Goal: Task Accomplishment & Management: Manage account settings

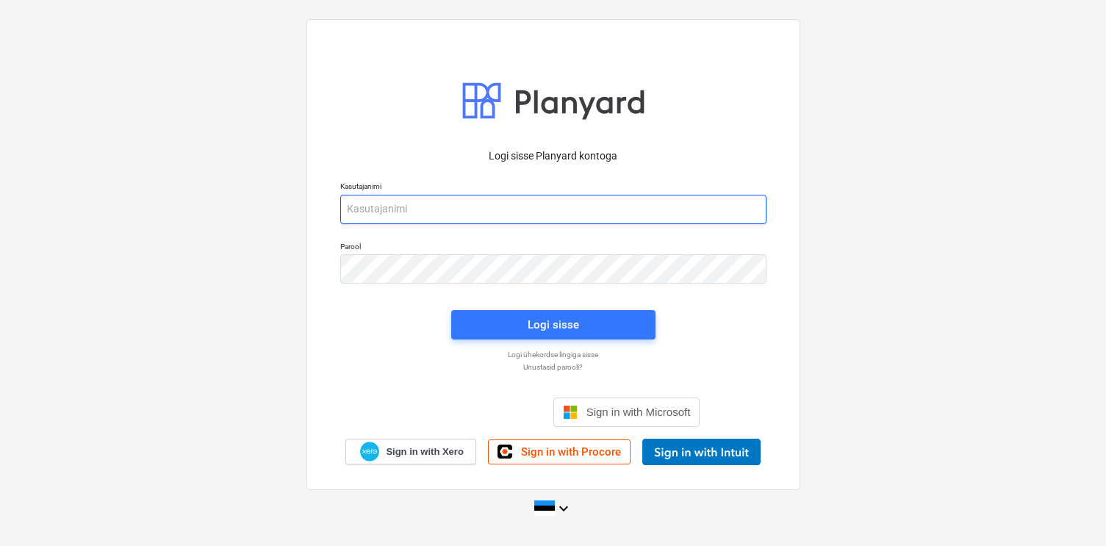
click at [459, 215] on input "email" at bounding box center [553, 209] width 426 height 29
type input "[EMAIL_ADDRESS][DOMAIN_NAME]"
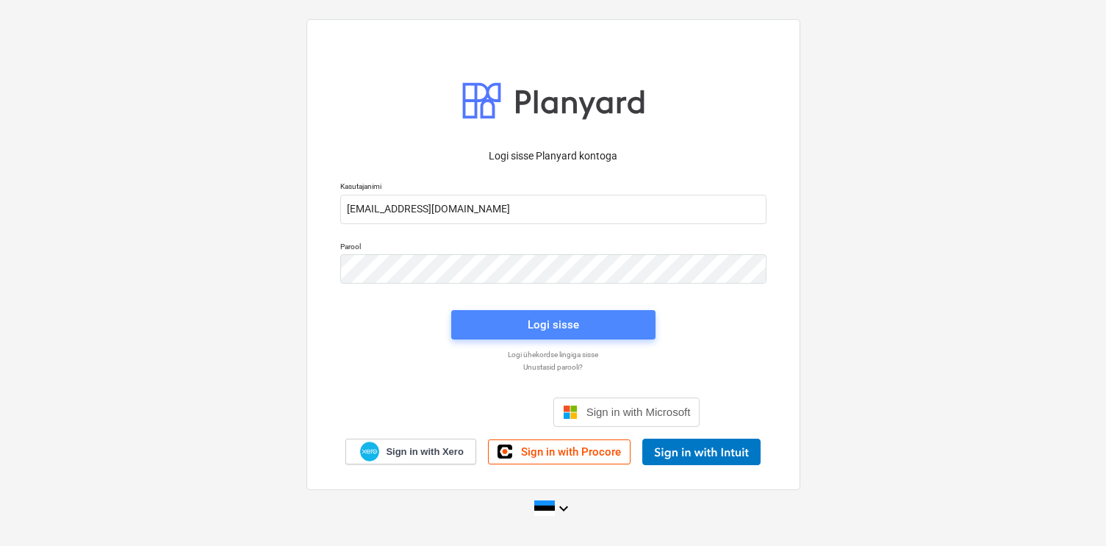
click at [490, 310] on button "Logi sisse" at bounding box center [553, 324] width 204 height 29
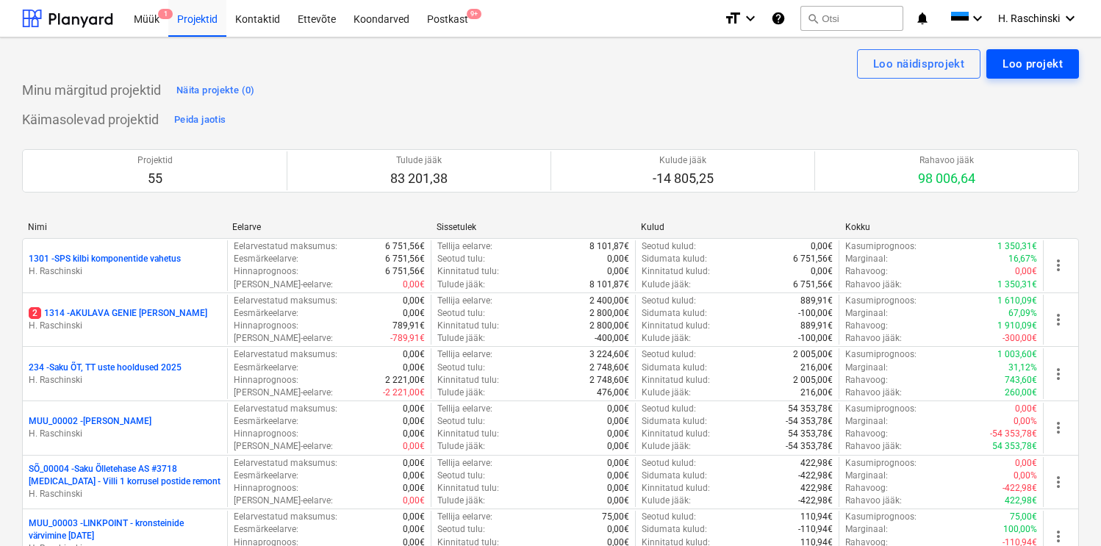
click at [1029, 52] on button "Loo projekt" at bounding box center [1033, 63] width 93 height 29
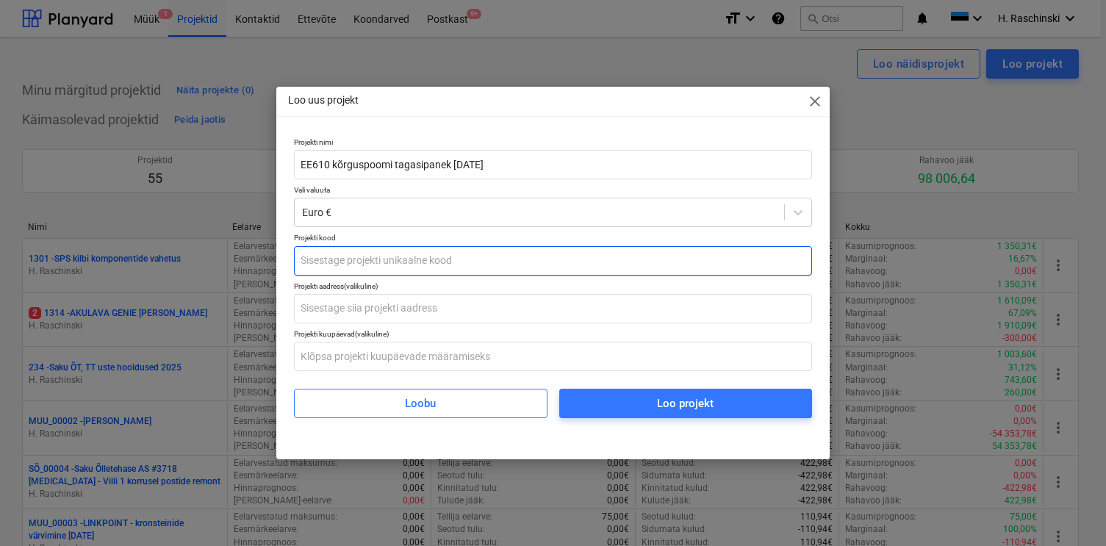
type input "EE610 kõrguspoomi tagasipanek [DATE]"
click at [437, 265] on input "text" at bounding box center [553, 260] width 518 height 29
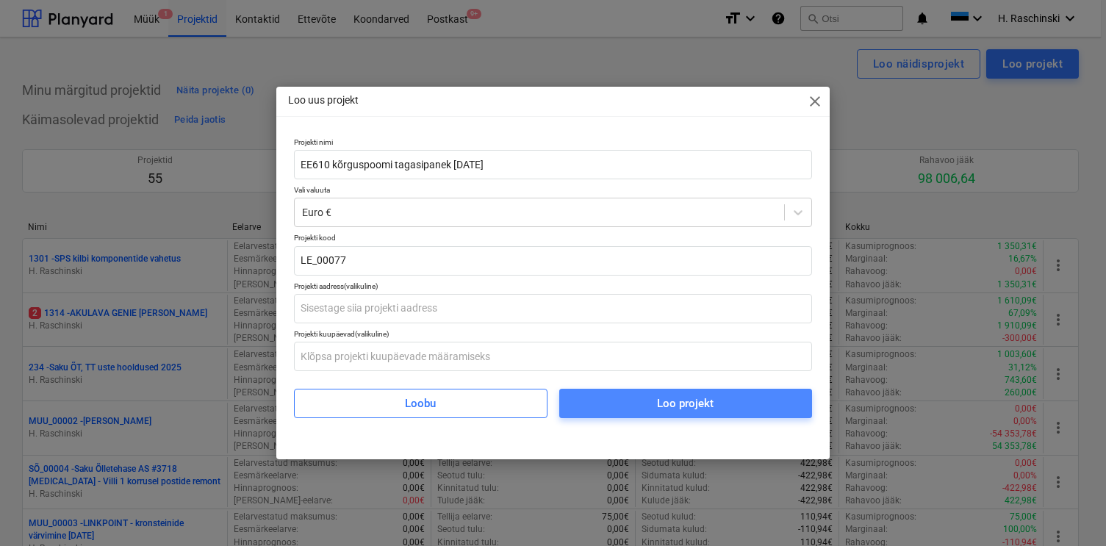
click at [573, 397] on button "Loo projekt" at bounding box center [685, 403] width 253 height 29
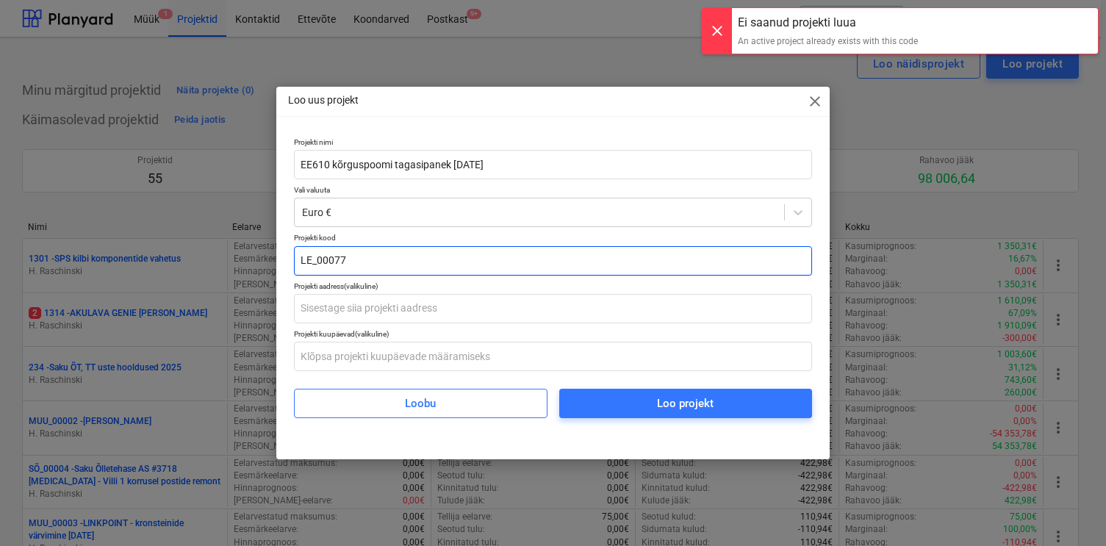
click at [425, 254] on input "LE_00077" at bounding box center [553, 260] width 518 height 29
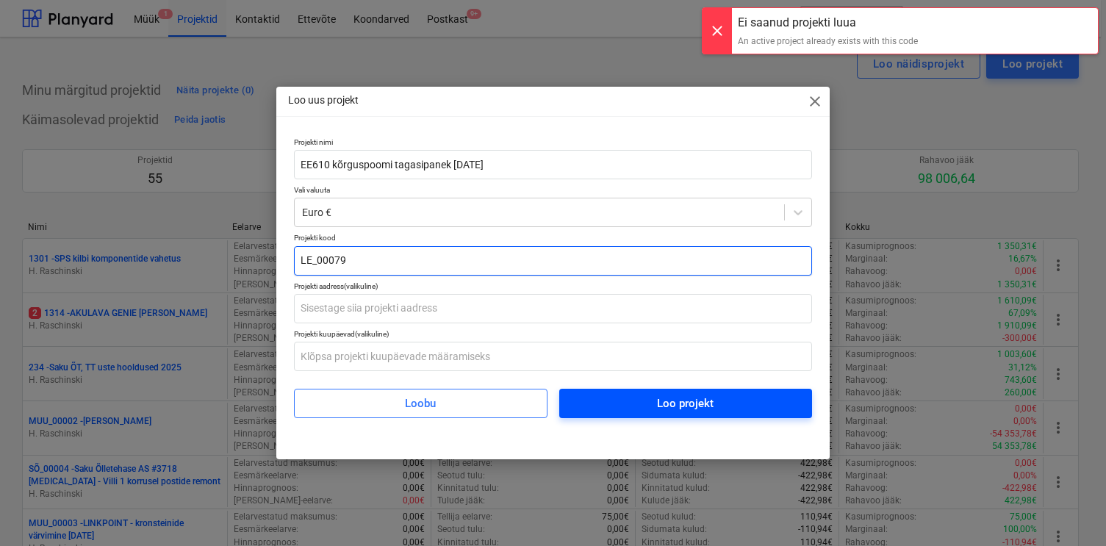
type input "LE_00079"
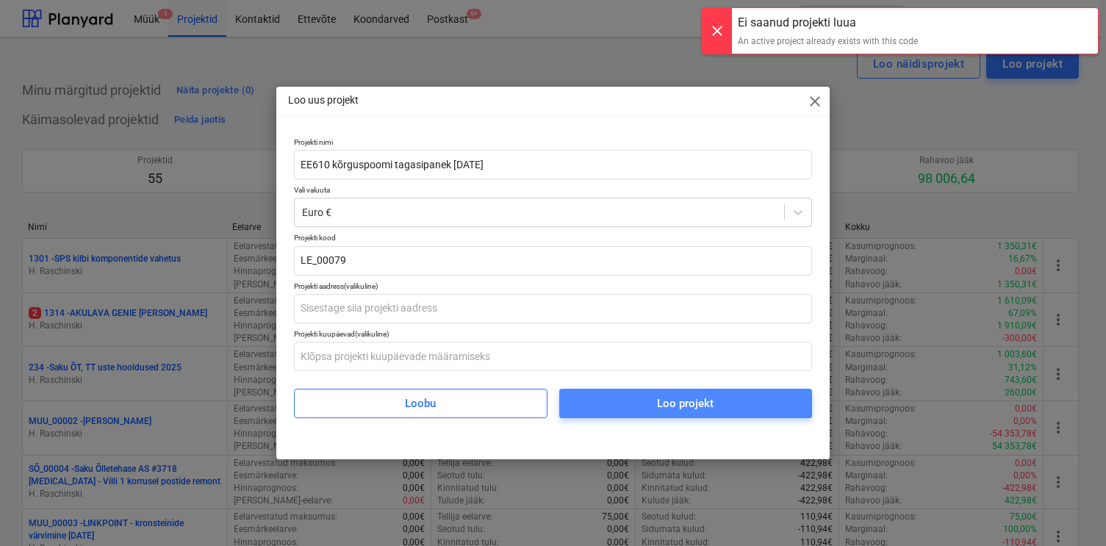
click at [596, 399] on span "Loo projekt" at bounding box center [686, 403] width 218 height 19
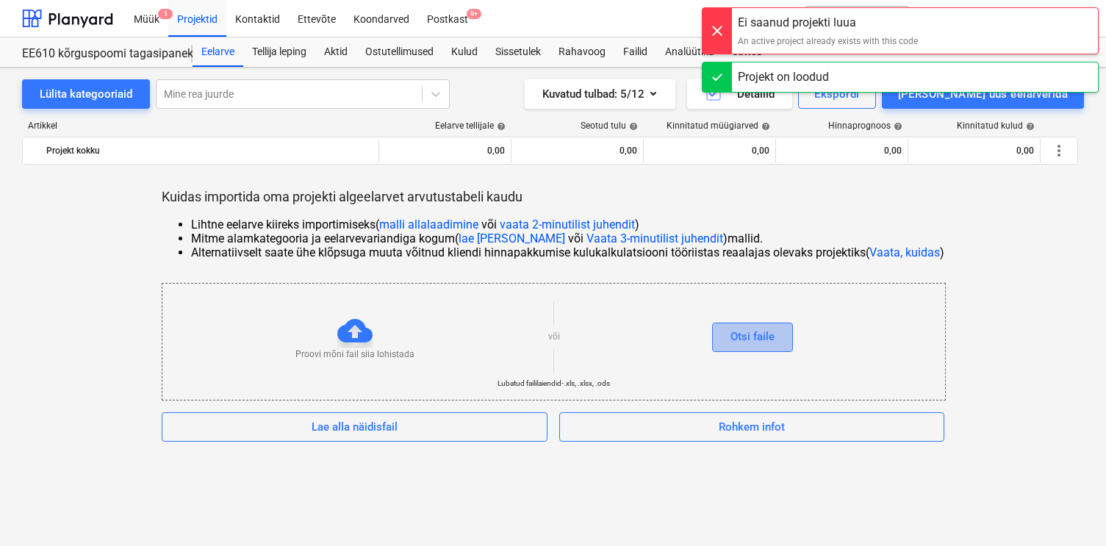
click at [757, 340] on div "Otsi faile" at bounding box center [753, 336] width 44 height 19
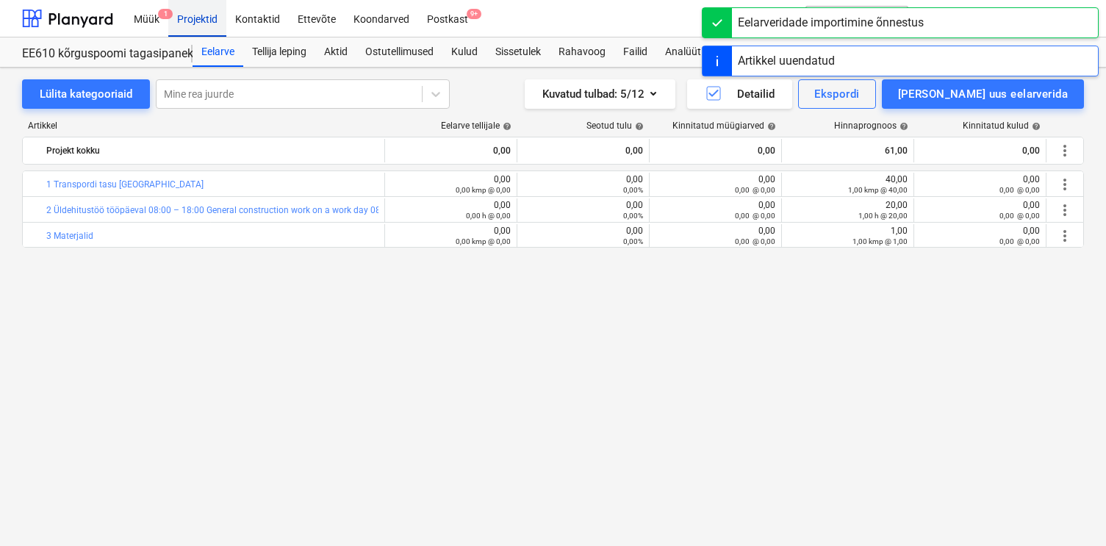
click at [212, 23] on div "Projektid" at bounding box center [197, 17] width 58 height 37
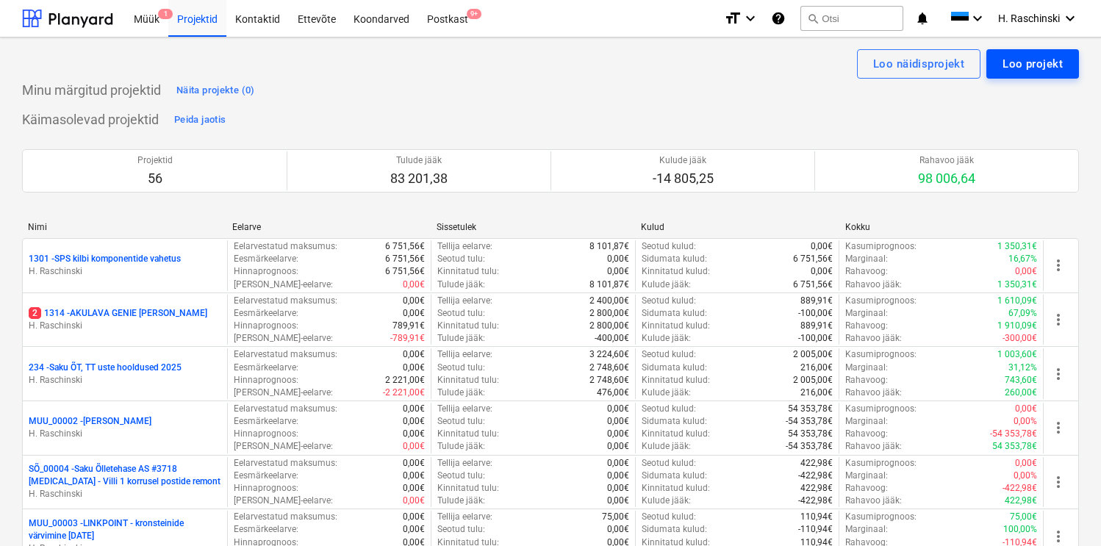
click at [1020, 65] on div "Loo projekt" at bounding box center [1033, 63] width 60 height 19
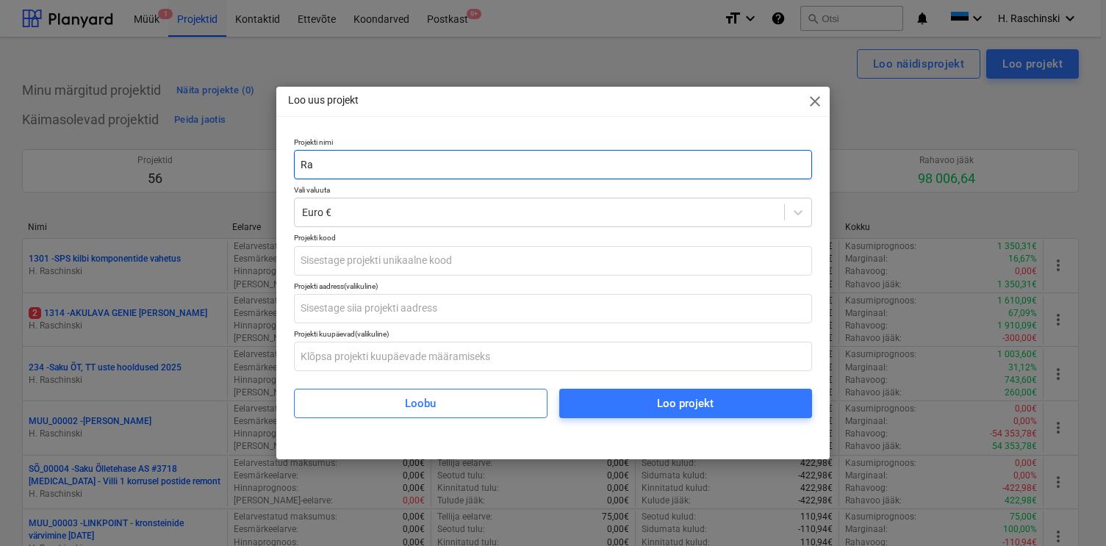
type input "R"
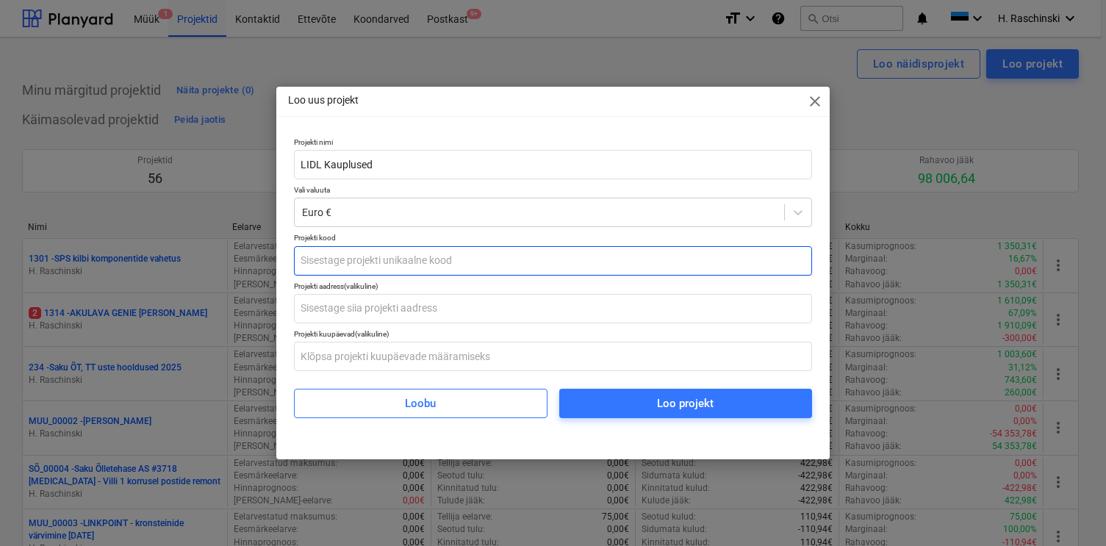
type input "LIDL Kauplused"
click at [498, 258] on input "text" at bounding box center [553, 260] width 518 height 29
type input "S"
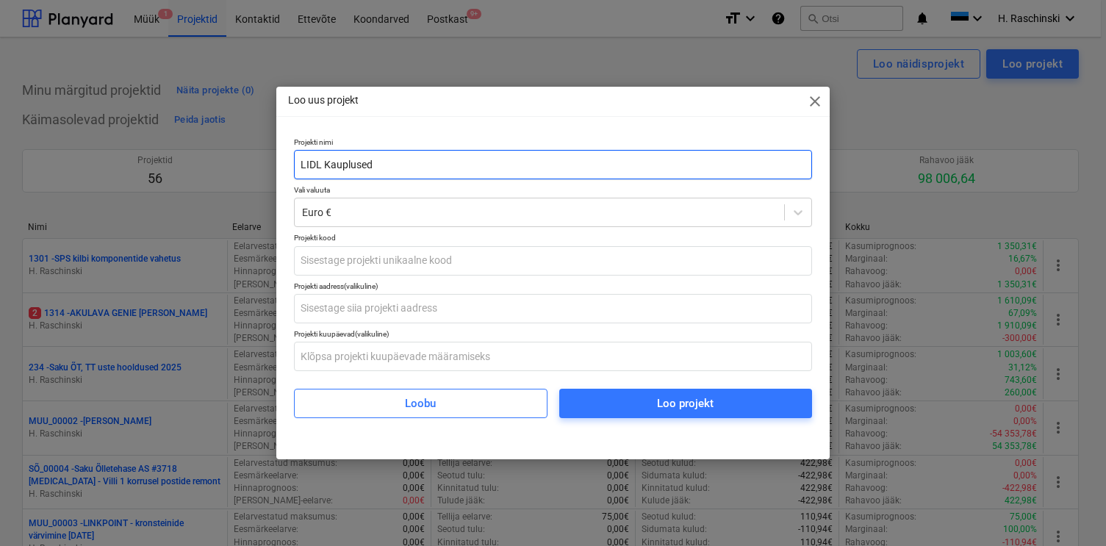
click at [446, 171] on input "LIDL Kauplused" at bounding box center [553, 164] width 518 height 29
type input "LIDL Kauplused, seadmete põrandakaitsed 6 kmp"
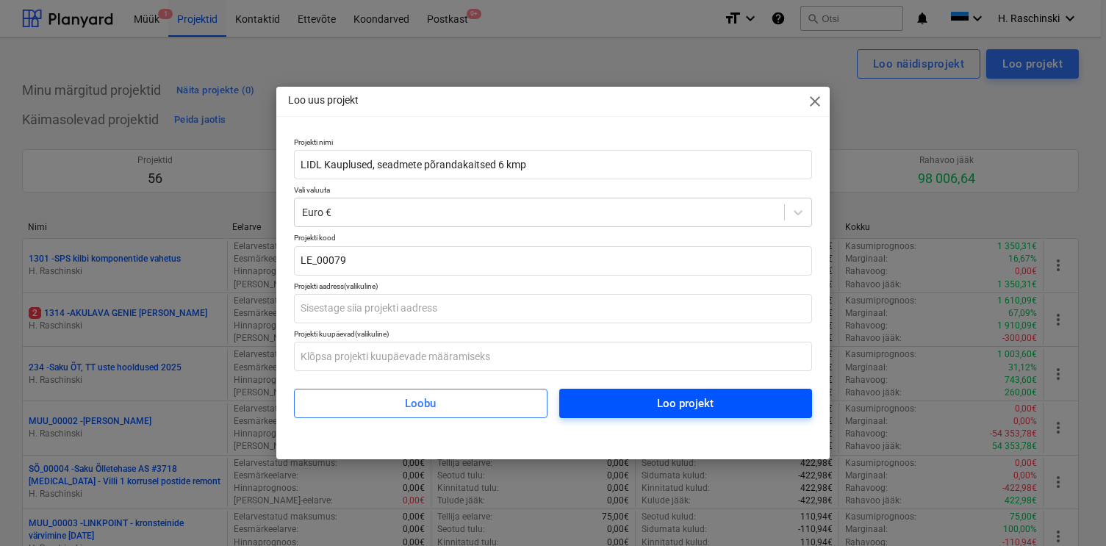
click at [648, 404] on span "Loo projekt" at bounding box center [686, 403] width 218 height 19
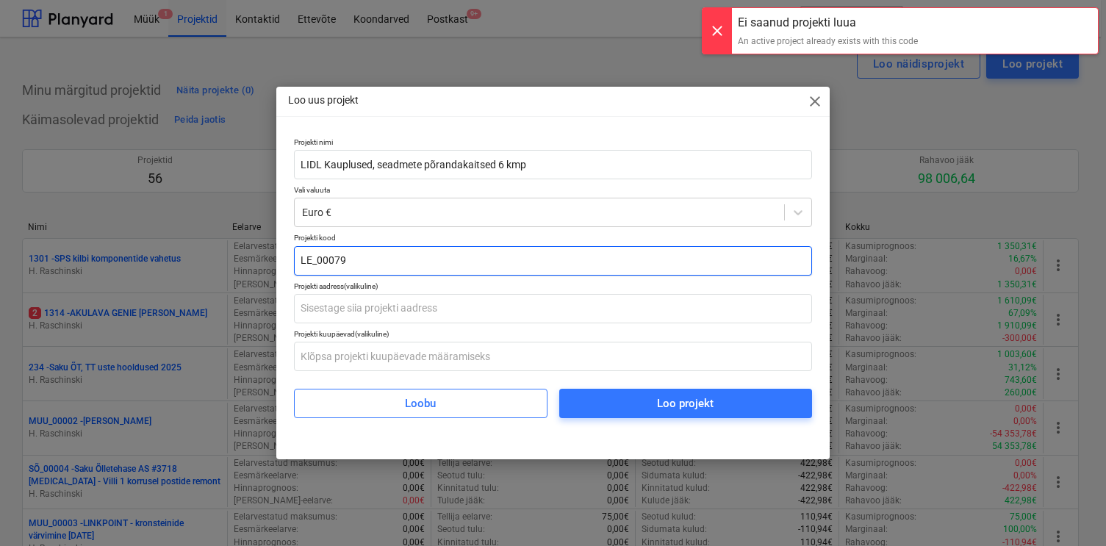
click at [540, 246] on input "LE_00079" at bounding box center [553, 260] width 518 height 29
click at [528, 254] on input "LE_00079" at bounding box center [553, 260] width 518 height 29
click at [511, 261] on input "LE_00079" at bounding box center [553, 260] width 518 height 29
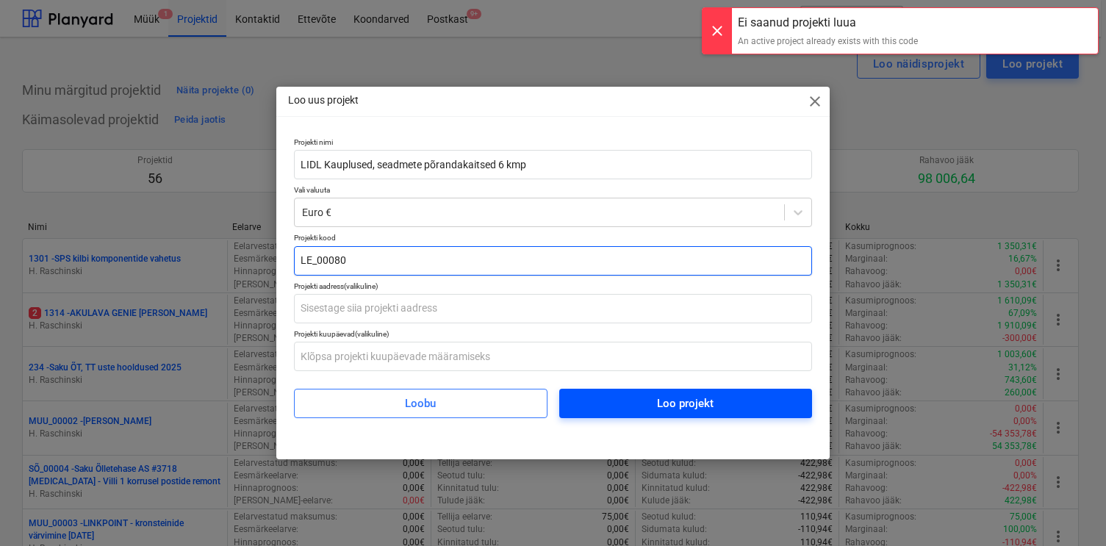
type input "LE_00080"
click at [673, 411] on div "Loo projekt" at bounding box center [685, 403] width 57 height 19
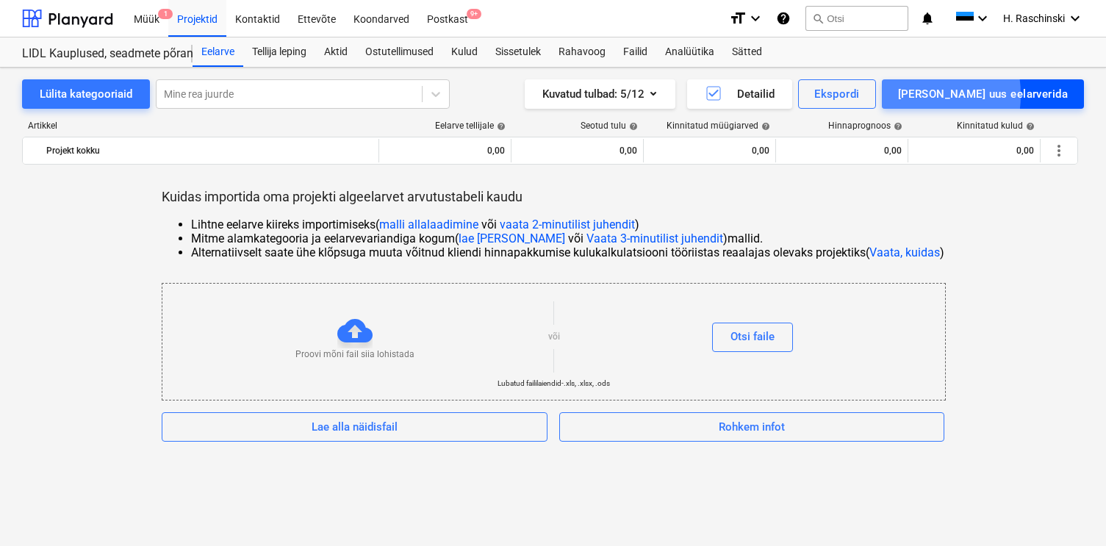
click at [970, 95] on div "[PERSON_NAME] uus eelarverida" at bounding box center [983, 94] width 170 height 19
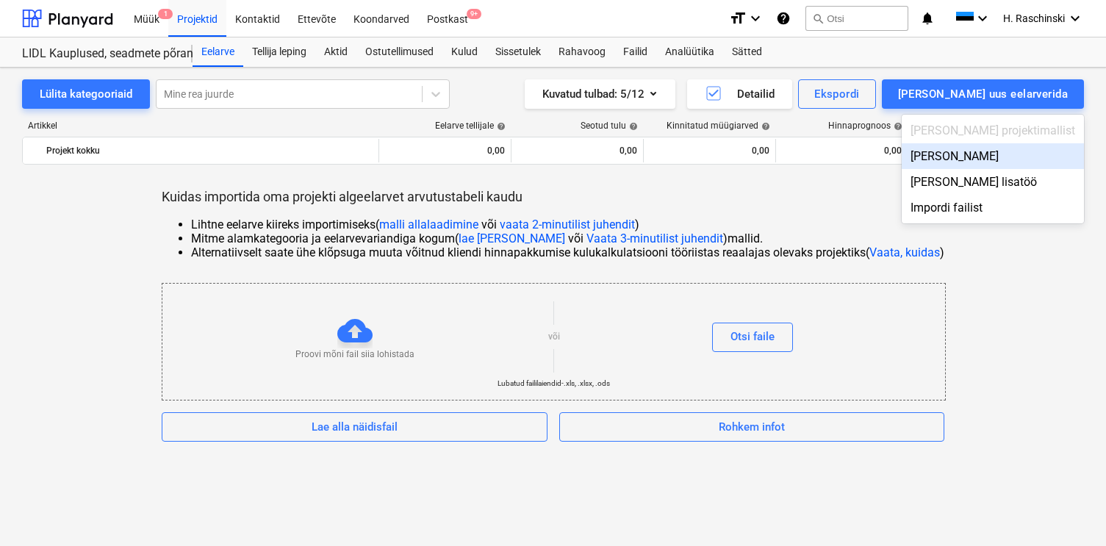
click at [981, 154] on div "[PERSON_NAME]" at bounding box center [993, 156] width 182 height 26
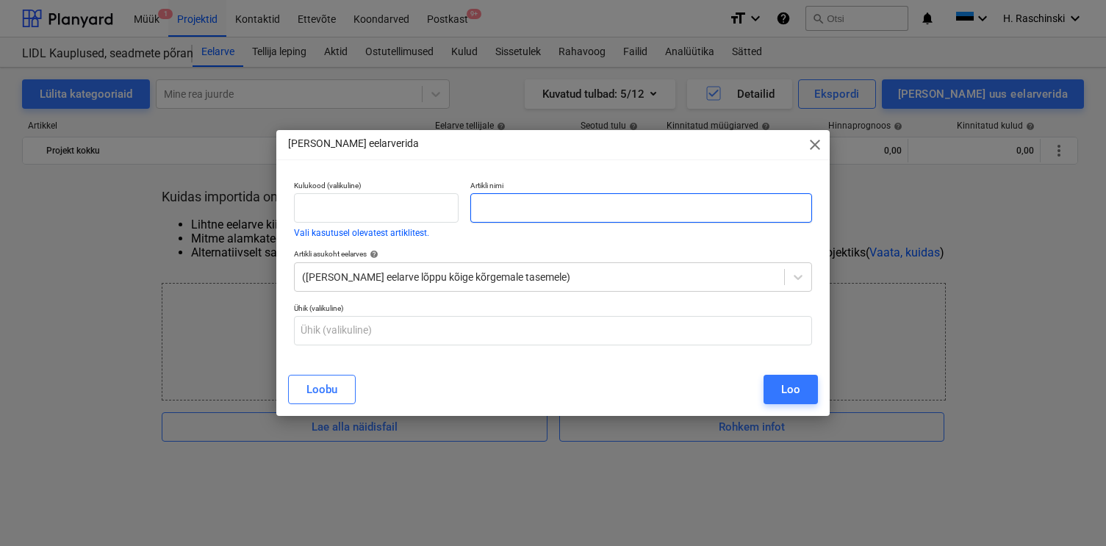
click at [489, 213] on input "text" at bounding box center [641, 207] width 341 height 29
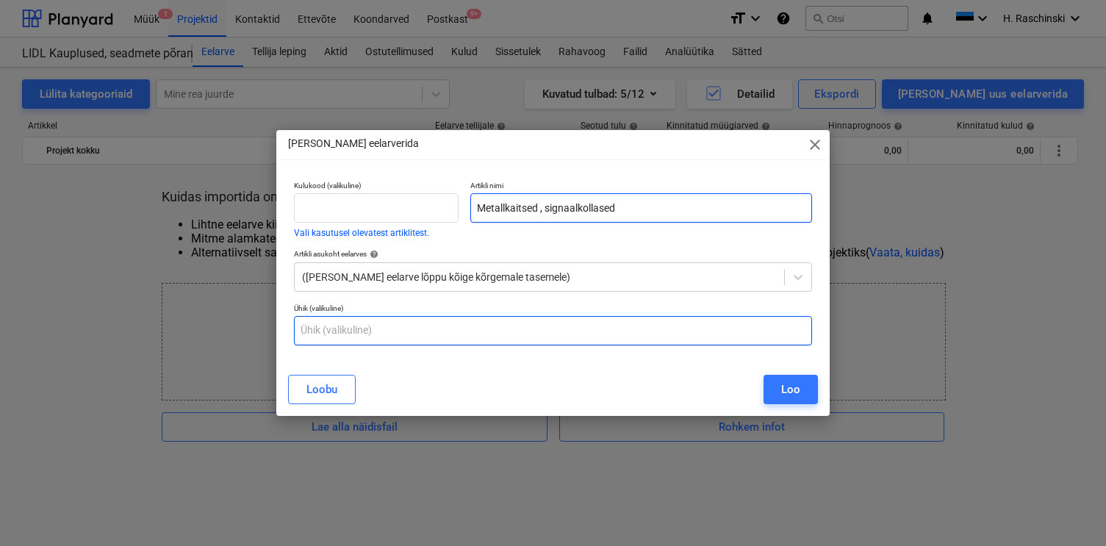
type input "Metallkaitsed , signaalkollased"
click at [533, 323] on input "text" at bounding box center [553, 330] width 518 height 29
click at [533, 326] on input "text" at bounding box center [553, 330] width 518 height 29
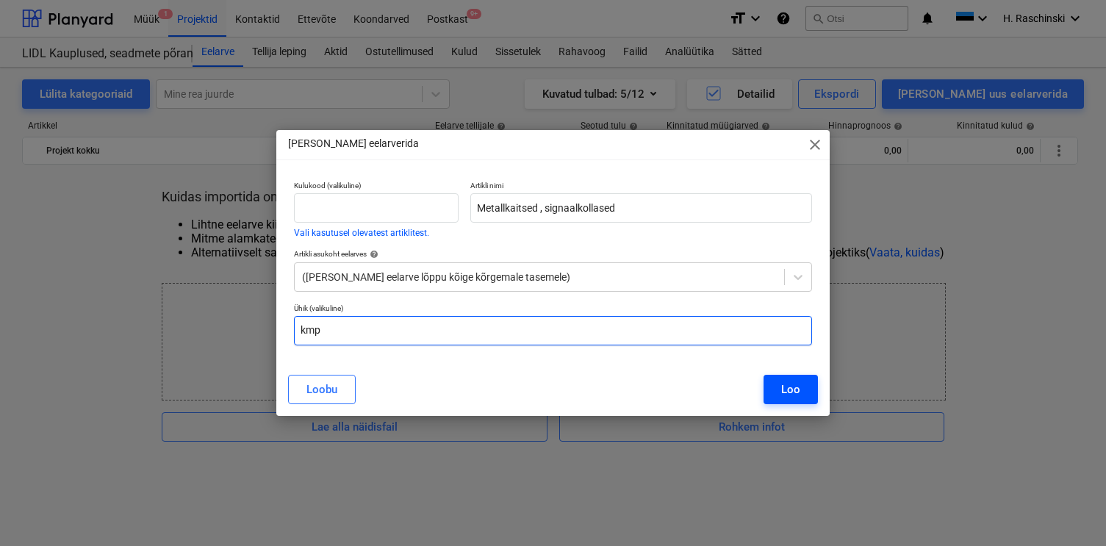
type input "kmp"
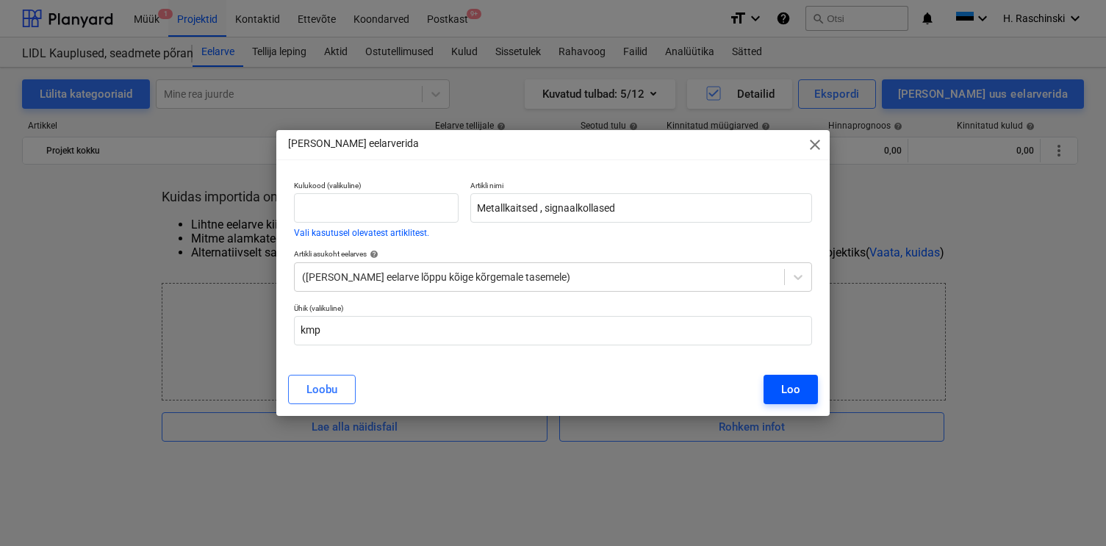
click at [797, 389] on div "Loo" at bounding box center [790, 389] width 19 height 19
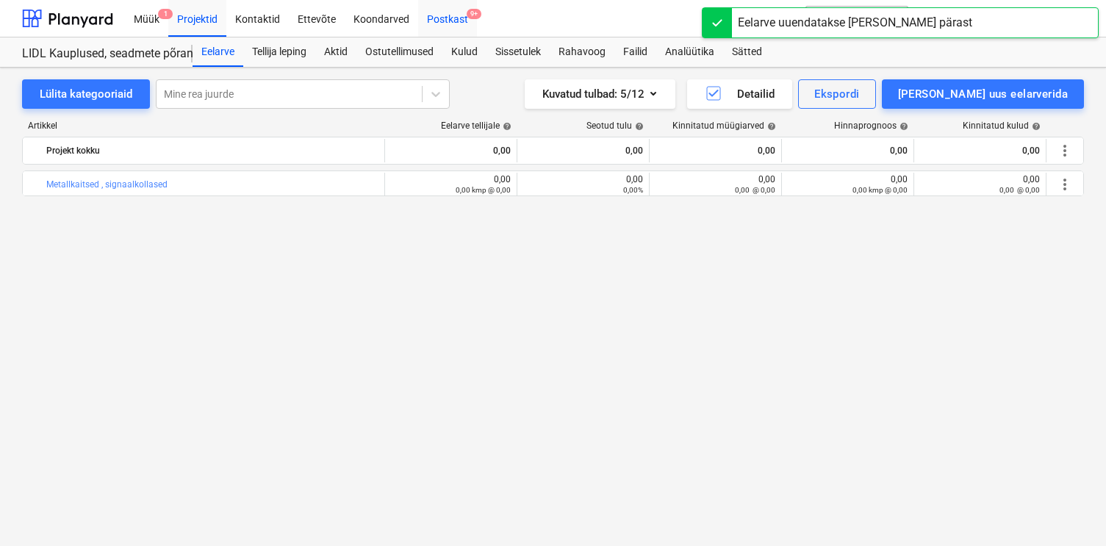
click at [430, 24] on div "Postkast 9+" at bounding box center [447, 17] width 59 height 37
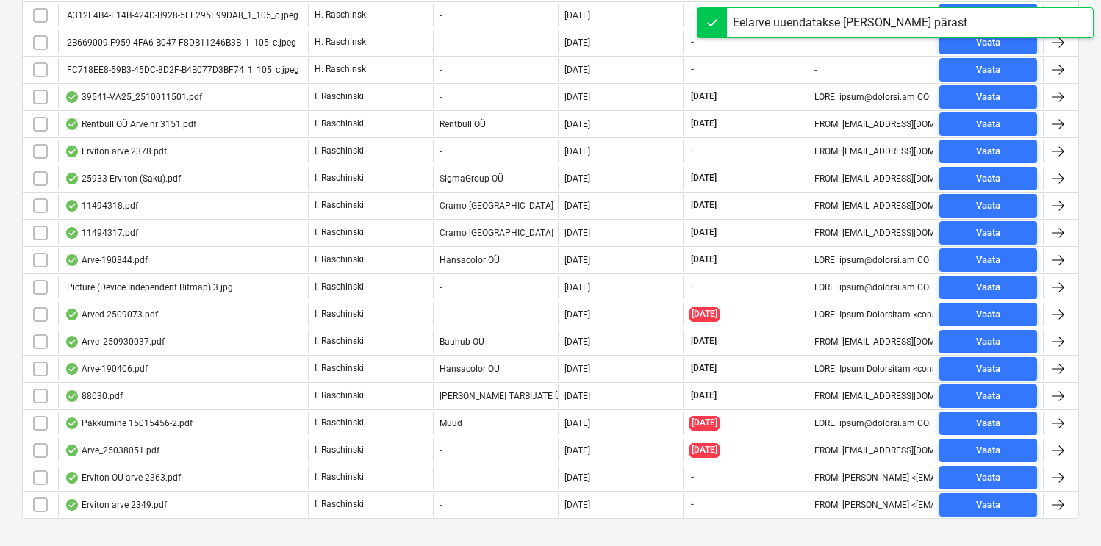
scroll to position [1412, 0]
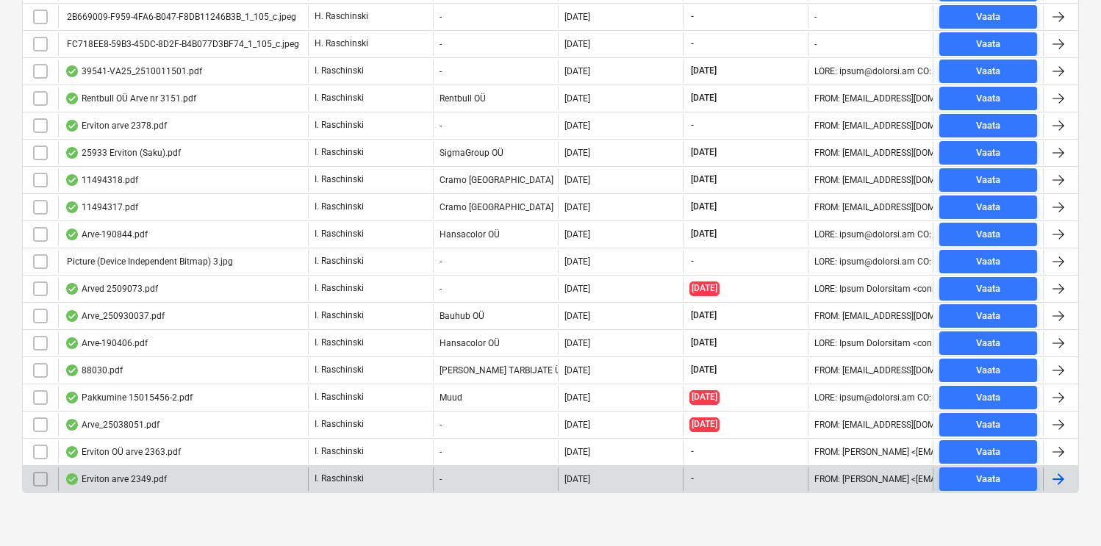
click at [150, 477] on div "Erviton arve 2349.pdf" at bounding box center [116, 479] width 102 height 12
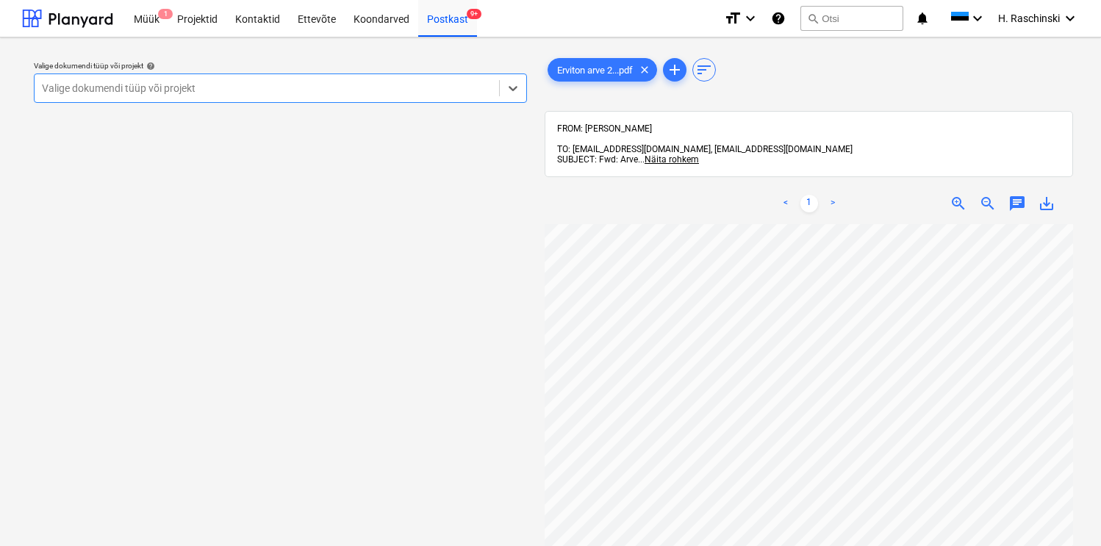
click at [462, 96] on div at bounding box center [267, 88] width 450 height 15
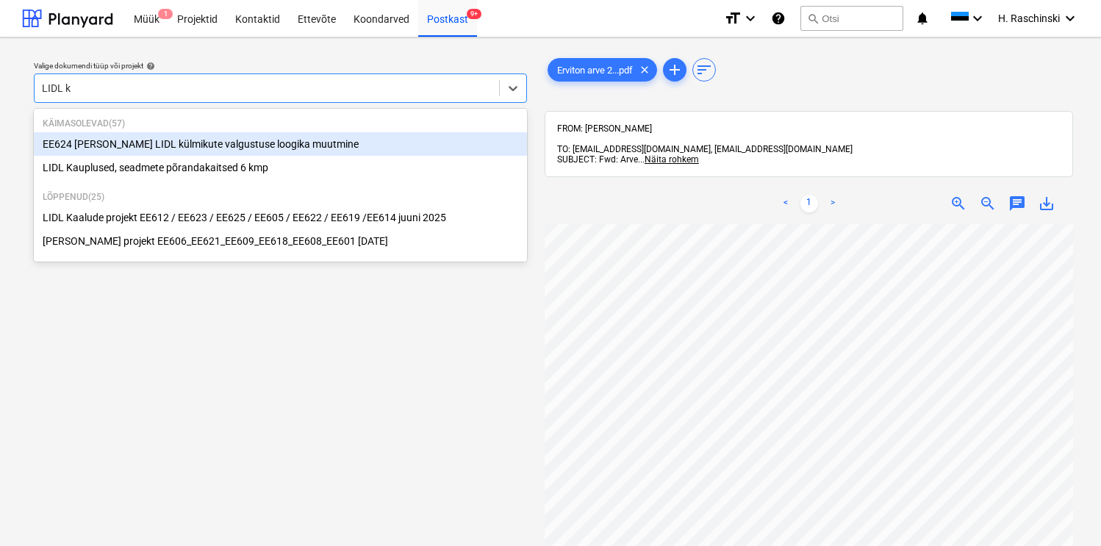
type input "LIDL ka"
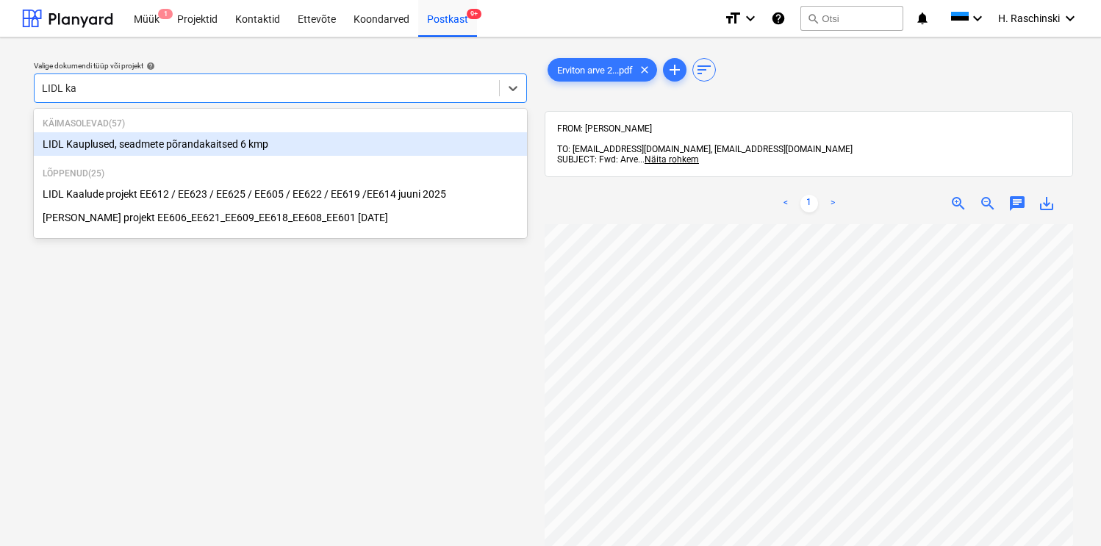
click at [239, 142] on div "LIDL Kauplused, seadmete põrandakaitsed 6 kmp" at bounding box center [280, 144] width 493 height 24
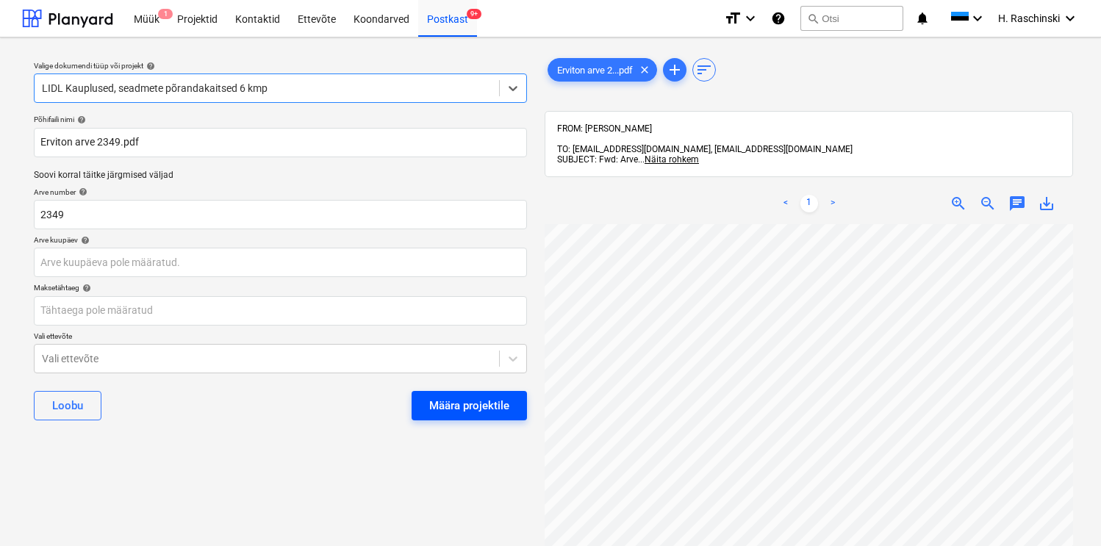
click at [447, 413] on div "Määra projektile" at bounding box center [469, 405] width 80 height 19
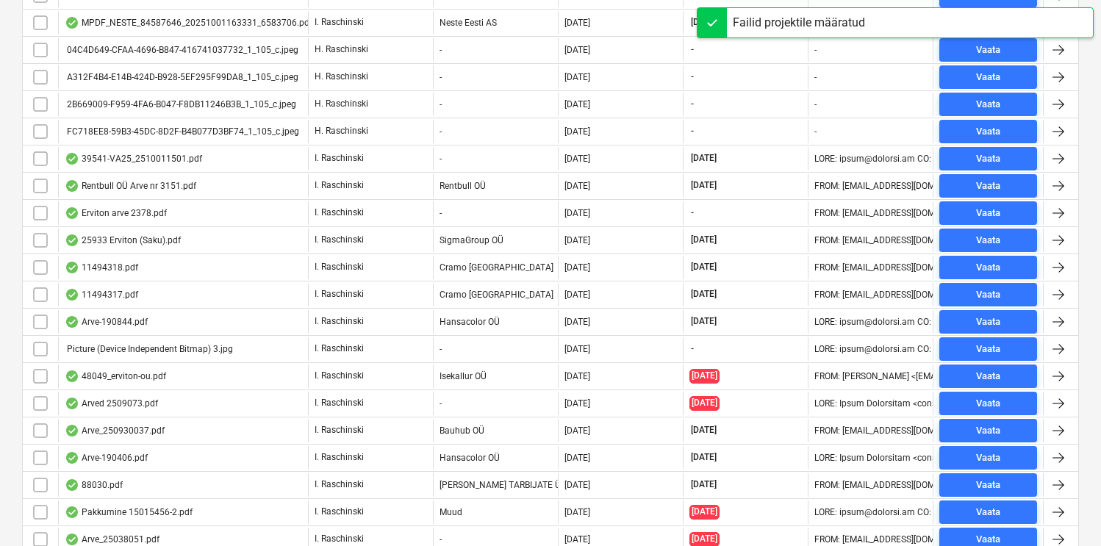
scroll to position [1385, 0]
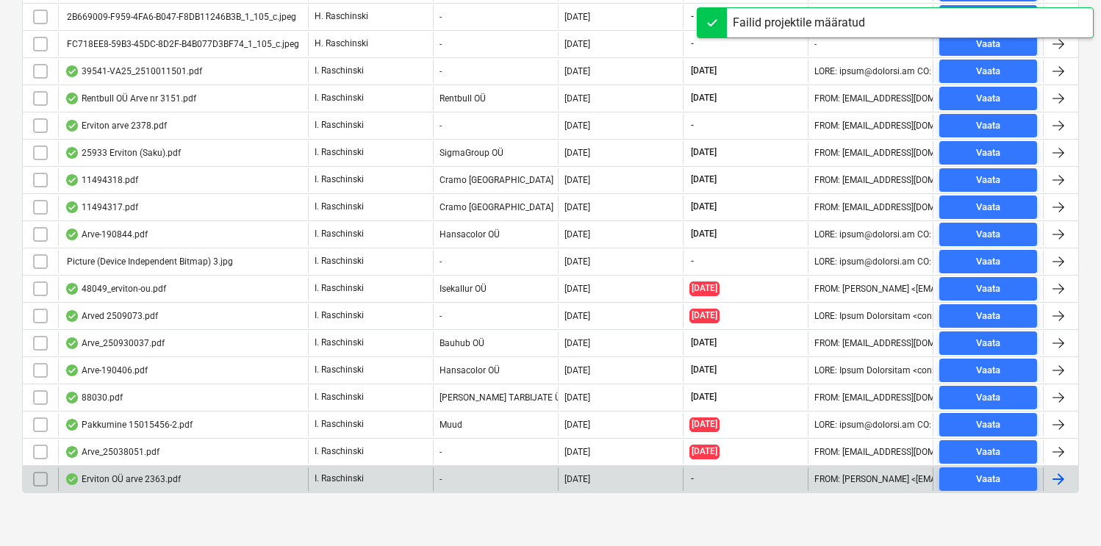
click at [172, 469] on div "Erviton OÜ arve 2363.pdf" at bounding box center [183, 480] width 250 height 24
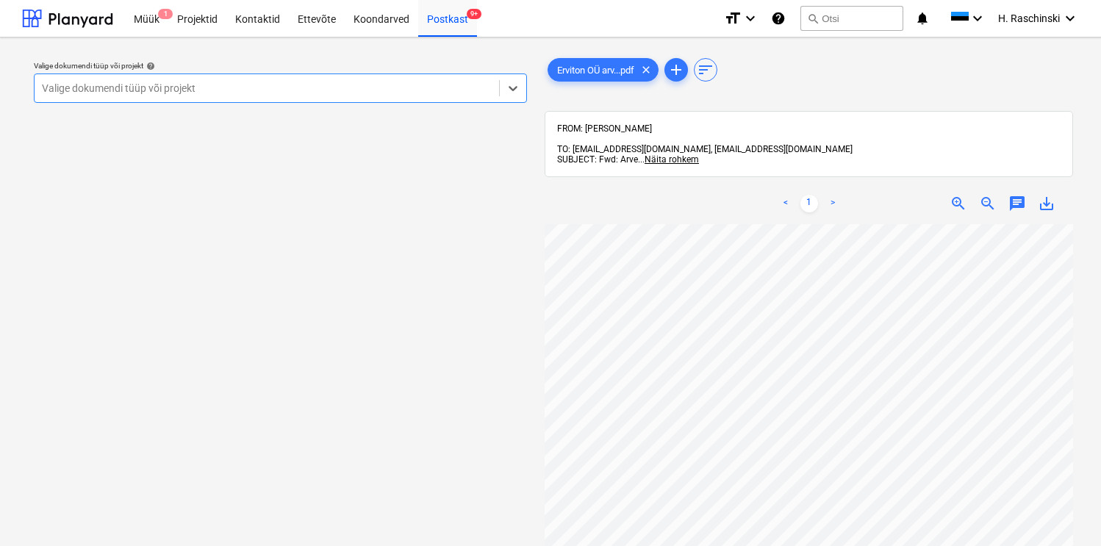
click at [407, 94] on div at bounding box center [267, 88] width 450 height 15
click at [221, 18] on div "Projektid" at bounding box center [197, 17] width 58 height 37
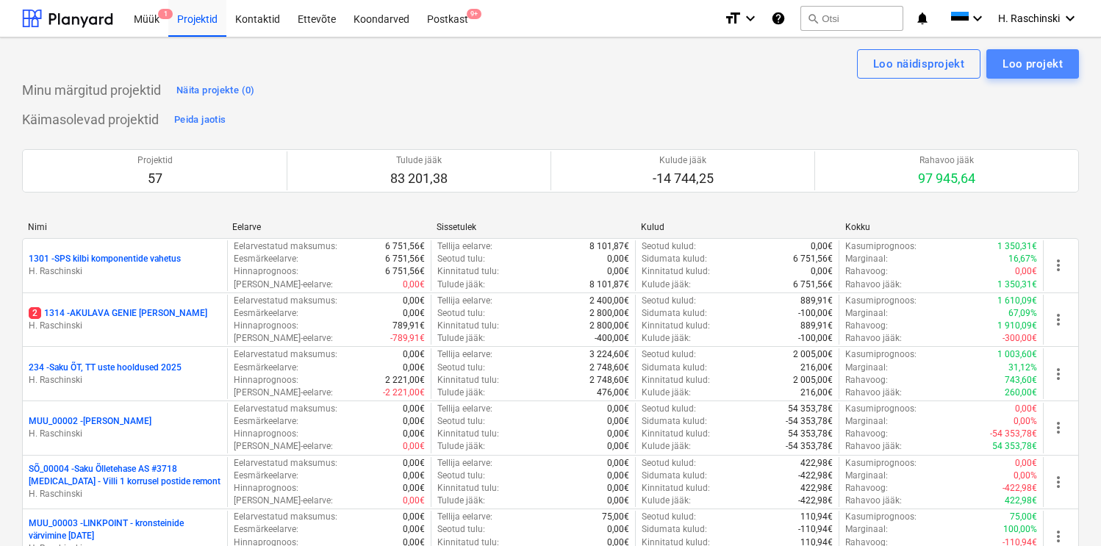
click at [1037, 68] on div "Loo projekt" at bounding box center [1033, 63] width 60 height 19
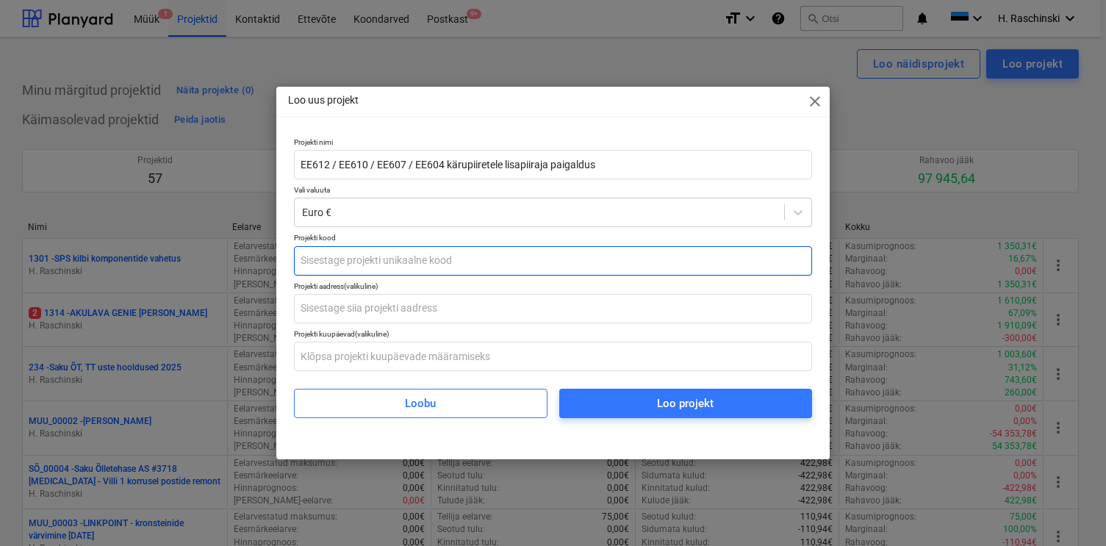
type input "EE612 / EE610 / EE607 / EE604 kärupiiretele lisapiiraja paigaldus"
click at [523, 268] on input "text" at bounding box center [553, 260] width 518 height 29
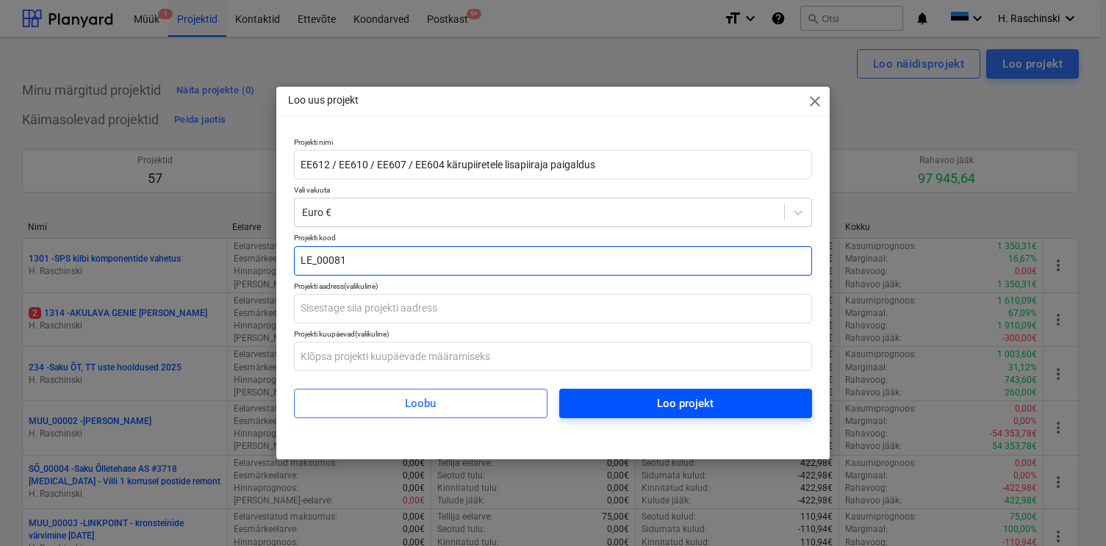
type input "LE_00081"
click at [626, 409] on span "Loo projekt" at bounding box center [686, 403] width 218 height 19
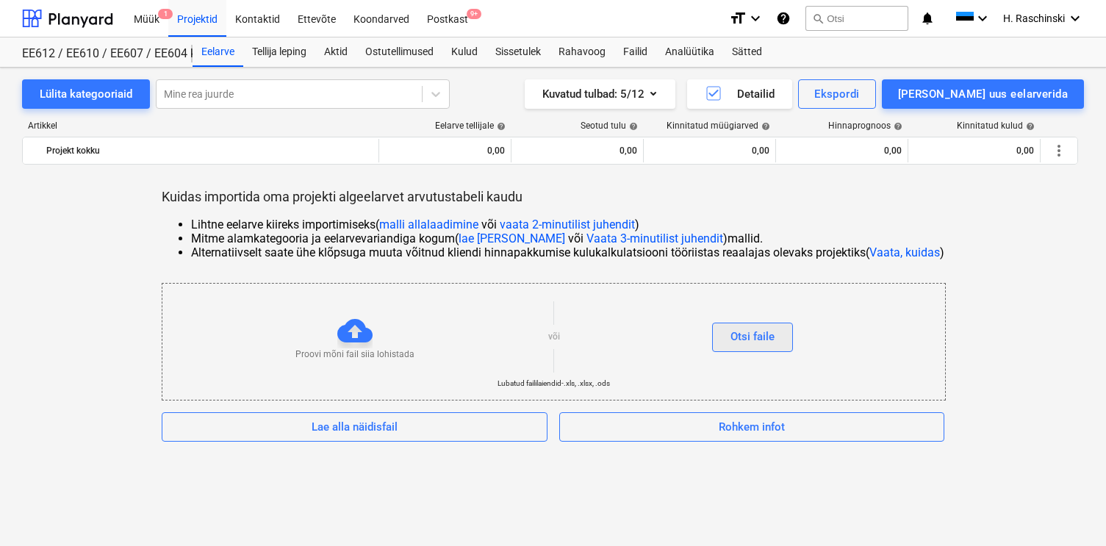
click at [743, 346] on div "Otsi faile" at bounding box center [753, 336] width 44 height 19
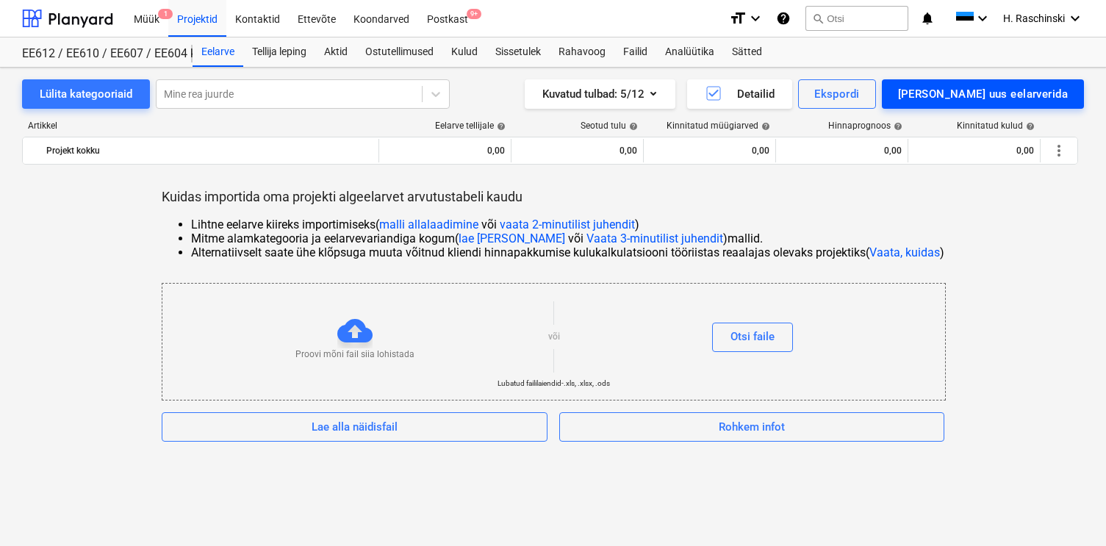
click at [979, 85] on div "[PERSON_NAME] uus eelarverida" at bounding box center [983, 94] width 170 height 19
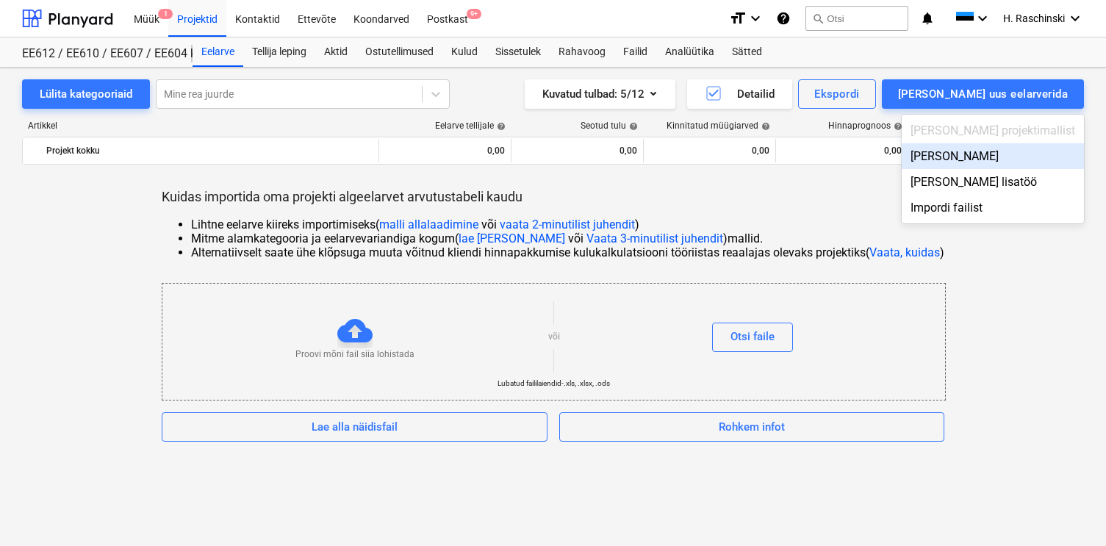
click at [1004, 165] on div "[PERSON_NAME]" at bounding box center [993, 156] width 182 height 26
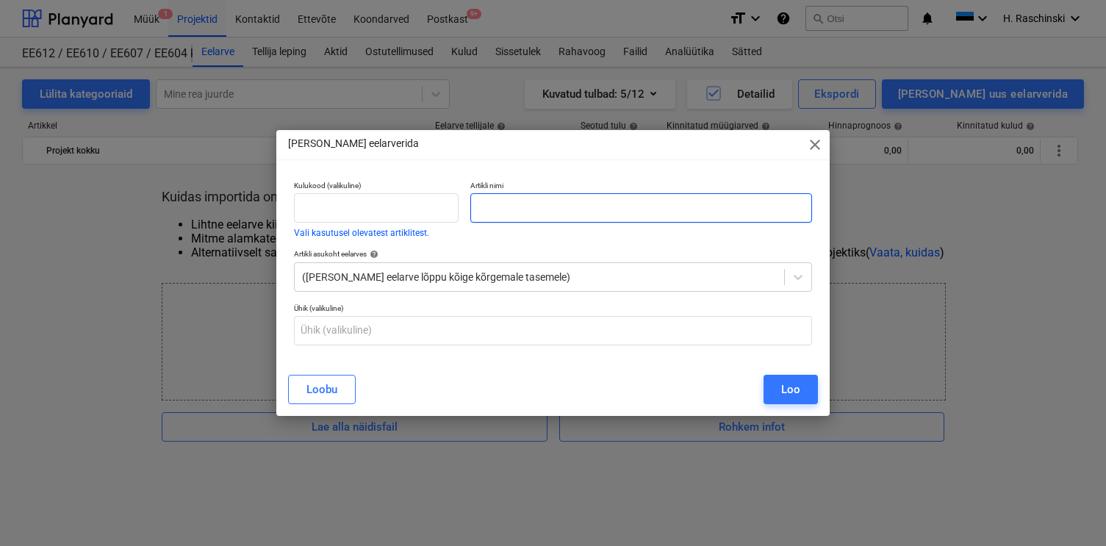
click at [588, 213] on input "text" at bounding box center [641, 207] width 341 height 29
type input "A"
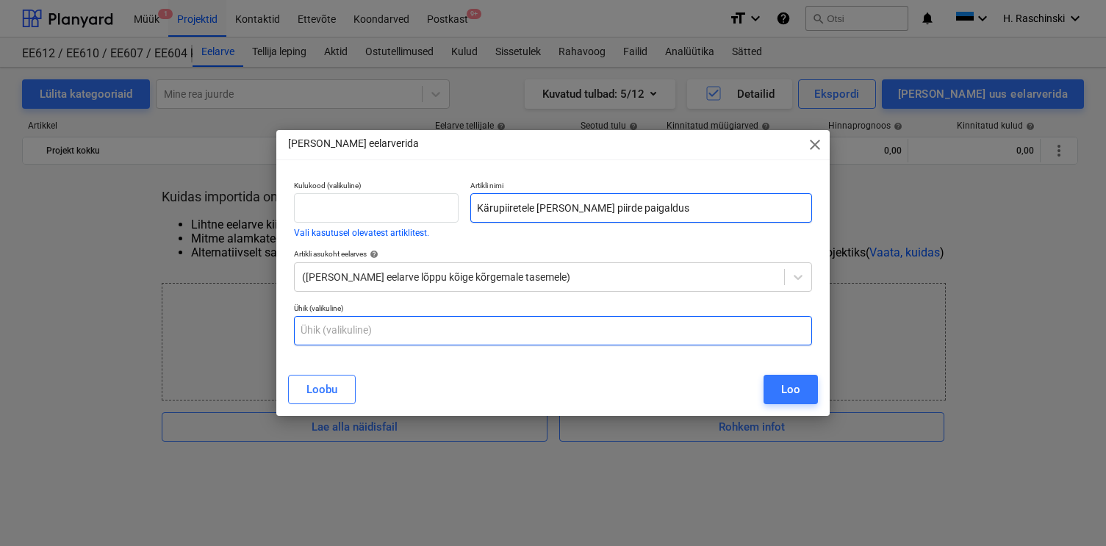
type input "Kärupiiretele [PERSON_NAME] piirde paigaldus"
click at [464, 324] on input "text" at bounding box center [553, 330] width 518 height 29
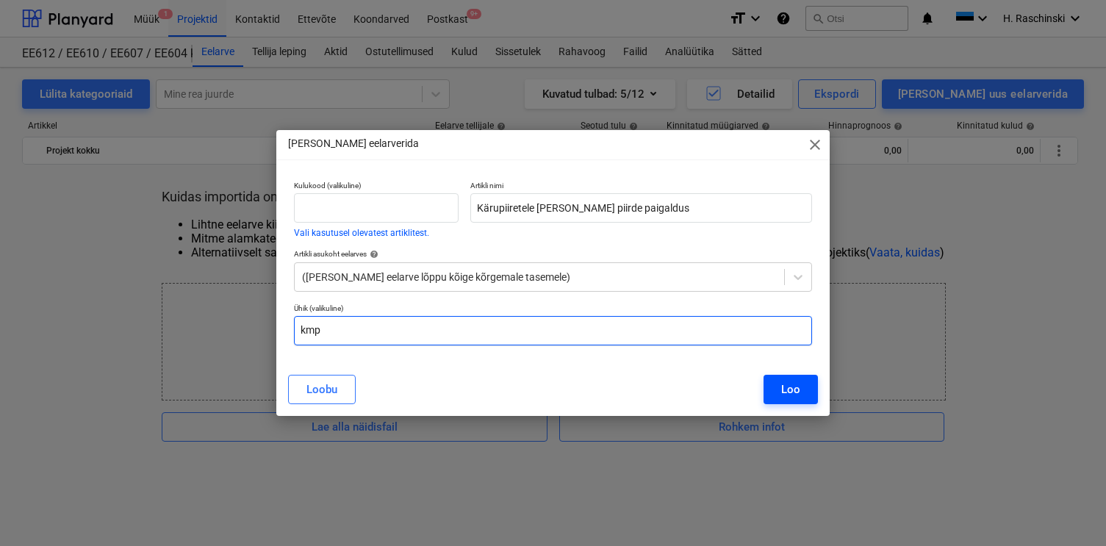
type input "kmp"
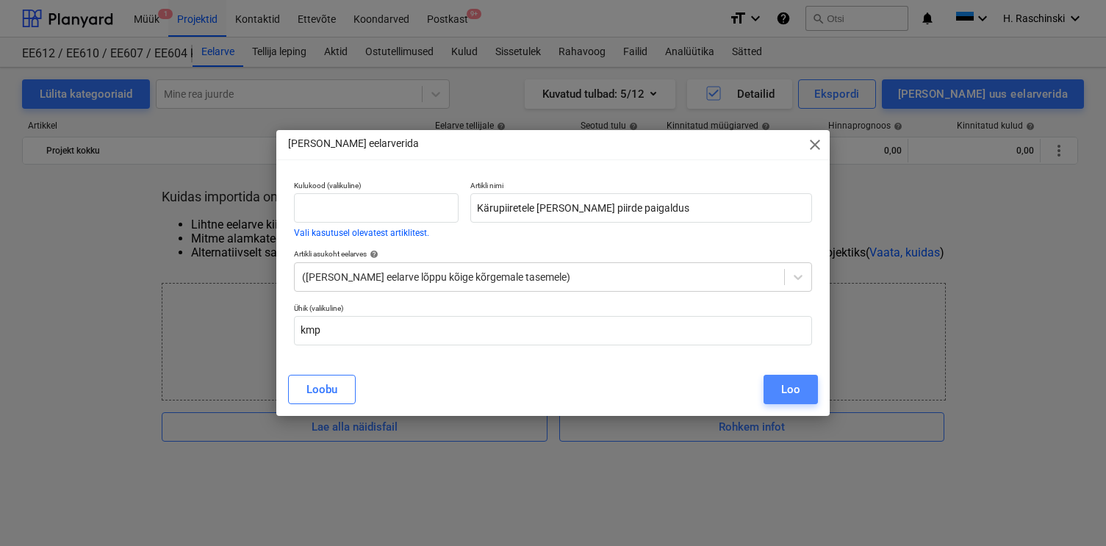
click at [787, 393] on div "Loo" at bounding box center [790, 389] width 19 height 19
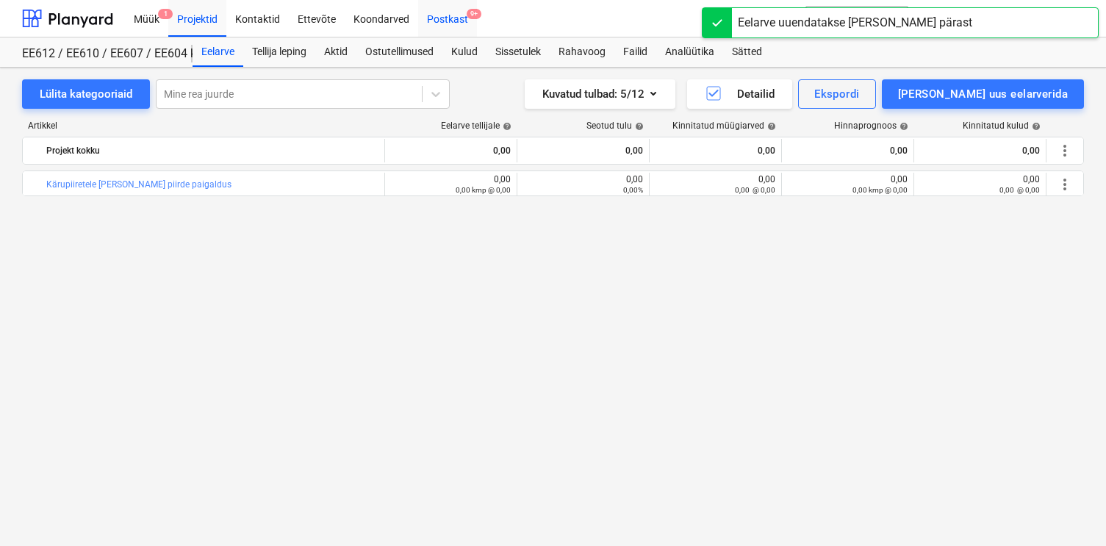
click at [436, 9] on div "Postkast 9+" at bounding box center [447, 17] width 59 height 37
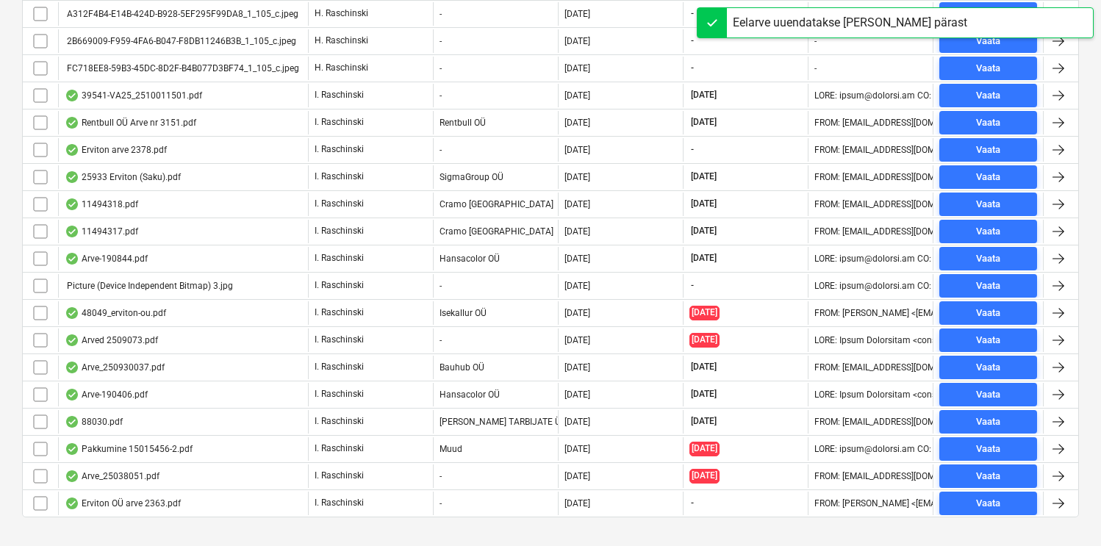
scroll to position [1385, 0]
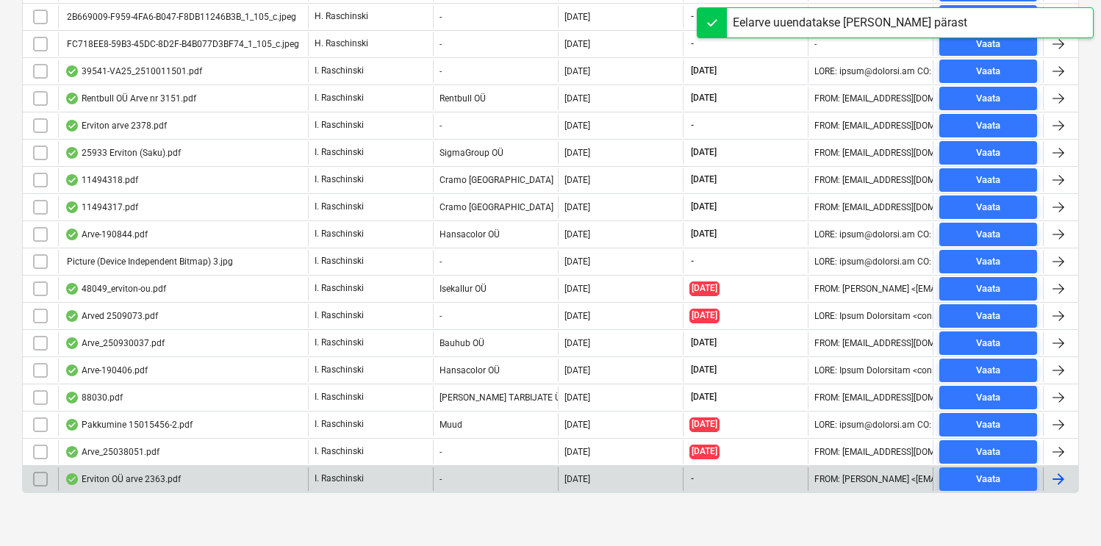
click at [161, 473] on div "Erviton OÜ arve 2363.pdf" at bounding box center [183, 480] width 250 height 24
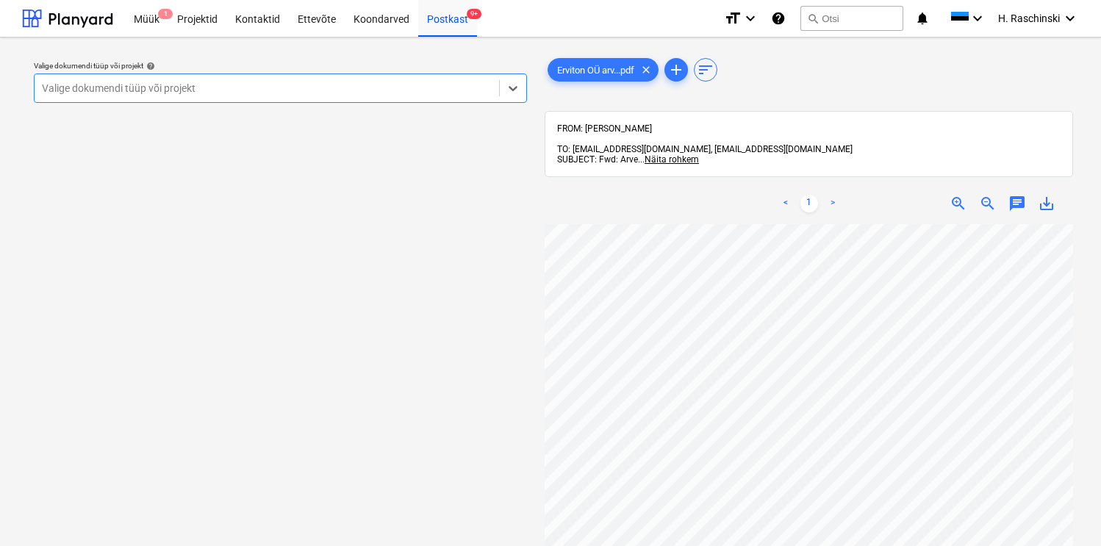
click at [468, 88] on div at bounding box center [267, 88] width 450 height 15
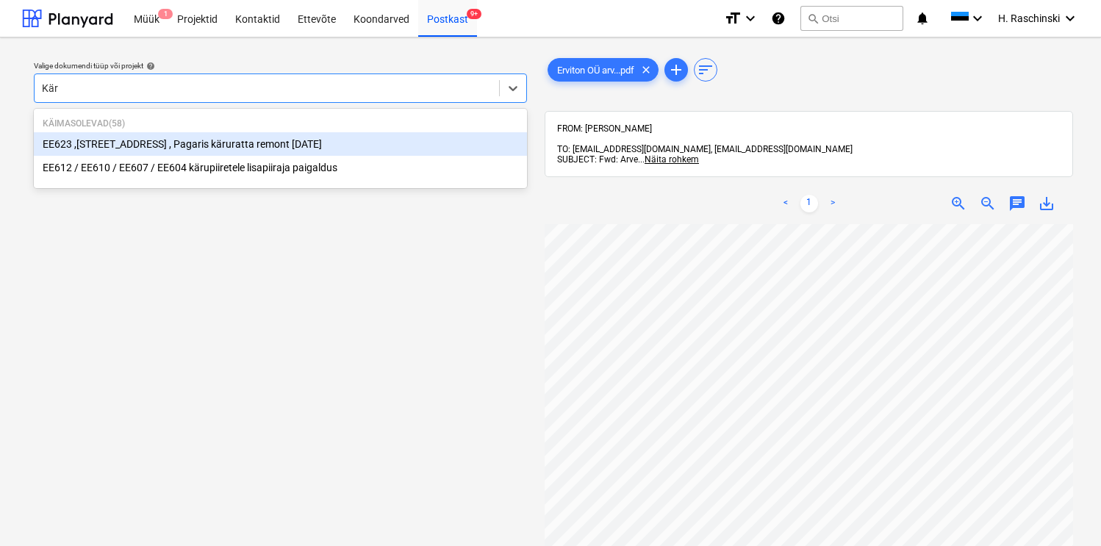
type input "Käru"
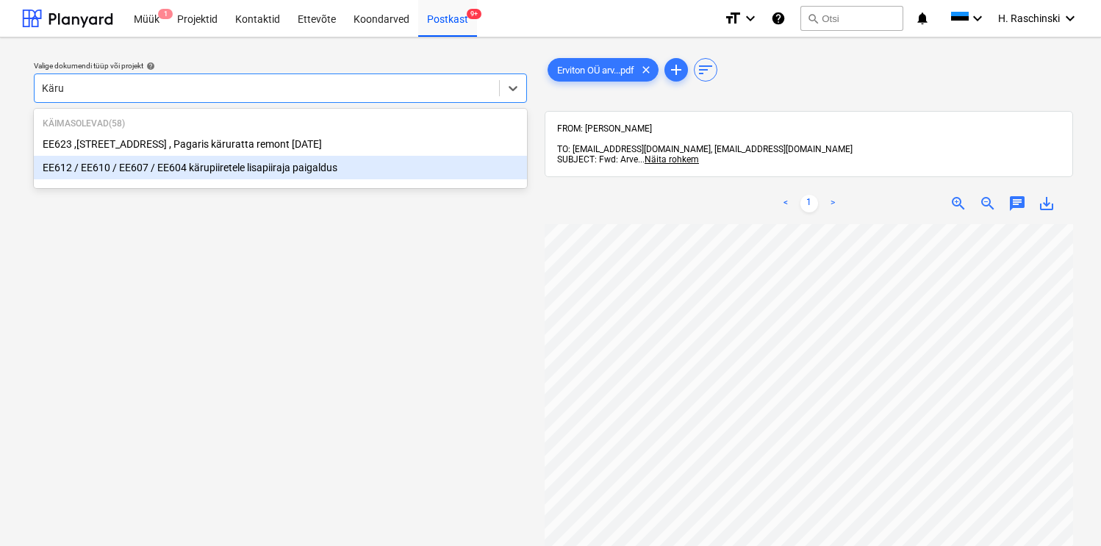
click at [307, 162] on div "EE612 / EE610 / EE607 / EE604 kärupiiretele lisapiiraja paigaldus" at bounding box center [280, 168] width 493 height 24
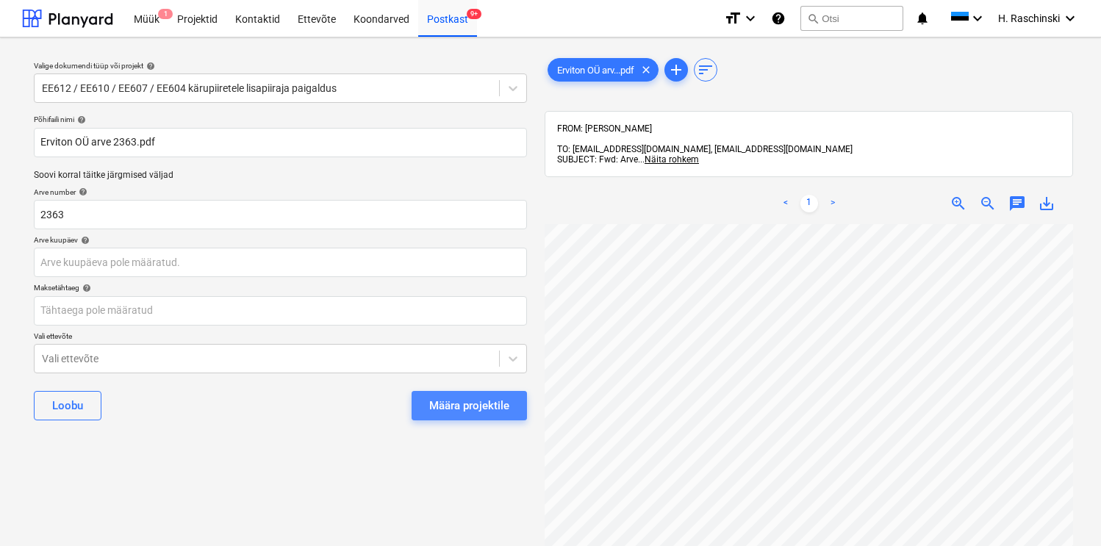
click at [434, 397] on div "Määra projektile" at bounding box center [469, 405] width 80 height 19
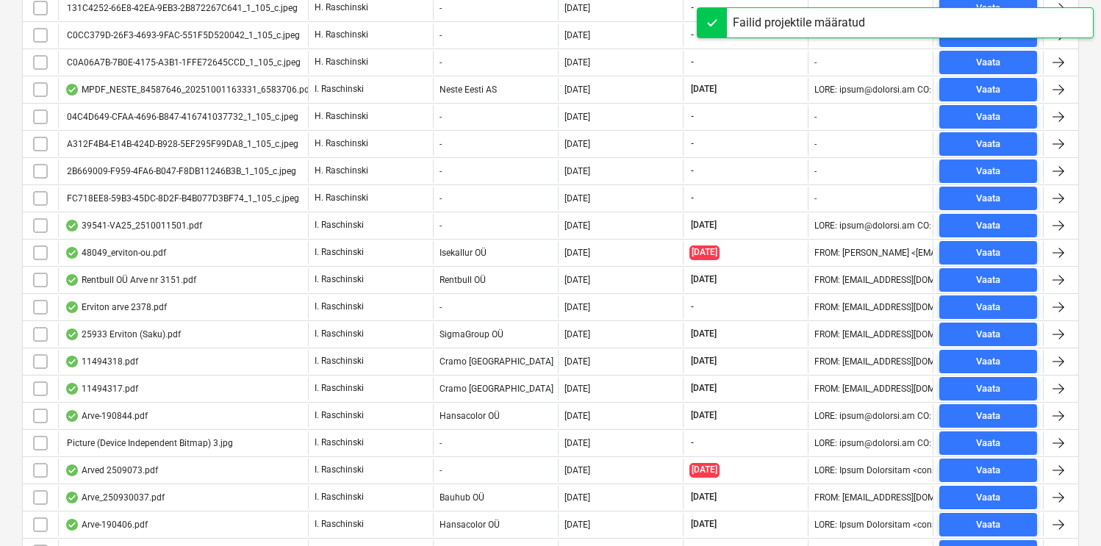
scroll to position [1358, 0]
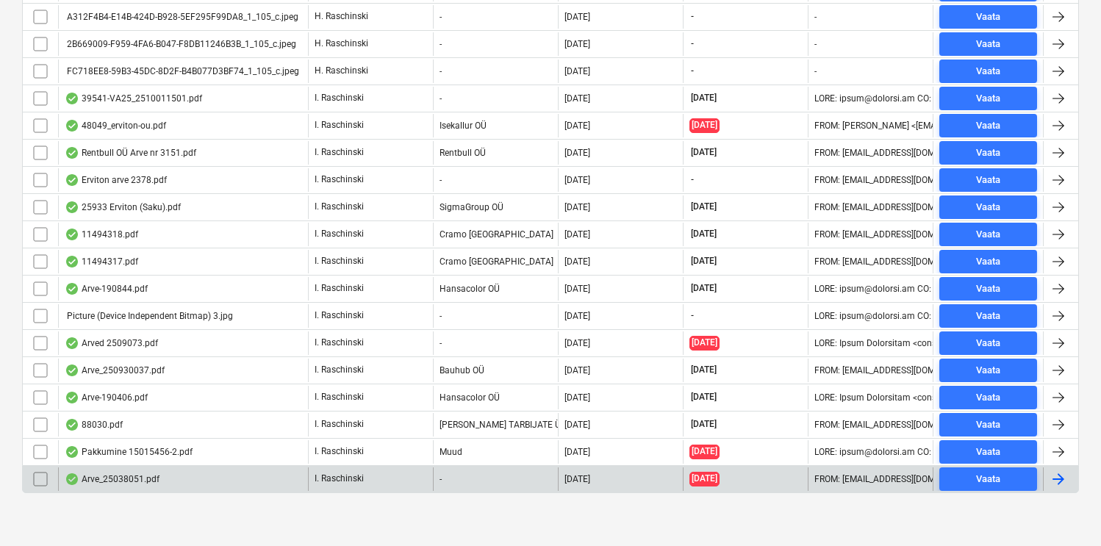
click at [129, 479] on div "Arve_25038051.pdf" at bounding box center [112, 479] width 95 height 12
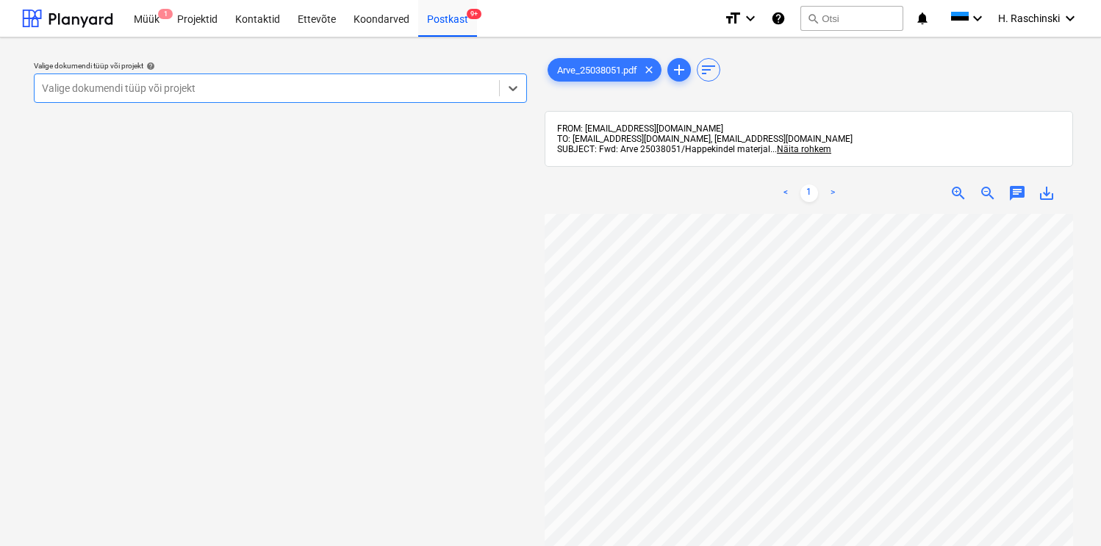
scroll to position [49, 0]
click at [453, 99] on div "Valige dokumendi tüüp või projekt" at bounding box center [267, 88] width 465 height 21
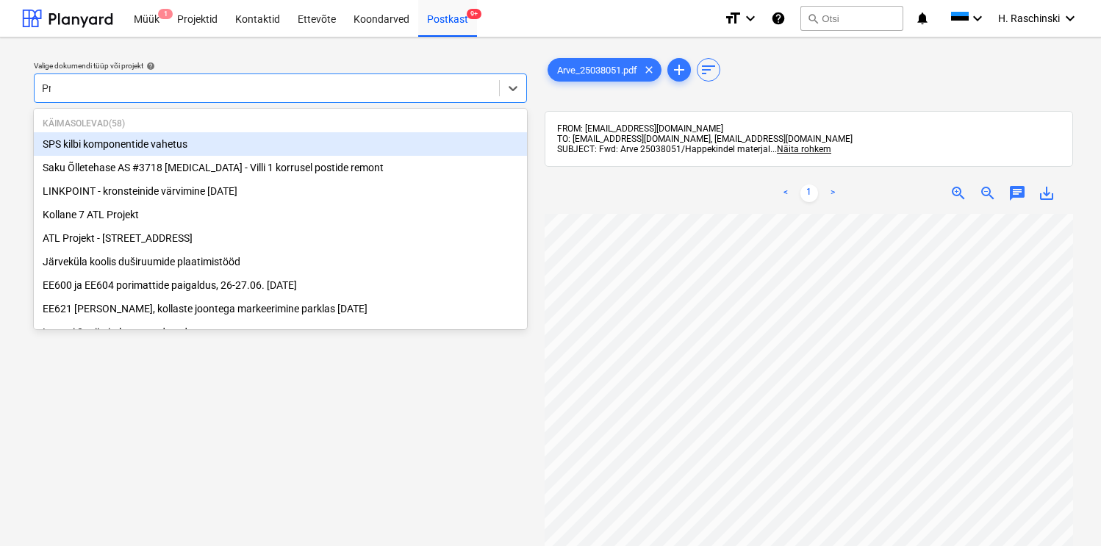
type input "Pre"
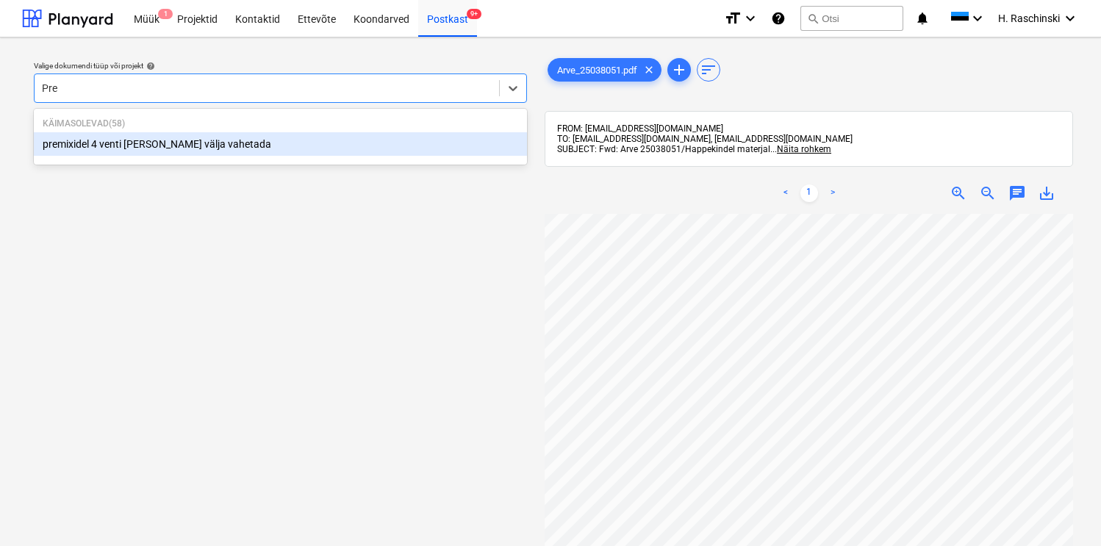
click at [236, 146] on div "premixidel 4 venti [PERSON_NAME] välja vahetada" at bounding box center [280, 144] width 493 height 24
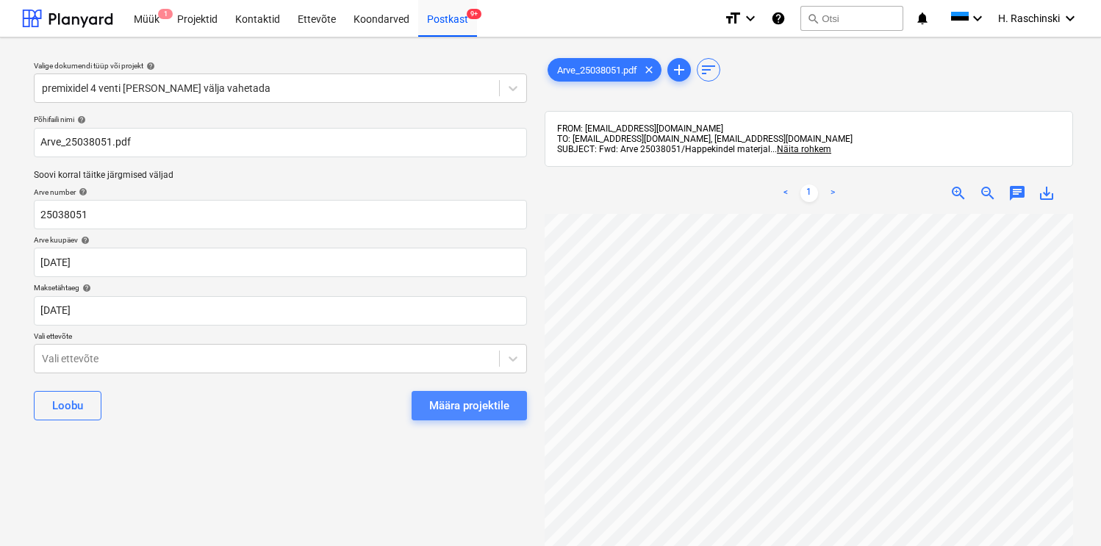
click at [454, 400] on div "Määra projektile" at bounding box center [469, 405] width 80 height 19
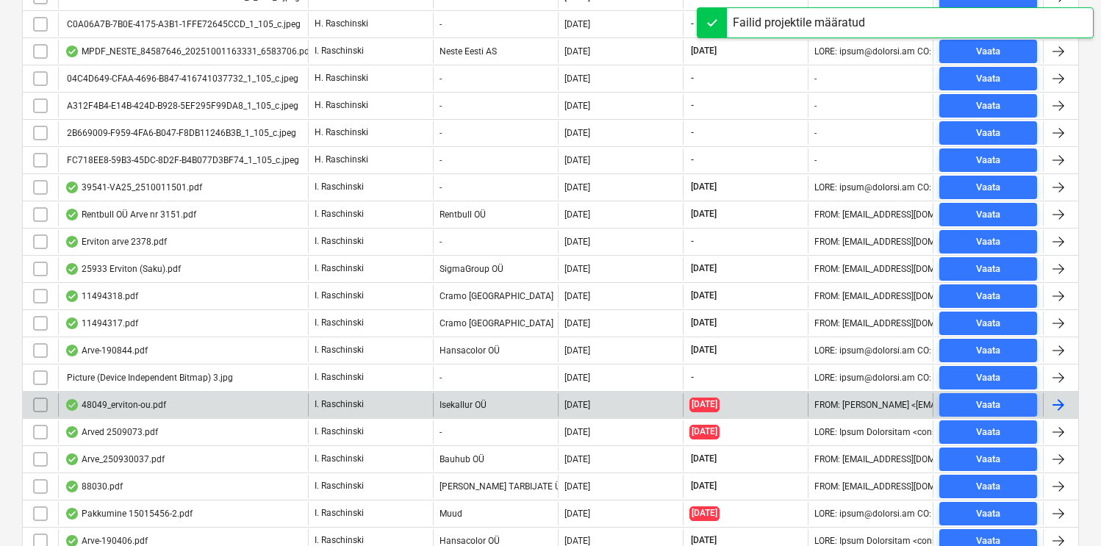
scroll to position [1331, 0]
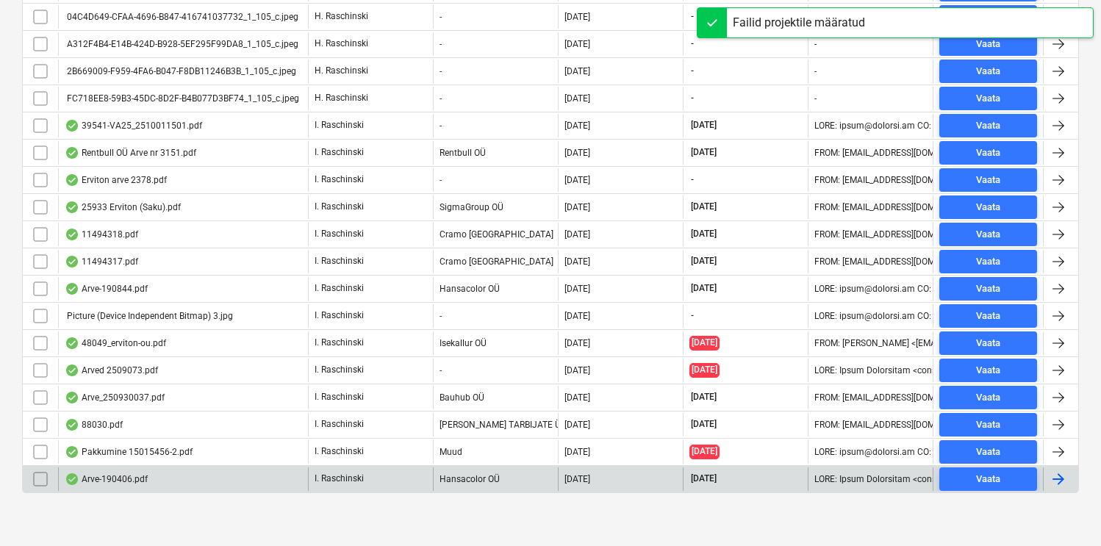
click at [142, 470] on div "Arve-190406.pdf" at bounding box center [183, 480] width 250 height 24
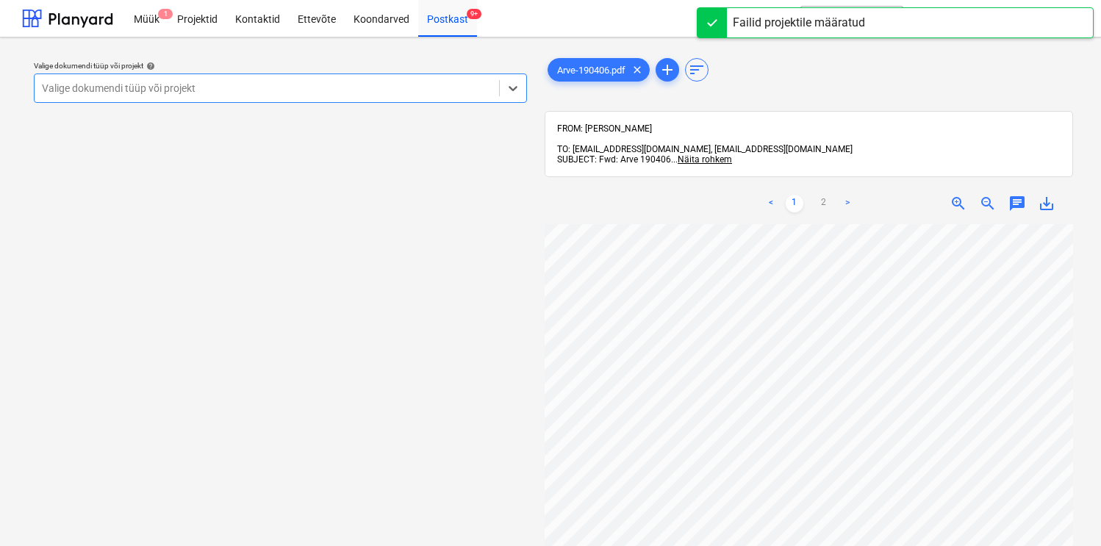
scroll to position [101, 0]
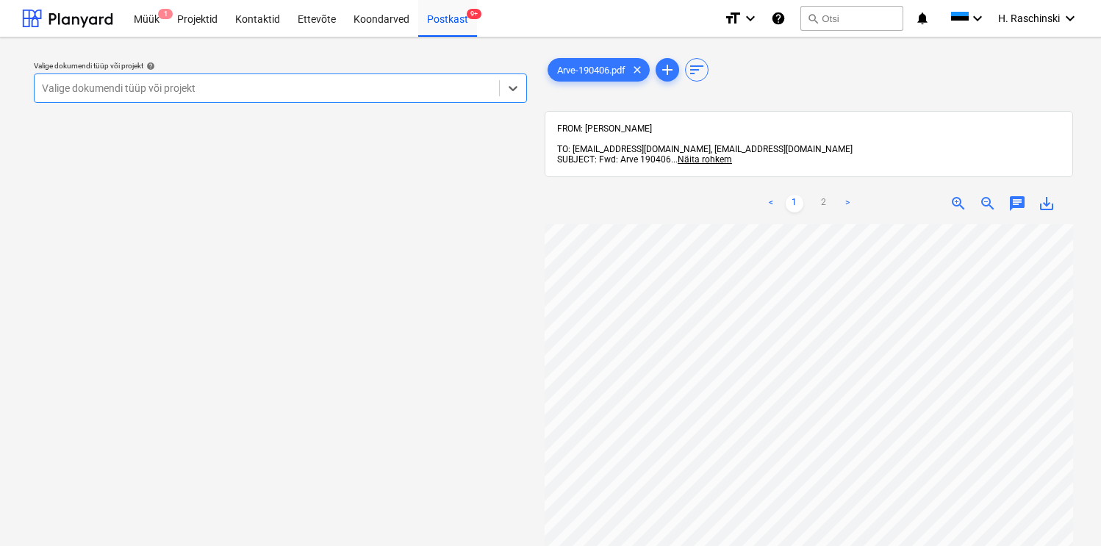
click at [462, 93] on div at bounding box center [267, 88] width 450 height 15
click at [439, 28] on div "Postkast 9+" at bounding box center [447, 17] width 59 height 37
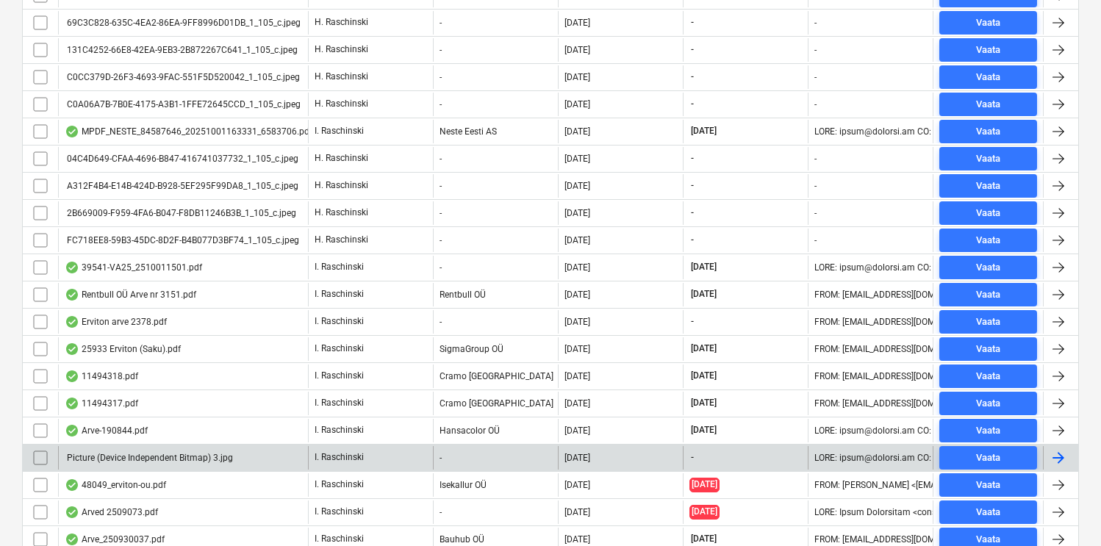
scroll to position [1331, 0]
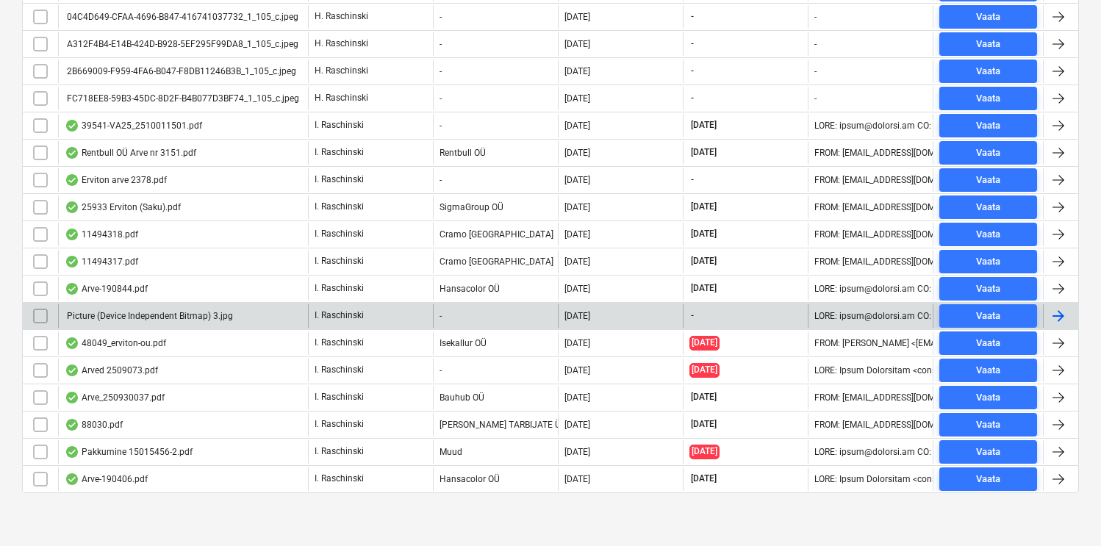
click at [46, 318] on input "checkbox" at bounding box center [41, 316] width 24 height 24
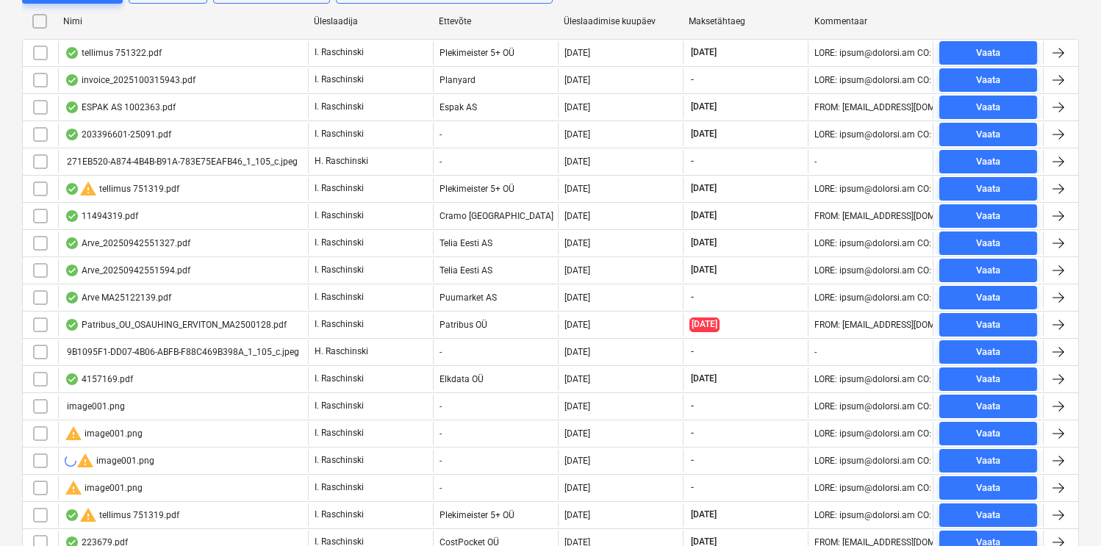
scroll to position [329, 0]
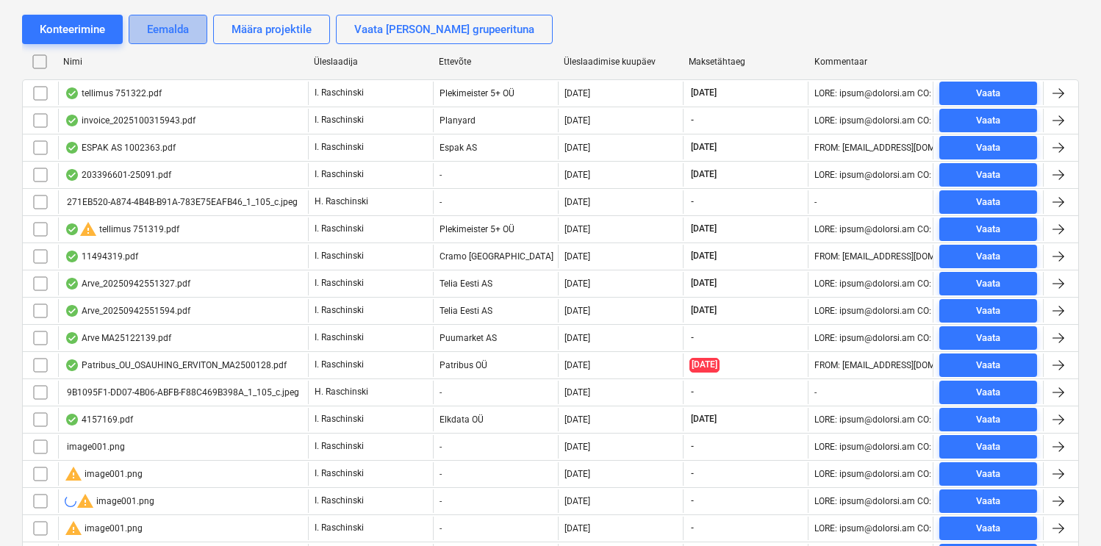
click at [172, 29] on div "Eemalda" at bounding box center [168, 29] width 42 height 19
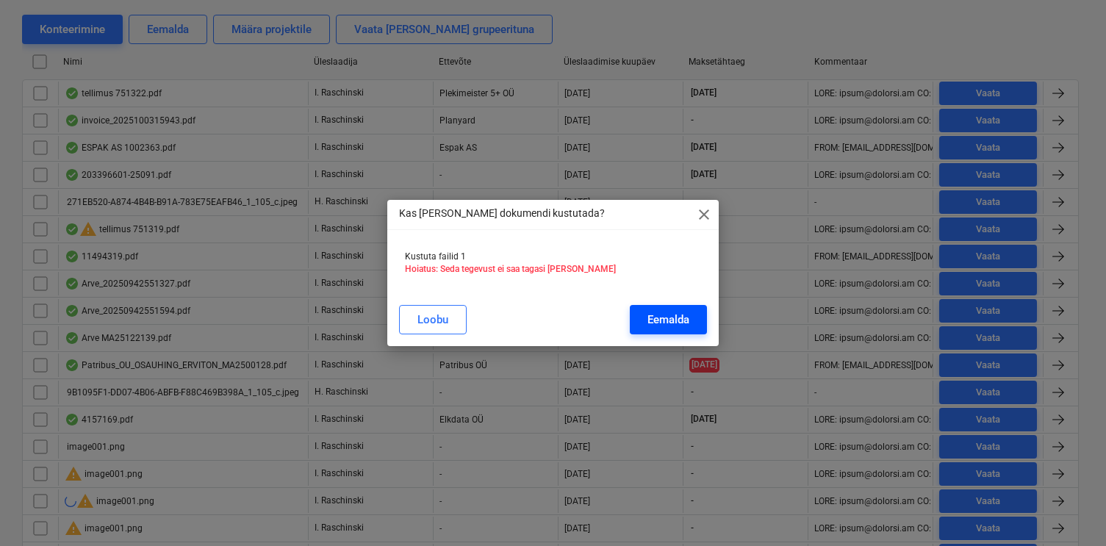
click at [657, 324] on div "Eemalda" at bounding box center [669, 319] width 42 height 19
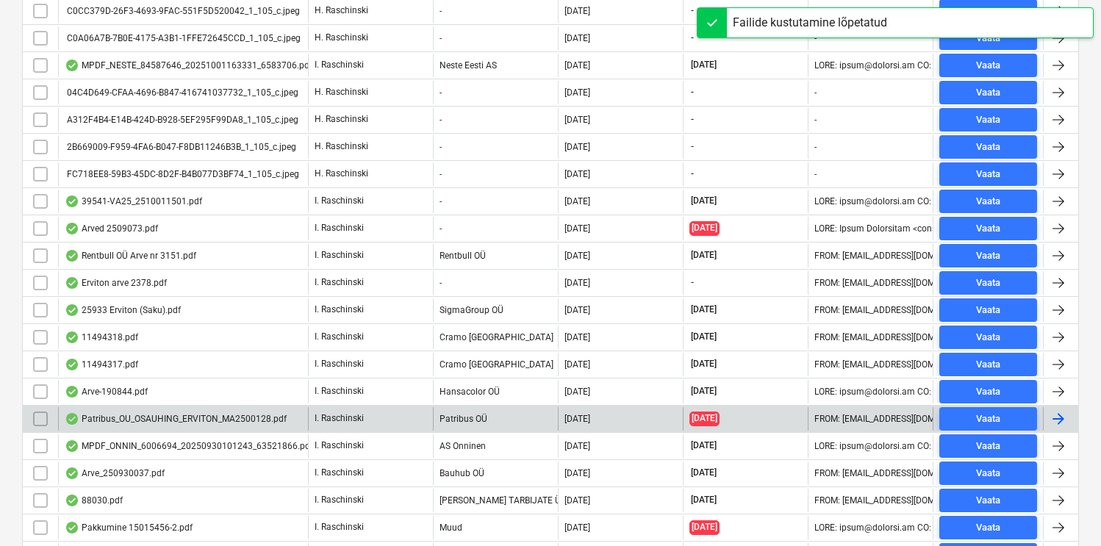
scroll to position [1303, 0]
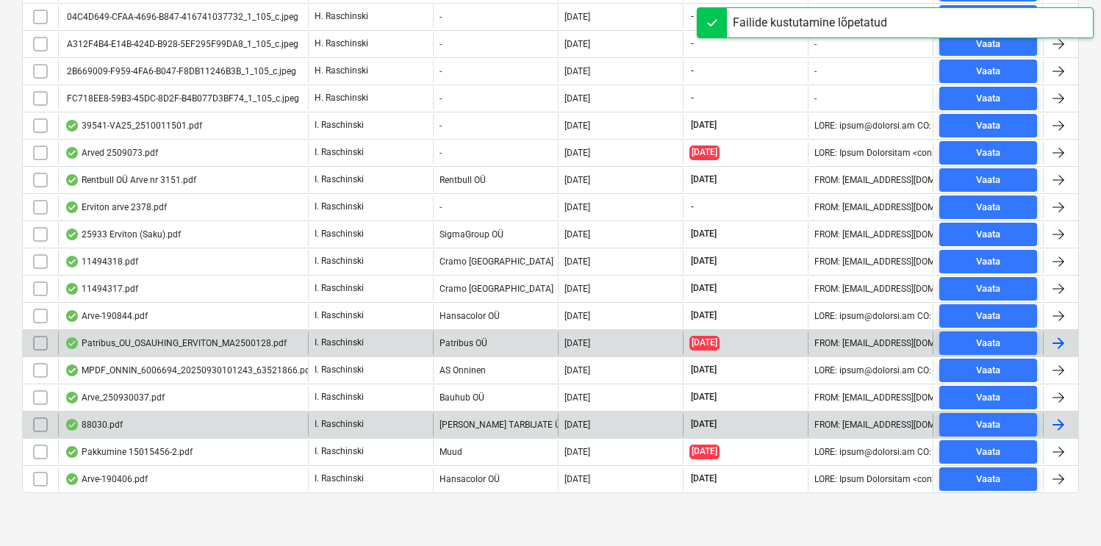
click at [110, 427] on div "88030.pdf" at bounding box center [94, 425] width 58 height 12
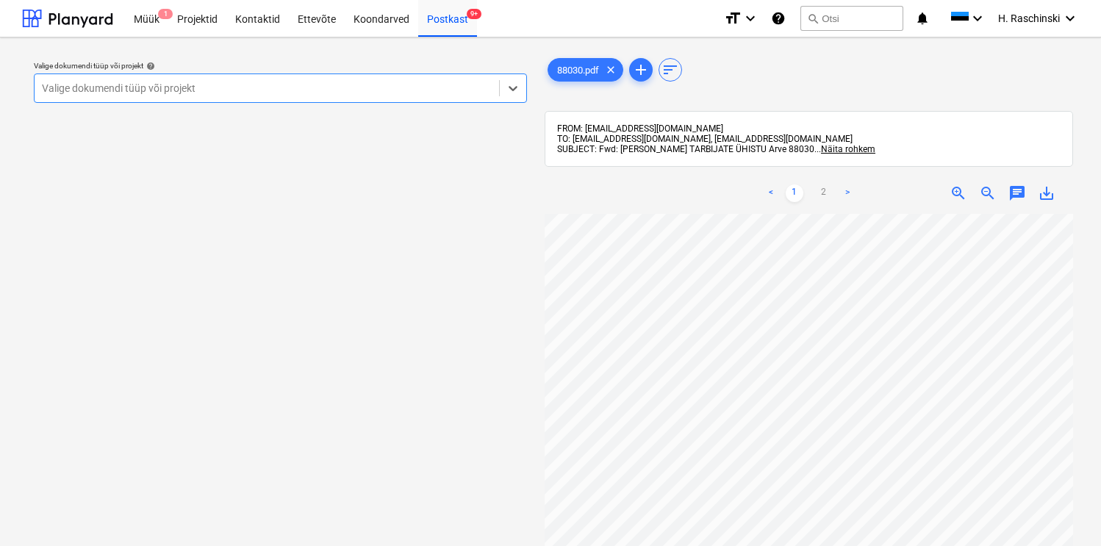
click at [379, 99] on div "Valige dokumendi tüüp või projekt" at bounding box center [280, 88] width 493 height 29
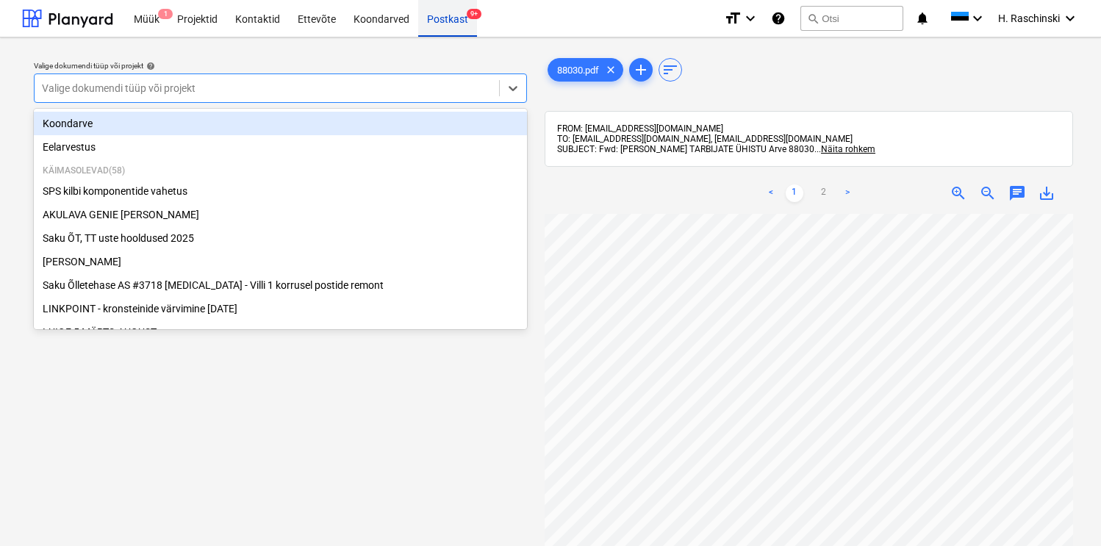
click at [433, 17] on div "Postkast 9+" at bounding box center [447, 17] width 59 height 37
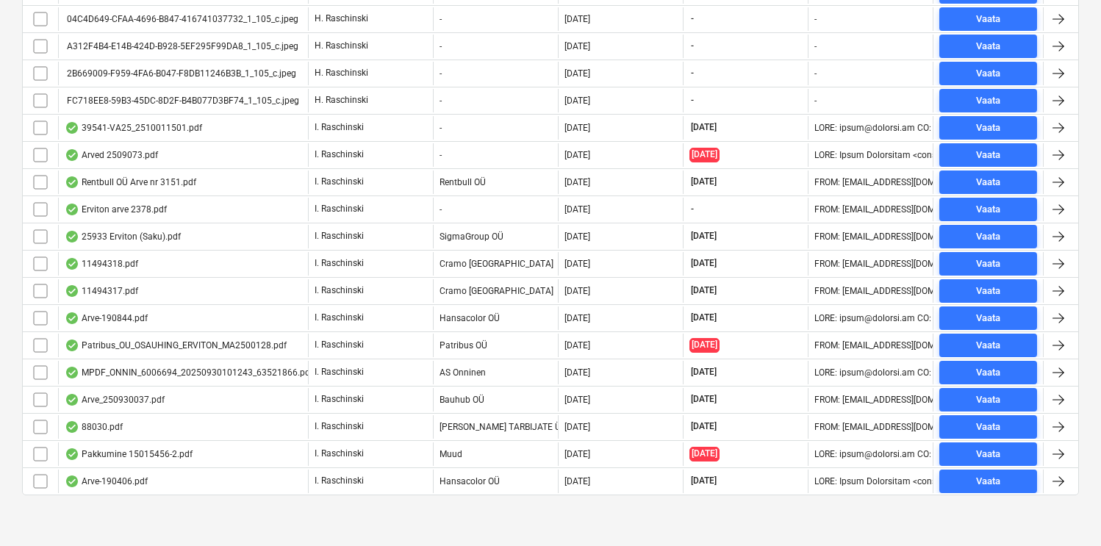
scroll to position [1303, 0]
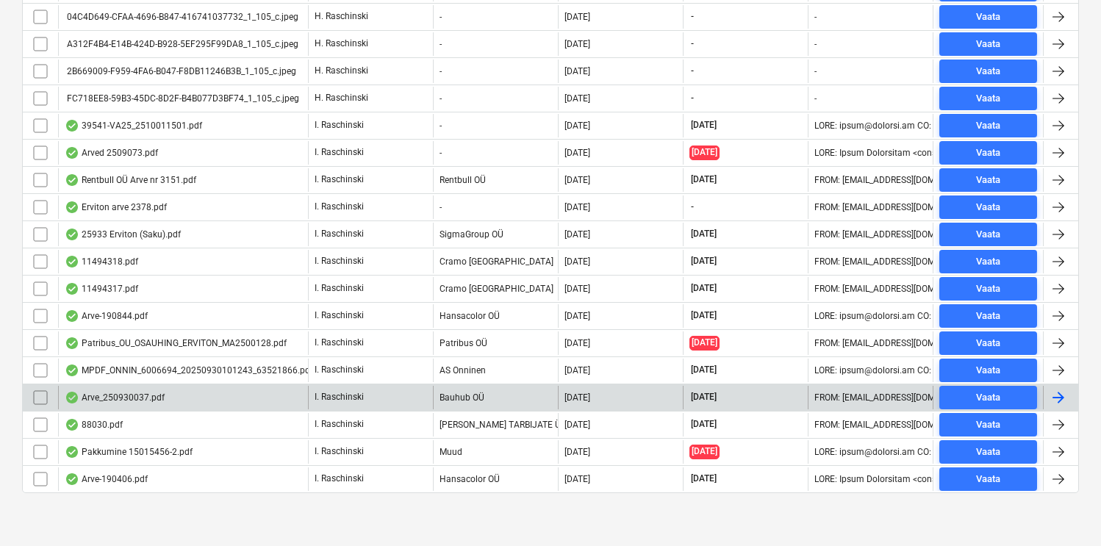
click at [127, 402] on div "Arve_250930037.pdf" at bounding box center [115, 398] width 100 height 12
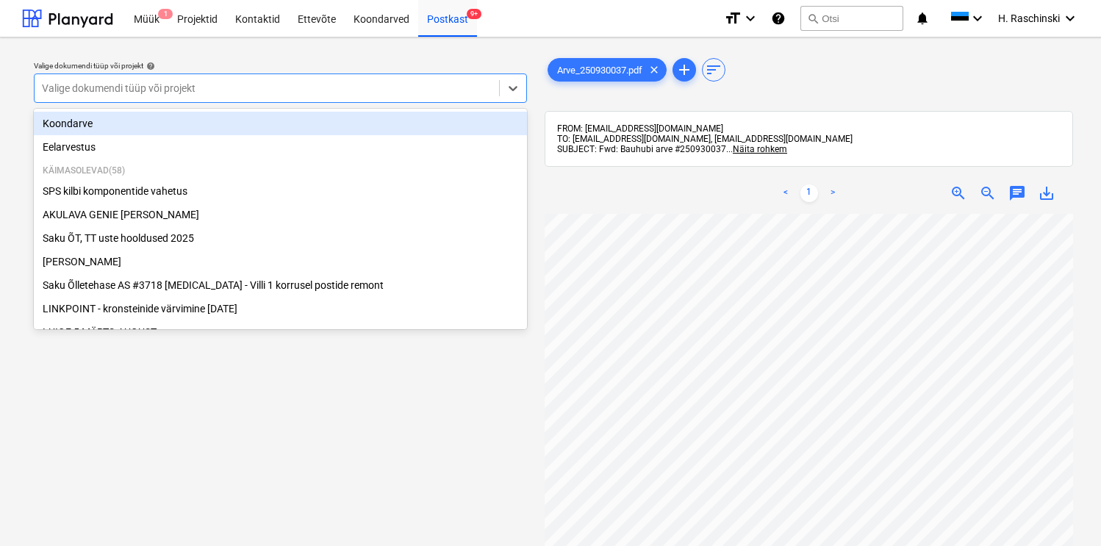
drag, startPoint x: 471, startPoint y: 88, endPoint x: 463, endPoint y: 89, distance: 7.4
click at [471, 88] on div at bounding box center [267, 88] width 450 height 15
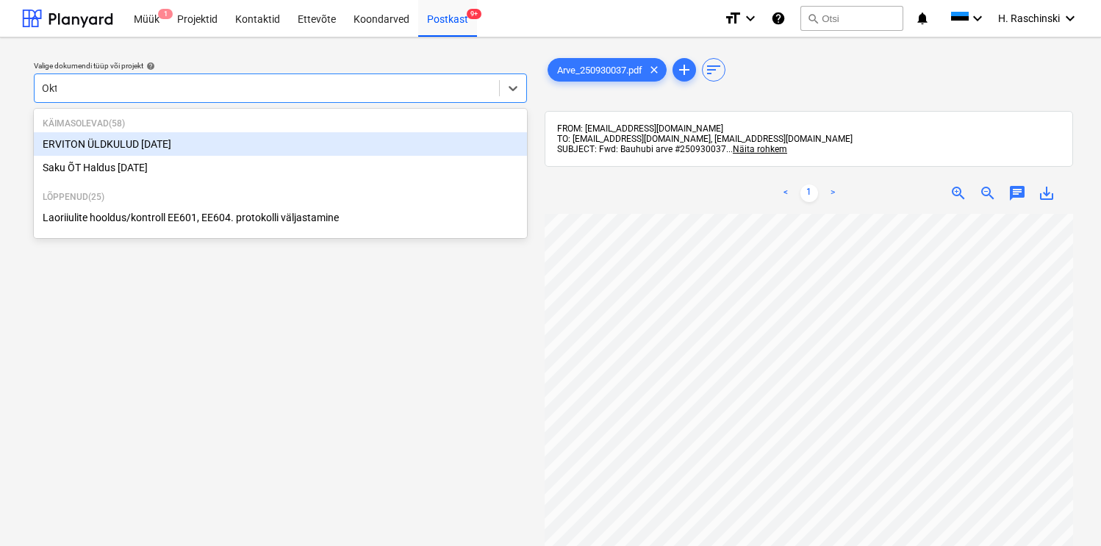
type input "Okto"
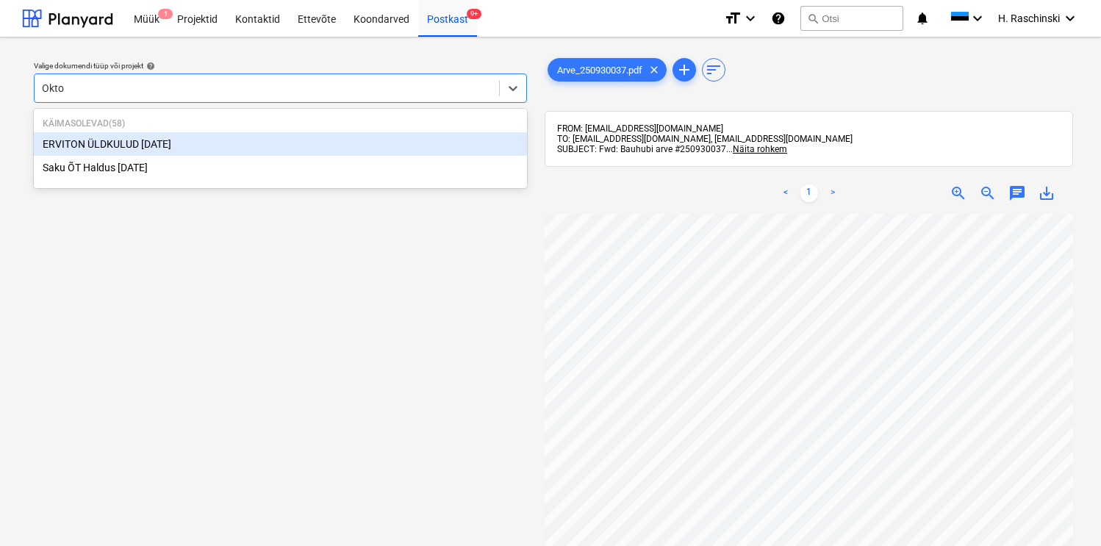
click at [194, 146] on div "ERVITON ÜLDKULUD [DATE]" at bounding box center [280, 144] width 493 height 24
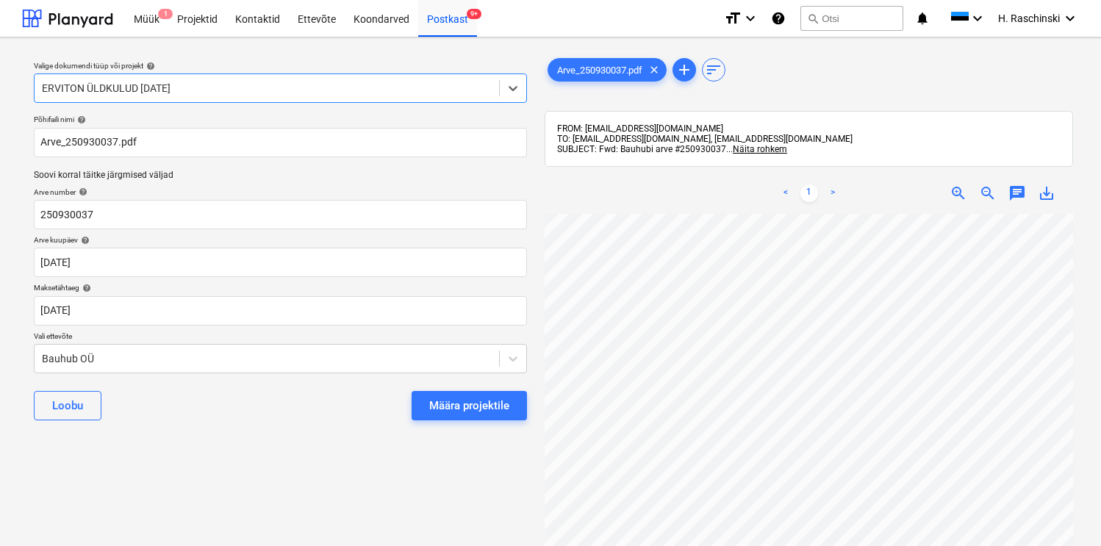
click at [510, 401] on button "Määra projektile" at bounding box center [469, 405] width 115 height 29
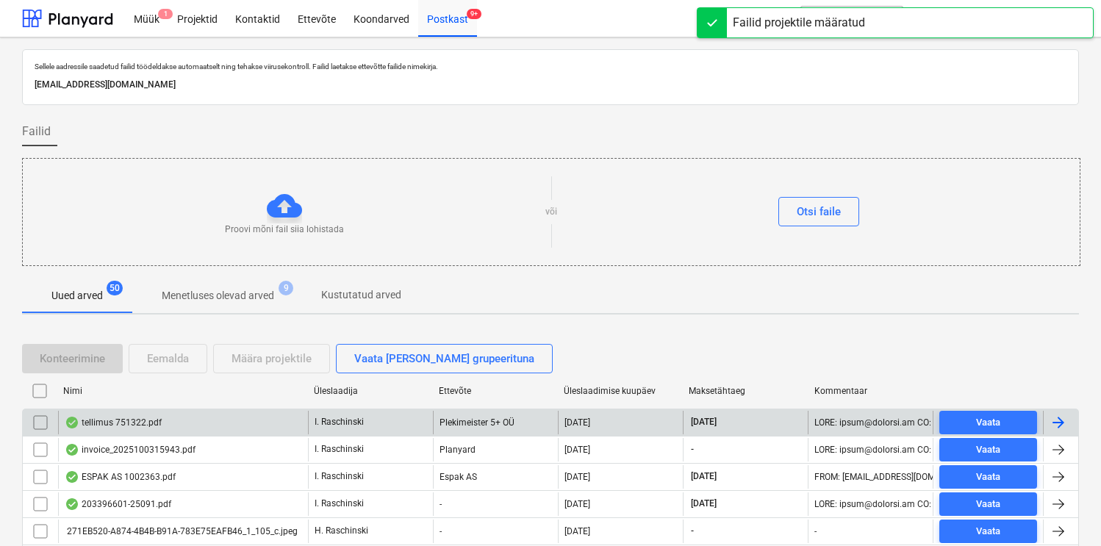
click at [120, 417] on div "tellimus 751322.pdf" at bounding box center [113, 423] width 97 height 12
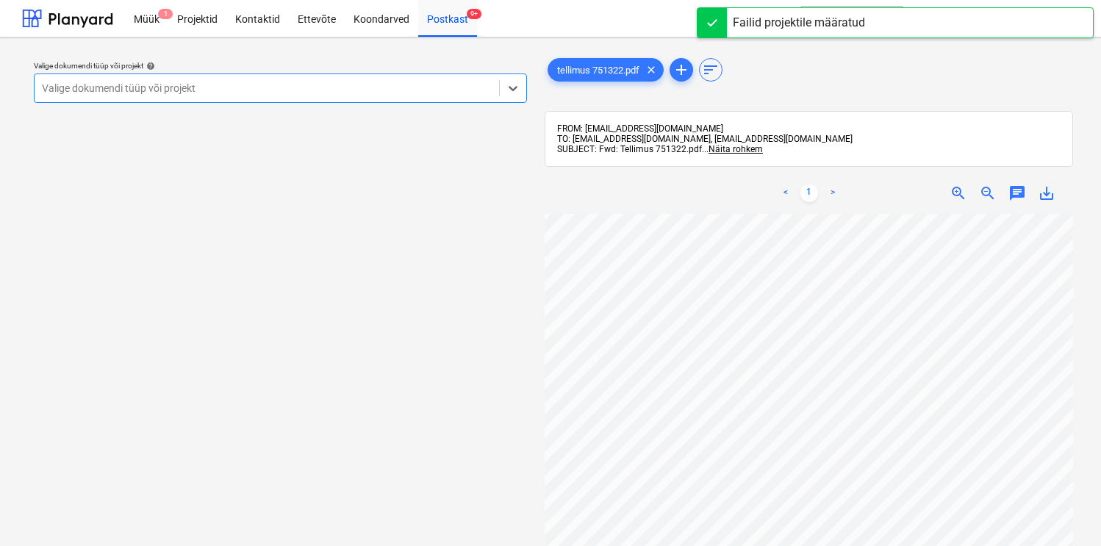
scroll to position [81, 0]
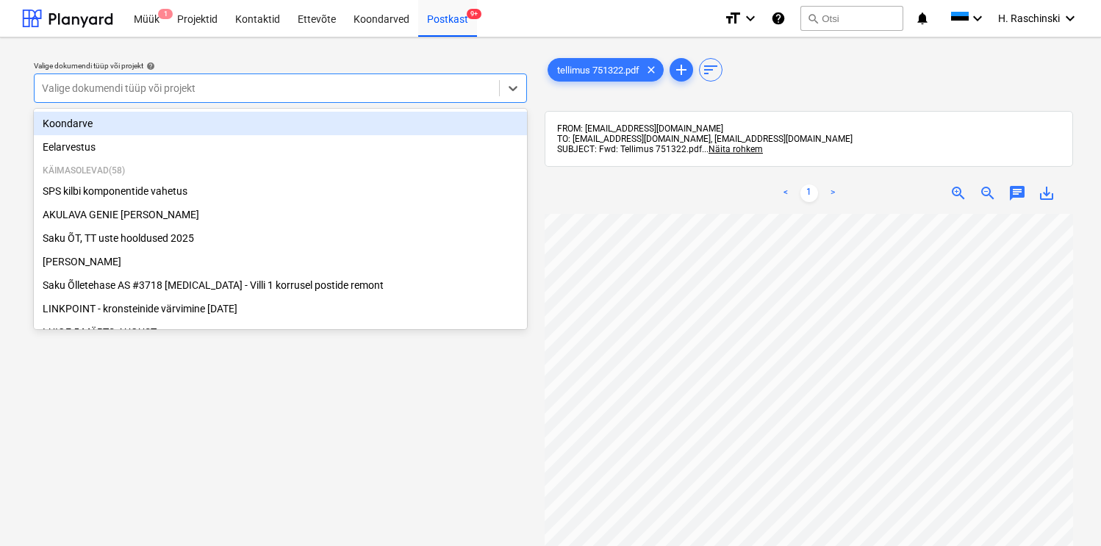
click at [273, 88] on div at bounding box center [267, 88] width 450 height 15
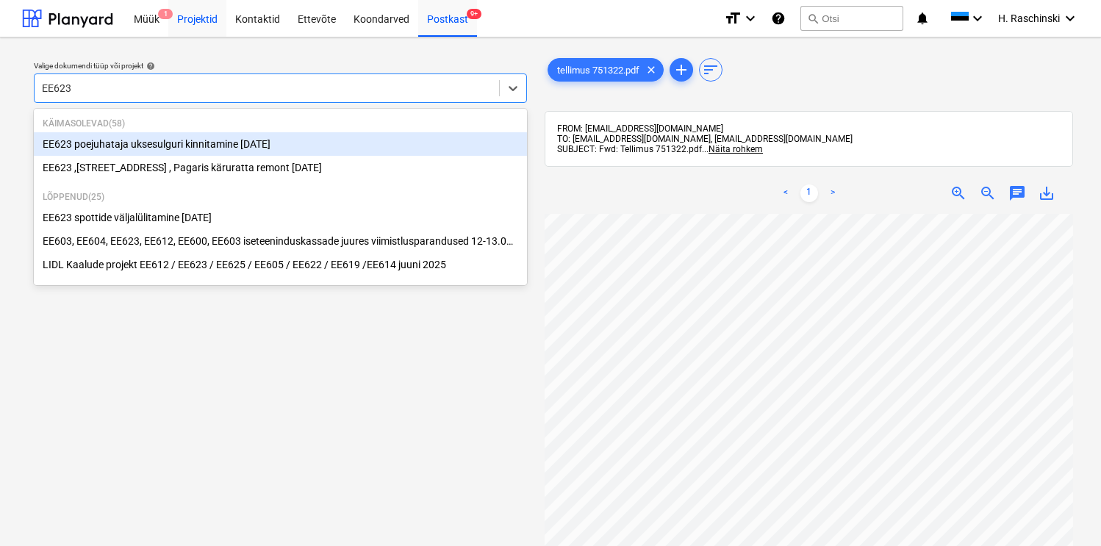
type input "EE623"
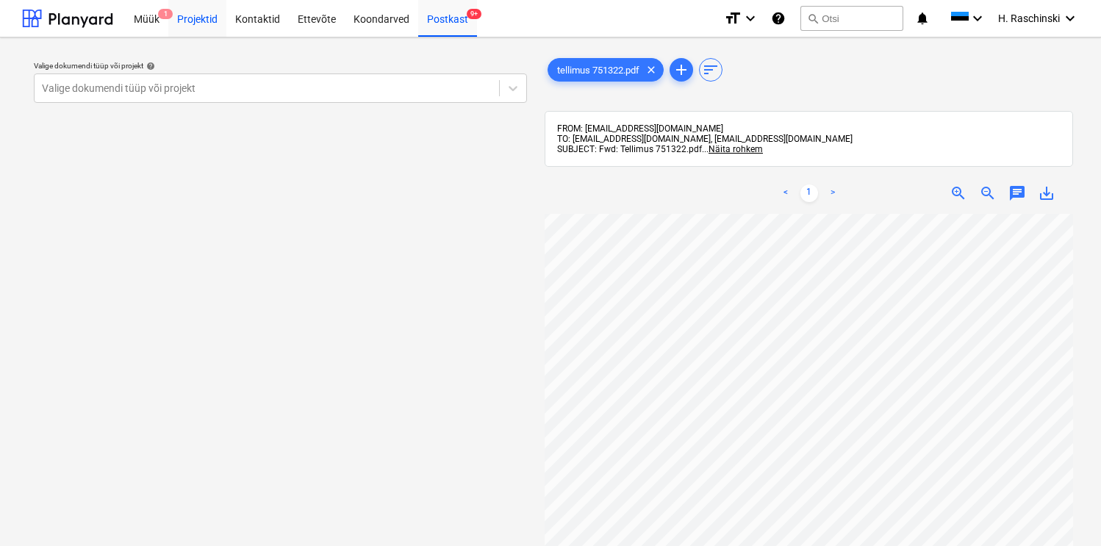
click at [193, 26] on div "Projektid" at bounding box center [197, 17] width 58 height 37
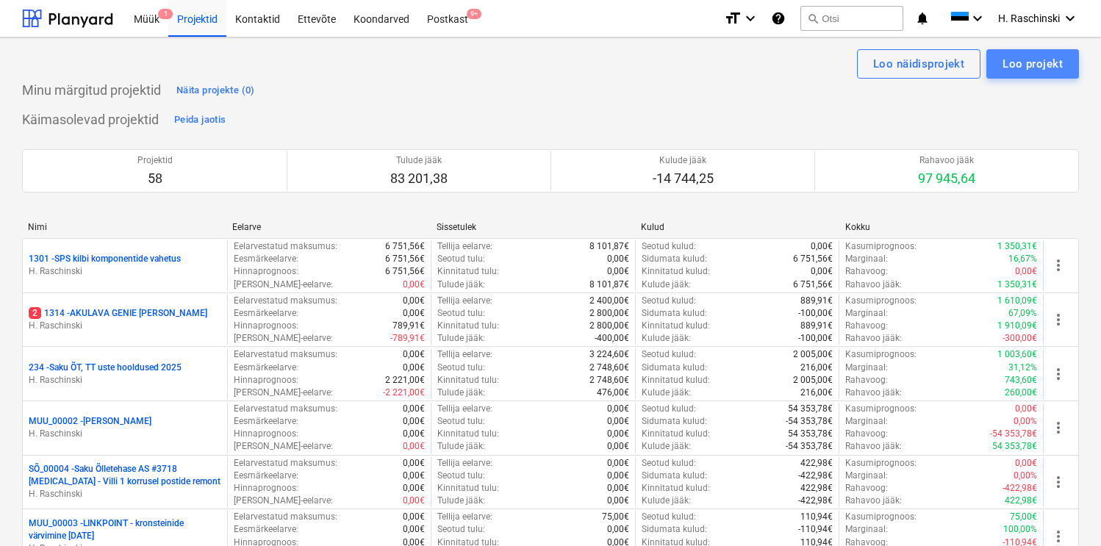
click at [1004, 65] on div "Loo projekt" at bounding box center [1033, 63] width 60 height 19
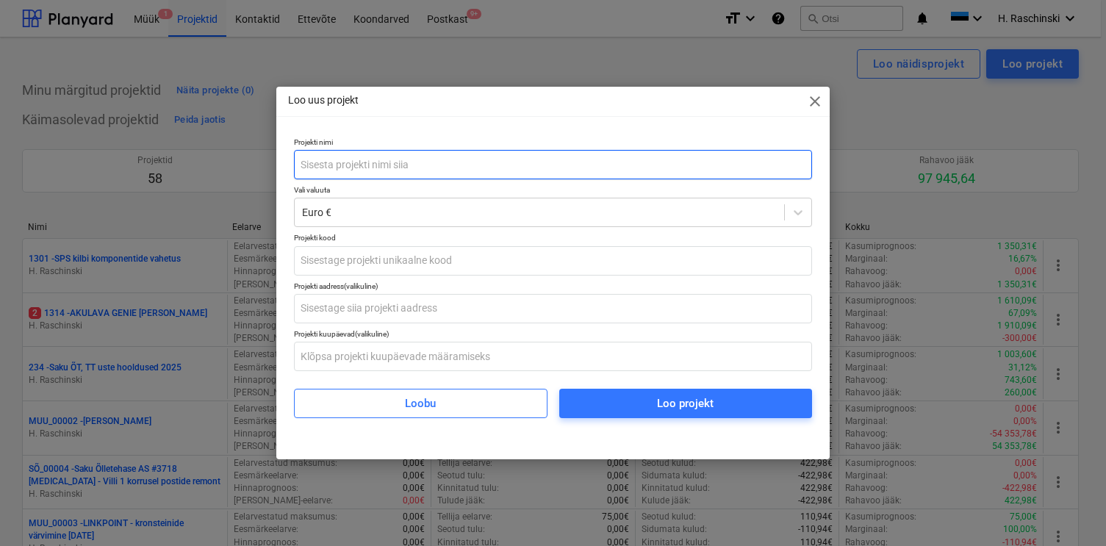
click at [722, 169] on input "text" at bounding box center [553, 164] width 518 height 29
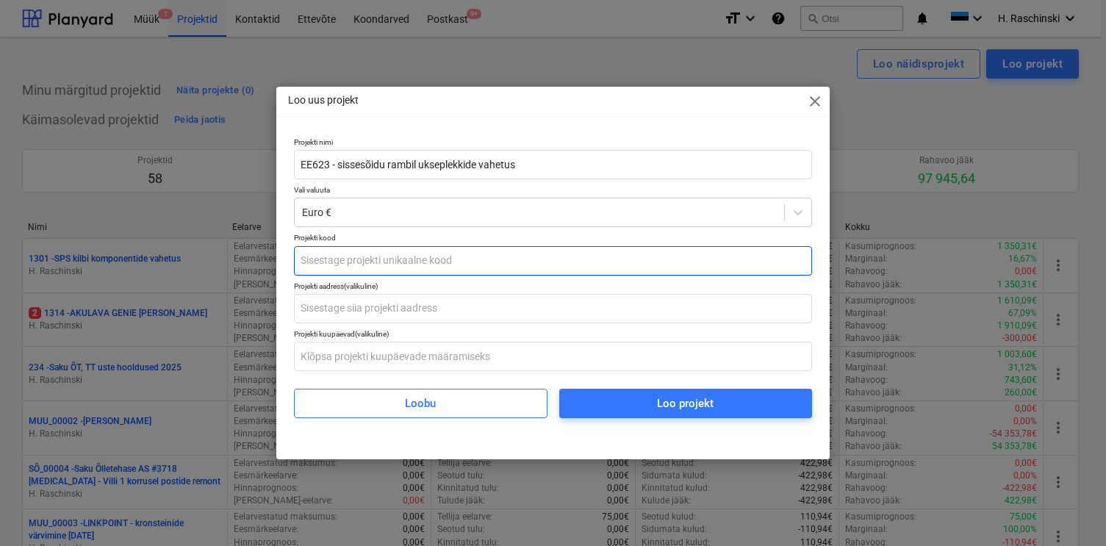
type input "EE623 - sissesõidu rambil ukseplekkide vahetus"
click at [518, 267] on input "text" at bounding box center [553, 260] width 518 height 29
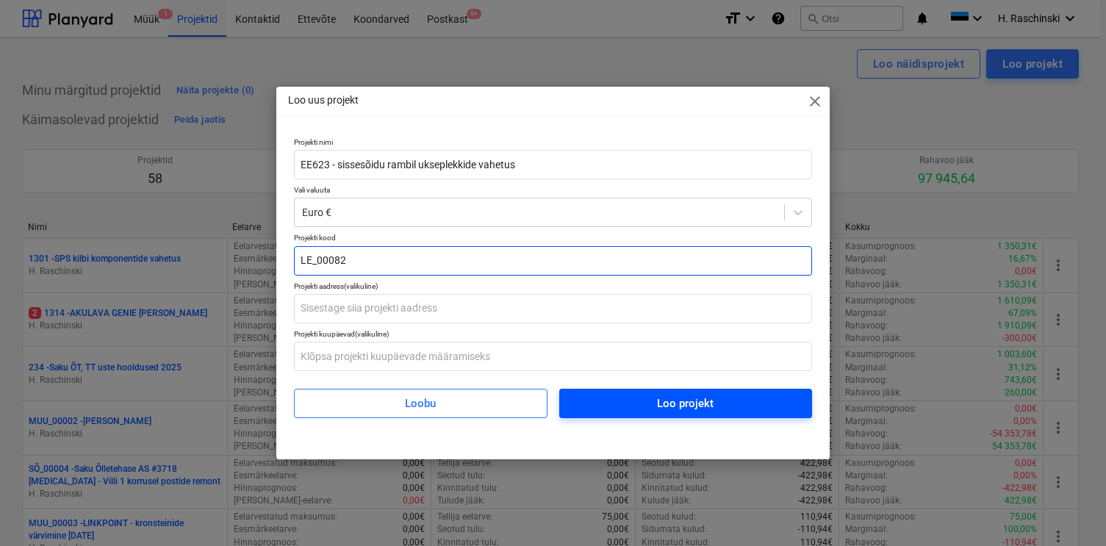
type input "LE_00082"
click at [611, 390] on button "Loo projekt" at bounding box center [685, 403] width 253 height 29
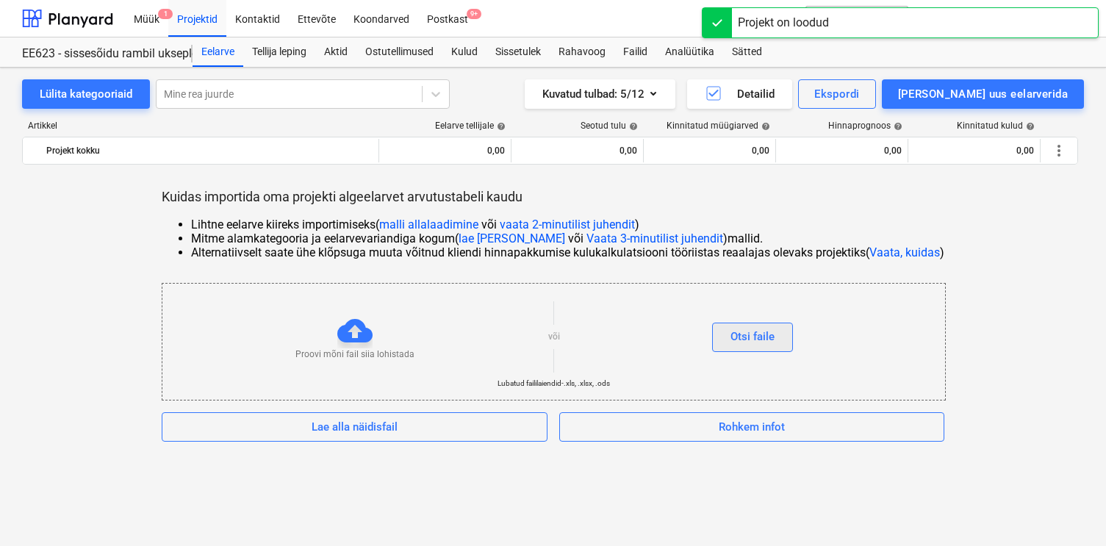
click at [745, 340] on div "Otsi faile" at bounding box center [753, 336] width 44 height 19
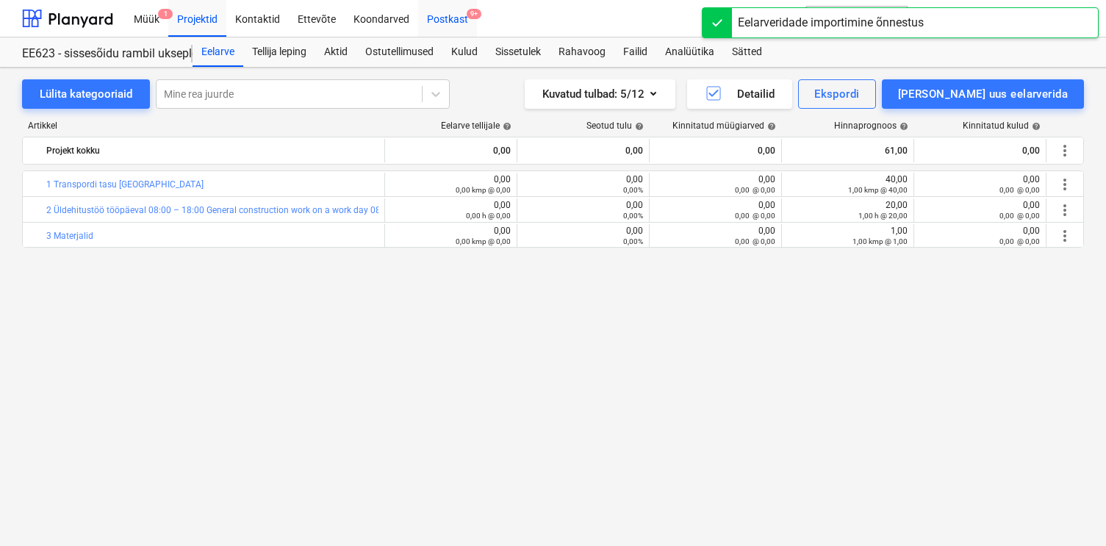
click at [437, 24] on div "Postkast 9+" at bounding box center [447, 17] width 59 height 37
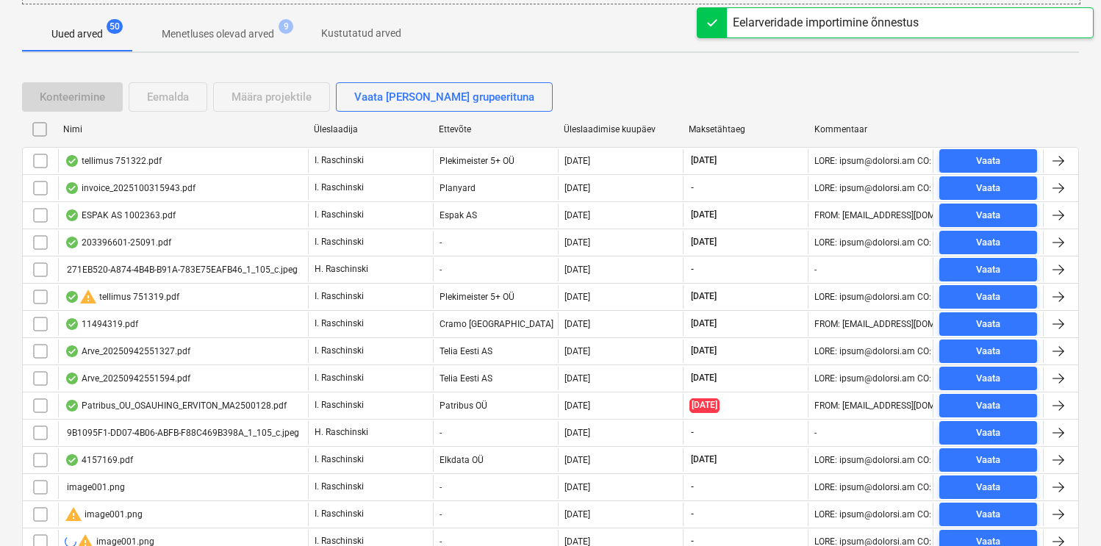
scroll to position [312, 0]
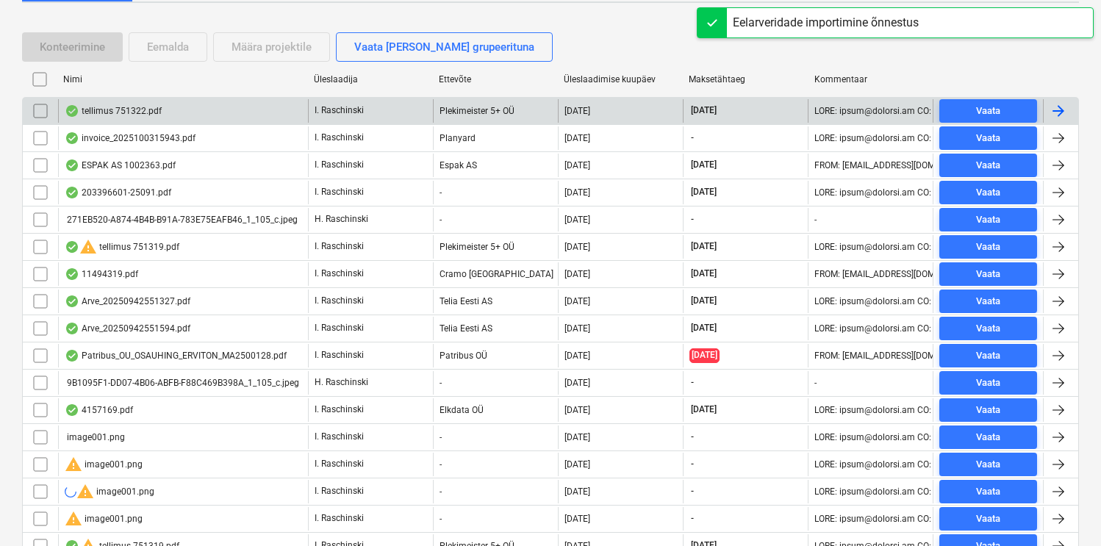
click at [146, 113] on div "tellimus 751322.pdf" at bounding box center [113, 111] width 97 height 12
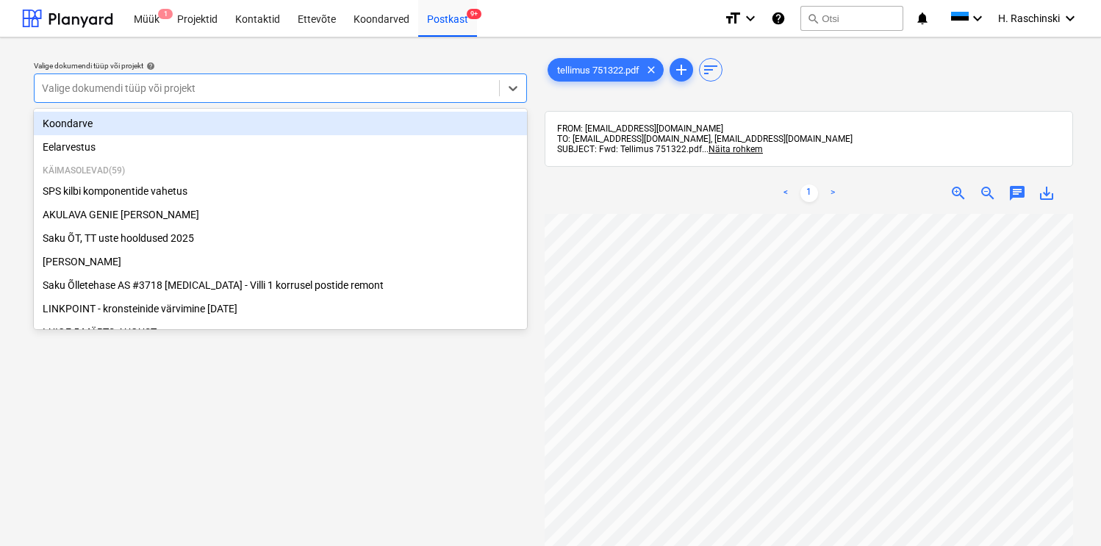
click at [343, 93] on div at bounding box center [267, 88] width 450 height 15
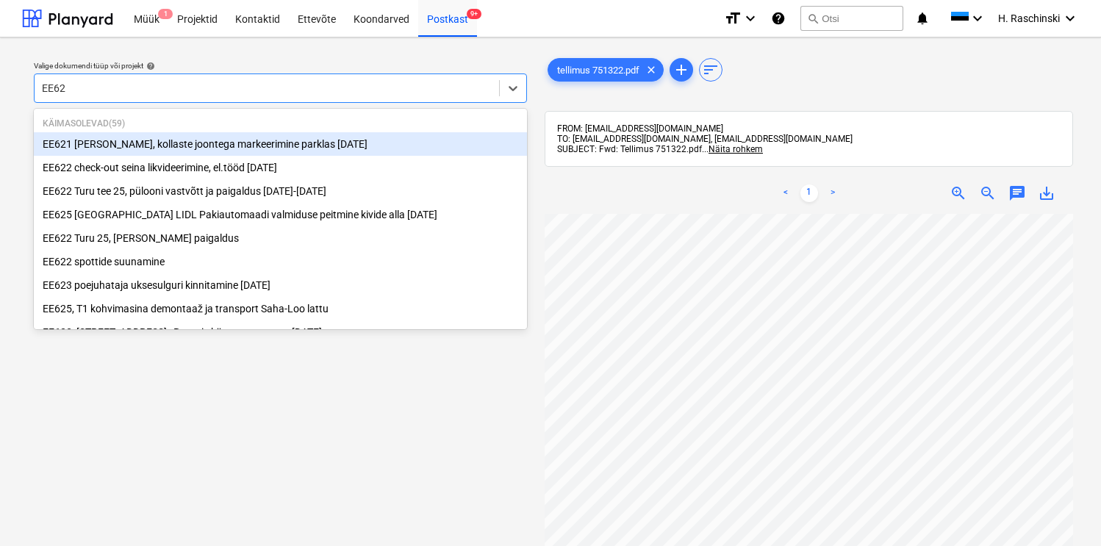
type input "EE623"
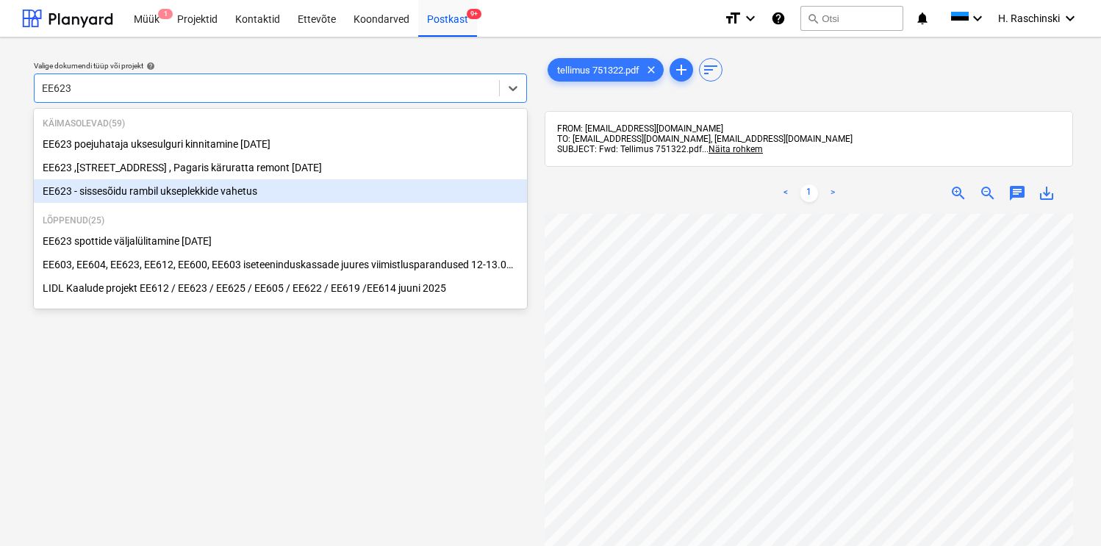
click at [193, 188] on div "EE623 - sissesõidu rambil ukseplekkide vahetus" at bounding box center [280, 191] width 493 height 24
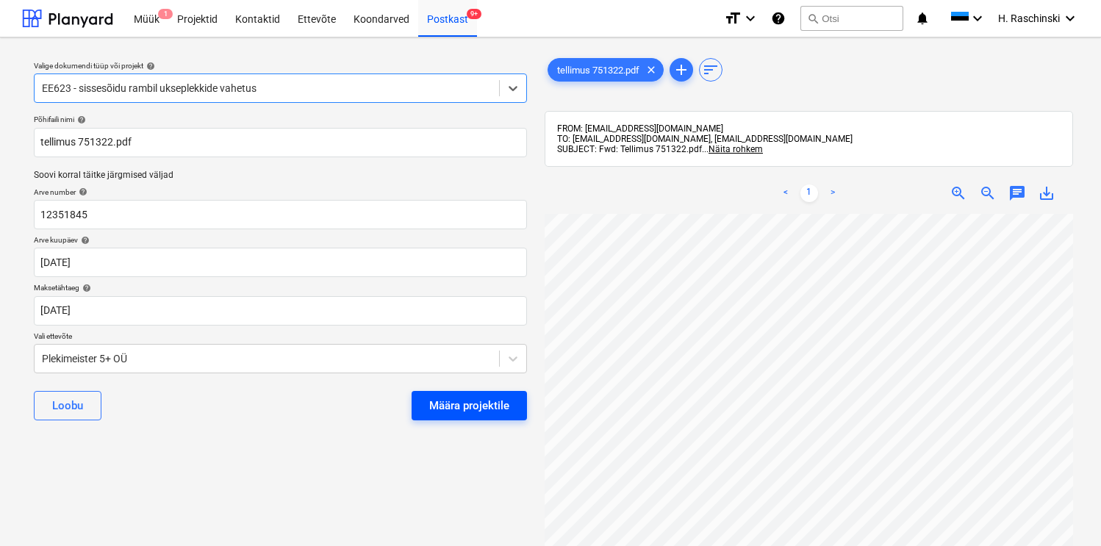
click at [448, 397] on div "Määra projektile" at bounding box center [469, 405] width 80 height 19
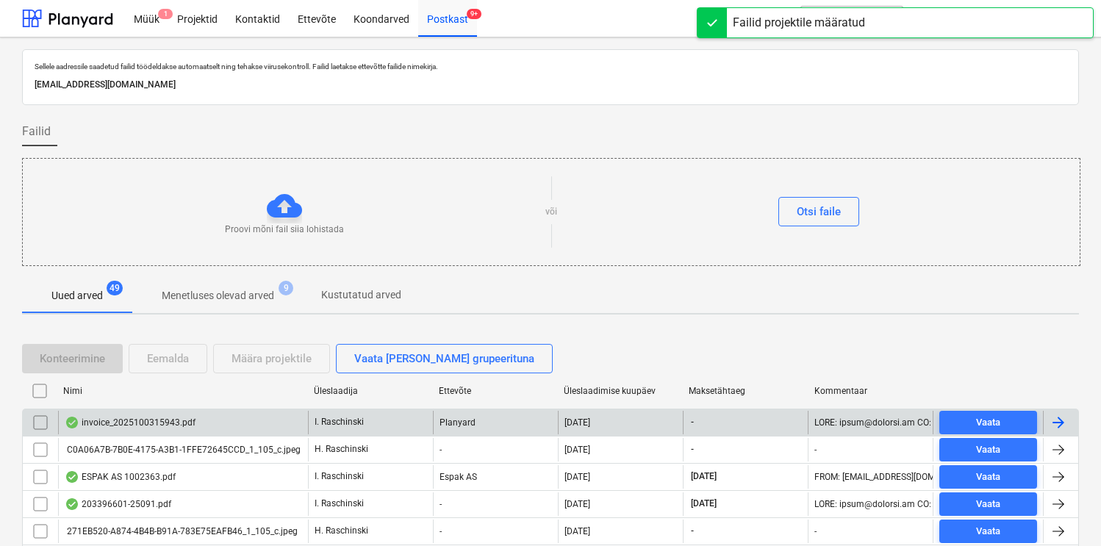
click at [145, 420] on div "invoice_2025100315943.pdf" at bounding box center [130, 423] width 131 height 12
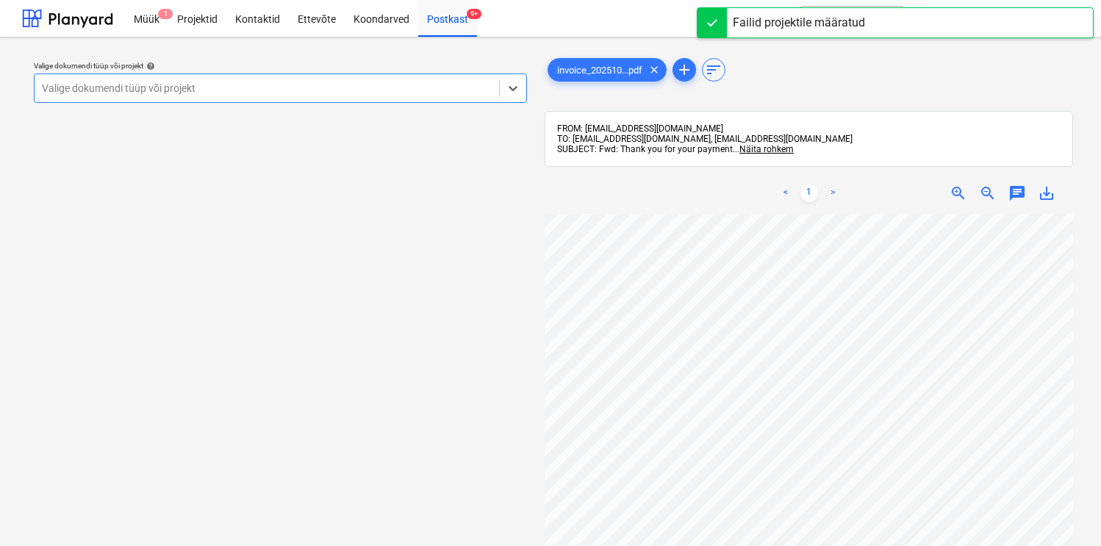
click at [599, 186] on div "< 1 > zoom_in zoom_out chat 0 save_alt" at bounding box center [809, 193] width 529 height 41
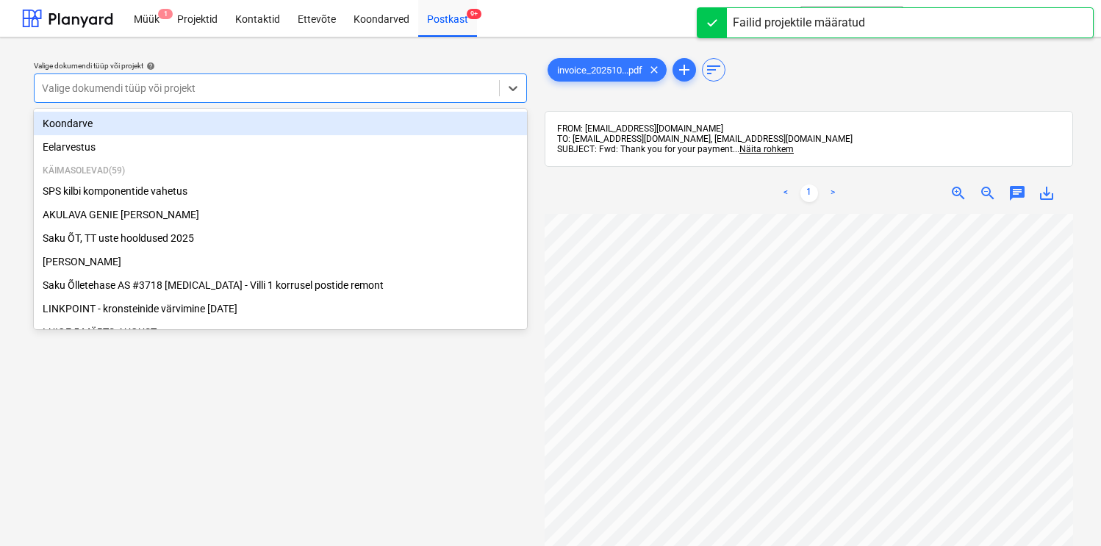
click at [451, 87] on div at bounding box center [267, 88] width 450 height 15
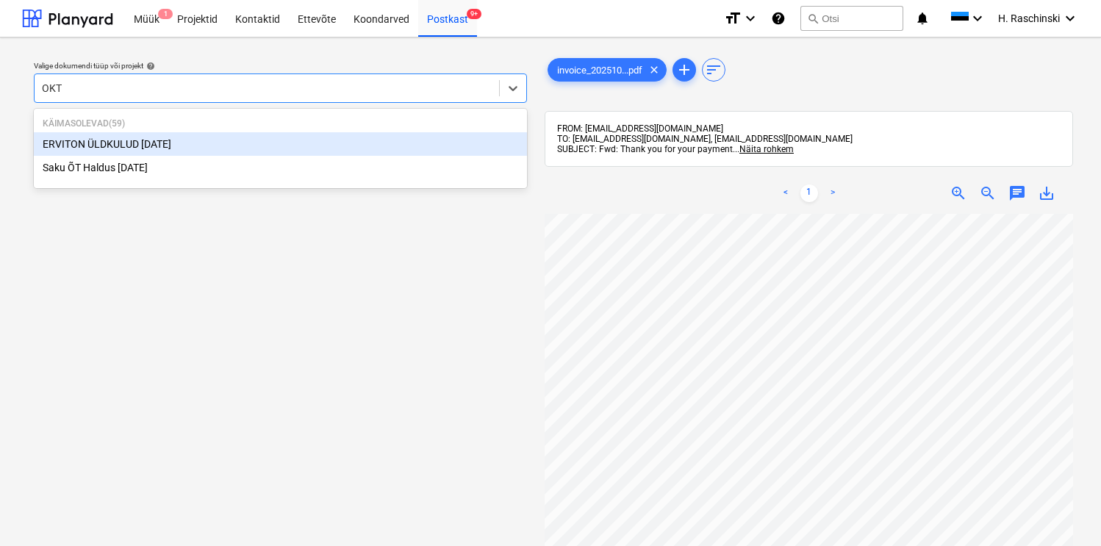
type input "OKTO"
click at [257, 143] on div "ERVITON ÜLDKULUD [DATE]" at bounding box center [280, 144] width 493 height 24
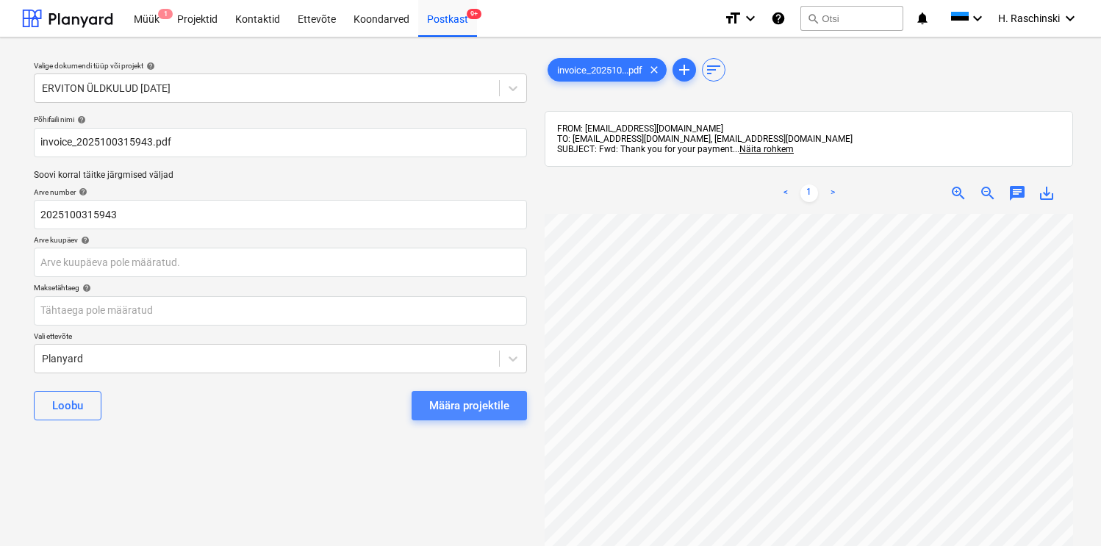
click at [453, 400] on div "Määra projektile" at bounding box center [469, 405] width 80 height 19
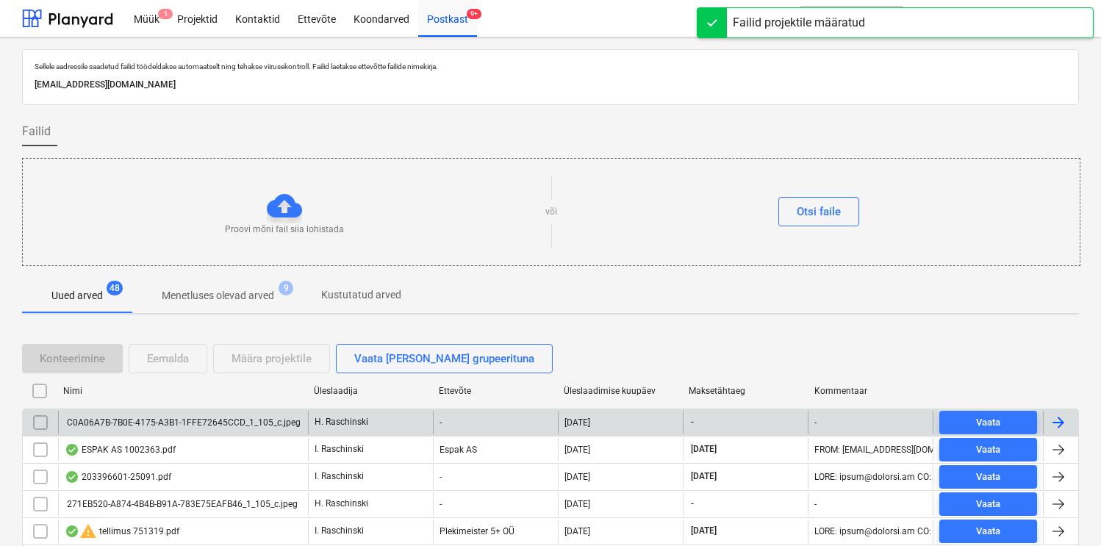
click at [178, 424] on div "C0A06A7B-7B0E-4175-A3B1-1FFE72645CCD_1_105_c.jpeg" at bounding box center [183, 423] width 236 height 10
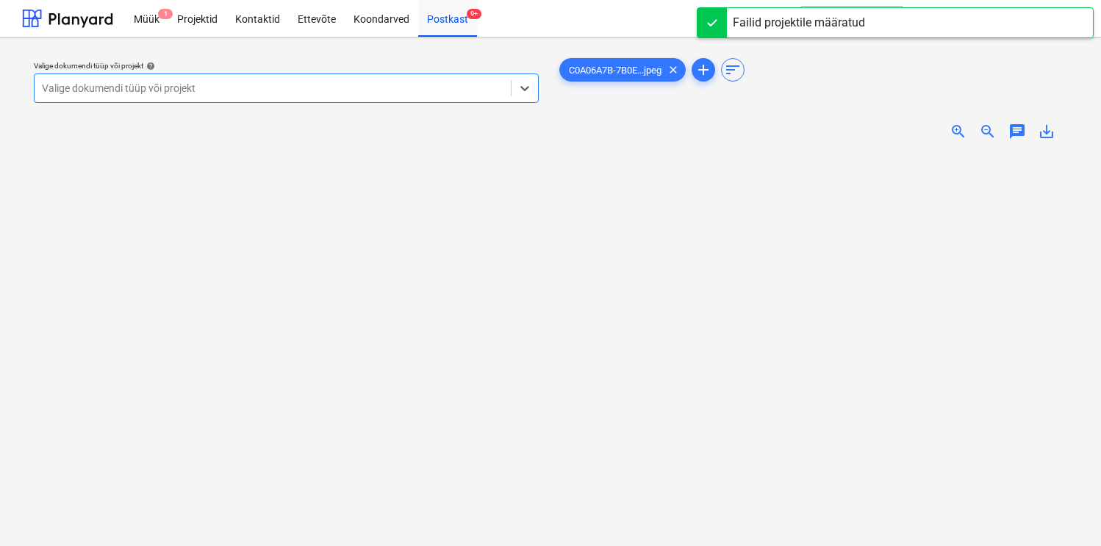
click at [962, 126] on span "zoom_in" at bounding box center [959, 132] width 18 height 18
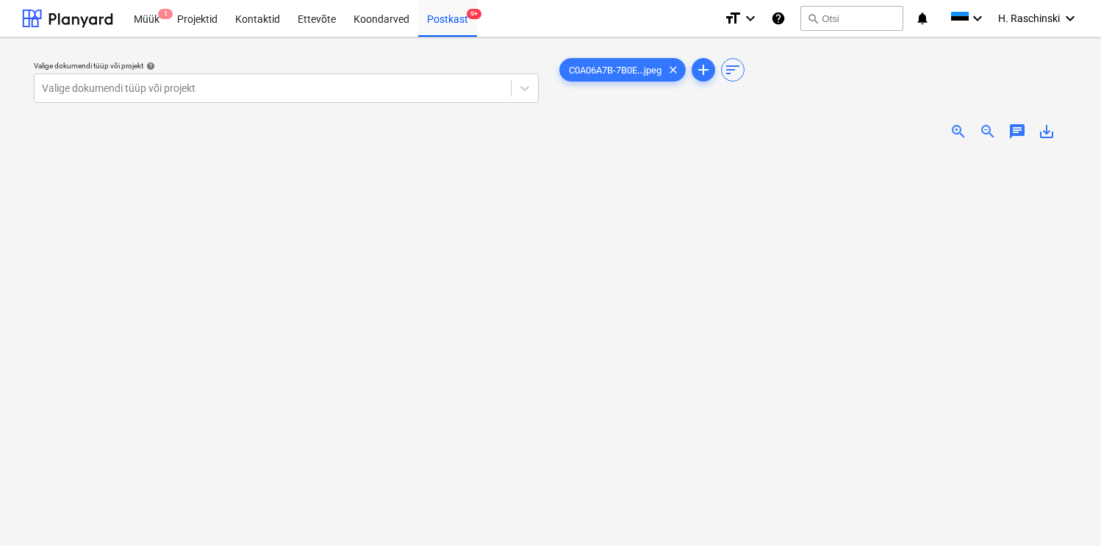
click at [962, 126] on span "zoom_in" at bounding box center [959, 132] width 18 height 18
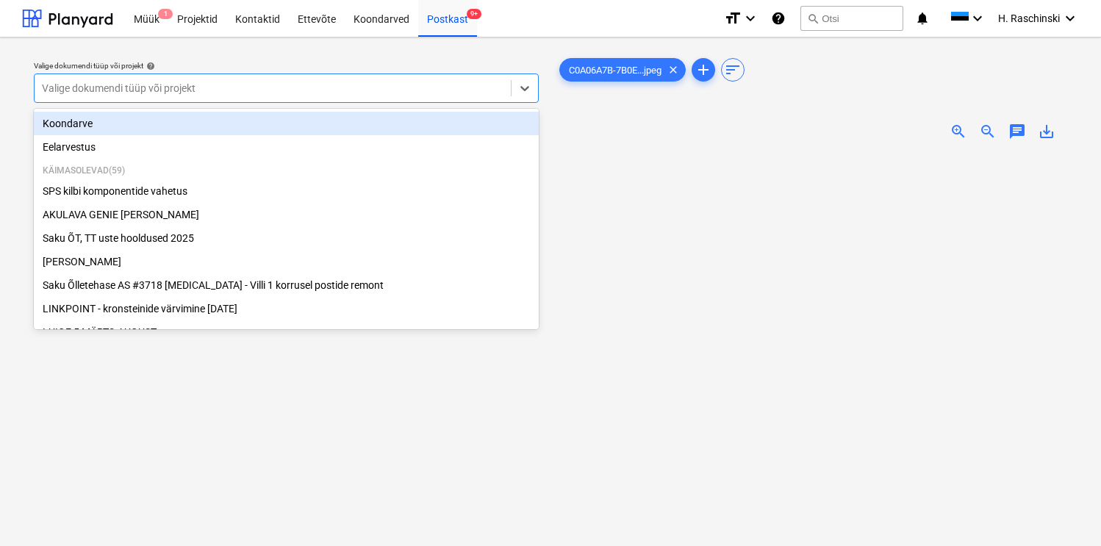
click at [392, 90] on div at bounding box center [273, 88] width 462 height 15
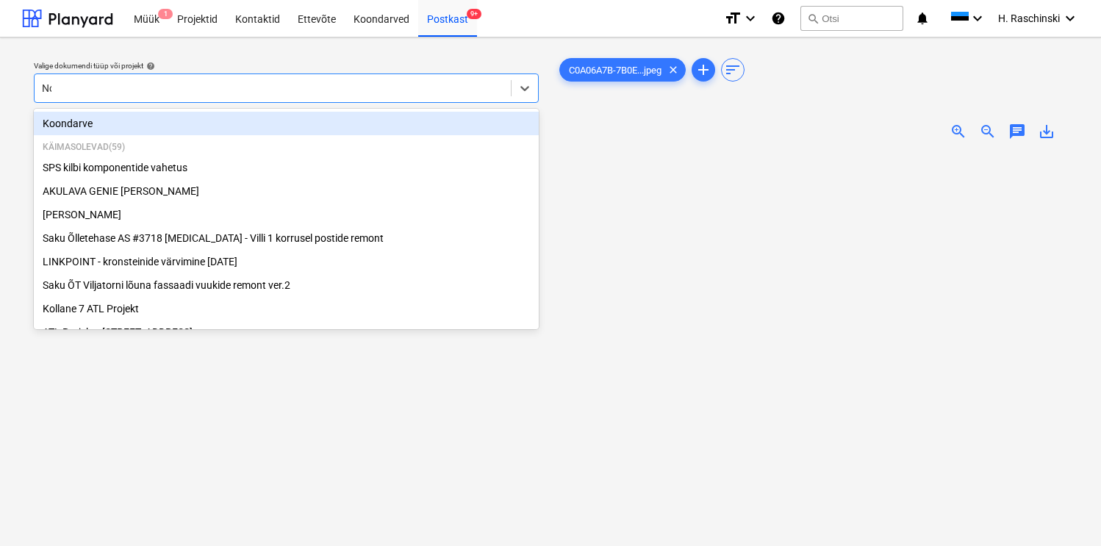
type input "Norm"
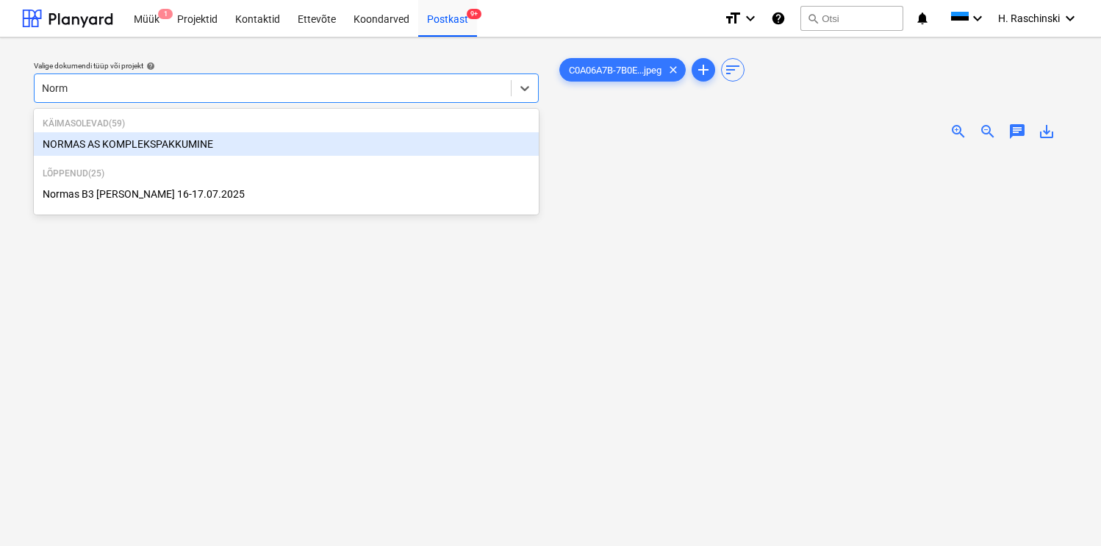
click at [163, 149] on div "NORMAS AS KOMPLEKSPAKKUMINE" at bounding box center [286, 144] width 505 height 24
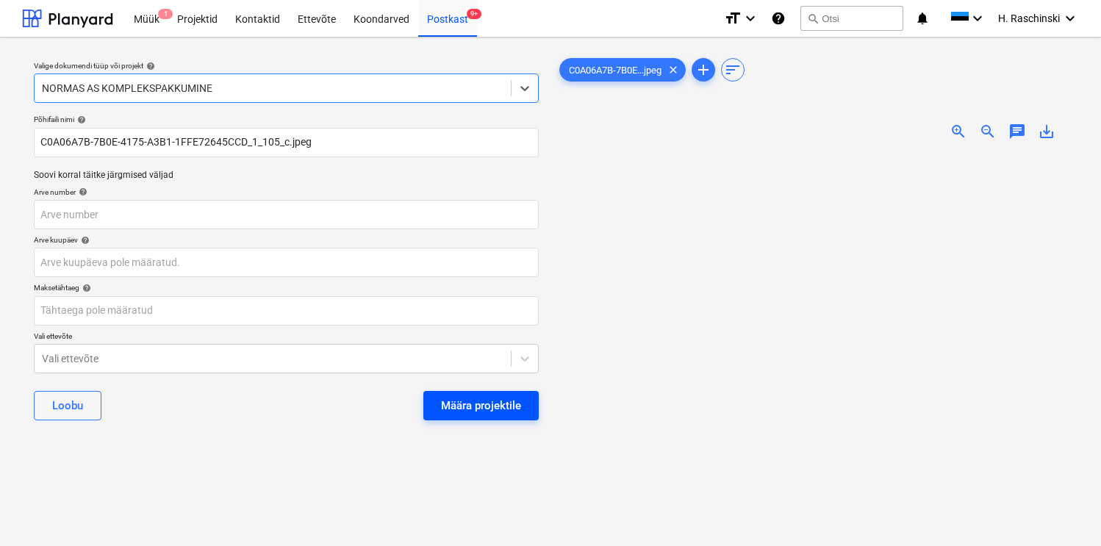
click at [474, 399] on div "Määra projektile" at bounding box center [481, 405] width 80 height 19
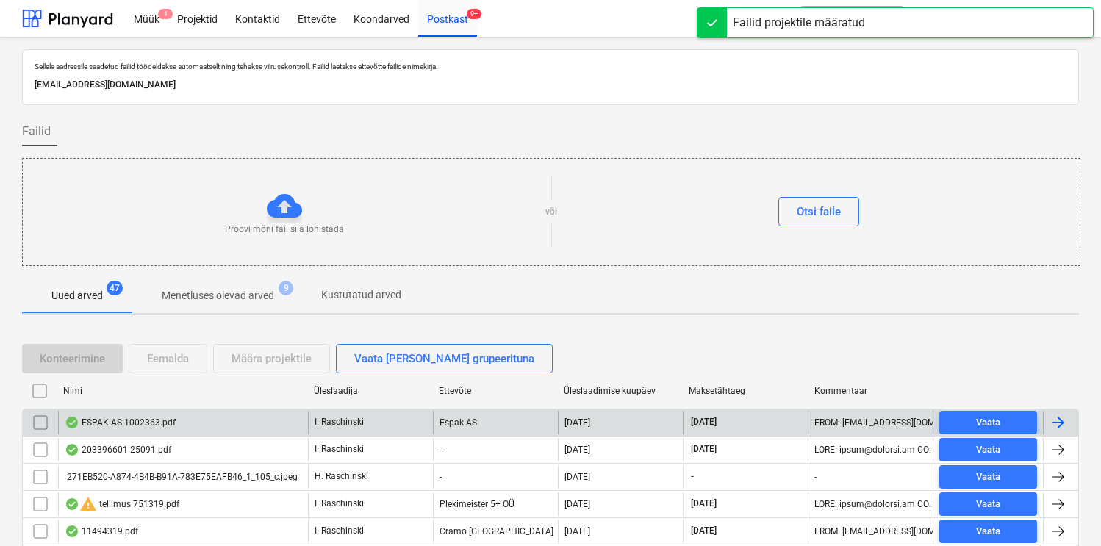
click at [154, 423] on div "ESPAK AS 1002363.pdf" at bounding box center [120, 423] width 111 height 12
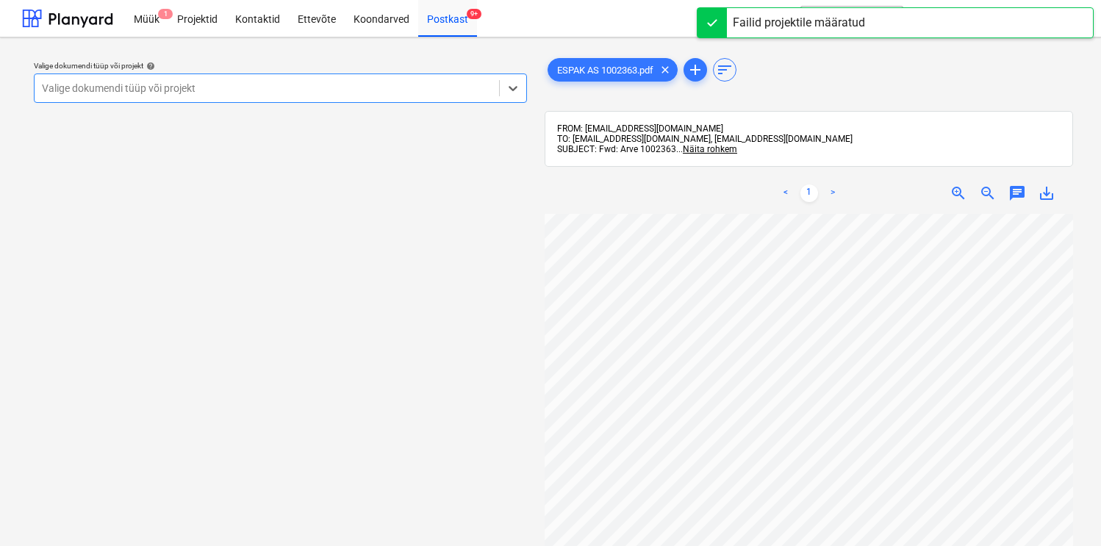
scroll to position [128, 0]
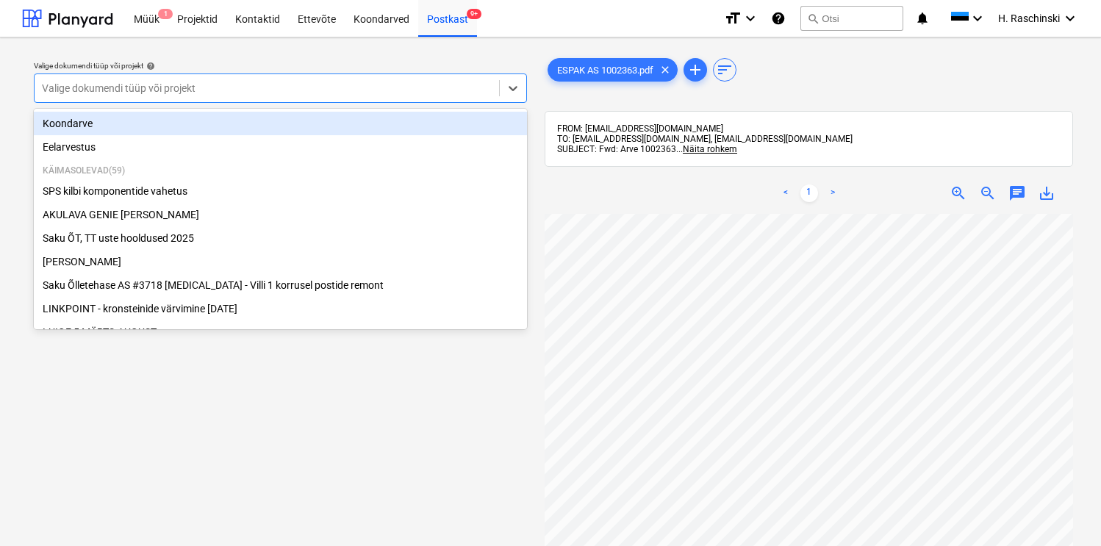
click at [429, 86] on div at bounding box center [267, 88] width 450 height 15
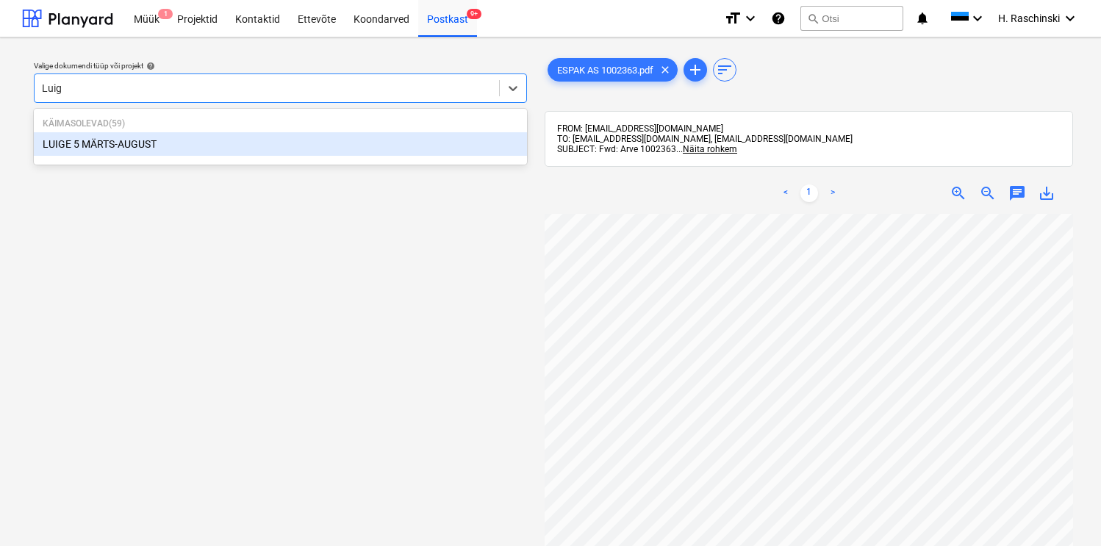
type input "Luige"
click at [220, 143] on div "LUIGE 5 MÄRTS-AUGUST" at bounding box center [280, 144] width 493 height 24
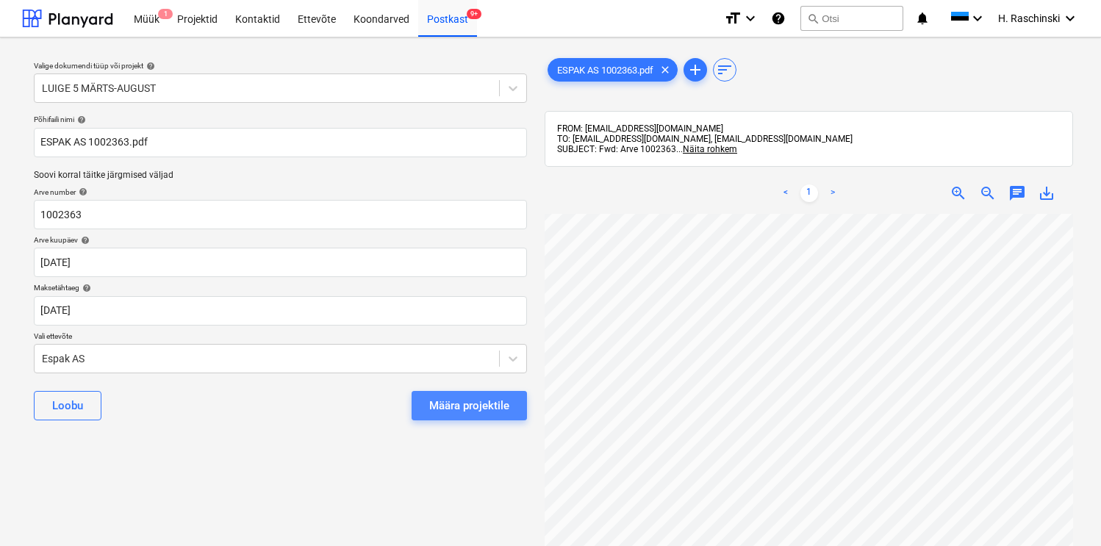
click at [473, 402] on div "Määra projektile" at bounding box center [469, 405] width 80 height 19
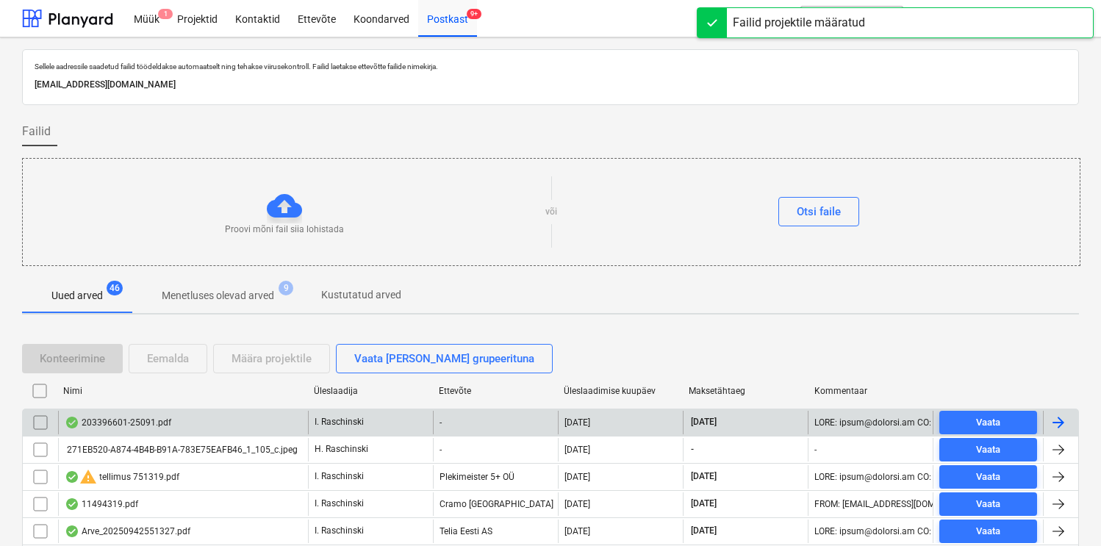
click at [147, 418] on div "203396601-25091.pdf" at bounding box center [118, 423] width 107 height 12
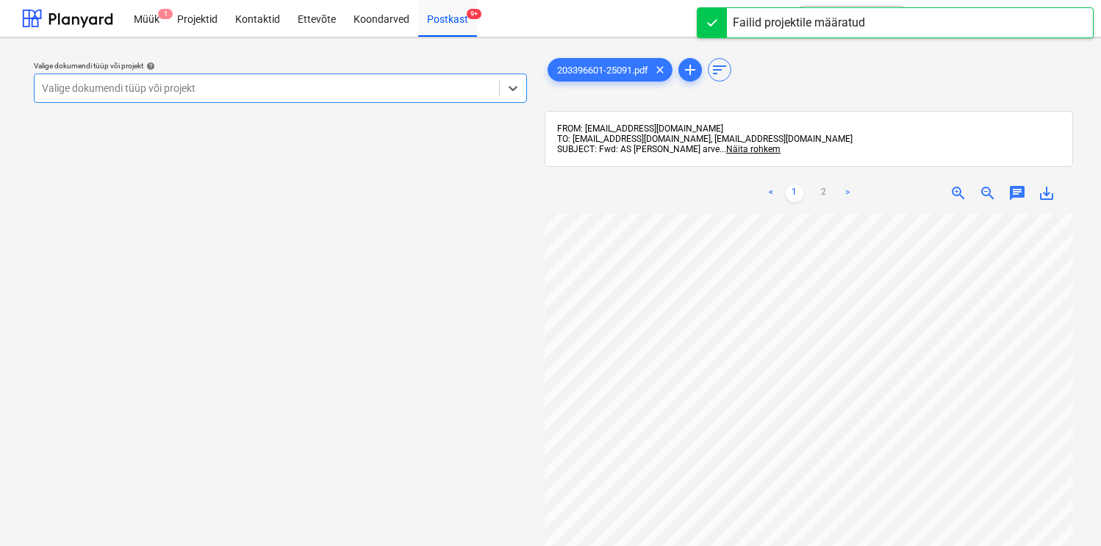
scroll to position [21, 154]
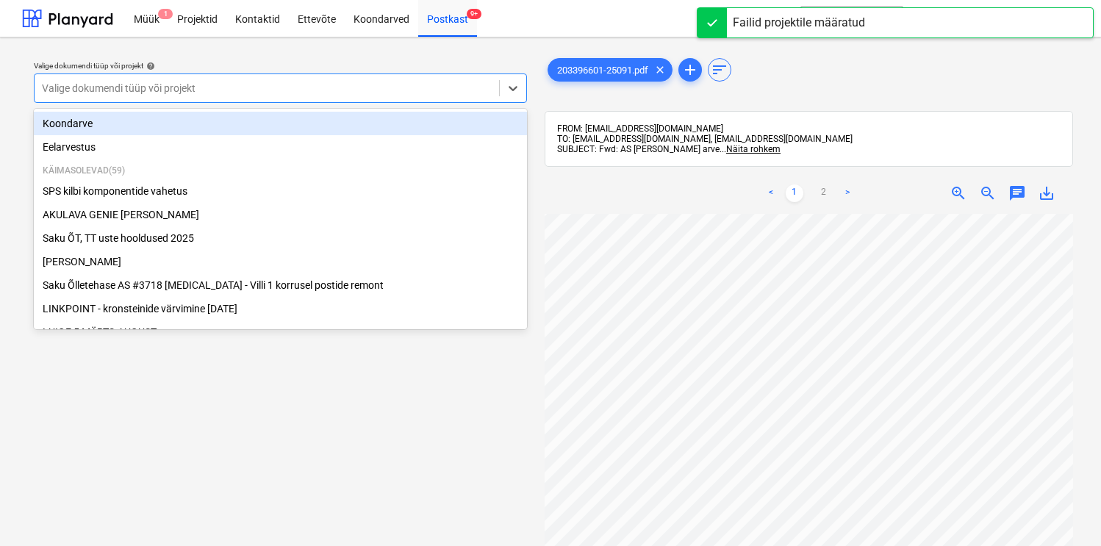
click at [393, 90] on div at bounding box center [267, 88] width 450 height 15
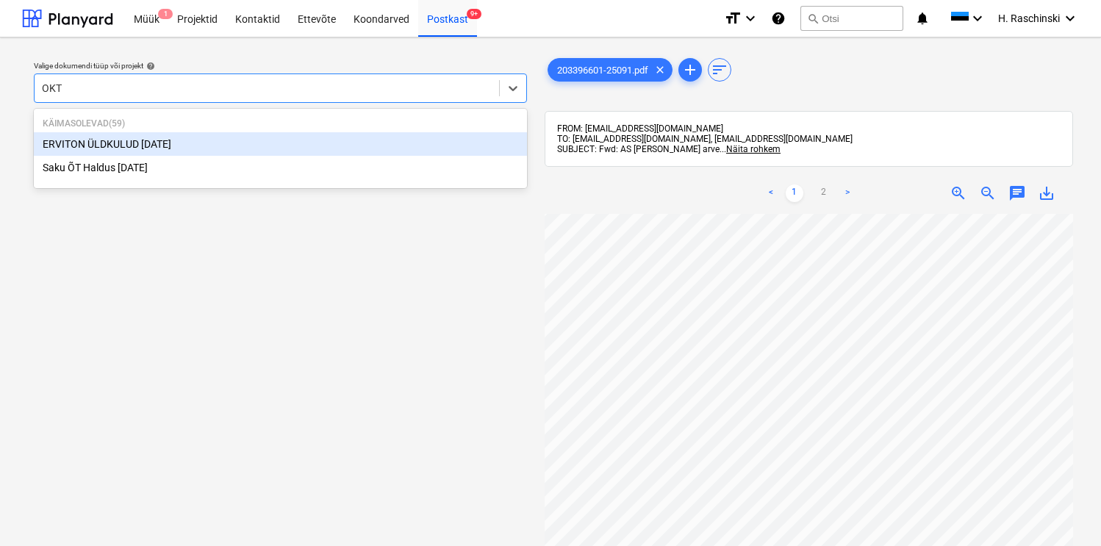
type input "OKTO"
click at [189, 139] on div "ERVITON ÜLDKULUD [DATE]" at bounding box center [280, 144] width 493 height 24
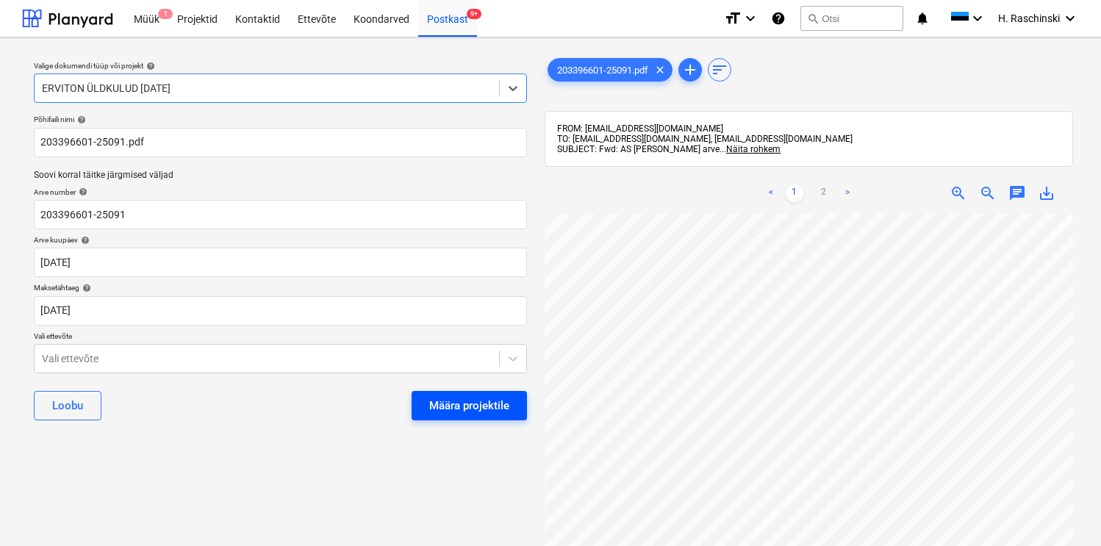
click at [460, 403] on div "Määra projektile" at bounding box center [469, 405] width 80 height 19
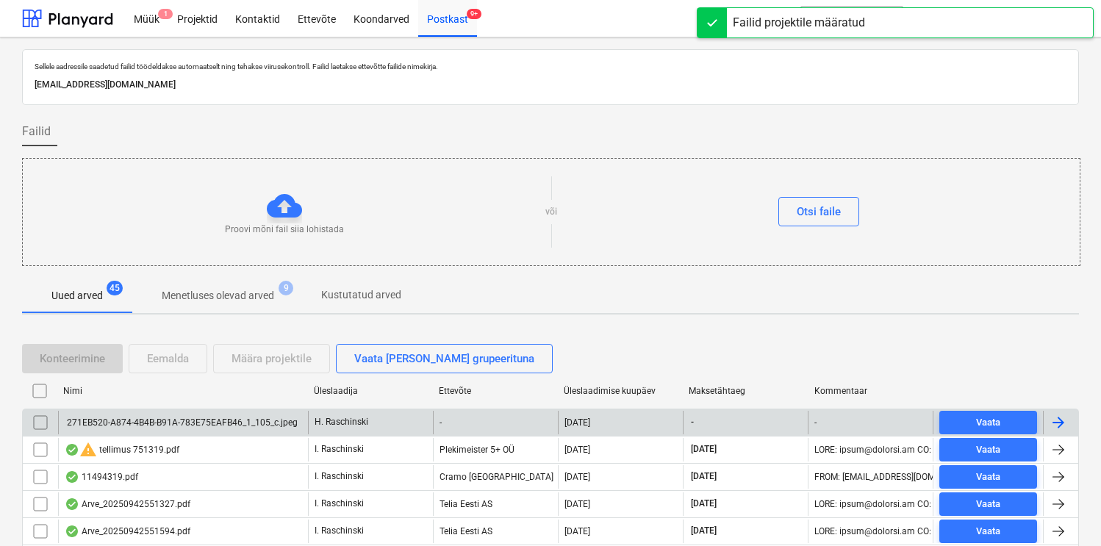
click at [148, 423] on div "271EB520-A874-4B4B-B91A-783E75EAFB46_1_105_c.jpeg" at bounding box center [181, 423] width 233 height 10
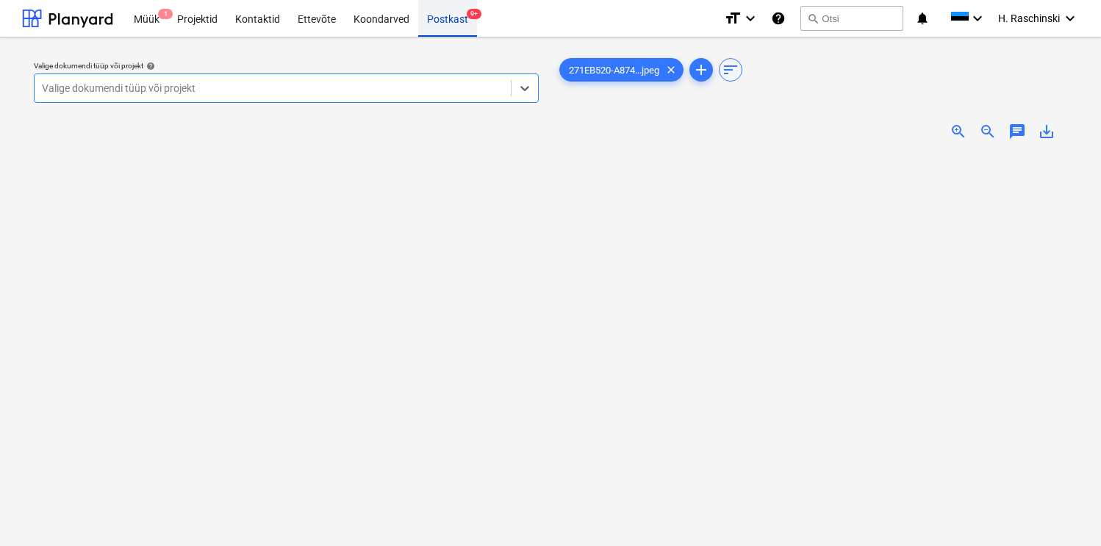
click at [434, 22] on div "Postkast 9+" at bounding box center [447, 17] width 59 height 37
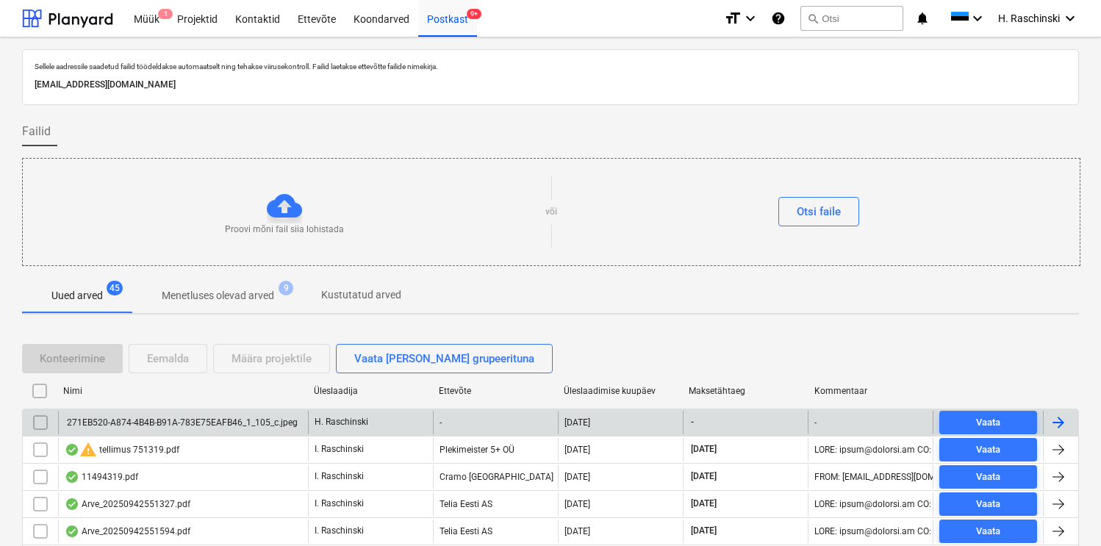
click at [40, 418] on input "checkbox" at bounding box center [41, 423] width 24 height 24
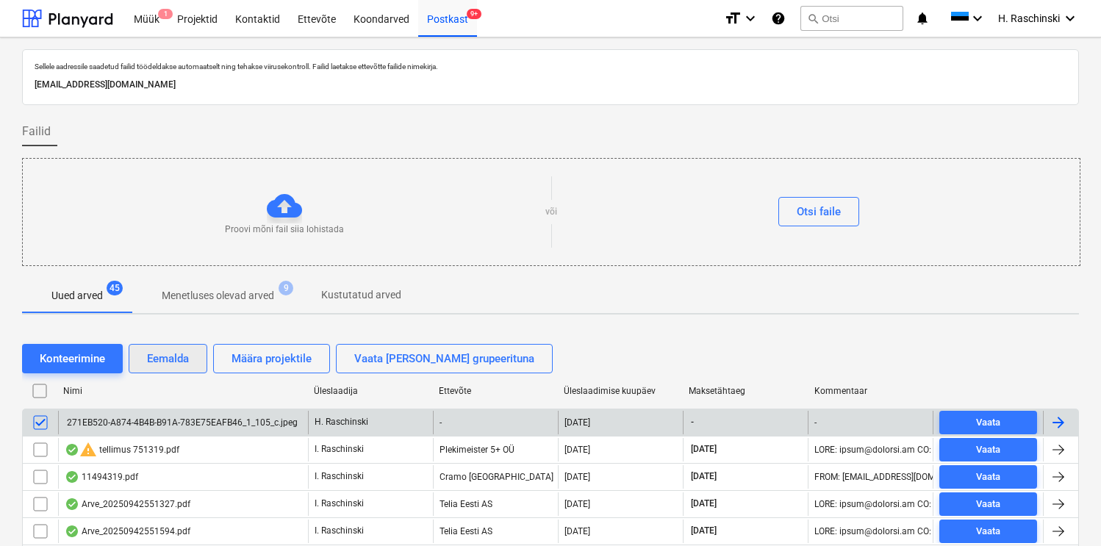
click at [149, 357] on div "Eemalda" at bounding box center [168, 358] width 42 height 19
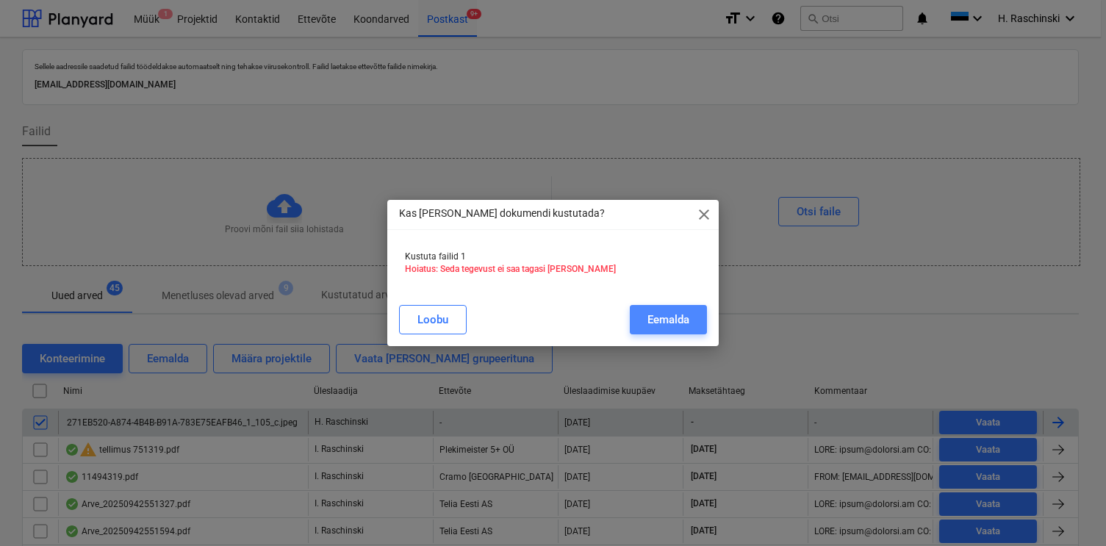
click at [661, 325] on div "Eemalda" at bounding box center [669, 319] width 42 height 19
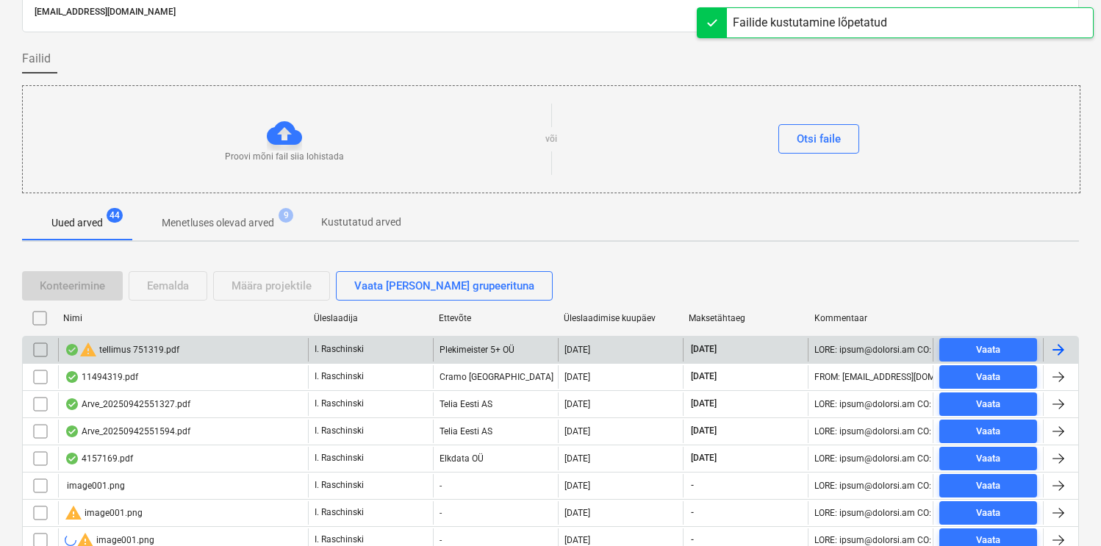
scroll to position [118, 0]
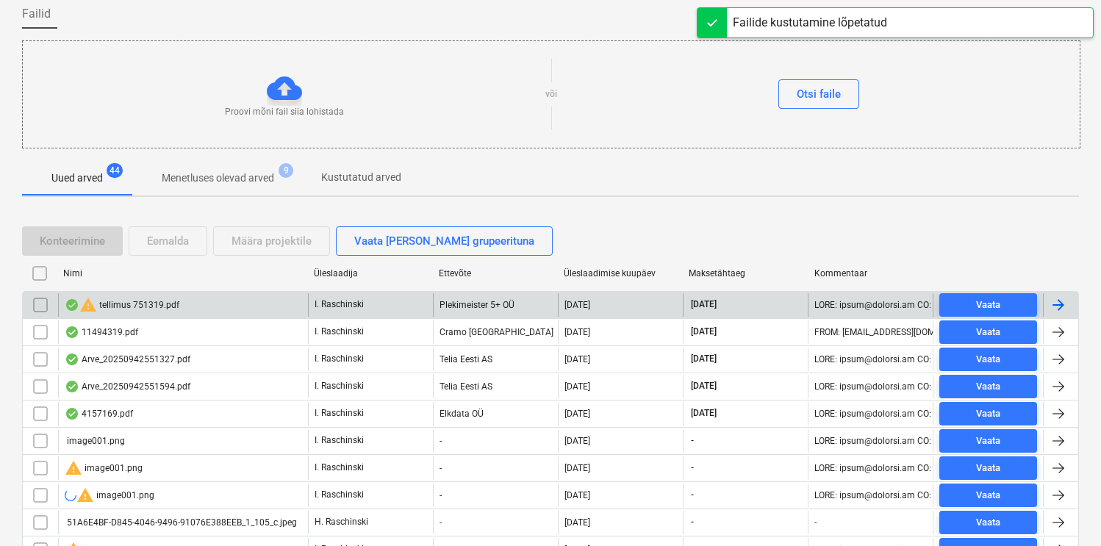
click at [146, 306] on div "warning tellimus 751319.pdf" at bounding box center [122, 305] width 115 height 18
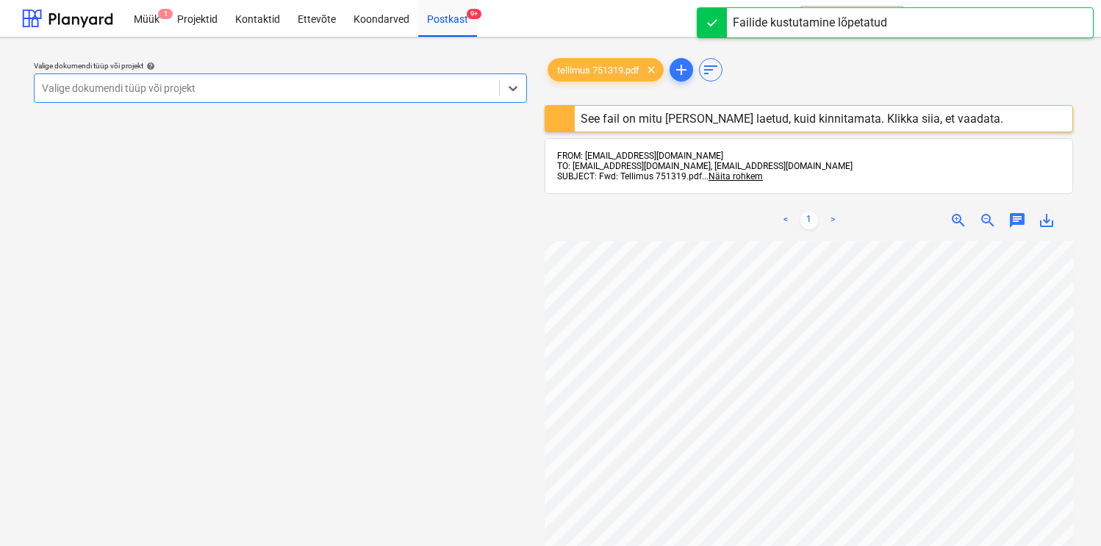
scroll to position [125, 0]
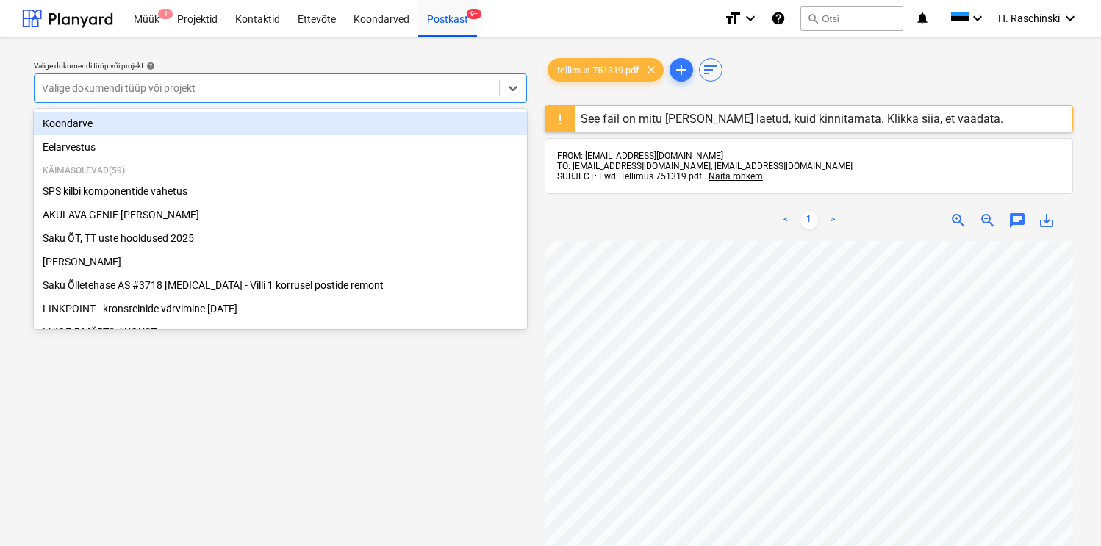
click at [405, 96] on div "Valige dokumendi tüüp või projekt" at bounding box center [267, 88] width 465 height 21
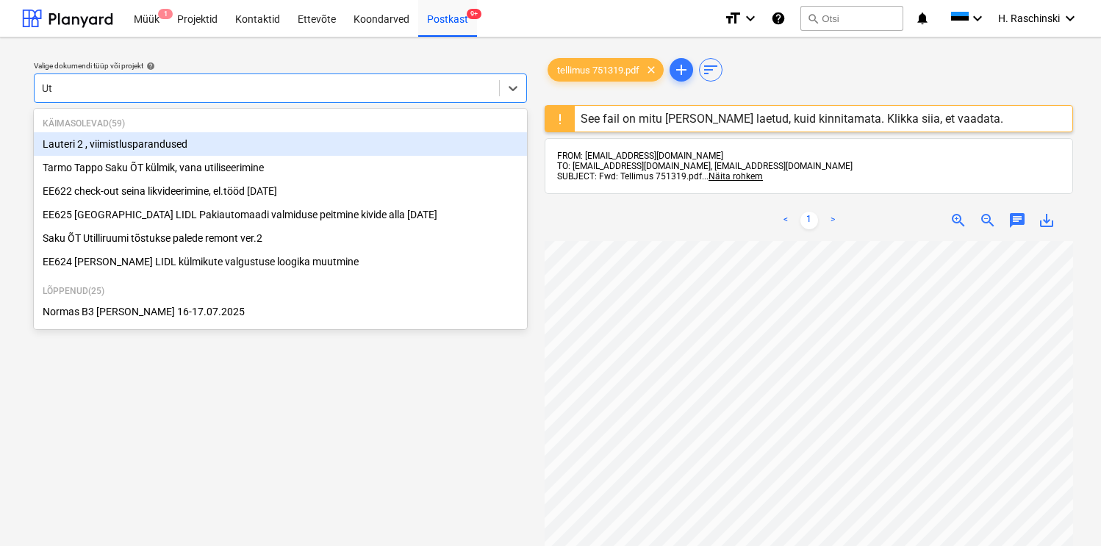
type input "Uti"
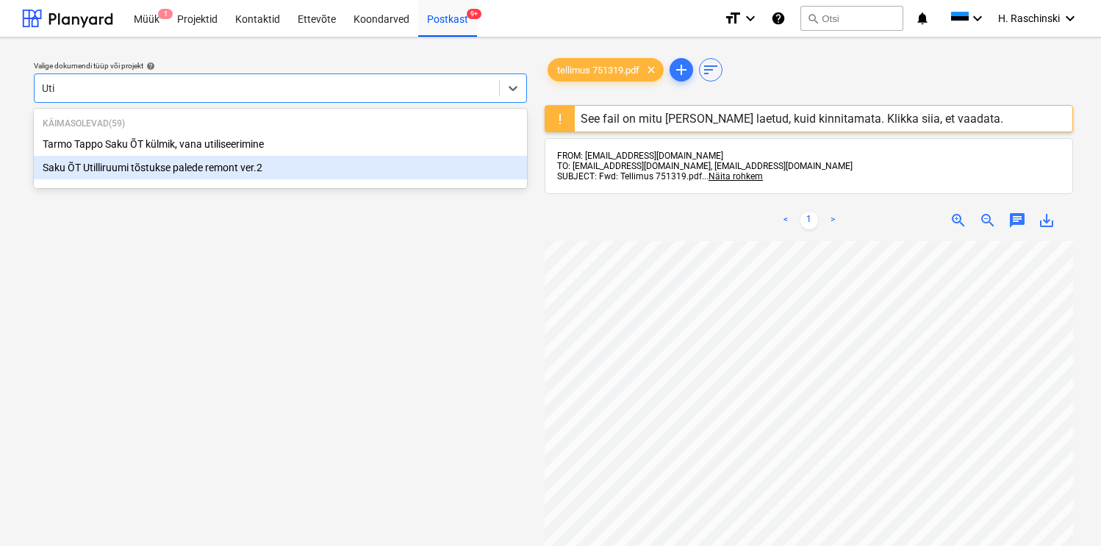
click at [268, 165] on div "Saku ÕT Utilliruumi tõstukse palede remont ver.2" at bounding box center [280, 168] width 493 height 24
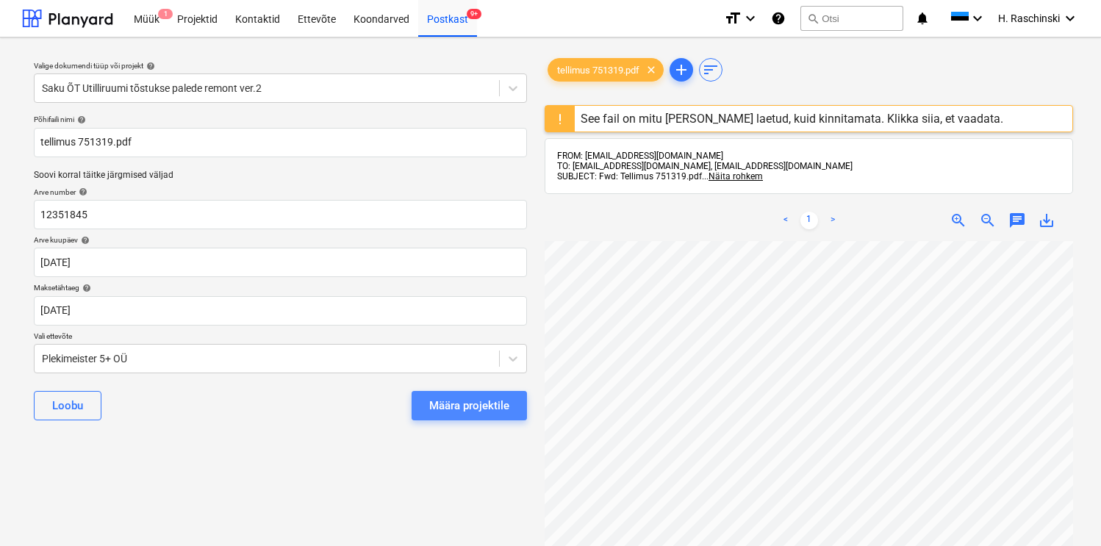
click at [435, 398] on div "Määra projektile" at bounding box center [469, 405] width 80 height 19
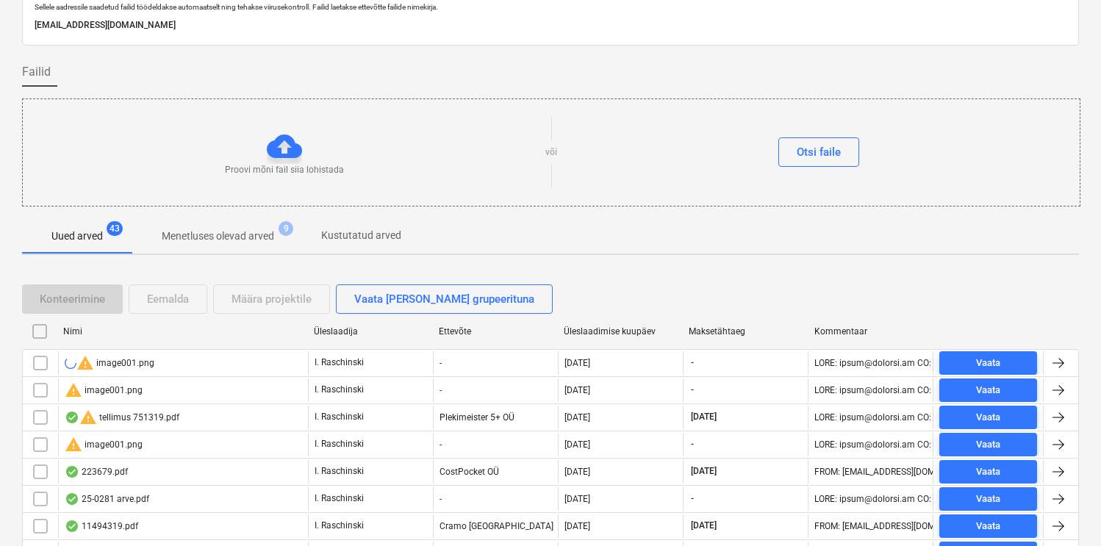
scroll to position [65, 0]
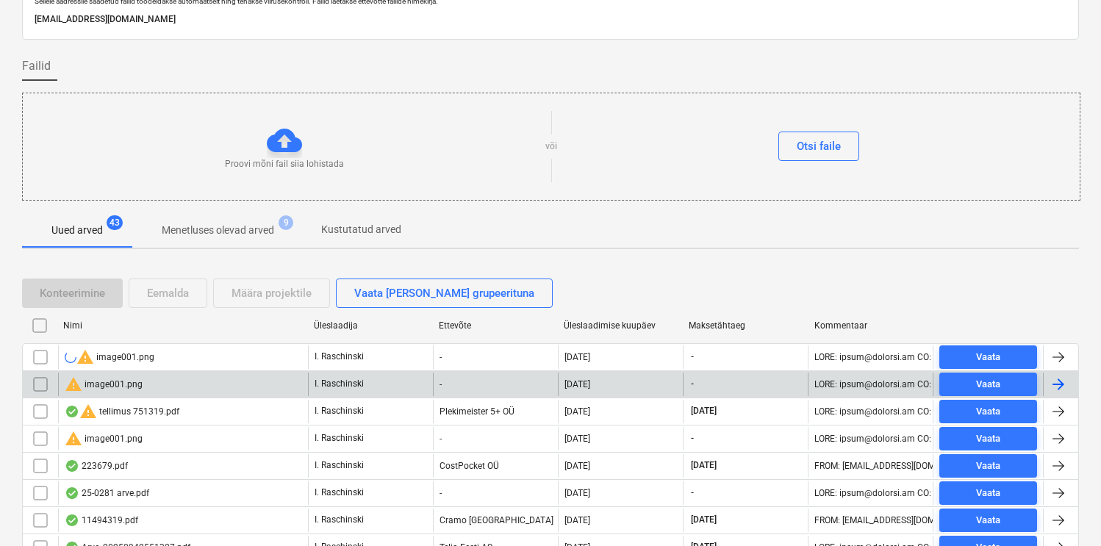
click at [139, 389] on div "warning image001.png" at bounding box center [104, 385] width 78 height 18
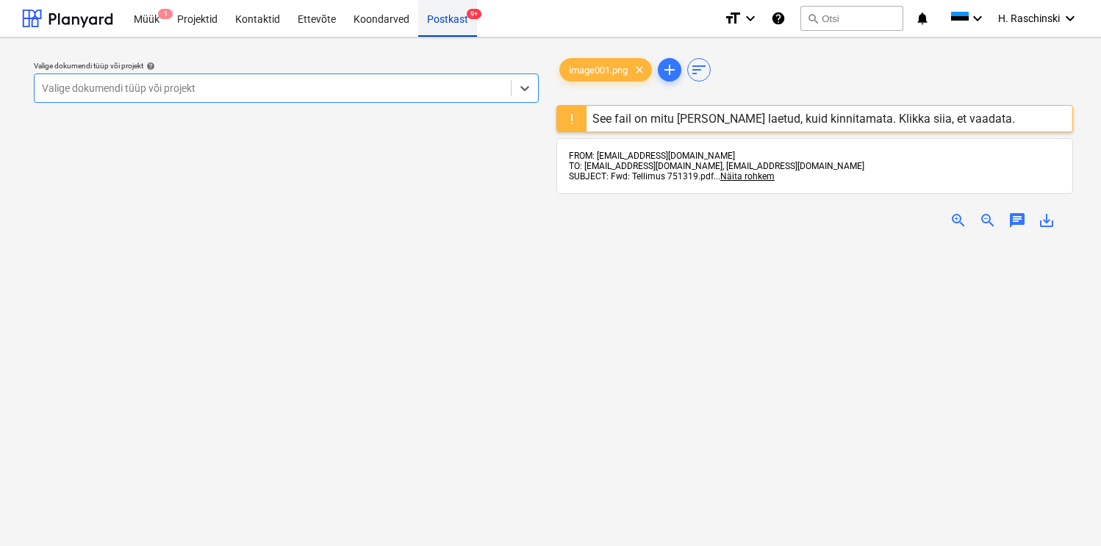
click at [443, 16] on div "Postkast 9+" at bounding box center [447, 17] width 59 height 37
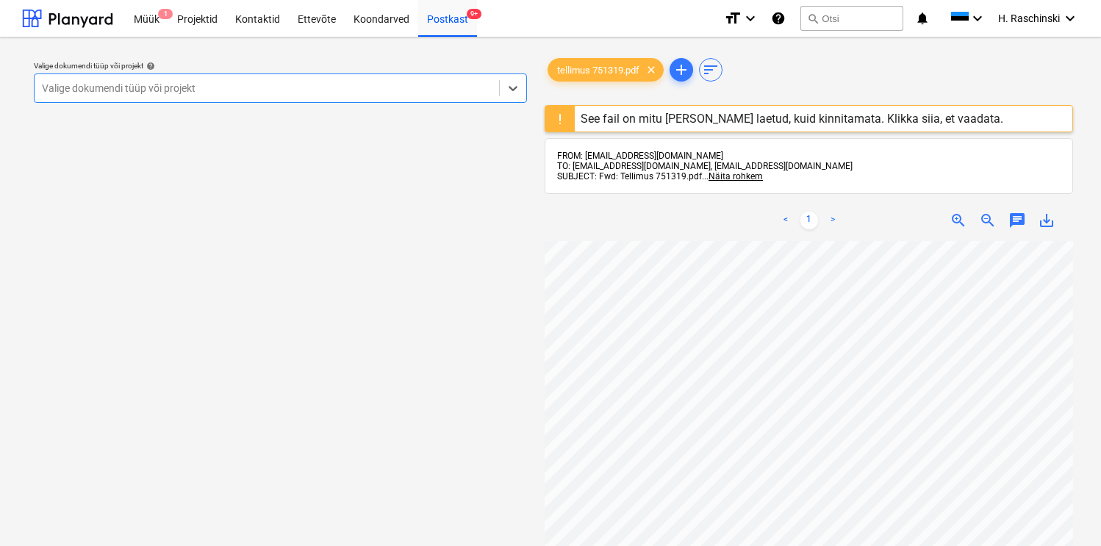
scroll to position [89, 0]
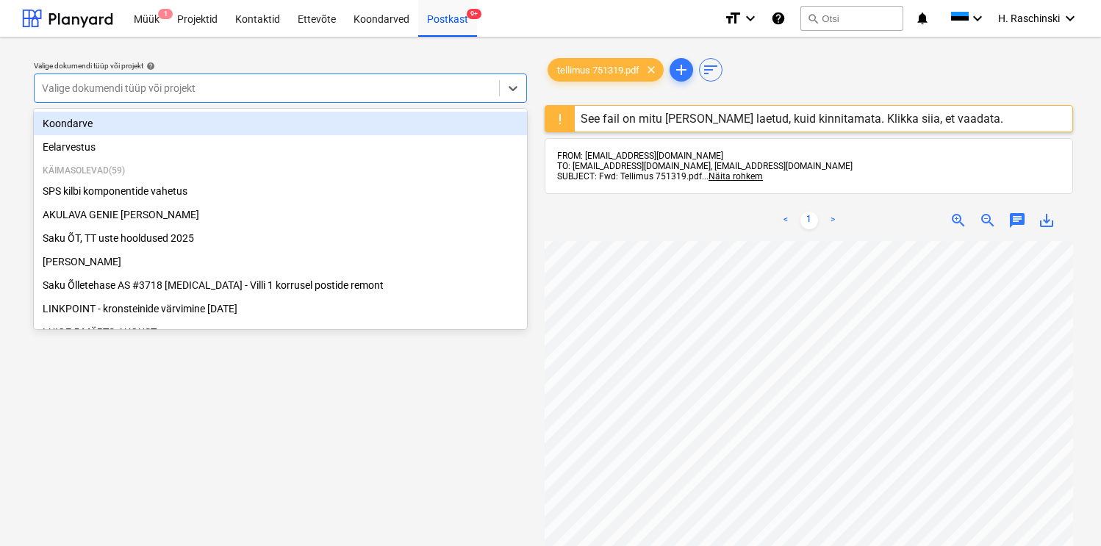
click at [389, 93] on div at bounding box center [267, 88] width 450 height 15
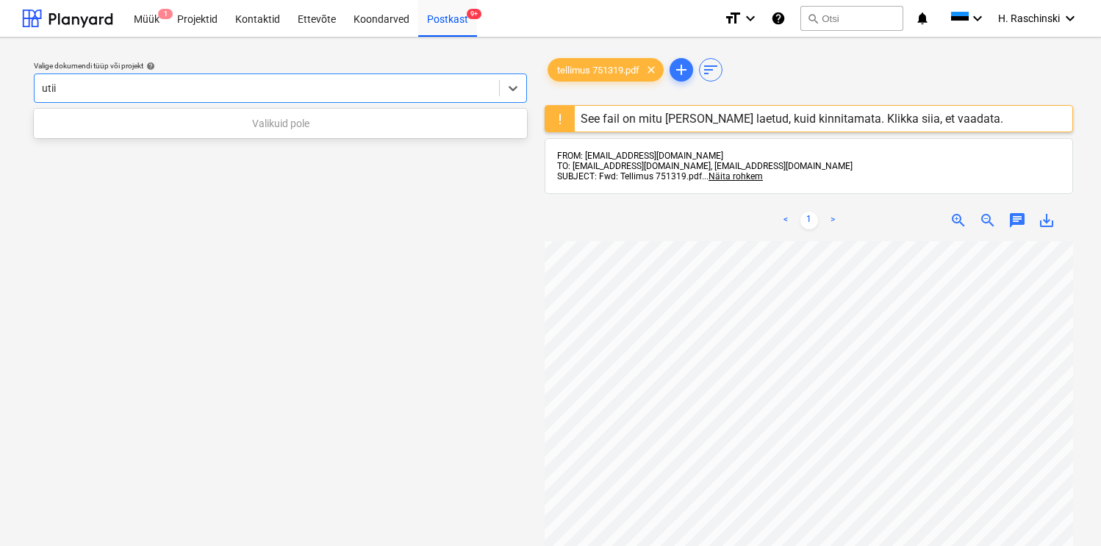
type input "uti"
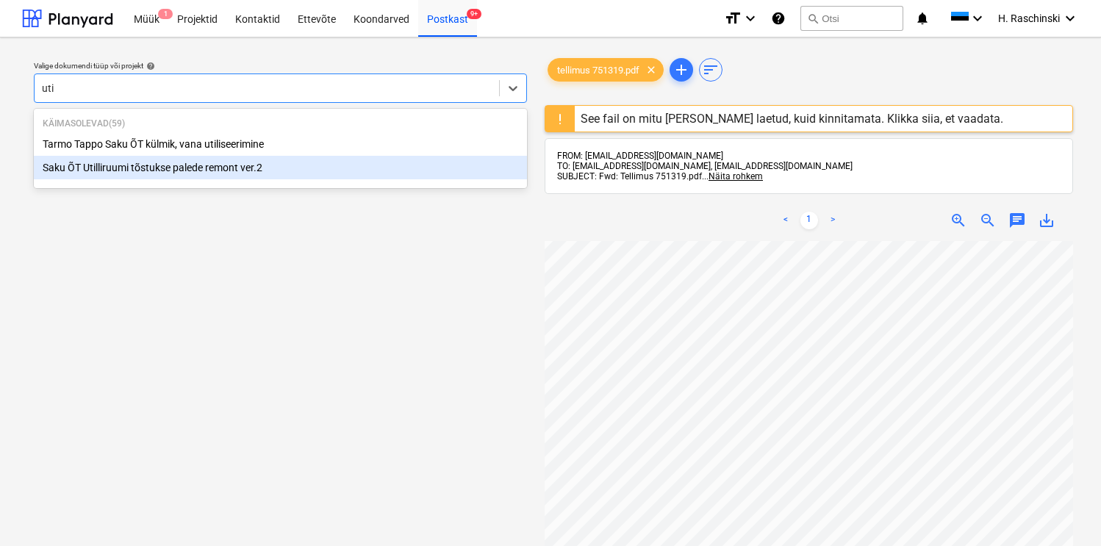
click at [264, 163] on div "Saku ÕT Utilliruumi tõstukse palede remont ver.2" at bounding box center [280, 168] width 493 height 24
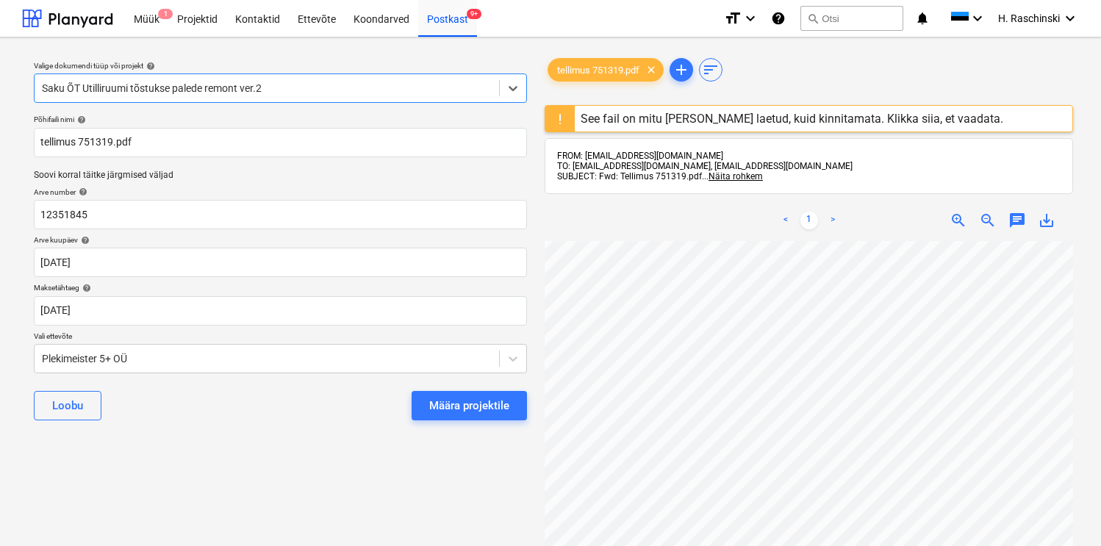
click at [451, 392] on button "Määra projektile" at bounding box center [469, 405] width 115 height 29
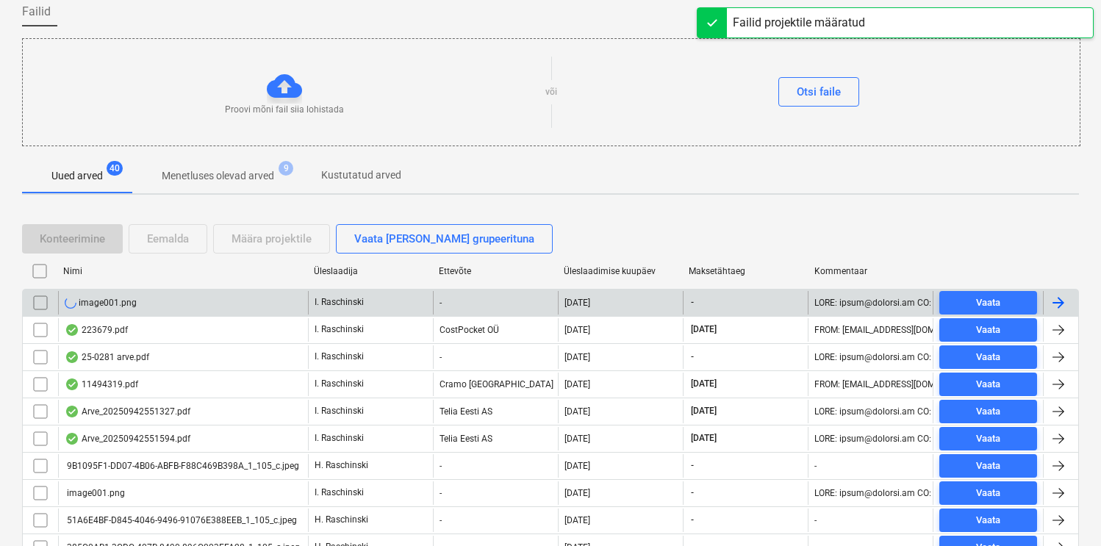
click at [140, 300] on div "image001.png" at bounding box center [183, 303] width 250 height 24
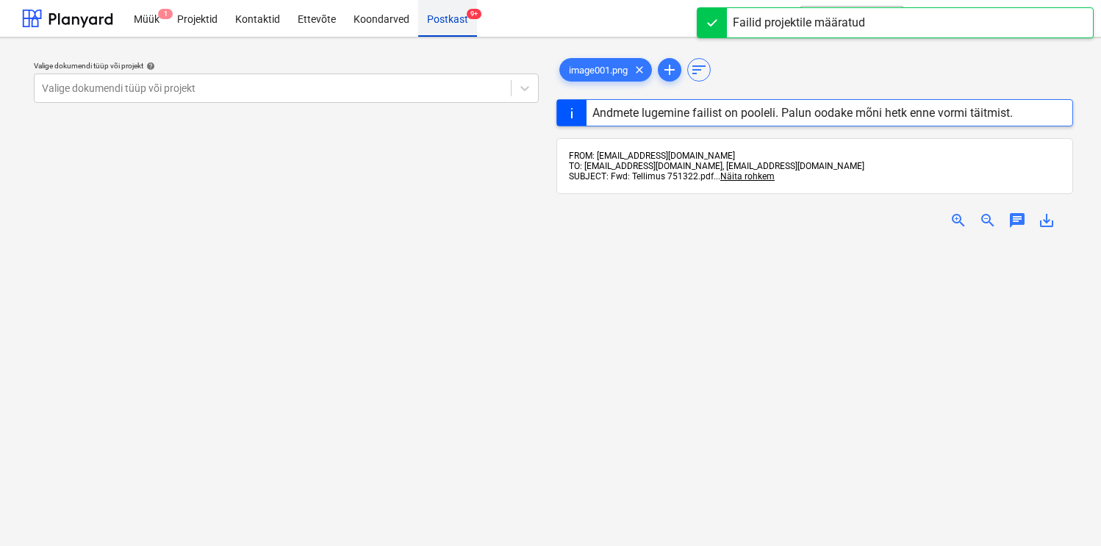
click at [436, 25] on div "Postkast 9+" at bounding box center [447, 17] width 59 height 37
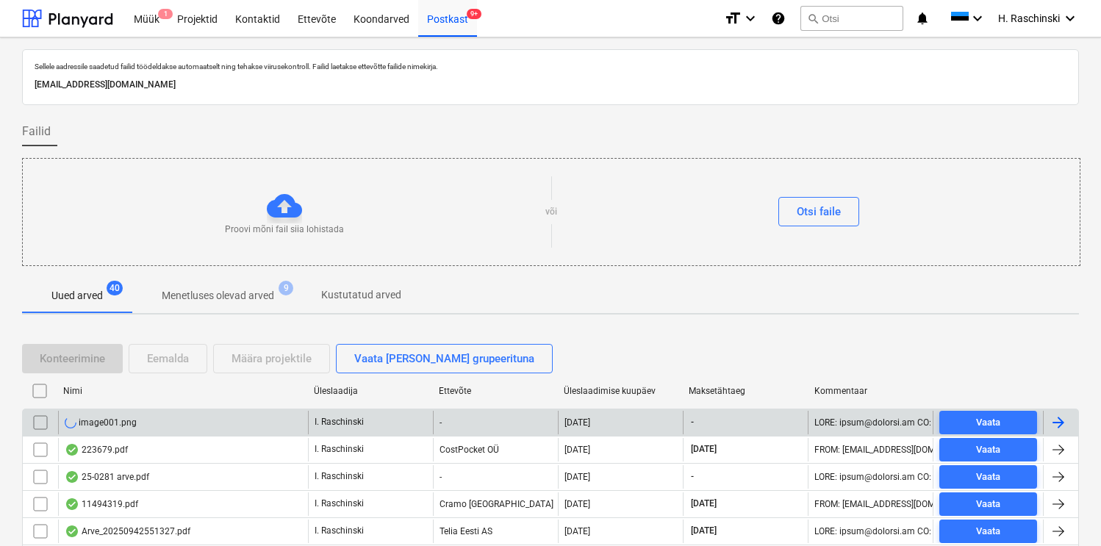
click at [38, 418] on input "checkbox" at bounding box center [41, 423] width 24 height 24
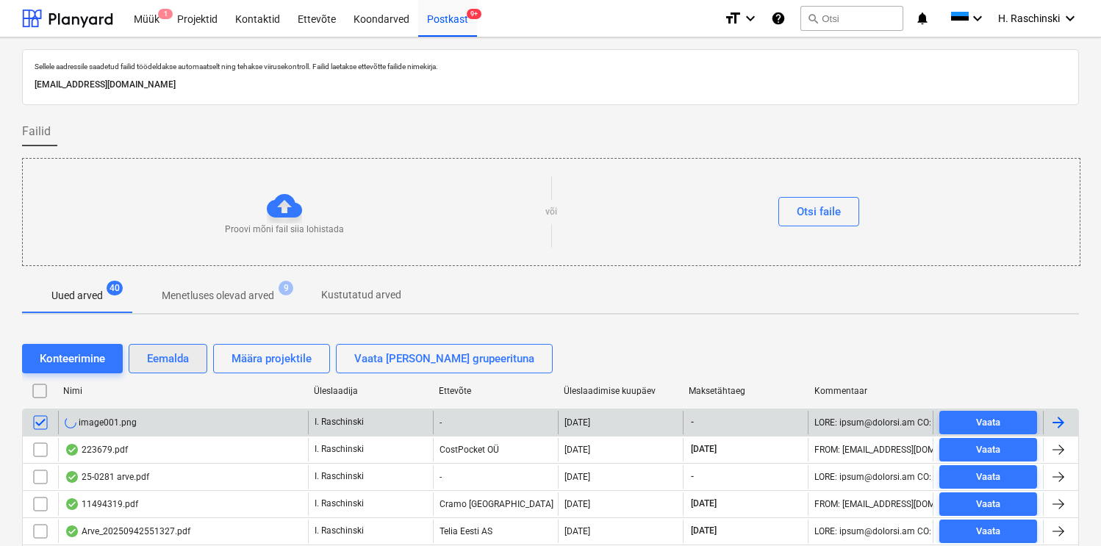
click at [151, 362] on div "Eemalda" at bounding box center [168, 358] width 42 height 19
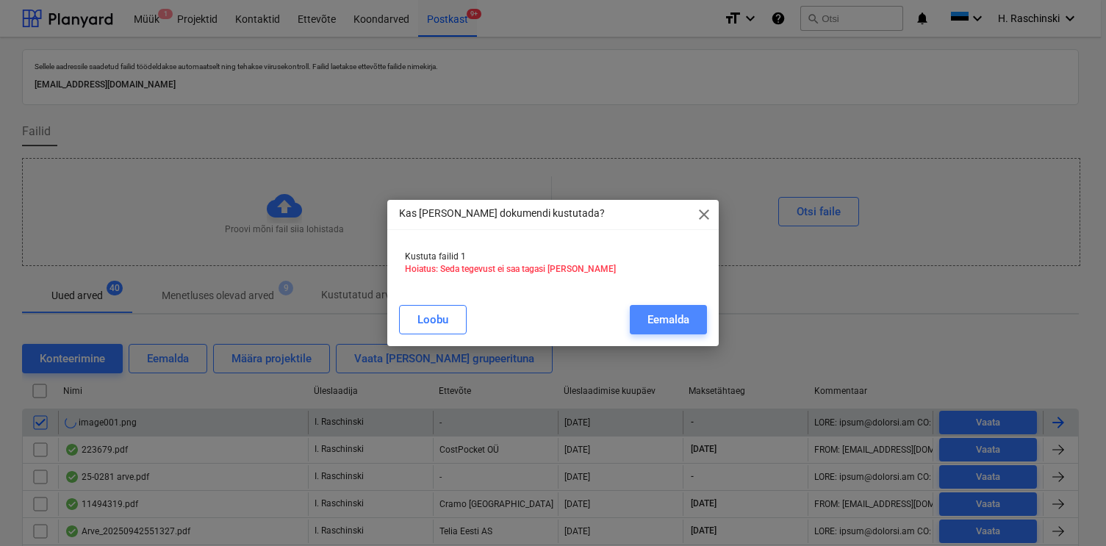
click at [649, 328] on div "Eemalda" at bounding box center [669, 319] width 42 height 19
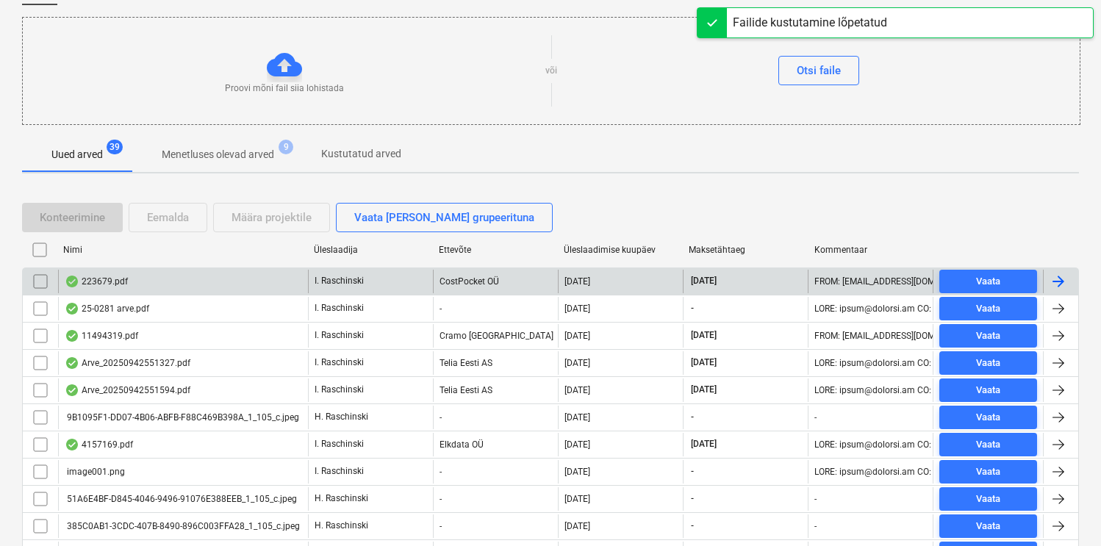
click at [108, 287] on div "223679.pdf" at bounding box center [183, 282] width 250 height 24
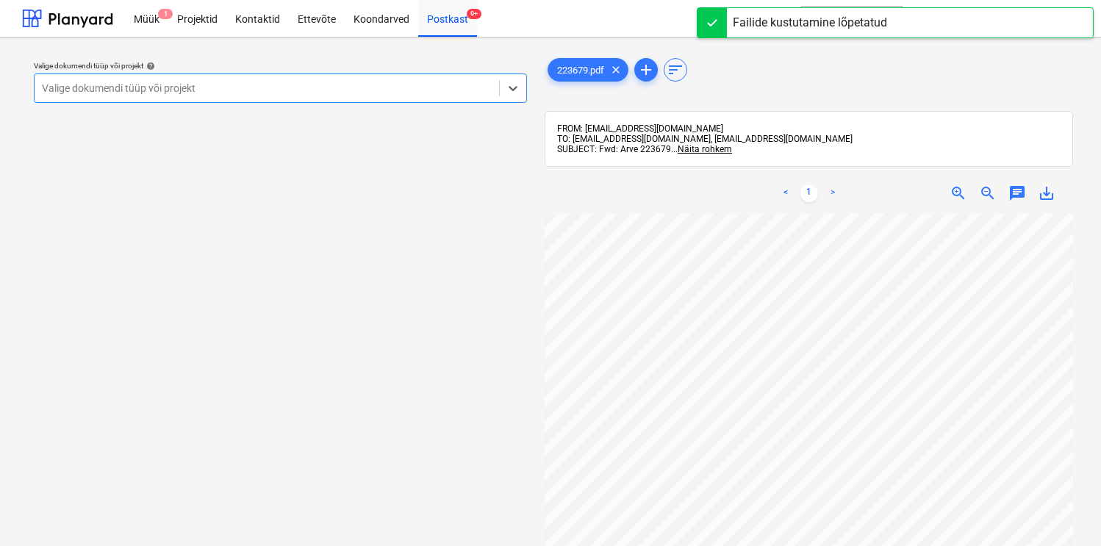
click at [444, 91] on div at bounding box center [267, 88] width 450 height 15
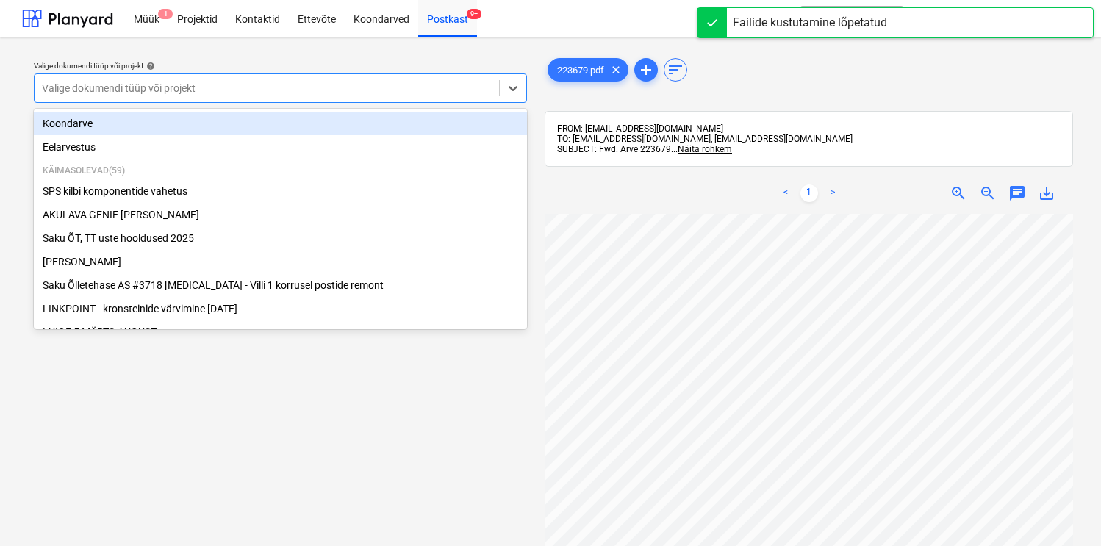
click at [444, 91] on div at bounding box center [267, 88] width 450 height 15
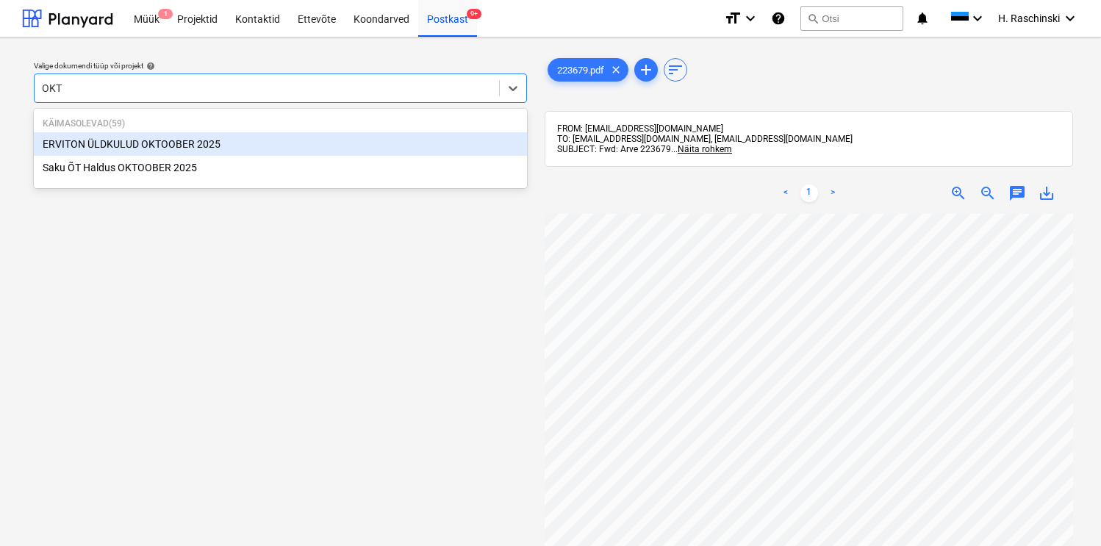
type input "OKTO"
click at [194, 141] on div "ERVITON ÜLDKULUD [DATE]" at bounding box center [280, 144] width 493 height 24
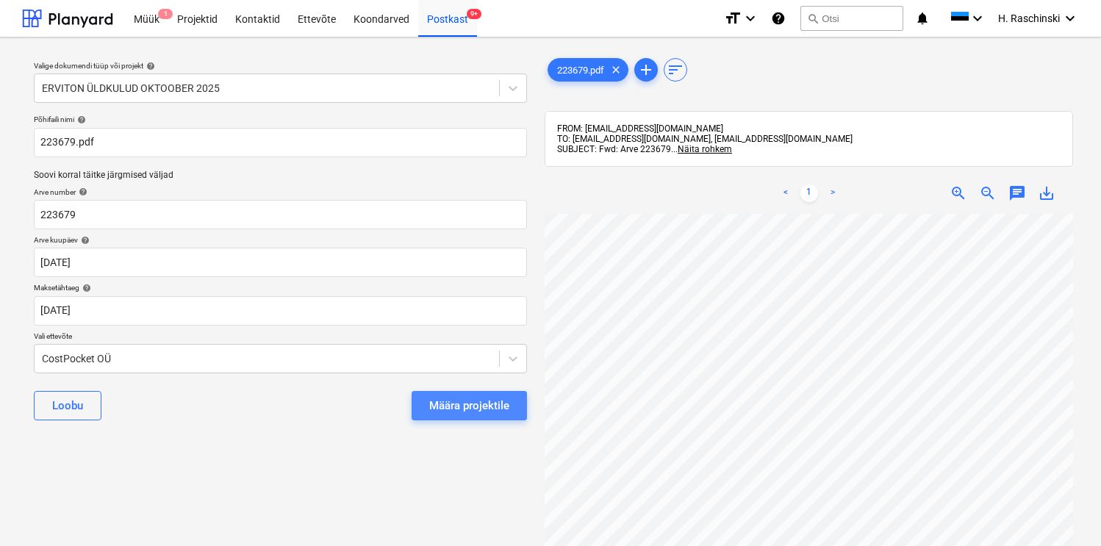
click at [479, 412] on div "Määra projektile" at bounding box center [469, 405] width 80 height 19
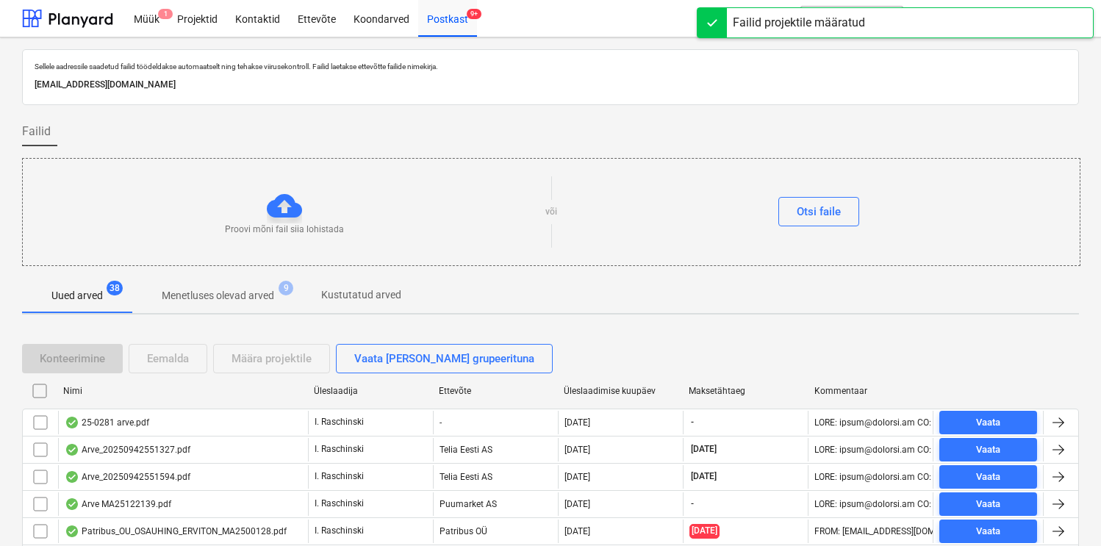
scroll to position [26, 0]
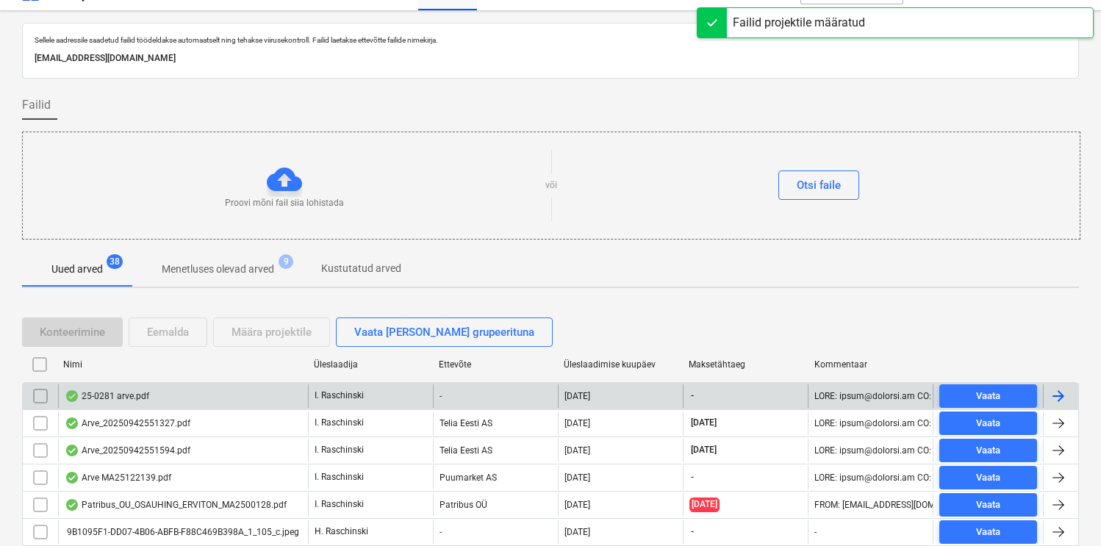
click at [112, 391] on div "25-0281 arve.pdf" at bounding box center [107, 396] width 85 height 12
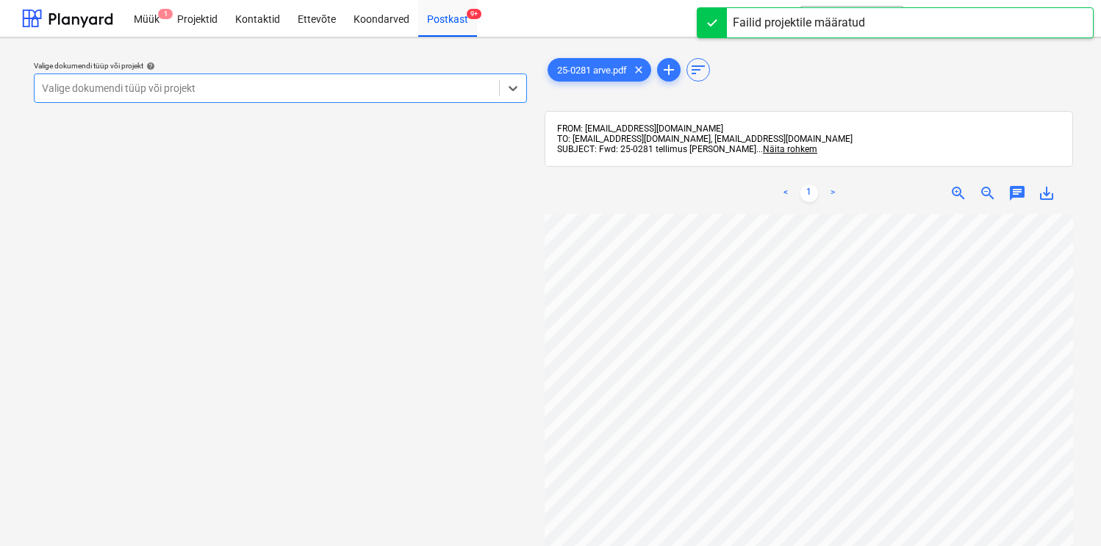
scroll to position [27, 60]
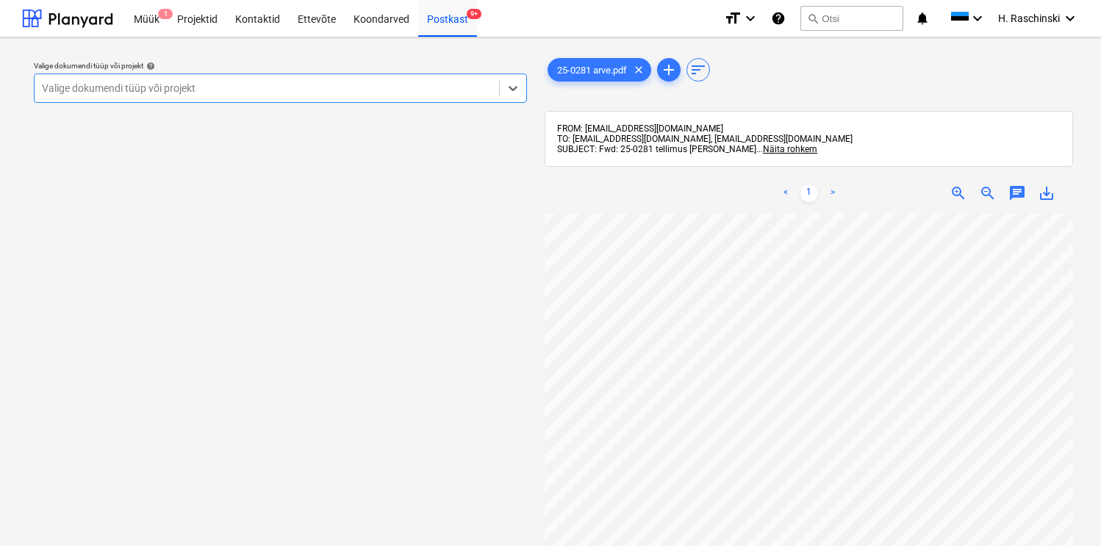
click at [392, 97] on div "Valige dokumendi tüüp või projekt" at bounding box center [267, 88] width 465 height 21
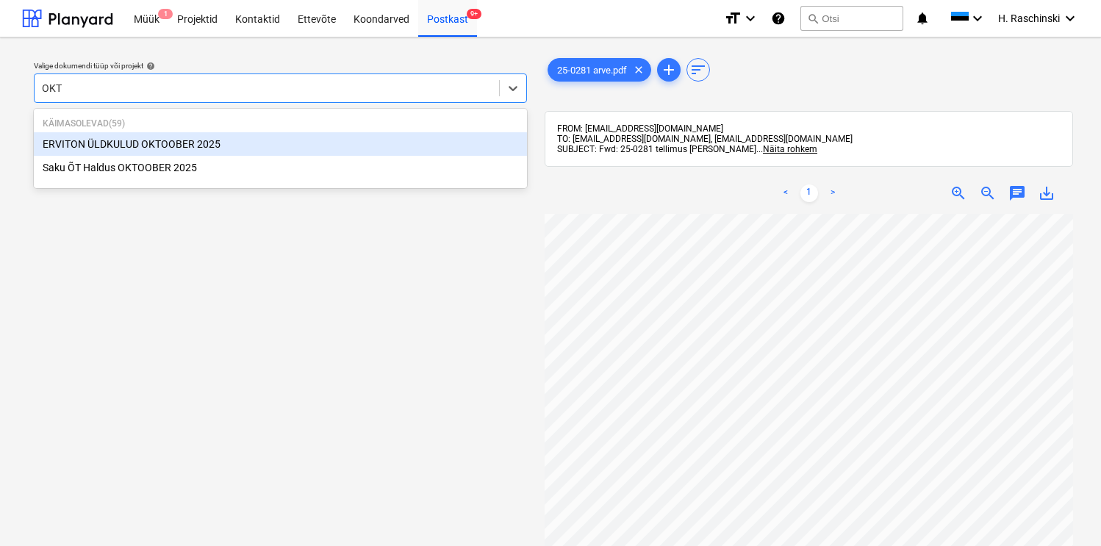
type input "OKTO"
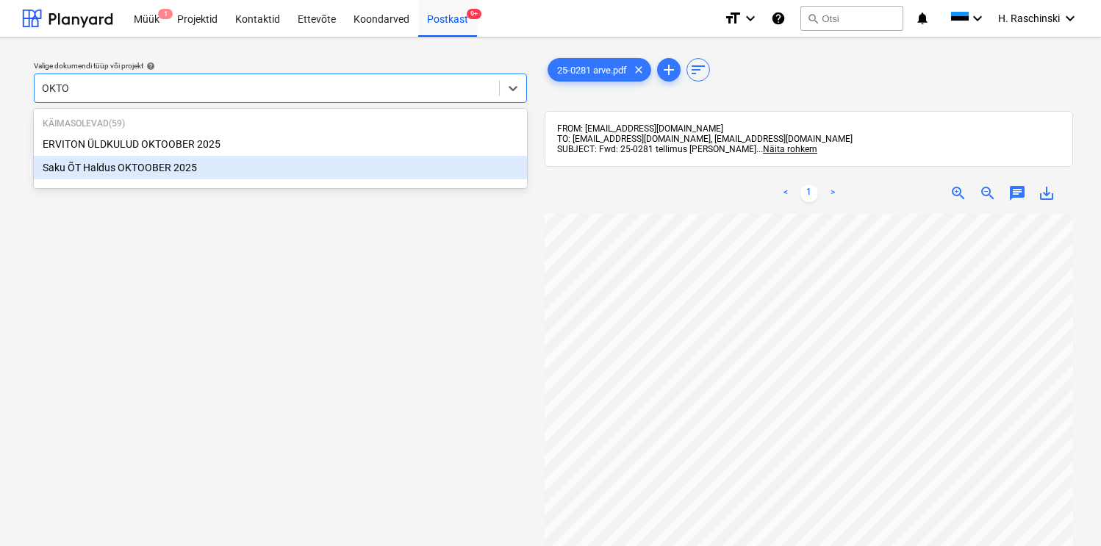
click at [195, 163] on div "Saku ÕT Haldus [DATE]" at bounding box center [280, 168] width 493 height 24
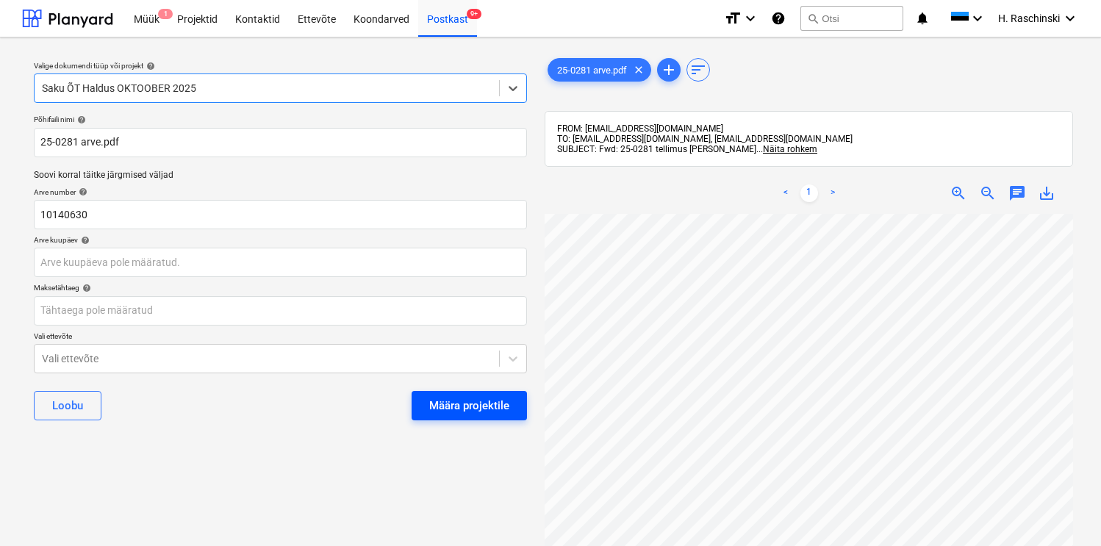
click at [457, 400] on div "Määra projektile" at bounding box center [469, 405] width 80 height 19
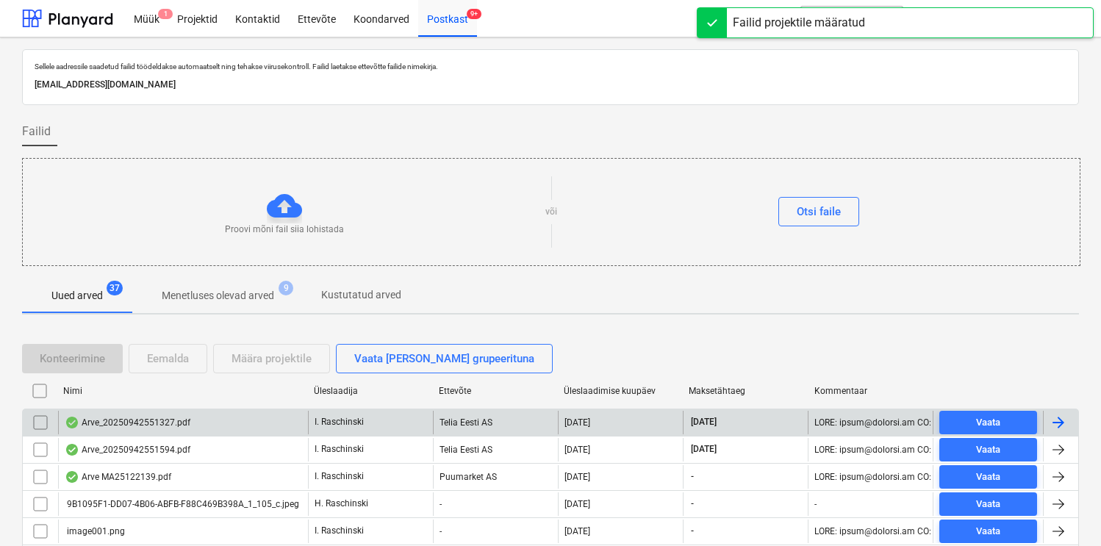
click at [168, 418] on div "Arve_20250942551327.pdf" at bounding box center [128, 423] width 126 height 12
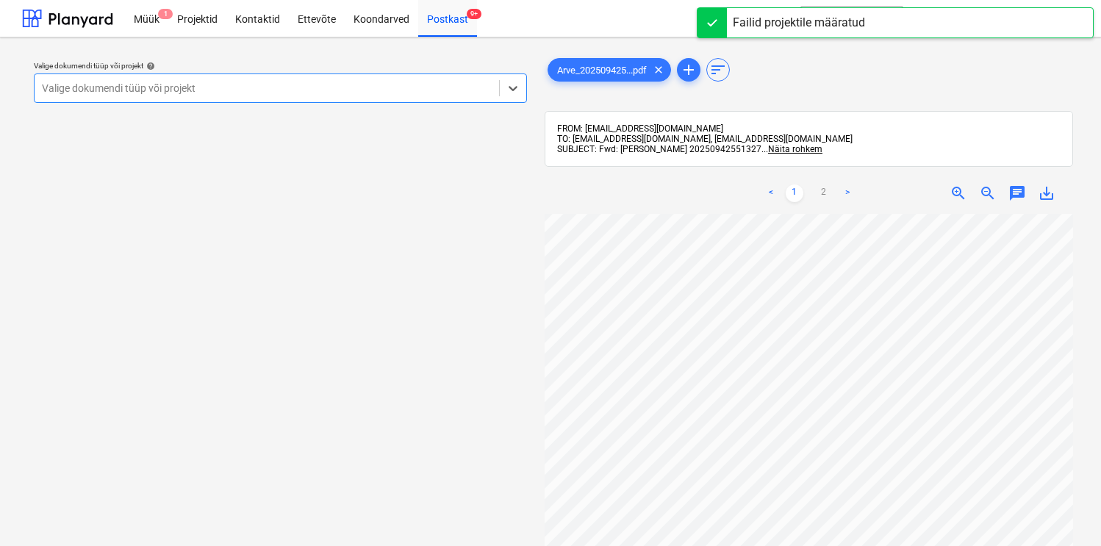
scroll to position [32, 0]
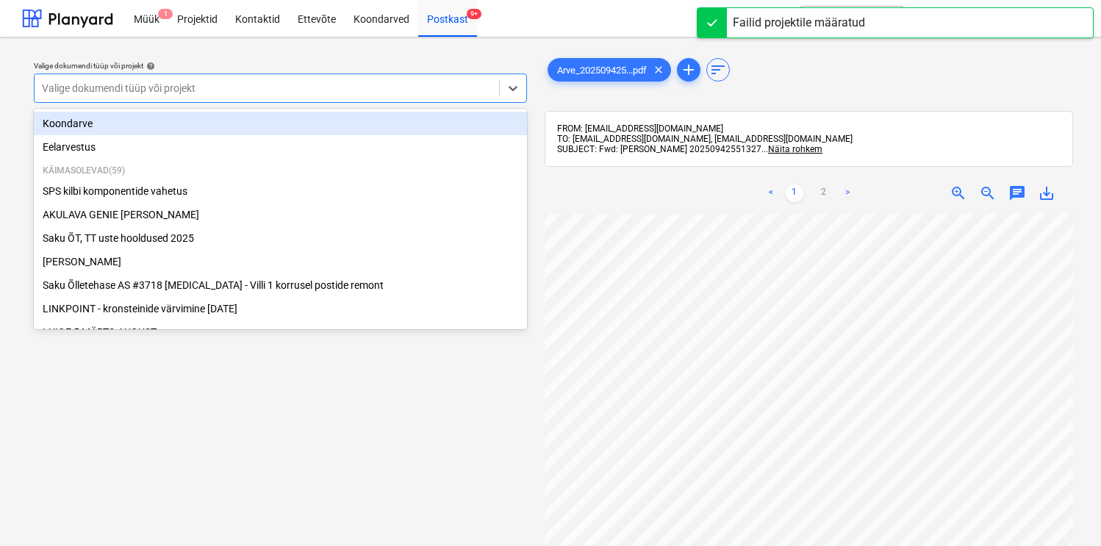
click at [460, 90] on div at bounding box center [267, 88] width 450 height 15
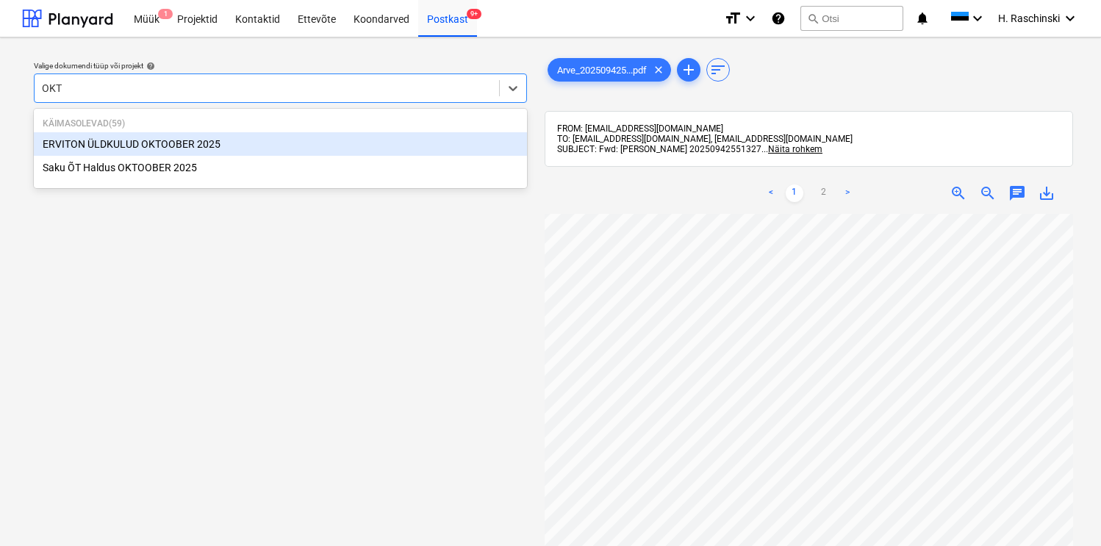
type input "OKTO"
click at [226, 143] on div "ERVITON ÜLDKULUD [DATE]" at bounding box center [280, 144] width 493 height 24
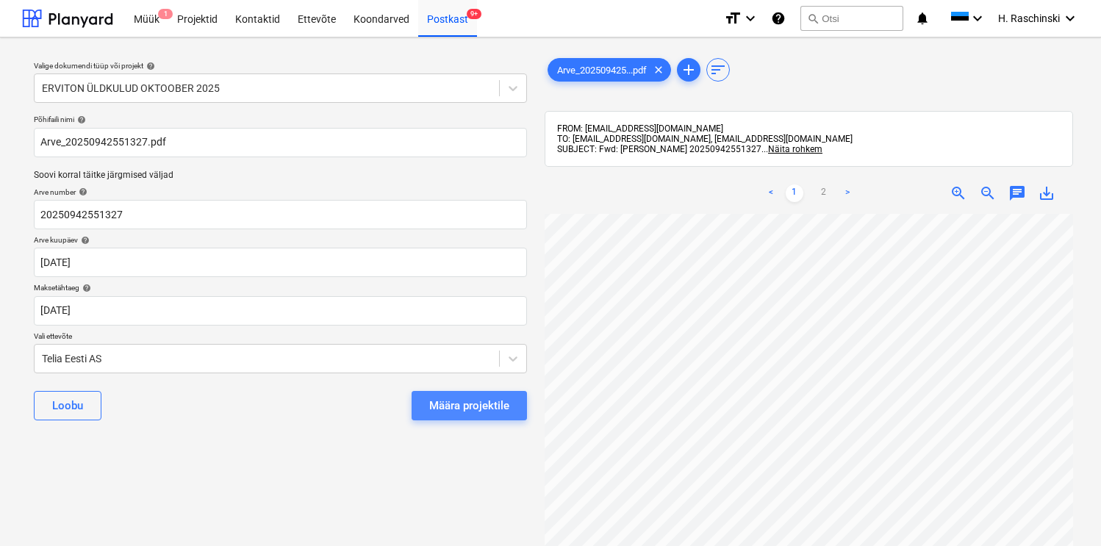
click at [455, 400] on div "Määra projektile" at bounding box center [469, 405] width 80 height 19
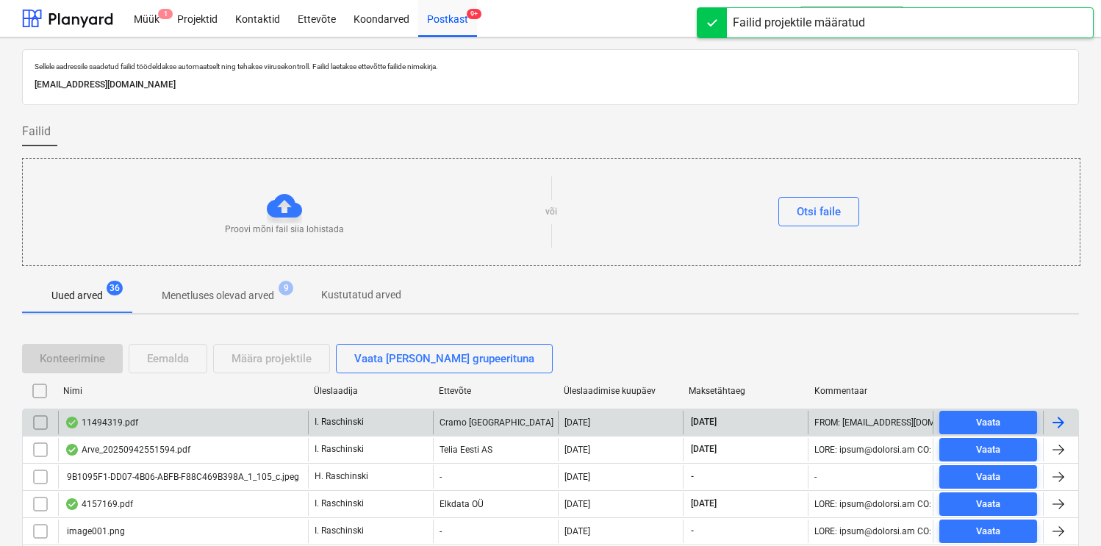
click at [133, 419] on div "11494319.pdf" at bounding box center [102, 423] width 74 height 12
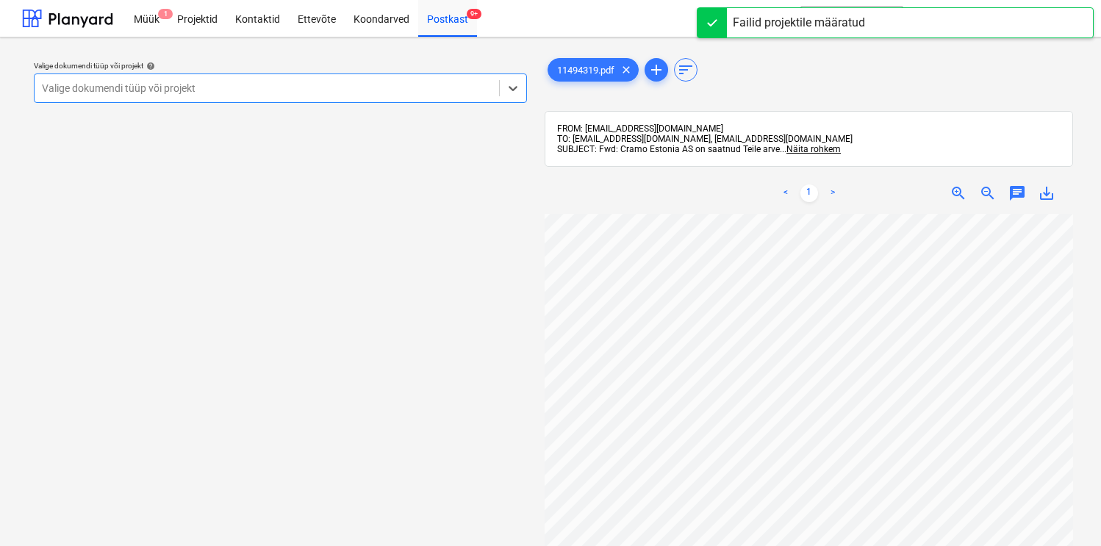
scroll to position [117, 0]
click at [373, 95] on div "Valige dokumendi tüüp või projekt" at bounding box center [267, 88] width 465 height 21
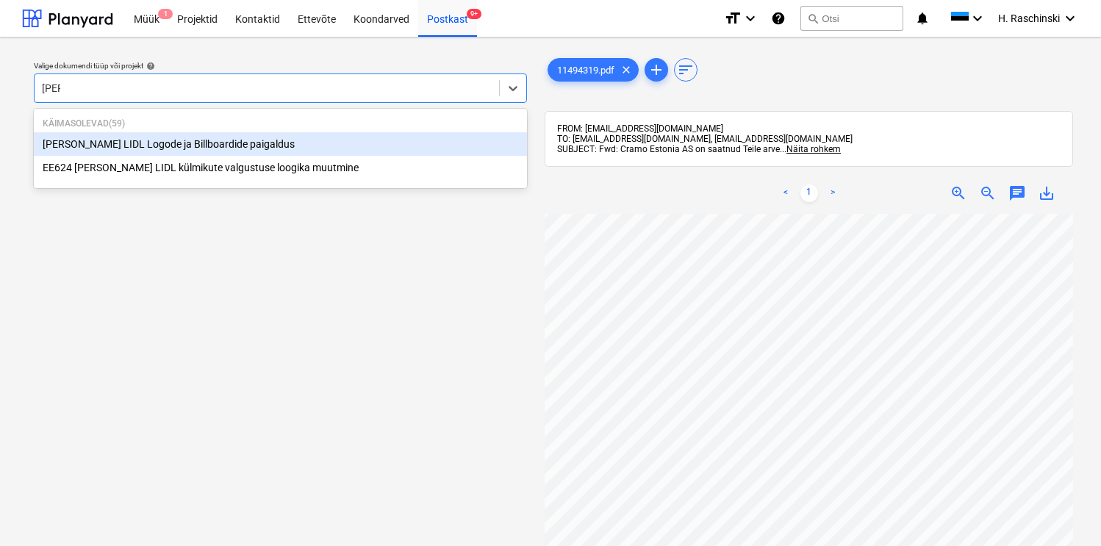
type input "Keila"
click at [207, 141] on div "[PERSON_NAME] LIDL Logode ja Billboardide paigaldus" at bounding box center [280, 144] width 493 height 24
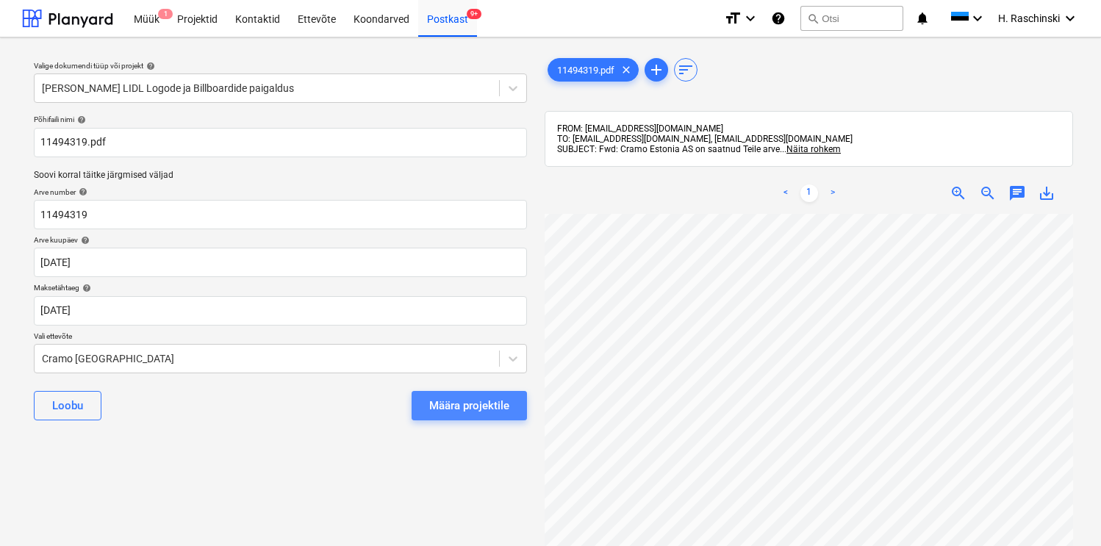
click at [482, 416] on button "Määra projektile" at bounding box center [469, 405] width 115 height 29
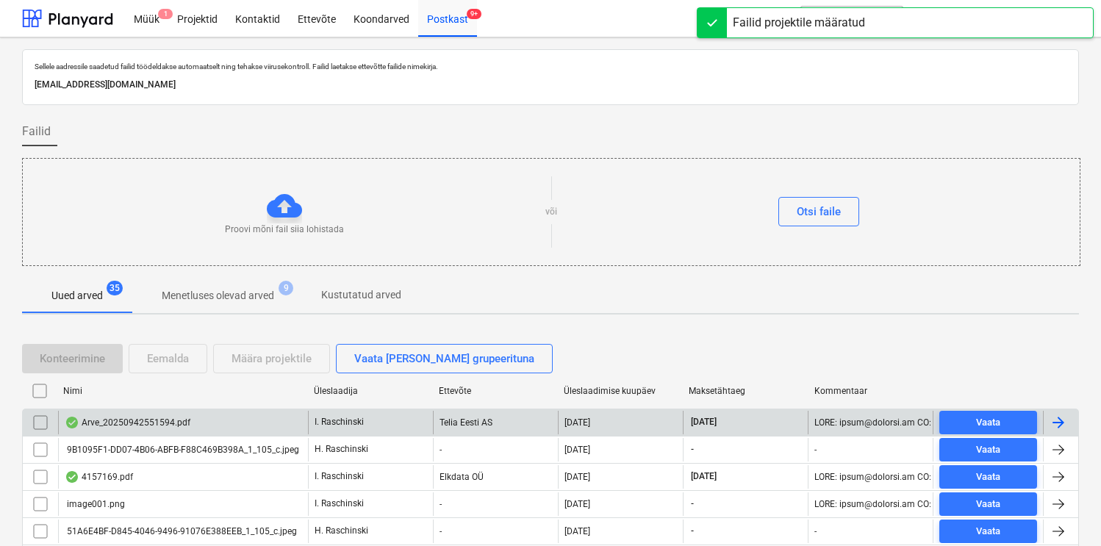
click at [162, 413] on div "Arve_20250942551594.pdf" at bounding box center [183, 423] width 250 height 24
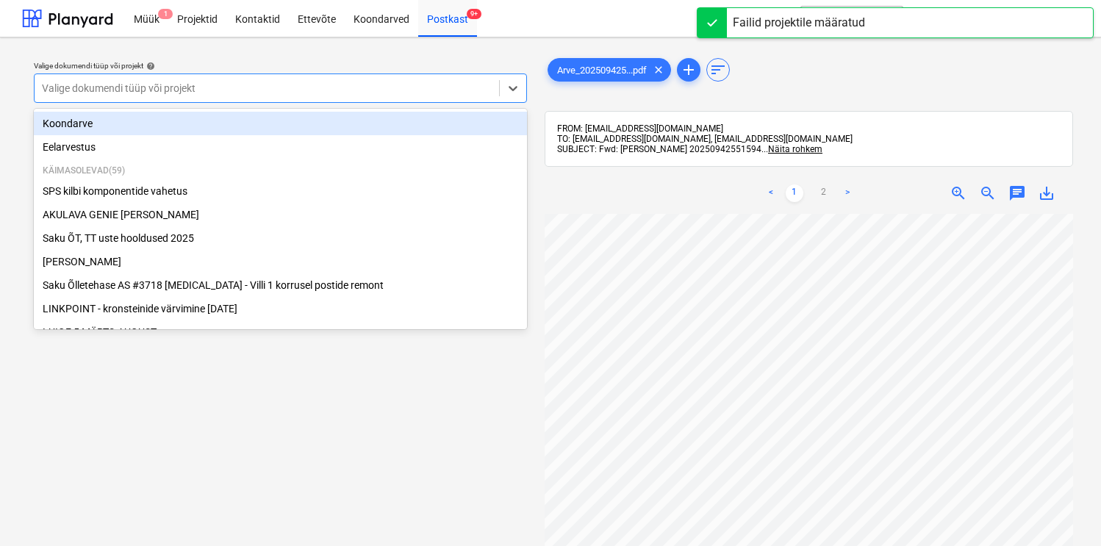
click at [420, 99] on div "Valige dokumendi tüüp või projekt" at bounding box center [267, 88] width 465 height 21
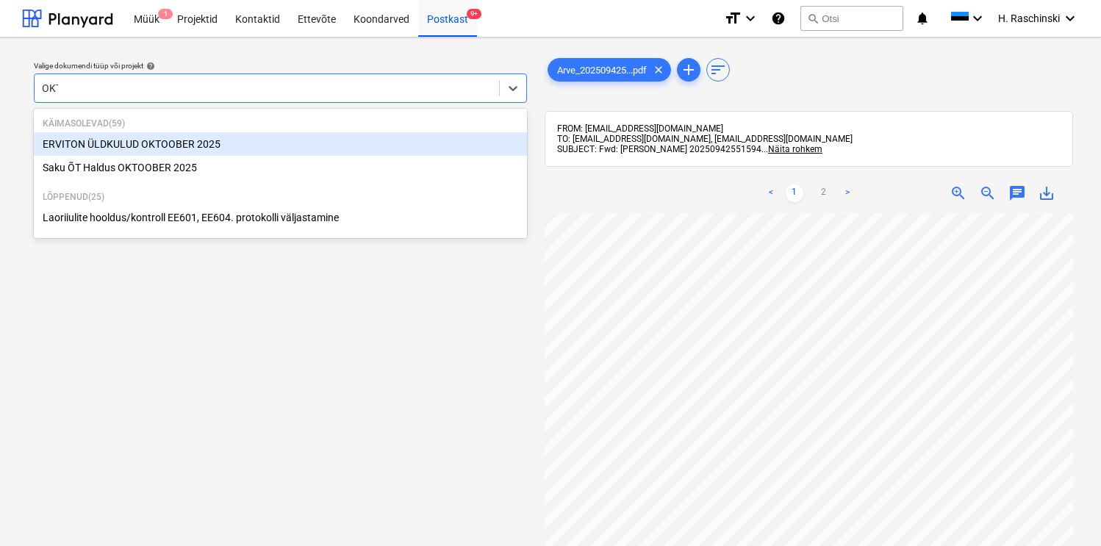
type input "OKTO"
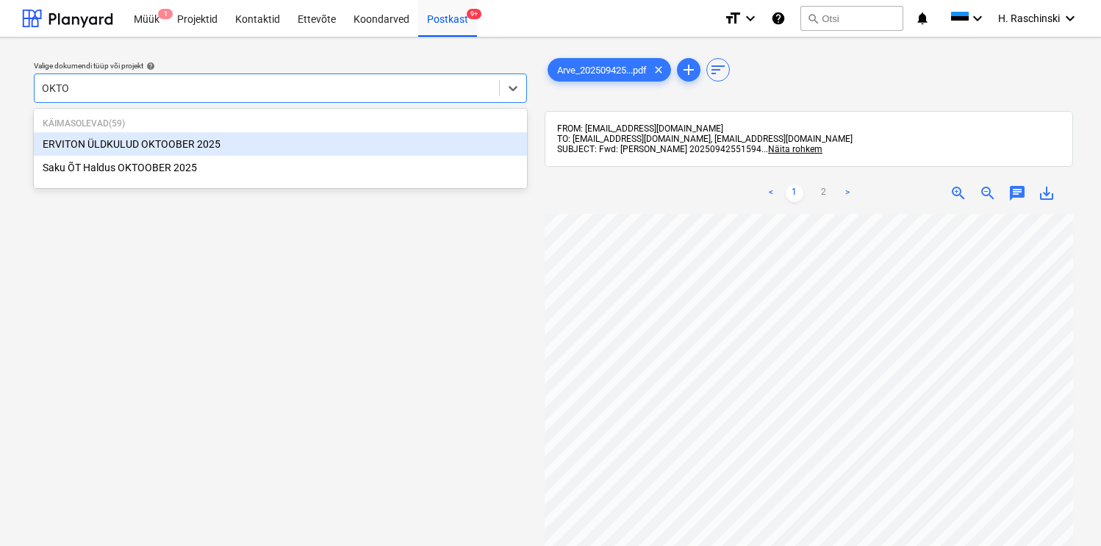
click at [208, 141] on div "ERVITON ÜLDKULUD [DATE]" at bounding box center [280, 144] width 493 height 24
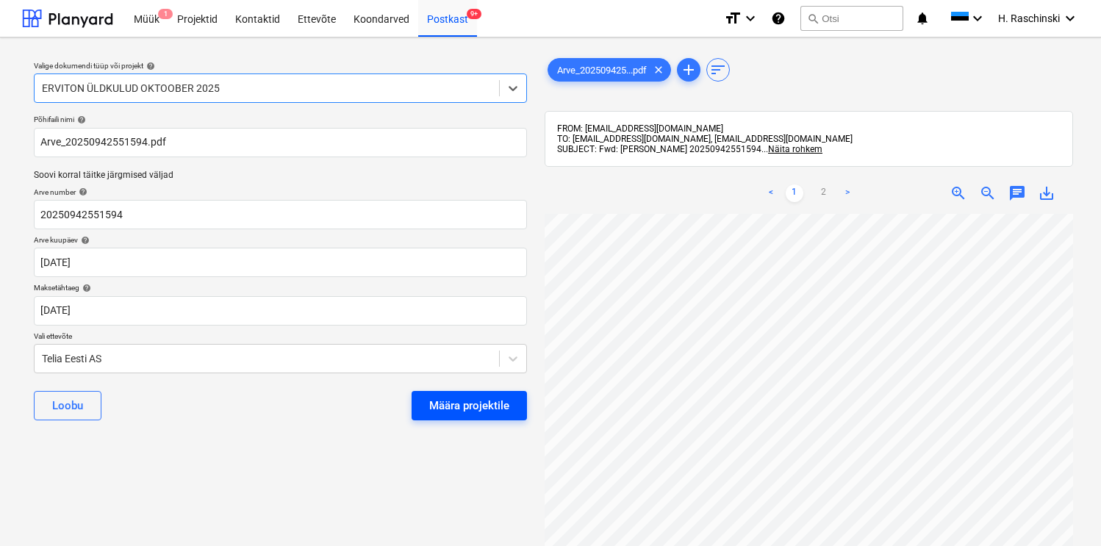
click at [430, 404] on div "Määra projektile" at bounding box center [469, 405] width 80 height 19
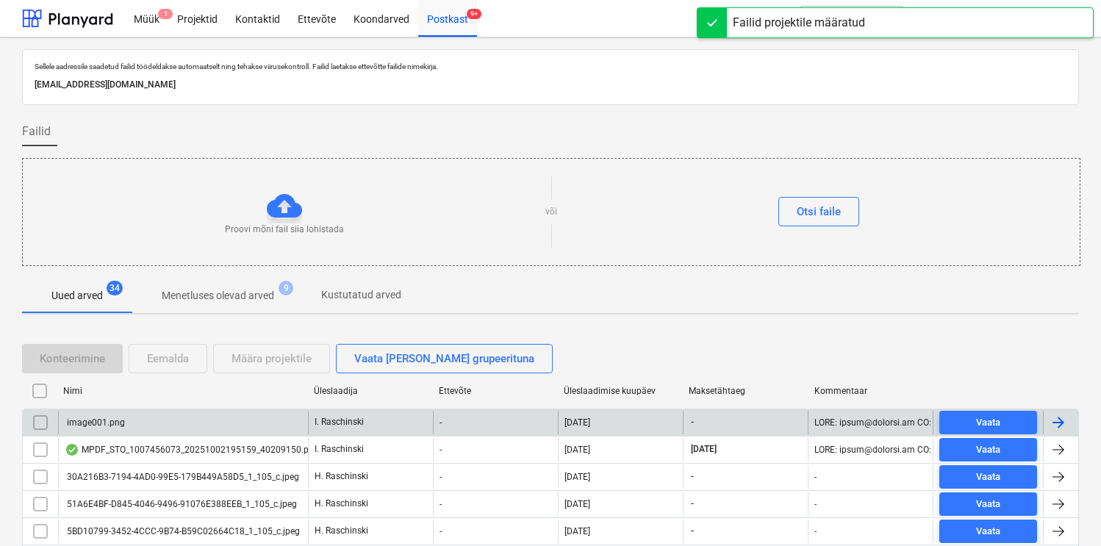
click at [42, 421] on input "checkbox" at bounding box center [41, 423] width 24 height 24
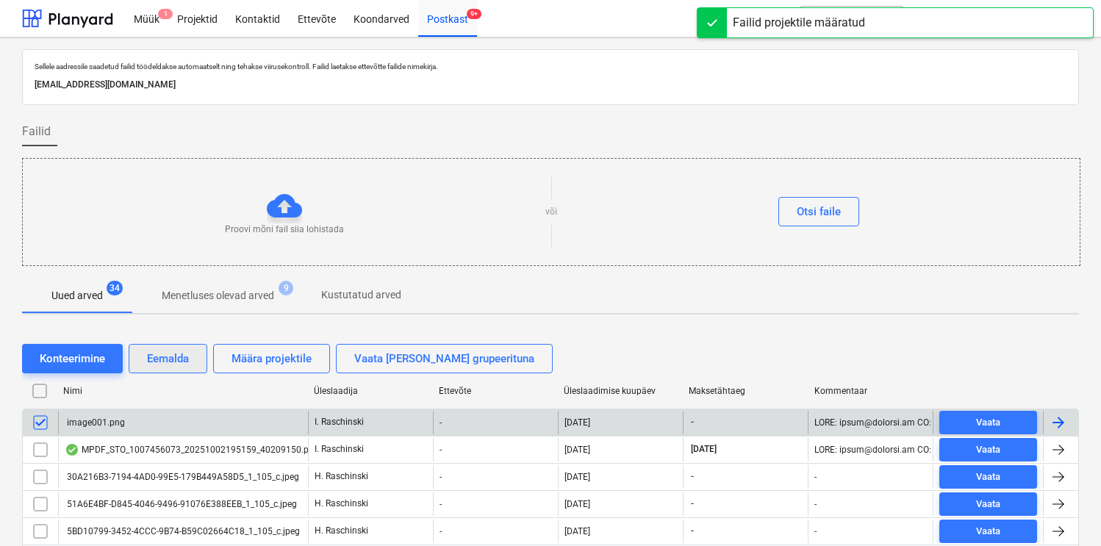
click at [169, 357] on div "Eemalda" at bounding box center [168, 358] width 42 height 19
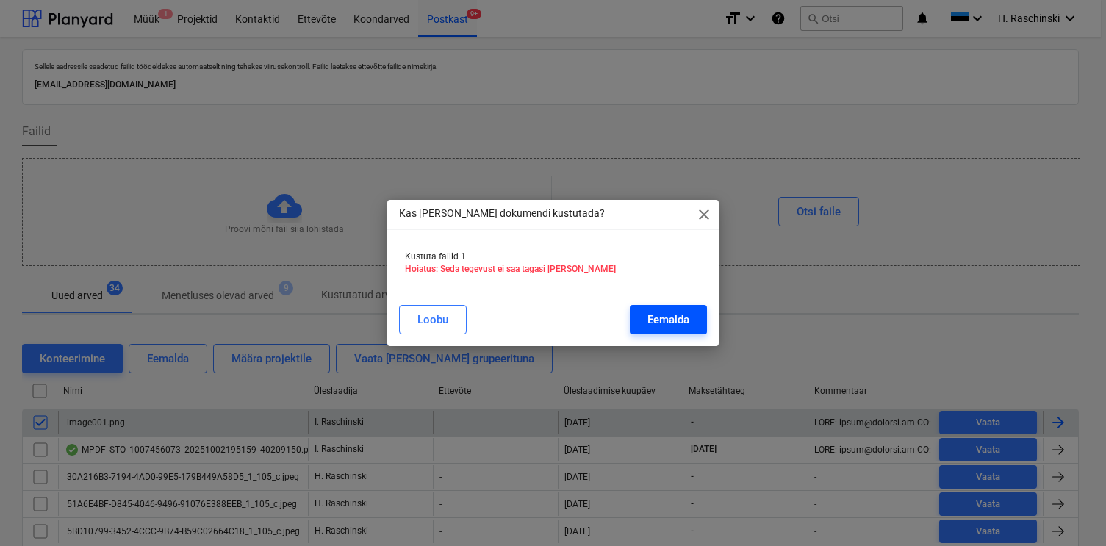
click at [643, 311] on button "Eemalda" at bounding box center [668, 319] width 77 height 29
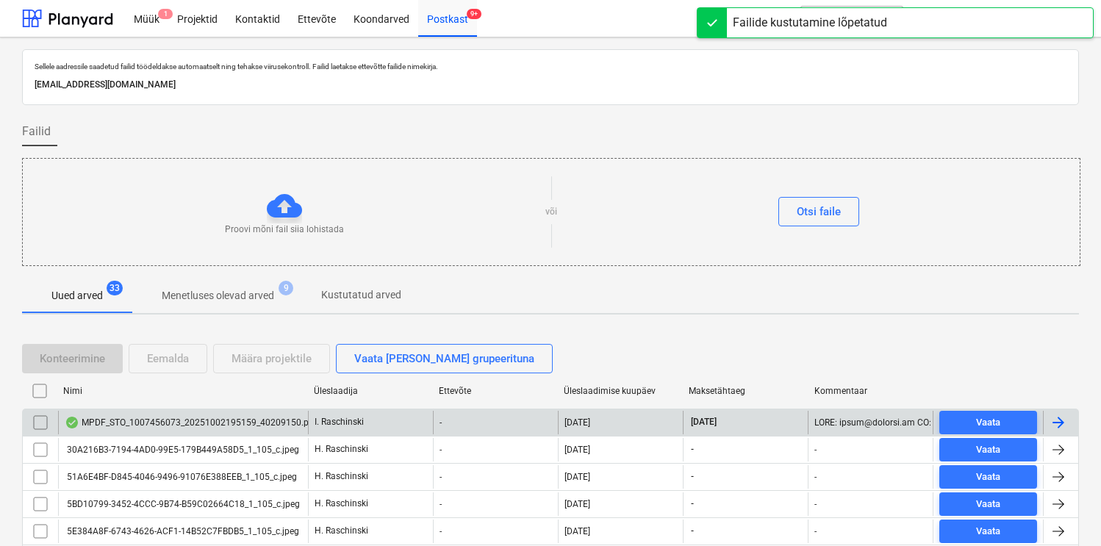
click at [233, 423] on div "MPDF_STO_1007456073_20251002195159_40209150.pdf" at bounding box center [191, 423] width 252 height 12
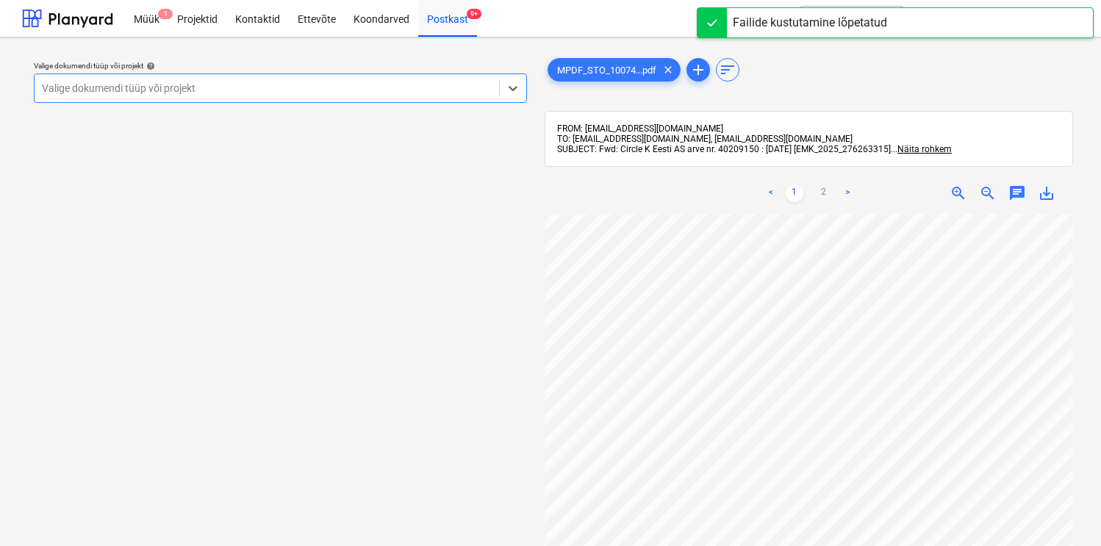
scroll to position [0, 136]
click at [396, 87] on div at bounding box center [267, 88] width 450 height 15
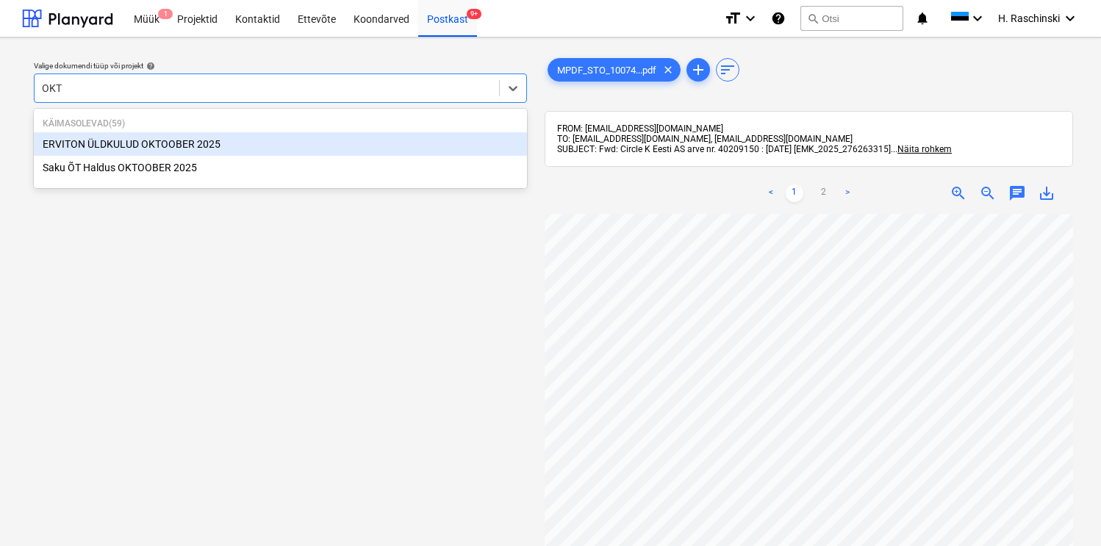
type input "OKTO"
click at [162, 143] on div "ERVITON ÜLDKULUD [DATE]" at bounding box center [280, 144] width 493 height 24
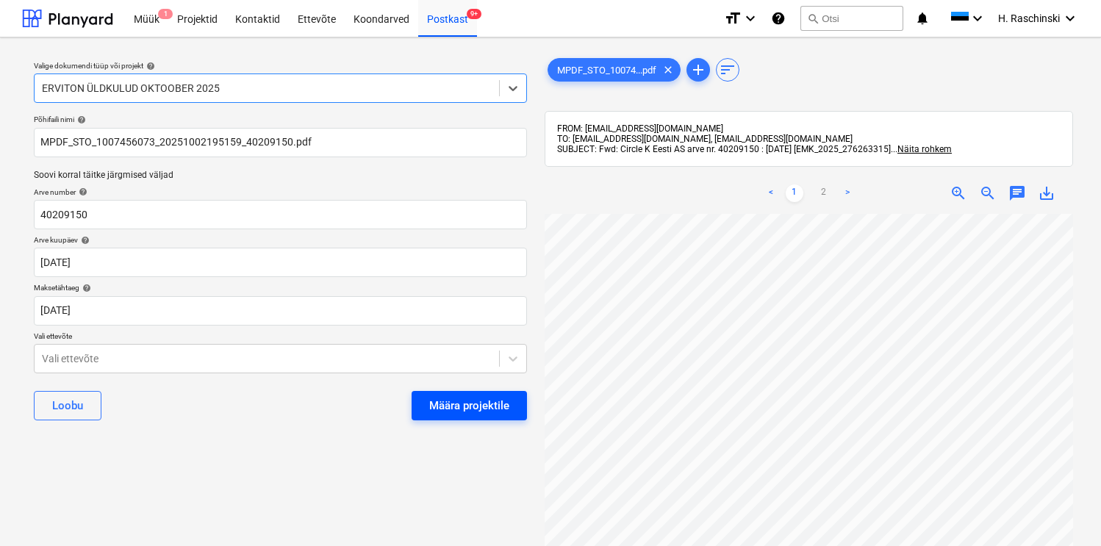
click at [445, 399] on div "Määra projektile" at bounding box center [469, 405] width 80 height 19
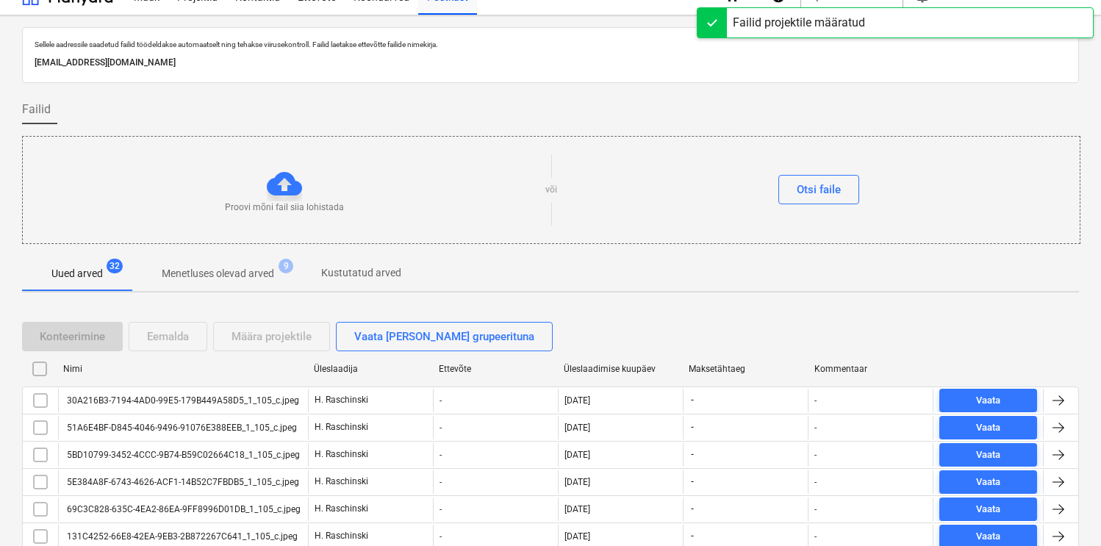
scroll to position [32, 0]
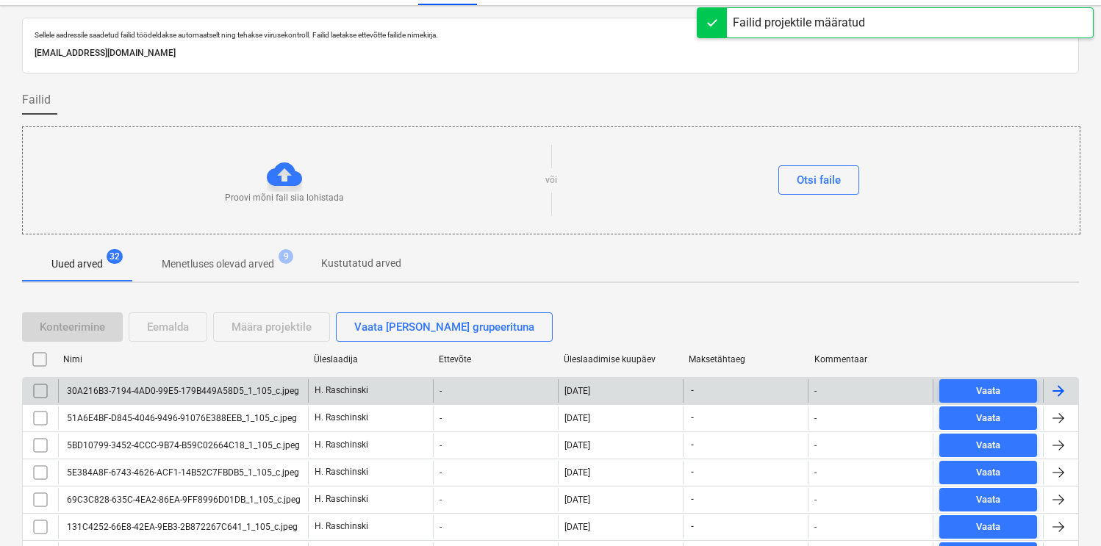
click at [243, 386] on div "30A216B3-7194-4AD0-99E5-179B449A58D5_1_105_c.jpeg" at bounding box center [182, 391] width 235 height 10
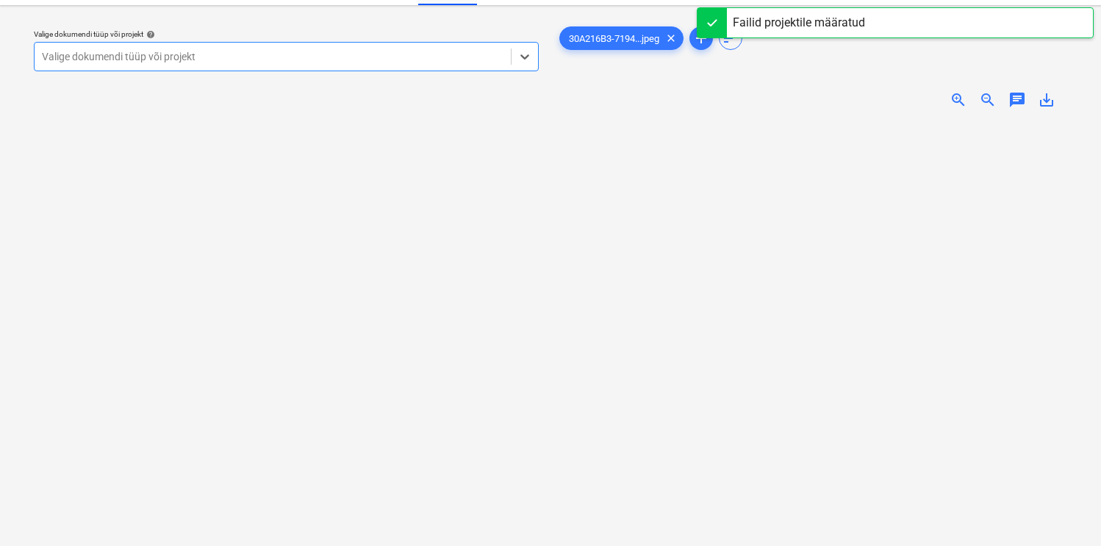
click at [954, 102] on span "zoom_in" at bounding box center [959, 100] width 18 height 18
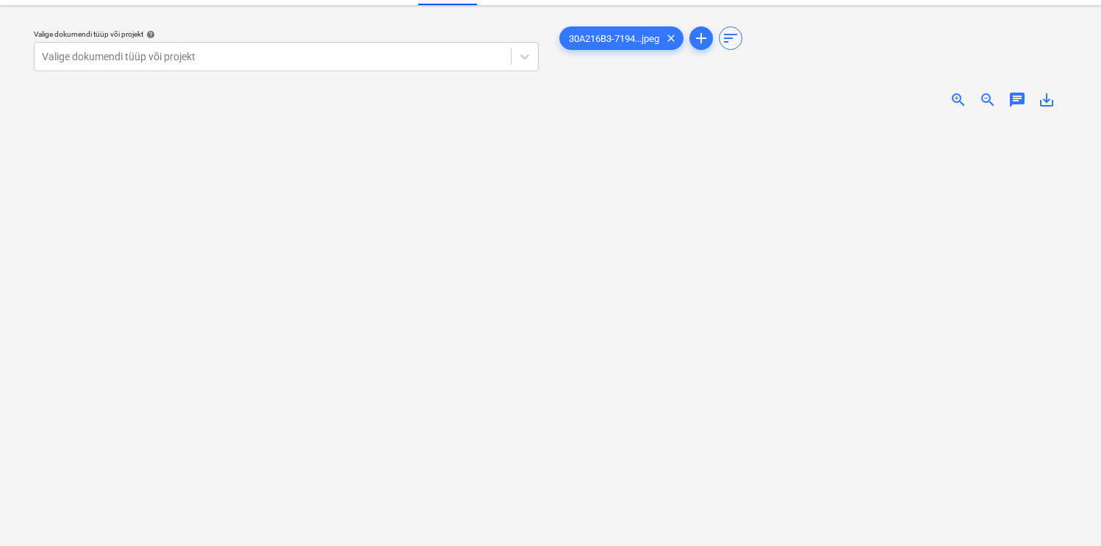
scroll to position [243, 67]
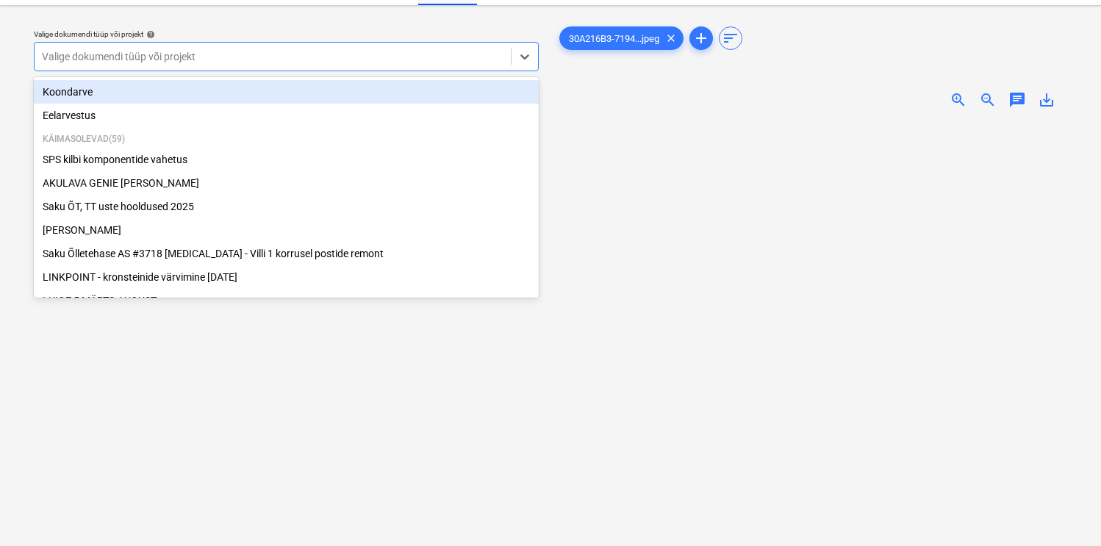
click at [298, 62] on div at bounding box center [273, 56] width 462 height 15
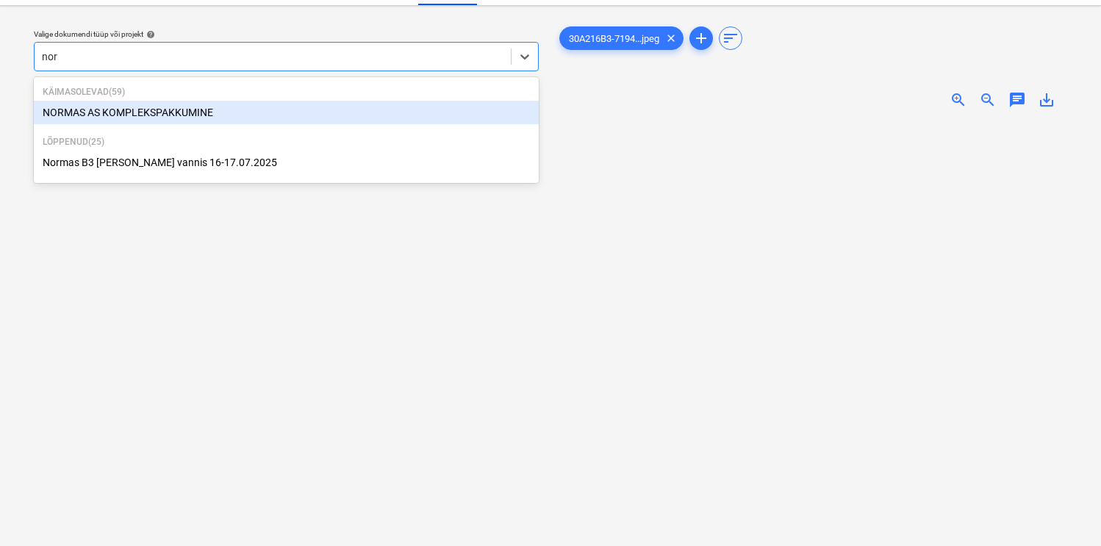
type input "norm"
click at [220, 109] on div "NORMAS AS KOMPLEKSPAKKUMINE" at bounding box center [286, 113] width 505 height 24
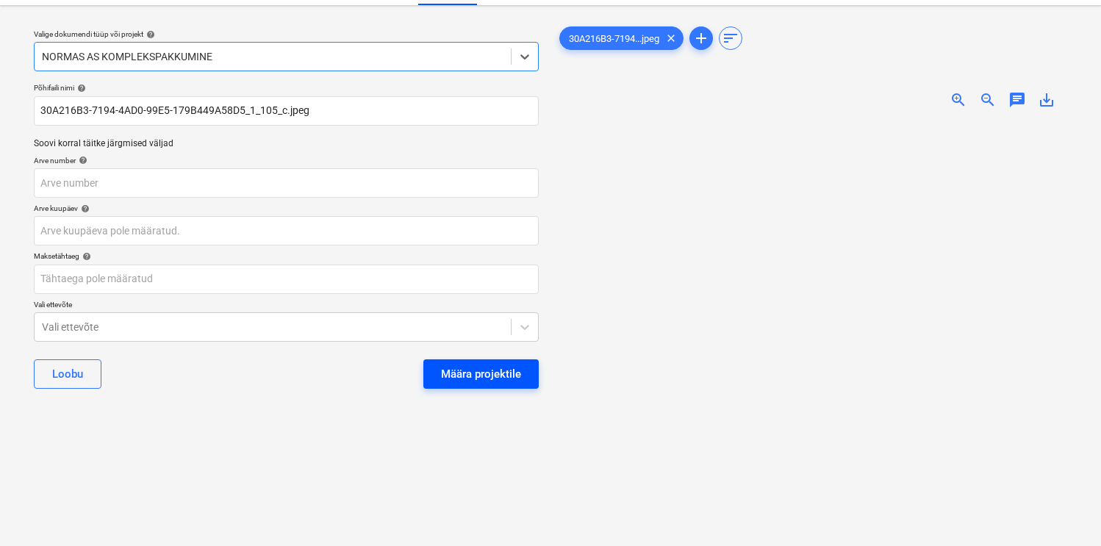
click at [490, 368] on div "Määra projektile" at bounding box center [481, 374] width 80 height 19
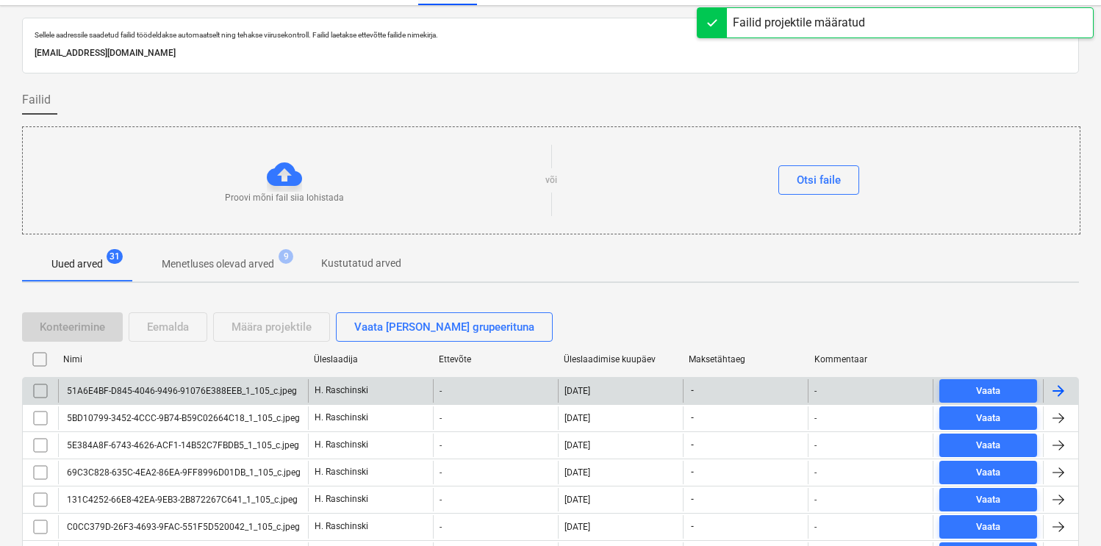
click at [261, 383] on div "51A6E4BF-D845-4046-9496-91076E388EEB_1_105_c.jpeg" at bounding box center [183, 391] width 250 height 24
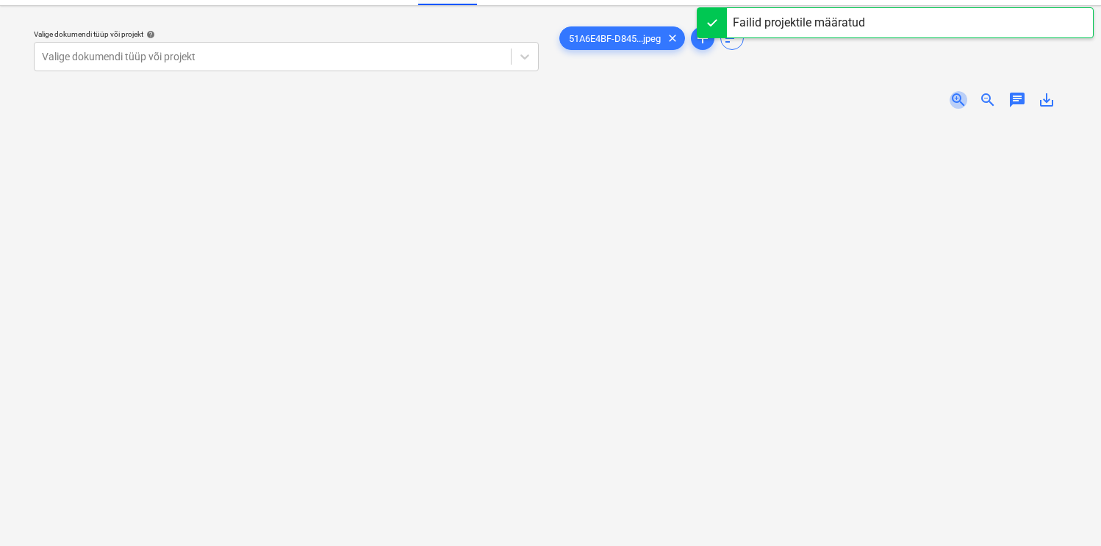
click at [958, 99] on span "zoom_in" at bounding box center [959, 100] width 18 height 18
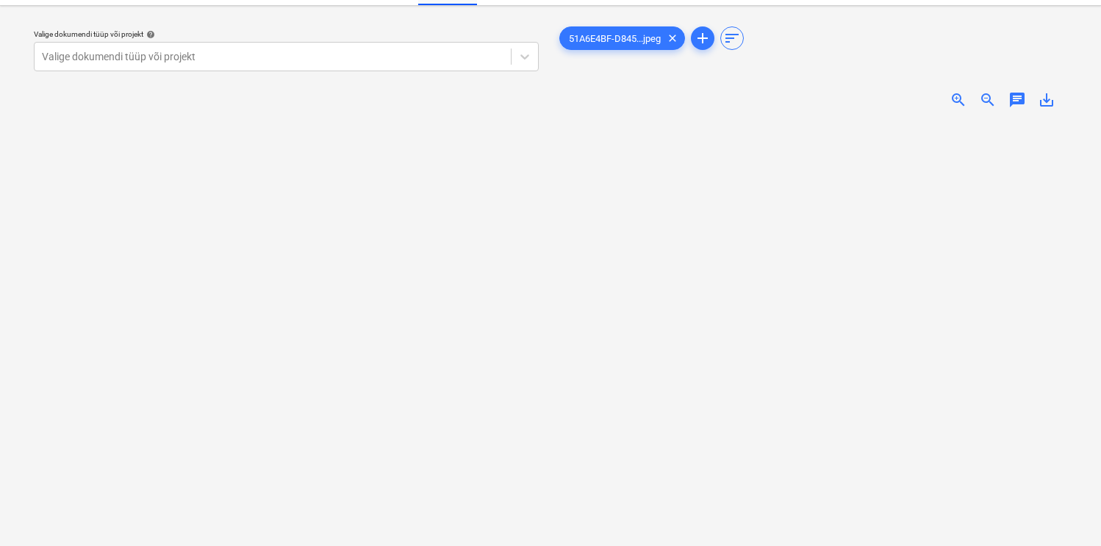
scroll to position [161, 0]
click at [358, 54] on div at bounding box center [273, 56] width 462 height 15
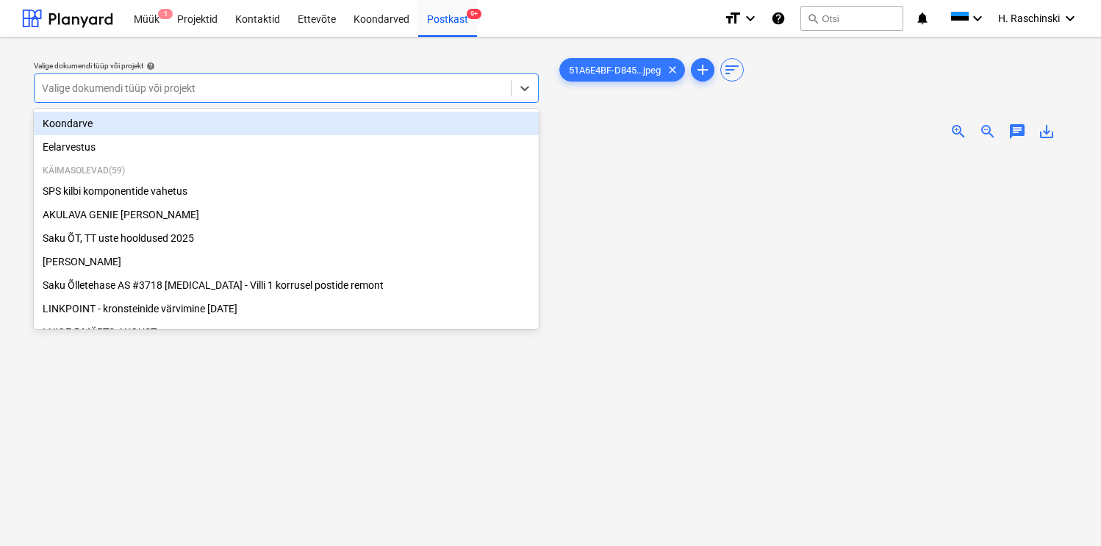
scroll to position [12, 0]
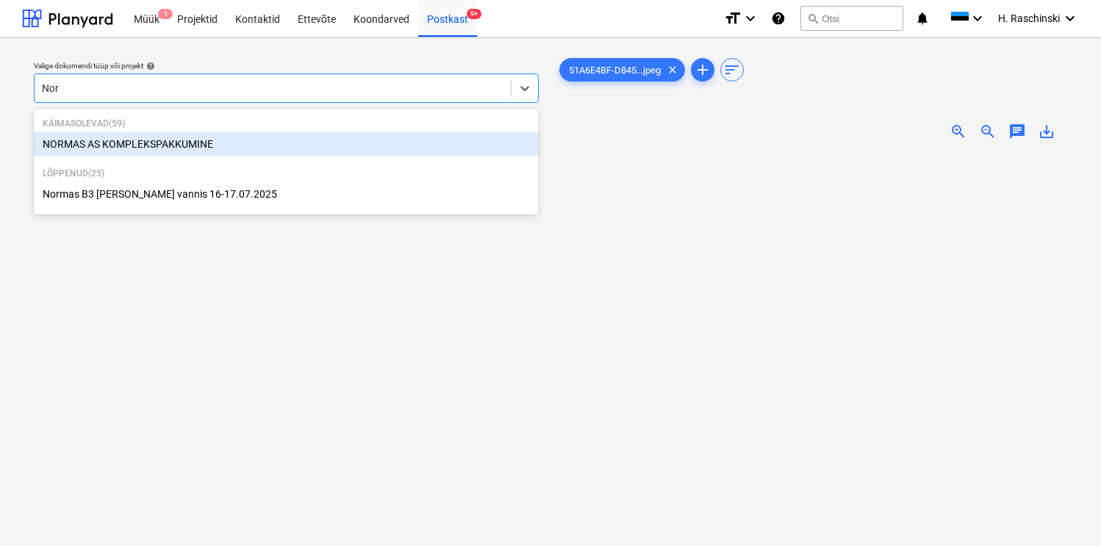
type input "Norm"
click at [114, 145] on div "NORMAS AS KOMPLEKSPAKKUMINE" at bounding box center [286, 144] width 505 height 24
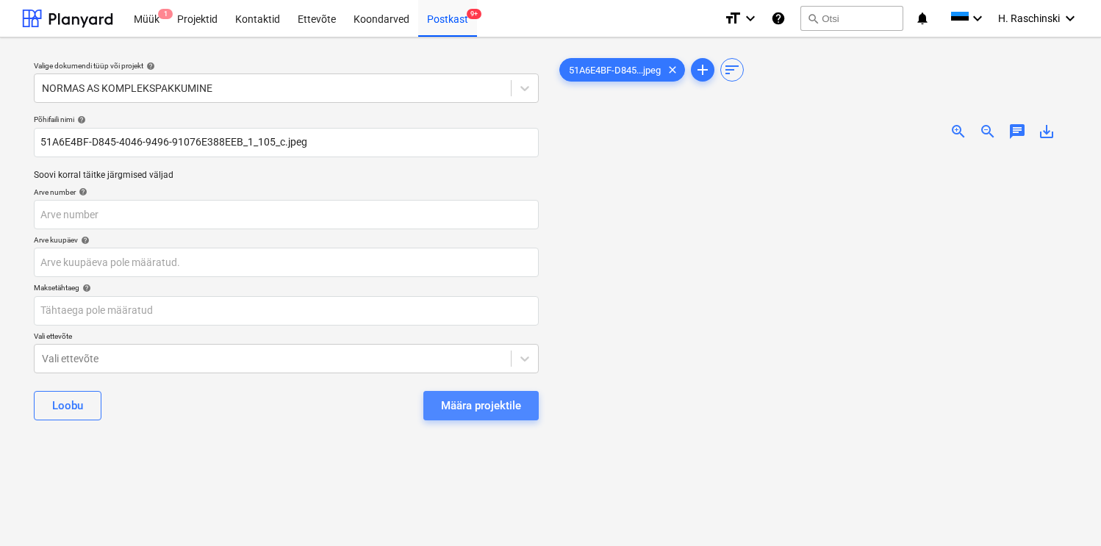
click at [478, 395] on button "Määra projektile" at bounding box center [480, 405] width 115 height 29
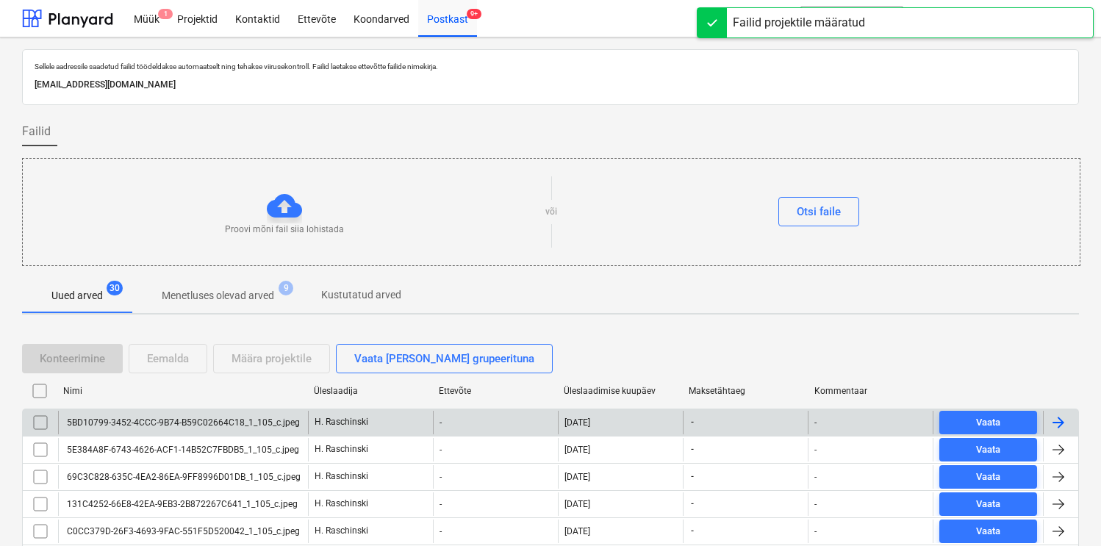
click at [222, 421] on div "5BD10799-3452-4CCC-9B74-B59C02664C18_1_105_c.jpeg" at bounding box center [182, 423] width 235 height 10
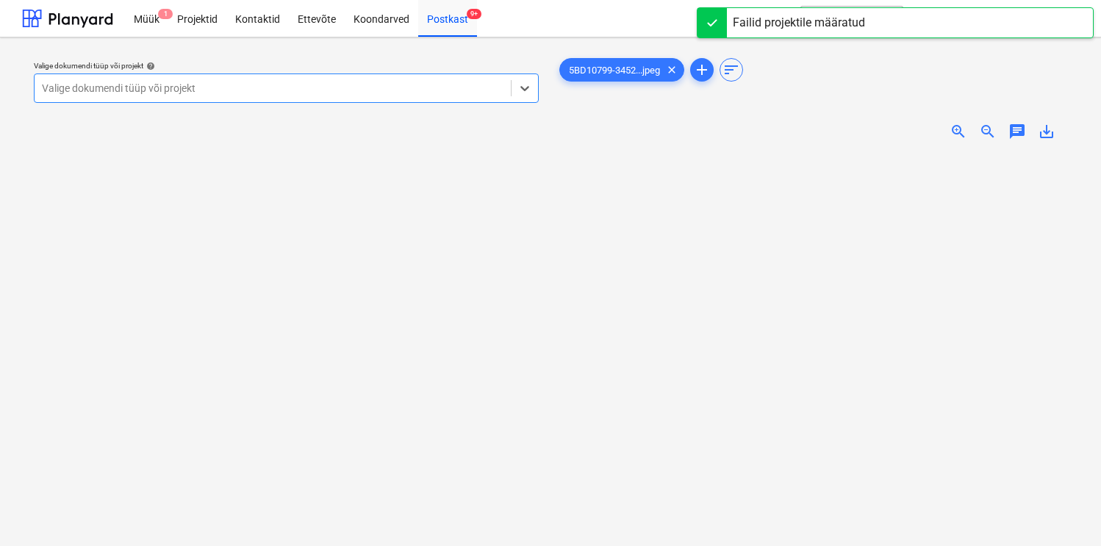
click at [954, 135] on span "zoom_in" at bounding box center [959, 132] width 18 height 18
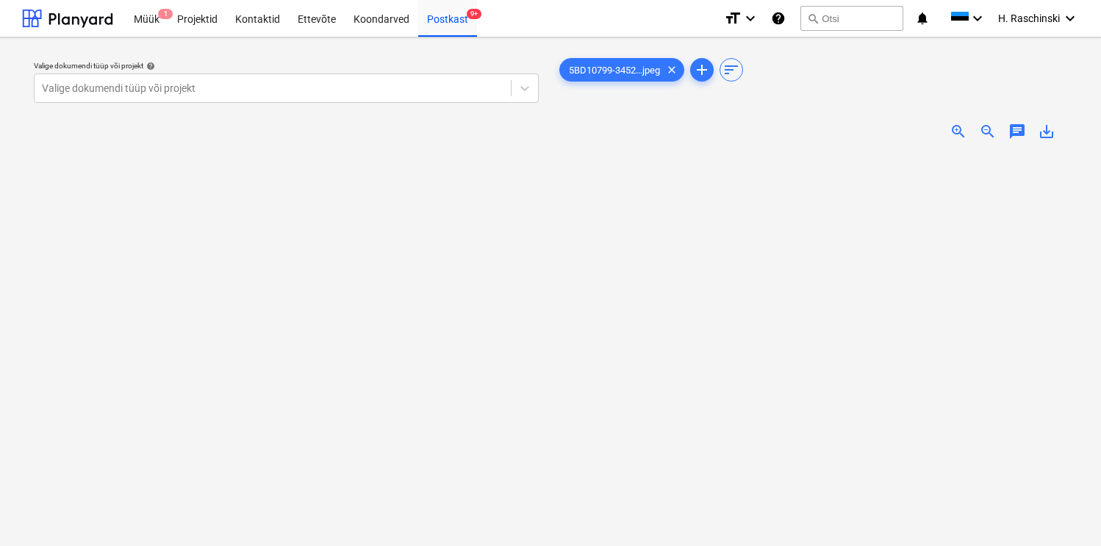
scroll to position [184, 0]
click at [448, 90] on div at bounding box center [273, 88] width 462 height 15
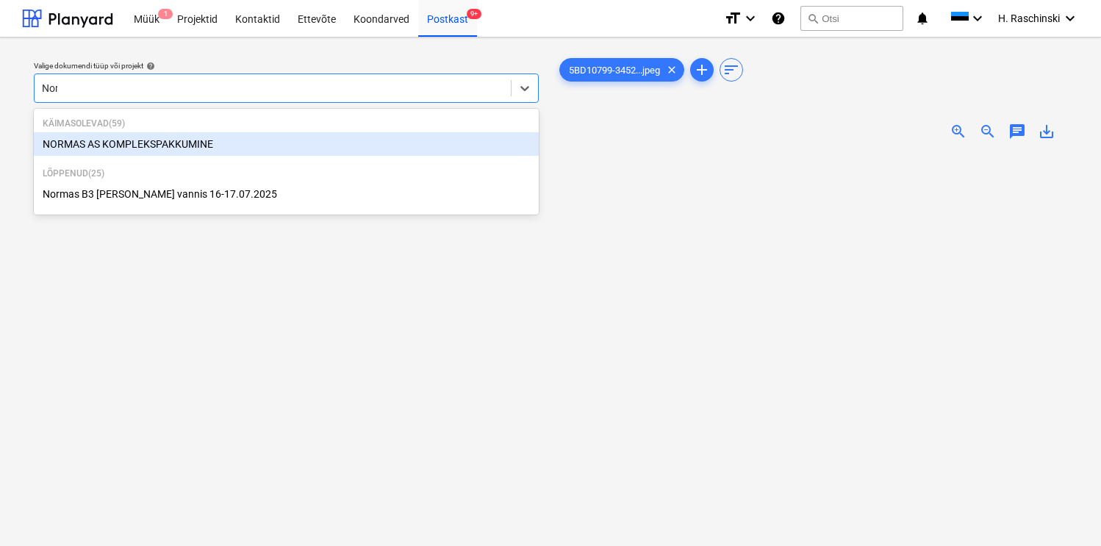
type input "Norm"
click at [243, 143] on div "NORMAS AS KOMPLEKSPAKKUMINE" at bounding box center [286, 144] width 505 height 24
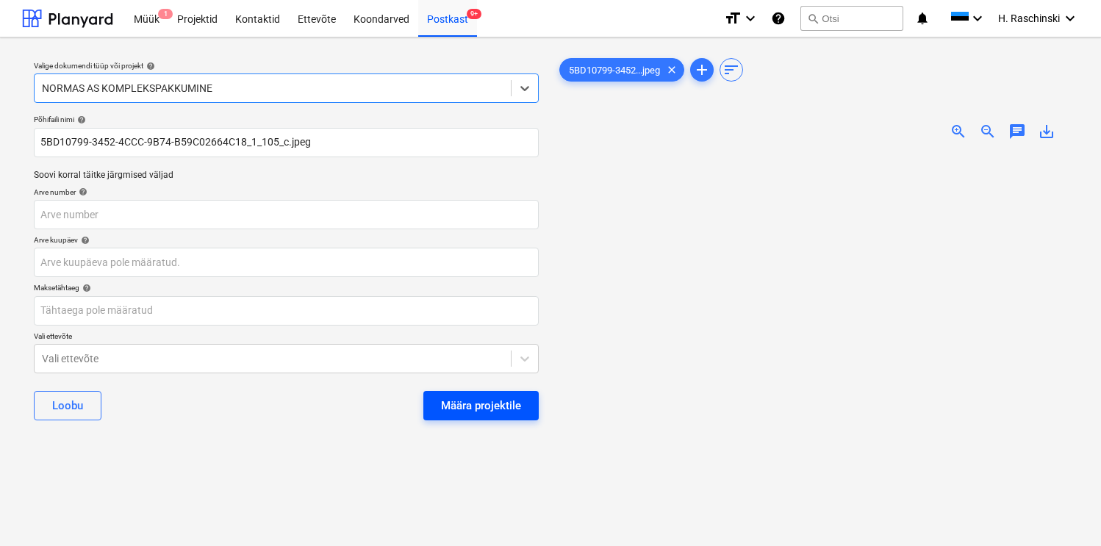
click at [484, 404] on div "Määra projektile" at bounding box center [481, 405] width 80 height 19
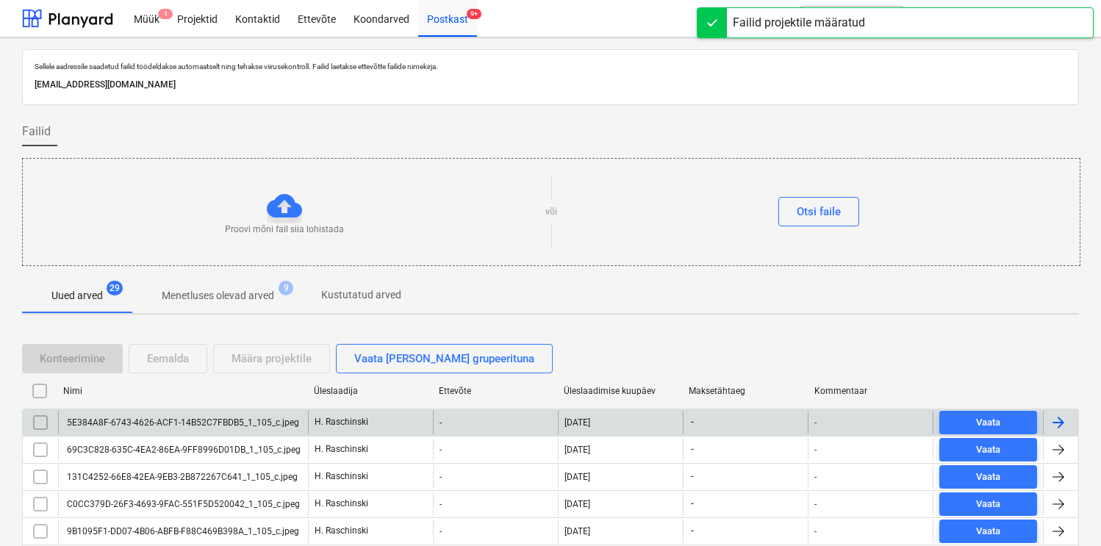
click at [254, 415] on div "5E384A8F-6743-4626-ACF1-14B52C7FBDB5_1_105_c.jpeg" at bounding box center [183, 423] width 250 height 24
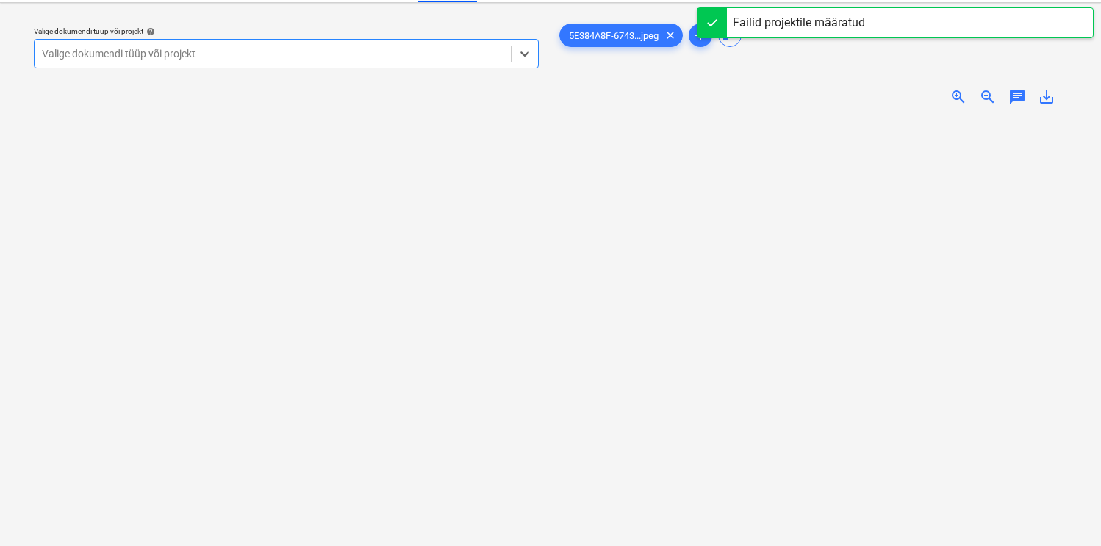
scroll to position [41, 0]
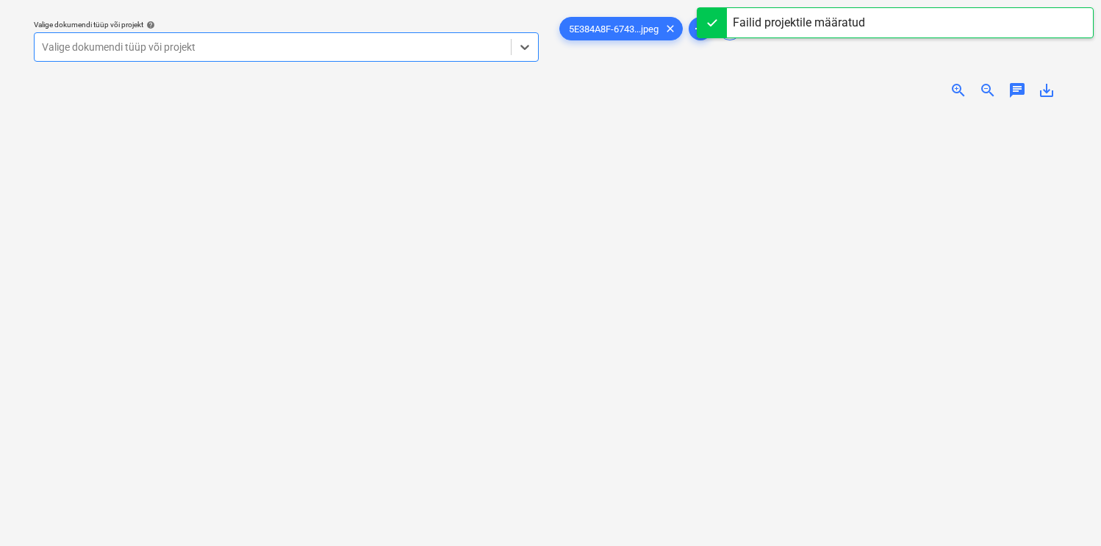
click at [958, 87] on span "zoom_in" at bounding box center [959, 91] width 18 height 18
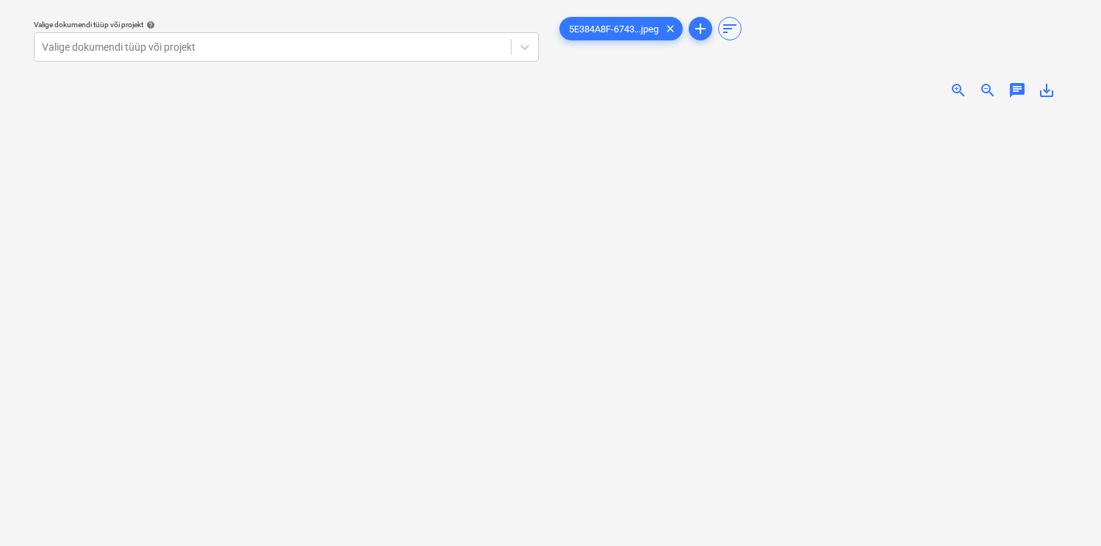
scroll to position [108, 0]
click at [441, 53] on div at bounding box center [273, 47] width 462 height 15
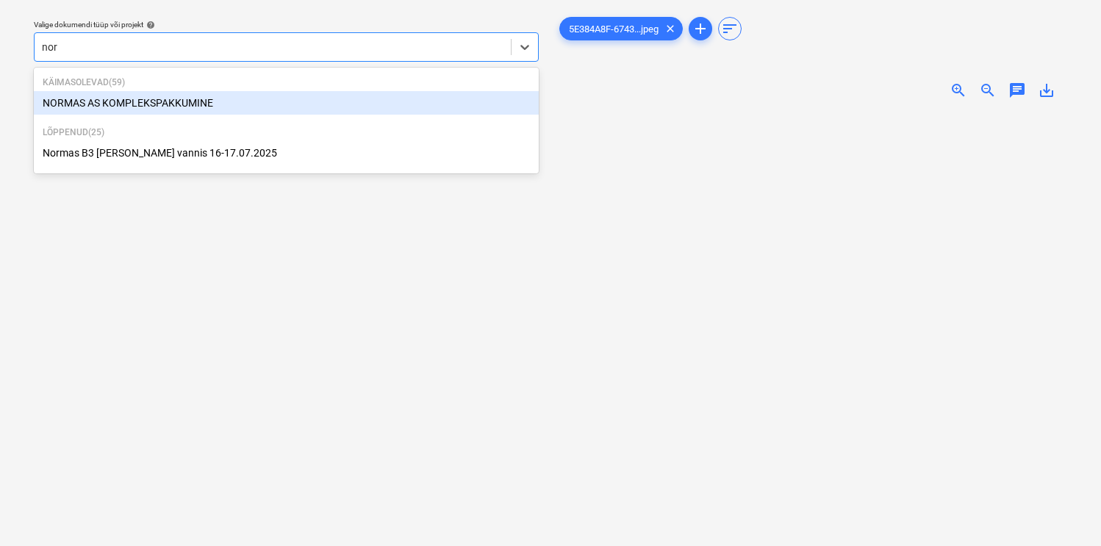
type input "norm"
click at [170, 98] on div "NORMAS AS KOMPLEKSPAKKUMINE" at bounding box center [286, 103] width 505 height 24
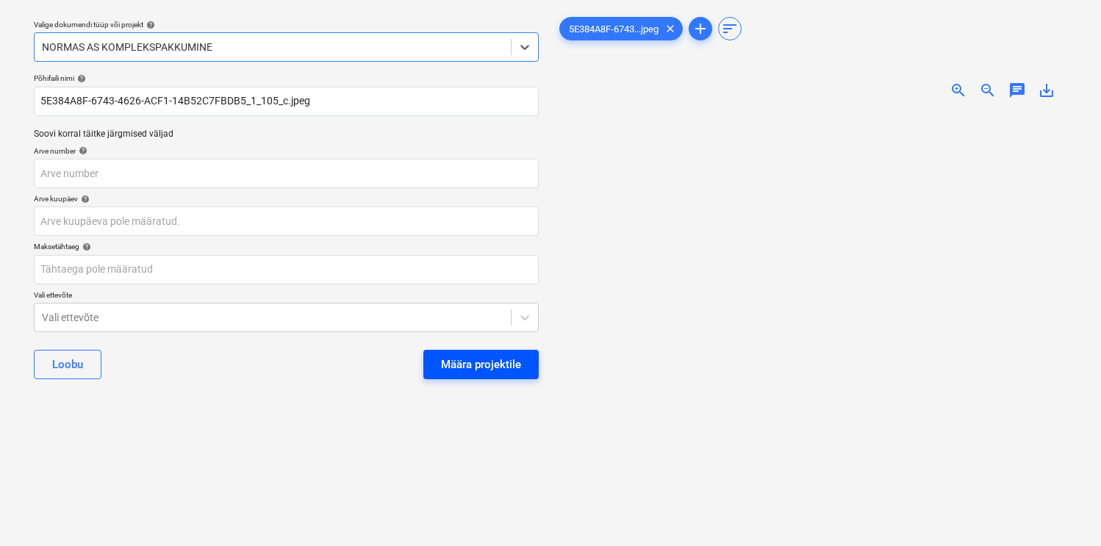
click at [480, 357] on div "Määra projektile" at bounding box center [481, 364] width 80 height 19
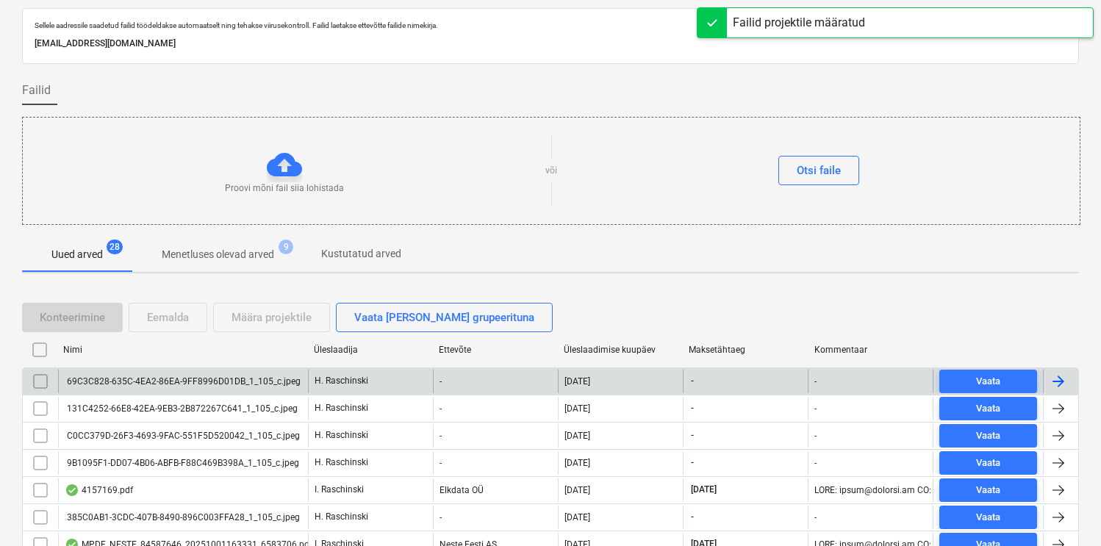
click at [249, 379] on div "69C3C828-635C-4EA2-86EA-9FF8996D01DB_1_105_c.jpeg" at bounding box center [183, 381] width 236 height 10
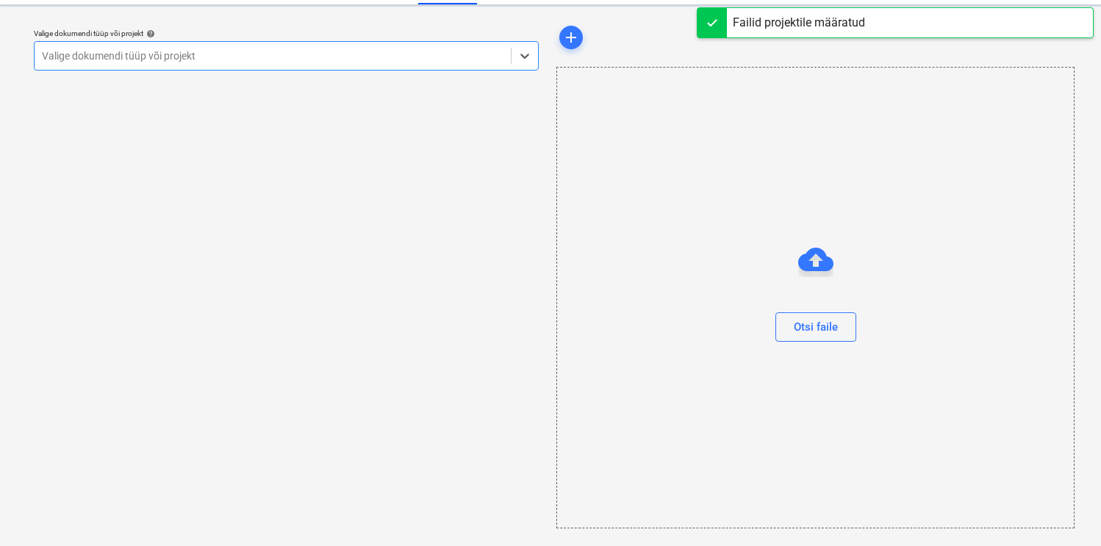
scroll to position [32, 0]
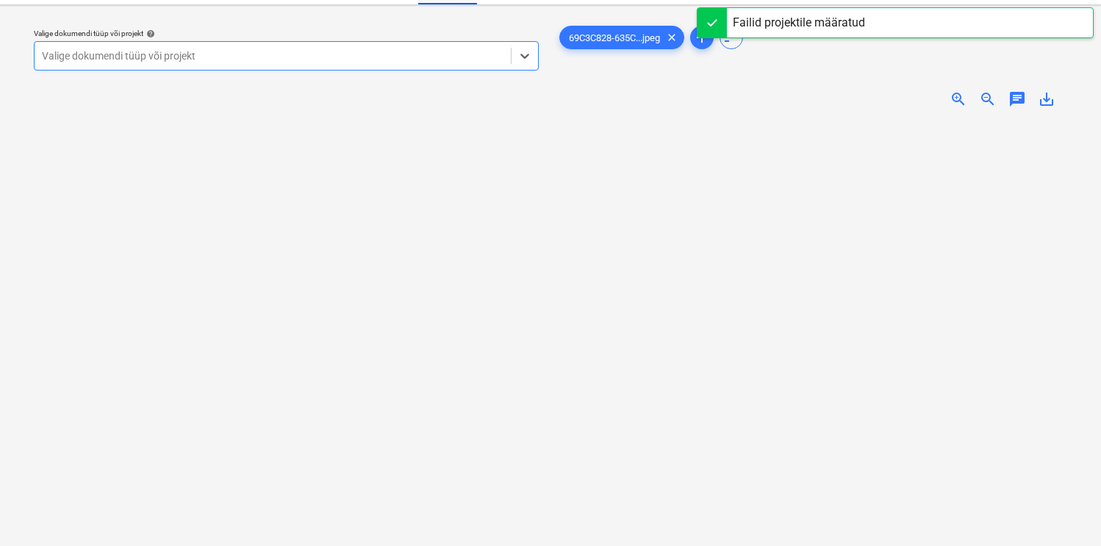
click at [956, 98] on span "zoom_in" at bounding box center [959, 99] width 18 height 18
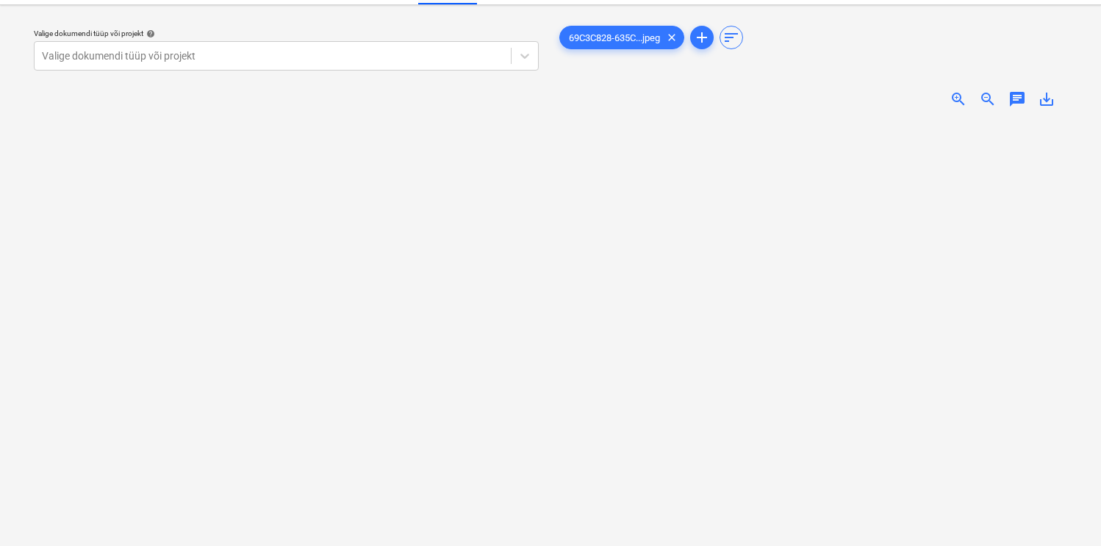
scroll to position [176, 46]
click at [368, 63] on div "Valige dokumendi tüüp või projekt" at bounding box center [273, 56] width 476 height 21
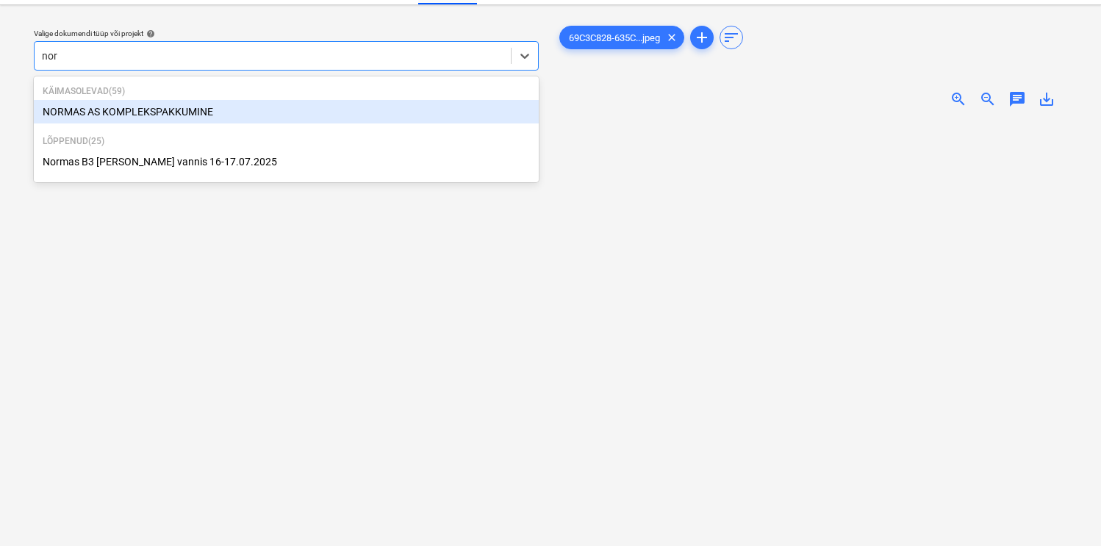
type input "norm"
click at [187, 106] on div "NORMAS AS KOMPLEKSPAKKUMINE" at bounding box center [286, 112] width 505 height 24
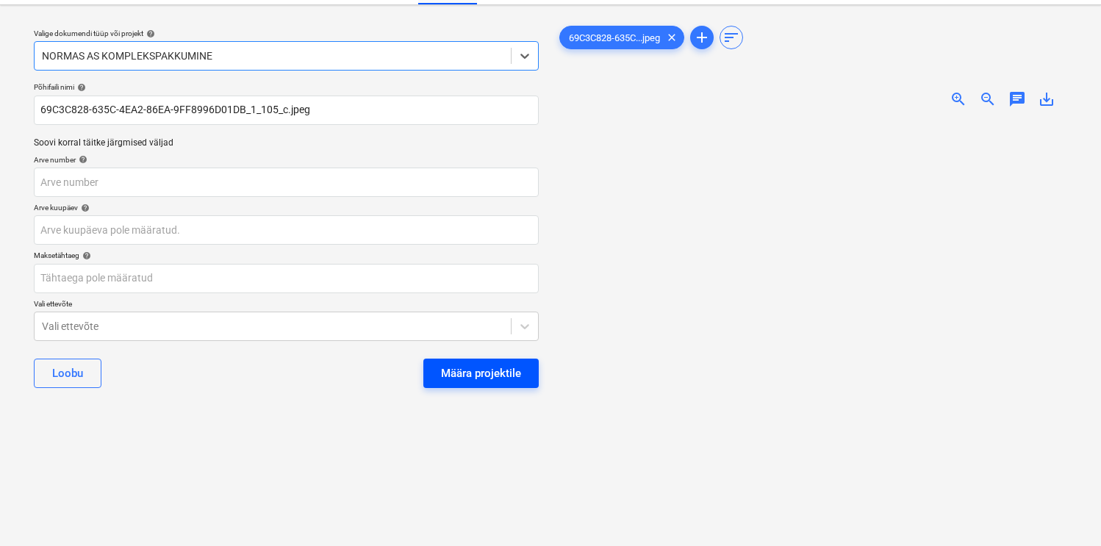
click at [491, 381] on div "Määra projektile" at bounding box center [481, 373] width 80 height 19
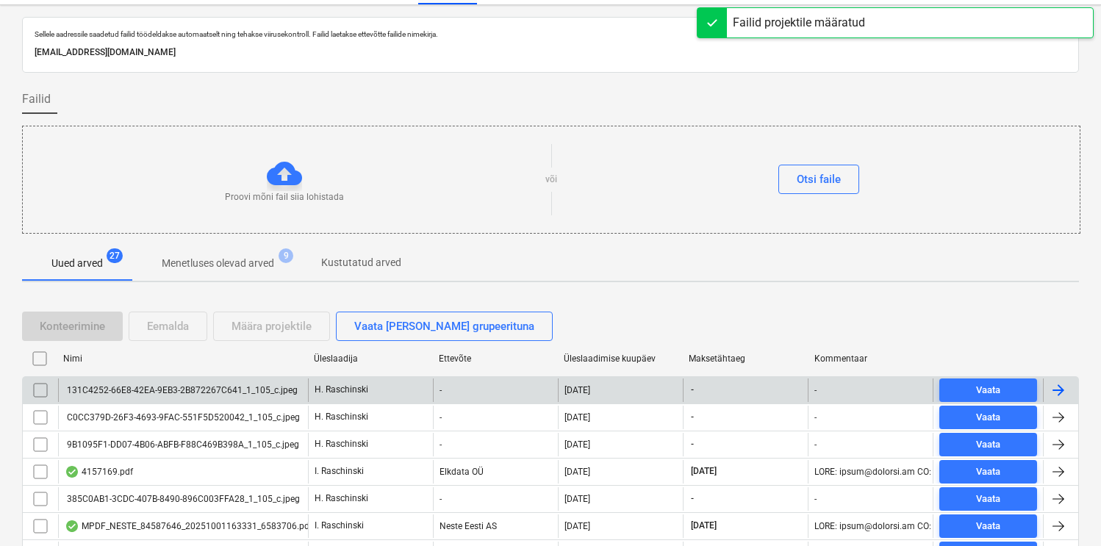
click at [212, 387] on div "131C4252-66E8-42EA-9EB3-2B872267C641_1_105_c.jpeg" at bounding box center [181, 390] width 233 height 10
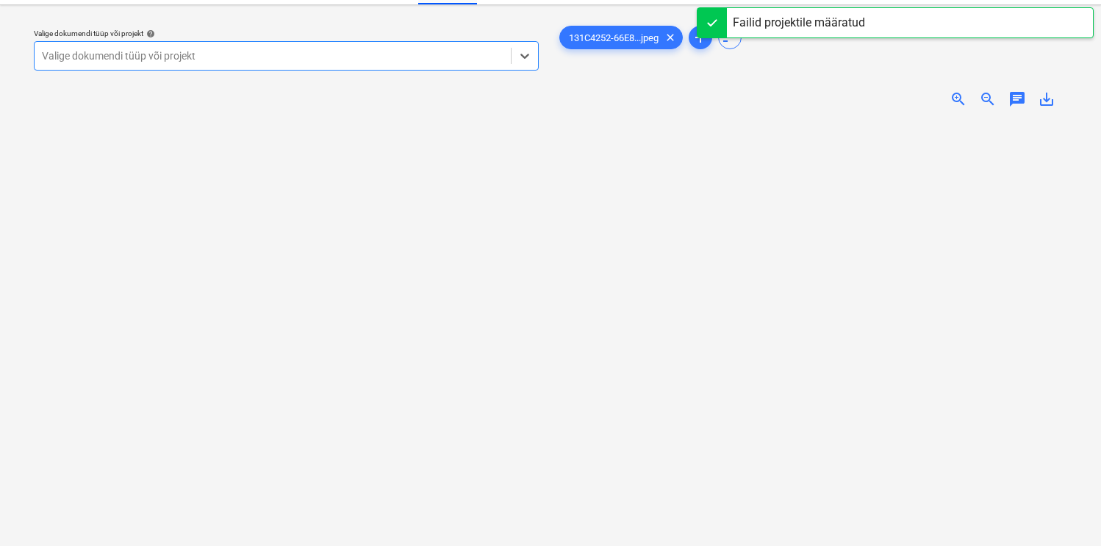
click at [958, 95] on span "zoom_in" at bounding box center [959, 99] width 18 height 18
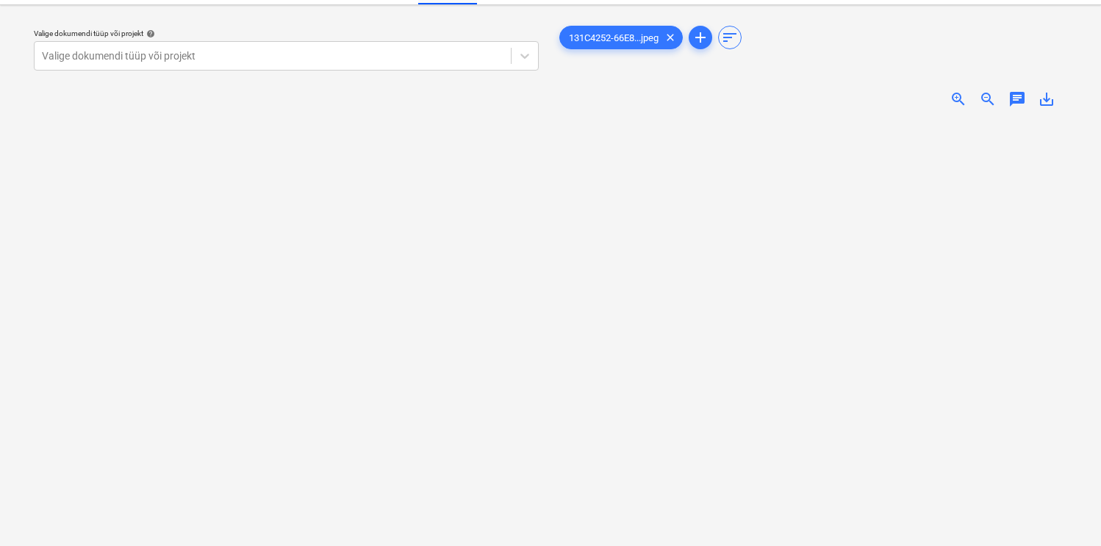
click at [958, 95] on span "zoom_in" at bounding box center [959, 99] width 18 height 18
click at [393, 51] on div at bounding box center [273, 56] width 462 height 15
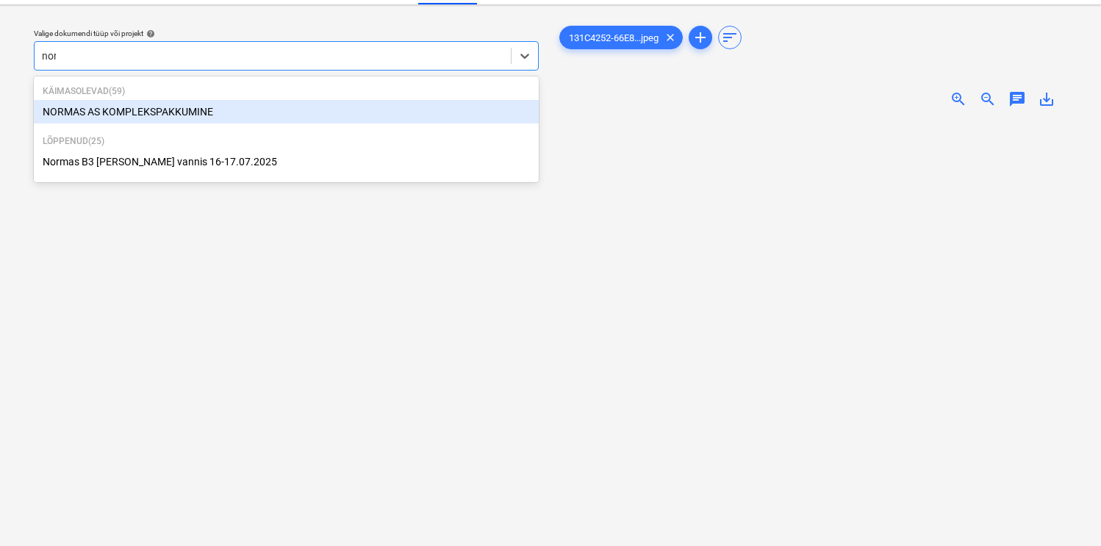
type input "norm"
click at [187, 114] on div "NORMAS AS KOMPLEKSPAKKUMINE" at bounding box center [286, 112] width 505 height 24
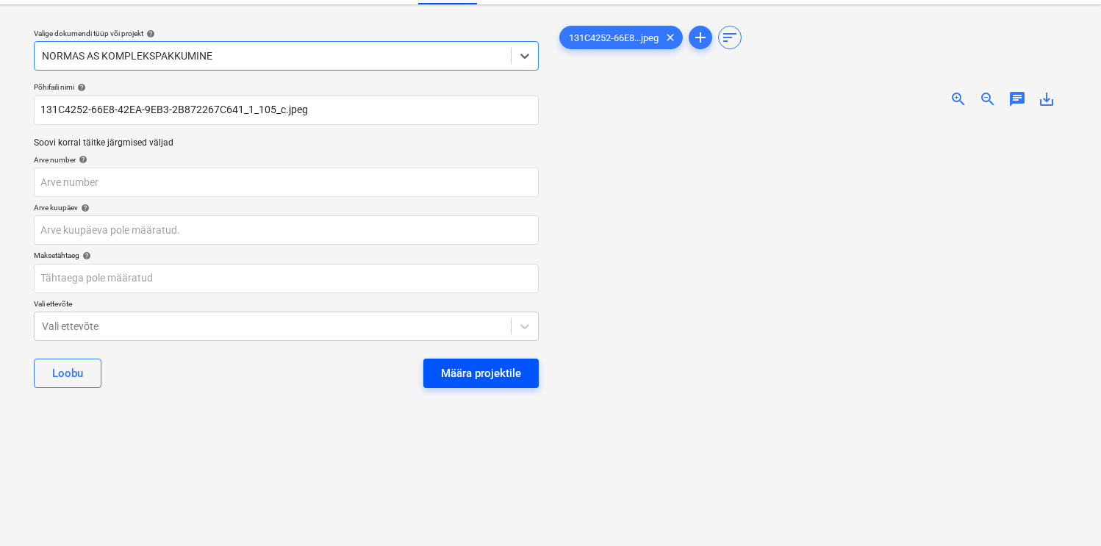
click at [462, 371] on div "Määra projektile" at bounding box center [481, 373] width 80 height 19
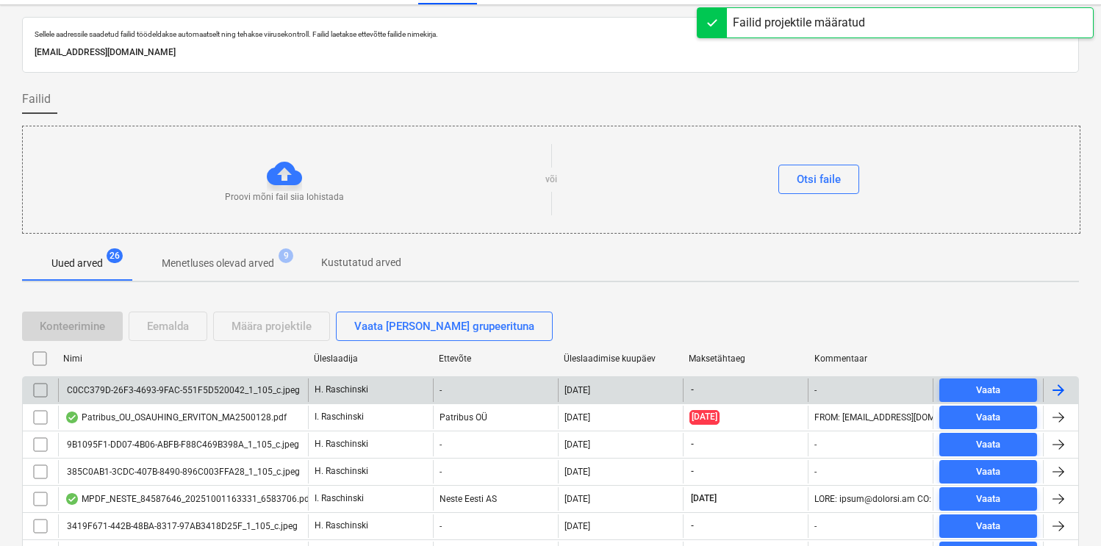
click at [235, 387] on div "C0CC379D-26F3-4693-9FAC-551F5D520042_1_105_c.jpeg" at bounding box center [182, 390] width 235 height 10
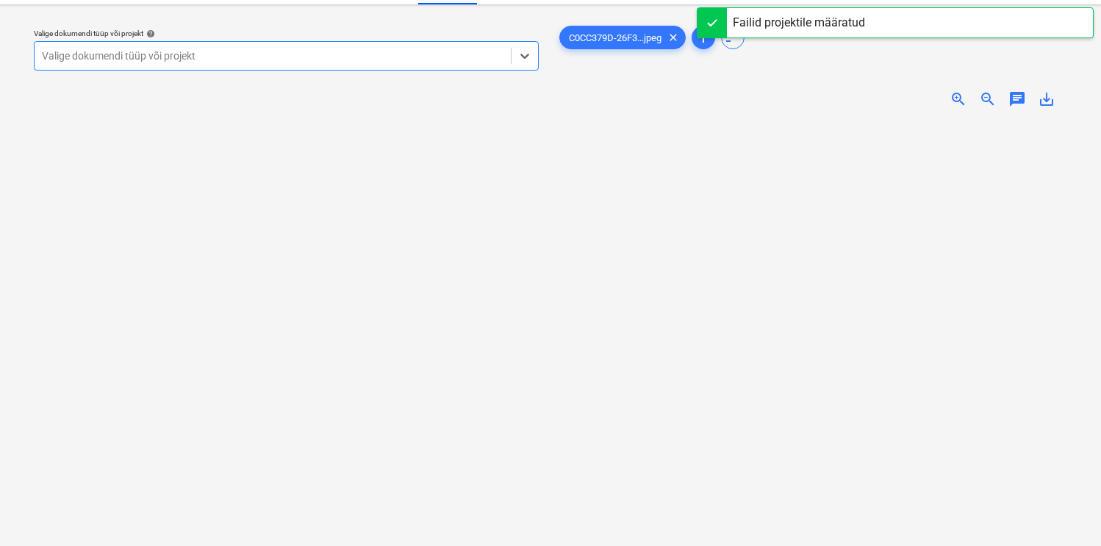
click at [951, 93] on span "zoom_in" at bounding box center [959, 99] width 18 height 18
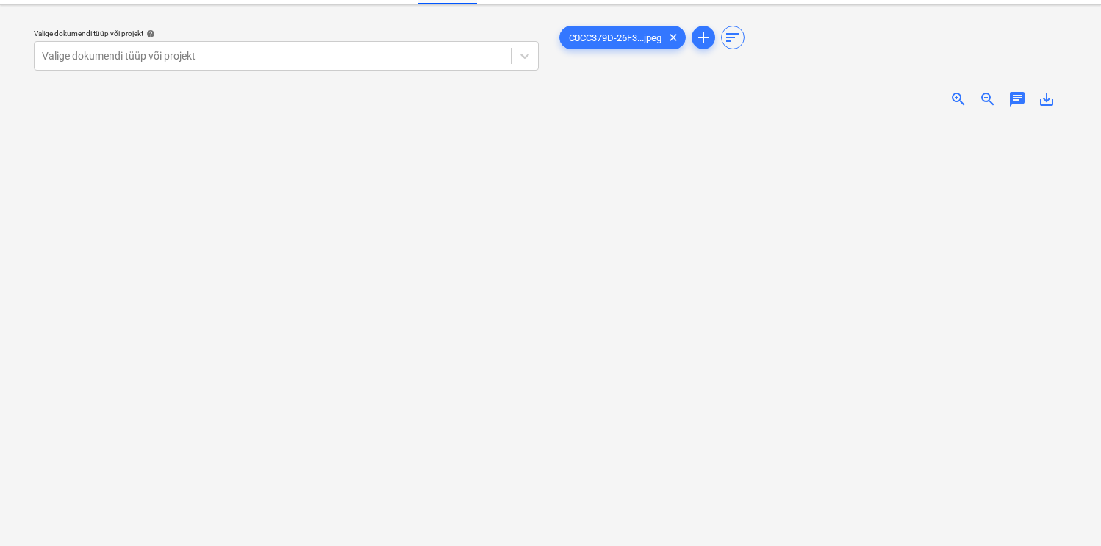
scroll to position [240, 42]
click at [396, 60] on div at bounding box center [273, 56] width 462 height 15
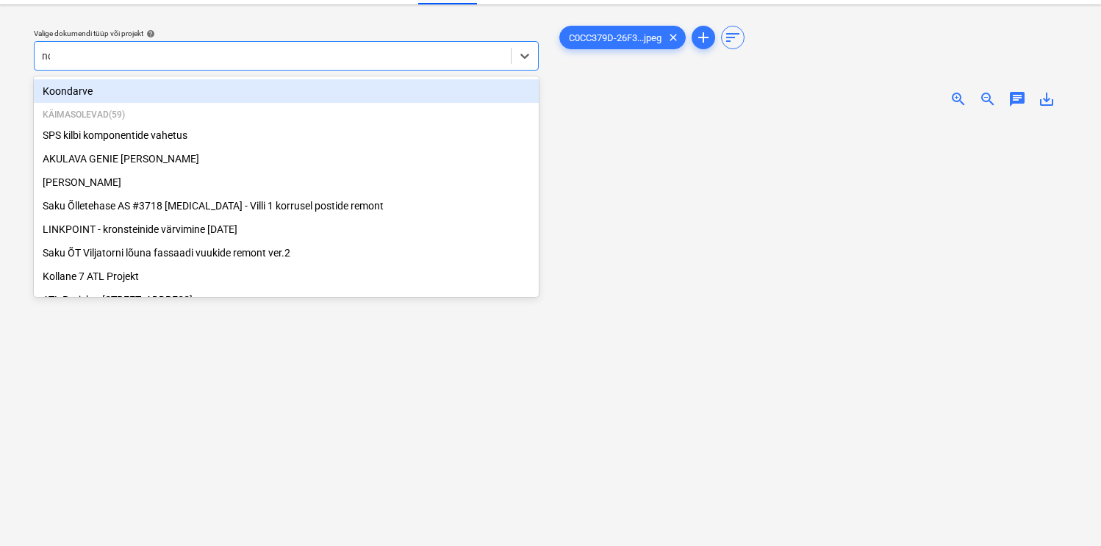
type input "norm"
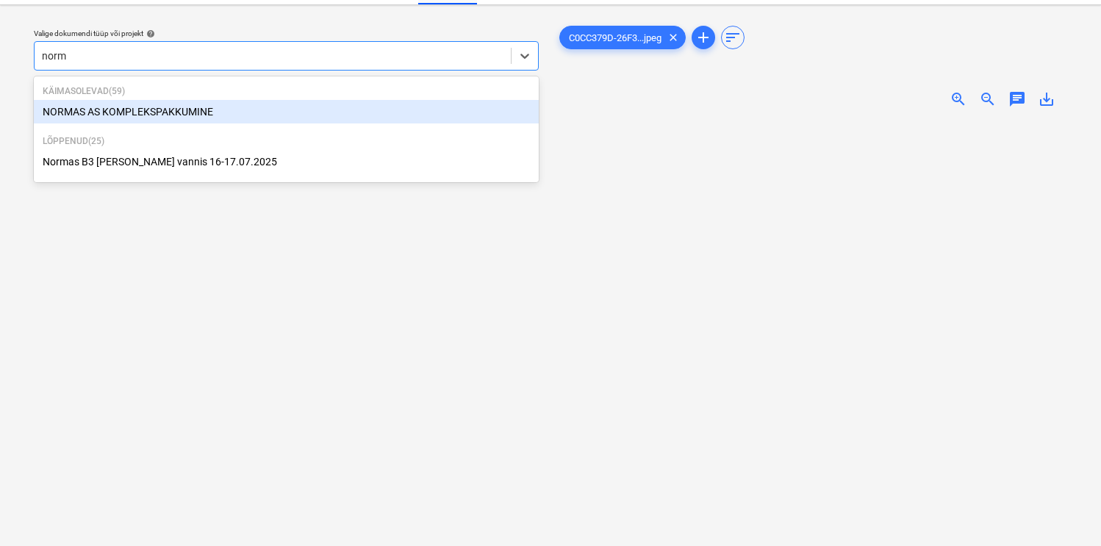
click at [219, 108] on div "NORMAS AS KOMPLEKSPAKKUMINE" at bounding box center [286, 112] width 505 height 24
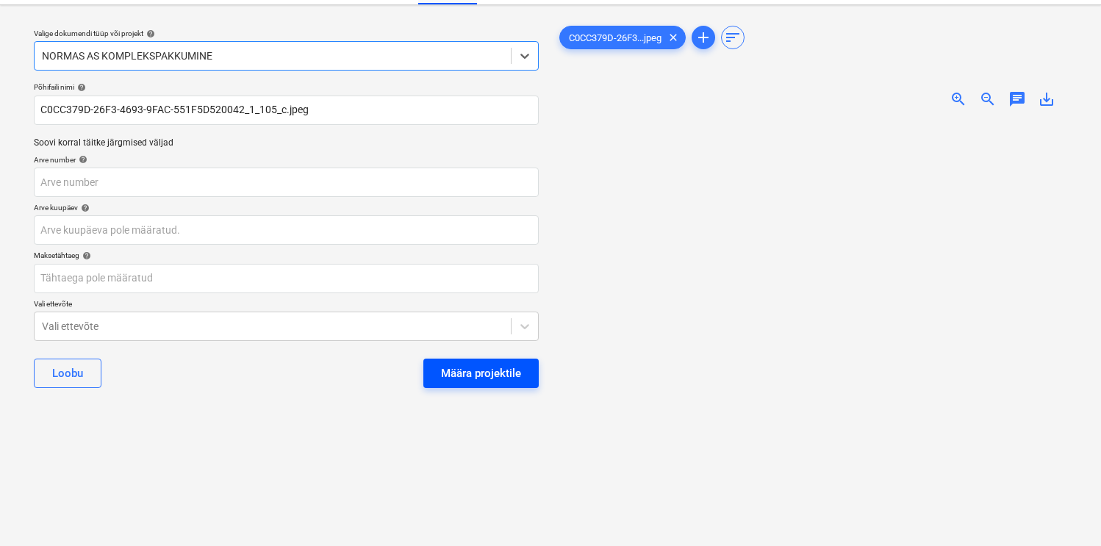
click at [479, 364] on div "Määra projektile" at bounding box center [481, 373] width 80 height 19
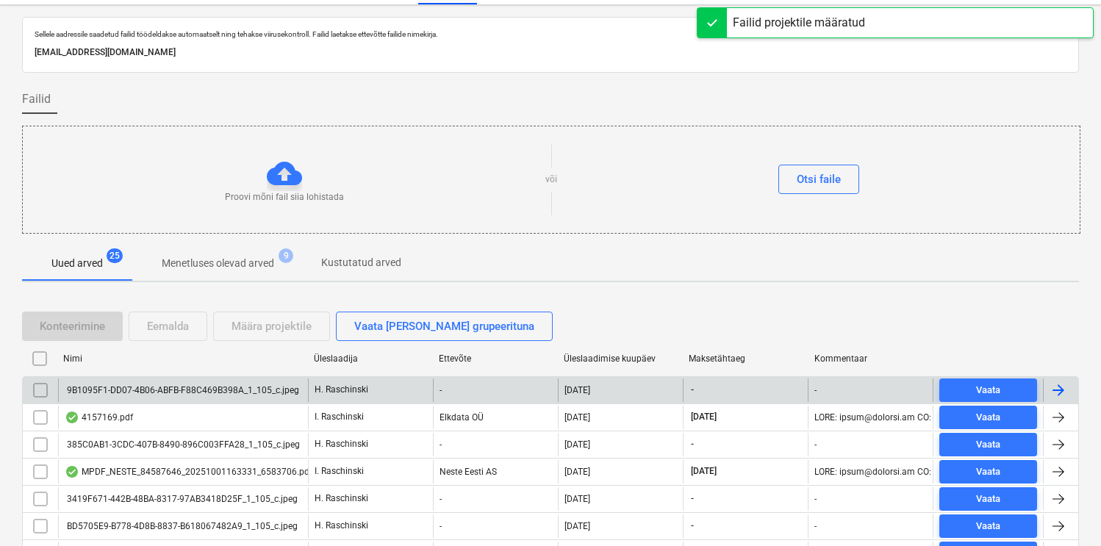
click at [225, 382] on div "9B1095F1-DD07-4B06-ABFB-F88C469B398A_1_105_c.jpeg" at bounding box center [183, 391] width 250 height 24
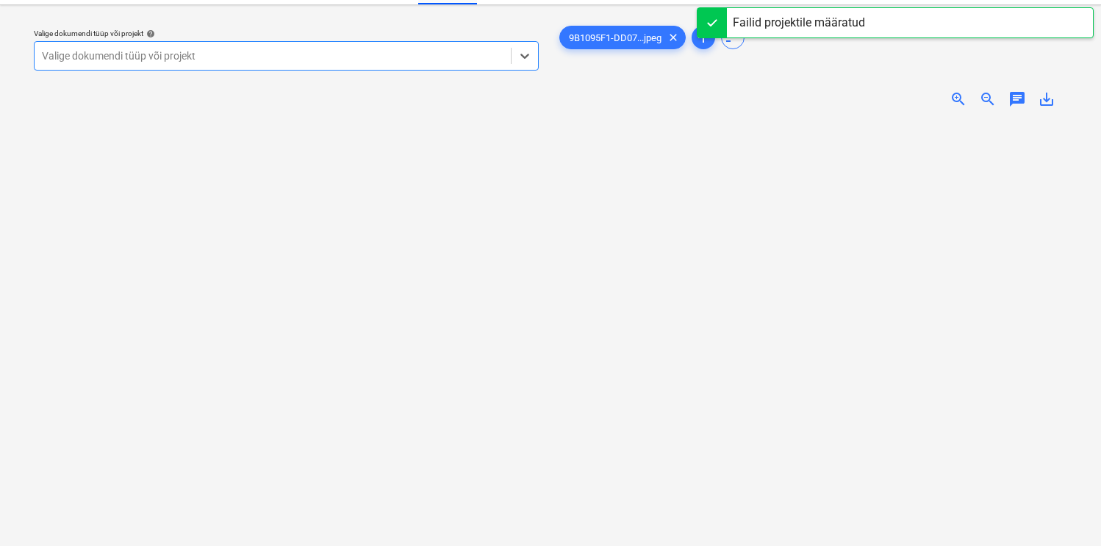
click at [959, 95] on span "zoom_in" at bounding box center [959, 99] width 18 height 18
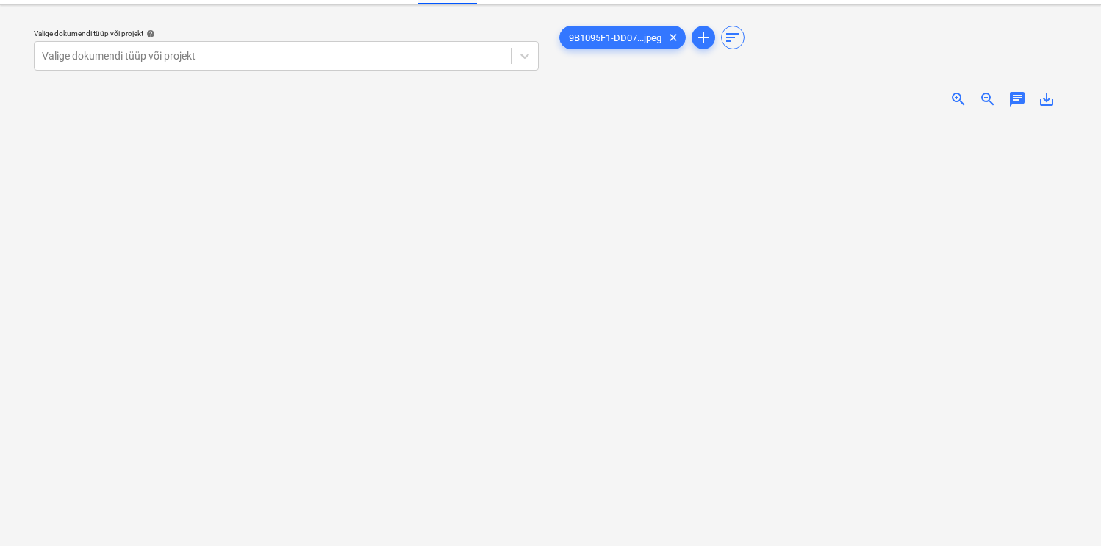
scroll to position [146, 0]
click at [359, 59] on div at bounding box center [273, 56] width 462 height 15
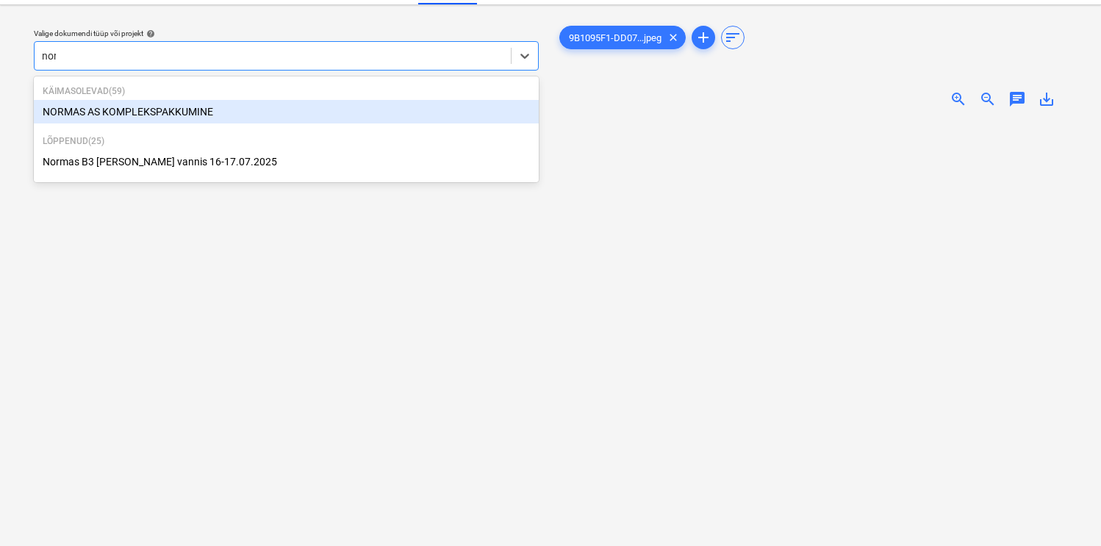
type input "norm"
click at [195, 107] on div "NORMAS AS KOMPLEKSPAKKUMINE" at bounding box center [286, 112] width 505 height 24
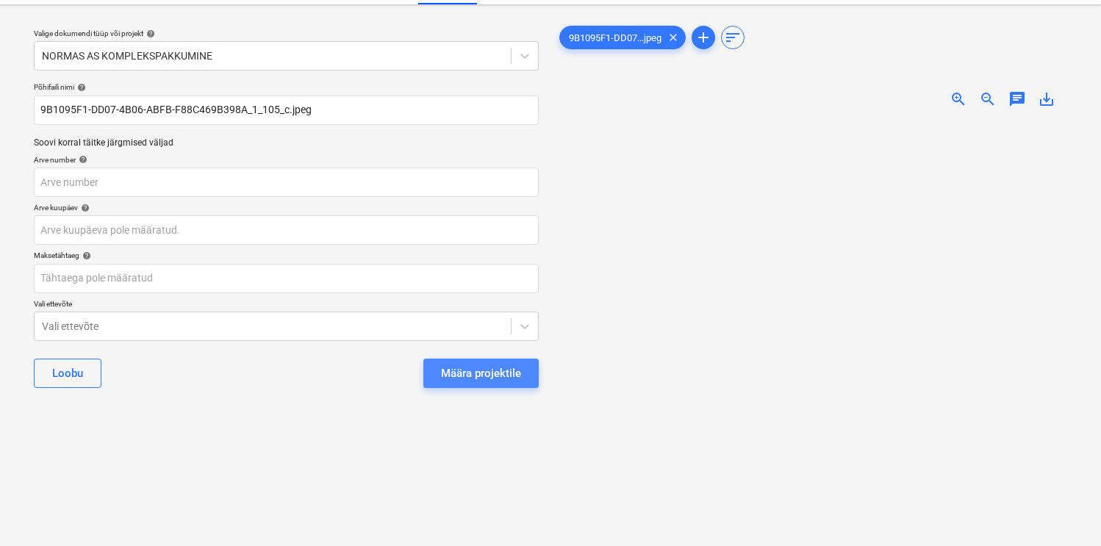
click at [451, 369] on div "Määra projektile" at bounding box center [481, 373] width 80 height 19
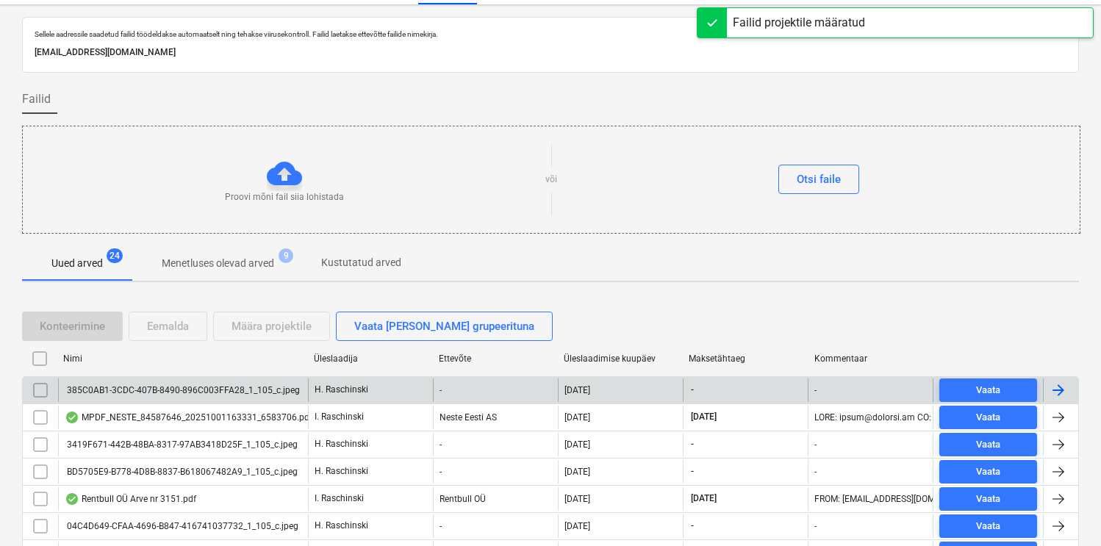
click at [239, 396] on div "385C0AB1-3CDC-407B-8490-896C003FFA28_1_105_c.jpeg" at bounding box center [183, 391] width 250 height 24
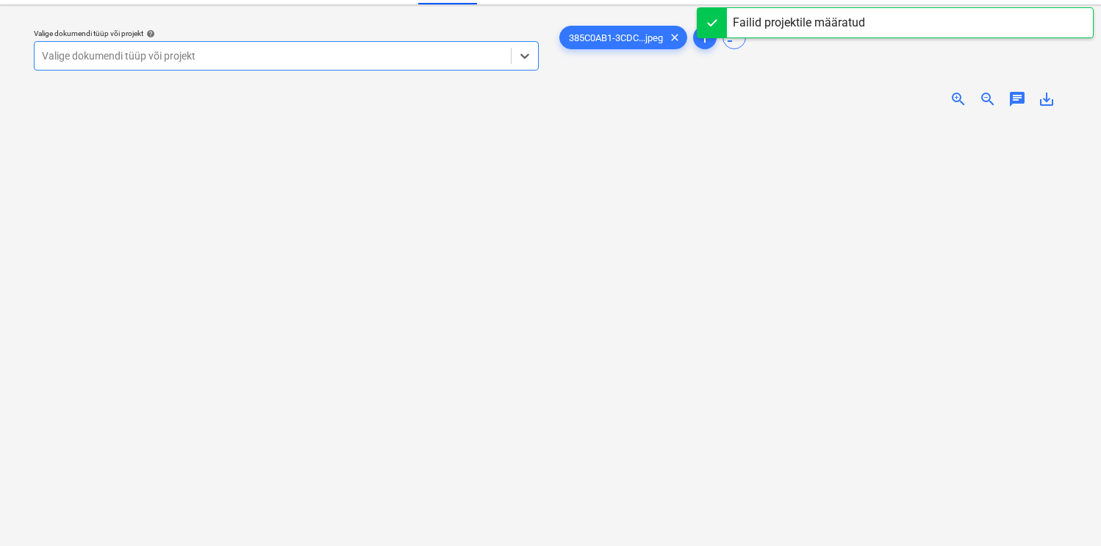
click at [949, 103] on div "zoom_in" at bounding box center [958, 99] width 29 height 18
click at [954, 101] on span "zoom_in" at bounding box center [959, 99] width 18 height 18
click at [953, 101] on span "zoom_in" at bounding box center [959, 99] width 18 height 18
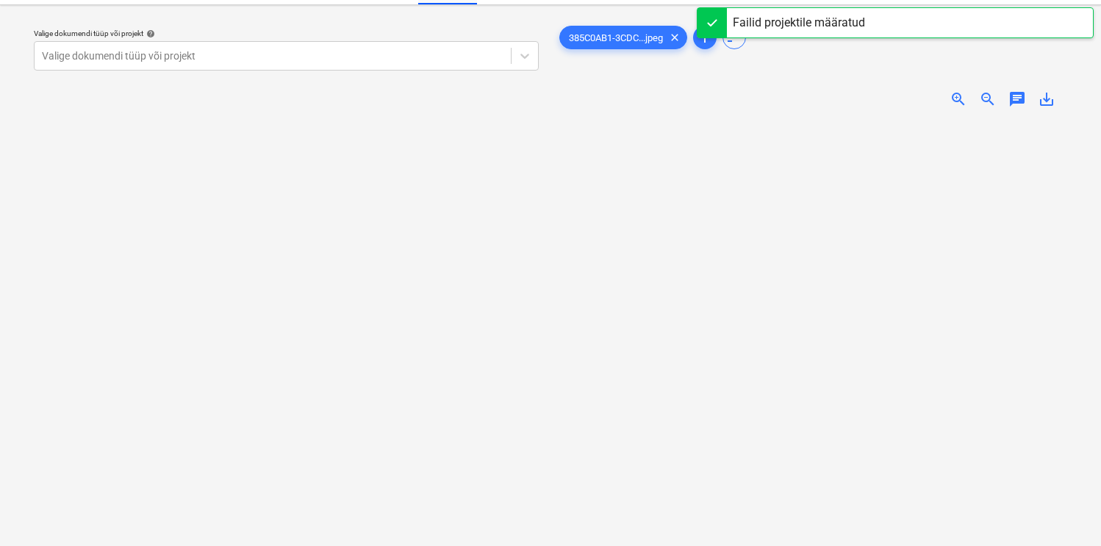
scroll to position [228, 20]
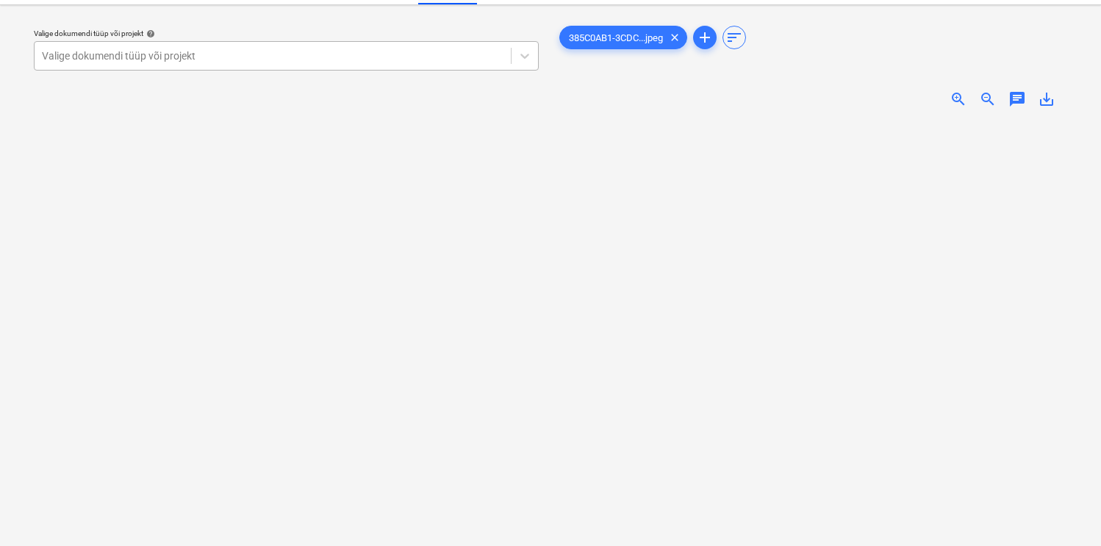
click at [407, 54] on div at bounding box center [273, 56] width 462 height 15
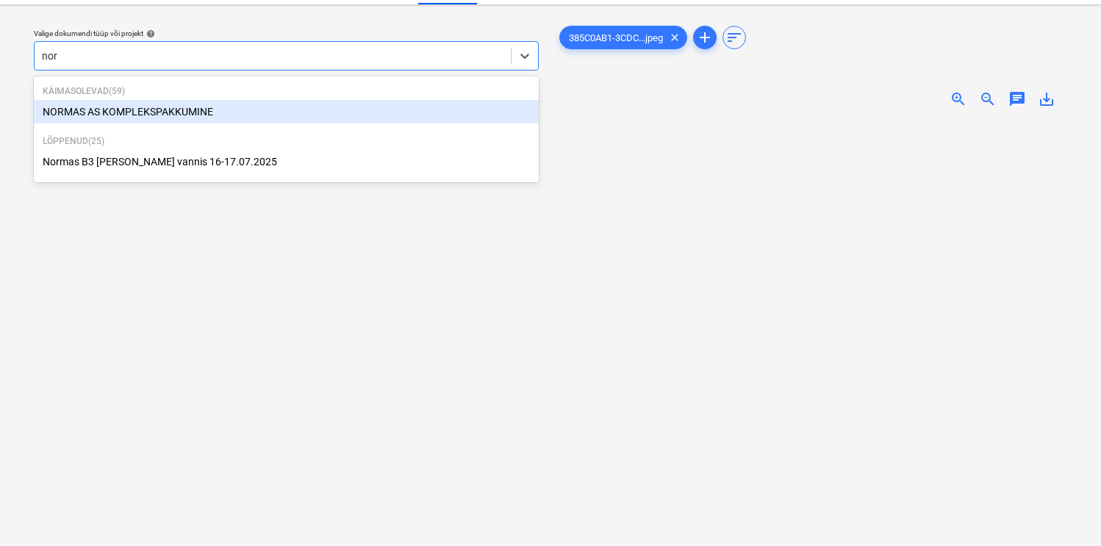
type input "norm"
click at [214, 108] on div "NORMAS AS KOMPLEKSPAKKUMINE" at bounding box center [286, 112] width 505 height 24
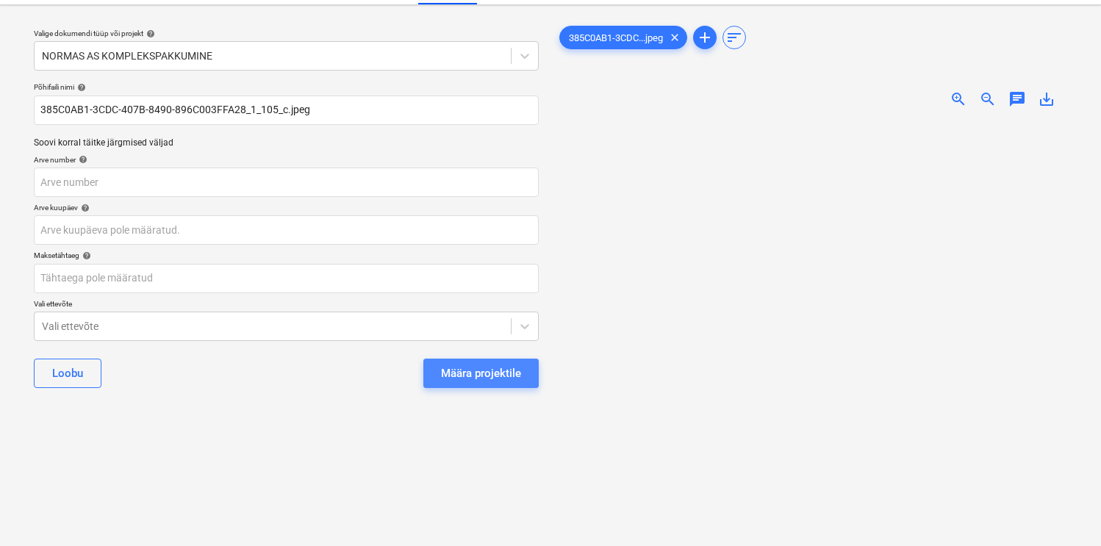
click at [509, 360] on button "Määra projektile" at bounding box center [480, 373] width 115 height 29
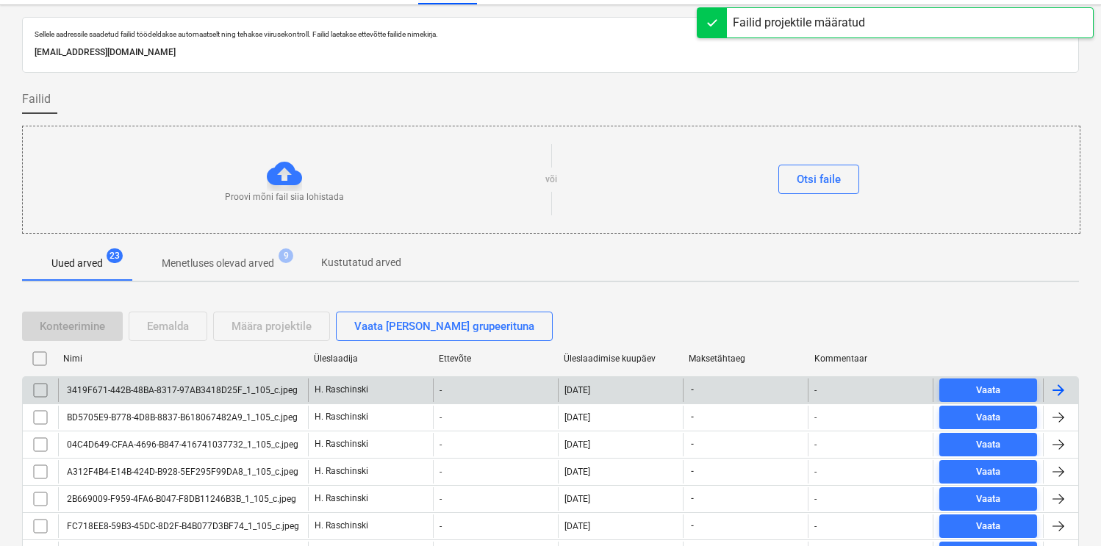
click at [262, 392] on div "3419F671-442B-48BA-8317-97AB3418D25F_1_105_c.jpeg" at bounding box center [181, 390] width 233 height 10
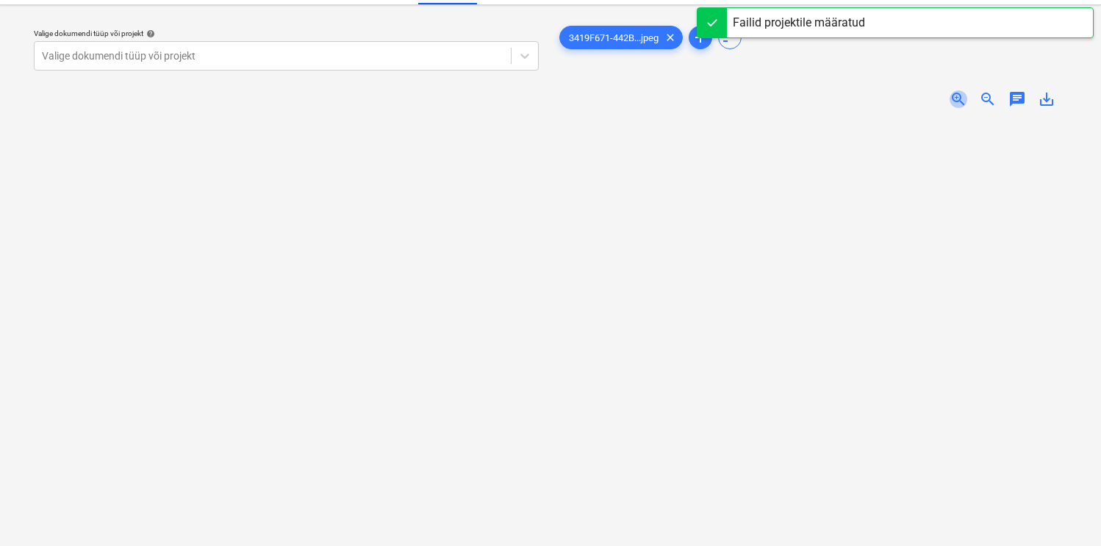
click at [961, 99] on span "zoom_in" at bounding box center [959, 99] width 18 height 18
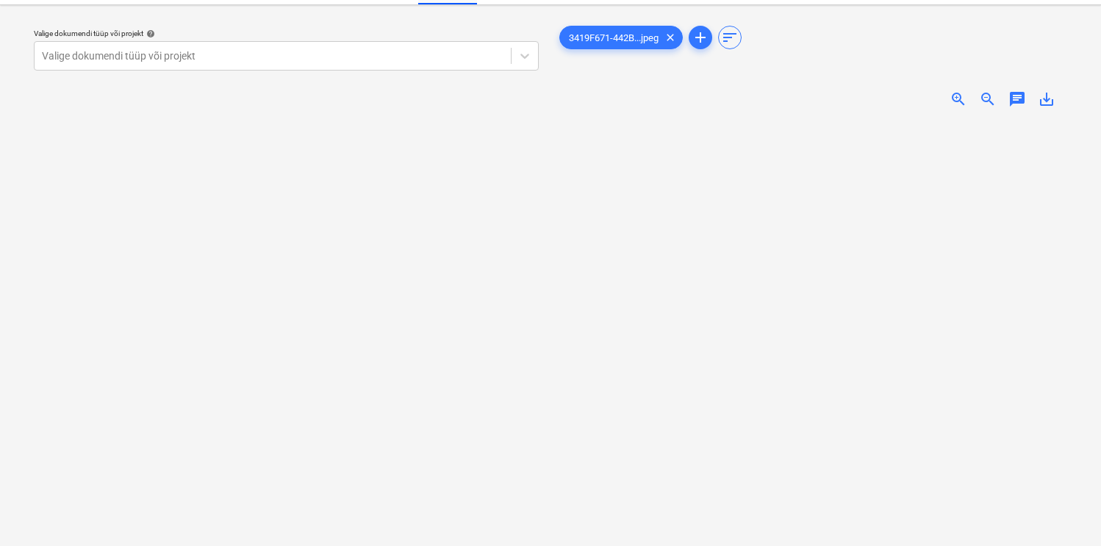
scroll to position [173, 0]
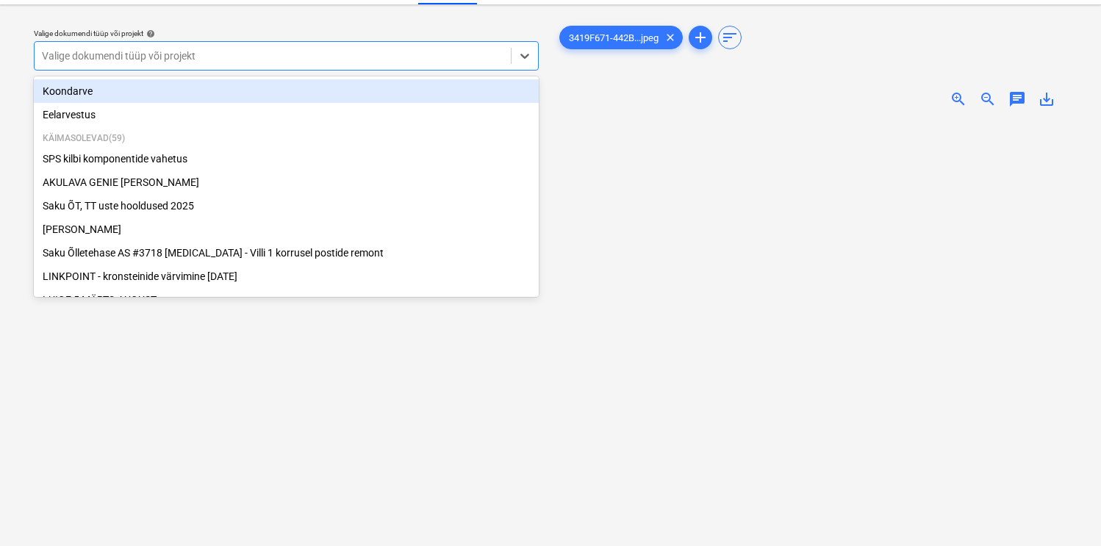
click at [469, 60] on div at bounding box center [273, 56] width 462 height 15
type input "S"
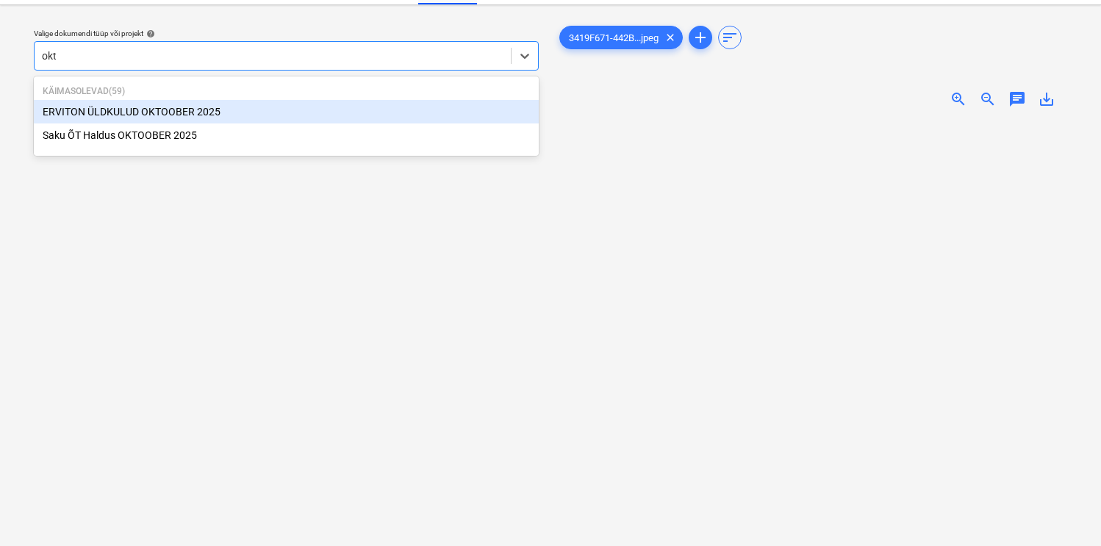
type input "okto"
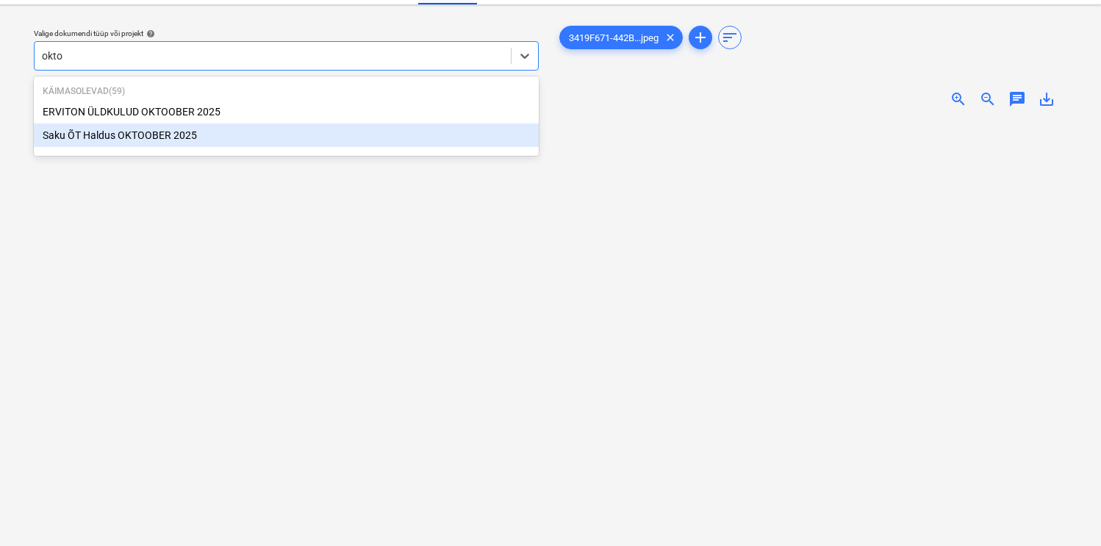
click at [147, 135] on div "Saku ÕT Haldus [DATE]" at bounding box center [286, 136] width 505 height 24
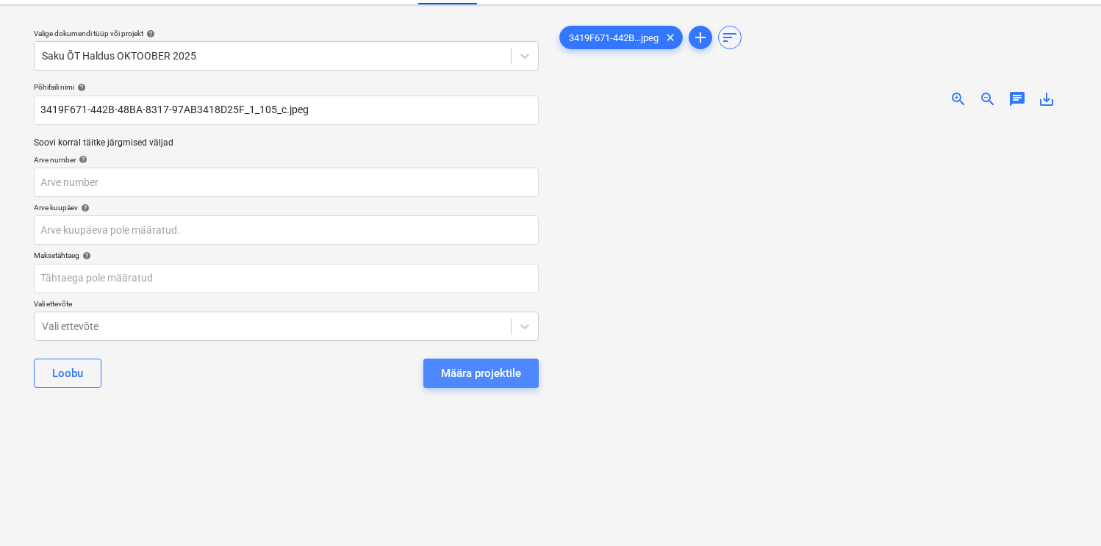
click at [463, 368] on div "Määra projektile" at bounding box center [481, 373] width 80 height 19
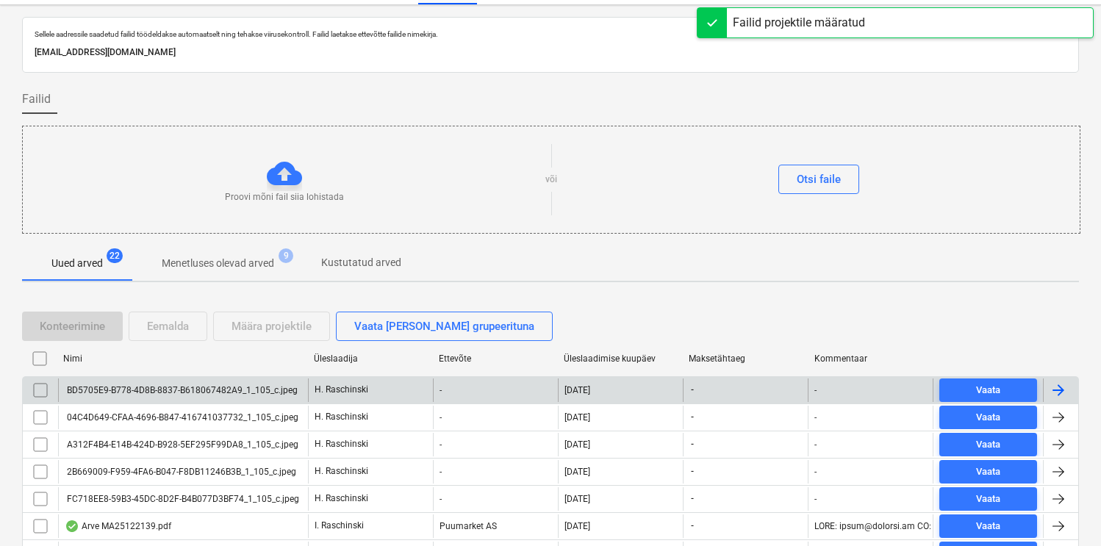
click at [265, 394] on div "BD5705E9-B778-4D8B-8837-B618067482A9_1_105_c.jpeg" at bounding box center [181, 390] width 233 height 10
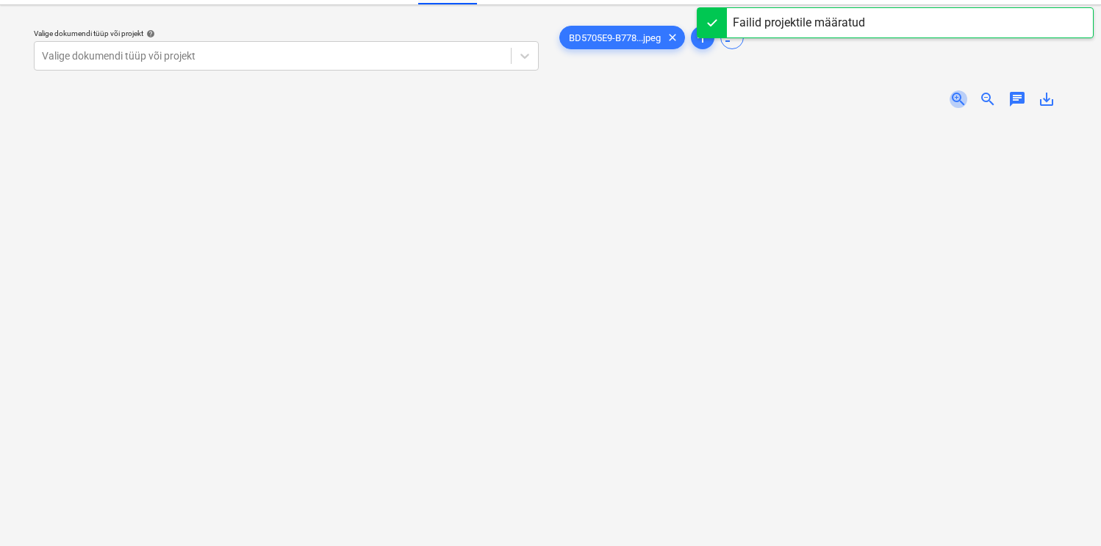
click at [956, 93] on span "zoom_in" at bounding box center [959, 99] width 18 height 18
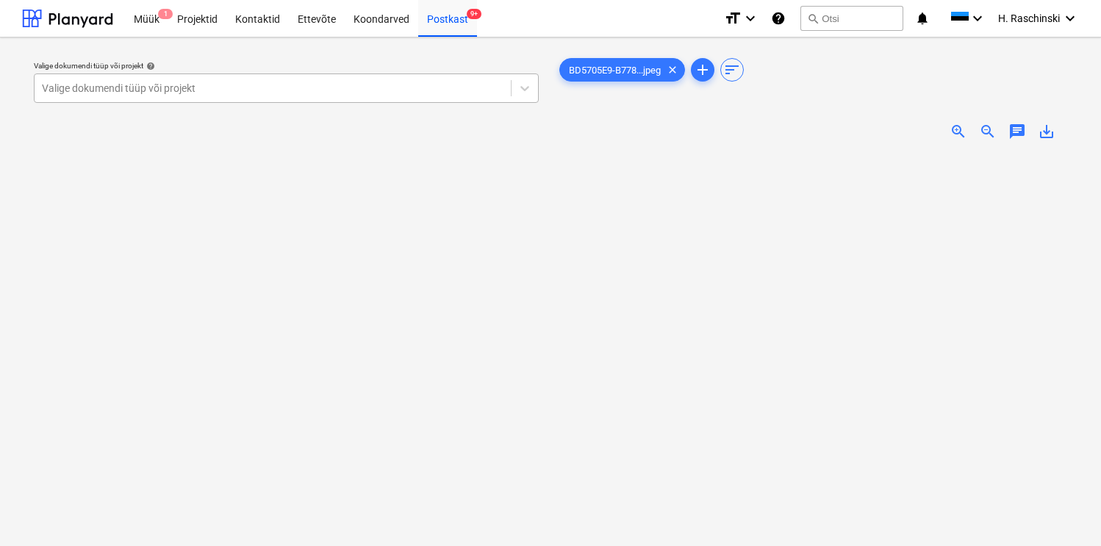
click at [274, 88] on div at bounding box center [273, 88] width 462 height 15
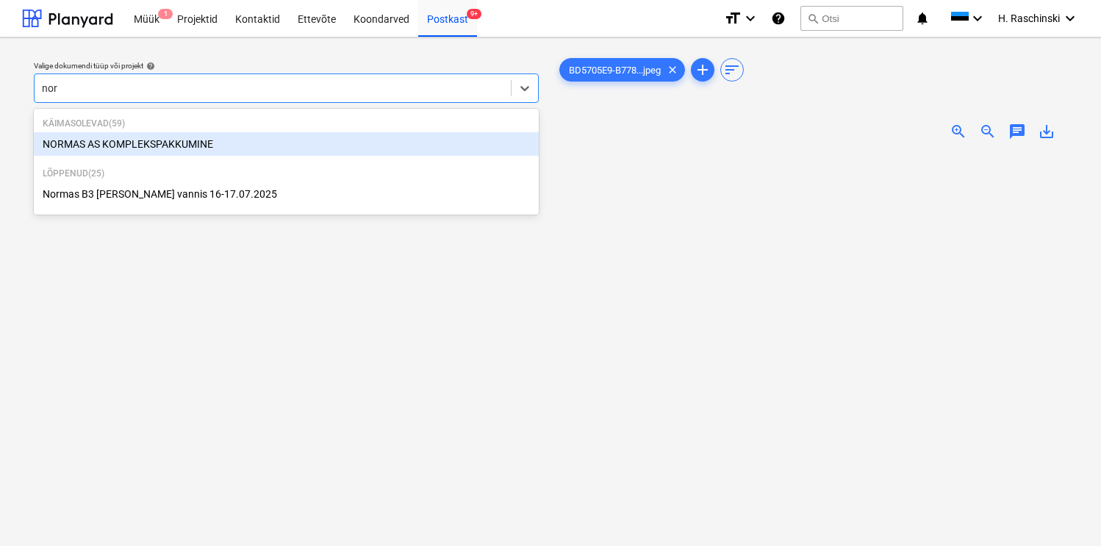
type input "norm"
click at [168, 137] on div "NORMAS AS KOMPLEKSPAKKUMINE" at bounding box center [286, 144] width 505 height 24
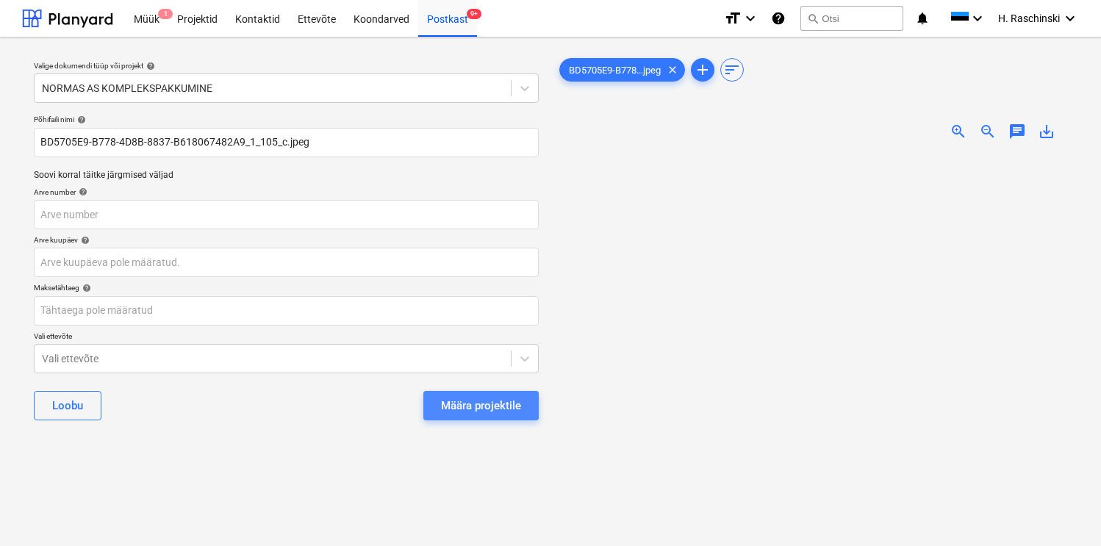
click at [493, 408] on div "Määra projektile" at bounding box center [481, 405] width 80 height 19
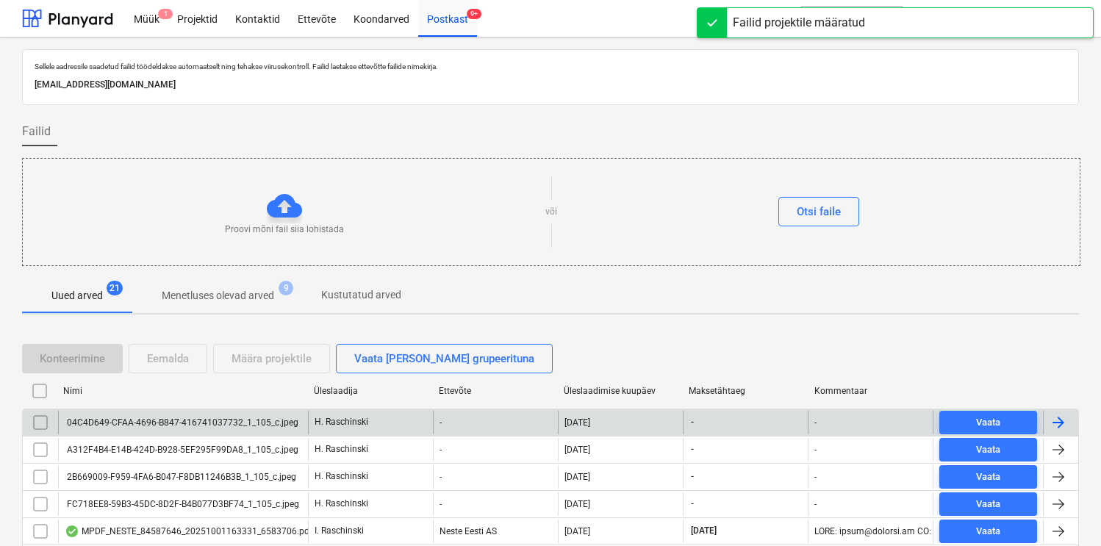
click at [220, 418] on div "04C4D649-CFAA-4696-B847-416741037732_1_105_c.jpeg" at bounding box center [182, 423] width 234 height 10
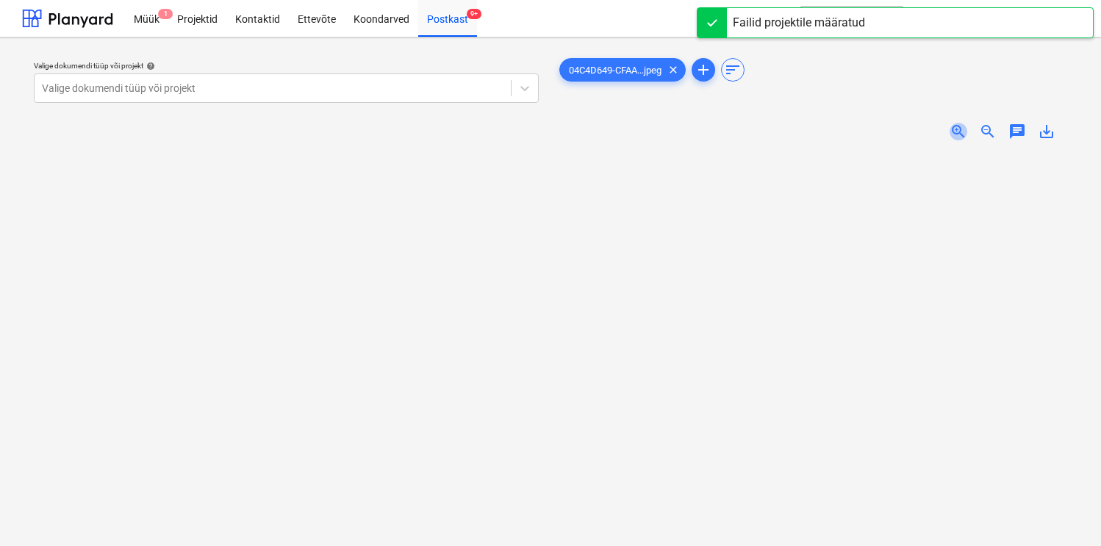
click at [957, 126] on span "zoom_in" at bounding box center [959, 132] width 18 height 18
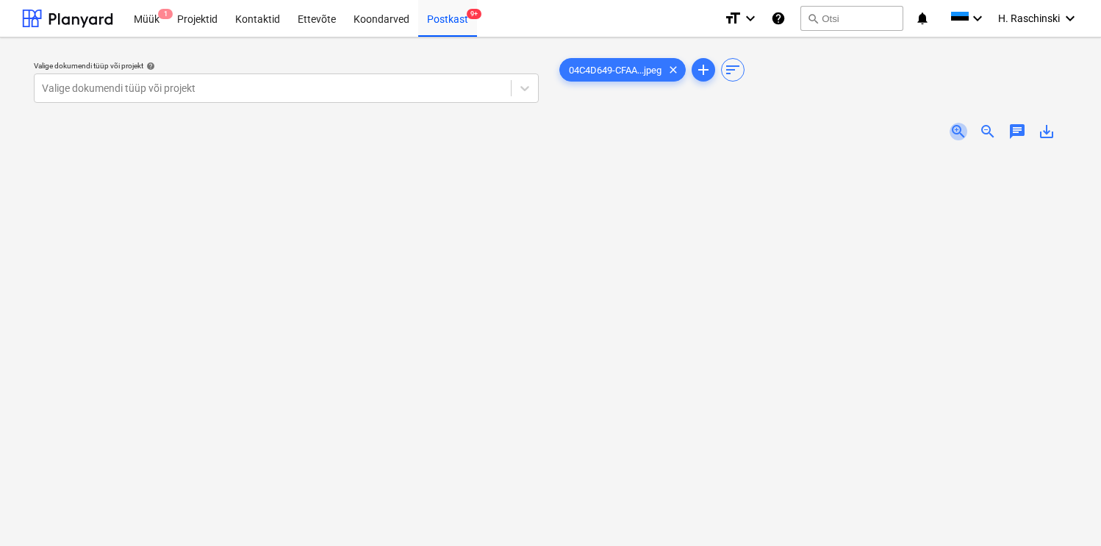
click at [963, 126] on span "zoom_in" at bounding box center [959, 132] width 18 height 18
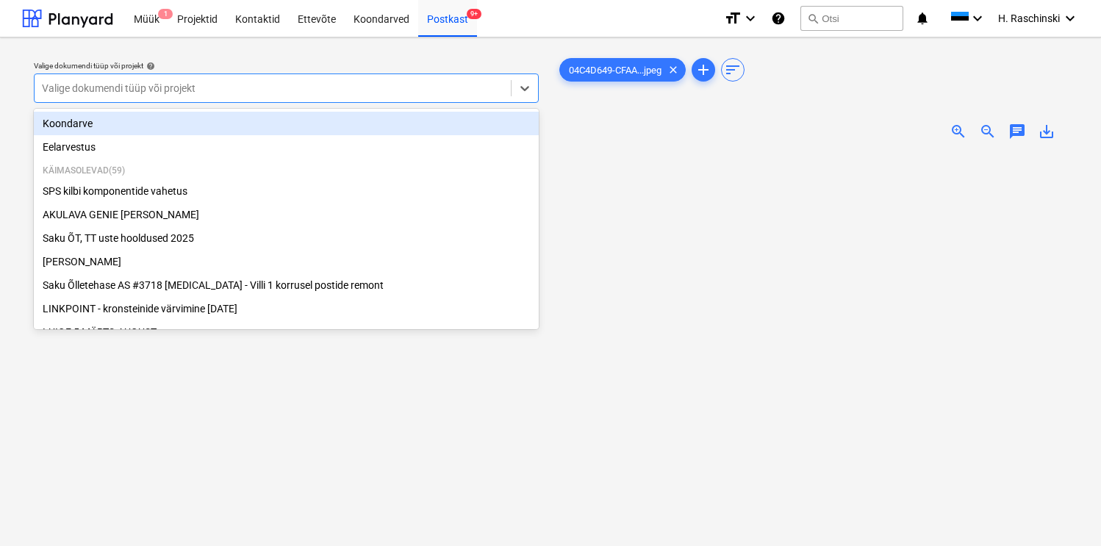
click at [475, 94] on div at bounding box center [273, 88] width 462 height 15
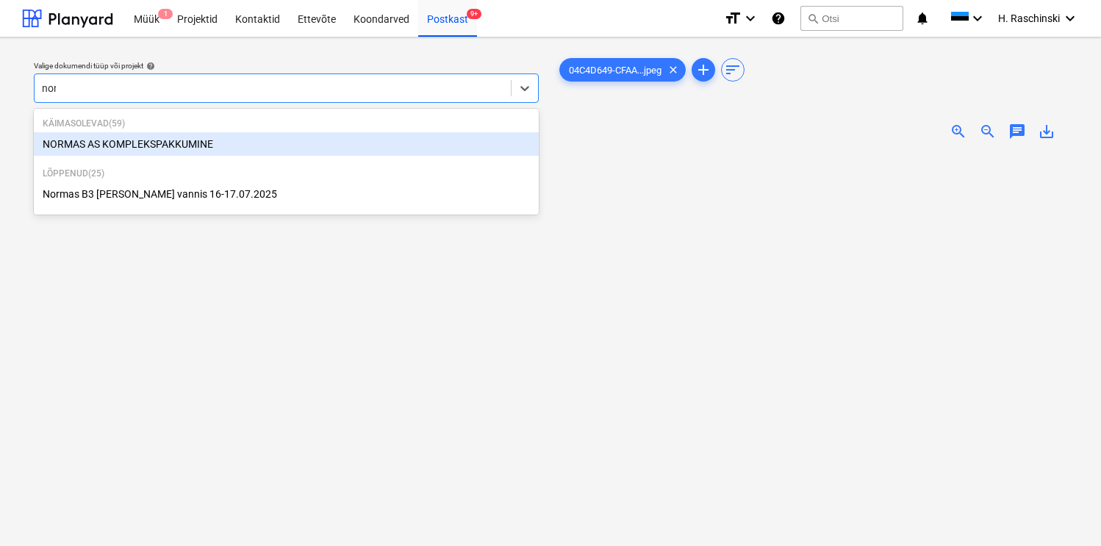
type input "norm"
click at [184, 143] on div "NORMAS AS KOMPLEKSPAKKUMINE" at bounding box center [286, 144] width 505 height 24
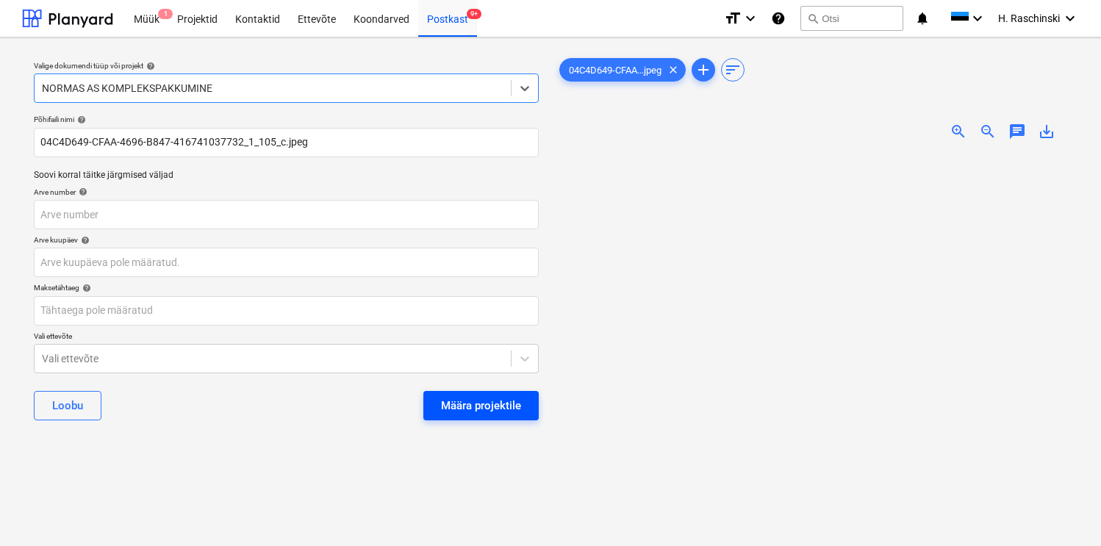
click at [502, 404] on div "Määra projektile" at bounding box center [481, 405] width 80 height 19
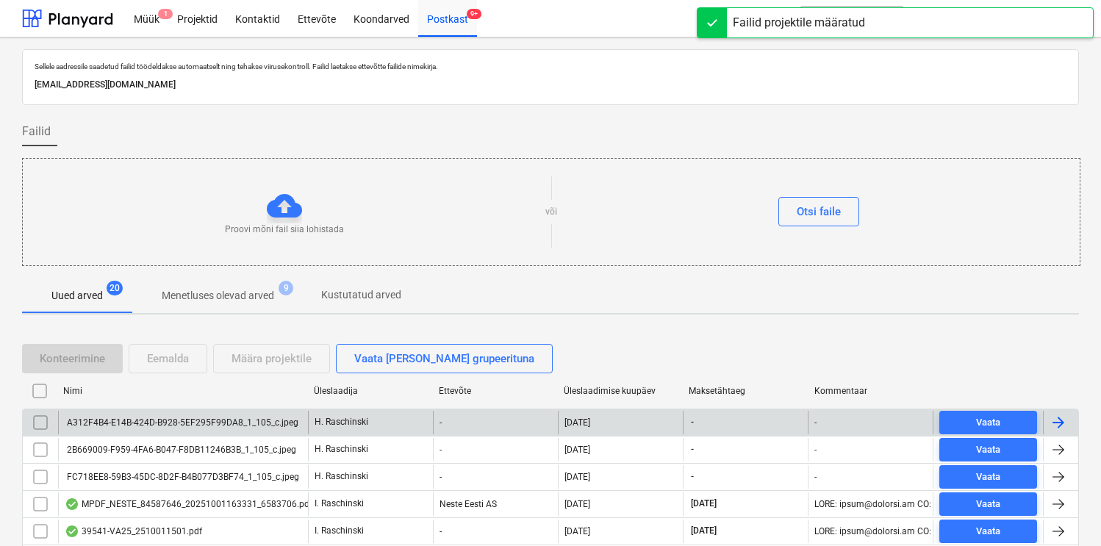
click at [243, 421] on div "A312F4B4-E14B-424D-B928-5EF295F99DA8_1_105_c.jpeg" at bounding box center [182, 423] width 234 height 10
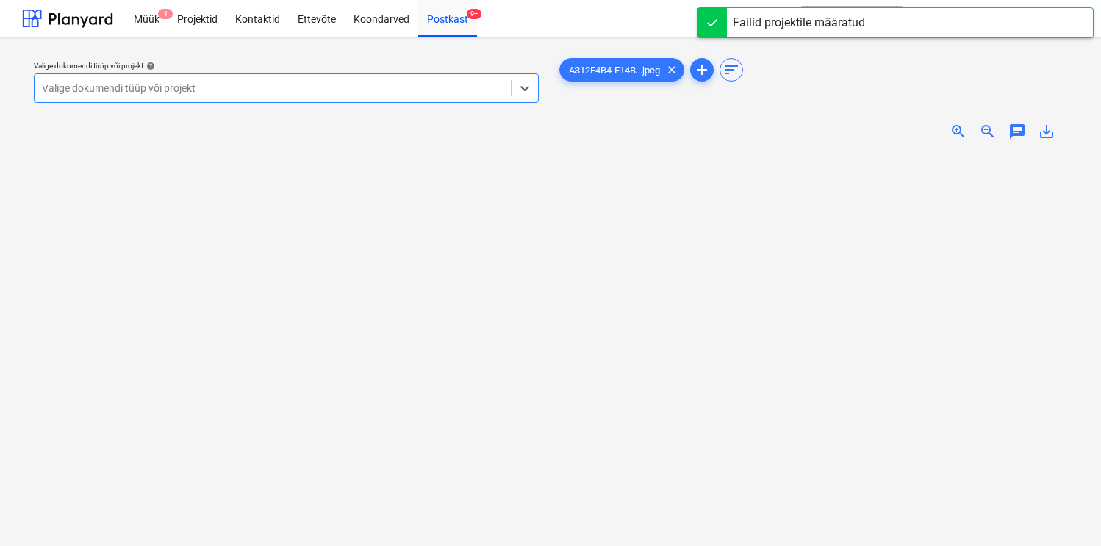
click at [956, 127] on span "zoom_in" at bounding box center [959, 132] width 18 height 18
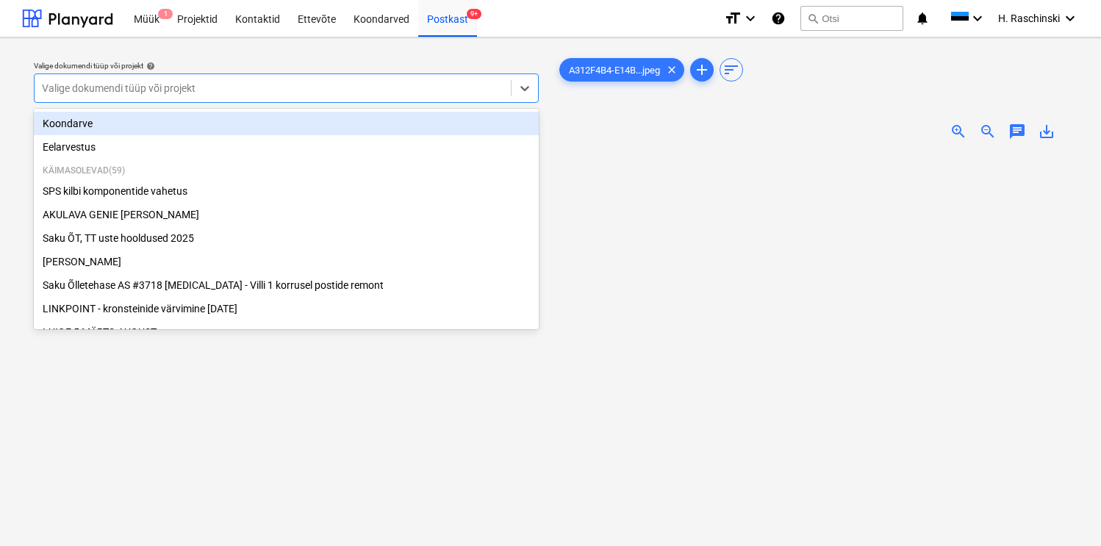
click at [424, 87] on div at bounding box center [273, 88] width 462 height 15
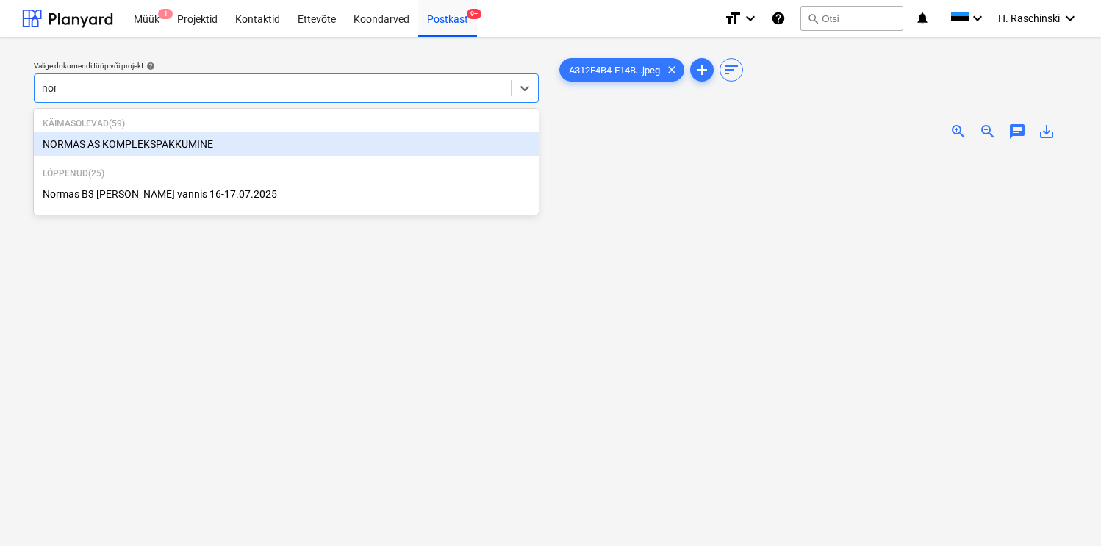
type input "norm"
click at [147, 148] on div "NORMAS AS KOMPLEKSPAKKUMINE" at bounding box center [286, 144] width 505 height 24
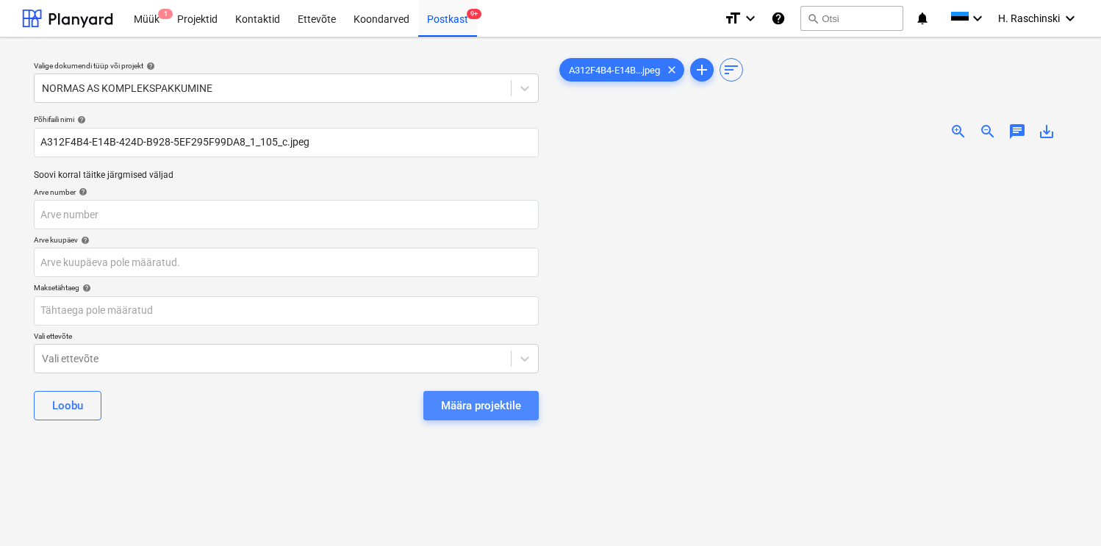
click at [490, 409] on div "Määra projektile" at bounding box center [481, 405] width 80 height 19
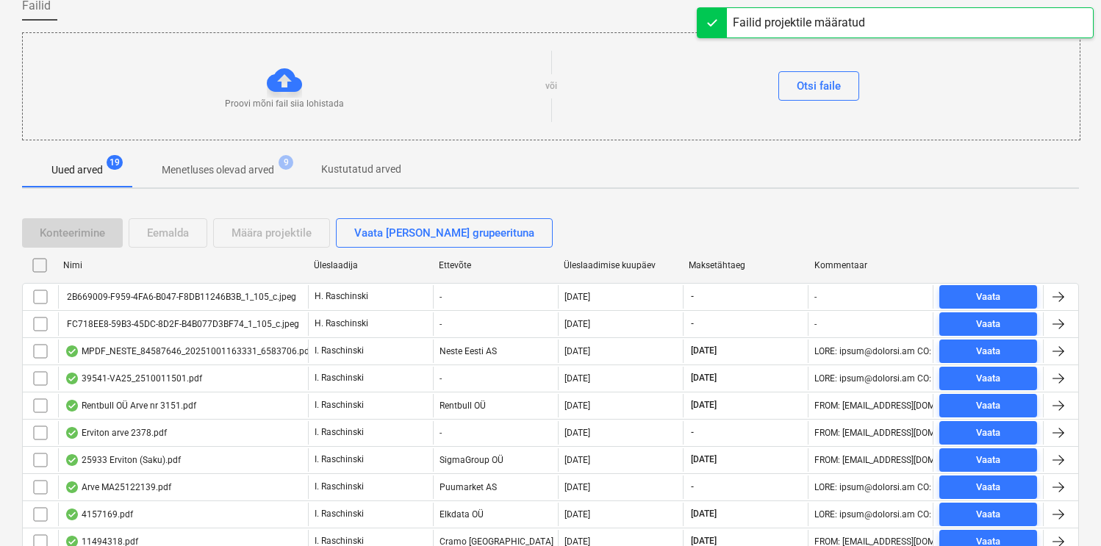
scroll to position [140, 0]
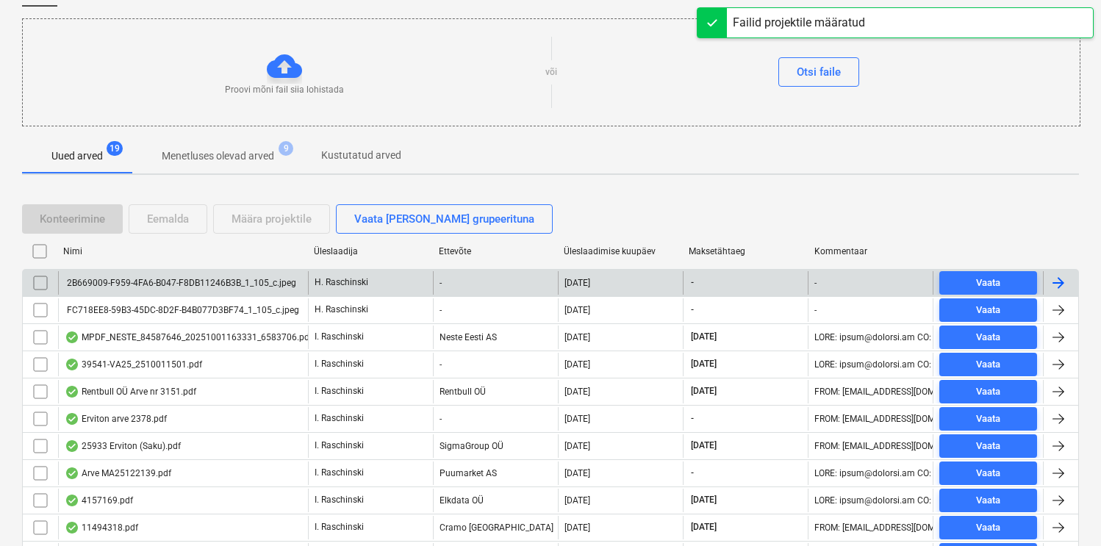
click at [254, 285] on div "2B669009-F959-4FA6-B047-F8DB11246B3B_1_105_c.jpeg" at bounding box center [181, 283] width 232 height 10
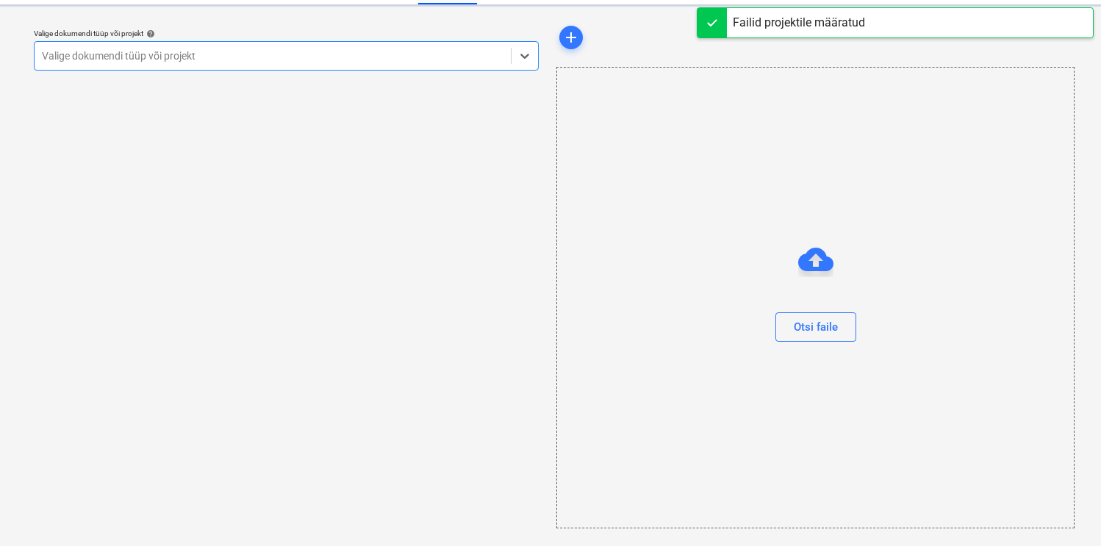
scroll to position [32, 0]
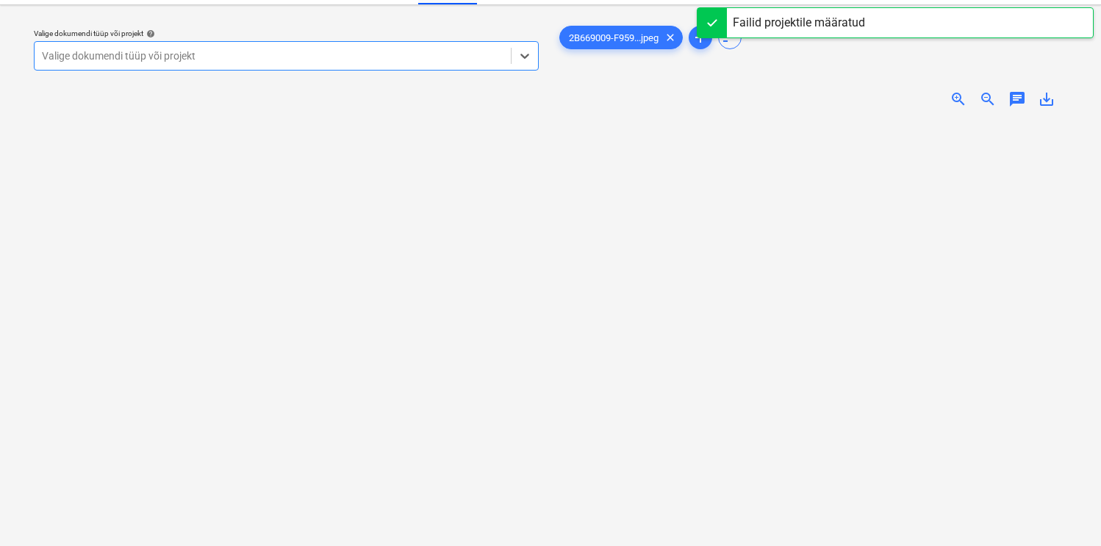
click at [953, 106] on span "zoom_in" at bounding box center [959, 99] width 18 height 18
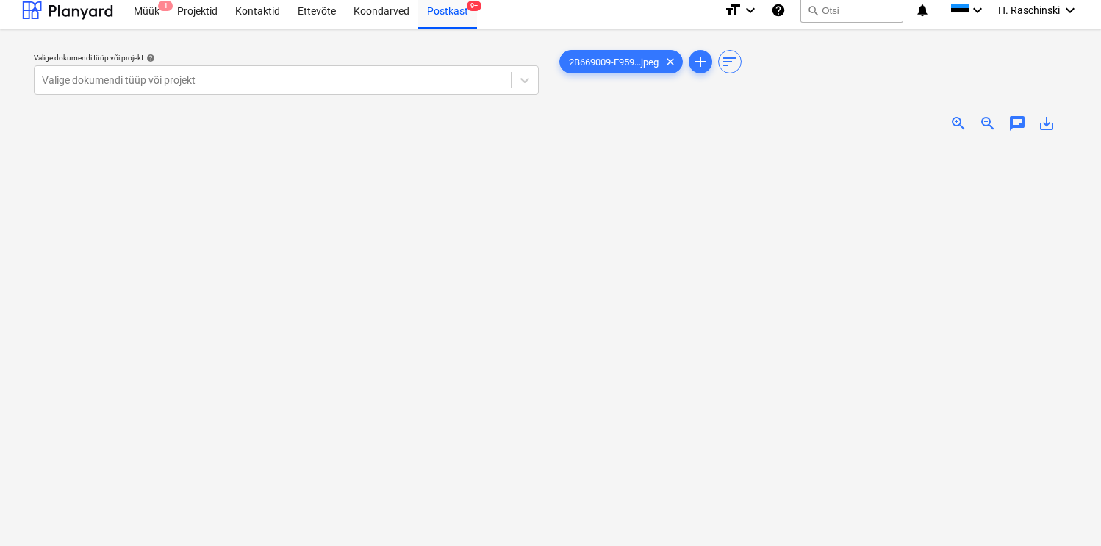
scroll to position [0, 0]
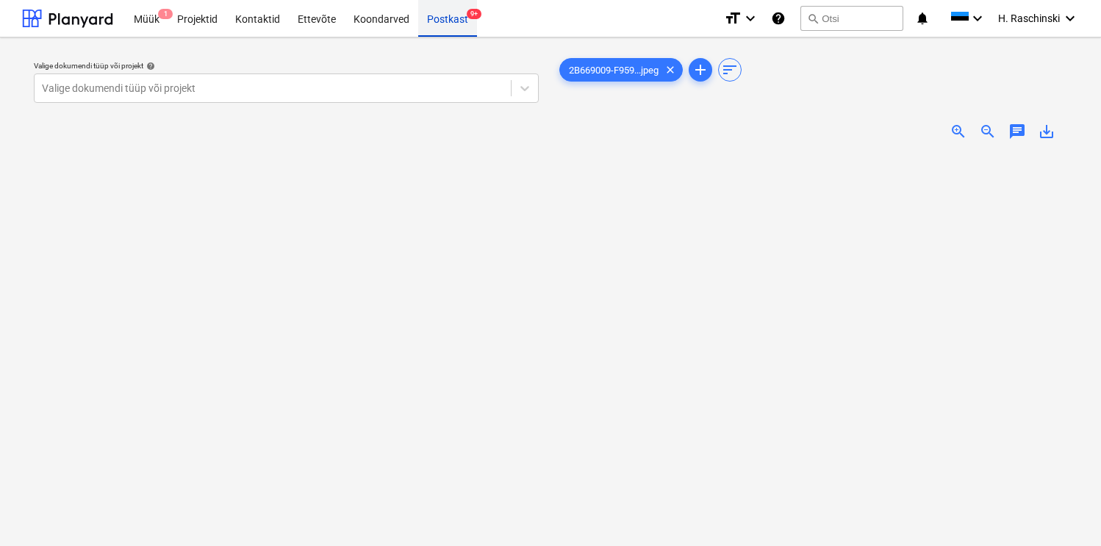
click at [431, 22] on div "Postkast 9+" at bounding box center [447, 17] width 59 height 37
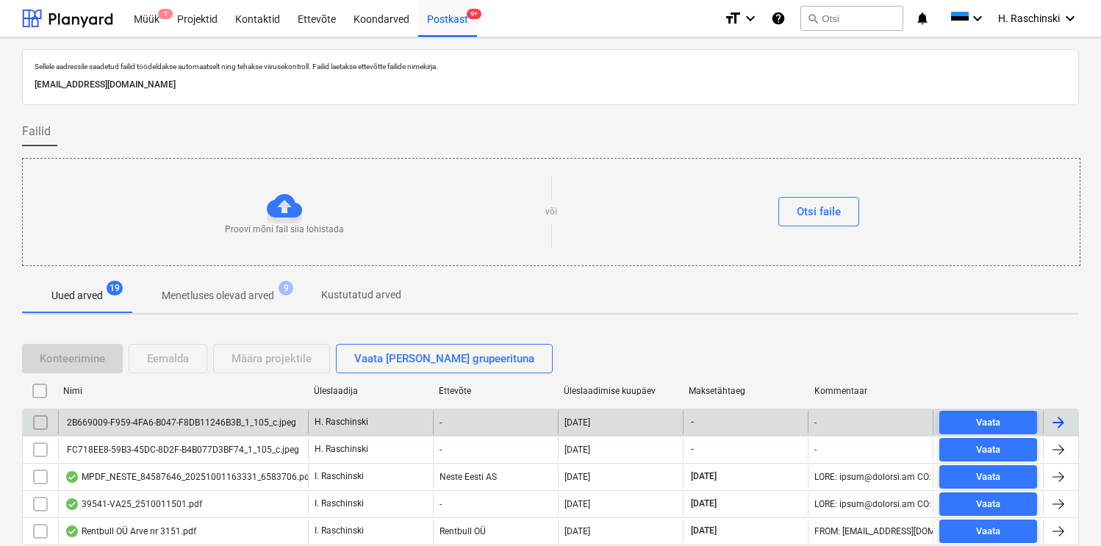
click at [44, 421] on input "checkbox" at bounding box center [41, 423] width 24 height 24
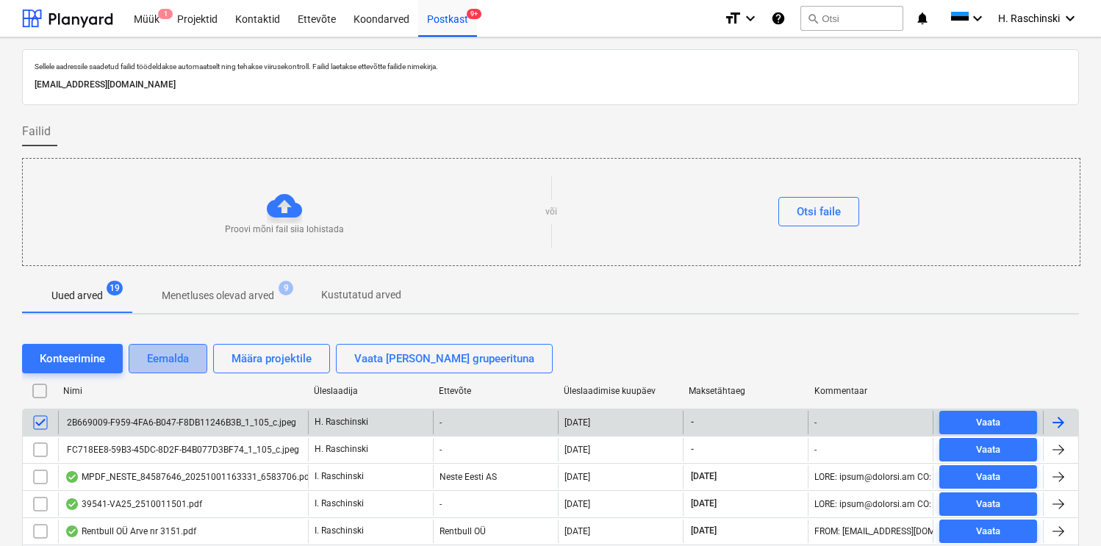
click at [157, 359] on div "Eemalda" at bounding box center [168, 358] width 42 height 19
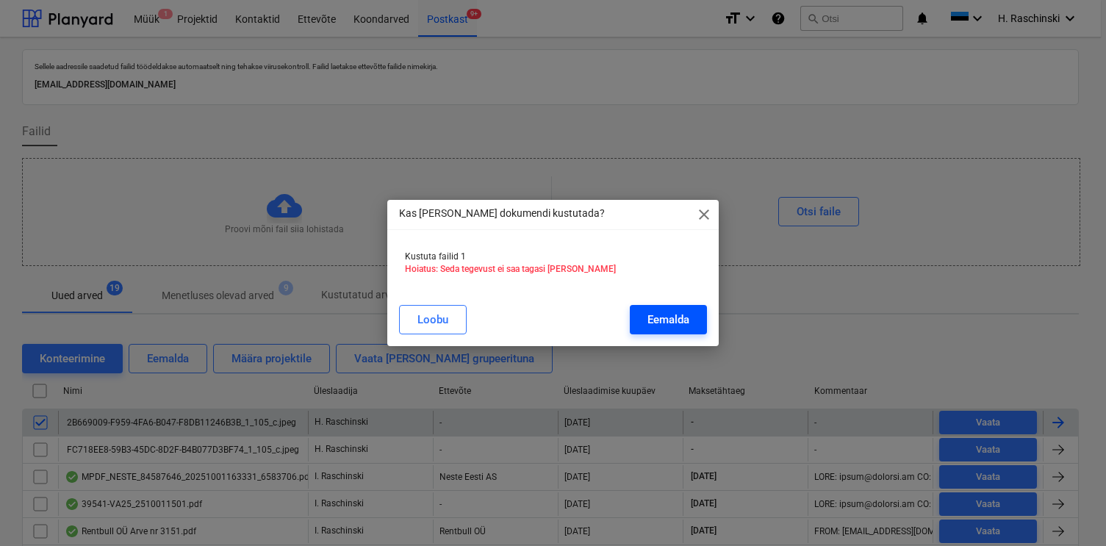
click at [651, 315] on div "Eemalda" at bounding box center [669, 319] width 42 height 19
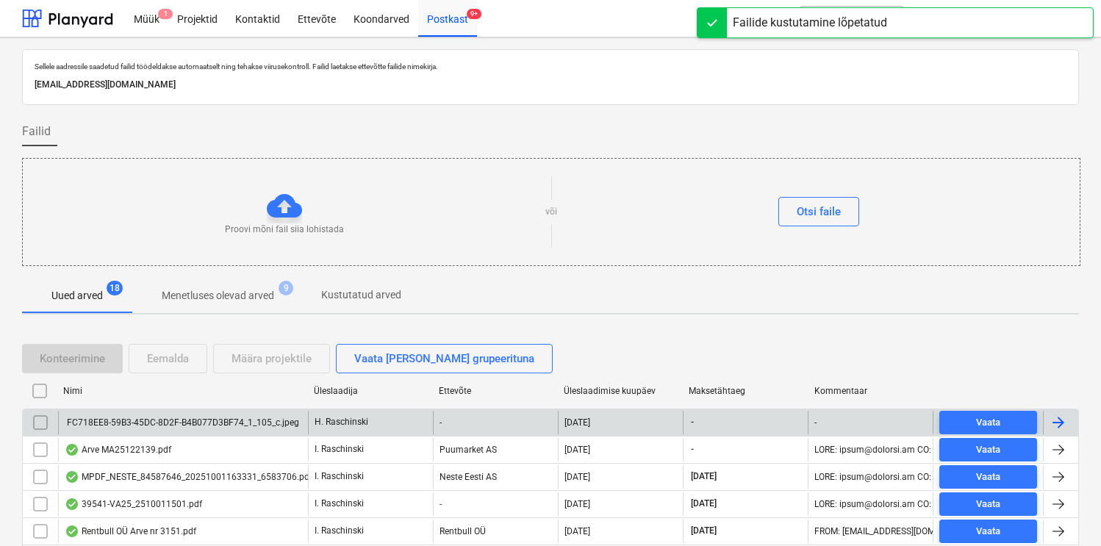
click at [212, 421] on div "FC718EE8-59B3-45DC-8D2F-B4B077D3BF74_1_105_c.jpeg" at bounding box center [182, 423] width 235 height 10
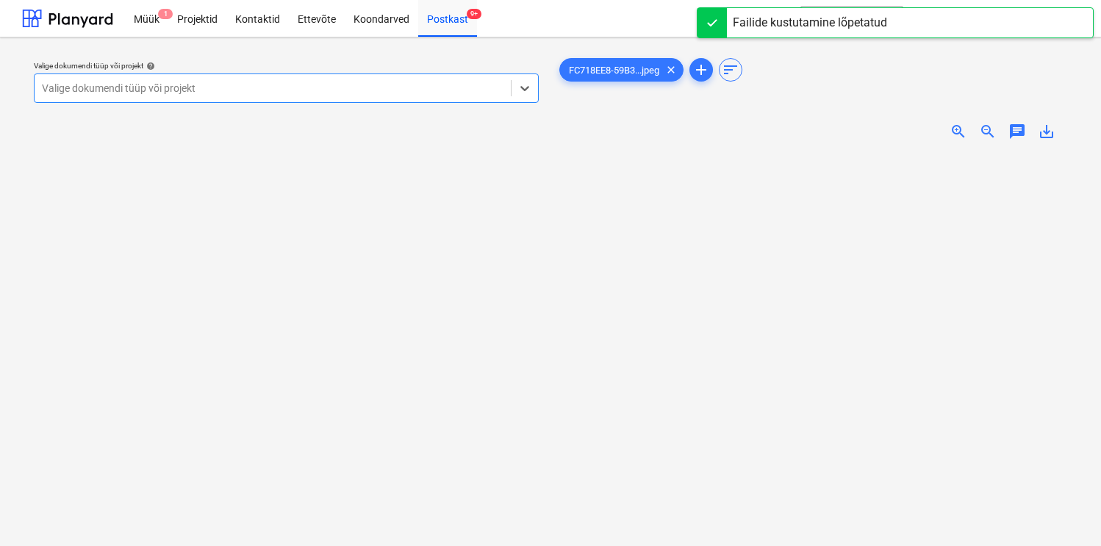
click at [961, 125] on span "zoom_in" at bounding box center [959, 132] width 18 height 18
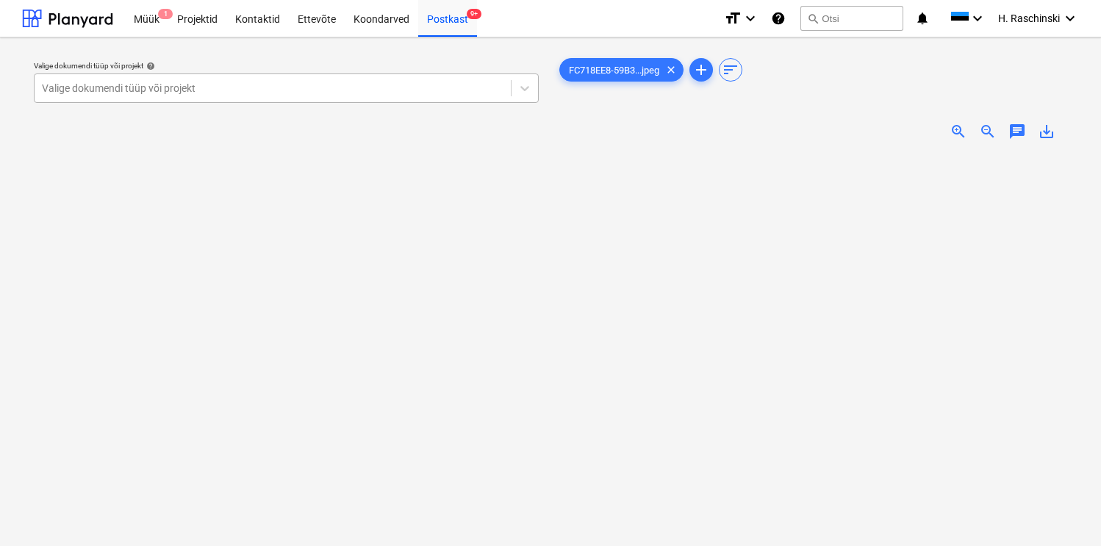
click at [457, 88] on div at bounding box center [273, 88] width 462 height 15
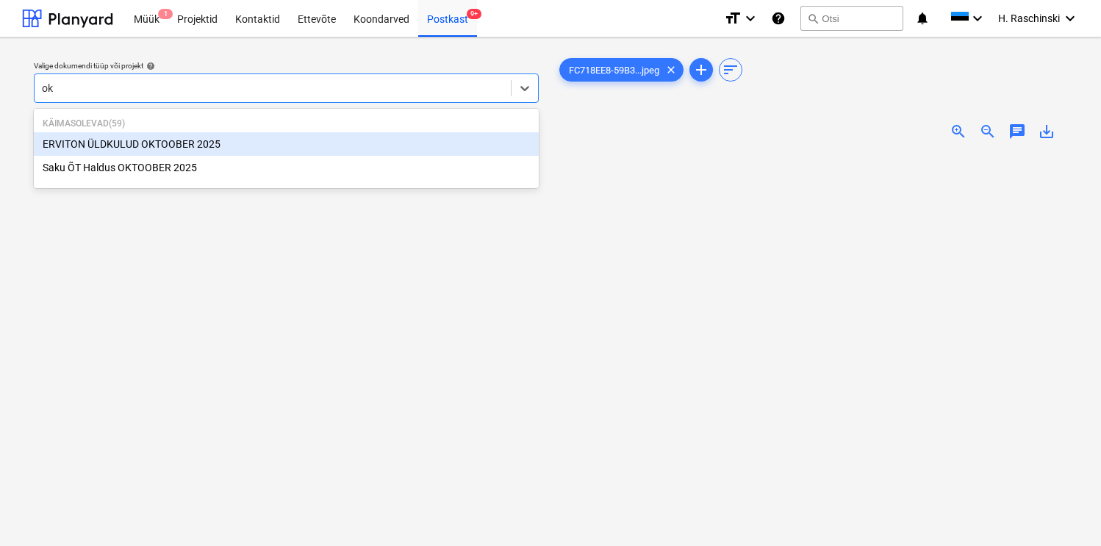
type input "o"
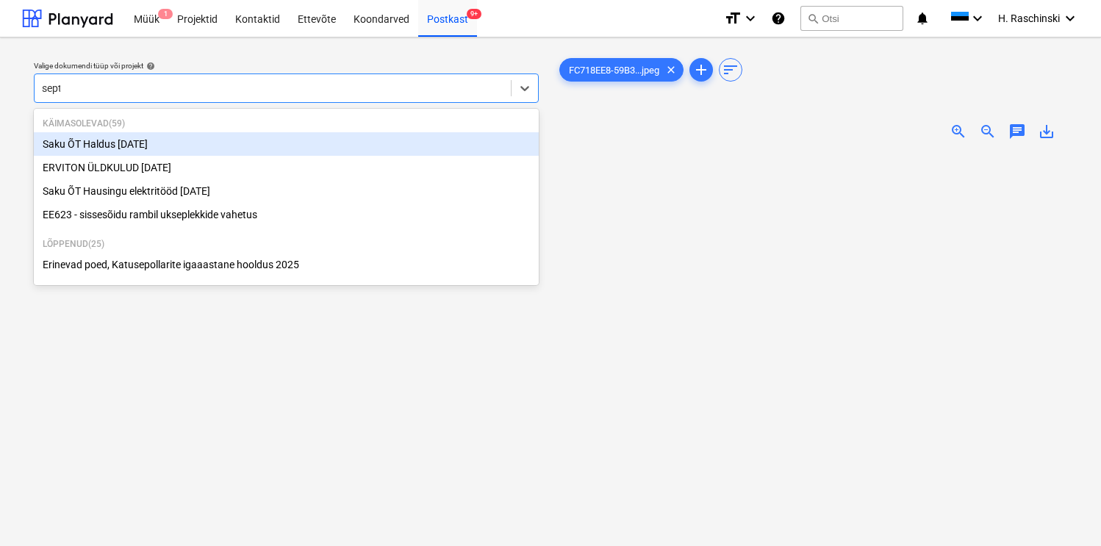
type input "septe"
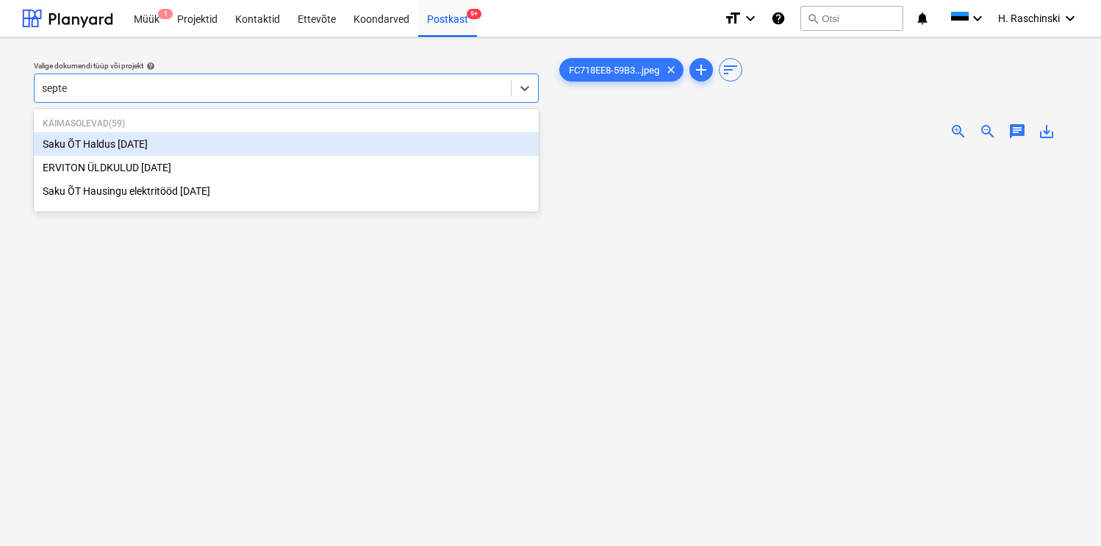
click at [165, 138] on div "Saku ÕT Haldus [DATE]" at bounding box center [286, 144] width 505 height 24
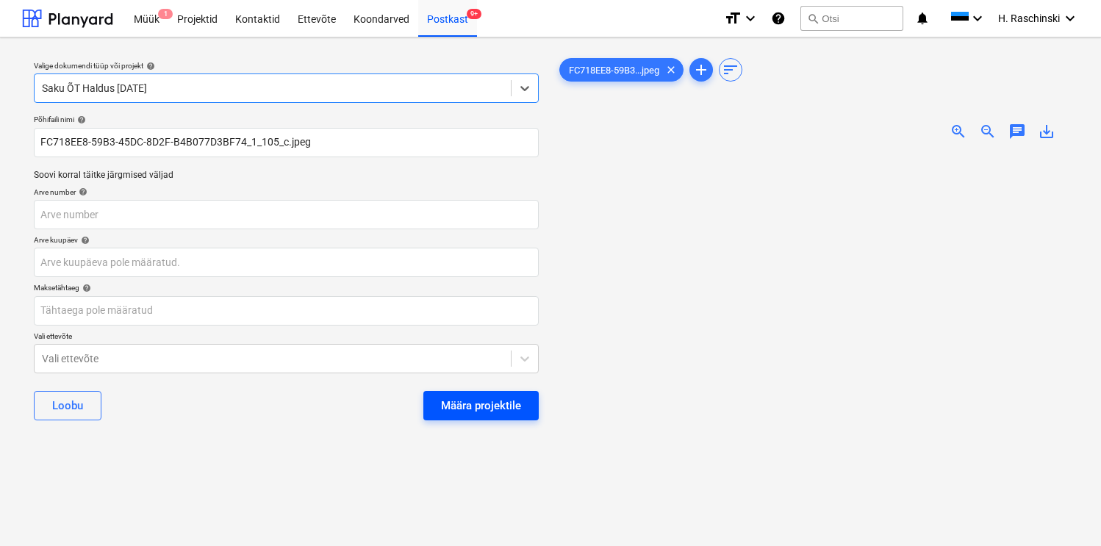
click at [478, 404] on div "Määra projektile" at bounding box center [481, 405] width 80 height 19
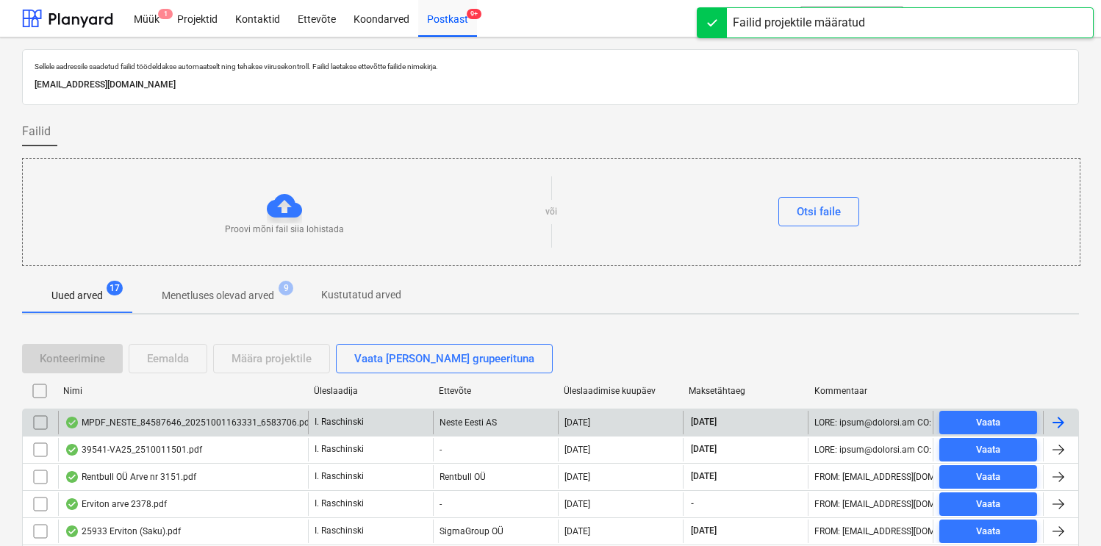
click at [257, 422] on div "MPDF_NESTE_84587646_20251001163331_6583706.pdf" at bounding box center [189, 423] width 248 height 12
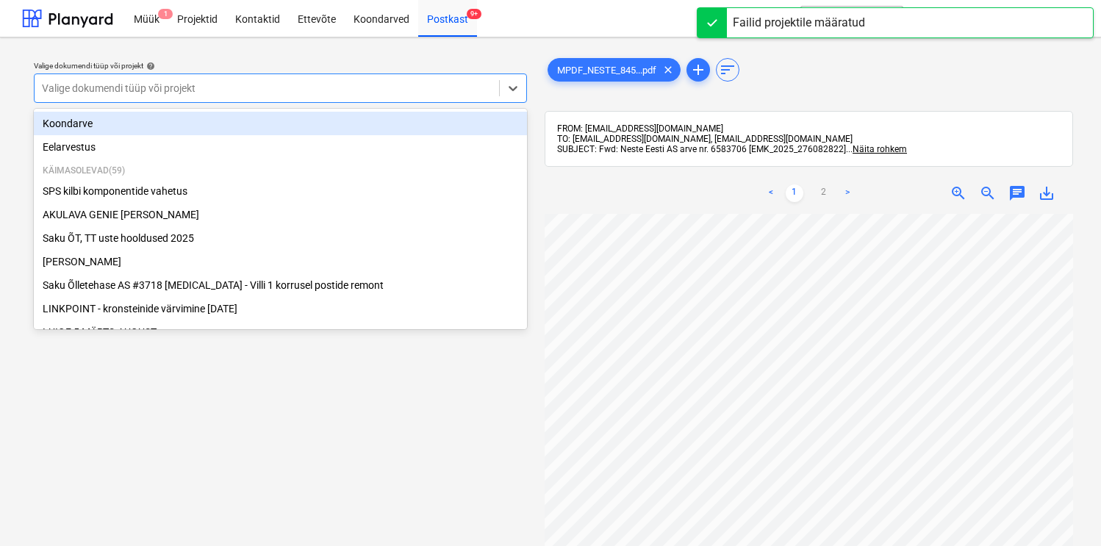
click at [441, 91] on div at bounding box center [267, 88] width 450 height 15
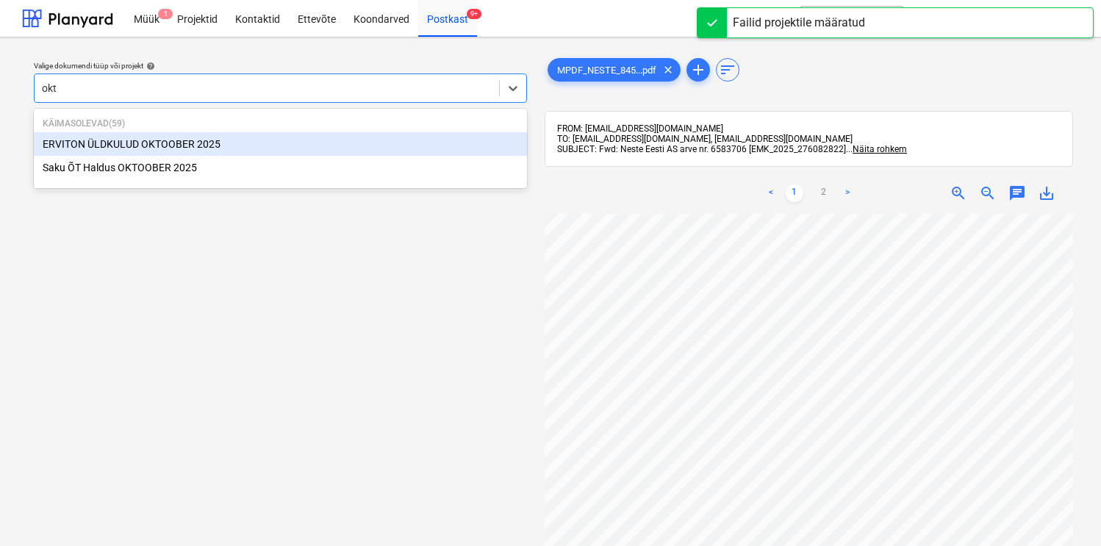
type input "okto"
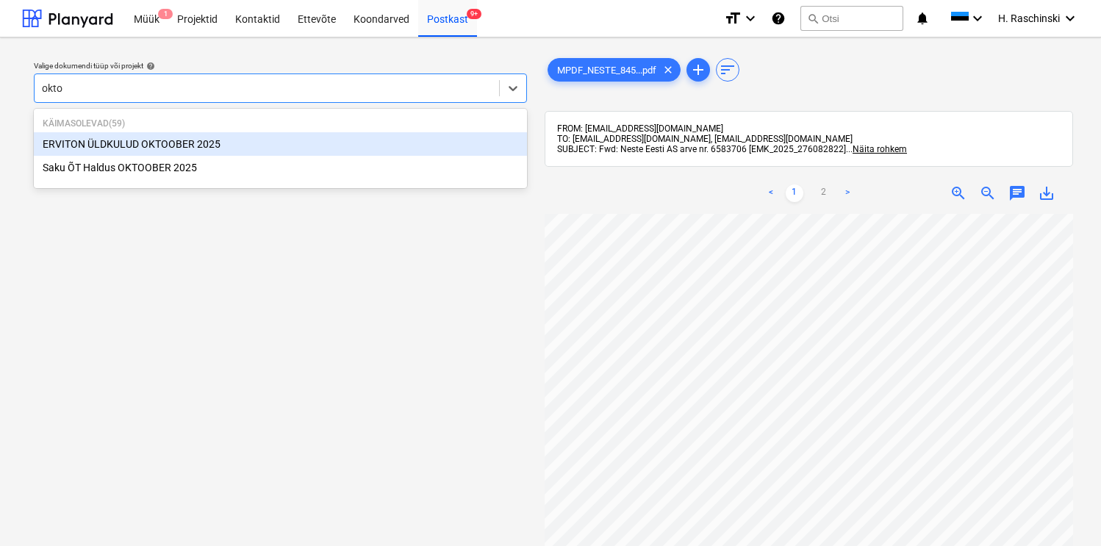
click at [146, 142] on div "ERVITON ÜLDKULUD [DATE]" at bounding box center [280, 144] width 493 height 24
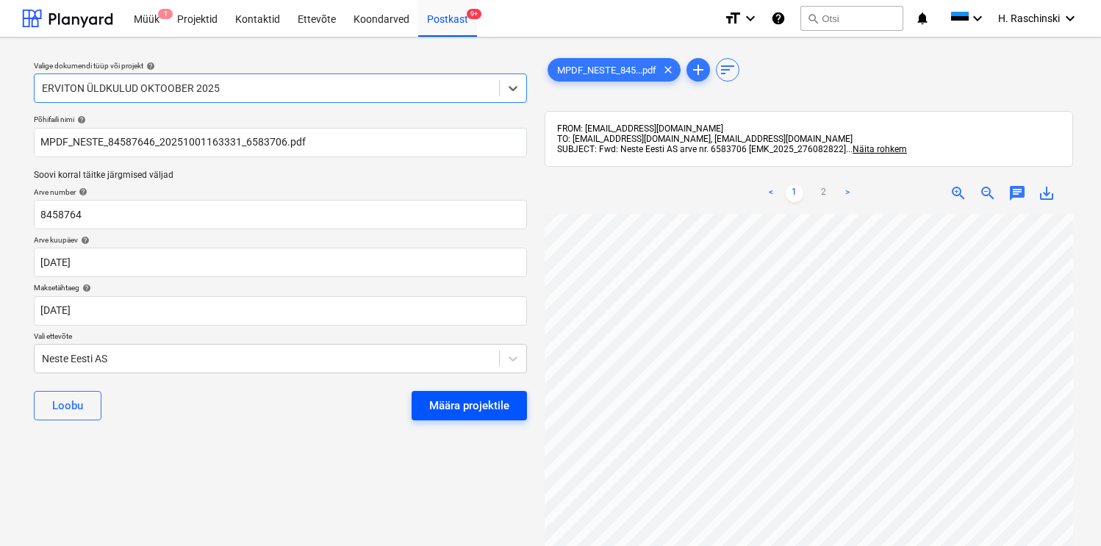
click at [451, 407] on div "Määra projektile" at bounding box center [469, 405] width 80 height 19
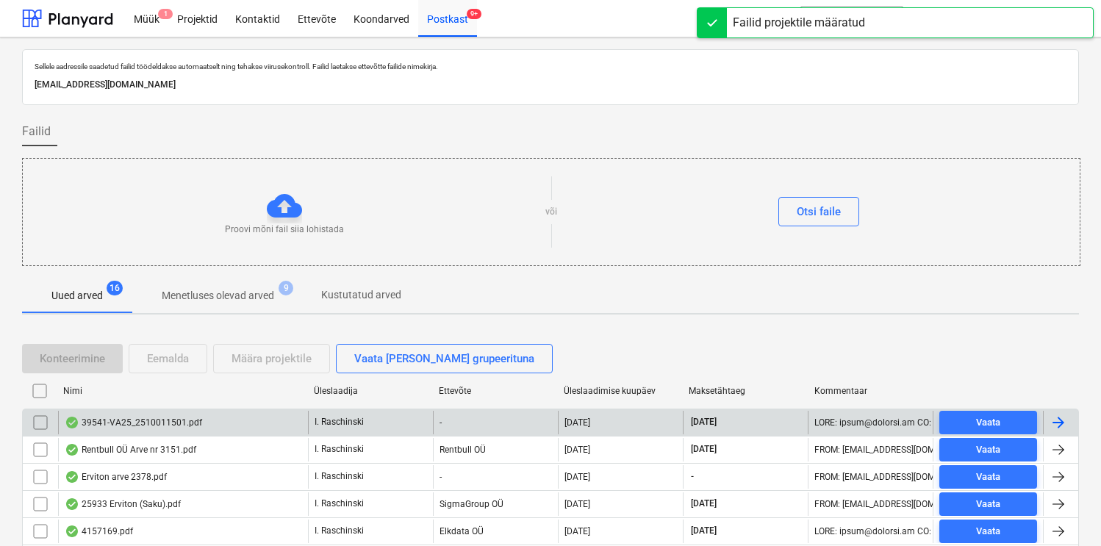
click at [180, 414] on div "39541-VA25_2510011501.pdf" at bounding box center [183, 423] width 250 height 24
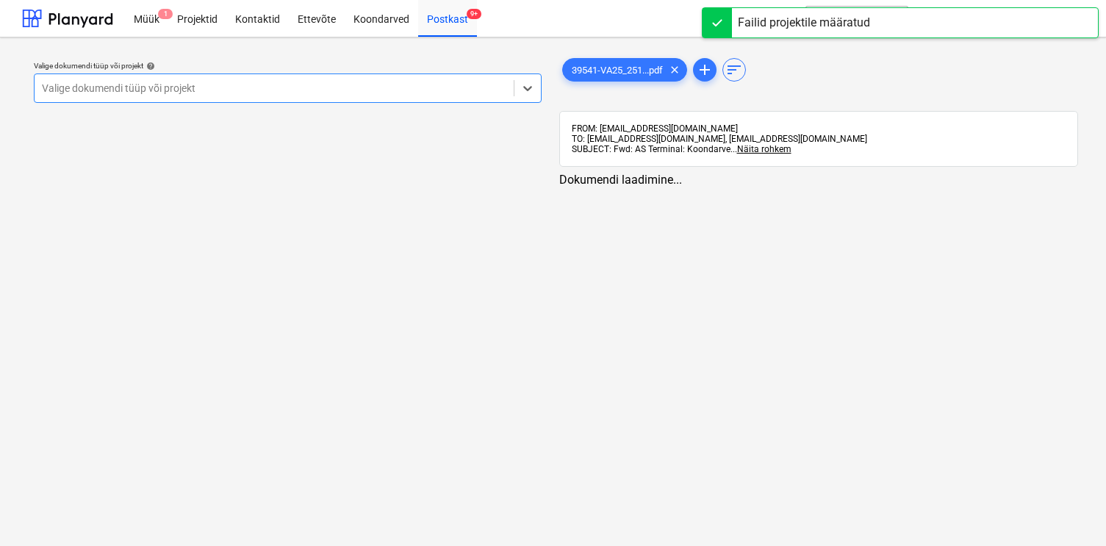
click at [245, 90] on div at bounding box center [274, 88] width 465 height 15
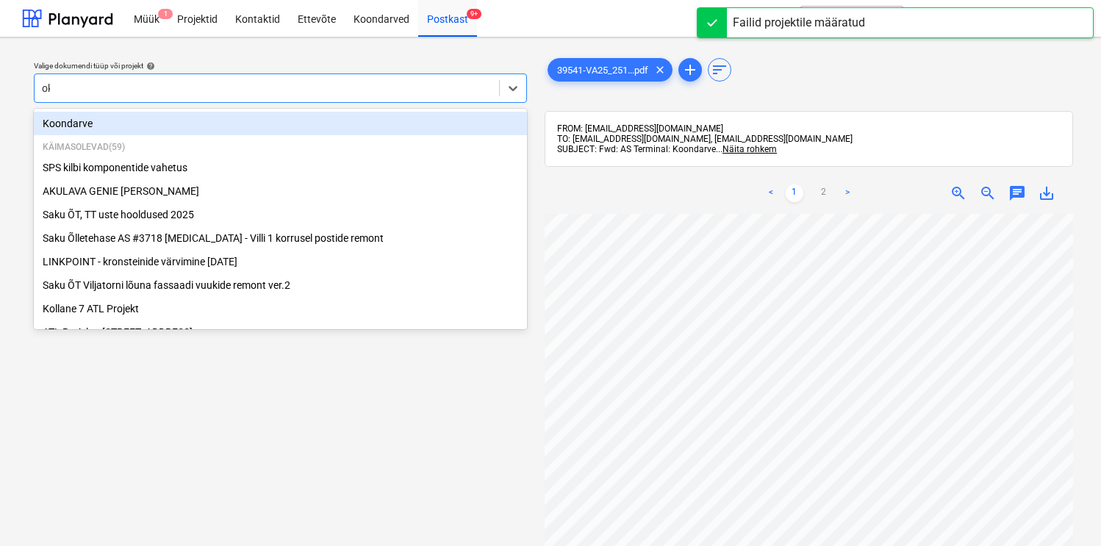
type input "okto"
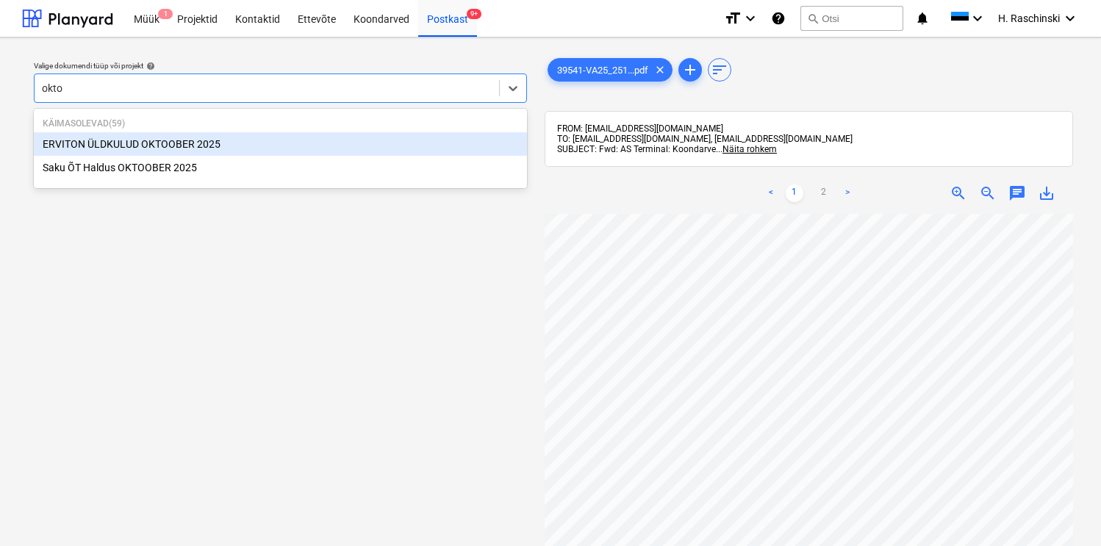
click at [193, 139] on div "ERVITON ÜLDKULUD [DATE]" at bounding box center [280, 144] width 493 height 24
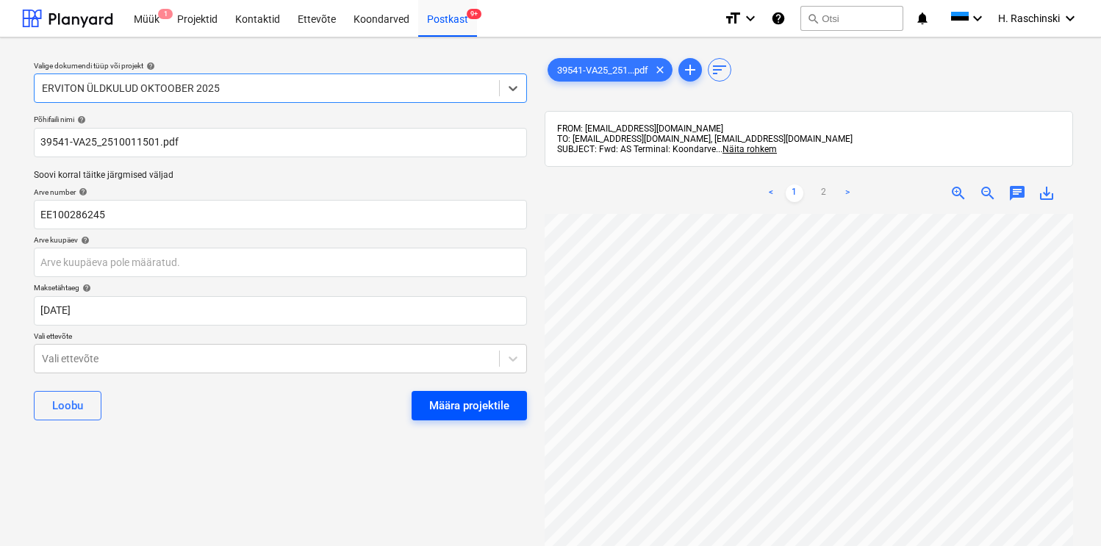
click at [446, 399] on div "Määra projektile" at bounding box center [469, 405] width 80 height 19
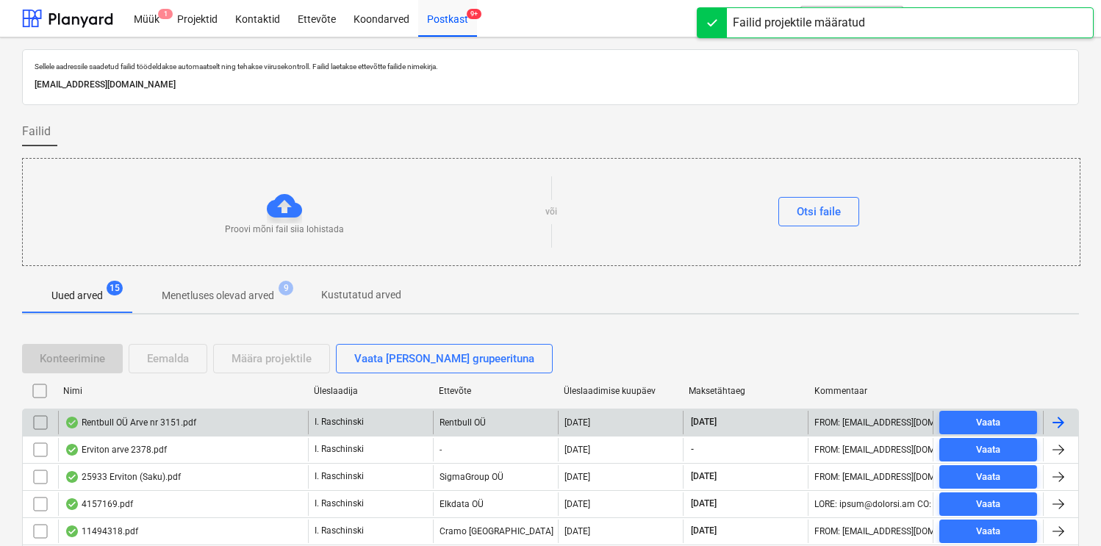
click at [130, 423] on div "Rentbull OÜ Arve nr 3151.pdf" at bounding box center [131, 423] width 132 height 12
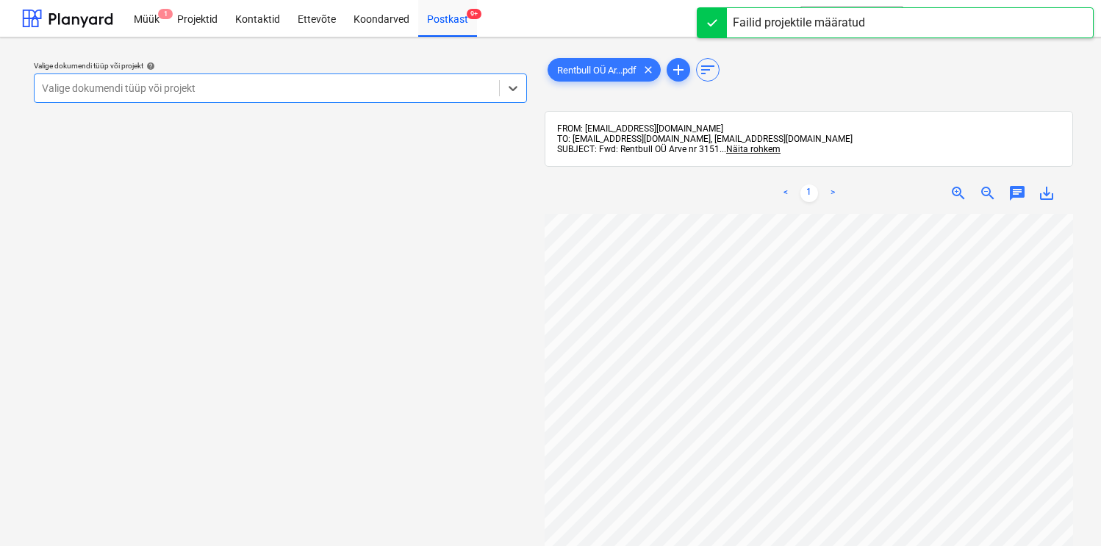
click at [231, 90] on div at bounding box center [267, 88] width 450 height 15
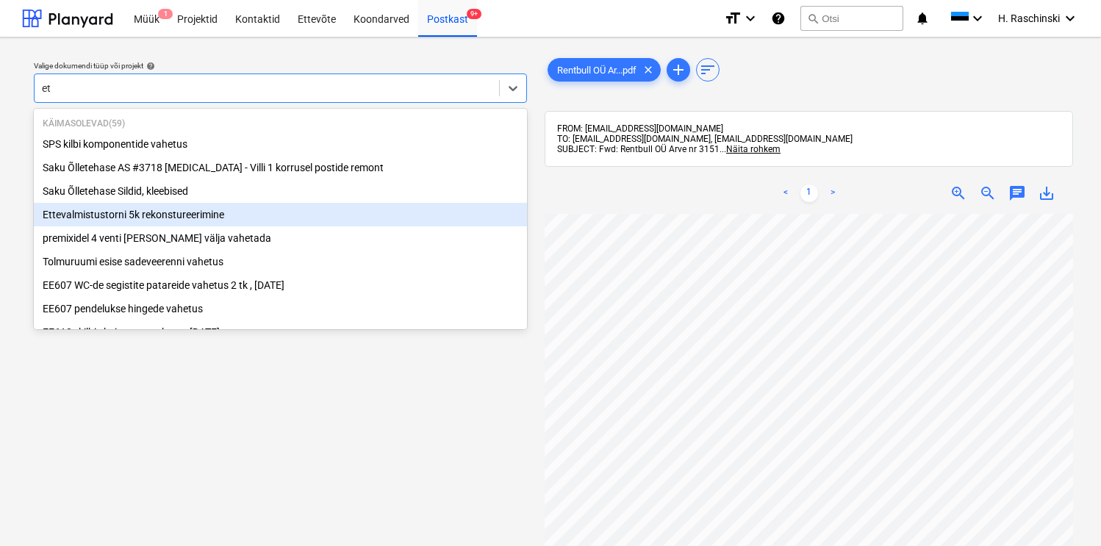
type input "e"
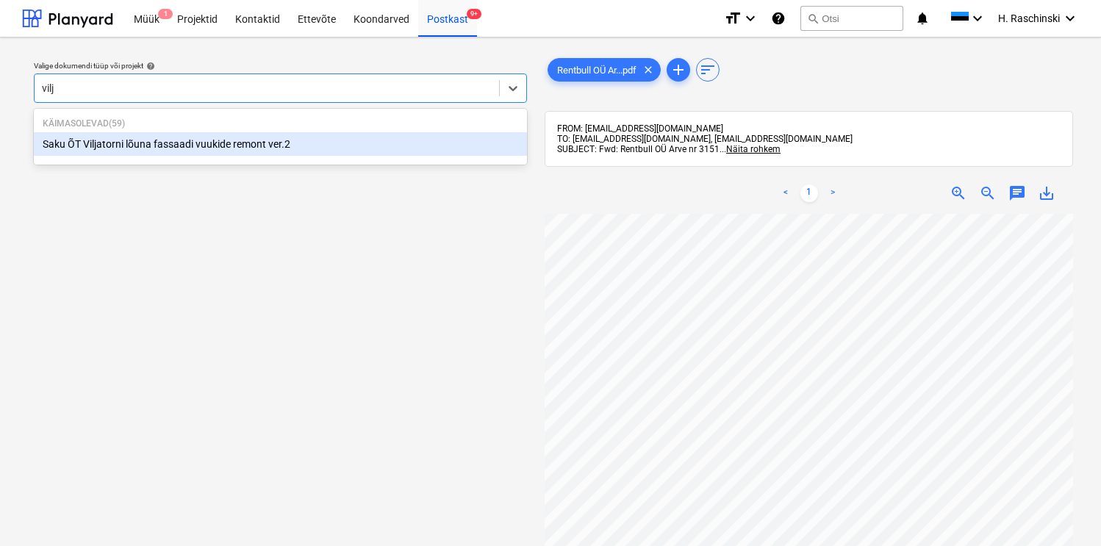
type input "vilja"
click at [179, 147] on div "Saku ÕT Viljatorni lõuna fassaadi vuukide remont ver.2" at bounding box center [280, 144] width 493 height 24
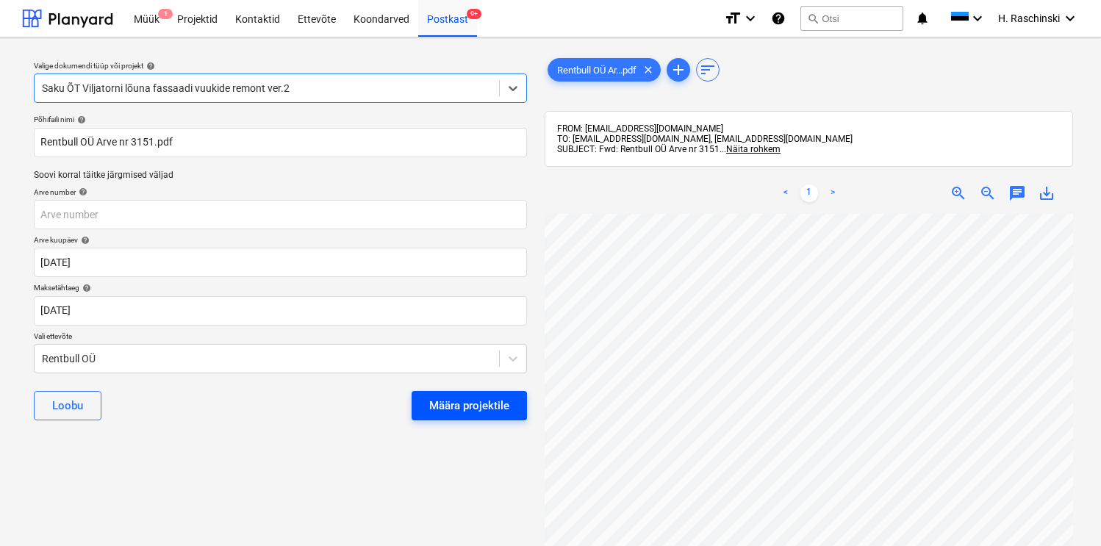
click at [442, 397] on div "Määra projektile" at bounding box center [469, 405] width 80 height 19
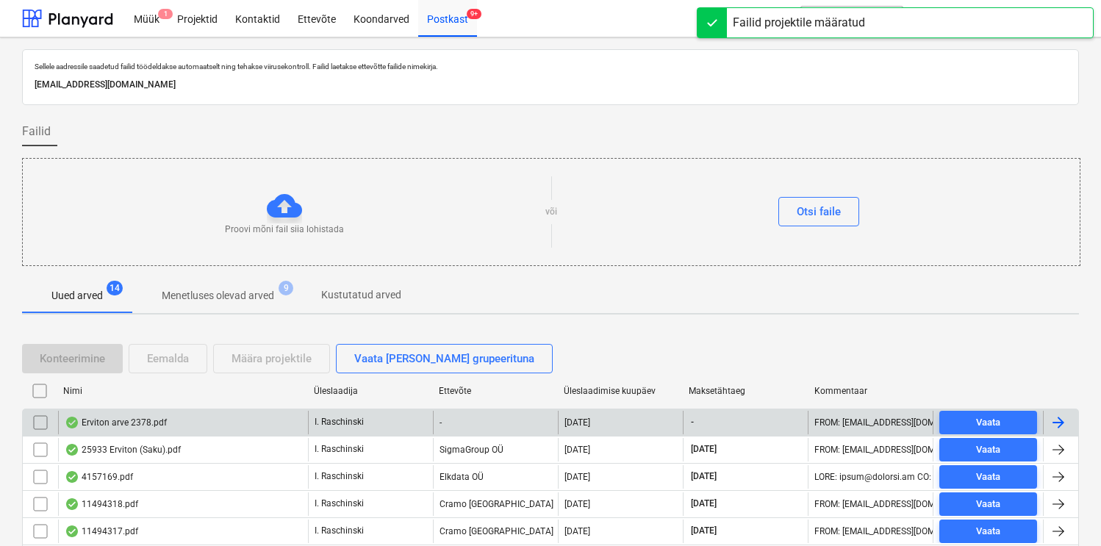
click at [145, 421] on div "Erviton arve 2378.pdf" at bounding box center [116, 423] width 102 height 12
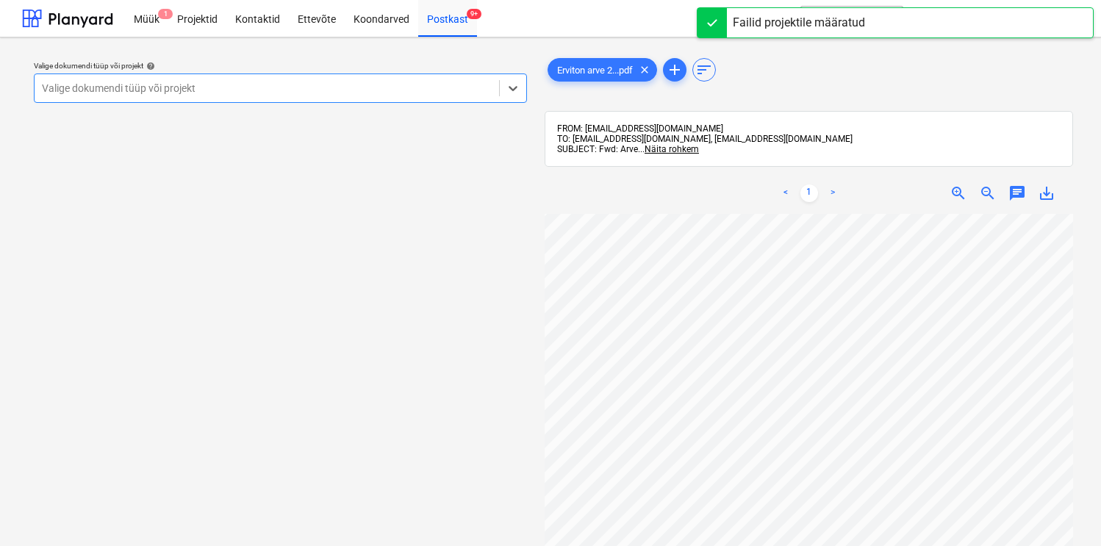
scroll to position [100, 0]
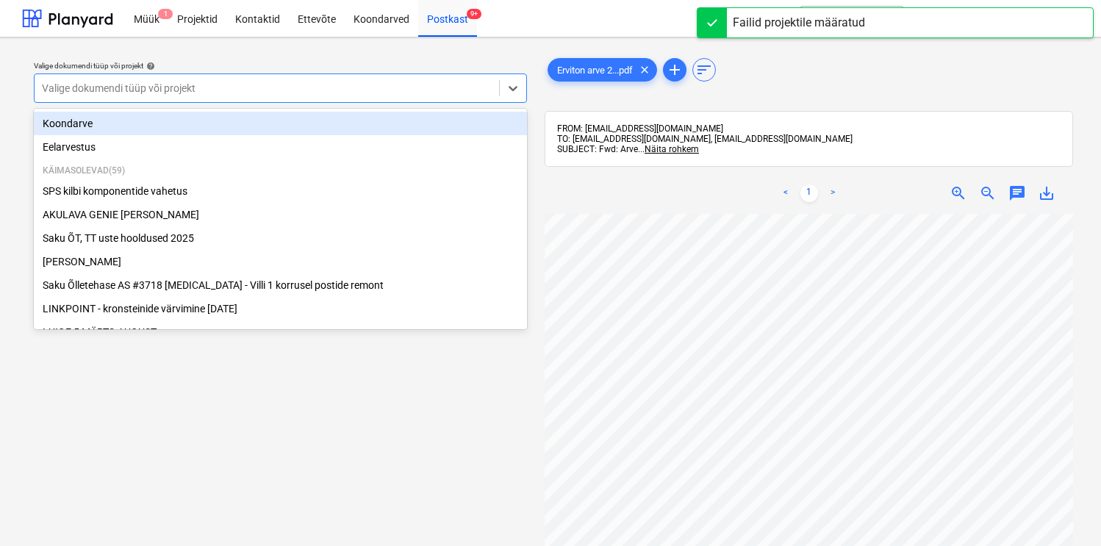
click at [472, 95] on div at bounding box center [267, 88] width 450 height 15
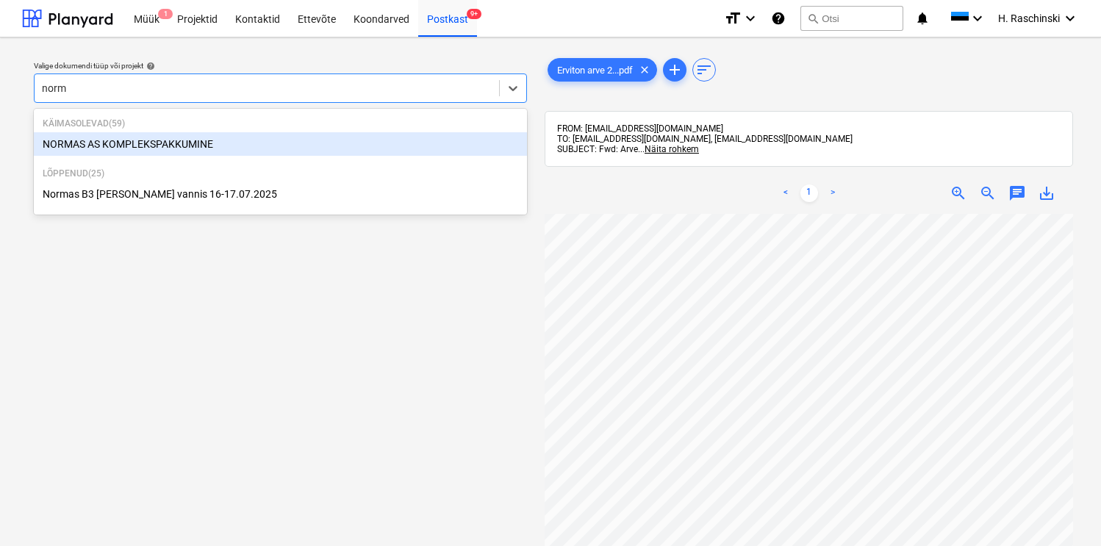
type input "norma"
click at [211, 141] on div "NORMAS AS KOMPLEKSPAKKUMINE" at bounding box center [280, 144] width 493 height 24
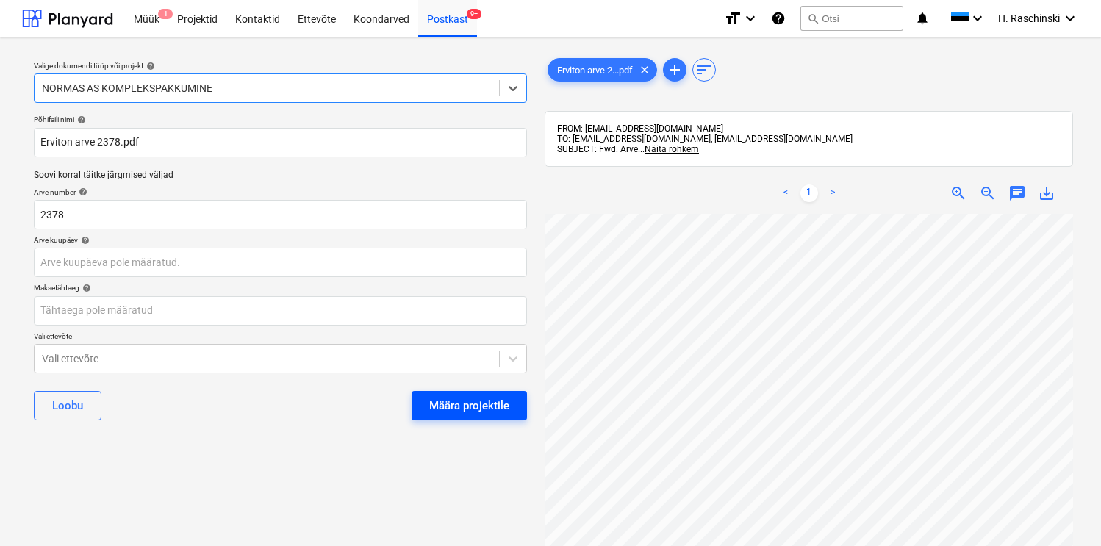
click at [483, 402] on div "Määra projektile" at bounding box center [469, 405] width 80 height 19
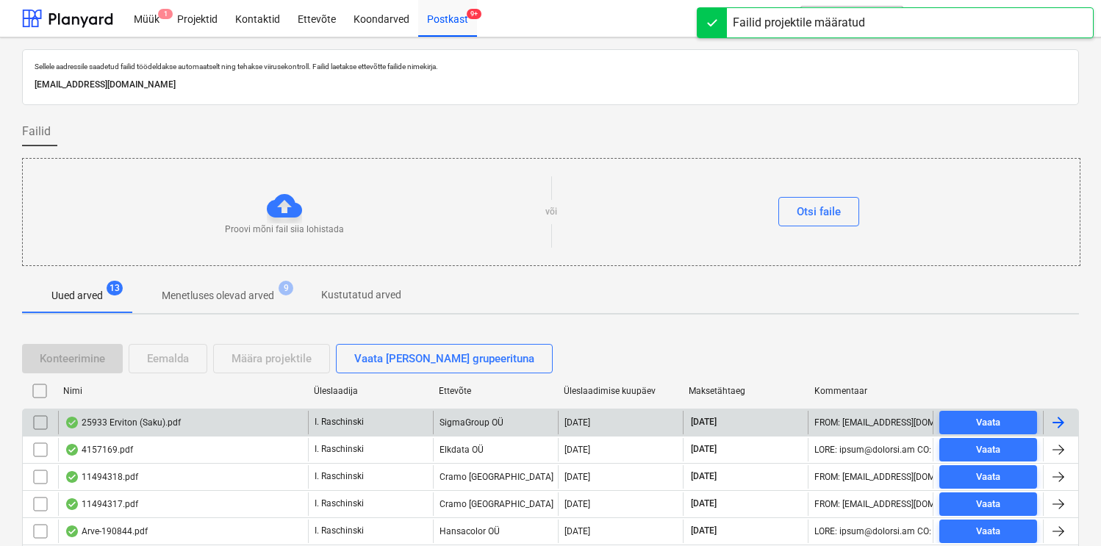
click at [147, 421] on div "25933 Erviton (Saku).pdf" at bounding box center [123, 423] width 116 height 12
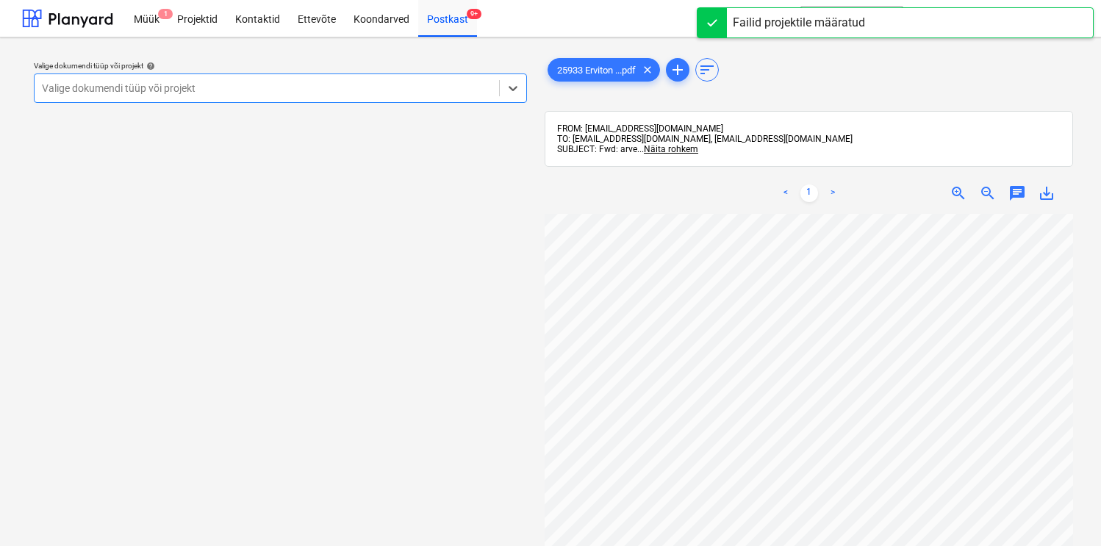
scroll to position [197, 0]
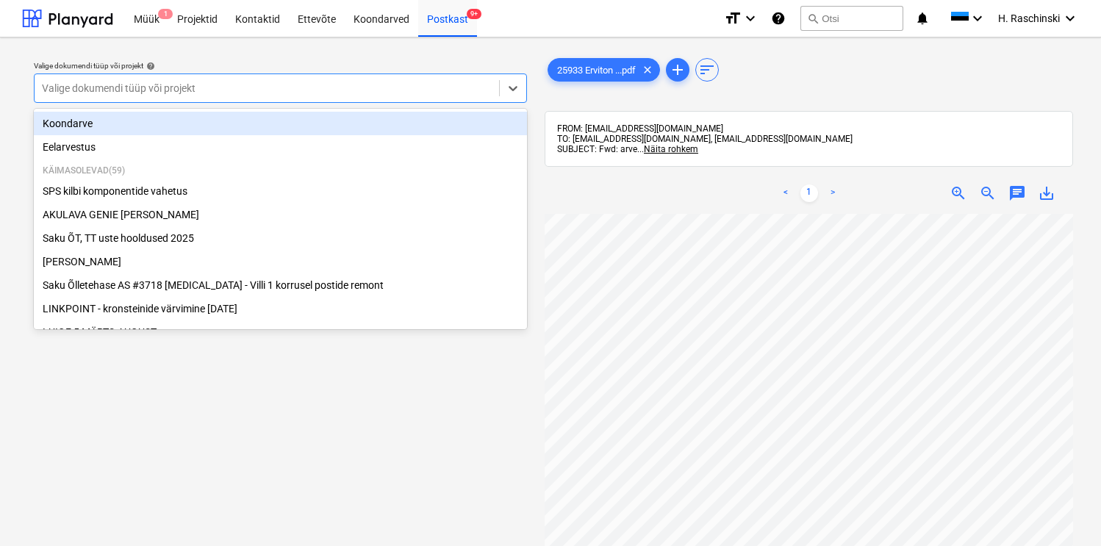
click at [448, 99] on div "Valige dokumendi tüüp või projekt" at bounding box center [280, 88] width 493 height 29
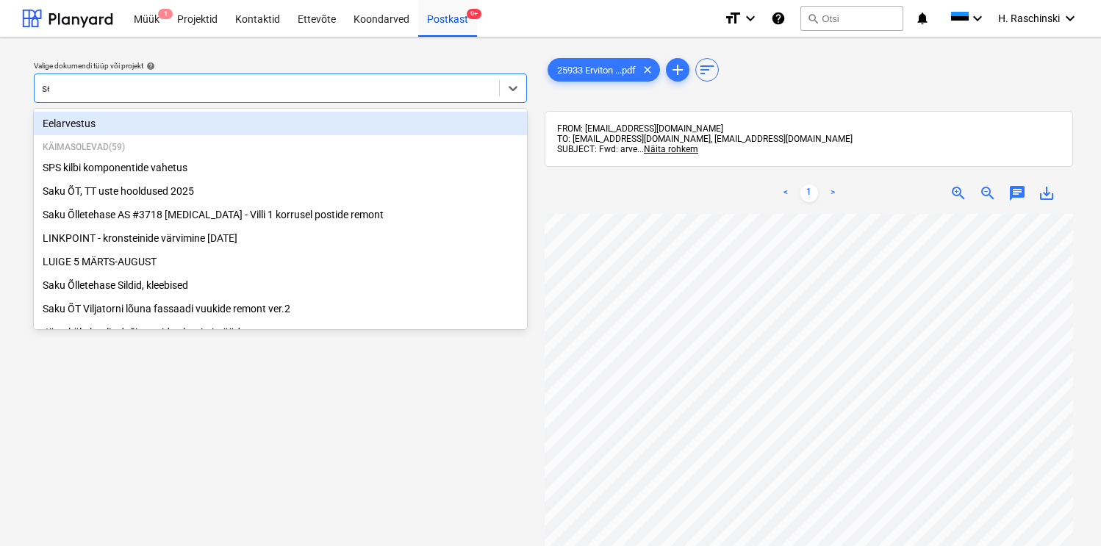
type input "sep"
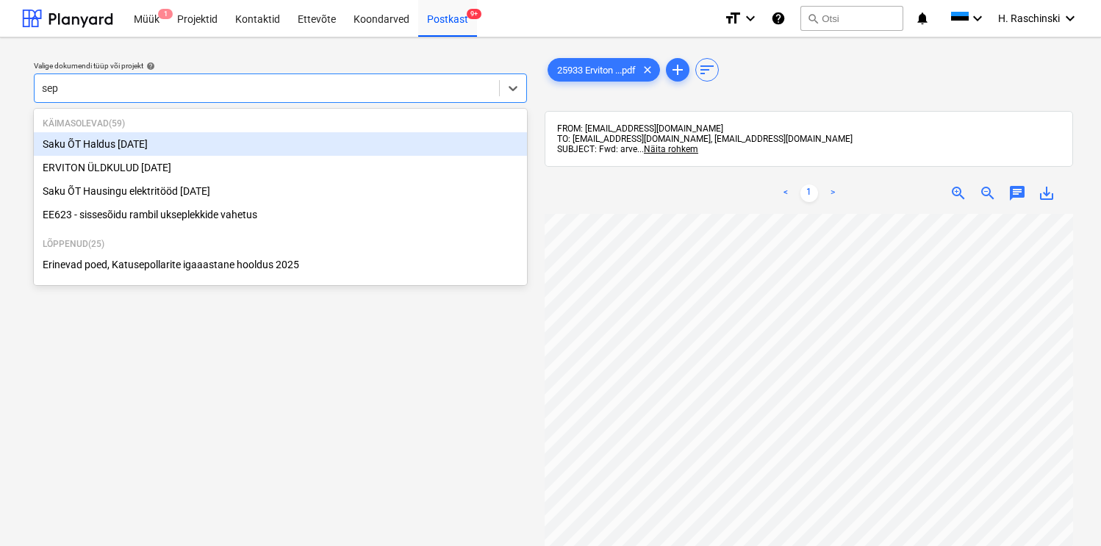
click at [163, 146] on div "Saku ÕT Haldus [DATE]" at bounding box center [280, 144] width 493 height 24
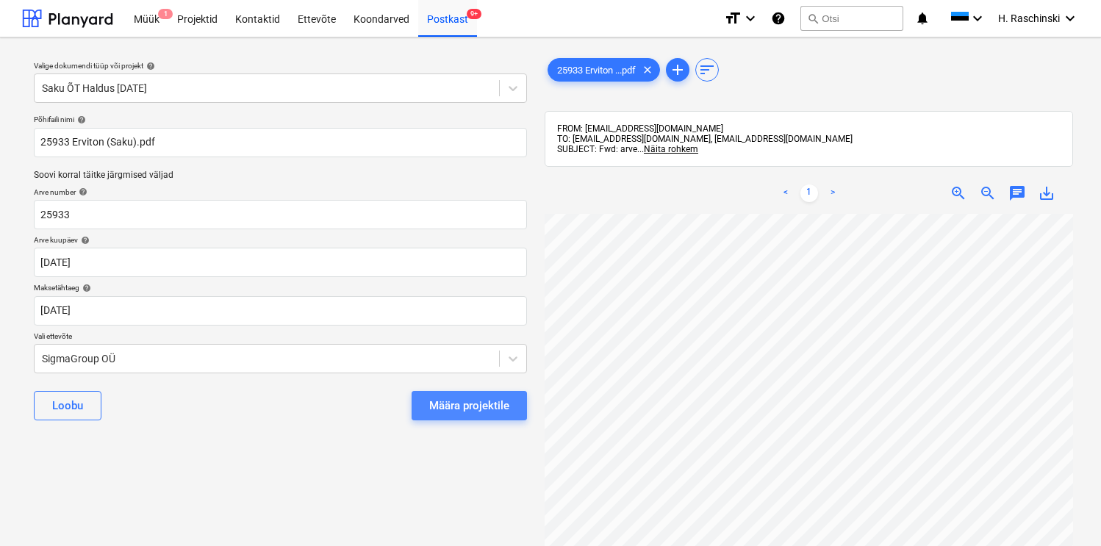
click at [460, 409] on div "Määra projektile" at bounding box center [469, 405] width 80 height 19
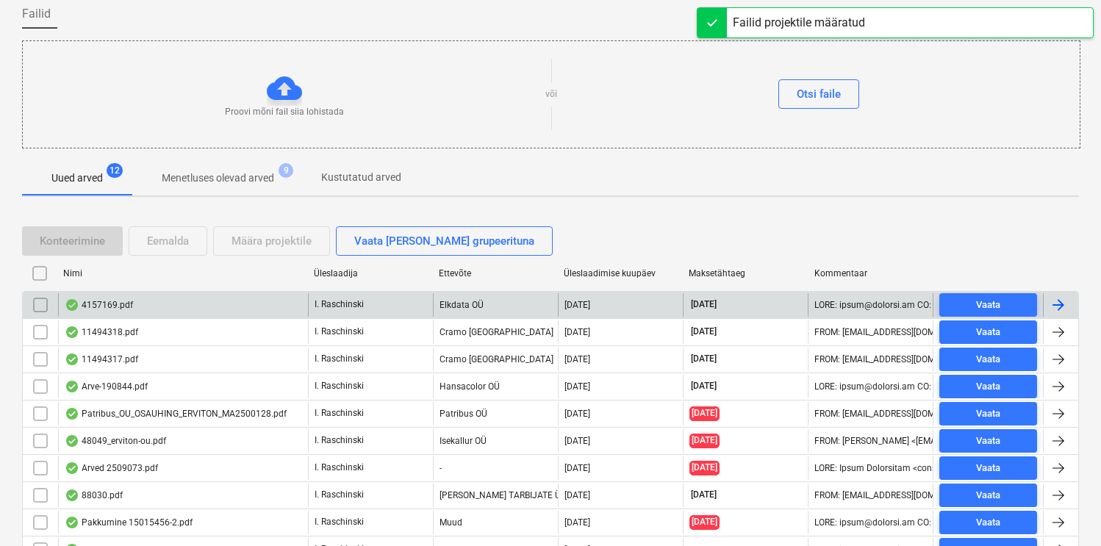
click at [118, 308] on div "4157169.pdf" at bounding box center [99, 305] width 68 height 12
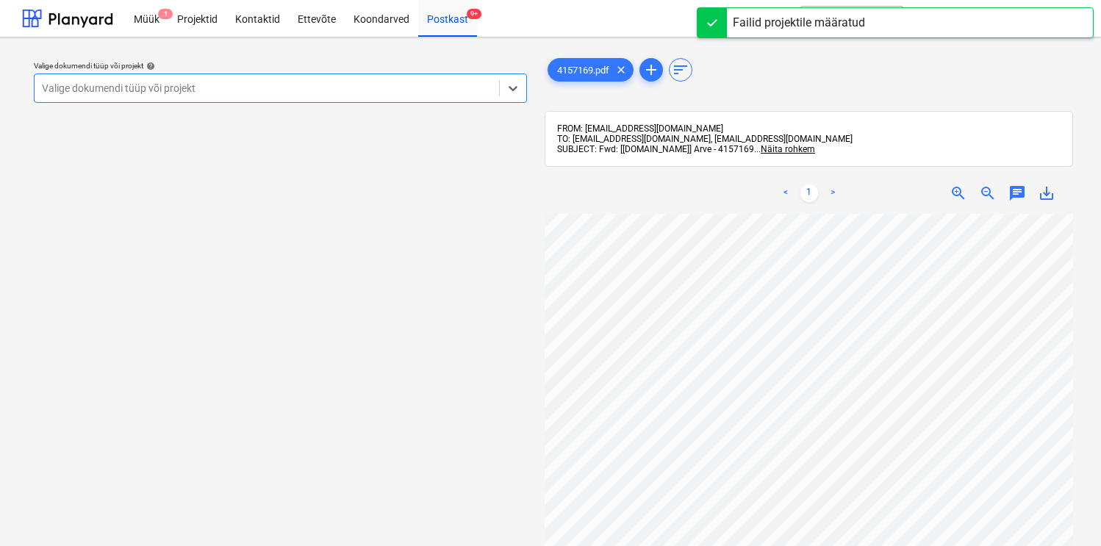
scroll to position [24, 0]
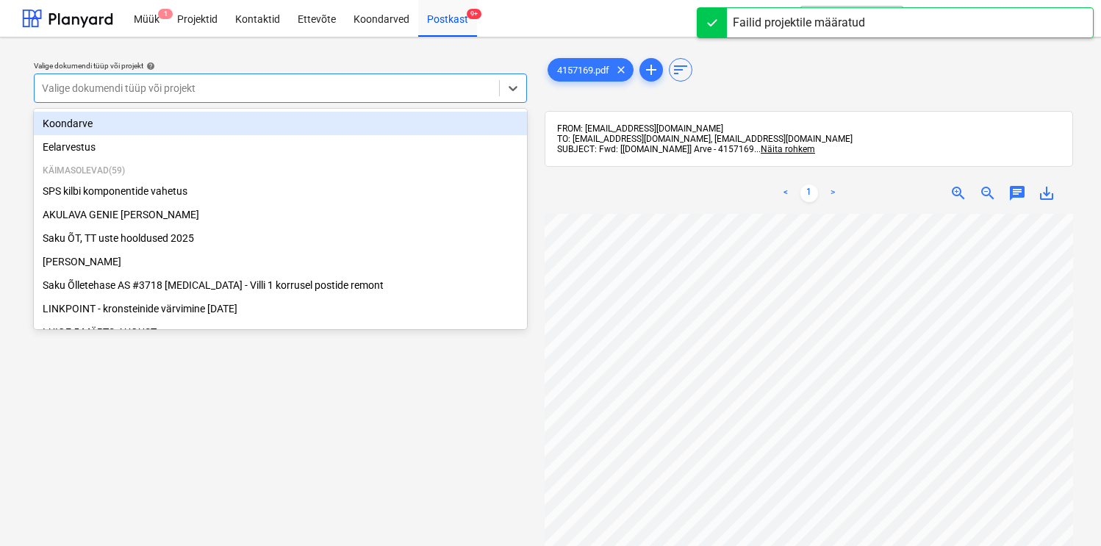
click at [465, 93] on div at bounding box center [267, 88] width 450 height 15
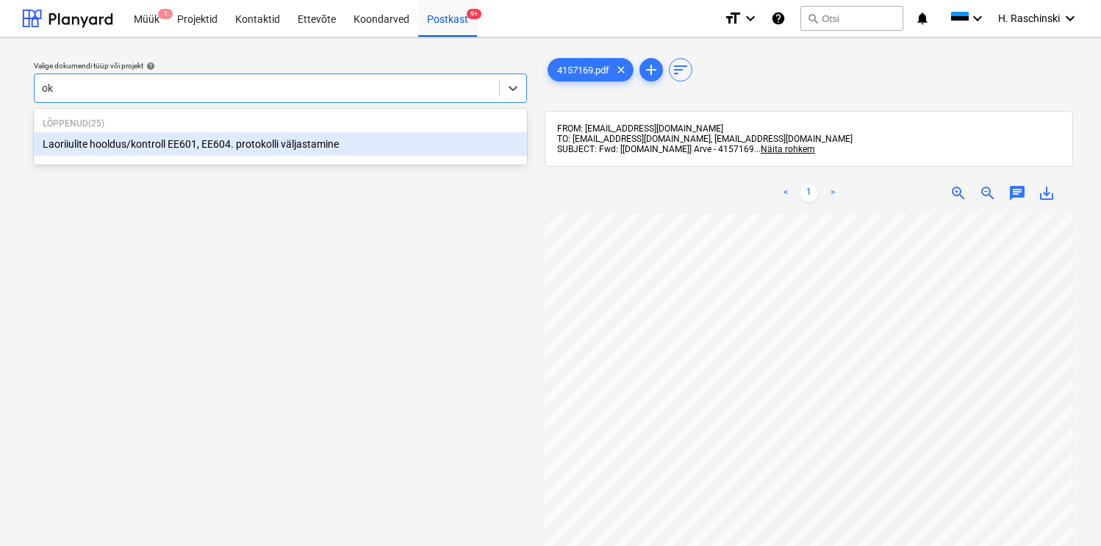
type input "okt"
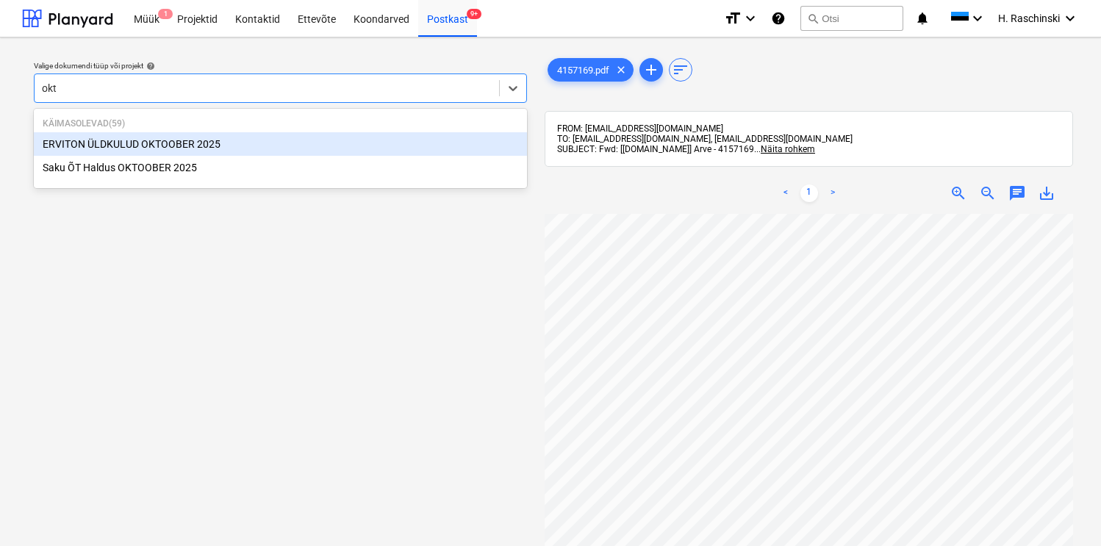
click at [164, 146] on div "ERVITON ÜLDKULUD [DATE]" at bounding box center [280, 144] width 493 height 24
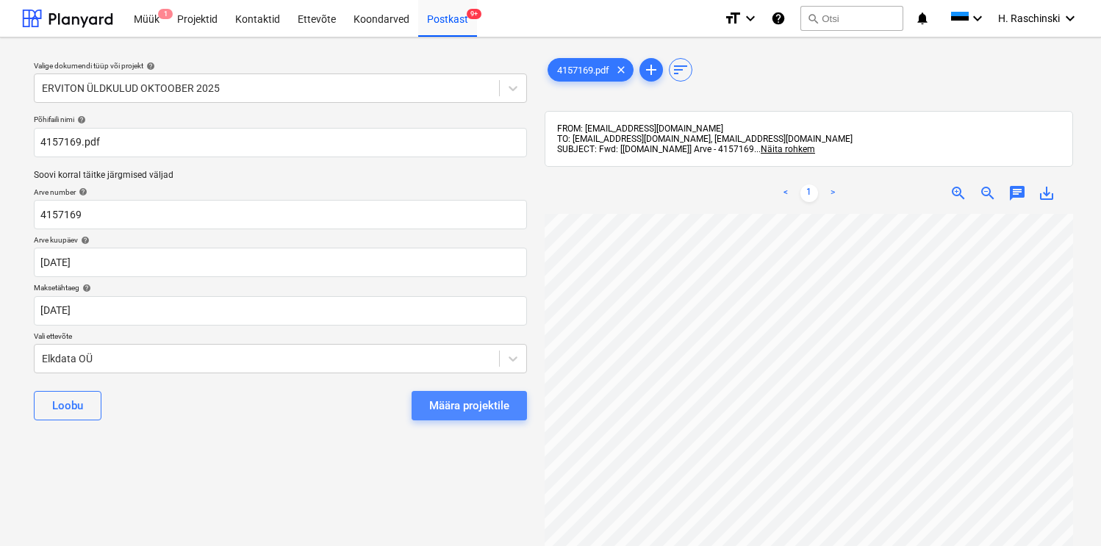
click at [474, 412] on div "Määra projektile" at bounding box center [469, 405] width 80 height 19
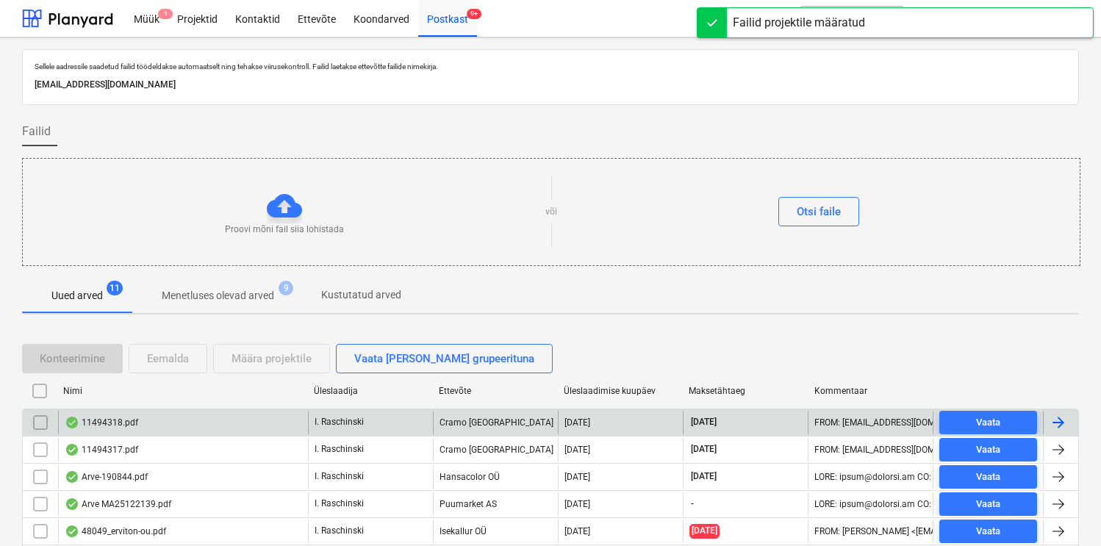
click at [125, 418] on div "11494318.pdf" at bounding box center [102, 423] width 74 height 12
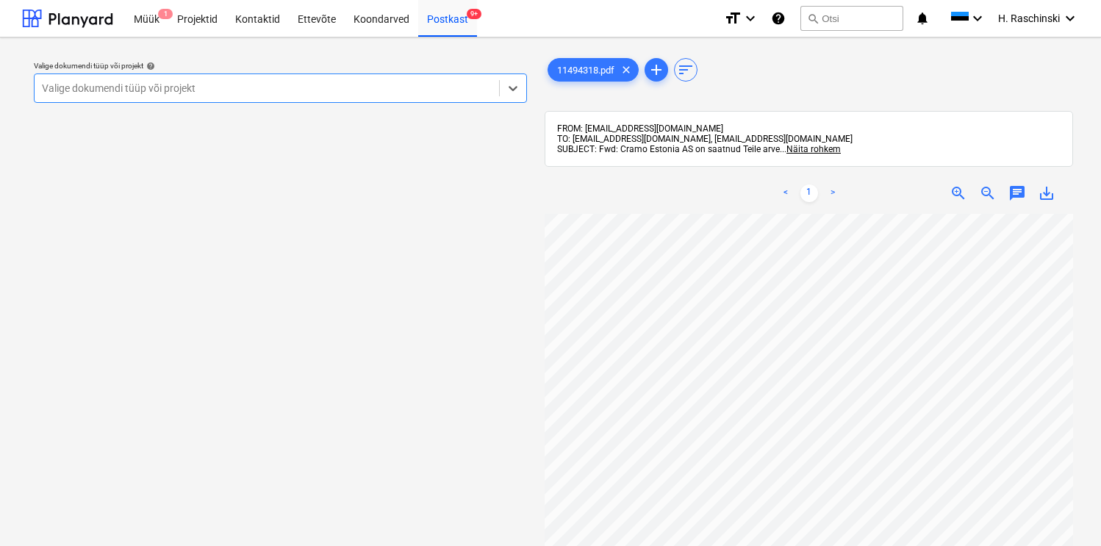
click at [376, 81] on div at bounding box center [267, 88] width 450 height 15
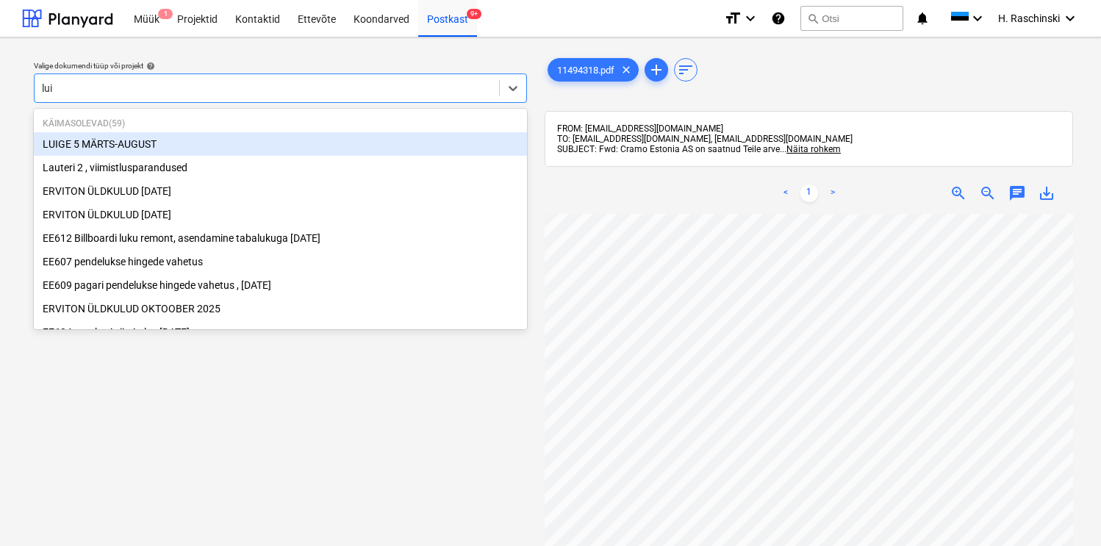
type input "luige"
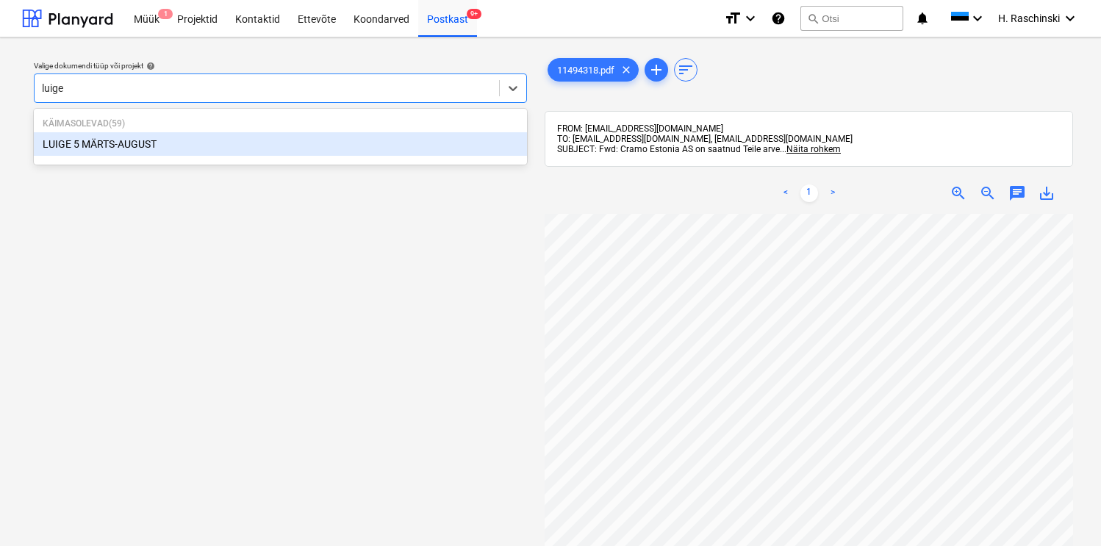
click at [173, 140] on div "LUIGE 5 MÄRTS-AUGUST" at bounding box center [280, 144] width 493 height 24
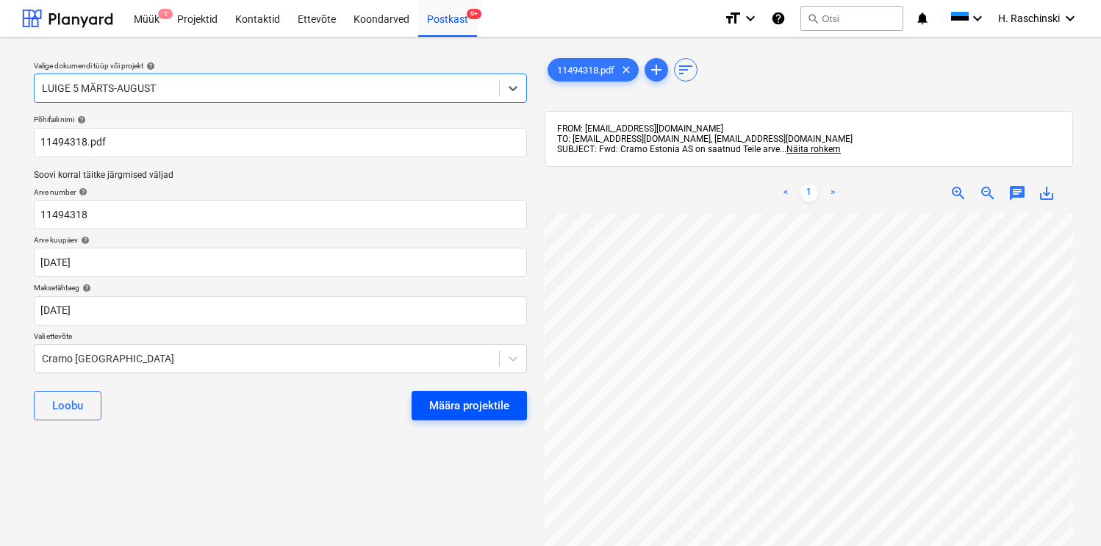
click at [443, 397] on div "Määra projektile" at bounding box center [469, 405] width 80 height 19
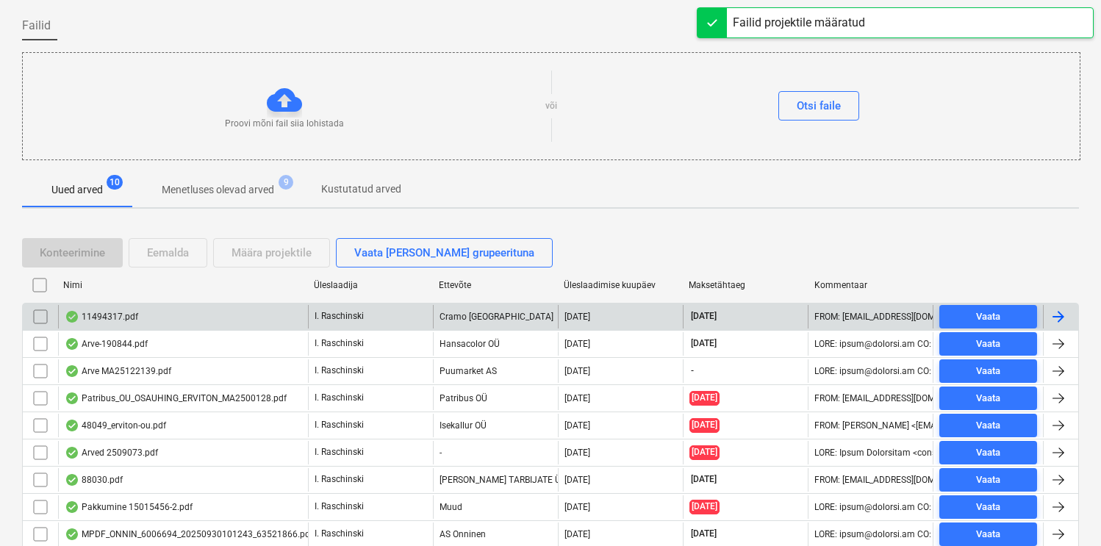
click at [129, 312] on div "11494317.pdf" at bounding box center [102, 317] width 74 height 12
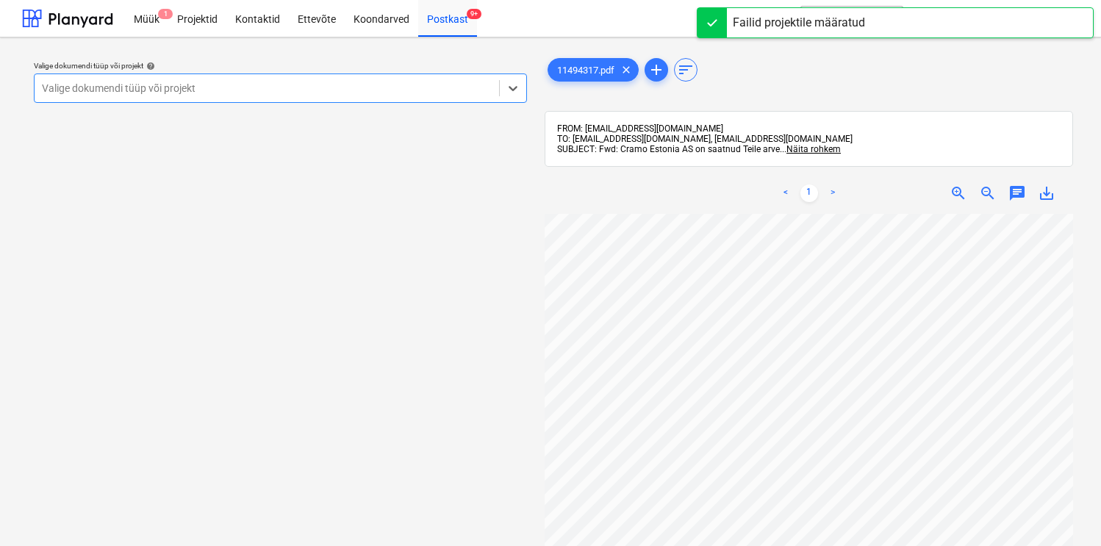
click at [410, 90] on div at bounding box center [267, 88] width 450 height 15
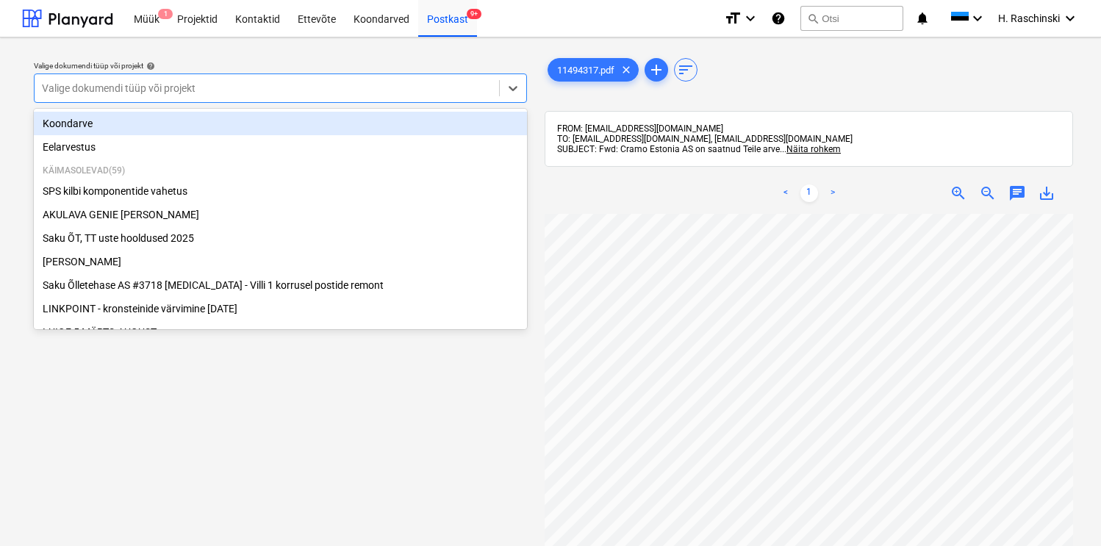
type input "E"
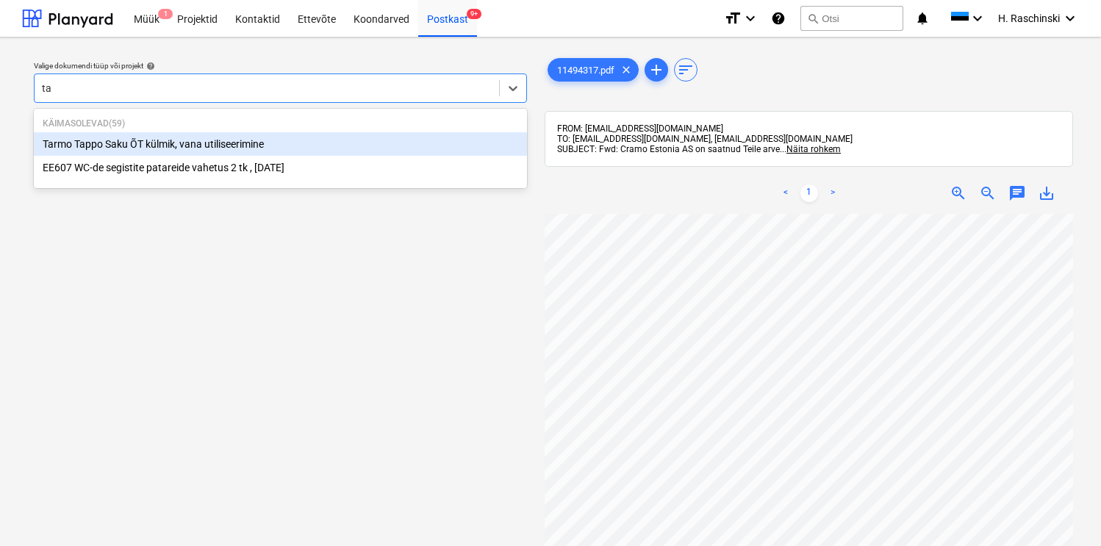
type input "t"
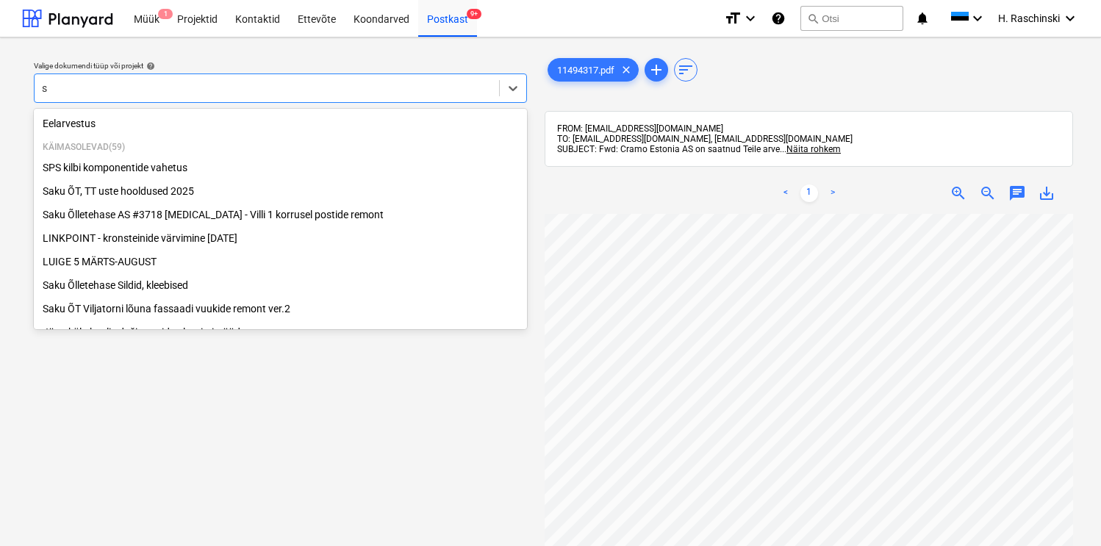
type input "su"
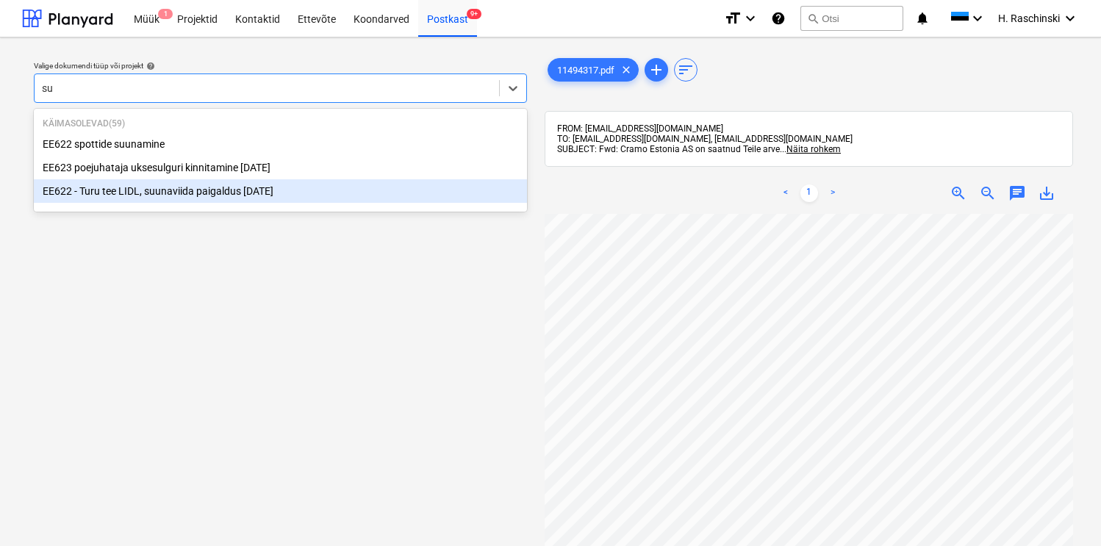
click at [285, 185] on div "EE622 - Turu tee LIDL, suunaviida paigaldus [DATE]" at bounding box center [280, 191] width 493 height 24
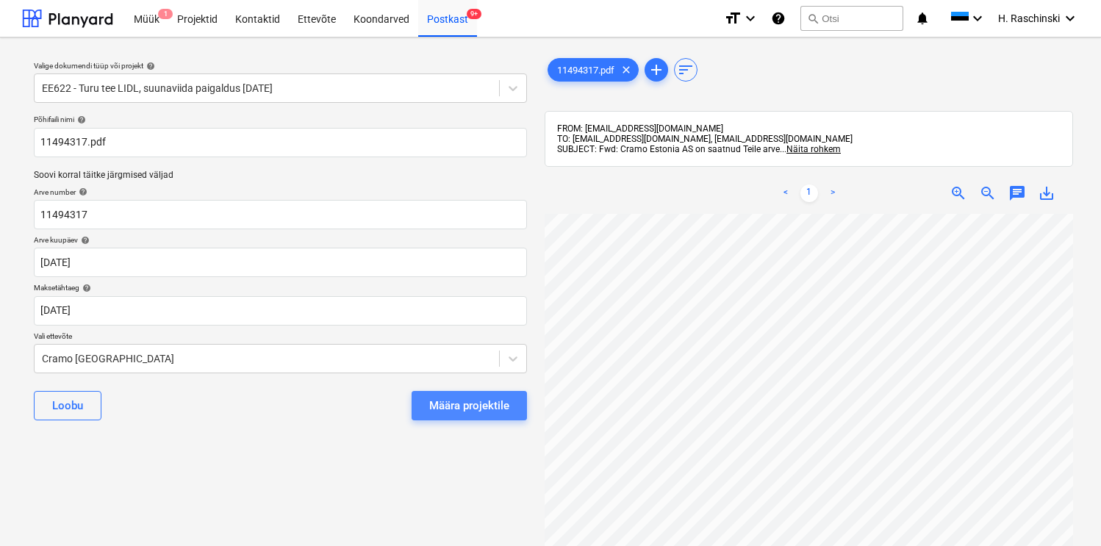
click at [451, 398] on div "Määra projektile" at bounding box center [469, 405] width 80 height 19
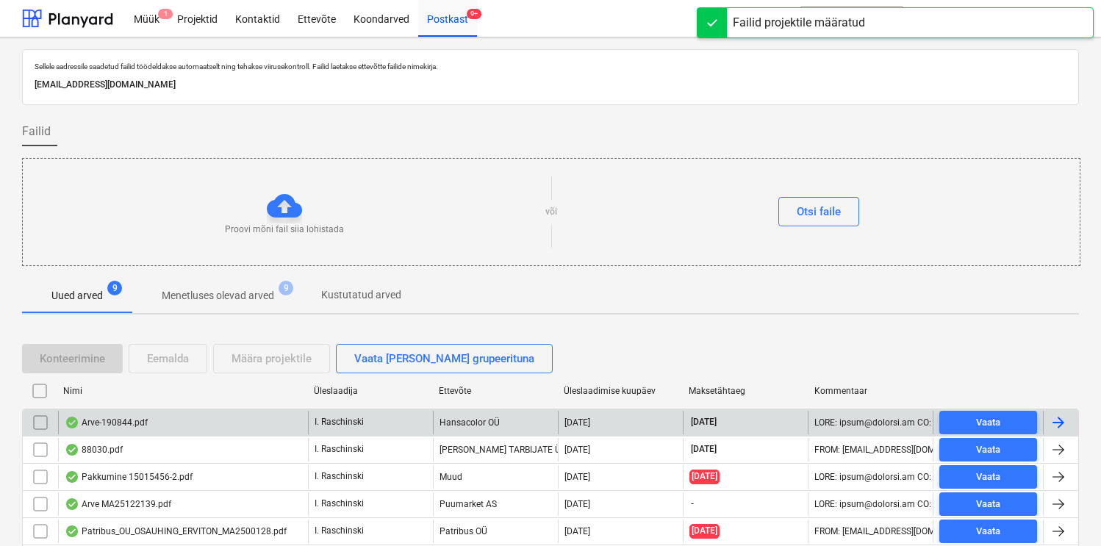
click at [121, 418] on div "Arve-190844.pdf" at bounding box center [106, 423] width 83 height 12
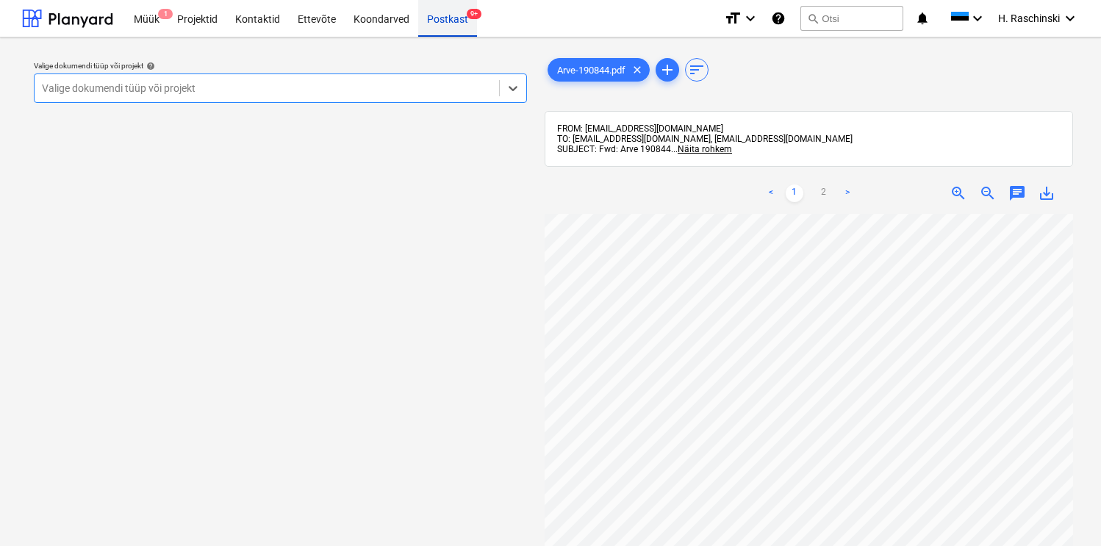
click at [427, 30] on div "Postkast 9+" at bounding box center [447, 17] width 59 height 37
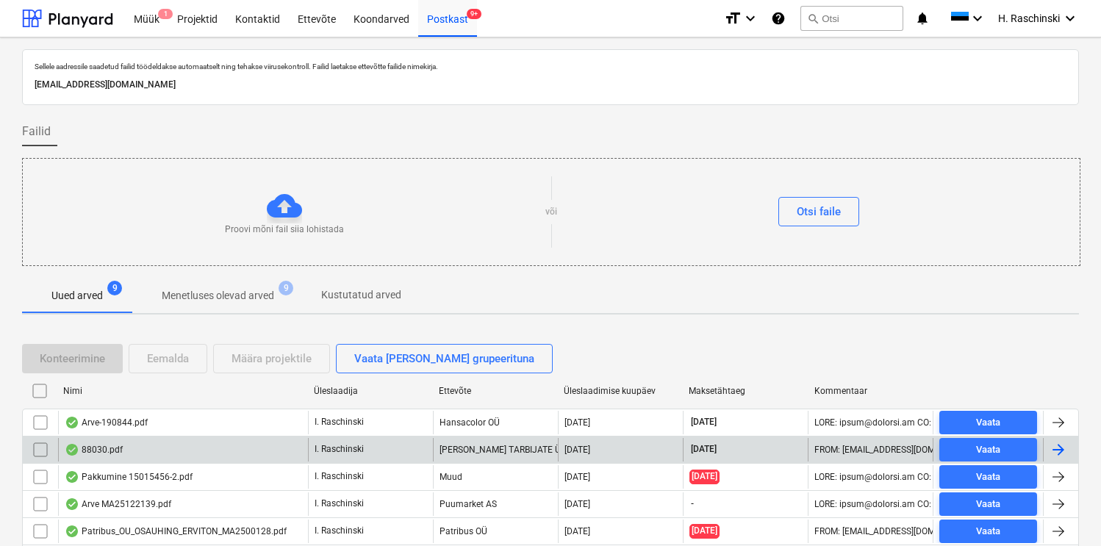
click at [111, 451] on div "88030.pdf" at bounding box center [94, 450] width 58 height 12
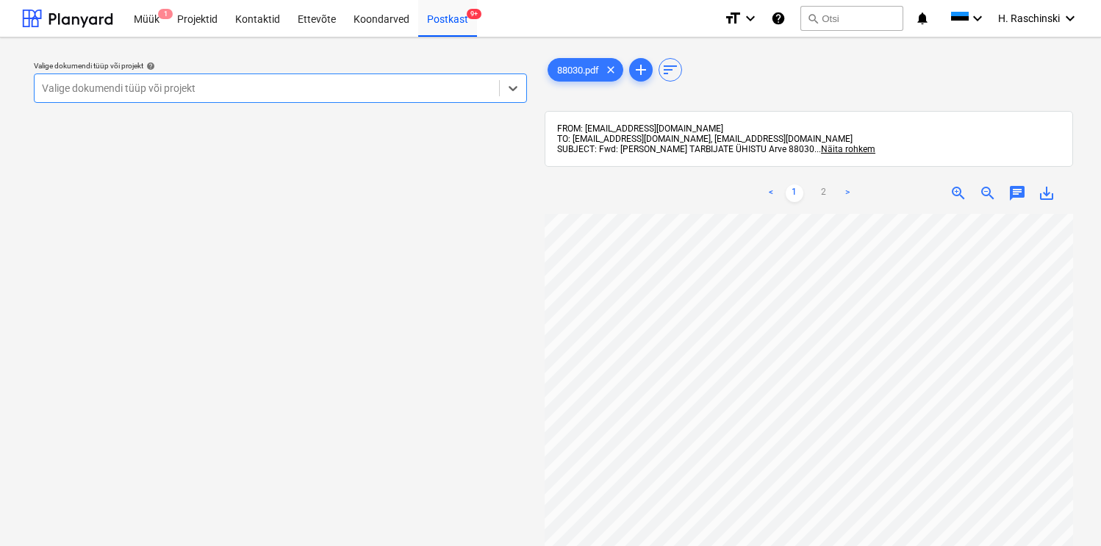
scroll to position [63, 0]
click at [448, 28] on div "Postkast 9+" at bounding box center [447, 17] width 59 height 37
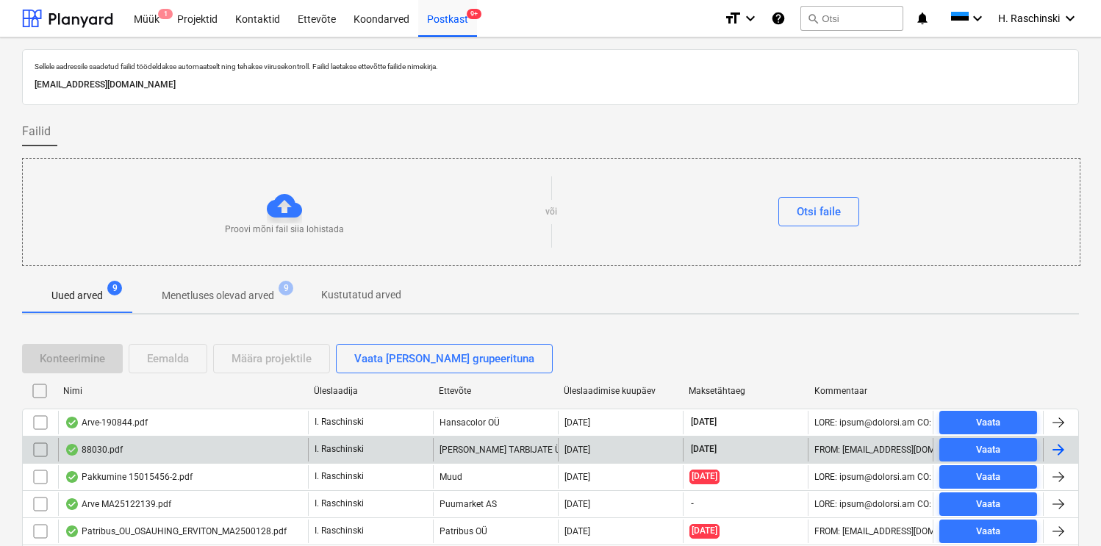
click at [104, 449] on div "88030.pdf" at bounding box center [94, 450] width 58 height 12
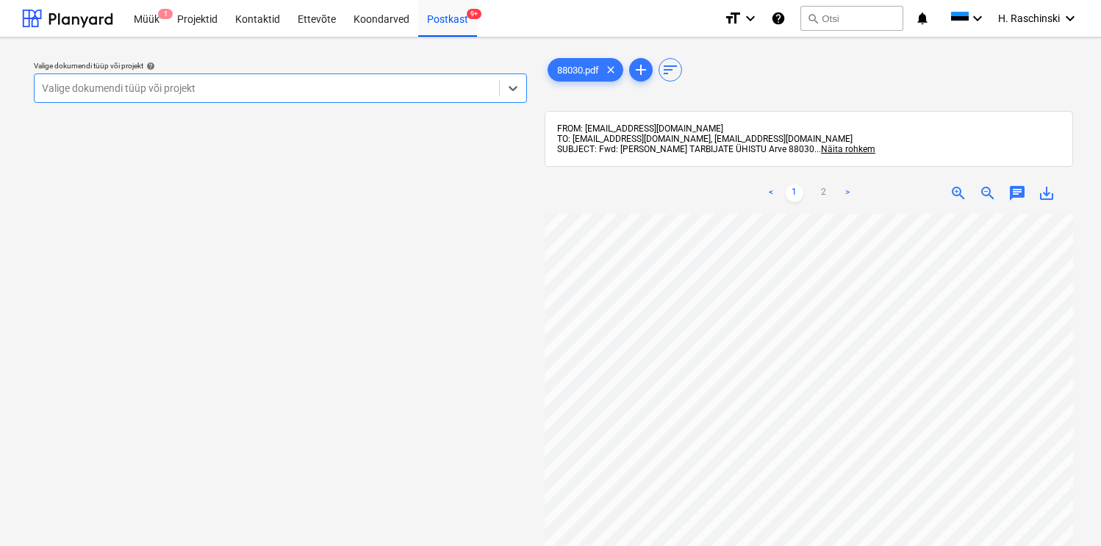
click at [344, 95] on div at bounding box center [267, 88] width 450 height 15
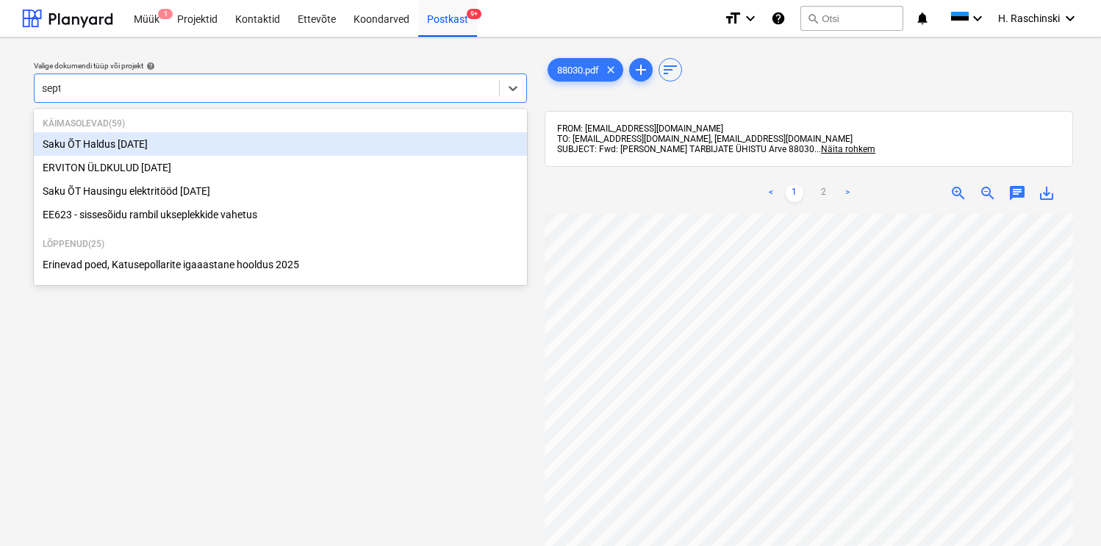
type input "septe"
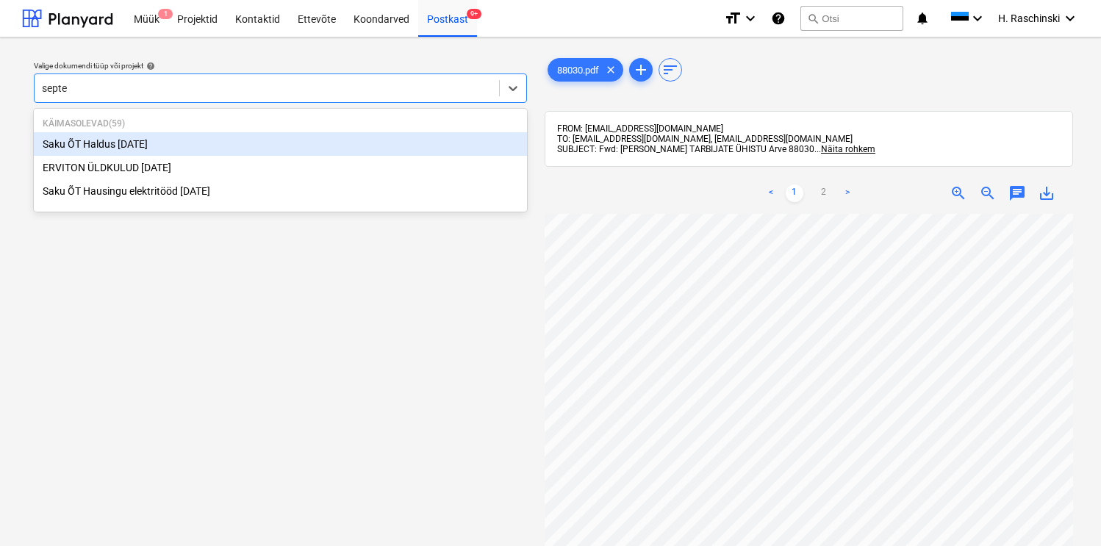
click at [168, 143] on div "Saku ÕT Haldus [DATE]" at bounding box center [280, 144] width 493 height 24
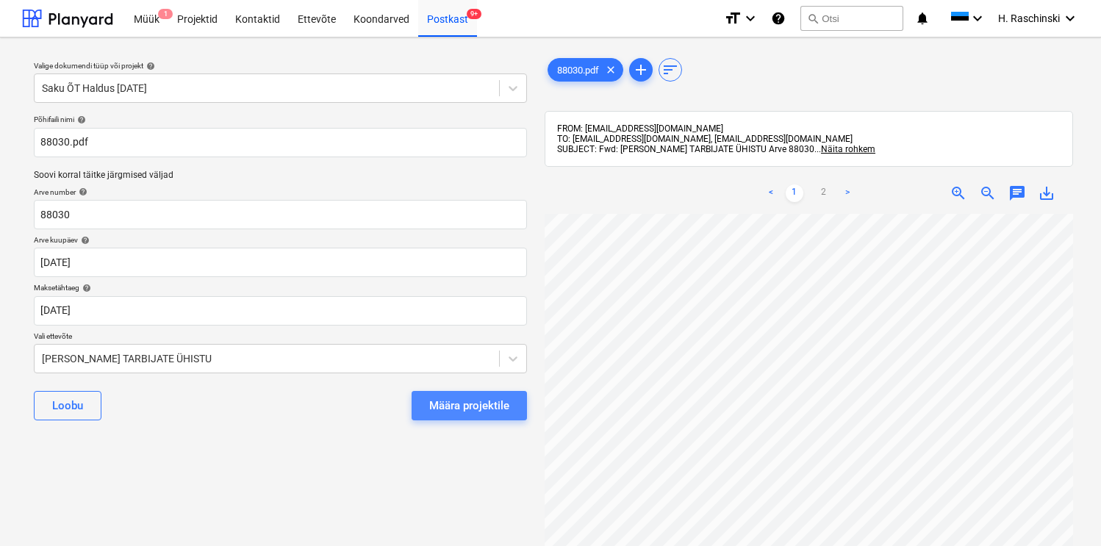
click at [427, 402] on button "Määra projektile" at bounding box center [469, 405] width 115 height 29
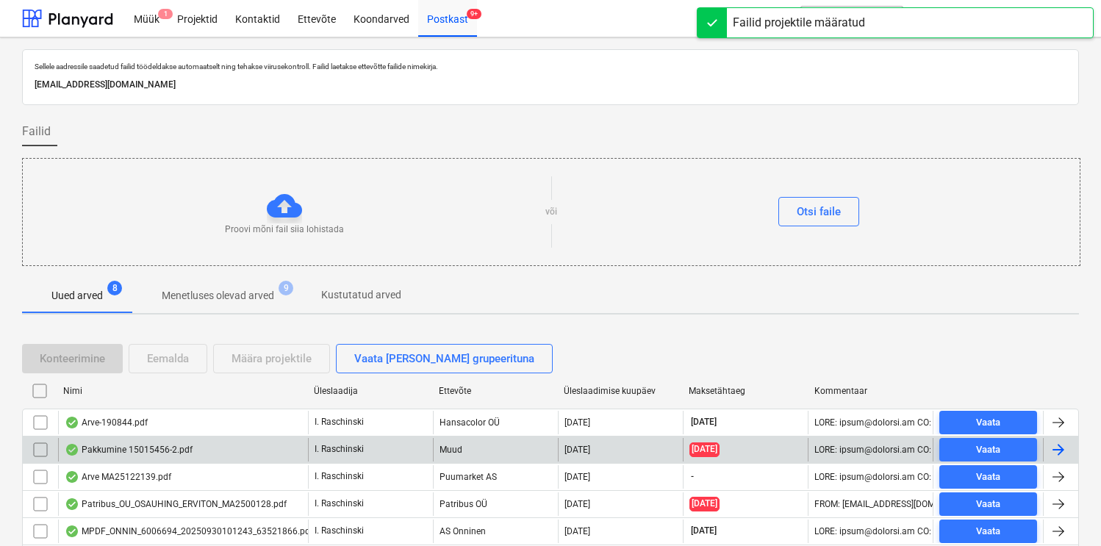
click at [141, 454] on div "Pakkumine 15015456-2.pdf" at bounding box center [129, 450] width 128 height 12
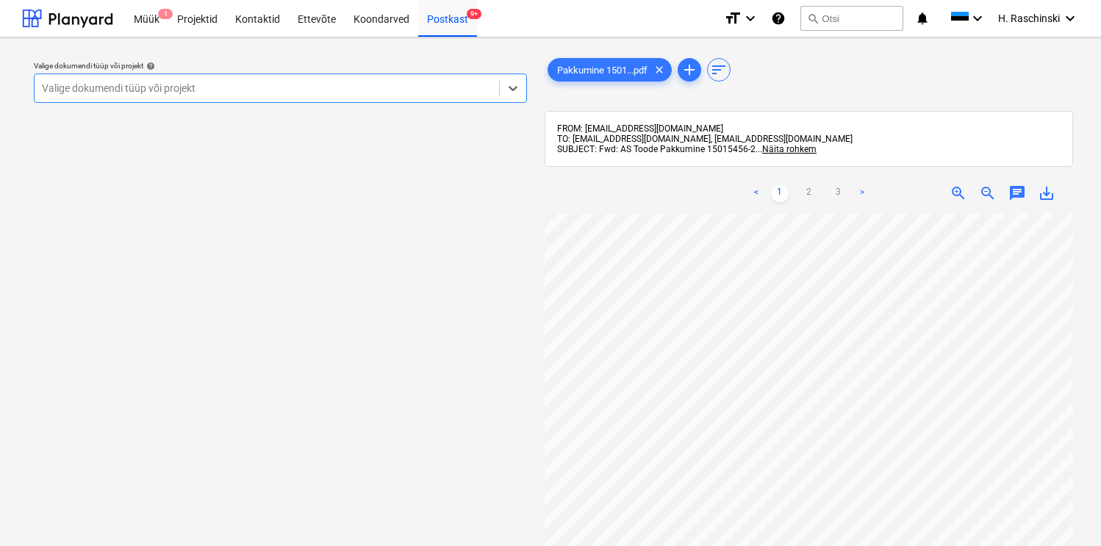
scroll to position [0, 136]
click at [835, 191] on link "3" at bounding box center [839, 194] width 18 height 18
click at [443, 19] on div "Postkast 9+" at bounding box center [447, 17] width 59 height 37
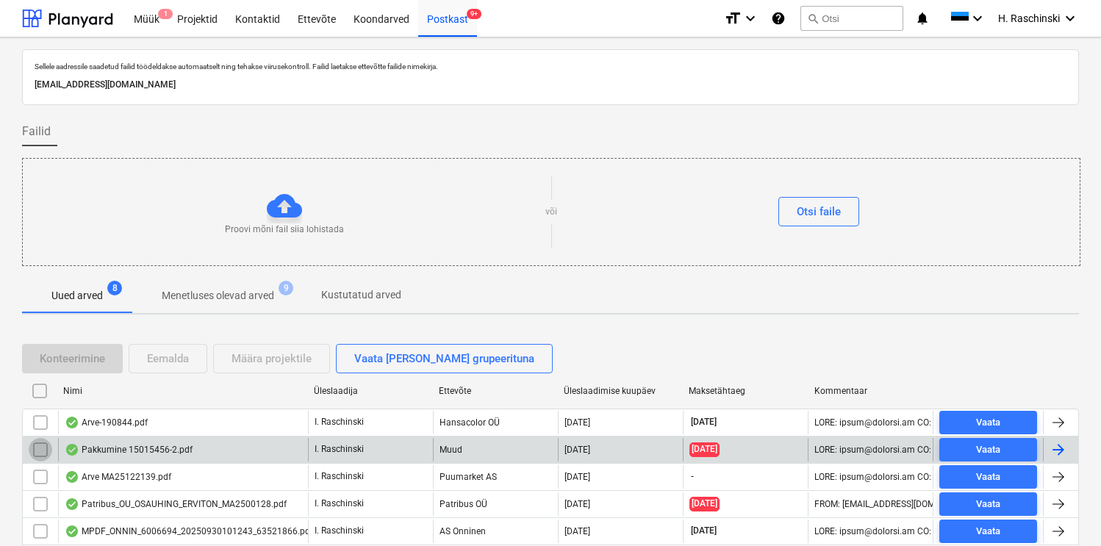
click at [45, 448] on input "checkbox" at bounding box center [41, 450] width 24 height 24
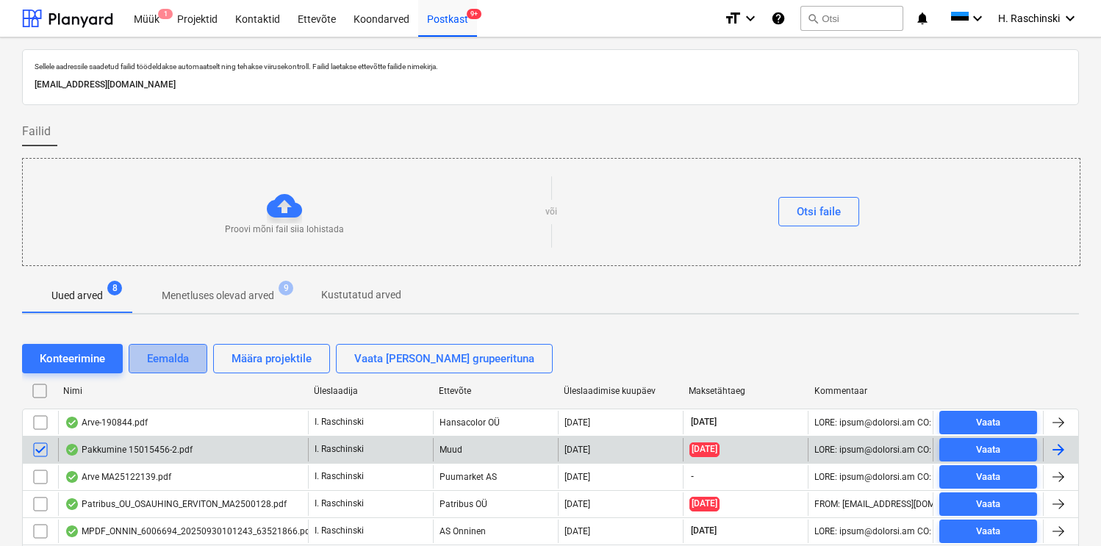
click at [157, 367] on div "Eemalda" at bounding box center [168, 358] width 42 height 19
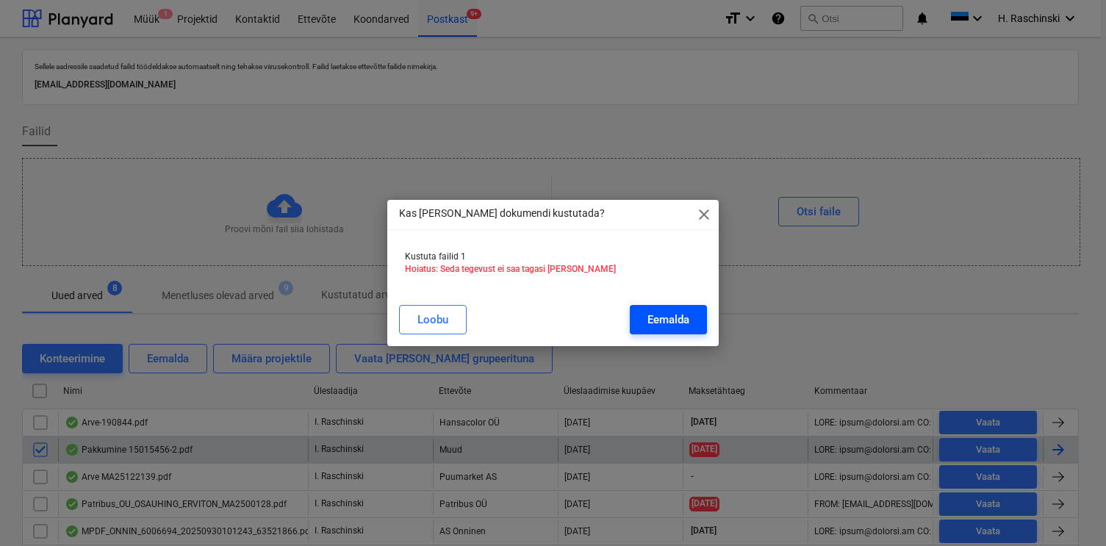
click at [639, 315] on button "Eemalda" at bounding box center [668, 319] width 77 height 29
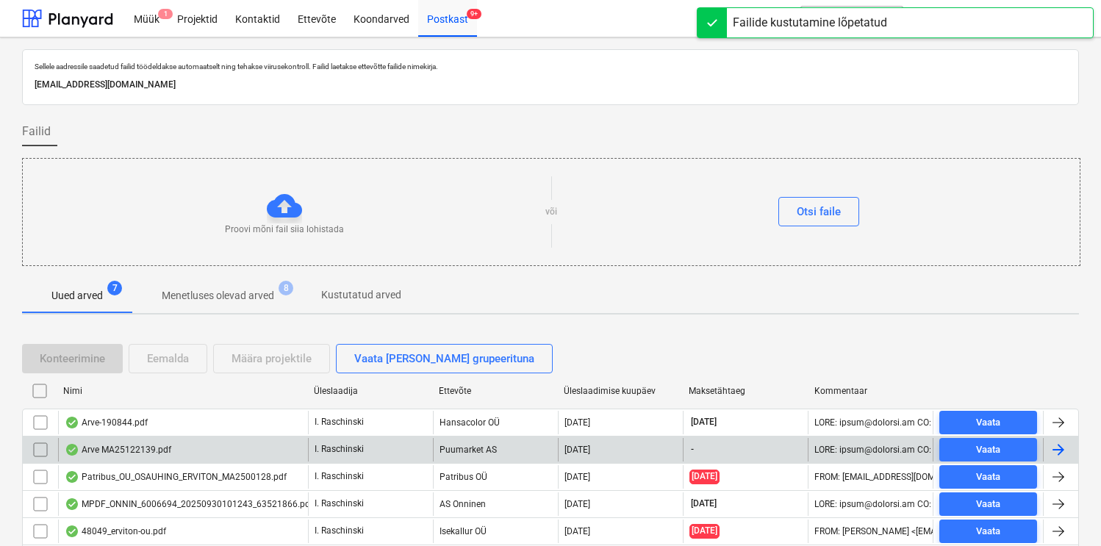
click at [146, 443] on div "Arve MA25122139.pdf" at bounding box center [183, 450] width 250 height 24
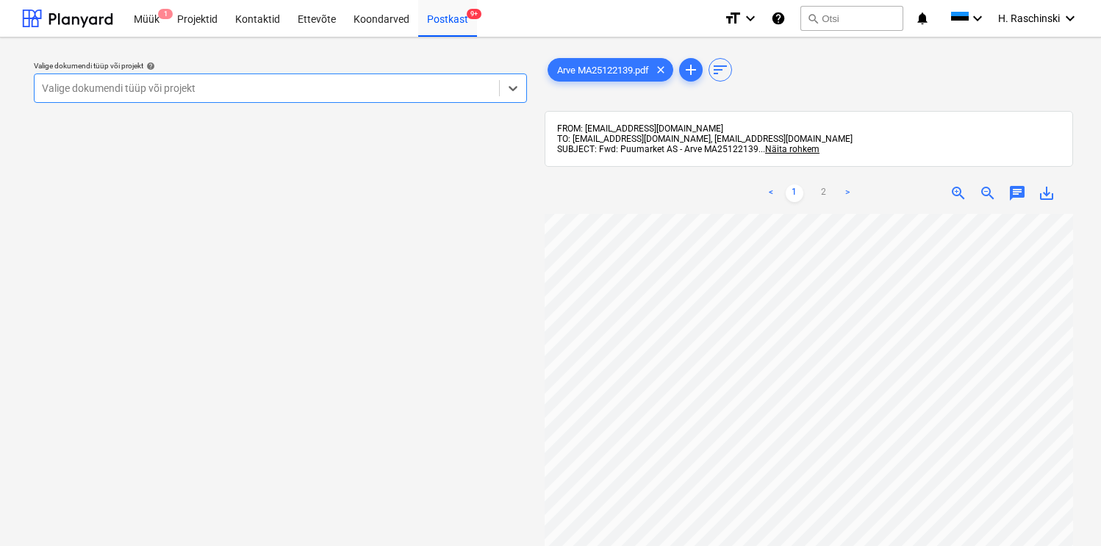
scroll to position [0, 80]
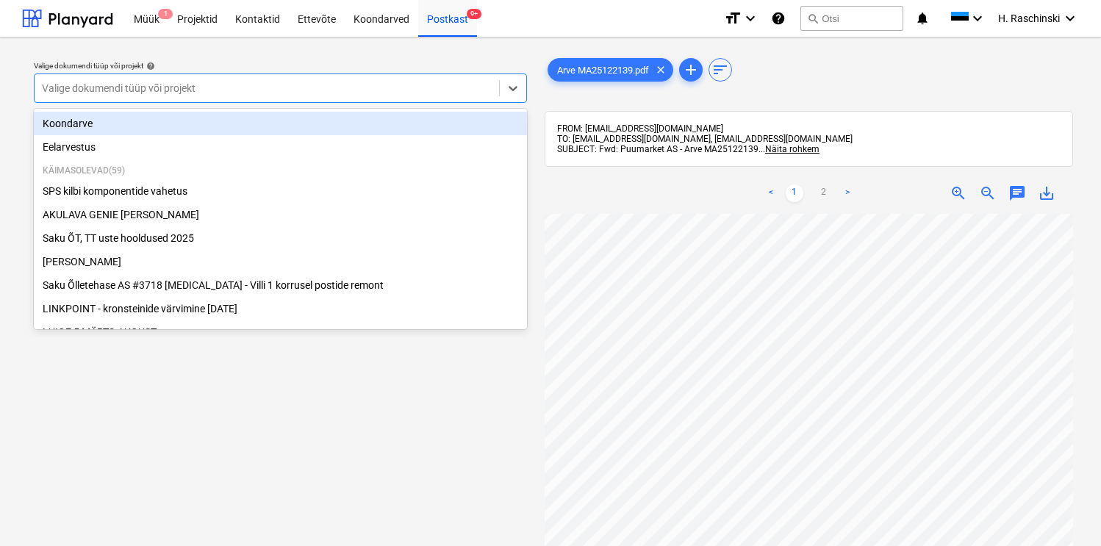
click at [433, 99] on div "Valige dokumendi tüüp või projekt" at bounding box center [267, 88] width 465 height 21
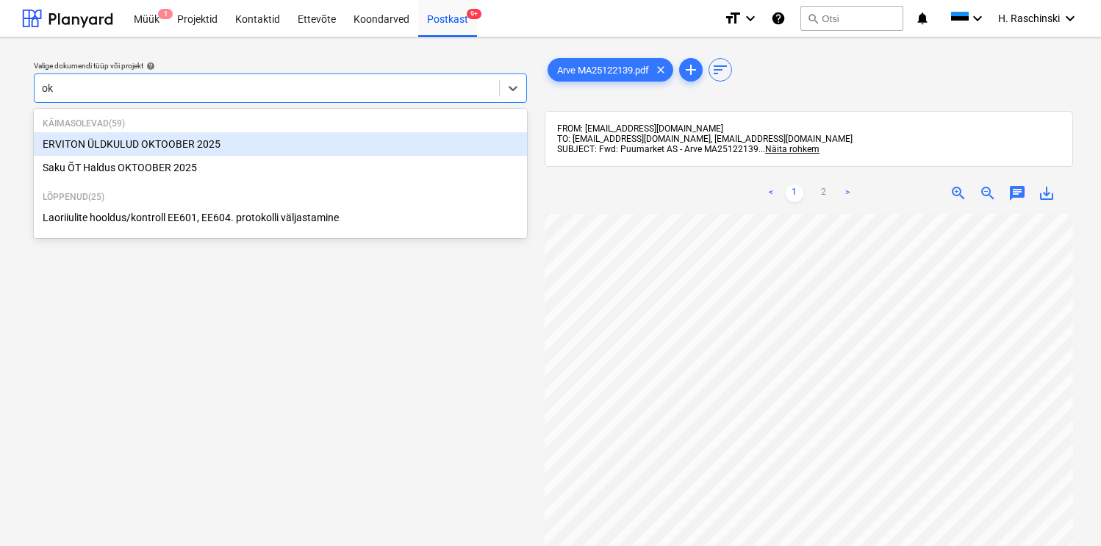
type input "okt"
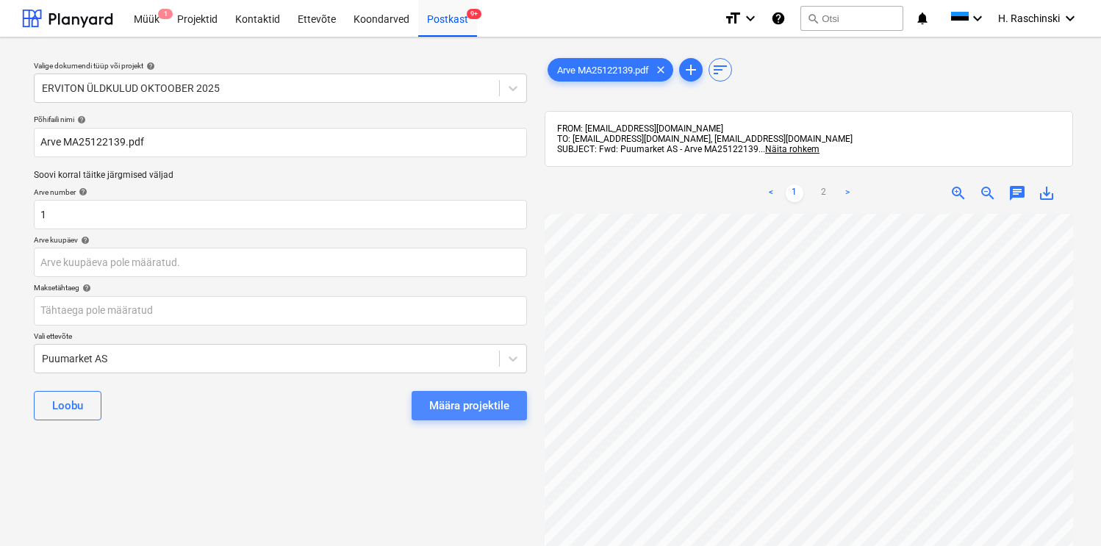
click at [443, 412] on div "Määra projektile" at bounding box center [469, 405] width 80 height 19
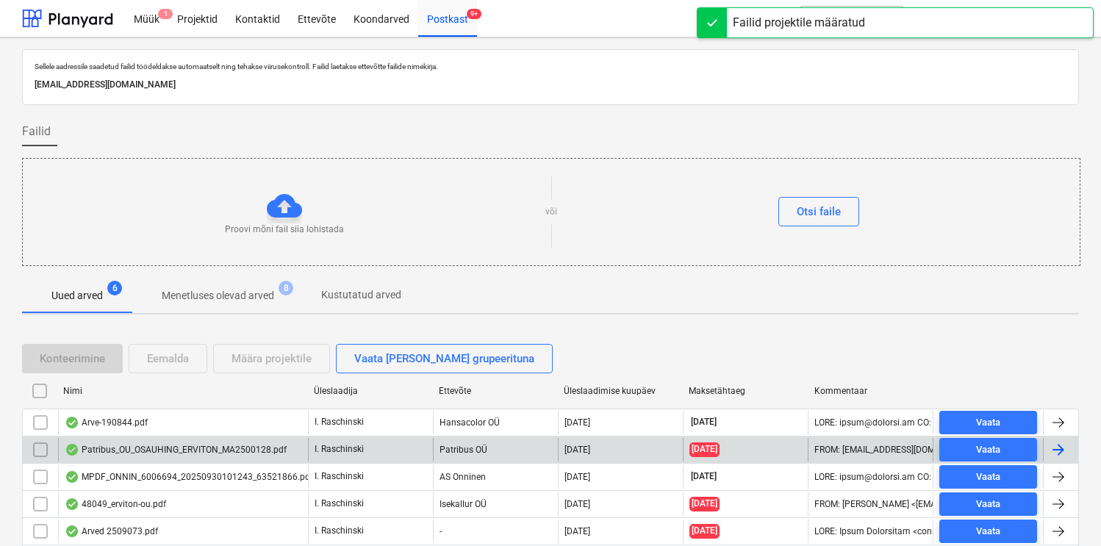
click at [165, 448] on div "Patribus_OU_OSAUHING_ERVITON_MA2500128.pdf" at bounding box center [176, 450] width 222 height 12
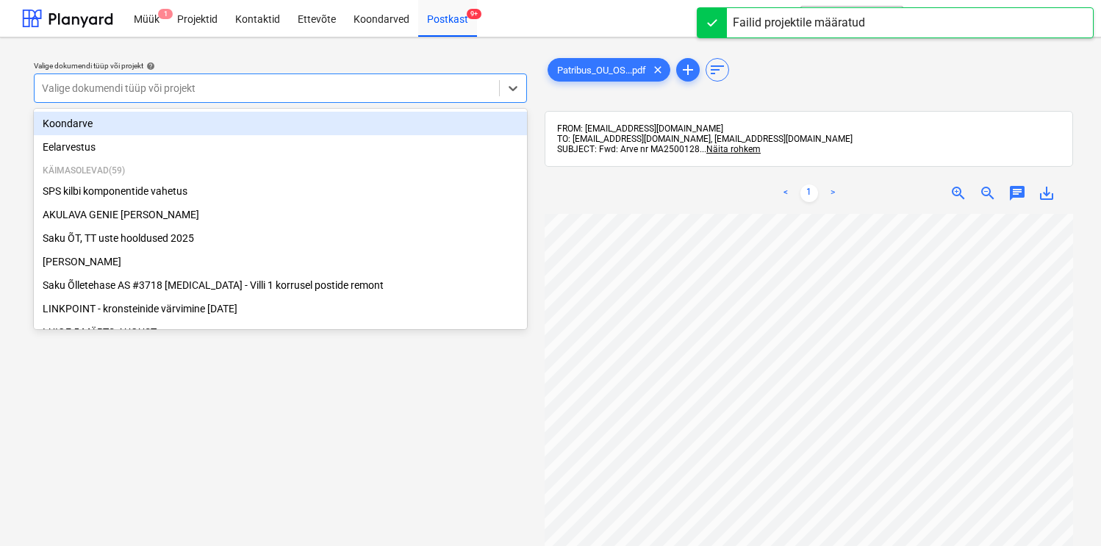
click at [257, 92] on div at bounding box center [267, 88] width 450 height 15
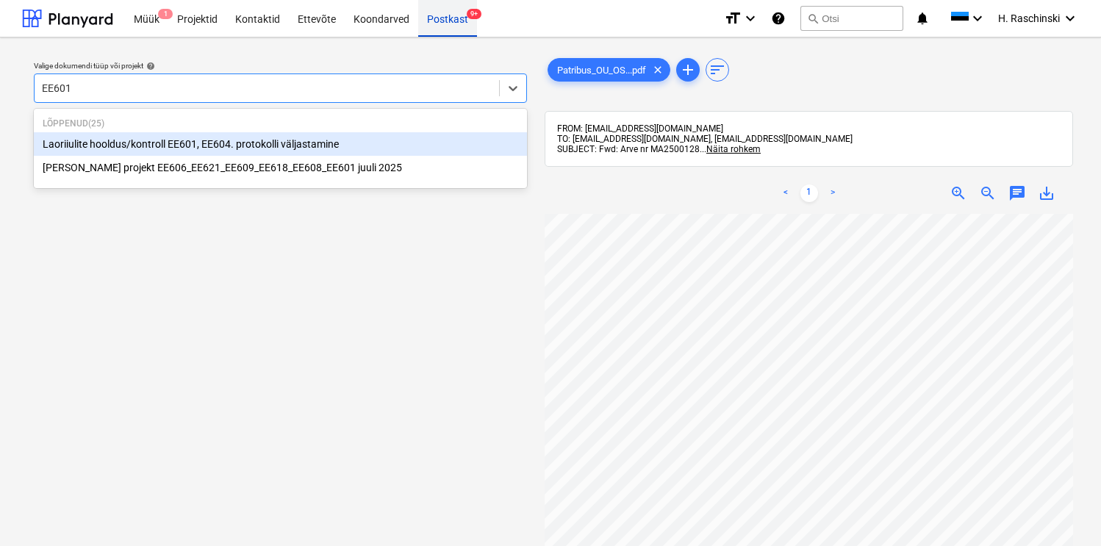
type input "EE601"
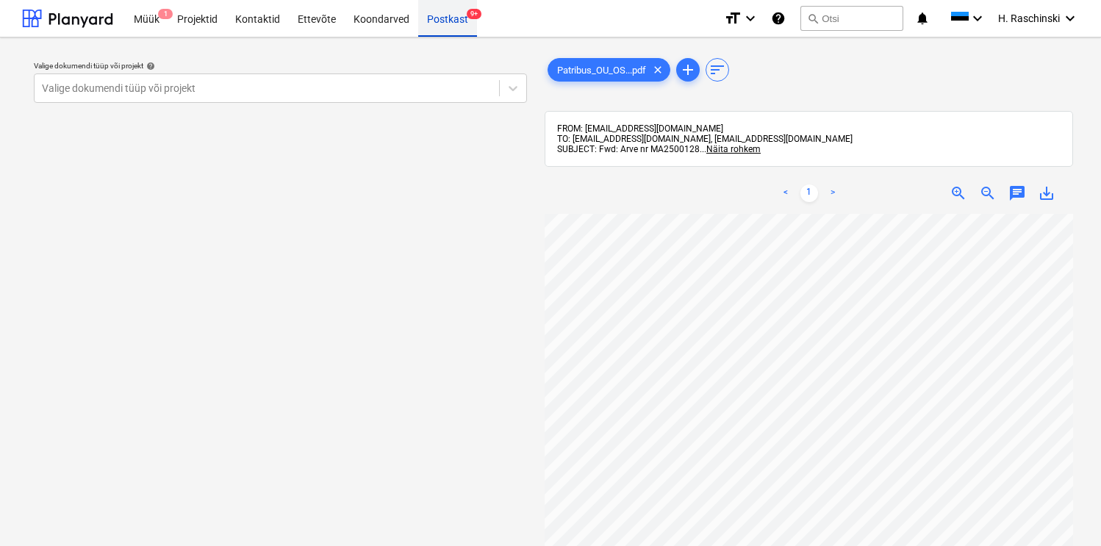
click at [445, 19] on div "Postkast 9+" at bounding box center [447, 17] width 59 height 37
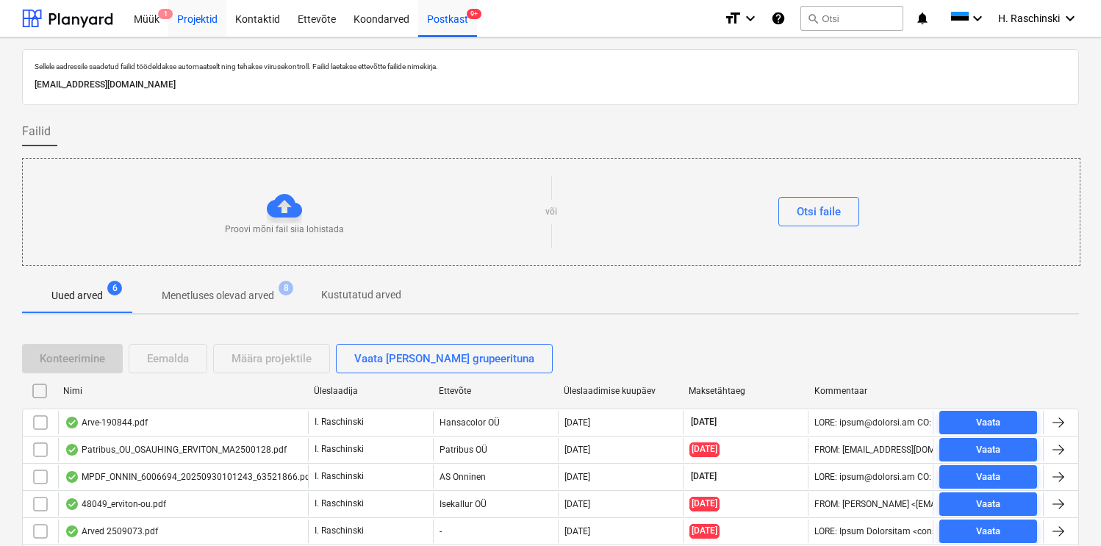
click at [176, 18] on div "Projektid" at bounding box center [197, 17] width 58 height 37
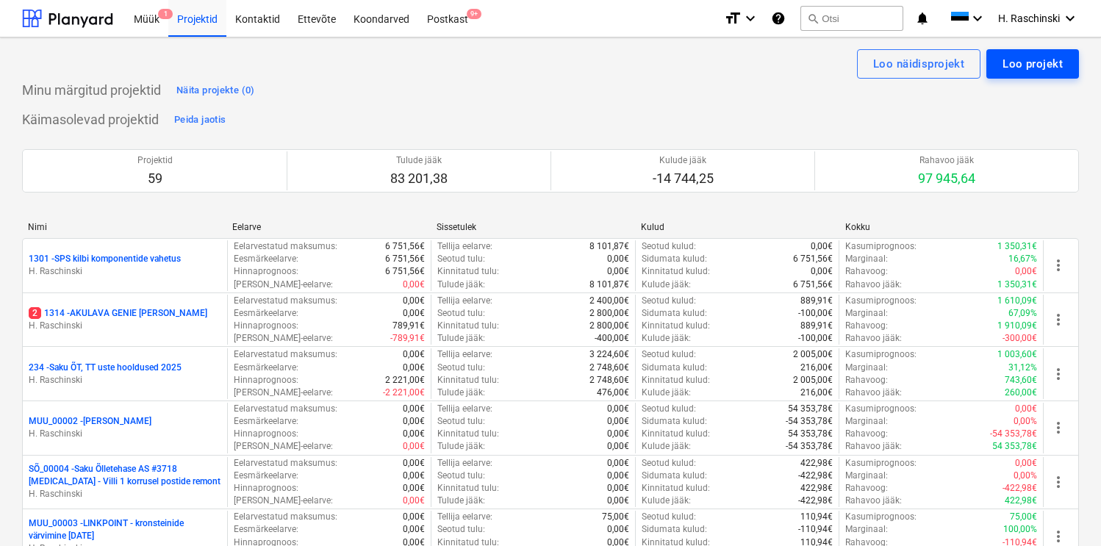
click at [1006, 64] on div "Loo projekt" at bounding box center [1033, 63] width 60 height 19
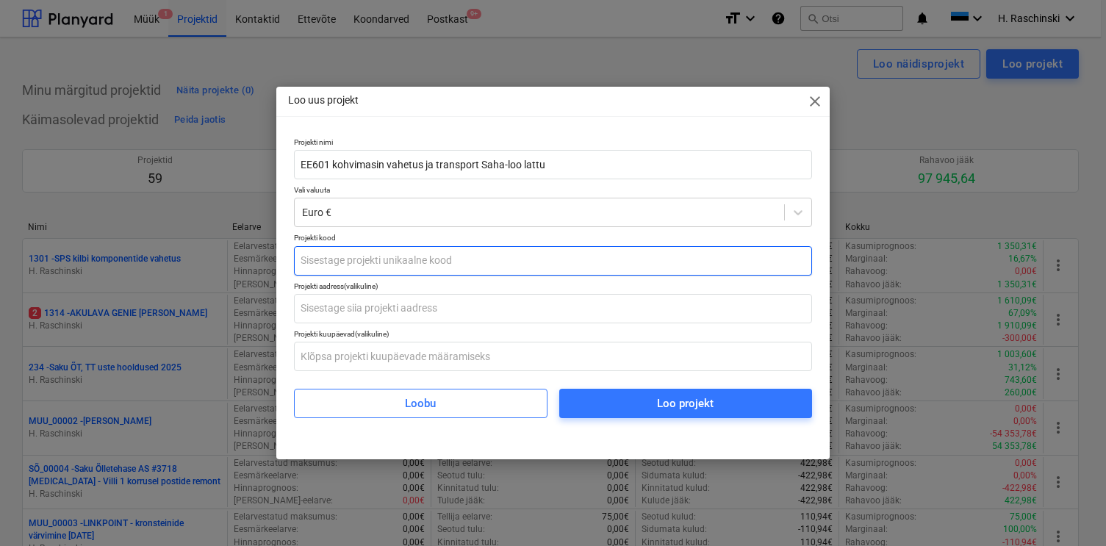
type input "EE601 kohvimasin vahetus ja transport Saha-loo lattu"
click at [414, 254] on input "text" at bounding box center [553, 260] width 518 height 29
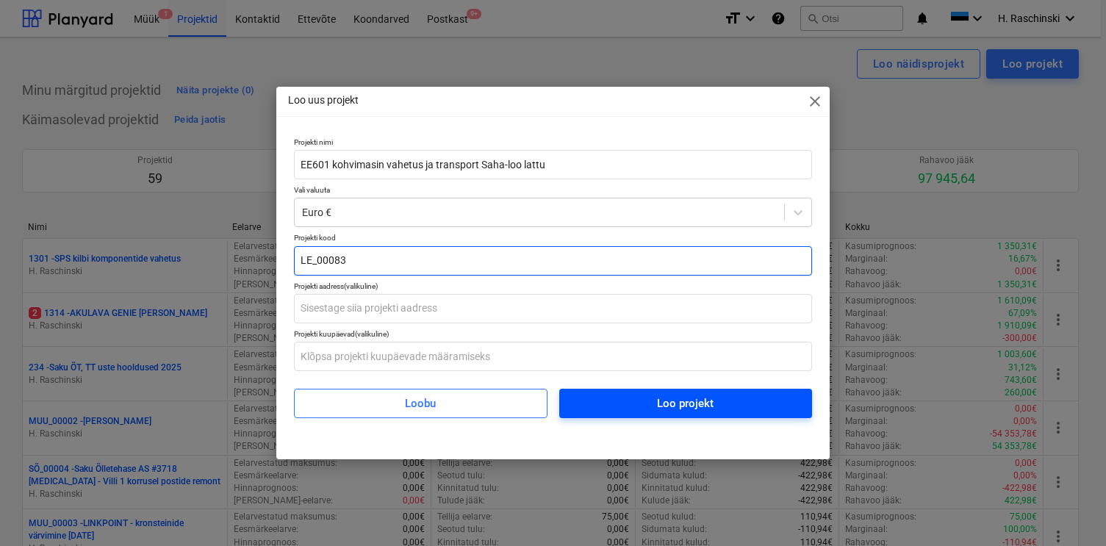
type input "LE_00083"
click at [641, 405] on span "Loo projekt" at bounding box center [686, 403] width 218 height 19
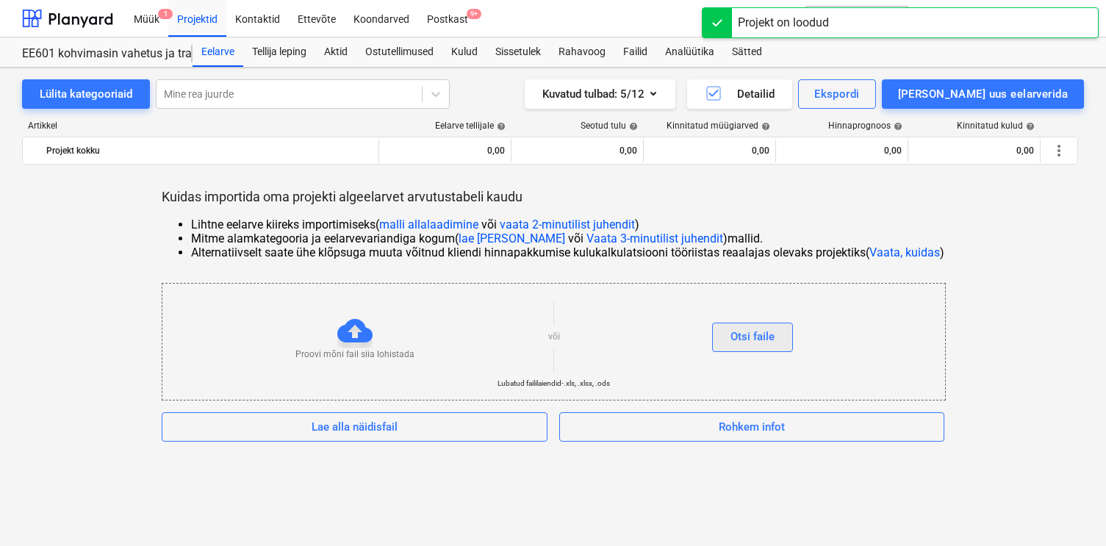
click at [768, 336] on div "Otsi faile" at bounding box center [753, 336] width 44 height 19
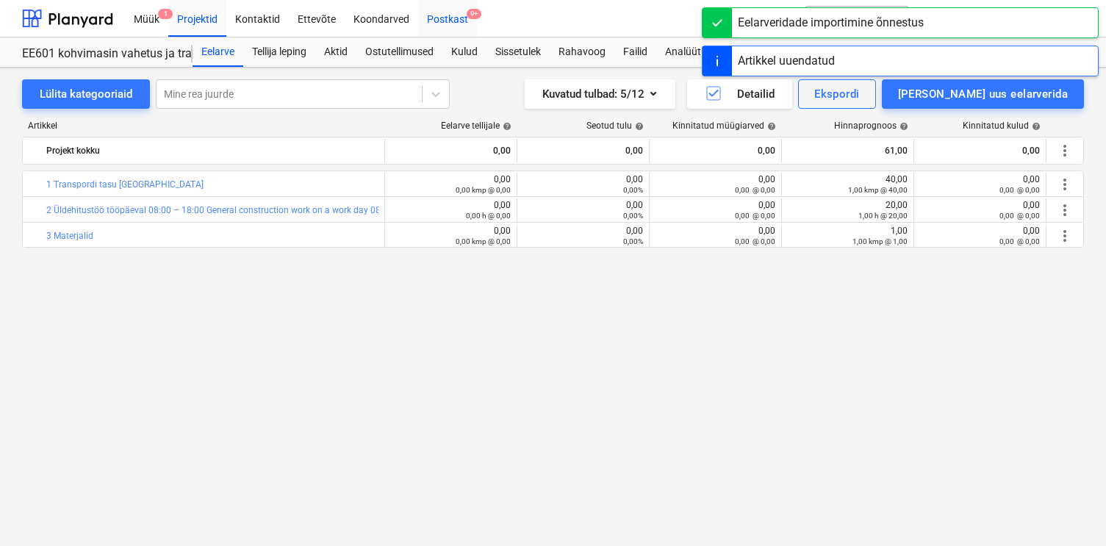
click at [436, 22] on div "Postkast 9+" at bounding box center [447, 17] width 59 height 37
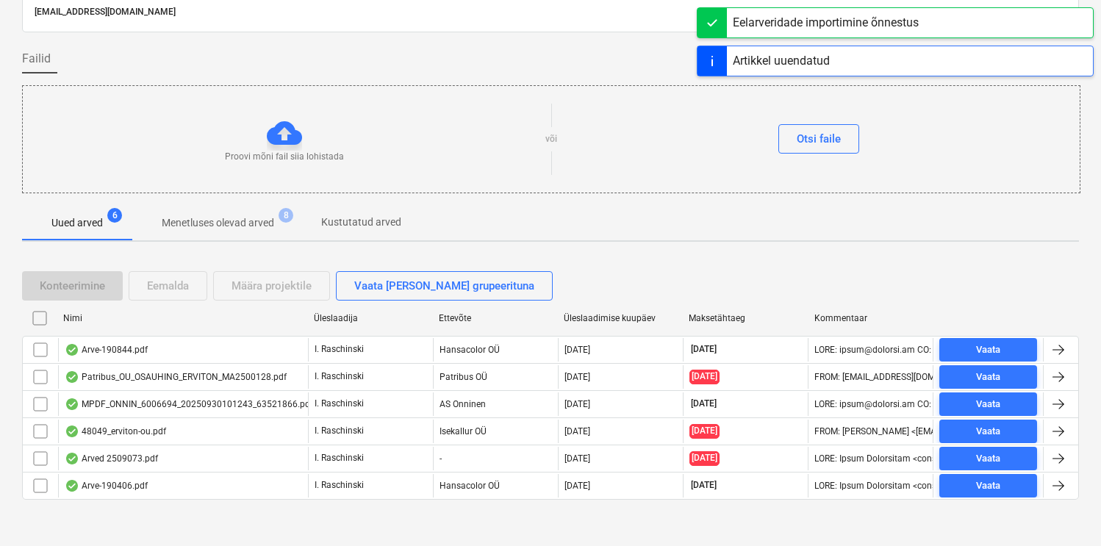
scroll to position [79, 0]
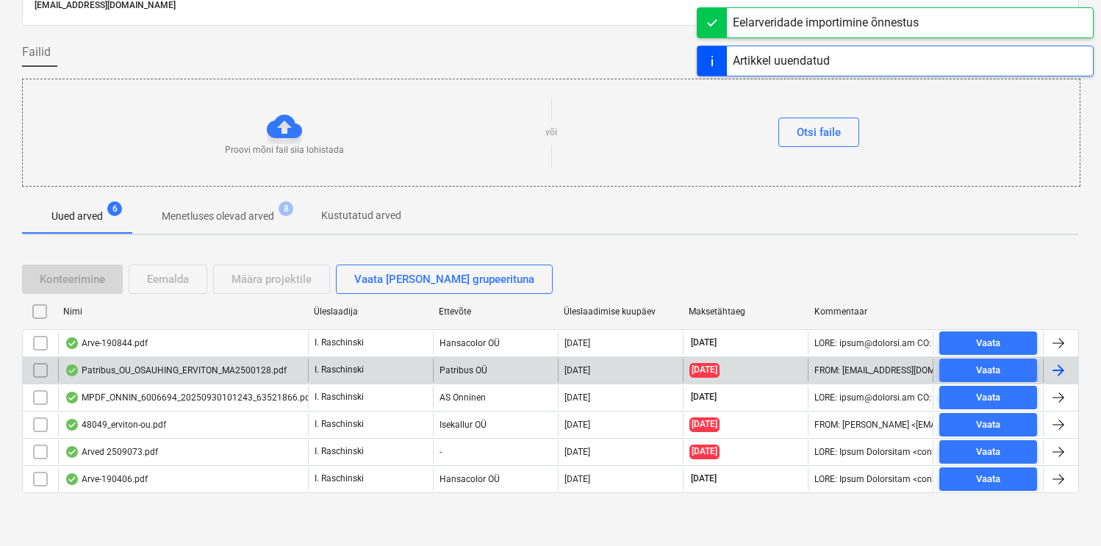
click at [162, 360] on div "Patribus_OU_OSAUHING_ERVITON_MA2500128.pdf" at bounding box center [183, 371] width 250 height 24
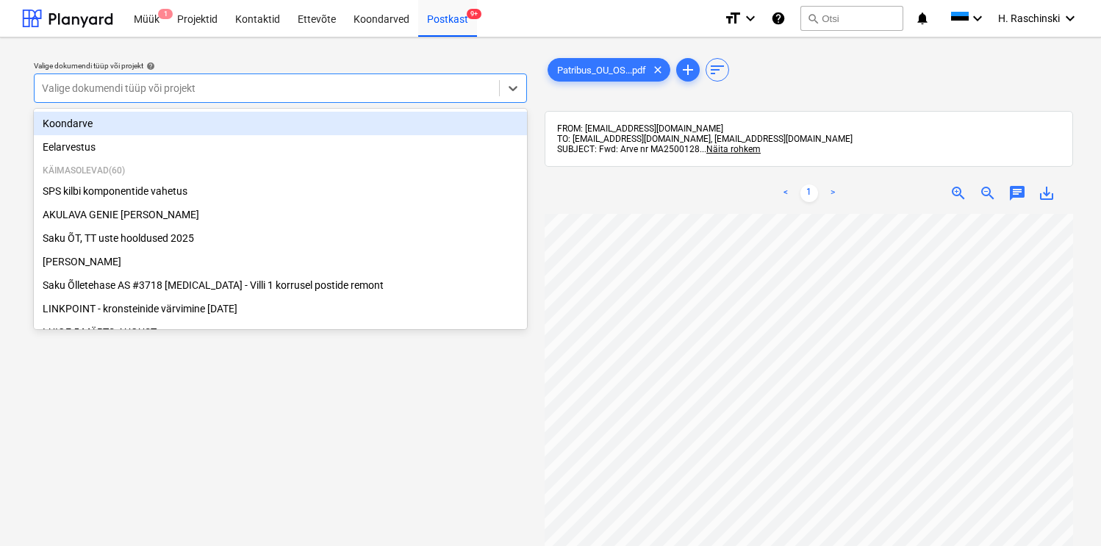
click at [296, 91] on div at bounding box center [267, 88] width 450 height 15
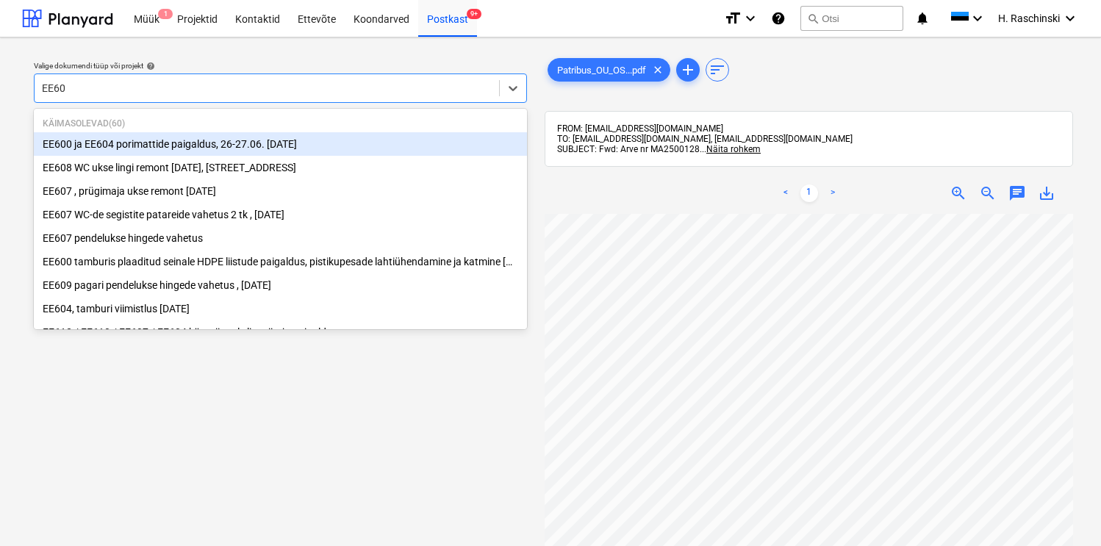
type input "EE601"
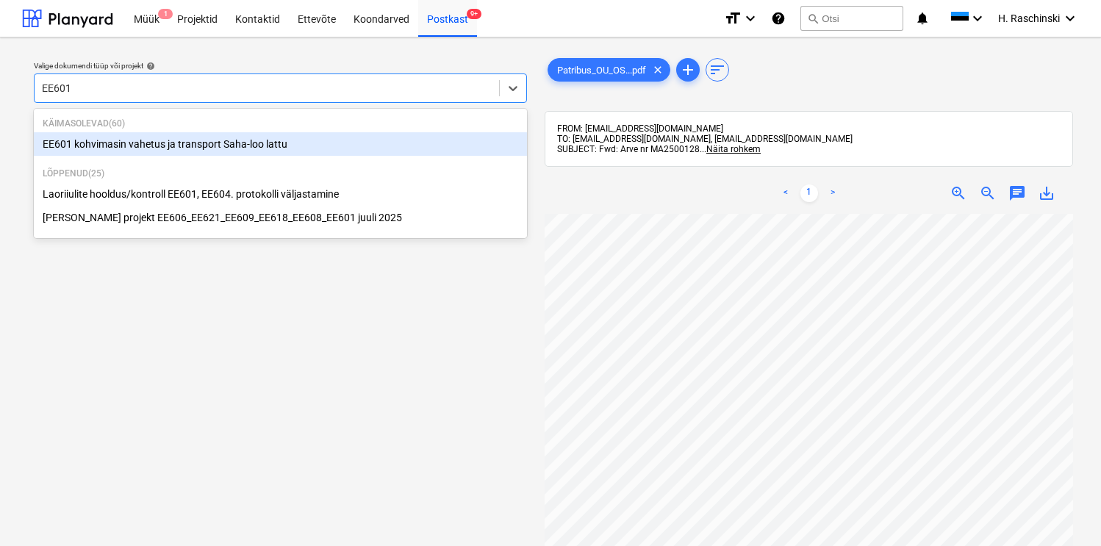
click at [185, 144] on div "EE601 kohvimasin vahetus ja transport Saha-loo lattu" at bounding box center [280, 144] width 493 height 24
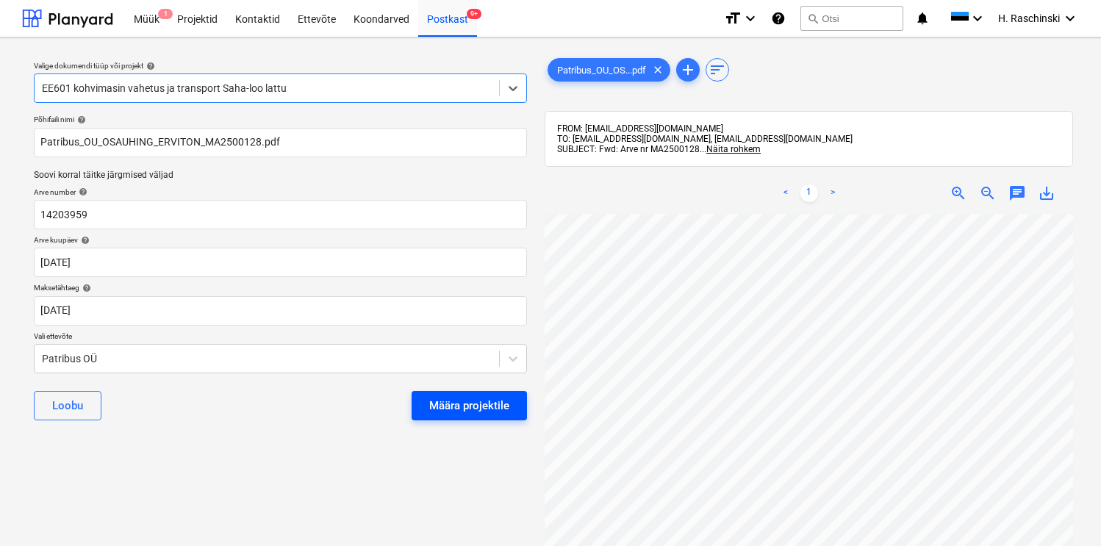
click at [467, 414] on div "Määra projektile" at bounding box center [469, 405] width 80 height 19
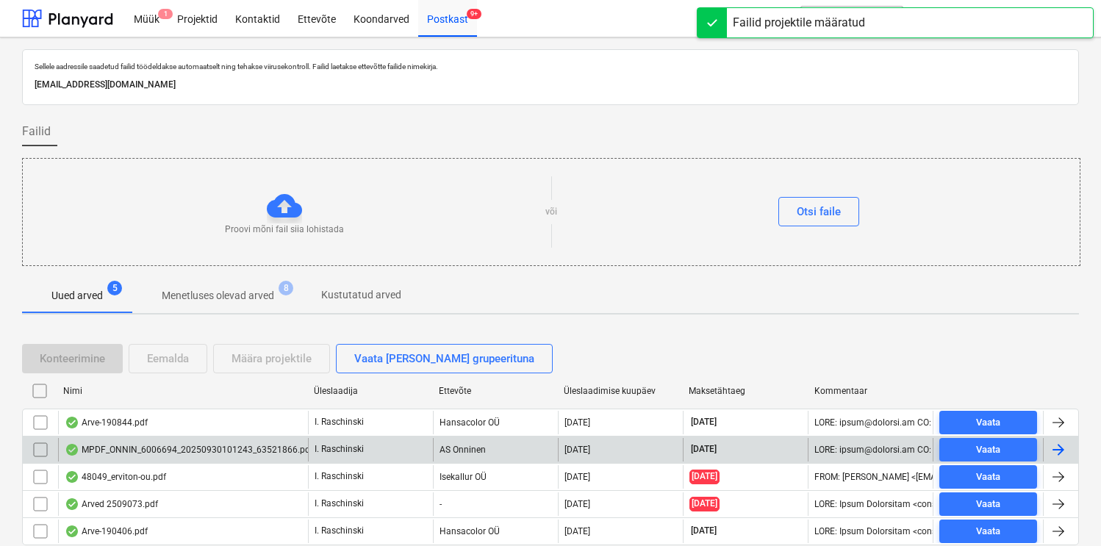
click at [129, 444] on div "MPDF_ONNIN_6006694_20250930101243_63521866.pdf" at bounding box center [189, 450] width 248 height 12
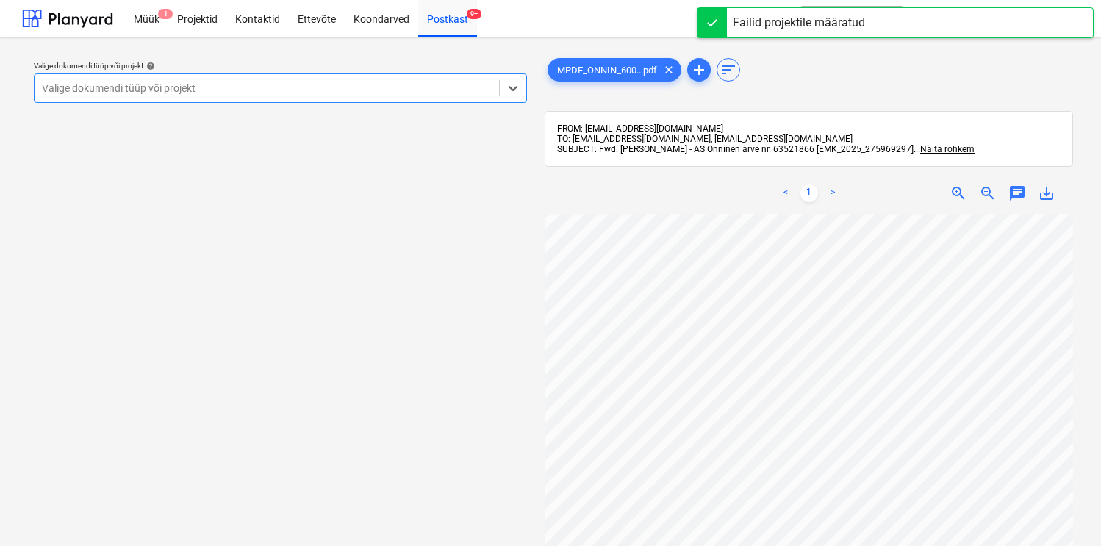
scroll to position [150, 4]
click at [369, 90] on div at bounding box center [267, 88] width 450 height 15
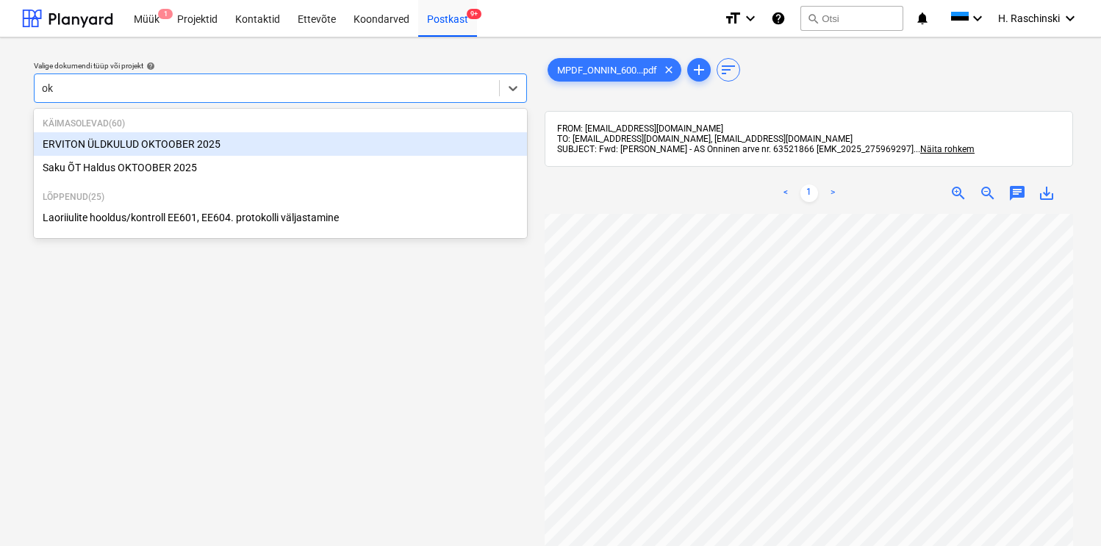
type input "okt"
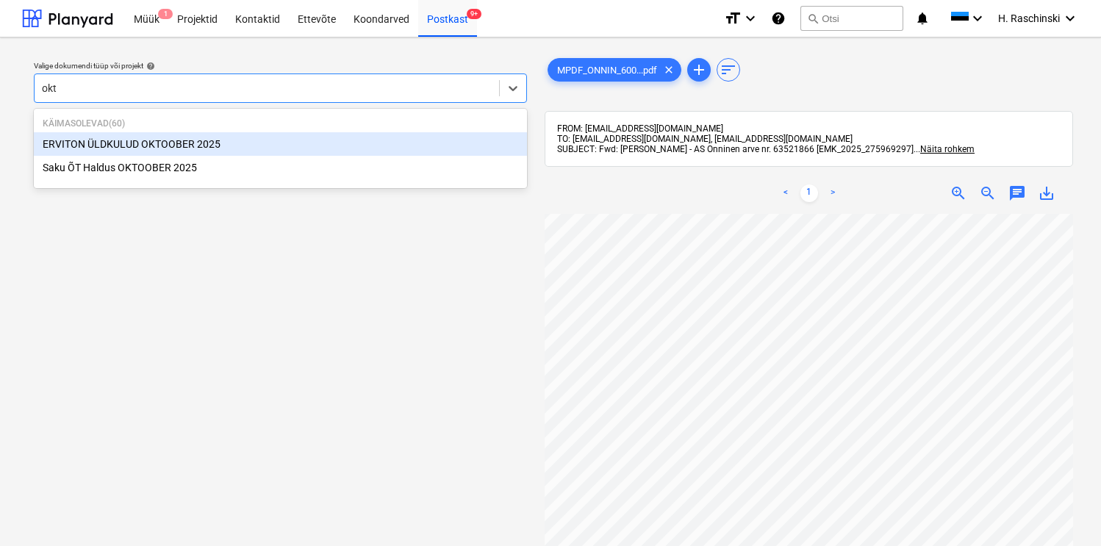
click at [281, 146] on div "ERVITON ÜLDKULUD [DATE]" at bounding box center [280, 144] width 493 height 24
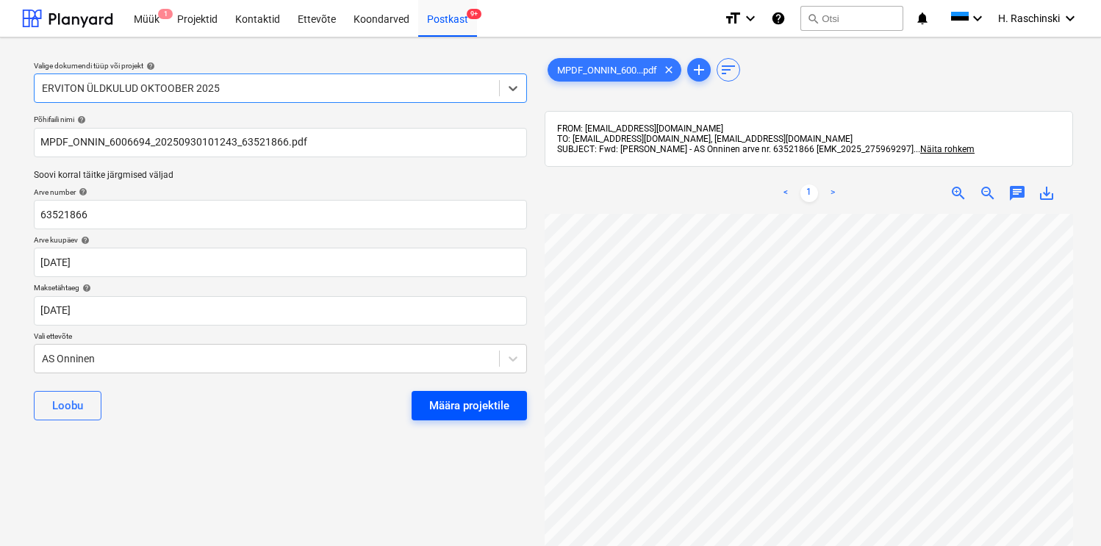
click at [433, 393] on button "Määra projektile" at bounding box center [469, 405] width 115 height 29
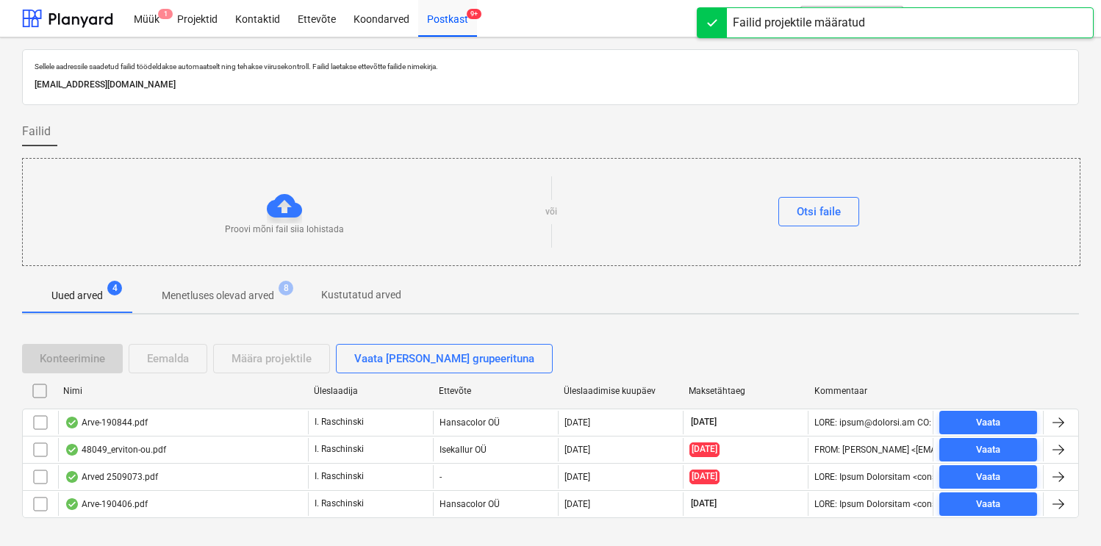
scroll to position [1, 0]
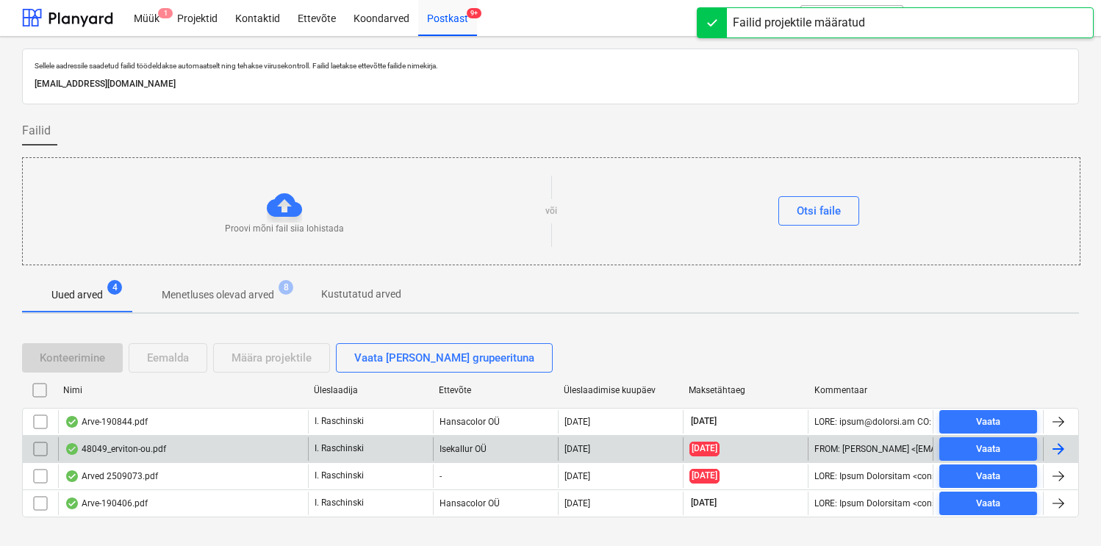
click at [111, 446] on div "48049_erviton-ou.pdf" at bounding box center [115, 449] width 101 height 12
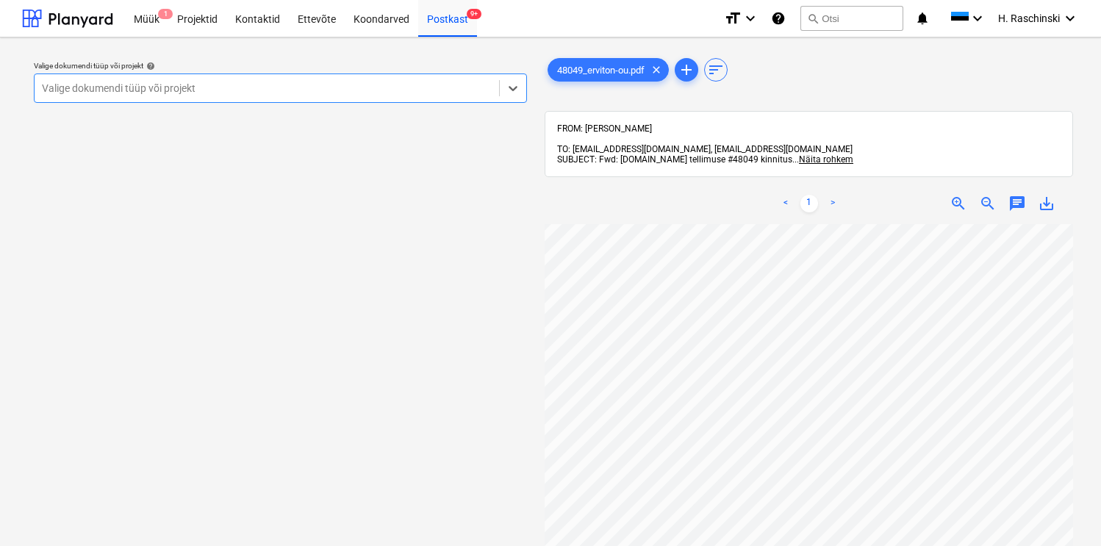
scroll to position [247, 0]
click at [473, 90] on div at bounding box center [267, 88] width 450 height 15
click at [404, 446] on div "Valige dokumendi tüüp või projekt help Valige dokumendi tüüp või projekt" at bounding box center [280, 392] width 517 height 686
click at [429, 13] on div "Postkast 9+" at bounding box center [447, 17] width 59 height 37
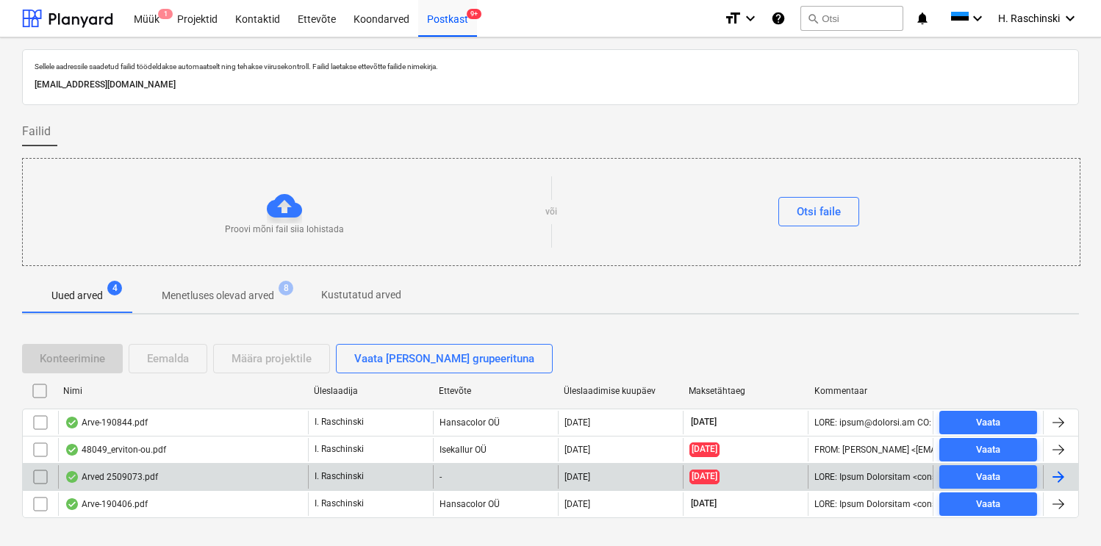
click at [99, 471] on div "Arved 2509073.pdf" at bounding box center [111, 477] width 93 height 12
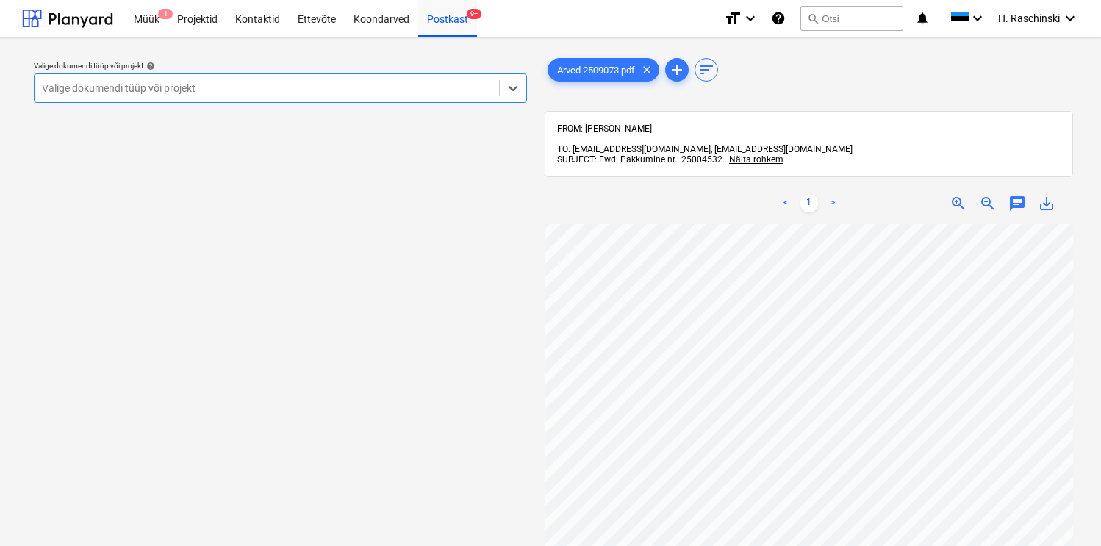
scroll to position [44, 0]
click at [387, 96] on div "Valige dokumendi tüüp või projekt" at bounding box center [267, 88] width 465 height 21
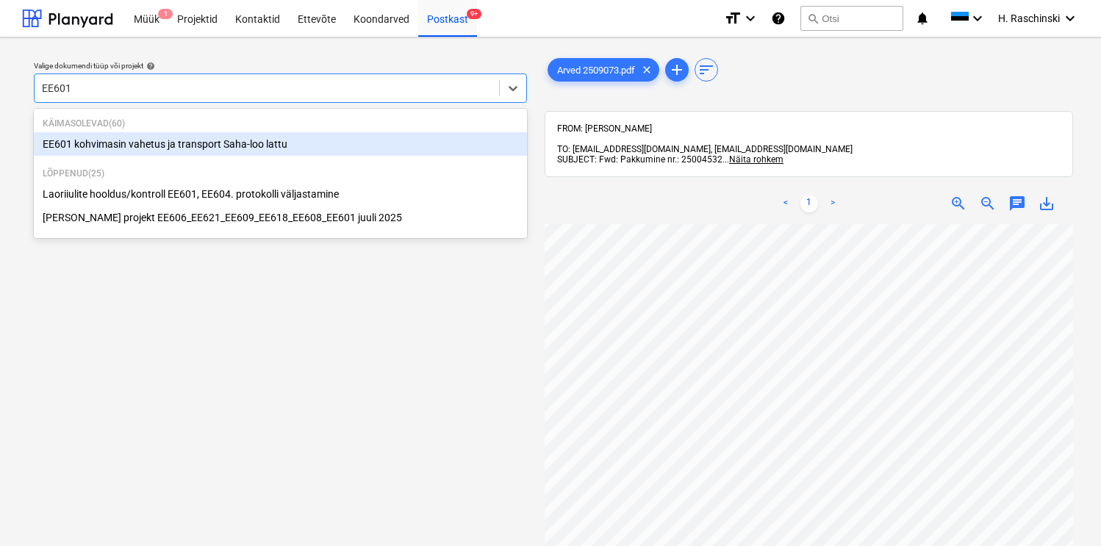
type input "EE601"
click at [484, 46] on div "Valige dokumendi tüüp või projekt help option EE601 kohvimasin vahetus ja trans…" at bounding box center [550, 391] width 1101 height 709
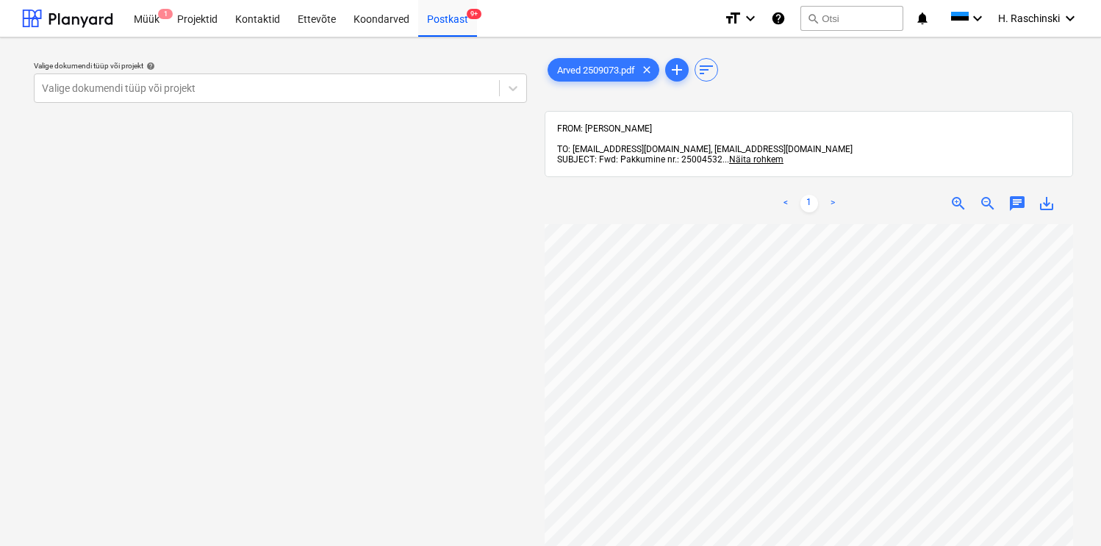
click at [483, 46] on div "Valige dokumendi tüüp või projekt help Valige dokumendi tüüp või projekt Arved …" at bounding box center [550, 391] width 1101 height 709
click at [183, 30] on div "Projektid" at bounding box center [197, 17] width 58 height 37
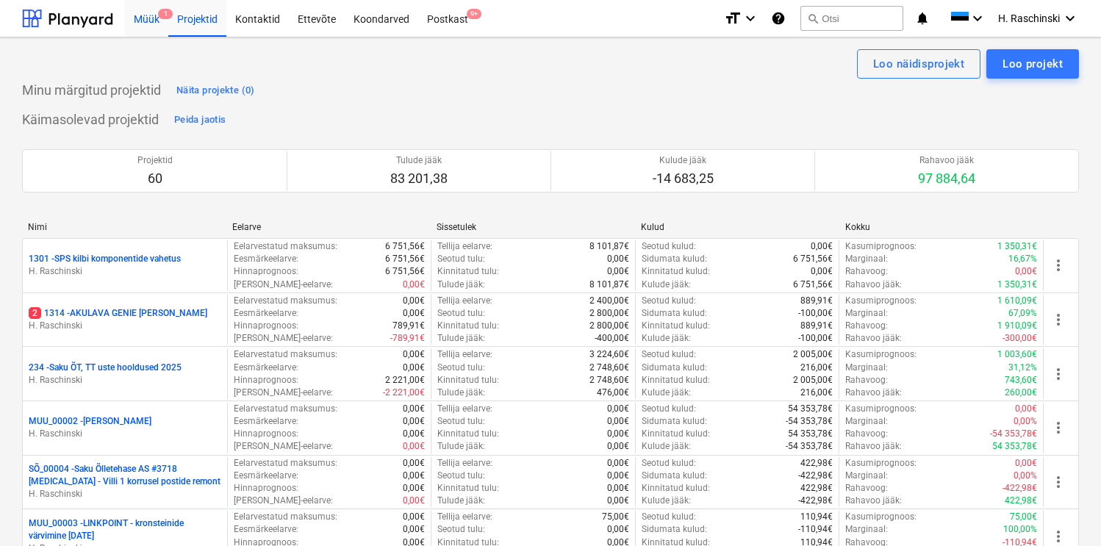
click at [146, 32] on div "Müük 1" at bounding box center [146, 17] width 43 height 37
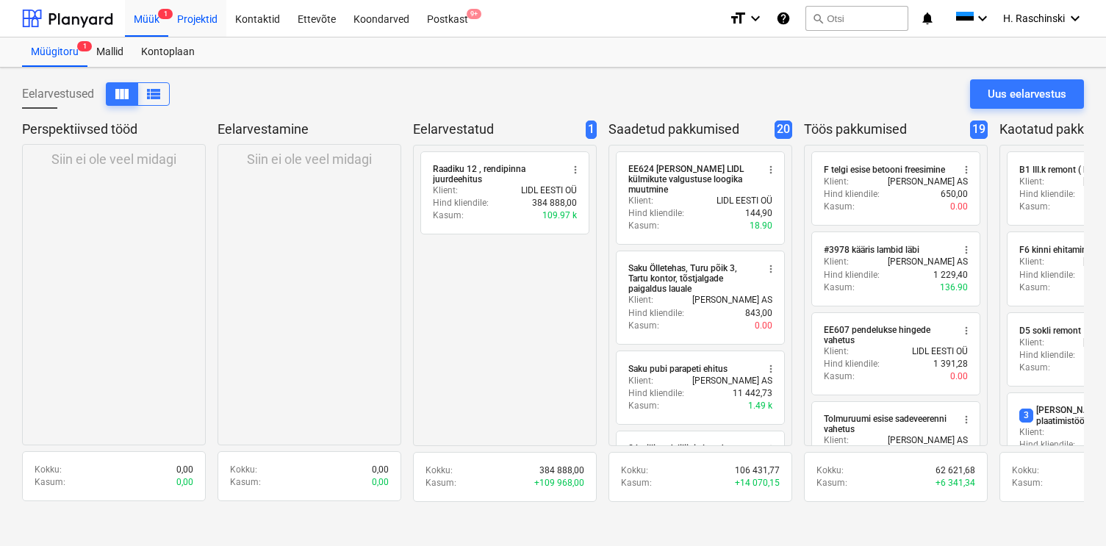
click at [191, 20] on div "Projektid" at bounding box center [197, 17] width 58 height 37
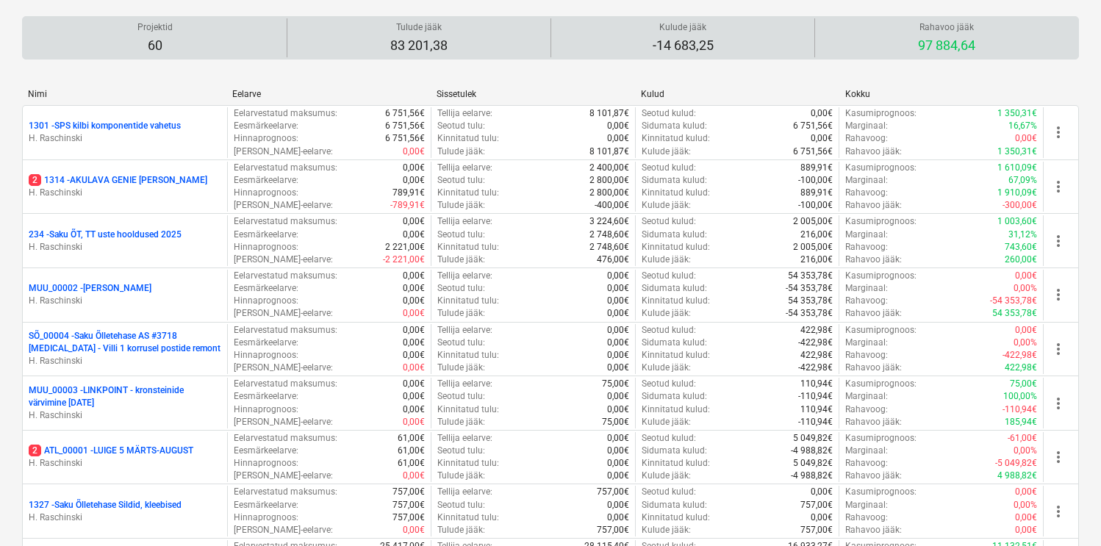
scroll to position [146, 0]
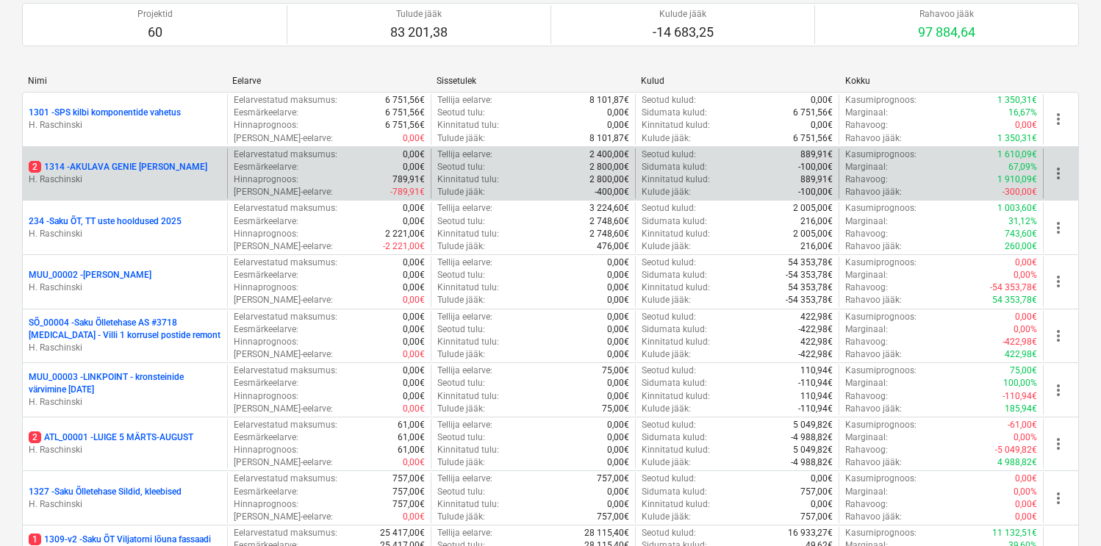
click at [188, 165] on p "2 1314 - AKULAVA GENIE ja HAULOTTE" at bounding box center [118, 167] width 179 height 12
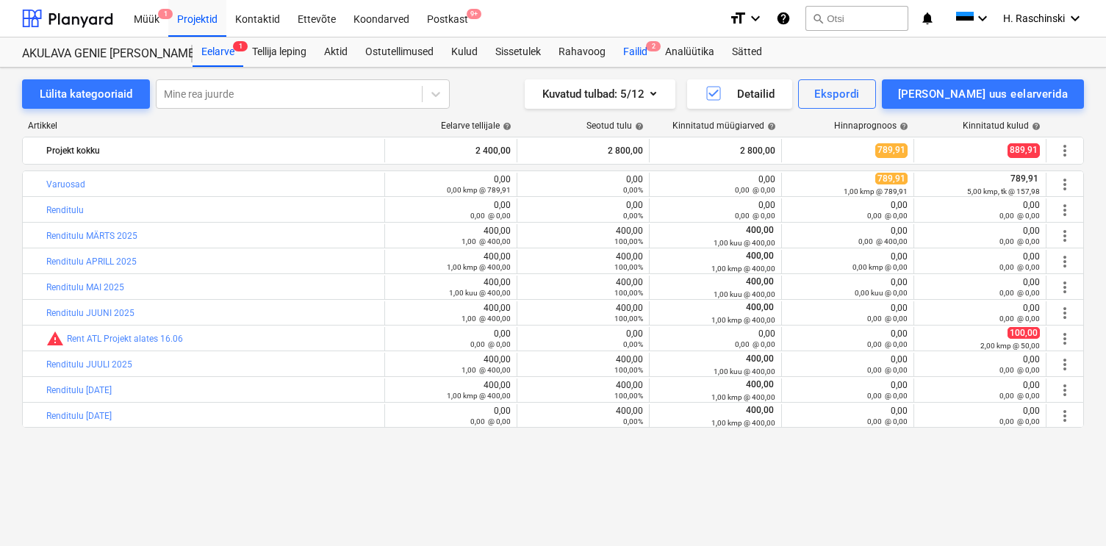
click at [635, 62] on div "Failid 2" at bounding box center [636, 51] width 42 height 29
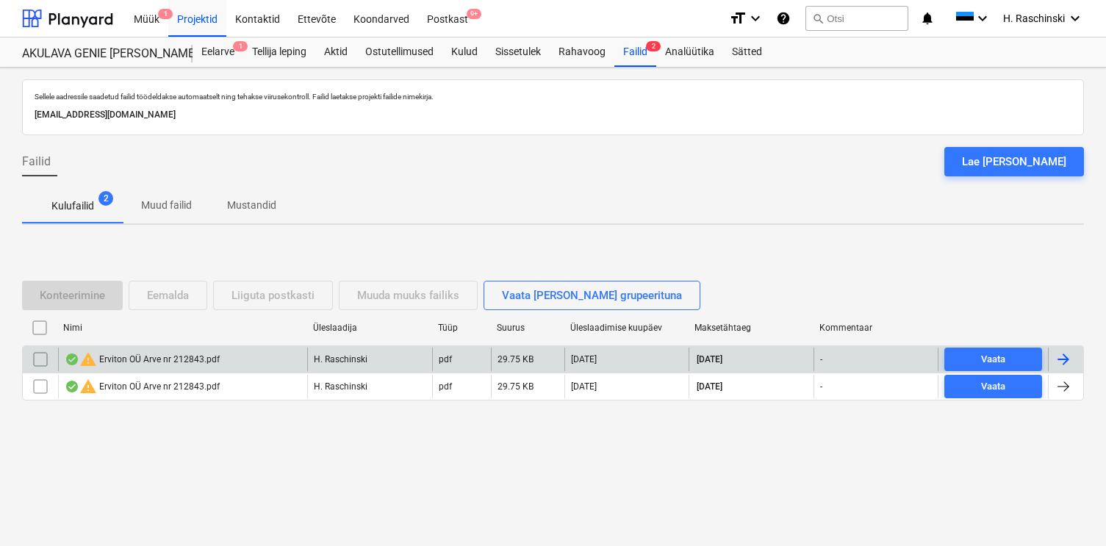
click at [113, 360] on div "warning Erviton OÜ Arve nr 212843.pdf" at bounding box center [142, 360] width 155 height 18
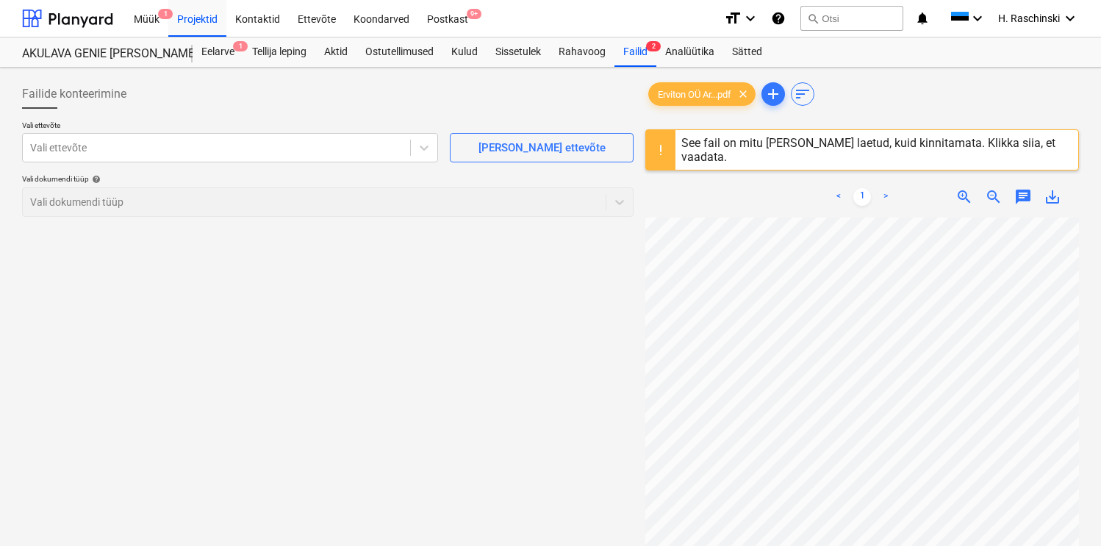
scroll to position [251, 230]
click at [632, 58] on div "Failid 2" at bounding box center [636, 51] width 42 height 29
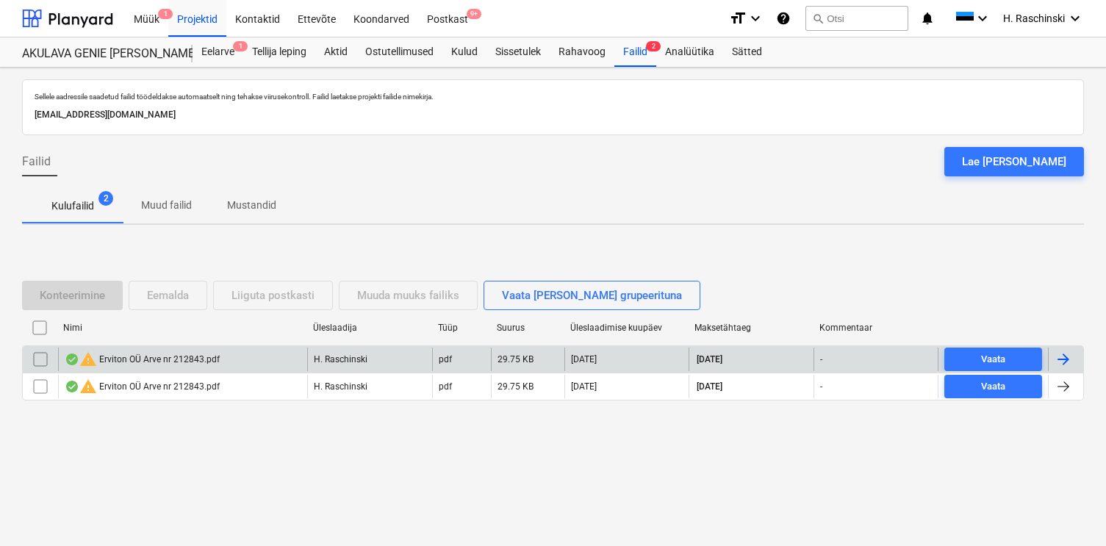
click at [41, 354] on input "checkbox" at bounding box center [41, 360] width 24 height 24
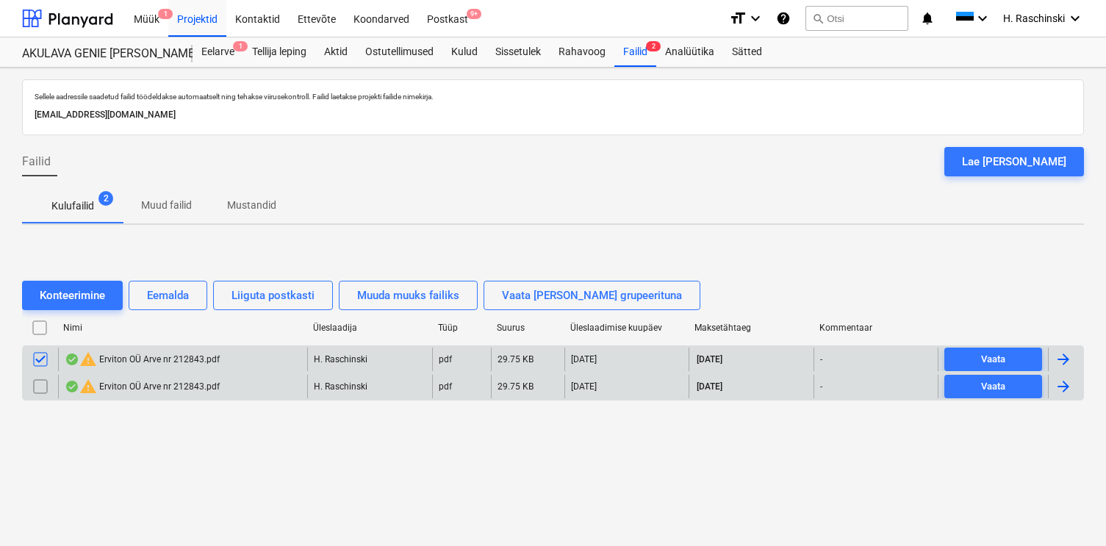
click at [41, 380] on input "checkbox" at bounding box center [41, 387] width 24 height 24
click at [166, 303] on div "Eemalda" at bounding box center [168, 295] width 42 height 19
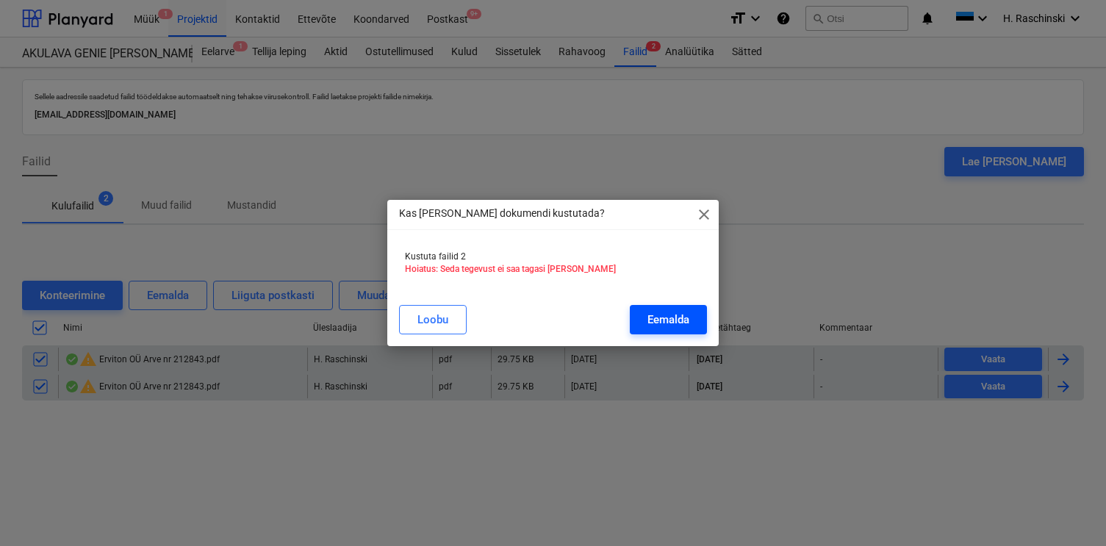
click at [663, 313] on div "Eemalda" at bounding box center [669, 319] width 42 height 19
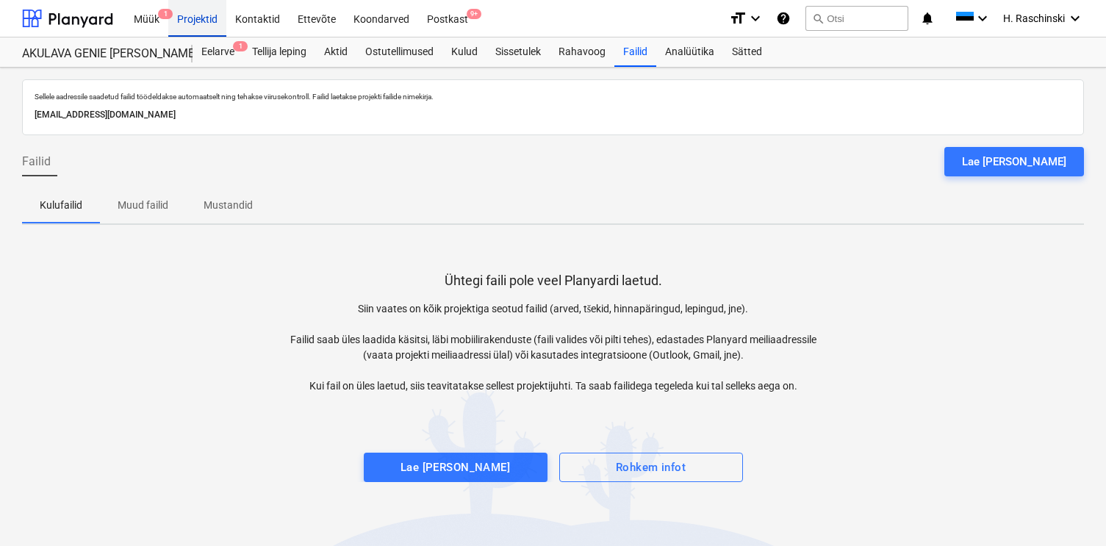
click at [201, 21] on div "Projektid" at bounding box center [197, 17] width 58 height 37
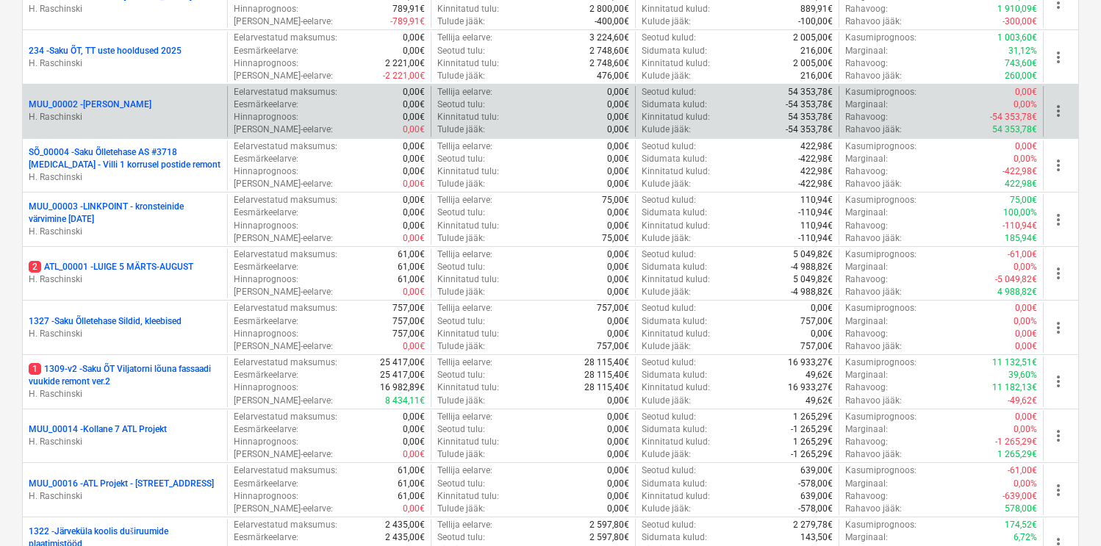
scroll to position [318, 0]
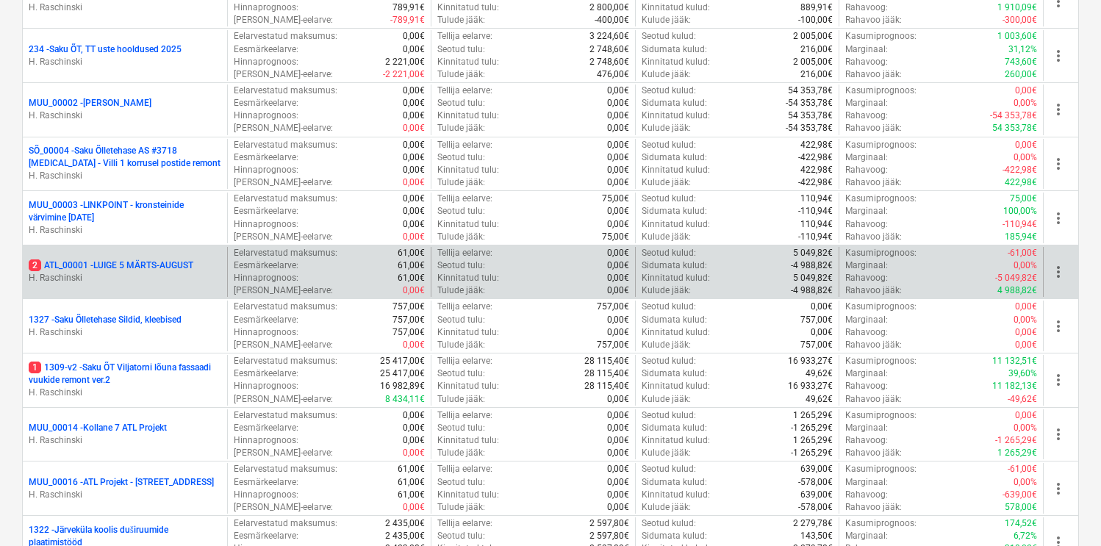
click at [157, 264] on p "2 ATL_00001 - LUIGE 5 MÄRTS-AUGUST" at bounding box center [111, 266] width 165 height 12
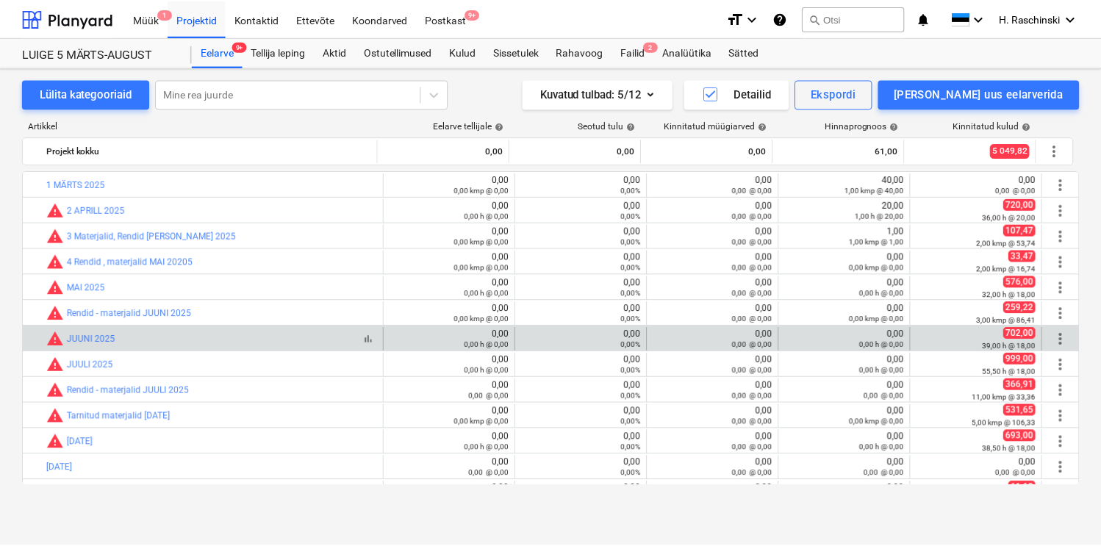
scroll to position [20, 0]
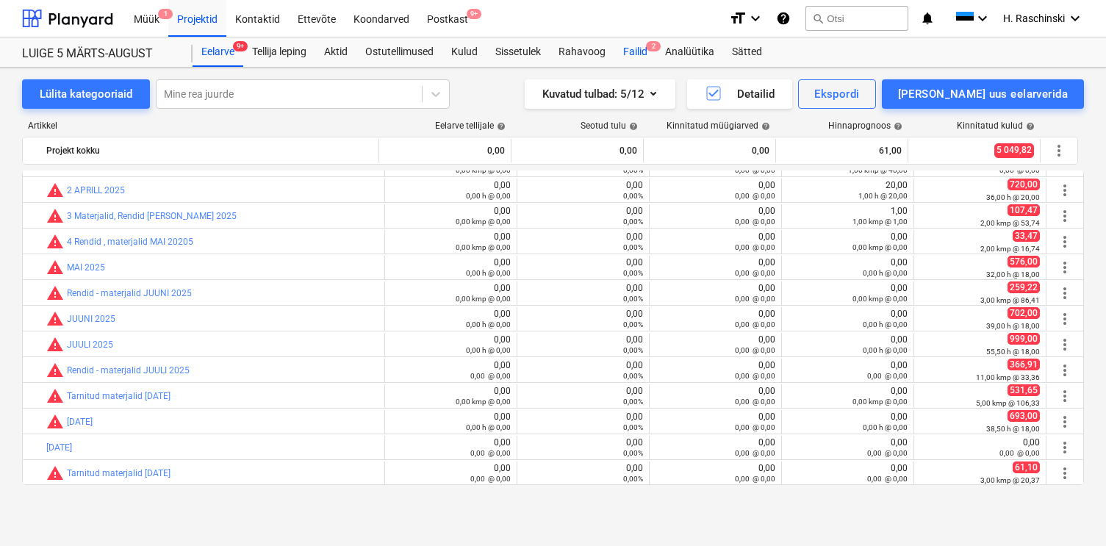
click at [643, 46] on div "Failid 2" at bounding box center [636, 51] width 42 height 29
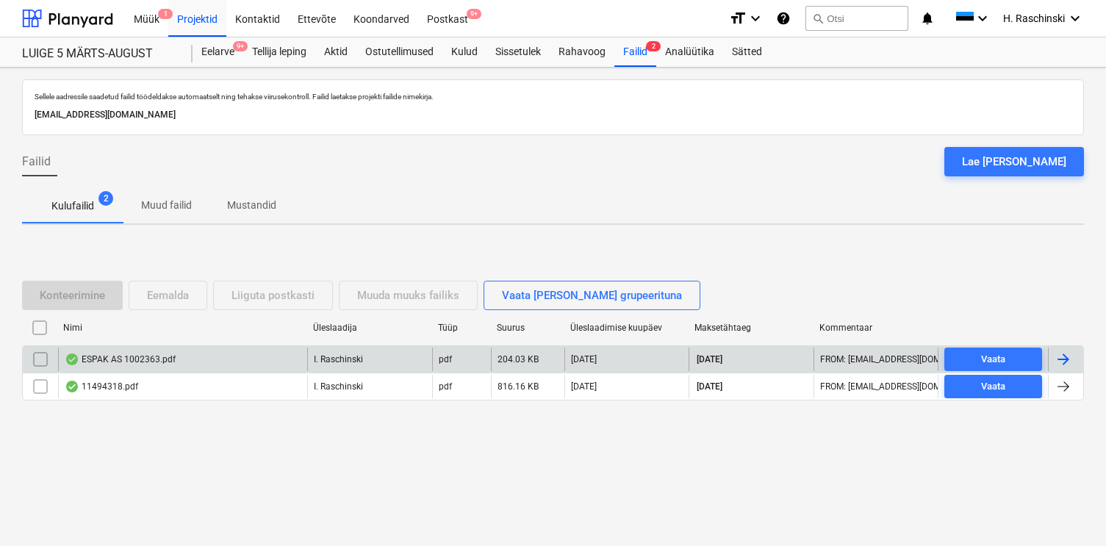
click at [135, 354] on div "ESPAK AS 1002363.pdf" at bounding box center [120, 360] width 111 height 12
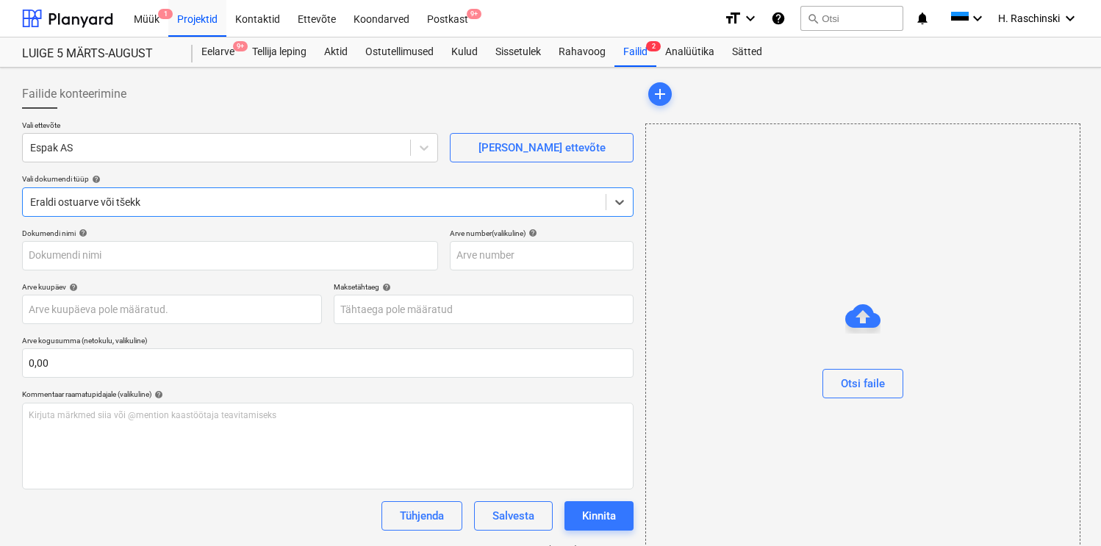
type input "1002363"
type input "[DATE]"
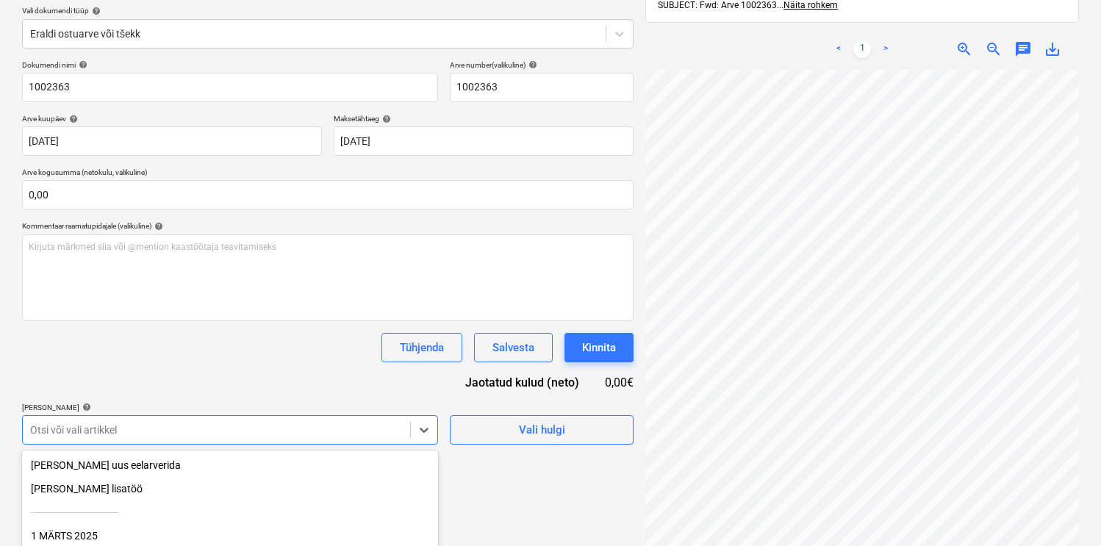
scroll to position [293, 0]
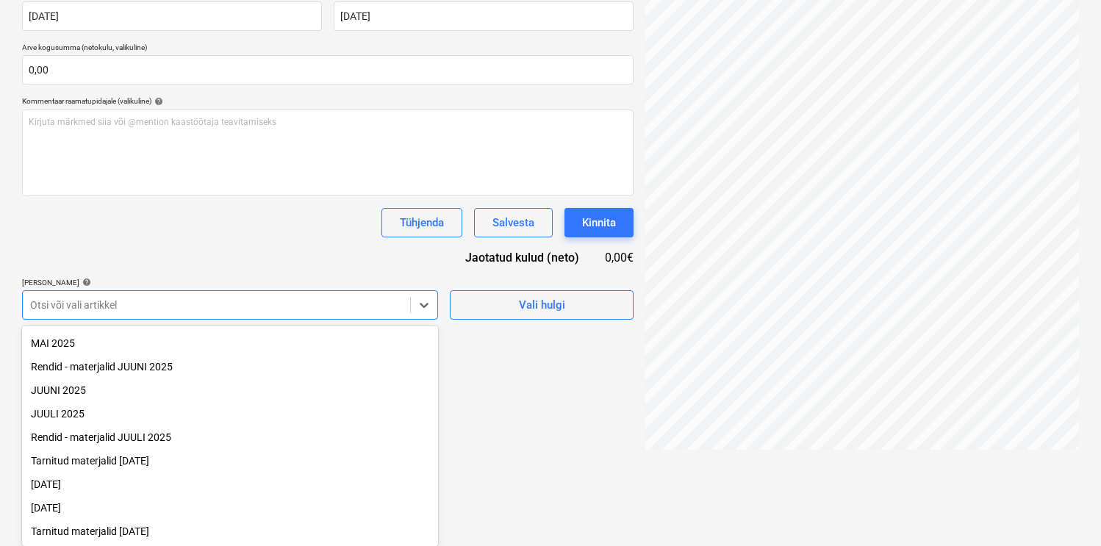
scroll to position [168, 0]
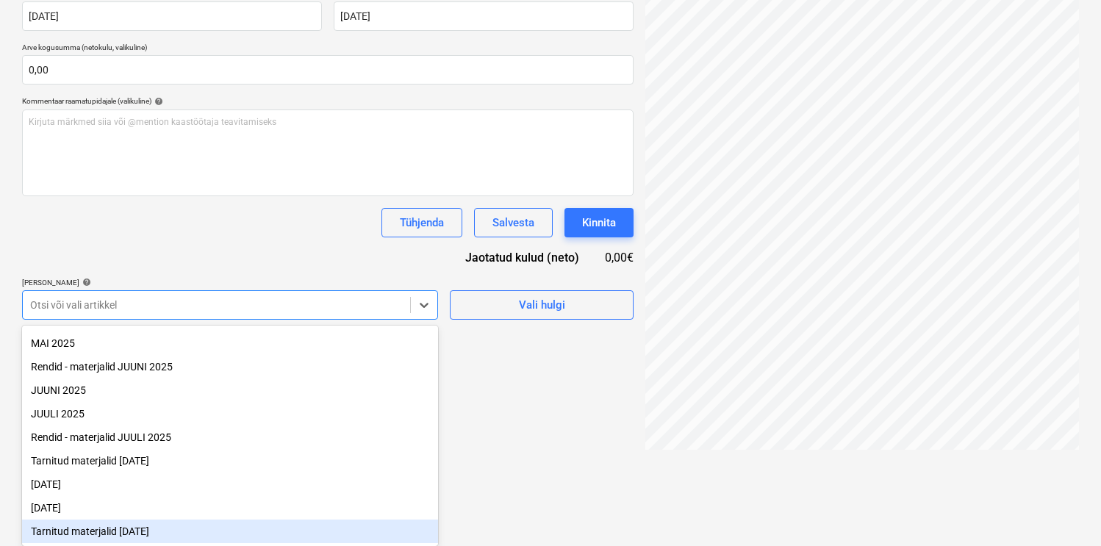
click at [204, 523] on div "Tarnitud materjalid September 2025" at bounding box center [230, 532] width 416 height 24
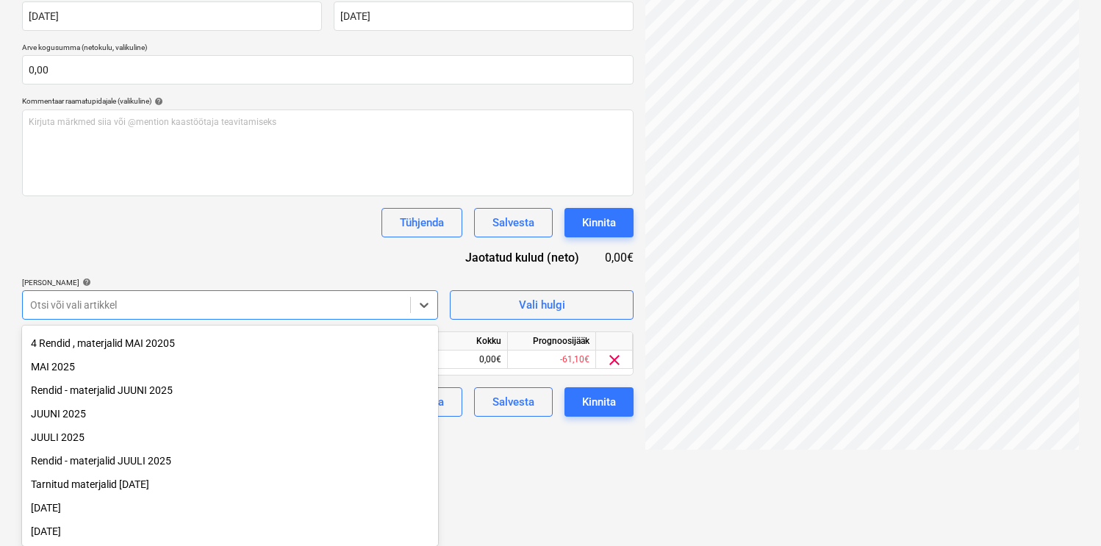
click at [257, 216] on div "Dokumendi nimi help 1002363 Arve number (valikuline) help 1002363 Arve kuupäev …" at bounding box center [328, 176] width 612 height 482
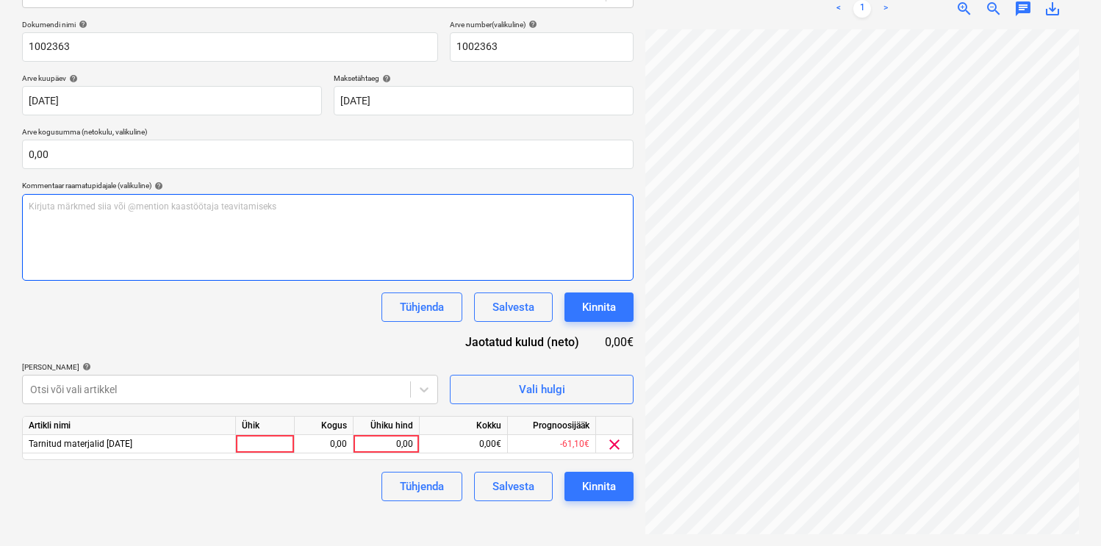
scroll to position [209, 0]
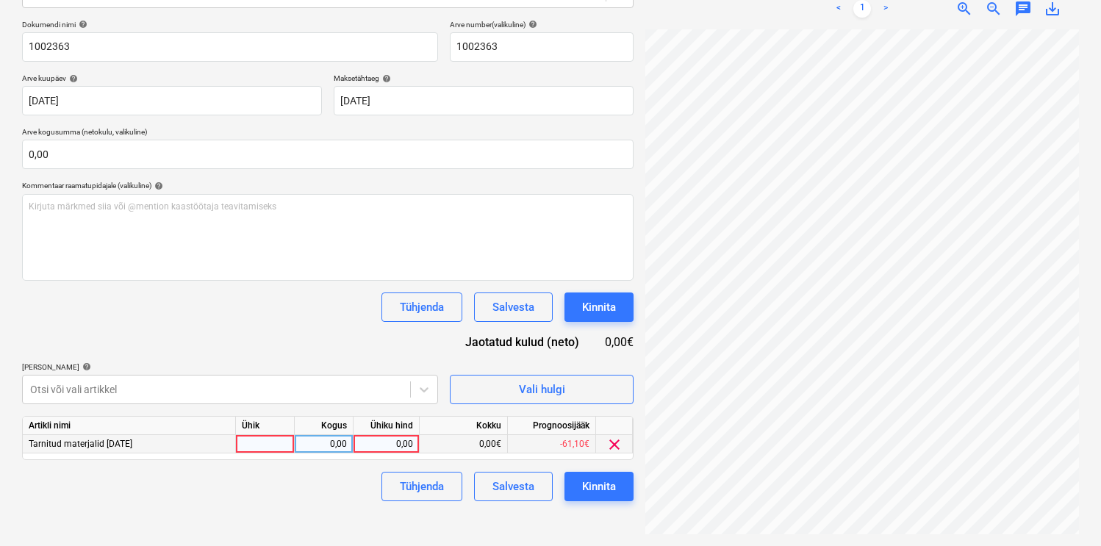
click at [273, 445] on div at bounding box center [265, 444] width 59 height 18
type input "kmp"
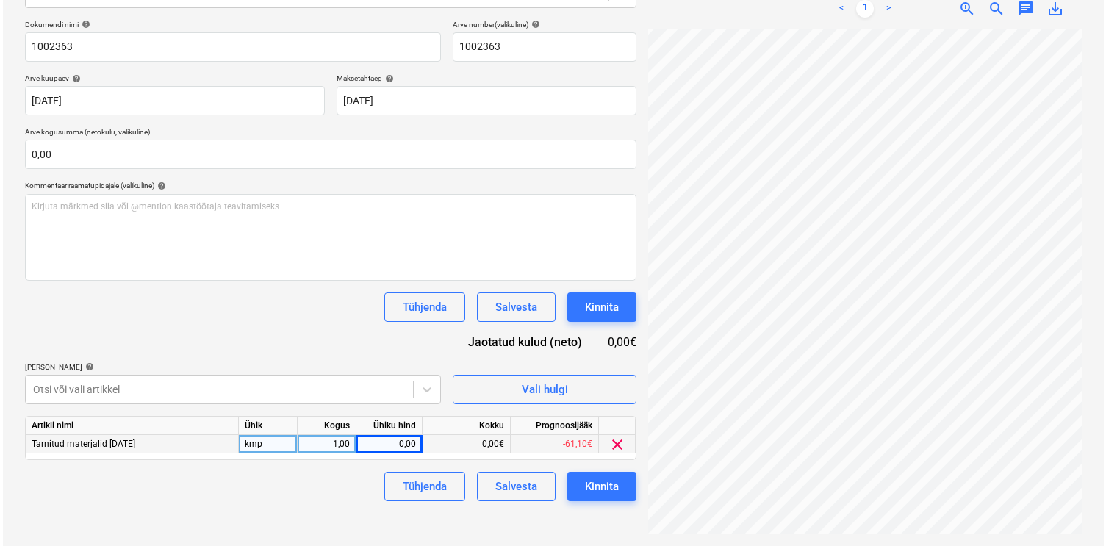
scroll to position [147, 231]
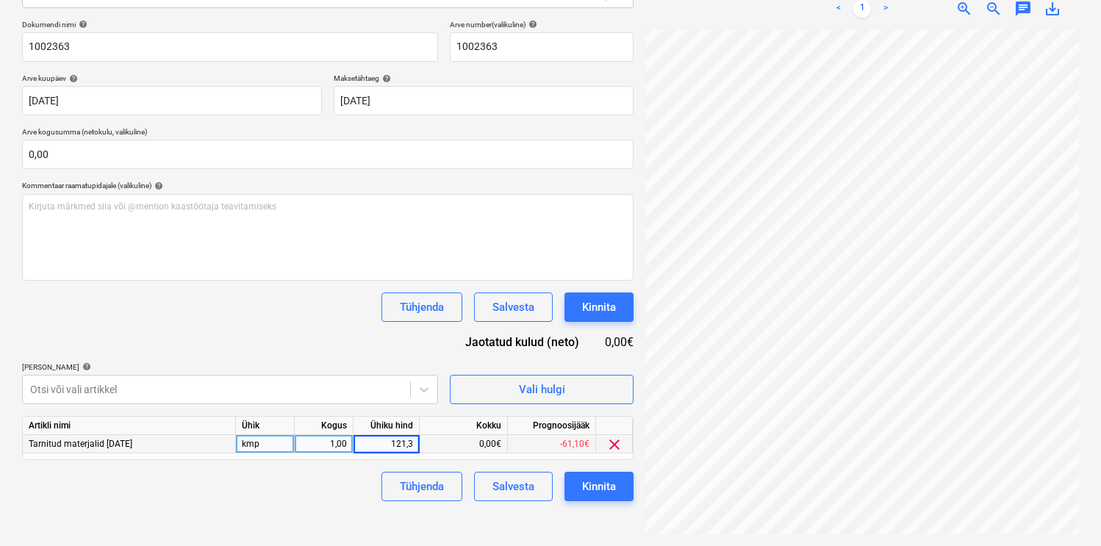
type input "121,37"
click at [583, 472] on button "Kinnita" at bounding box center [599, 486] width 69 height 29
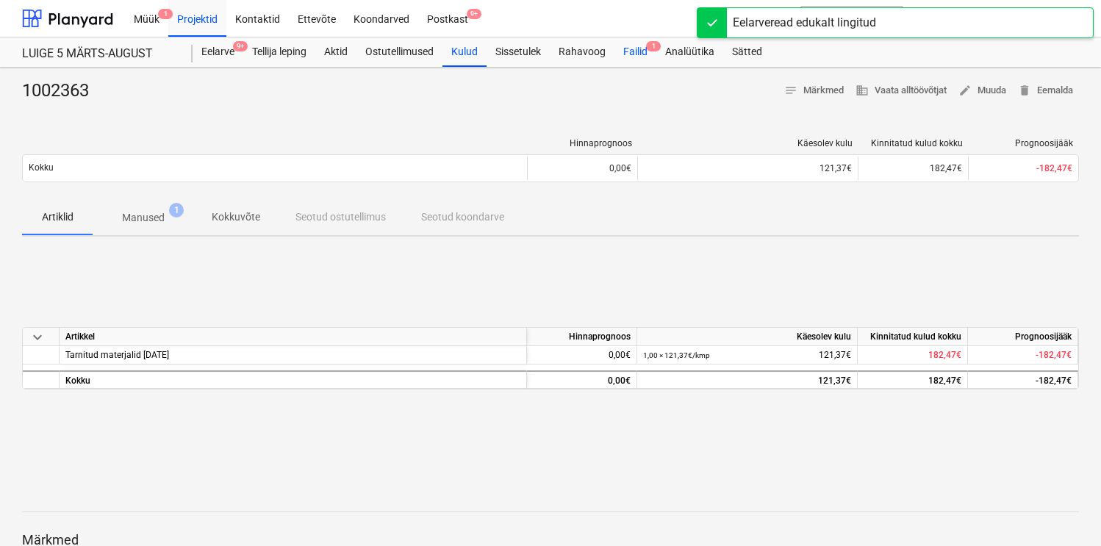
click at [627, 54] on div "Failid 1" at bounding box center [636, 51] width 42 height 29
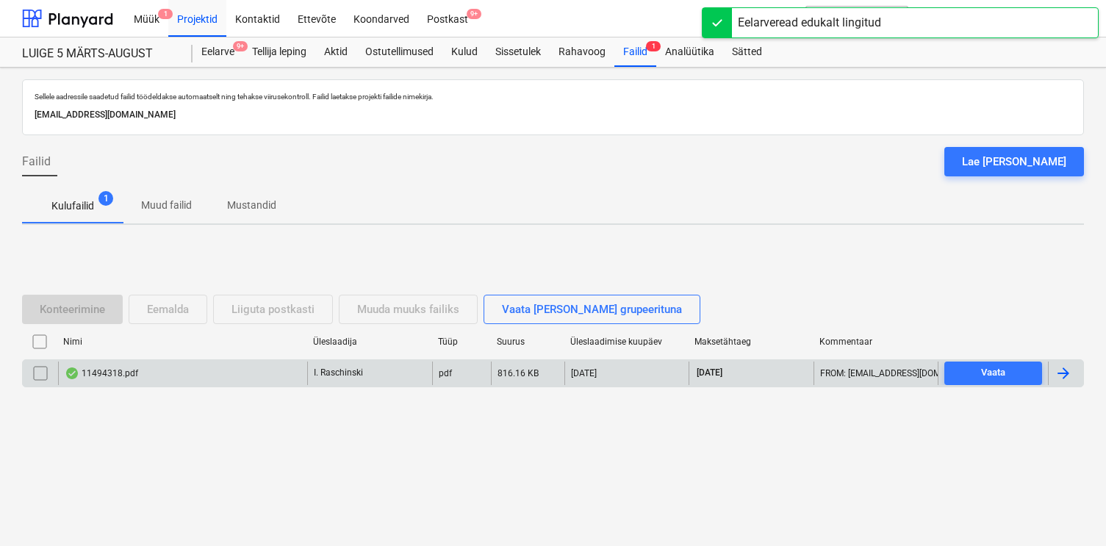
click at [118, 370] on div "11494318.pdf" at bounding box center [102, 374] width 74 height 12
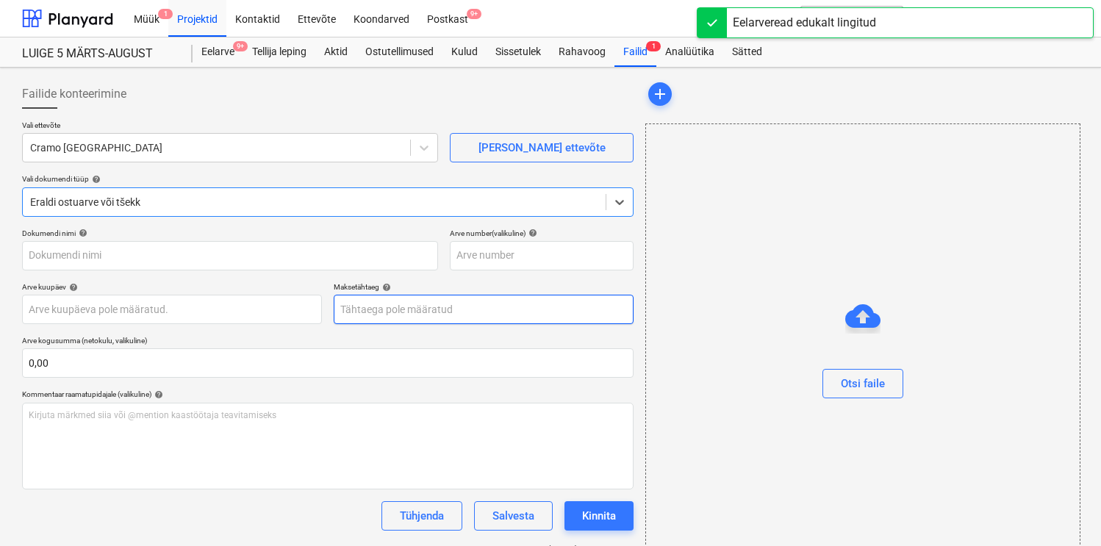
type input "11494318"
type input "[DATE]"
type input "21 Oct 2025"
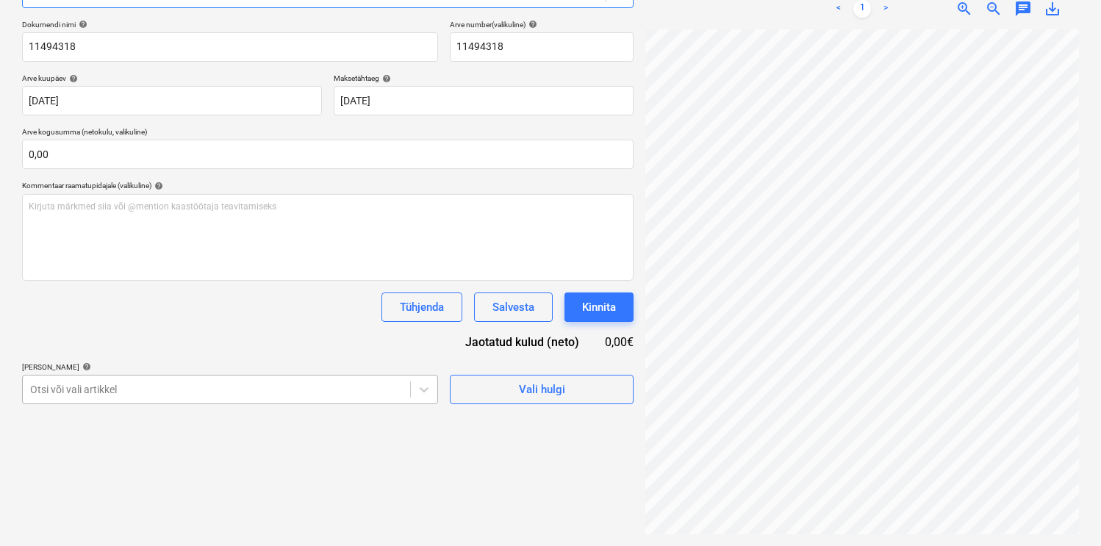
scroll to position [293, 0]
click at [306, 337] on body "Müük 1 Projektid Kontaktid Ettevõte Koondarved Postkast 9+ format_size keyboard…" at bounding box center [550, 64] width 1101 height 546
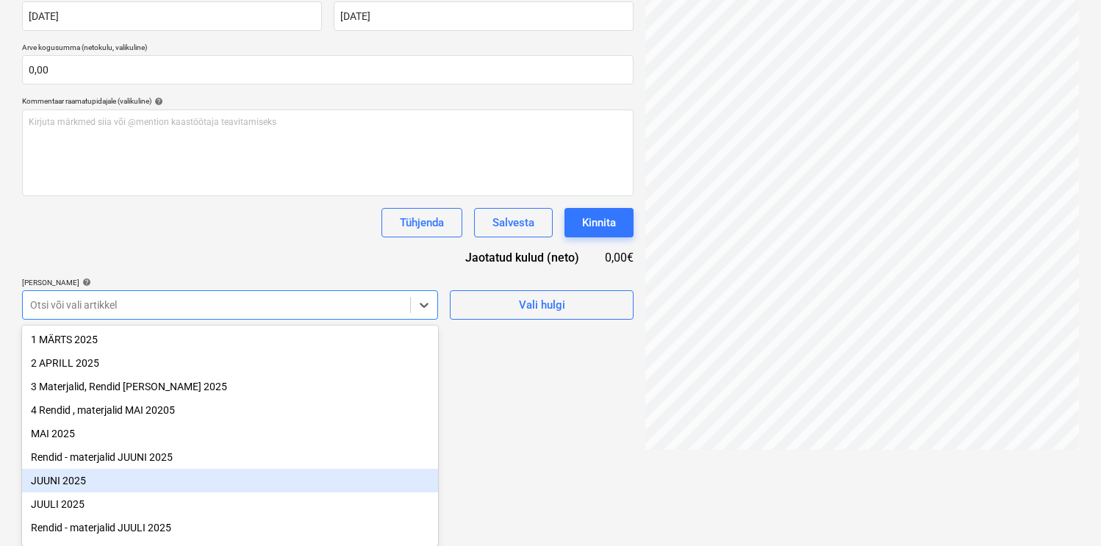
scroll to position [168, 0]
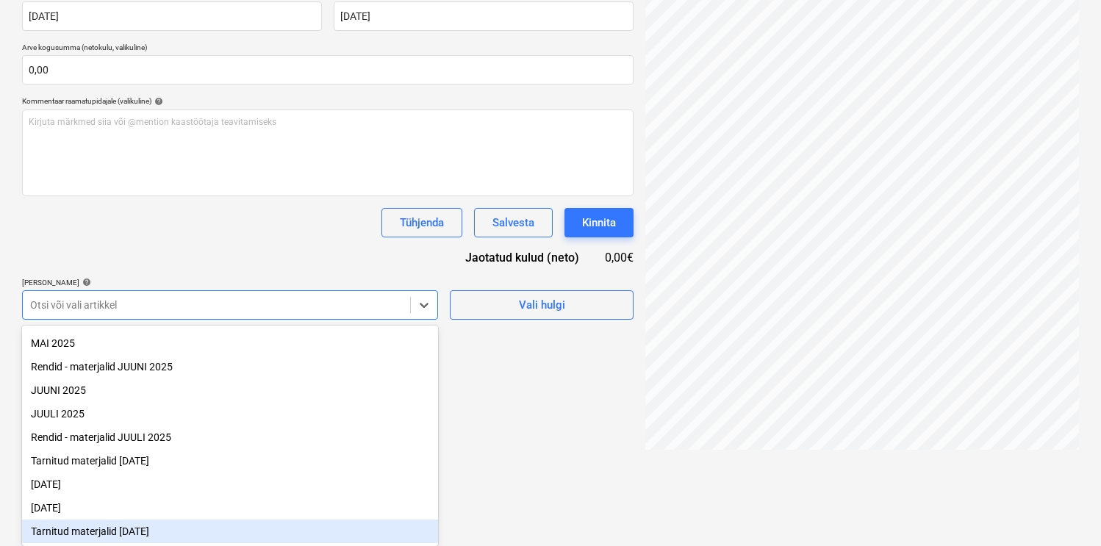
click at [144, 525] on div "Tarnitud materjalid September 2025" at bounding box center [230, 532] width 416 height 24
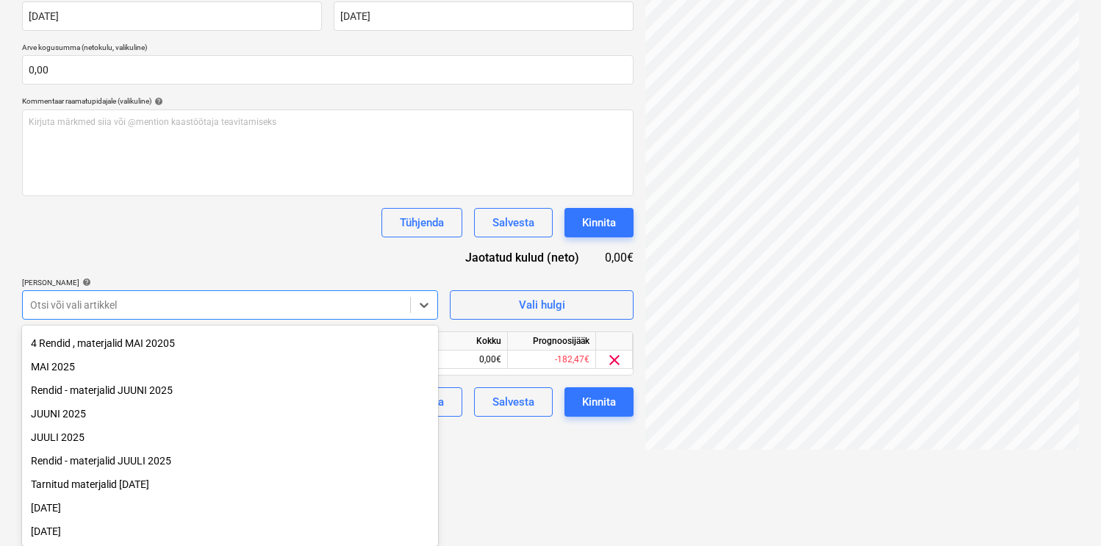
scroll to position [209, 0]
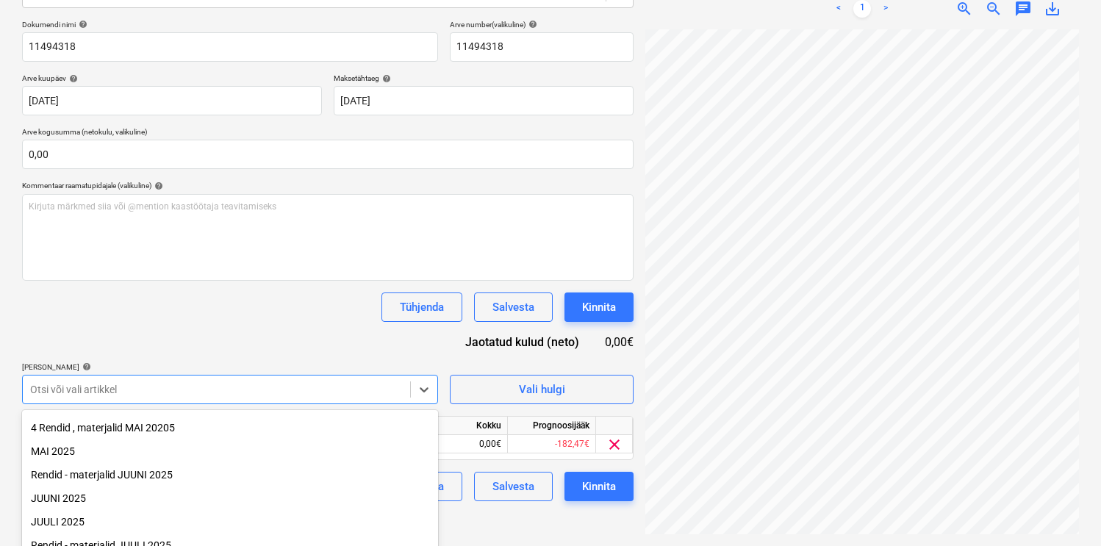
click at [271, 204] on div "Dokumendi nimi help 11494318 Arve number (valikuline) help 11494318 Arve kuupäe…" at bounding box center [328, 261] width 612 height 482
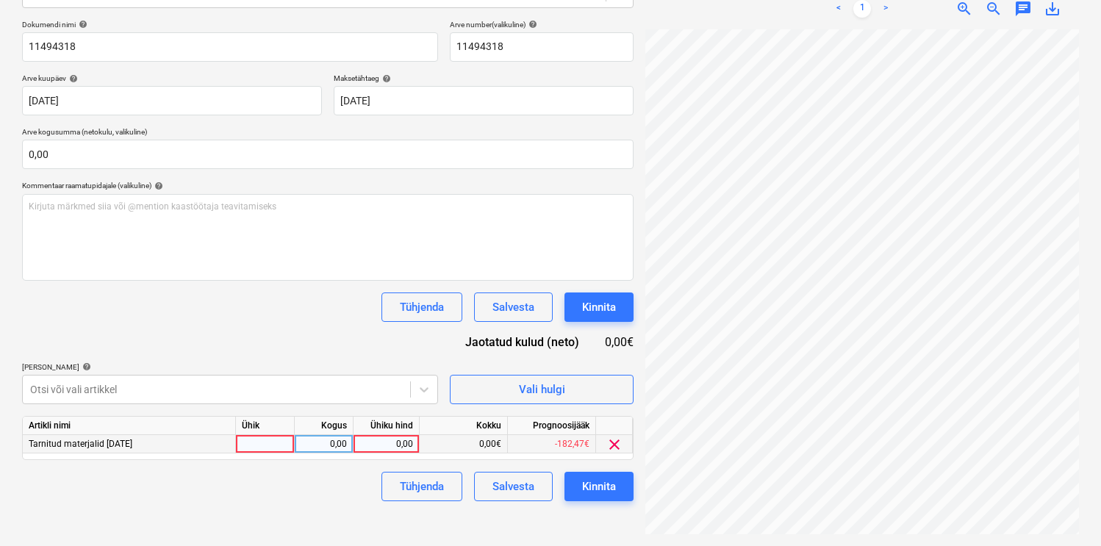
click at [258, 446] on div at bounding box center [265, 444] width 59 height 18
type input "kmp"
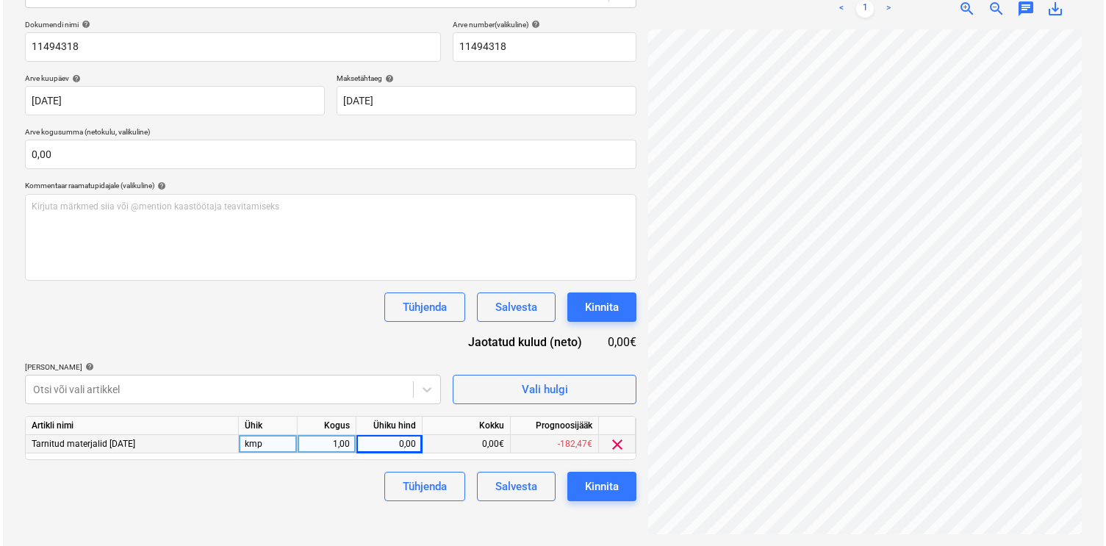
scroll to position [434, 231]
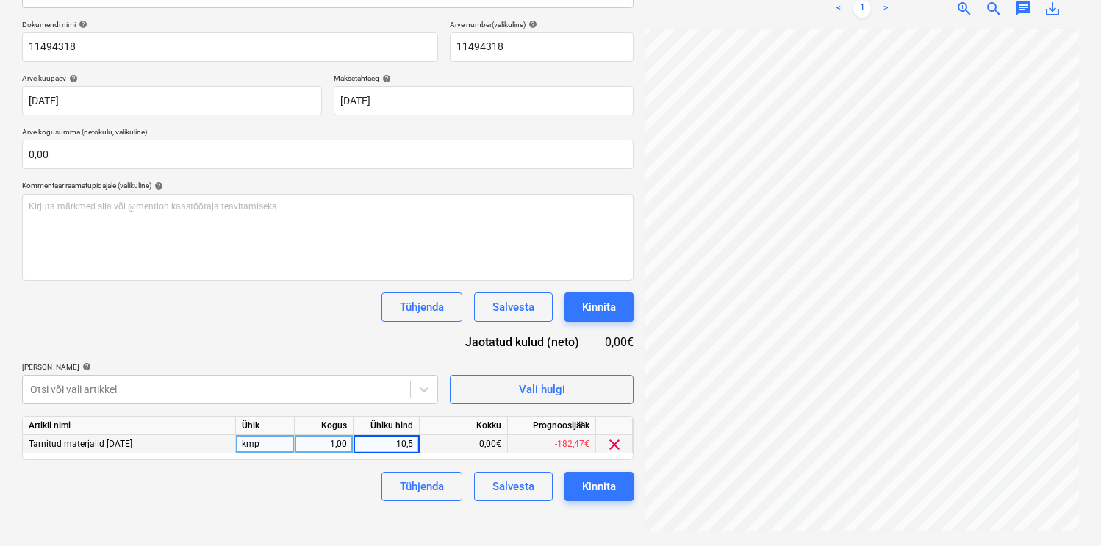
type input "10,55"
click at [599, 490] on div "Kinnita" at bounding box center [599, 486] width 34 height 19
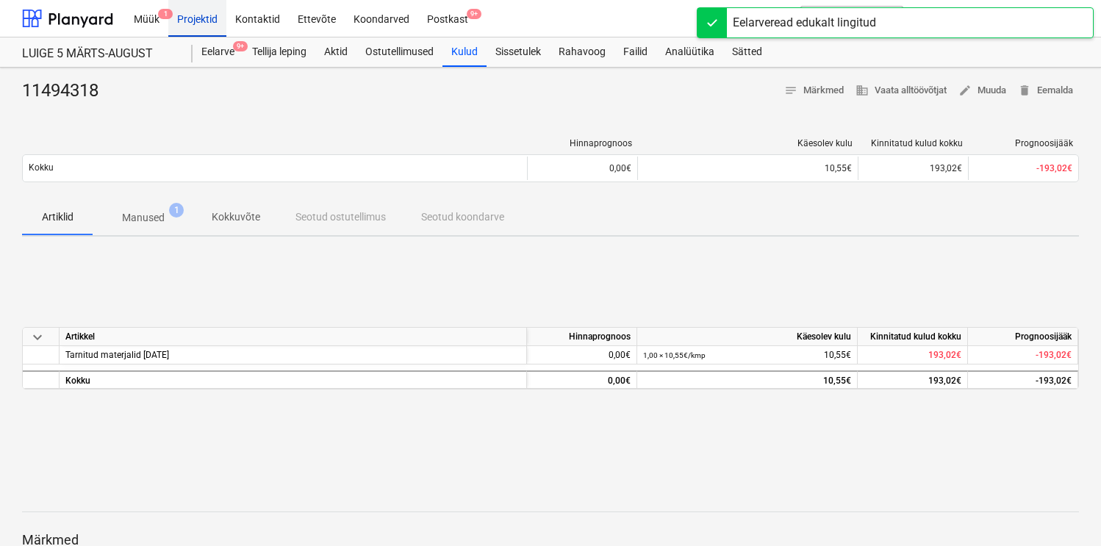
click at [196, 18] on div "Projektid" at bounding box center [197, 17] width 58 height 37
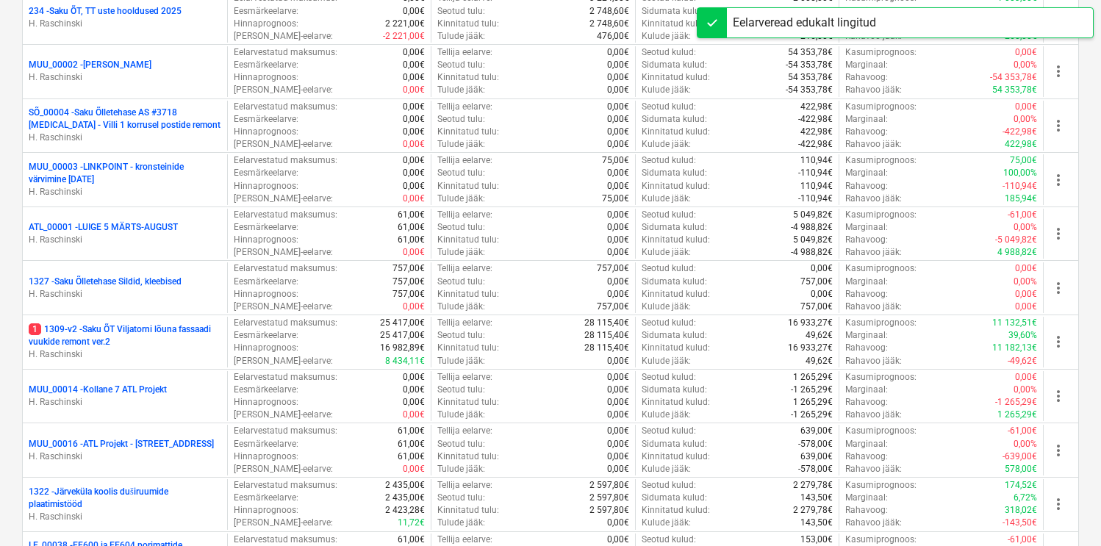
scroll to position [426, 0]
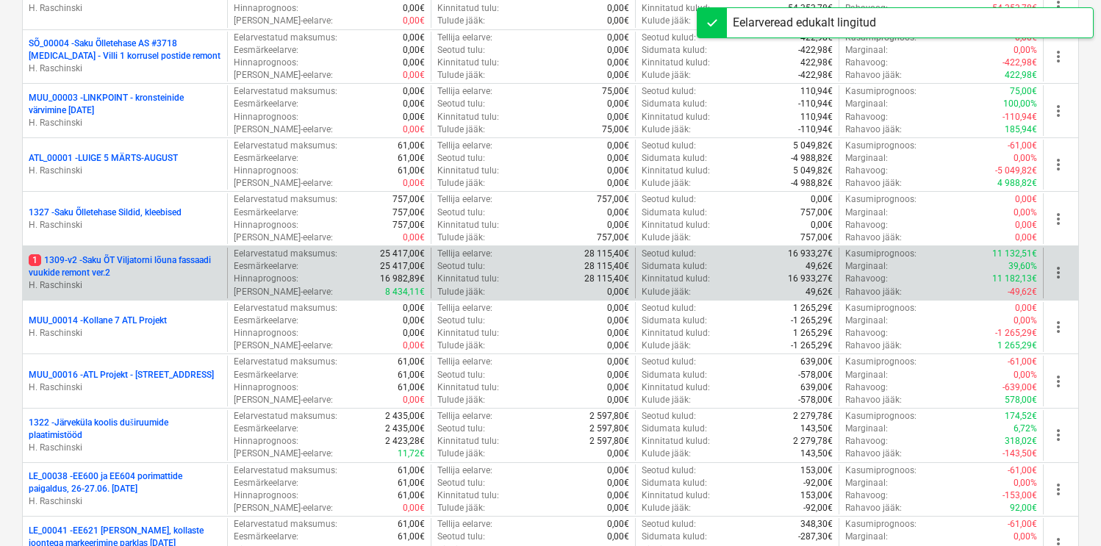
click at [204, 261] on p "1 1309-v2 - Saku ÕT Viljatorni lõuna fassaadi vuukide remont ver.2" at bounding box center [125, 266] width 193 height 25
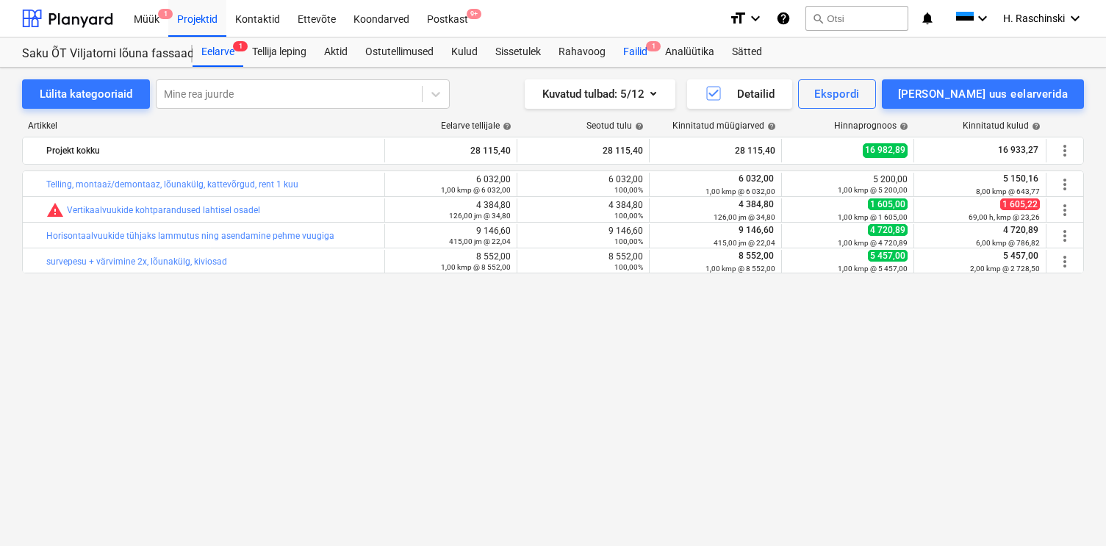
click at [628, 51] on div "Failid 1" at bounding box center [636, 51] width 42 height 29
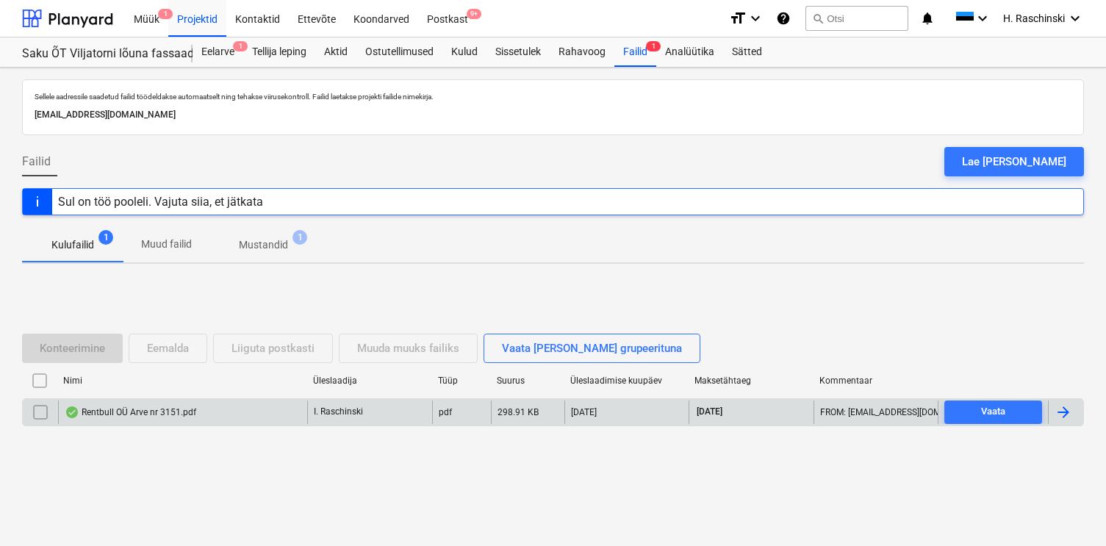
click at [132, 417] on div "Rentbull OÜ Arve nr 3151.pdf" at bounding box center [131, 413] width 132 height 12
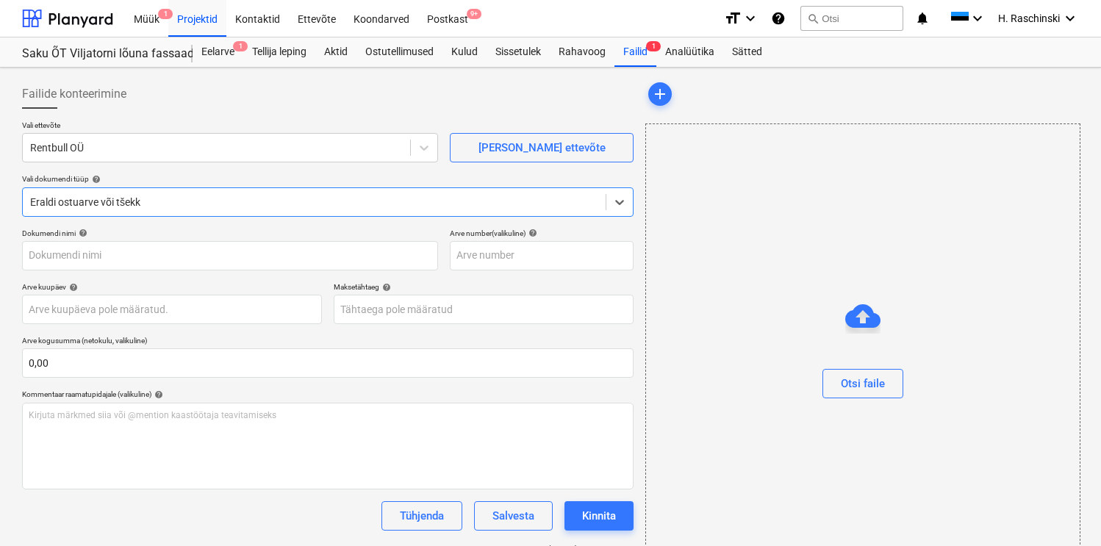
type input "Rentbull OÜ Arve nr 3151.pdf"
type input "[DATE]"
type input "14 Oct 2025"
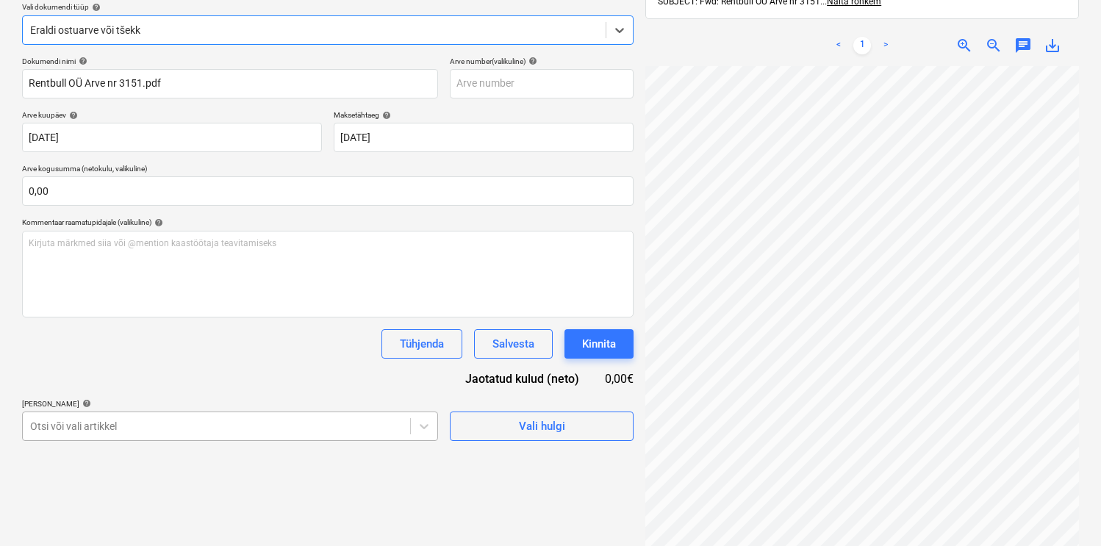
click at [306, 374] on body "Müük 1 Projektid Kontaktid Ettevõte Koondarved Postkast 9+ format_size keyboard…" at bounding box center [550, 101] width 1101 height 546
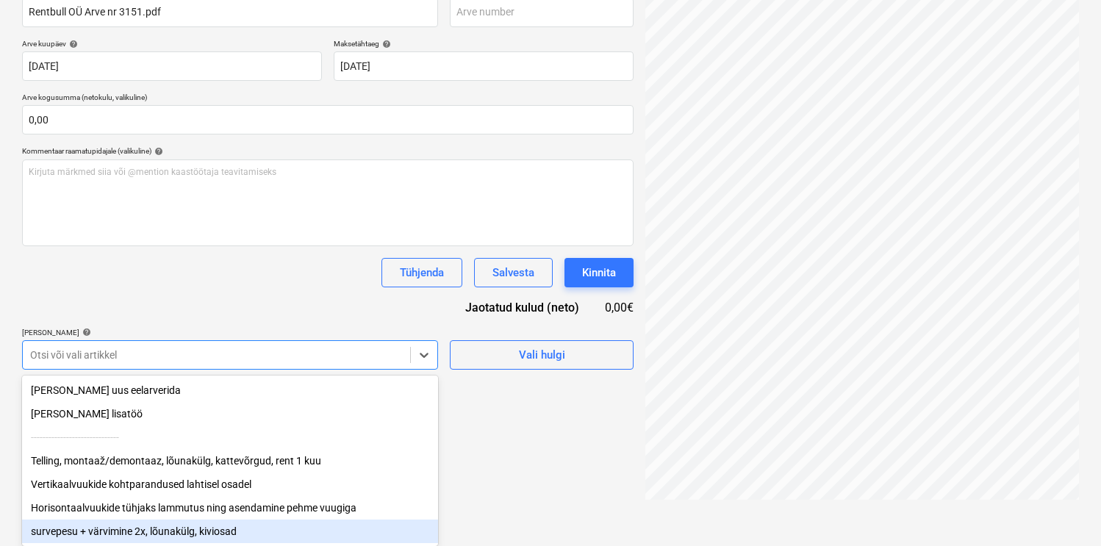
click at [214, 533] on div "survepesu + värvimine 2x, lõunakülg, kiviosad" at bounding box center [230, 532] width 416 height 24
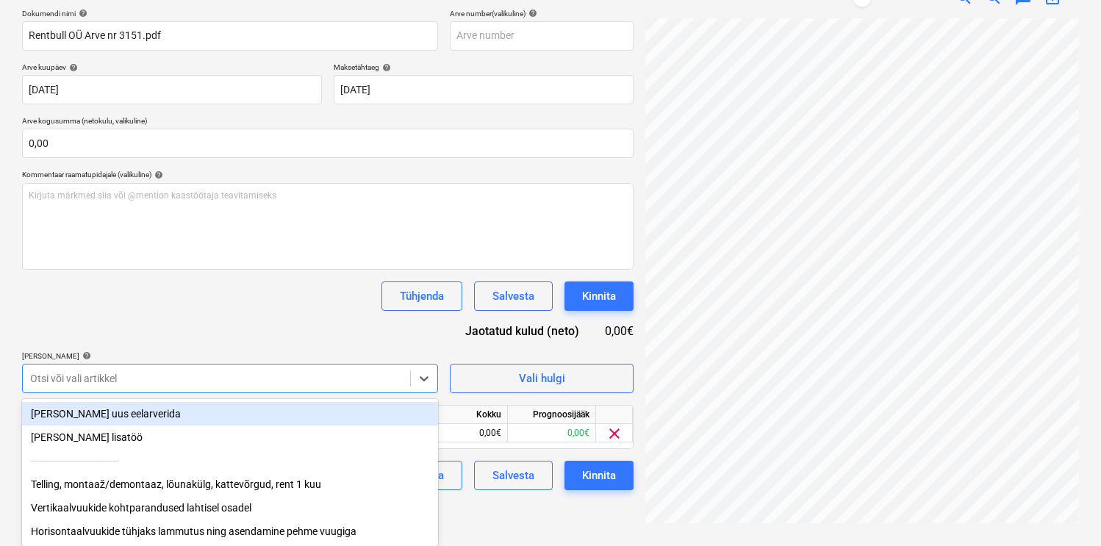
scroll to position [209, 0]
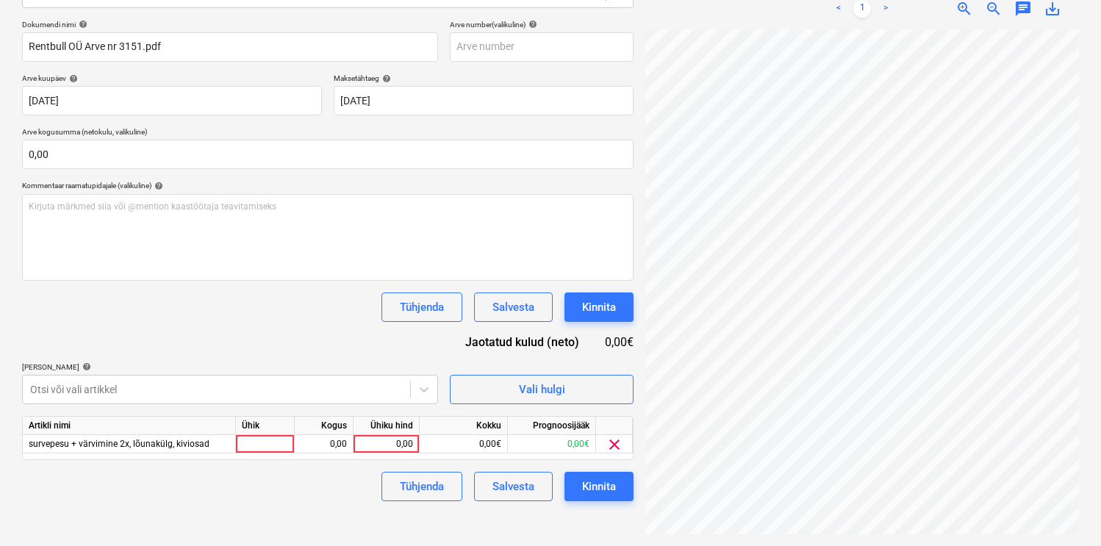
click at [265, 325] on div "Dokumendi nimi help Rentbull OÜ Arve nr 3151.pdf Arve number (valikuline) help …" at bounding box center [328, 261] width 612 height 482
click at [257, 445] on div at bounding box center [265, 444] width 59 height 18
type input "kmp"
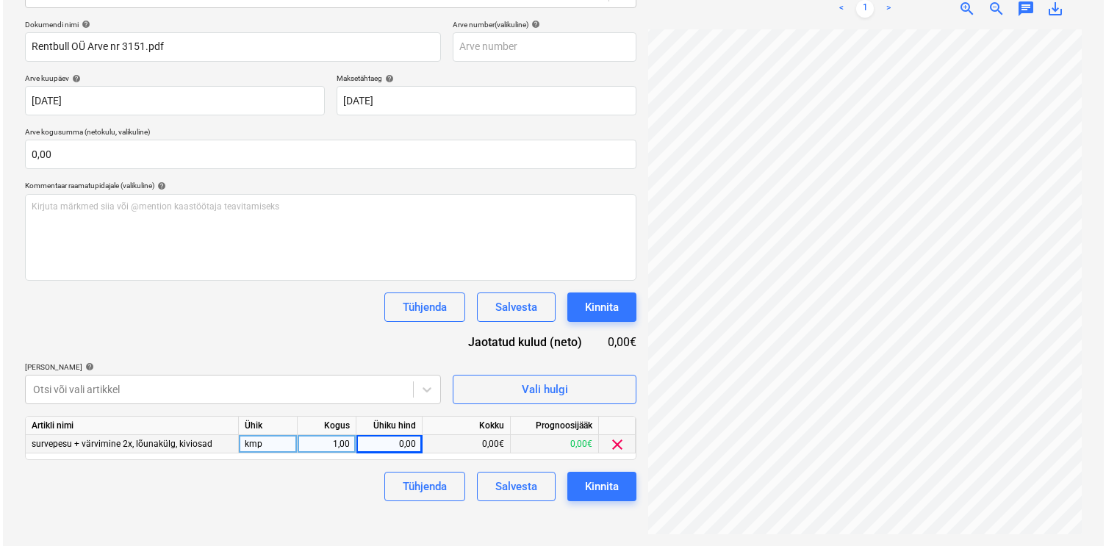
scroll to position [0, 230]
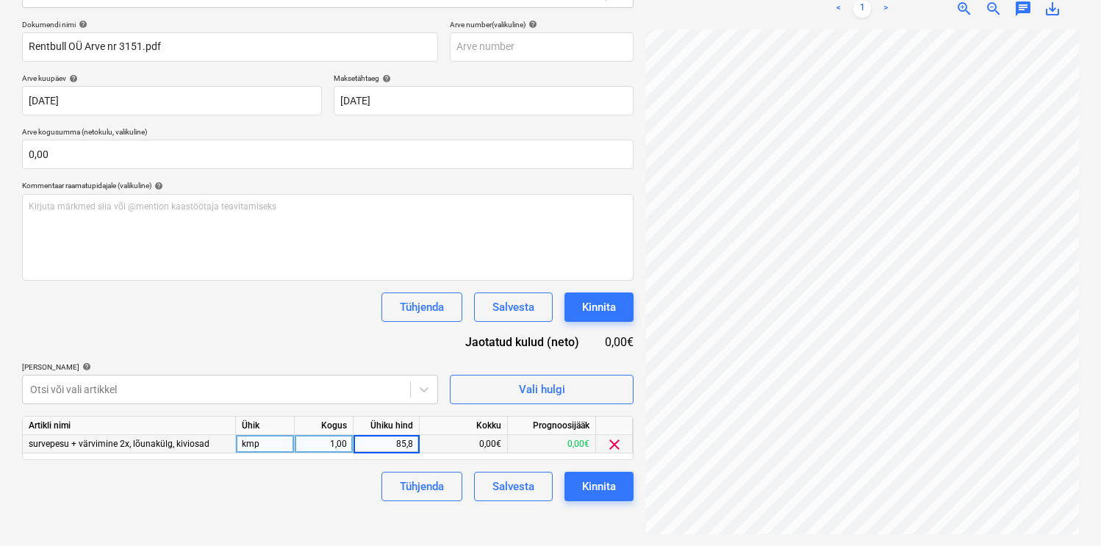
type input "85,88"
click at [589, 493] on div "Kinnita" at bounding box center [599, 486] width 34 height 19
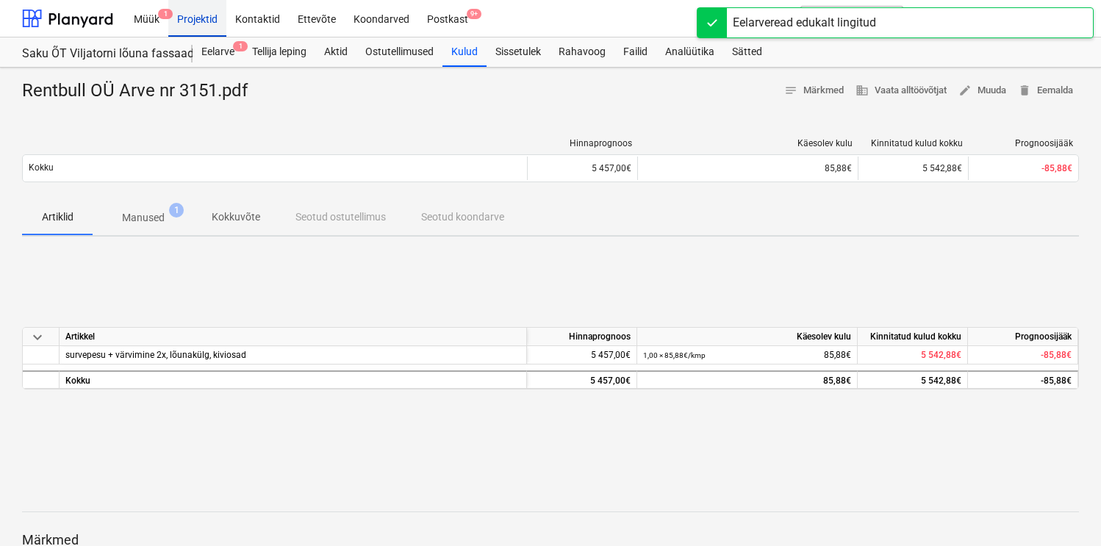
click at [201, 13] on div "Projektid" at bounding box center [197, 17] width 58 height 37
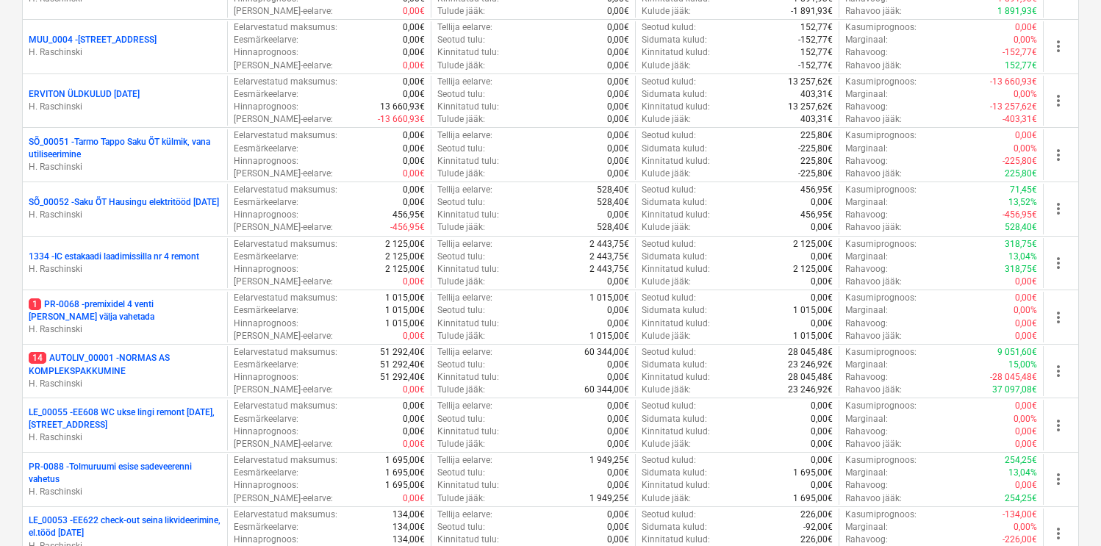
scroll to position [1089, 0]
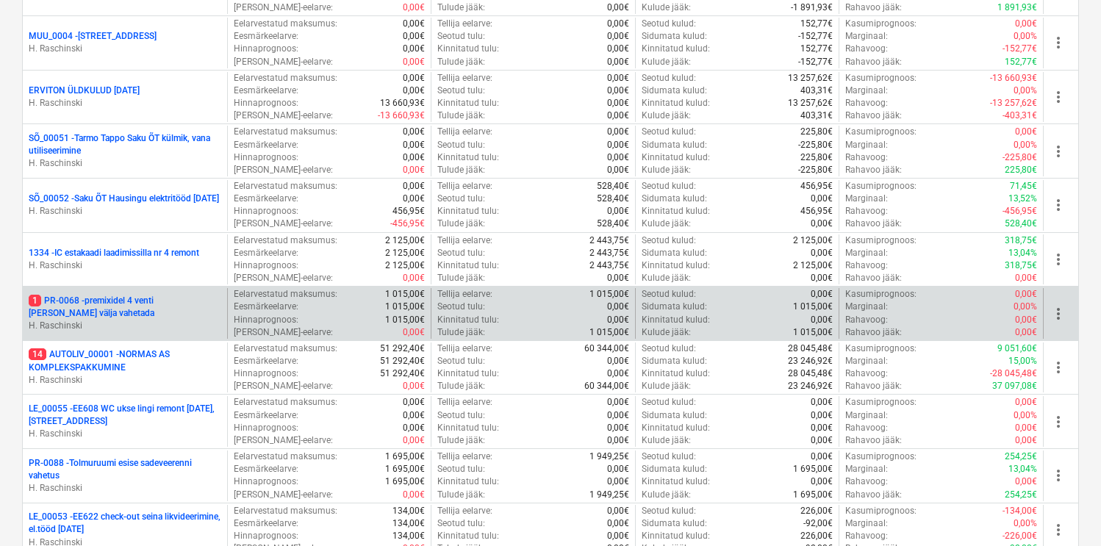
click at [147, 295] on p "1 PR-0068 - premixidel 4 venti ava vaja välja vahetada" at bounding box center [125, 307] width 193 height 25
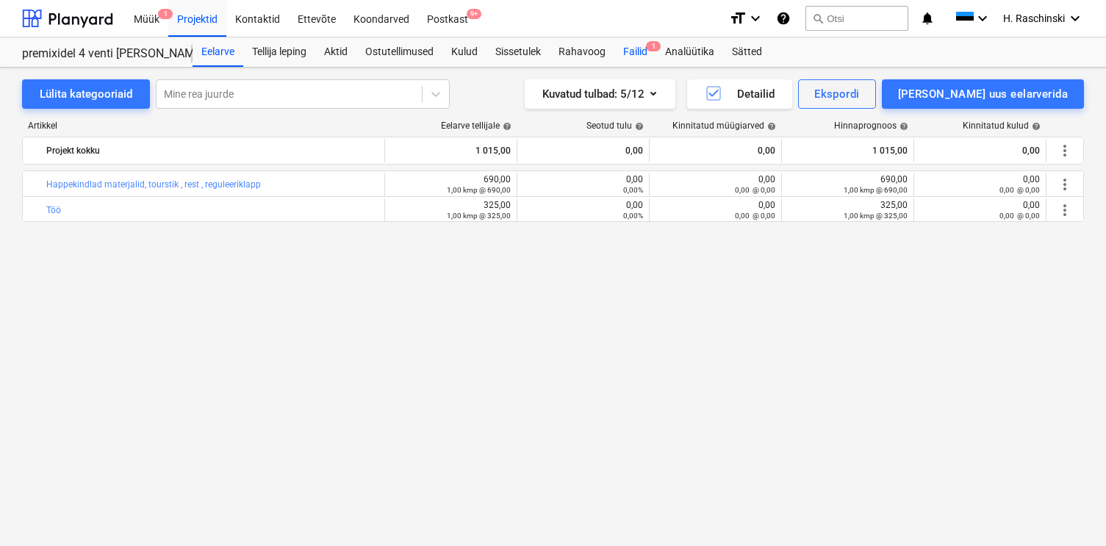
click at [639, 60] on div "Failid 1" at bounding box center [636, 51] width 42 height 29
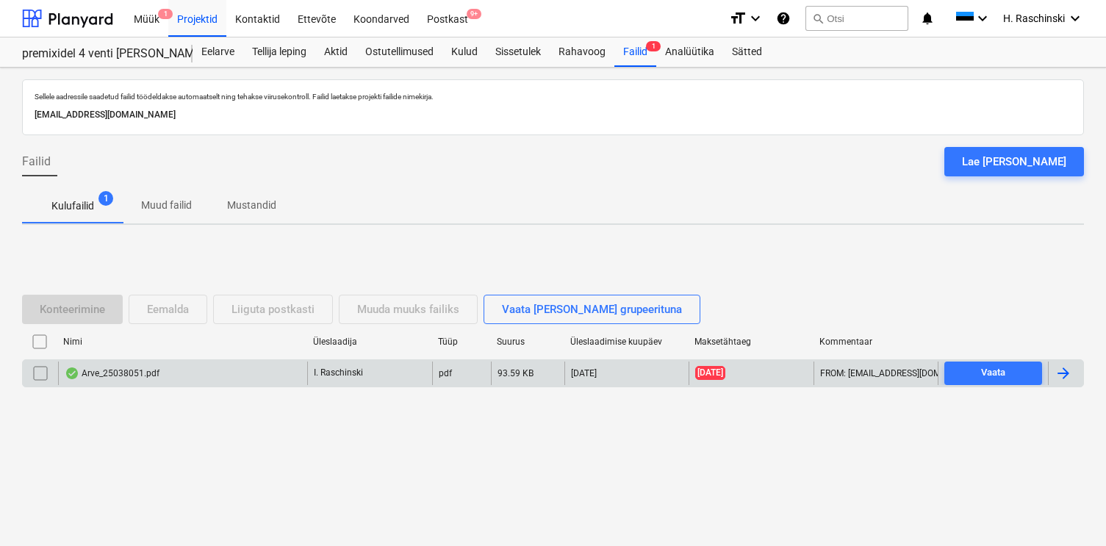
click at [140, 368] on div "Arve_25038051.pdf" at bounding box center [112, 374] width 95 height 12
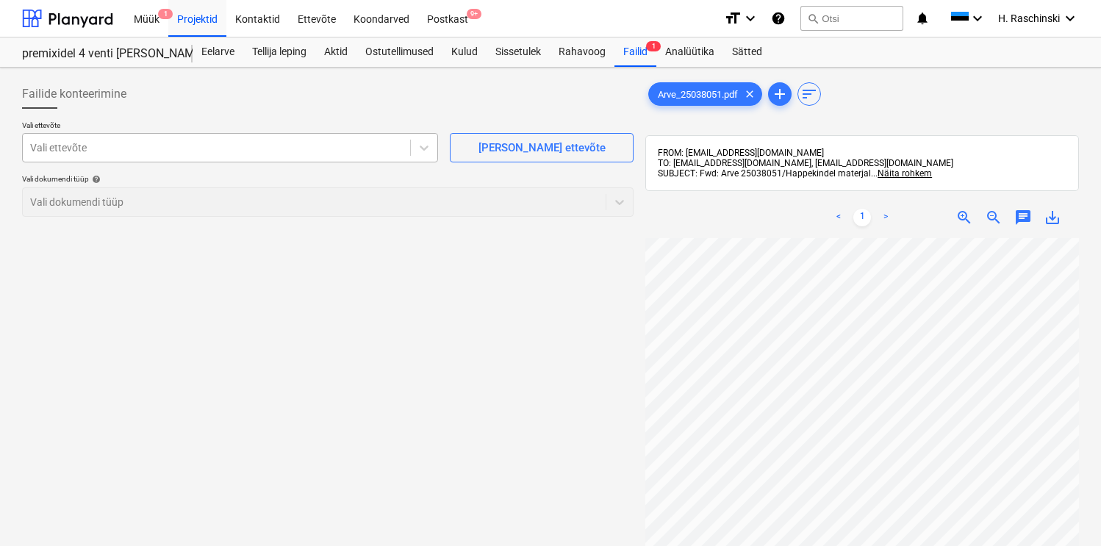
click at [351, 156] on div "Vali ettevõte" at bounding box center [216, 147] width 387 height 21
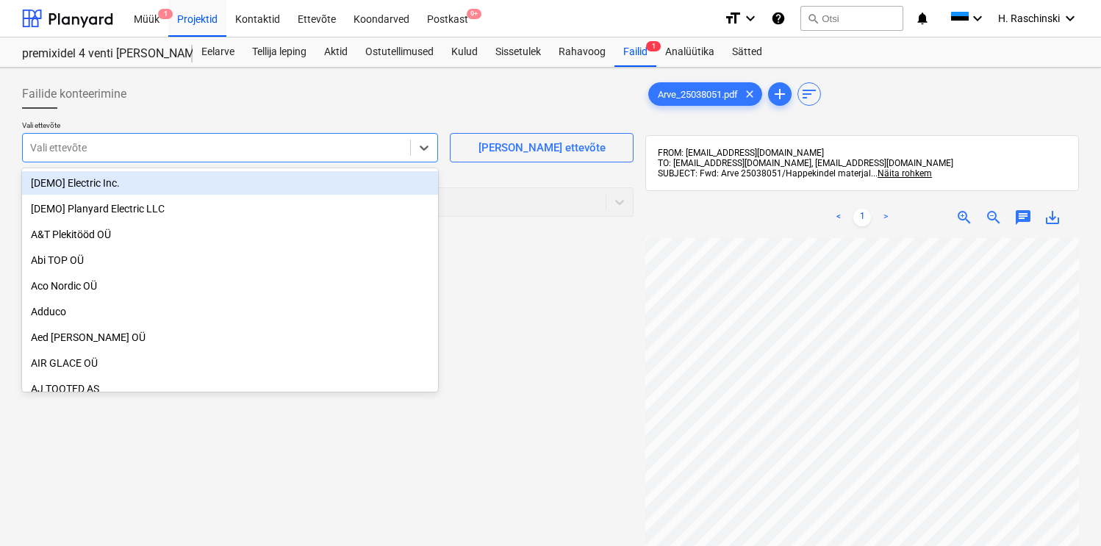
scroll to position [0, 230]
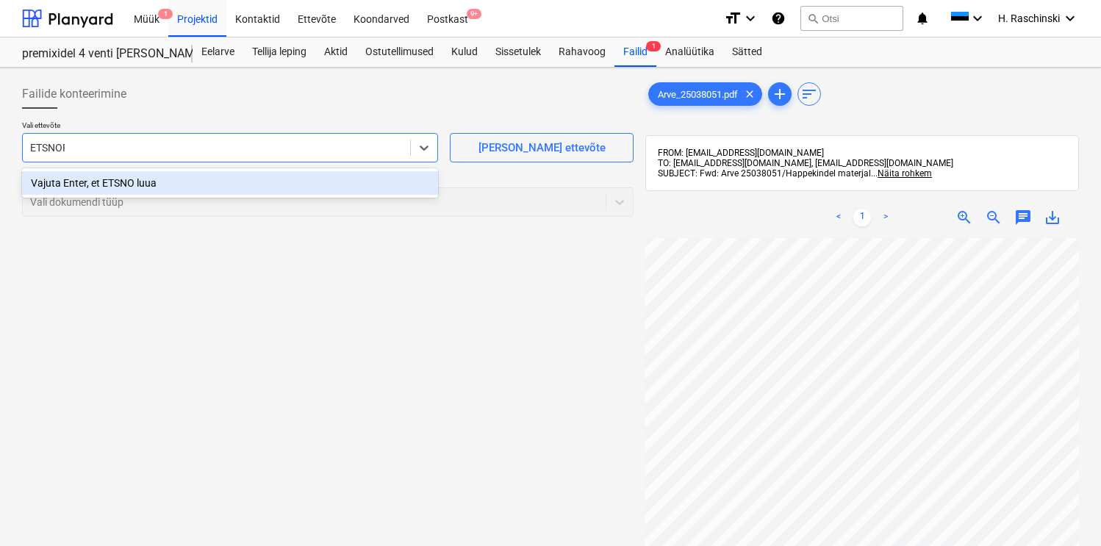
type input "ETSNORD"
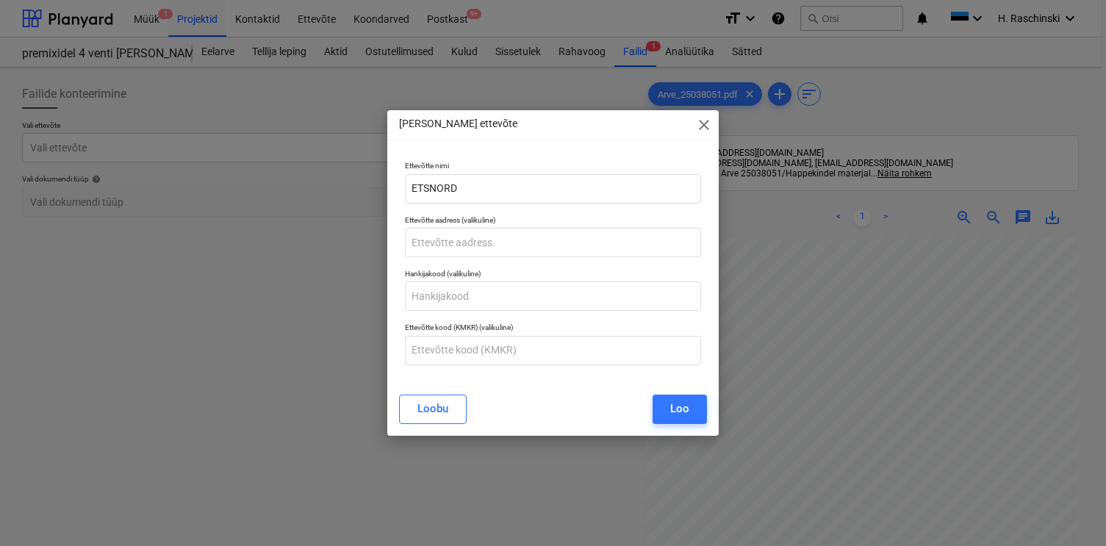
click at [705, 127] on span "close" at bounding box center [704, 125] width 18 height 18
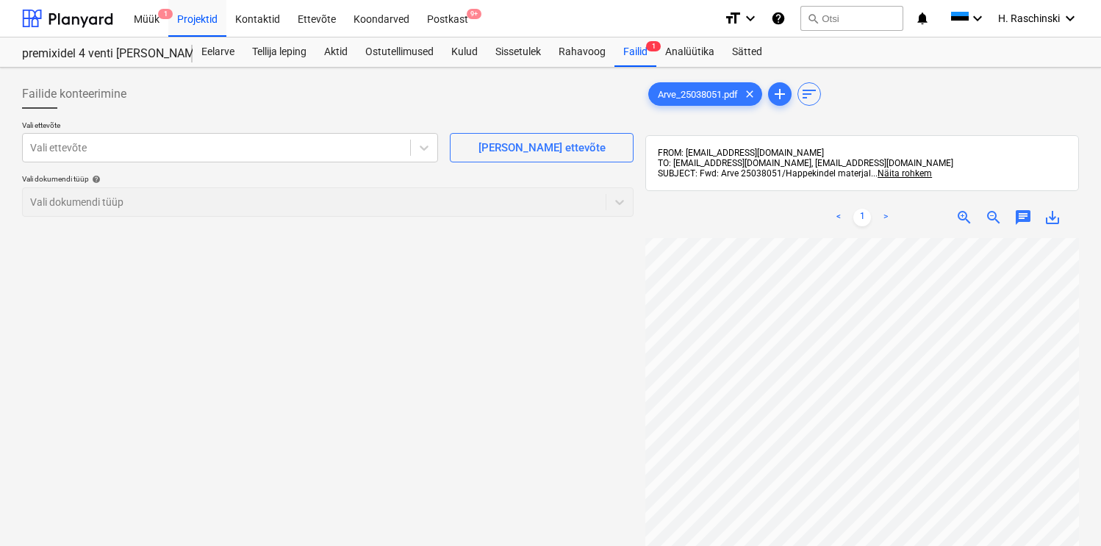
scroll to position [0, 104]
click at [989, 221] on span "zoom_out" at bounding box center [994, 218] width 18 height 18
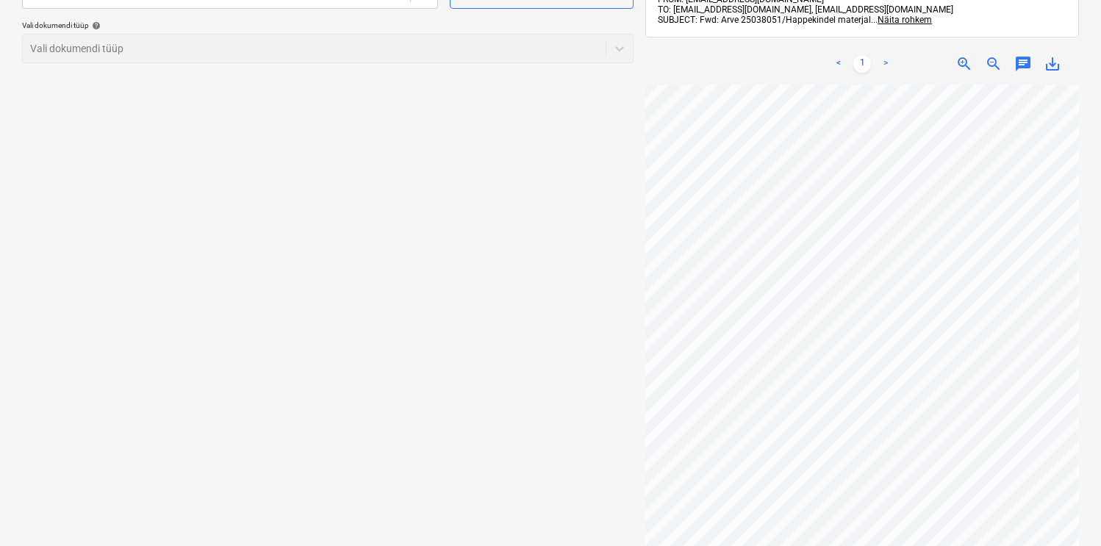
scroll to position [0, 0]
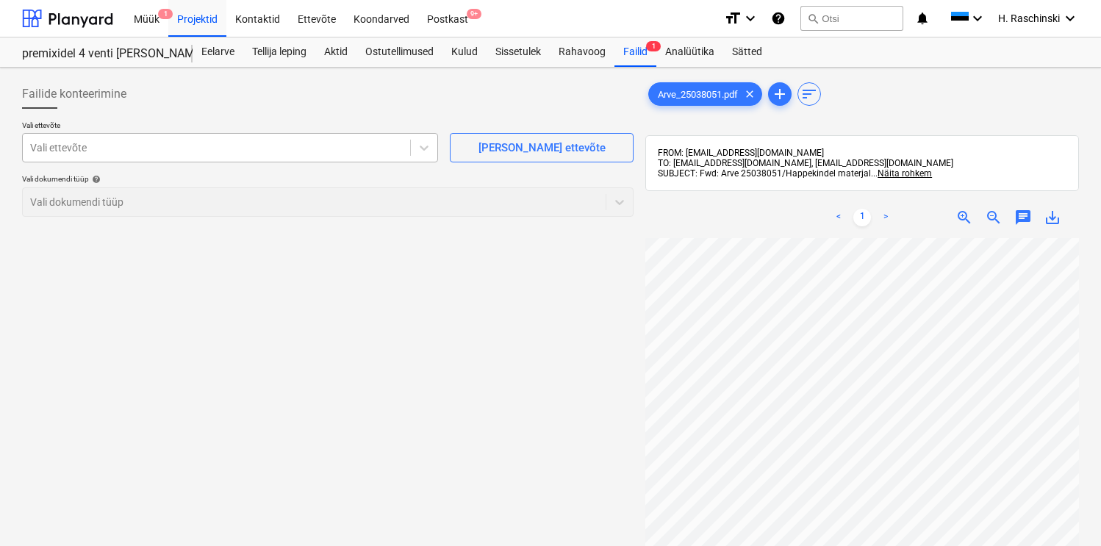
click at [254, 152] on div at bounding box center [216, 147] width 373 height 15
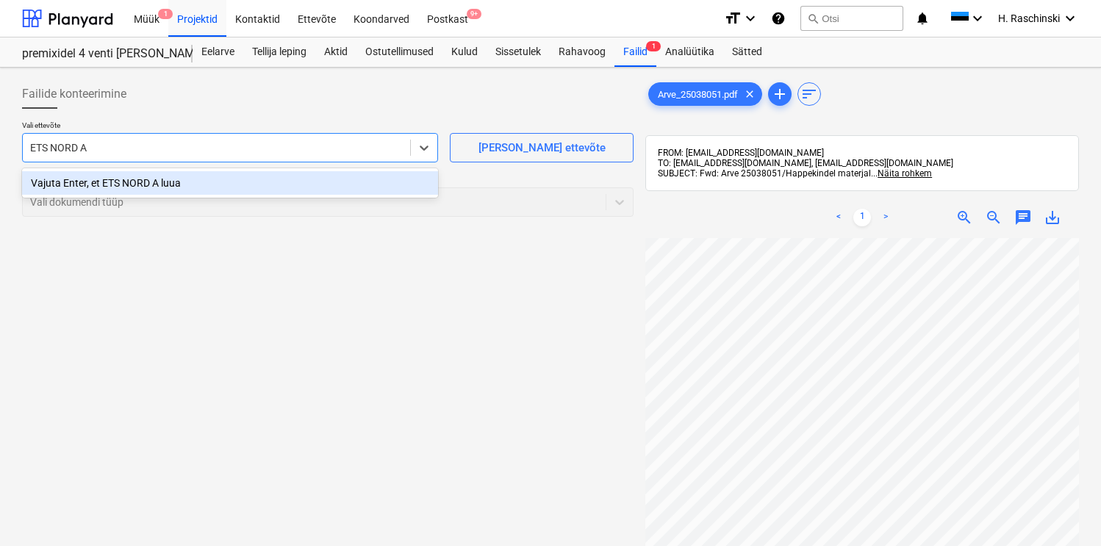
type input "ETS NORD AS"
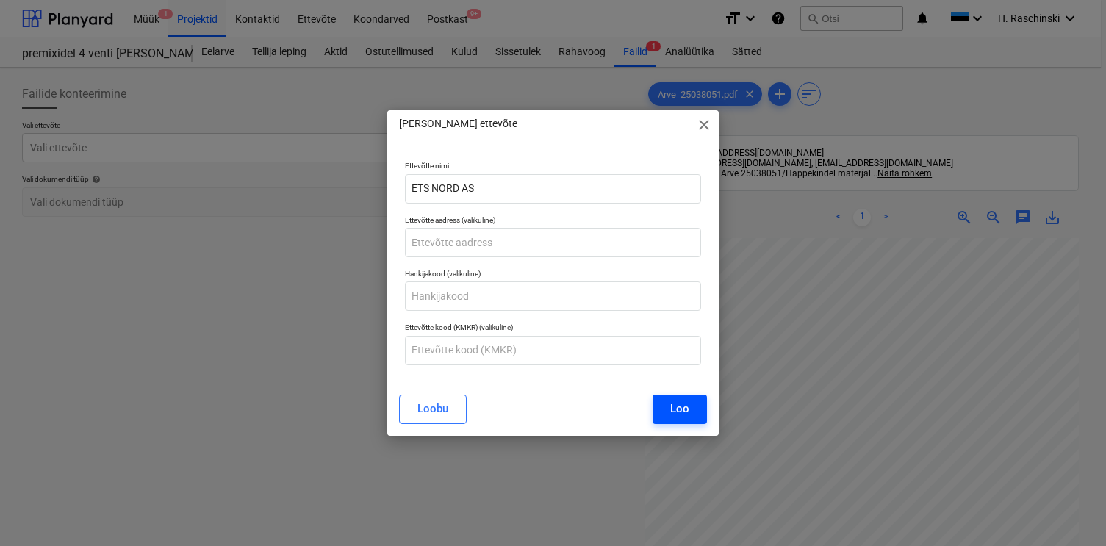
click at [672, 409] on div "Loo" at bounding box center [679, 408] width 19 height 19
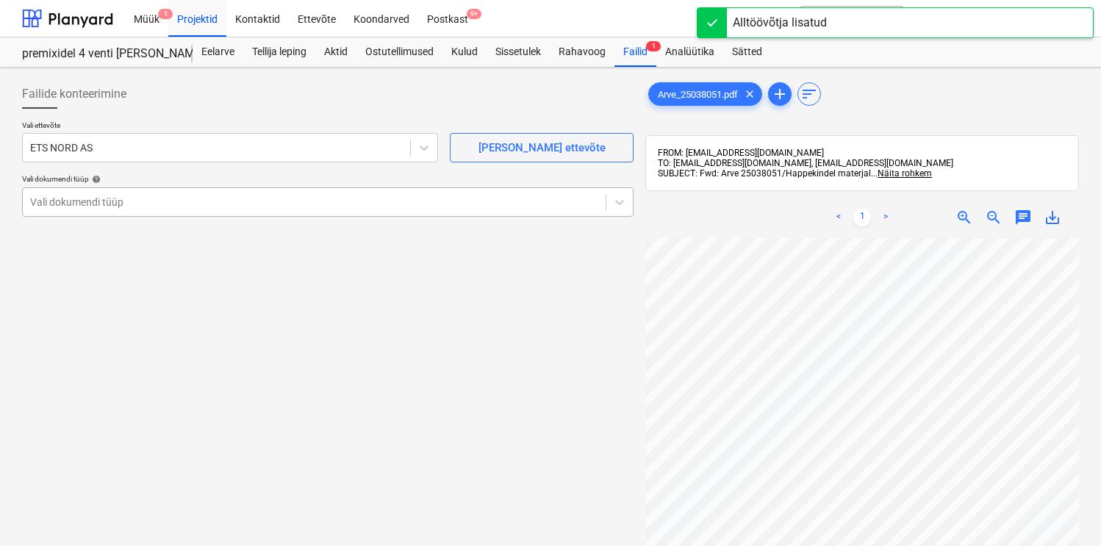
click at [276, 207] on div at bounding box center [314, 202] width 568 height 15
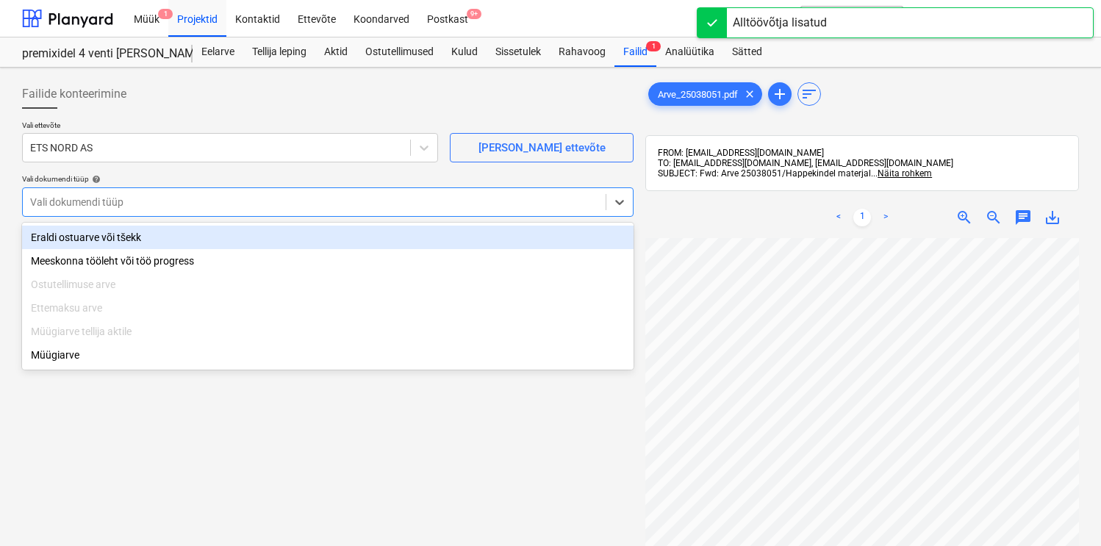
click at [218, 234] on div "Eraldi ostuarve või tšekk" at bounding box center [328, 238] width 612 height 24
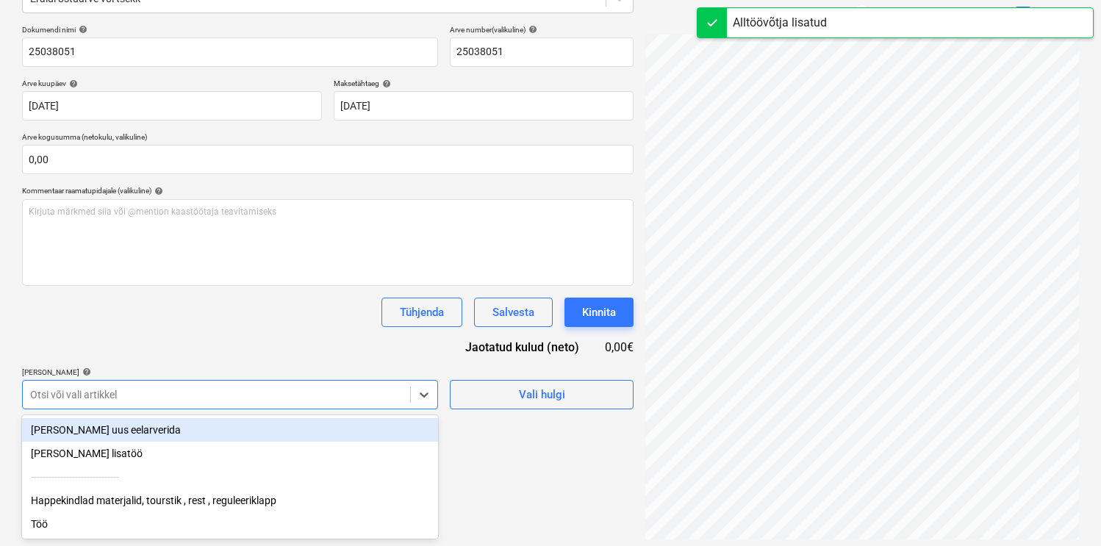
click at [193, 411] on div "Failide konteerimine Vali ettevõte ETS NORD AS Lisa uus ettevõte Vali dokumendi…" at bounding box center [327, 208] width 623 height 676
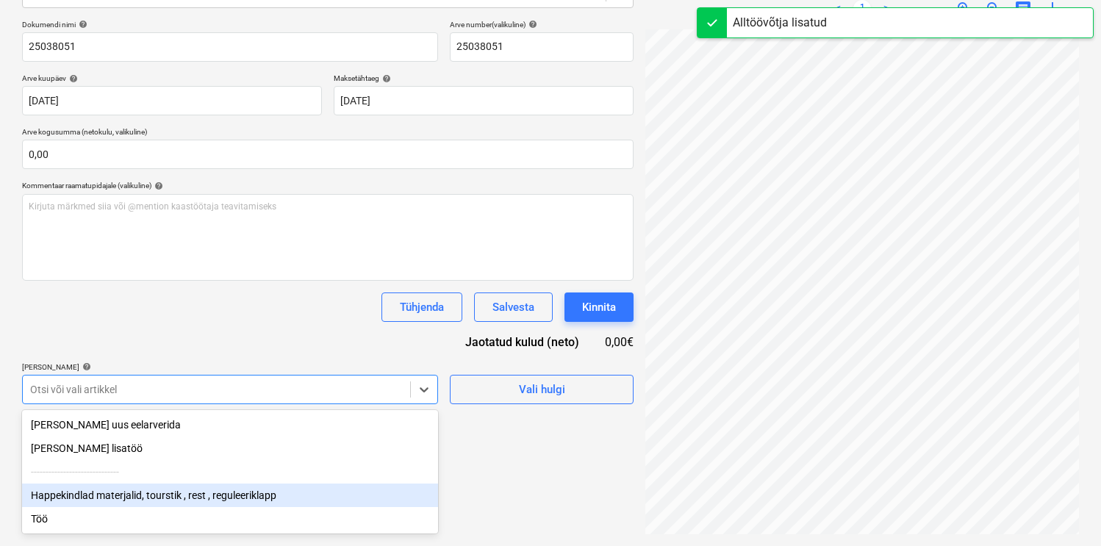
click at [162, 491] on div "Happekindlad materjalid, tourstik , rest , reguleeriklapp" at bounding box center [230, 496] width 416 height 24
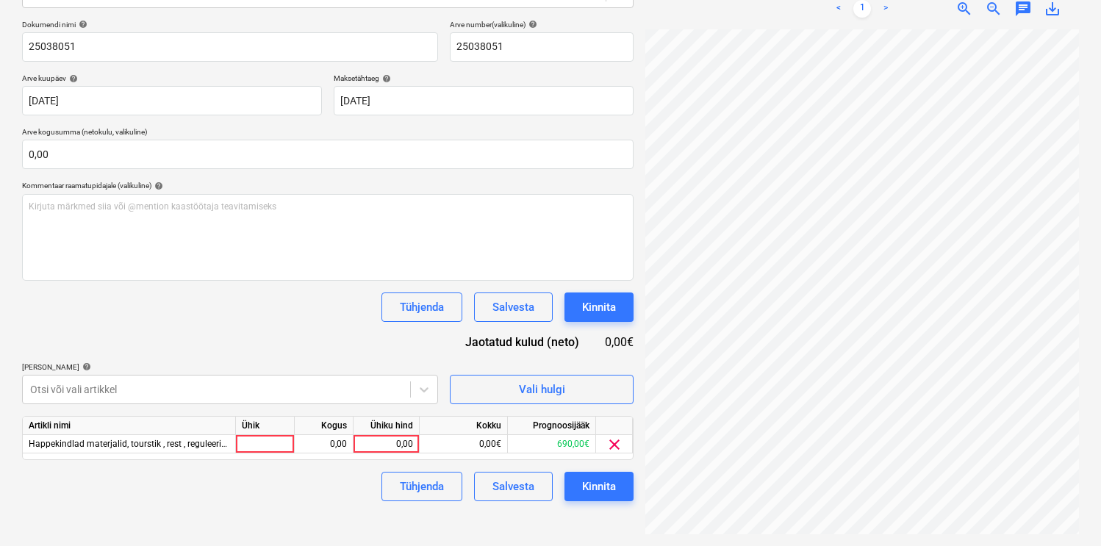
click at [215, 338] on div "Dokumendi nimi help 25038051 Arve number (valikuline) help 25038051 Arve kuupäe…" at bounding box center [328, 261] width 612 height 482
click at [269, 443] on div at bounding box center [265, 444] width 59 height 18
type input "kmp"
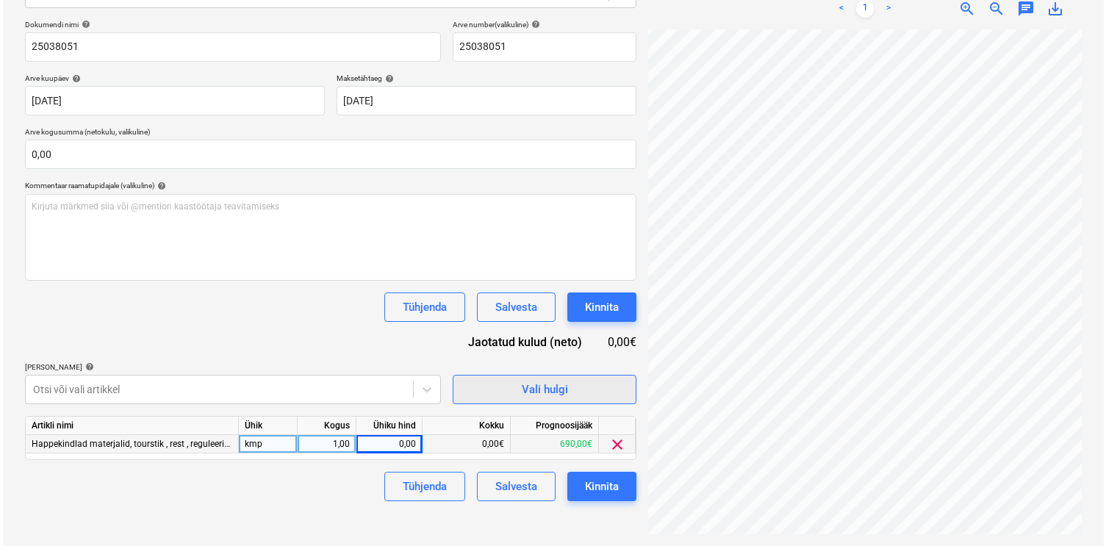
scroll to position [279, 121]
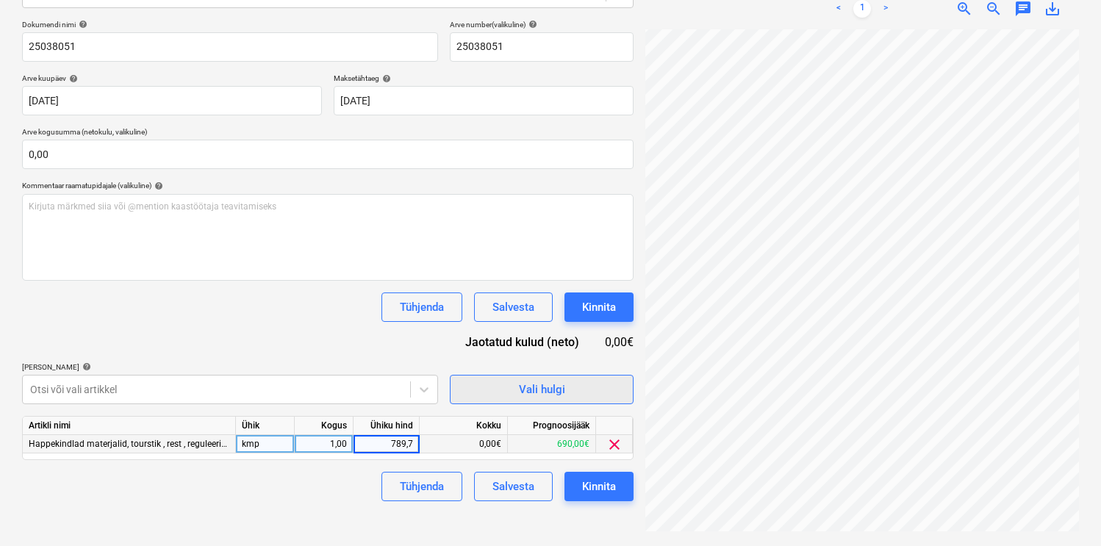
type input "789,78"
click at [314, 479] on div "Tühjenda Salvesta Kinnita" at bounding box center [328, 486] width 612 height 29
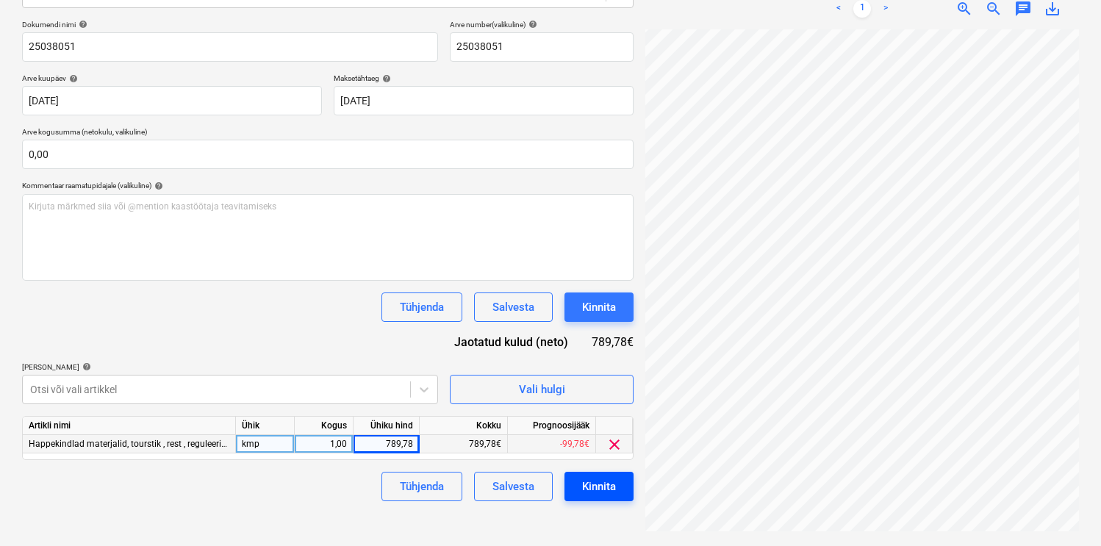
click at [586, 490] on div "Kinnita" at bounding box center [599, 486] width 34 height 19
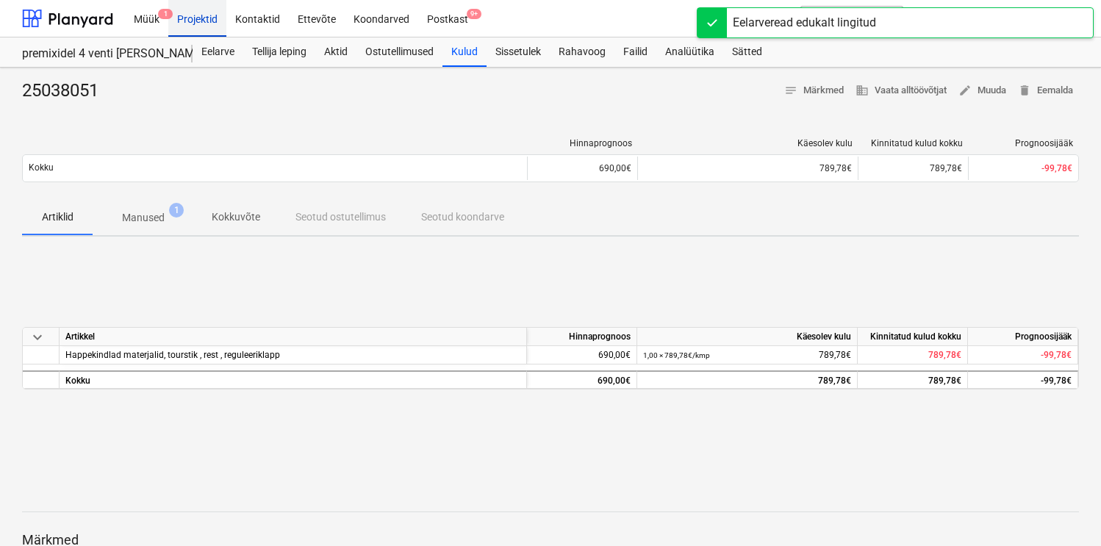
click at [205, 21] on div "Projektid" at bounding box center [197, 17] width 58 height 37
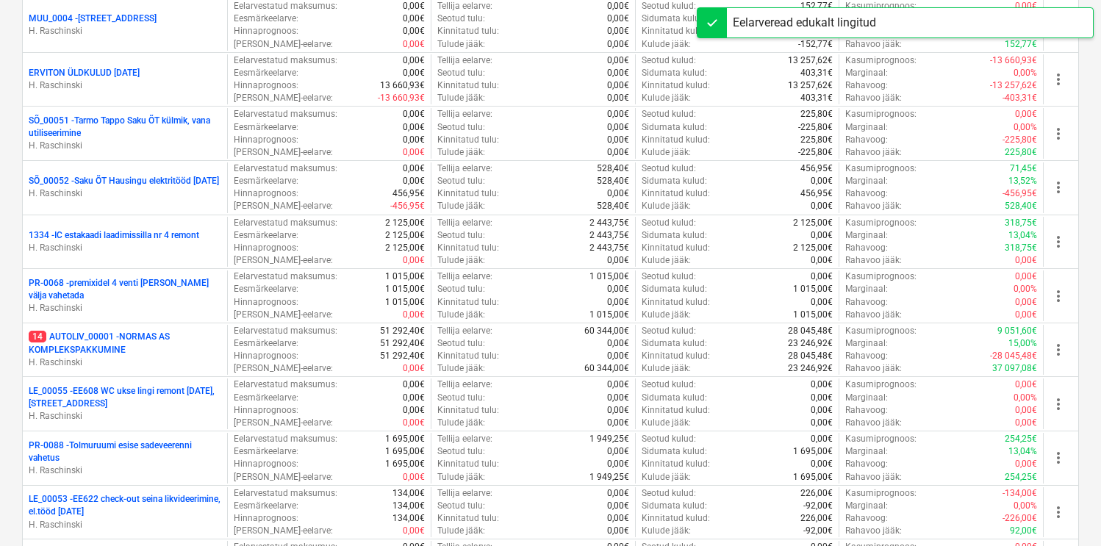
scroll to position [1108, 0]
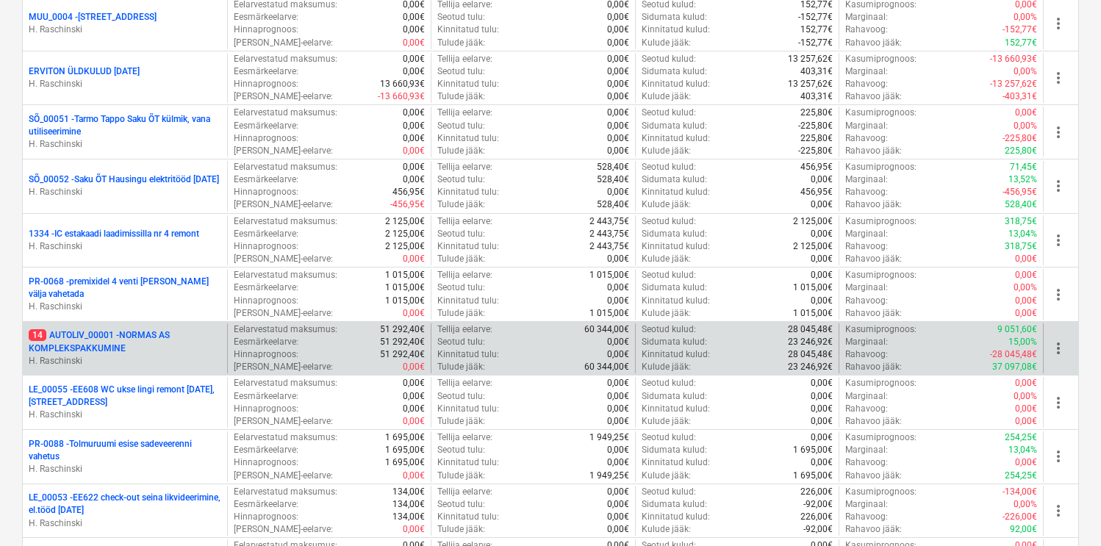
click at [155, 329] on p "14 AUTOLIV_00001 - NORMAS AS KOMPLEKSPAKKUMINE" at bounding box center [125, 341] width 193 height 25
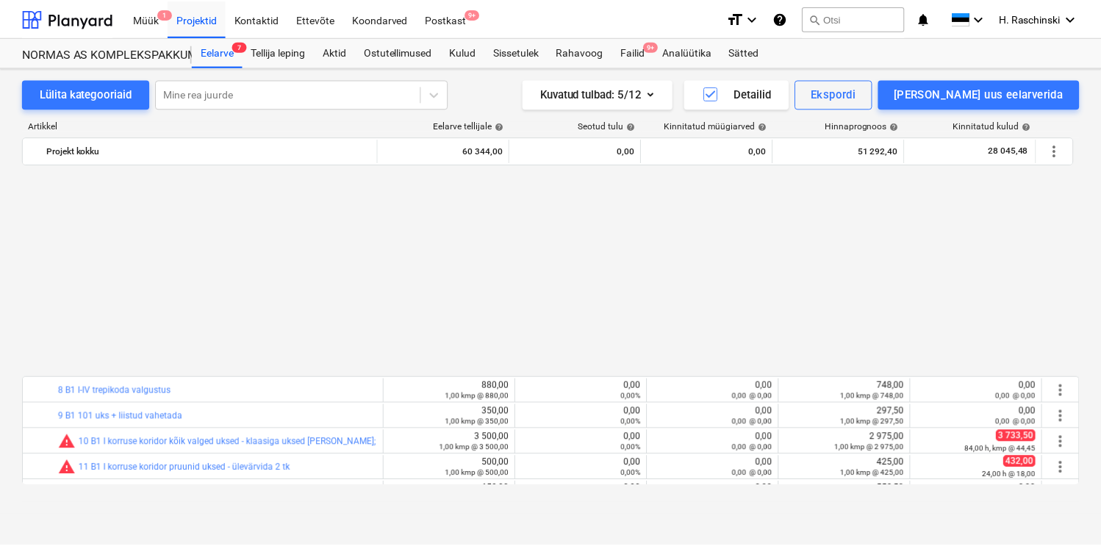
scroll to position [723, 0]
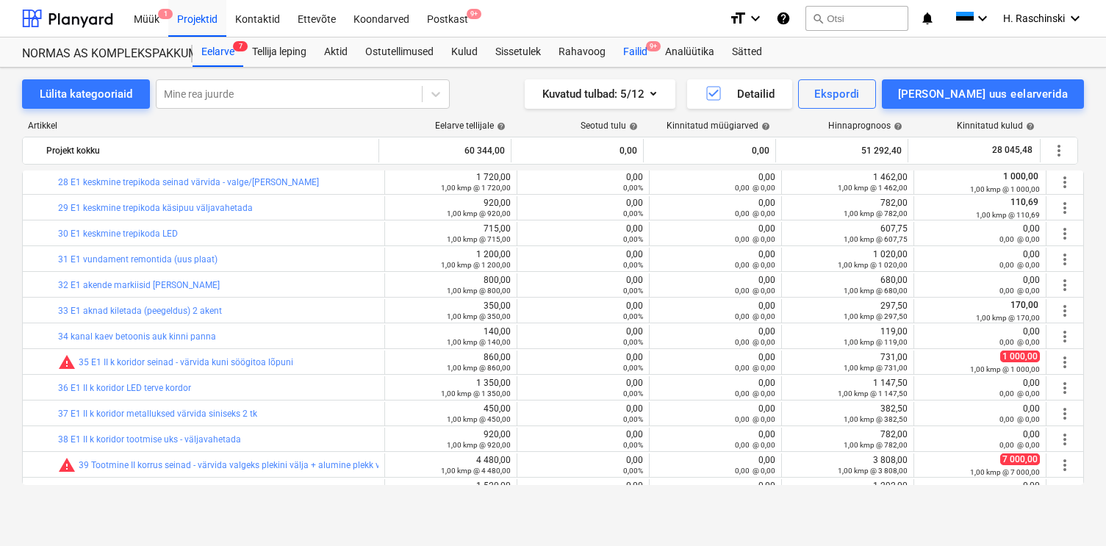
click at [654, 54] on div "Failid 9+" at bounding box center [636, 51] width 42 height 29
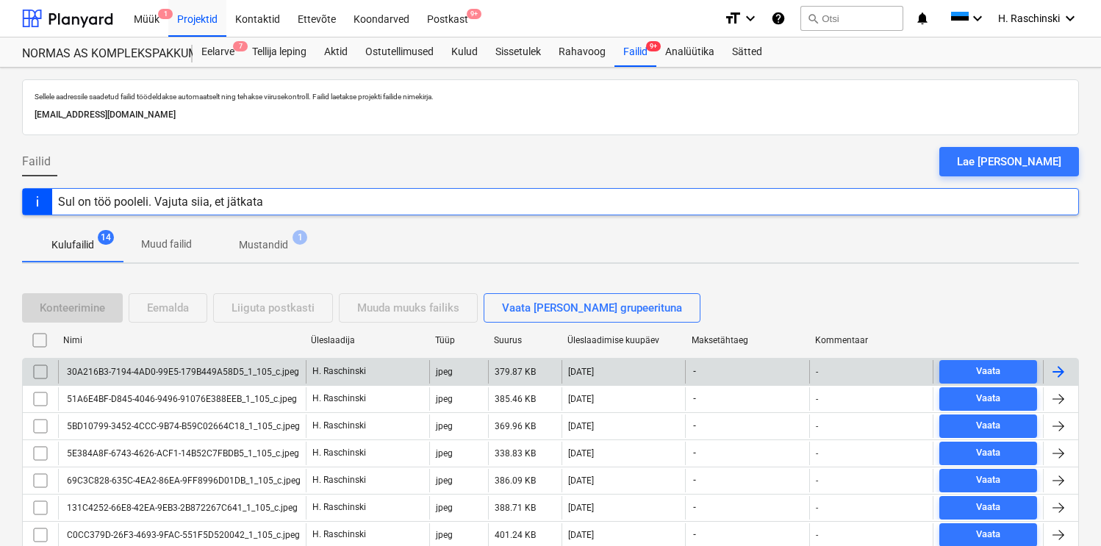
click at [181, 368] on div "30A216B3-7194-4AD0-99E5-179B449A58D5_1_105_c.jpeg" at bounding box center [182, 372] width 235 height 10
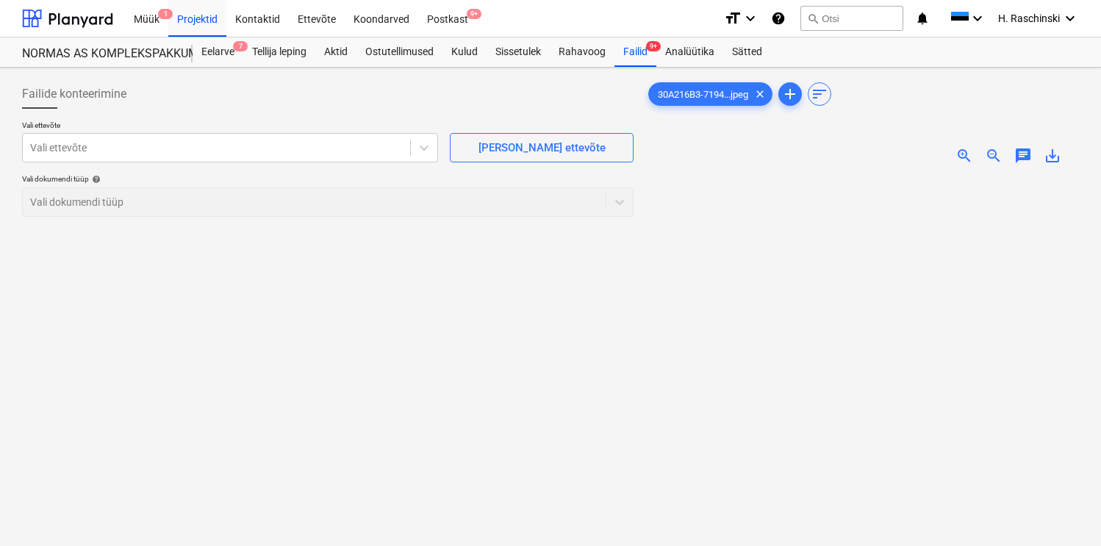
click at [965, 158] on span "zoom_in" at bounding box center [965, 156] width 18 height 18
click at [366, 148] on div at bounding box center [216, 147] width 373 height 15
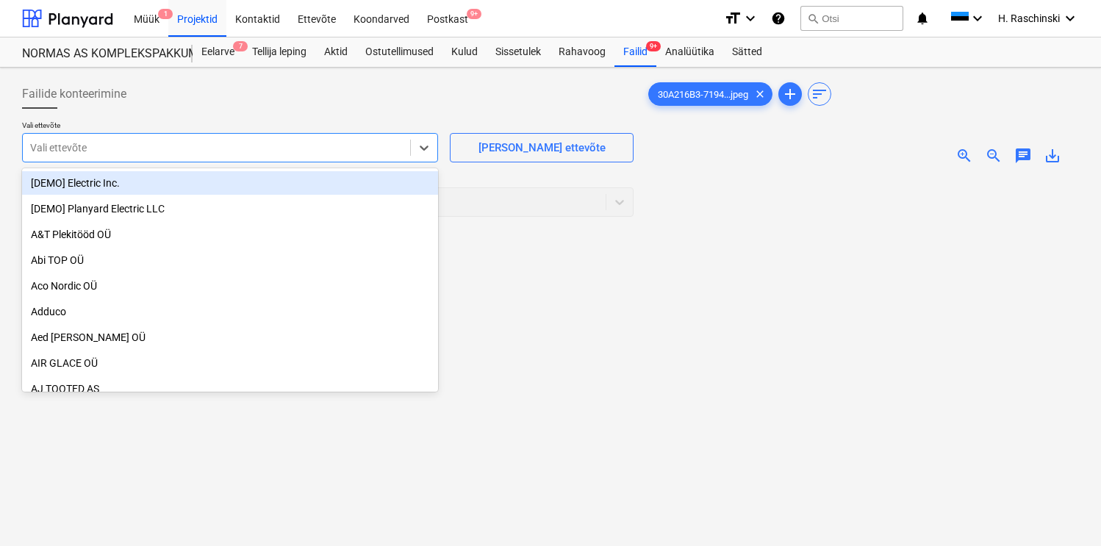
scroll to position [12, 0]
type input "Espa"
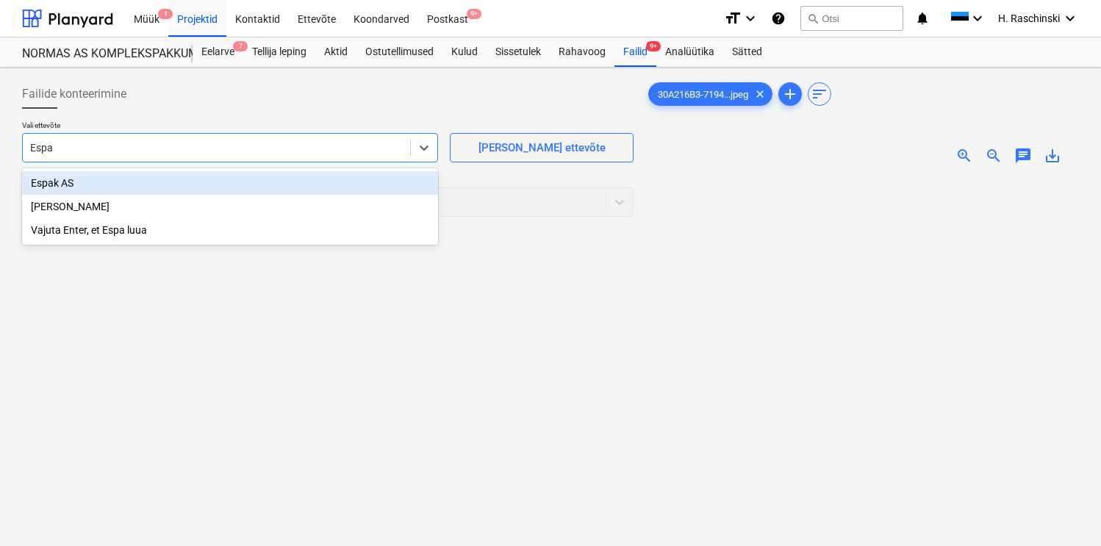
click at [301, 188] on div "Espak AS" at bounding box center [230, 183] width 416 height 24
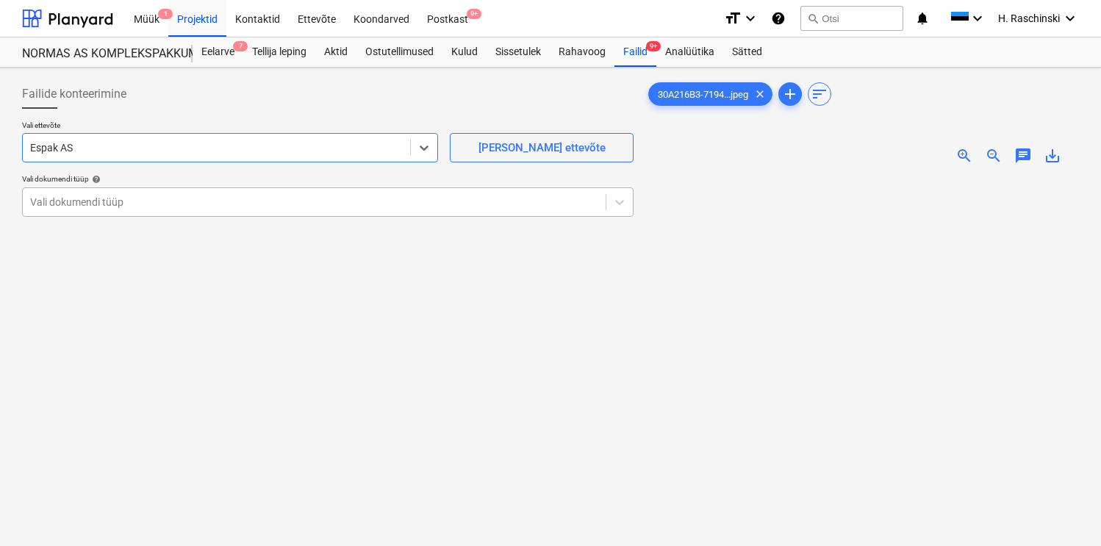
click at [287, 204] on div at bounding box center [314, 202] width 568 height 15
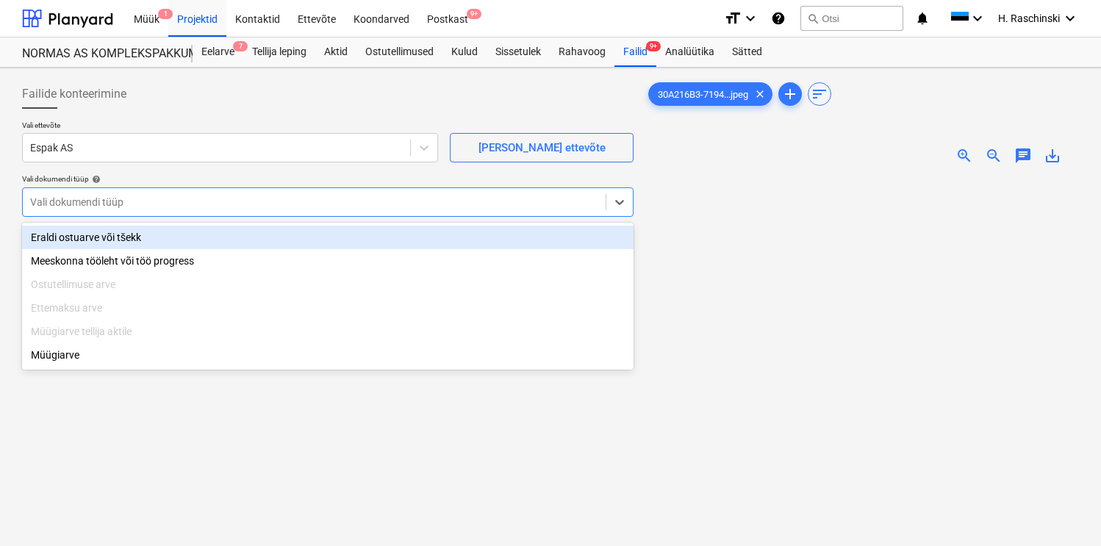
click at [253, 237] on div "Eraldi ostuarve või tšekk" at bounding box center [328, 238] width 612 height 24
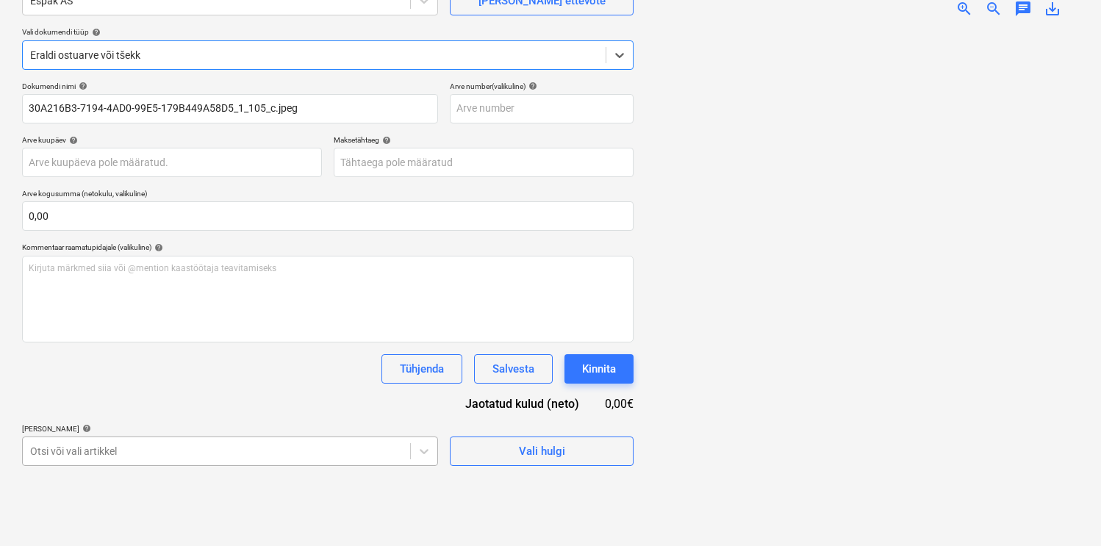
click at [222, 399] on body "Müük 1 Projektid Kontaktid Ettevõte Koondarved Postkast 9+ format_size keyboard…" at bounding box center [550, 126] width 1101 height 546
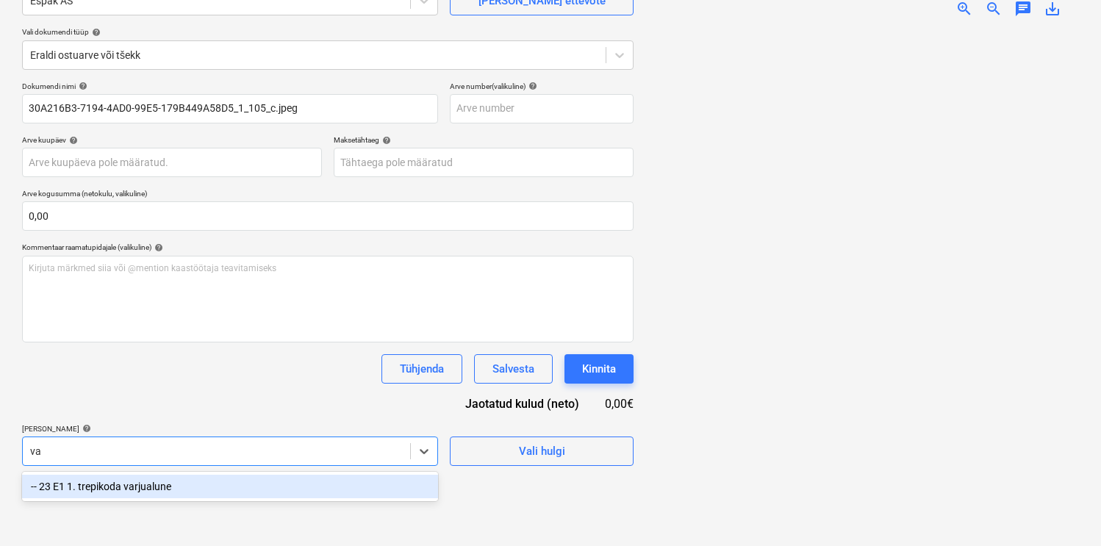
scroll to position [296, 0]
type input "v"
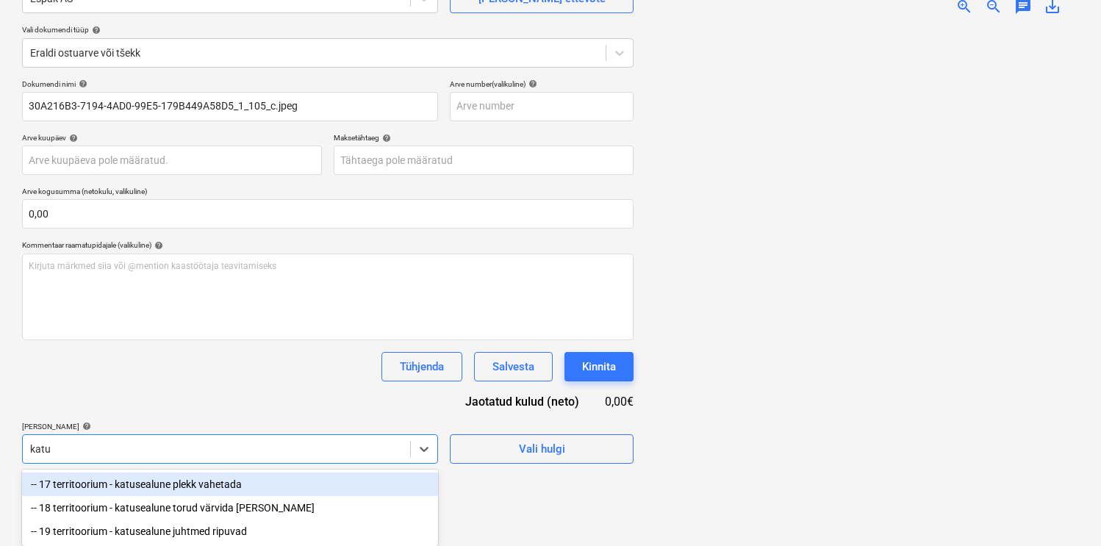
scroll to position [150, 0]
type input "katus"
click at [216, 479] on div "-- 17 territoorium - katusealune plekk vahetada" at bounding box center [230, 485] width 416 height 24
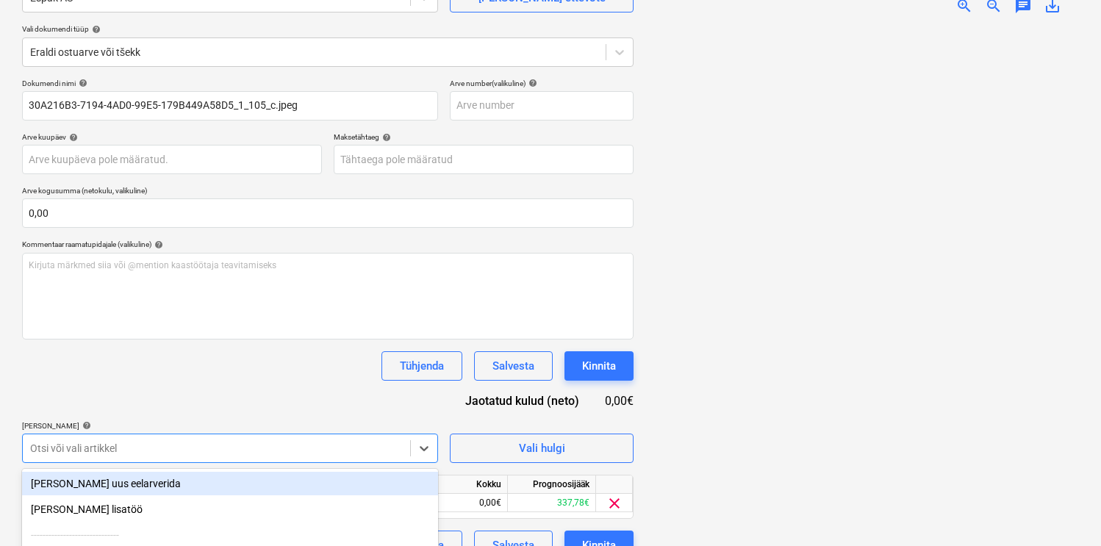
click at [283, 374] on div "Tühjenda Salvesta Kinnita" at bounding box center [328, 365] width 612 height 29
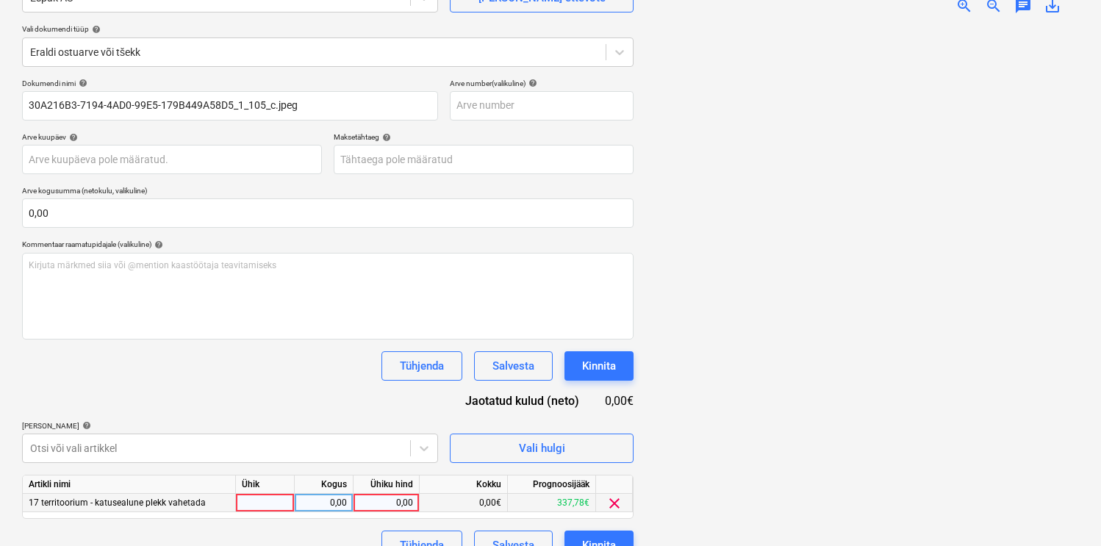
click at [267, 499] on div at bounding box center [265, 503] width 59 height 18
type input "kmp"
type input "3,89"
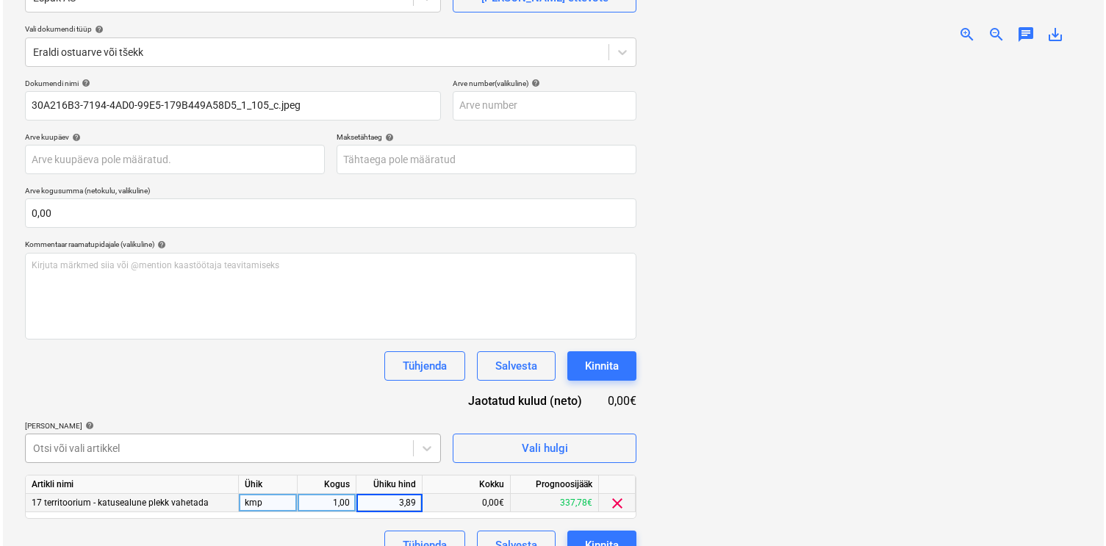
scroll to position [176, 0]
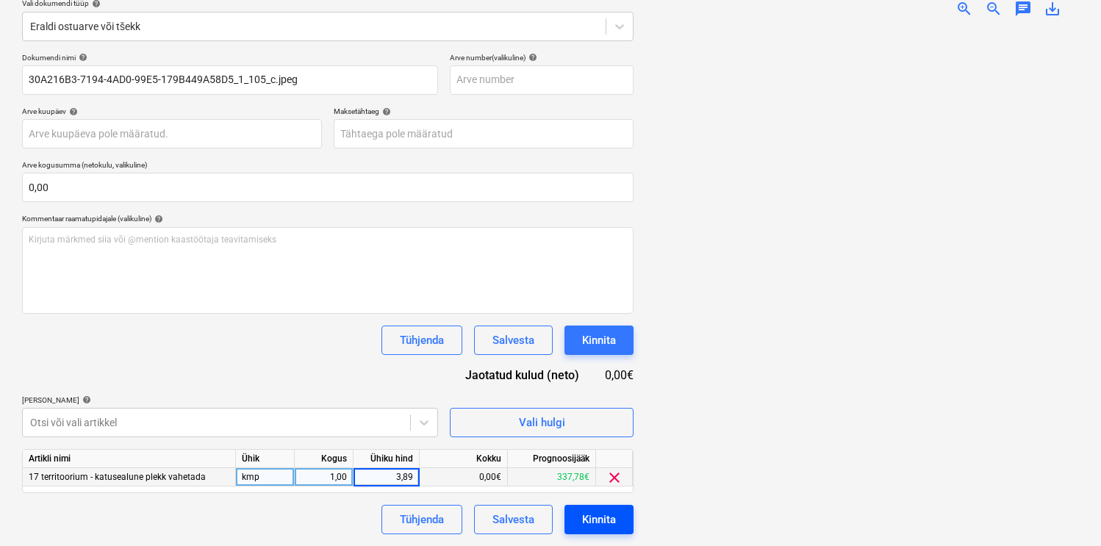
click at [581, 513] on button "Kinnita" at bounding box center [599, 519] width 69 height 29
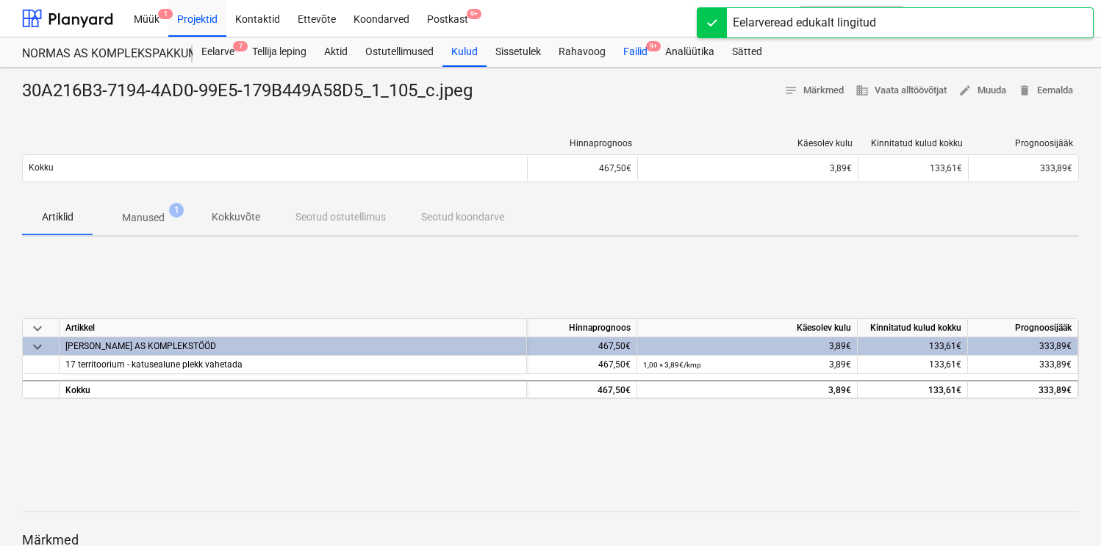
click at [633, 52] on div "Failid 9+" at bounding box center [636, 51] width 42 height 29
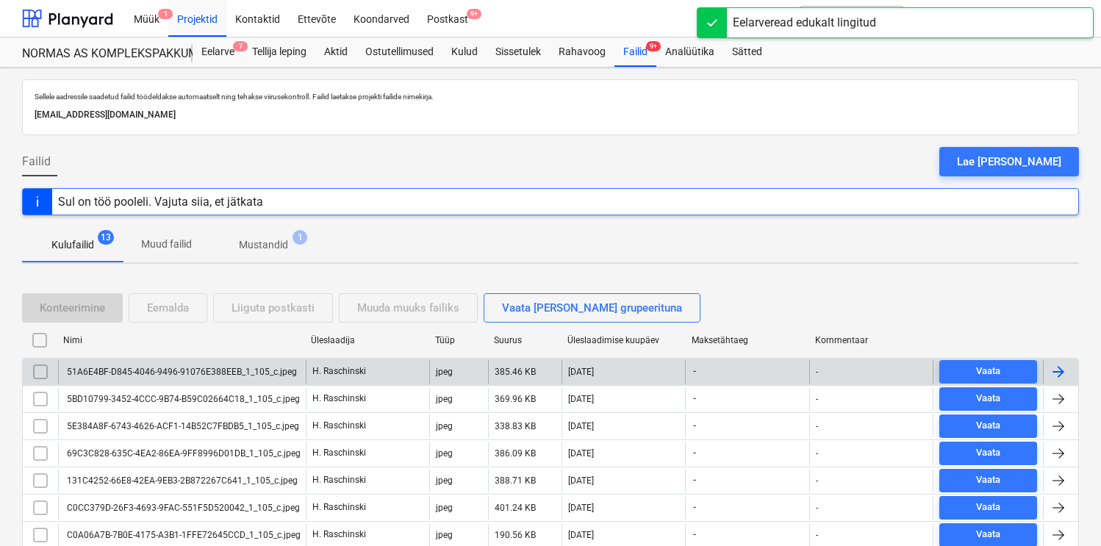
click at [149, 368] on div "51A6E4BF-D845-4046-9496-91076E388EEB_1_105_c.jpeg" at bounding box center [181, 372] width 232 height 10
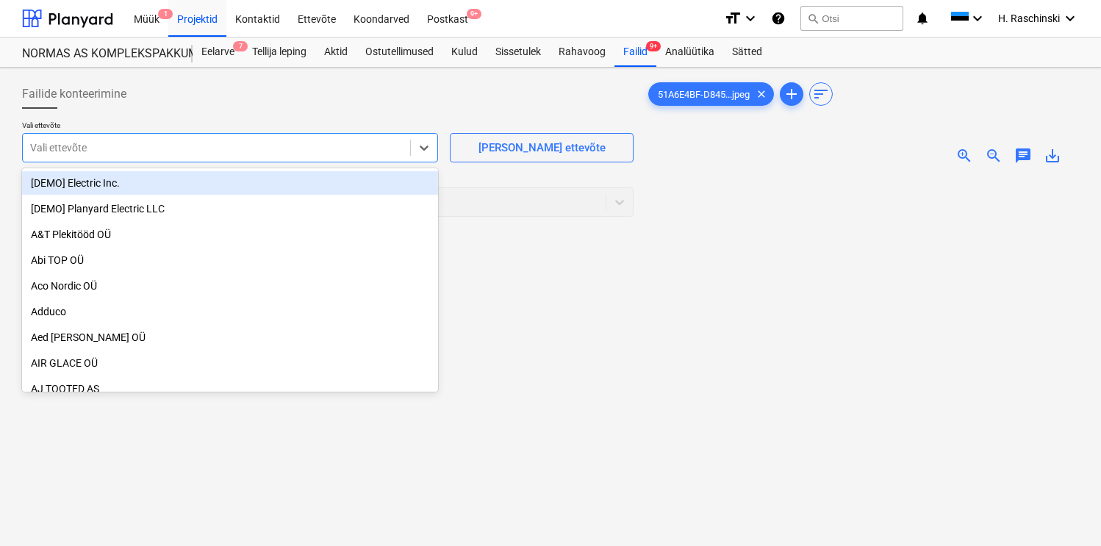
click at [376, 157] on div "Vali ettevõte" at bounding box center [216, 147] width 387 height 21
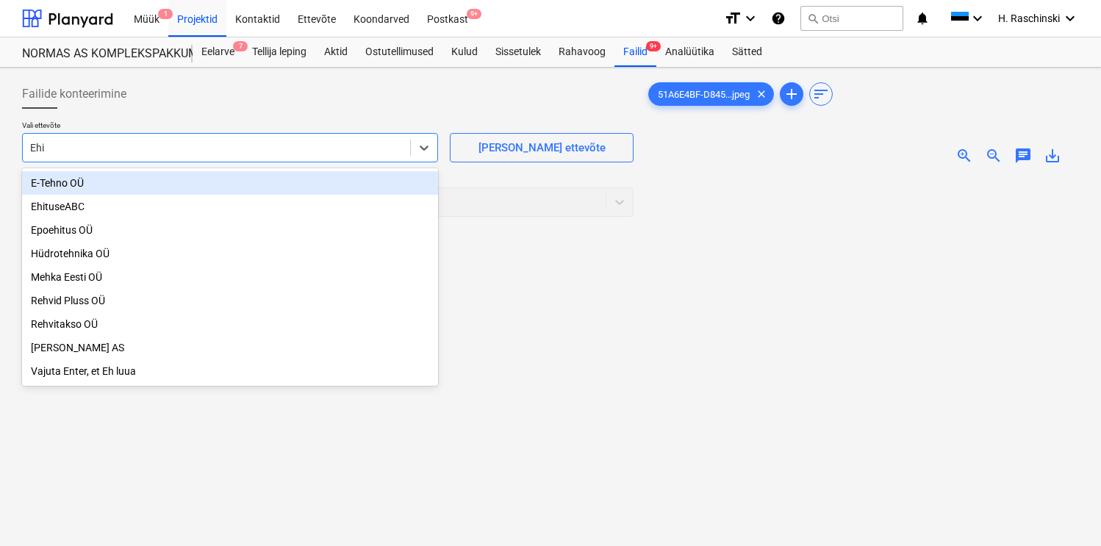
type input "Ehitu"
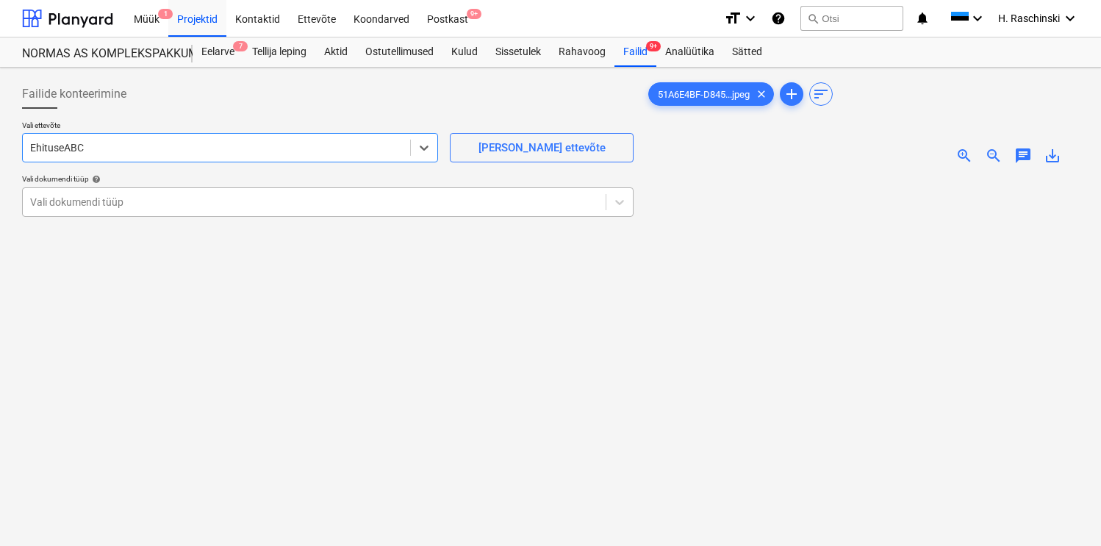
click at [161, 207] on div at bounding box center [314, 202] width 568 height 15
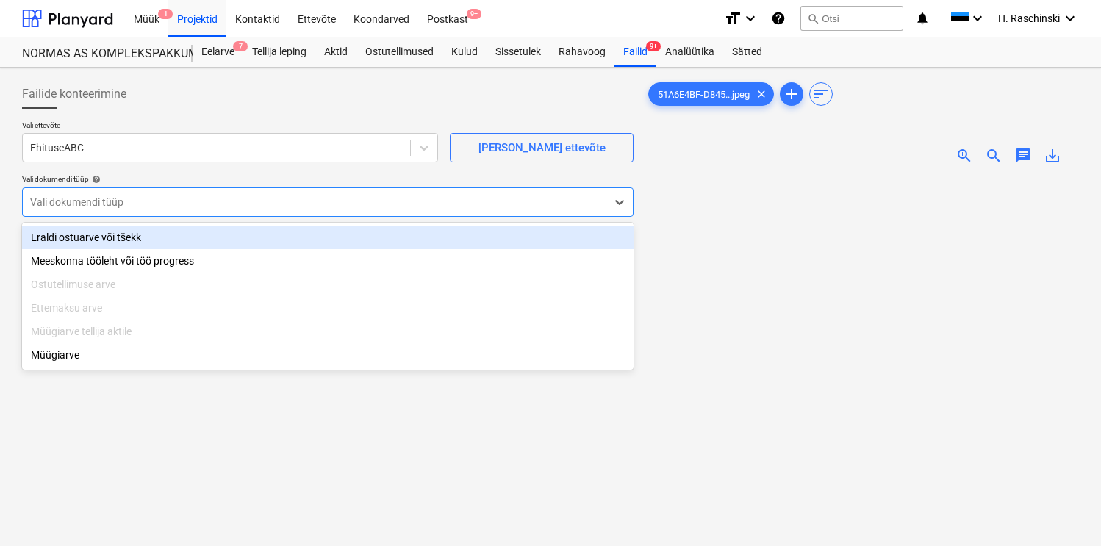
click at [146, 231] on div "Eraldi ostuarve või tšekk" at bounding box center [328, 238] width 612 height 24
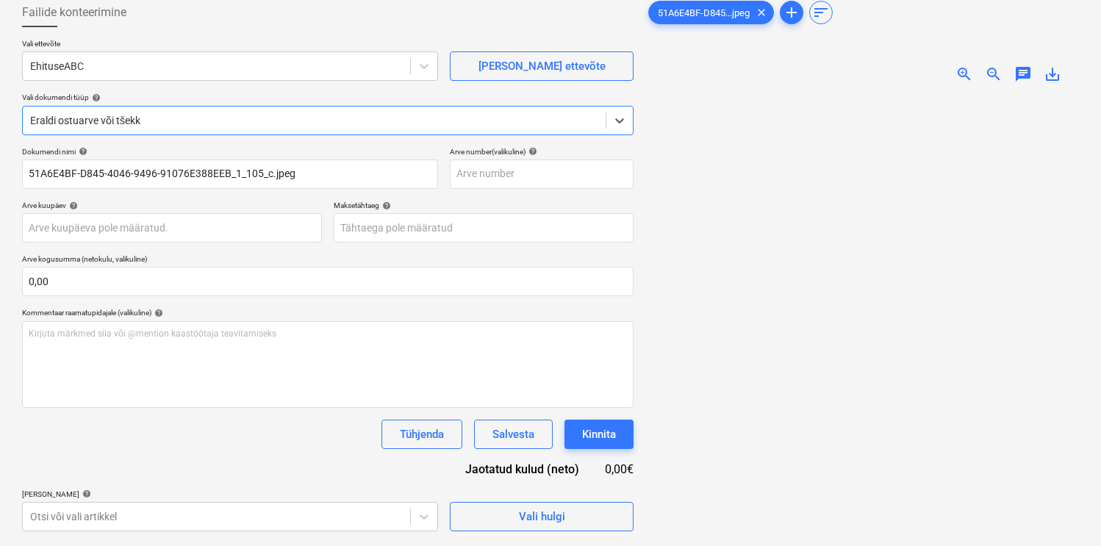
scroll to position [74, 0]
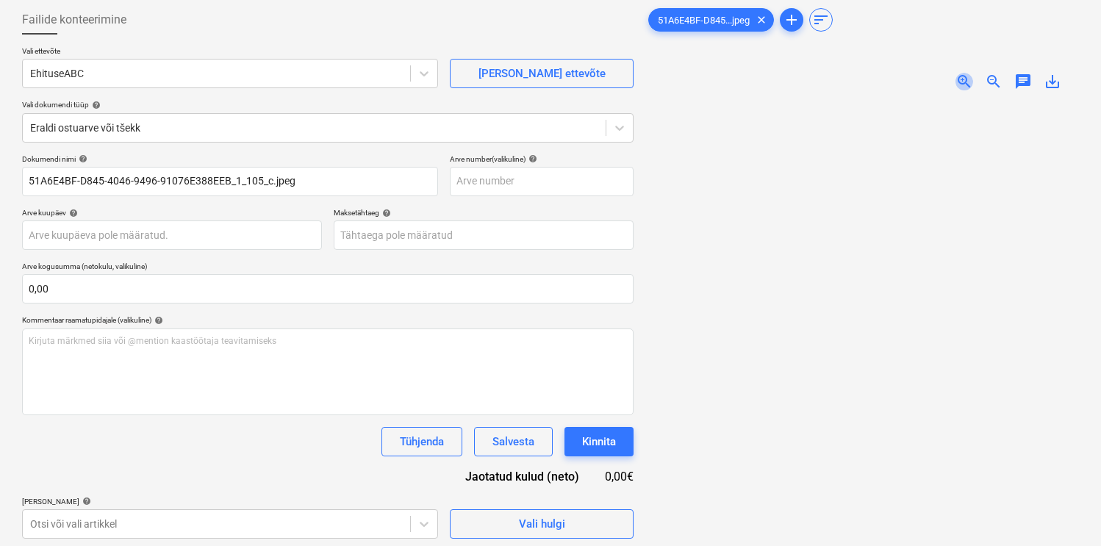
click at [962, 78] on span "zoom_in" at bounding box center [965, 82] width 18 height 18
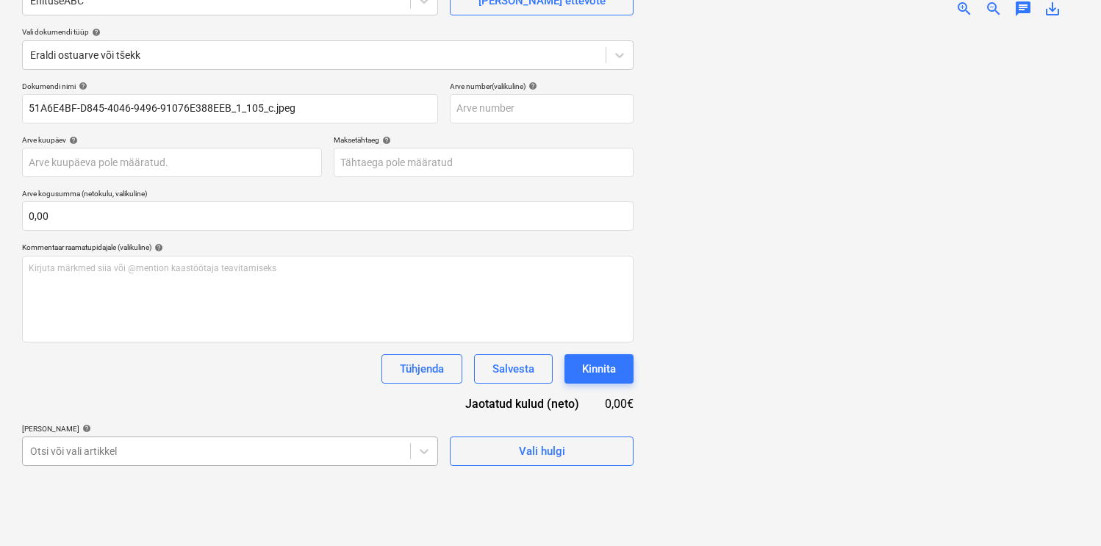
scroll to position [296, 0]
click at [276, 399] on body "Müük 1 Projektid Kontaktid Ettevõte Koondarved Postkast 9+ format_size keyboard…" at bounding box center [550, 126] width 1101 height 546
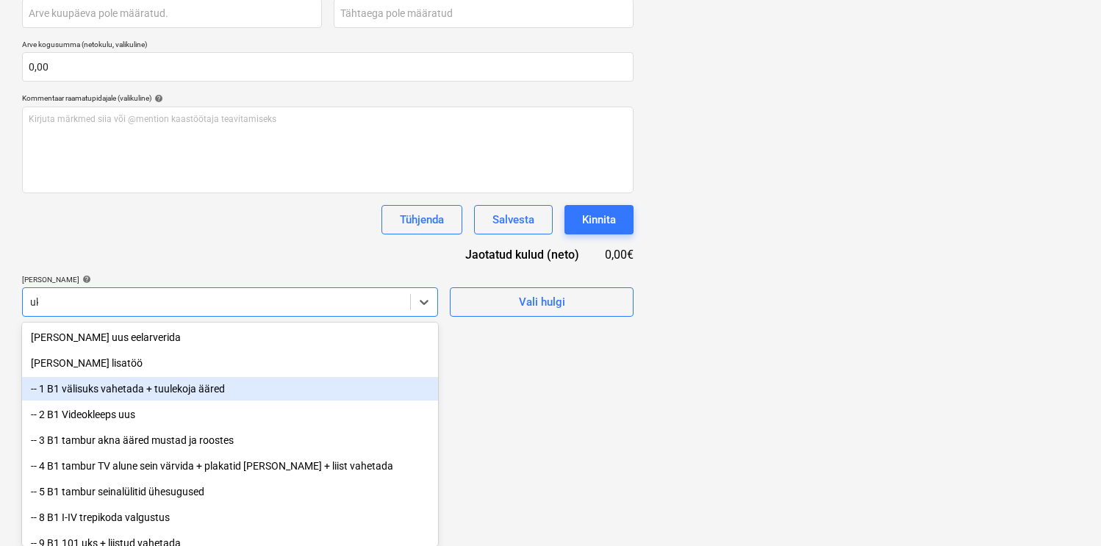
scroll to position [293, 0]
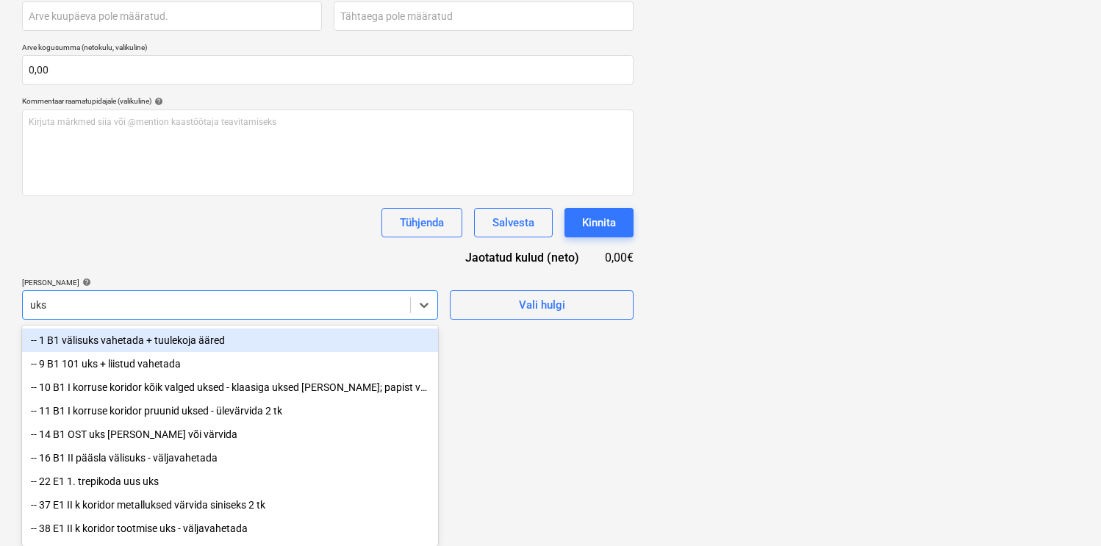
type input "ukse"
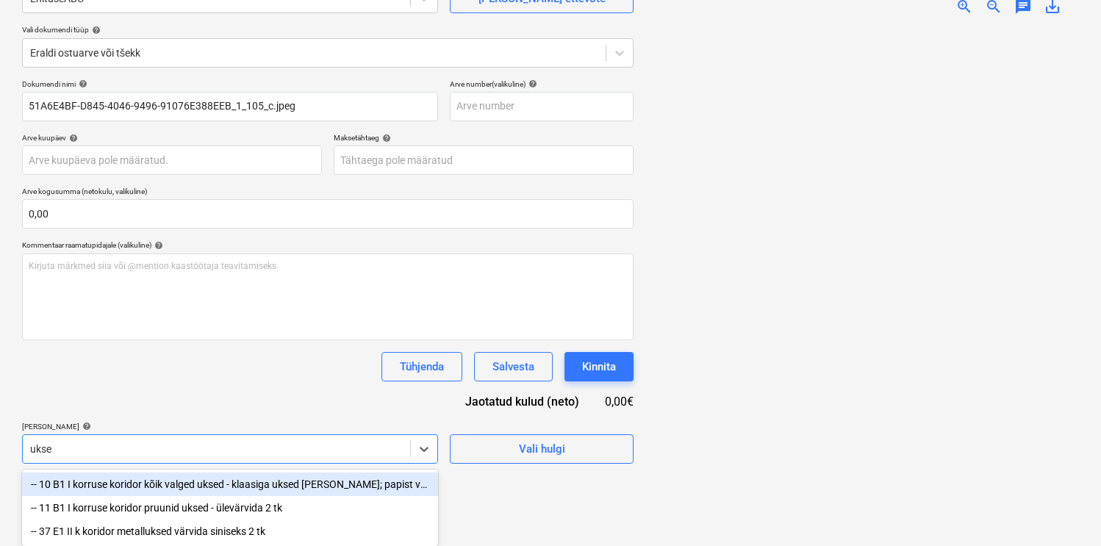
click at [279, 479] on div "-- 10 B1 I korruse koridor kõik valged uksed - klaasiga uksed pesta; papist vah…" at bounding box center [230, 485] width 416 height 24
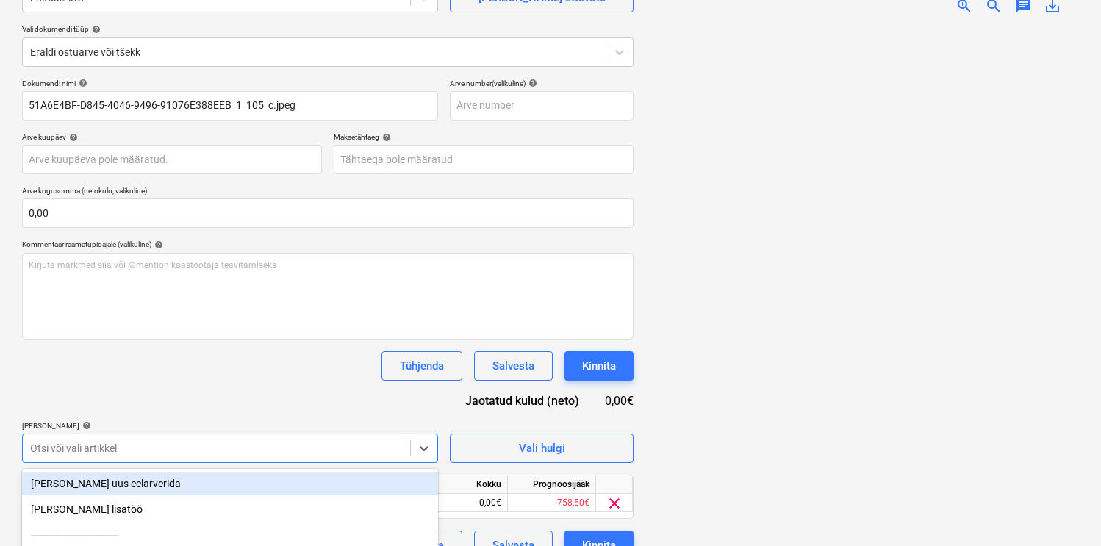
click at [290, 390] on div "Dokumendi nimi help 51A6E4BF-D845-4046-9496-91076E388EEB_1_105_c.jpeg Arve numb…" at bounding box center [328, 320] width 612 height 482
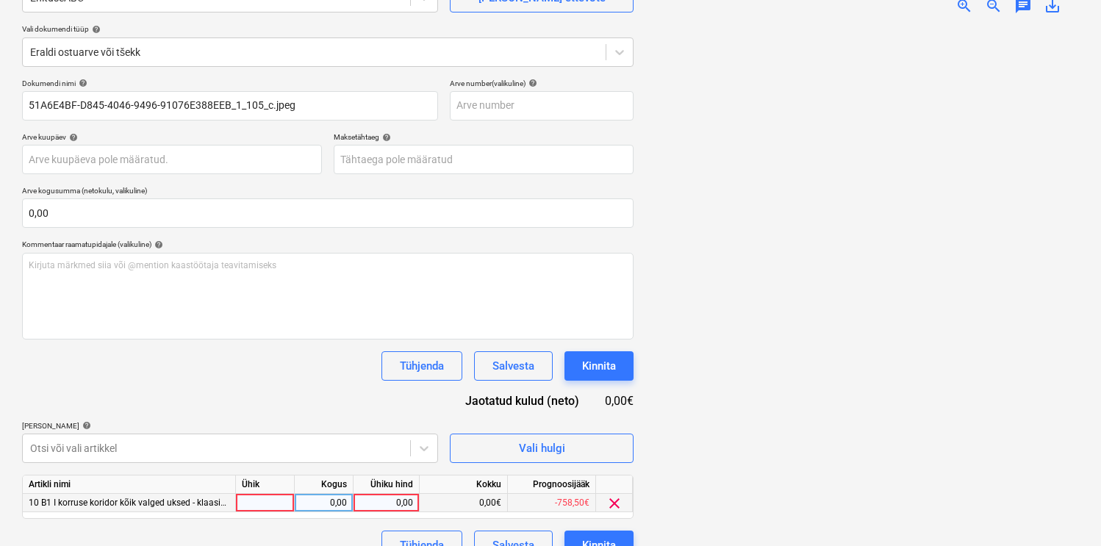
click at [257, 501] on div at bounding box center [265, 503] width 59 height 18
type input "kmp"
type input "24,52"
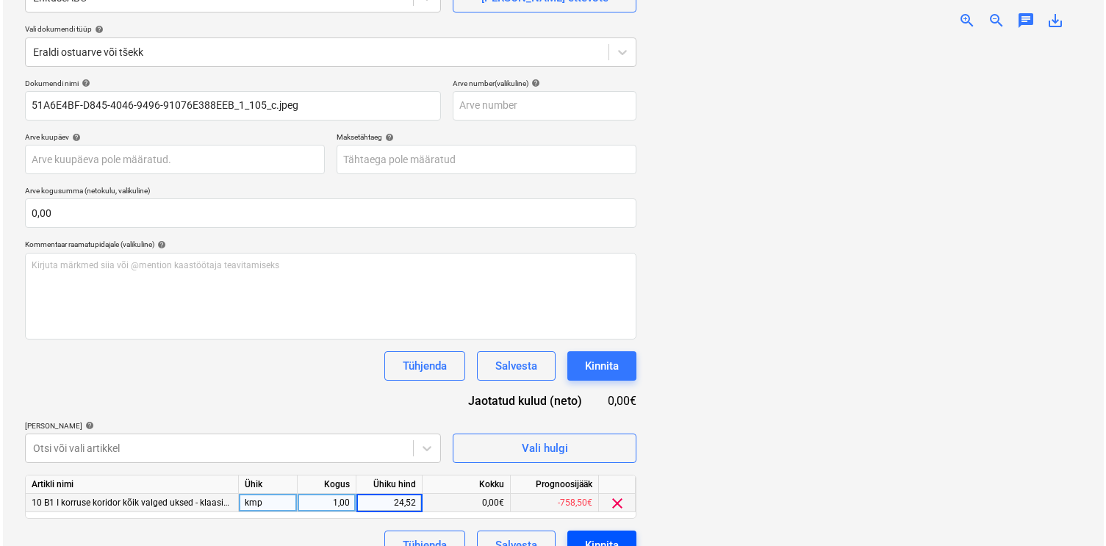
scroll to position [176, 0]
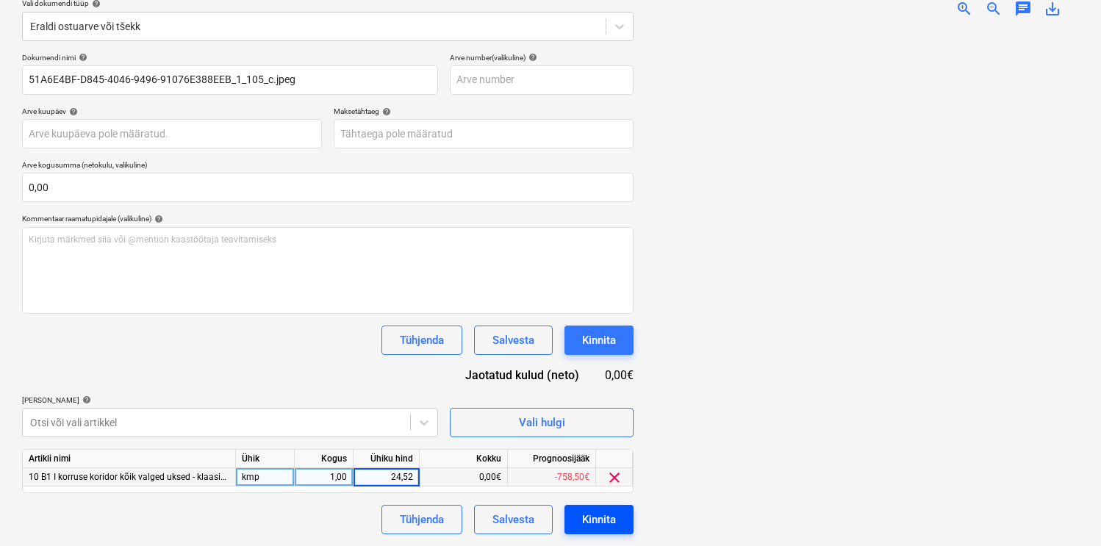
click at [590, 520] on div "Kinnita" at bounding box center [599, 519] width 34 height 19
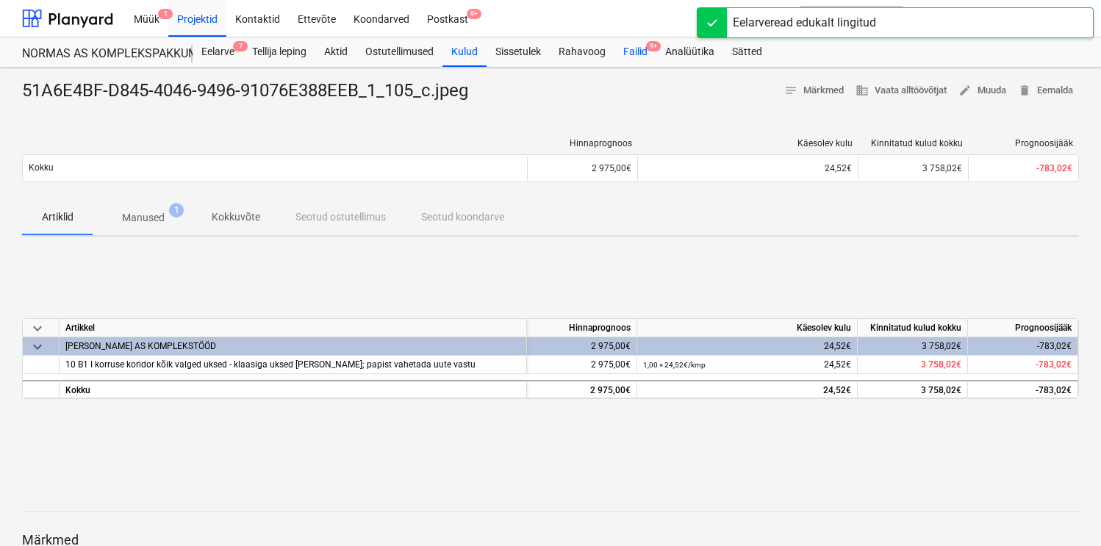
click at [629, 55] on div "Failid 9+" at bounding box center [636, 51] width 42 height 29
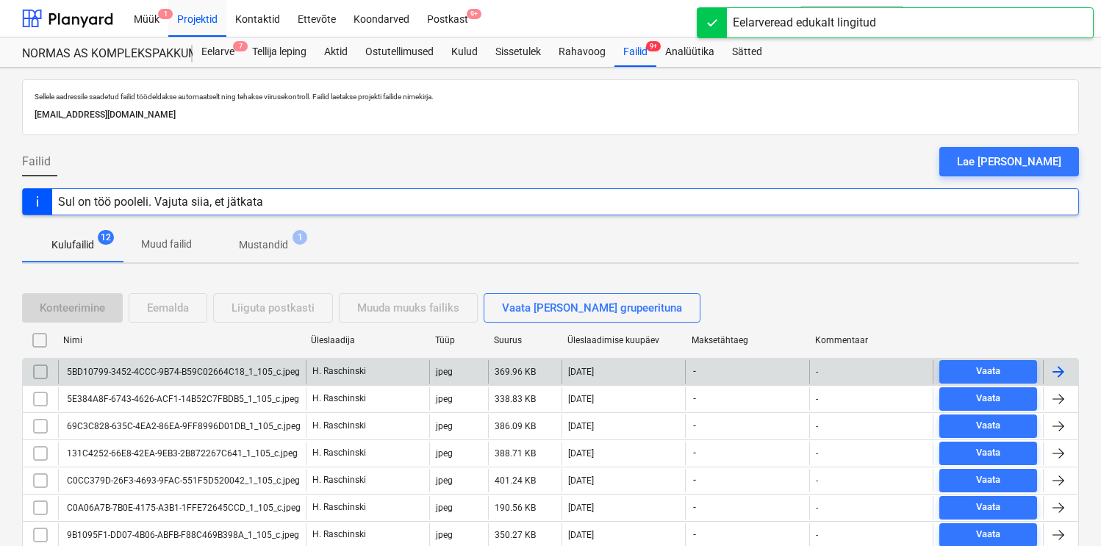
click at [193, 365] on div "5BD10799-3452-4CCC-9B74-B59C02664C18_1_105_c.jpeg" at bounding box center [182, 372] width 248 height 24
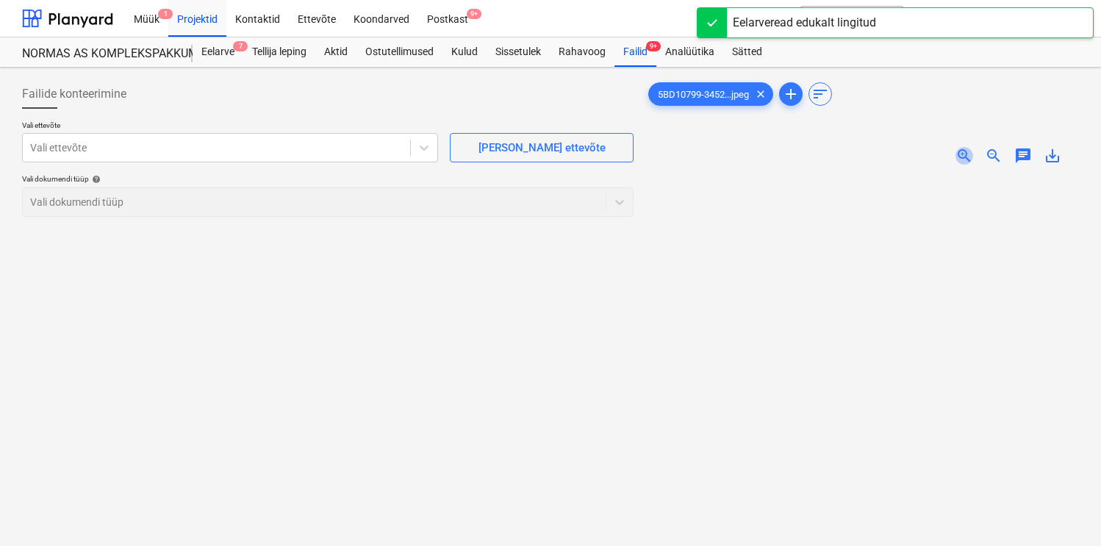
click at [967, 148] on span "zoom_in" at bounding box center [965, 156] width 18 height 18
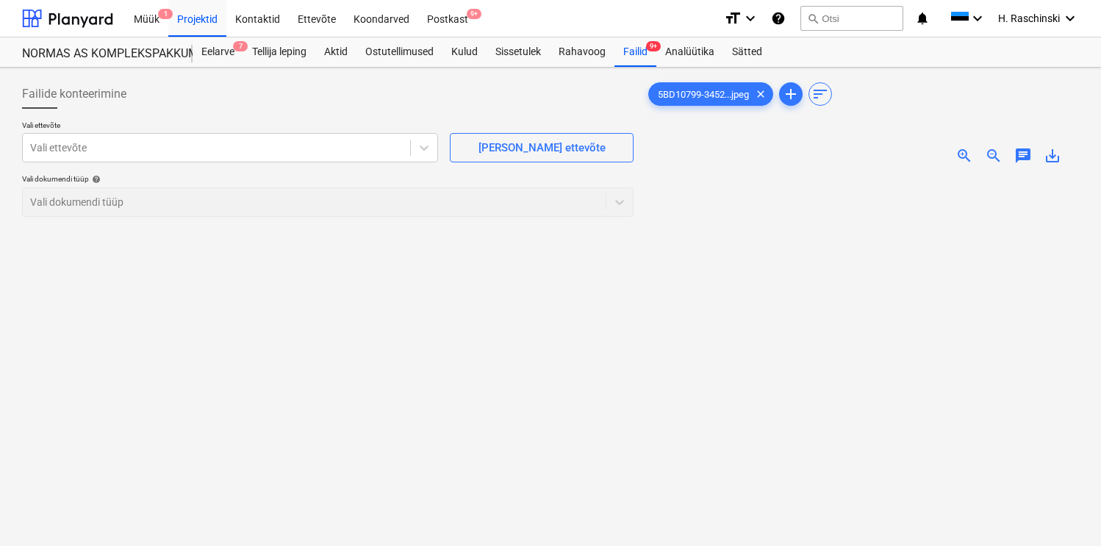
click at [967, 148] on span "zoom_in" at bounding box center [965, 156] width 18 height 18
click at [377, 154] on div at bounding box center [216, 147] width 373 height 15
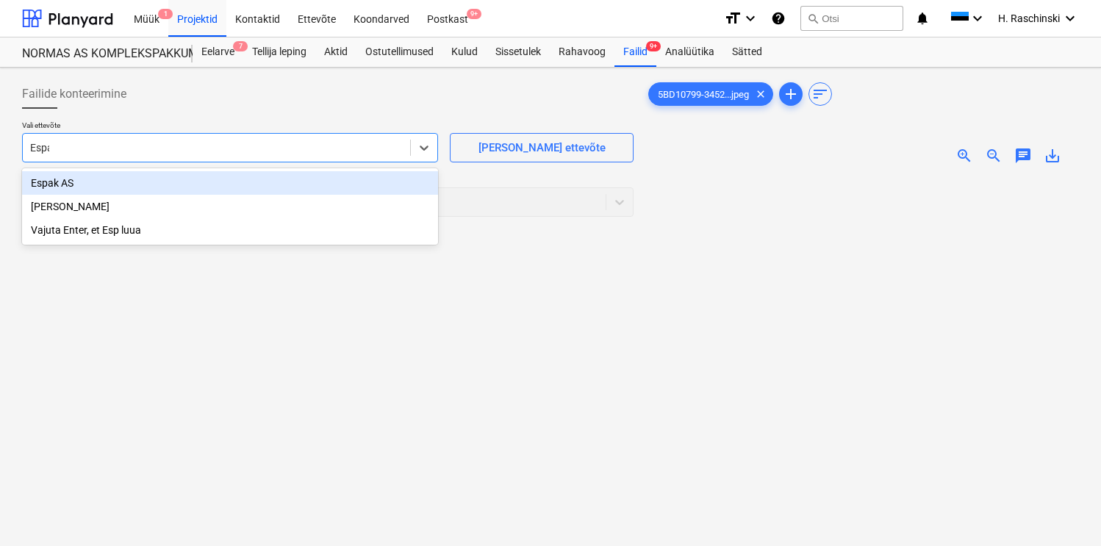
type input "Espak"
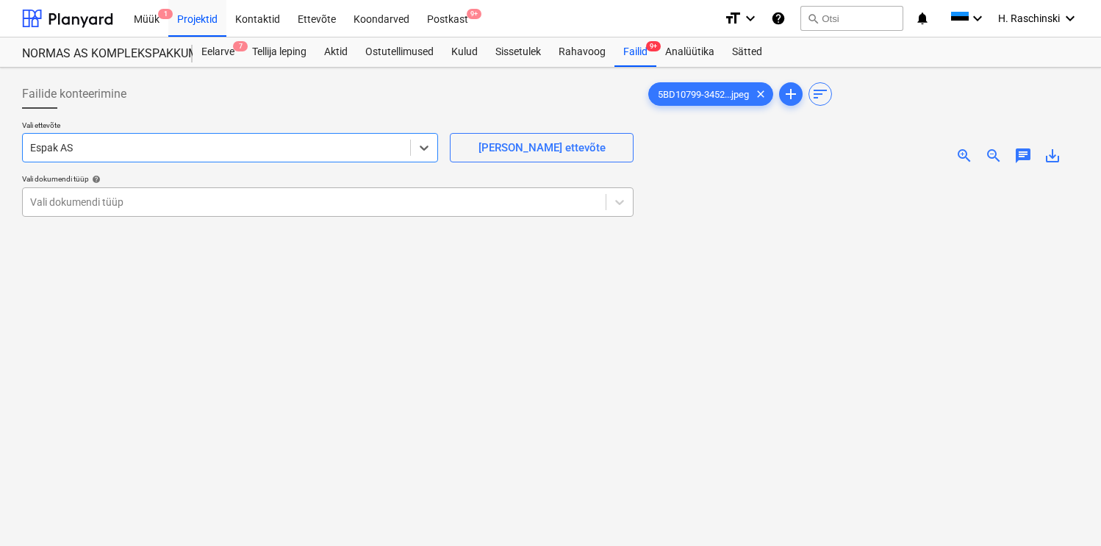
click at [90, 206] on div at bounding box center [314, 202] width 568 height 15
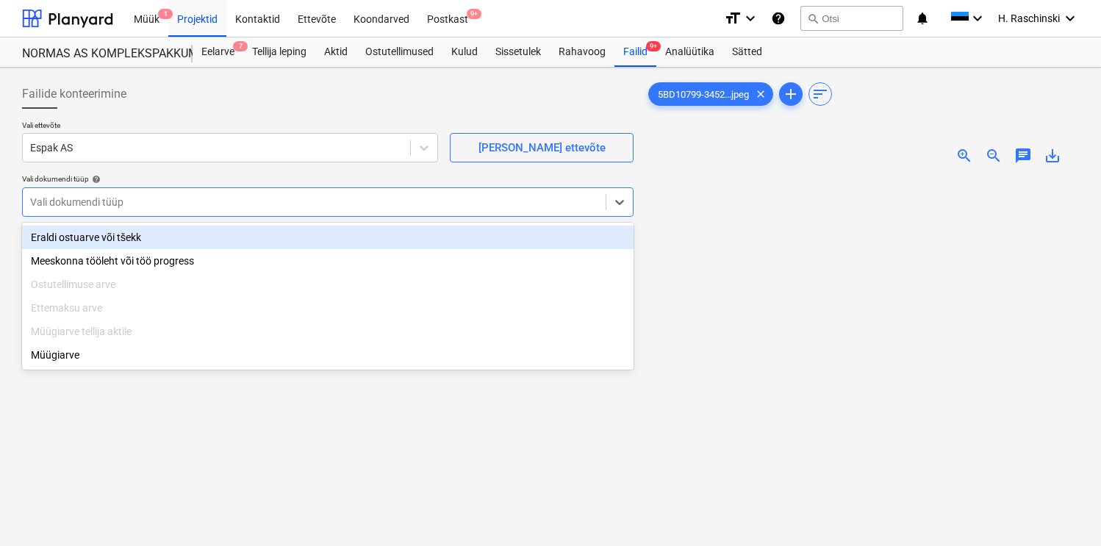
click at [90, 237] on div "Eraldi ostuarve või tšekk" at bounding box center [328, 238] width 612 height 24
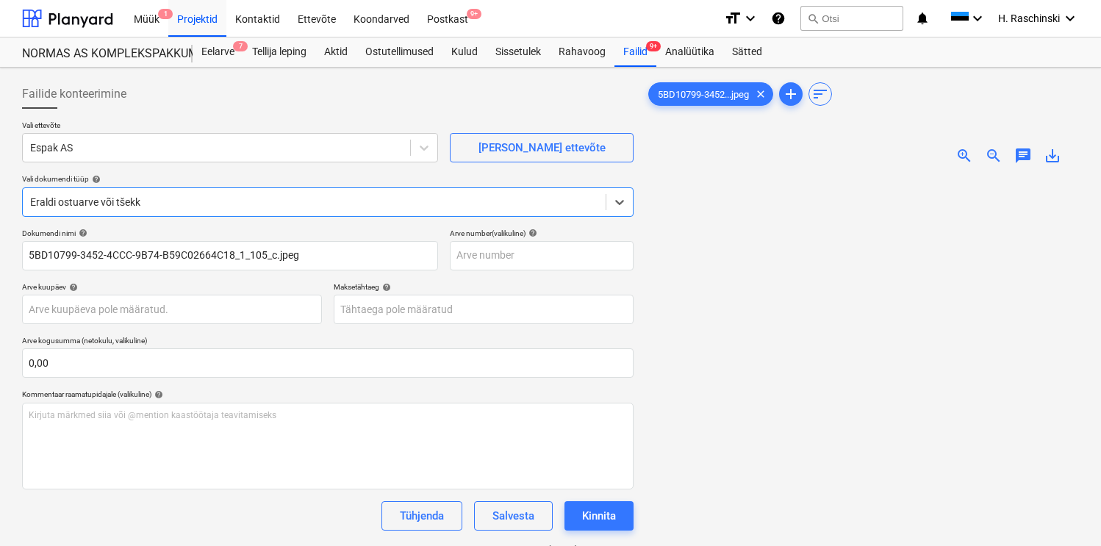
click at [849, 176] on img at bounding box center [879, 176] width 651 height 0
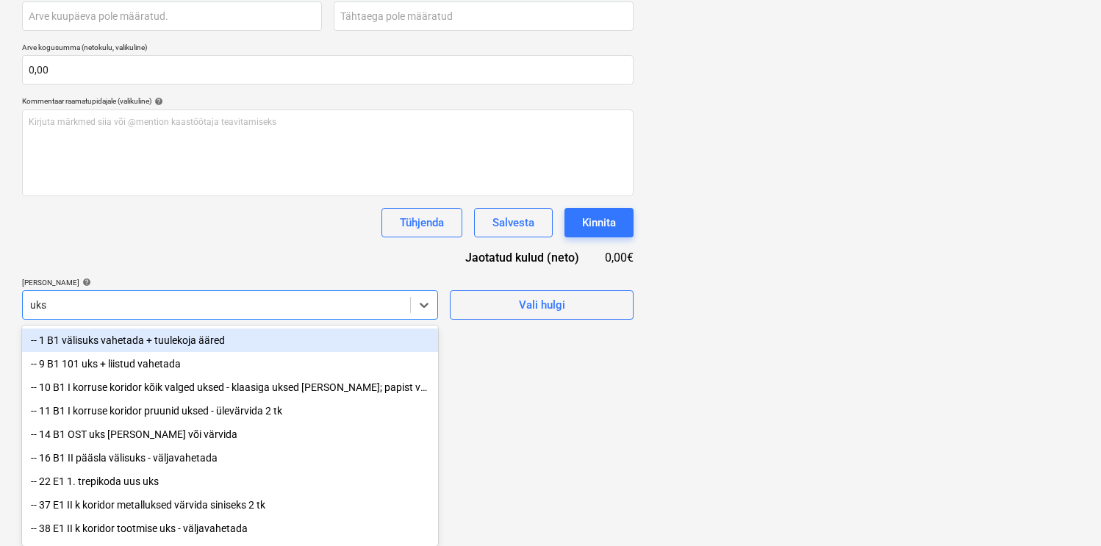
scroll to position [150, 0]
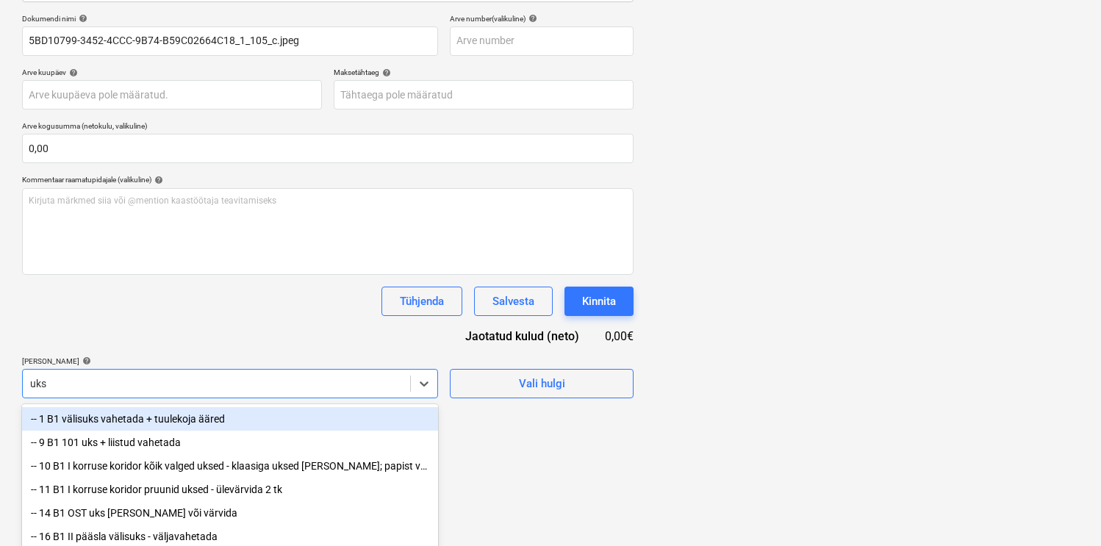
type input "ukse"
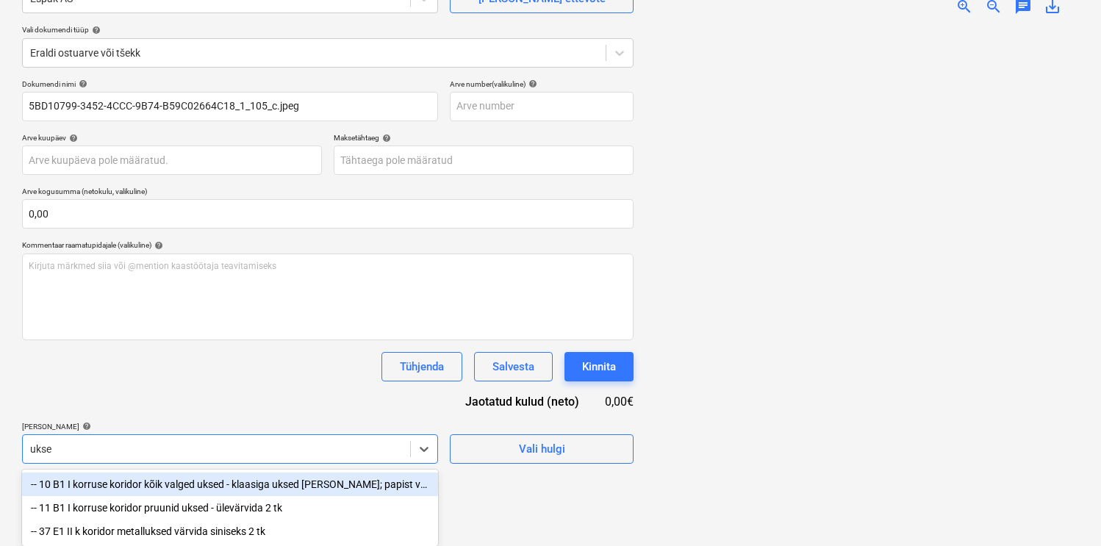
click at [219, 480] on div "-- 10 B1 I korruse koridor kõik valged uksed - klaasiga uksed pesta; papist vah…" at bounding box center [230, 485] width 416 height 24
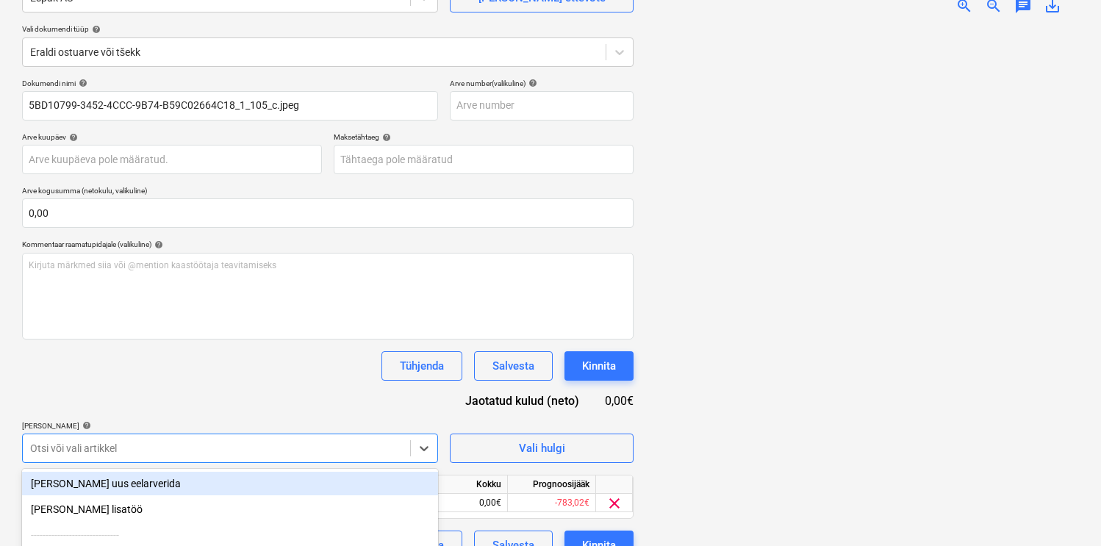
click at [289, 401] on div "Dokumendi nimi help 5BD10799-3452-4CCC-9B74-B59C02664C18_1_105_c.jpeg Arve numb…" at bounding box center [328, 320] width 612 height 482
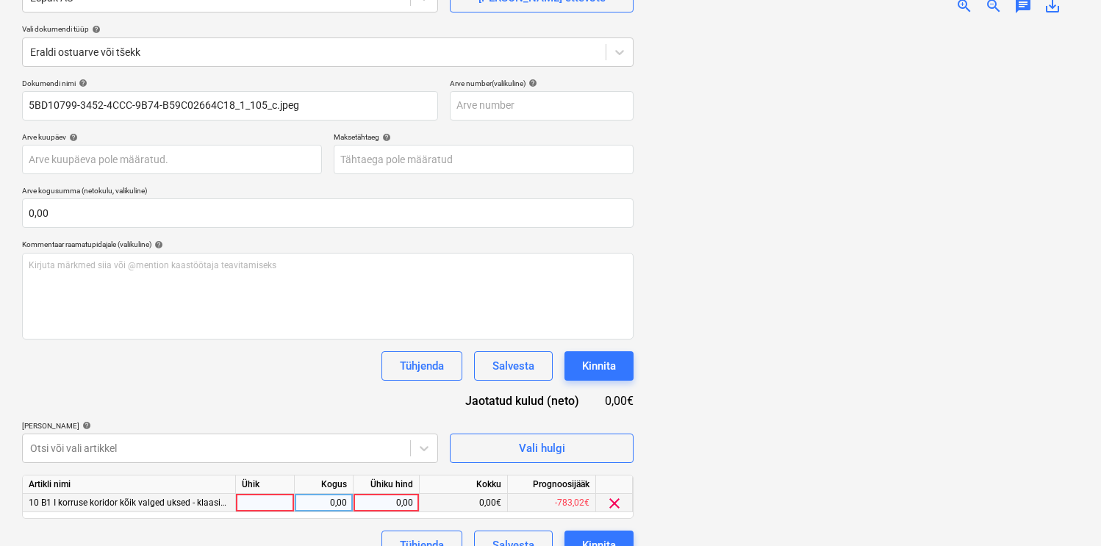
click at [284, 504] on div at bounding box center [265, 503] width 59 height 18
type input "kmp"
type input "128,43"
click at [273, 386] on div "Dokumendi nimi help 5BD10799-3452-4CCC-9B74-B59C02664C18_1_105_c.jpeg Arve numb…" at bounding box center [328, 320] width 612 height 482
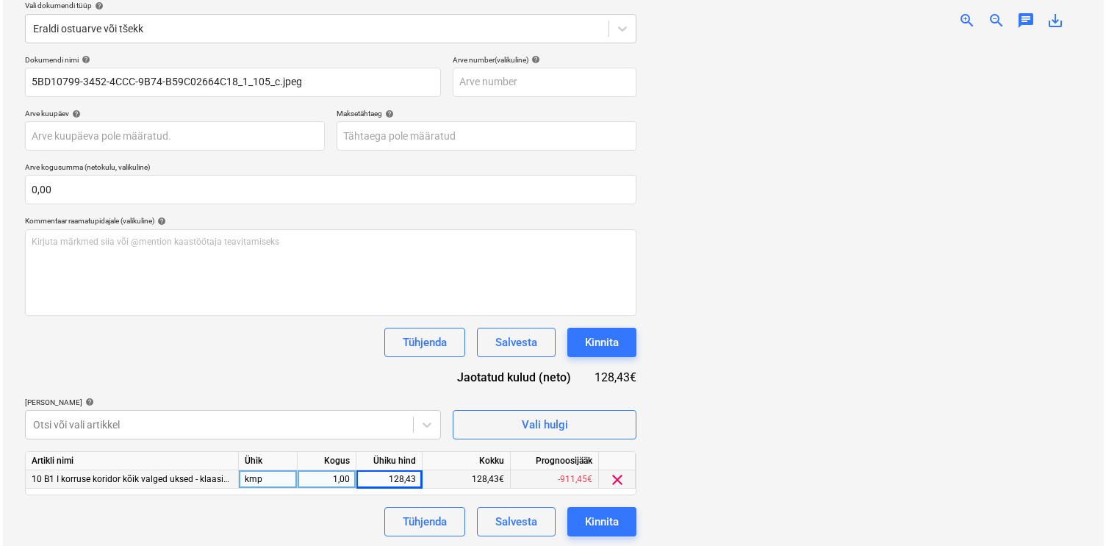
scroll to position [176, 0]
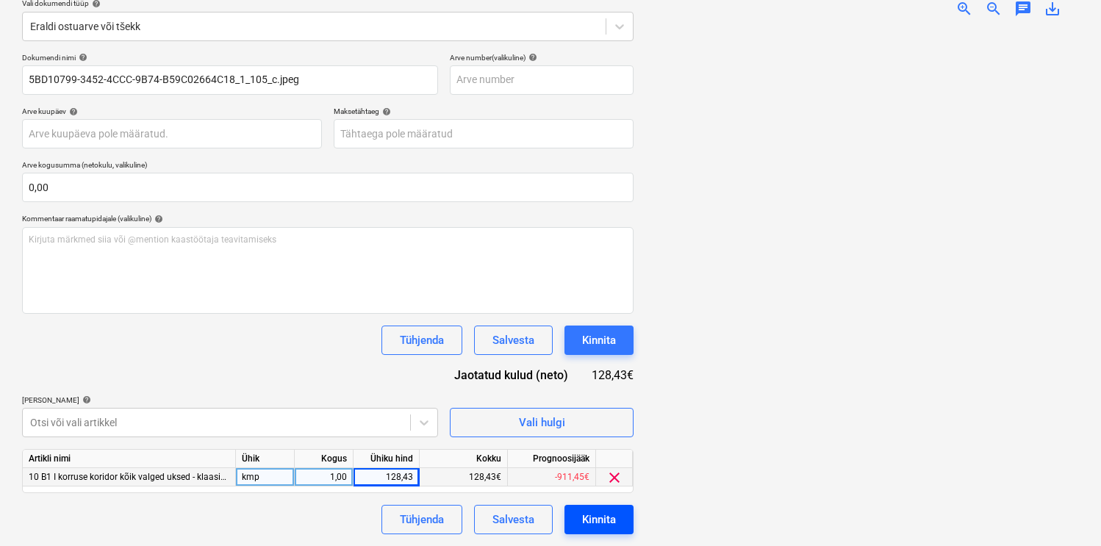
click at [601, 514] on div "Kinnita" at bounding box center [599, 519] width 34 height 19
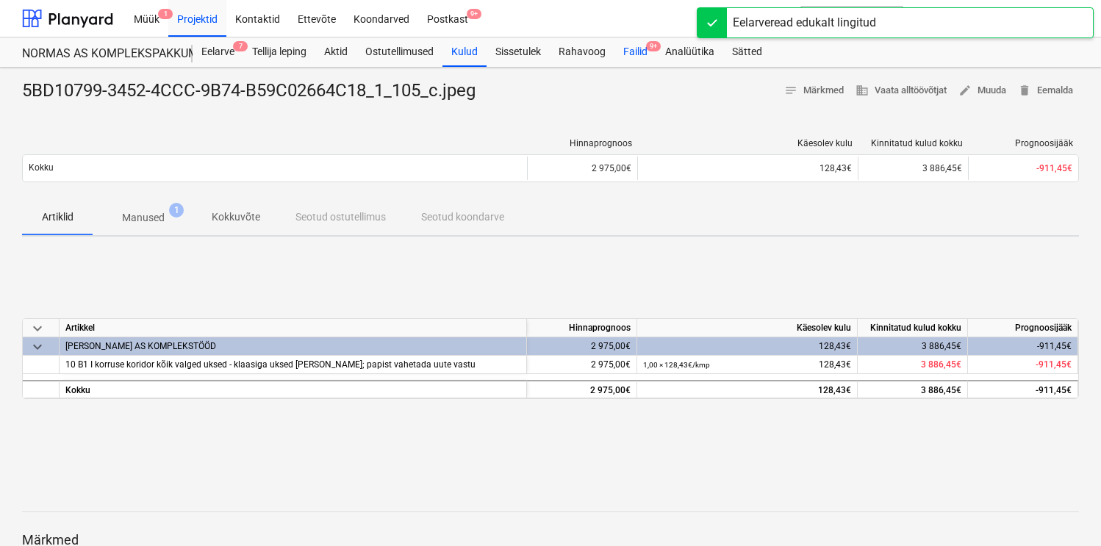
click at [637, 49] on div "Failid 9+" at bounding box center [636, 51] width 42 height 29
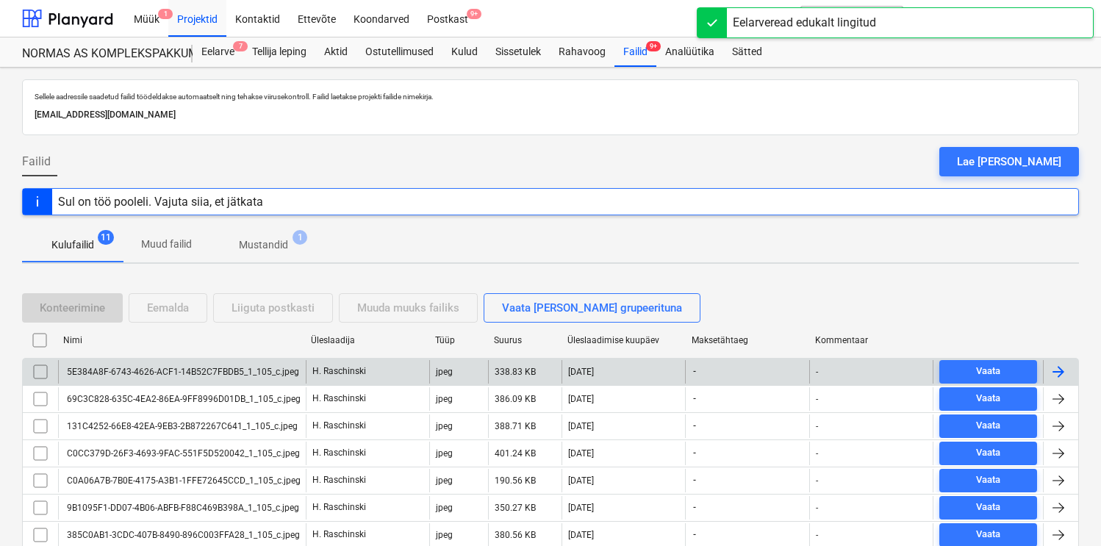
click at [191, 370] on div "5E384A8F-6743-4626-ACF1-14B52C7FBDB5_1_105_c.jpeg" at bounding box center [182, 372] width 235 height 10
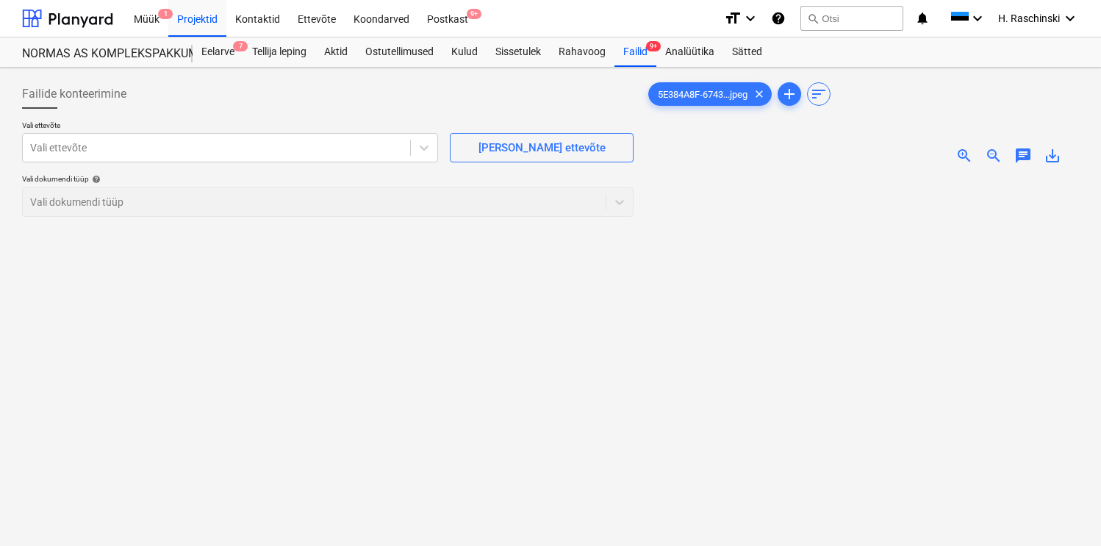
click at [964, 152] on span "zoom_in" at bounding box center [965, 156] width 18 height 18
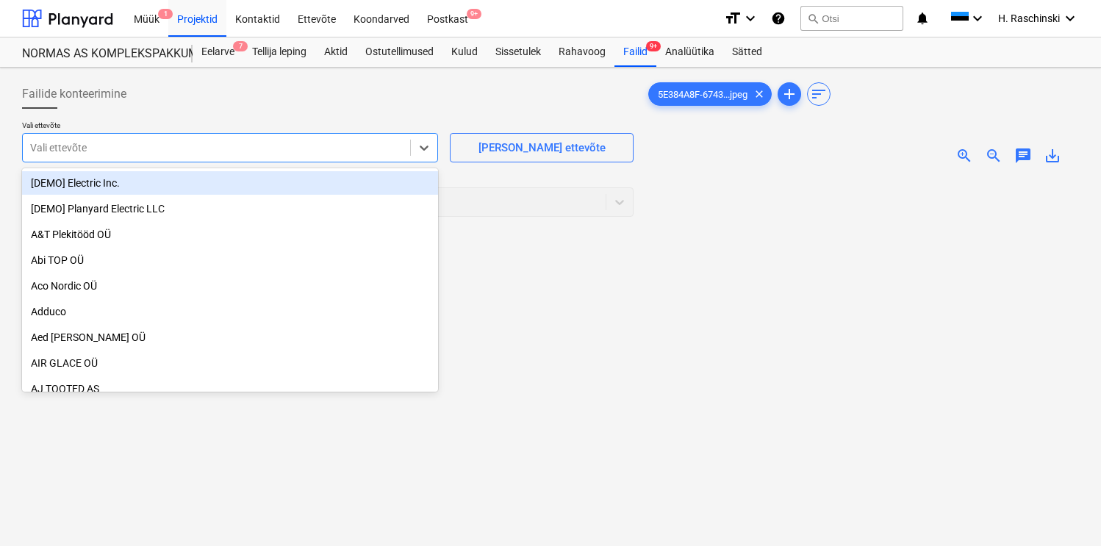
click at [358, 151] on div at bounding box center [216, 147] width 373 height 15
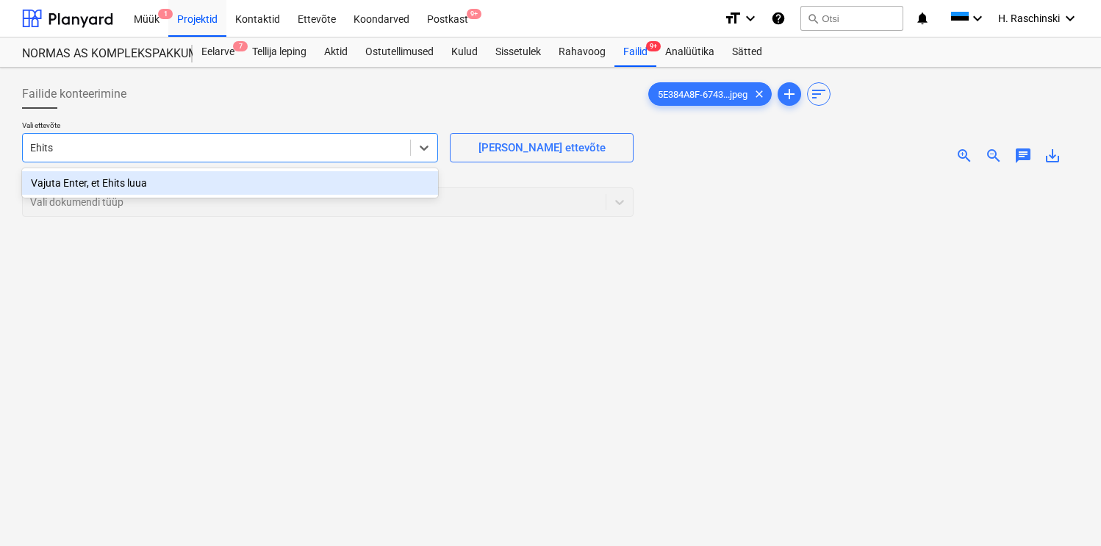
type input "Ehit"
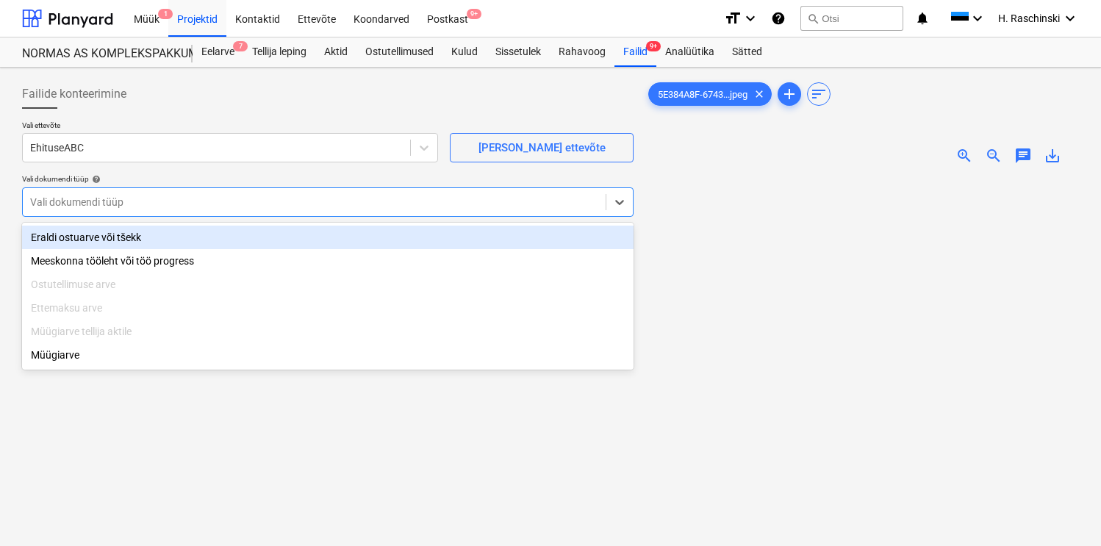
click at [178, 210] on div "Vali dokumendi tüüp" at bounding box center [314, 202] width 583 height 21
click at [153, 238] on div "Eraldi ostuarve või tšekk" at bounding box center [328, 238] width 612 height 24
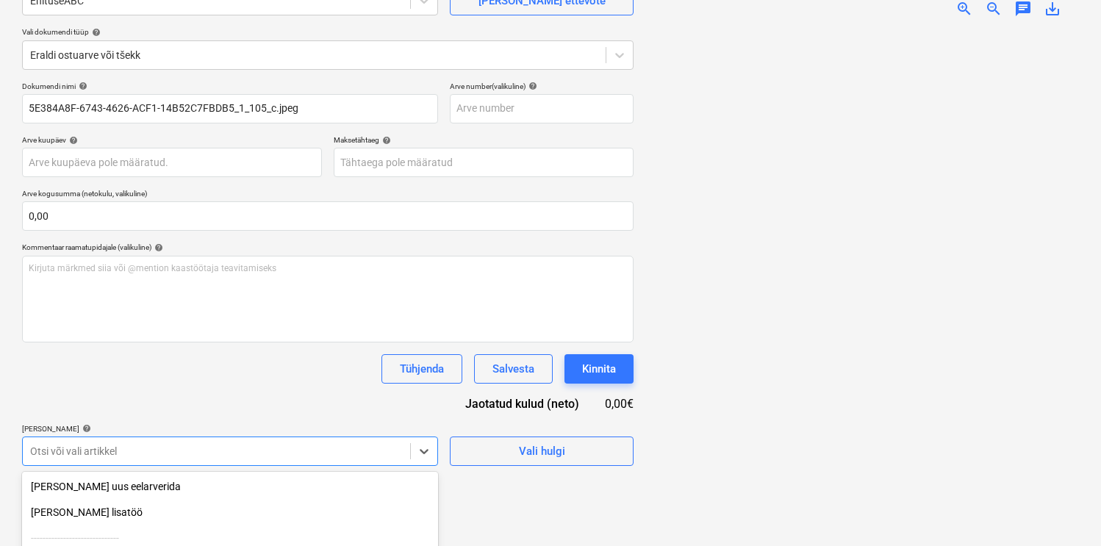
scroll to position [296, 0]
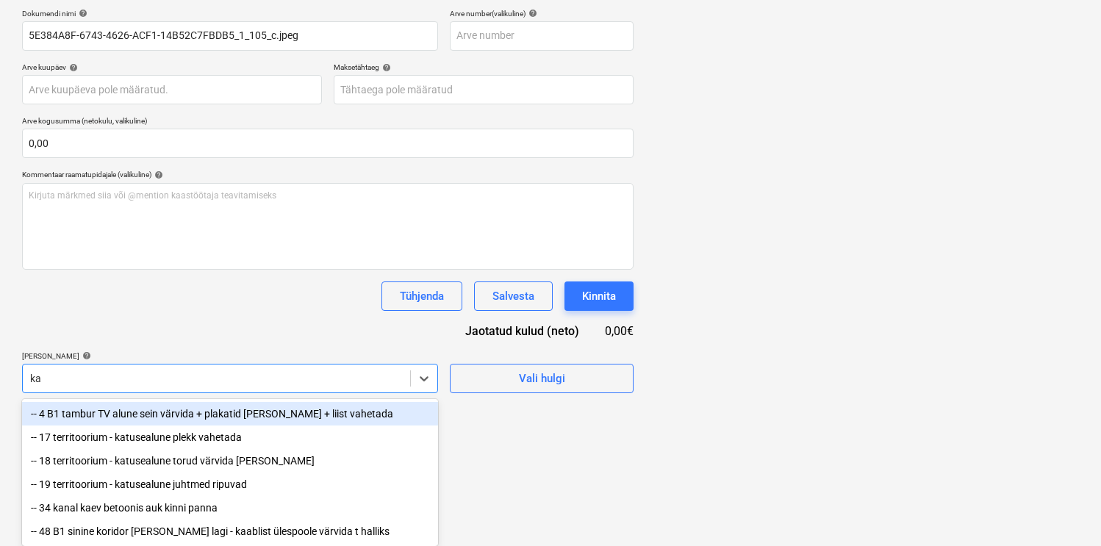
type input "k"
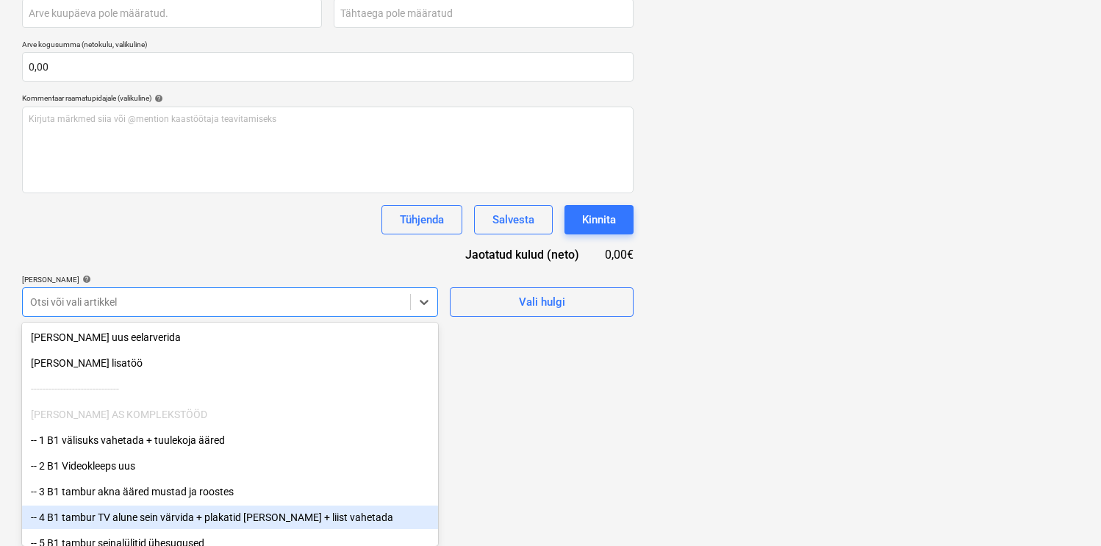
type input "a"
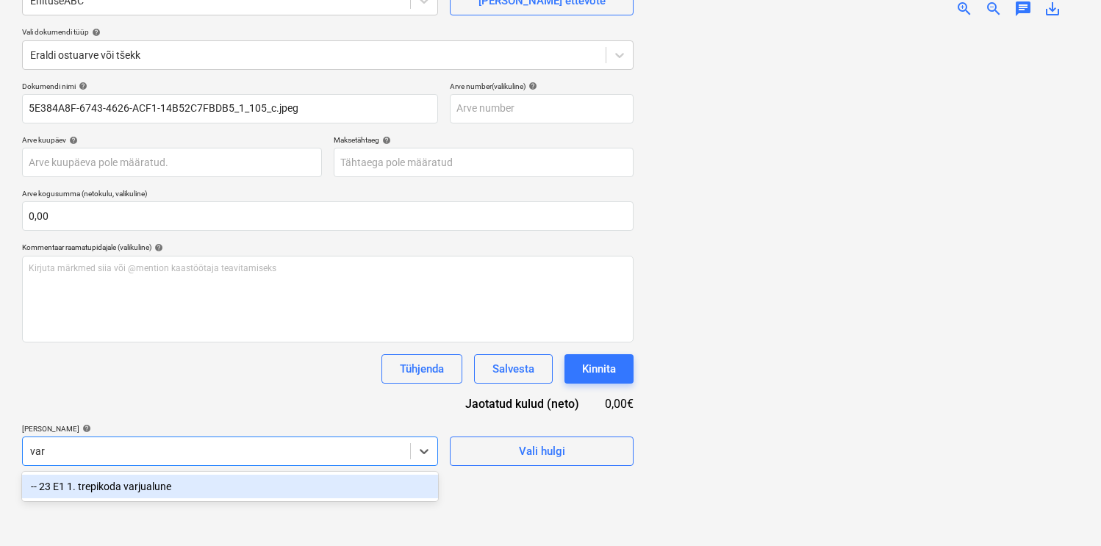
scroll to position [147, 0]
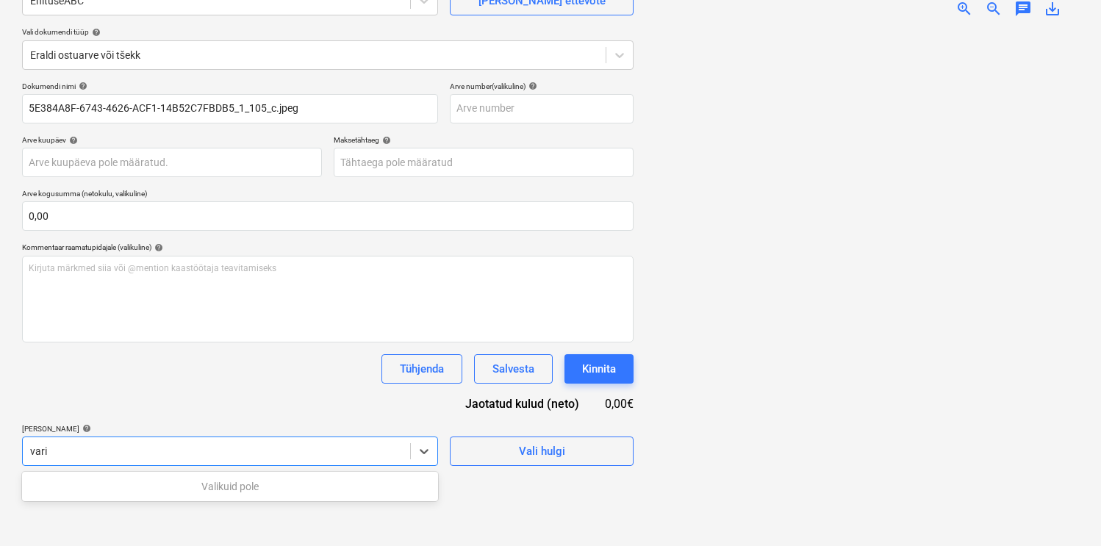
type input "var"
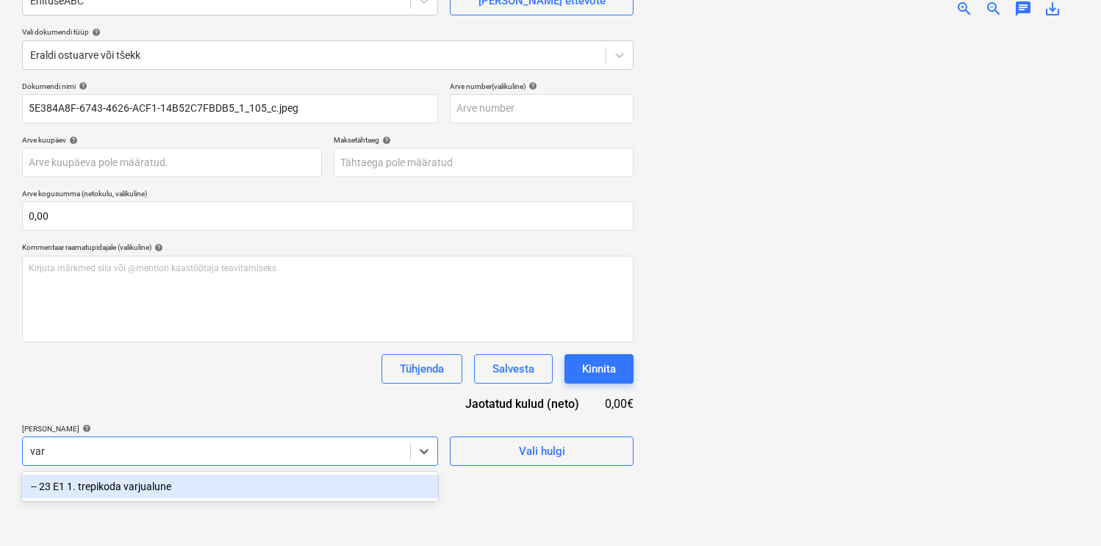
click at [253, 485] on div "-- 23 E1 1. trepikoda varjualune" at bounding box center [230, 487] width 416 height 24
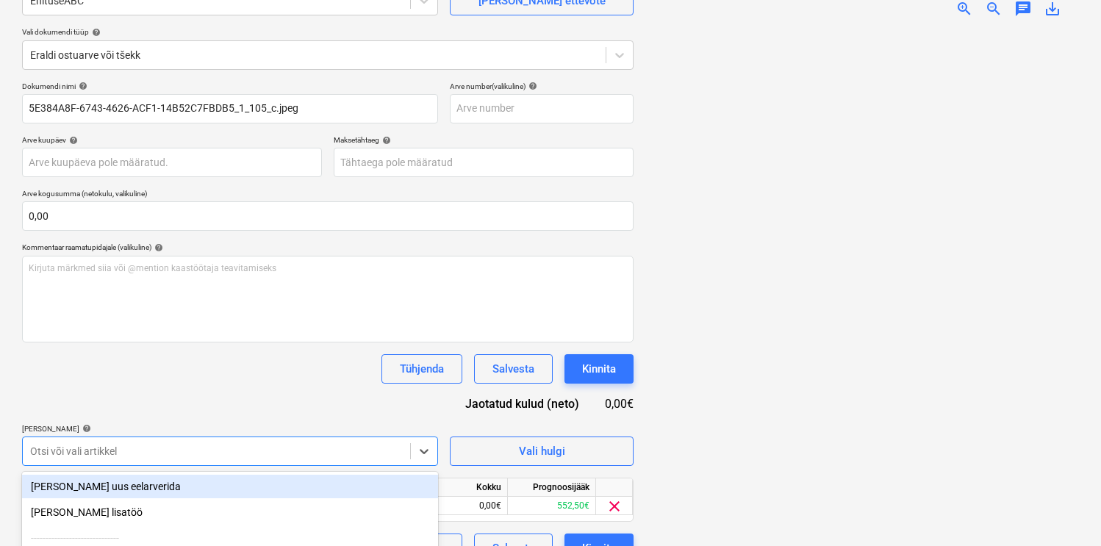
click at [274, 384] on div "Dokumendi nimi help 5E384A8F-6743-4626-ACF1-14B52C7FBDB5_1_105_c.jpeg Arve numb…" at bounding box center [328, 323] width 612 height 482
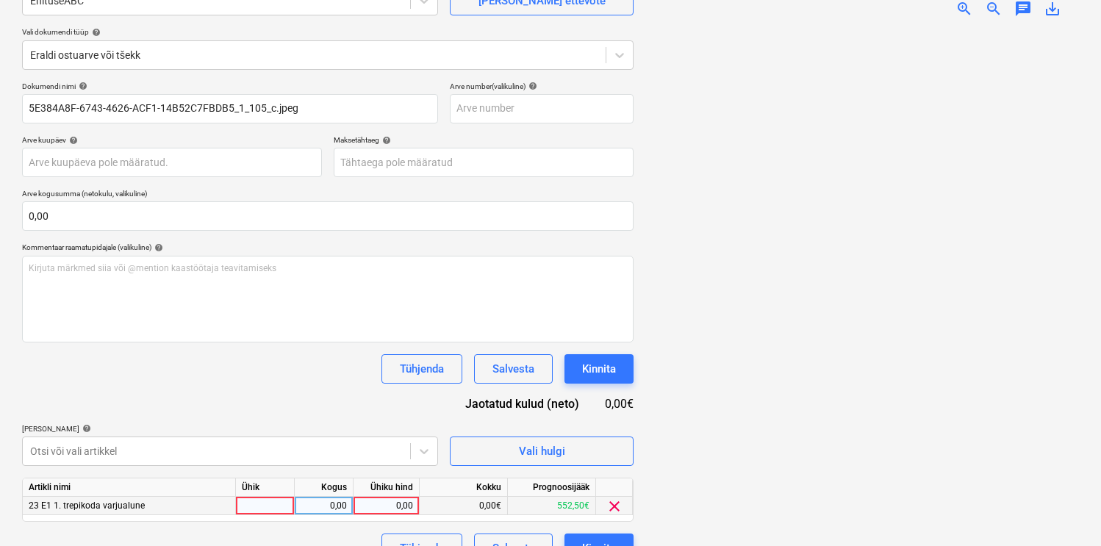
click at [257, 501] on div at bounding box center [265, 506] width 59 height 18
type input "kmp"
type input "16,77"
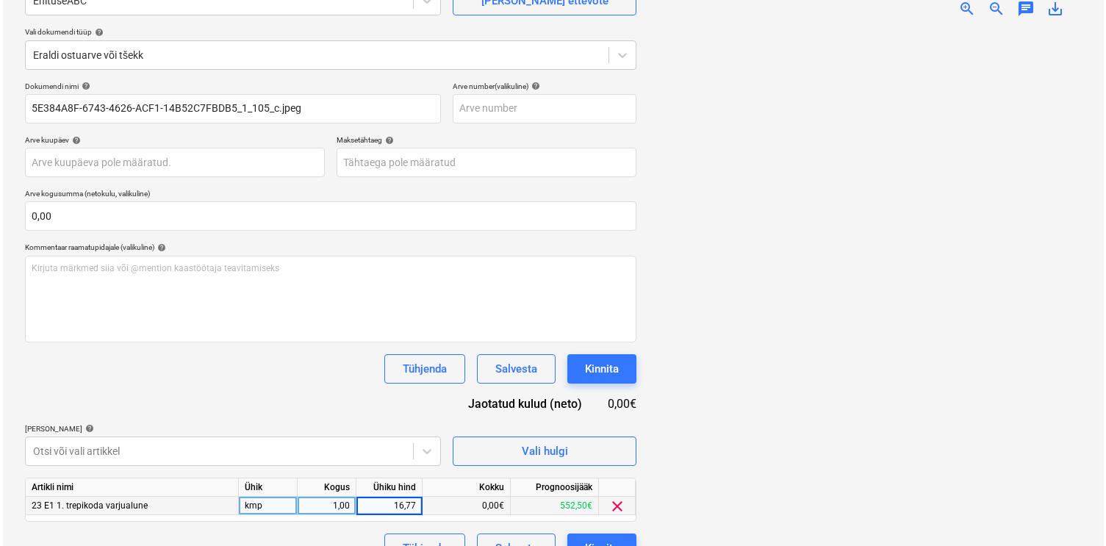
scroll to position [176, 0]
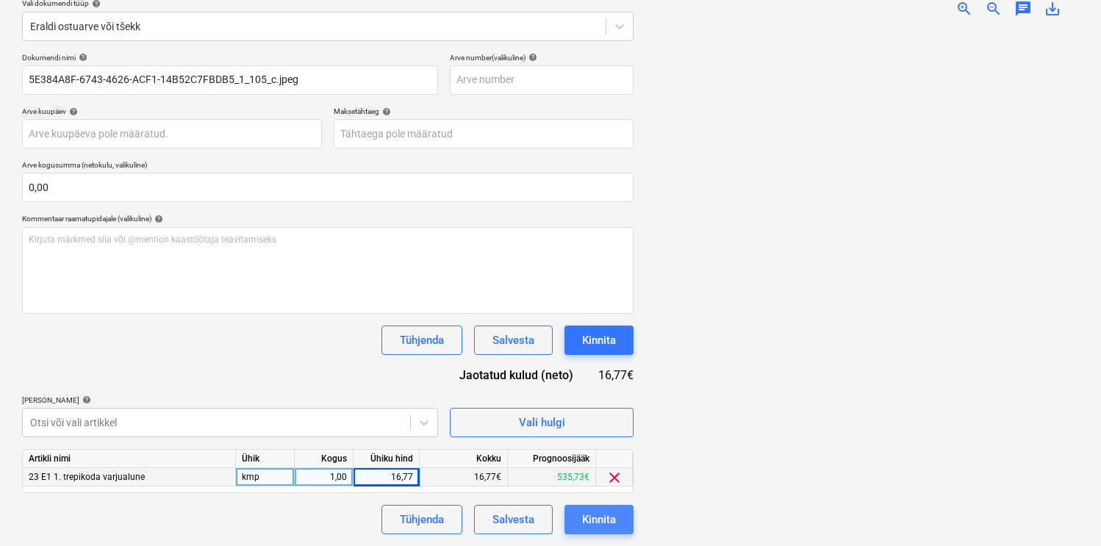
click at [596, 508] on button "Kinnita" at bounding box center [599, 519] width 69 height 29
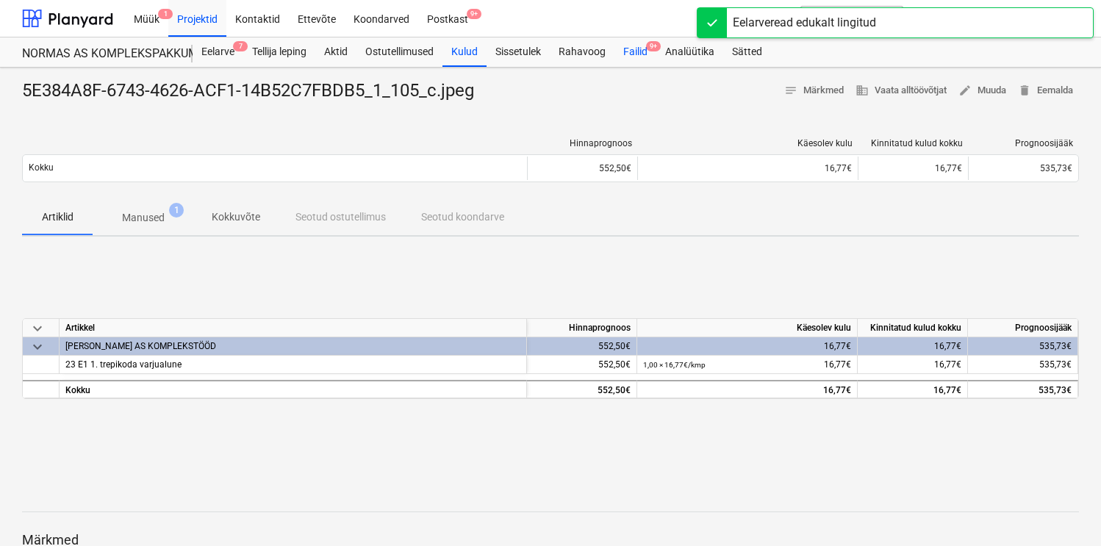
click at [651, 55] on div "Failid 9+" at bounding box center [636, 51] width 42 height 29
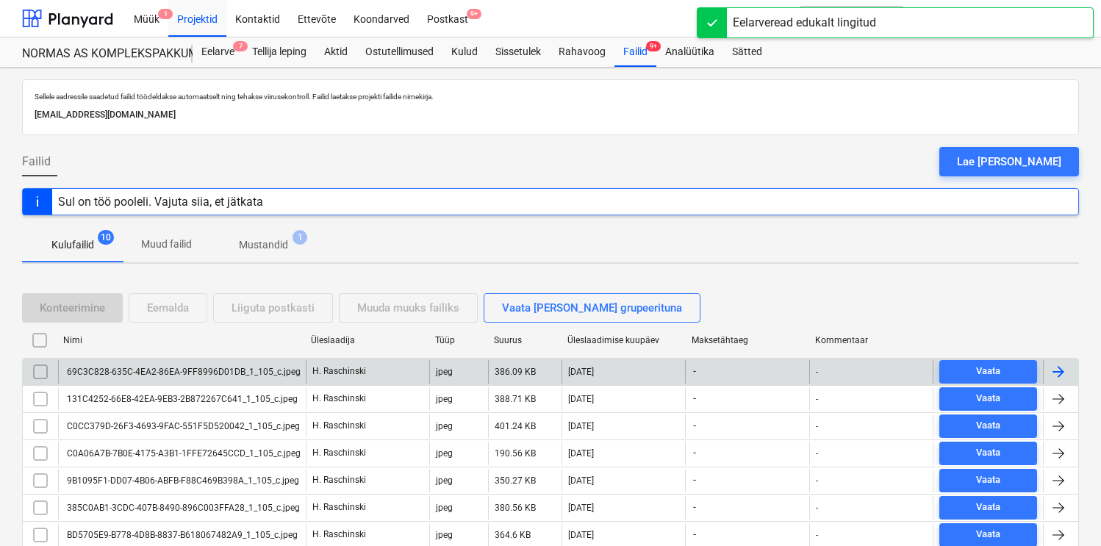
click at [226, 365] on div "69C3C828-635C-4EA2-86EA-9FF8996D01DB_1_105_c.jpeg" at bounding box center [182, 372] width 248 height 24
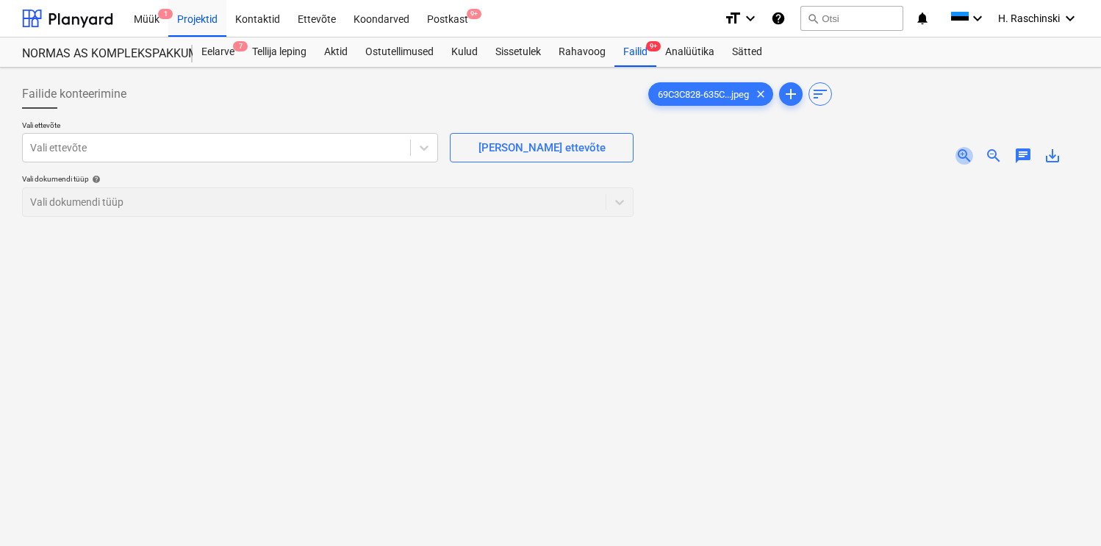
click at [968, 159] on span "zoom_in" at bounding box center [965, 156] width 18 height 18
click at [362, 156] on div "Vali ettevõte" at bounding box center [216, 147] width 387 height 21
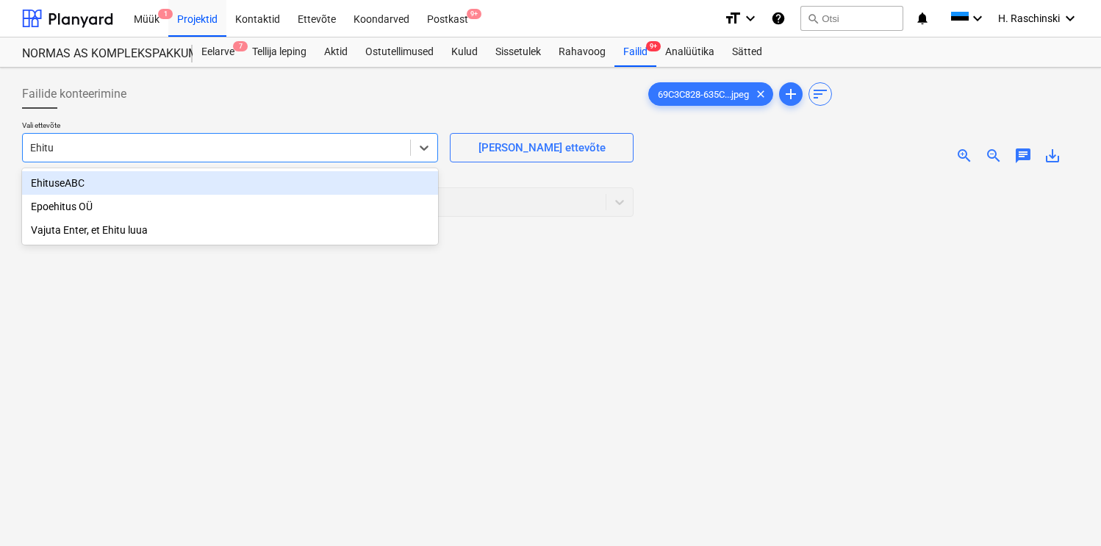
type input "Ehitus"
click at [132, 186] on div "EhituseABC" at bounding box center [230, 183] width 416 height 24
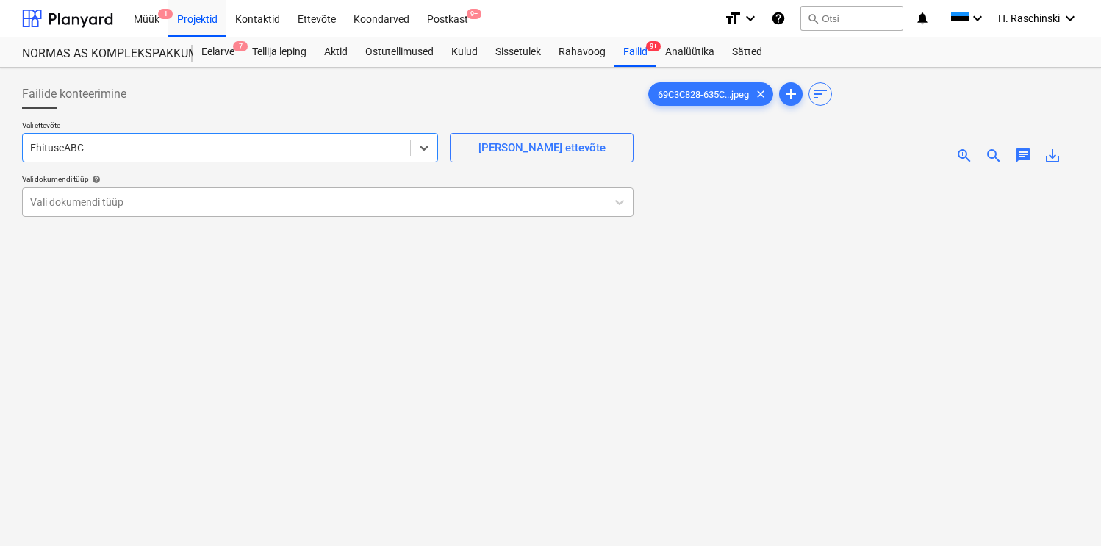
click at [131, 204] on div at bounding box center [314, 202] width 568 height 15
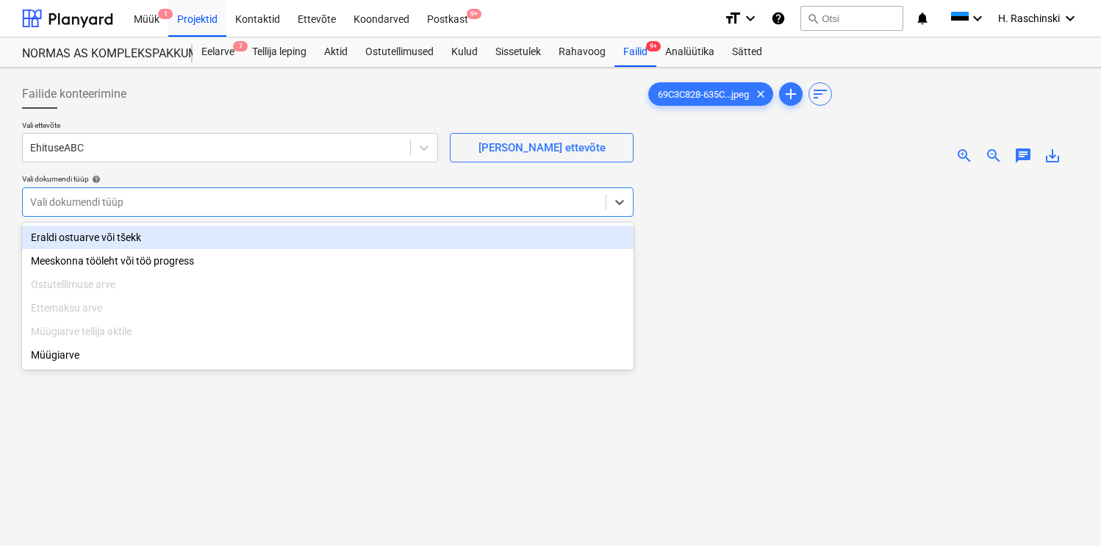
click at [131, 233] on div "Eraldi ostuarve või tšekk" at bounding box center [328, 238] width 612 height 24
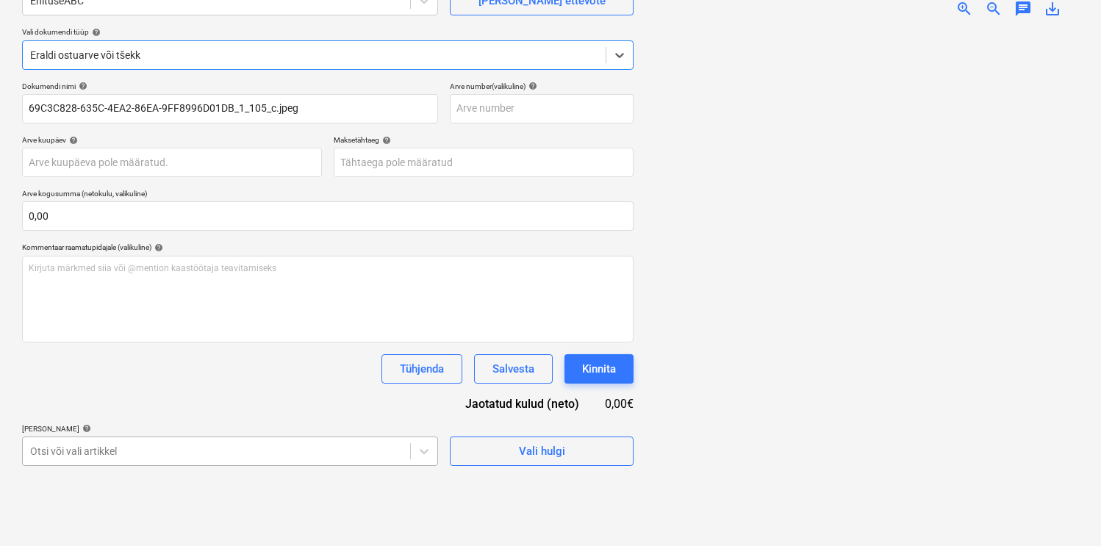
scroll to position [296, 0]
click at [136, 399] on body "Müük 1 Projektid Kontaktid Ettevõte Koondarved Postkast 9+ format_size keyboard…" at bounding box center [550, 126] width 1101 height 546
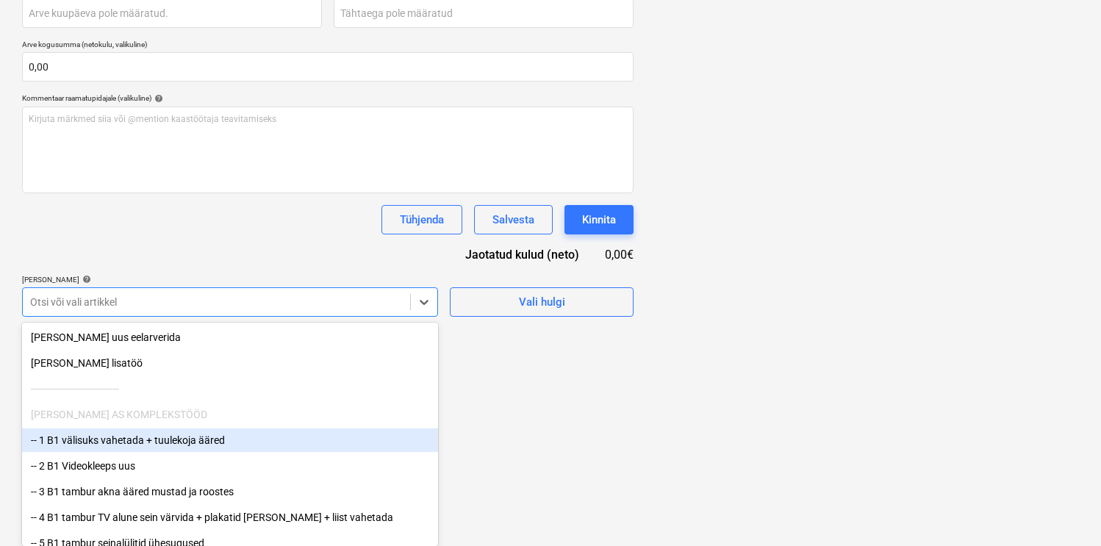
scroll to position [25, 0]
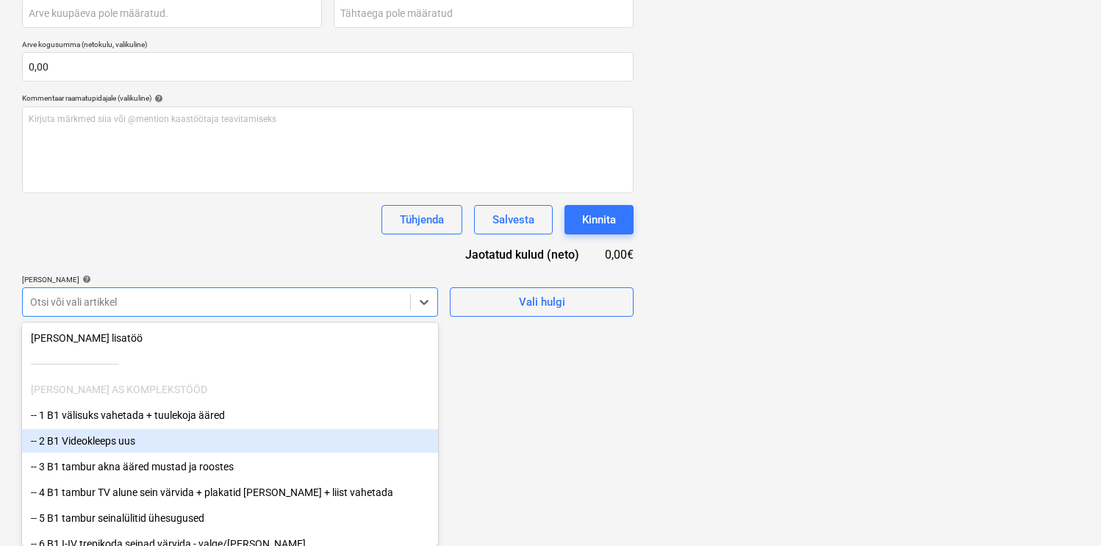
click at [136, 450] on div "-- 2 B1 Videokleeps uus" at bounding box center [230, 441] width 416 height 24
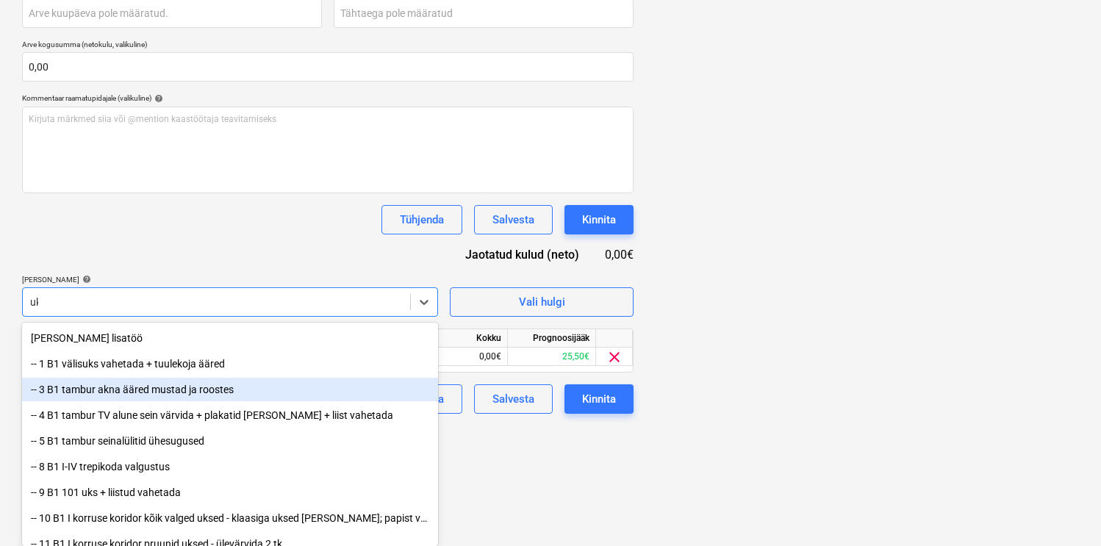
scroll to position [293, 0]
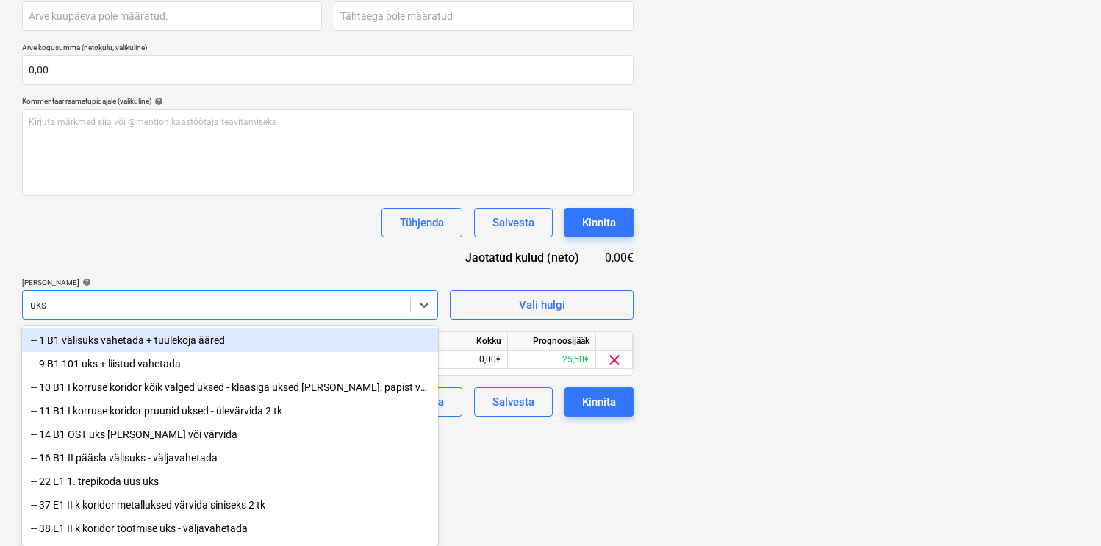
type input "ukse"
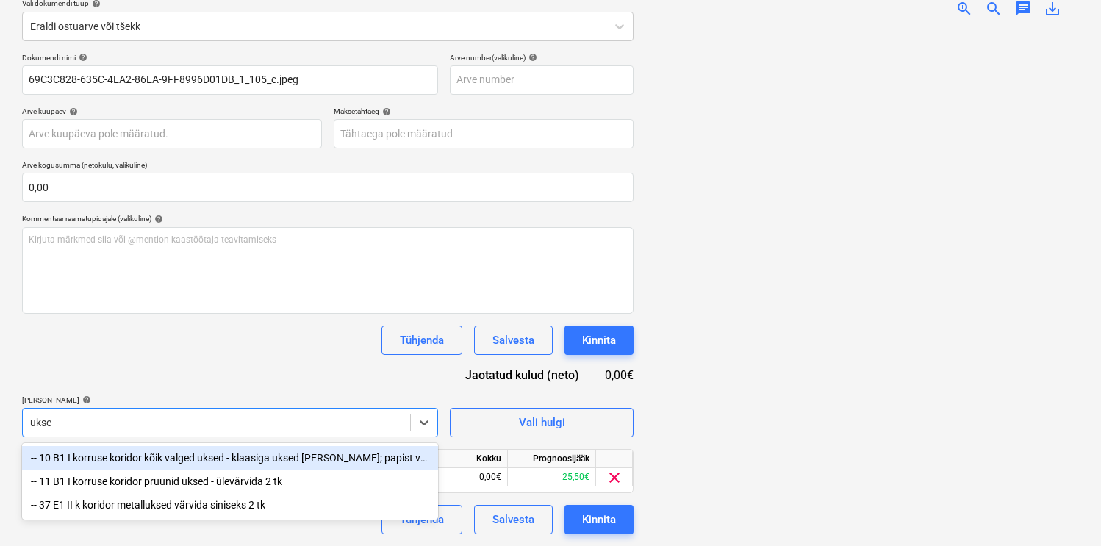
scroll to position [176, 0]
click at [249, 458] on div "-- 10 B1 I korruse koridor kõik valged uksed - klaasiga uksed pesta; papist vah…" at bounding box center [230, 458] width 416 height 24
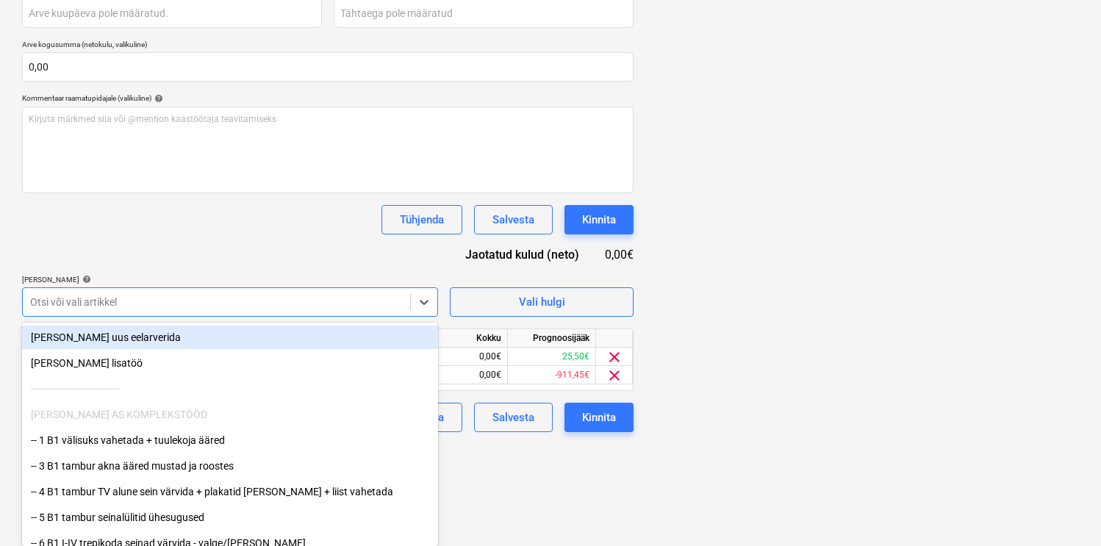
scroll to position [194, 0]
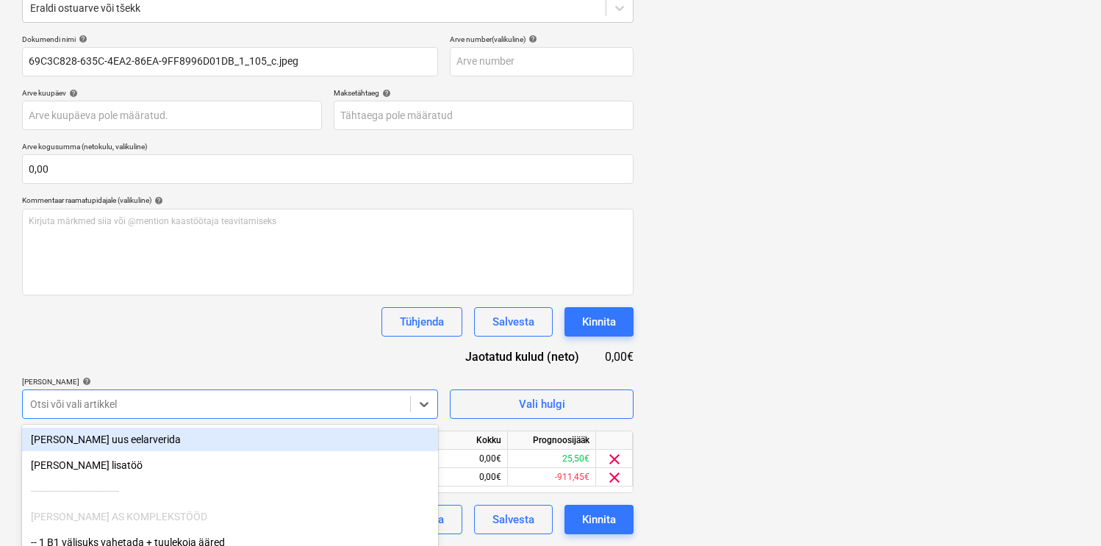
click at [328, 273] on div "Dokumendi nimi help 69C3C828-635C-4EA2-86EA-9FF8996D01DB_1_105_c.jpeg Arve numb…" at bounding box center [328, 285] width 612 height 500
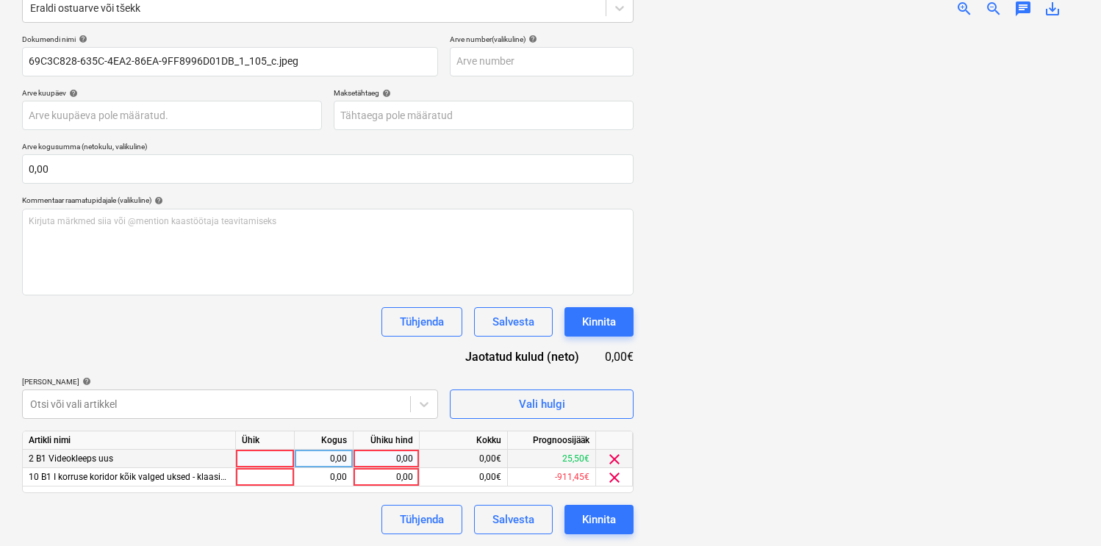
click at [613, 456] on span "clear" at bounding box center [615, 460] width 18 height 18
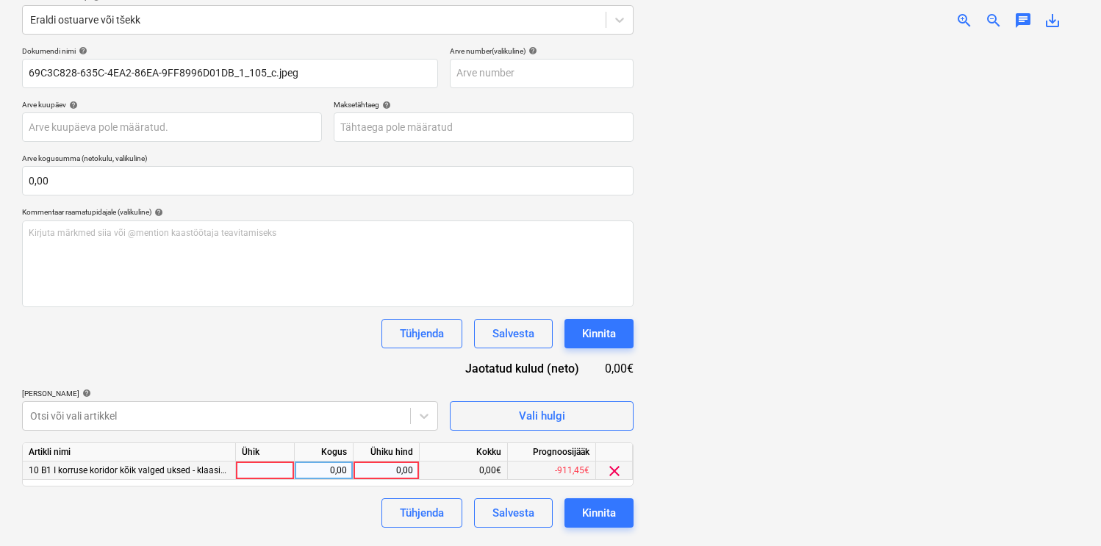
scroll to position [182, 0]
click at [296, 467] on div "0,00" at bounding box center [324, 471] width 59 height 18
click at [288, 468] on div at bounding box center [265, 471] width 59 height 18
type input "kmp"
type input "13,72"
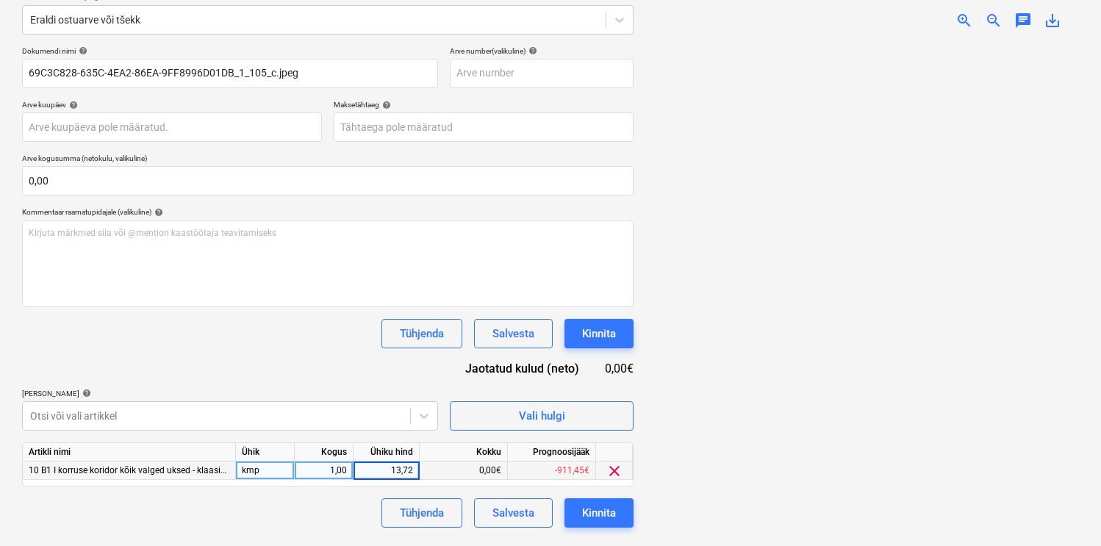
click at [263, 515] on div "Tühjenda Salvesta Kinnita" at bounding box center [328, 512] width 612 height 29
click at [581, 508] on button "Kinnita" at bounding box center [599, 512] width 69 height 29
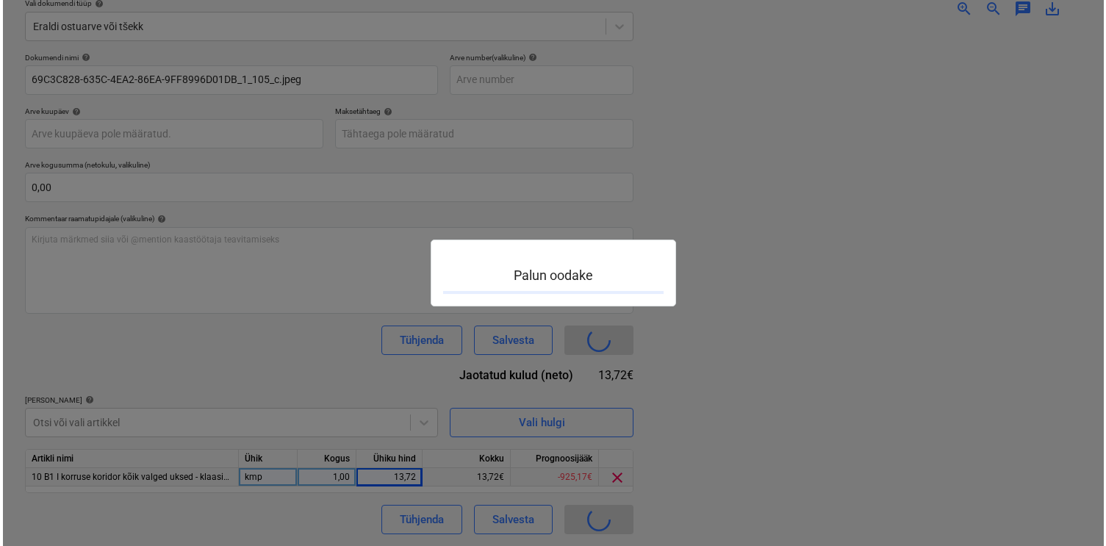
scroll to position [176, 0]
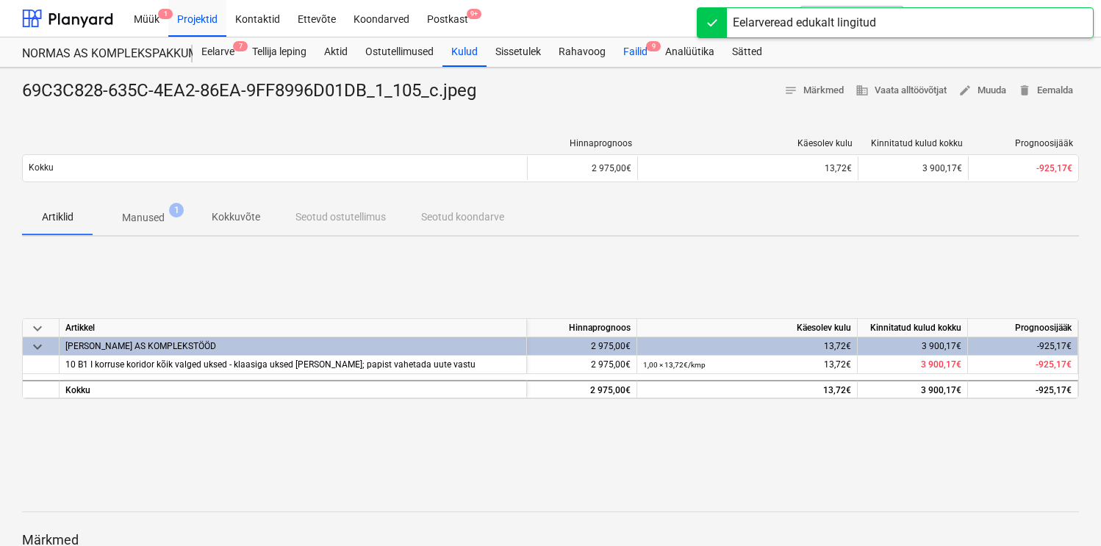
click at [636, 54] on div "Failid 9" at bounding box center [636, 51] width 42 height 29
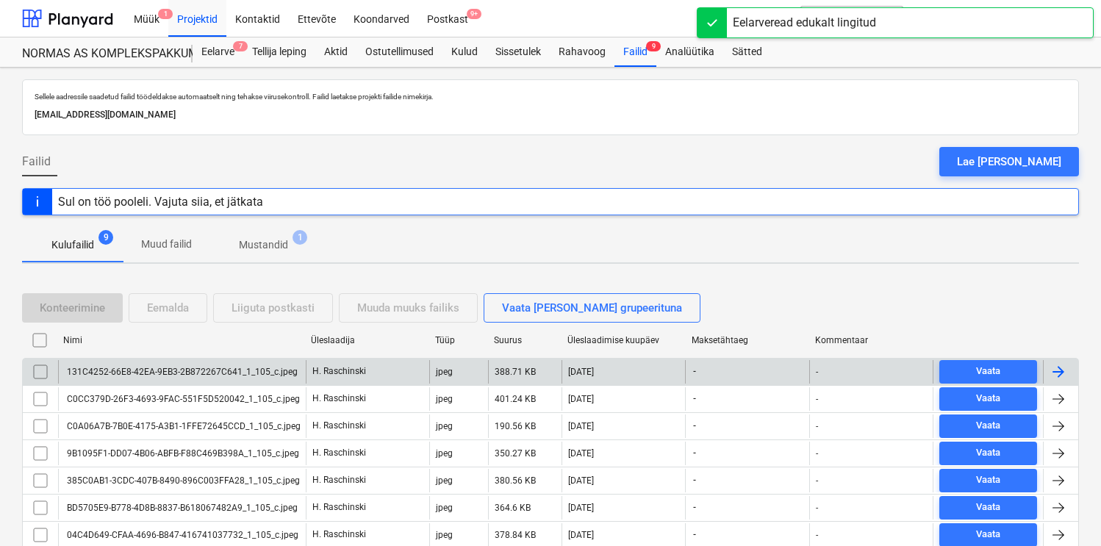
click at [210, 375] on div "131C4252-66E8-42EA-9EB3-2B872267C641_1_105_c.jpeg" at bounding box center [181, 372] width 233 height 10
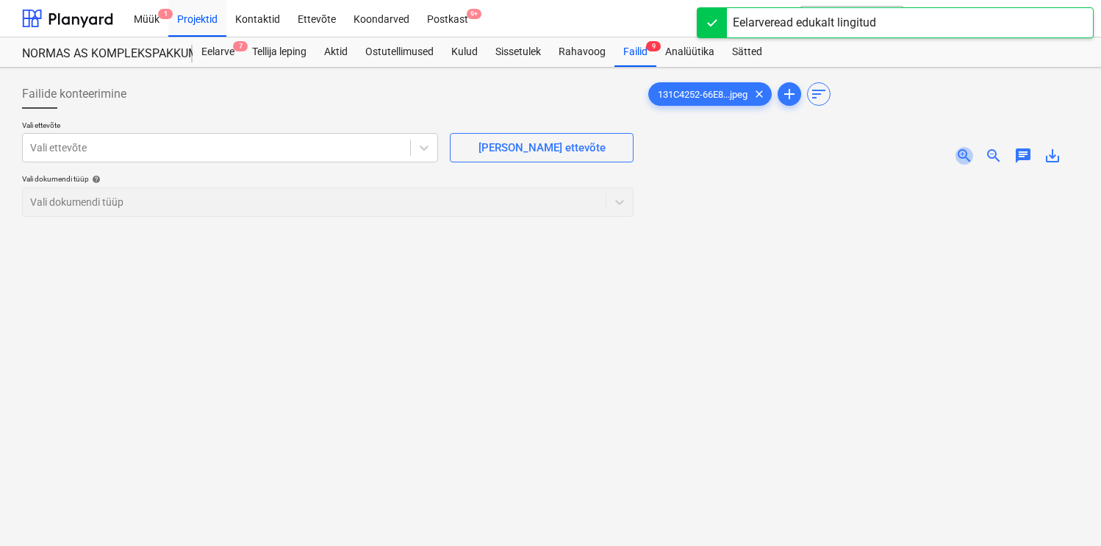
click at [963, 158] on span "zoom_in" at bounding box center [965, 156] width 18 height 18
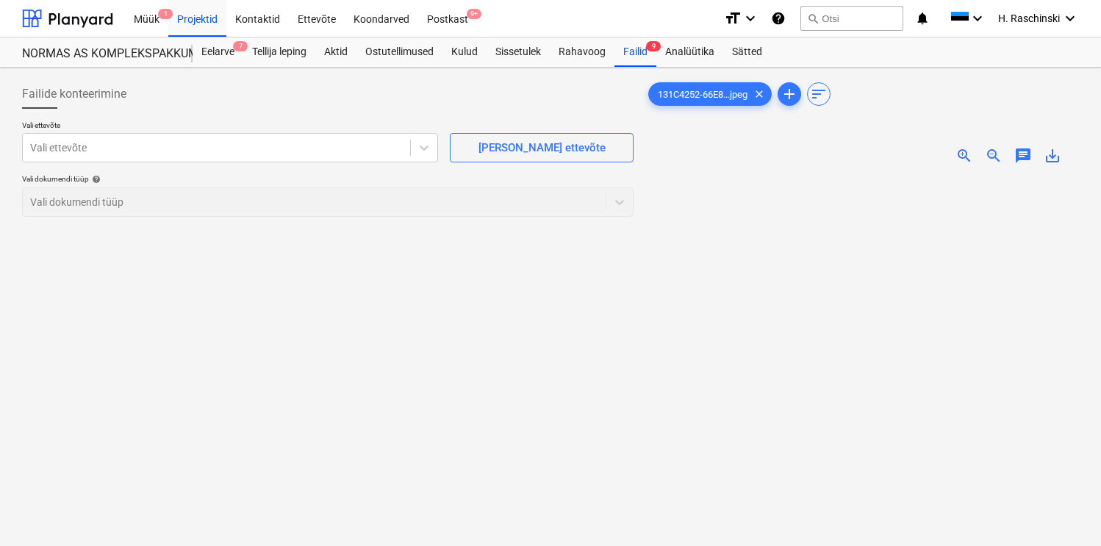
click at [963, 158] on span "zoom_in" at bounding box center [965, 156] width 18 height 18
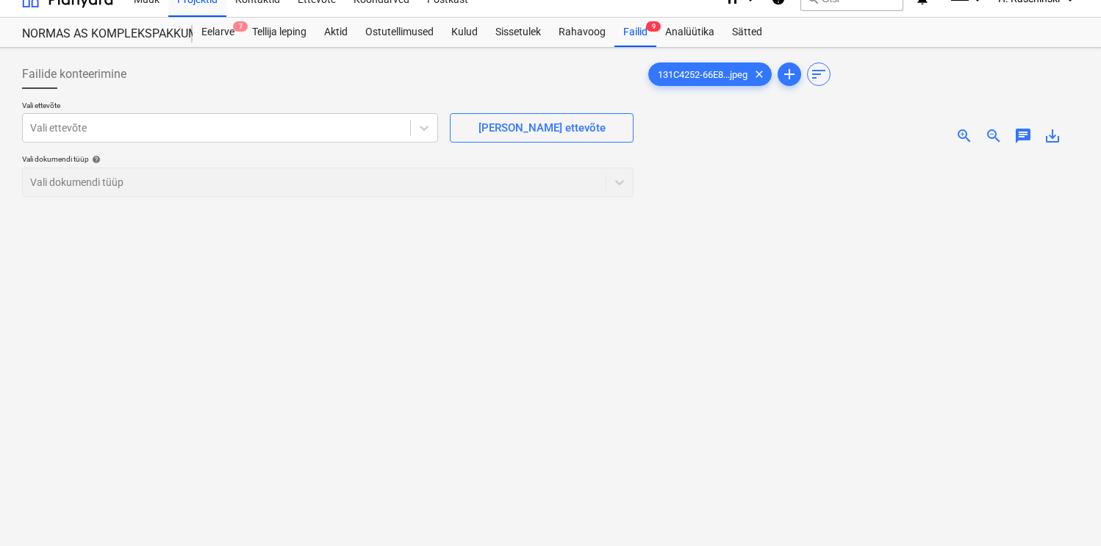
scroll to position [32, 0]
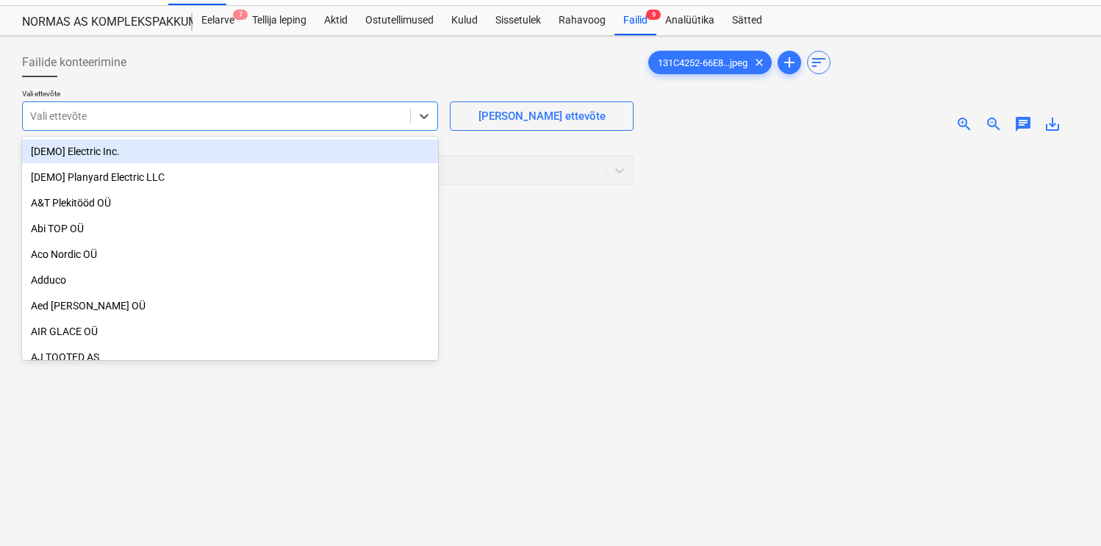
click at [341, 111] on div at bounding box center [216, 116] width 373 height 15
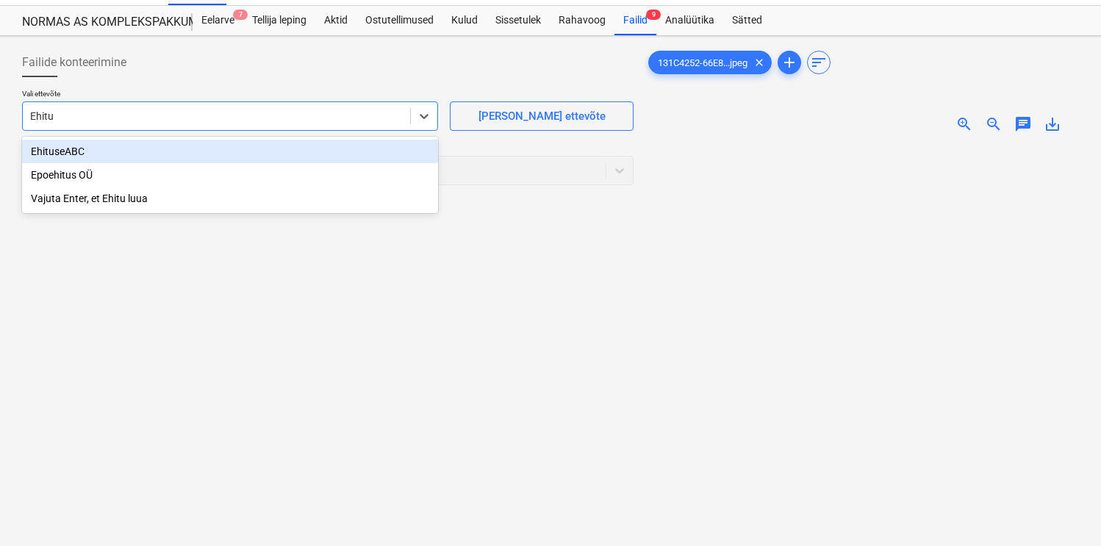
type input "Ehitus"
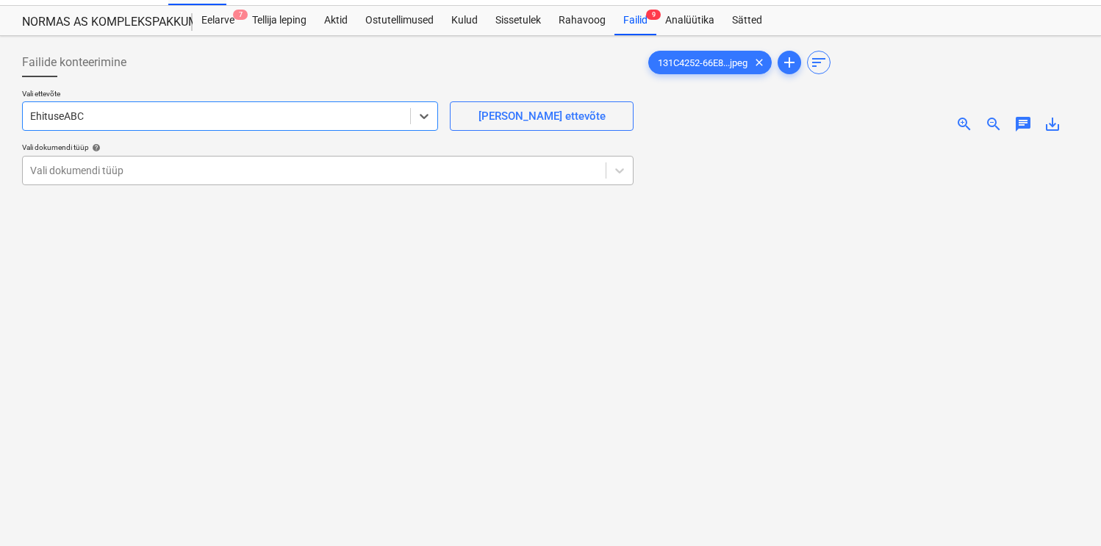
click at [226, 169] on div at bounding box center [314, 170] width 568 height 15
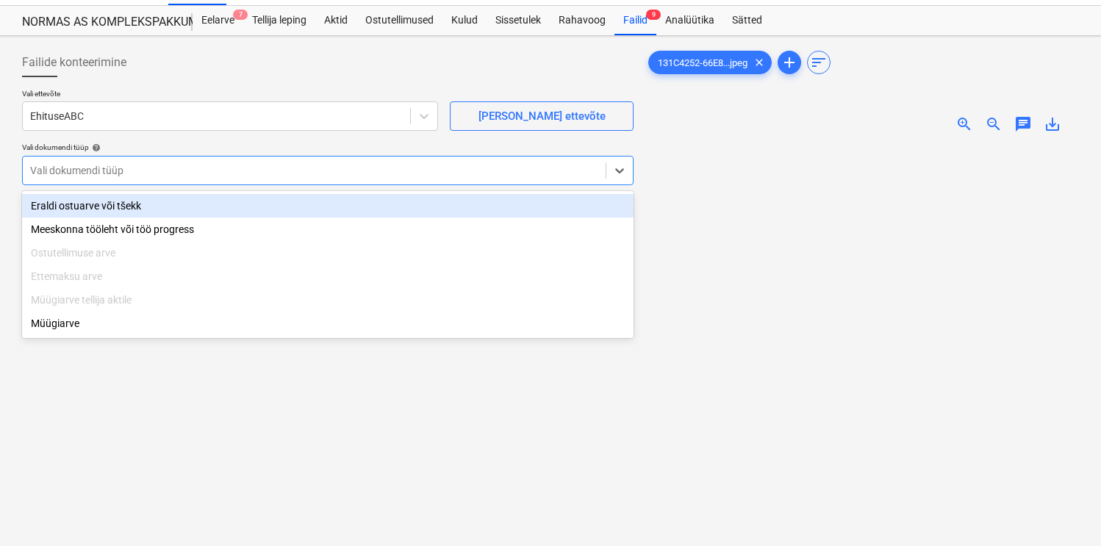
click at [182, 206] on div "Eraldi ostuarve või tšekk" at bounding box center [328, 206] width 612 height 24
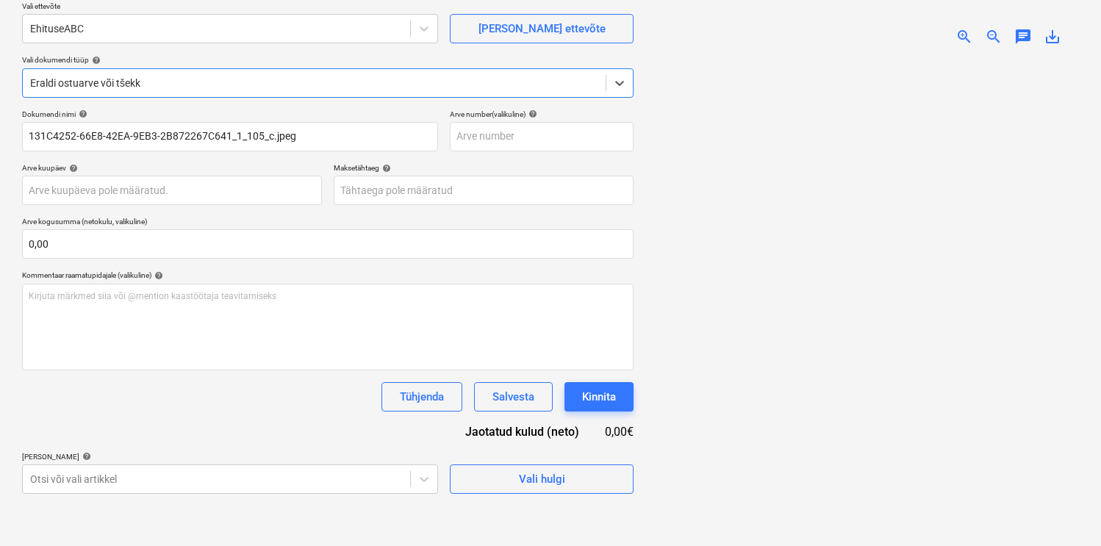
scroll to position [127, 0]
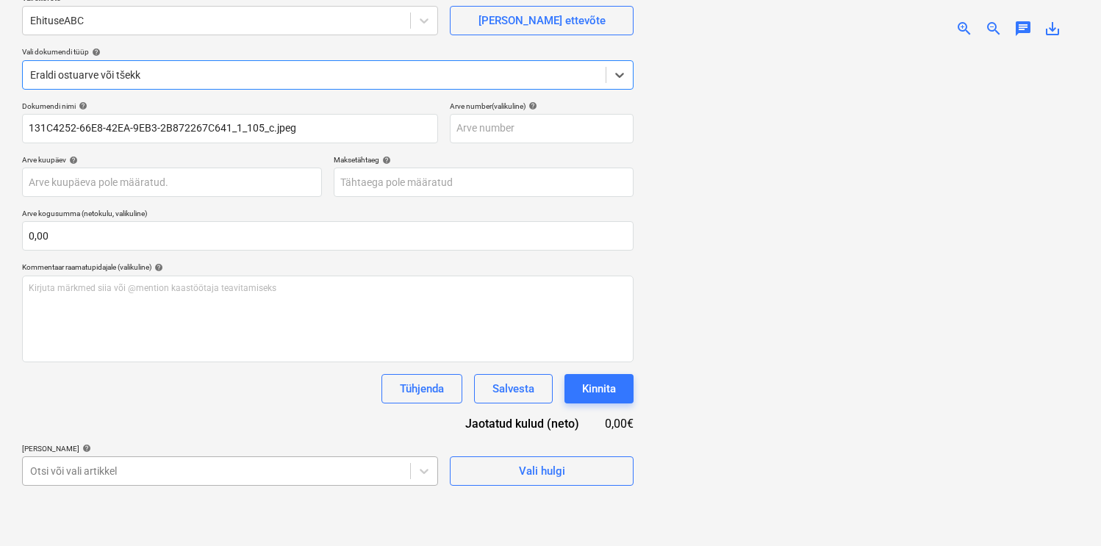
click at [276, 419] on body "Müük 1 Projektid Kontaktid Ettevõte Koondarved Postkast 9+ format_size keyboard…" at bounding box center [550, 146] width 1101 height 546
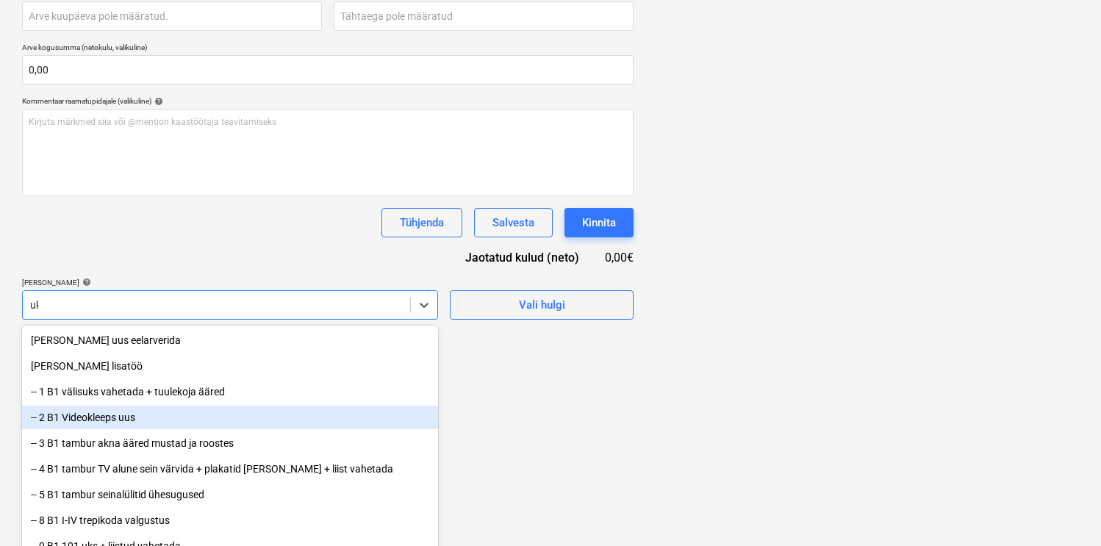
type input "ukse"
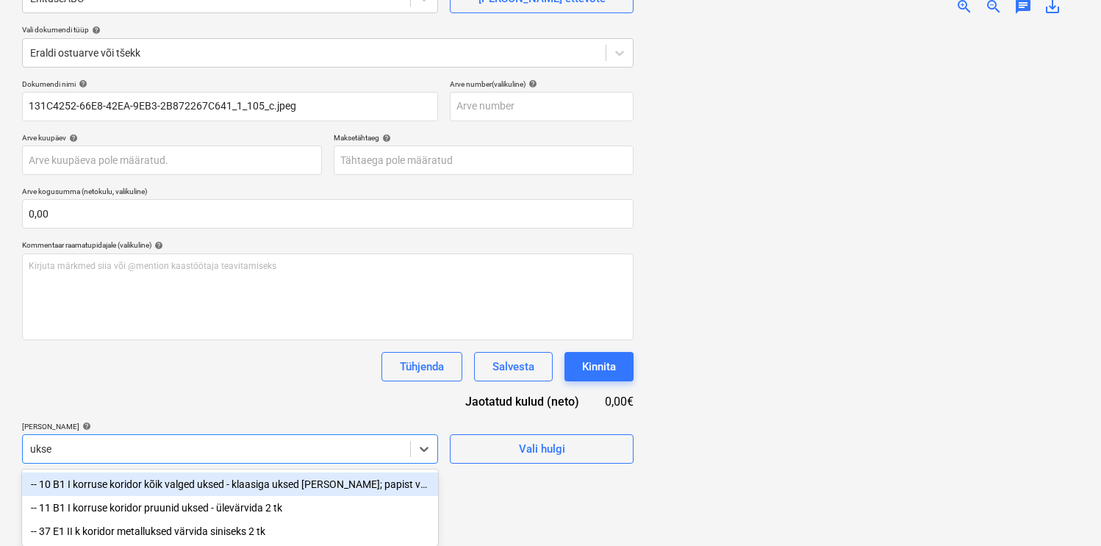
click at [275, 480] on div "-- 10 B1 I korruse koridor kõik valged uksed - klaasiga uksed pesta; papist vah…" at bounding box center [230, 485] width 416 height 24
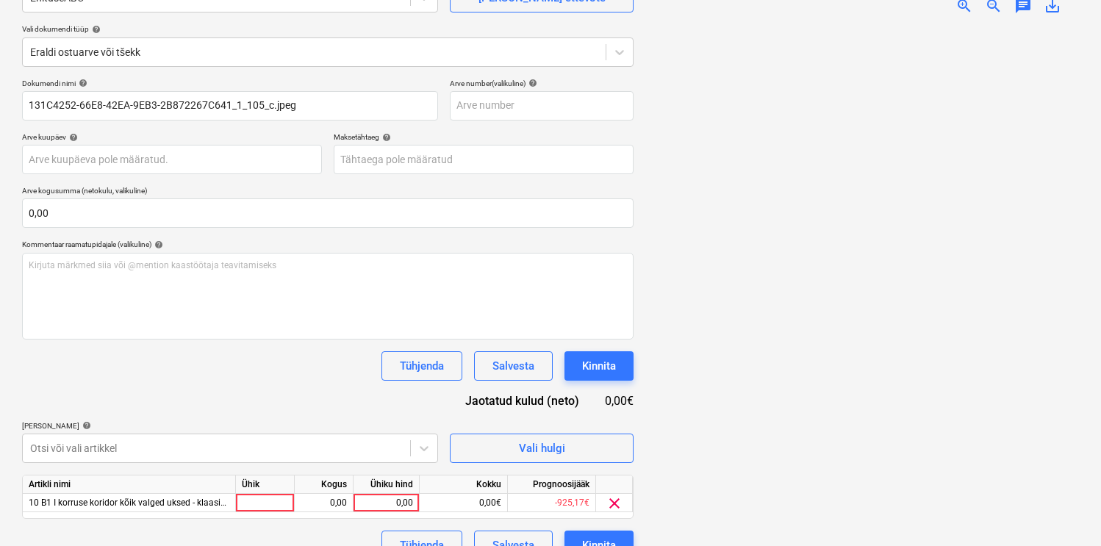
click at [285, 402] on div "Dokumendi nimi help 131C4252-66E8-42EA-9EB3-2B872267C641_1_105_c.jpeg Arve numb…" at bounding box center [328, 320] width 612 height 482
click at [268, 498] on div at bounding box center [265, 503] width 59 height 18
type input "kmp"
type input "7,74"
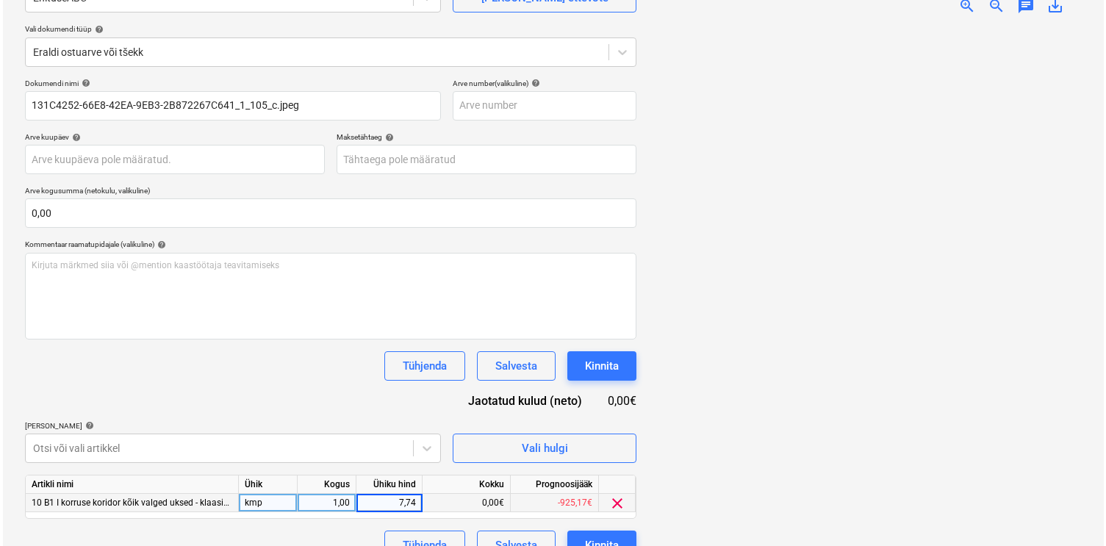
scroll to position [176, 0]
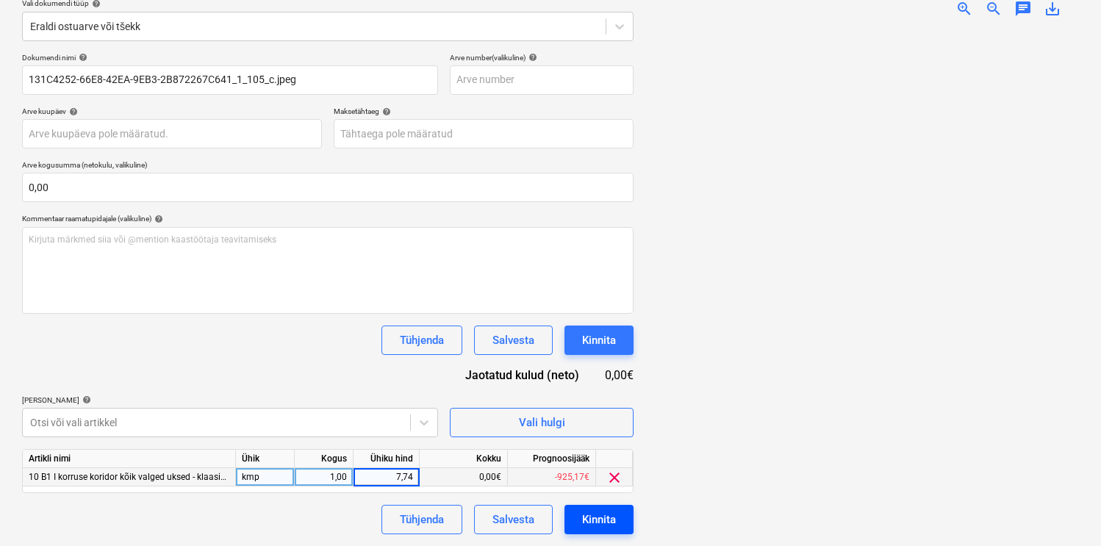
click at [591, 523] on div "Kinnita" at bounding box center [599, 519] width 34 height 19
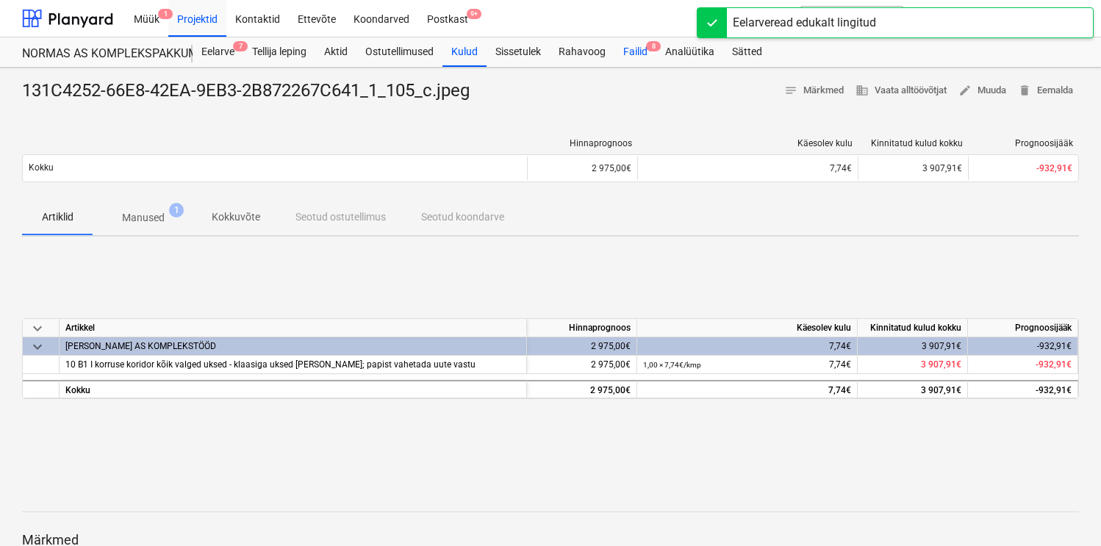
click at [640, 56] on div "Failid 8" at bounding box center [636, 51] width 42 height 29
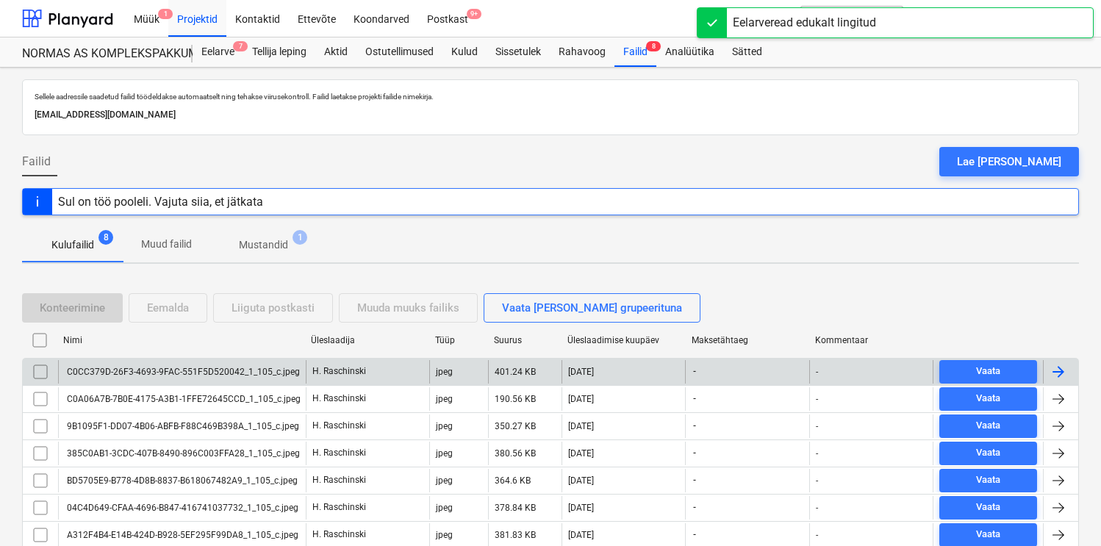
click at [212, 368] on div "C0CC379D-26F3-4693-9FAC-551F5D520042_1_105_c.jpeg" at bounding box center [182, 372] width 235 height 10
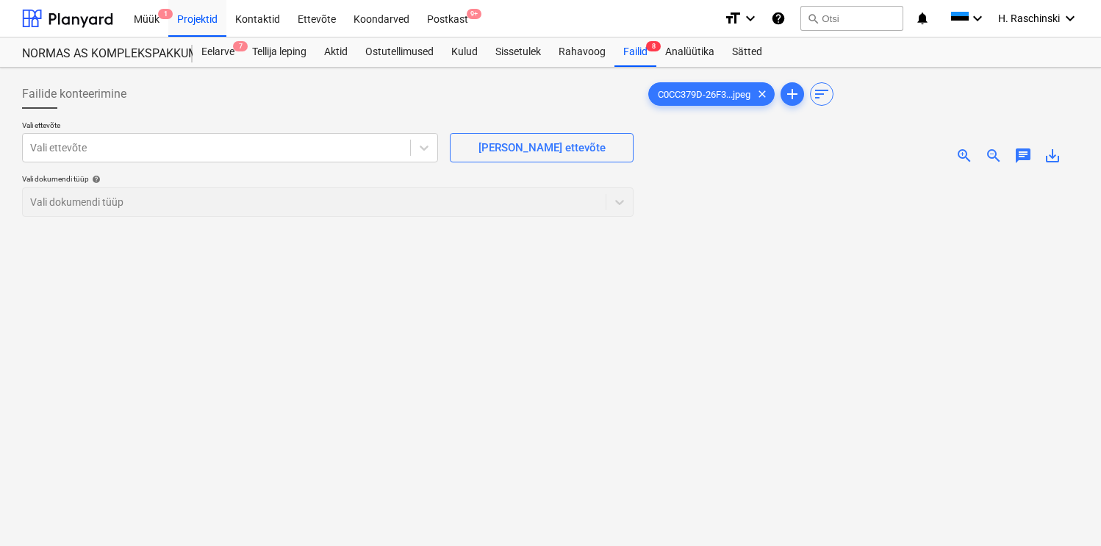
click at [966, 156] on span "zoom_in" at bounding box center [965, 156] width 18 height 18
click at [318, 161] on div "Vali ettevõte" at bounding box center [230, 147] width 416 height 29
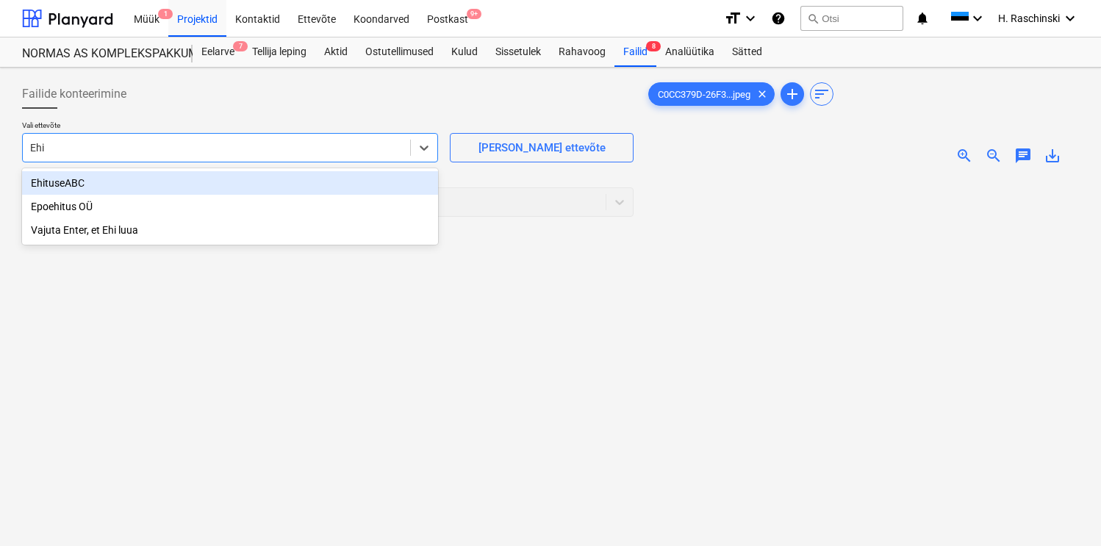
type input "Ehiu"
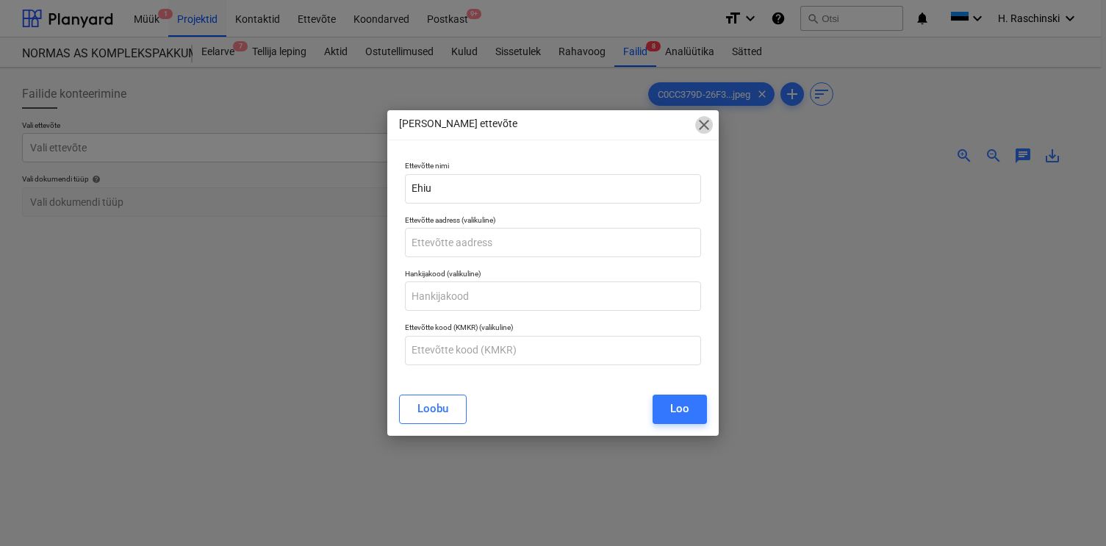
click at [704, 130] on span "close" at bounding box center [704, 125] width 18 height 18
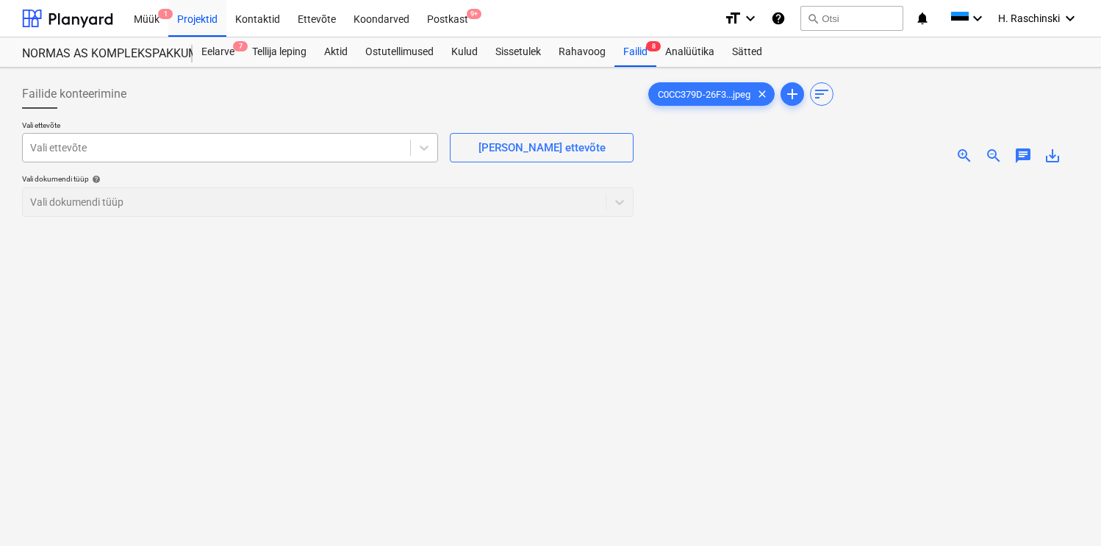
click at [374, 146] on div at bounding box center [216, 147] width 373 height 15
click at [376, 146] on div at bounding box center [216, 147] width 373 height 15
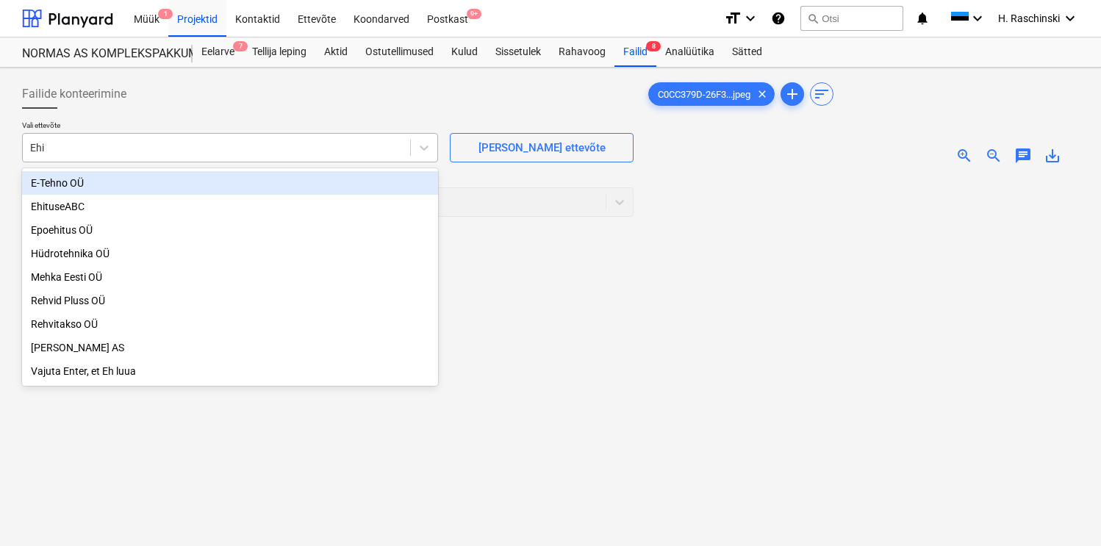
type input "Ehit"
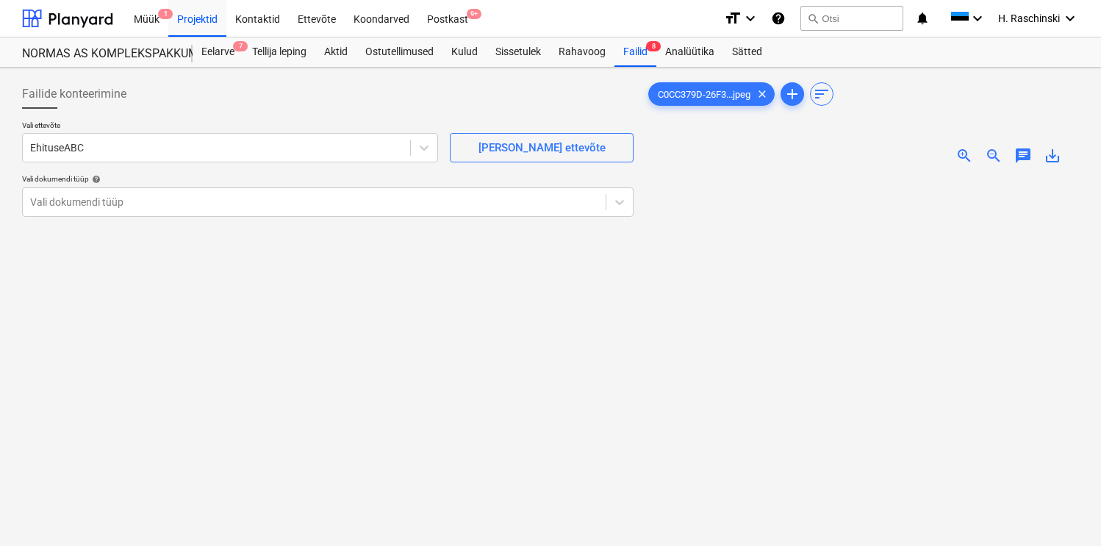
scroll to position [335, 111]
click at [254, 201] on div at bounding box center [314, 202] width 568 height 15
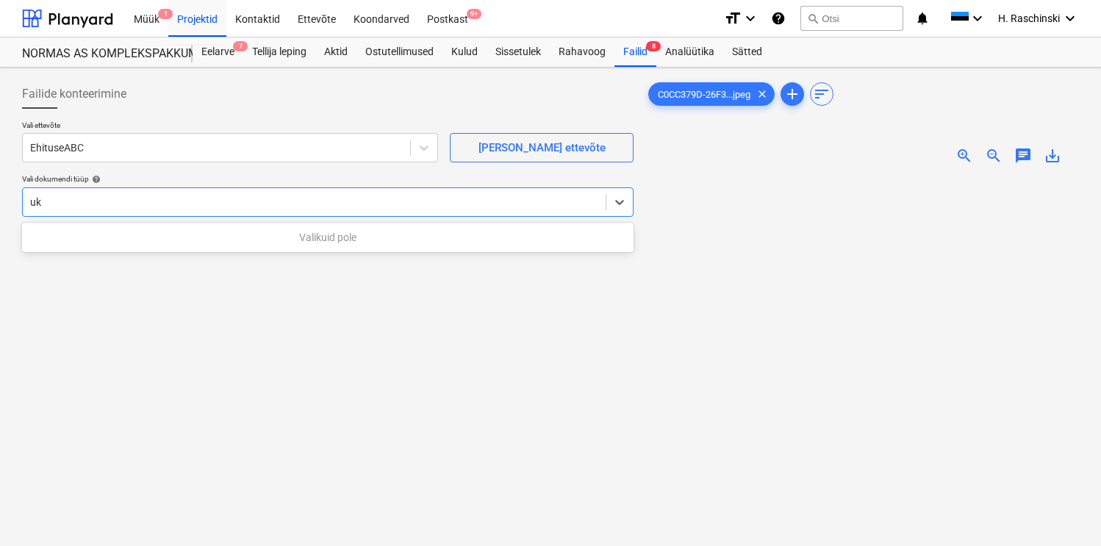
type input "u"
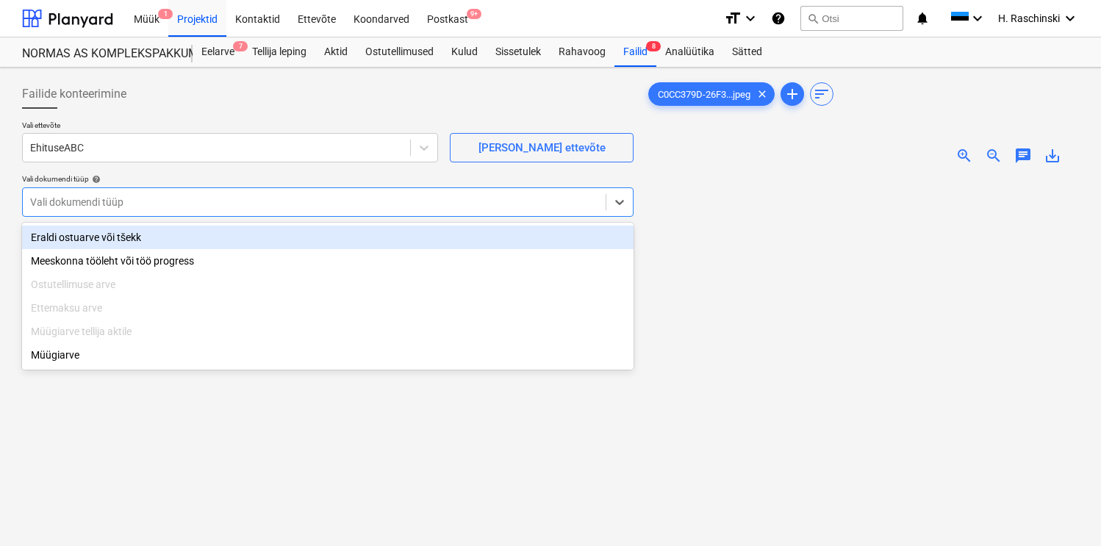
click at [135, 233] on div "Eraldi ostuarve või tšekk" at bounding box center [328, 238] width 612 height 24
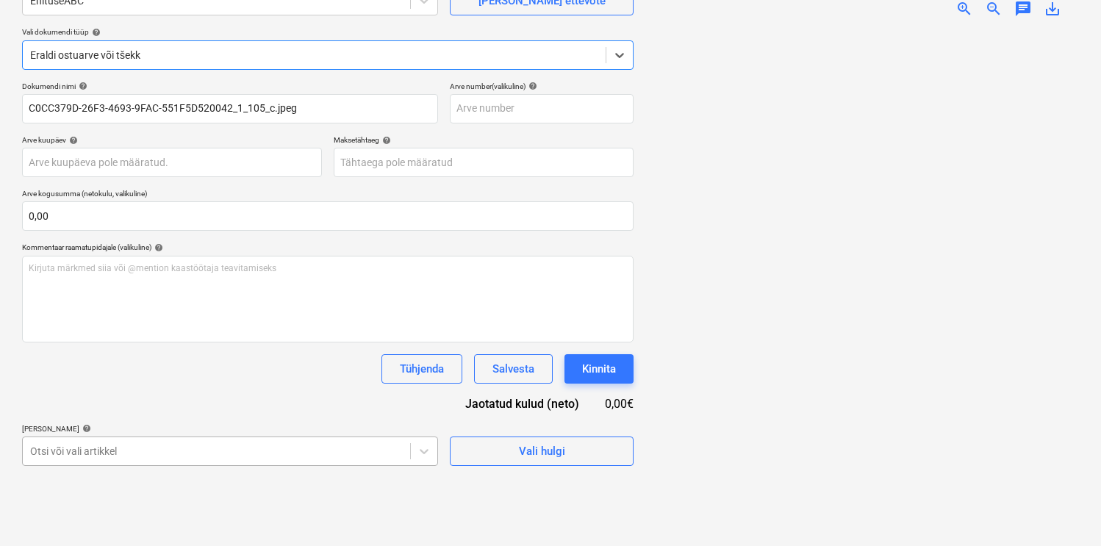
scroll to position [296, 0]
click at [120, 399] on body "Müük 1 Projektid Kontaktid Ettevõte Koondarved Postkast 9+ format_size keyboard…" at bounding box center [550, 126] width 1101 height 546
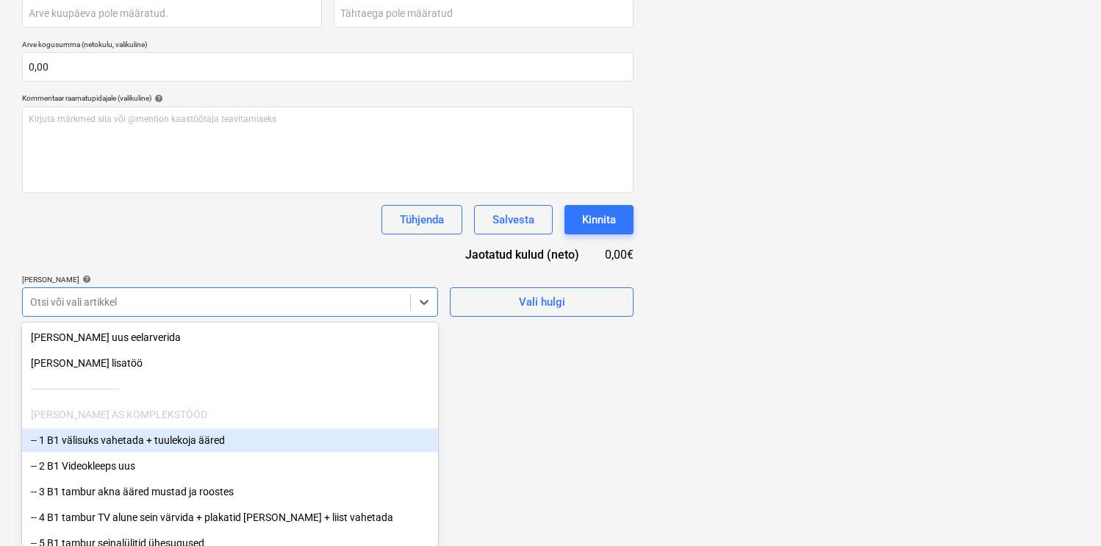
type input "i"
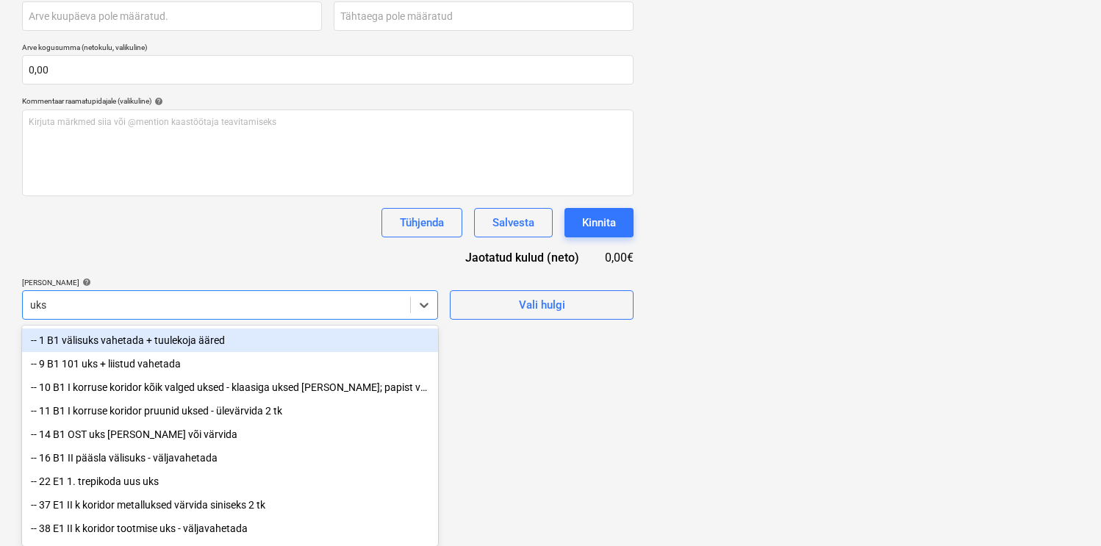
type input "ukse"
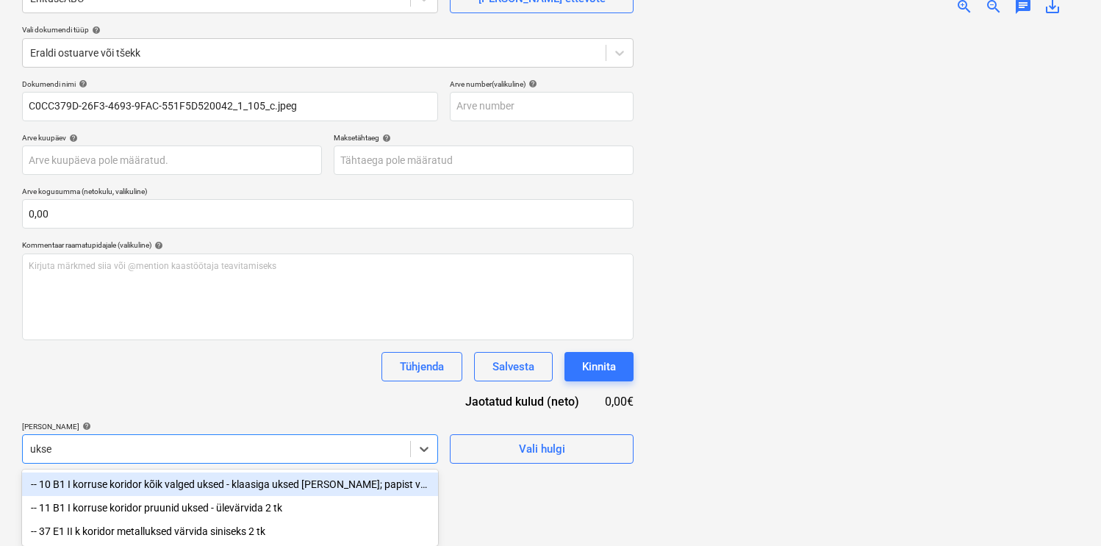
click at [185, 479] on div "-- 10 B1 I korruse koridor kõik valged uksed - klaasiga uksed pesta; papist vah…" at bounding box center [230, 485] width 416 height 24
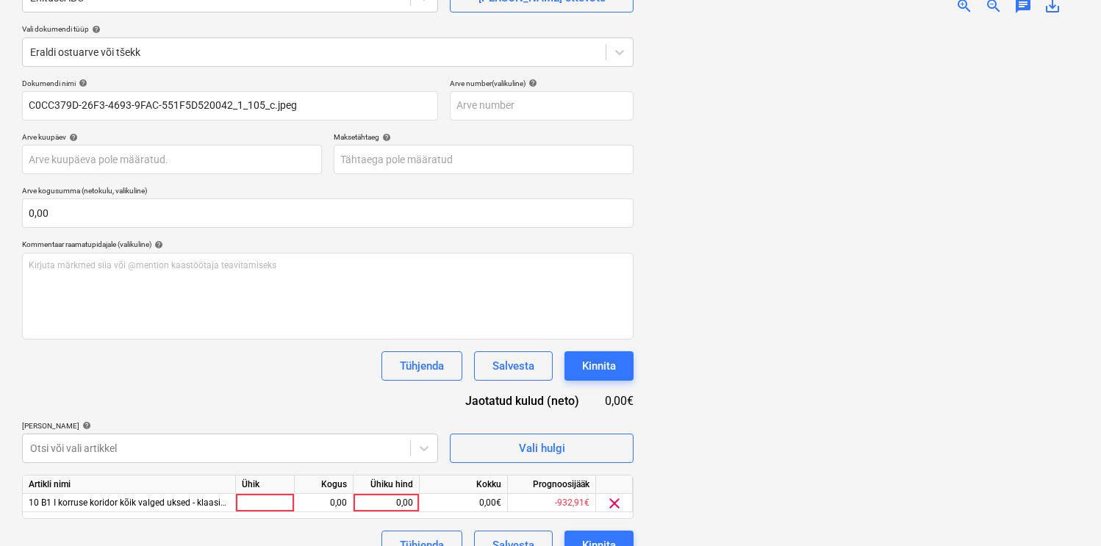
click at [250, 382] on div "Dokumendi nimi help C0CC379D-26F3-4693-9FAC-551F5D520042_1_105_c.jpeg Arve numb…" at bounding box center [328, 320] width 612 height 482
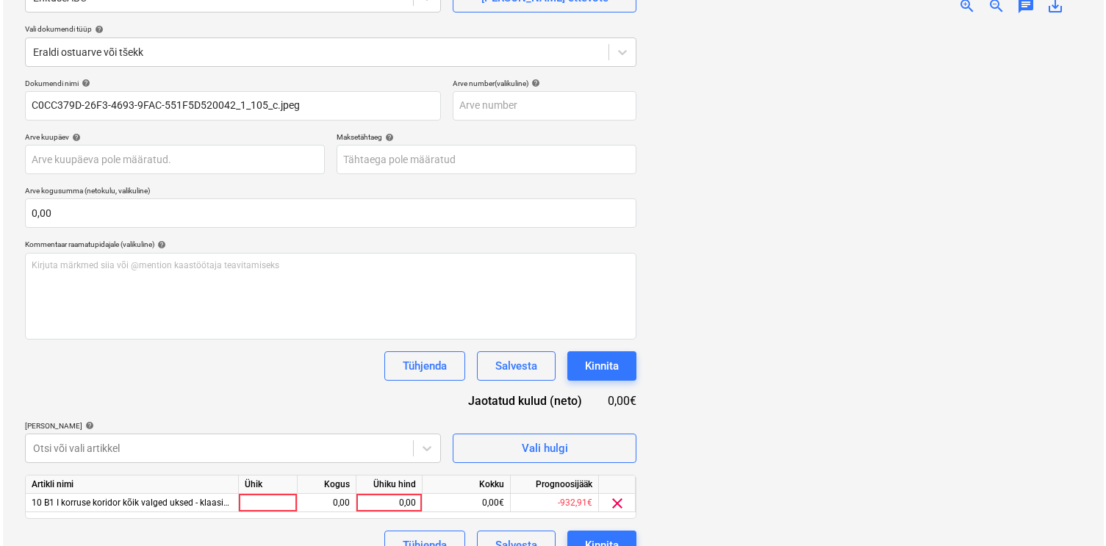
scroll to position [176, 0]
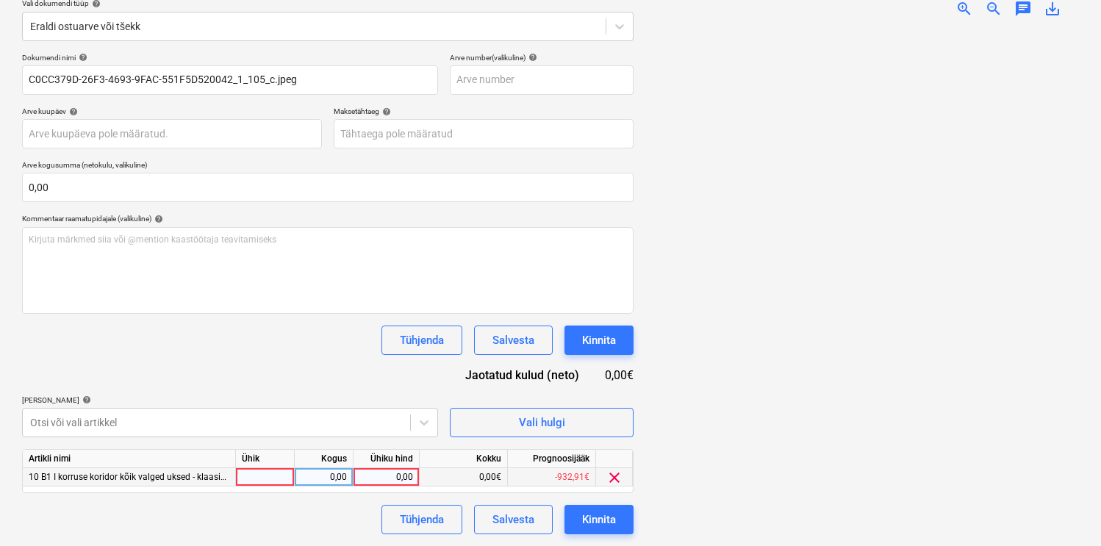
click at [259, 470] on div at bounding box center [265, 477] width 59 height 18
type input "kmp"
type input "53,71"
click at [582, 518] on div "Kinnita" at bounding box center [599, 519] width 34 height 19
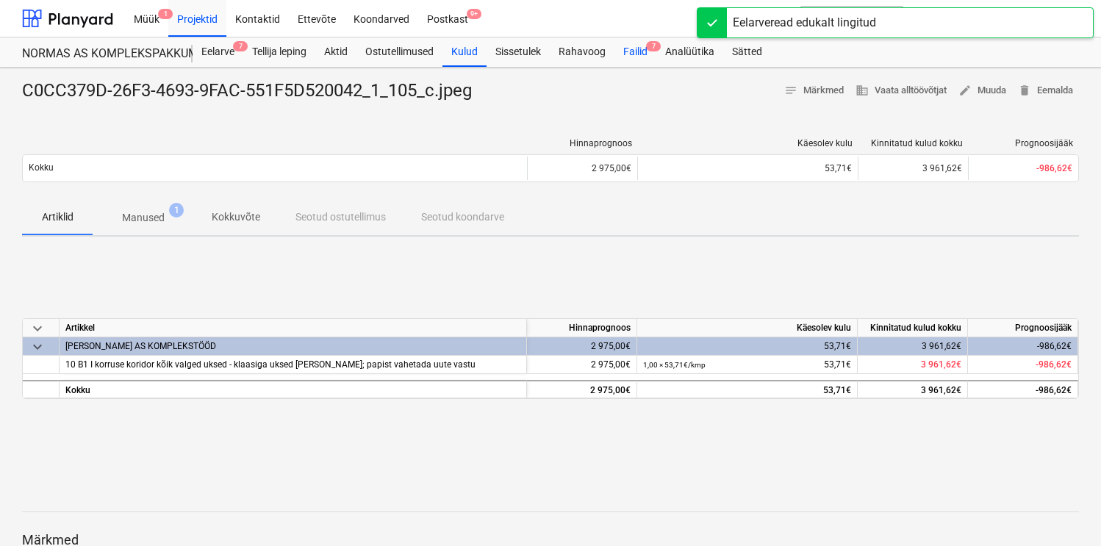
click at [640, 57] on div "Failid 7" at bounding box center [636, 51] width 42 height 29
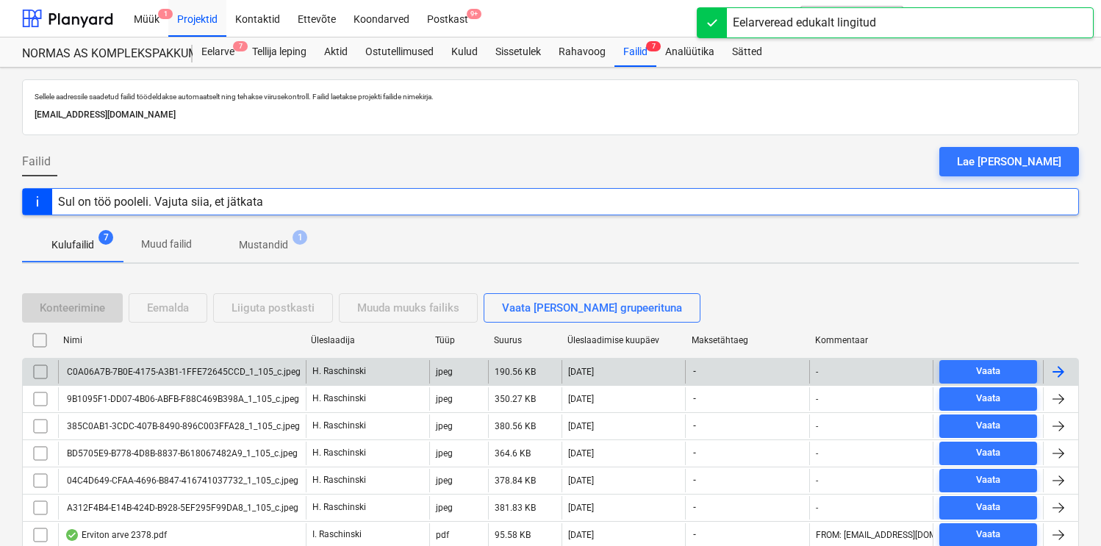
click at [190, 362] on div "C0A06A7B-7B0E-4175-A3B1-1FFE72645CCD_1_105_c.jpeg" at bounding box center [182, 372] width 248 height 24
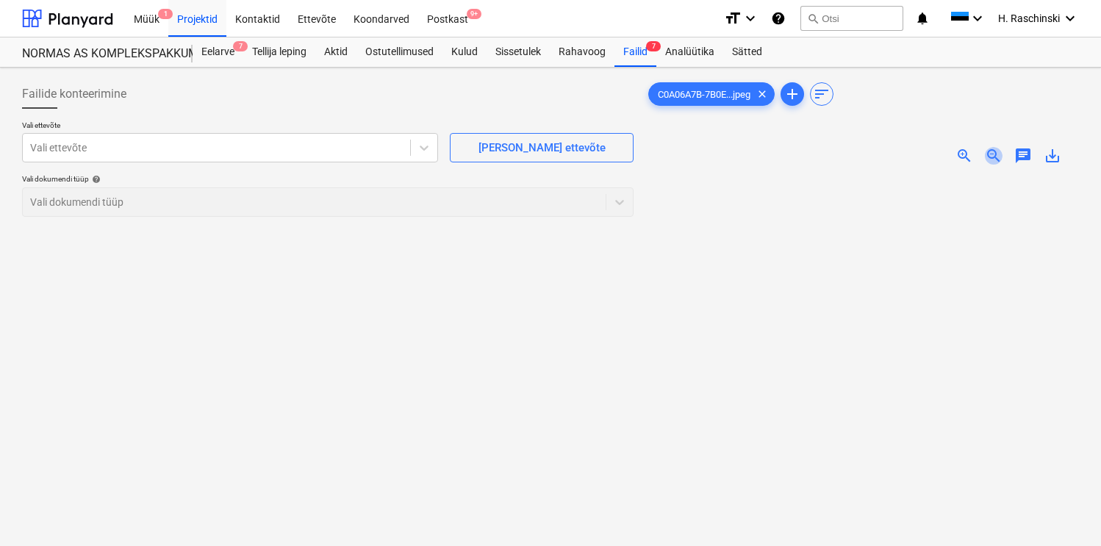
click at [996, 152] on span "zoom_out" at bounding box center [994, 156] width 18 height 18
click at [965, 154] on span "zoom_in" at bounding box center [965, 156] width 18 height 18
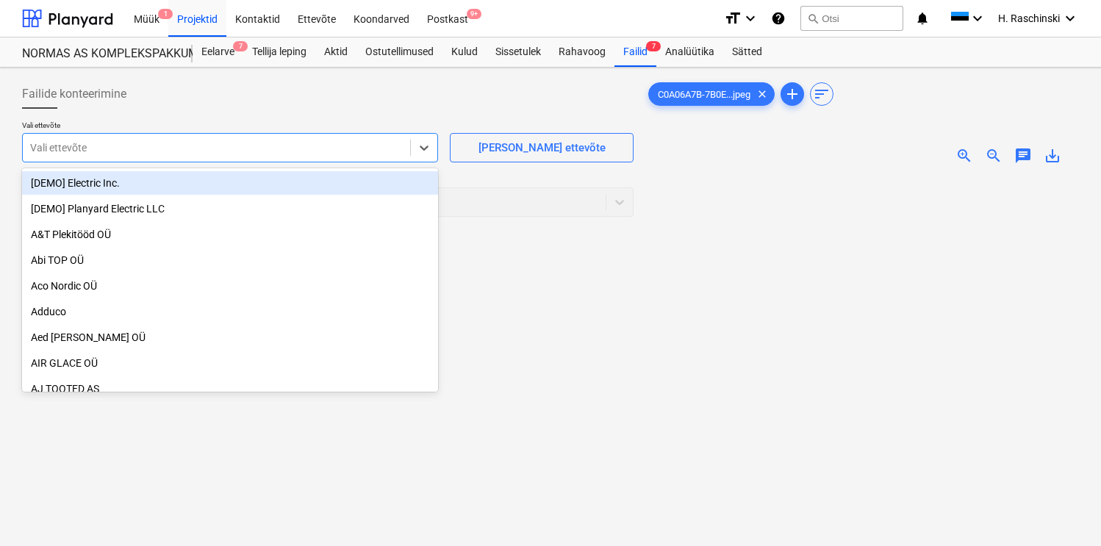
click at [352, 156] on div "Vali ettevõte" at bounding box center [216, 147] width 387 height 21
type input "Esp"
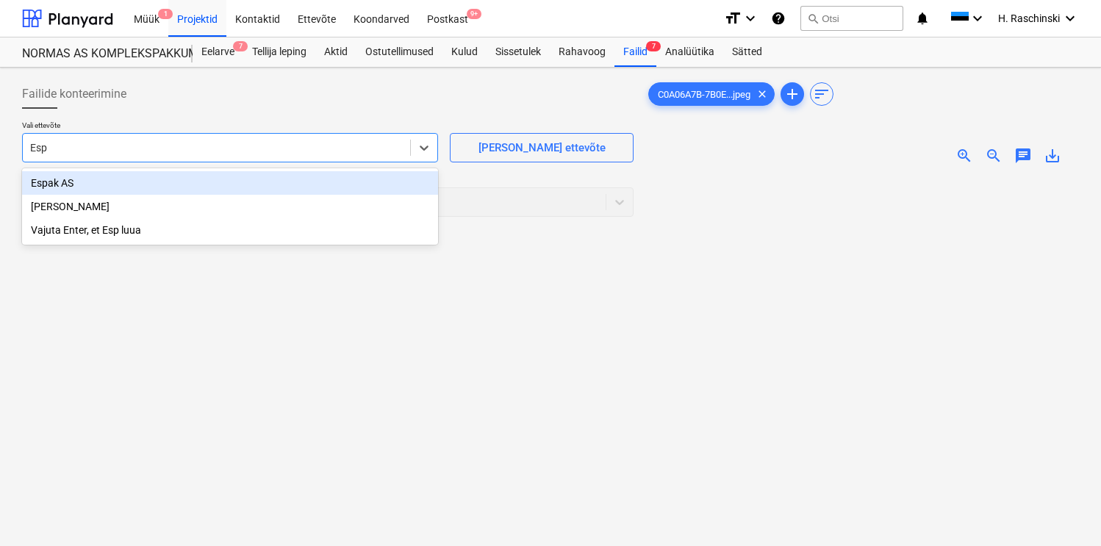
click at [232, 184] on div "Espak AS" at bounding box center [230, 183] width 416 height 24
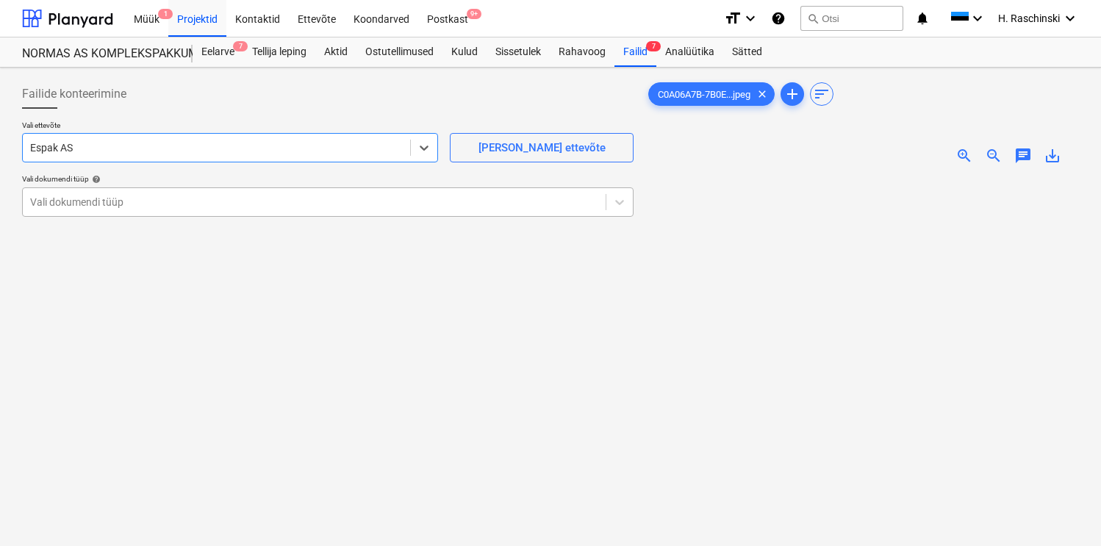
click at [221, 199] on div at bounding box center [314, 202] width 568 height 15
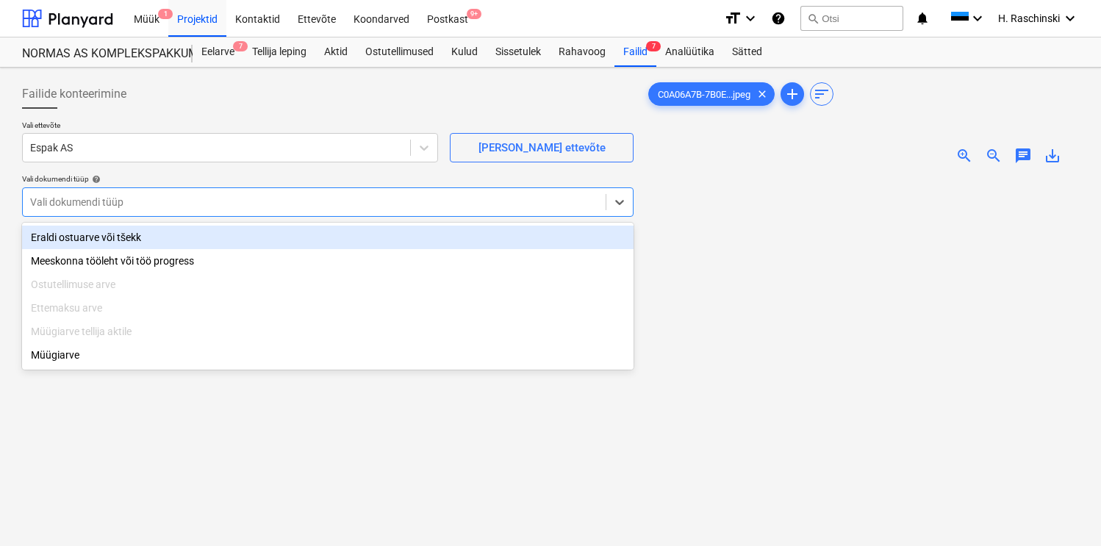
click at [193, 233] on div "Eraldi ostuarve või tšekk" at bounding box center [328, 238] width 612 height 24
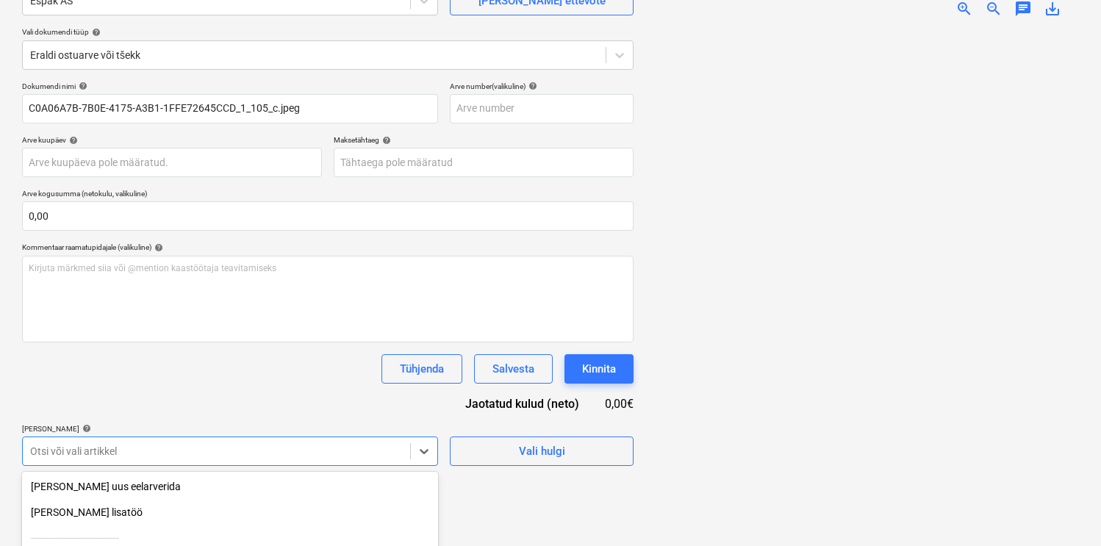
scroll to position [296, 0]
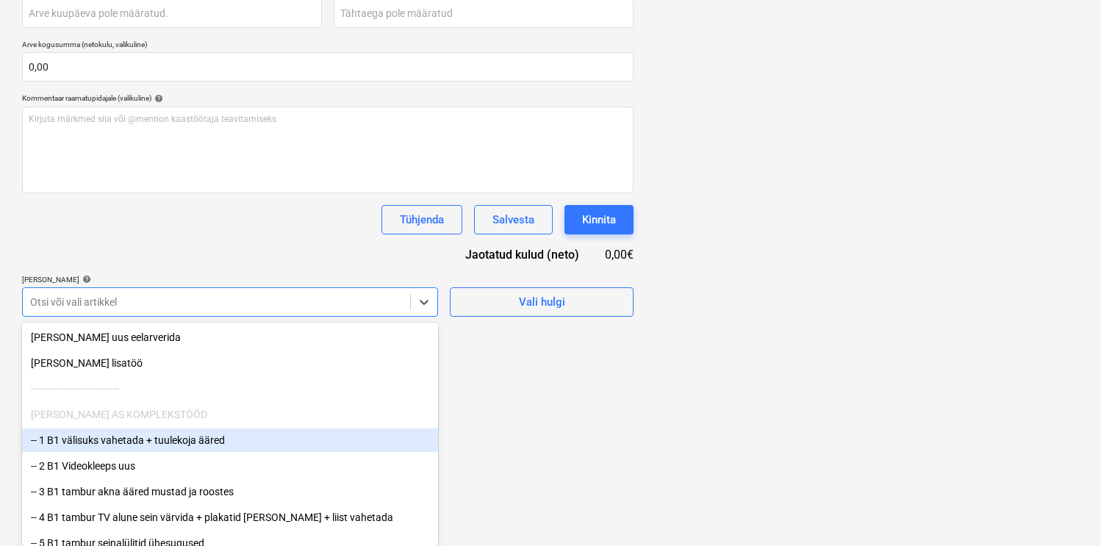
scroll to position [19, 0]
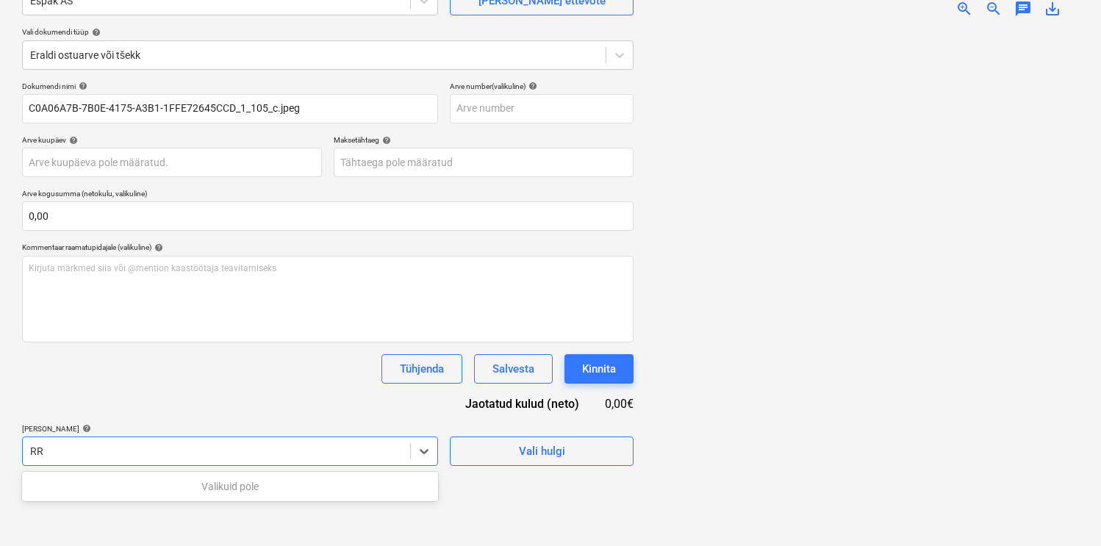
type input "R"
type input "l"
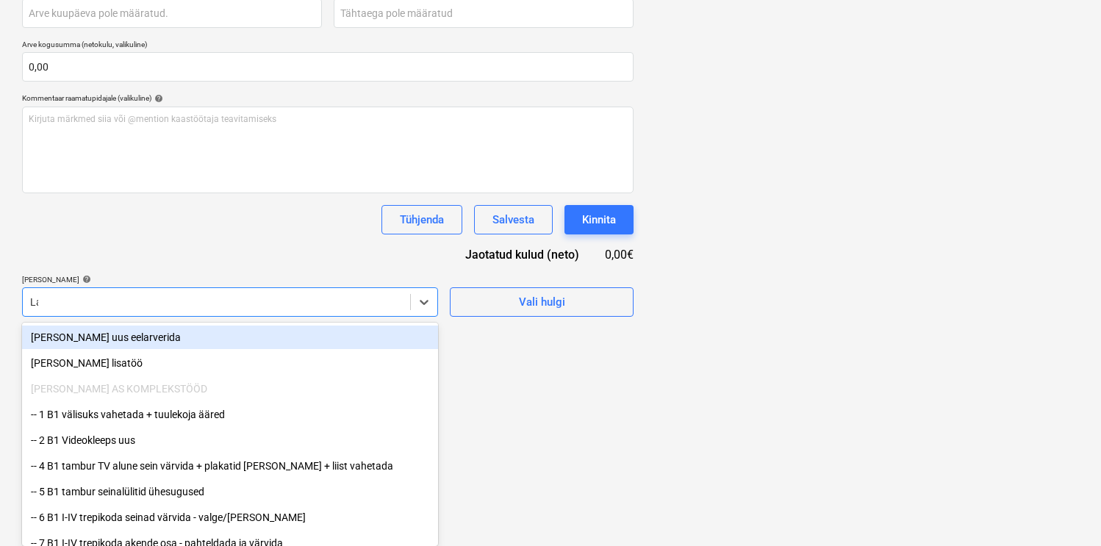
scroll to position [293, 0]
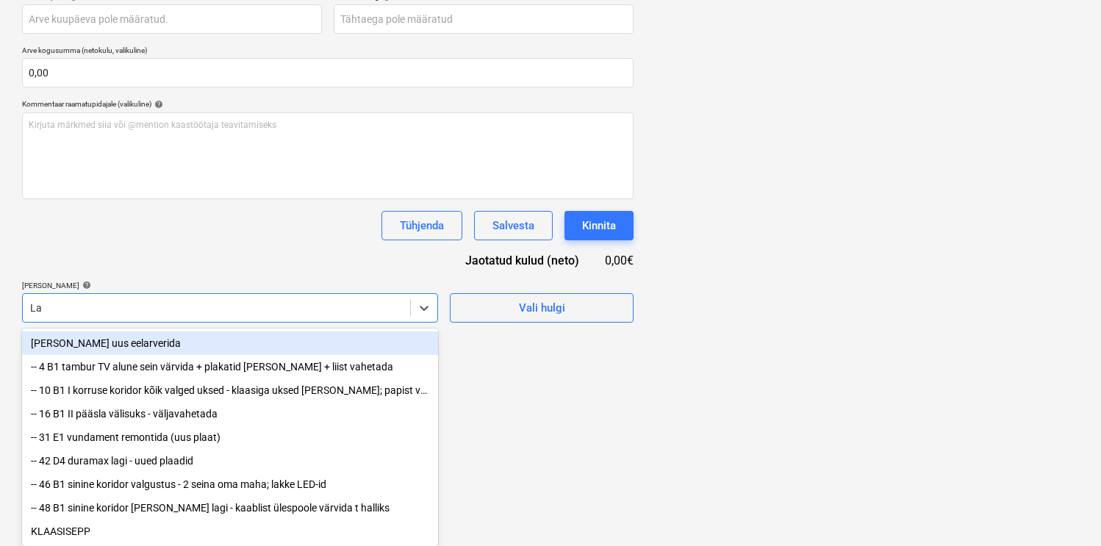
type input "L"
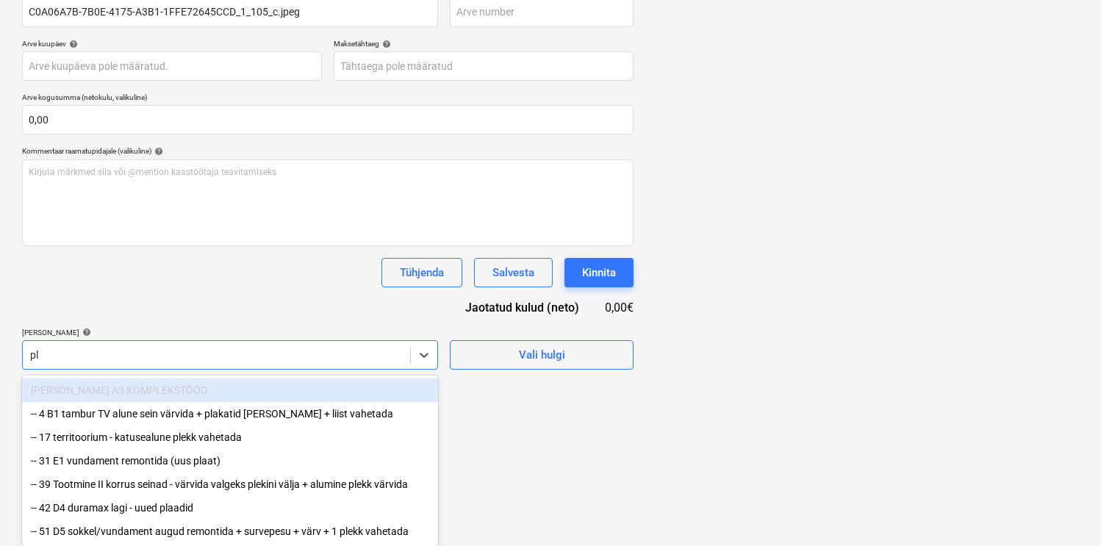
type input "pla"
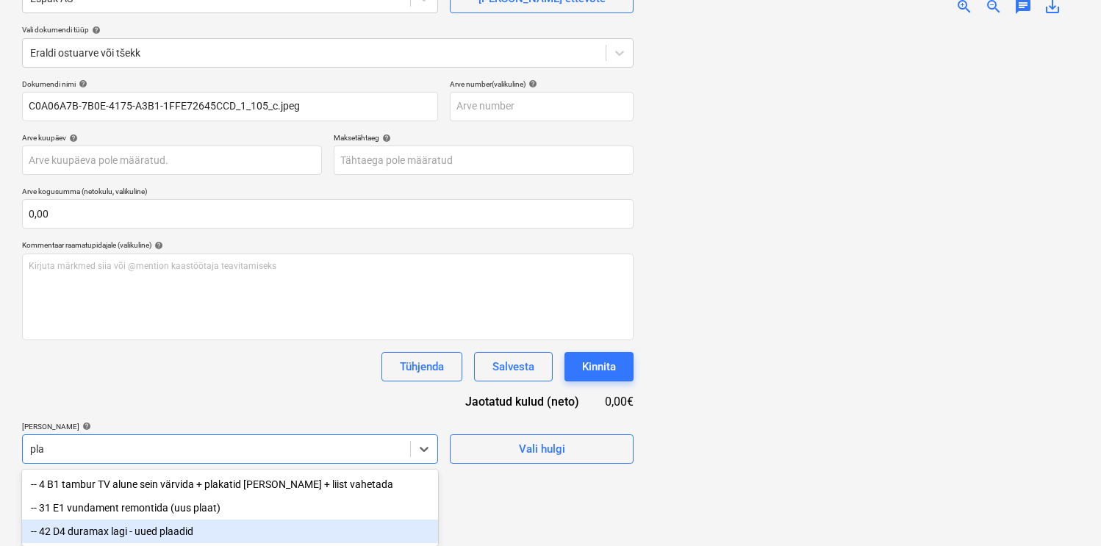
click at [102, 525] on div "-- 42 D4 duramax lagi - uued plaadid" at bounding box center [230, 532] width 416 height 24
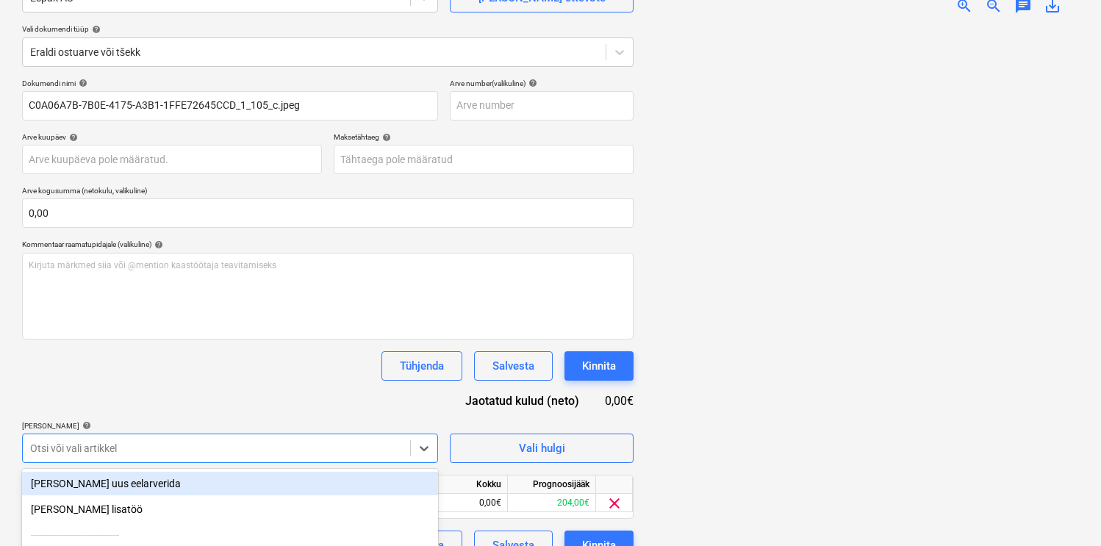
click at [190, 411] on div "Dokumendi nimi help C0A06A7B-7B0E-4175-A3B1-1FFE72645CCD_1_105_c.jpeg Arve numb…" at bounding box center [328, 320] width 612 height 482
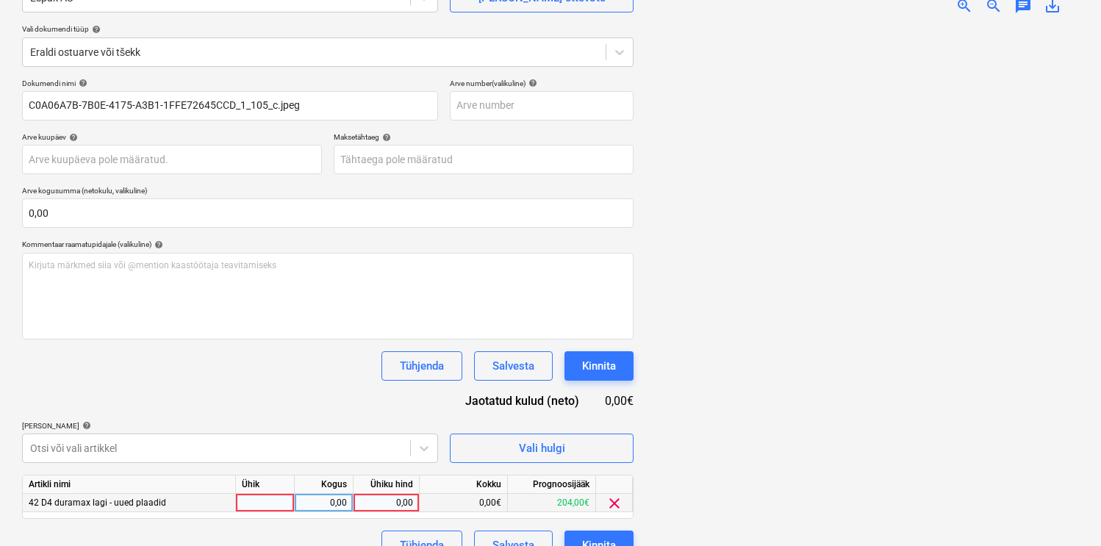
click at [257, 495] on div at bounding box center [265, 503] width 59 height 18
type input "kmp"
type input "167,57"
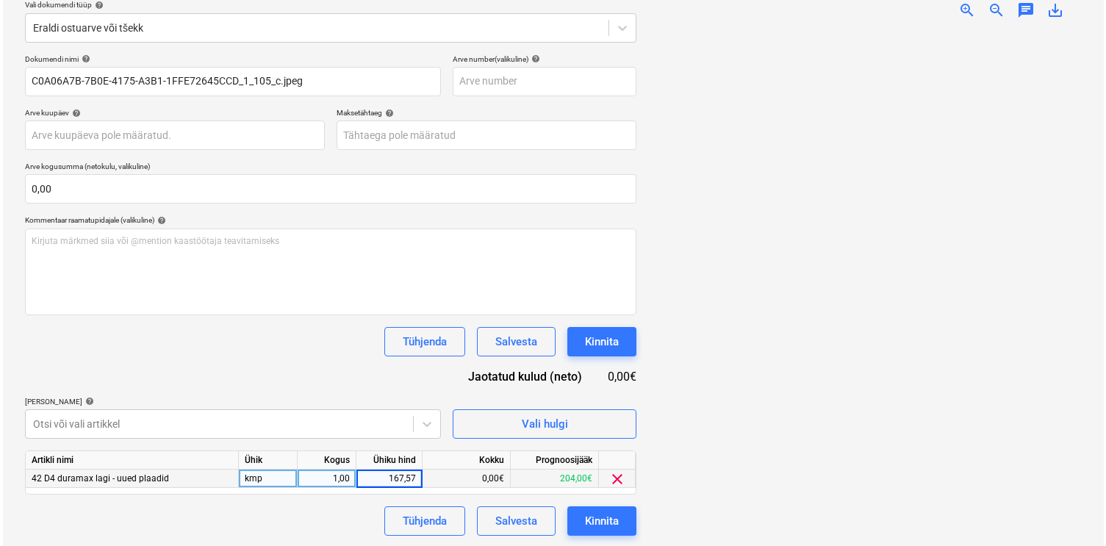
scroll to position [176, 0]
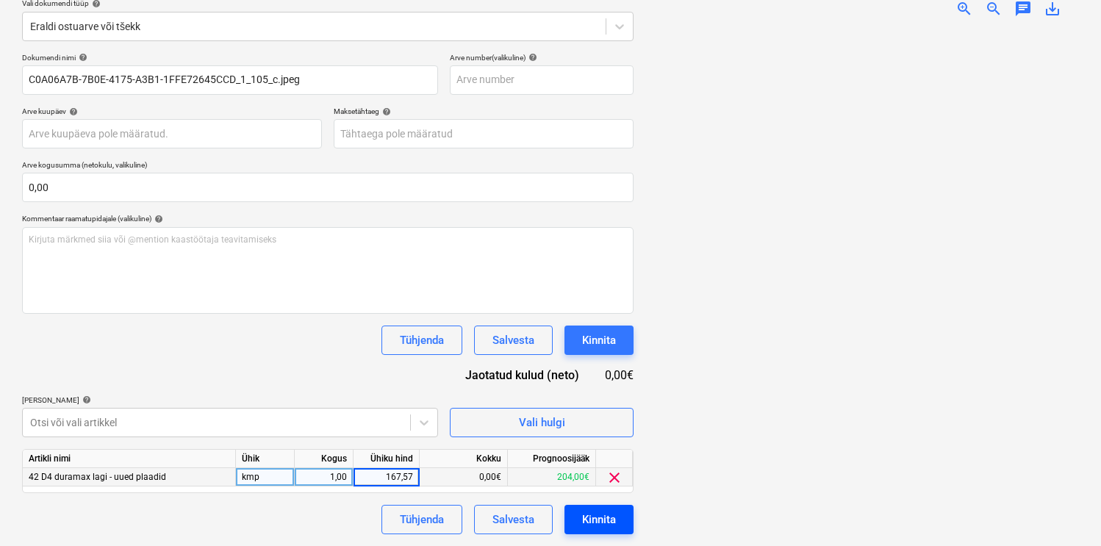
click at [583, 514] on div "Kinnita" at bounding box center [599, 519] width 34 height 19
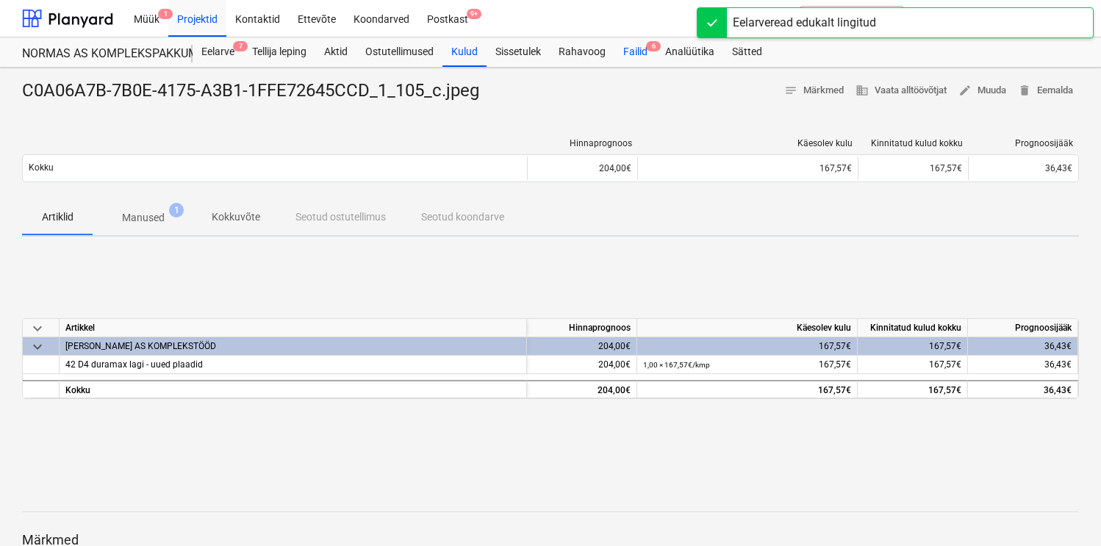
click at [634, 62] on div "Failid 6" at bounding box center [636, 51] width 42 height 29
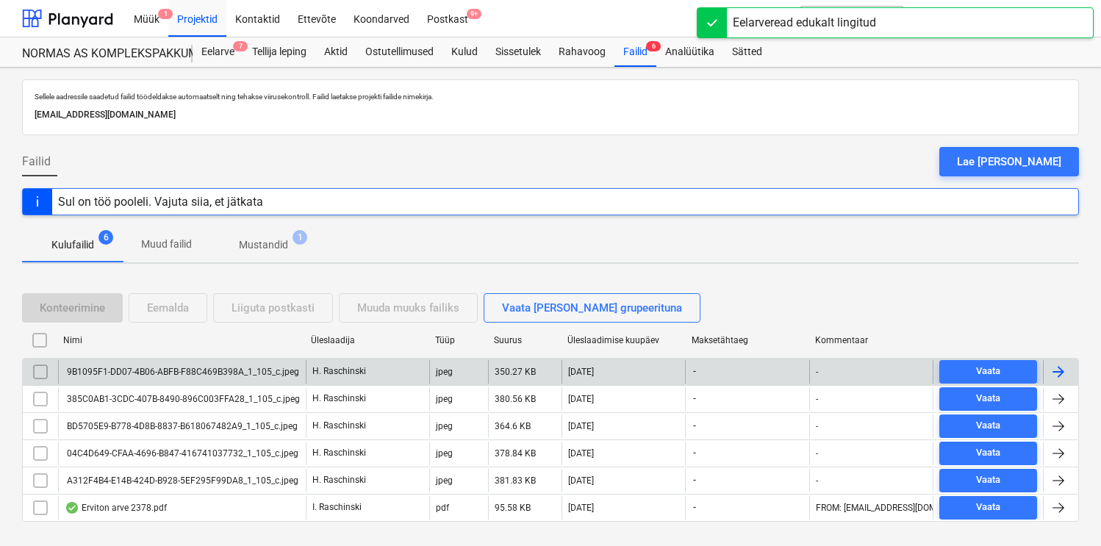
click at [217, 365] on div "9B1095F1-DD07-4B06-ABFB-F88C469B398A_1_105_c.jpeg" at bounding box center [182, 372] width 248 height 24
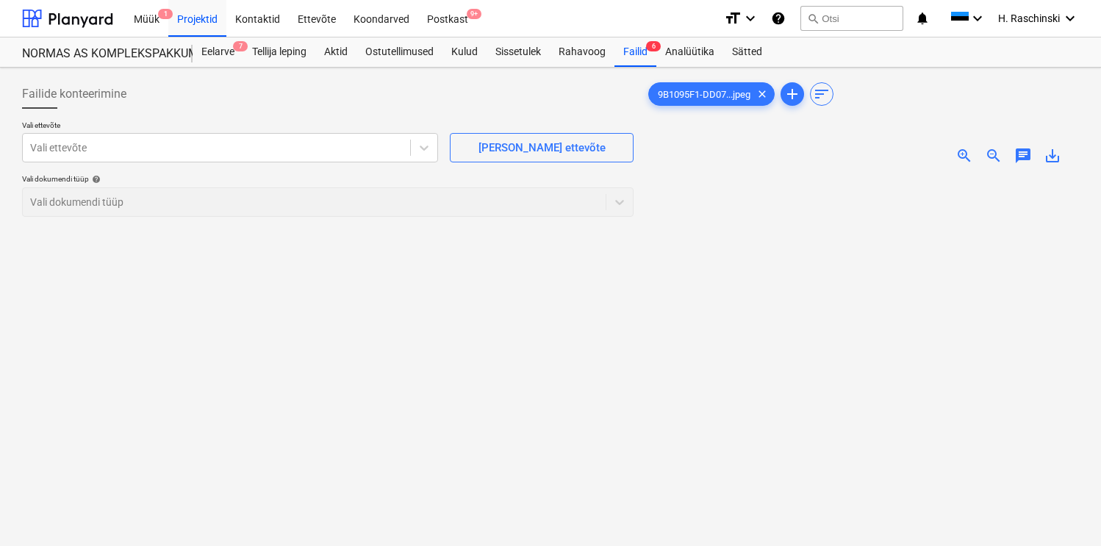
click at [962, 150] on span "zoom_in" at bounding box center [965, 156] width 18 height 18
click at [373, 149] on div at bounding box center [216, 147] width 373 height 15
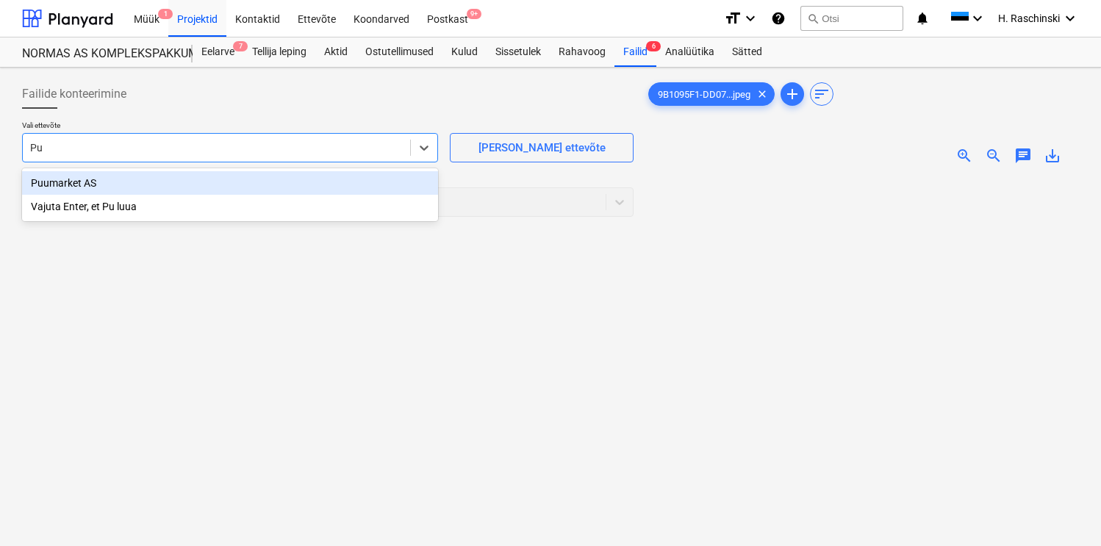
type input "Puu"
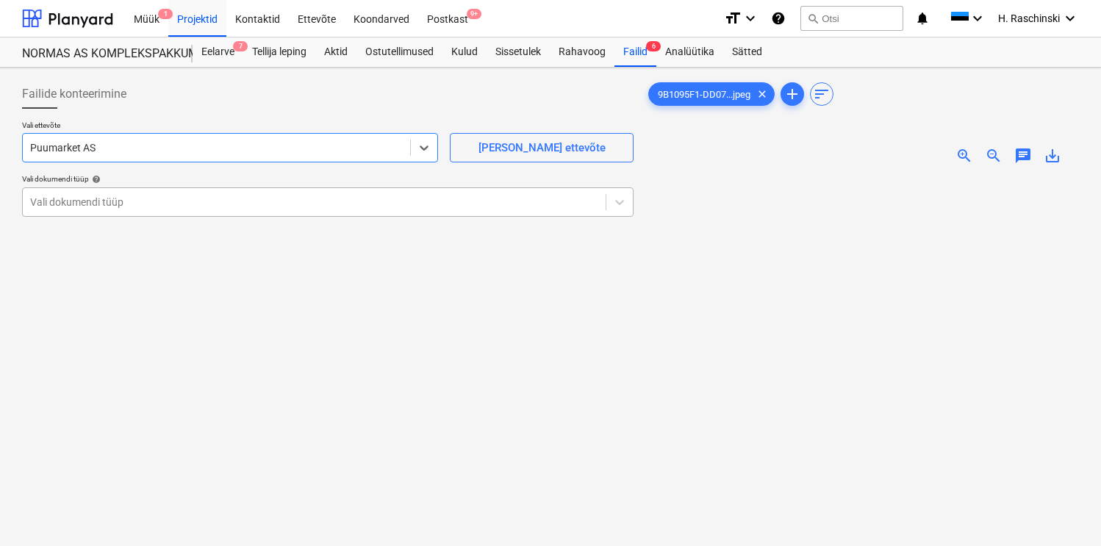
click at [237, 203] on div at bounding box center [314, 202] width 568 height 15
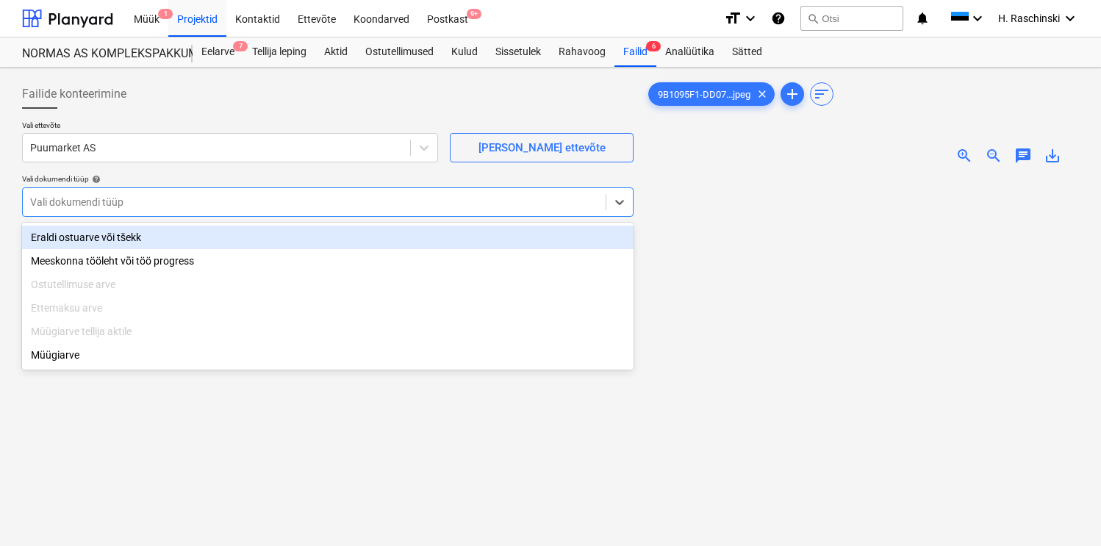
click at [214, 232] on div "Eraldi ostuarve või tšekk" at bounding box center [328, 238] width 612 height 24
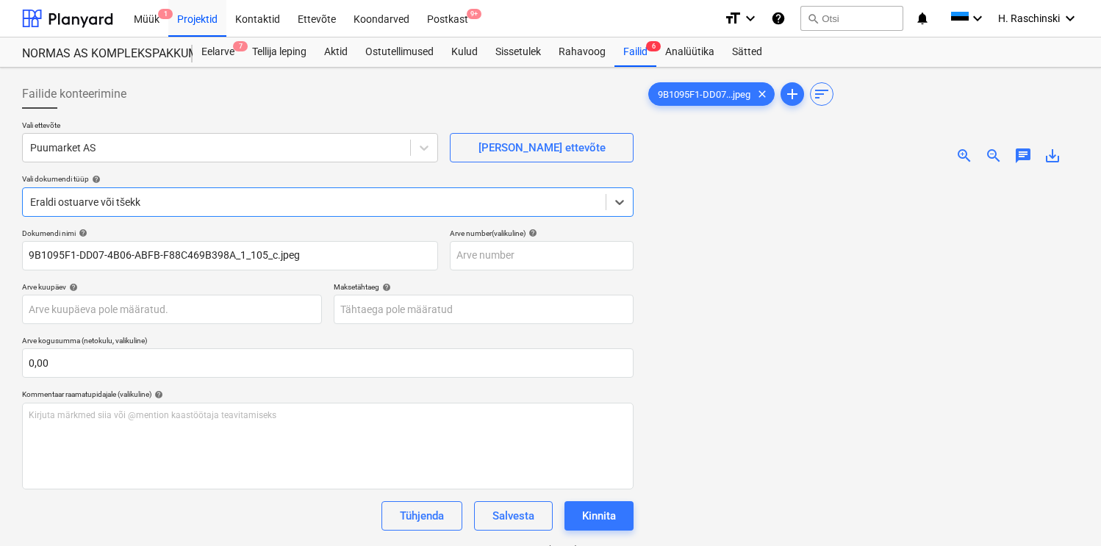
scroll to position [209, 0]
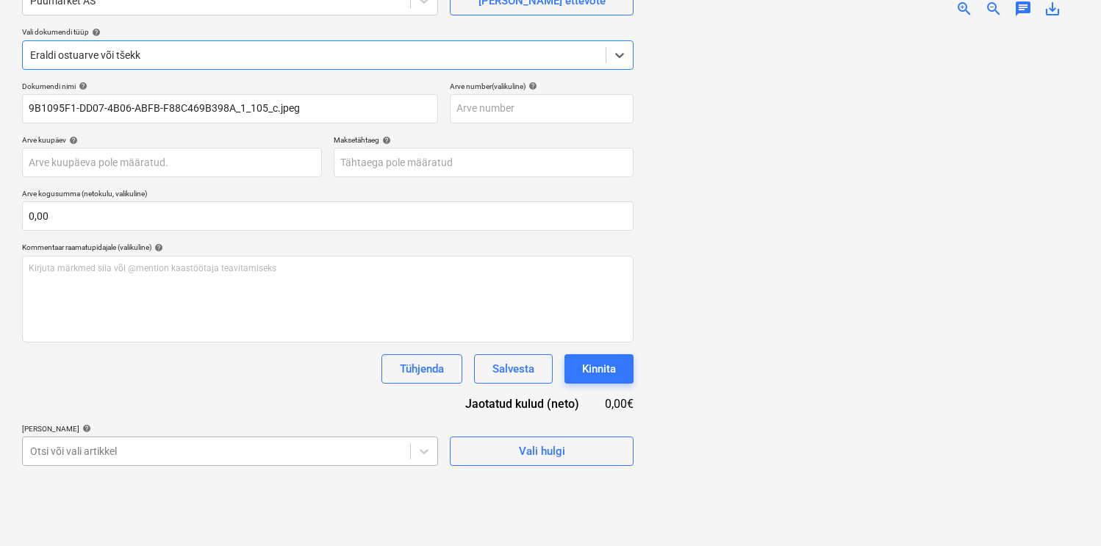
click at [202, 399] on body "Müük 1 Projektid Kontaktid Ettevõte Koondarved Postkast 9+ format_size keyboard…" at bounding box center [550, 126] width 1101 height 546
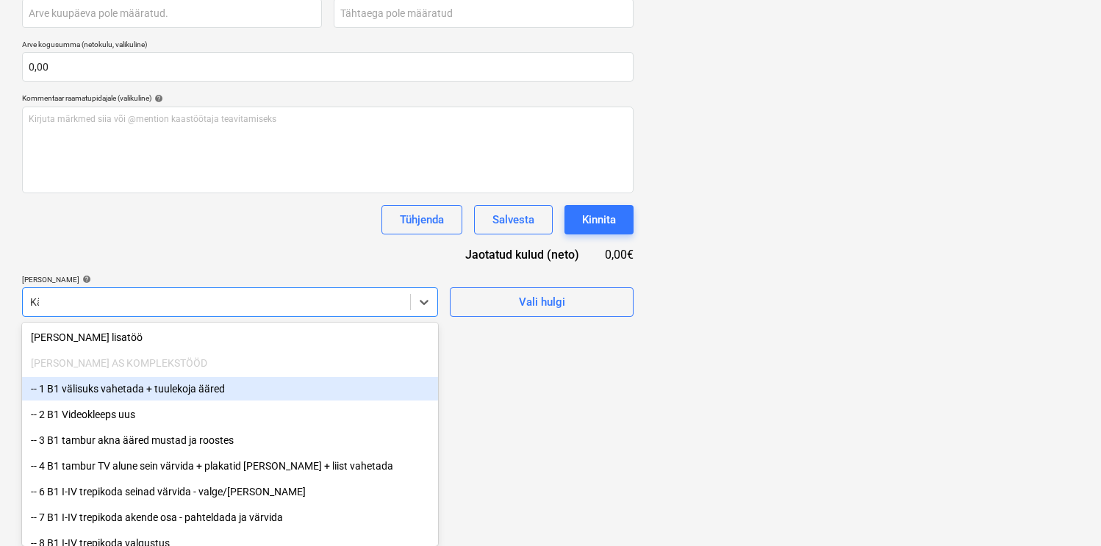
scroll to position [147, 0]
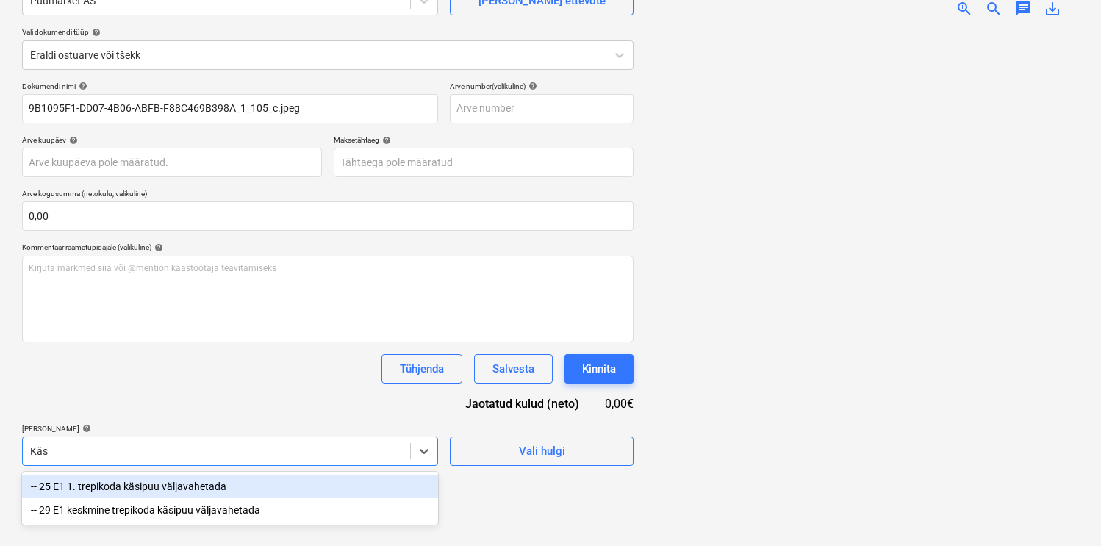
type input "Käsi"
click at [160, 484] on div "-- 25 E1 1. trepikoda käsipuu väljavahetada" at bounding box center [230, 487] width 416 height 24
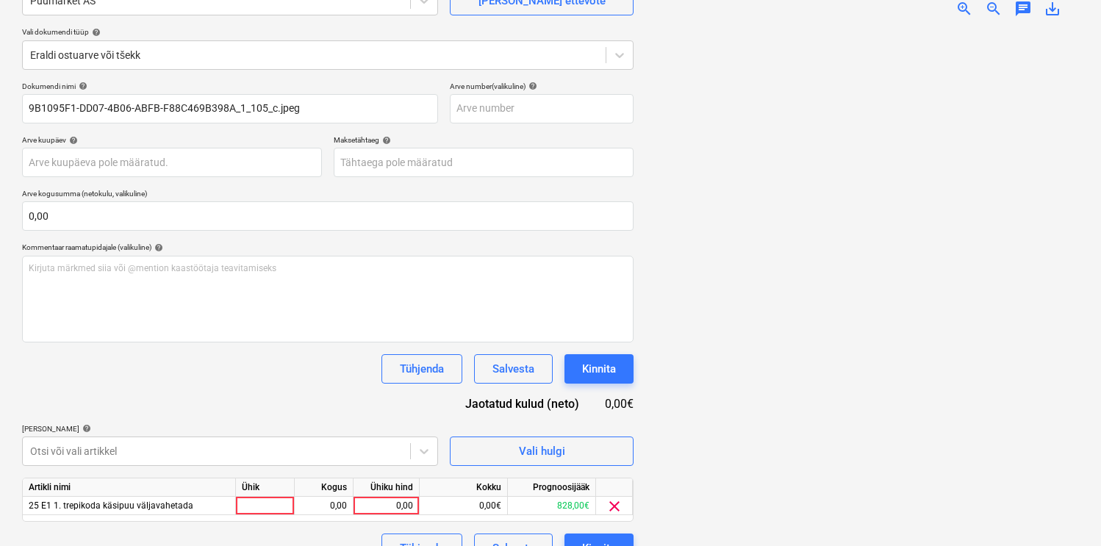
click at [260, 362] on div "Tühjenda Salvesta Kinnita" at bounding box center [328, 368] width 612 height 29
click at [272, 500] on div at bounding box center [265, 506] width 59 height 18
type input "kmp"
click at [323, 504] on div "0,00" at bounding box center [324, 506] width 46 height 18
type input "1"
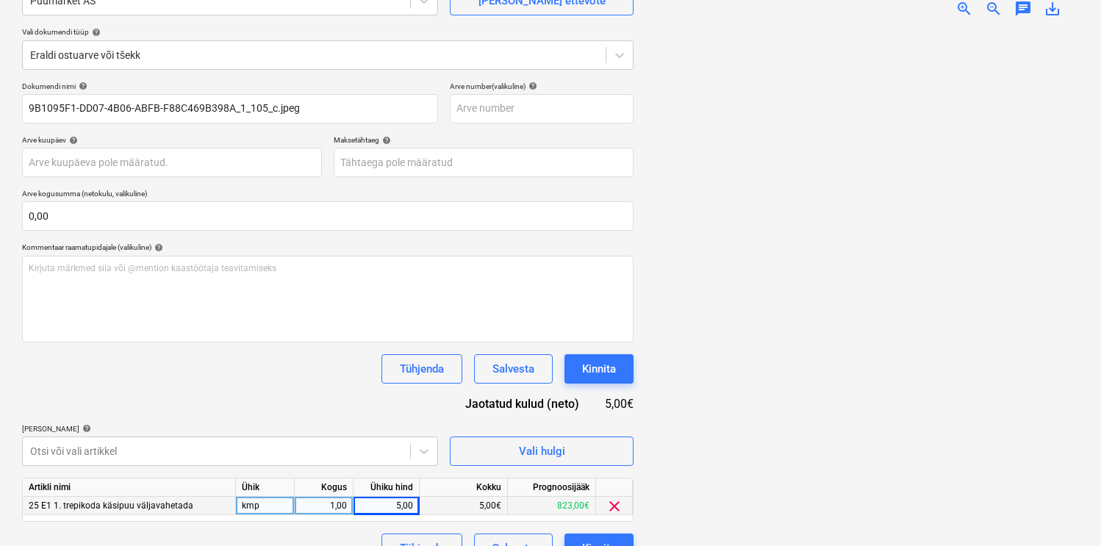
click at [312, 404] on div "Dokumendi nimi help 9B1095F1-DD07-4B06-ABFB-F88C469B398A_1_105_c.jpeg Arve numb…" at bounding box center [328, 323] width 612 height 482
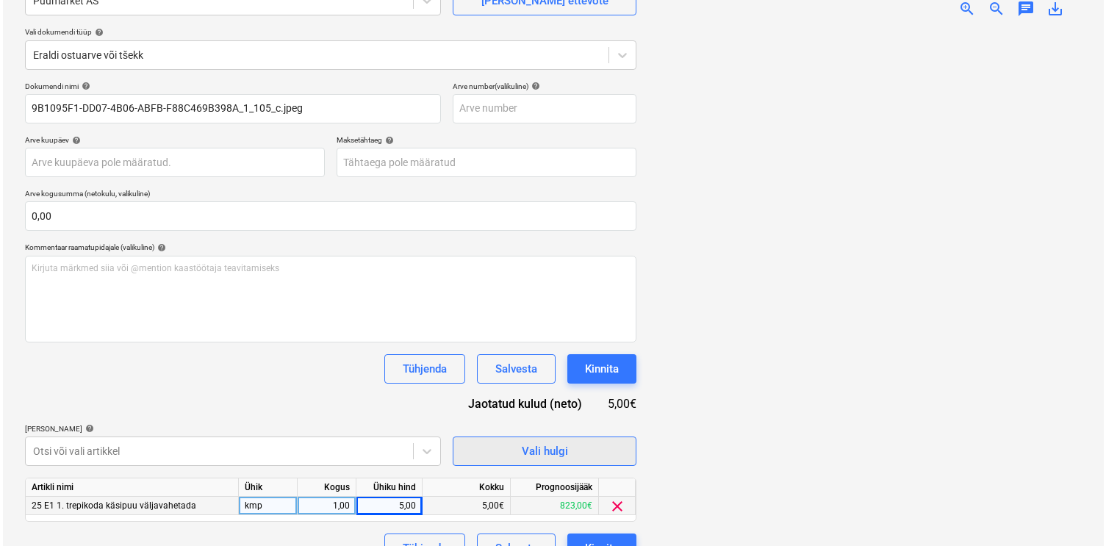
scroll to position [176, 0]
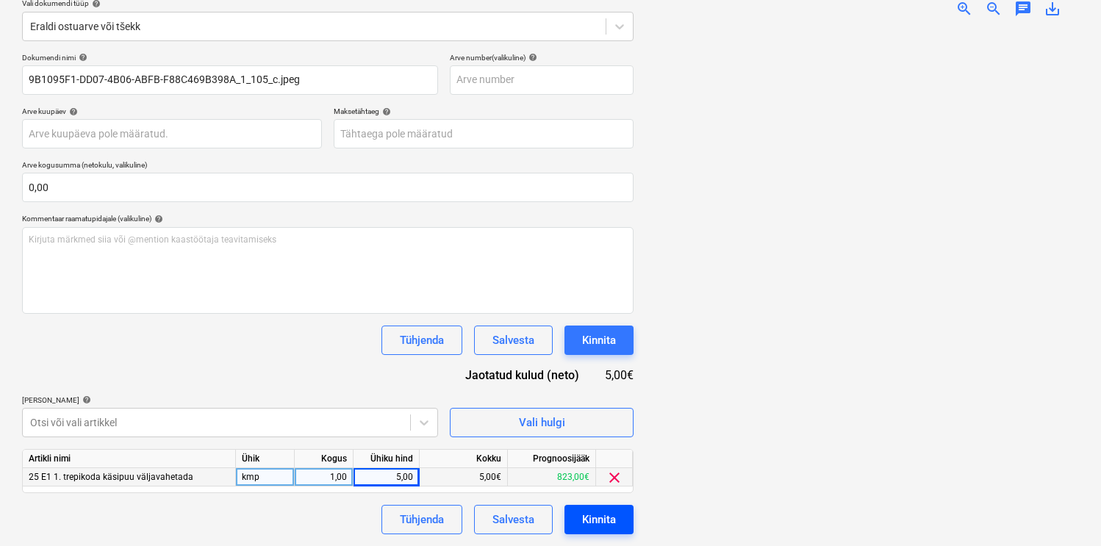
click at [600, 514] on div "Kinnita" at bounding box center [599, 519] width 34 height 19
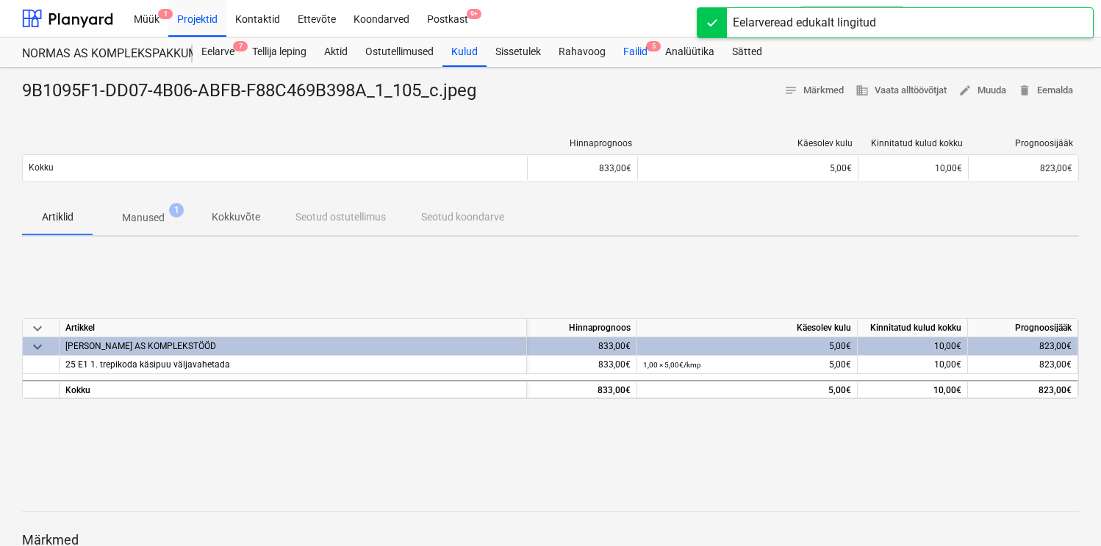
click at [639, 66] on div "Failid 5" at bounding box center [636, 51] width 42 height 29
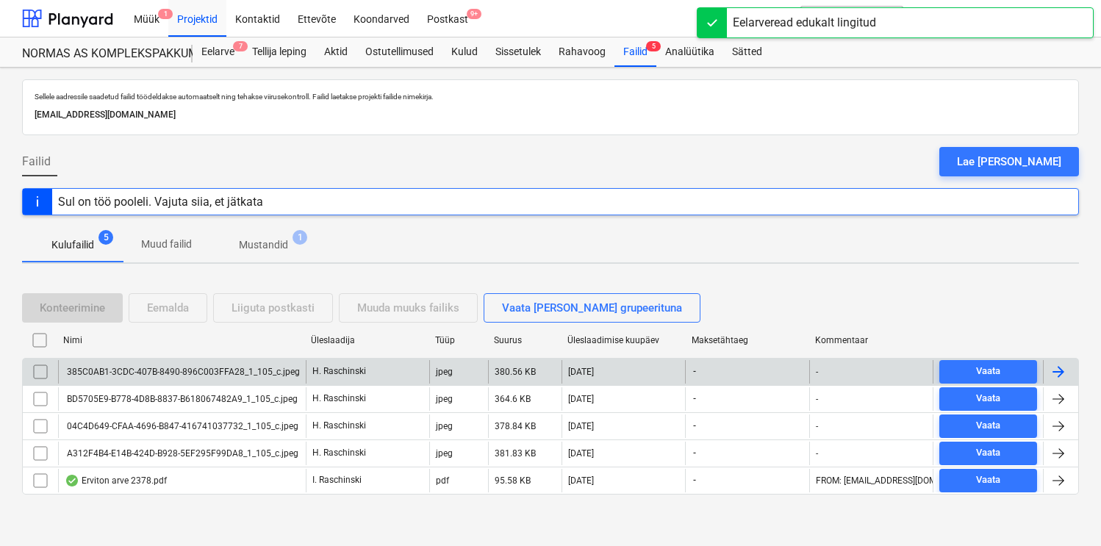
click at [182, 365] on div "385C0AB1-3CDC-407B-8490-896C003FFA28_1_105_c.jpeg" at bounding box center [182, 372] width 248 height 24
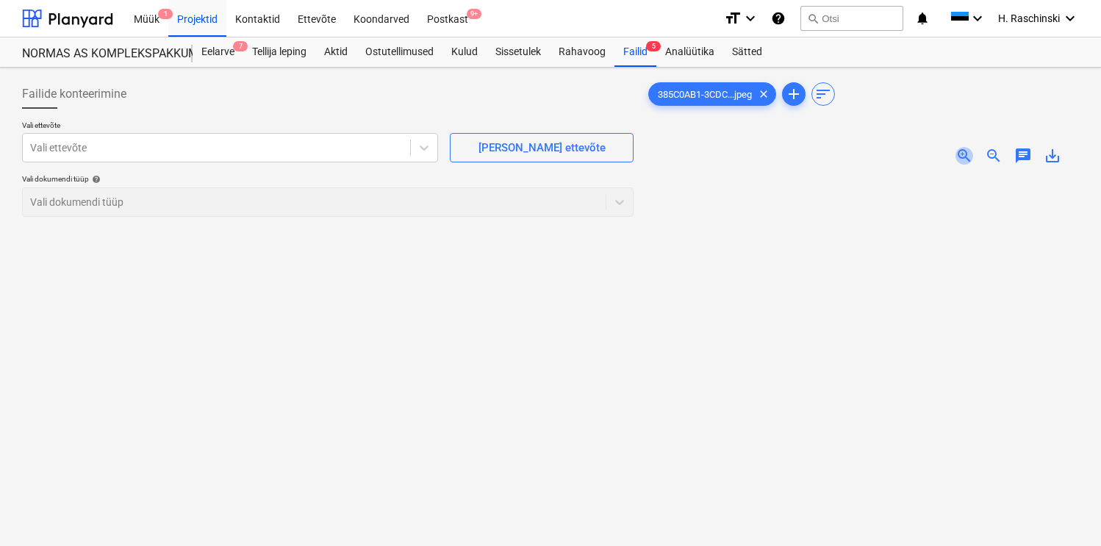
click at [961, 152] on span "zoom_in" at bounding box center [965, 156] width 18 height 18
click at [382, 154] on div at bounding box center [216, 147] width 373 height 15
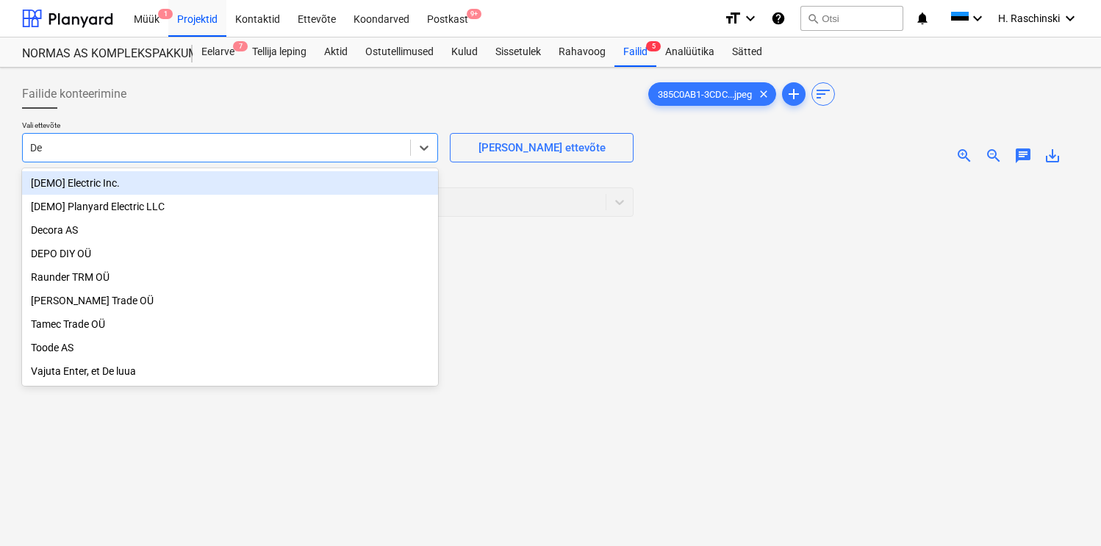
type input "Dep"
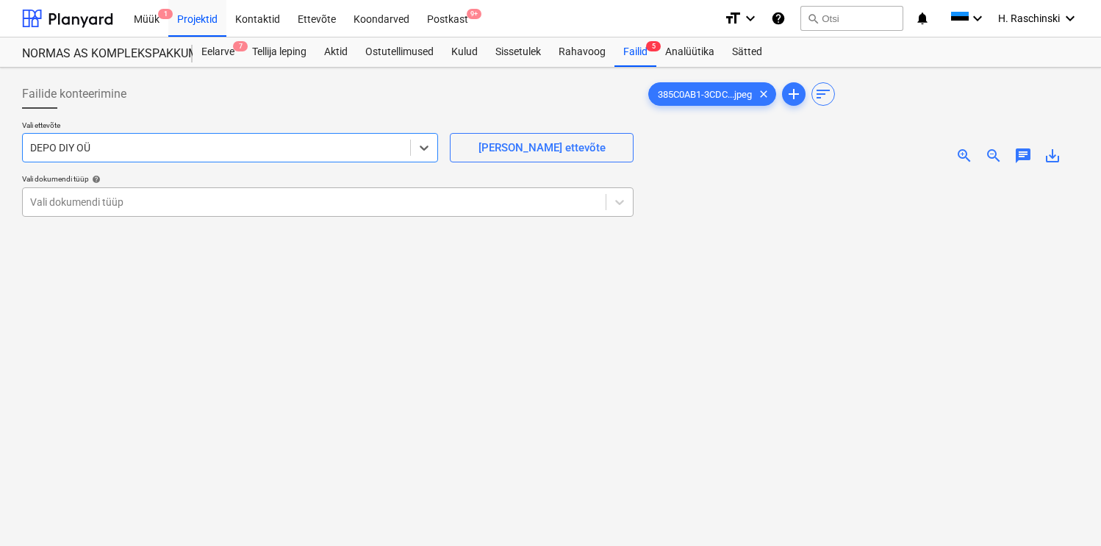
click at [245, 195] on div at bounding box center [314, 202] width 568 height 15
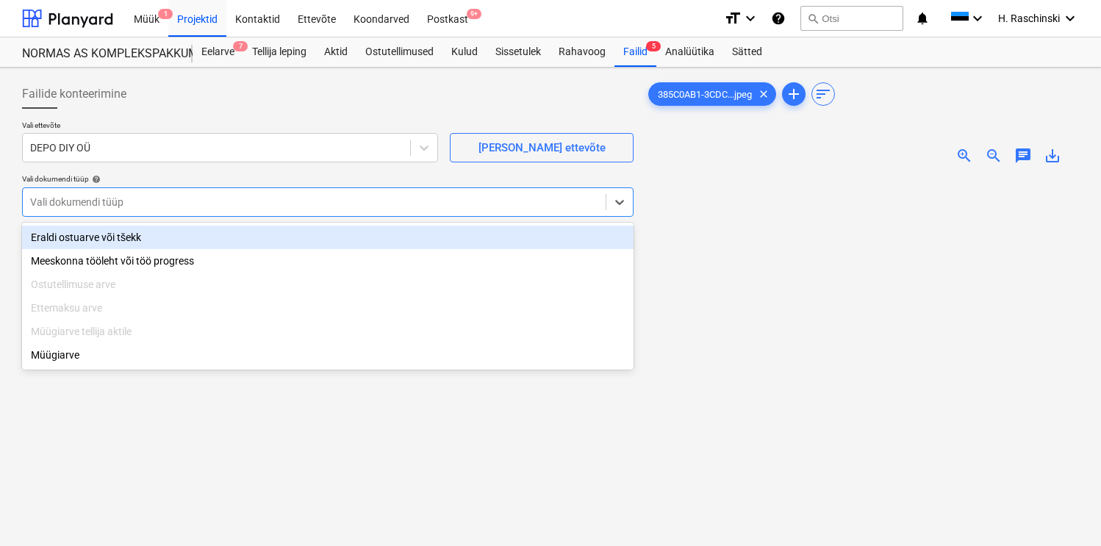
click at [201, 235] on div "Eraldi ostuarve või tšekk" at bounding box center [328, 238] width 612 height 24
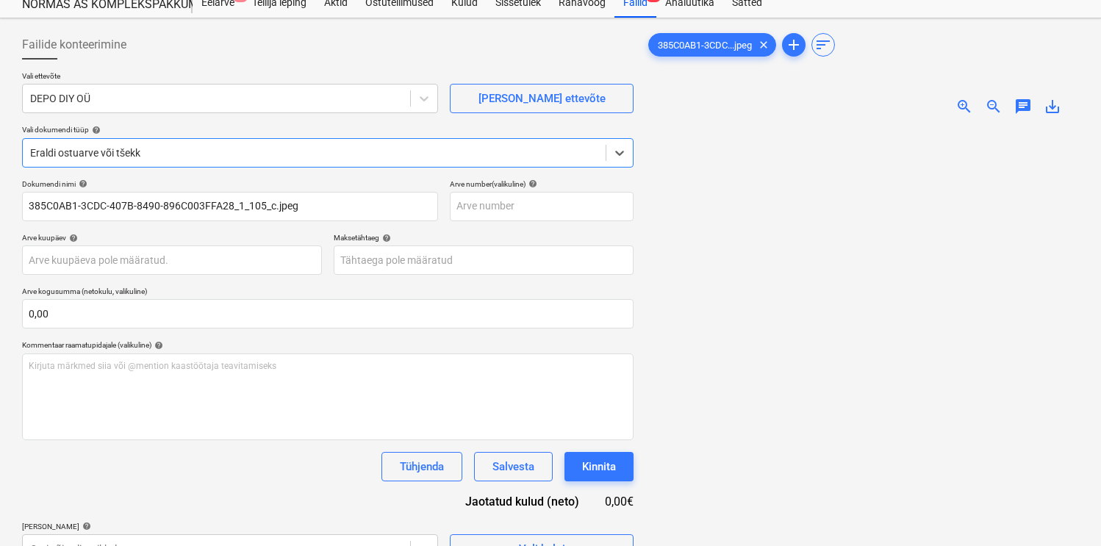
scroll to position [56, 0]
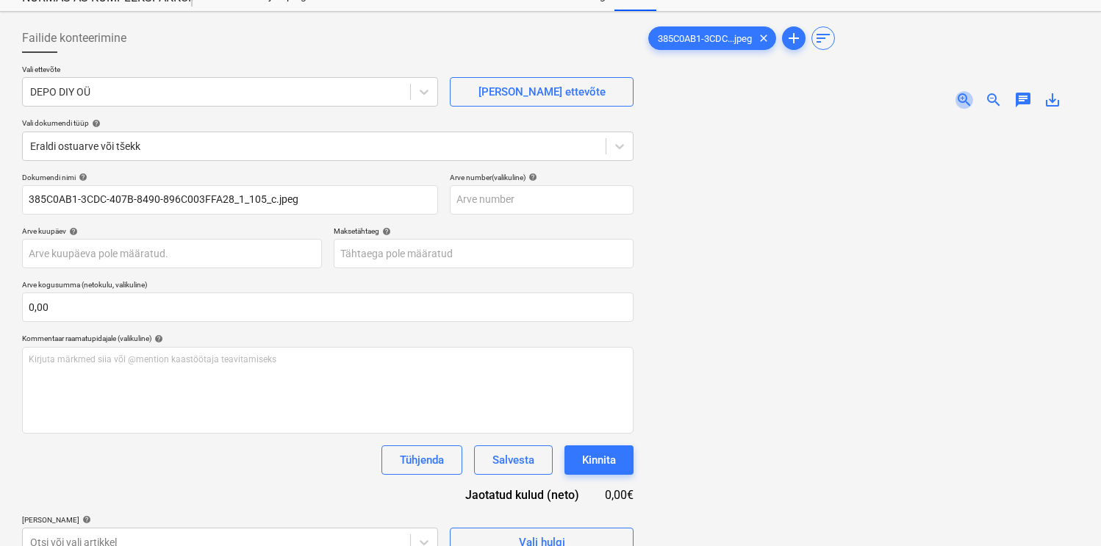
click at [963, 96] on span "zoom_in" at bounding box center [965, 100] width 18 height 18
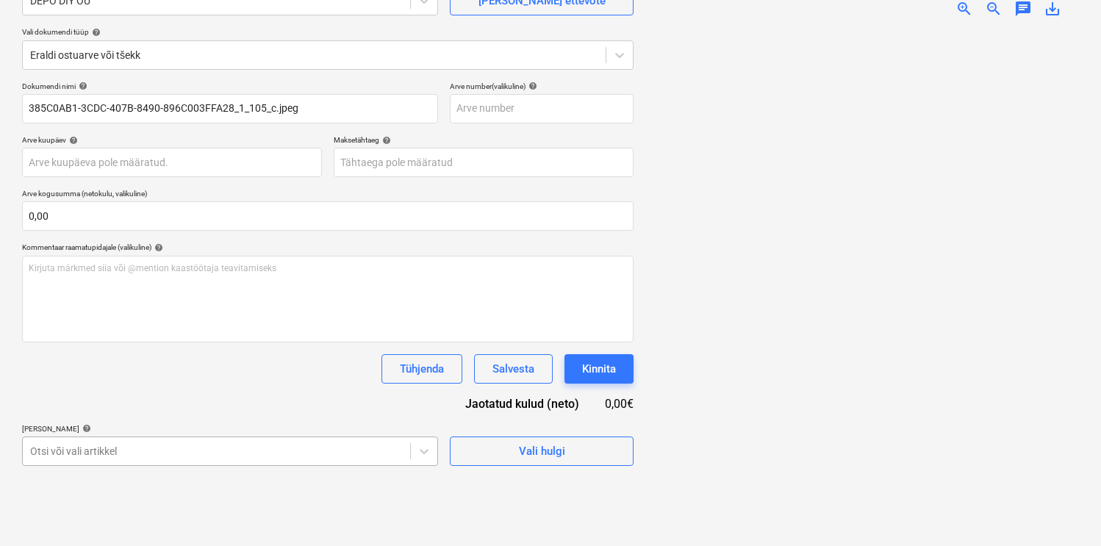
scroll to position [296, 0]
click at [318, 399] on body "Müük 1 Projektid Kontaktid Ettevõte Koondarved Postkast 9+ format_size keyboard…" at bounding box center [550, 126] width 1101 height 546
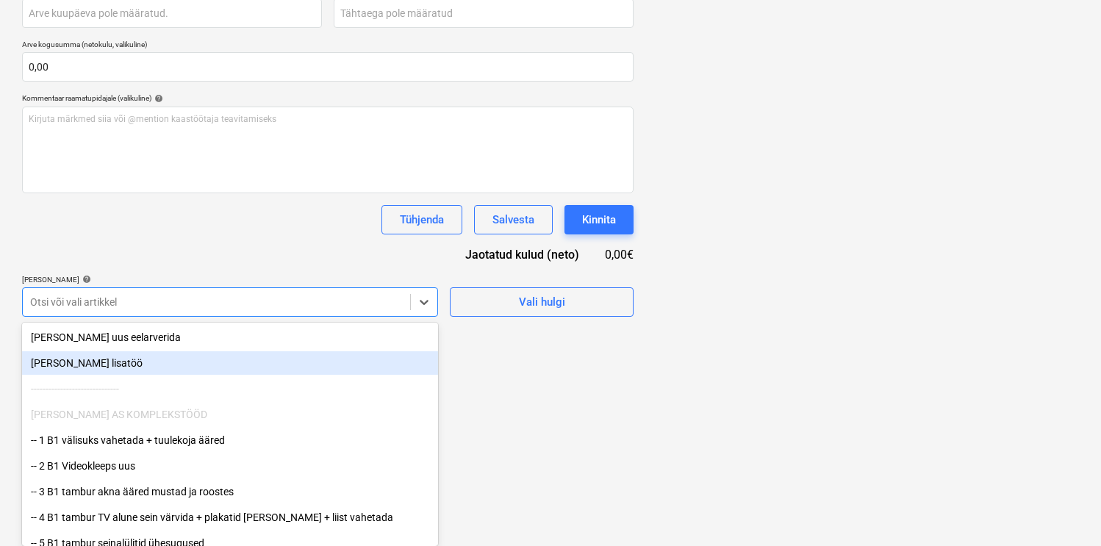
scroll to position [0, 47]
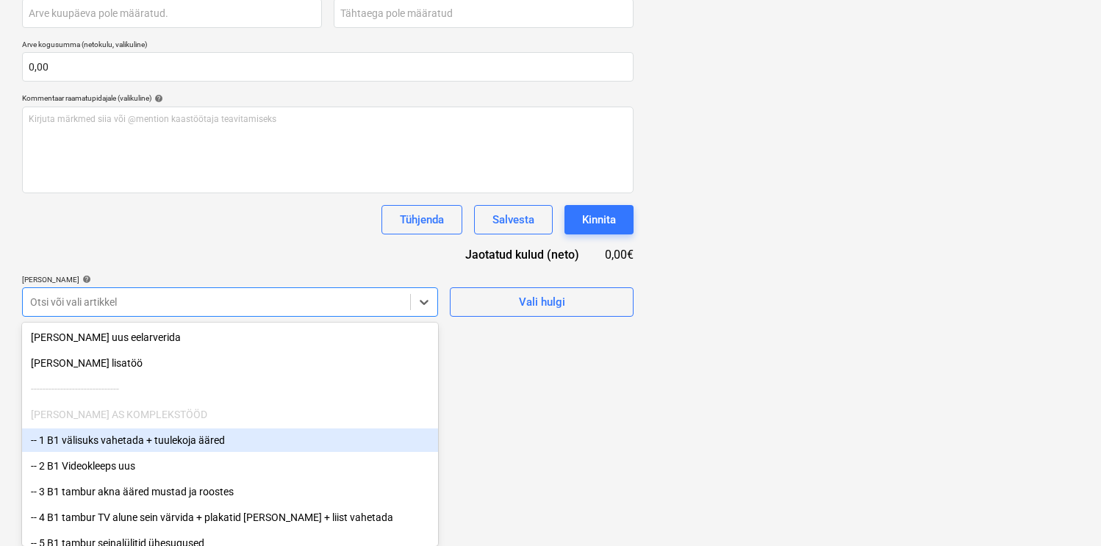
click at [257, 440] on div "-- 1 B1 välisuks vahetada + tuulekoja ääred" at bounding box center [230, 441] width 416 height 24
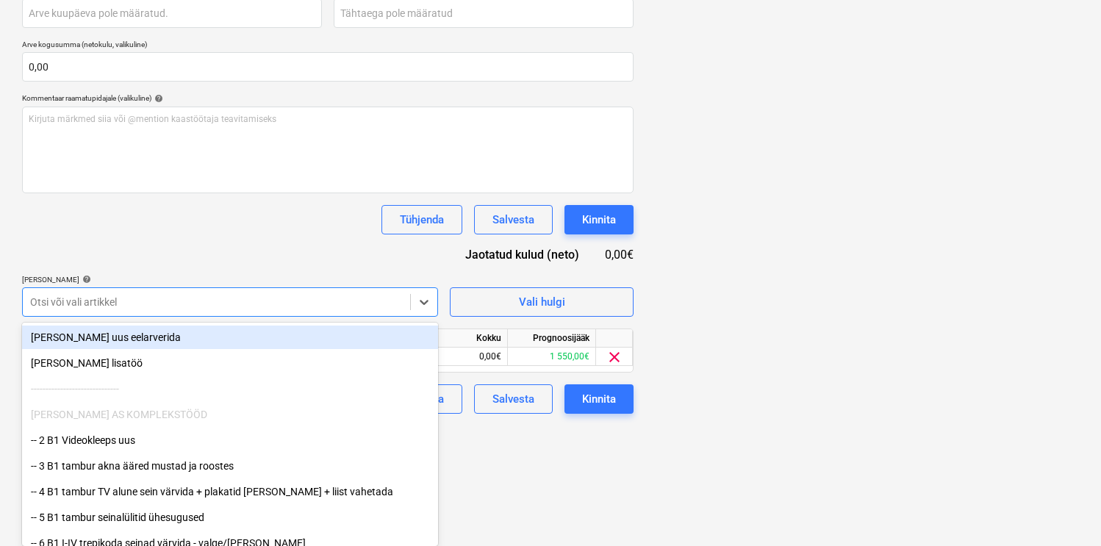
scroll to position [176, 0]
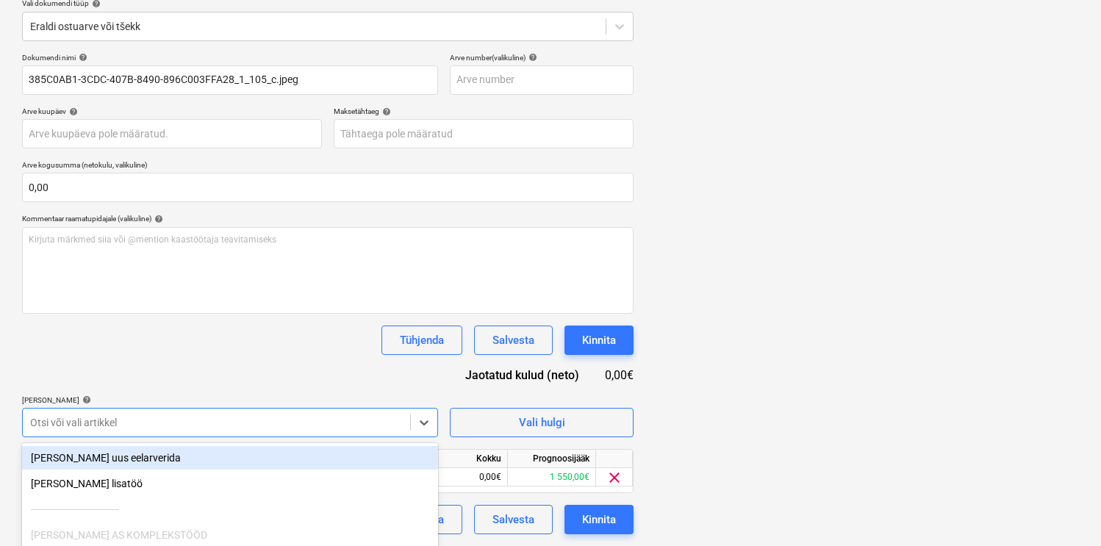
click at [263, 251] on div "Dokumendi nimi help 385C0AB1-3CDC-407B-8490-896C003FFA28_1_105_c.jpeg Arve numb…" at bounding box center [328, 294] width 612 height 482
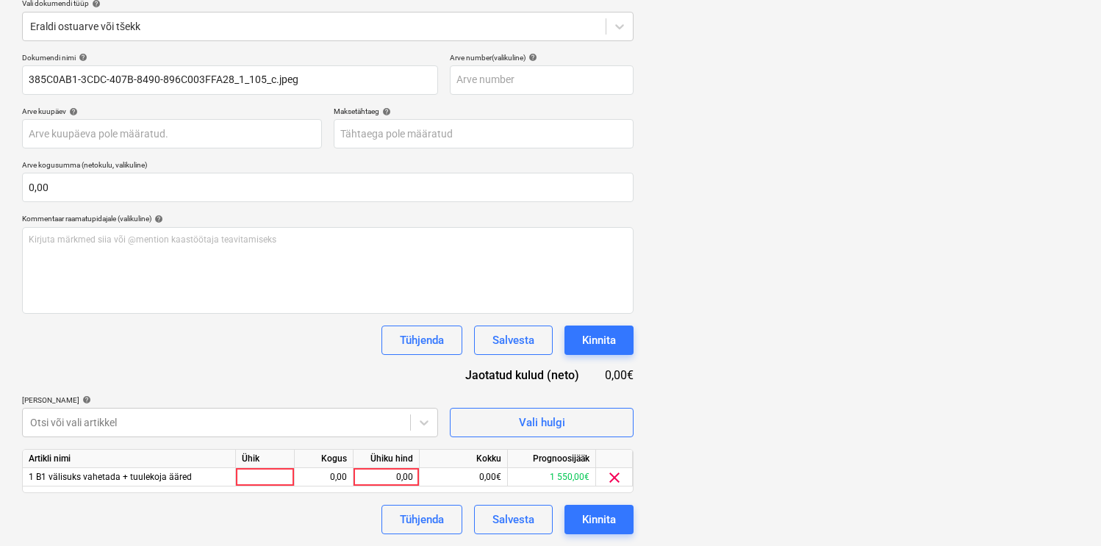
click at [260, 467] on div "Ühik" at bounding box center [265, 459] width 59 height 18
click at [260, 478] on div at bounding box center [265, 477] width 59 height 18
type input "kmp"
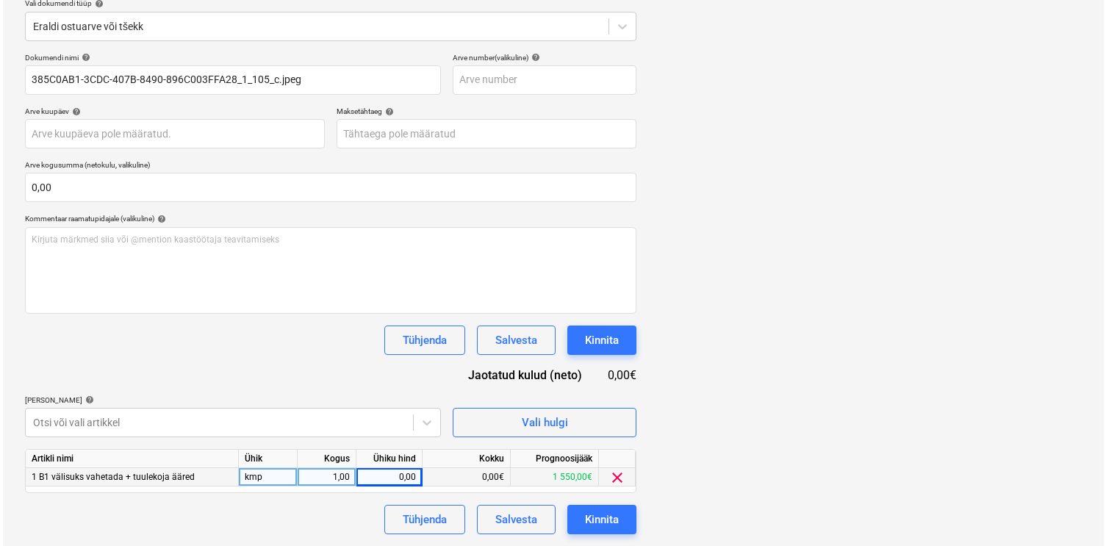
scroll to position [351, 47]
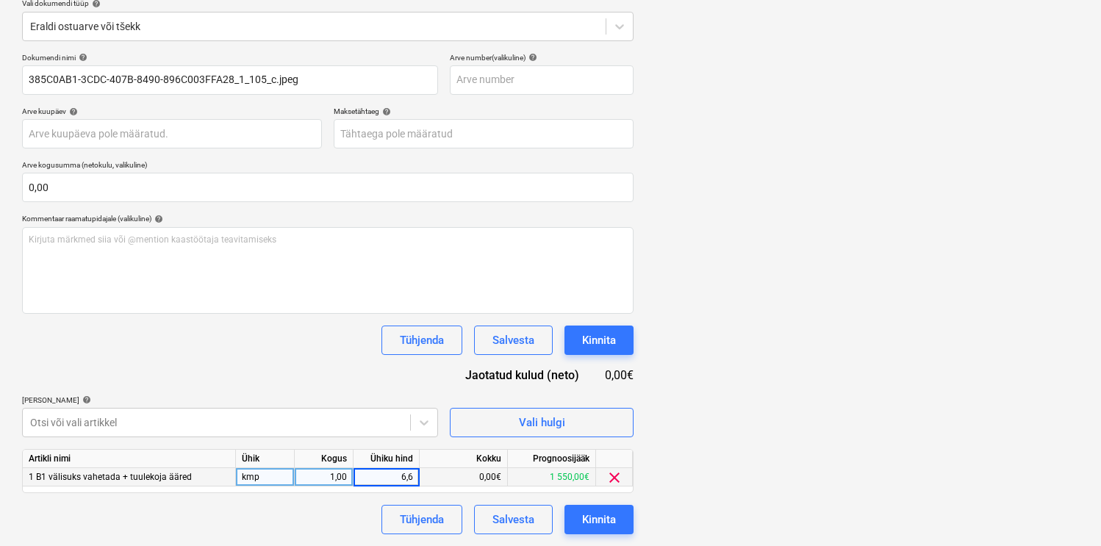
type input "6,69"
click at [572, 519] on button "Kinnita" at bounding box center [599, 519] width 69 height 29
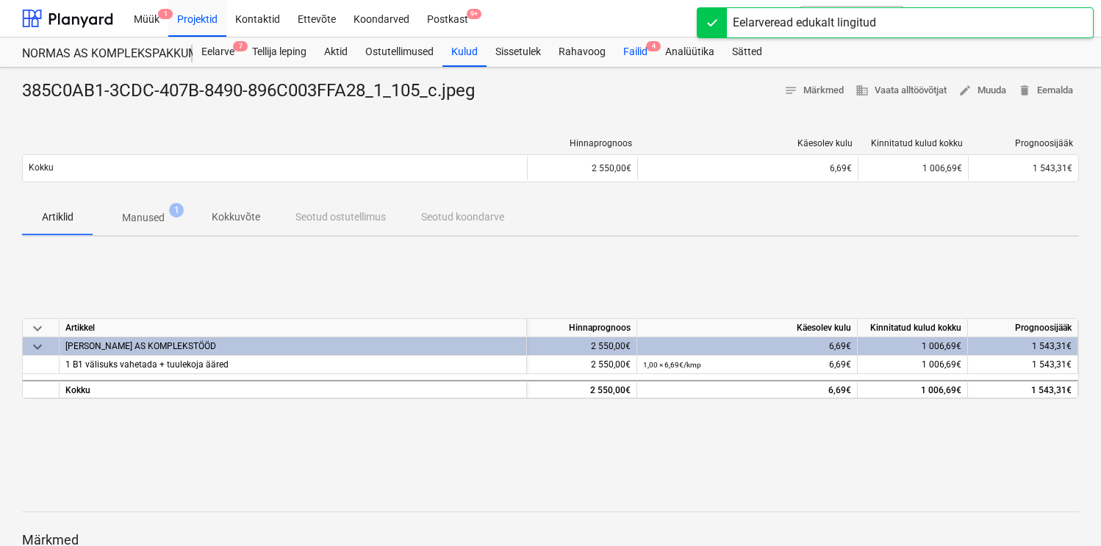
click at [639, 49] on div "Failid 4" at bounding box center [636, 51] width 42 height 29
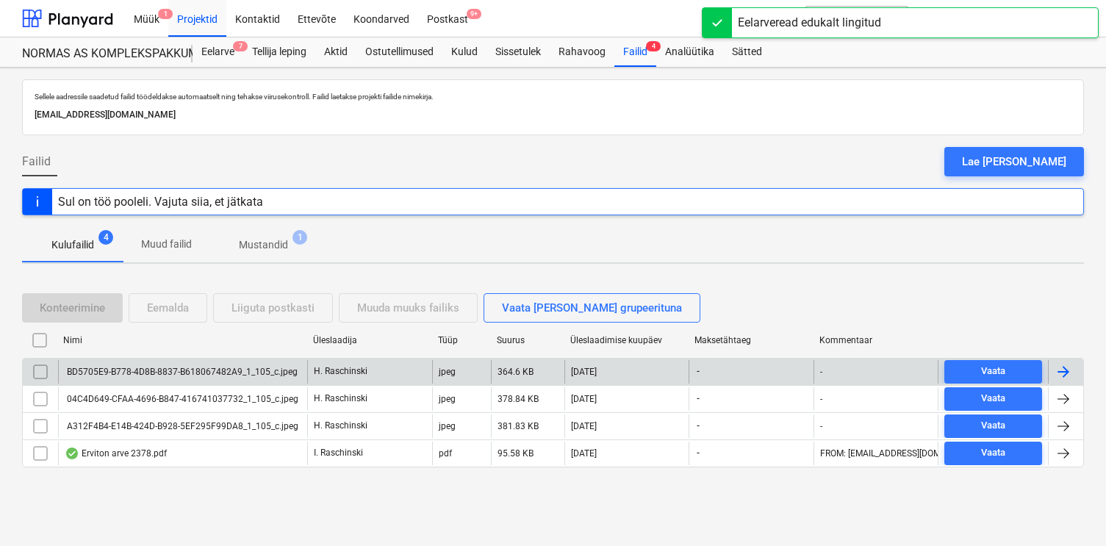
click at [149, 368] on div "BD5705E9-B778-4D8B-8837-B618067482A9_1_105_c.jpeg" at bounding box center [181, 372] width 233 height 10
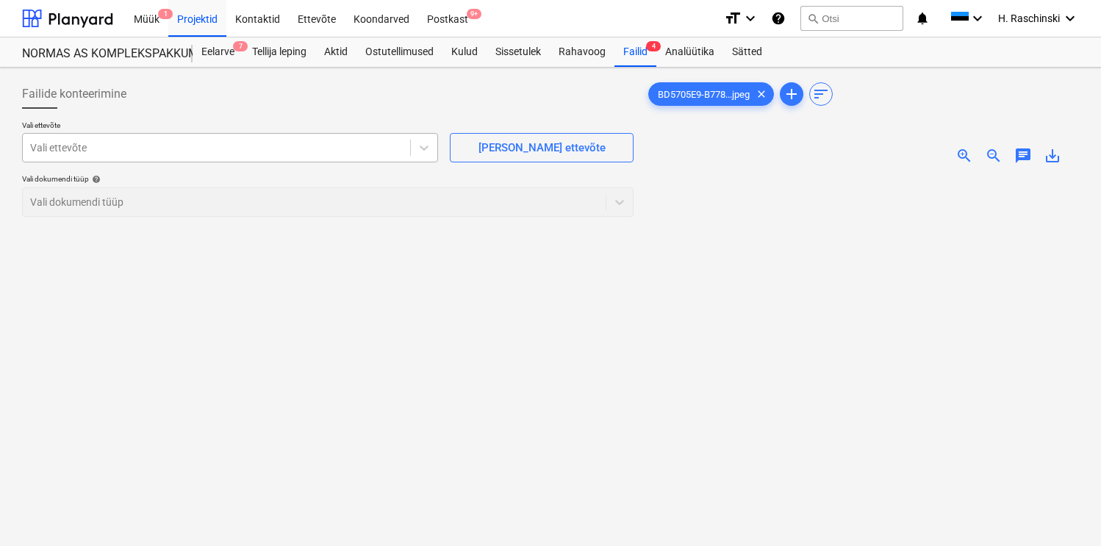
click at [371, 154] on div at bounding box center [216, 147] width 373 height 15
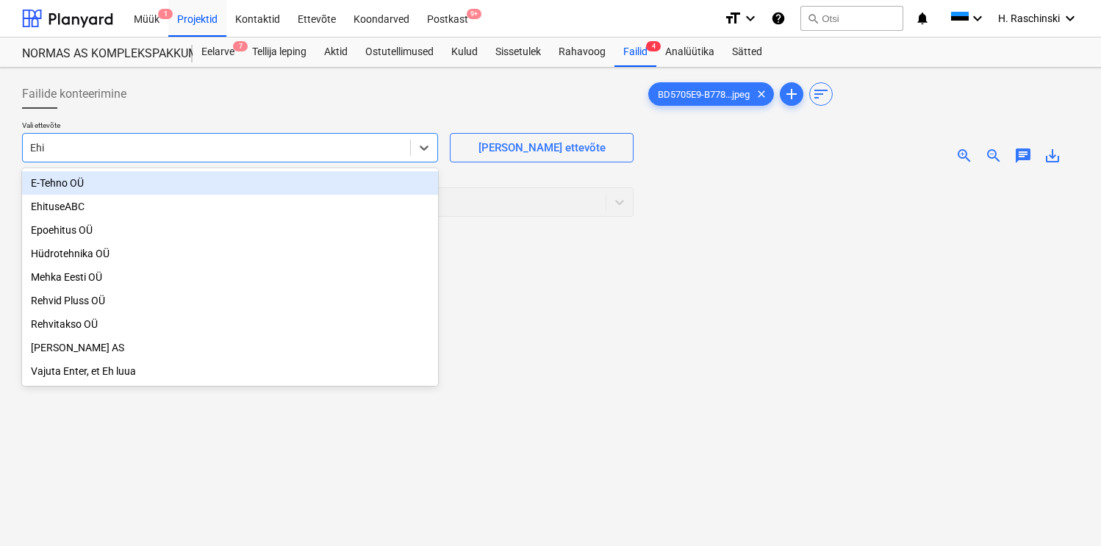
type input "Ehitu"
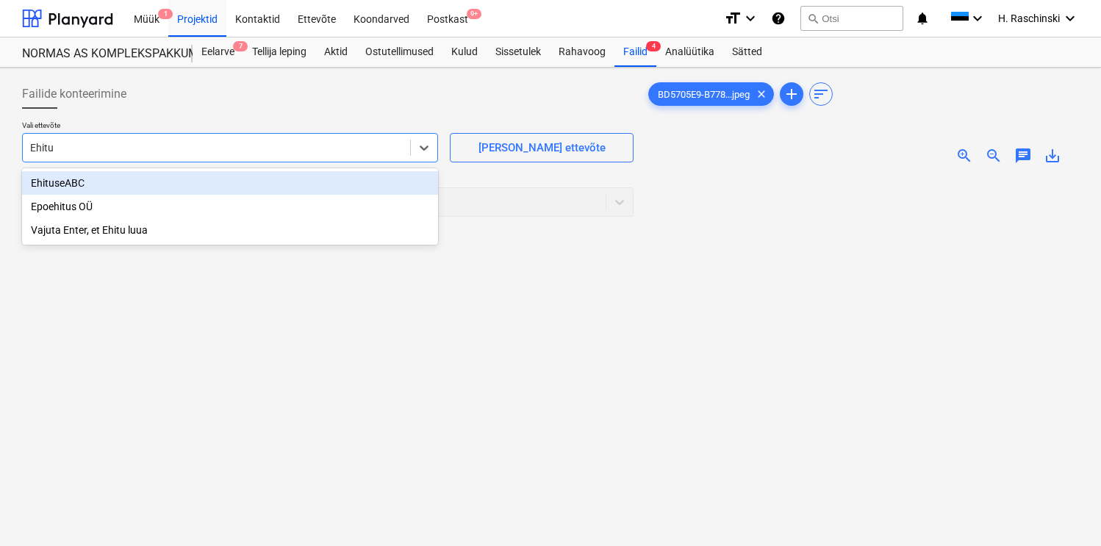
click at [271, 180] on div "EhituseABC" at bounding box center [230, 183] width 416 height 24
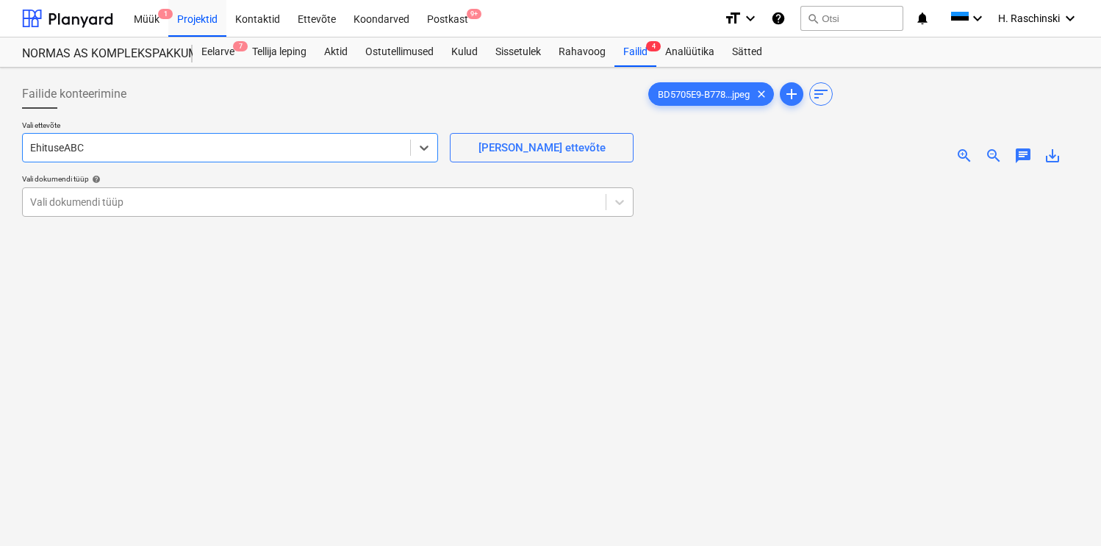
click at [247, 201] on div at bounding box center [314, 202] width 568 height 15
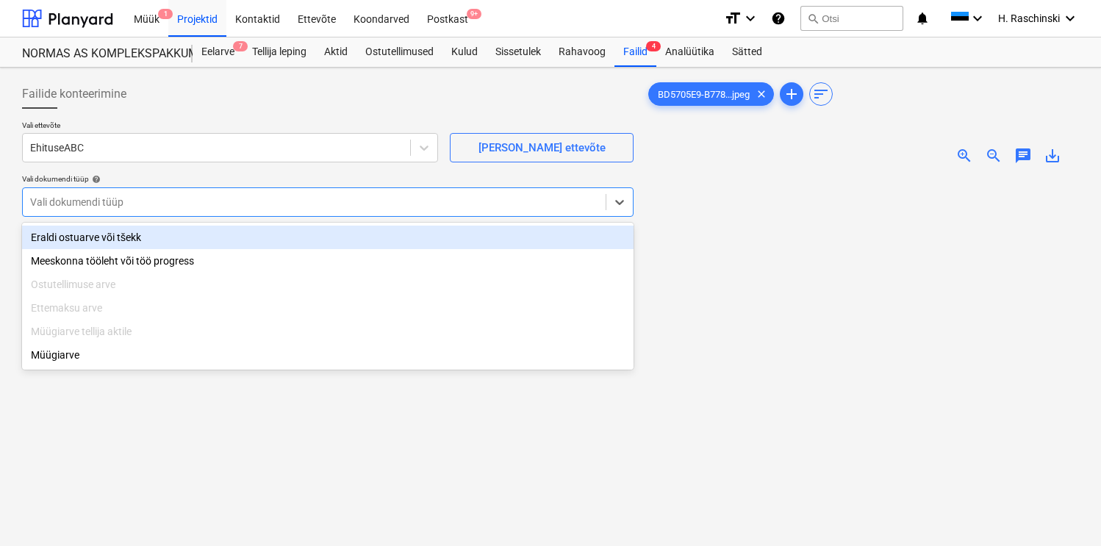
click at [214, 236] on div "Eraldi ostuarve või tšekk" at bounding box center [328, 238] width 612 height 24
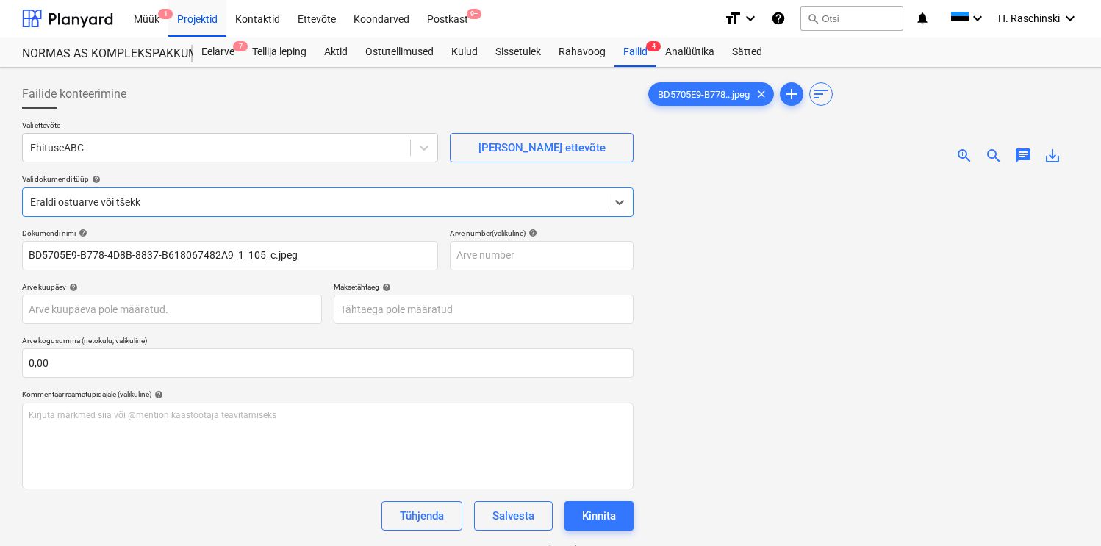
click at [956, 157] on span "zoom_in" at bounding box center [965, 156] width 18 height 18
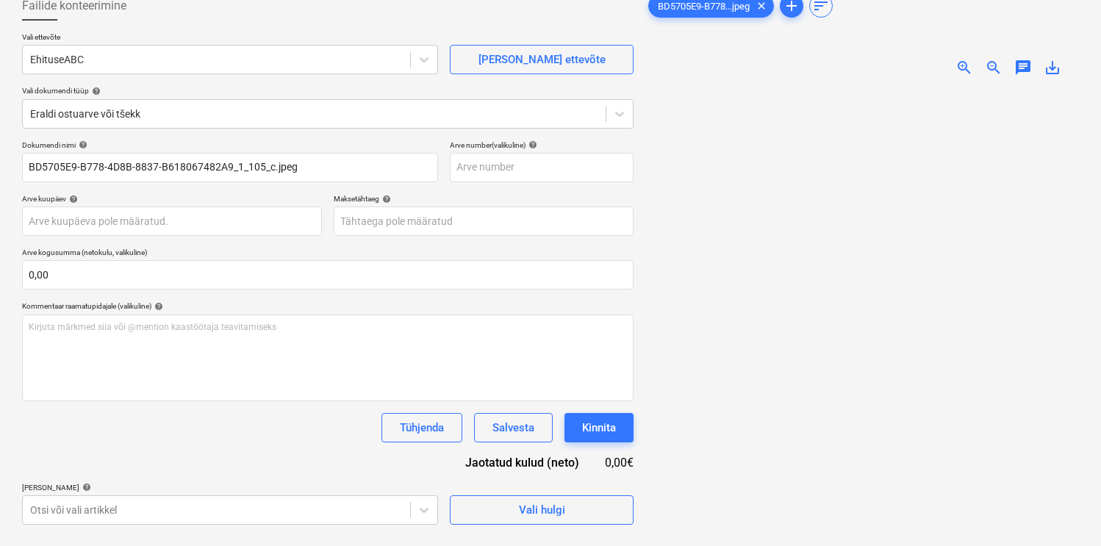
scroll to position [147, 0]
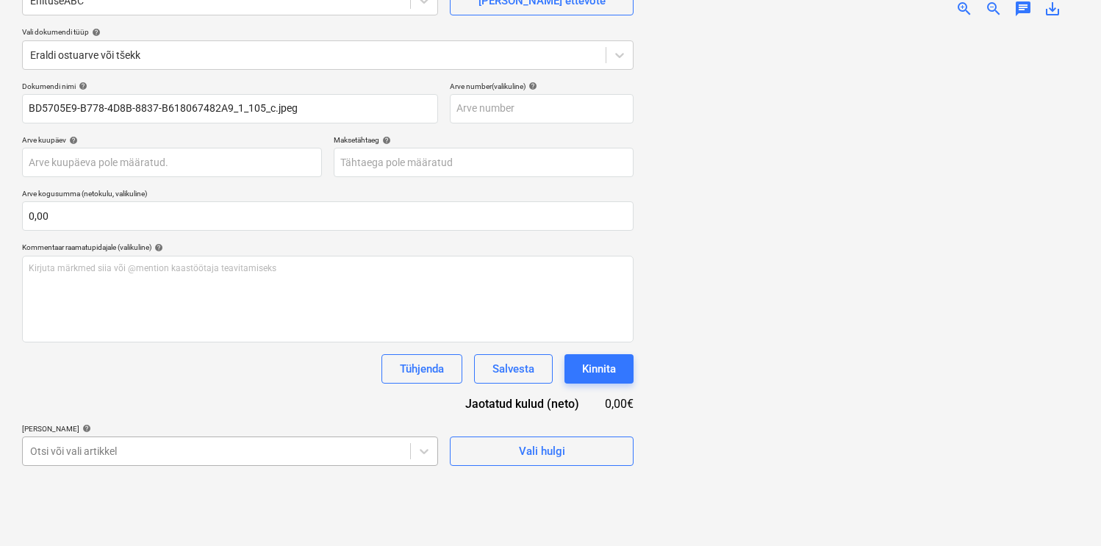
click at [211, 399] on body "Müük 1 Projektid Kontaktid Ettevõte Koondarved Postkast 9+ format_size keyboard…" at bounding box center [550, 126] width 1101 height 546
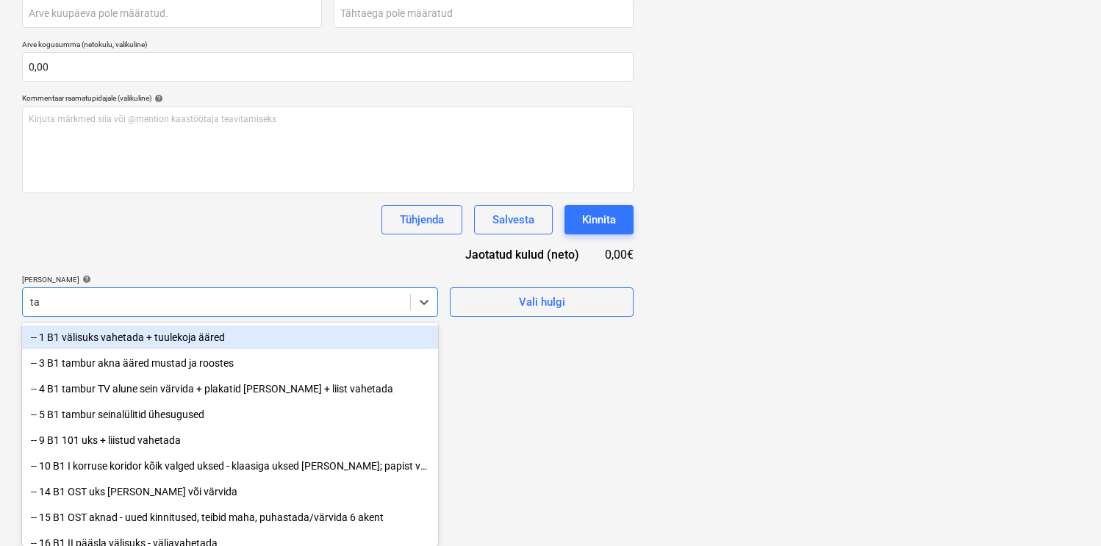
type input "tak"
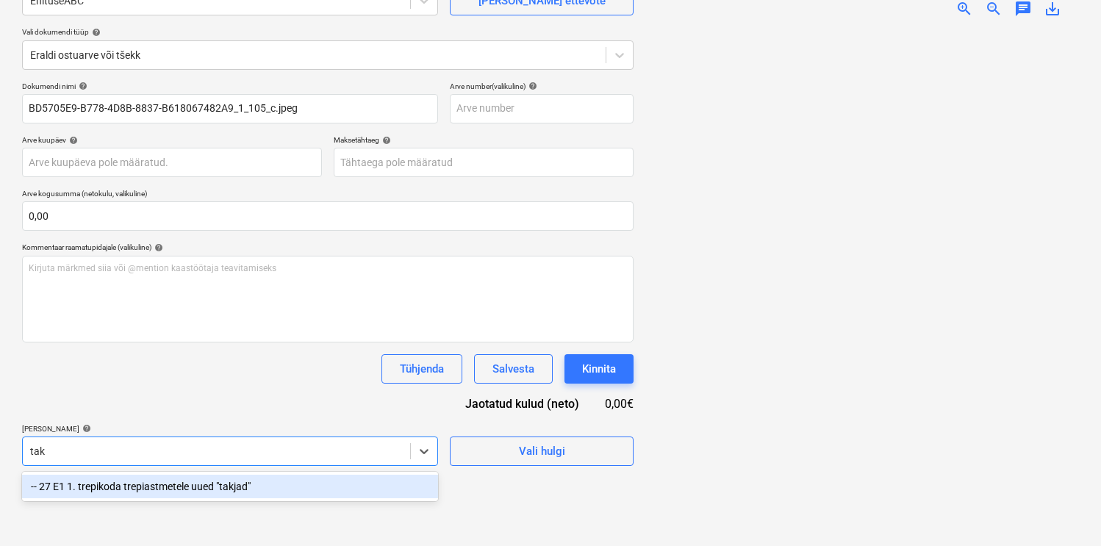
click at [191, 484] on div "-- 27 E1 1. trepikoda trepiastmetele uued "takjad"" at bounding box center [230, 487] width 416 height 24
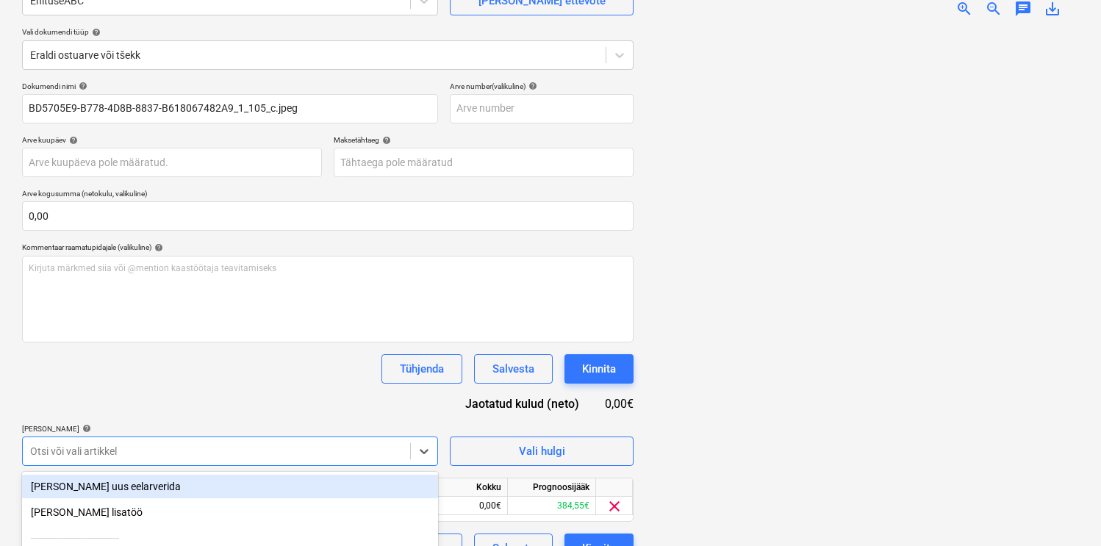
click at [239, 390] on div "Dokumendi nimi help BD5705E9-B778-4D8B-8837-B618067482A9_1_105_c.jpeg Arve numb…" at bounding box center [328, 323] width 612 height 482
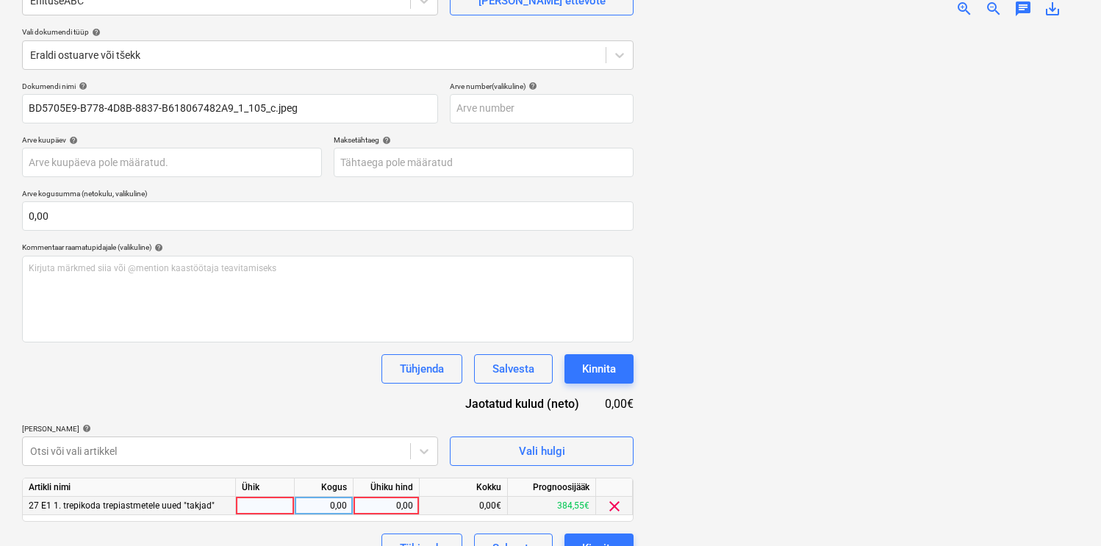
click at [254, 501] on div at bounding box center [265, 506] width 59 height 18
type input "kmp"
type input "17,42"
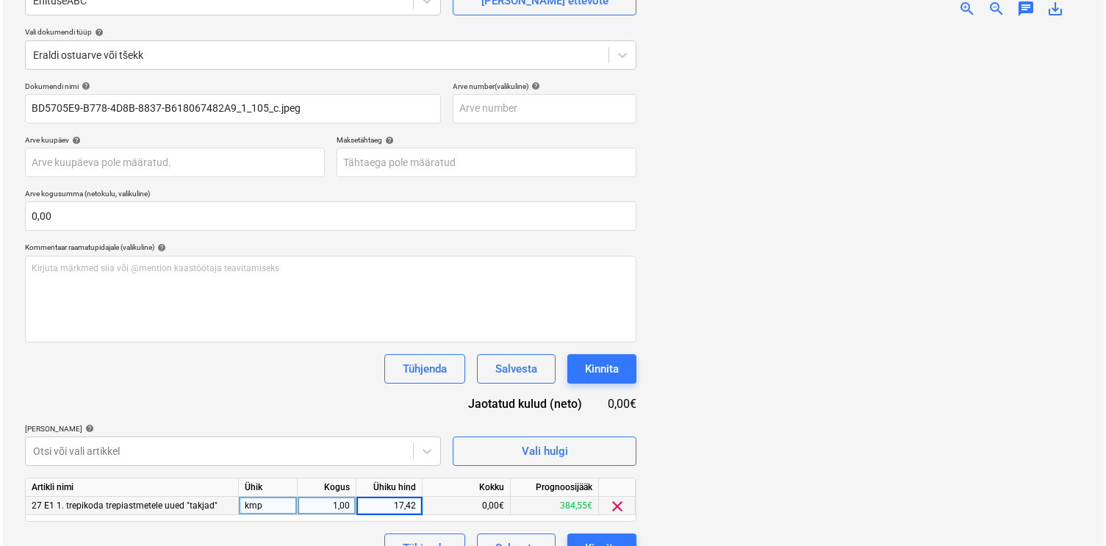
scroll to position [176, 0]
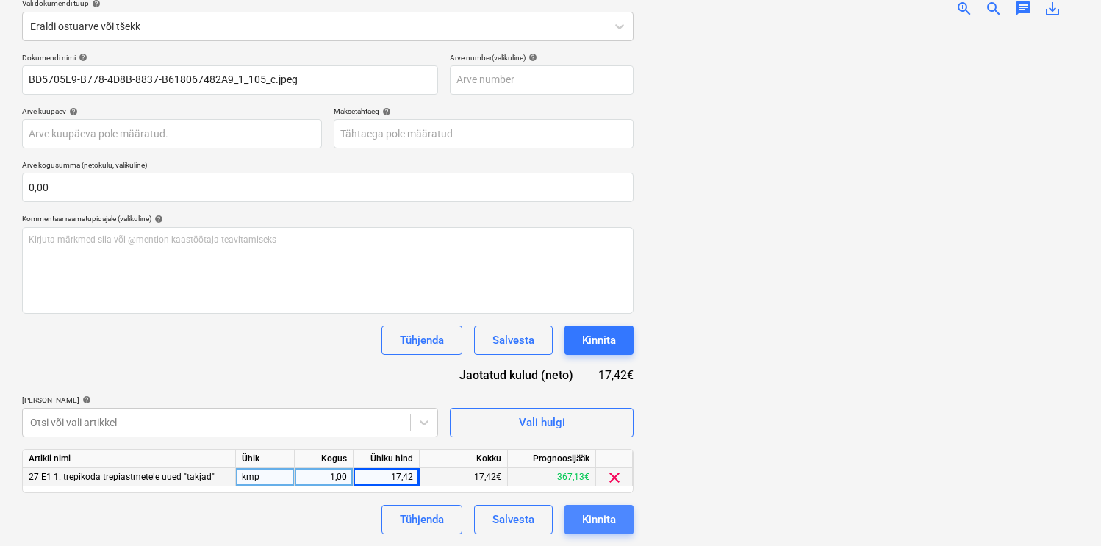
click at [593, 512] on div "Kinnita" at bounding box center [599, 519] width 34 height 19
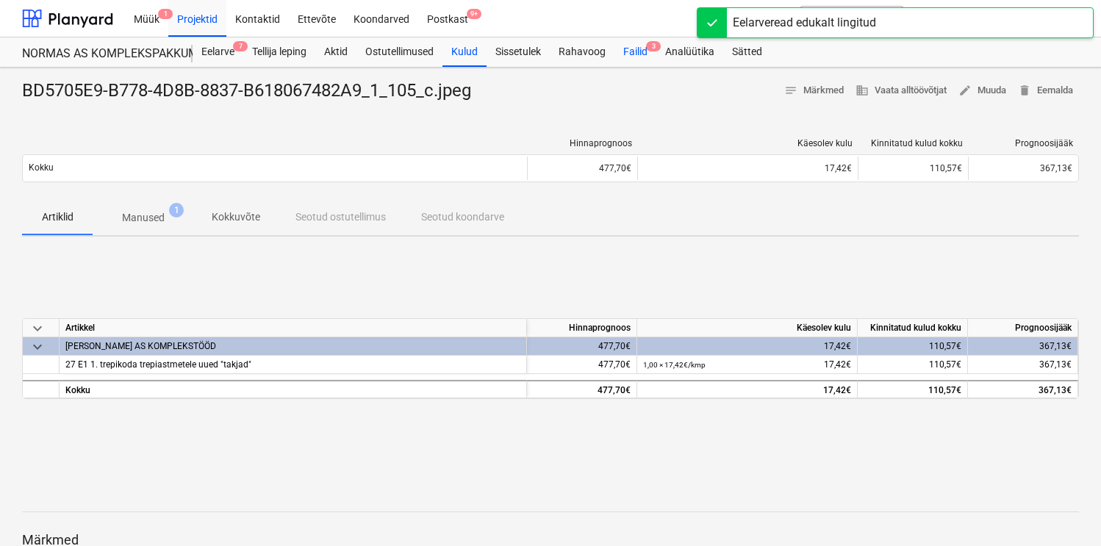
click at [623, 55] on div "Failid 3" at bounding box center [636, 51] width 42 height 29
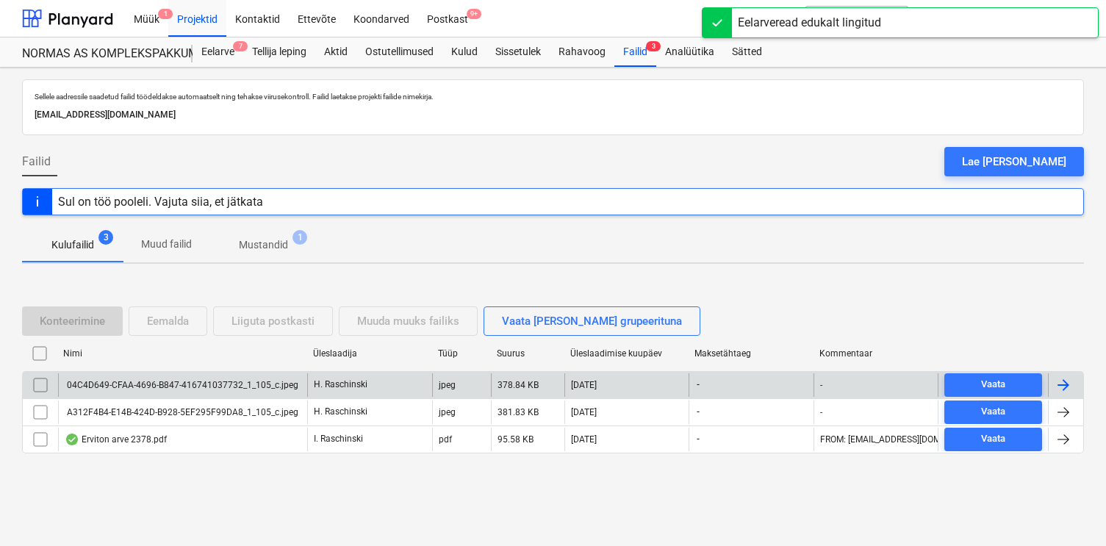
click at [140, 378] on div "04C4D649-CFAA-4696-B847-416741037732_1_105_c.jpeg" at bounding box center [182, 385] width 249 height 24
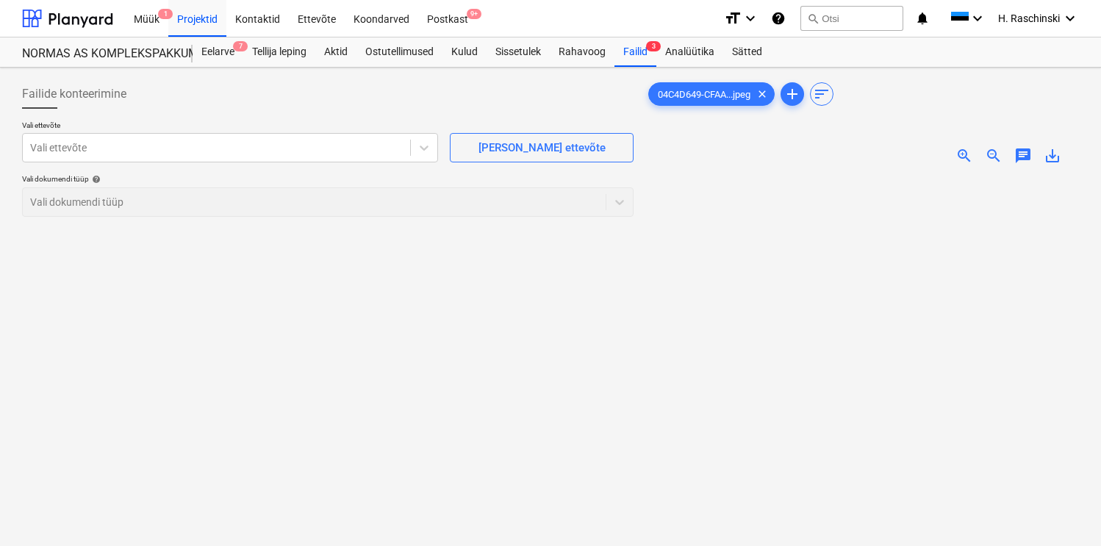
click at [966, 149] on span "zoom_in" at bounding box center [965, 156] width 18 height 18
click at [370, 148] on div at bounding box center [216, 147] width 373 height 15
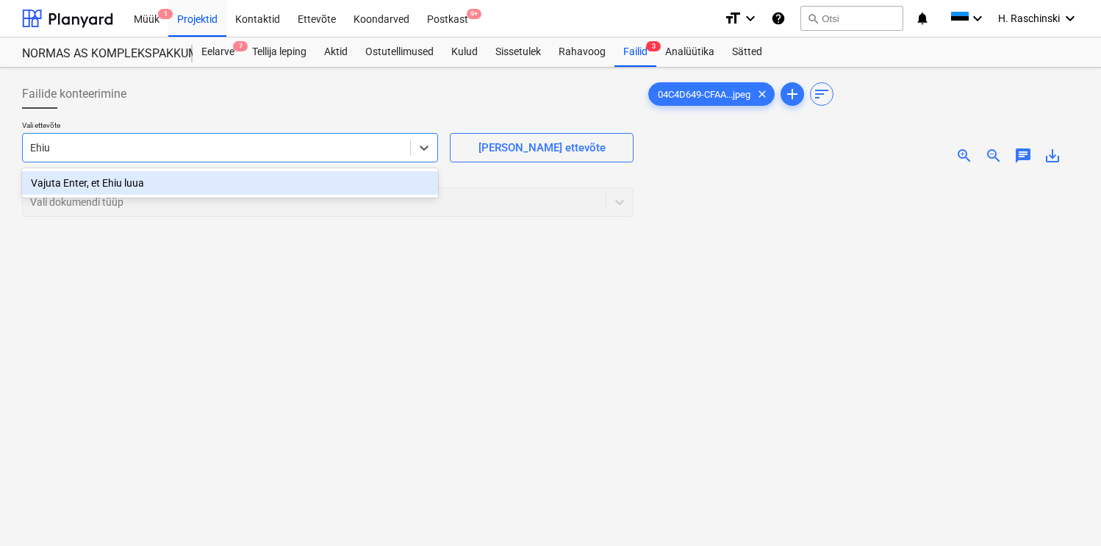
type input "Ehi"
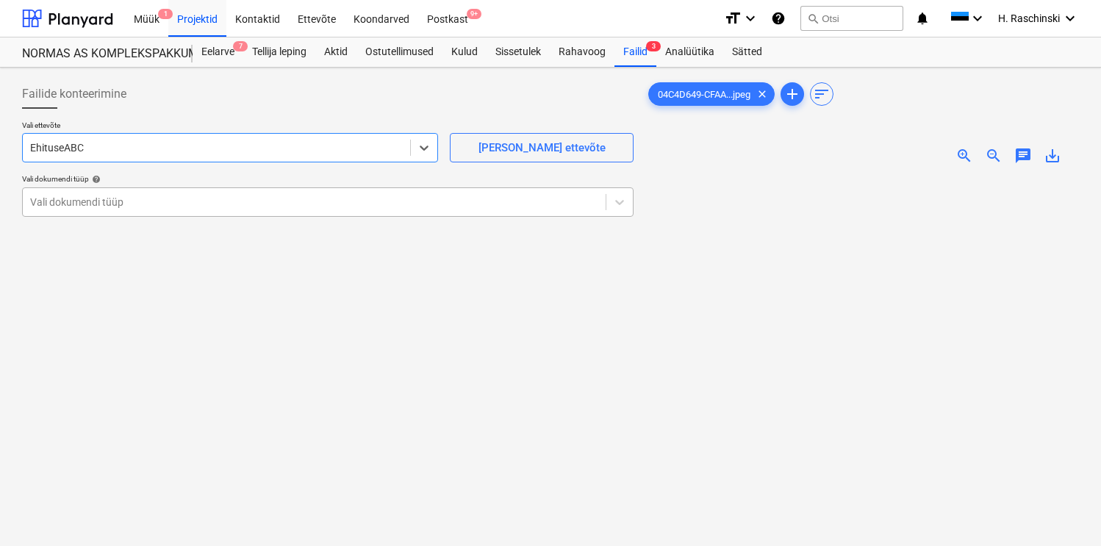
click at [267, 206] on div at bounding box center [314, 202] width 568 height 15
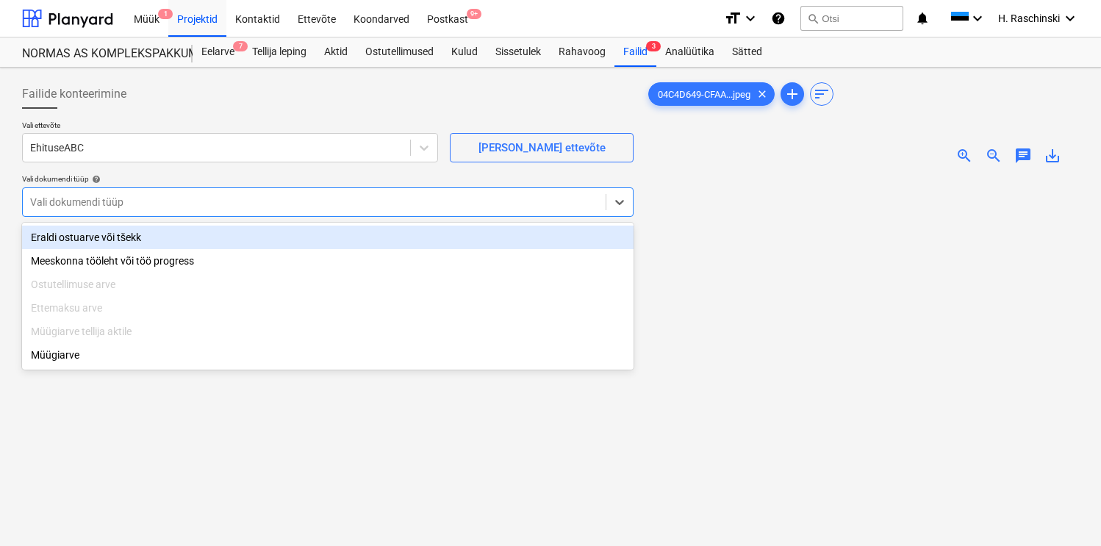
click at [188, 235] on div "Eraldi ostuarve või tšekk" at bounding box center [328, 238] width 612 height 24
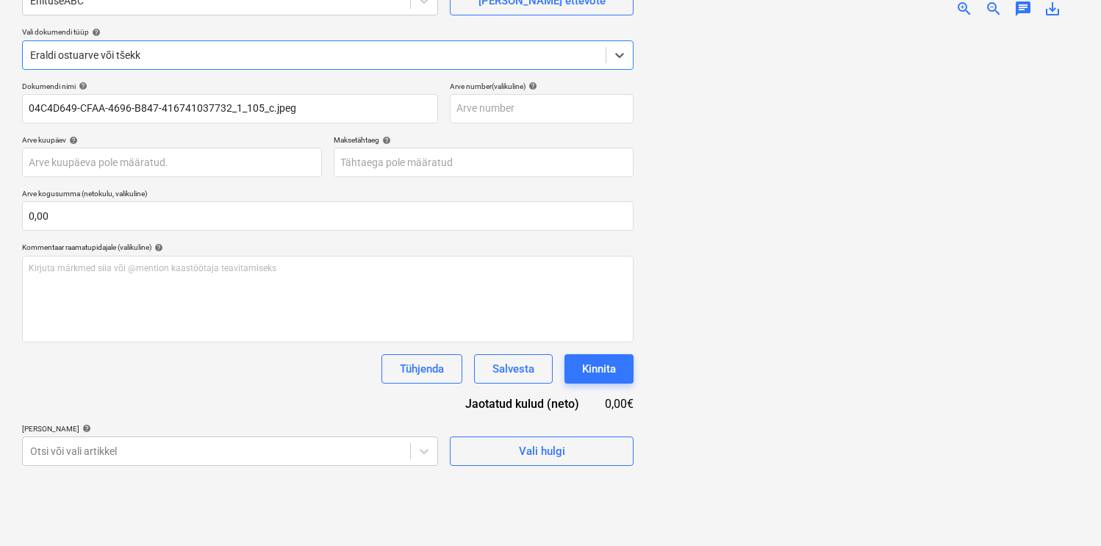
scroll to position [104, 0]
click at [308, 399] on body "Müük 1 Projektid Kontaktid Ettevõte Koondarved Postkast 9+ format_size keyboard…" at bounding box center [550, 126] width 1101 height 546
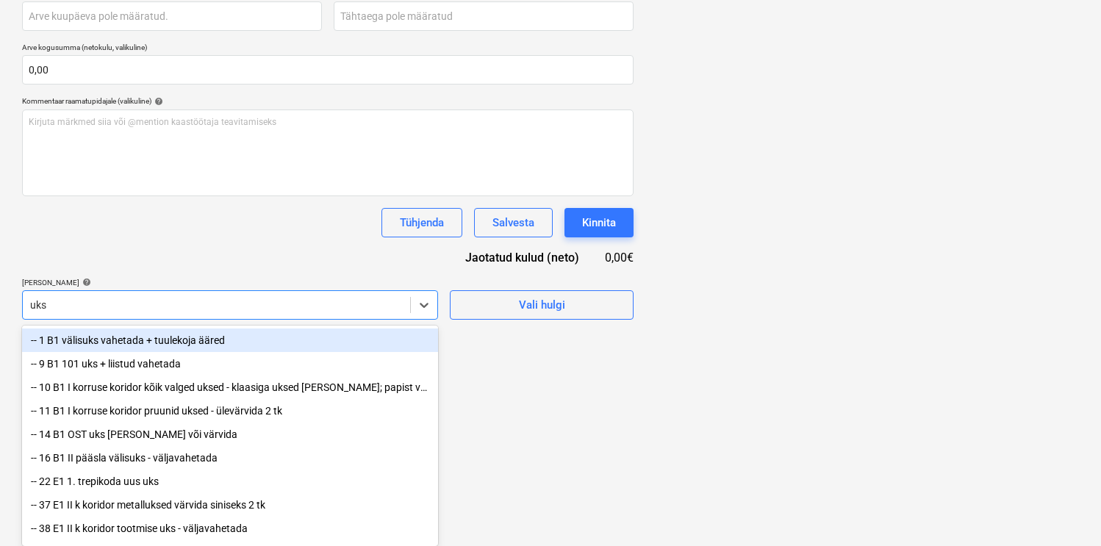
type input "ukse"
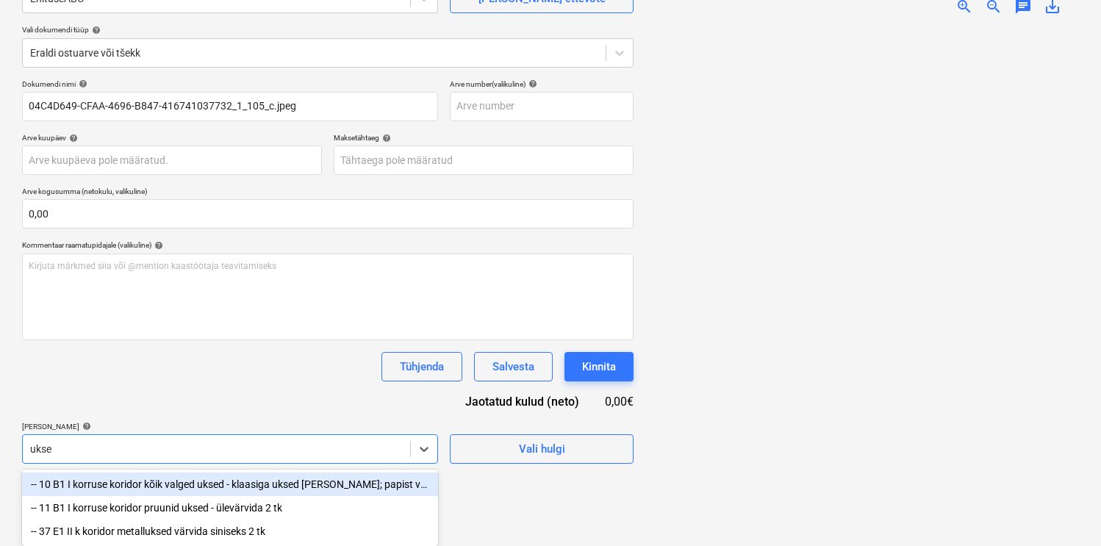
scroll to position [150, 0]
click at [271, 477] on div "-- 10 B1 I korruse koridor kõik valged uksed - klaasiga uksed pesta; papist vah…" at bounding box center [230, 485] width 416 height 24
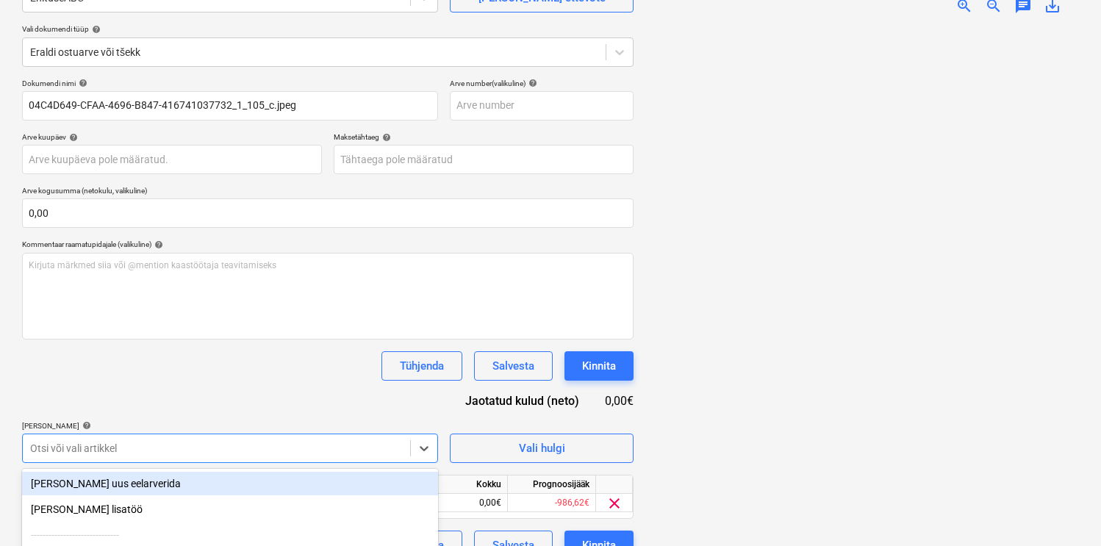
click at [282, 390] on div "Dokumendi nimi help 04C4D649-CFAA-4696-B847-416741037732_1_105_c.jpeg Arve numb…" at bounding box center [328, 320] width 612 height 482
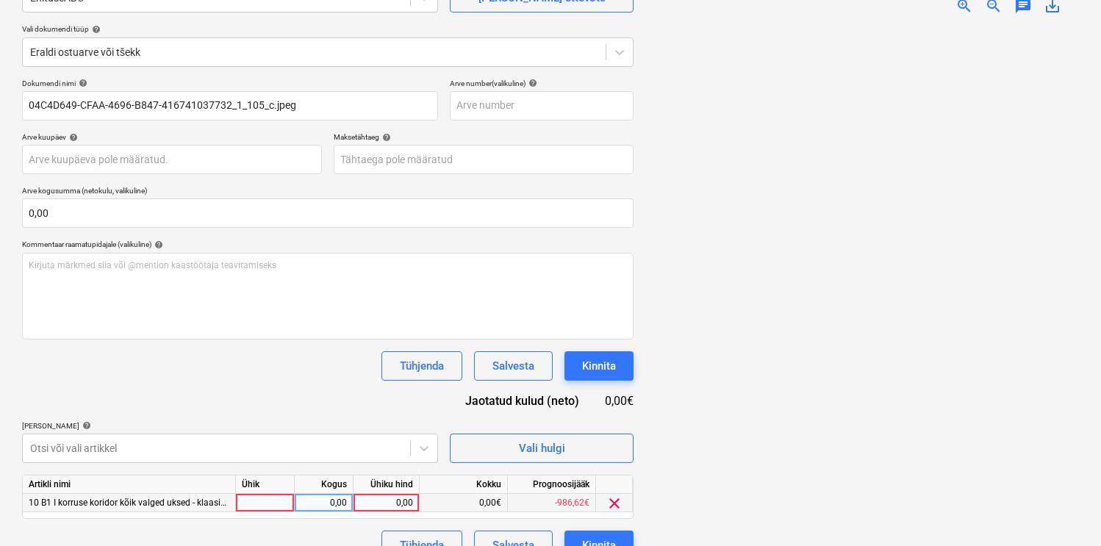
click at [268, 507] on div at bounding box center [265, 503] width 59 height 18
type input "kmp"
type input "9,27"
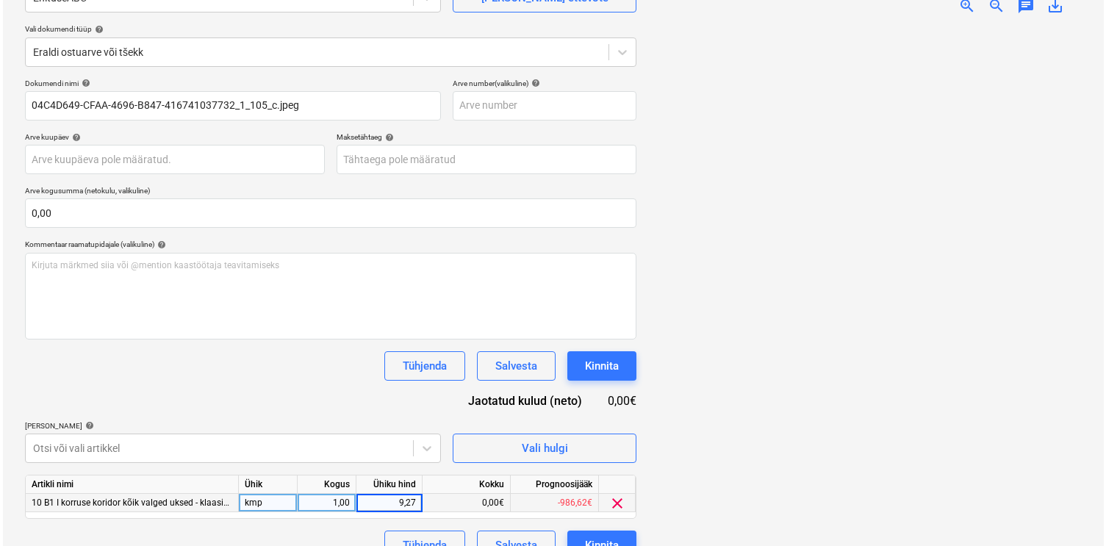
scroll to position [176, 0]
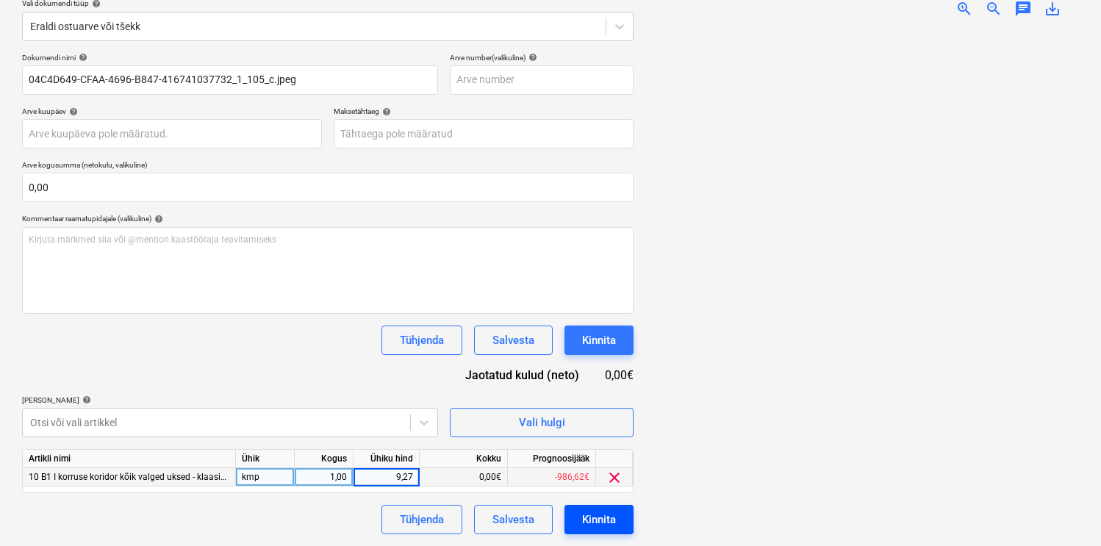
click at [598, 508] on button "Kinnita" at bounding box center [599, 519] width 69 height 29
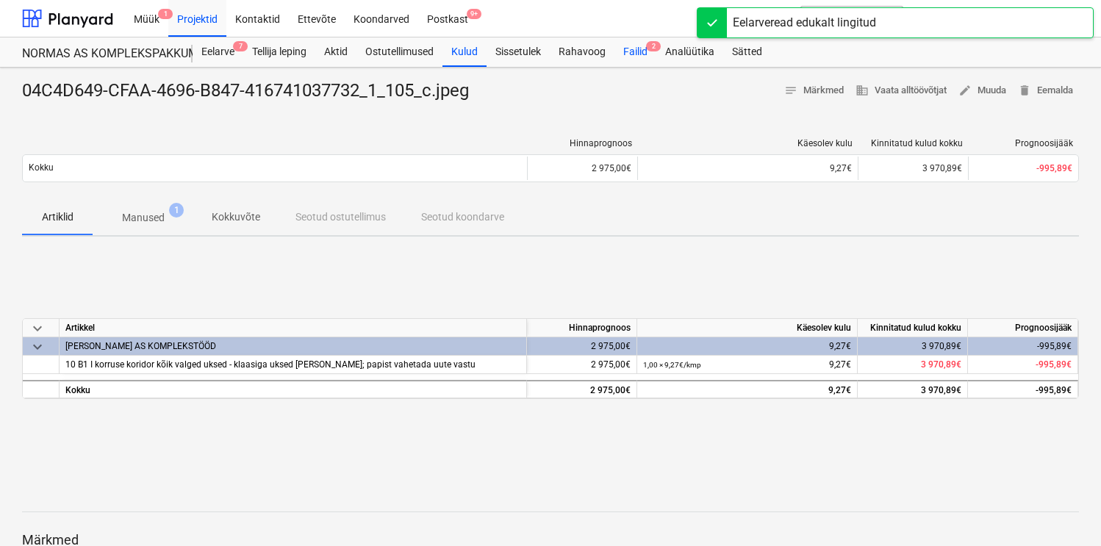
click at [640, 51] on div "Failid 2" at bounding box center [636, 51] width 42 height 29
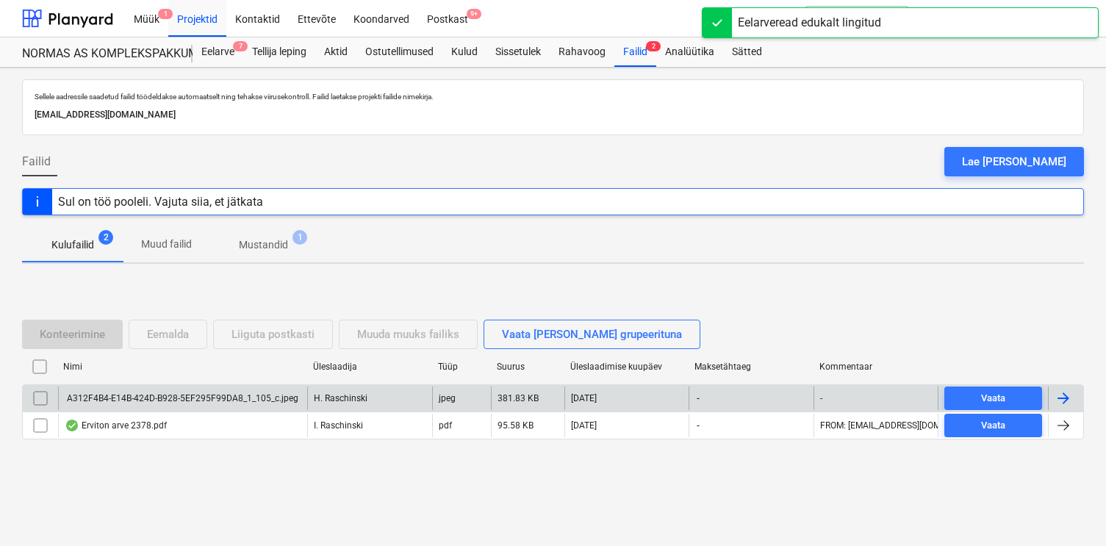
click at [206, 390] on div "A312F4B4-E14B-424D-B928-5EF295F99DA8_1_105_c.jpeg" at bounding box center [182, 399] width 249 height 24
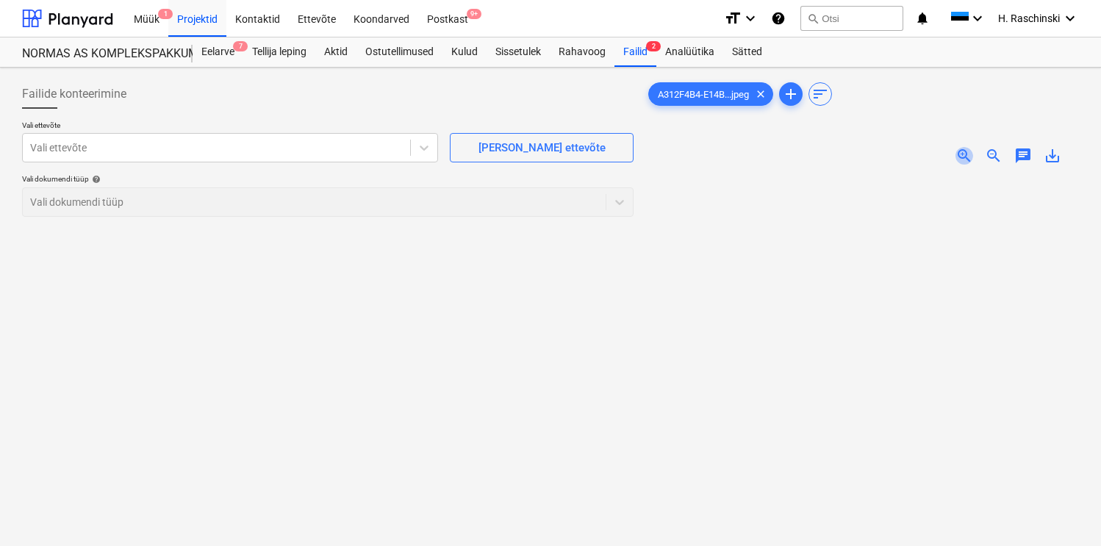
click at [967, 157] on span "zoom_in" at bounding box center [965, 156] width 18 height 18
click at [351, 153] on div at bounding box center [216, 147] width 373 height 15
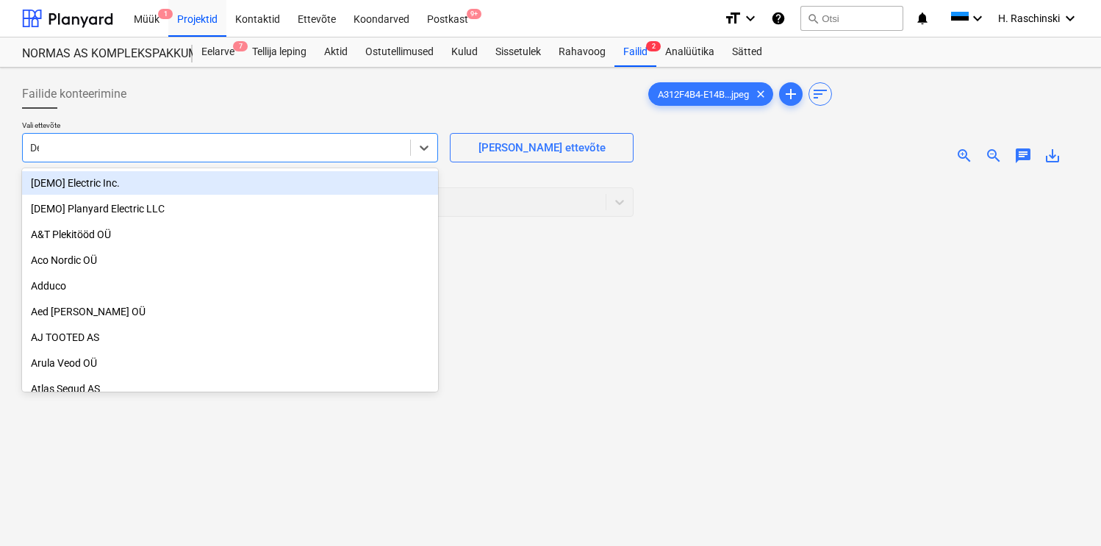
type input "Dep"
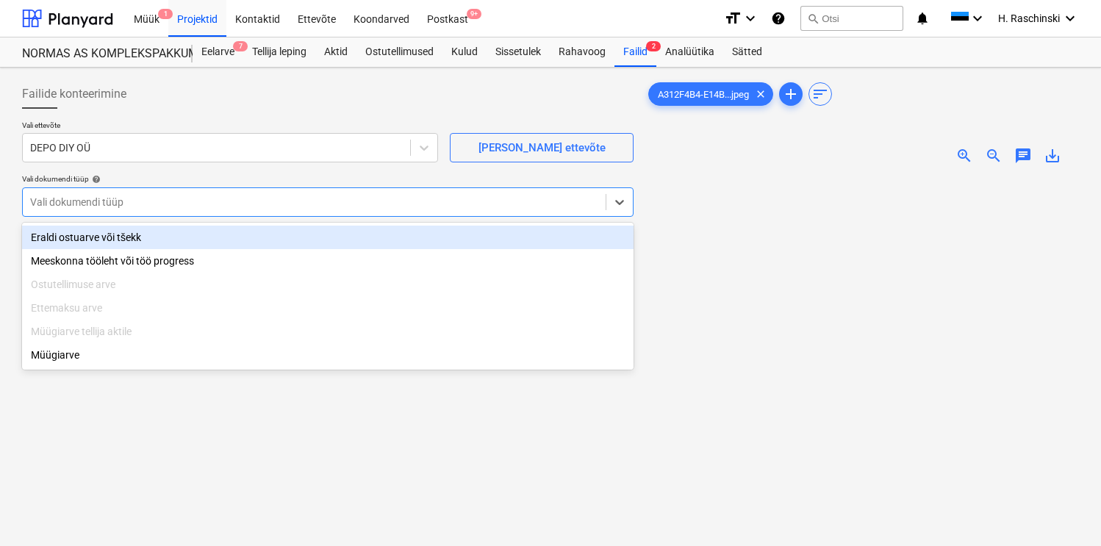
click at [187, 207] on div at bounding box center [314, 202] width 568 height 15
click at [170, 240] on div "Eraldi ostuarve või tšekk" at bounding box center [328, 238] width 612 height 24
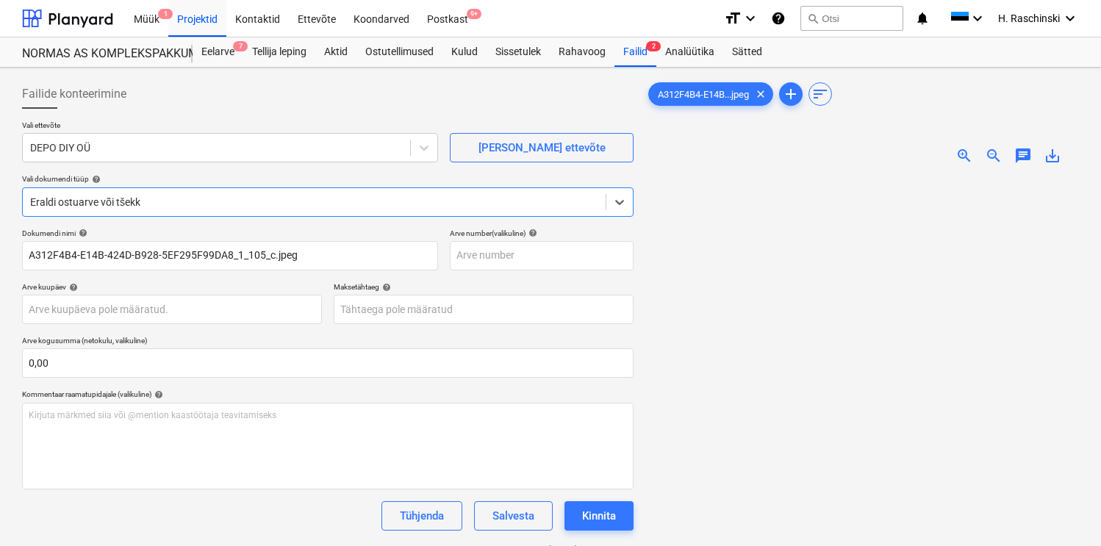
click at [958, 157] on span "zoom_in" at bounding box center [965, 156] width 18 height 18
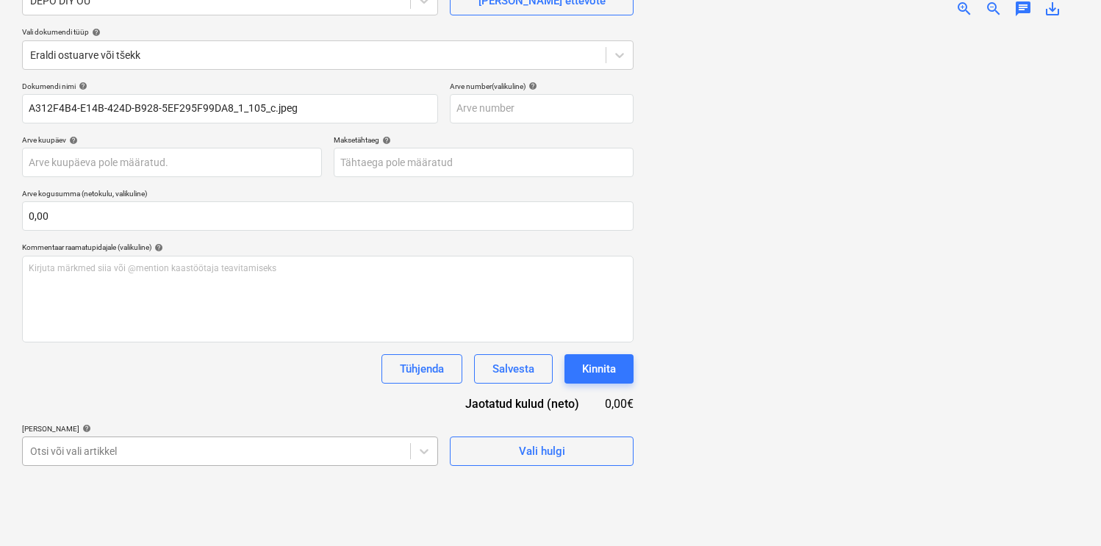
scroll to position [296, 0]
click at [159, 399] on body "Müük 1 Projektid Kontaktid Ettevõte Koondarved Postkast 9+ format_size keyboard…" at bounding box center [550, 126] width 1101 height 546
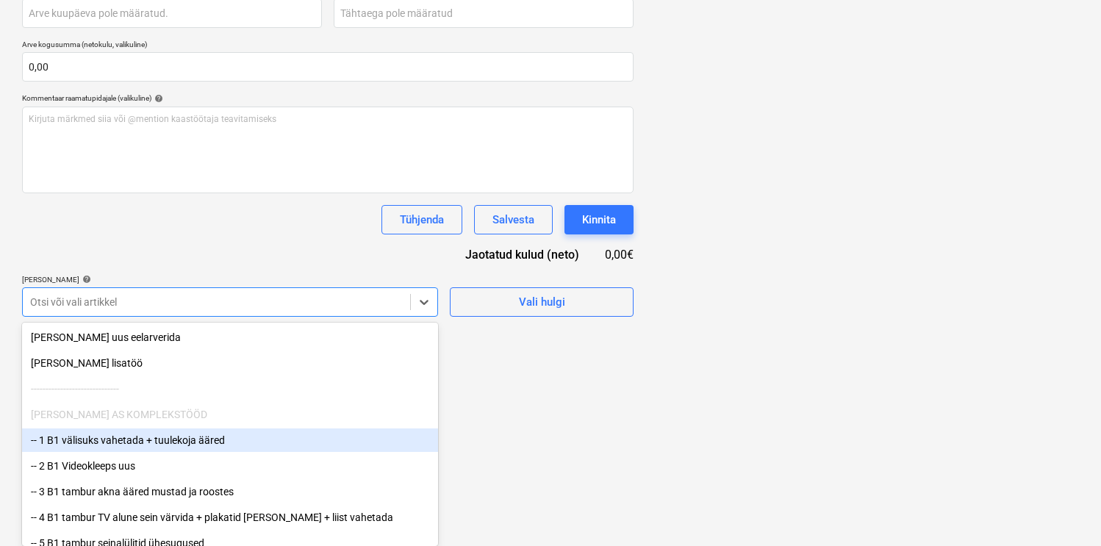
type input "u"
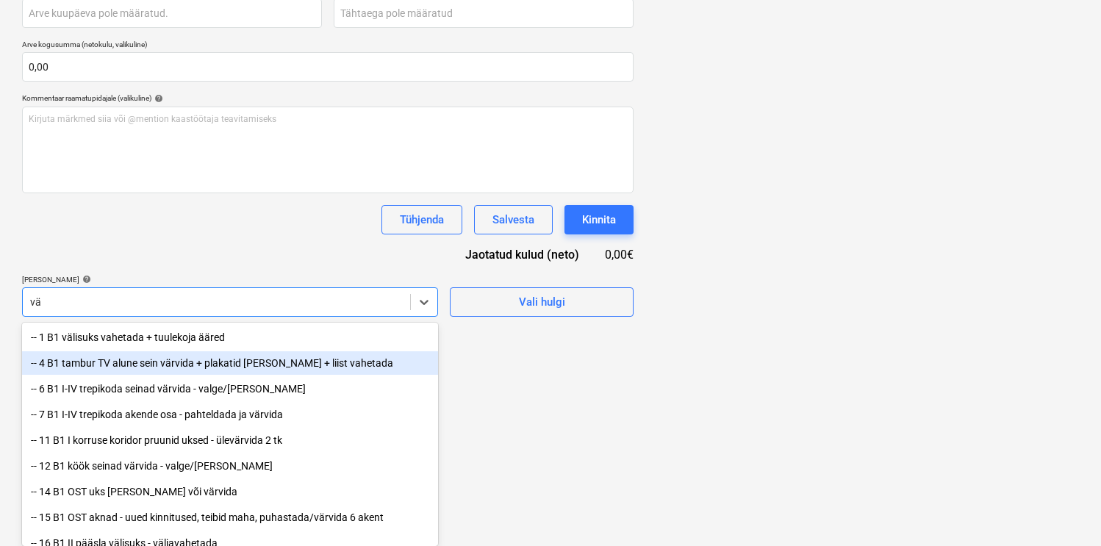
type input "v"
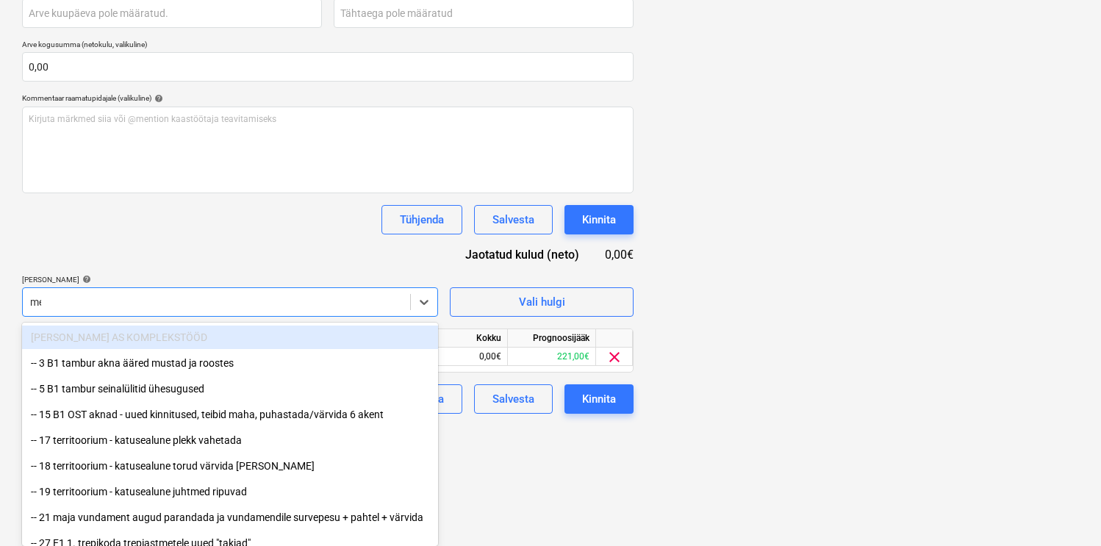
scroll to position [176, 0]
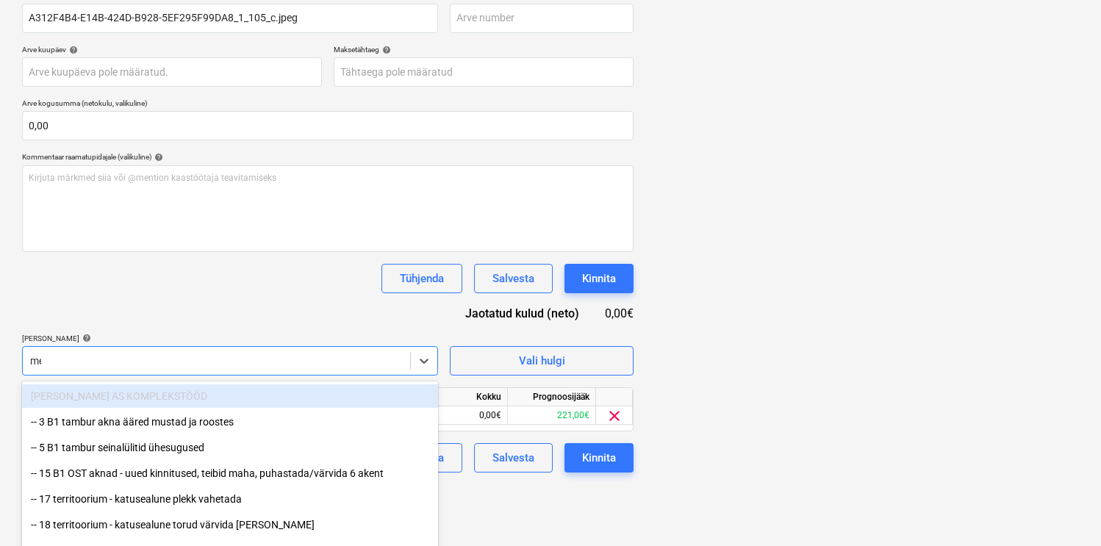
type input "met"
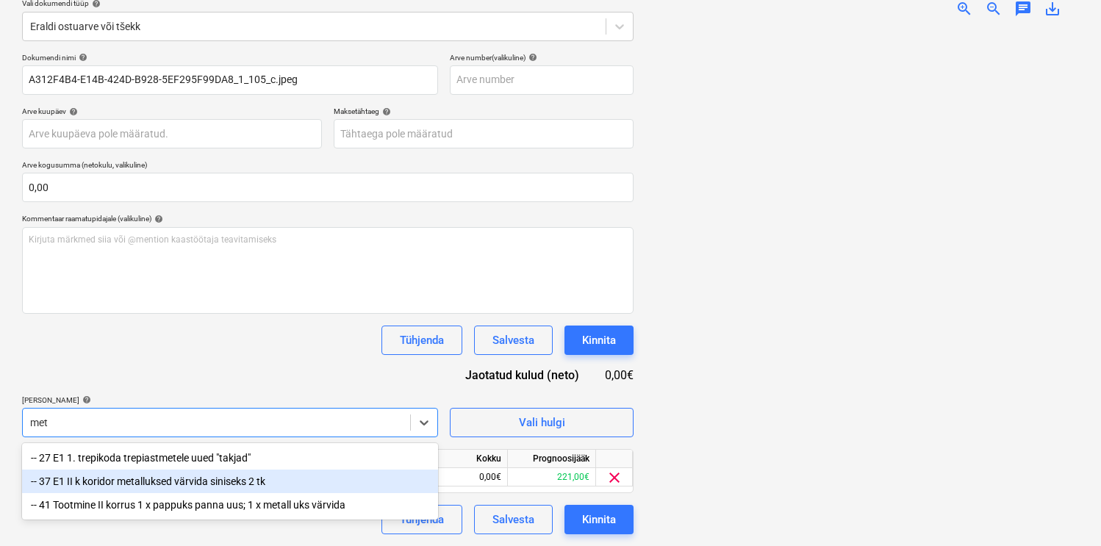
click at [127, 482] on div "-- 37 E1 II k koridor metalluksed värvida siniseks 2 tk" at bounding box center [230, 482] width 416 height 24
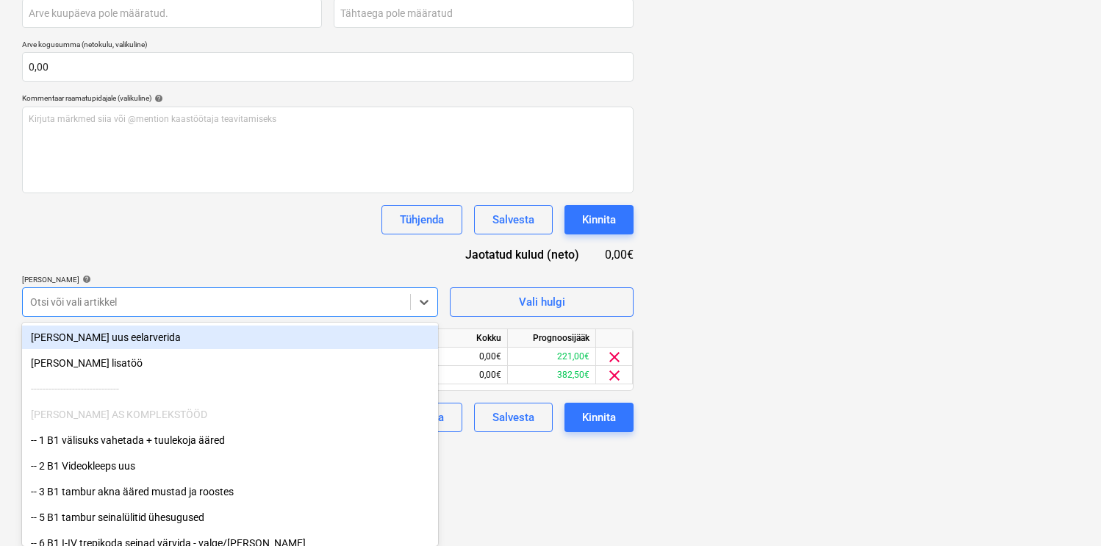
scroll to position [194, 0]
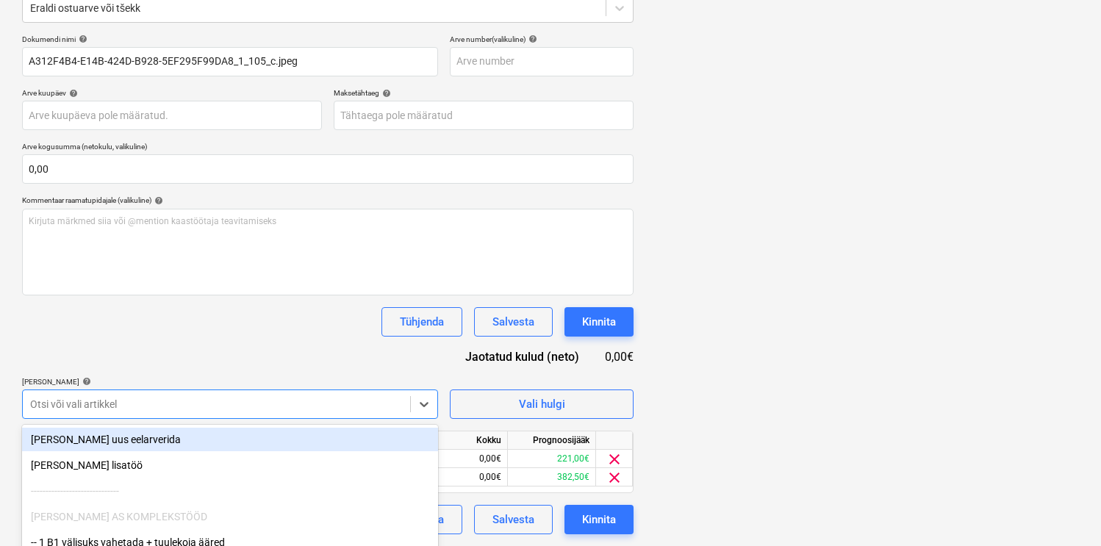
click at [251, 256] on div "Dokumendi nimi help A312F4B4-E14B-424D-B928-5EF295F99DA8_1_105_c.jpeg Arve numb…" at bounding box center [328, 285] width 612 height 500
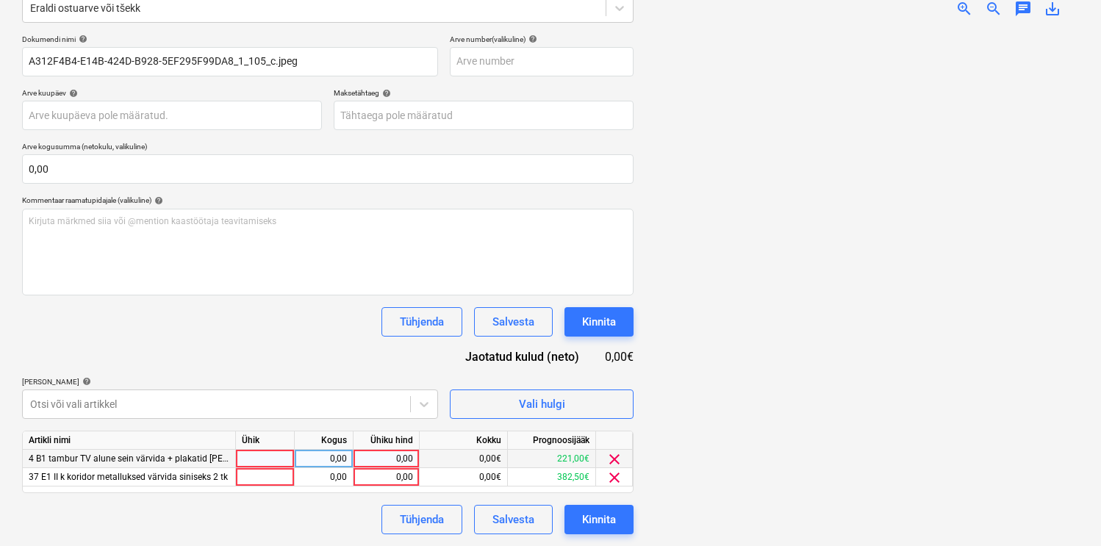
click at [618, 462] on span "clear" at bounding box center [615, 460] width 18 height 18
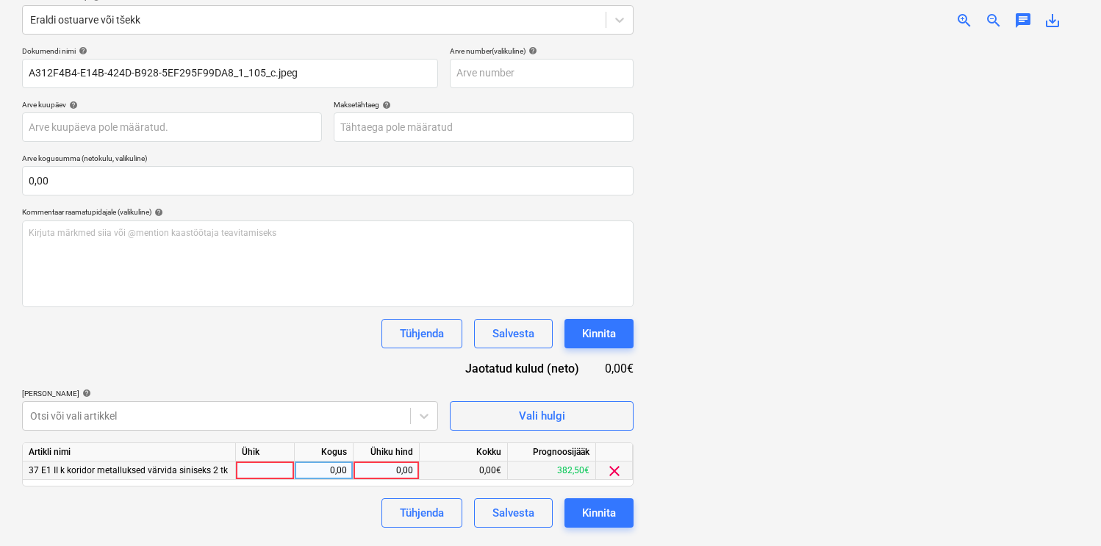
scroll to position [182, 0]
click at [279, 471] on div at bounding box center [265, 471] width 59 height 18
type input "kmp"
type input "7,73"
click at [575, 509] on button "Kinnita" at bounding box center [599, 512] width 69 height 29
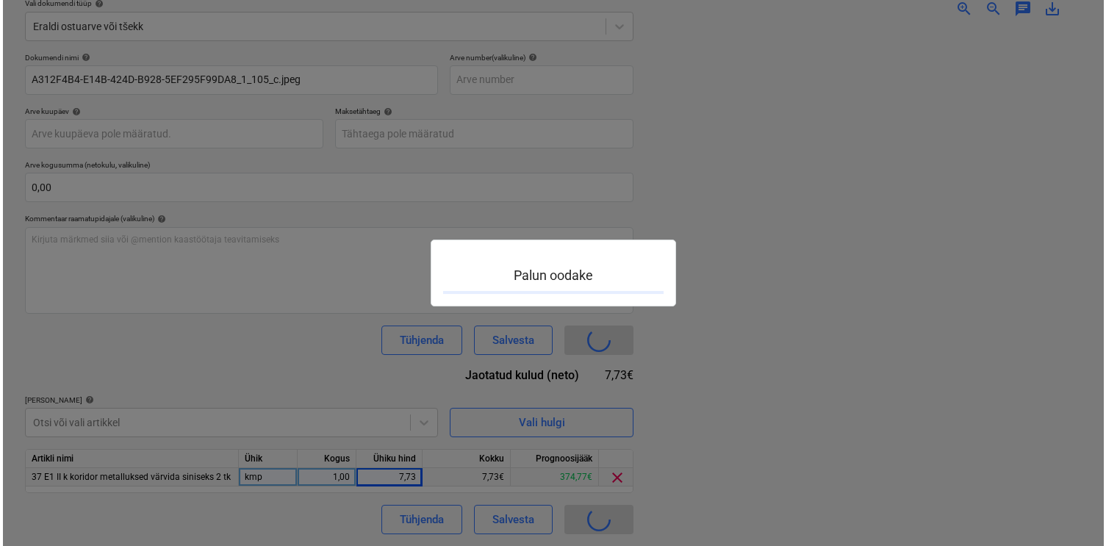
scroll to position [176, 0]
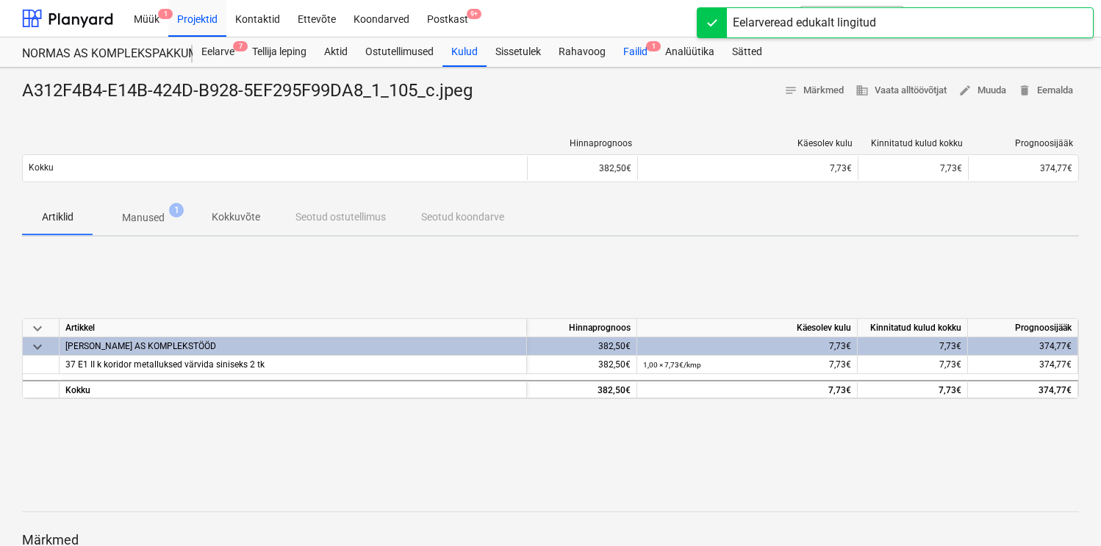
click at [656, 49] on span "1" at bounding box center [653, 46] width 15 height 10
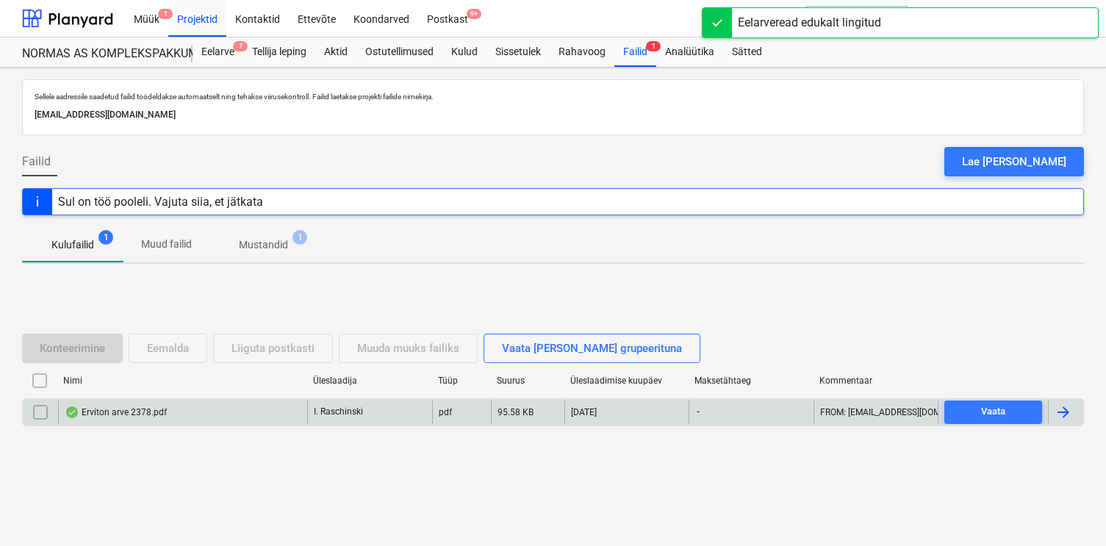
click at [139, 408] on div "Erviton arve 2378.pdf" at bounding box center [116, 413] width 102 height 12
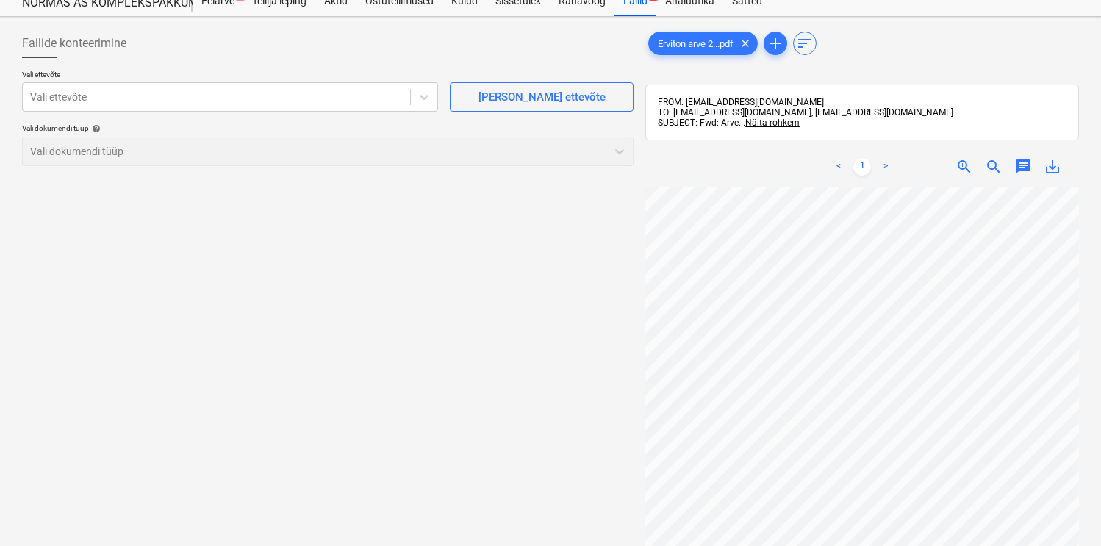
scroll to position [10, 0]
click at [353, 101] on div at bounding box center [216, 97] width 373 height 15
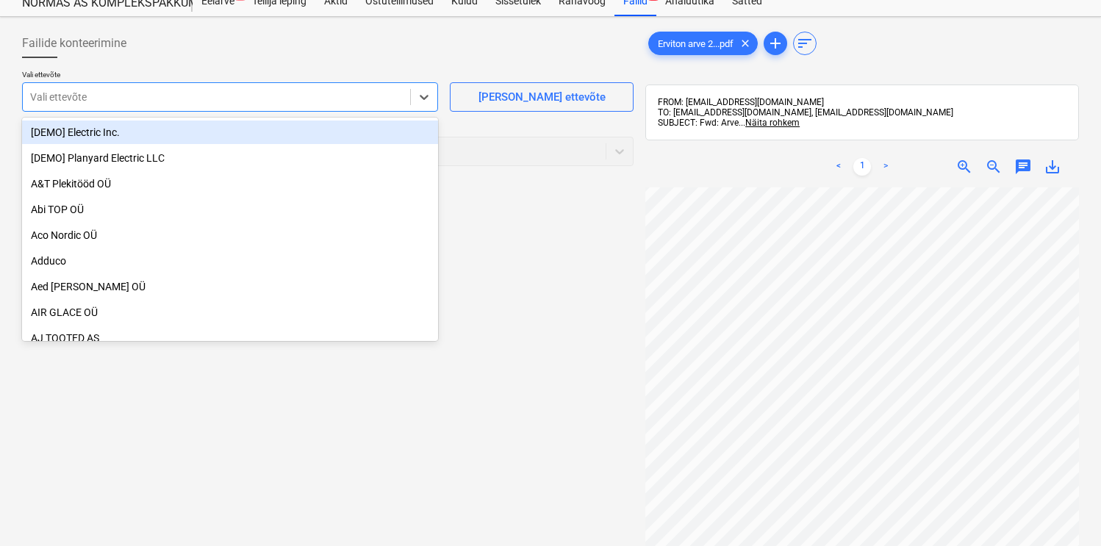
click at [353, 101] on div at bounding box center [216, 97] width 373 height 15
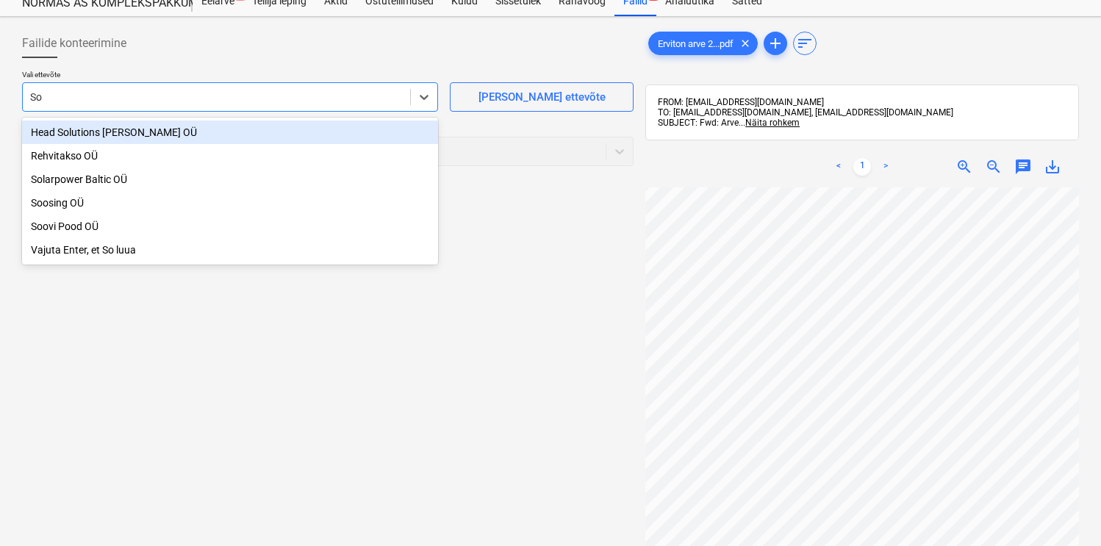
type input "Sol"
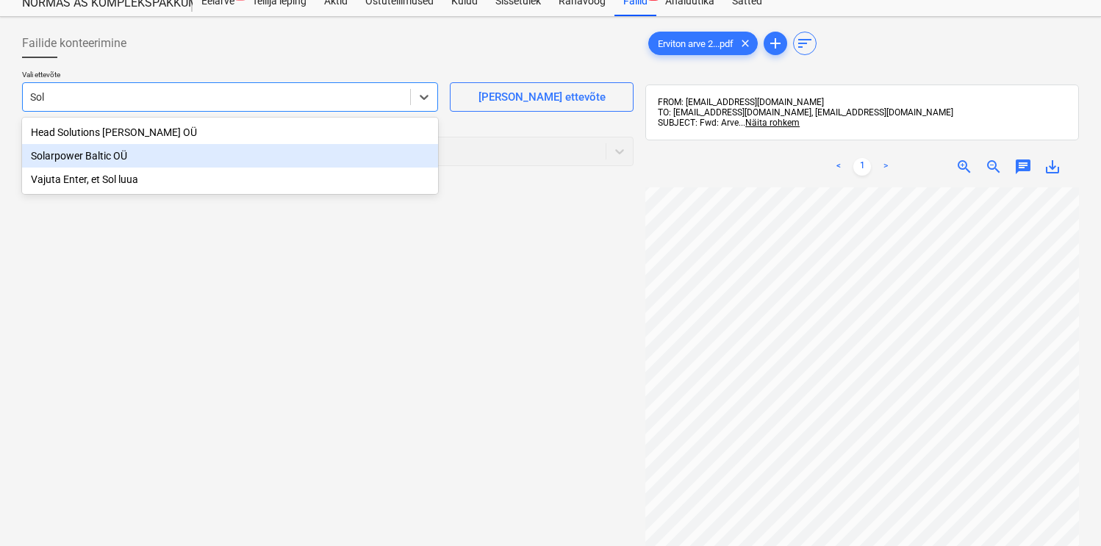
click at [65, 151] on div "Solarpower Baltic OÜ" at bounding box center [230, 156] width 416 height 24
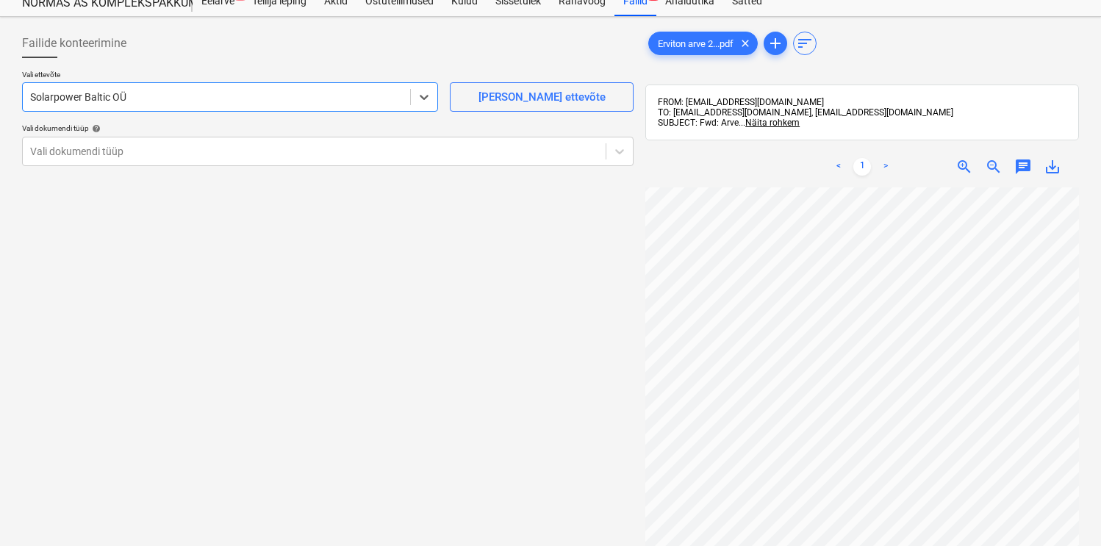
click at [65, 151] on div at bounding box center [314, 151] width 568 height 15
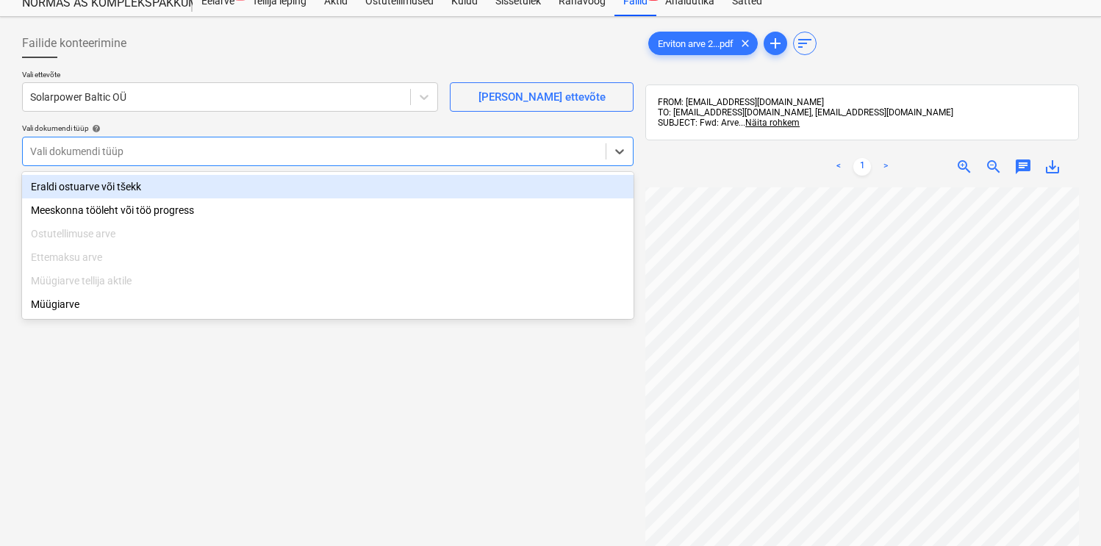
click at [65, 183] on div "Eraldi ostuarve või tšekk" at bounding box center [328, 187] width 612 height 24
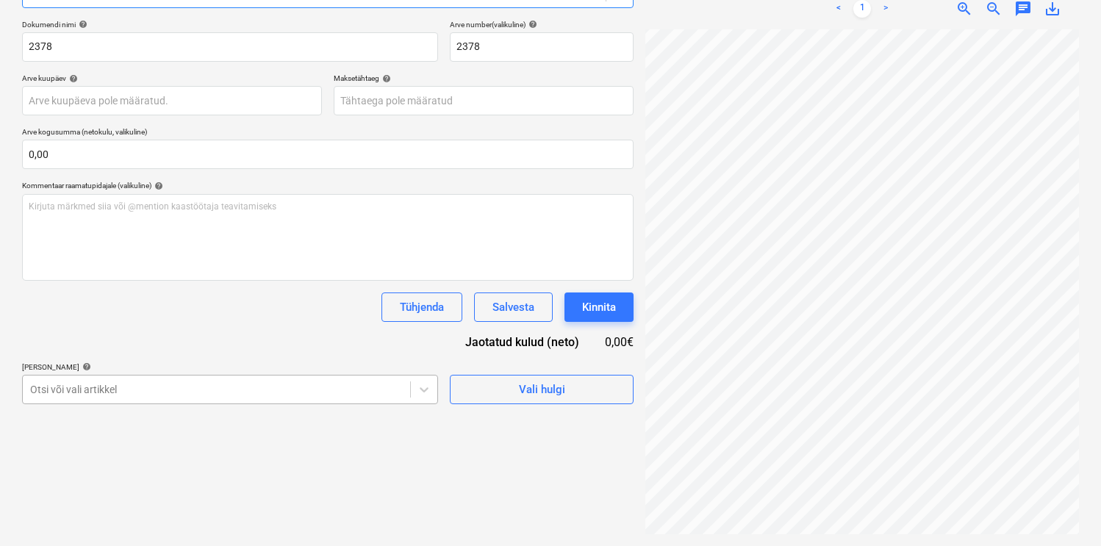
scroll to position [296, 0]
click at [226, 337] on body "Müük 1 Projektid Kontaktid Ettevõte Koondarved Postkast 9+ format_size keyboard…" at bounding box center [550, 64] width 1101 height 546
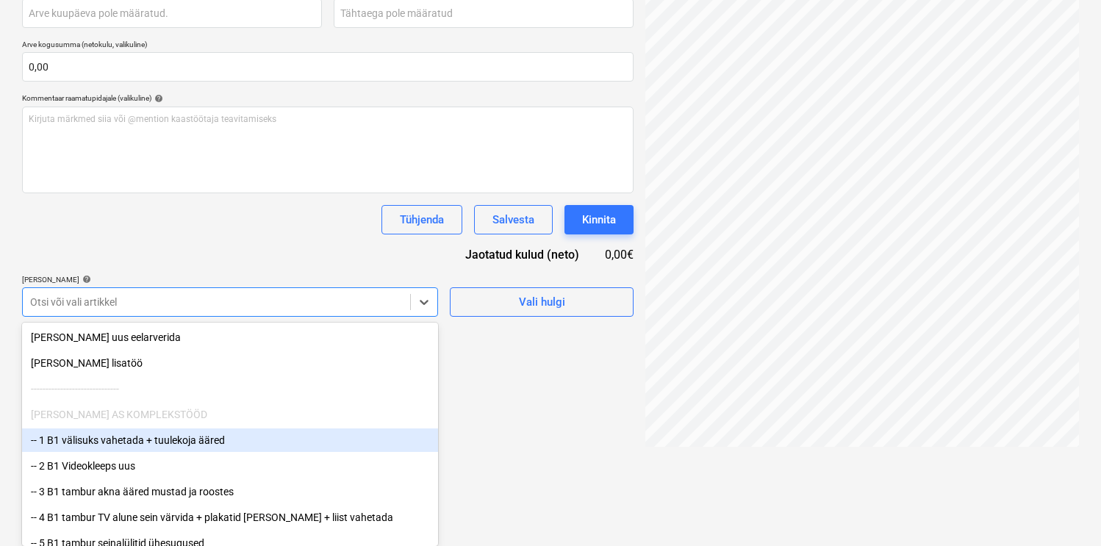
click at [198, 440] on div "-- 1 B1 välisuks vahetada + tuulekoja ääred" at bounding box center [230, 441] width 416 height 24
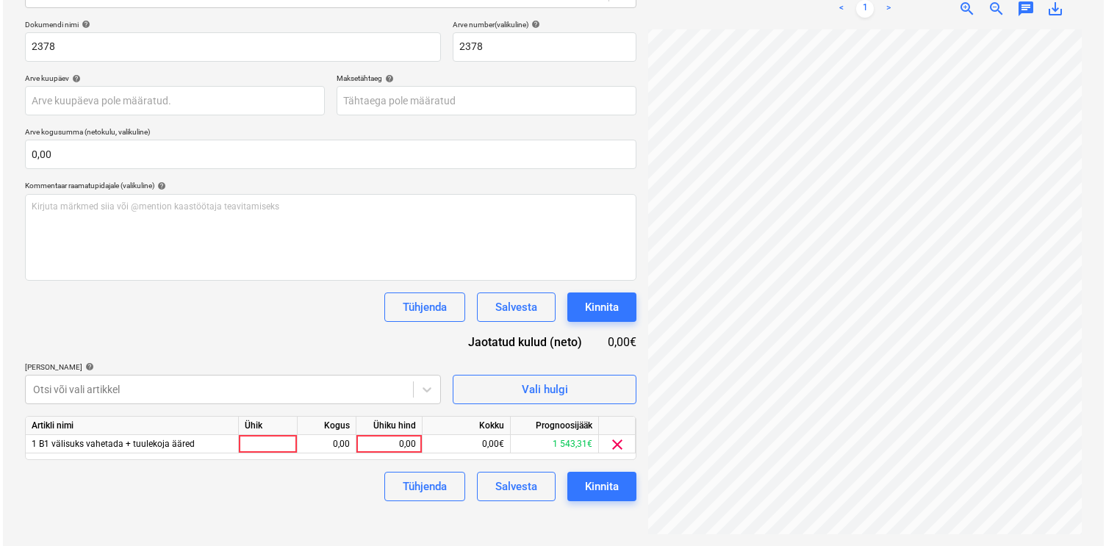
scroll to position [209, 0]
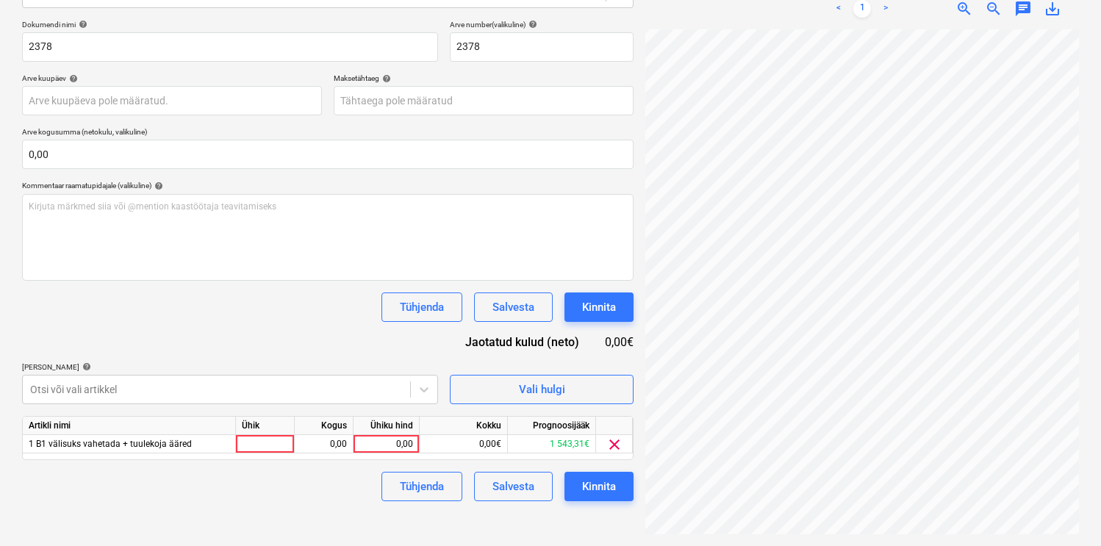
click at [246, 240] on div "Dokumendi nimi help 2378 Arve number (valikuline) help 2378 Arve kuupäev help P…" at bounding box center [328, 261] width 612 height 482
click at [254, 436] on div at bounding box center [265, 444] width 59 height 18
type input "kmp"
click at [370, 393] on div at bounding box center [216, 389] width 373 height 15
click at [467, 387] on button "Vali hulgi" at bounding box center [542, 389] width 184 height 29
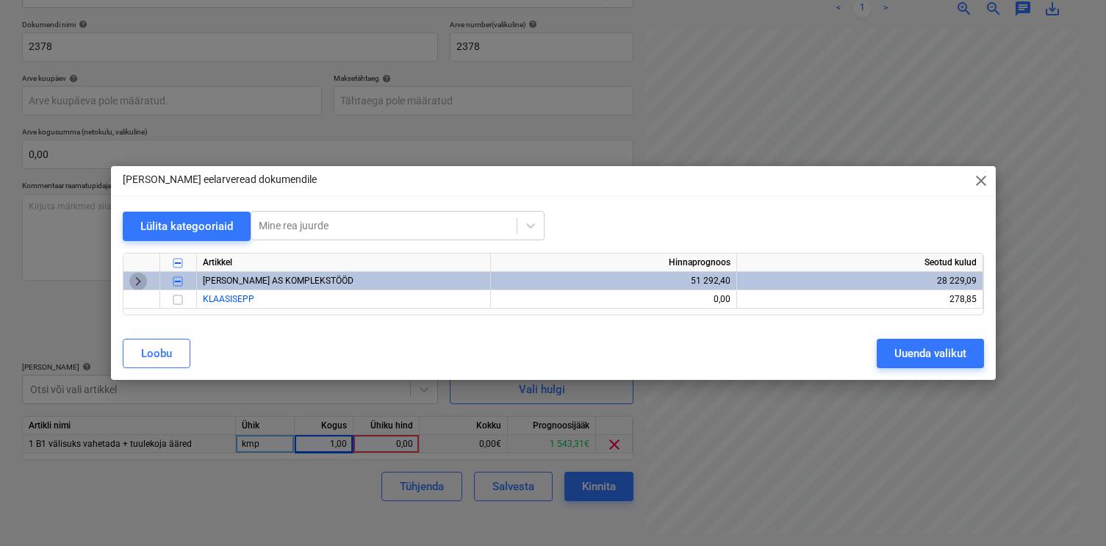
click at [142, 281] on span "keyboard_arrow_right" at bounding box center [138, 282] width 18 height 18
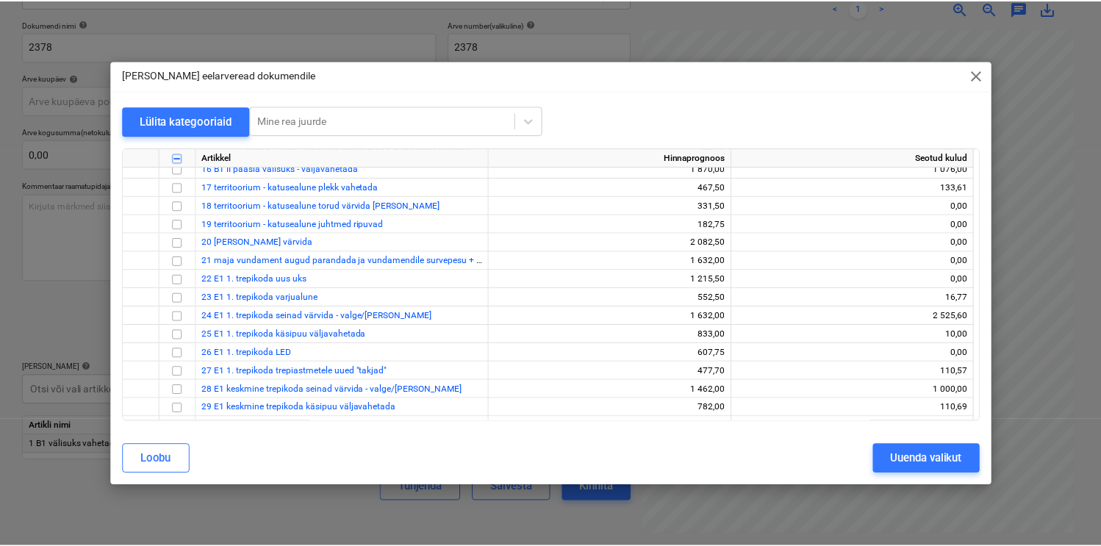
scroll to position [318, 0]
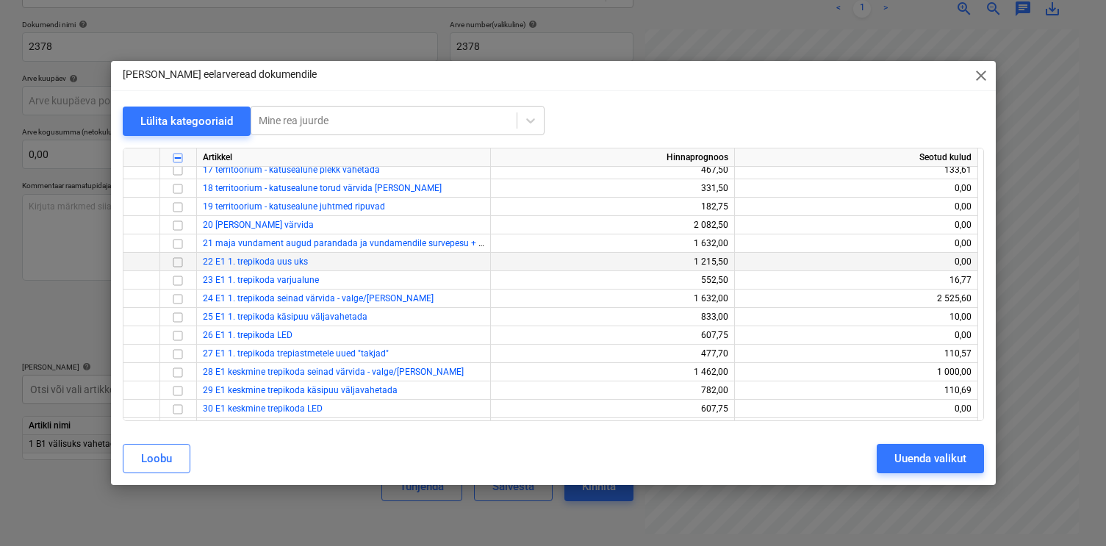
click at [177, 264] on input "checkbox" at bounding box center [178, 262] width 18 height 18
click at [909, 465] on div "Uuenda valikut" at bounding box center [931, 458] width 72 height 19
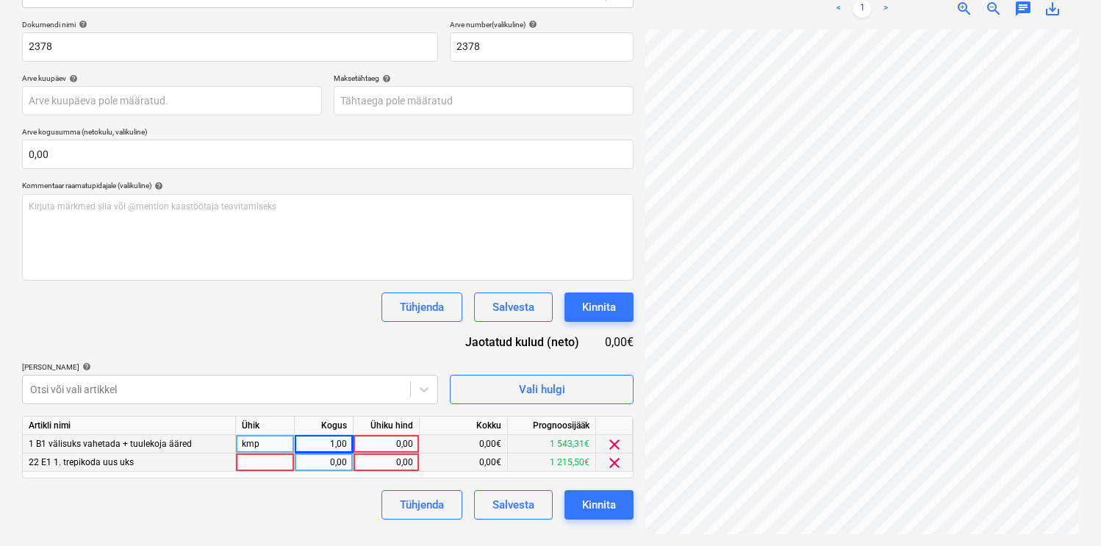
click at [276, 463] on div at bounding box center [265, 463] width 59 height 18
type input "kmp"
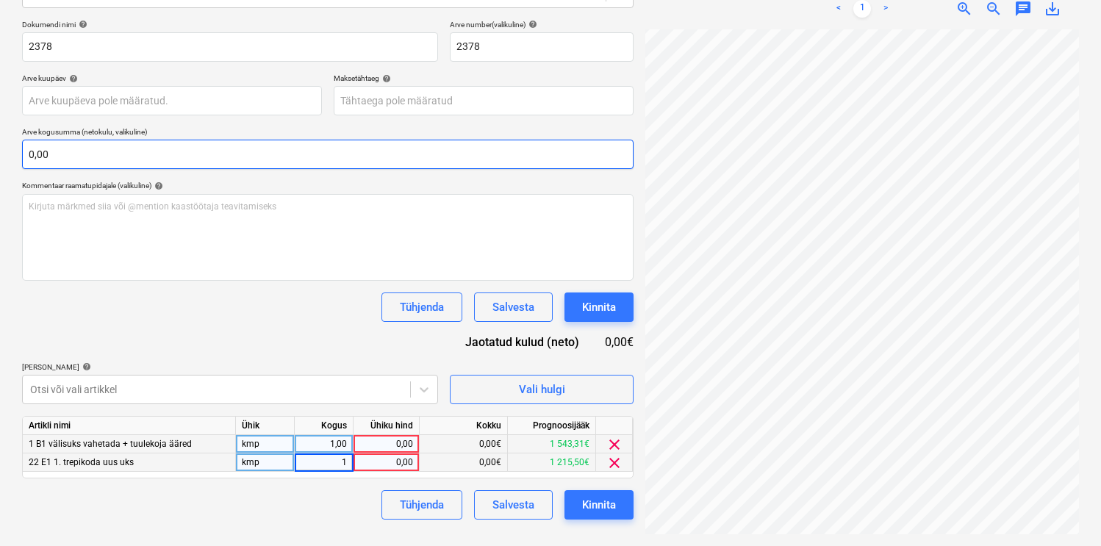
click at [195, 157] on input "0,00" at bounding box center [328, 154] width 612 height 29
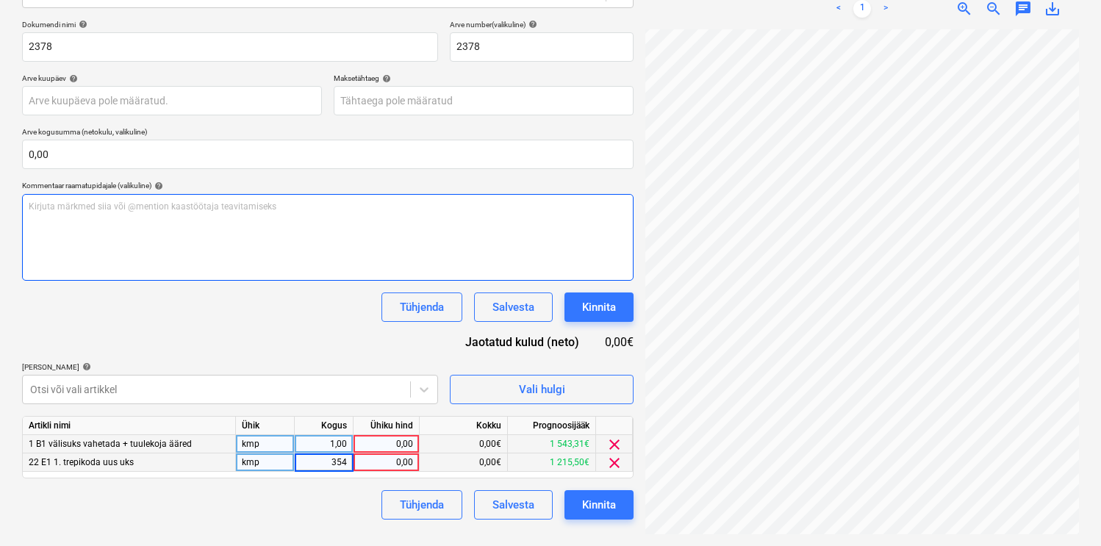
type input "3543"
click at [638, 212] on div "Failide konteerimine Vali ettevõte Solarpower Baltic OÜ Lisa uus ettevõte Vali …" at bounding box center [327, 203] width 623 height 676
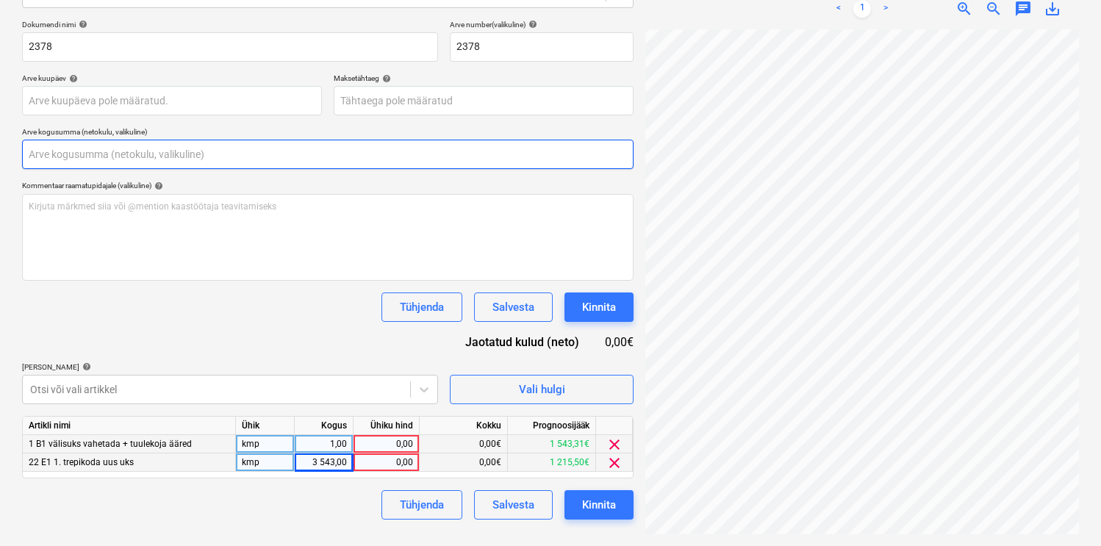
click at [158, 159] on input "text" at bounding box center [328, 154] width 612 height 29
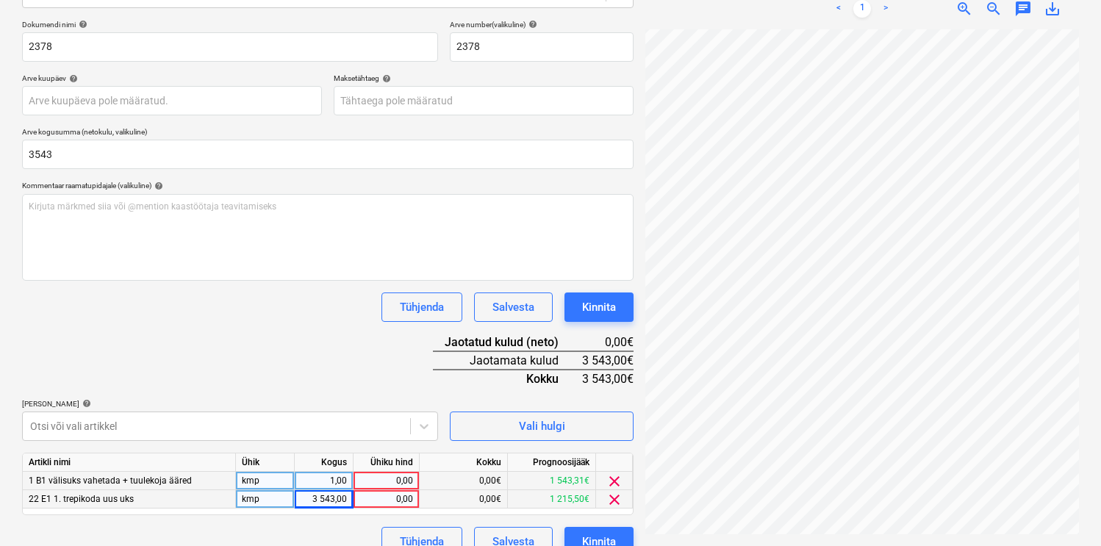
type input "3 543,00"
drag, startPoint x: 318, startPoint y: 499, endPoint x: 383, endPoint y: 501, distance: 64.7
click at [0, 0] on div "22 E1 1. trepikoda uus uks kmp 3 543,00 0,00 0,00€ 1 215,50€ clear" at bounding box center [0, 0] width 0 height 0
type input "1"
click at [398, 475] on div "0,00" at bounding box center [386, 481] width 54 height 18
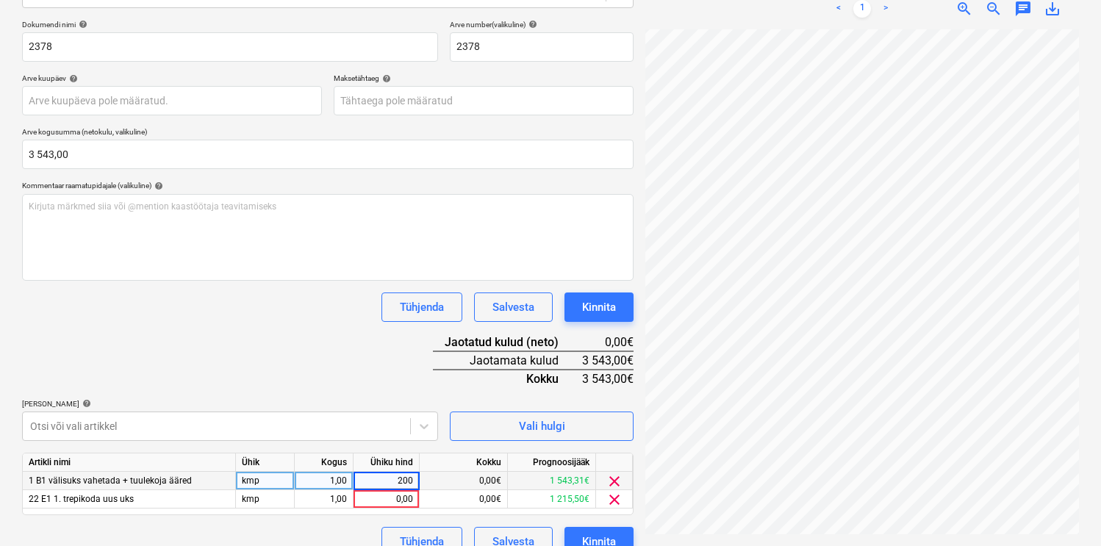
type input "2000"
type input "1543"
click at [335, 336] on div "Dokumendi nimi help 2378 Arve number (valikuline) help 2378 Arve kuupäev help P…" at bounding box center [328, 288] width 612 height 537
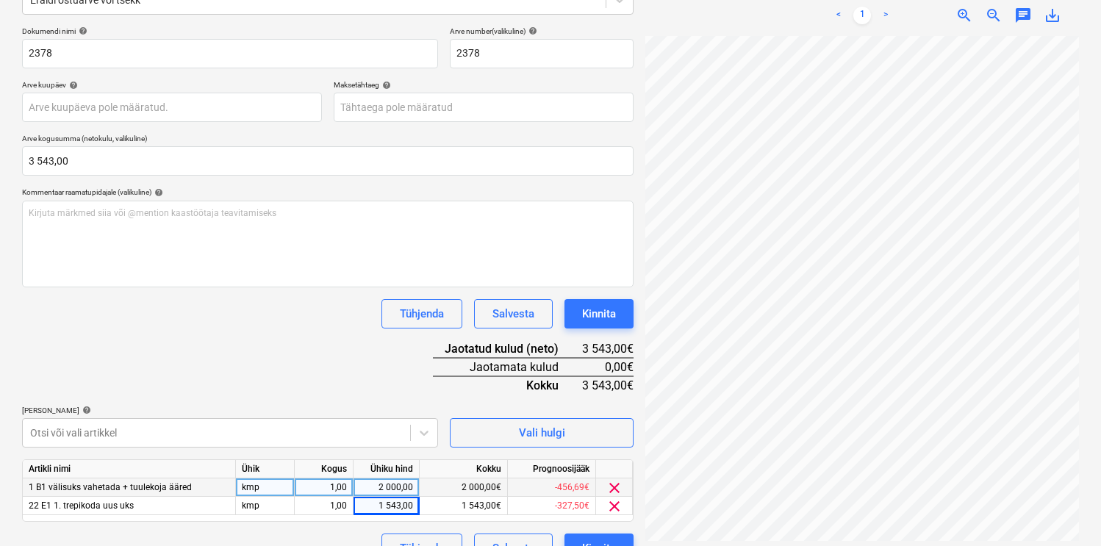
scroll to position [0, 16]
click at [609, 484] on span "clear" at bounding box center [615, 488] width 18 height 18
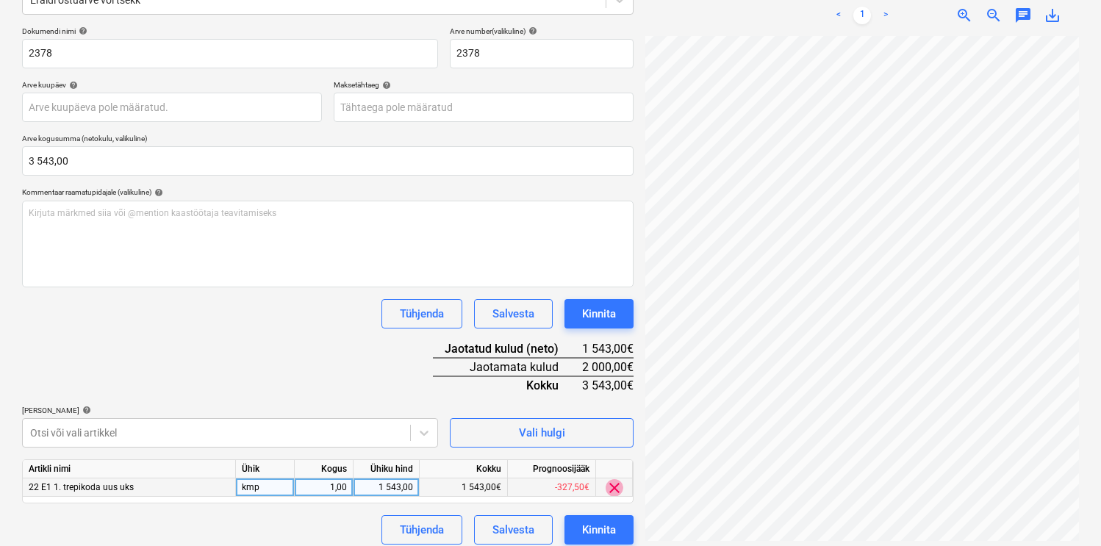
click at [609, 484] on span "clear" at bounding box center [615, 488] width 18 height 18
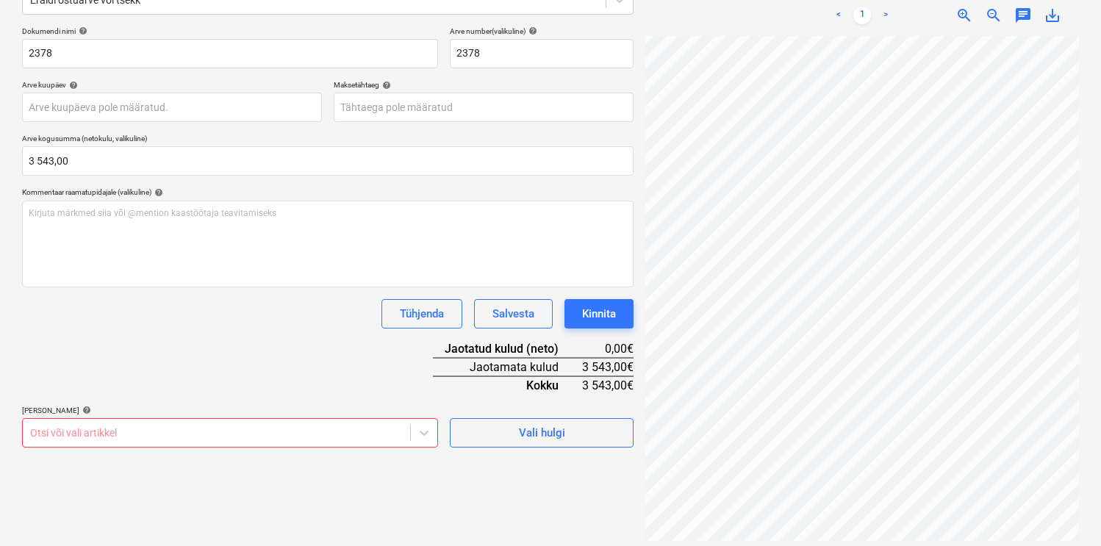
scroll to position [333, 0]
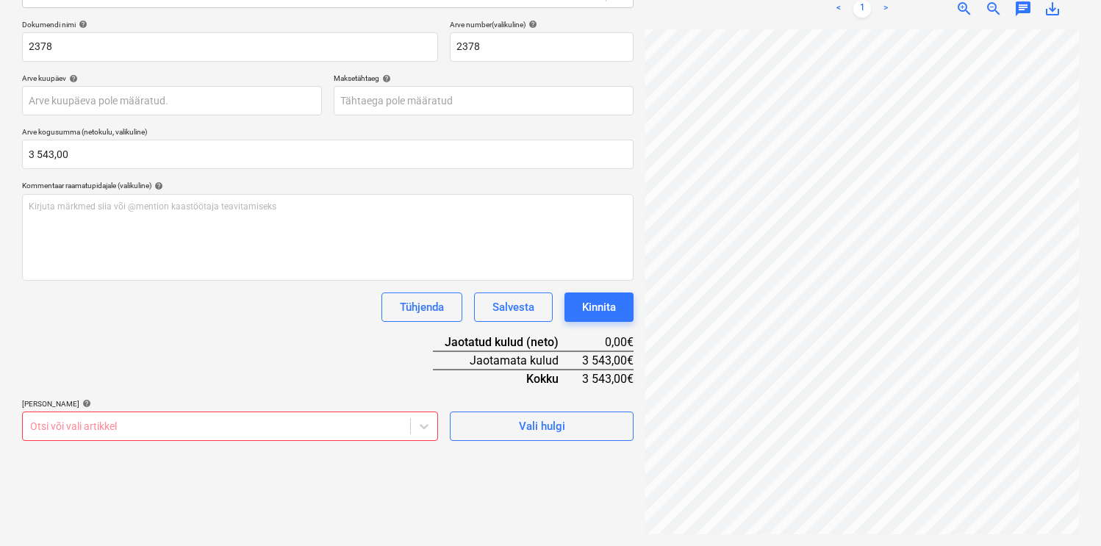
click at [298, 337] on body "Müük 1 Projektid Kontaktid Ettevõte Koondarved Postkast 9+ format_size keyboard…" at bounding box center [550, 64] width 1101 height 546
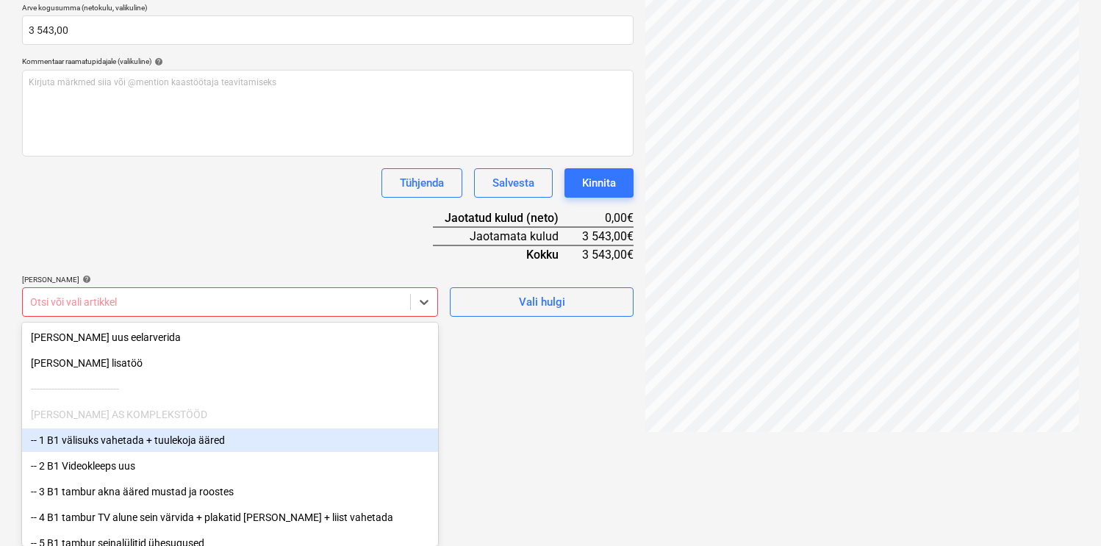
click at [146, 439] on div "-- 1 B1 välisuks vahetada + tuulekoja ääred" at bounding box center [230, 441] width 416 height 24
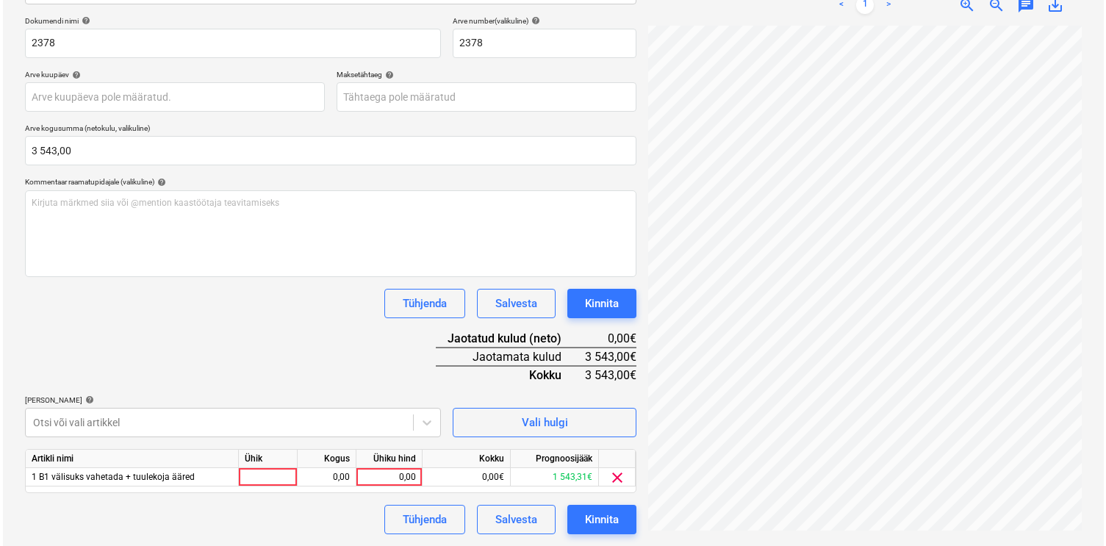
scroll to position [212, 0]
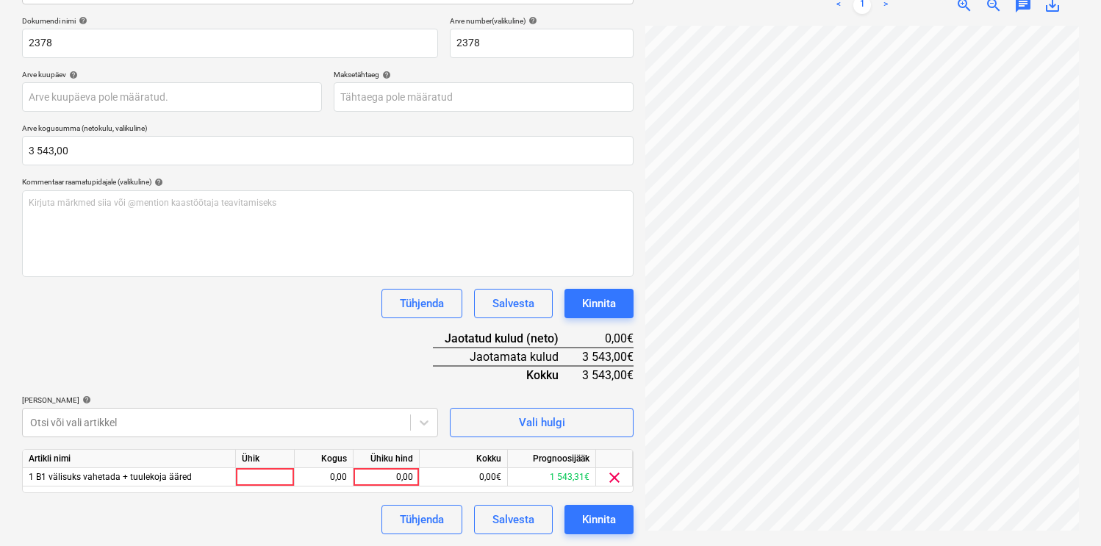
click at [213, 255] on div "Dokumendi nimi help 2378 Arve number (valikuline) help 2378 Arve kuupäev help P…" at bounding box center [328, 275] width 612 height 518
click at [256, 477] on div at bounding box center [265, 477] width 59 height 18
type input "kmp"
type input "3543"
click at [622, 515] on button "Kinnita" at bounding box center [599, 519] width 69 height 29
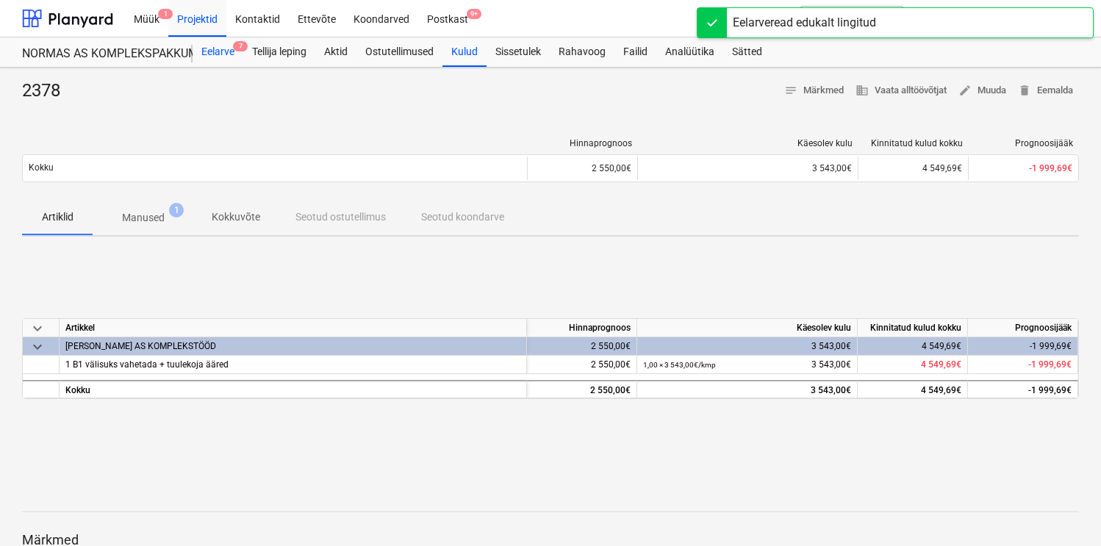
click at [214, 55] on div "Eelarve 7" at bounding box center [218, 51] width 51 height 29
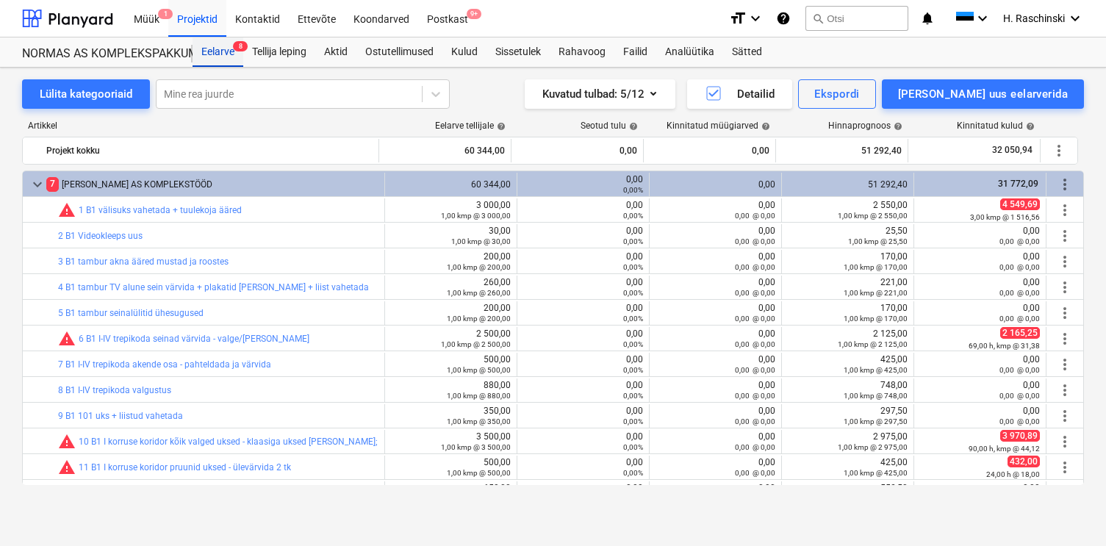
click at [216, 50] on div "Eelarve 8" at bounding box center [218, 51] width 51 height 29
click at [201, 24] on div "Projektid" at bounding box center [197, 17] width 58 height 37
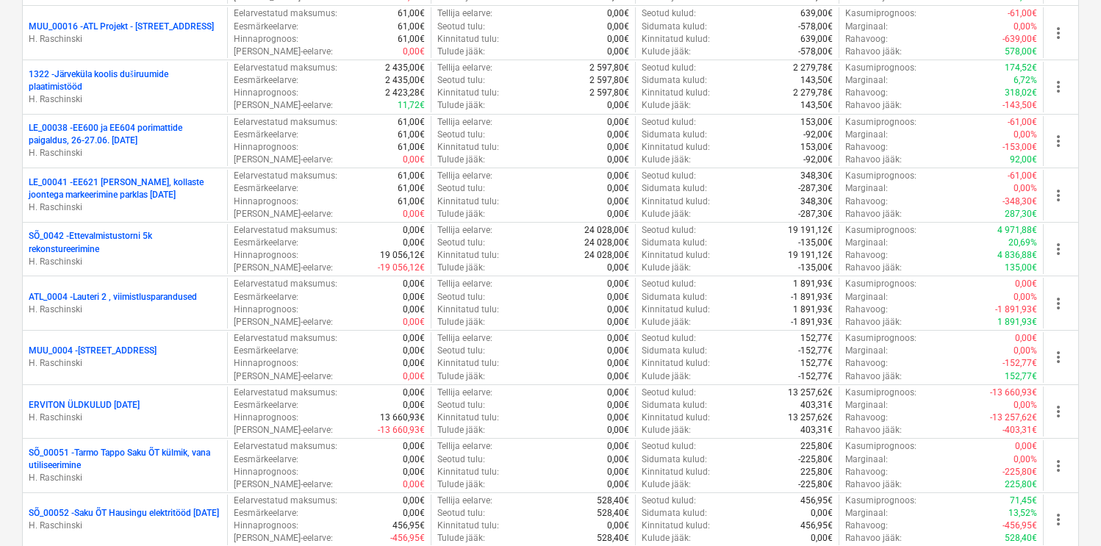
scroll to position [920, 0]
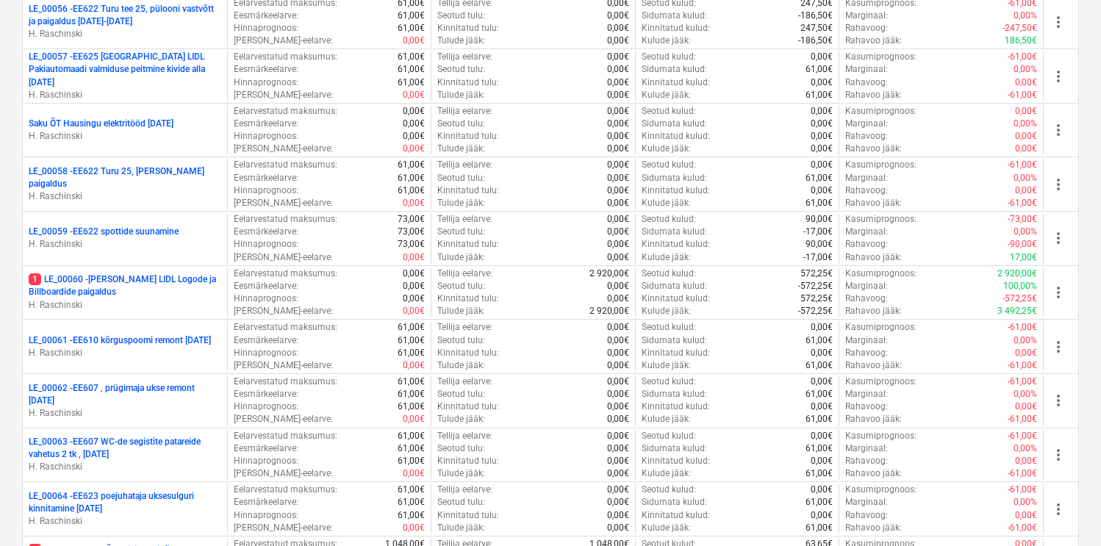
scroll to position [1760, 0]
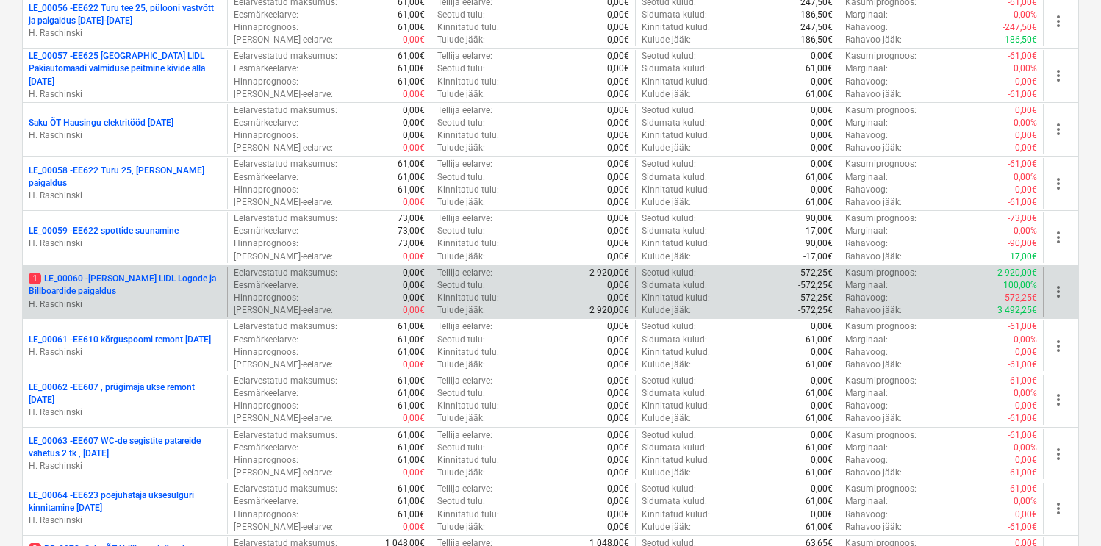
click at [151, 279] on p "1 LE_00060 - Keila LIDL Logode ja Billboardide paigaldus" at bounding box center [125, 285] width 193 height 25
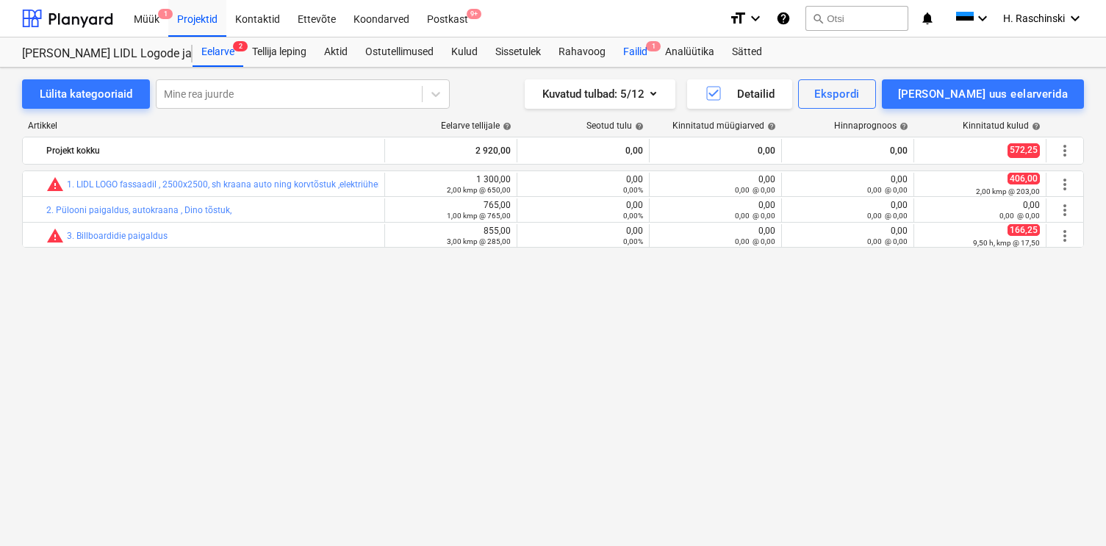
click at [632, 46] on div "Failid 1" at bounding box center [636, 51] width 42 height 29
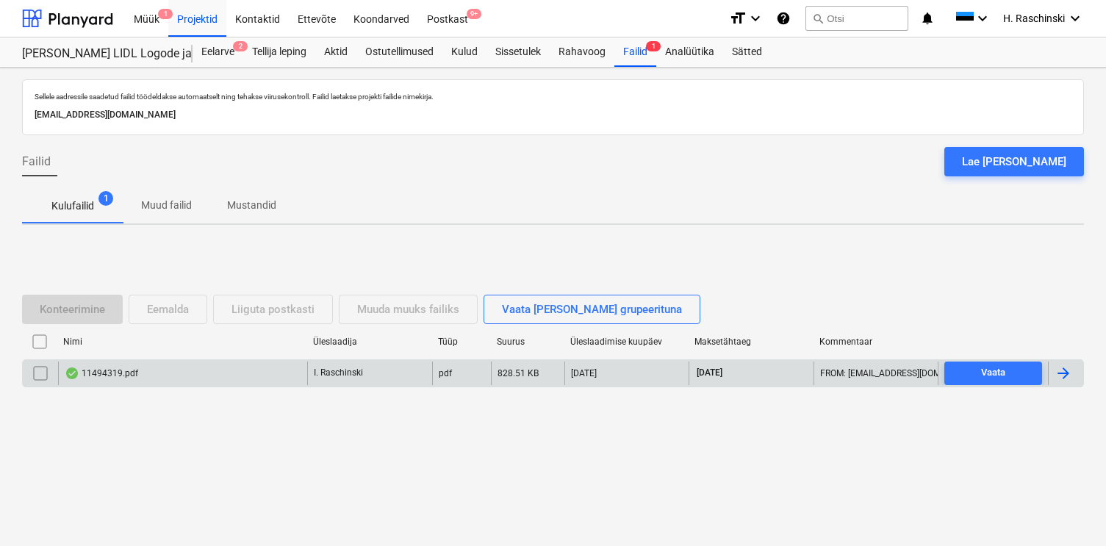
click at [96, 374] on div "11494319.pdf" at bounding box center [102, 374] width 74 height 12
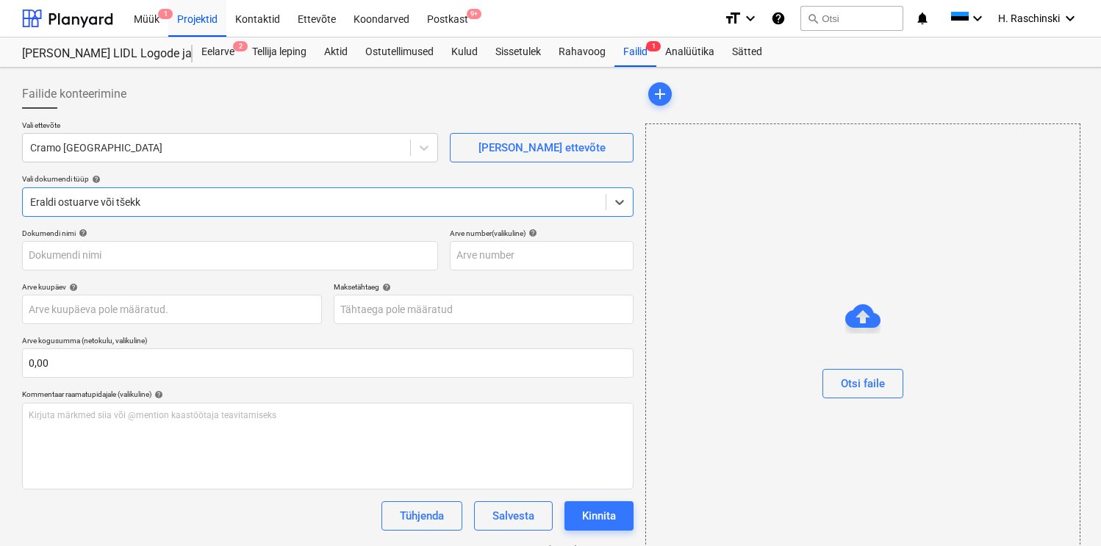
type input "11494319"
type input "[DATE]"
type input "21 Oct 2025"
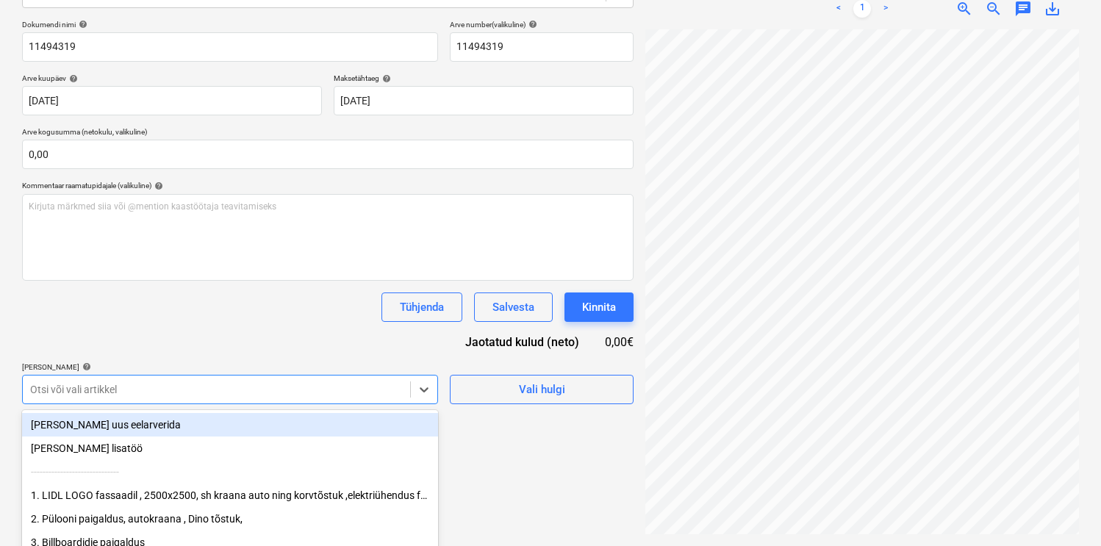
scroll to position [222, 0]
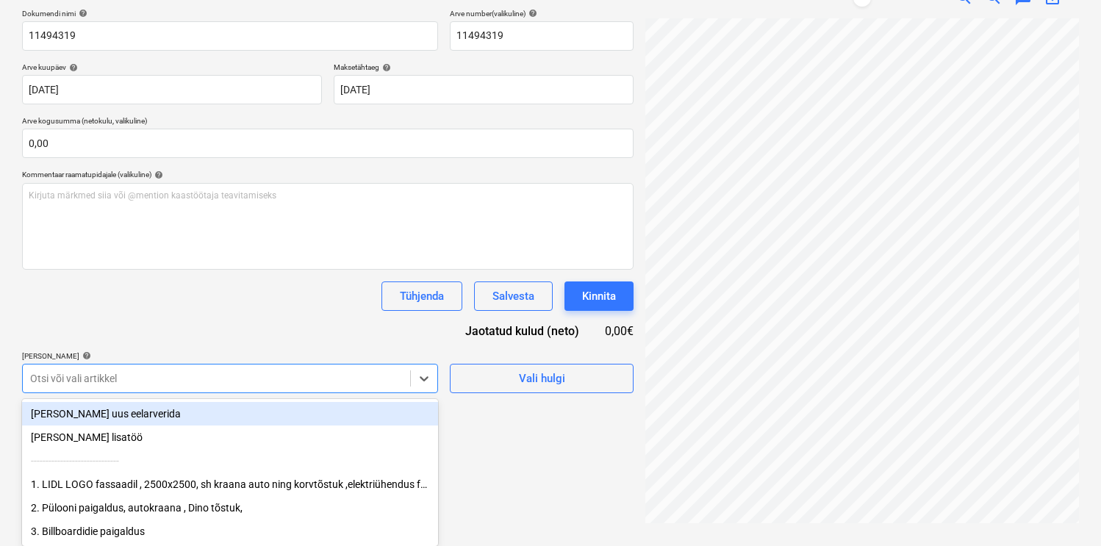
click at [234, 396] on div "Failide konteerimine Vali ettevõte Cramo Estonia Lisa uus ettevõte Vali dokumen…" at bounding box center [327, 192] width 623 height 676
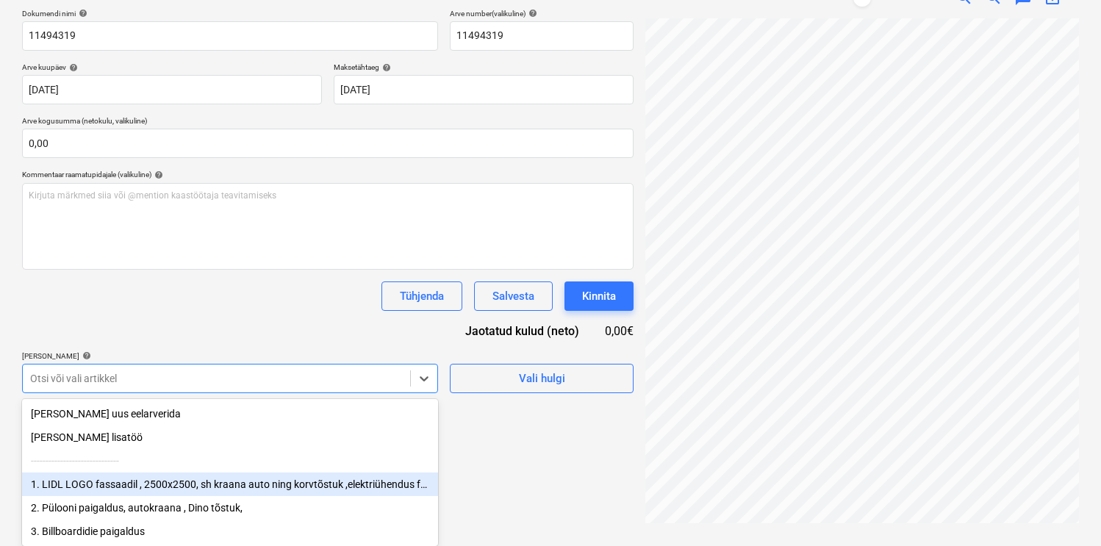
click at [211, 476] on div "1. LIDL LOGO fassaadil , 2500x2500, sh kraana auto ning korvtõstuk ,elektriühen…" at bounding box center [230, 485] width 416 height 24
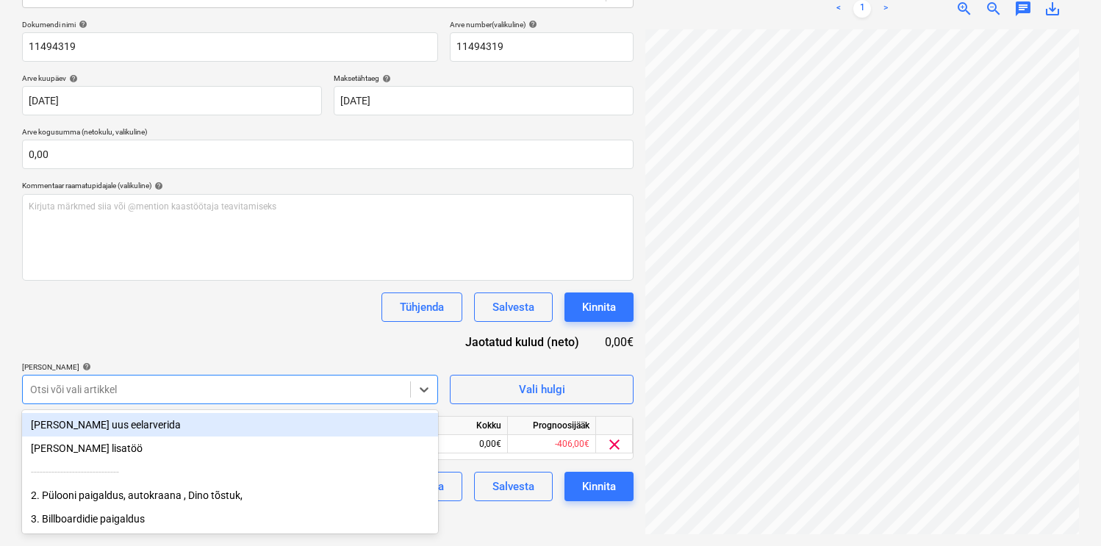
scroll to position [209, 0]
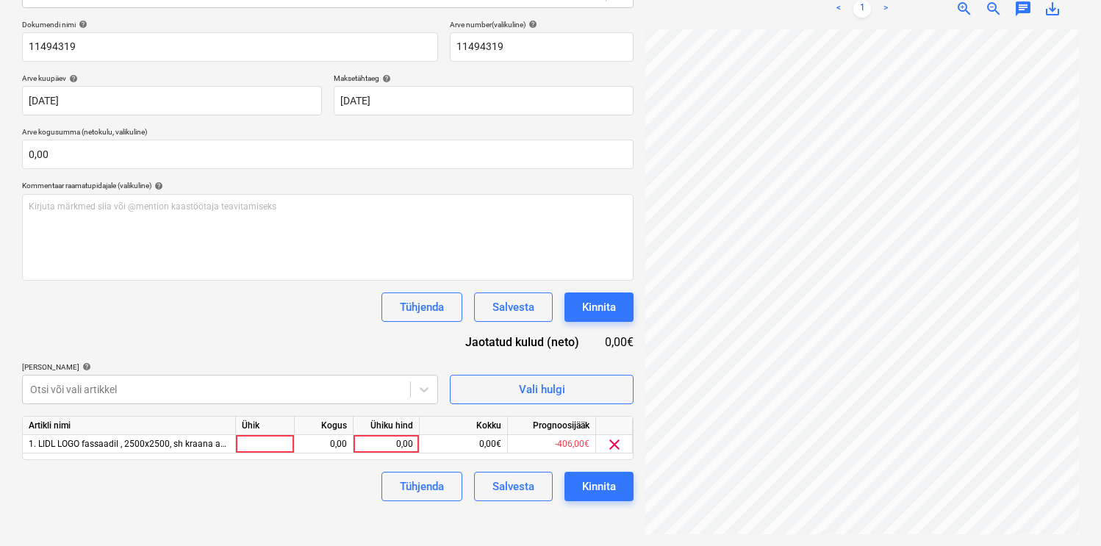
click at [235, 326] on div "Dokumendi nimi help 11494319 Arve number (valikuline) help 11494319 Arve kuupäe…" at bounding box center [328, 261] width 612 height 482
click at [262, 434] on div "Ühik" at bounding box center [265, 426] width 59 height 18
click at [260, 443] on div at bounding box center [265, 444] width 59 height 18
type input "kmp"
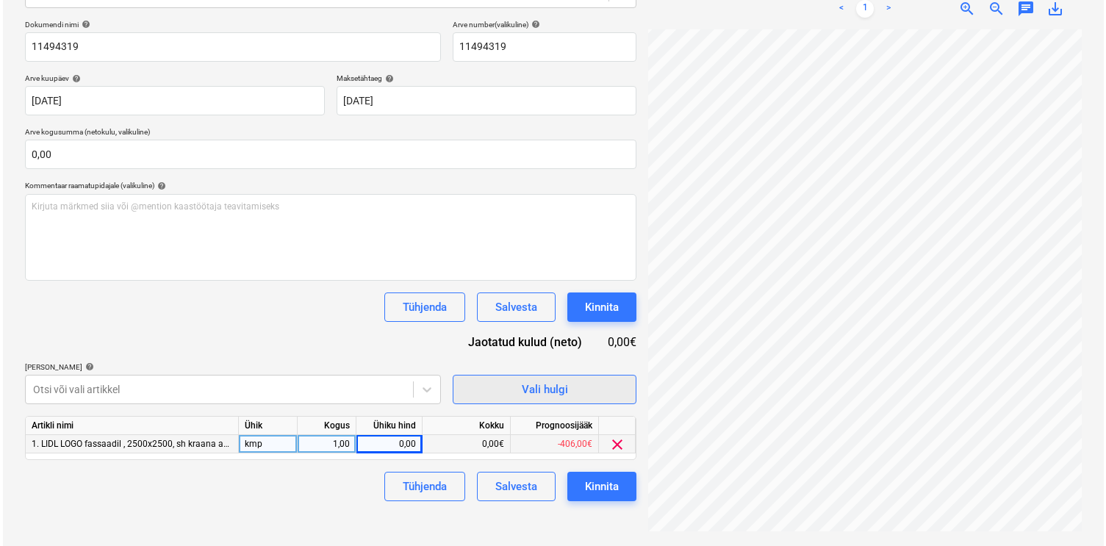
scroll to position [279, 121]
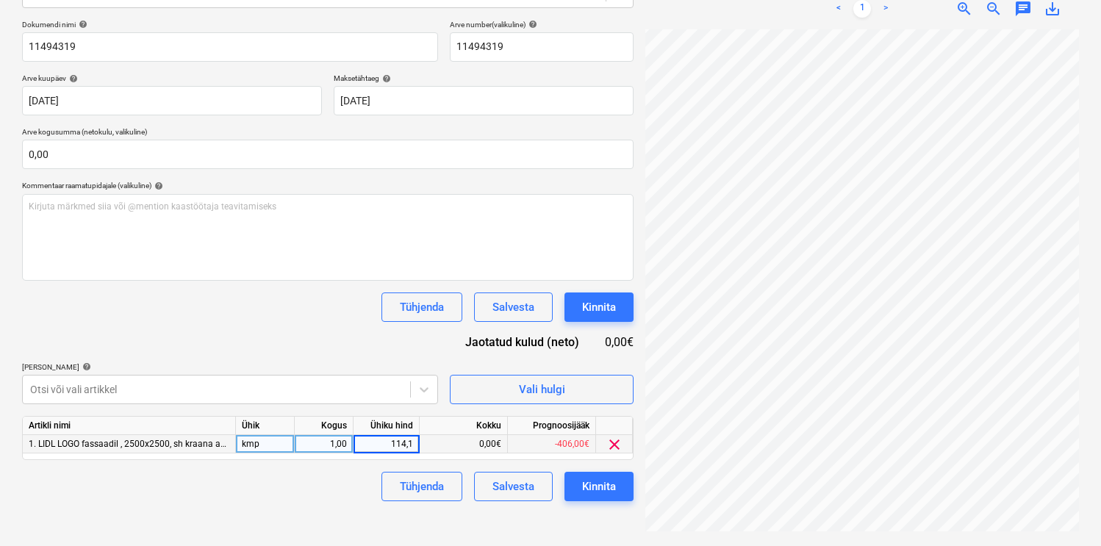
type input "114,10"
click at [621, 484] on button "Kinnita" at bounding box center [599, 486] width 69 height 29
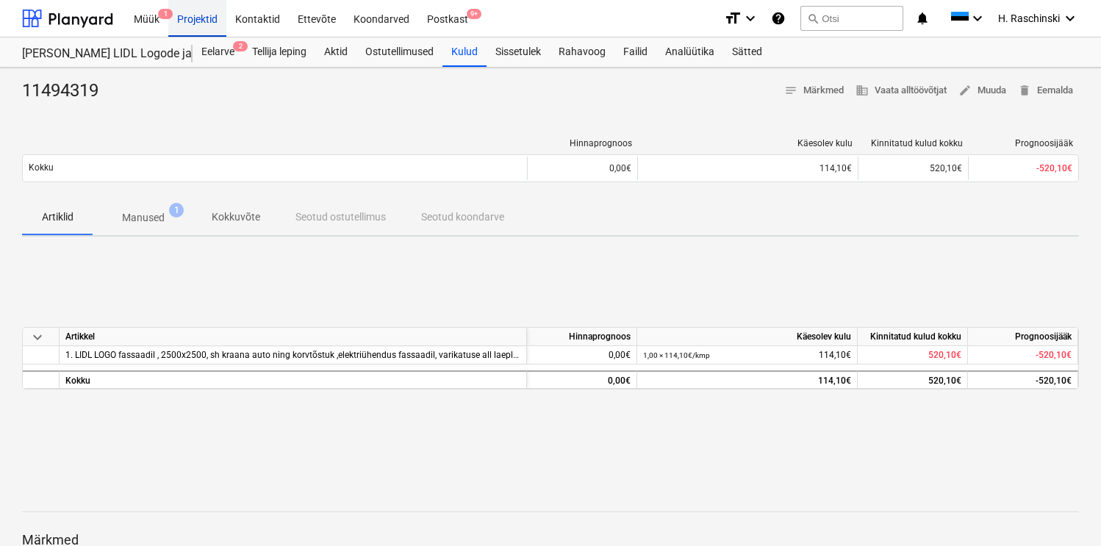
click at [195, 21] on div "Projektid" at bounding box center [197, 17] width 58 height 37
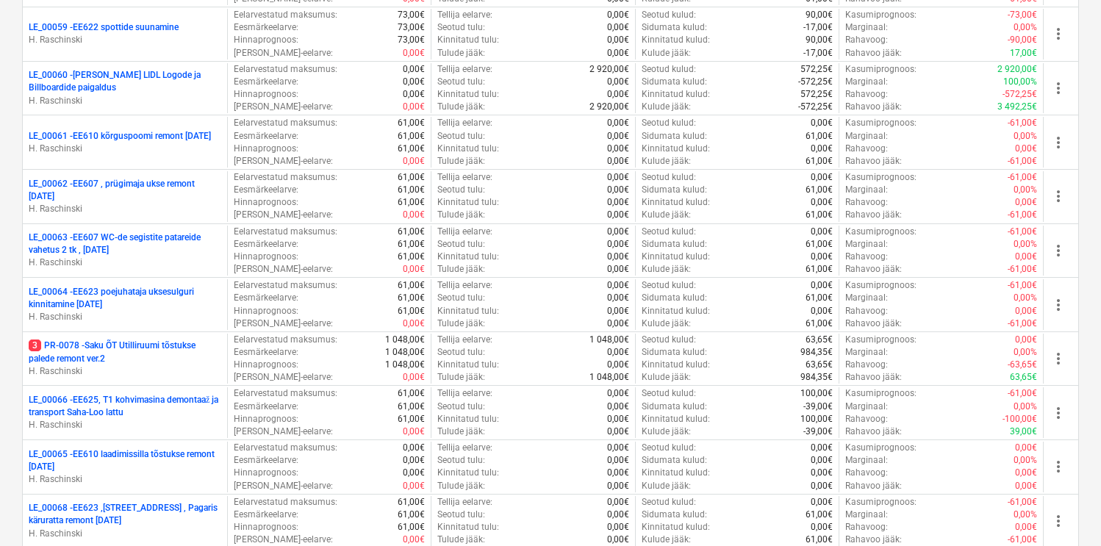
scroll to position [1977, 0]
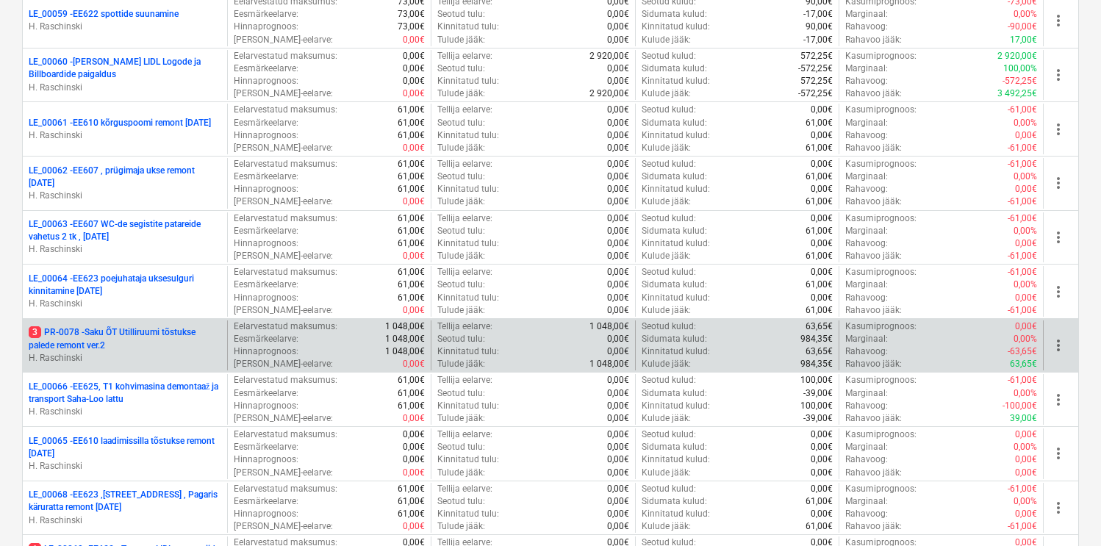
click at [168, 329] on p "3 PR-0078 - Saku ÕT Utilliruumi tõstukse palede remont ver.2" at bounding box center [125, 338] width 193 height 25
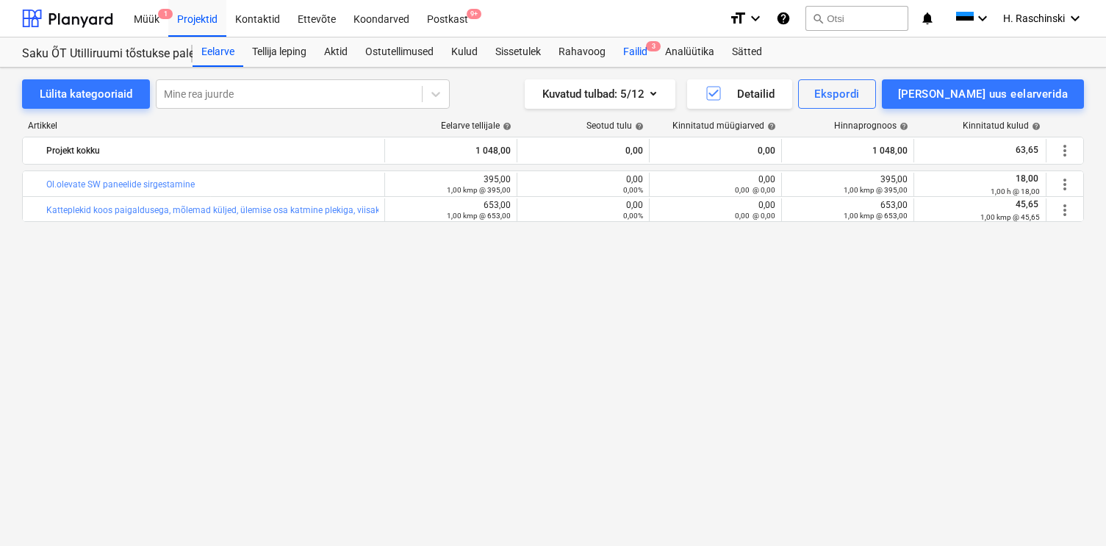
click at [632, 56] on div "Failid 3" at bounding box center [636, 51] width 42 height 29
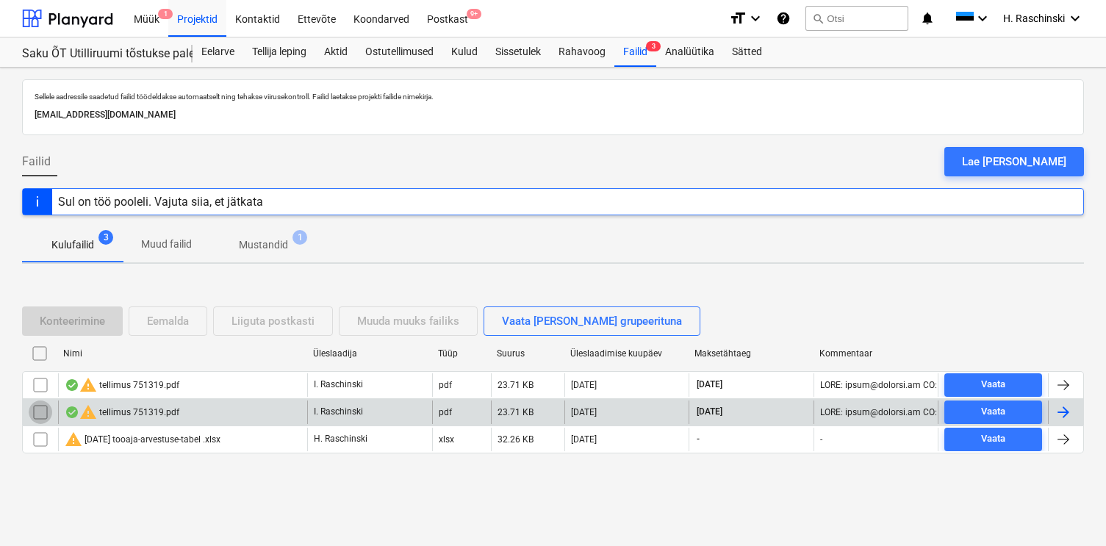
click at [42, 409] on input "checkbox" at bounding box center [41, 413] width 24 height 24
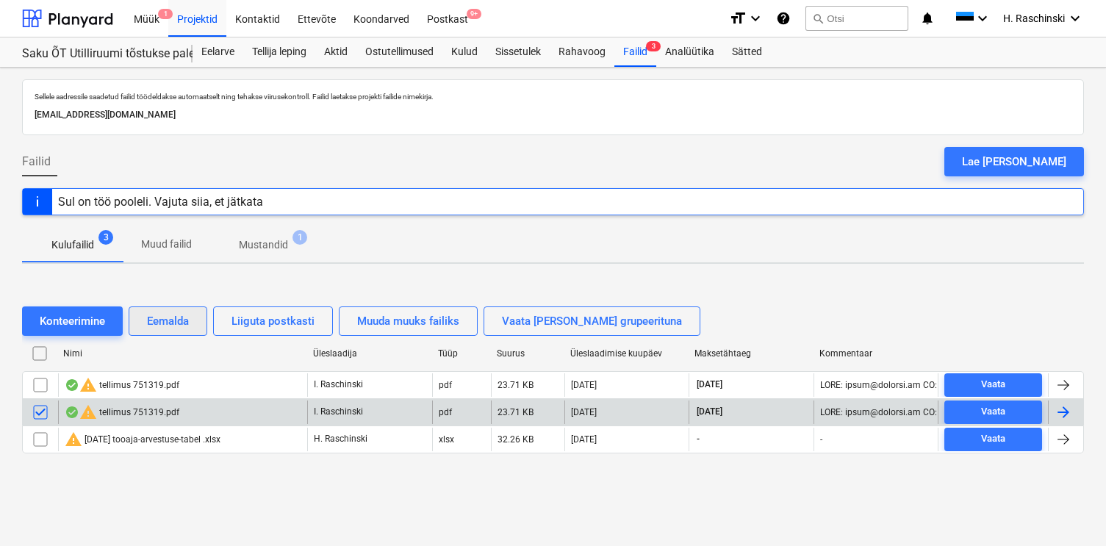
click at [162, 323] on div "Eemalda" at bounding box center [168, 321] width 42 height 19
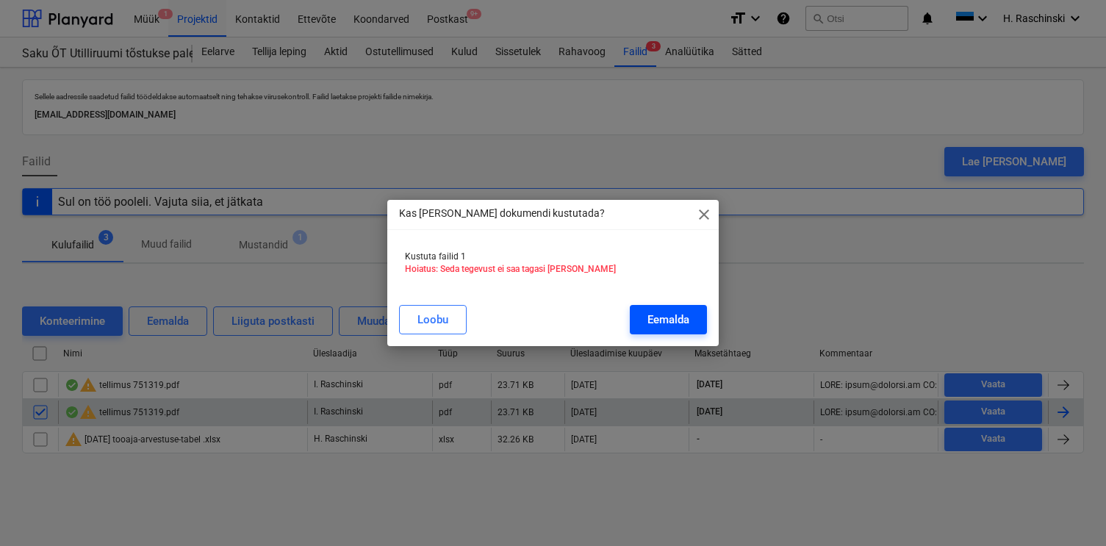
click at [671, 310] on div "Eemalda" at bounding box center [669, 319] width 42 height 19
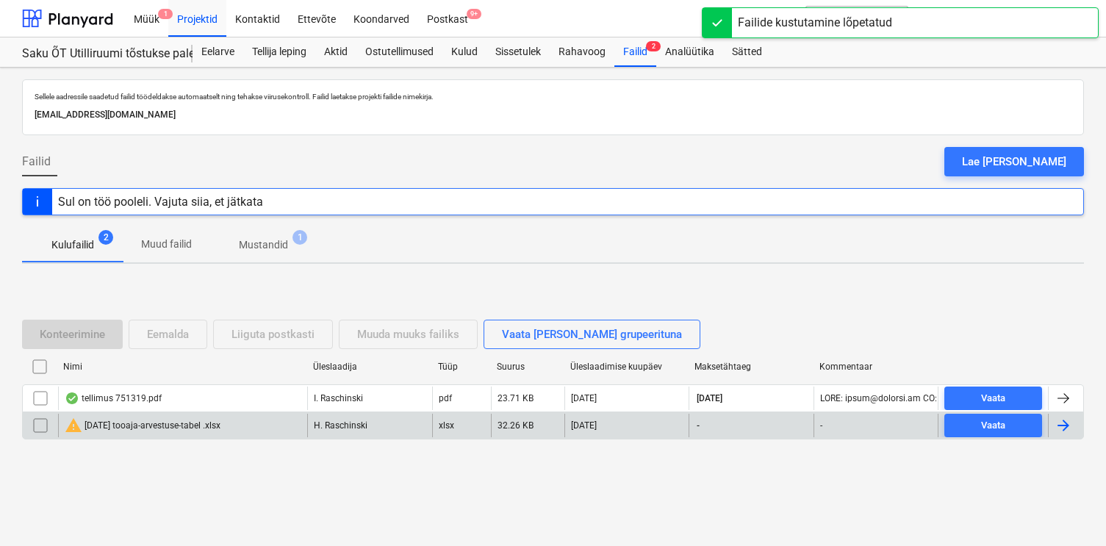
click at [81, 249] on p "Kulufailid" at bounding box center [72, 244] width 43 height 15
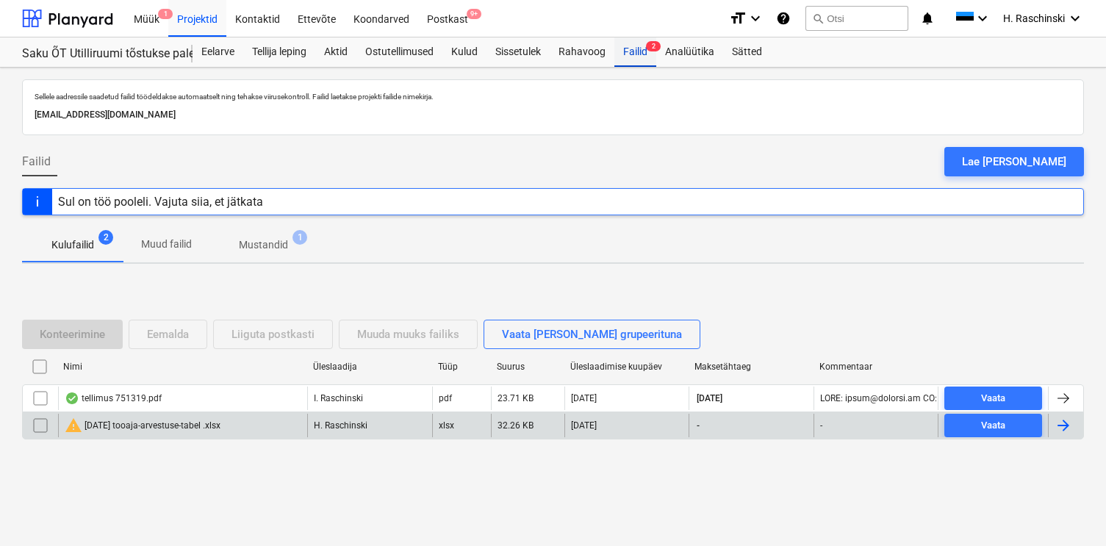
click at [635, 48] on div "Failid 2" at bounding box center [636, 51] width 42 height 29
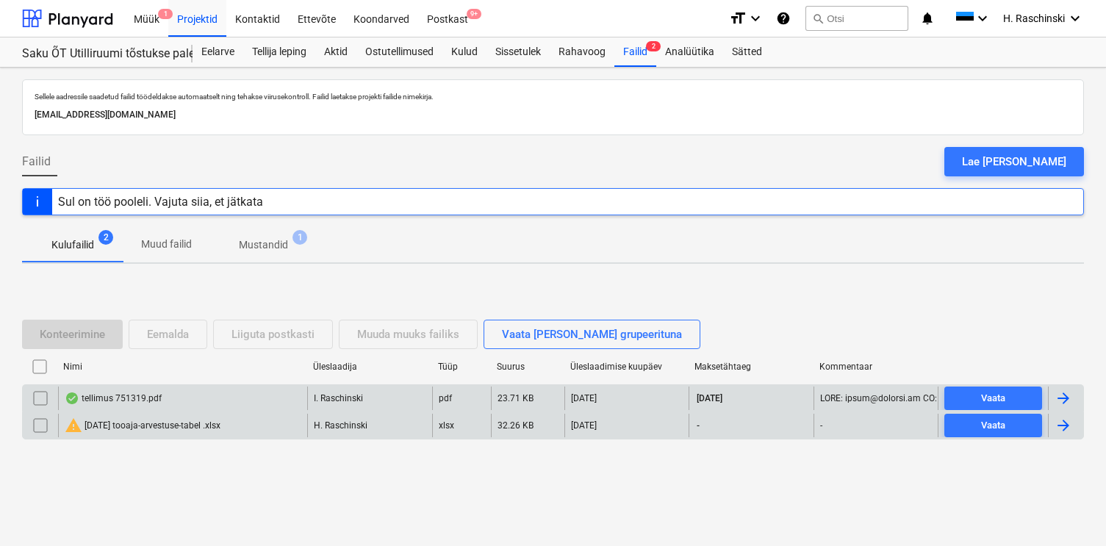
click at [135, 394] on div "tellimus 751319.pdf" at bounding box center [113, 399] width 97 height 12
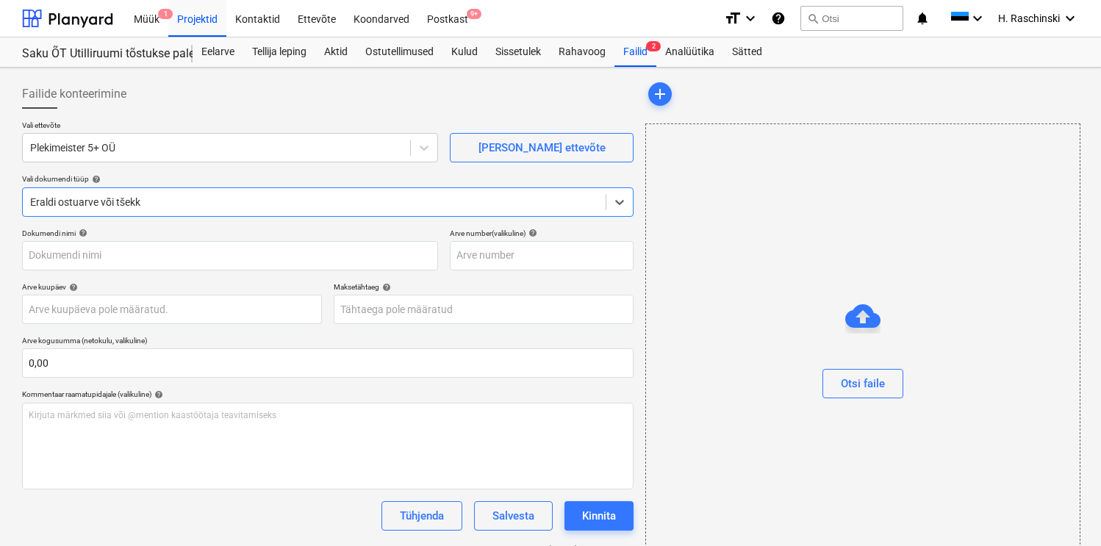
type input "12351845"
type input "[DATE]"
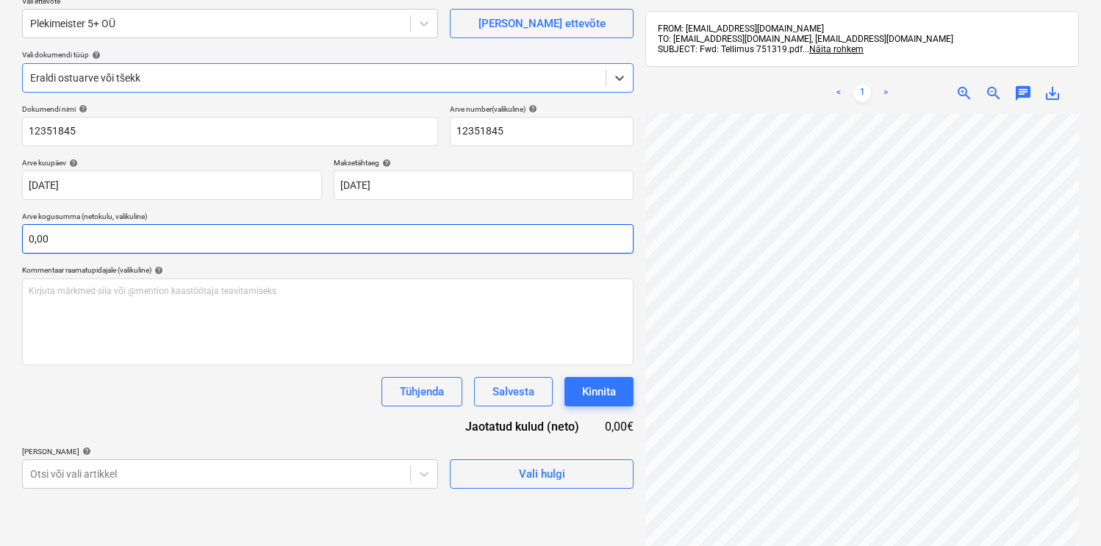
scroll to position [209, 0]
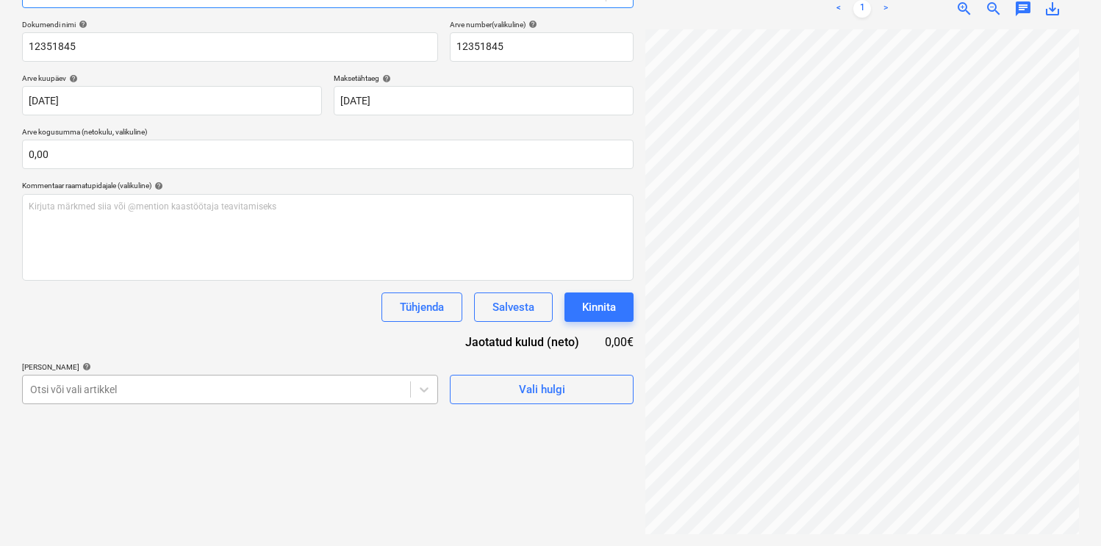
click at [180, 379] on div "Otsi või vali artikkel" at bounding box center [216, 389] width 387 height 21
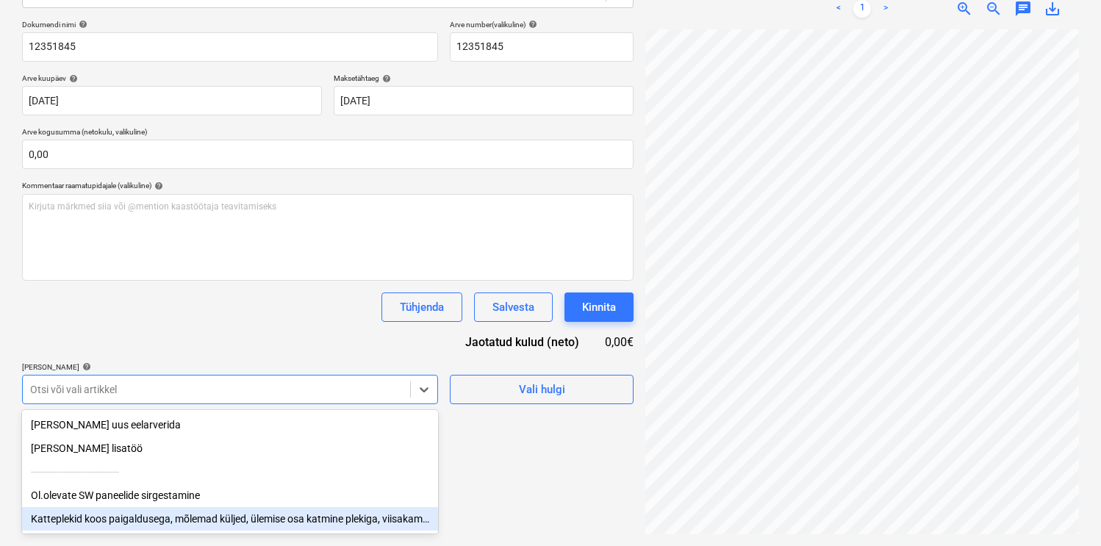
click at [156, 514] on div "Katteplekid koos paigaldusega, mõlemad küljed, ülemise osa katmine plekiga, vii…" at bounding box center [230, 519] width 416 height 24
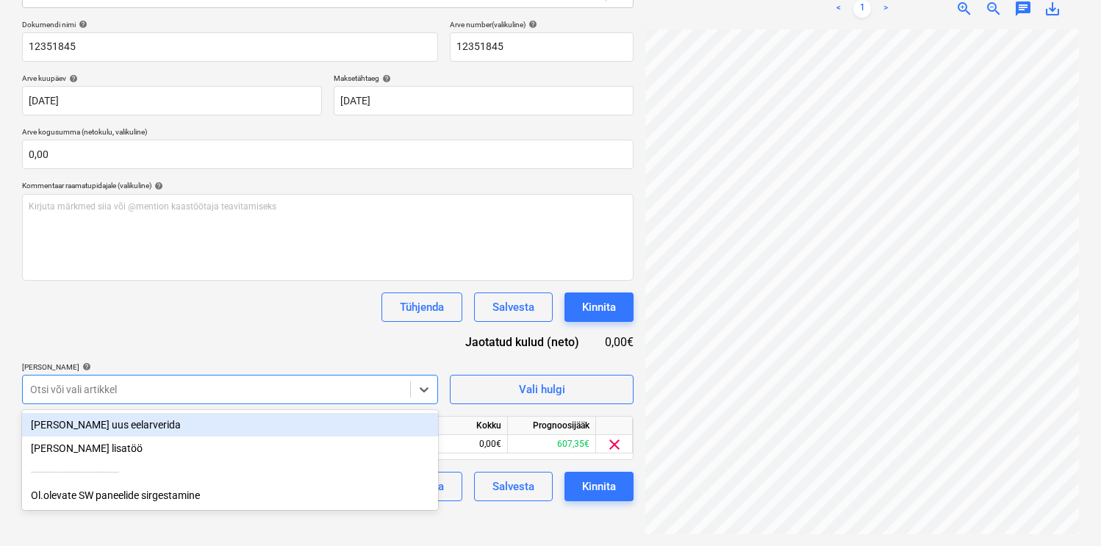
click at [207, 339] on div "Dokumendi nimi help 12351845 Arve number (valikuline) help 12351845 Arve kuupäe…" at bounding box center [328, 261] width 612 height 482
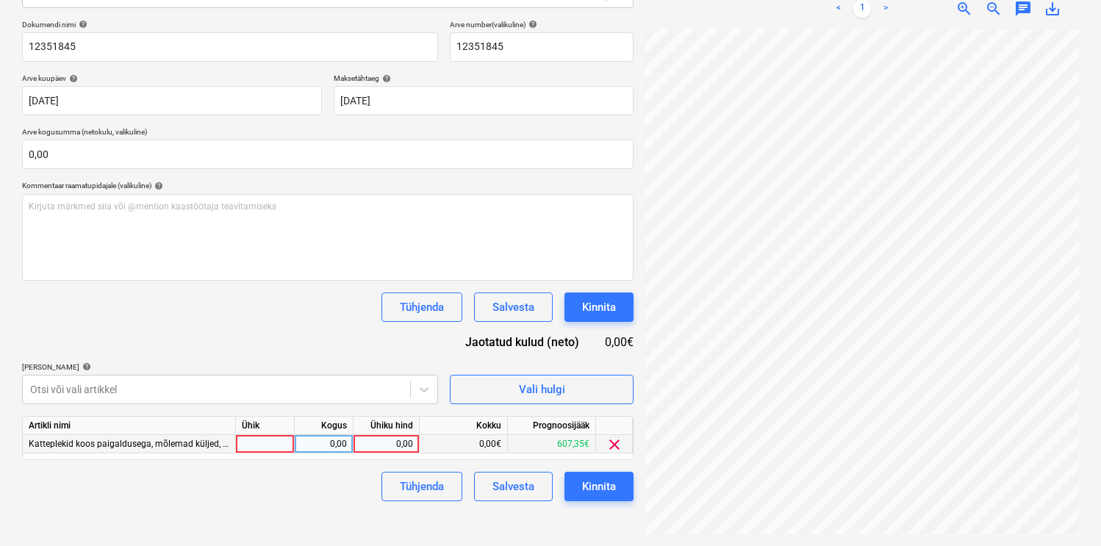
click at [248, 442] on div at bounding box center [265, 444] width 59 height 18
type input "kmp"
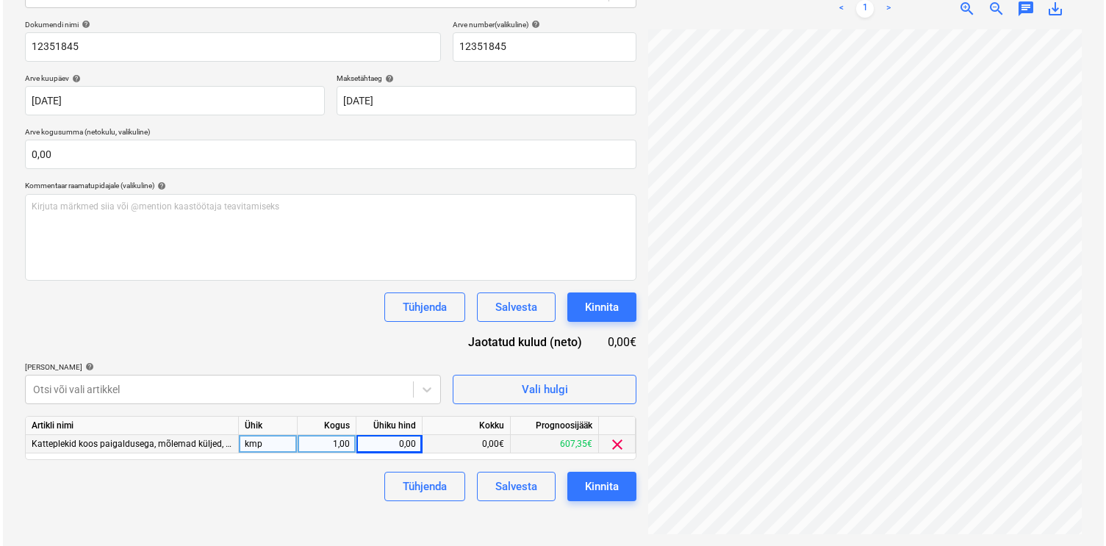
scroll to position [0, 121]
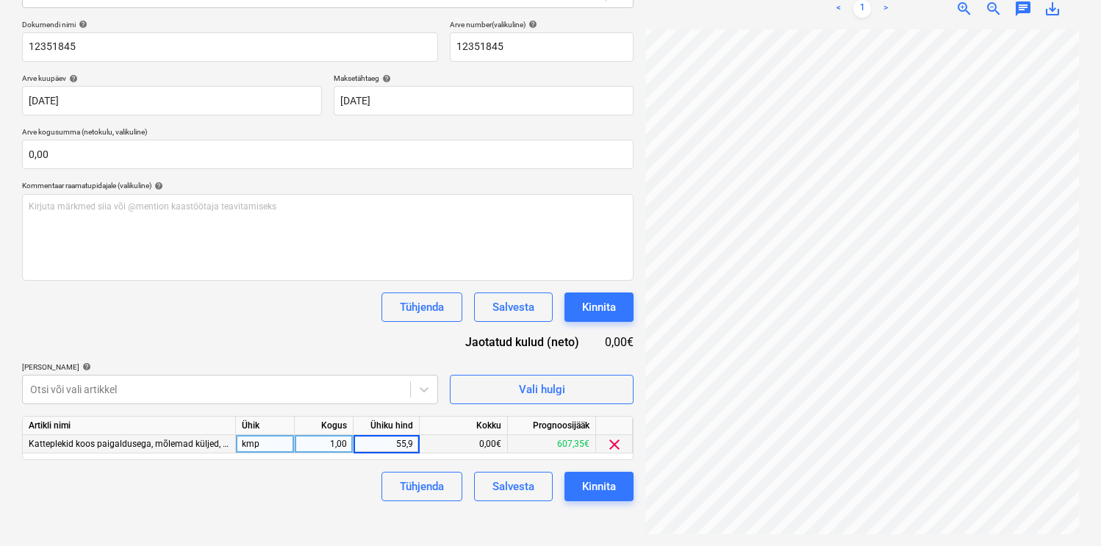
type input "55,98"
click at [615, 484] on div "Kinnita" at bounding box center [599, 486] width 34 height 19
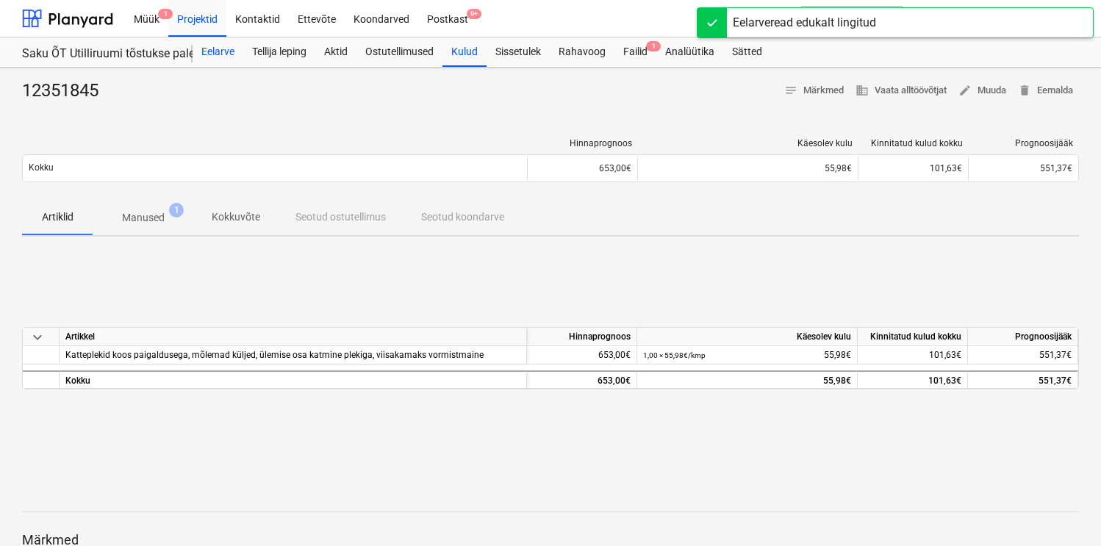
click at [221, 59] on div "Eelarve" at bounding box center [218, 51] width 51 height 29
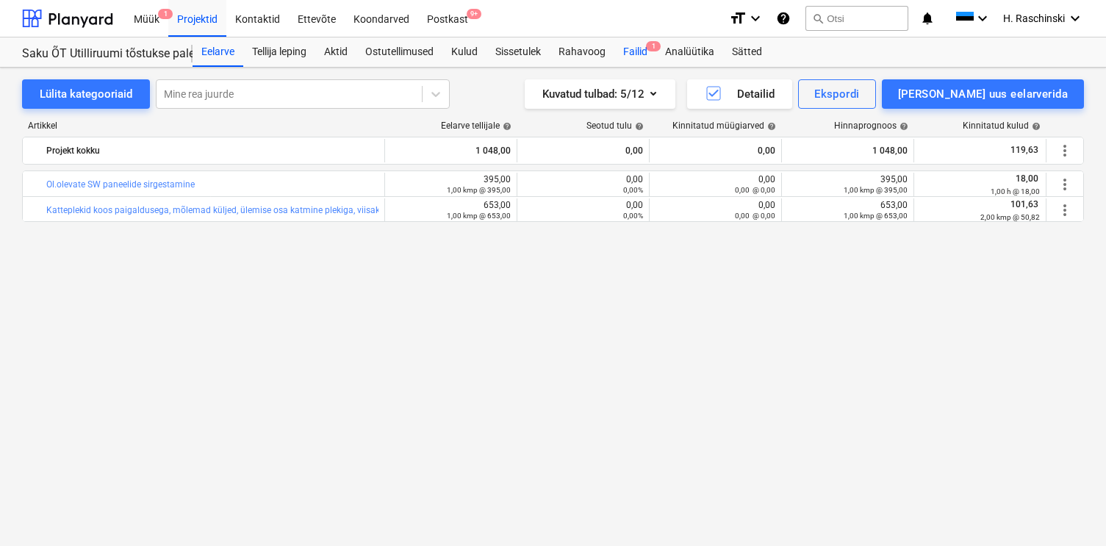
click at [640, 53] on div "Failid 1" at bounding box center [636, 51] width 42 height 29
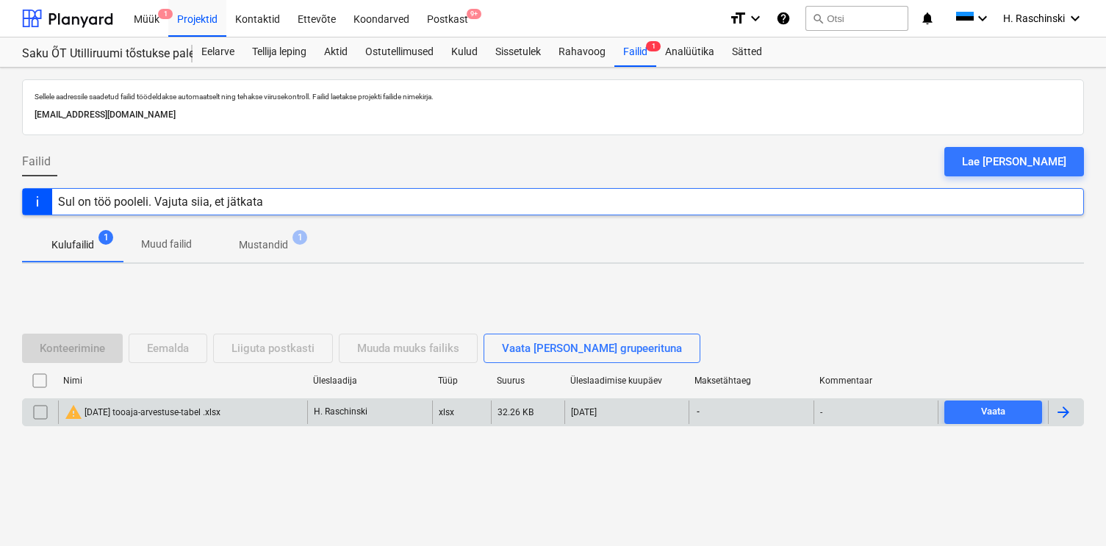
click at [182, 407] on div "warning 08 AUGUST 2025 tooaja-arvestuse-tabel .xlsx" at bounding box center [143, 413] width 156 height 18
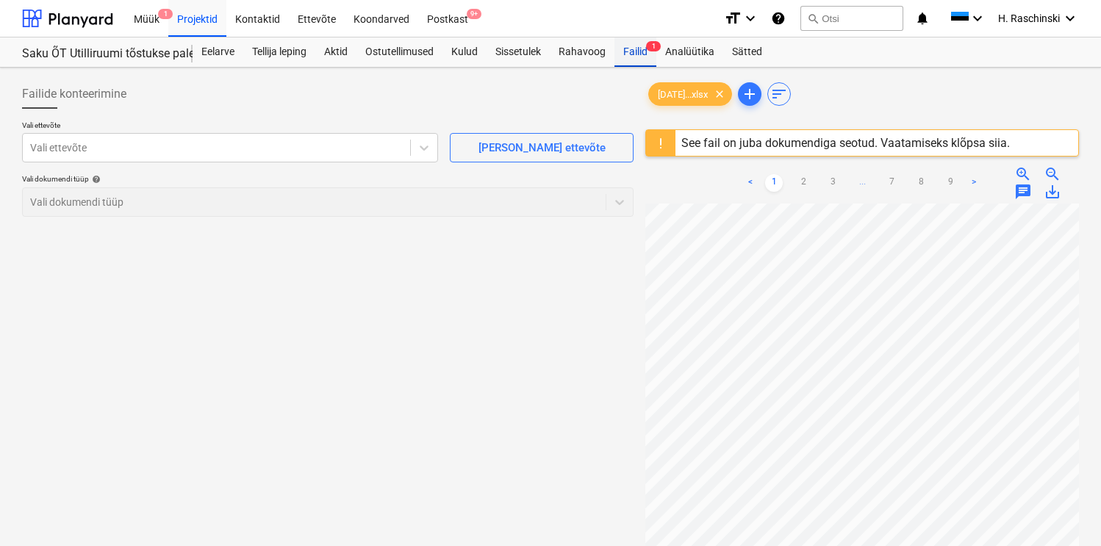
click at [637, 56] on div "Failid 1" at bounding box center [636, 51] width 42 height 29
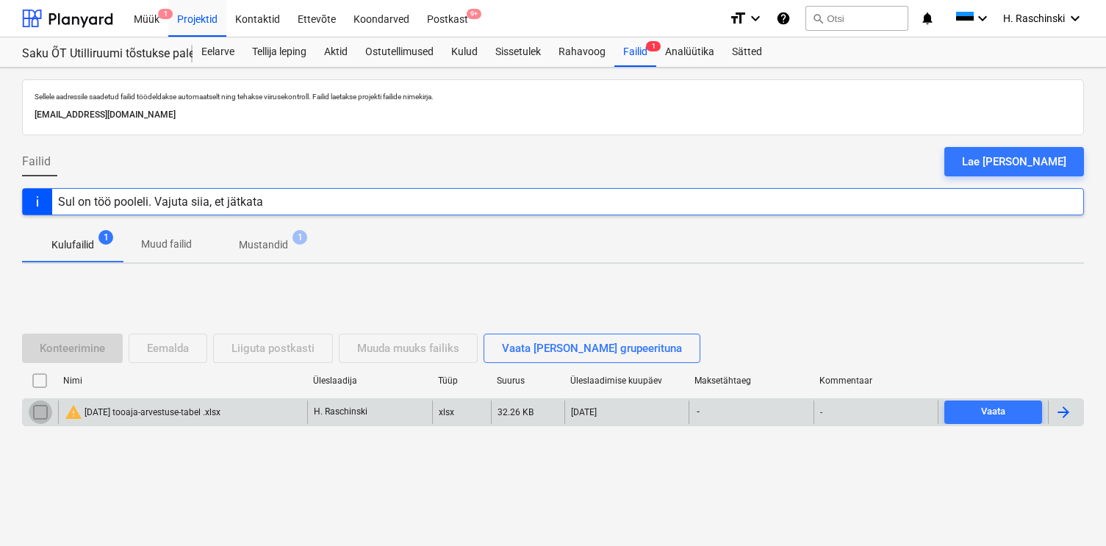
click at [40, 410] on input "checkbox" at bounding box center [41, 413] width 24 height 24
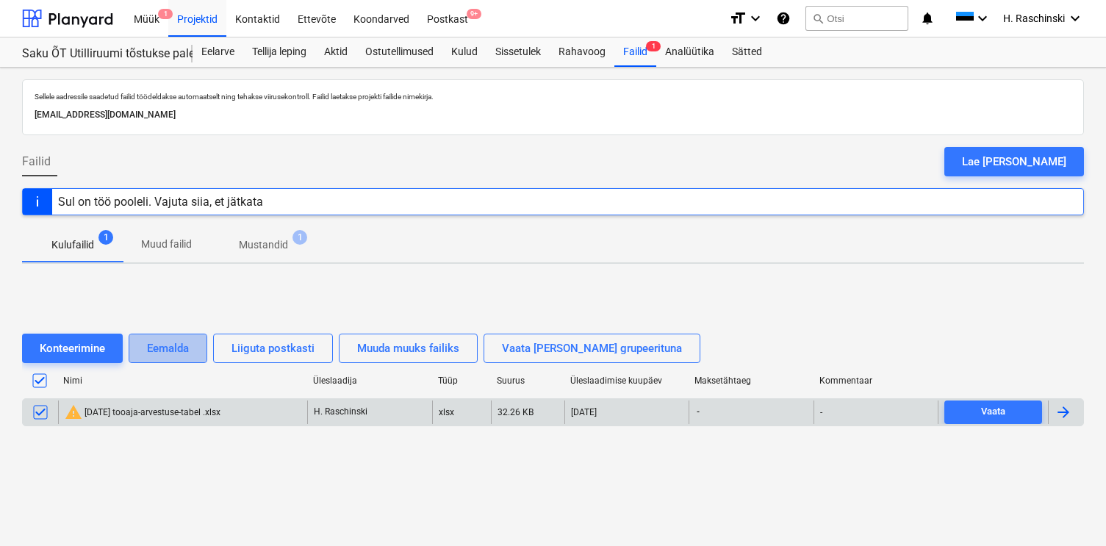
click at [160, 349] on div "Eemalda" at bounding box center [168, 348] width 42 height 19
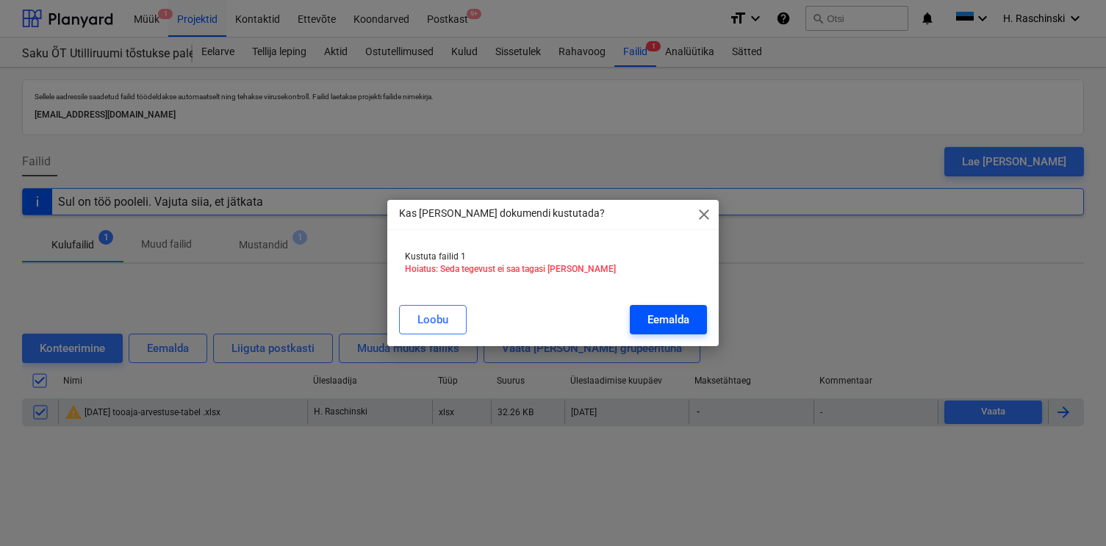
click at [681, 316] on div "Eemalda" at bounding box center [669, 319] width 42 height 19
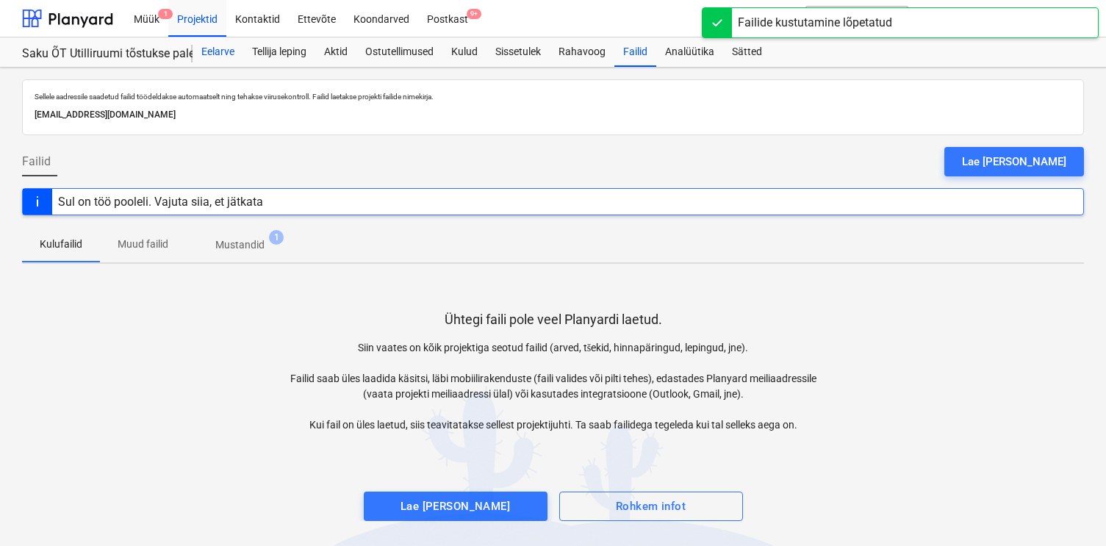
click at [222, 56] on div "Eelarve" at bounding box center [218, 51] width 51 height 29
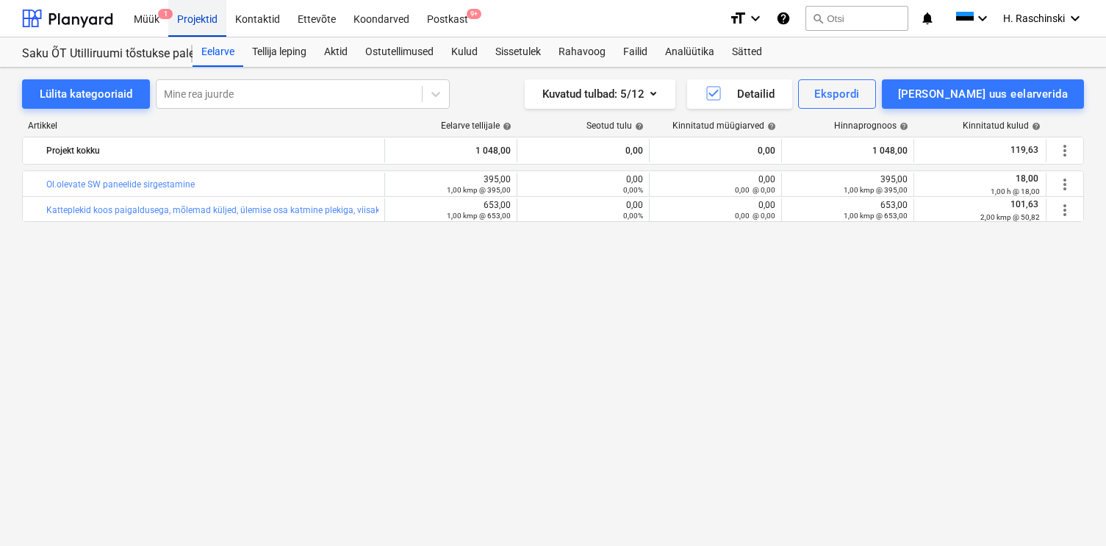
click at [191, 23] on div "Projektid" at bounding box center [197, 17] width 58 height 37
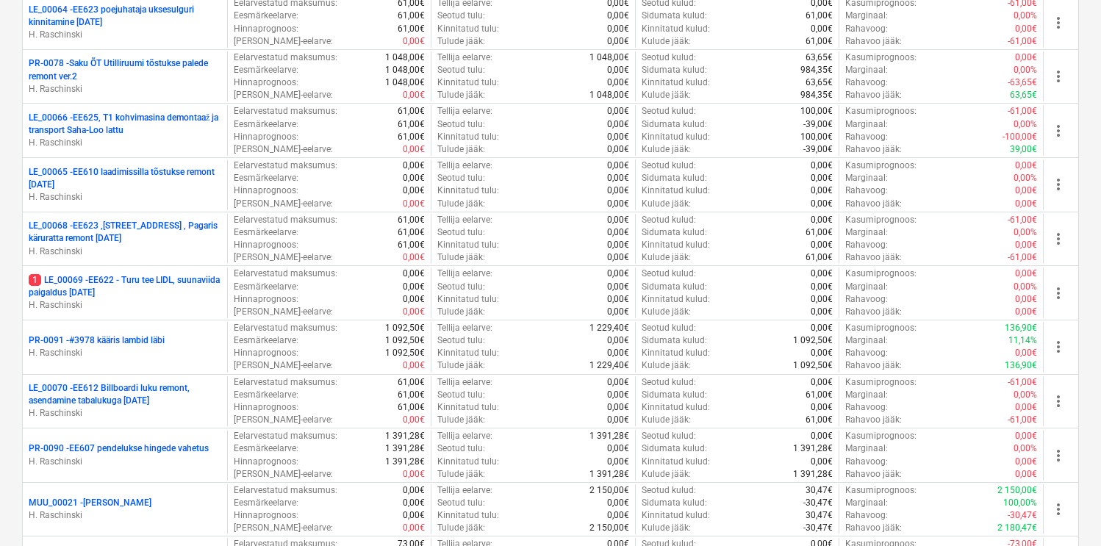
scroll to position [2249, 0]
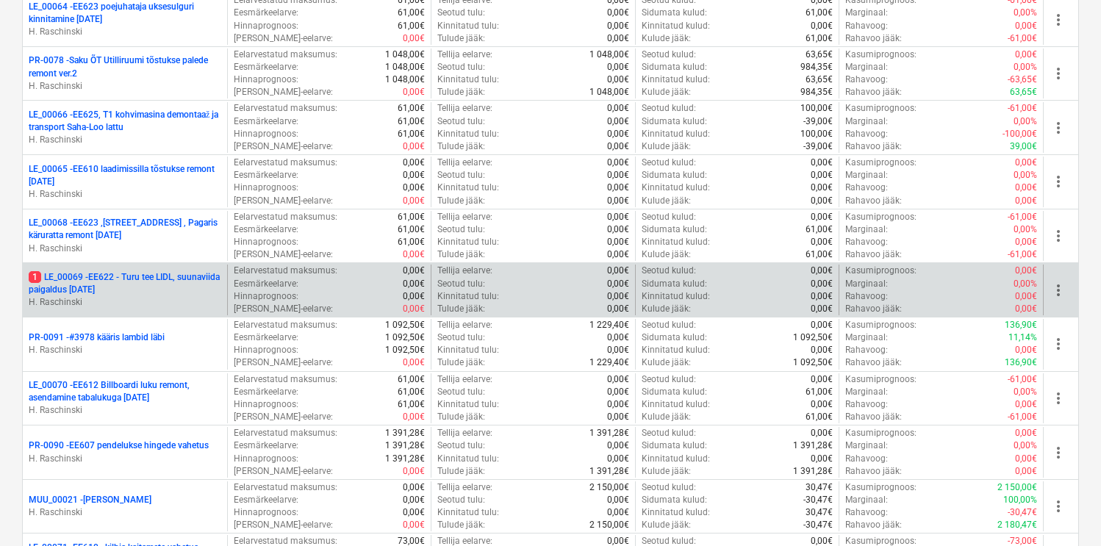
click at [155, 285] on p "1 LE_00069 - EE622 - Turu tee LIDL, suunaviida paigaldus 16.09.2025" at bounding box center [125, 283] width 193 height 25
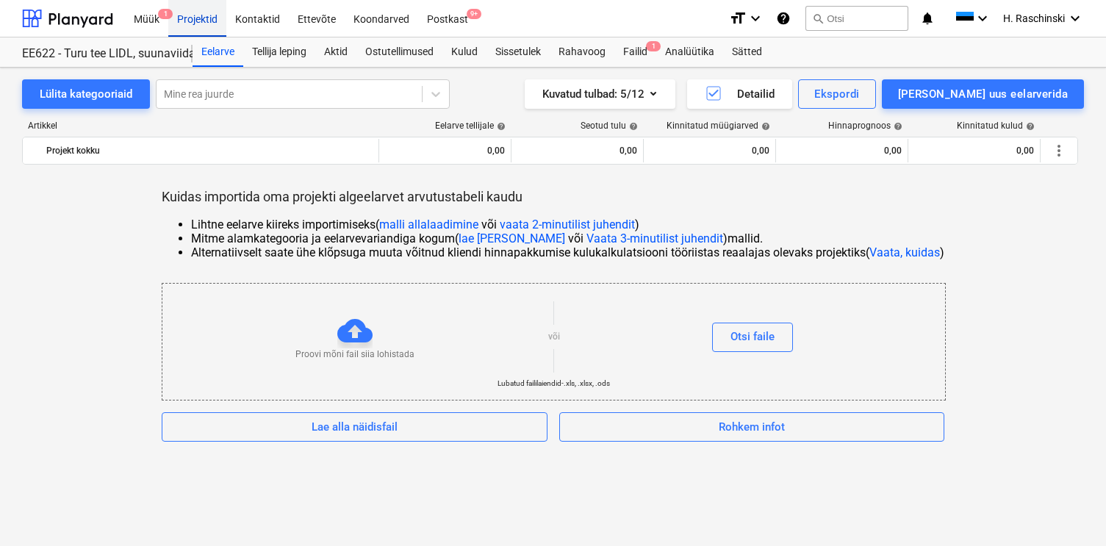
click at [199, 21] on div "Projektid" at bounding box center [197, 17] width 58 height 37
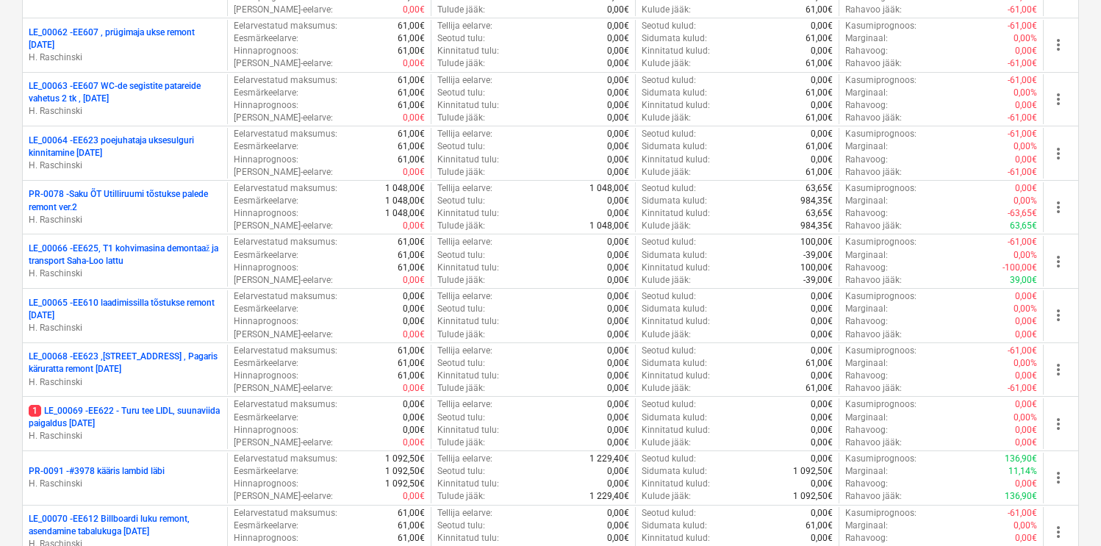
scroll to position [2117, 0]
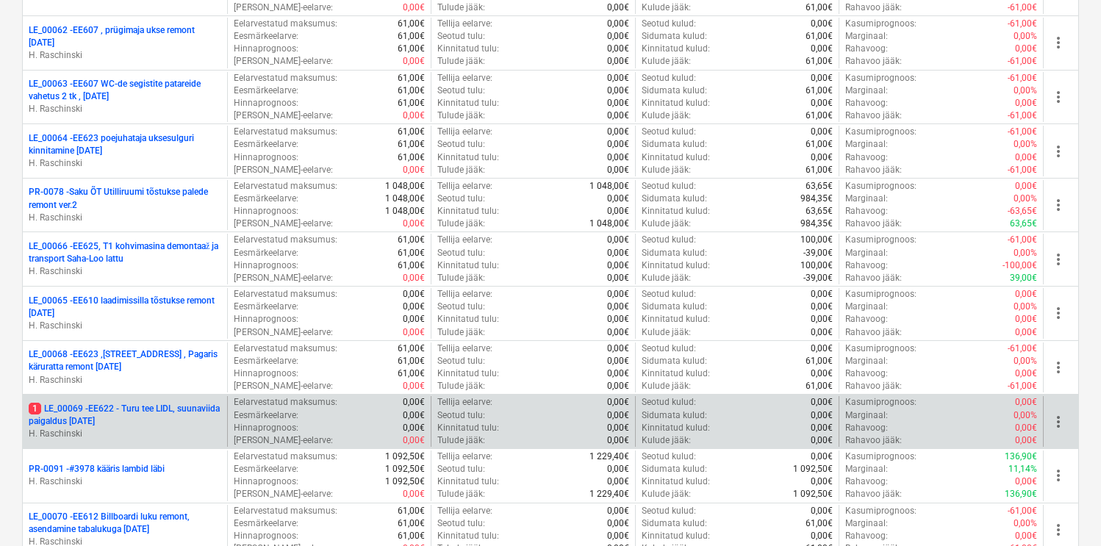
click at [118, 400] on div "1 LE_00069 - EE622 - Turu tee LIDL, suunaviida paigaldus 16.09.2025 H. Raschins…" at bounding box center [125, 421] width 204 height 51
click at [120, 419] on p "1 LE_00069 - EE622 - Turu tee LIDL, suunaviida paigaldus 16.09.2025" at bounding box center [125, 415] width 193 height 25
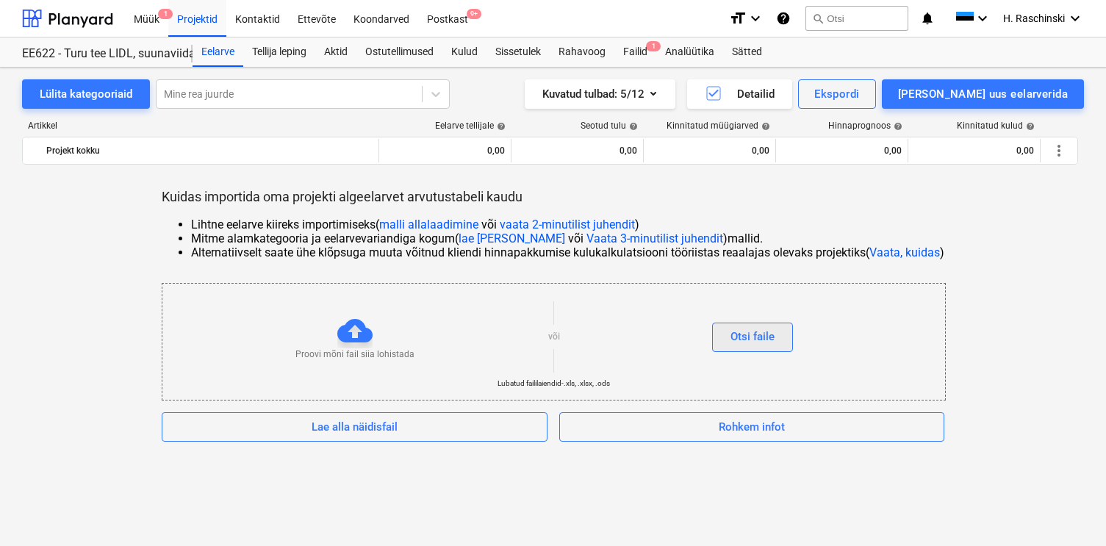
click at [755, 337] on div "Otsi faile" at bounding box center [753, 336] width 44 height 19
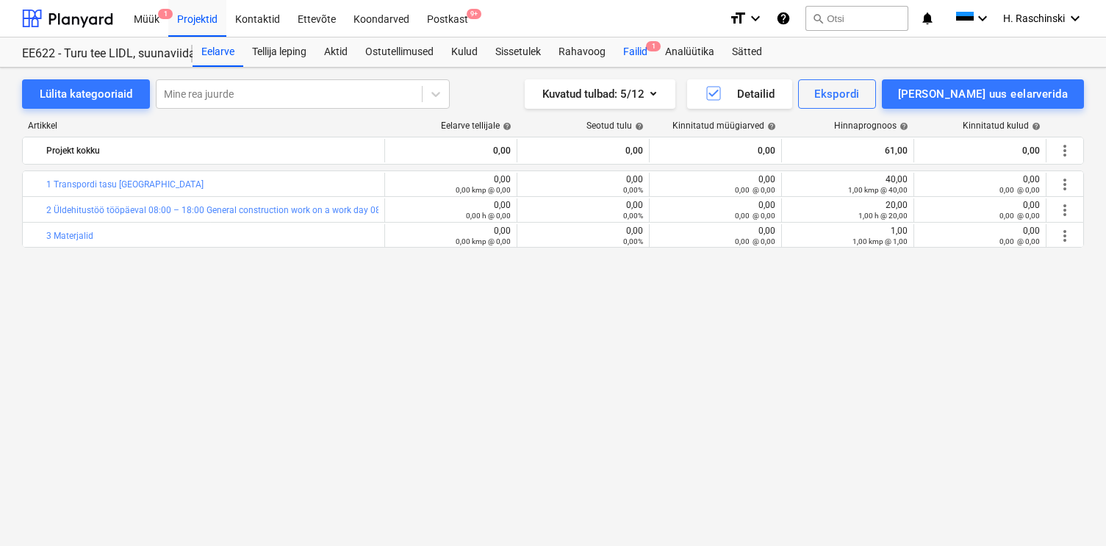
click at [642, 47] on div "Failid 1" at bounding box center [636, 51] width 42 height 29
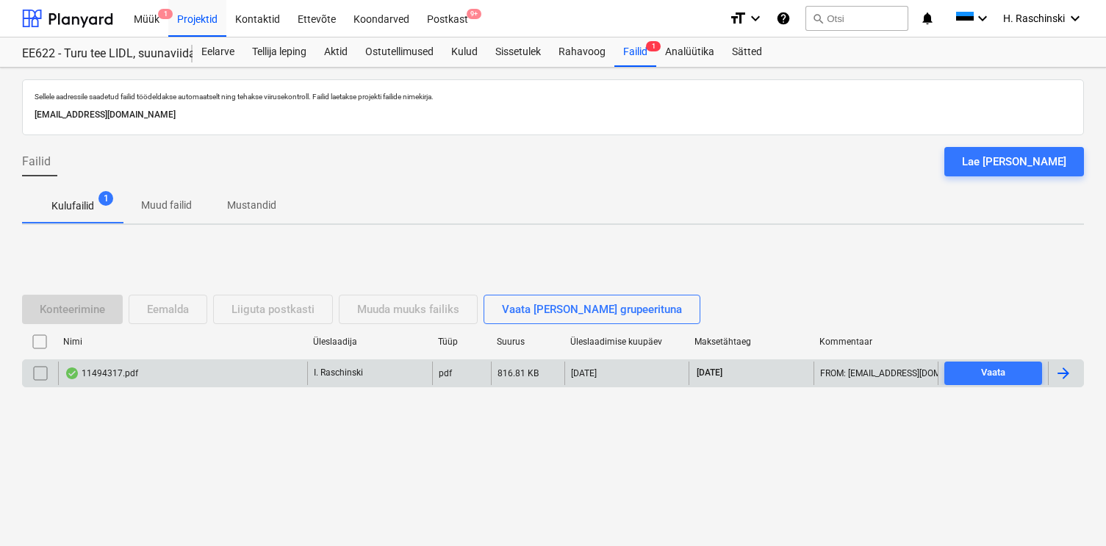
click at [76, 373] on div at bounding box center [72, 374] width 15 height 12
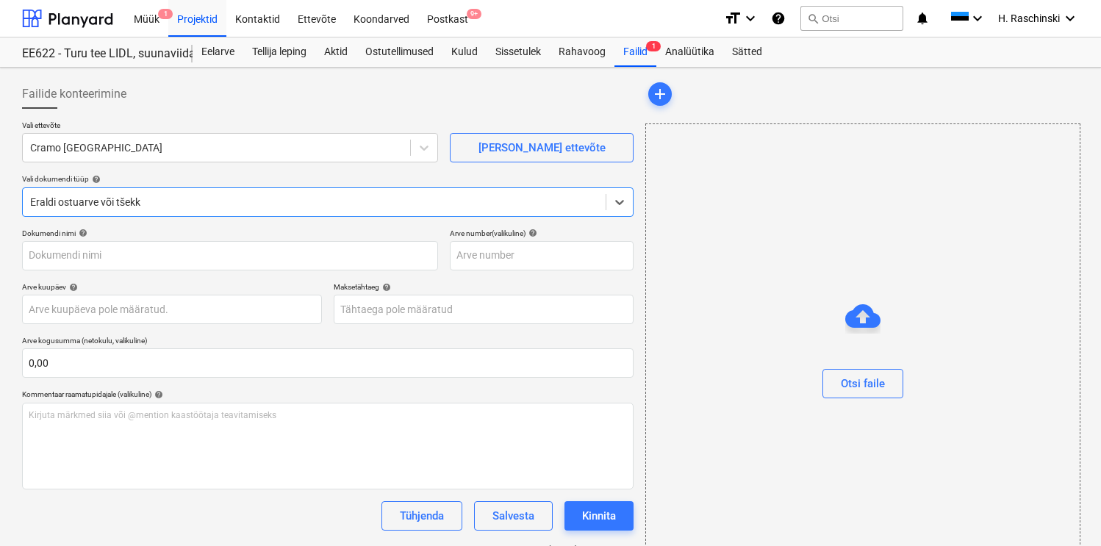
type input "11494317"
type input "[DATE]"
type input "21 Oct 2025"
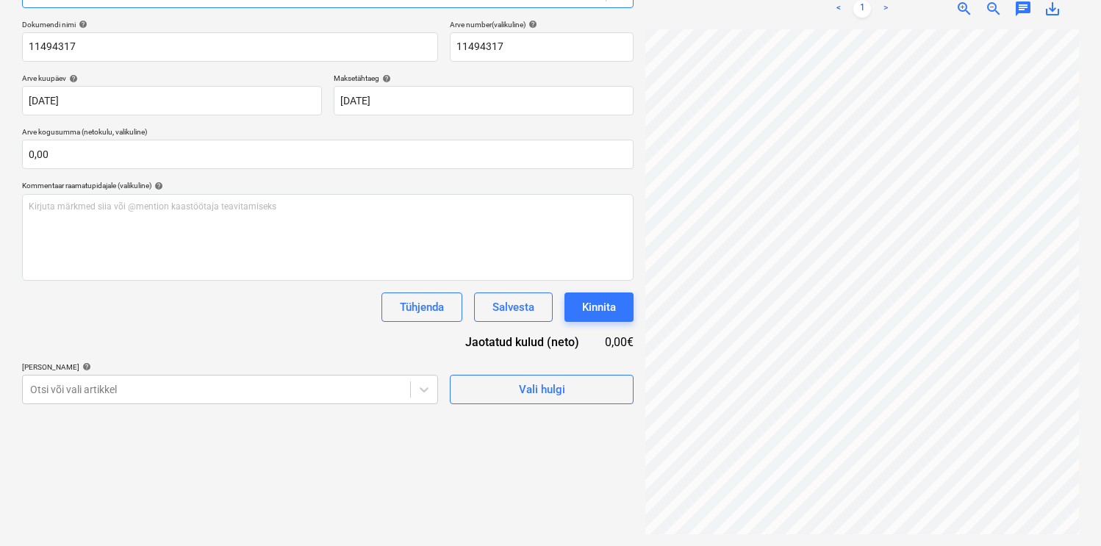
scroll to position [222, 0]
click at [200, 394] on div "Failide konteerimine Vali ettevõte Cramo Estonia Lisa uus ettevõte Vali dokumen…" at bounding box center [327, 203] width 623 height 676
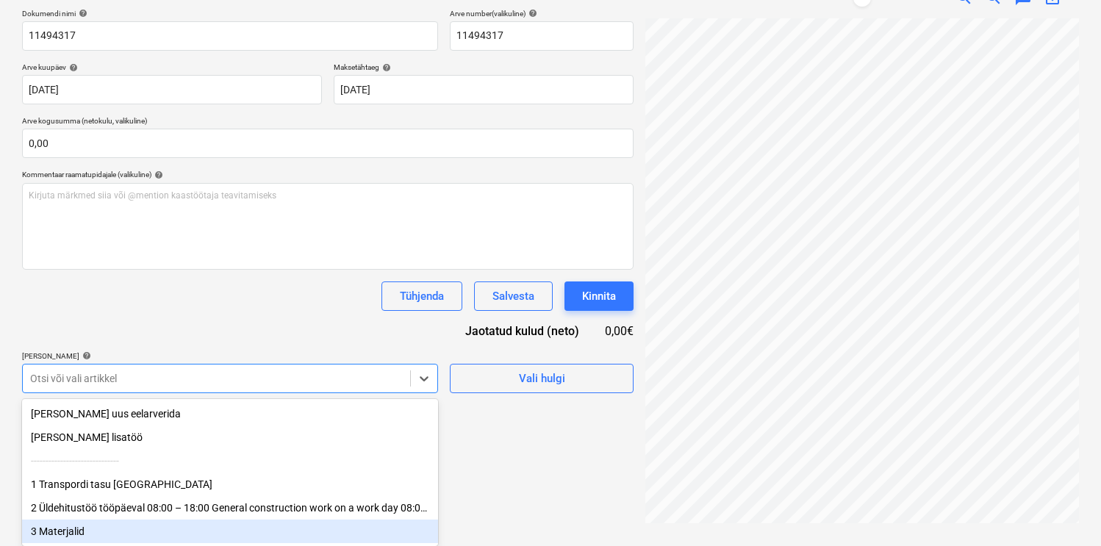
click at [115, 521] on div "3 Materjalid" at bounding box center [230, 532] width 416 height 24
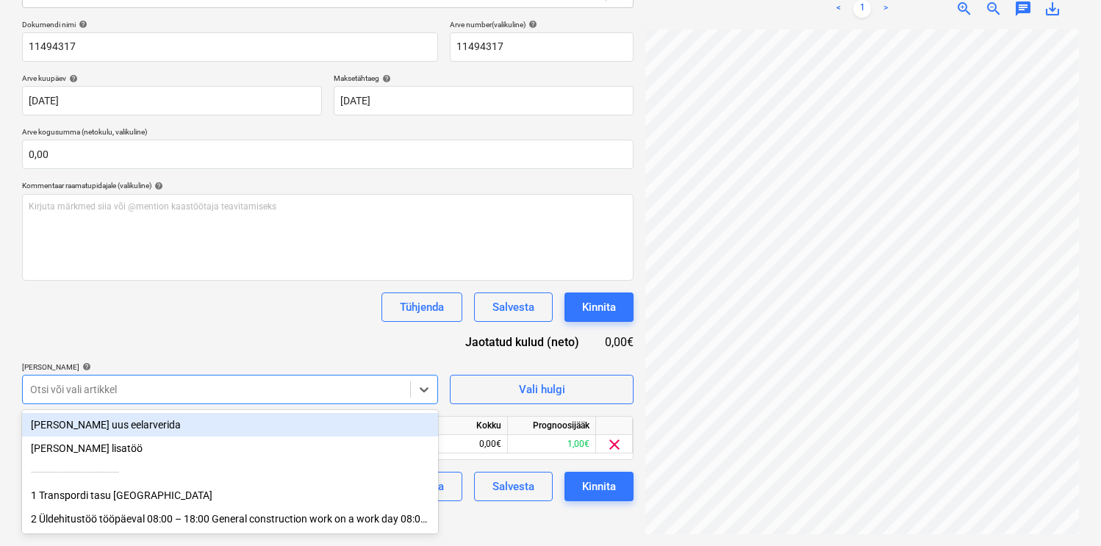
click at [210, 333] on div "Dokumendi nimi help 11494317 Arve number (valikuline) help 11494317 Arve kuupäe…" at bounding box center [328, 261] width 612 height 482
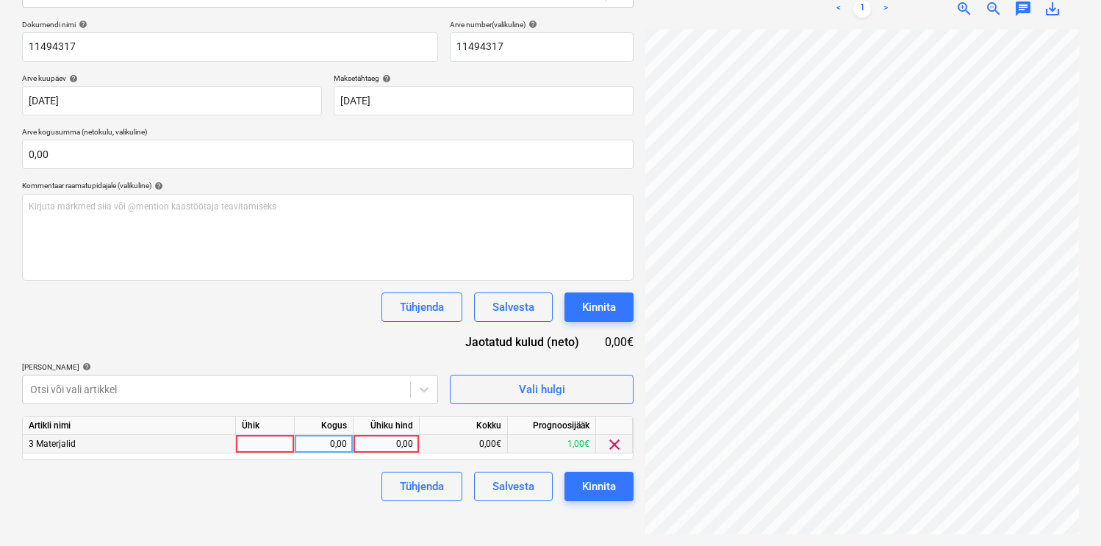
click at [277, 450] on div at bounding box center [265, 444] width 59 height 18
type input "kmp"
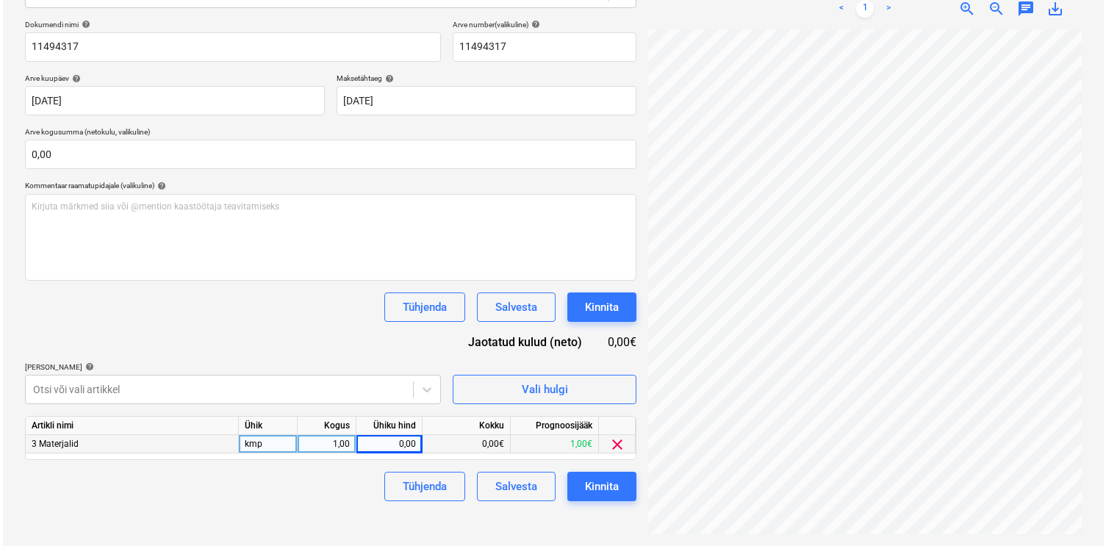
scroll to position [279, 121]
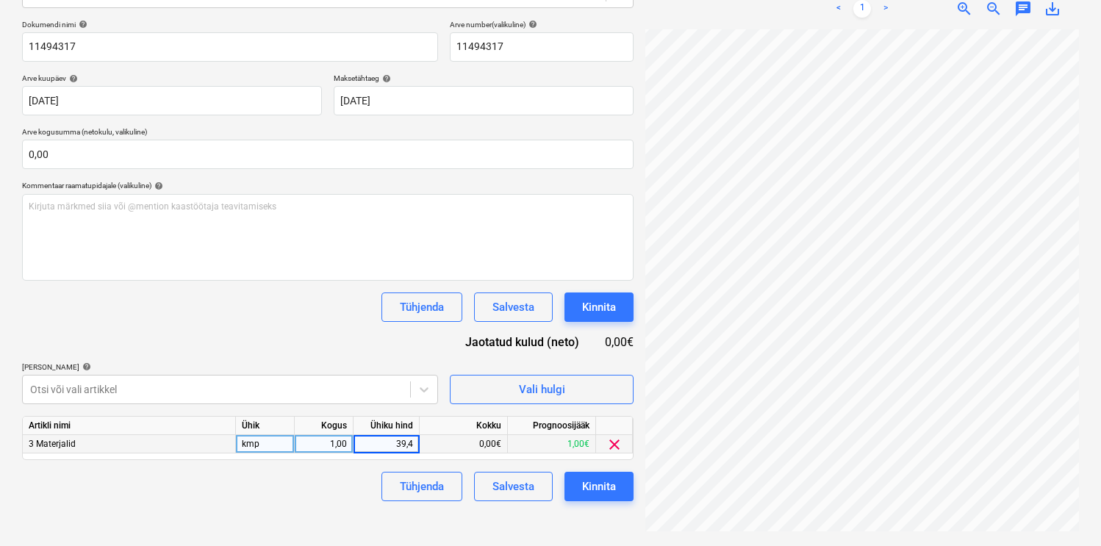
type input "39,47"
click at [611, 487] on div "Kinnita" at bounding box center [599, 486] width 34 height 19
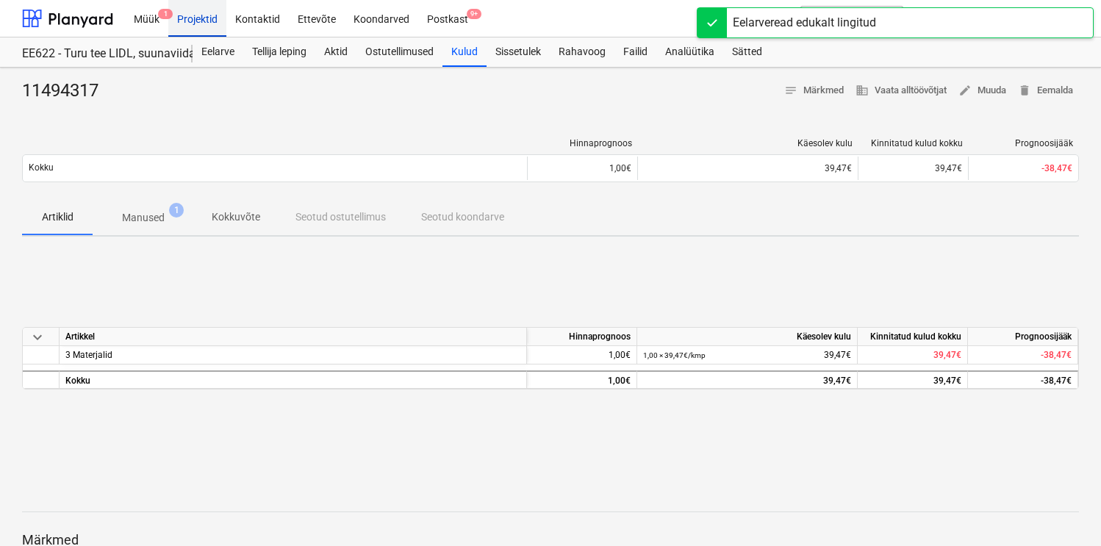
click at [188, 18] on div "Projektid" at bounding box center [197, 17] width 58 height 37
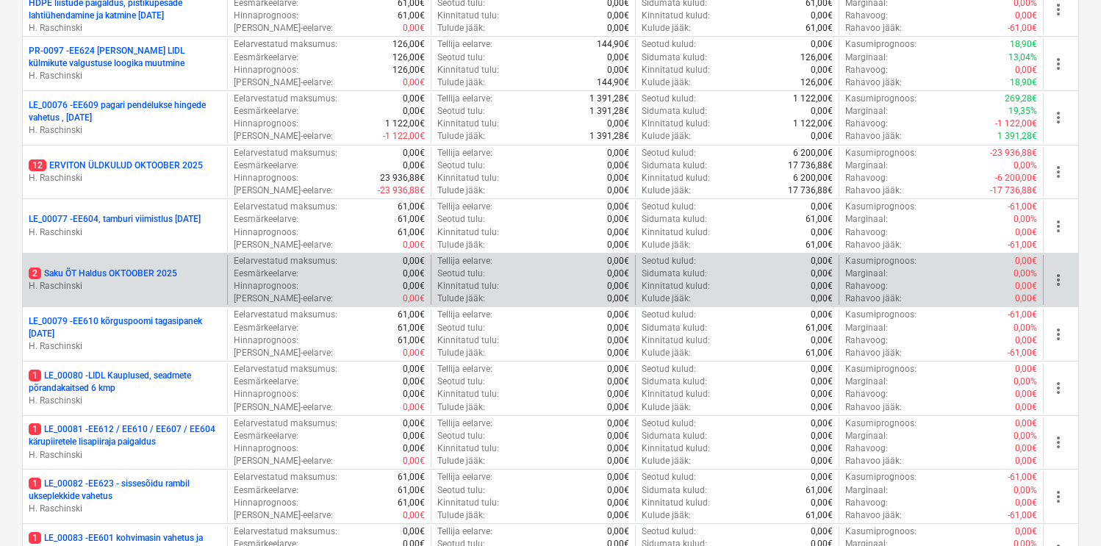
scroll to position [2916, 0]
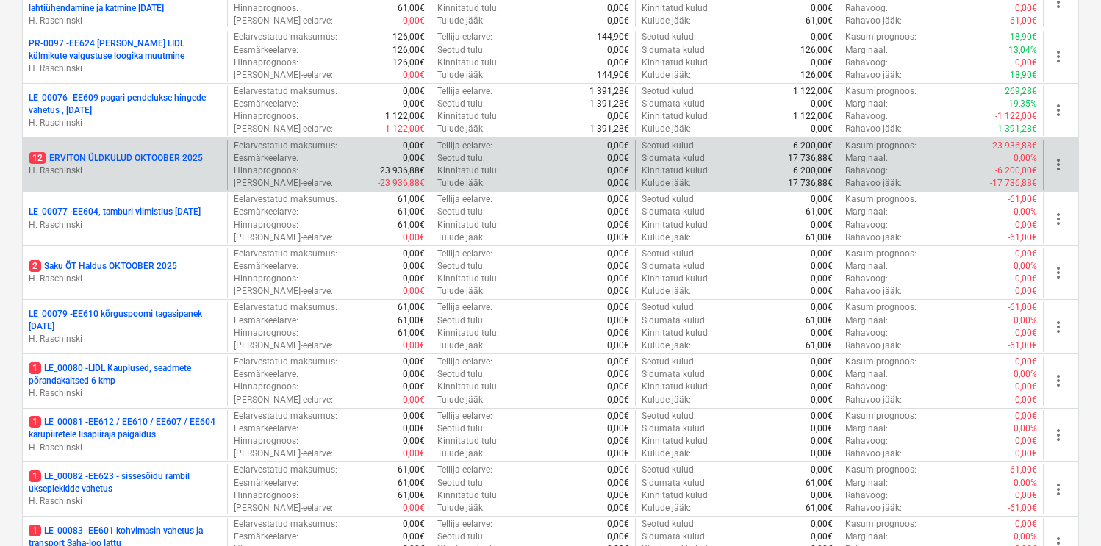
click at [182, 163] on p "12 ERVITON ÜLDKULUD OKTOOBER 2025" at bounding box center [116, 158] width 174 height 12
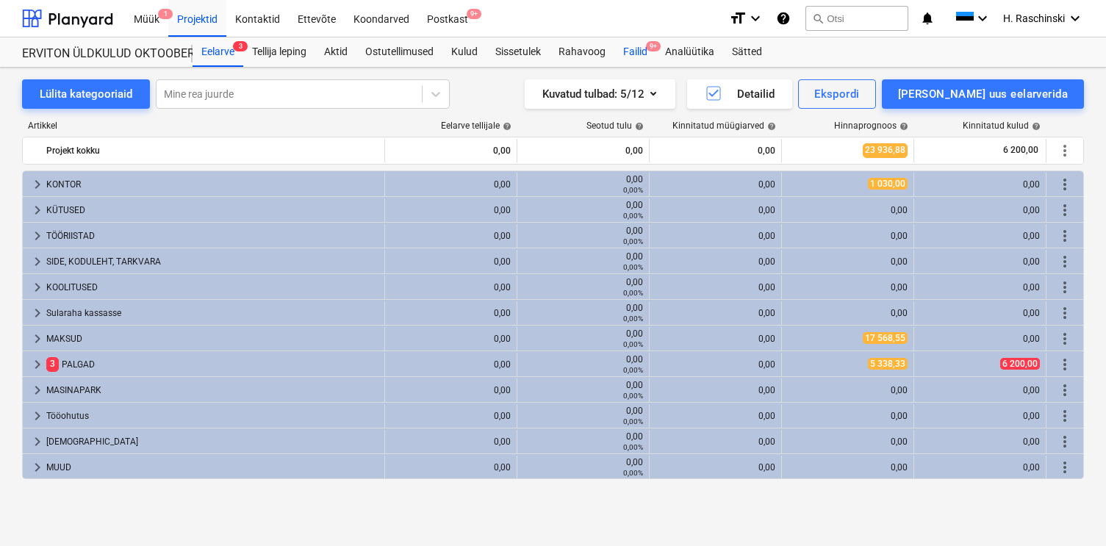
click at [627, 57] on div "Failid 9+" at bounding box center [636, 51] width 42 height 29
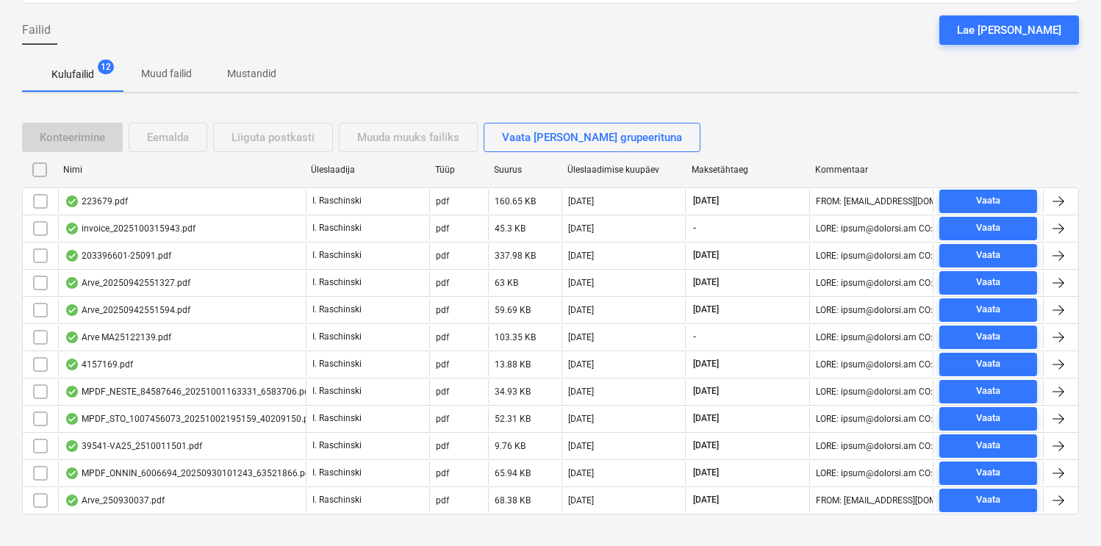
scroll to position [153, 0]
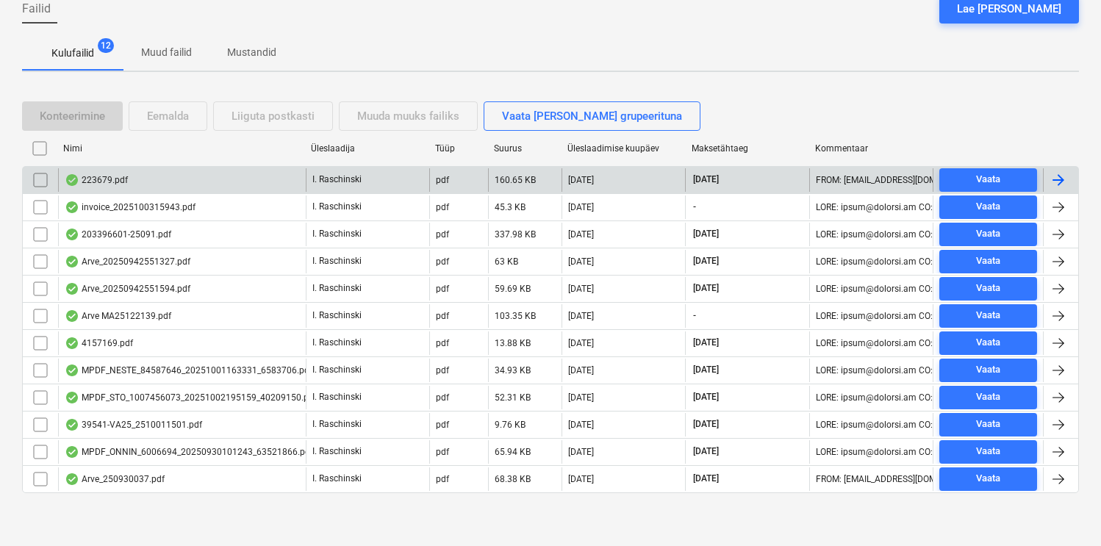
click at [121, 177] on div "223679.pdf" at bounding box center [96, 180] width 63 height 12
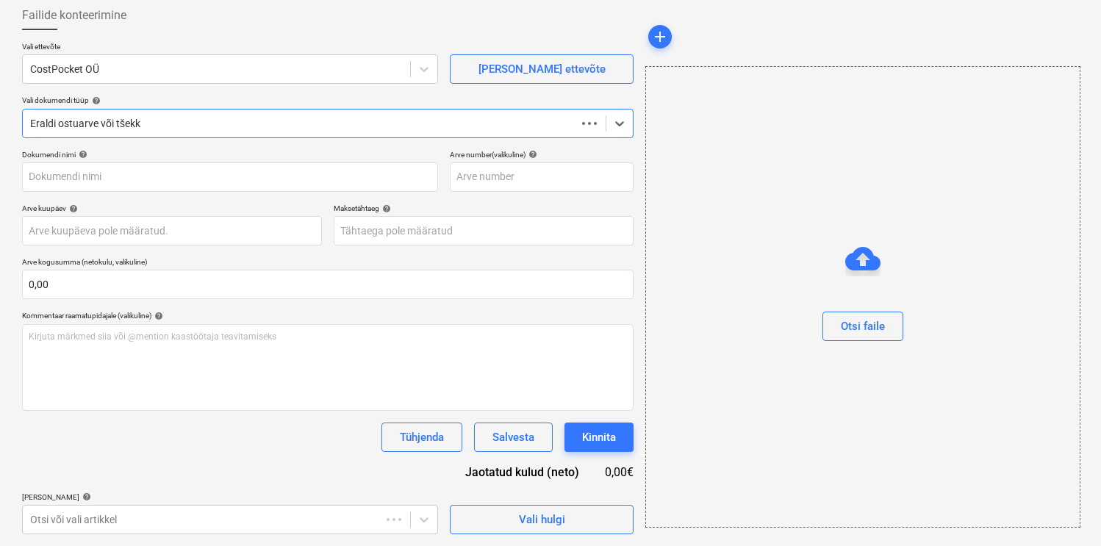
scroll to position [79, 0]
type input "223679"
type input "[DATE]"
type input "14 Oct 2025"
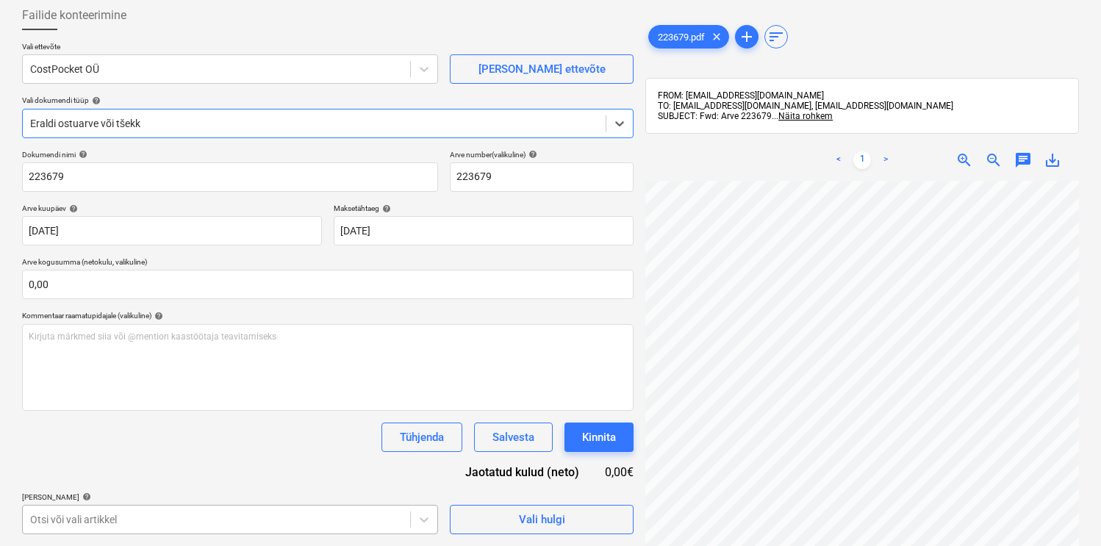
scroll to position [296, 0]
click at [157, 468] on body "Müük 1 Projektid Kontaktid Ettevõte Koondarved Postkast 9+ format_size keyboard…" at bounding box center [550, 194] width 1101 height 546
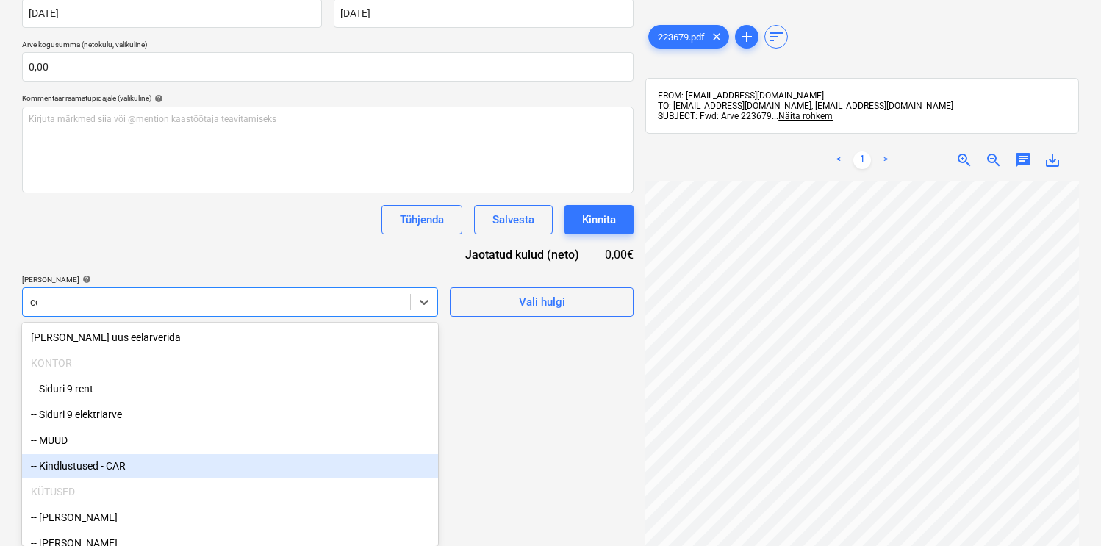
scroll to position [209, 0]
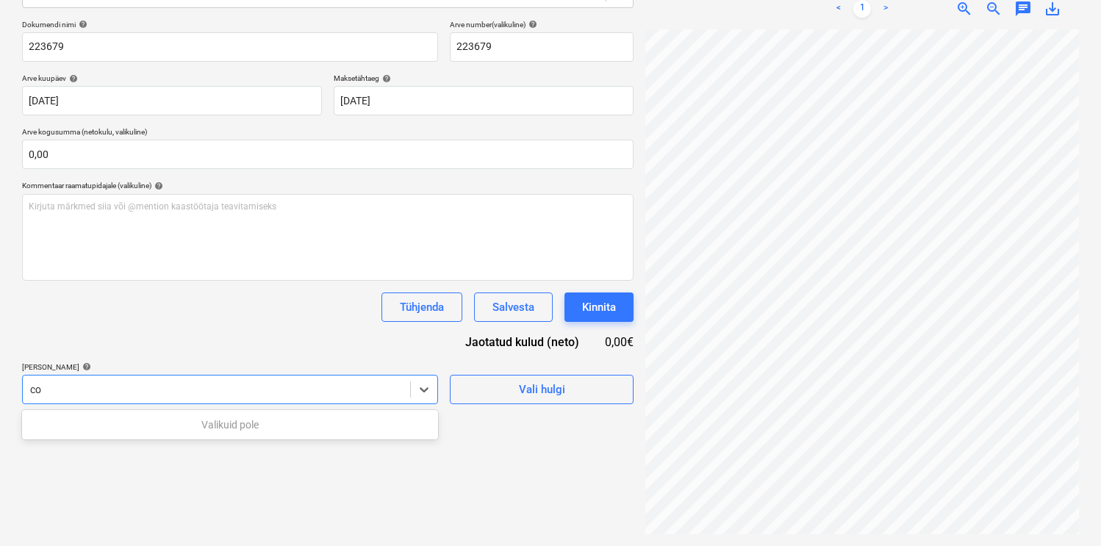
type input "c"
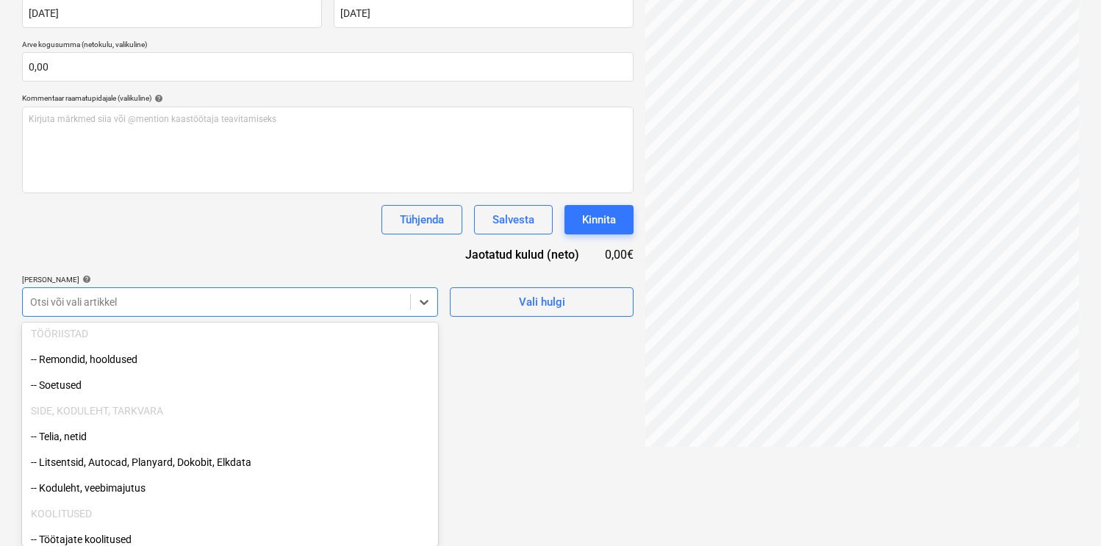
scroll to position [354, 0]
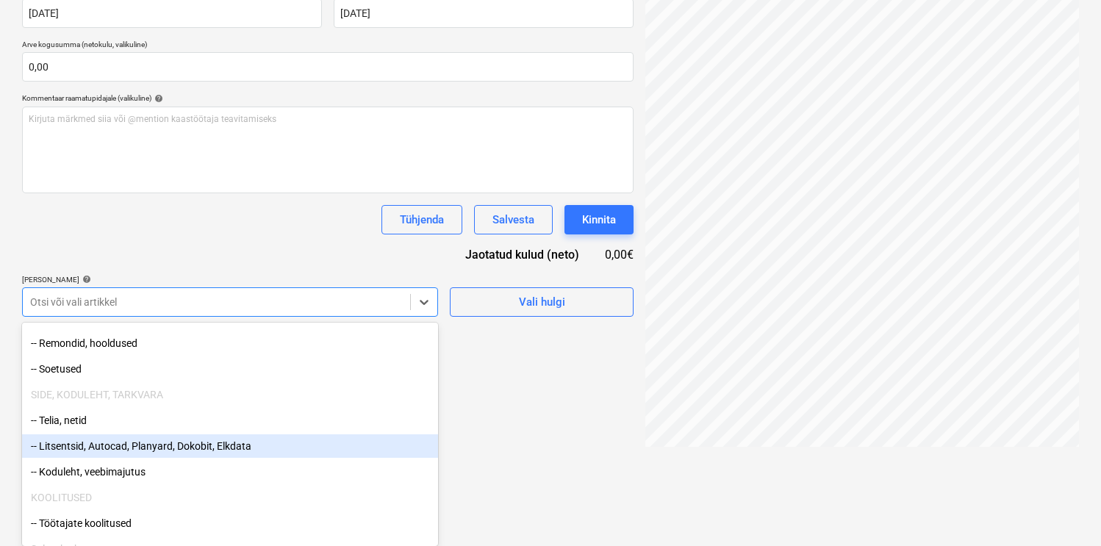
click at [183, 446] on div "-- Litsentsid, Autocad, Planyard, Dokobit, Elkdata" at bounding box center [230, 446] width 416 height 24
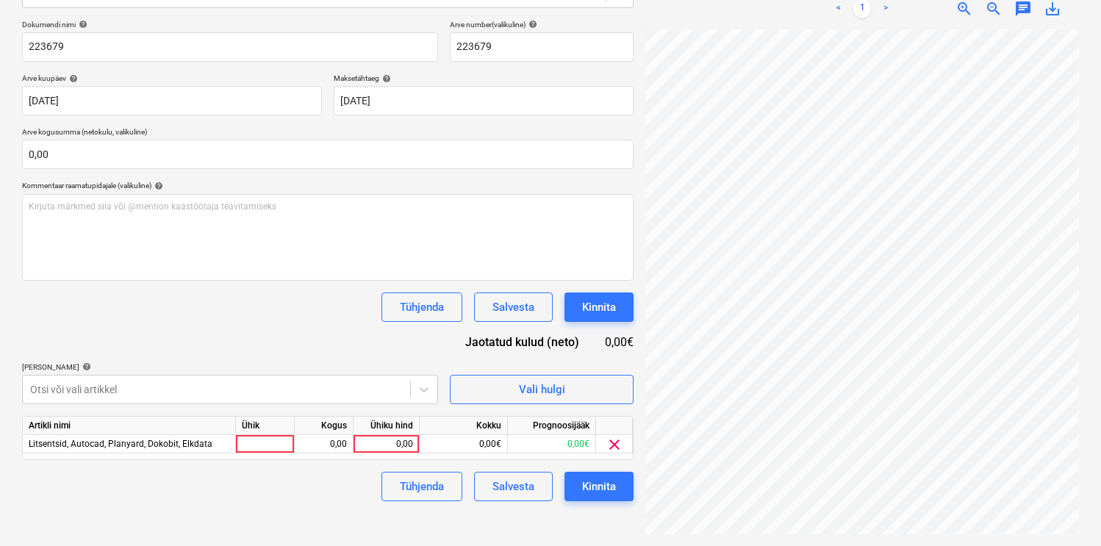
scroll to position [209, 0]
click at [243, 264] on div "Dokumendi nimi help 223679 Arve number (valikuline) help 223679 Arve kuupäev he…" at bounding box center [328, 261] width 612 height 482
click at [273, 446] on div at bounding box center [265, 444] width 59 height 18
type input "kmp"
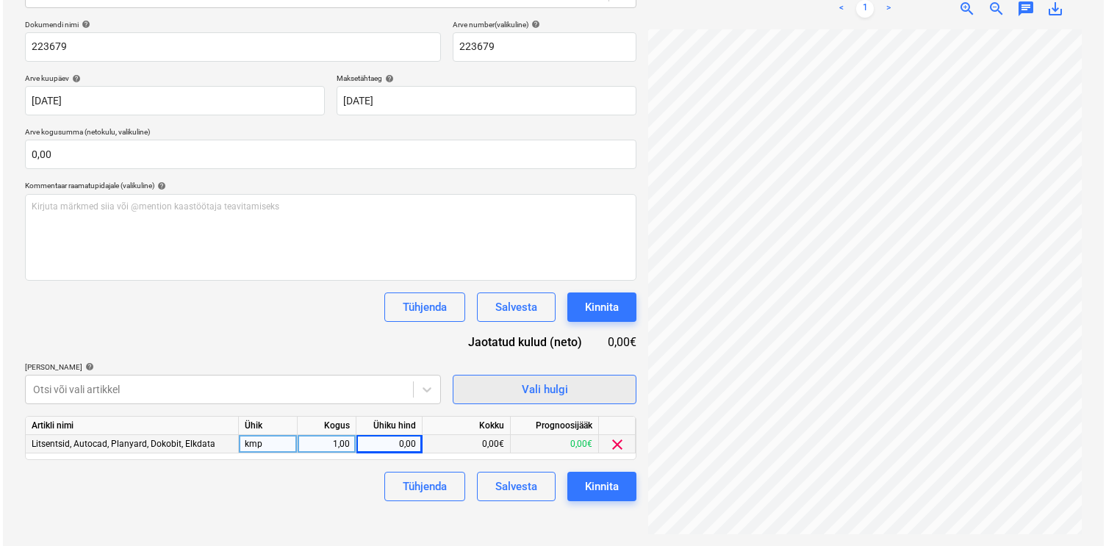
scroll to position [279, 121]
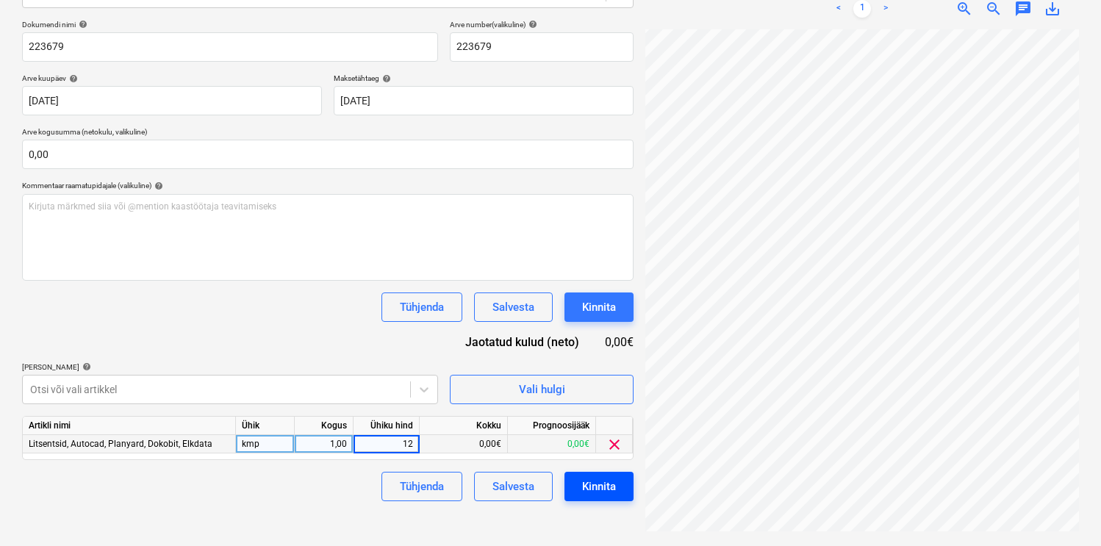
click at [611, 487] on div "Kinnita" at bounding box center [599, 486] width 34 height 19
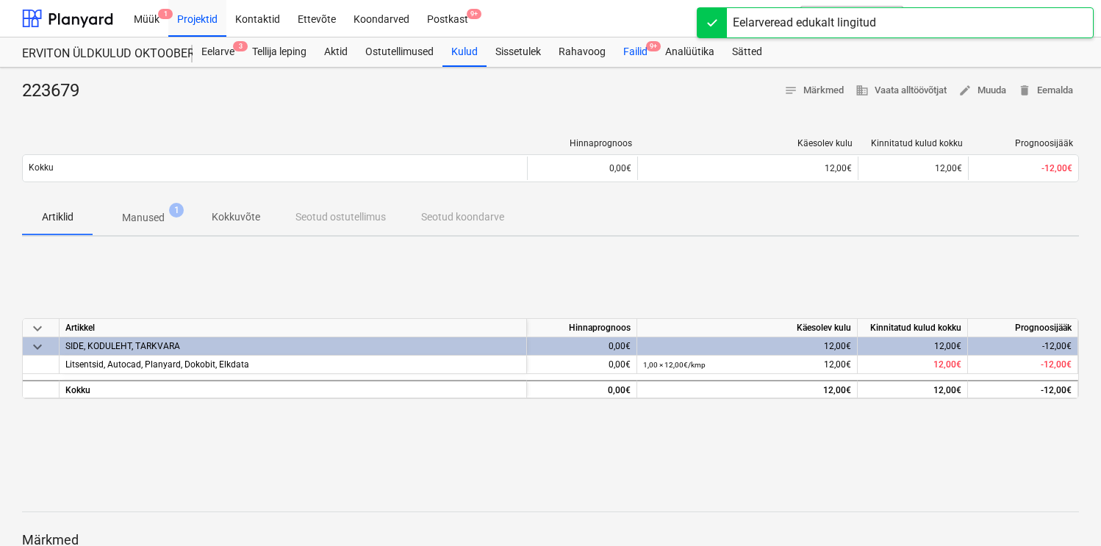
click at [645, 46] on div "Failid 9+" at bounding box center [636, 51] width 42 height 29
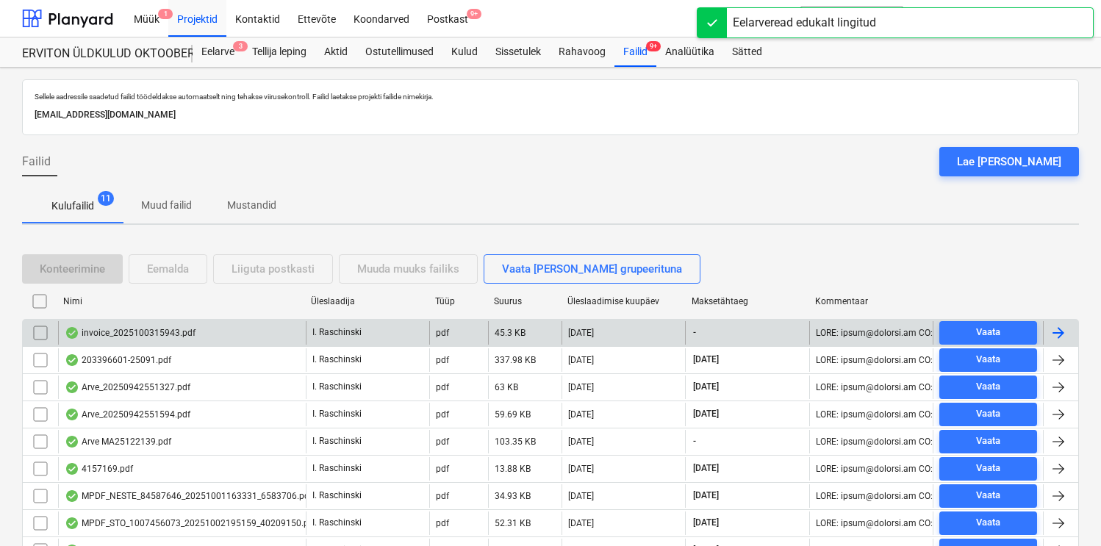
click at [128, 329] on div "invoice_2025100315943.pdf" at bounding box center [130, 333] width 131 height 12
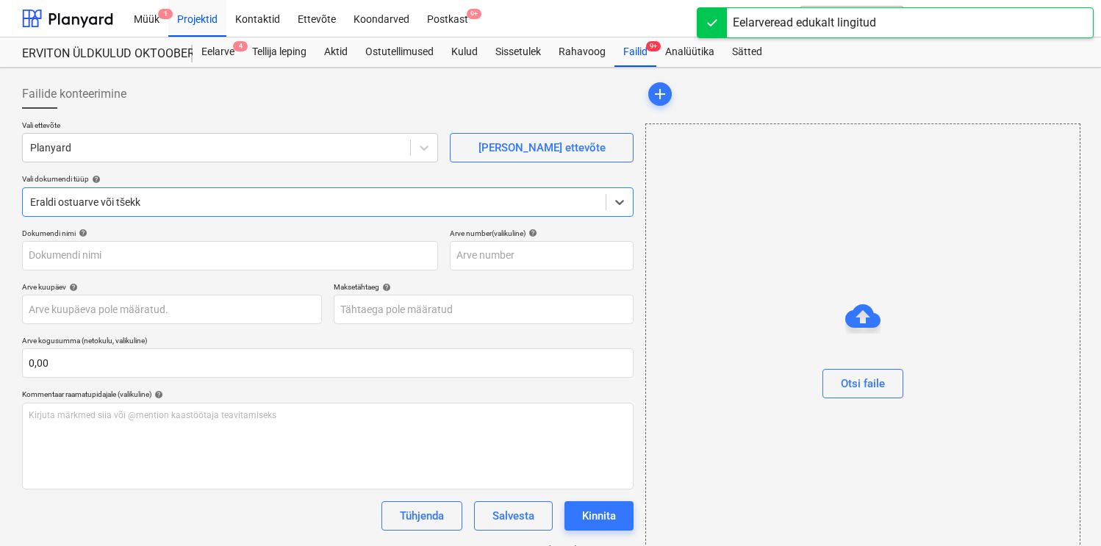
type input "2025100315943"
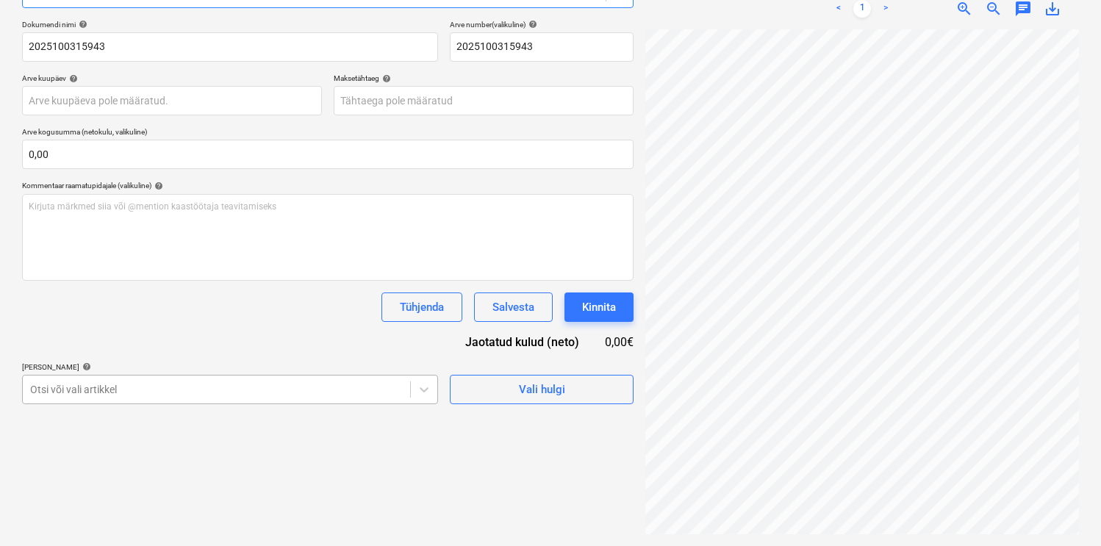
click at [182, 337] on body "Müük 1 Projektid Kontaktid Ettevõte Koondarved Postkast 9+ format_size keyboard…" at bounding box center [550, 64] width 1101 height 546
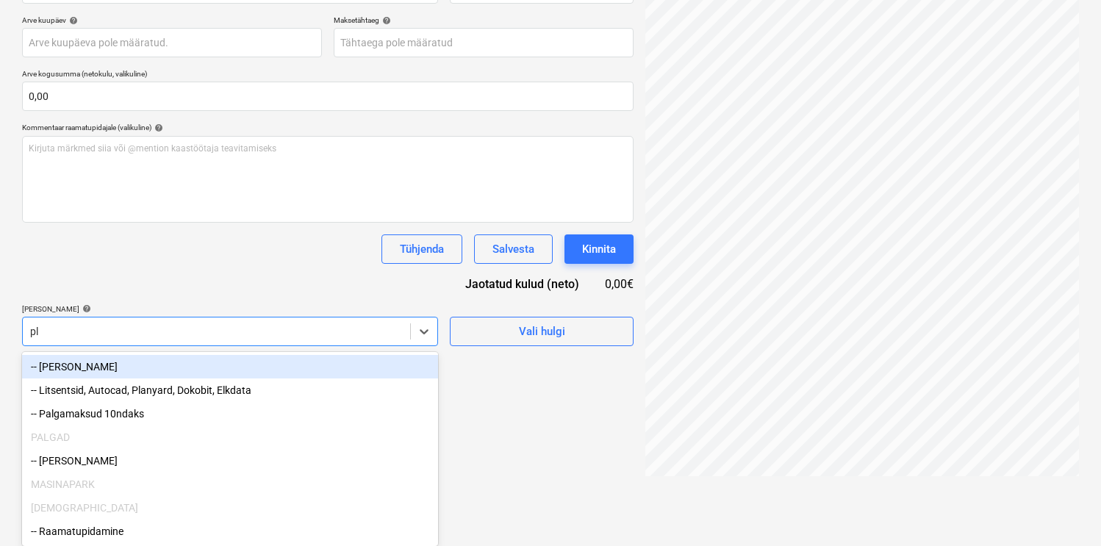
scroll to position [209, 0]
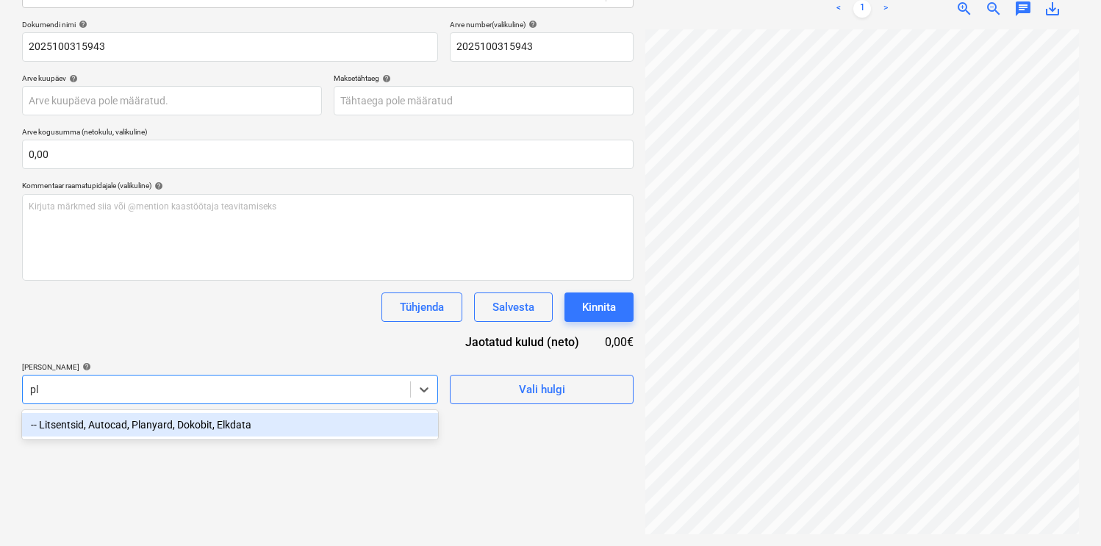
type input "pla"
click at [172, 426] on div "-- Litsentsid, Autocad, Planyard, Dokobit, Elkdata" at bounding box center [230, 425] width 416 height 24
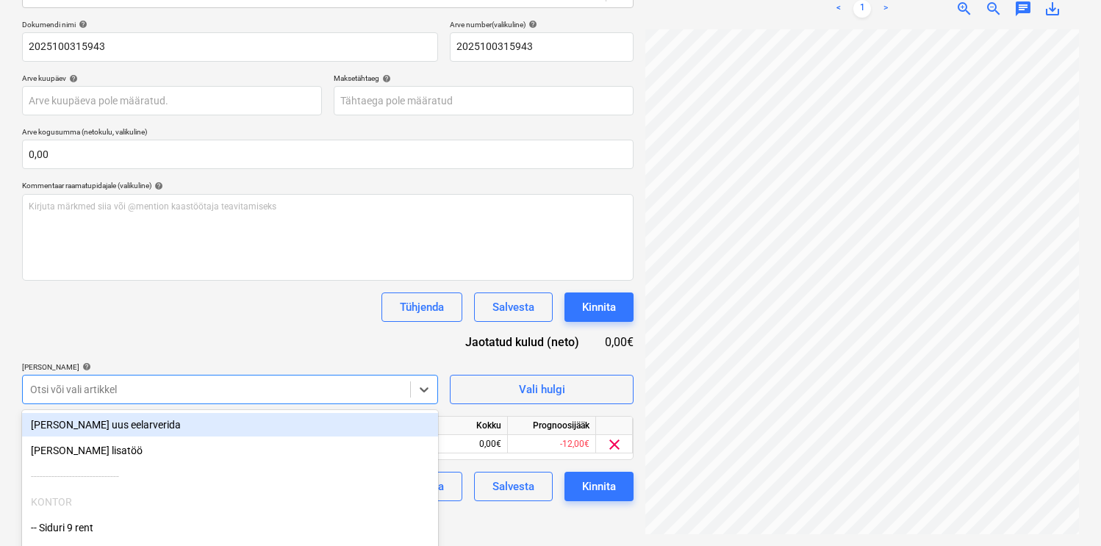
click at [235, 339] on div "Dokumendi nimi help 2025100315943 Arve number (valikuline) help 2025100315943 A…" at bounding box center [328, 261] width 612 height 482
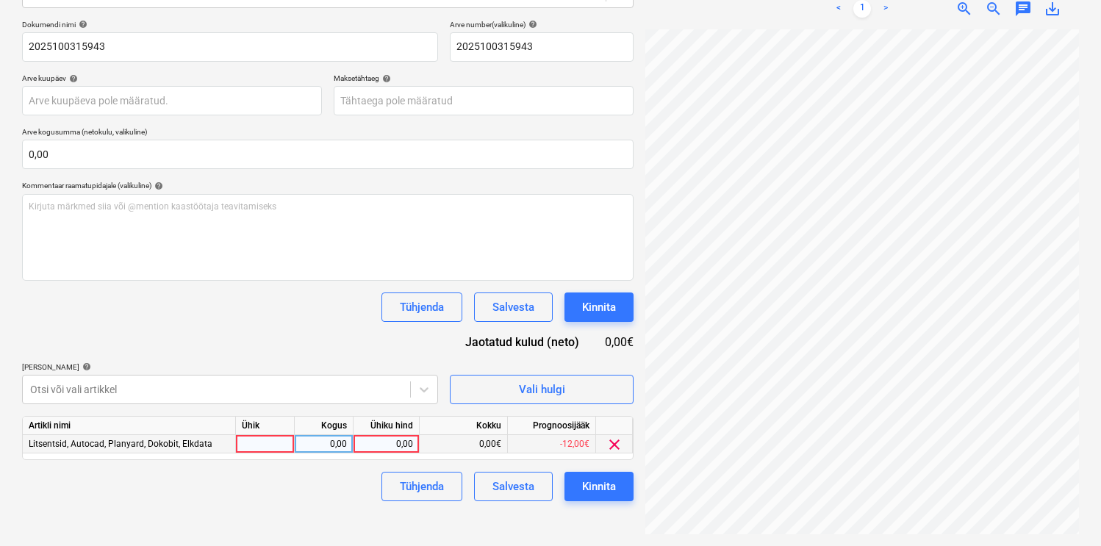
click at [253, 442] on div at bounding box center [265, 444] width 59 height 18
type input "kmp"
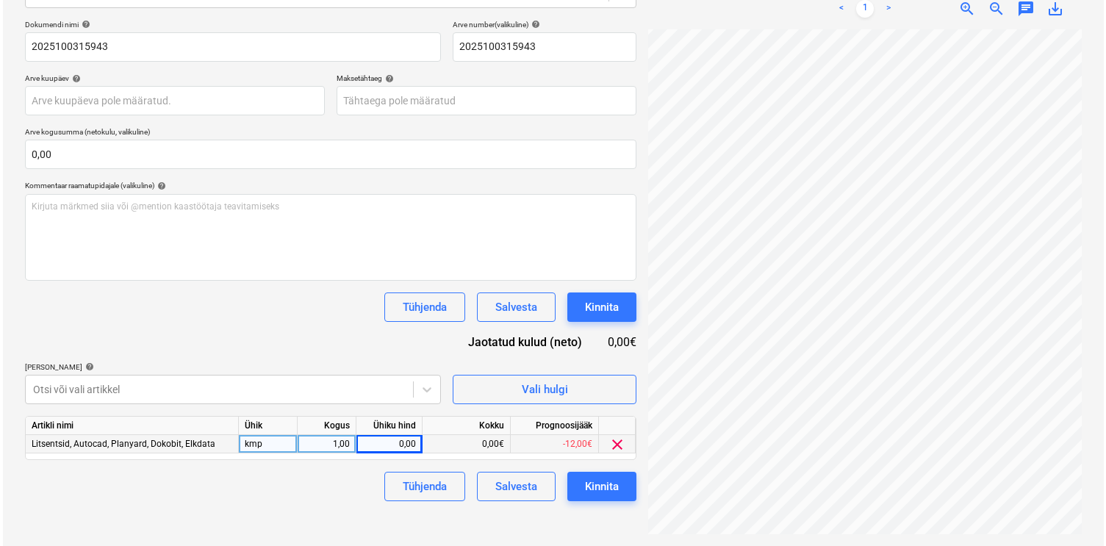
scroll to position [0, 121]
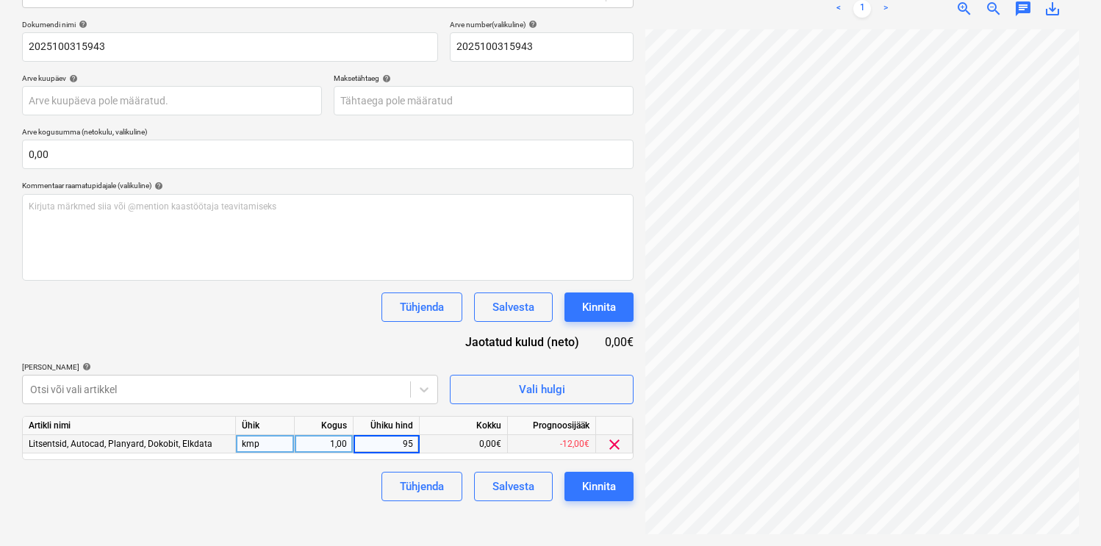
click at [279, 507] on div "Failide konteerimine Vali ettevõte Planyard Lisa uus ettevõte Vali dokumendi tü…" at bounding box center [327, 203] width 623 height 676
click at [608, 474] on button "Kinnita" at bounding box center [599, 486] width 69 height 29
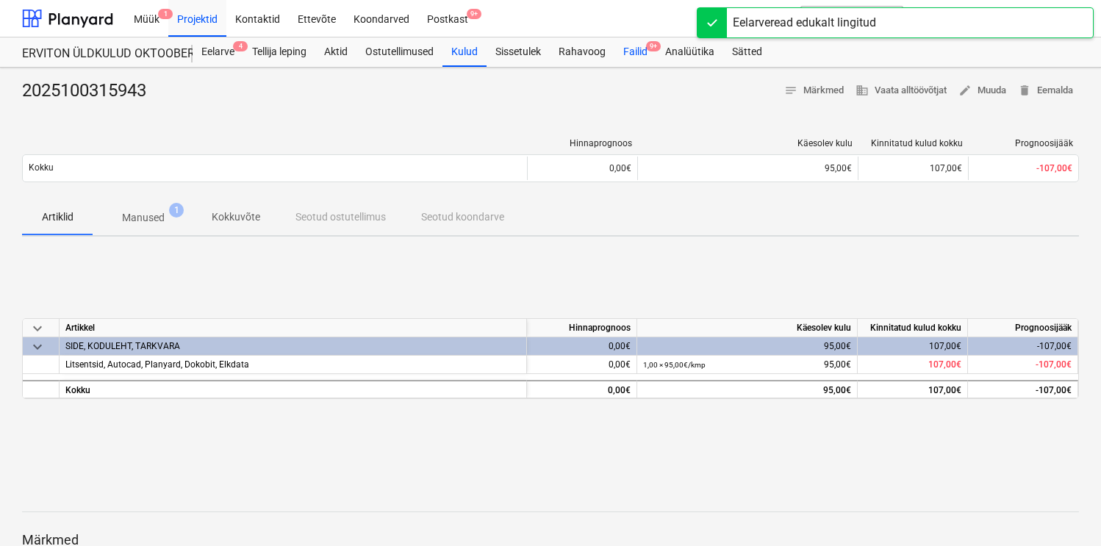
click at [632, 51] on div "Failid 9+" at bounding box center [636, 51] width 42 height 29
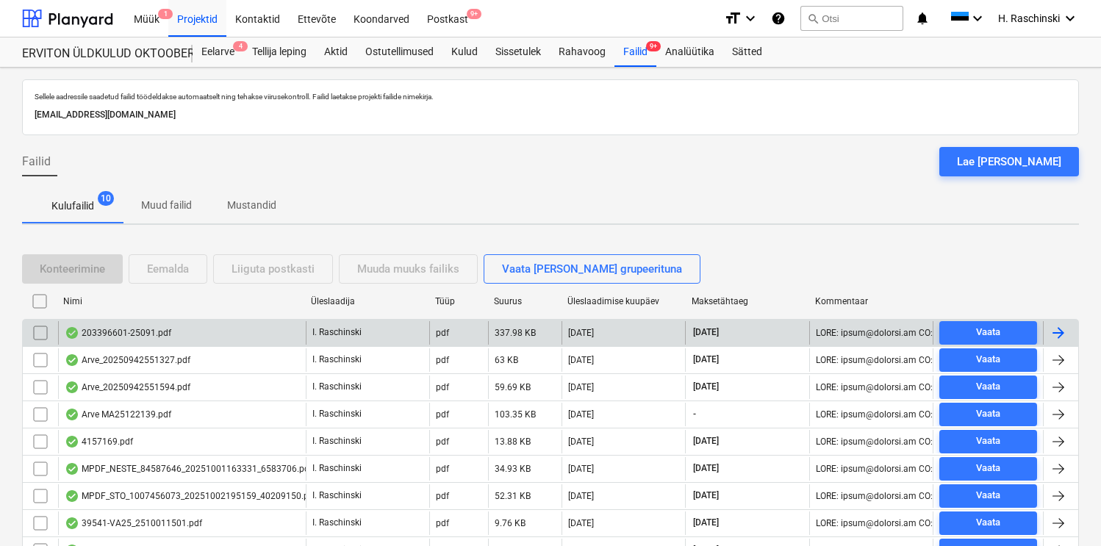
click at [137, 335] on div "203396601-25091.pdf" at bounding box center [118, 333] width 107 height 12
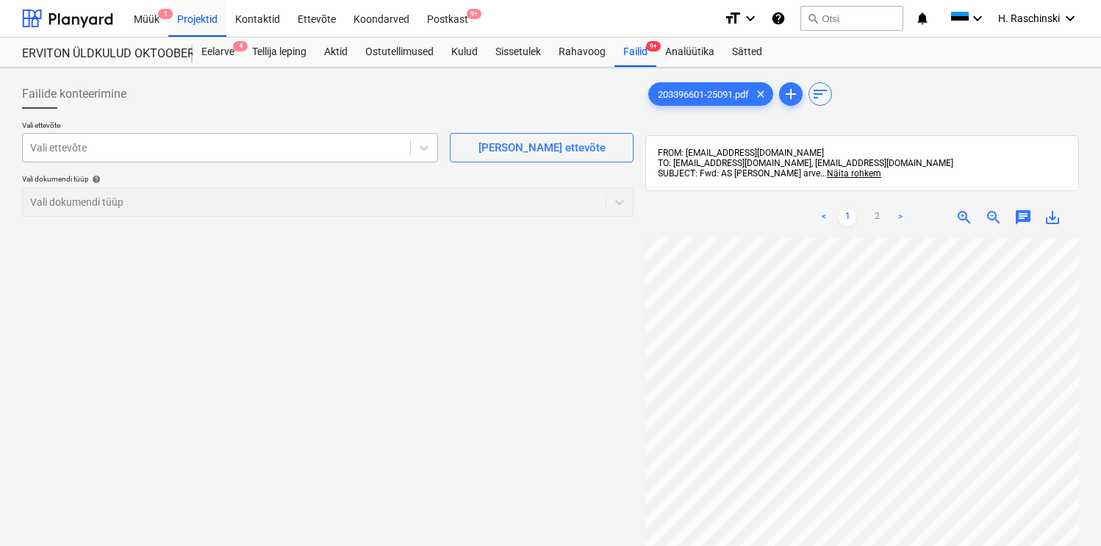
click at [366, 148] on div at bounding box center [216, 147] width 373 height 15
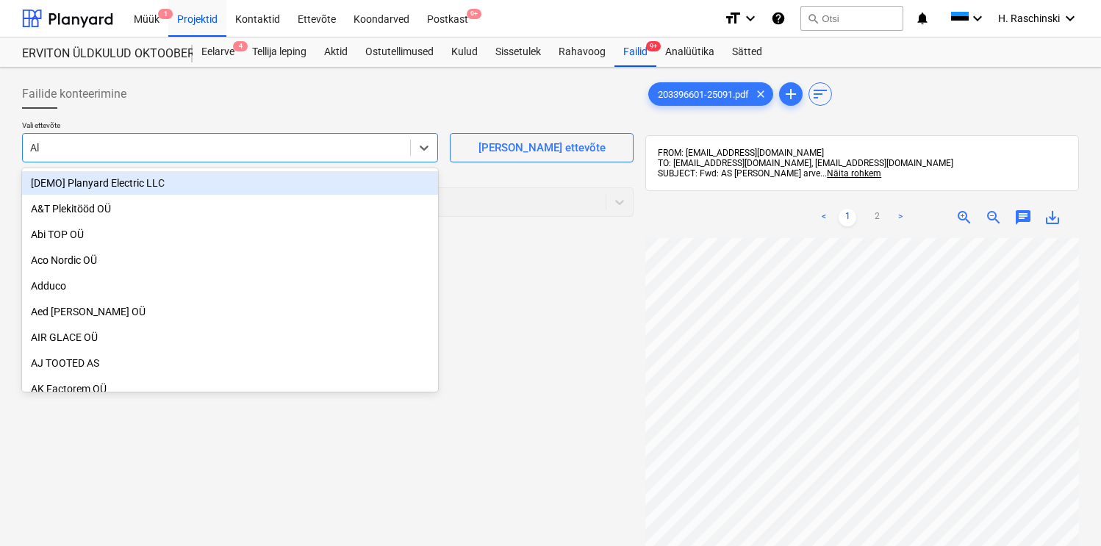
type input "Ale"
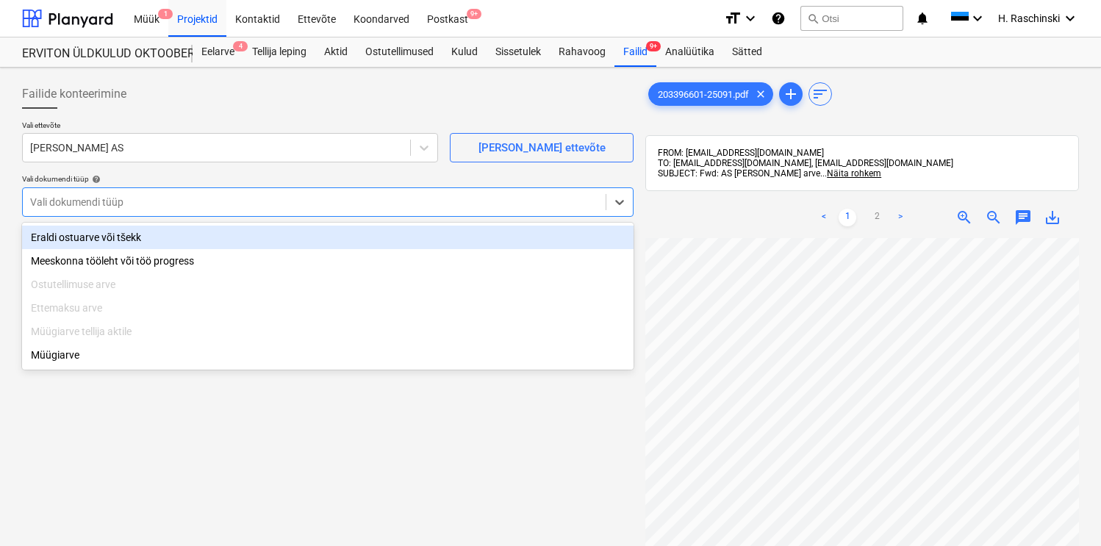
click at [193, 196] on div at bounding box center [314, 202] width 568 height 15
click at [146, 244] on div "Eraldi ostuarve või tšekk" at bounding box center [328, 238] width 612 height 24
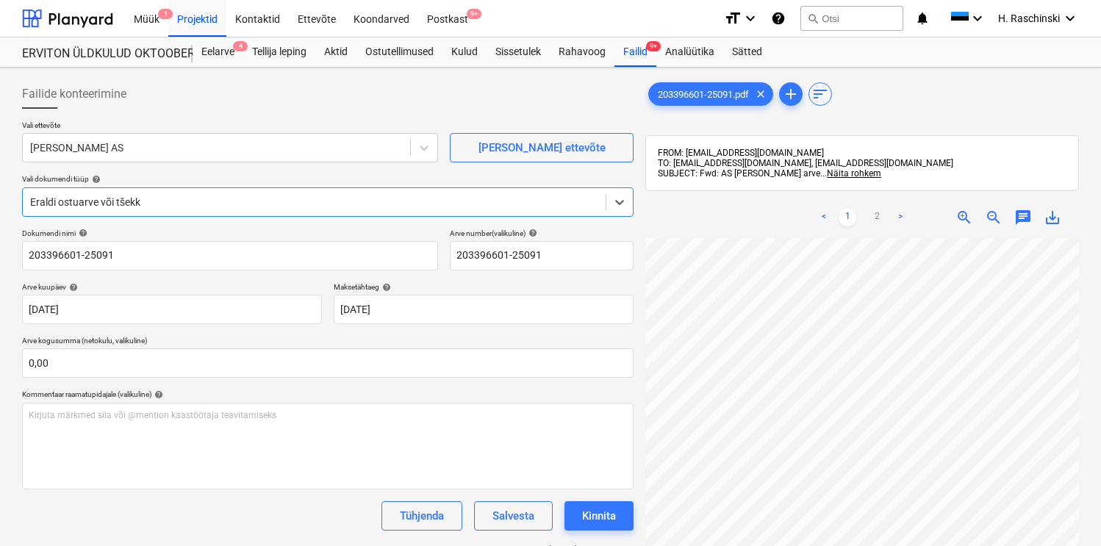
scroll to position [234, 0]
click at [881, 212] on link "2" at bounding box center [877, 218] width 18 height 18
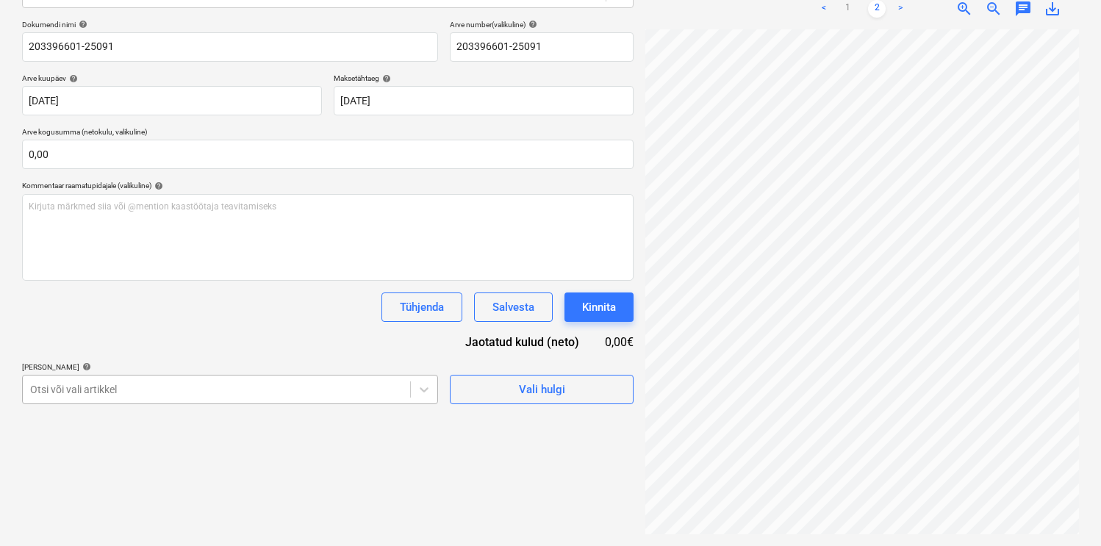
scroll to position [296, 0]
click at [266, 337] on body "Müük 1 Projektid Kontaktid Ettevõte Koondarved Postkast 9+ format_size keyboard…" at bounding box center [550, 64] width 1101 height 546
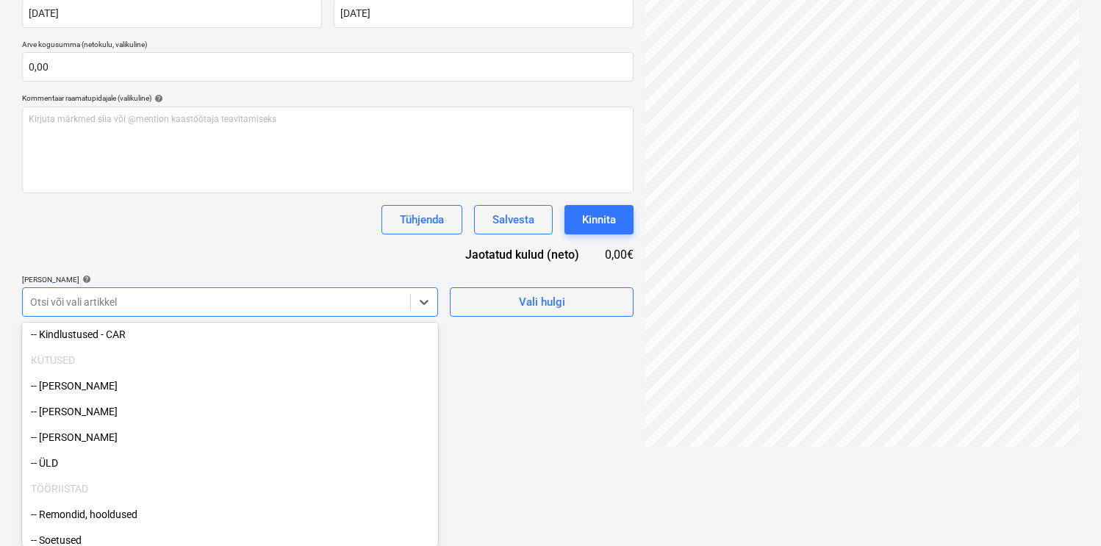
scroll to position [200, 0]
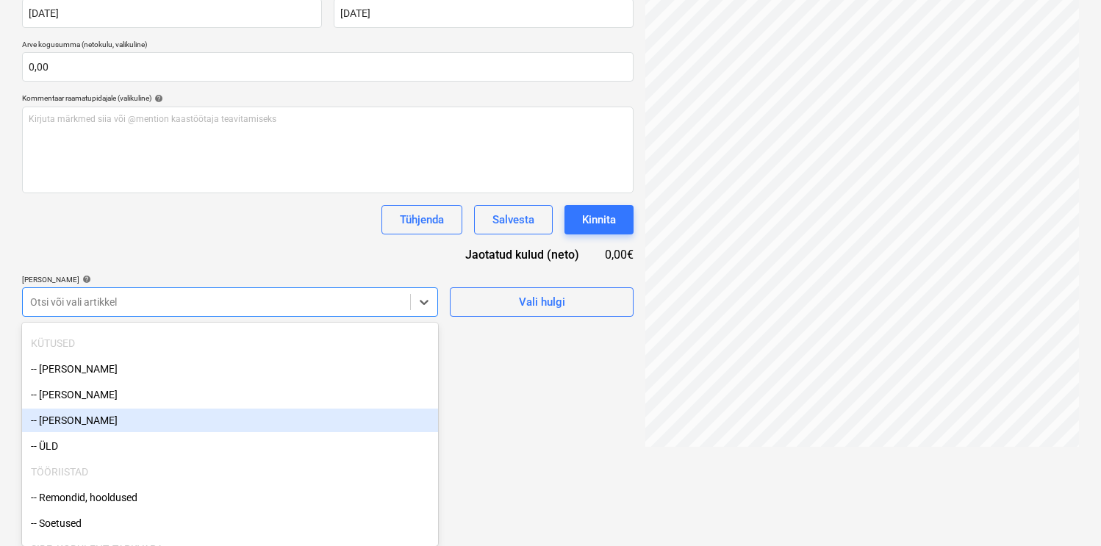
click at [96, 419] on div "-- Risto Luuk" at bounding box center [230, 421] width 416 height 24
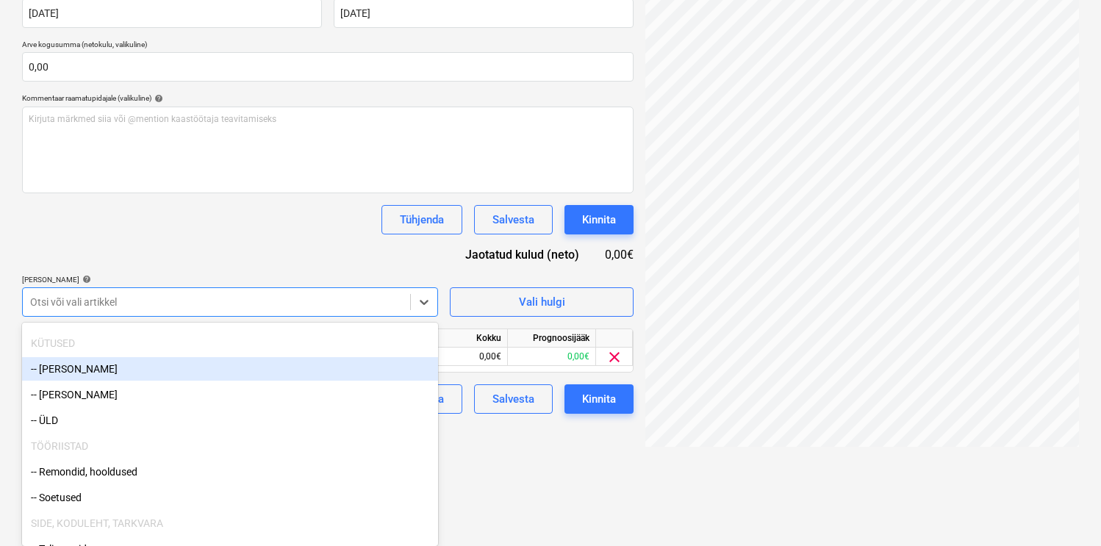
scroll to position [209, 0]
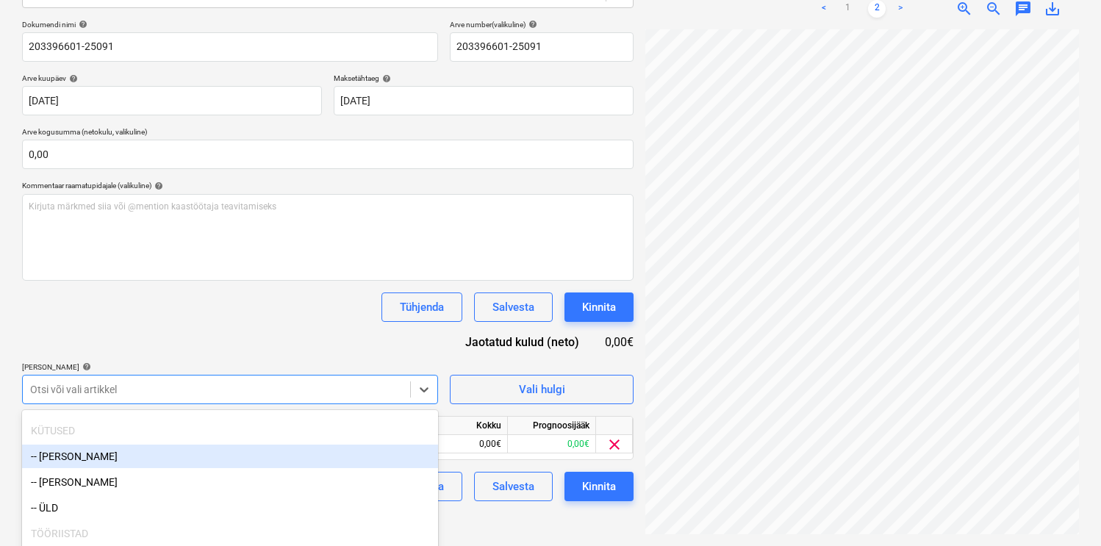
click at [175, 254] on div "Dokumendi nimi help 203396601-25091 Arve number (valikuline) help 203396601-250…" at bounding box center [328, 261] width 612 height 482
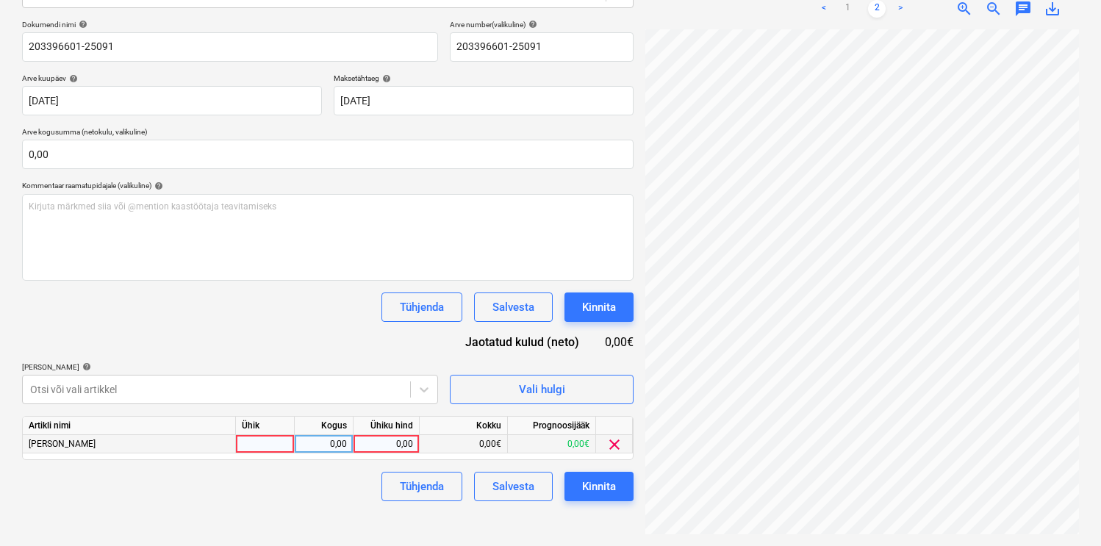
click at [248, 448] on div at bounding box center [265, 444] width 59 height 18
type input "kmp"
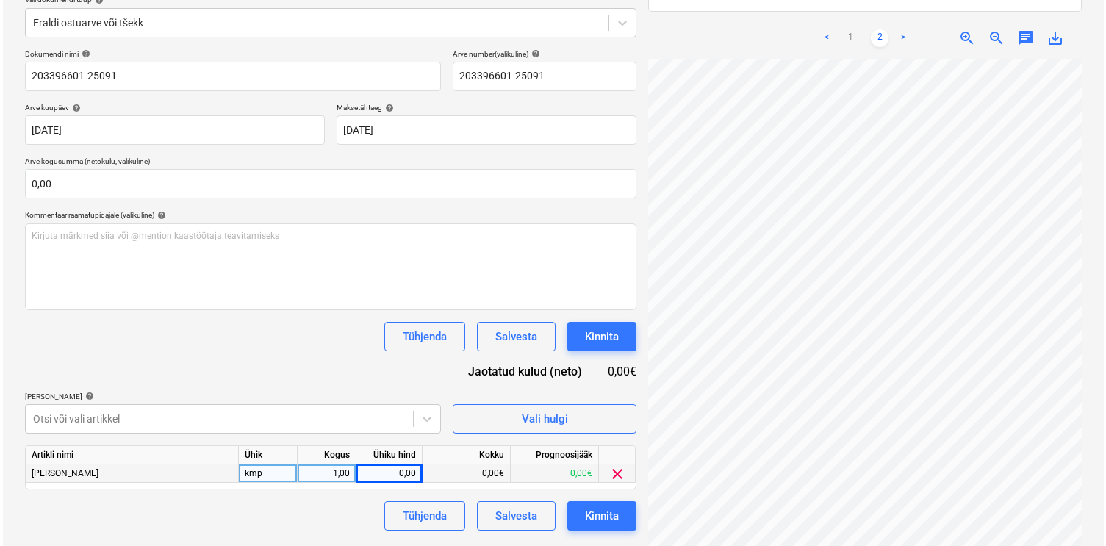
scroll to position [103, 137]
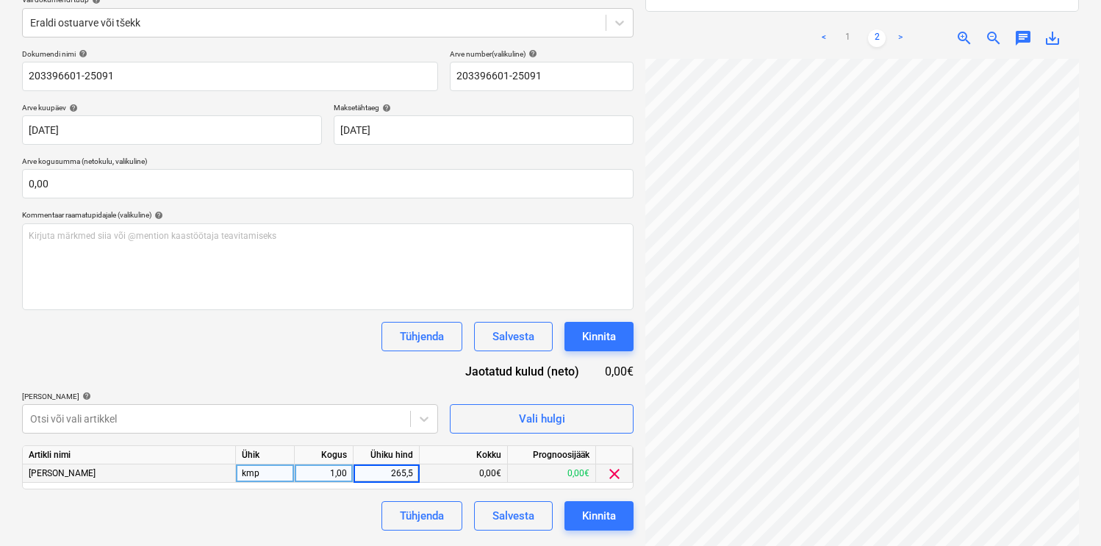
type input "265,50"
click at [621, 518] on button "Kinnita" at bounding box center [599, 515] width 69 height 29
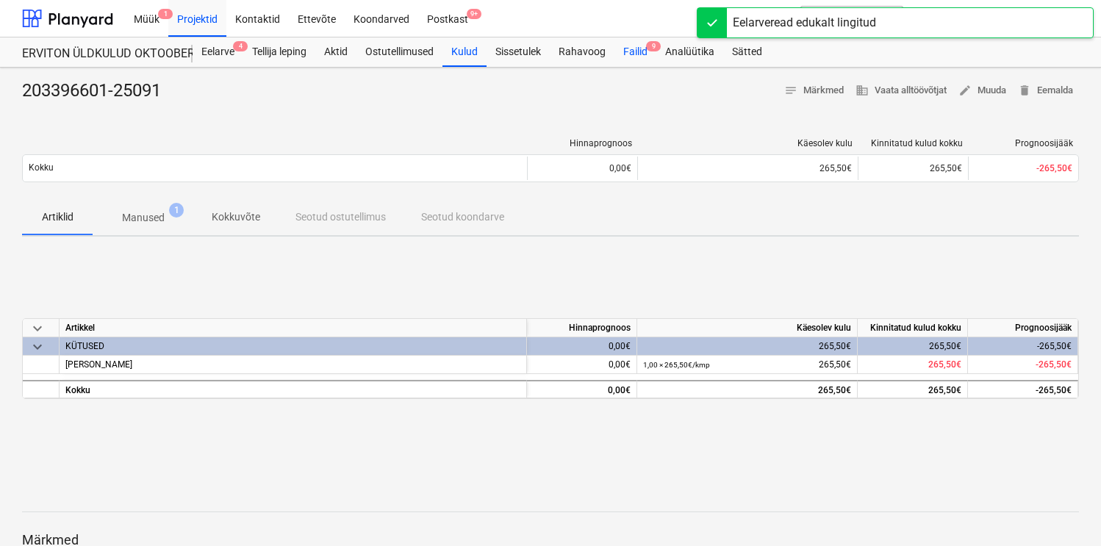
click at [634, 58] on div "Failid 9" at bounding box center [636, 51] width 42 height 29
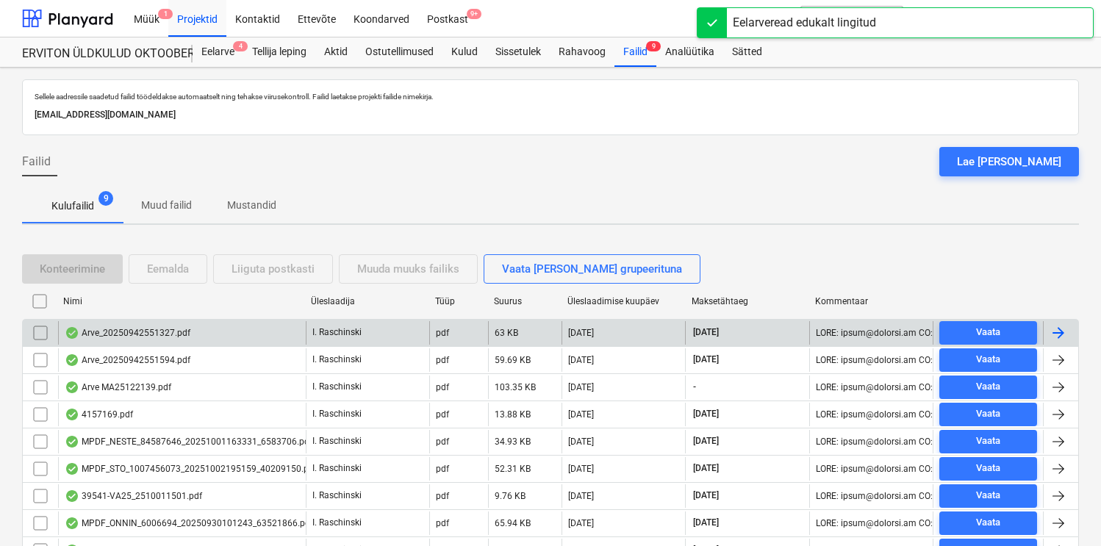
click at [118, 336] on div "Arve_20250942551327.pdf" at bounding box center [128, 333] width 126 height 12
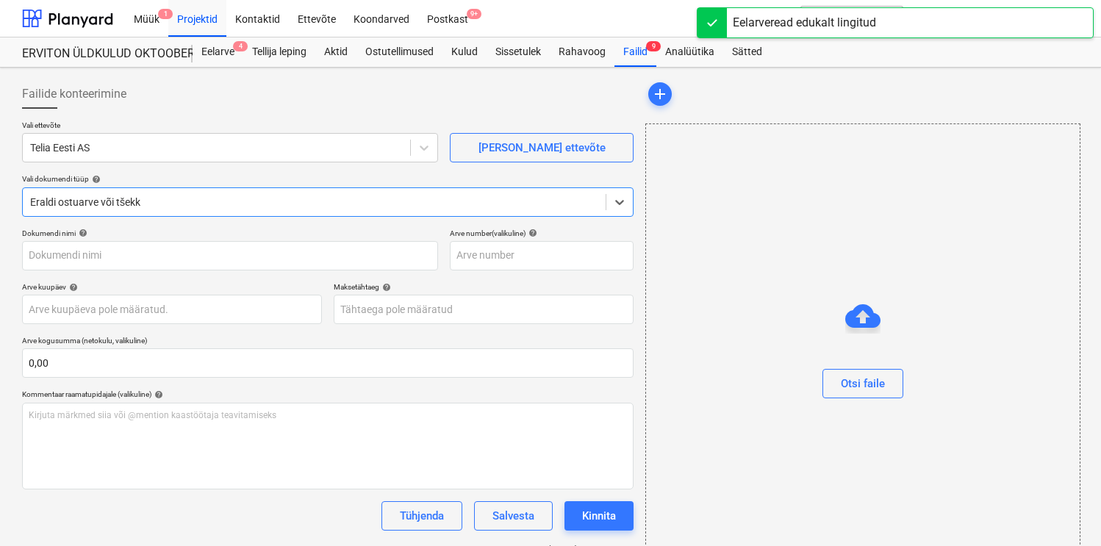
type input "20250942551327"
type input "[DATE]"
type input "20 Oct 2025"
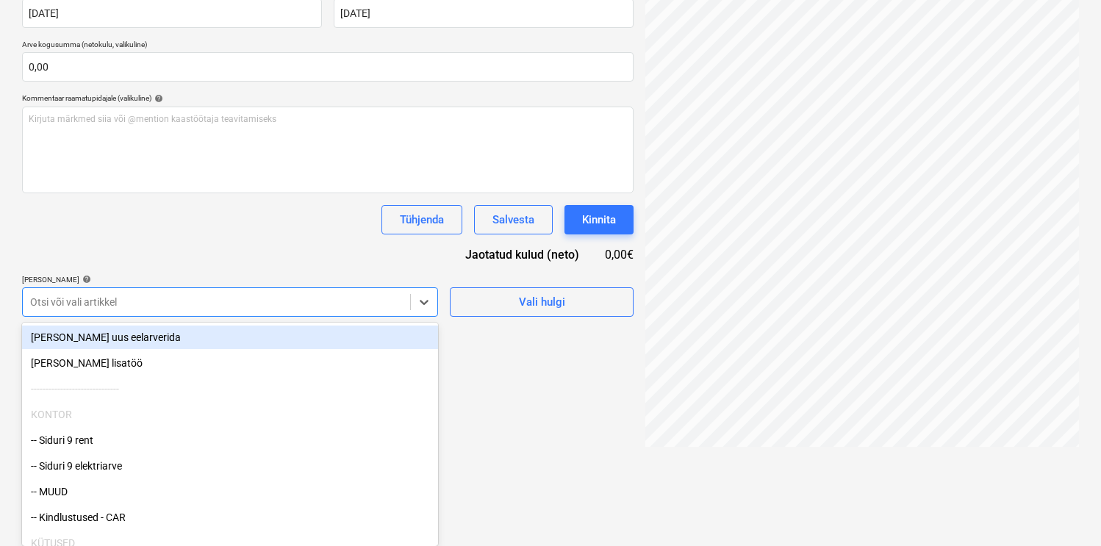
type input "Te"
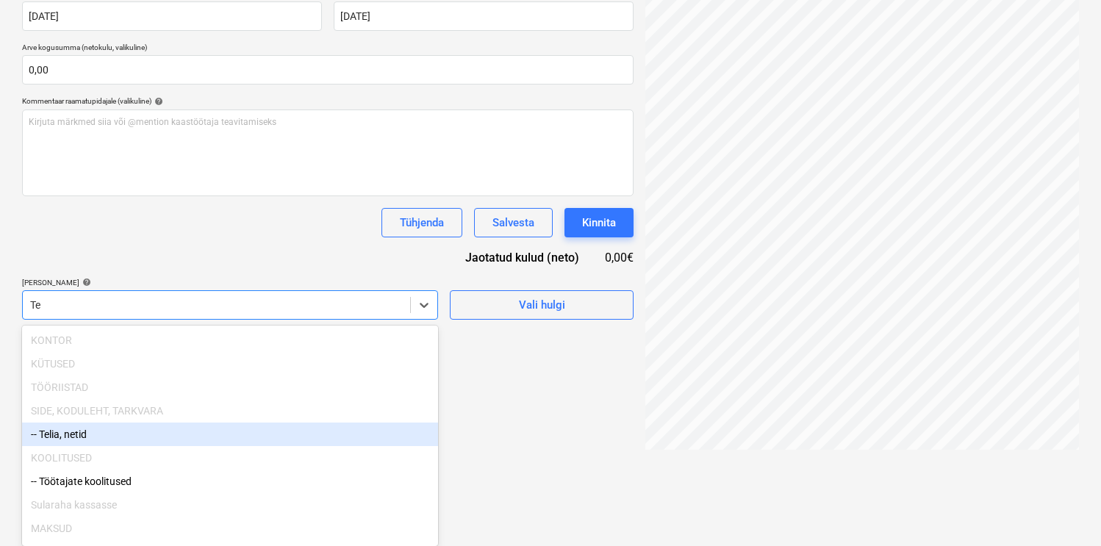
click at [113, 435] on div "-- Telia, netid" at bounding box center [230, 435] width 416 height 24
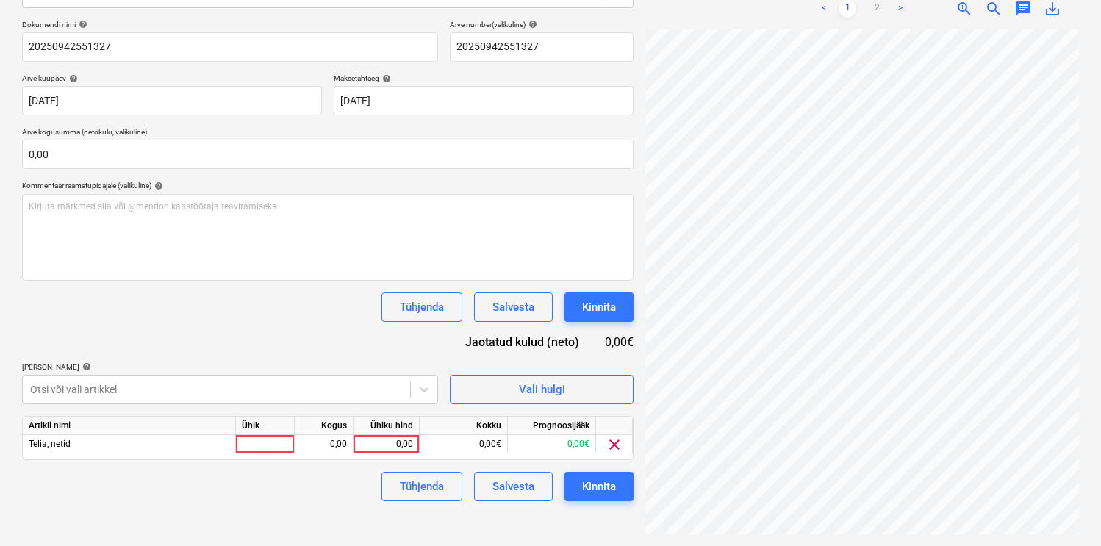
scroll to position [209, 0]
click at [240, 271] on div "Dokumendi nimi help 20250942551327 Arve number (valikuline) help 20250942551327…" at bounding box center [328, 261] width 612 height 482
click at [266, 439] on div at bounding box center [265, 444] width 59 height 18
type input "kmp"
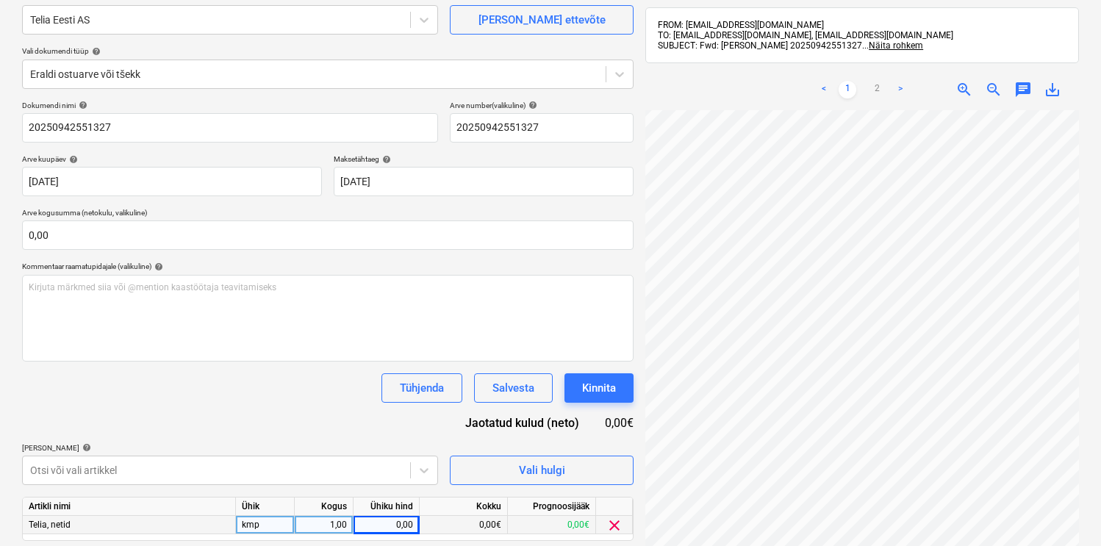
scroll to position [114, 0]
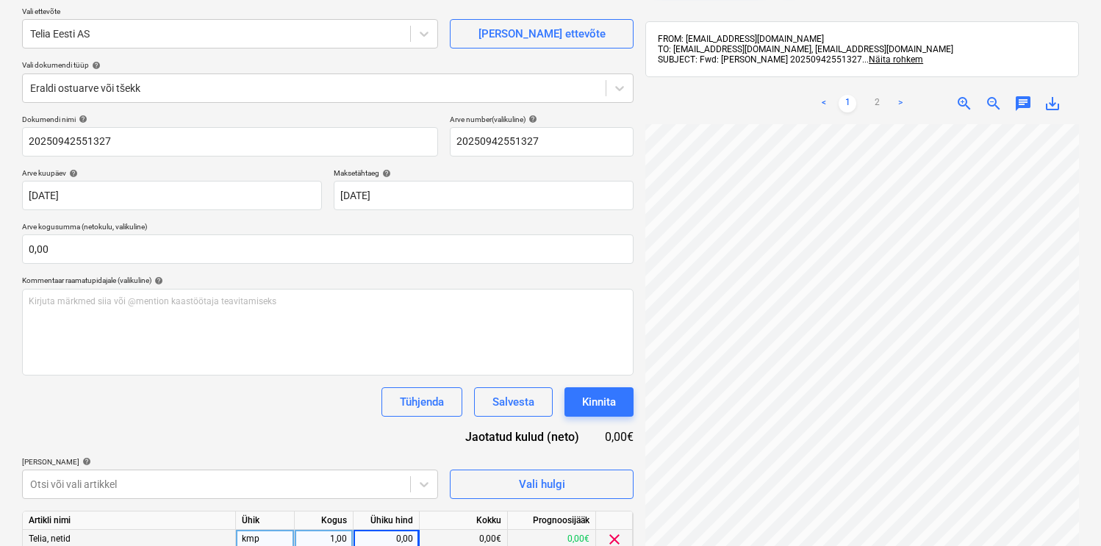
click at [898, 104] on link ">" at bounding box center [901, 104] width 18 height 18
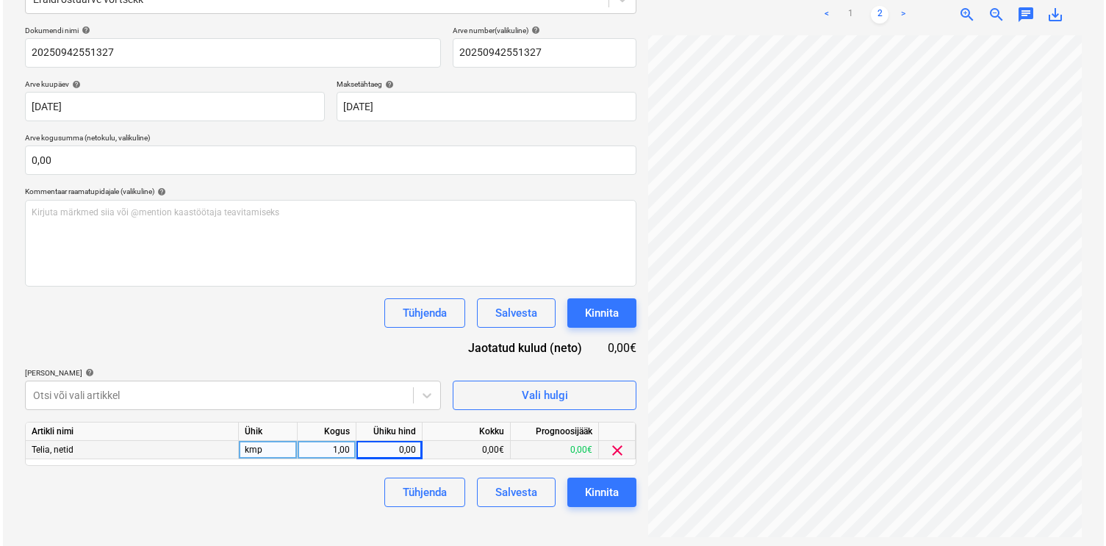
scroll to position [209, 0]
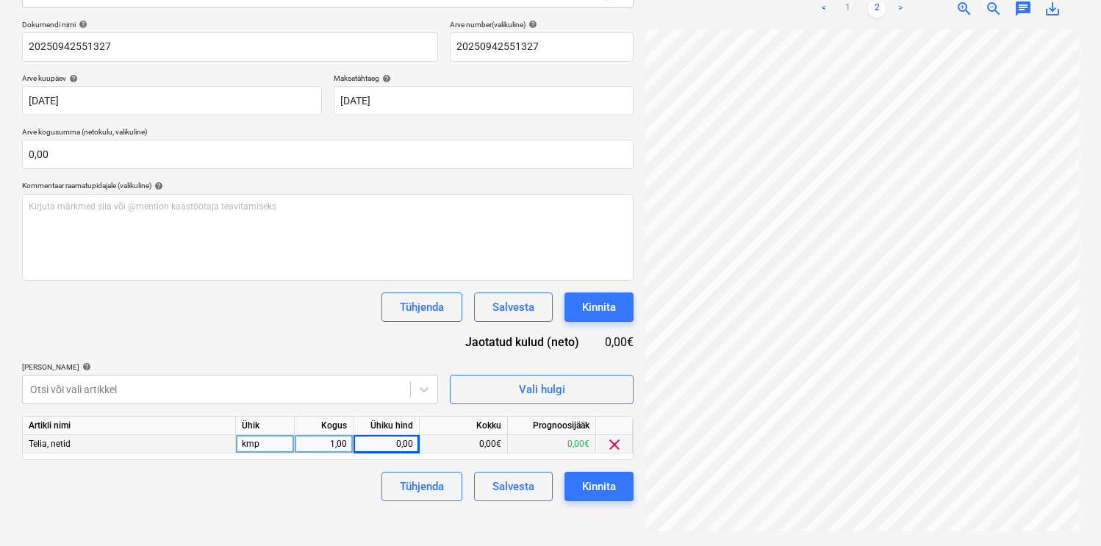
click at [393, 446] on div "0,00" at bounding box center [386, 444] width 54 height 18
type input "180"
click at [604, 480] on div "Kinnita" at bounding box center [599, 486] width 34 height 19
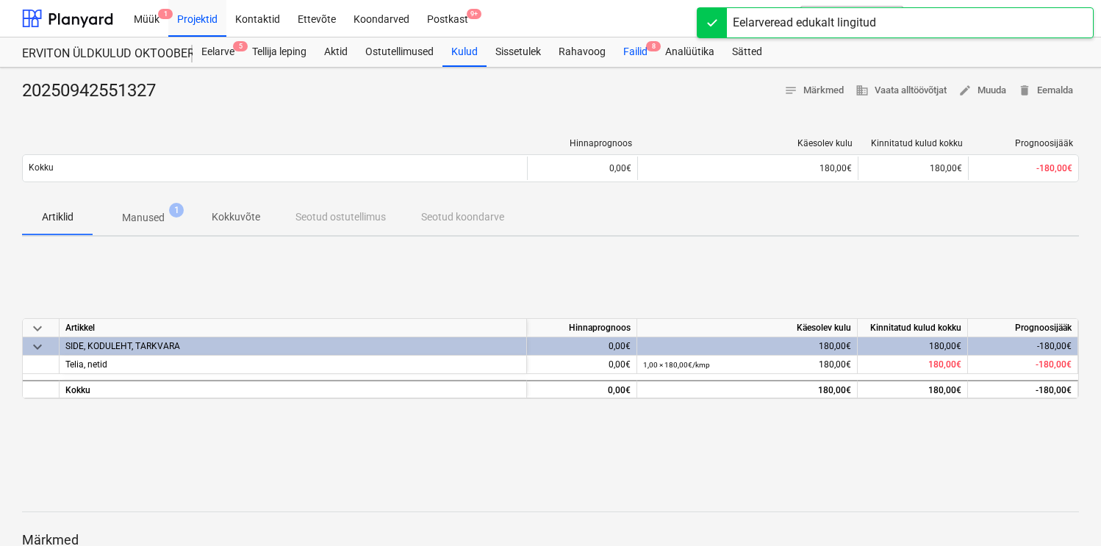
click at [626, 57] on div "Failid 8" at bounding box center [636, 51] width 42 height 29
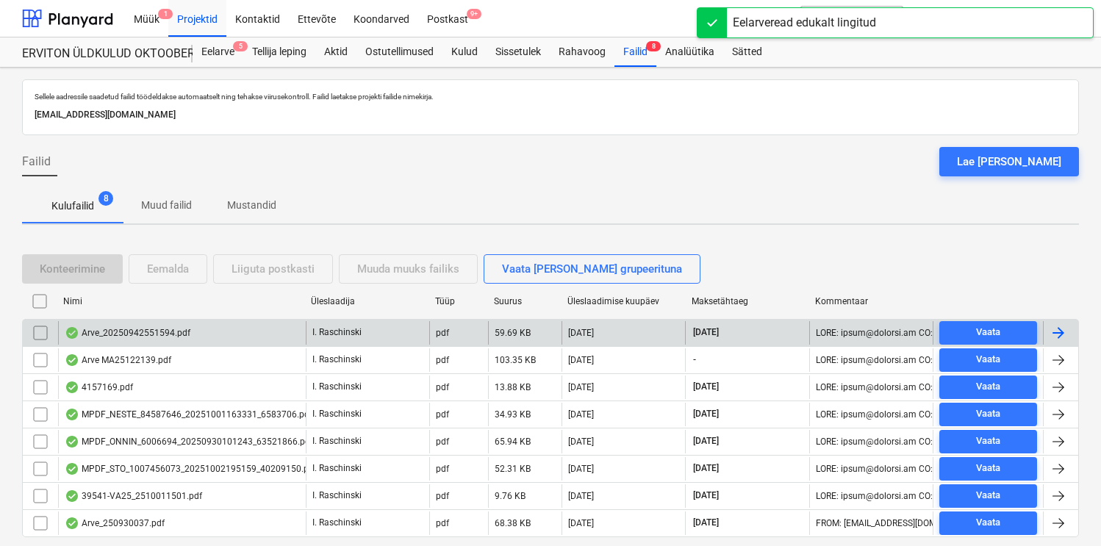
click at [127, 332] on div "Arve_20250942551594.pdf" at bounding box center [128, 333] width 126 height 12
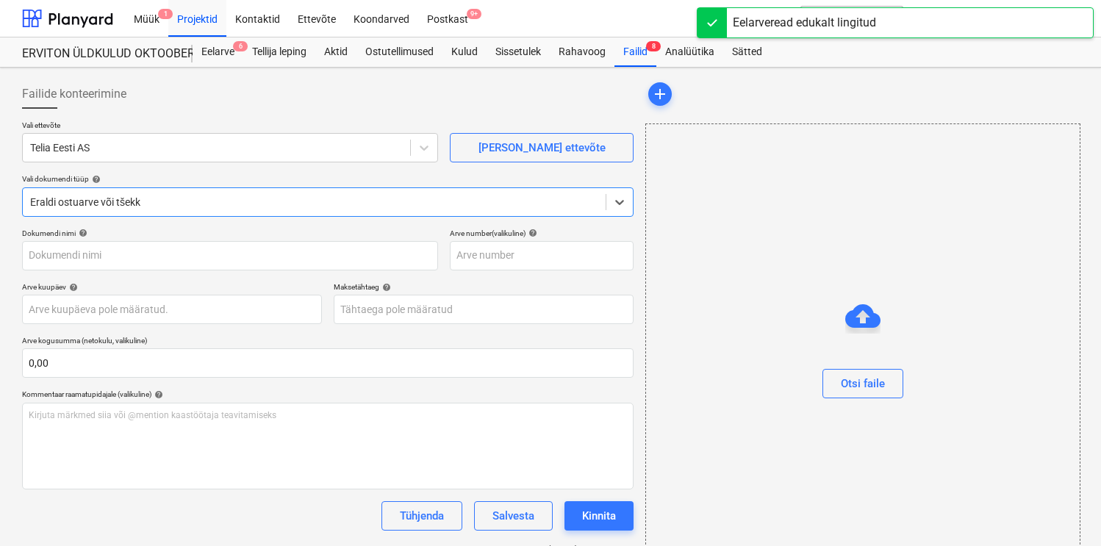
type input "20250942551594"
type input "[DATE]"
type input "20 Oct 2025"
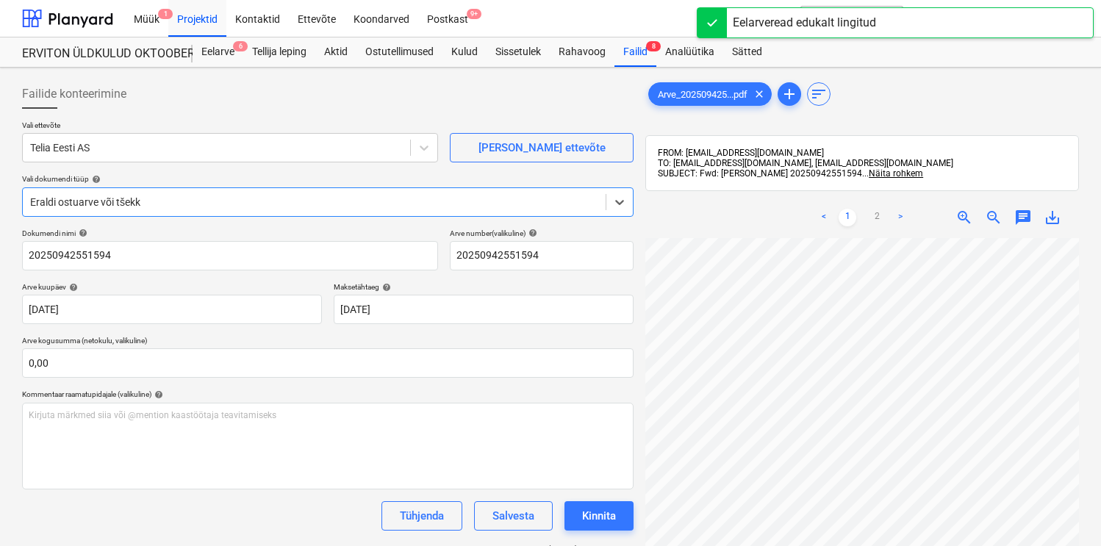
scroll to position [14, 0]
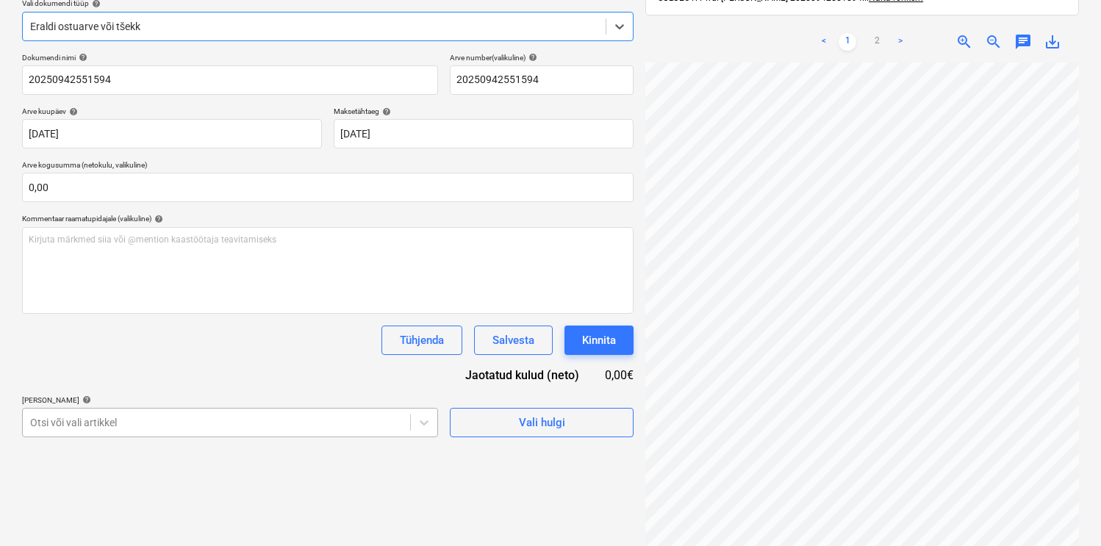
click at [206, 371] on body "Müük 1 Projektid Kontaktid Ettevõte Koondarved Postkast 9+ format_size keyboard…" at bounding box center [550, 97] width 1101 height 546
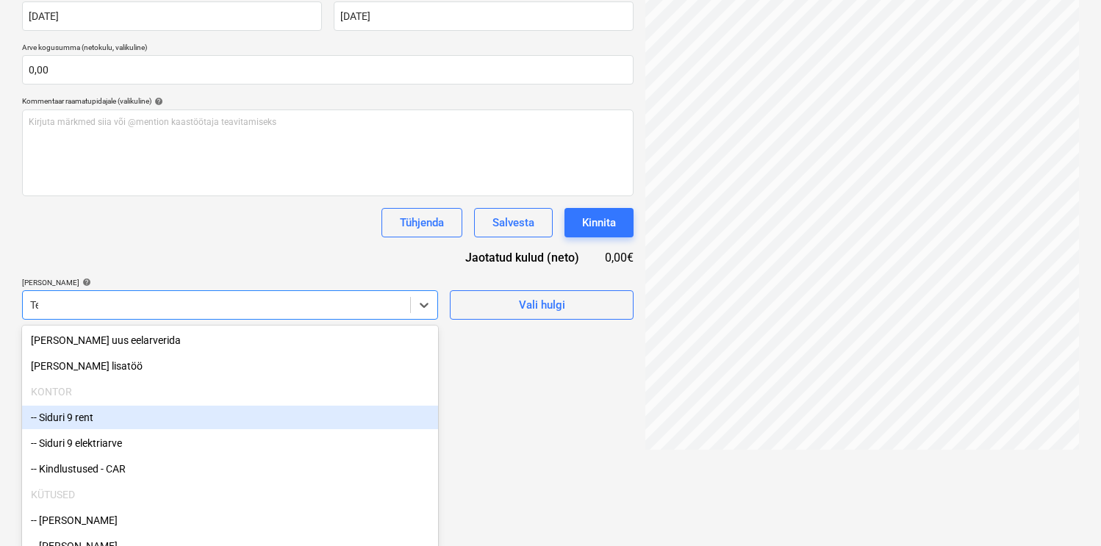
type input "Tel"
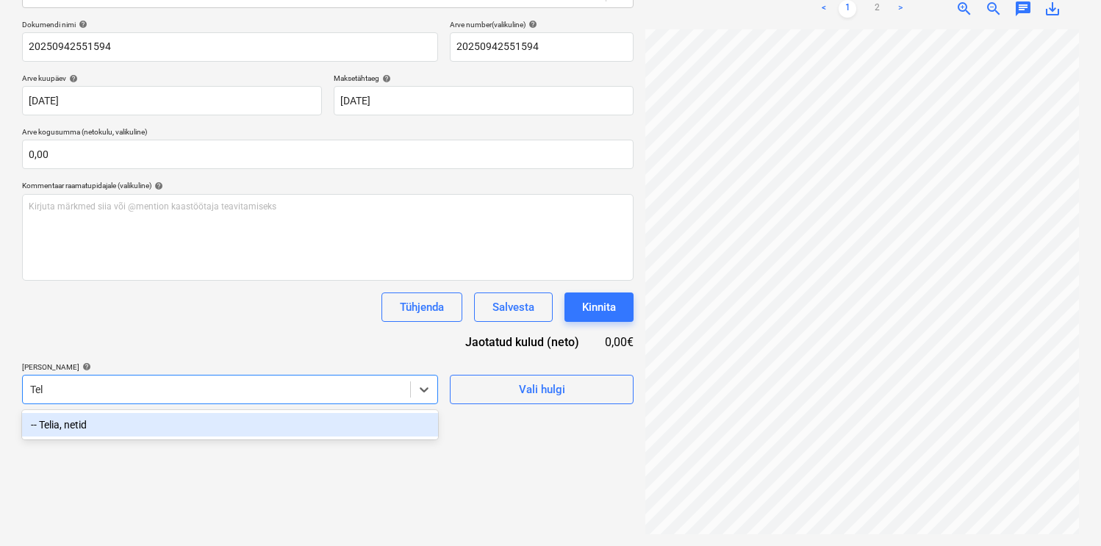
scroll to position [209, 0]
click at [118, 423] on div "-- Telia, netid" at bounding box center [230, 425] width 416 height 24
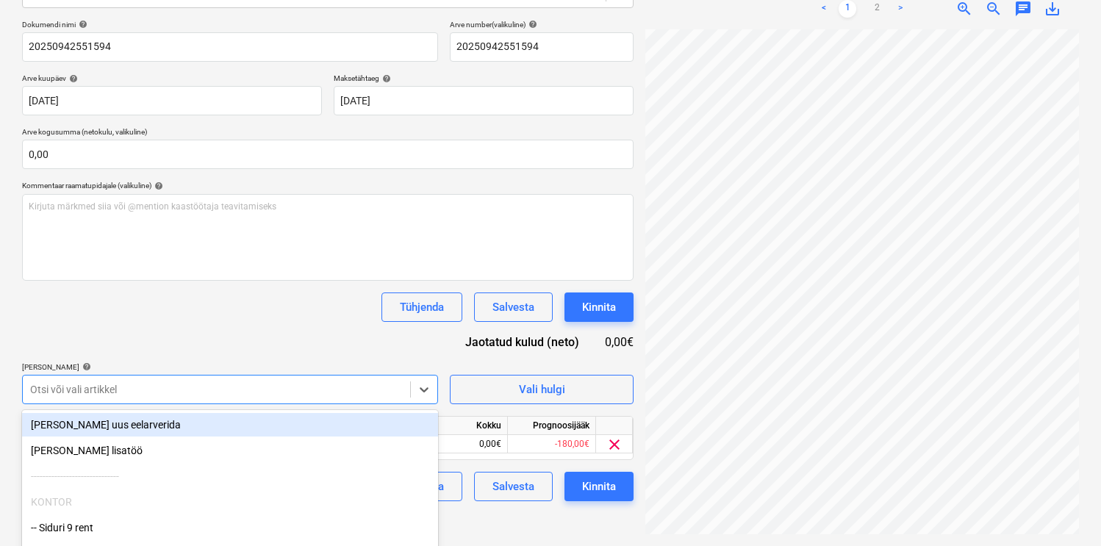
click at [222, 299] on div "Tühjenda Salvesta Kinnita" at bounding box center [328, 307] width 612 height 29
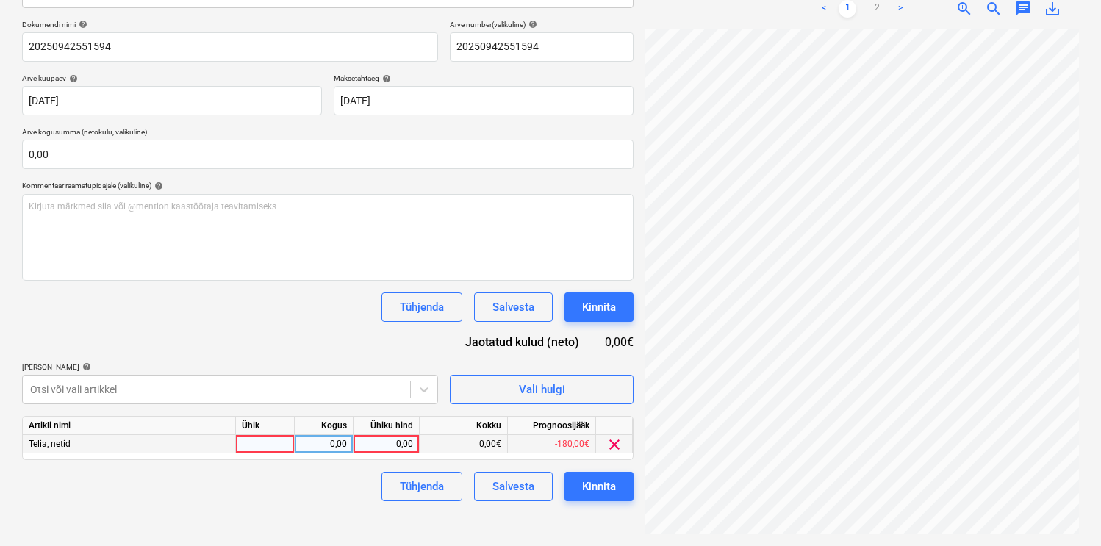
click at [273, 442] on div at bounding box center [265, 444] width 59 height 18
type input "kmp"
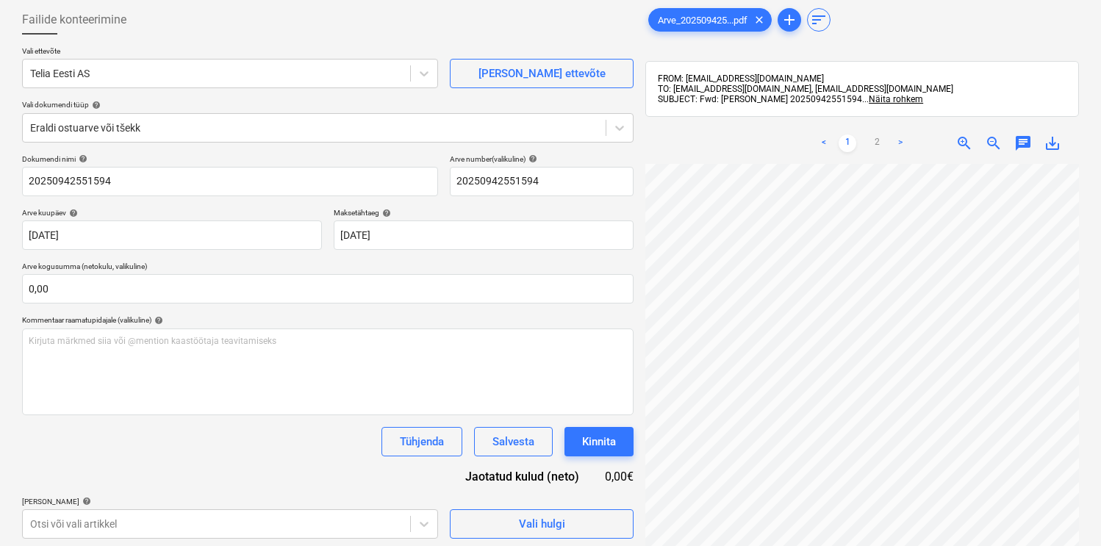
scroll to position [21, 0]
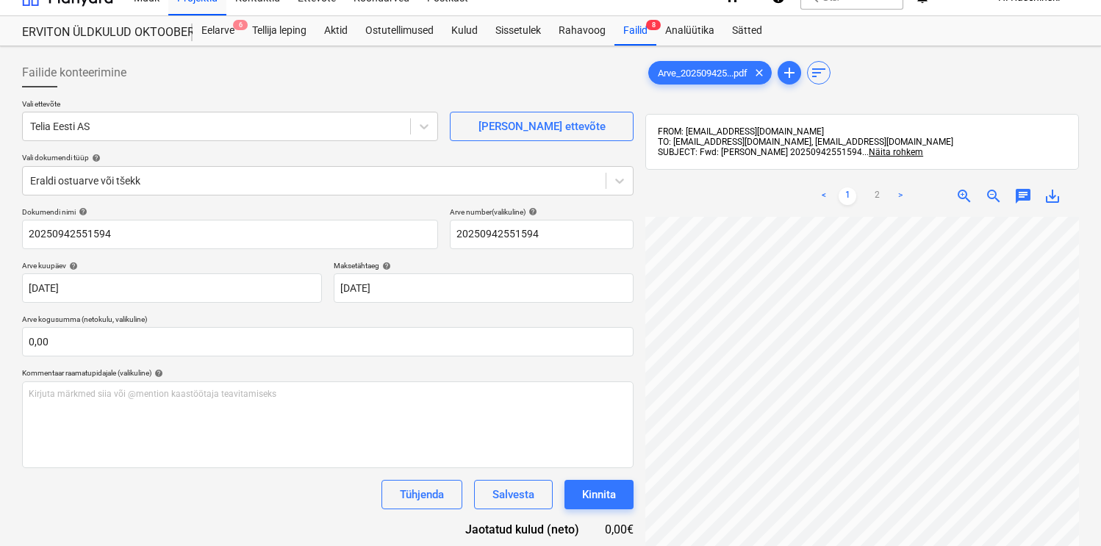
click at [900, 193] on link ">" at bounding box center [901, 196] width 18 height 18
click at [850, 197] on link "1" at bounding box center [848, 196] width 18 height 18
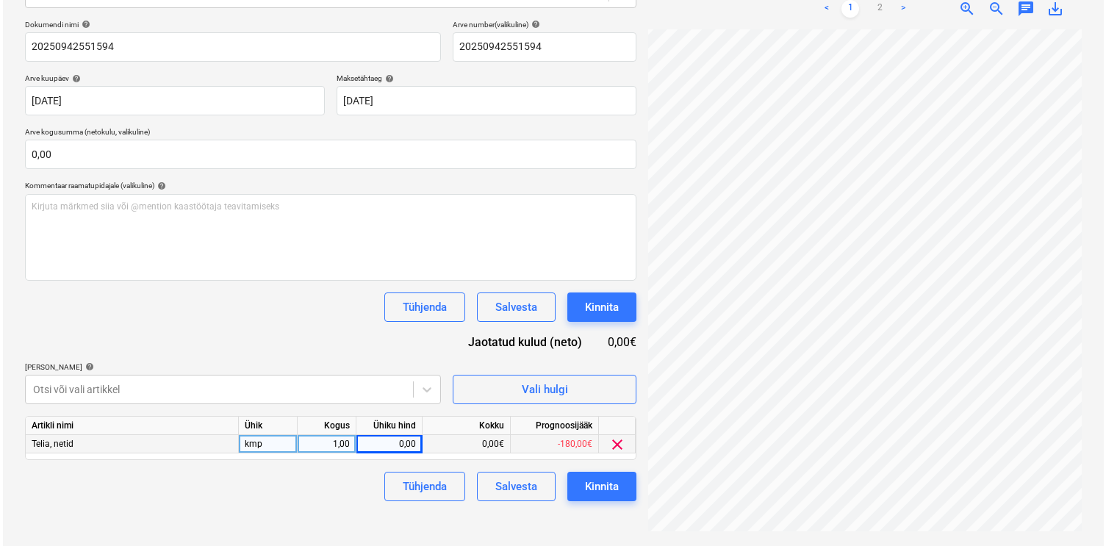
scroll to position [277, 119]
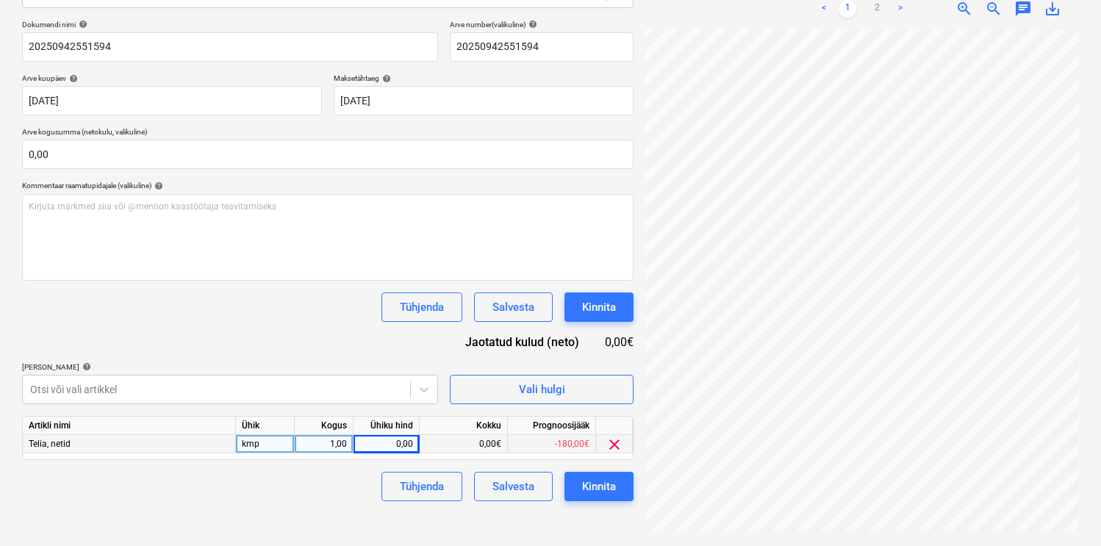
click at [399, 443] on div "0,00" at bounding box center [386, 444] width 54 height 18
type input "8,89"
click at [304, 488] on div "Tühjenda Salvesta Kinnita" at bounding box center [328, 486] width 612 height 29
click at [597, 484] on div "Kinnita" at bounding box center [599, 486] width 34 height 19
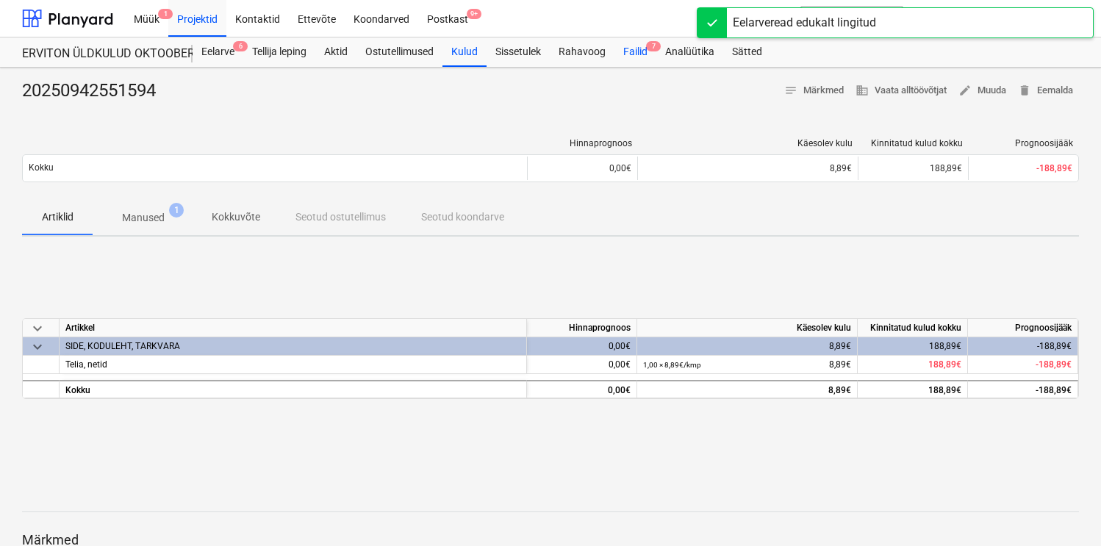
click at [634, 54] on div "Failid 7" at bounding box center [636, 51] width 42 height 29
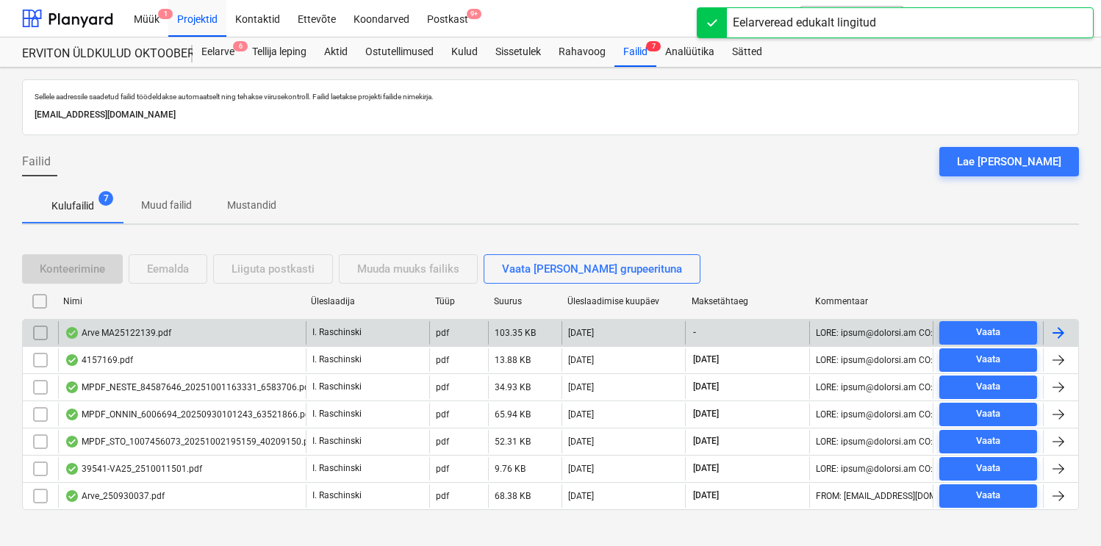
click at [171, 325] on div "Arve MA25122139.pdf" at bounding box center [182, 333] width 248 height 24
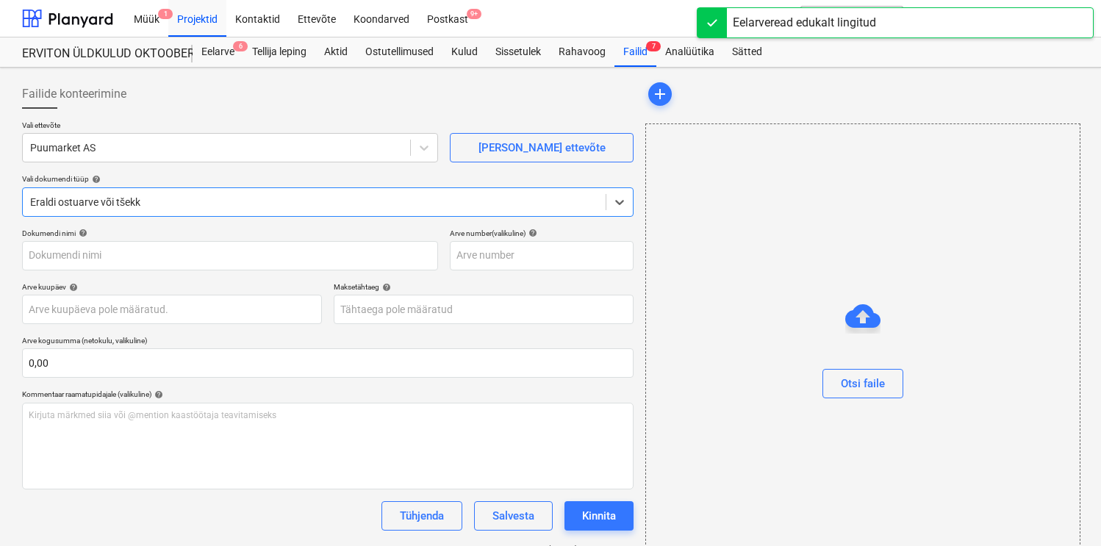
type input "1"
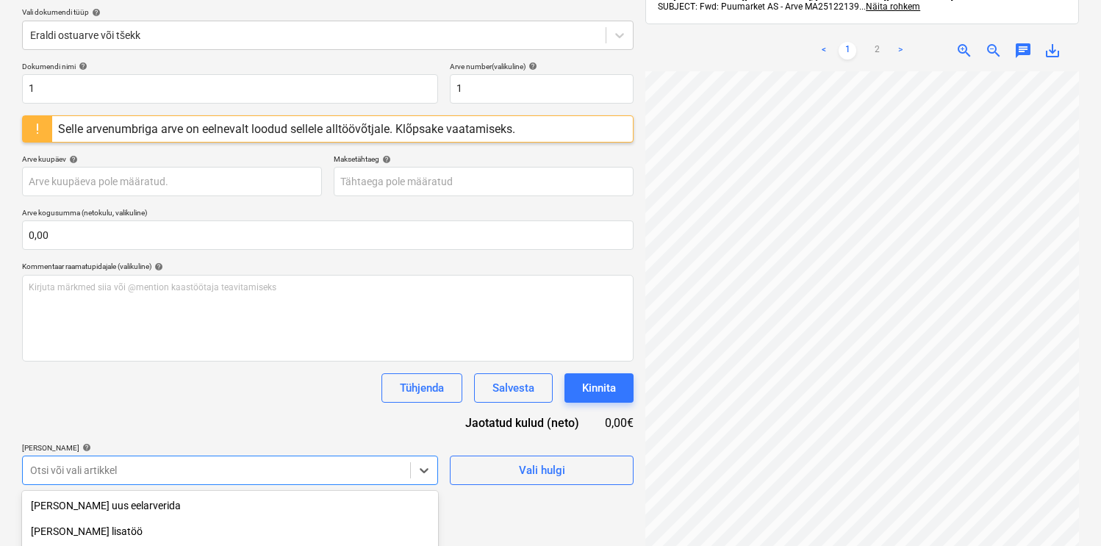
scroll to position [335, 0]
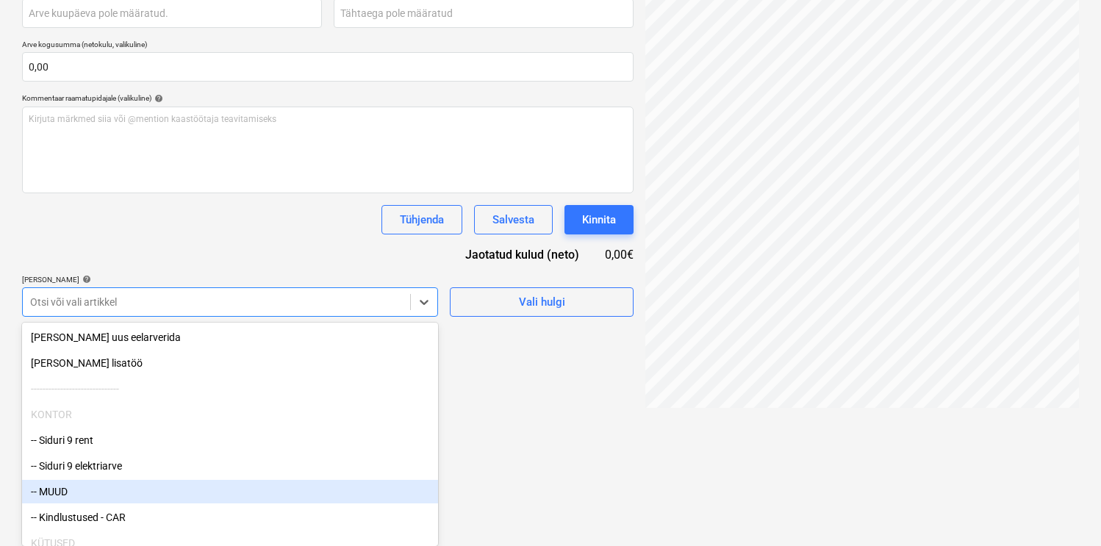
click at [112, 487] on div "-- MUUD" at bounding box center [230, 492] width 416 height 24
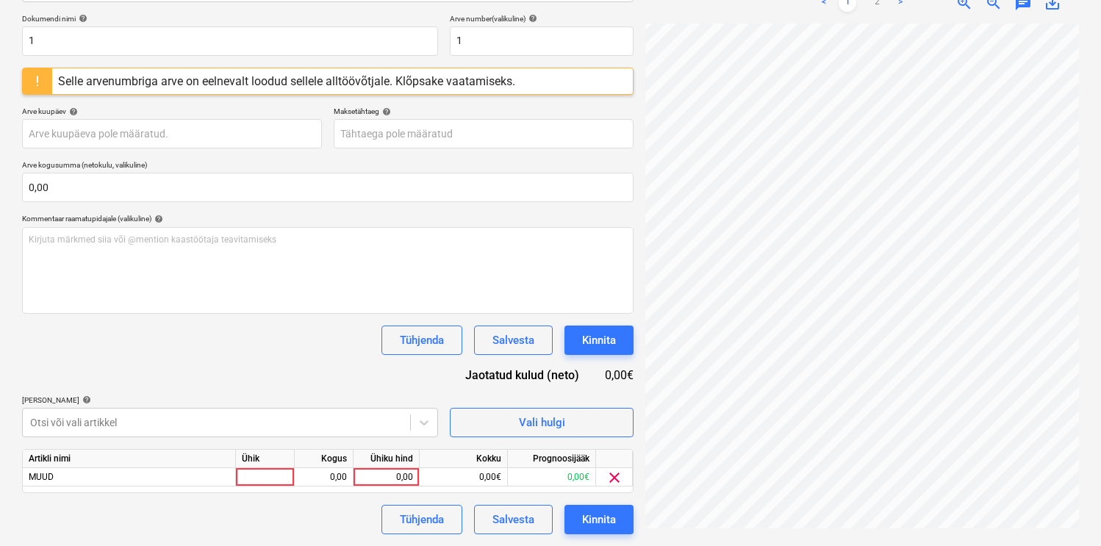
scroll to position [215, 0]
click at [253, 255] on div "Dokumendi nimi help 1 Arve number (valikuline) help 1 Selle arvenumbriga arve o…" at bounding box center [328, 274] width 612 height 520
click at [265, 472] on div at bounding box center [265, 477] width 59 height 18
type input "kmp"
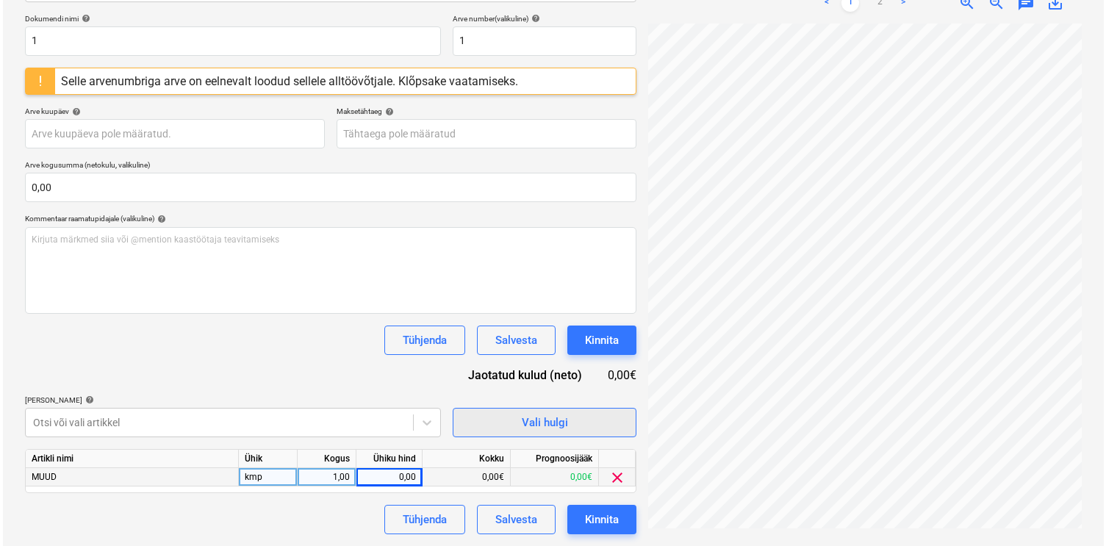
scroll to position [90, 121]
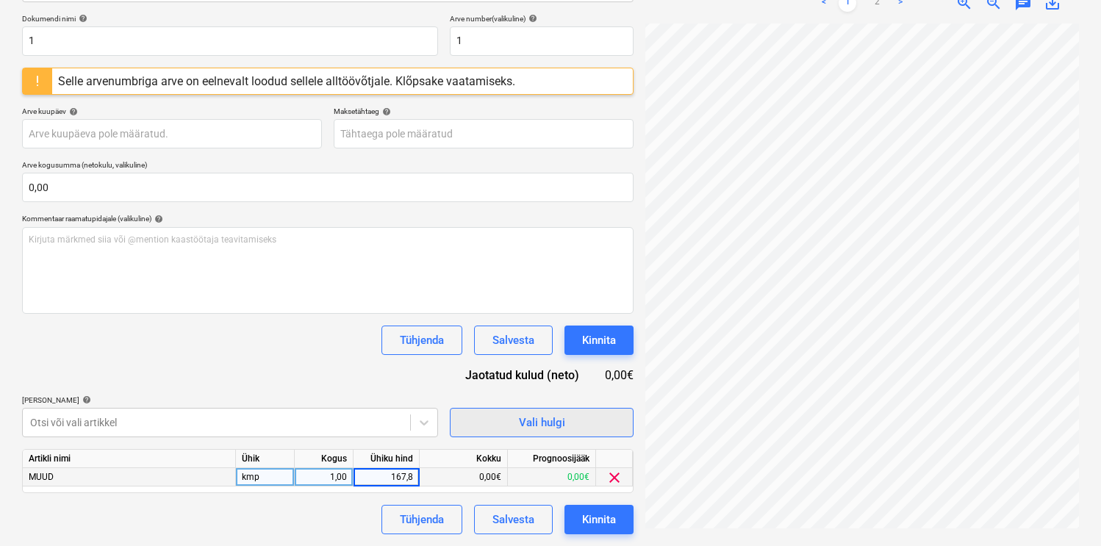
type input "167,83"
click at [613, 513] on div "Kinnita" at bounding box center [599, 519] width 34 height 19
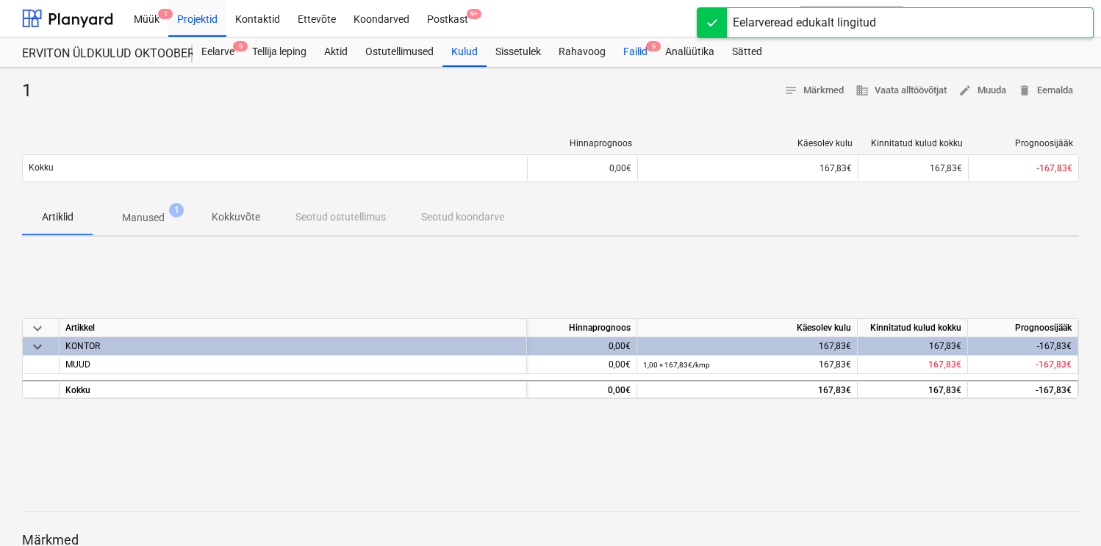
click at [645, 48] on div "Failid 6" at bounding box center [636, 51] width 42 height 29
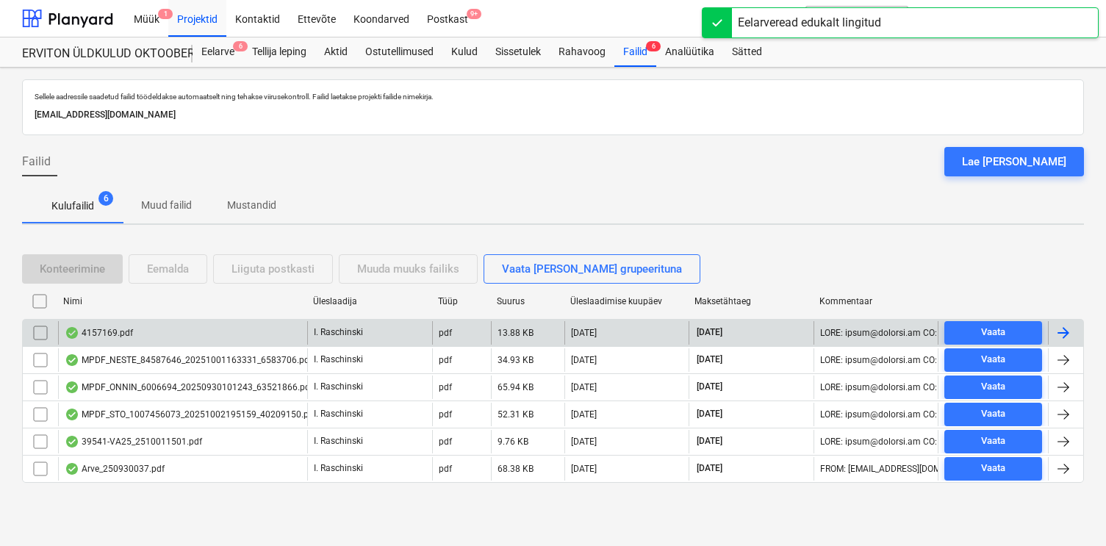
click at [144, 340] on div "4157169.pdf" at bounding box center [182, 333] width 249 height 24
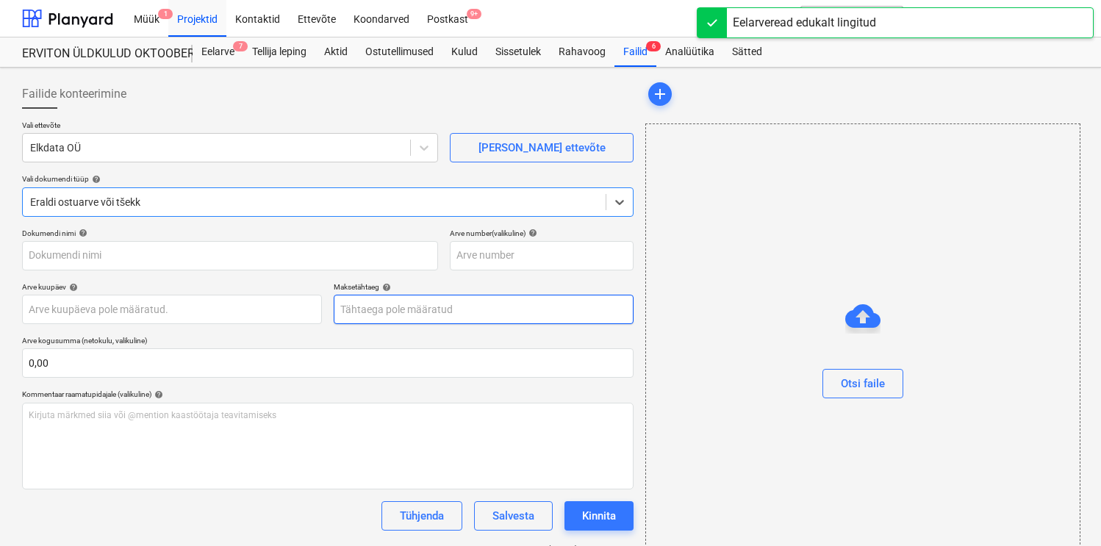
type input "4157169"
type input "01 Oct 2025"
type input "08 Oct 2025"
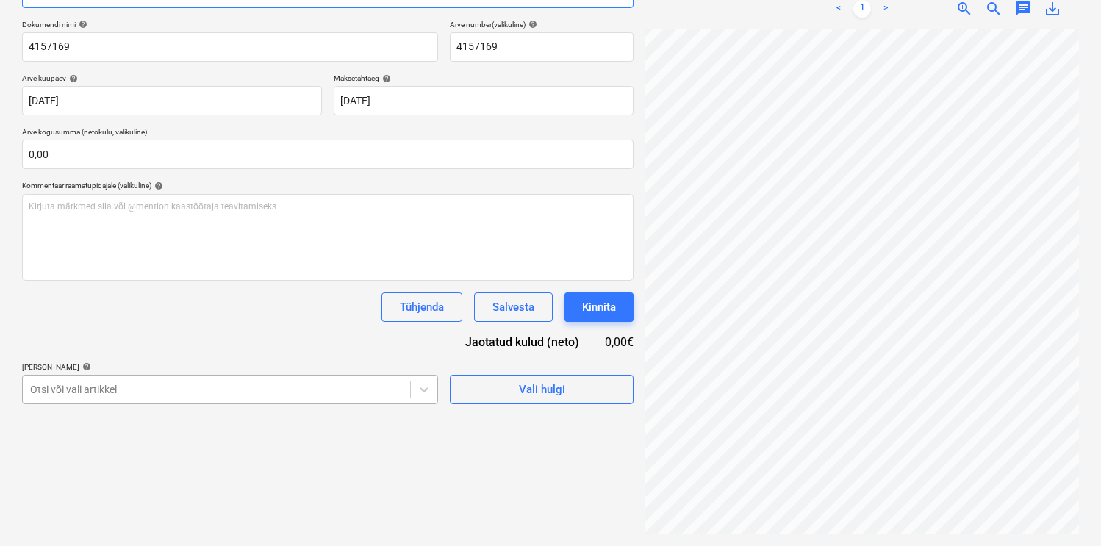
scroll to position [296, 0]
click at [151, 337] on body "Müük 1 Projektid Kontaktid Ettevõte Koondarved Postkast 9+ format_size keyboard…" at bounding box center [550, 64] width 1101 height 546
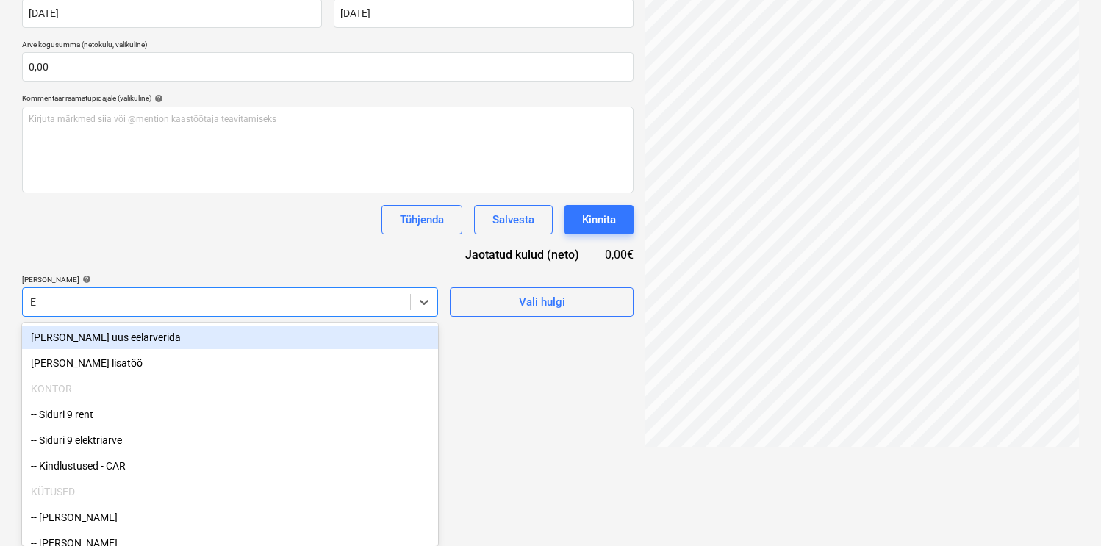
type input "El"
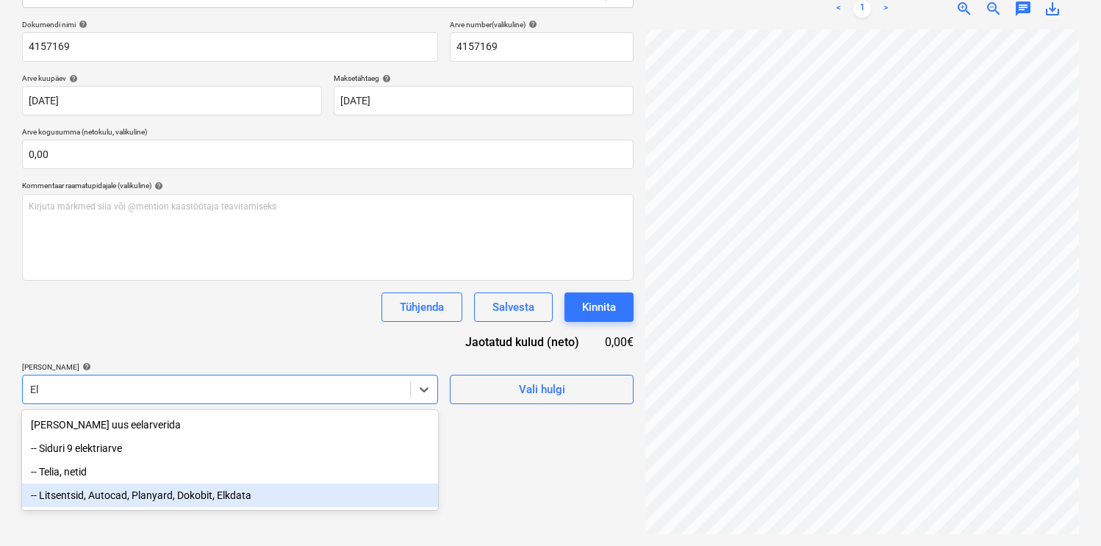
click at [154, 491] on div "-- Litsentsid, Autocad, Planyard, Dokobit, Elkdata" at bounding box center [230, 496] width 416 height 24
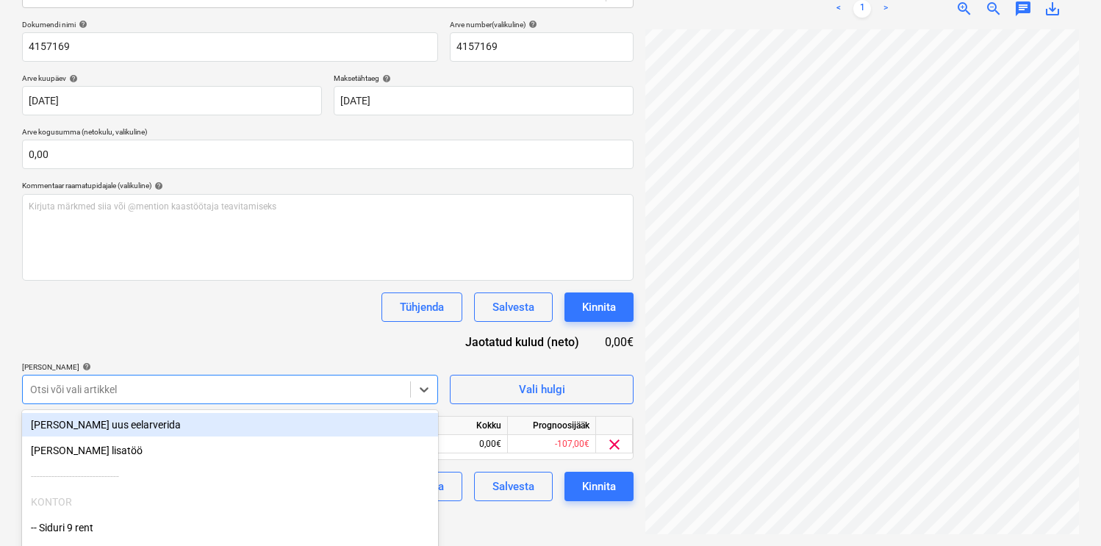
click at [208, 328] on div "Dokumendi nimi help 4157169 Arve number (valikuline) help 4157169 Arve kuupäev …" at bounding box center [328, 261] width 612 height 482
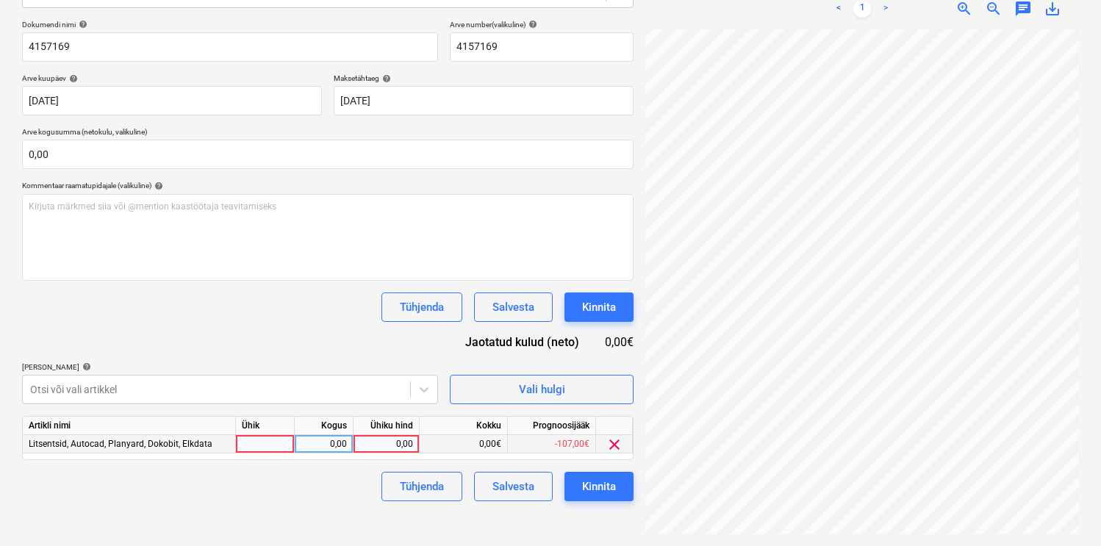
click at [273, 440] on div at bounding box center [265, 444] width 59 height 18
type input "kmp"
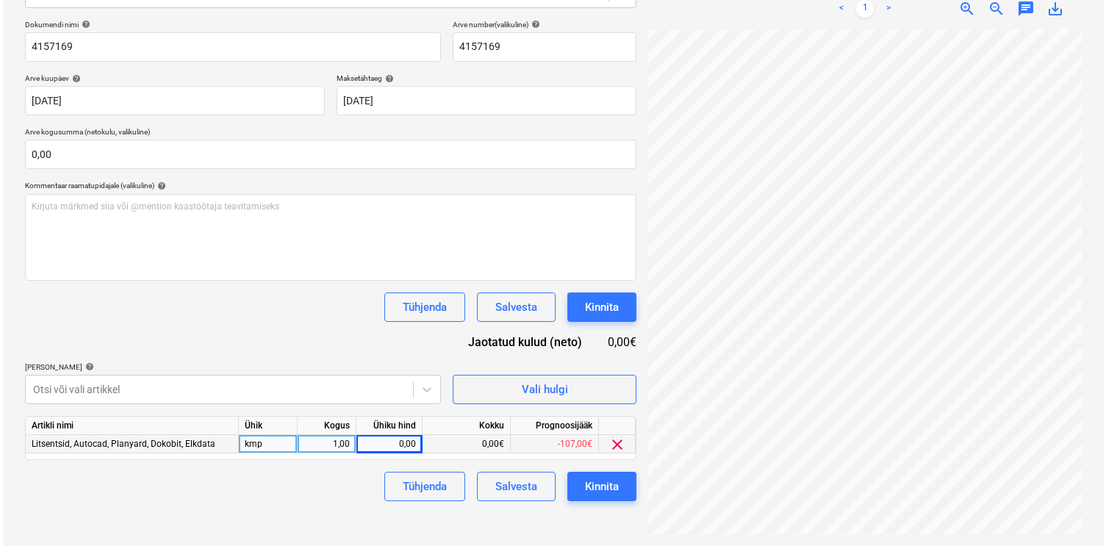
scroll to position [31, 121]
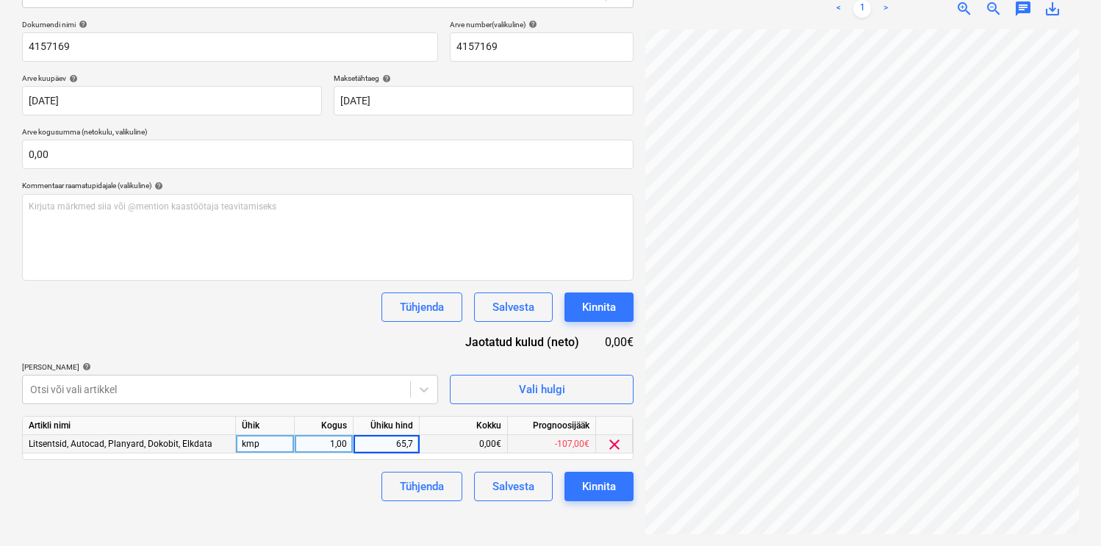
type input "65,70"
click at [604, 491] on div "Kinnita" at bounding box center [599, 486] width 34 height 19
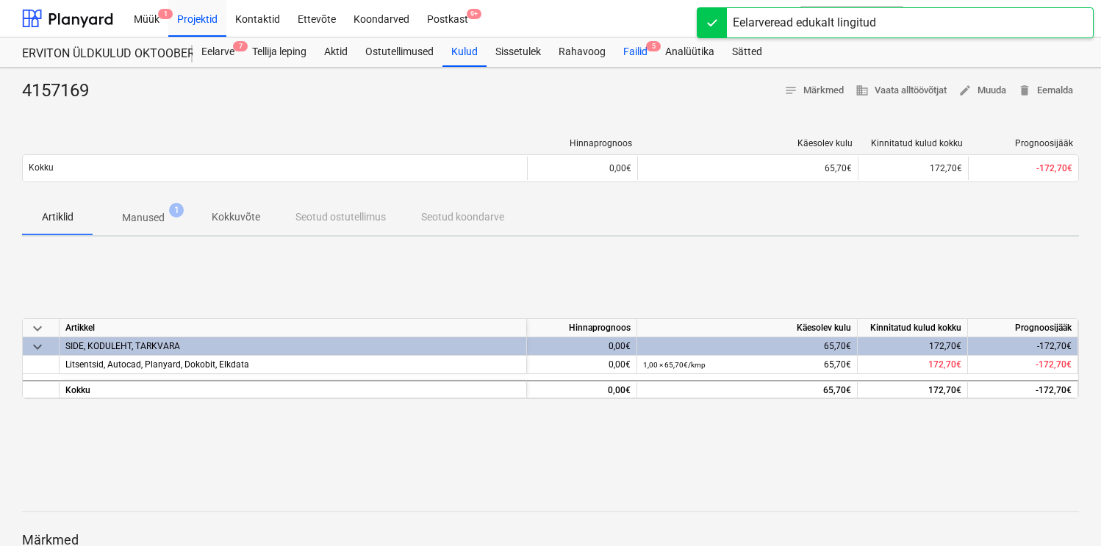
click at [634, 46] on div "Failid 5" at bounding box center [636, 51] width 42 height 29
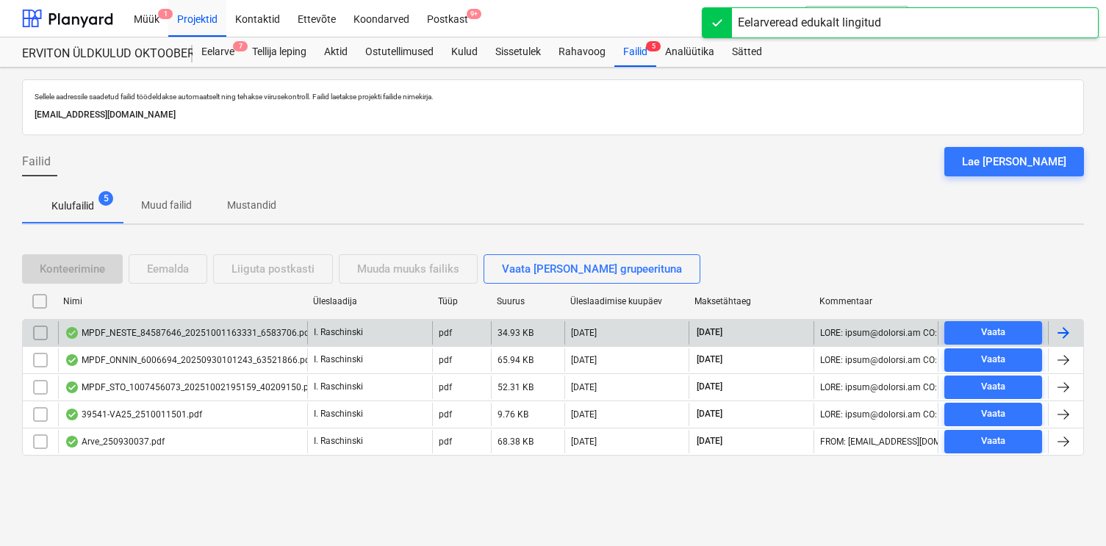
click at [205, 340] on div "MPDF_NESTE_84587646_20251001163331_6583706.pdf" at bounding box center [182, 333] width 249 height 24
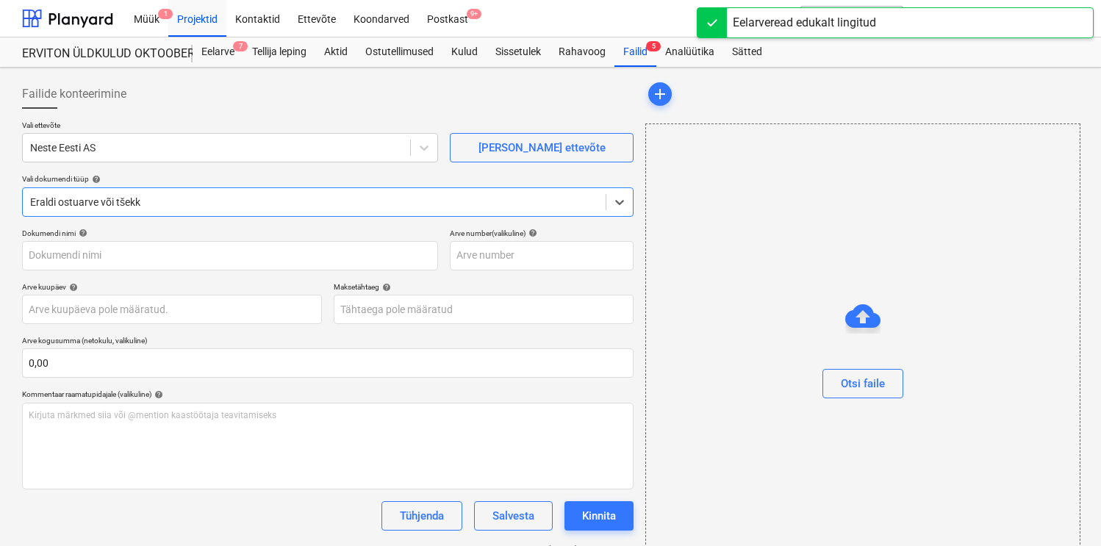
type input "8458764"
type input "[DATE]"
type input "14 Oct 2025"
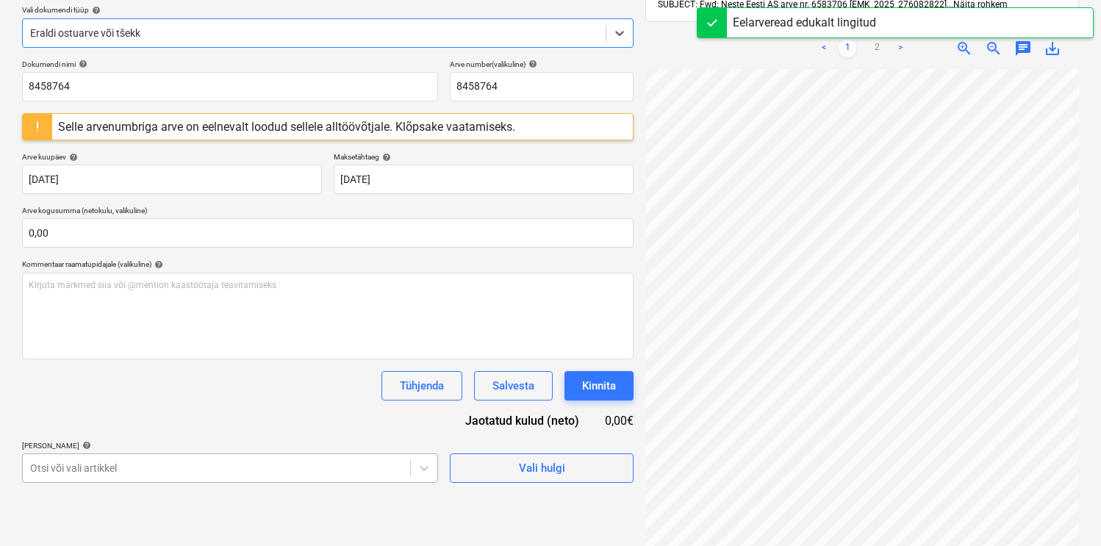
click at [193, 377] on body "Müük 1 Projektid Kontaktid Ettevõte Koondarved Postkast 9+ format_size keyboard…" at bounding box center [550, 104] width 1101 height 546
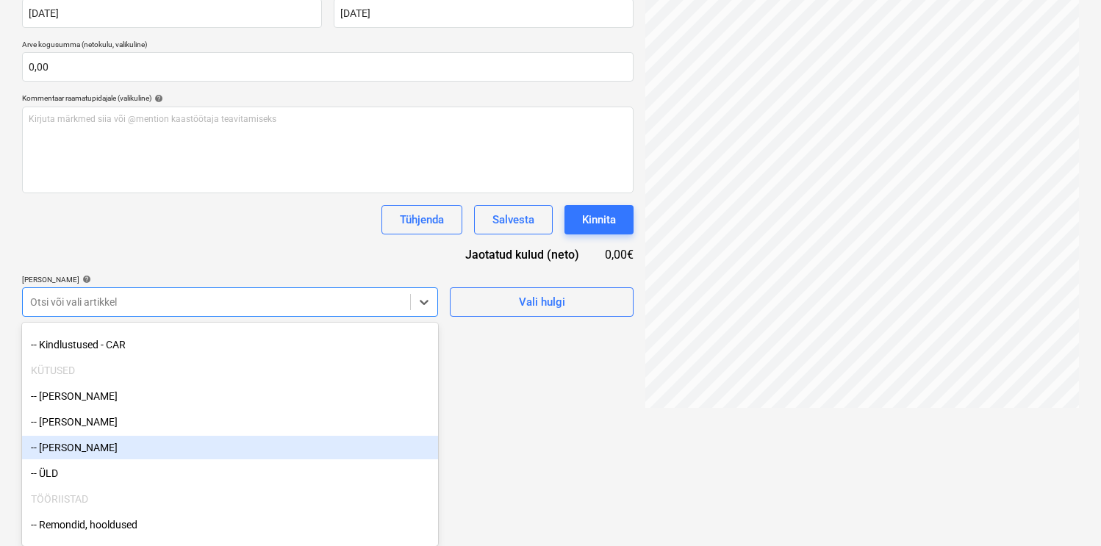
scroll to position [175, 0]
click at [155, 446] on div "-- Risto Luuk" at bounding box center [230, 446] width 416 height 24
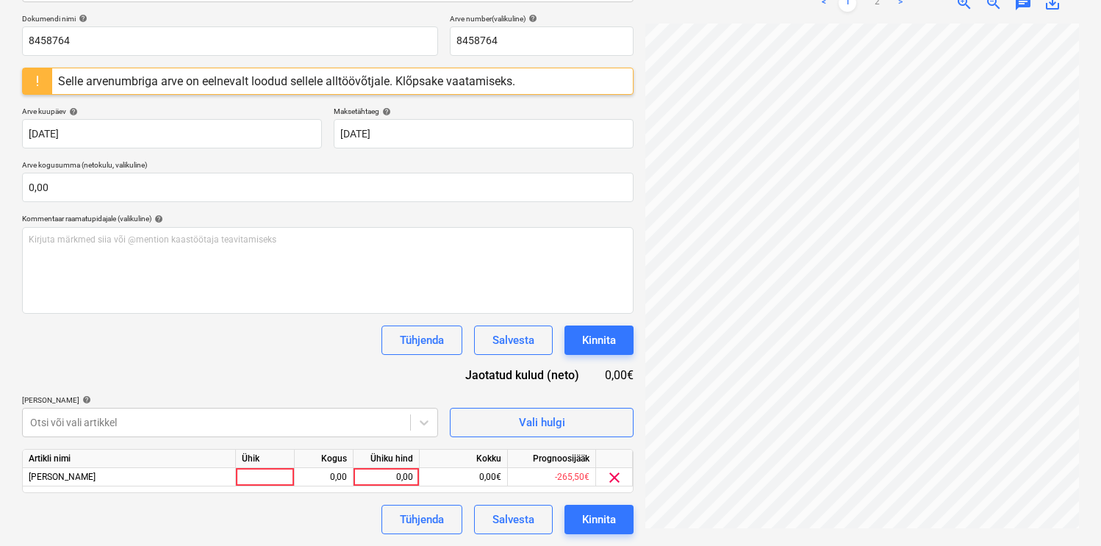
scroll to position [215, 0]
click at [249, 233] on div "Dokumendi nimi help 8458764 Arve number (valikuline) help 8458764 Selle arvenum…" at bounding box center [328, 274] width 612 height 520
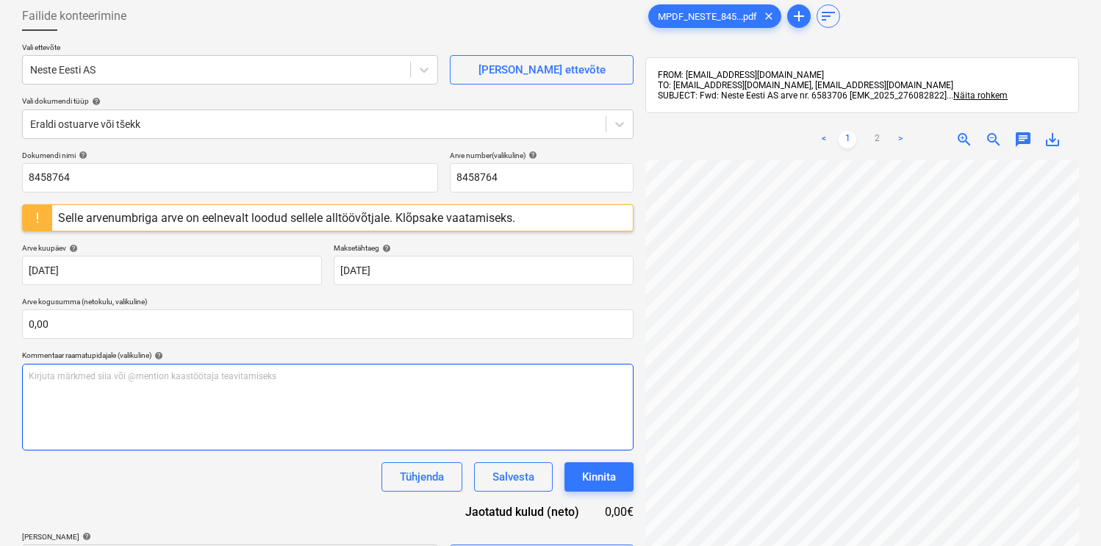
scroll to position [0, 0]
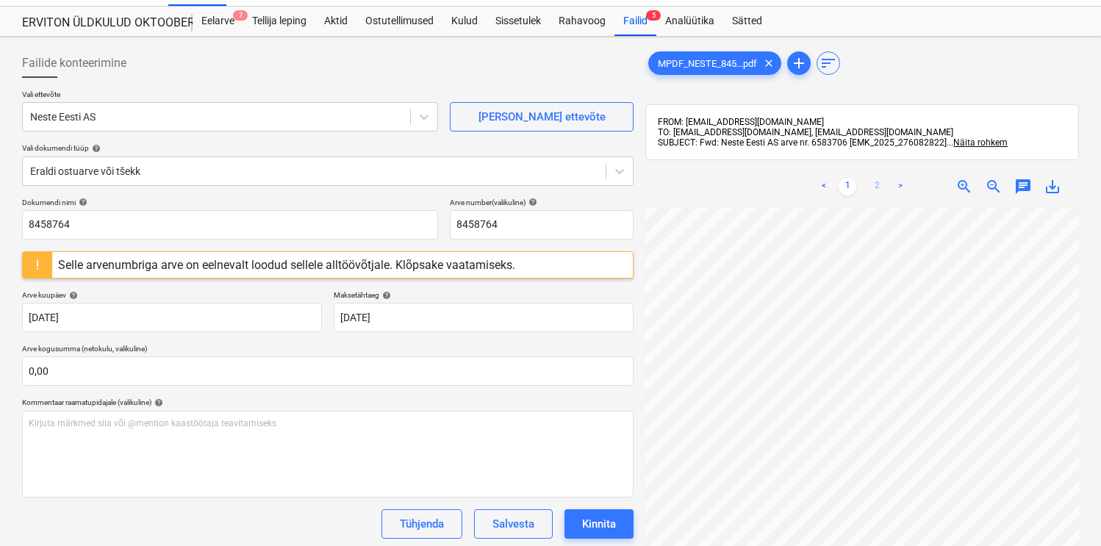
click at [876, 184] on link "2" at bounding box center [877, 187] width 18 height 18
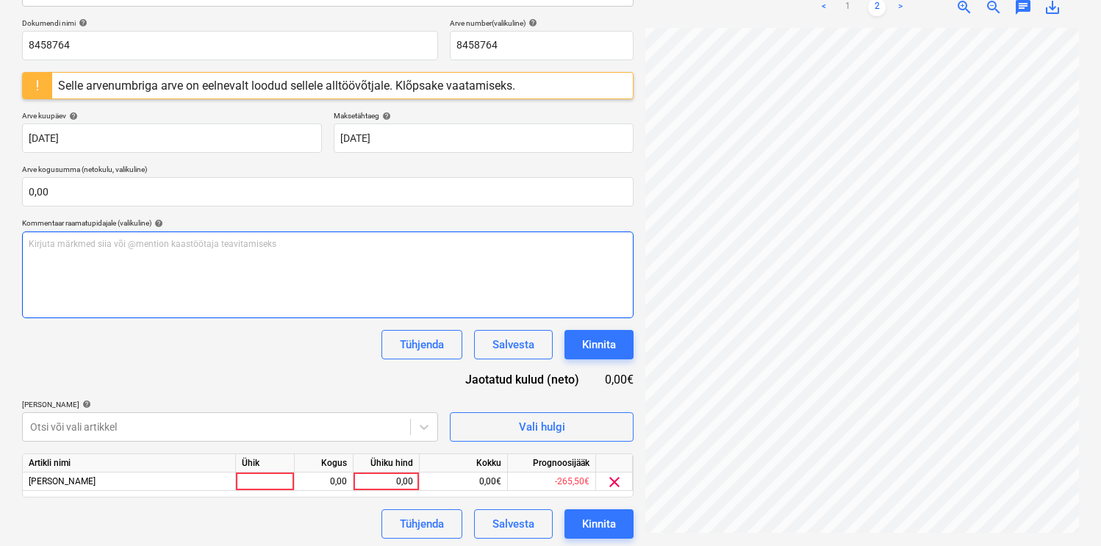
scroll to position [215, 0]
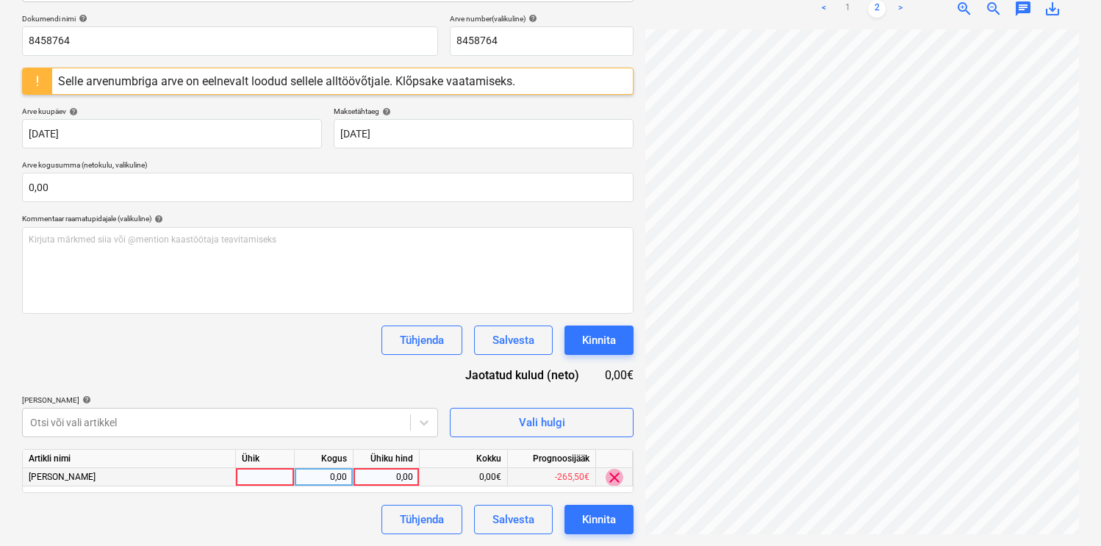
click at [609, 476] on span "clear" at bounding box center [615, 478] width 18 height 18
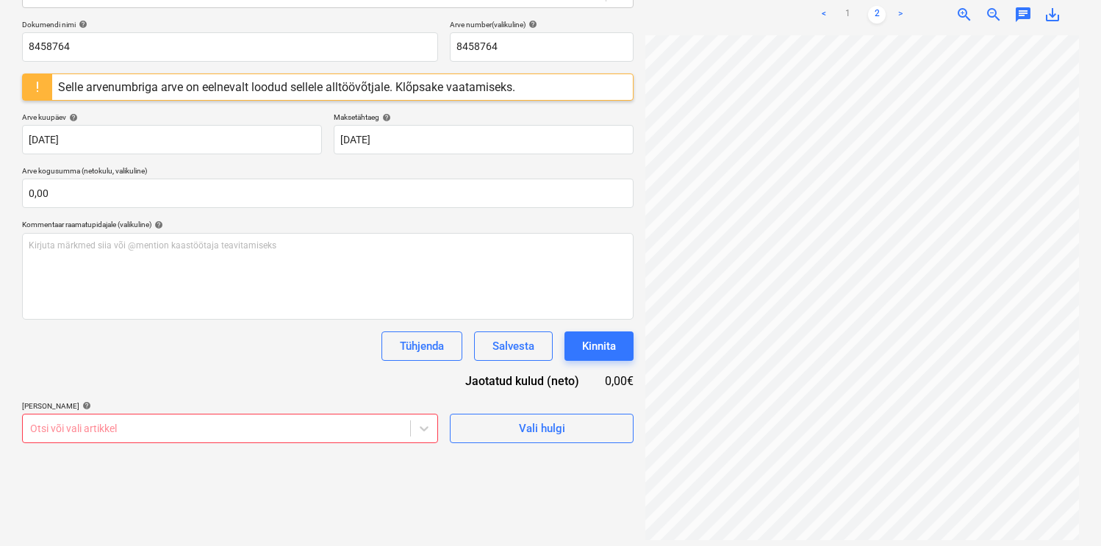
scroll to position [335, 0]
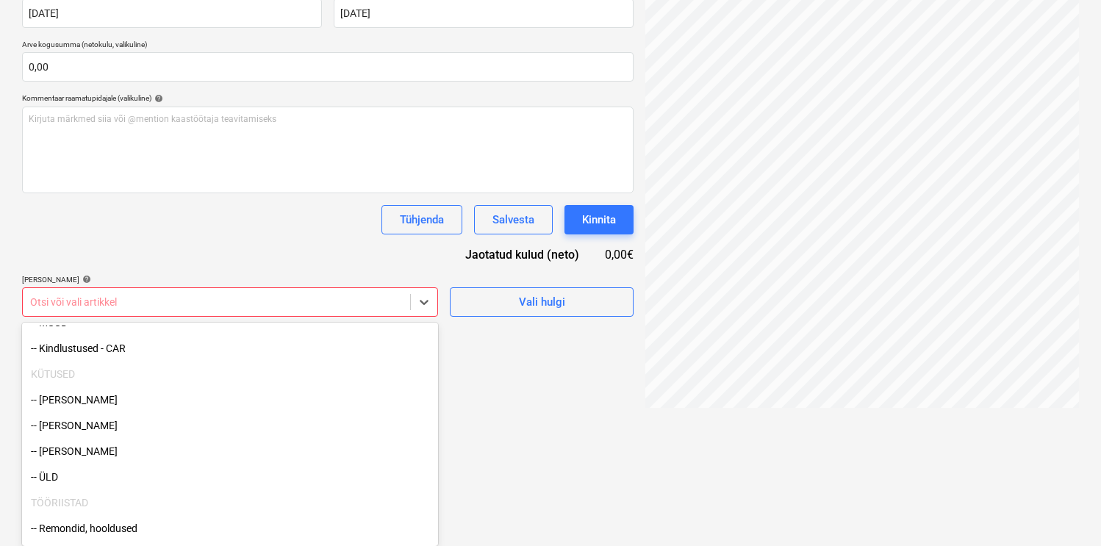
scroll to position [189, 0]
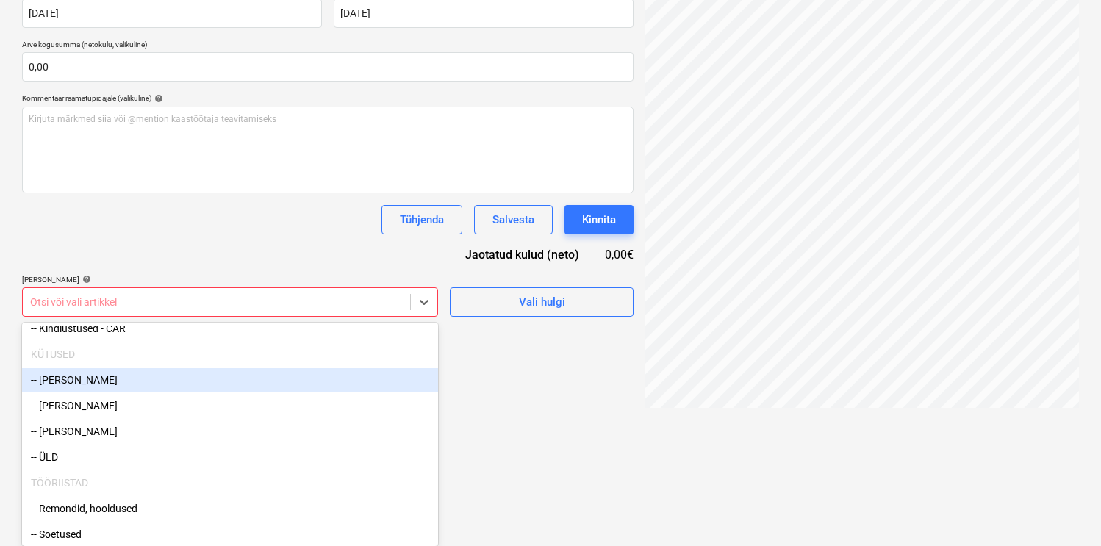
click at [248, 387] on div "-- Kristjan Targamaa" at bounding box center [230, 380] width 416 height 24
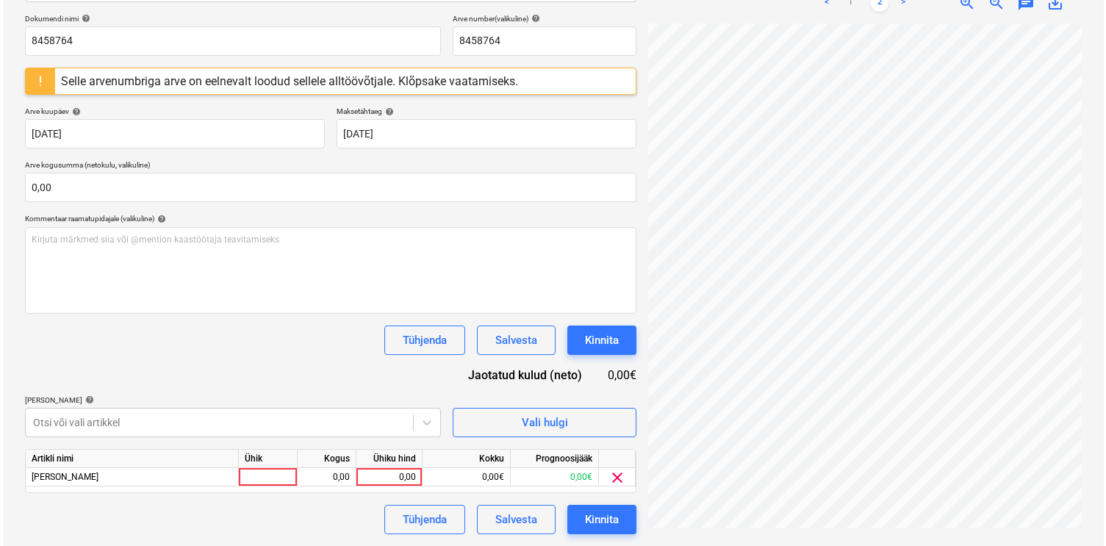
scroll to position [215, 0]
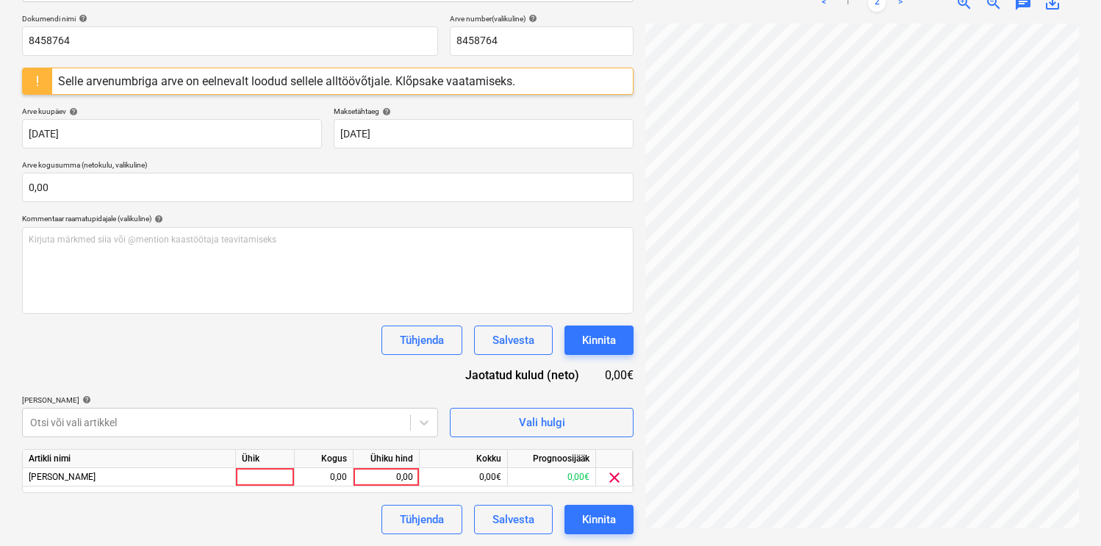
click at [257, 256] on div "Dokumendi nimi help 8458764 Arve number (valikuline) help 8458764 Selle arvenum…" at bounding box center [328, 274] width 612 height 520
click at [266, 474] on div at bounding box center [265, 477] width 59 height 18
type input "kmp"
type input "364,18"
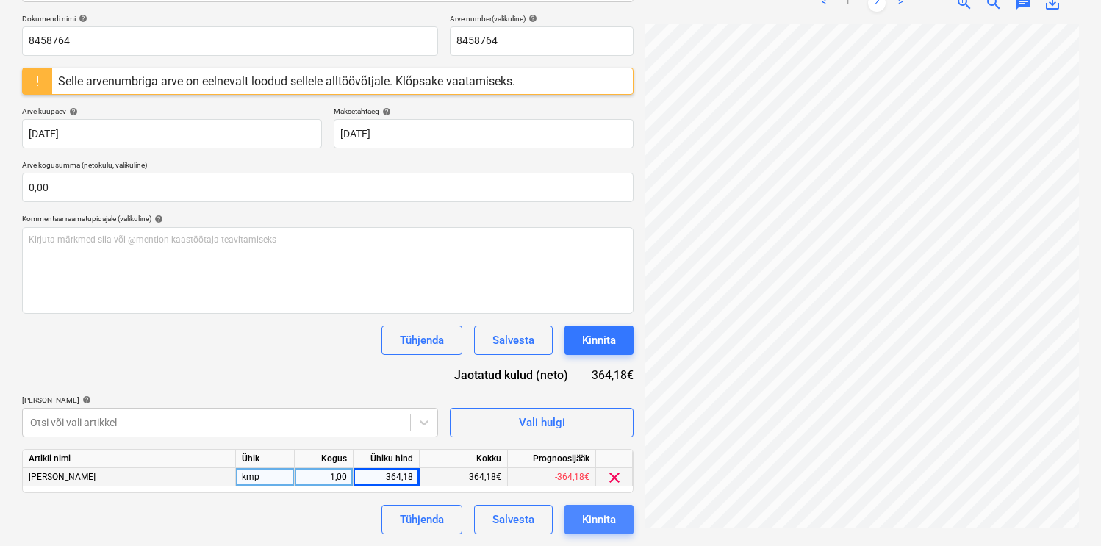
click at [611, 517] on div "Kinnita" at bounding box center [599, 519] width 34 height 19
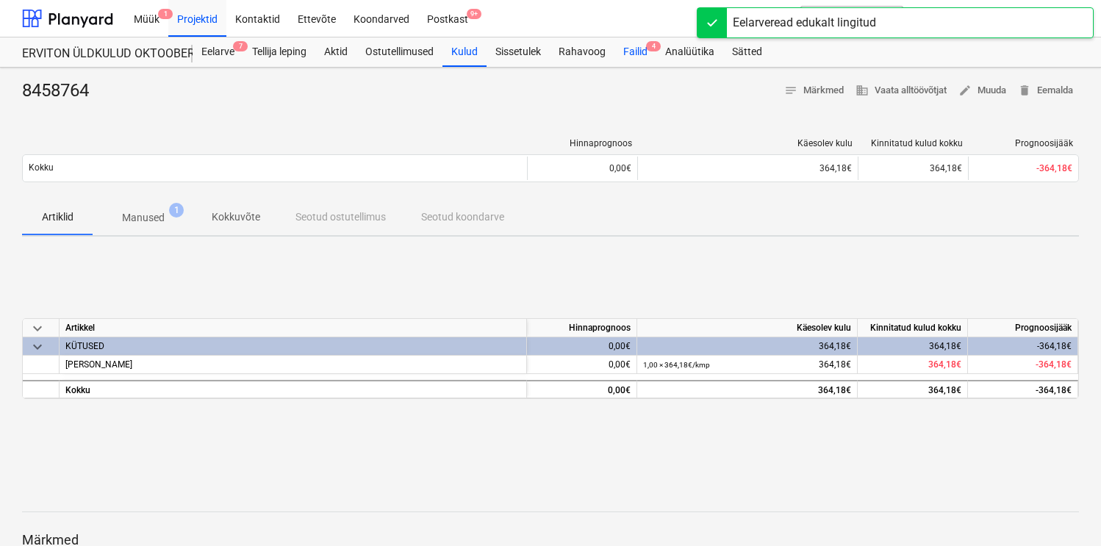
click at [629, 54] on div "Failid 4" at bounding box center [636, 51] width 42 height 29
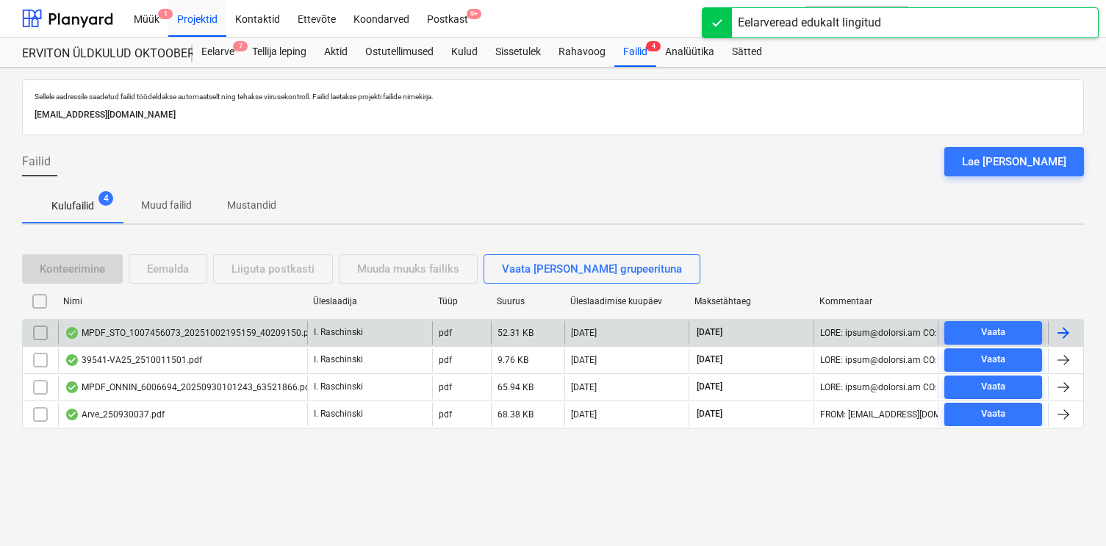
click at [167, 328] on div "MPDF_STO_1007456073_20251002195159_40209150.pdf" at bounding box center [191, 333] width 252 height 12
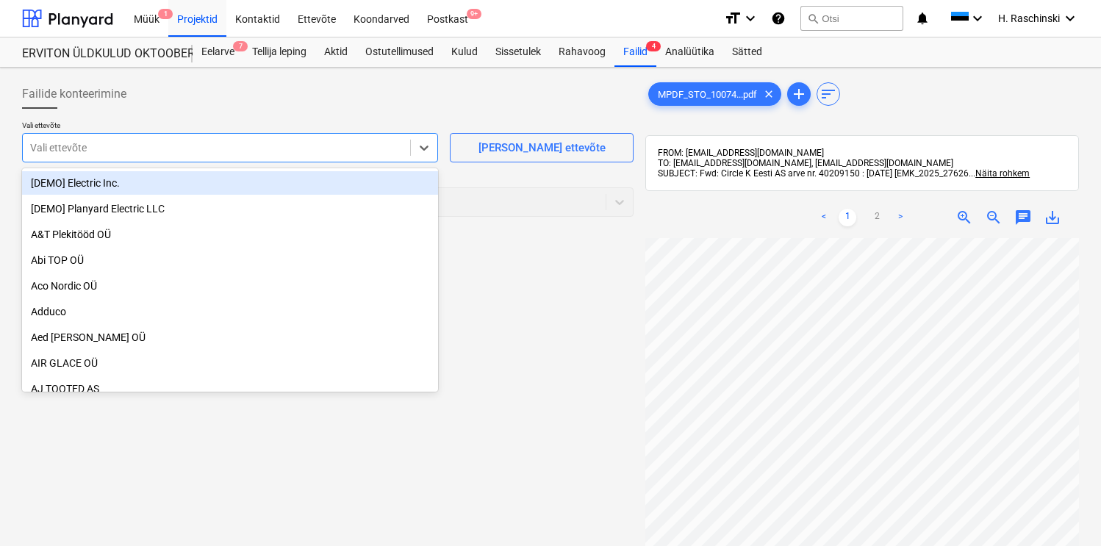
click at [353, 153] on div at bounding box center [216, 147] width 373 height 15
type input "Cir"
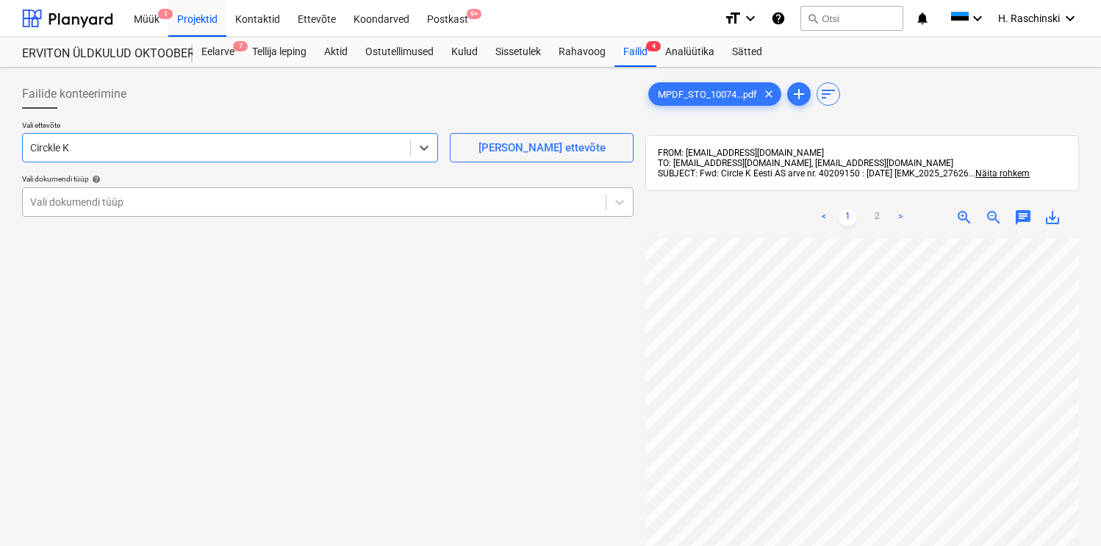
click at [260, 209] on div "Vali dokumendi tüüp" at bounding box center [314, 202] width 583 height 21
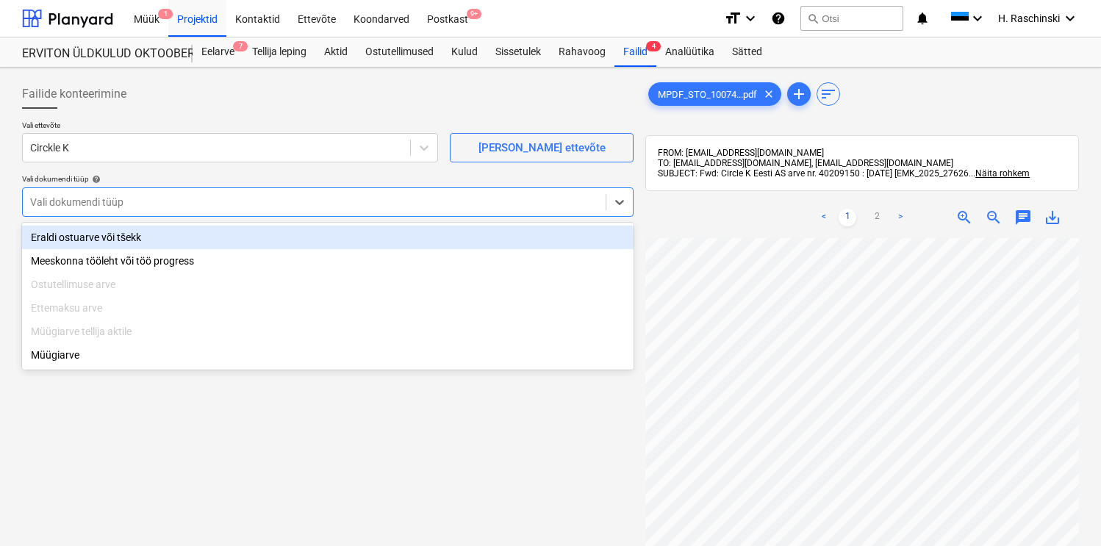
click at [221, 237] on div "Eraldi ostuarve või tšekk" at bounding box center [328, 238] width 612 height 24
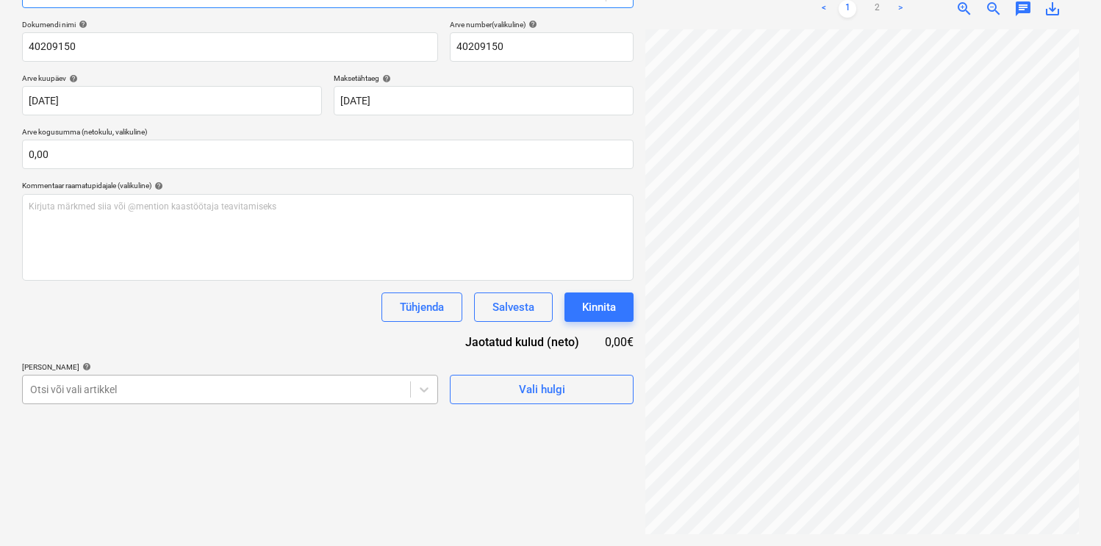
scroll to position [296, 0]
click at [168, 337] on body "Müük 1 Projektid Kontaktid Ettevõte Koondarved Postkast 9+ format_size keyboard…" at bounding box center [550, 64] width 1101 height 546
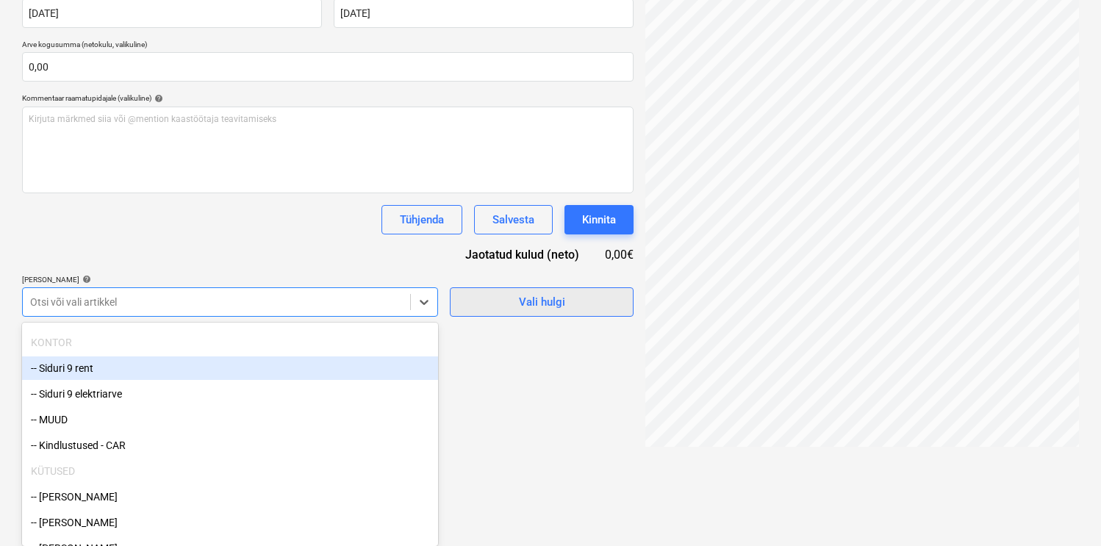
scroll to position [209, 0]
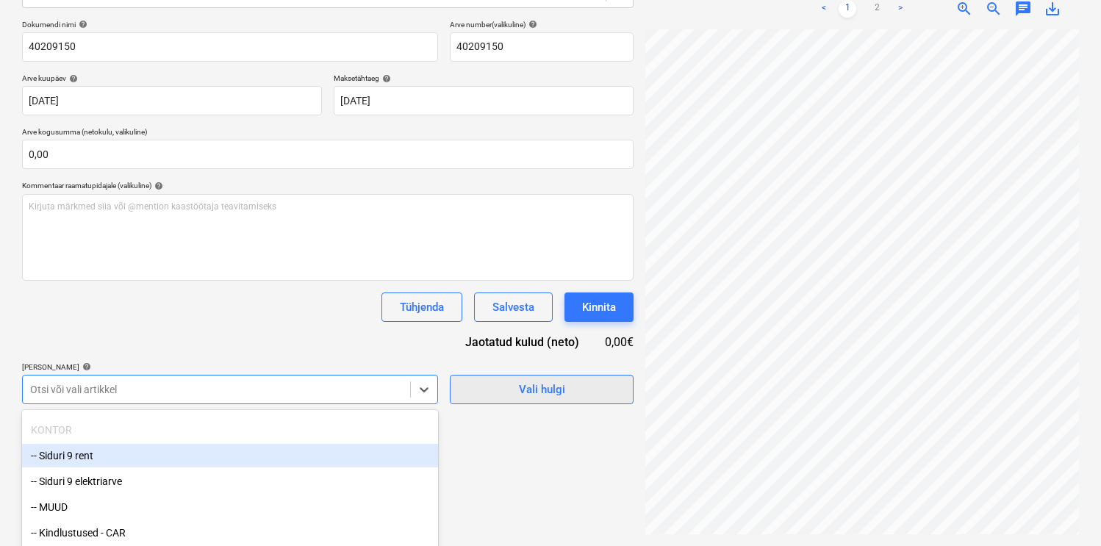
click at [490, 307] on div "Dokumendi nimi help 40209150 Arve number (valikuline) help 40209150 Arve kuupäe…" at bounding box center [328, 212] width 612 height 384
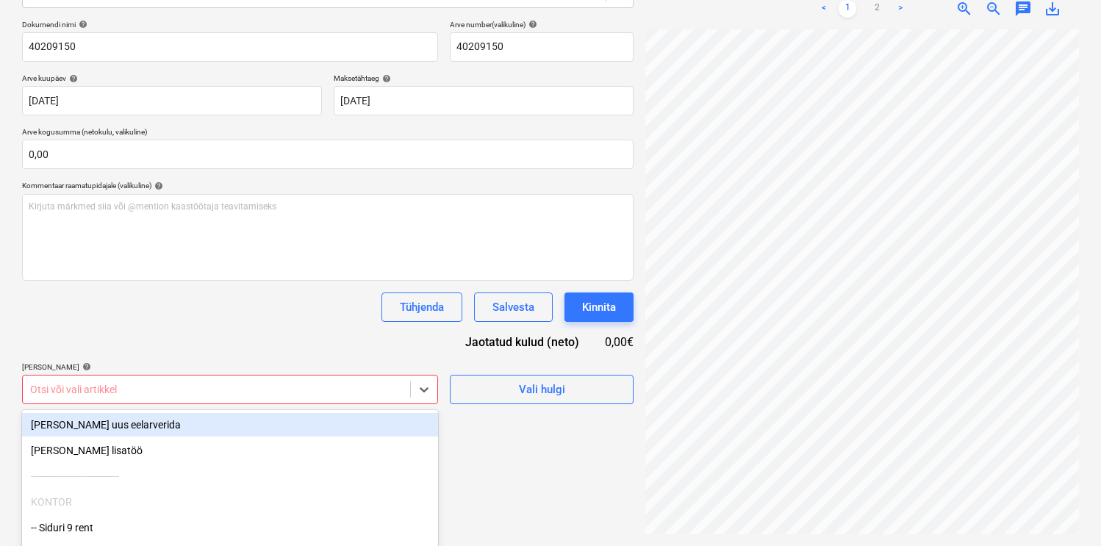
scroll to position [296, 0]
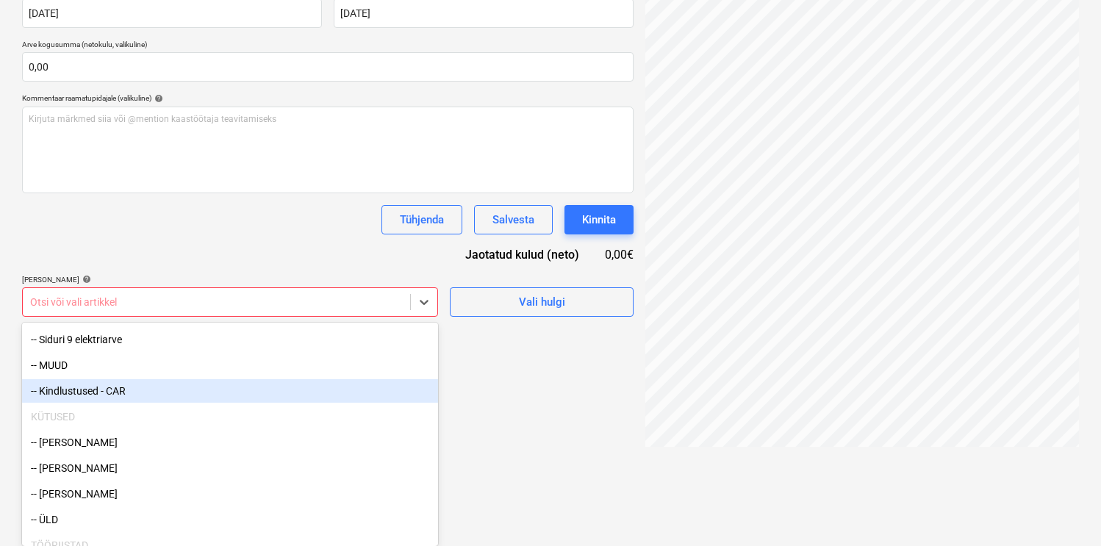
scroll to position [130, 0]
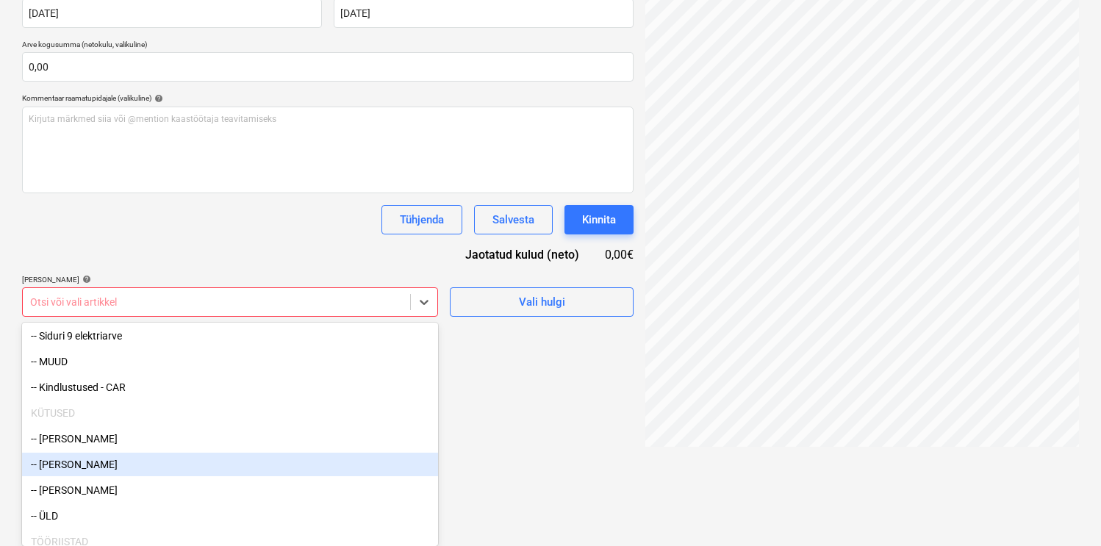
click at [96, 469] on div "-- Tatiana Nekilepova" at bounding box center [230, 465] width 416 height 24
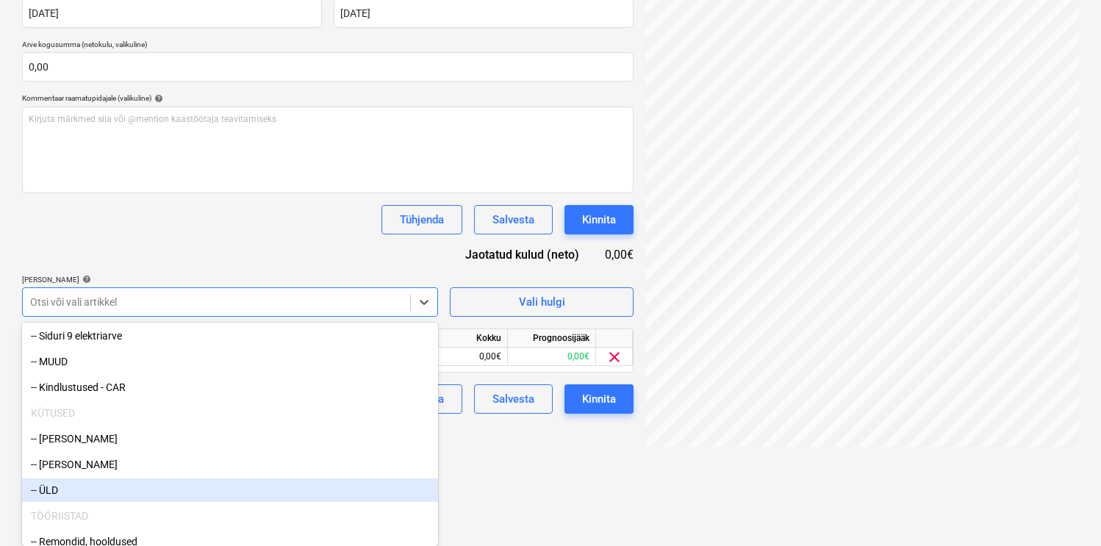
click at [85, 484] on div "-- ÜLD" at bounding box center [230, 491] width 416 height 24
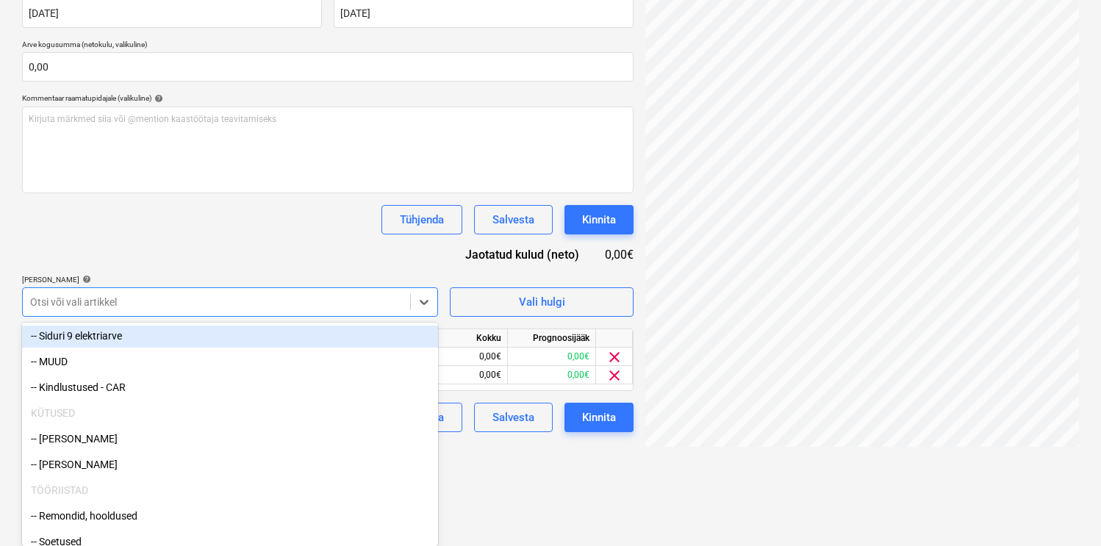
click at [222, 244] on div "Dokumendi nimi help 40209150 Arve number (valikuline) help 40209150 Arve kuupäe…" at bounding box center [328, 182] width 612 height 500
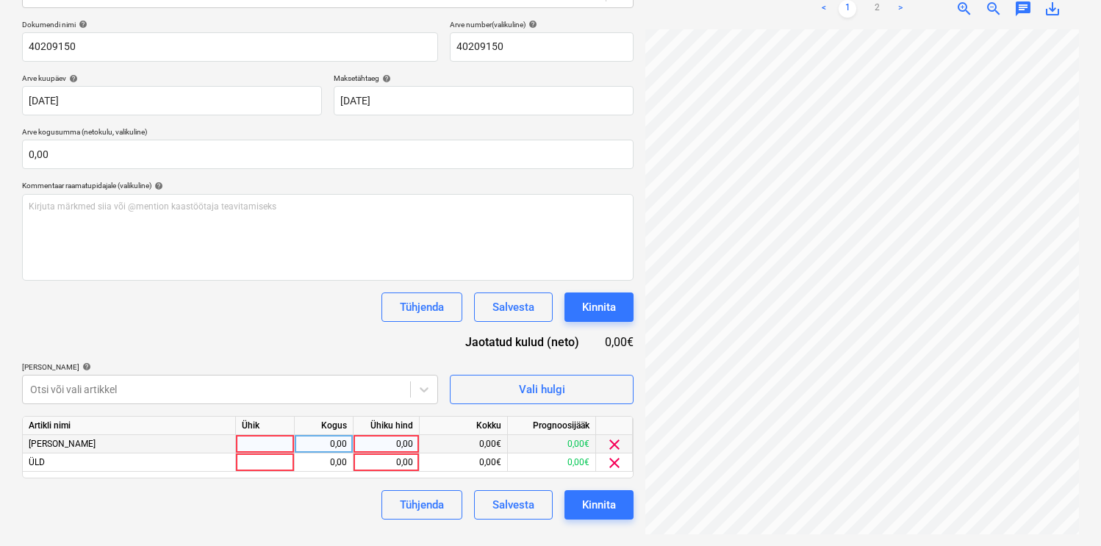
click at [261, 441] on div at bounding box center [265, 444] width 59 height 18
type input "kmp"
click at [318, 444] on div "0,00" at bounding box center [324, 444] width 46 height 18
type input "1"
click at [273, 464] on div at bounding box center [265, 463] width 59 height 18
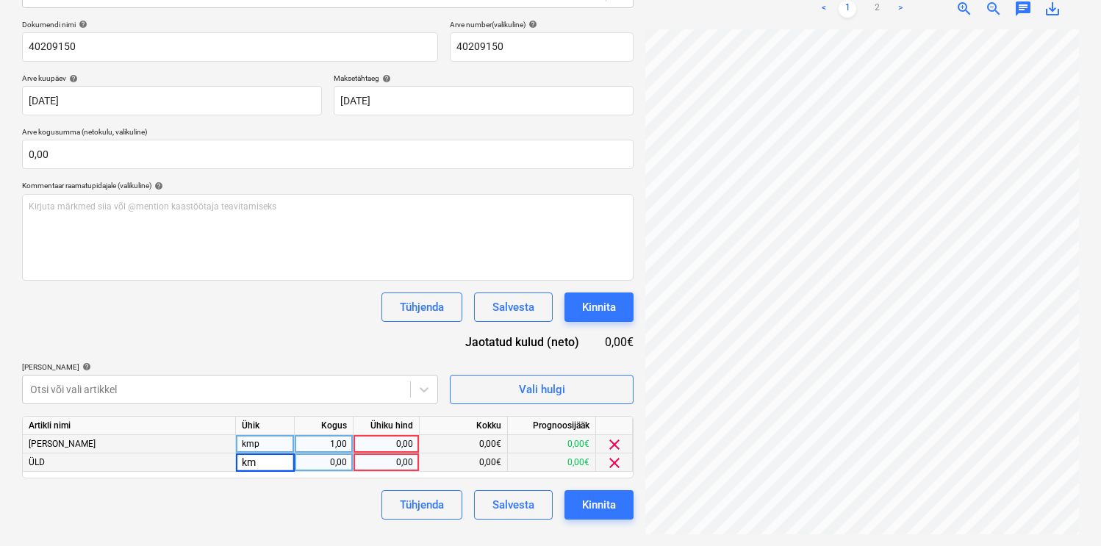
type input "kmp"
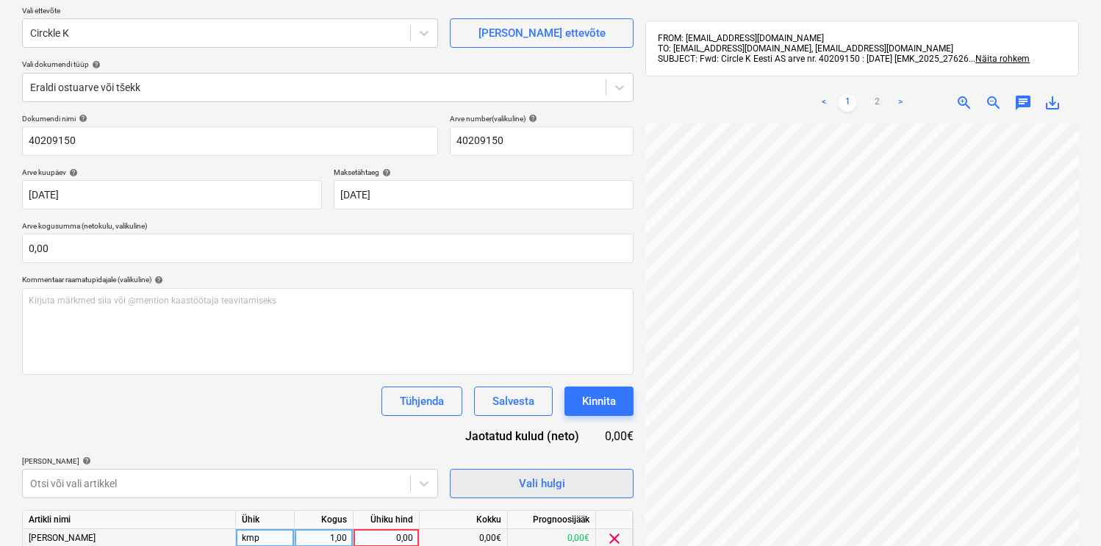
scroll to position [107, 0]
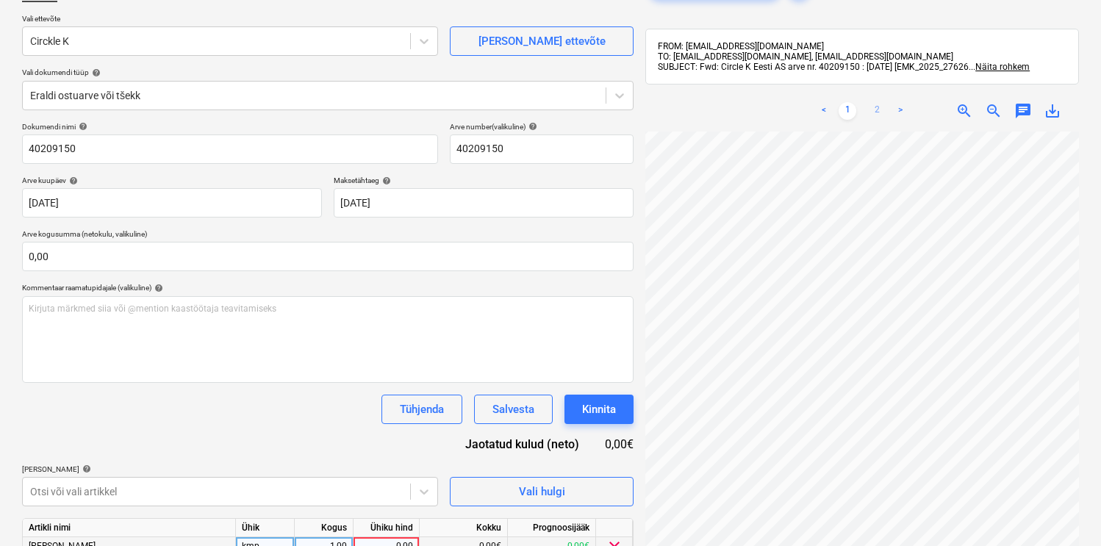
click at [880, 117] on link "2" at bounding box center [877, 111] width 18 height 18
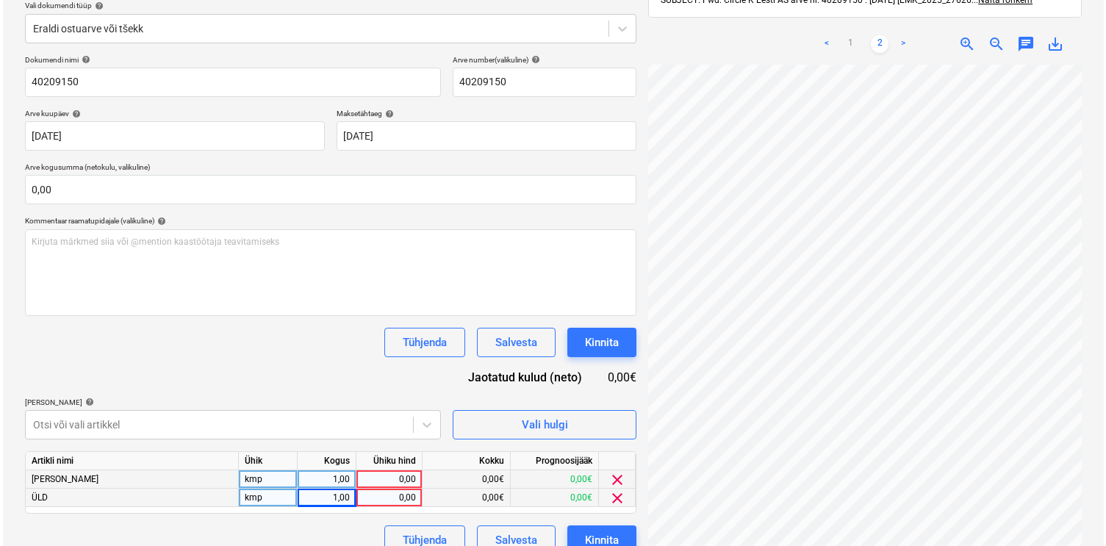
scroll to position [179, 0]
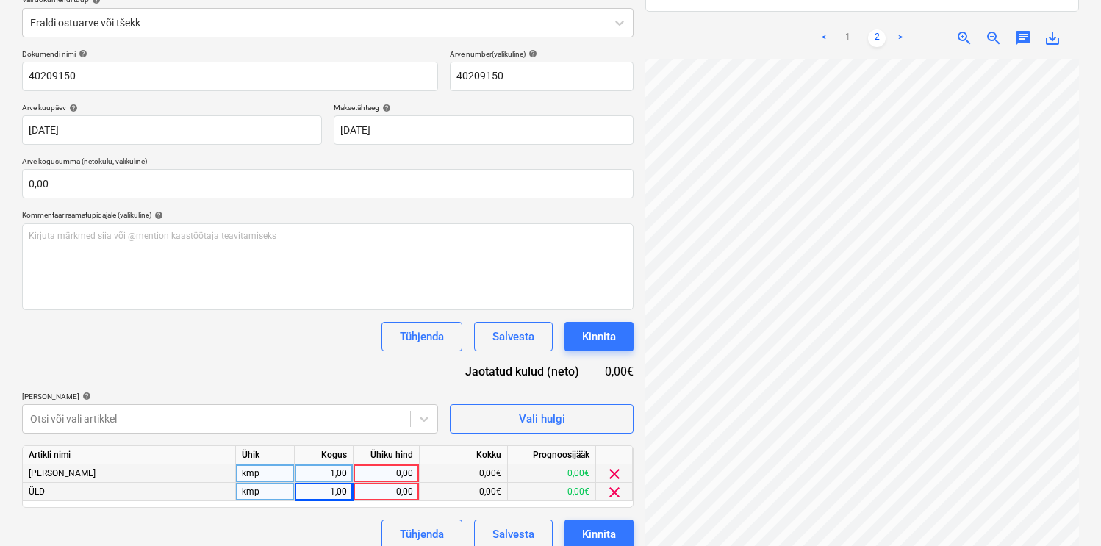
click at [379, 466] on div "0,00" at bounding box center [386, 474] width 54 height 18
type input "187,43"
click at [376, 486] on div "0,00" at bounding box center [386, 492] width 54 height 18
type input "64,06"
click at [351, 325] on div "Tühjenda Salvesta Kinnita" at bounding box center [328, 336] width 612 height 29
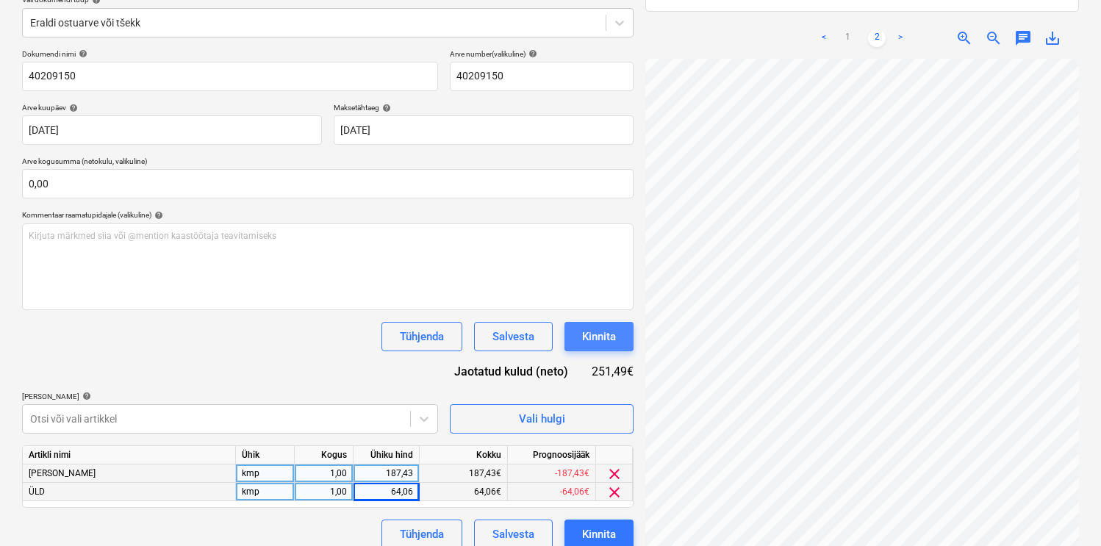
click at [577, 331] on button "Kinnita" at bounding box center [599, 336] width 69 height 29
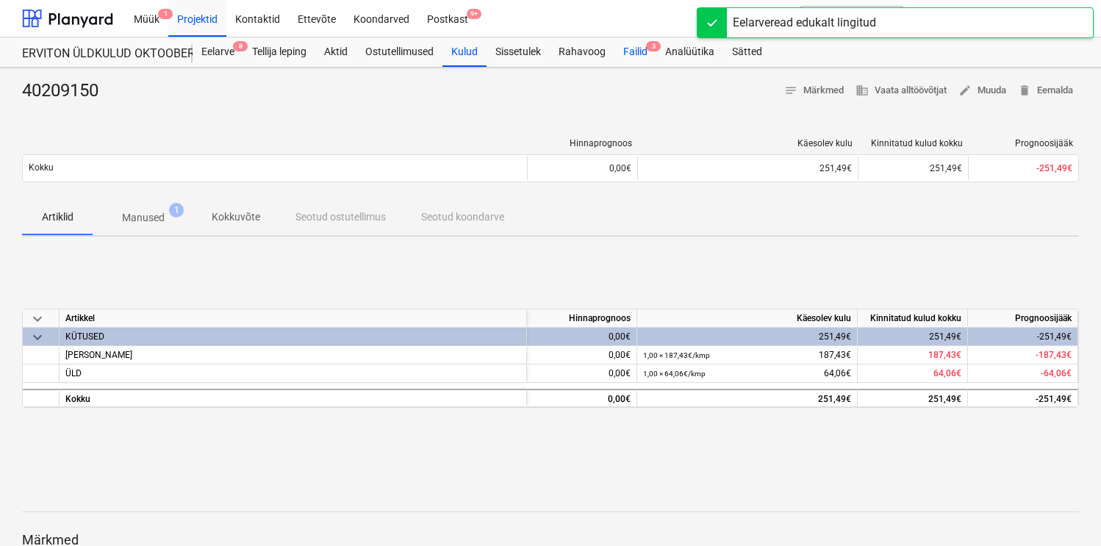
click at [630, 57] on div "Failid 3" at bounding box center [636, 51] width 42 height 29
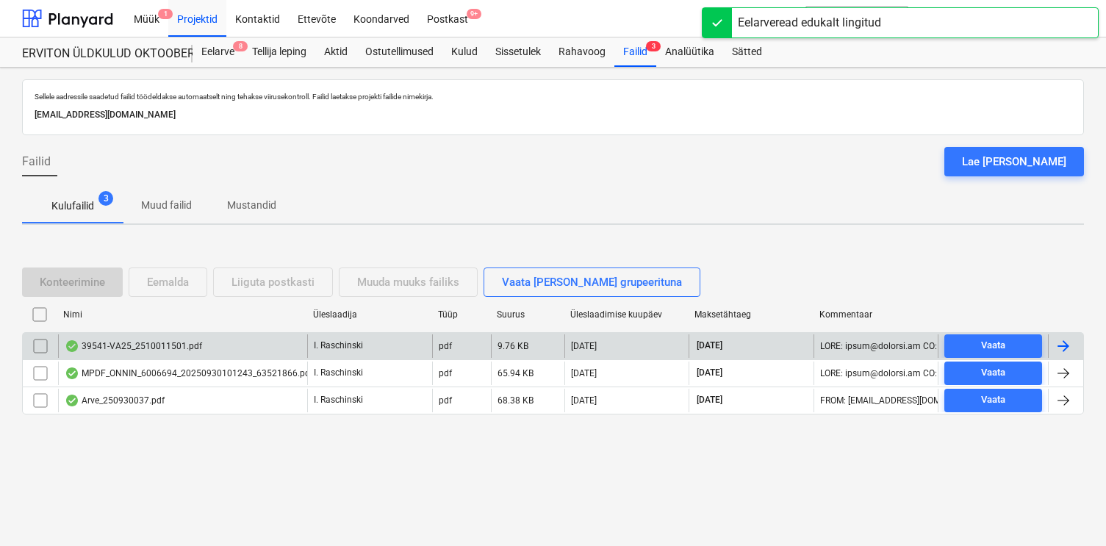
click at [179, 347] on div "39541-VA25_2510011501.pdf" at bounding box center [133, 346] width 137 height 12
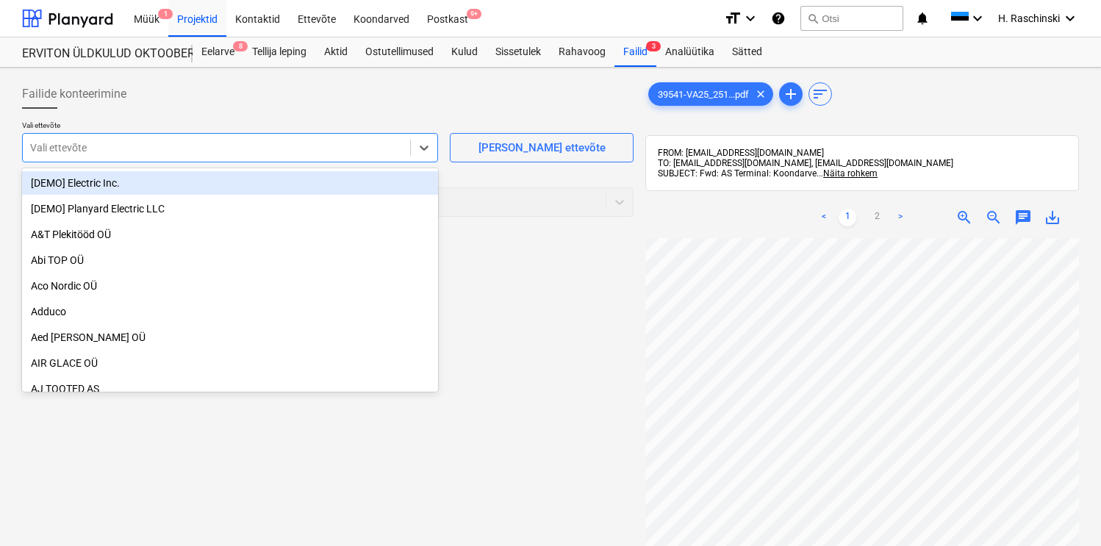
click at [335, 148] on div at bounding box center [216, 147] width 373 height 15
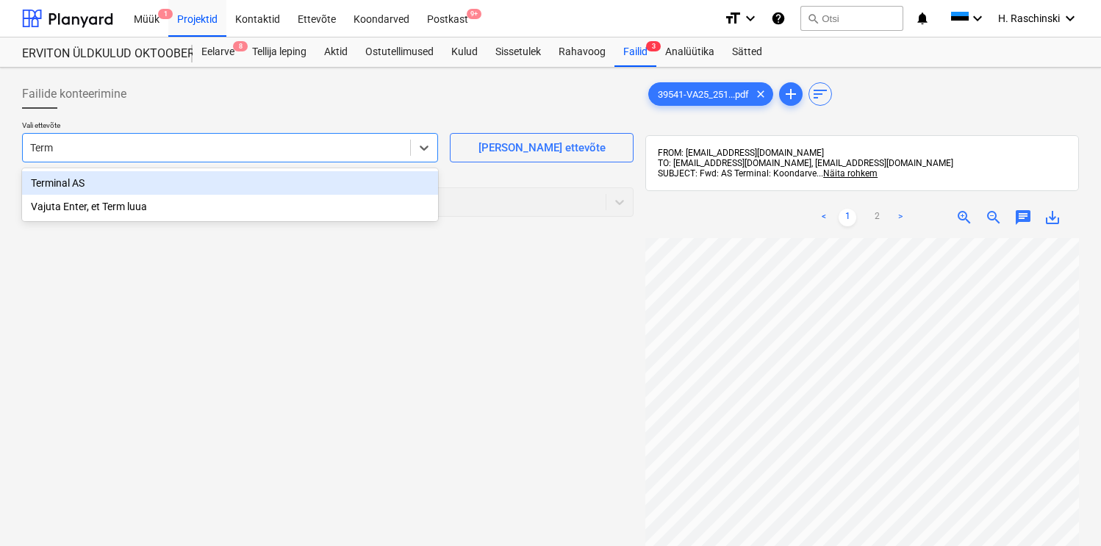
type input "Termi"
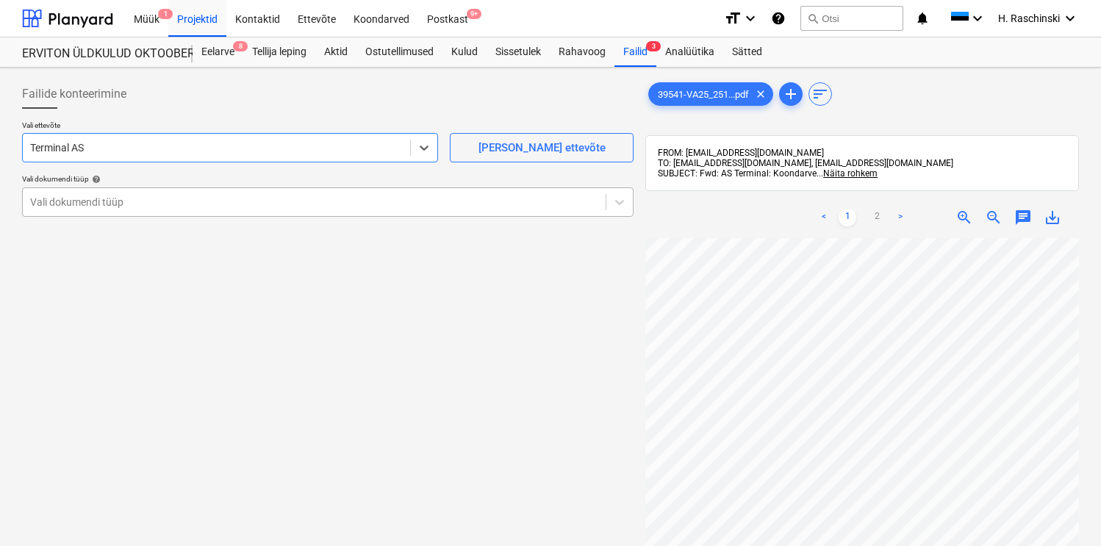
click at [230, 202] on div at bounding box center [314, 202] width 568 height 15
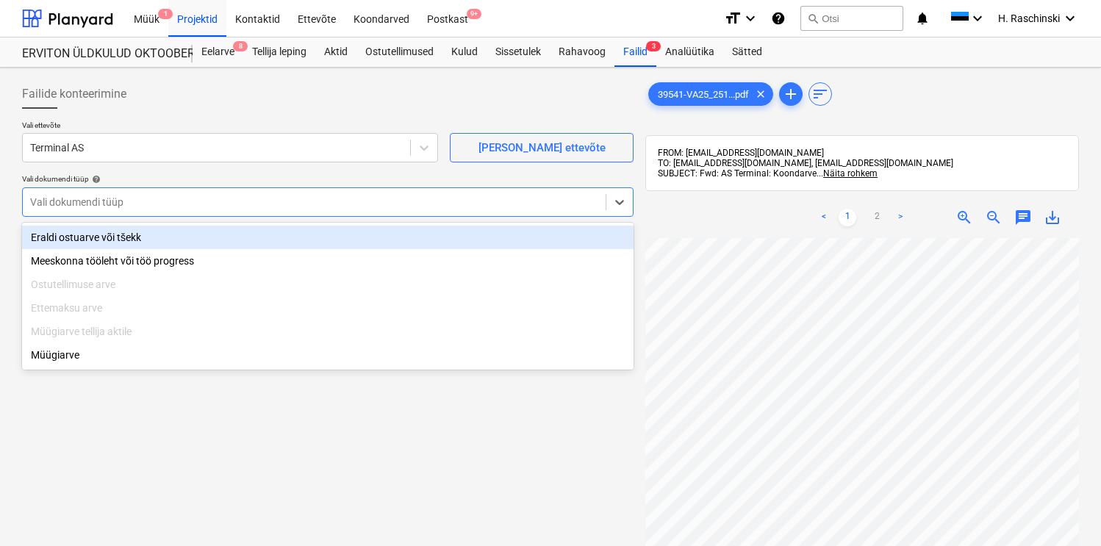
click at [180, 229] on div "Eraldi ostuarve või tšekk" at bounding box center [328, 238] width 612 height 24
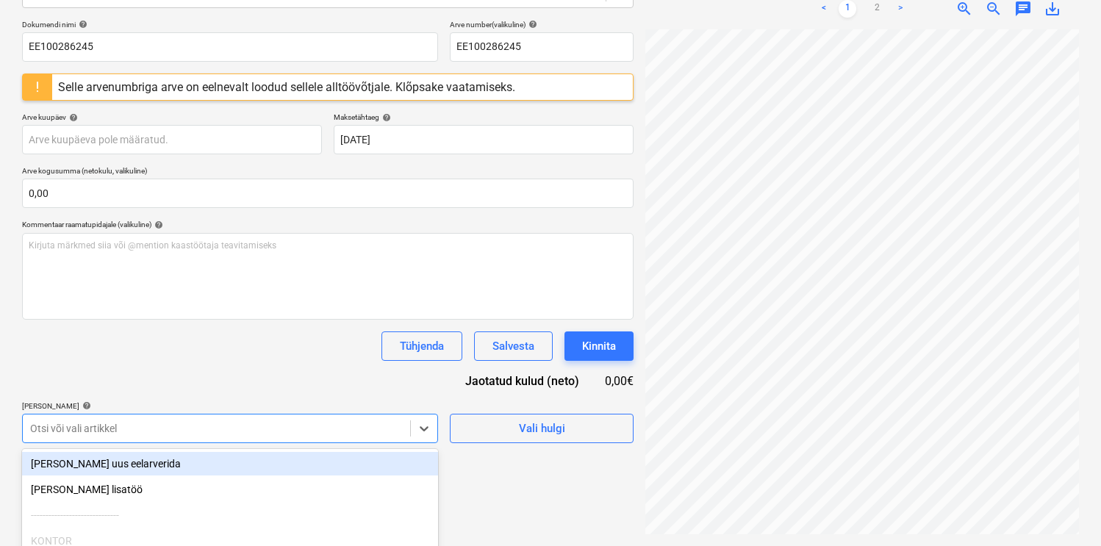
scroll to position [335, 0]
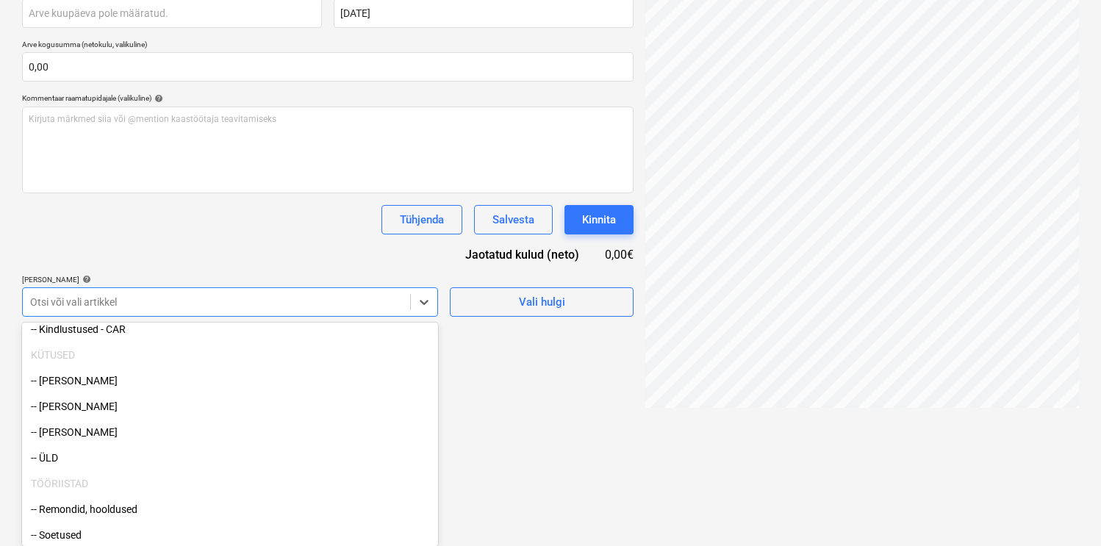
scroll to position [189, 0]
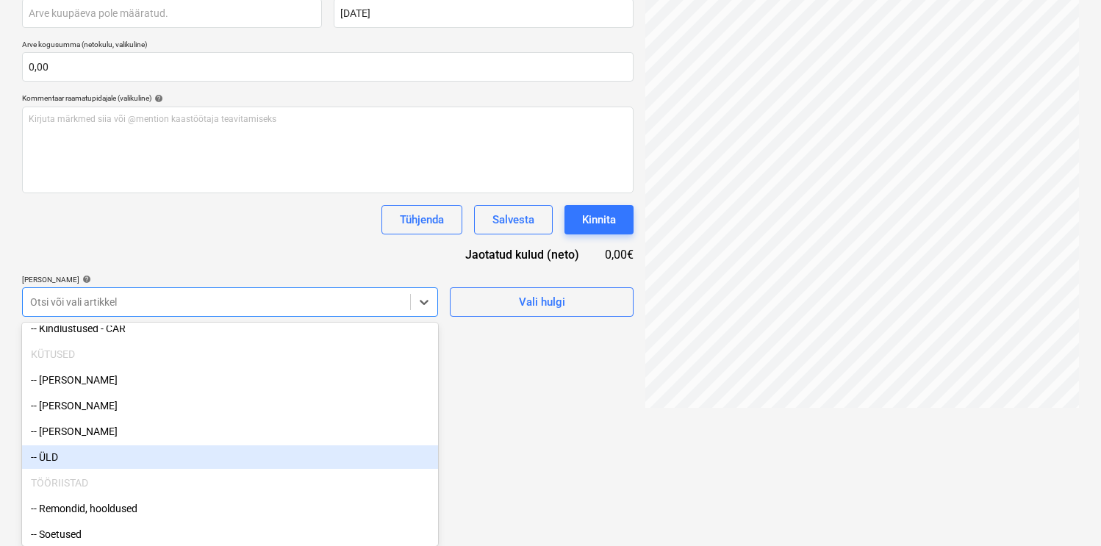
click at [154, 450] on div "-- ÜLD" at bounding box center [230, 458] width 416 height 24
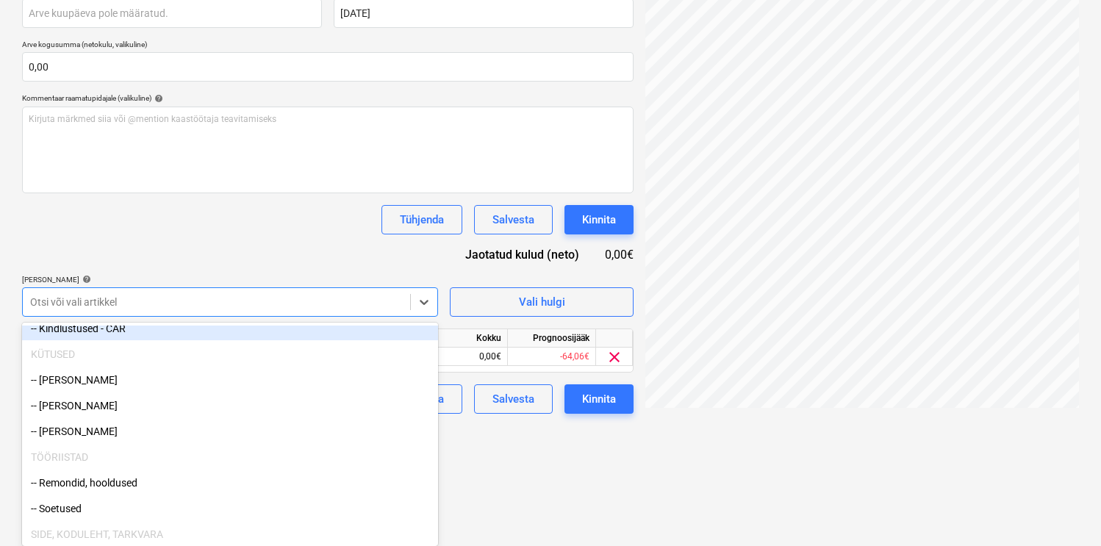
click at [229, 260] on div "Dokumendi nimi help EE100286245 Arve number (valikuline) help EE100286245 Selle…" at bounding box center [328, 153] width 612 height 520
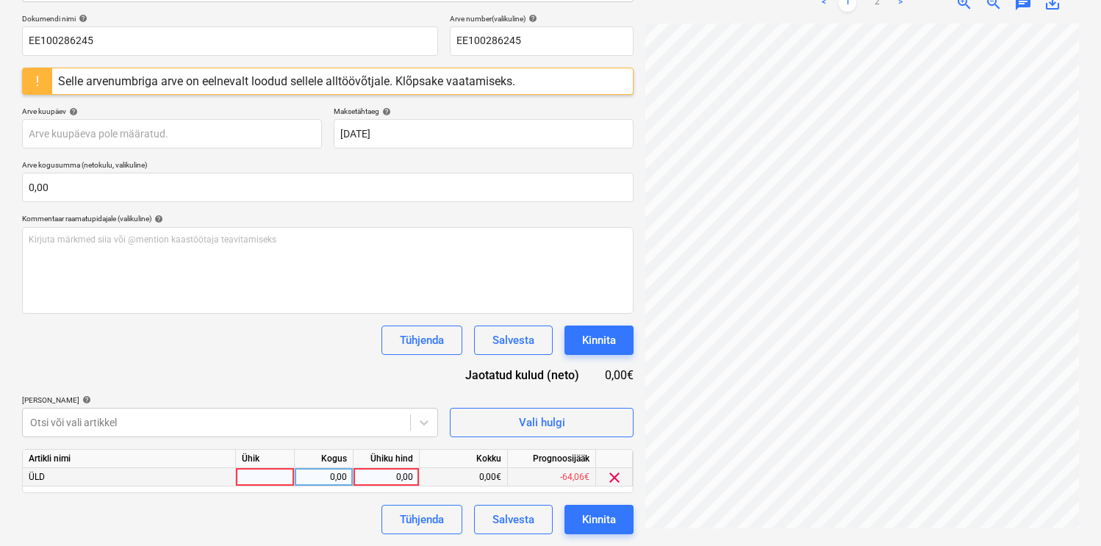
click at [262, 479] on div at bounding box center [265, 477] width 59 height 18
type input "kmp"
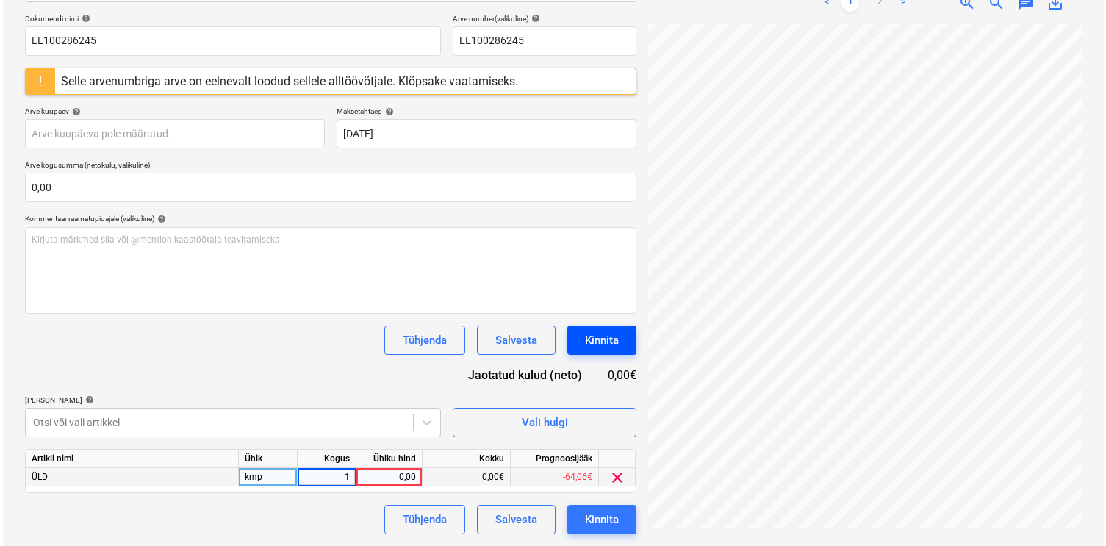
scroll to position [279, 87]
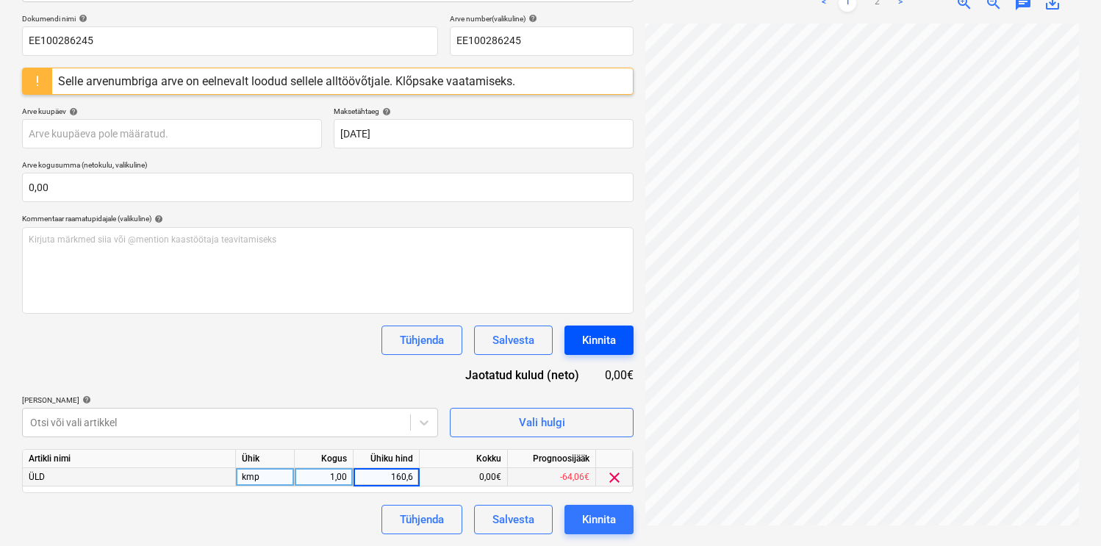
type input "160,62"
click at [590, 518] on div "Kinnita" at bounding box center [599, 519] width 34 height 19
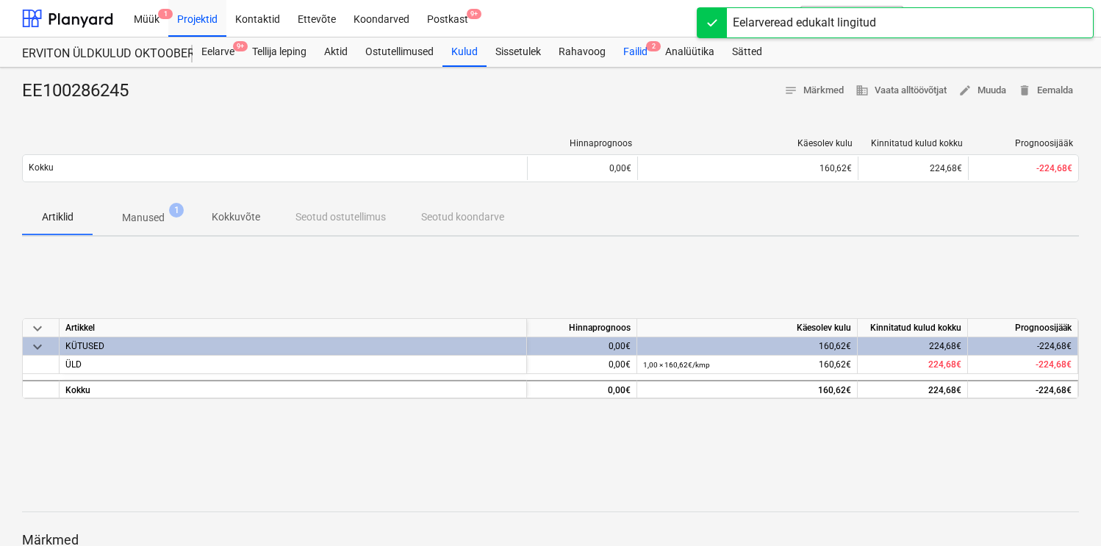
click at [646, 47] on div "Failid 2" at bounding box center [636, 51] width 42 height 29
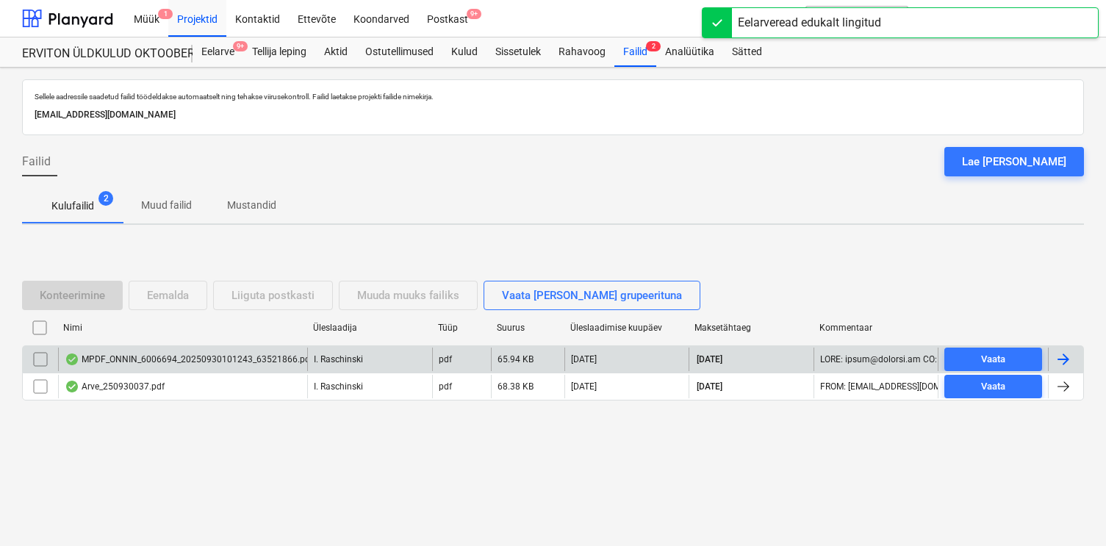
click at [210, 357] on div "MPDF_ONNIN_6006694_20250930101243_63521866.pdf" at bounding box center [189, 360] width 248 height 12
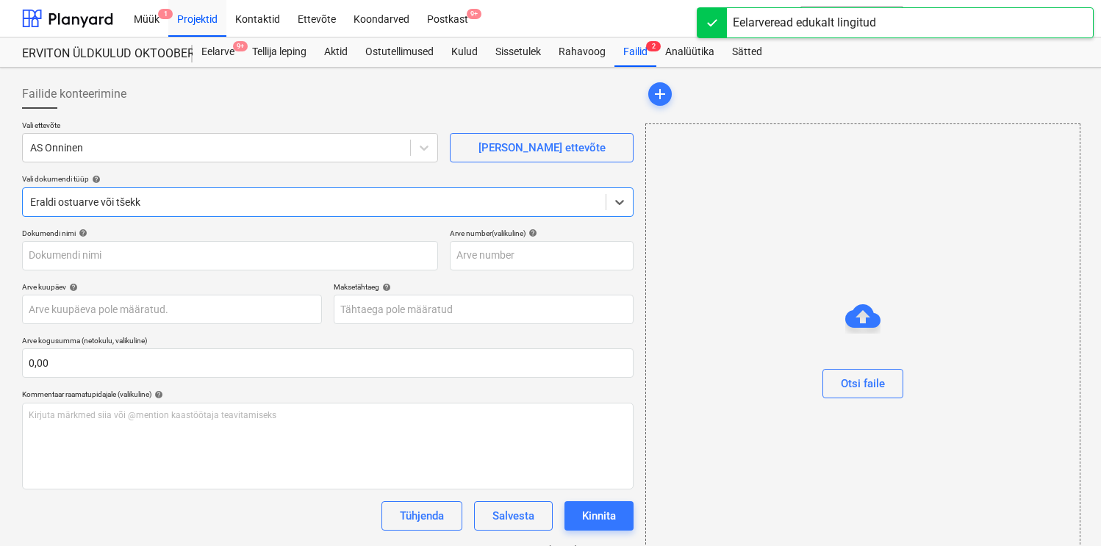
type input "63521866"
type input "29 Sep 2025"
type input "13 Oct 2025"
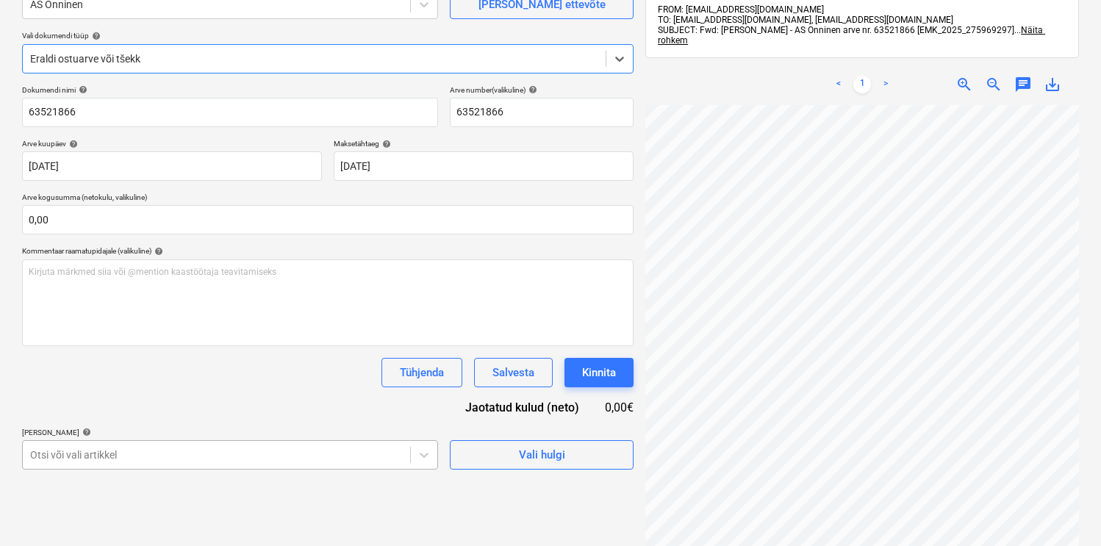
click at [159, 403] on body "Müük 1 Projektid Kontaktid Ettevõte Koondarved Postkast 9+ format_size keyboard…" at bounding box center [550, 130] width 1101 height 546
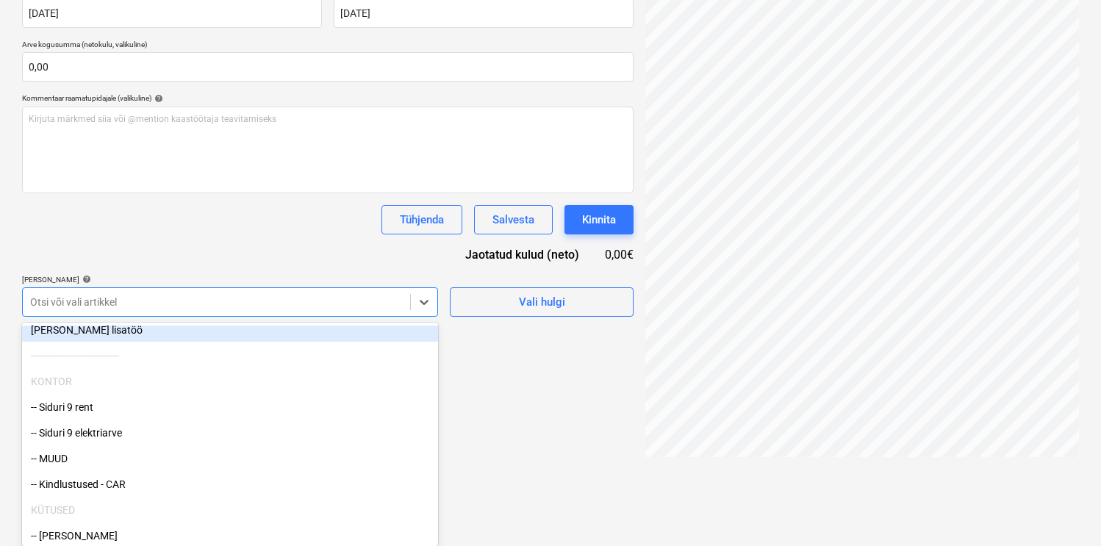
scroll to position [40, 0]
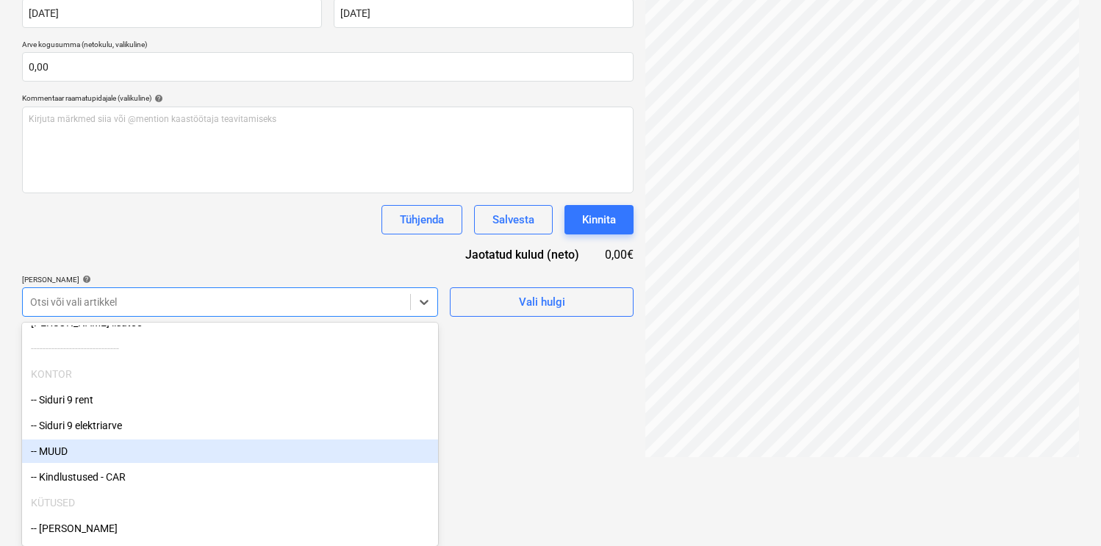
click at [99, 447] on div "-- MUUD" at bounding box center [230, 452] width 416 height 24
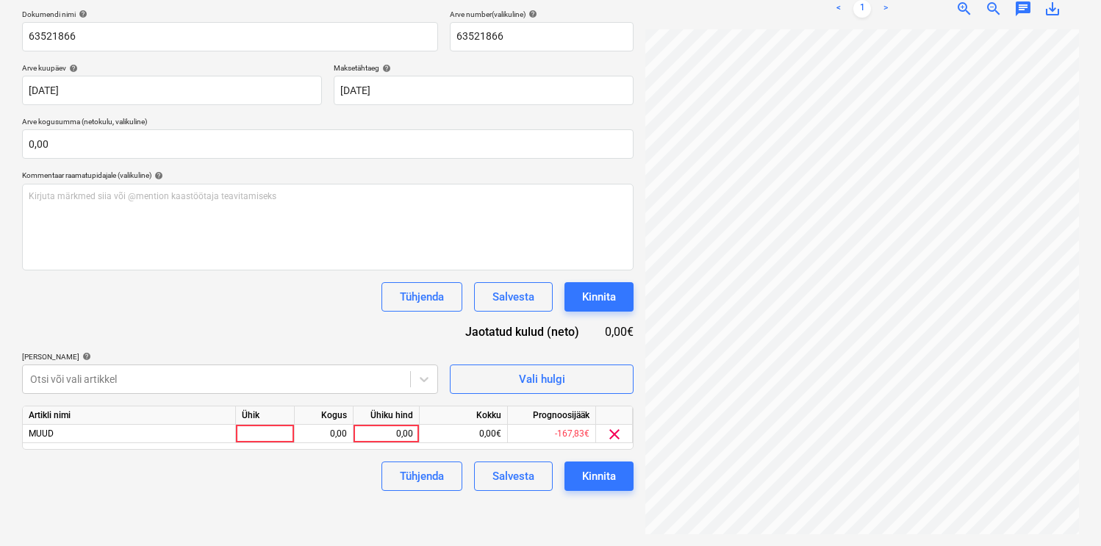
scroll to position [209, 0]
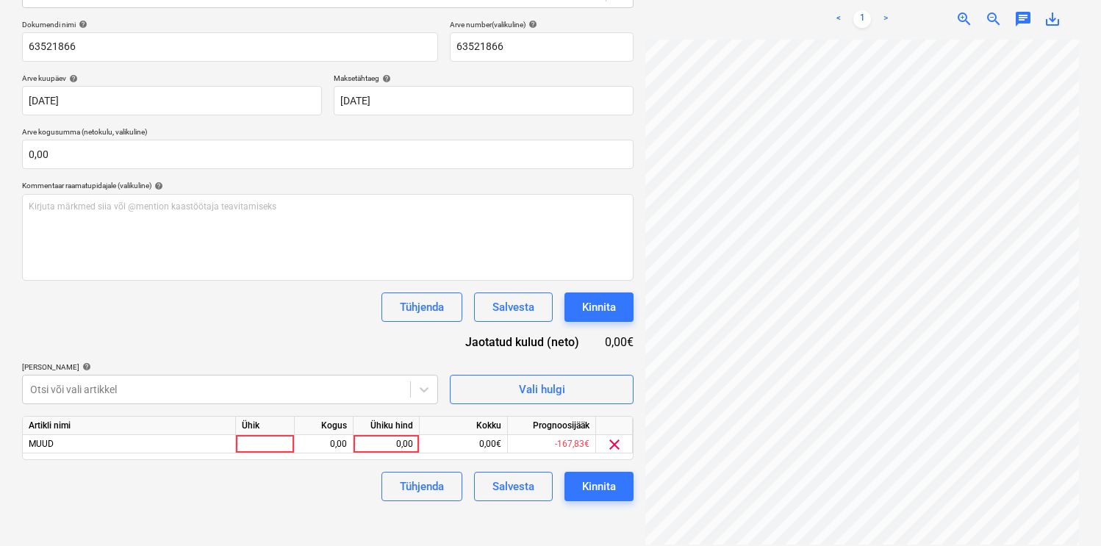
click at [158, 238] on div "Dokumendi nimi help 63521866 Arve number (valikuline) help 63521866 Arve kuupäe…" at bounding box center [328, 261] width 612 height 482
click at [254, 437] on div at bounding box center [265, 444] width 59 height 18
type input "kmp"
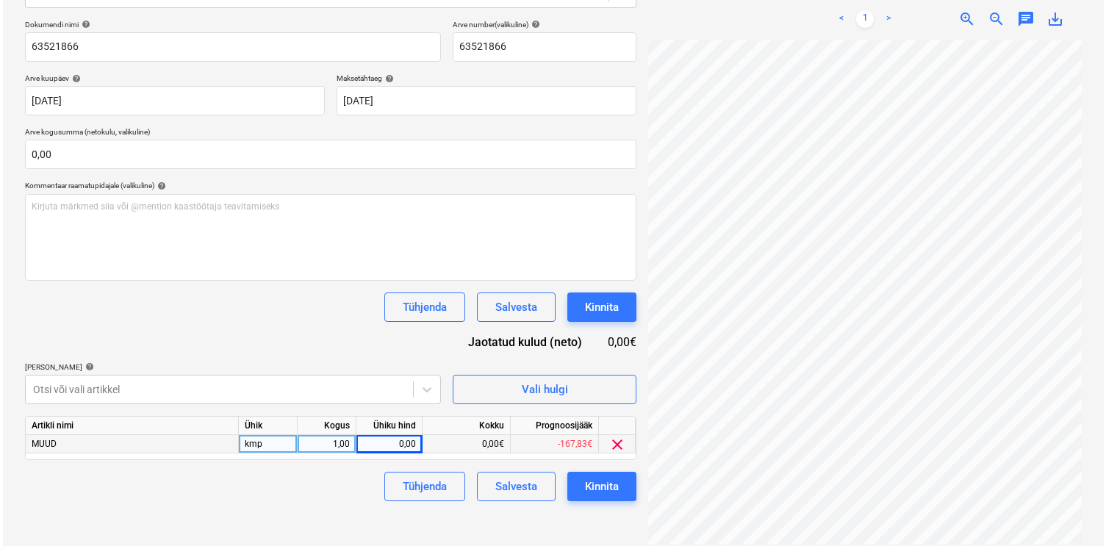
scroll to position [0, 121]
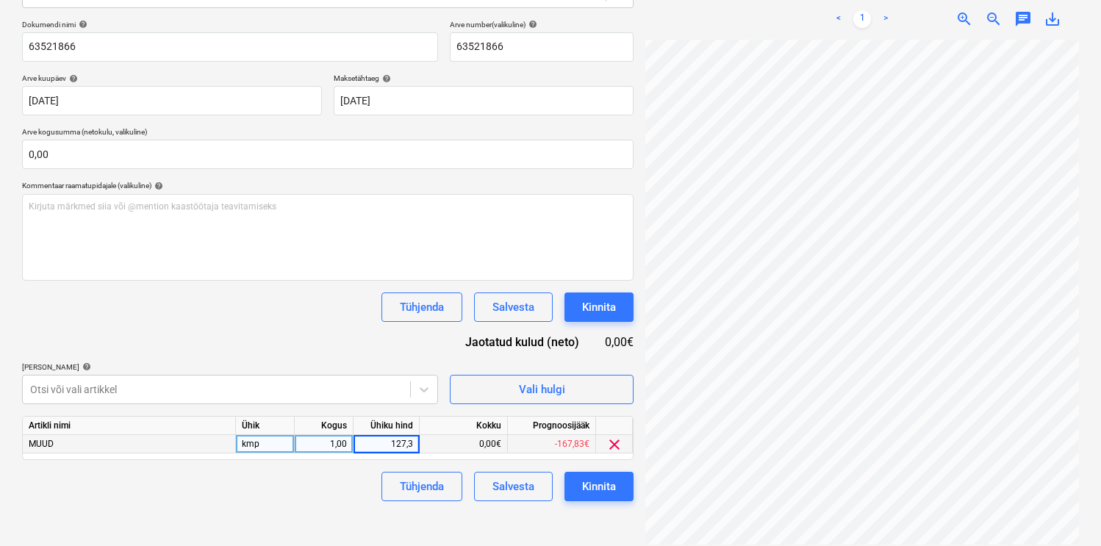
type input "127,38"
click at [612, 482] on div "Kinnita" at bounding box center [599, 486] width 34 height 19
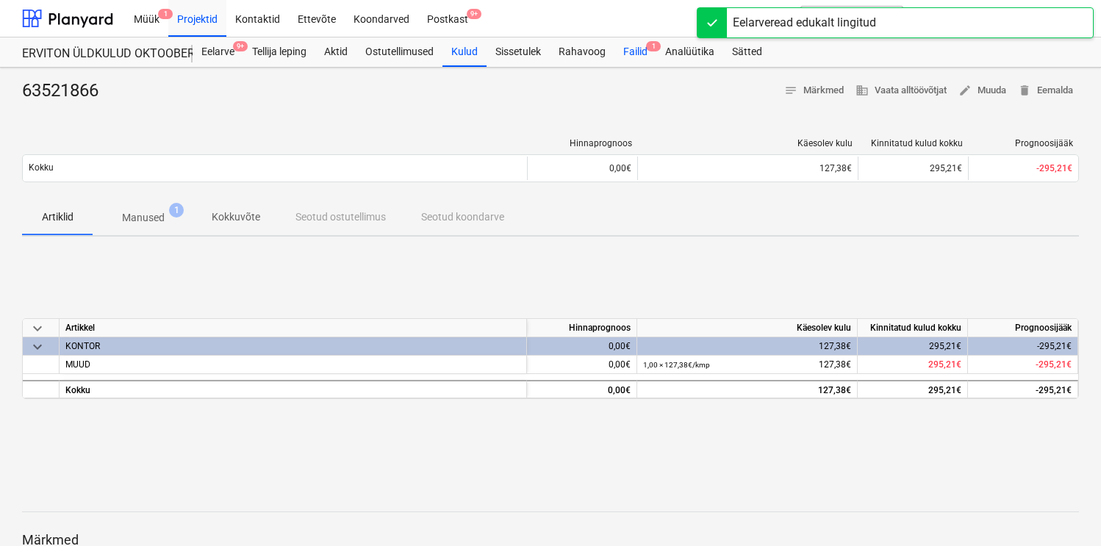
click at [635, 55] on div "Failid 1" at bounding box center [636, 51] width 42 height 29
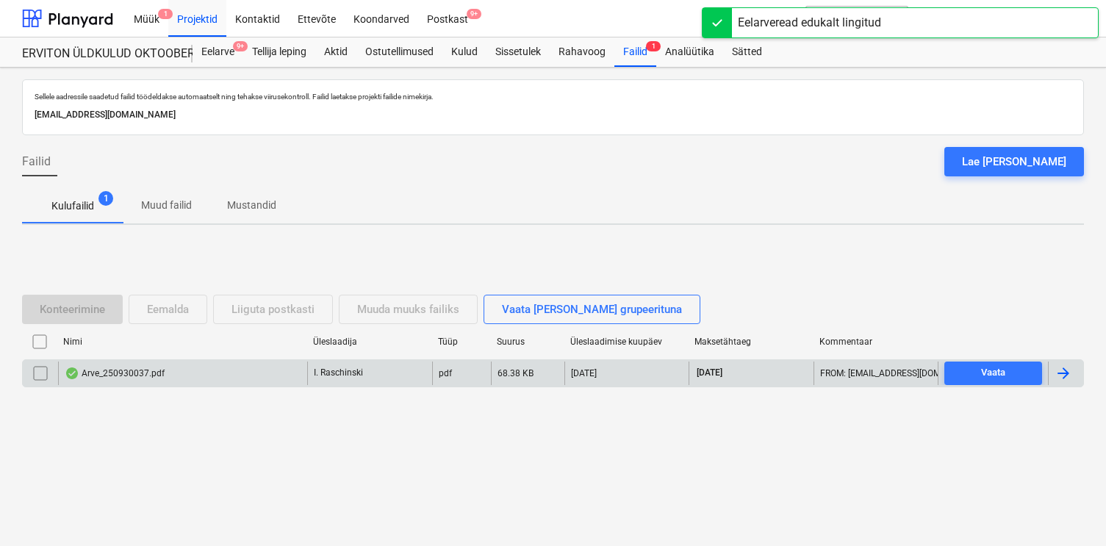
click at [133, 366] on div "Arve_250930037.pdf" at bounding box center [182, 374] width 249 height 24
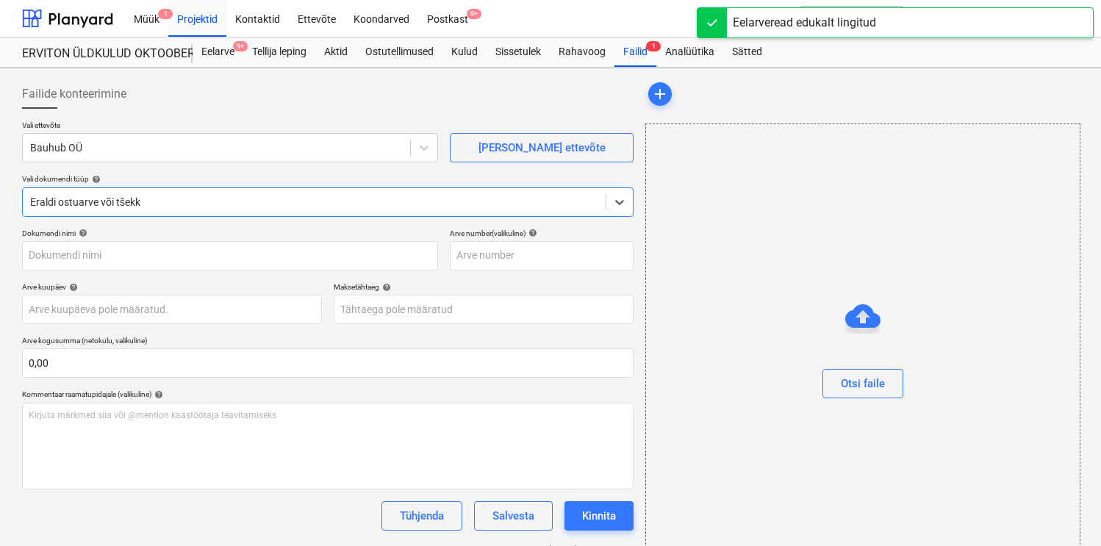
type input "250930037"
type input "[DATE]"
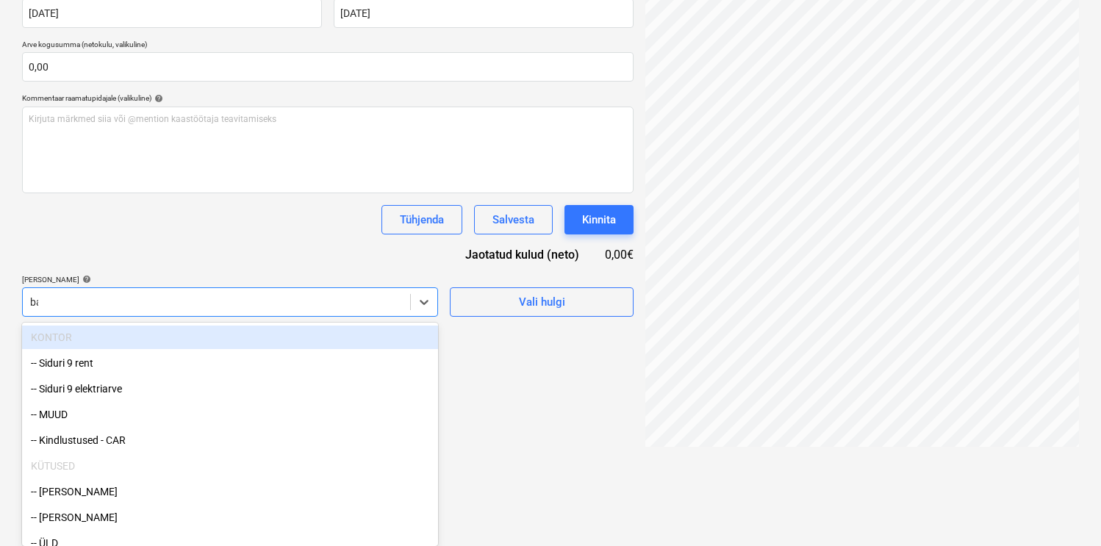
scroll to position [209, 0]
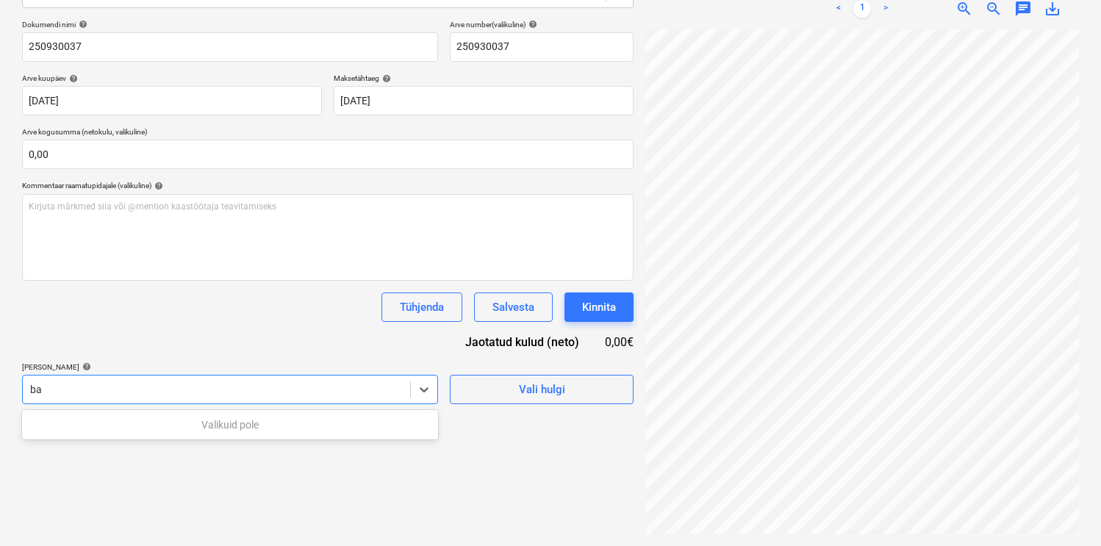
type input "b"
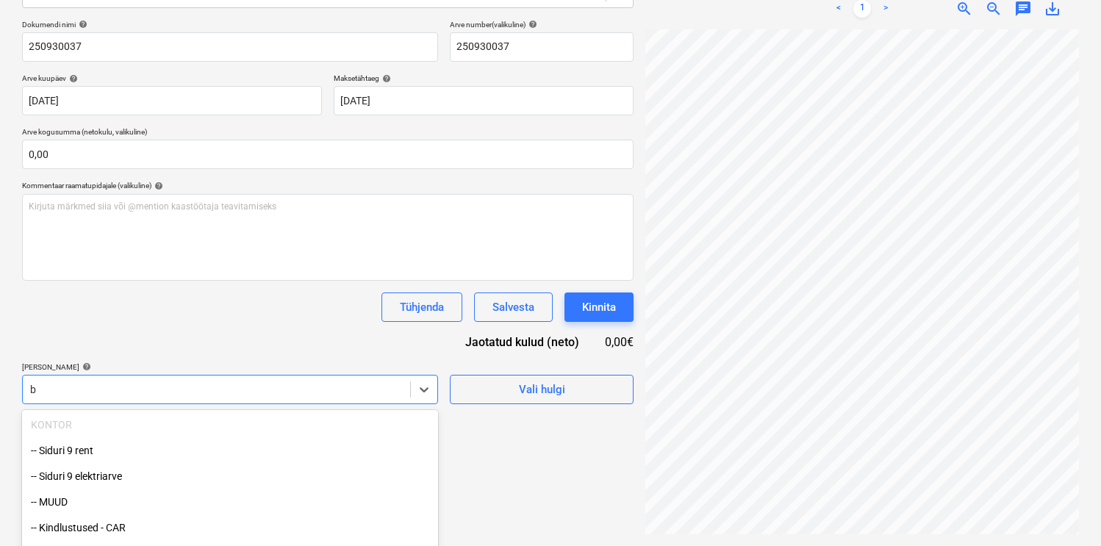
scroll to position [296, 0]
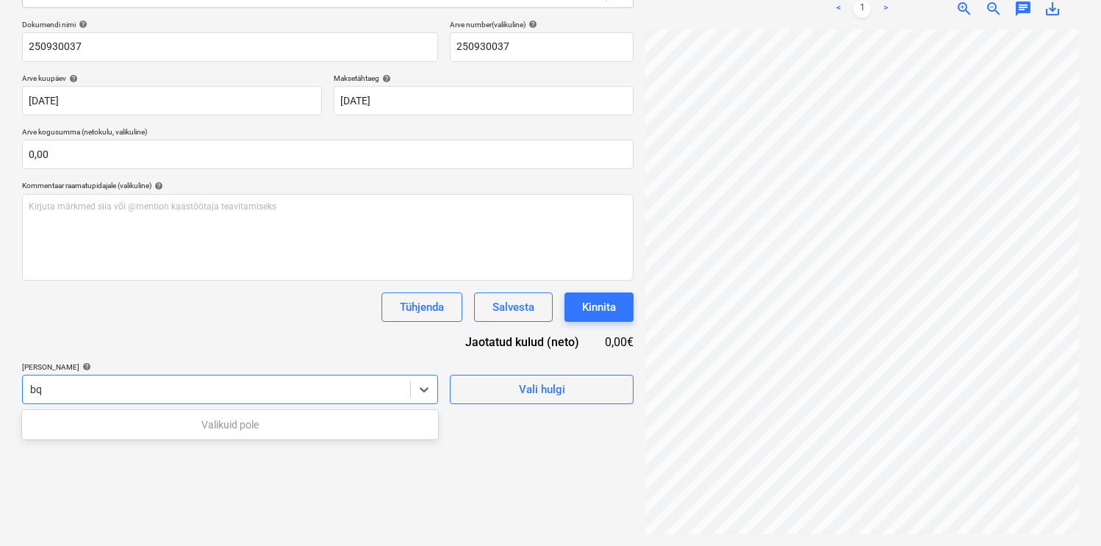
type input "b"
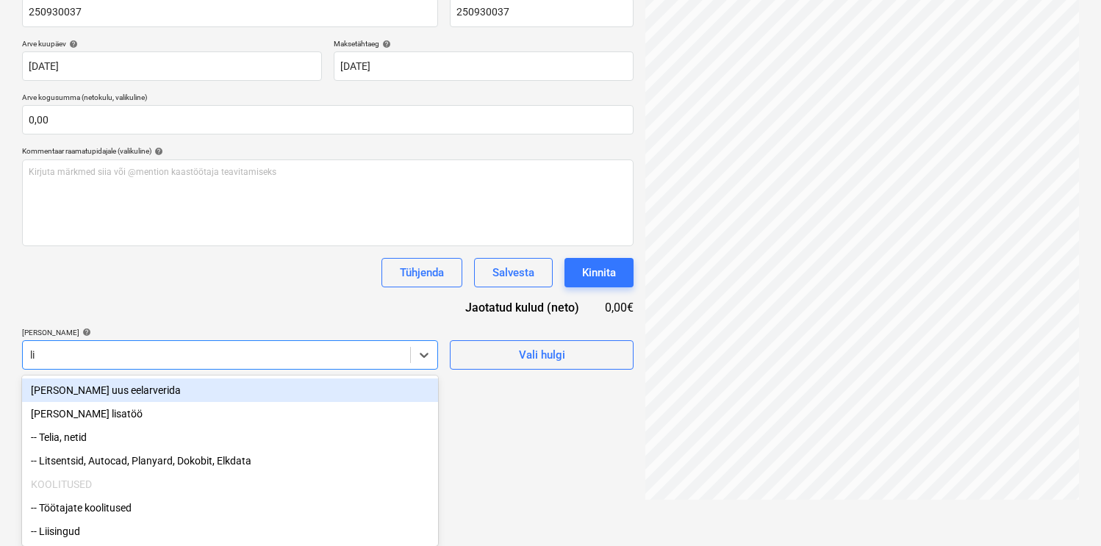
scroll to position [209, 0]
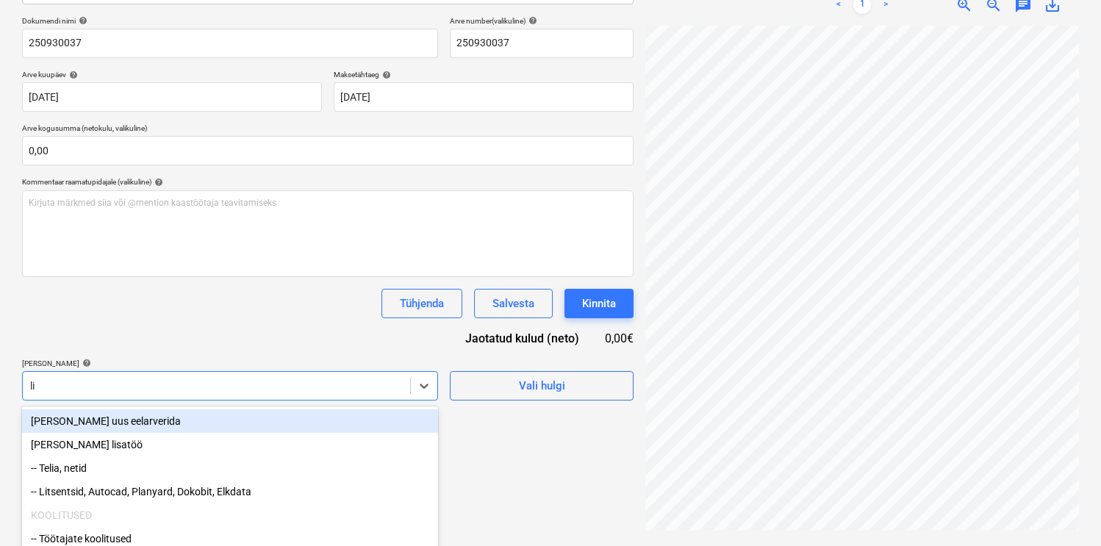
type input "lit"
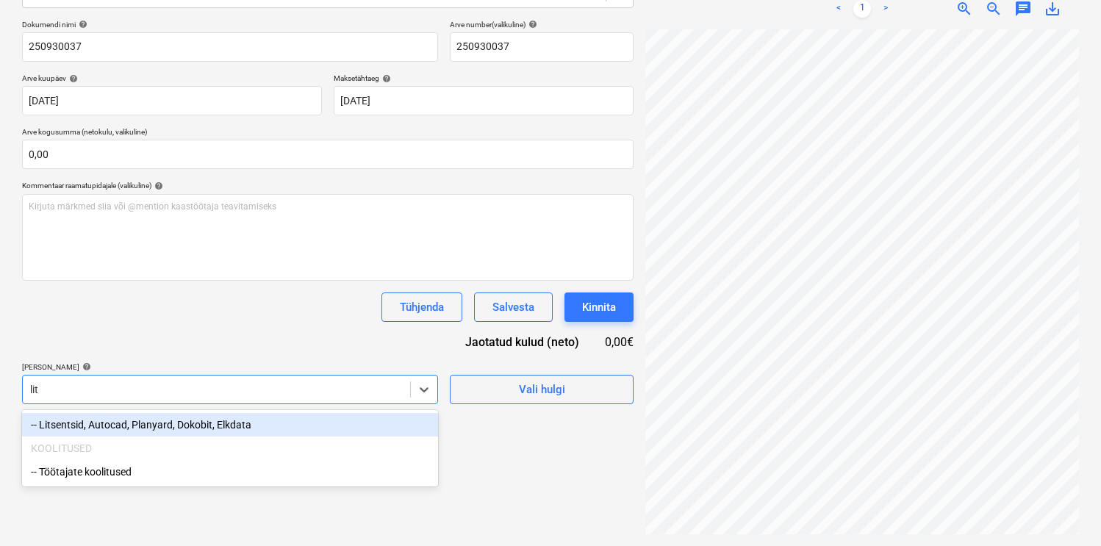
click at [147, 424] on div "-- Litsentsid, Autocad, Planyard, Dokobit, Elkdata" at bounding box center [230, 425] width 416 height 24
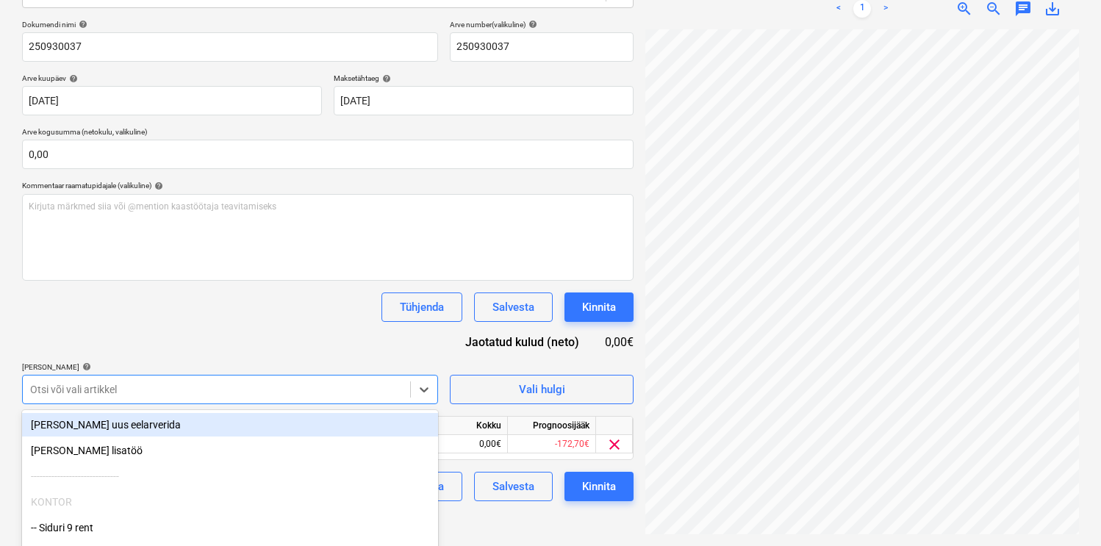
click at [236, 337] on div "Dokumendi nimi help 250930037 Arve number (valikuline) help 250930037 Arve kuup…" at bounding box center [328, 261] width 612 height 482
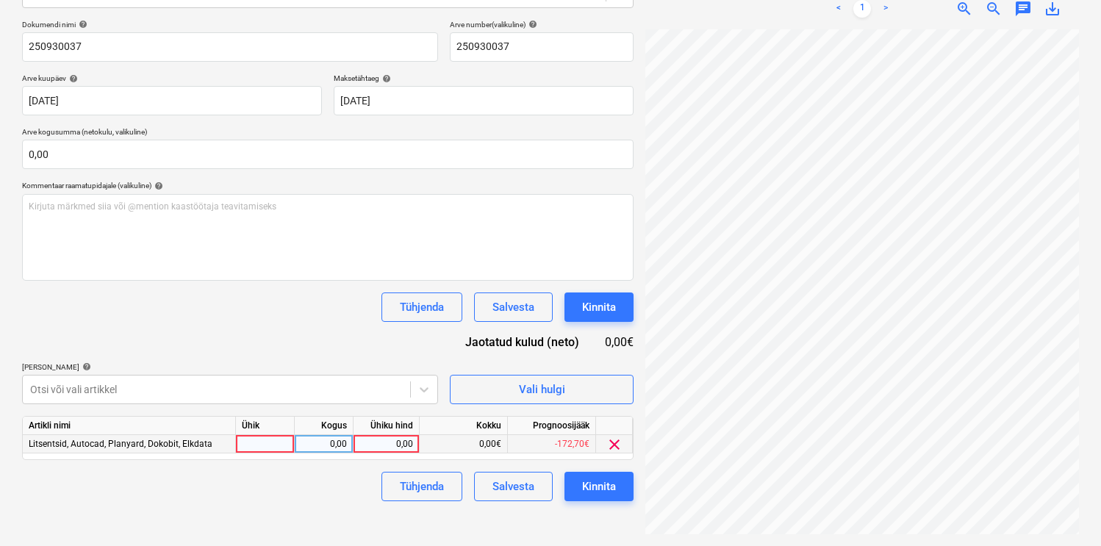
click at [279, 445] on div at bounding box center [265, 444] width 59 height 18
type input "kmp"
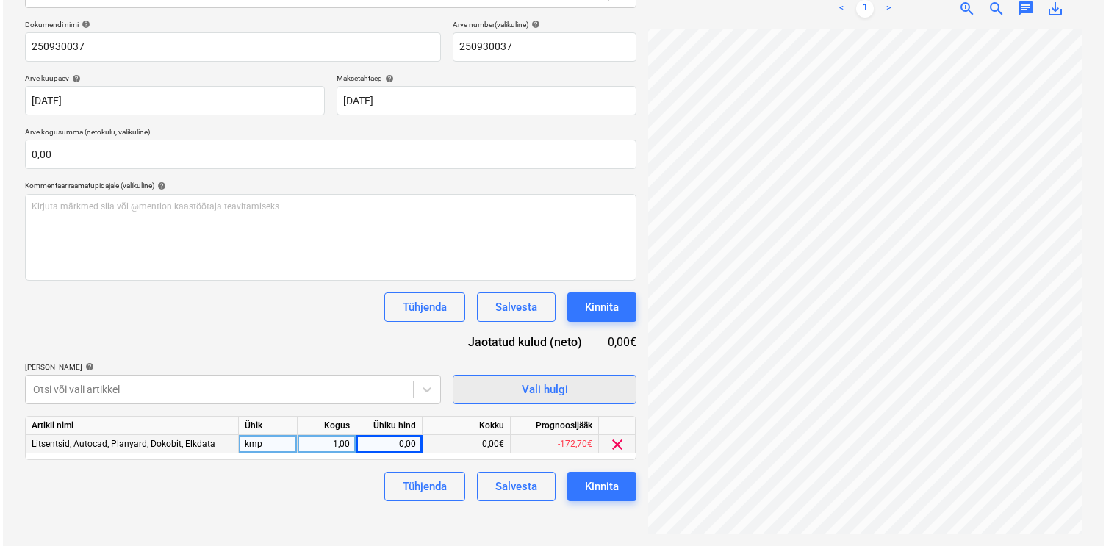
scroll to position [0, 121]
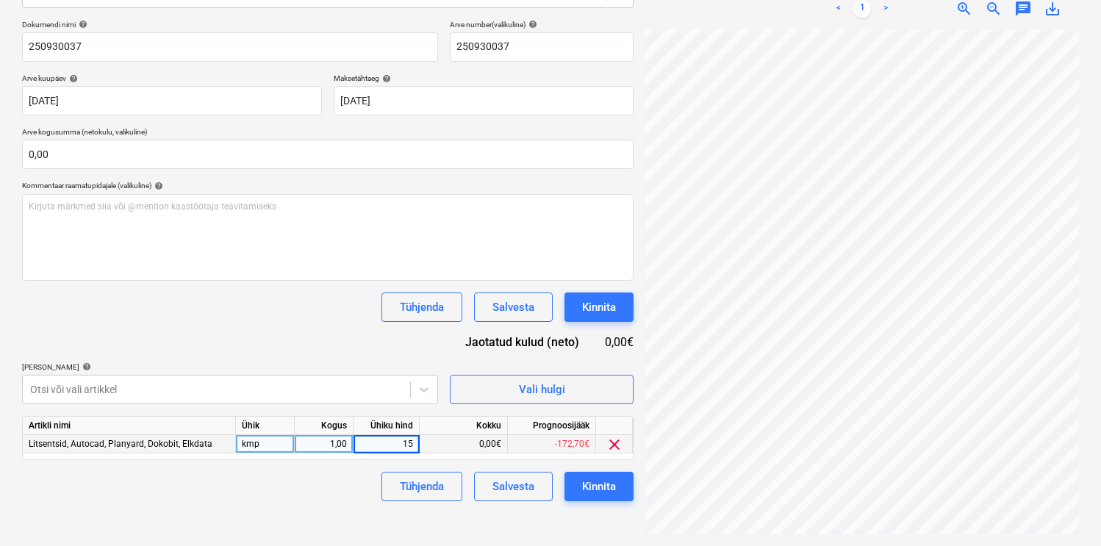
type input "150"
click at [594, 480] on div "Kinnita" at bounding box center [599, 486] width 34 height 19
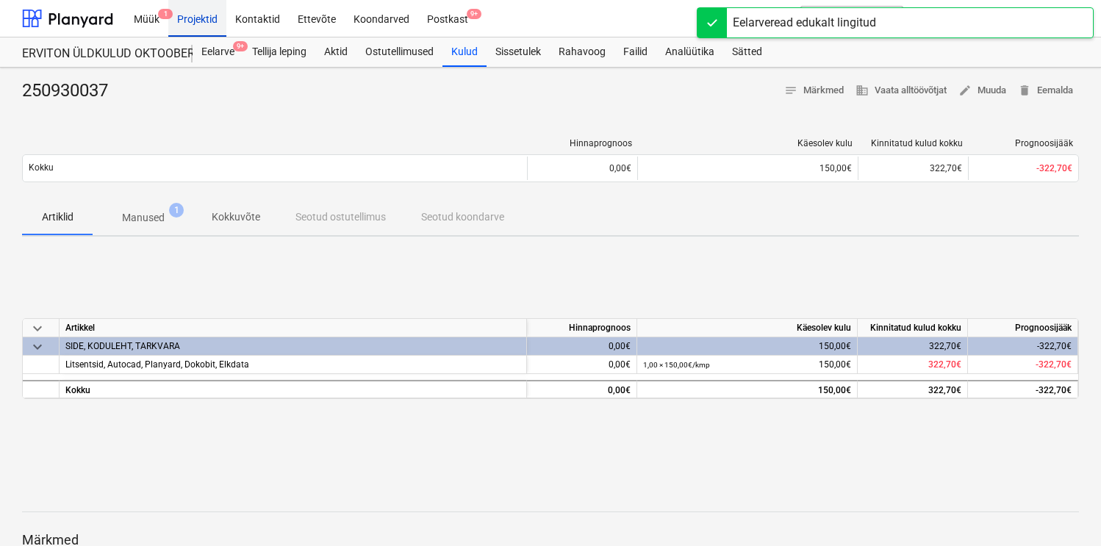
click at [204, 21] on div "Projektid" at bounding box center [197, 17] width 58 height 37
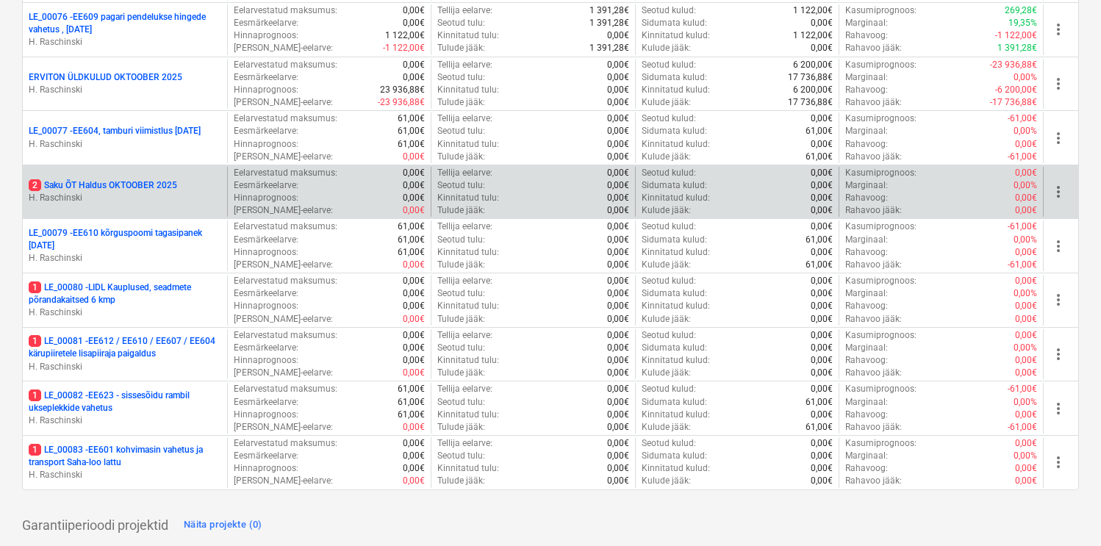
scroll to position [2997, 0]
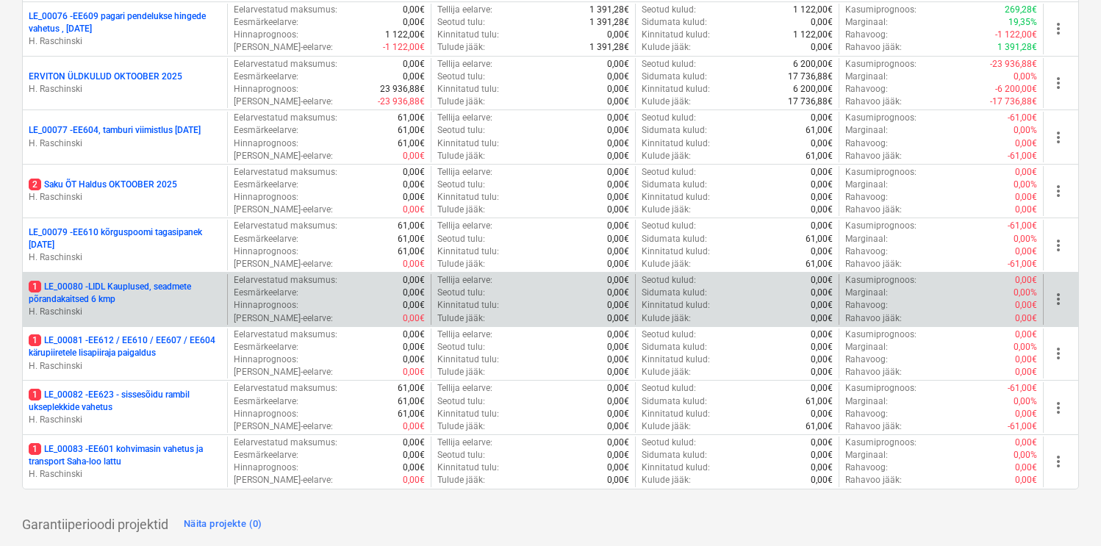
click at [77, 291] on p "1 LE_00080 - LIDL Kauplused, seadmete põrandakaitsed 6 kmp" at bounding box center [125, 293] width 193 height 25
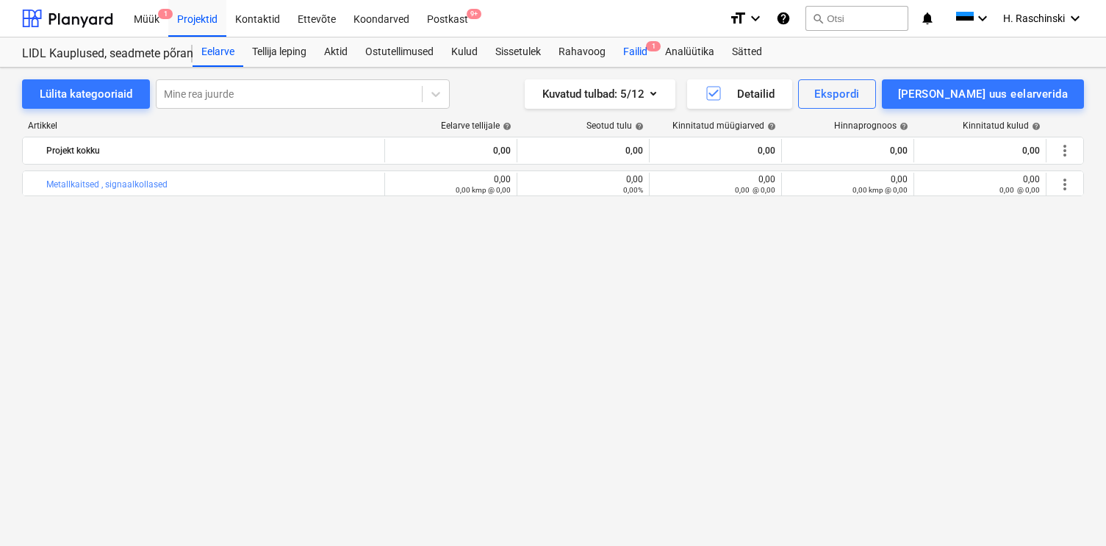
click at [642, 49] on div "Failid 1" at bounding box center [636, 51] width 42 height 29
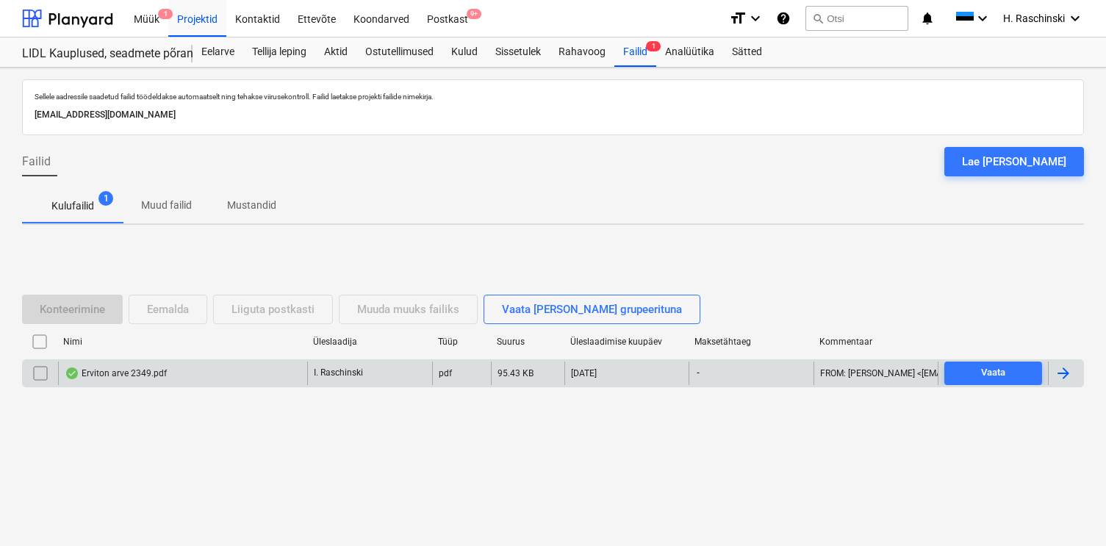
click at [140, 383] on div "Erviton arve 2349.pdf" at bounding box center [182, 374] width 249 height 24
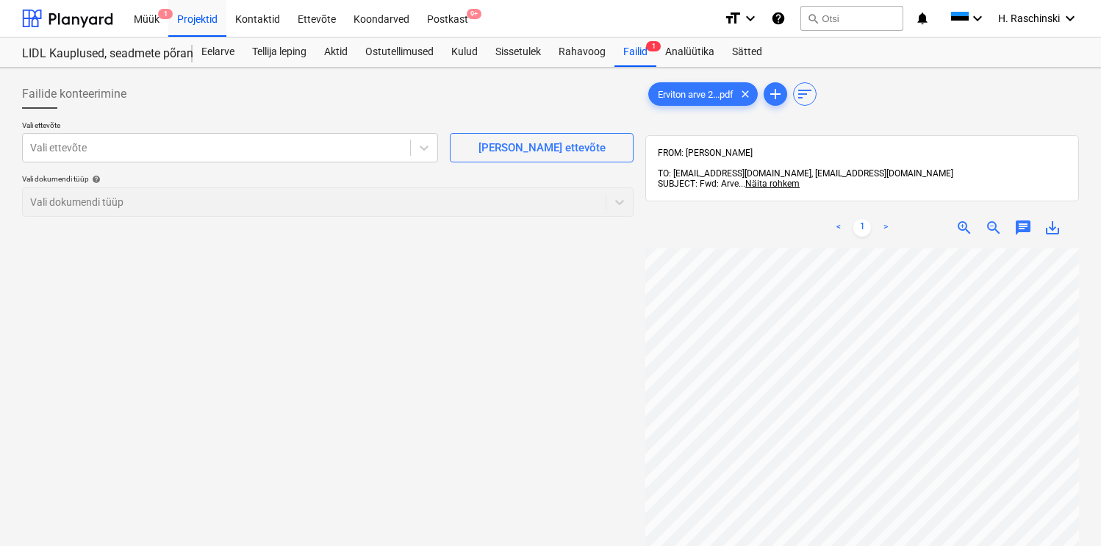
scroll to position [26, 1]
click at [287, 145] on div at bounding box center [216, 147] width 373 height 15
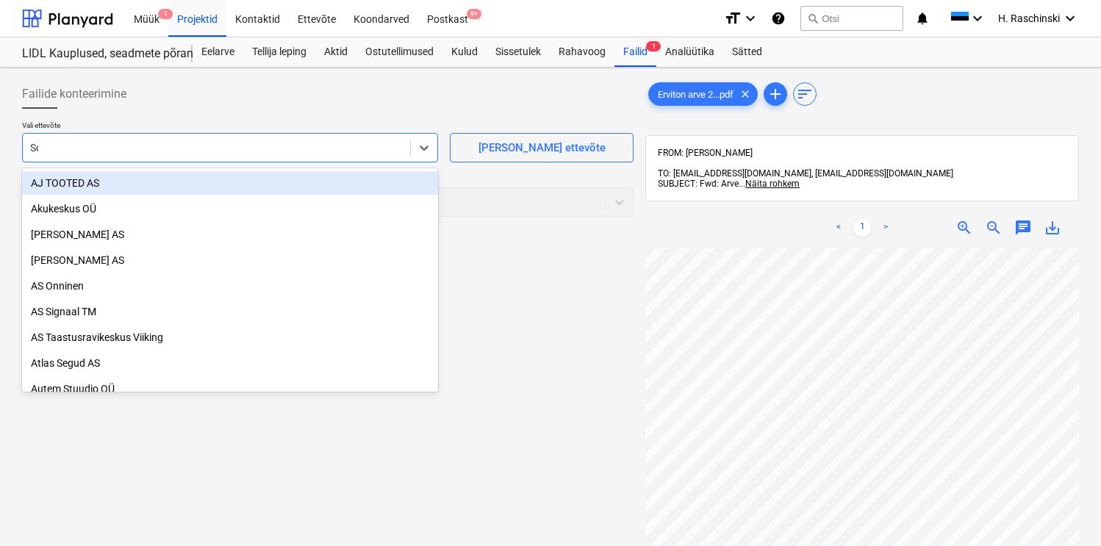
type input "Sol"
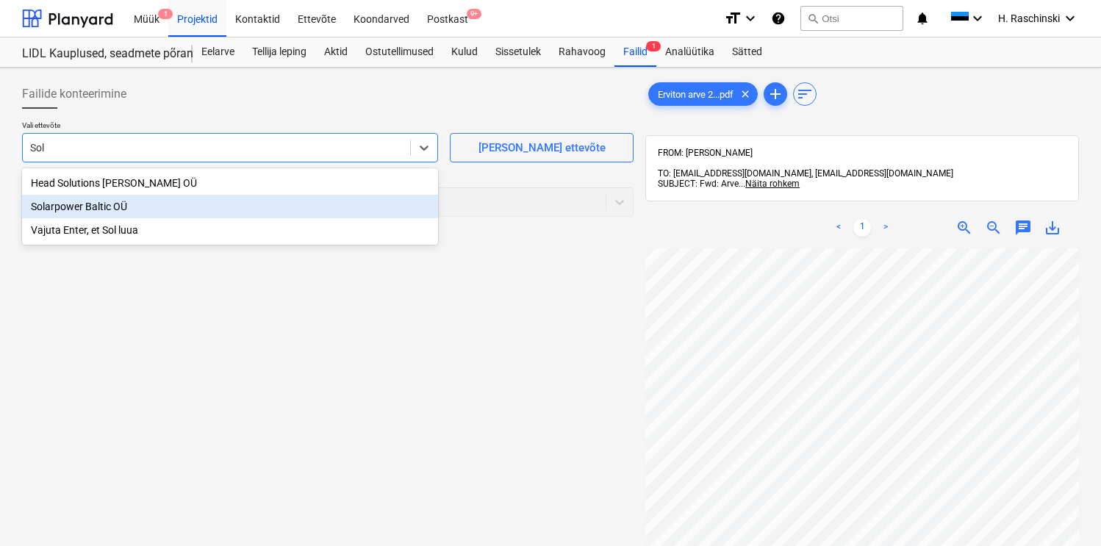
click at [132, 204] on div "Solarpower Baltic OÜ" at bounding box center [230, 207] width 416 height 24
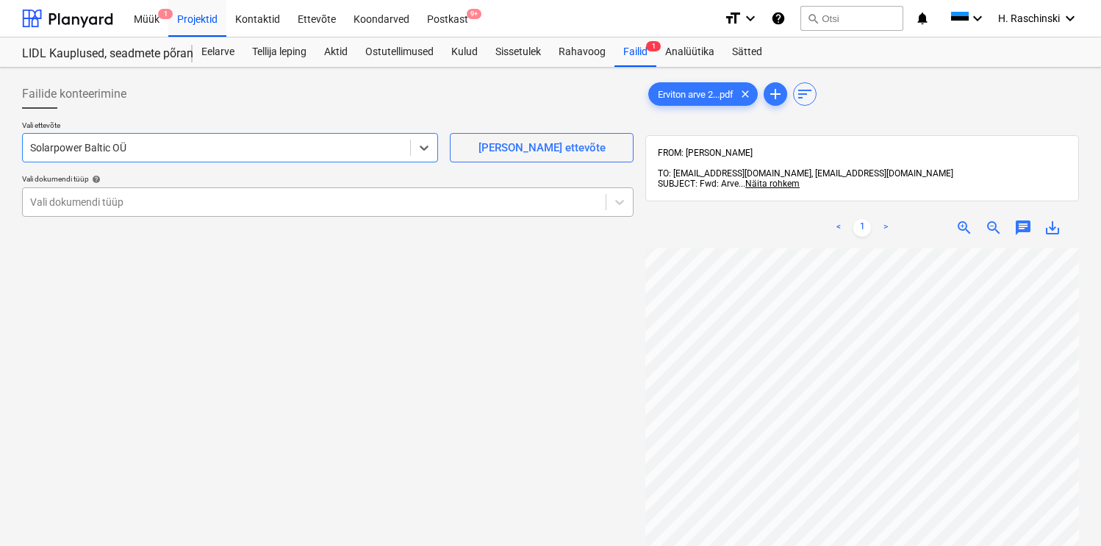
click at [157, 208] on div at bounding box center [314, 202] width 568 height 15
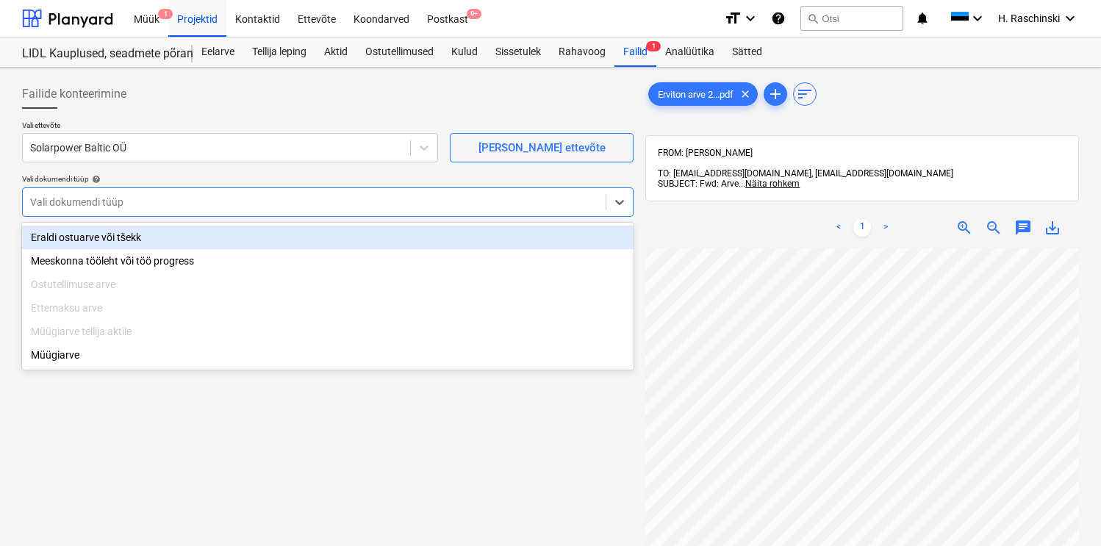
click at [141, 229] on div "Eraldi ostuarve või tšekk" at bounding box center [328, 238] width 612 height 24
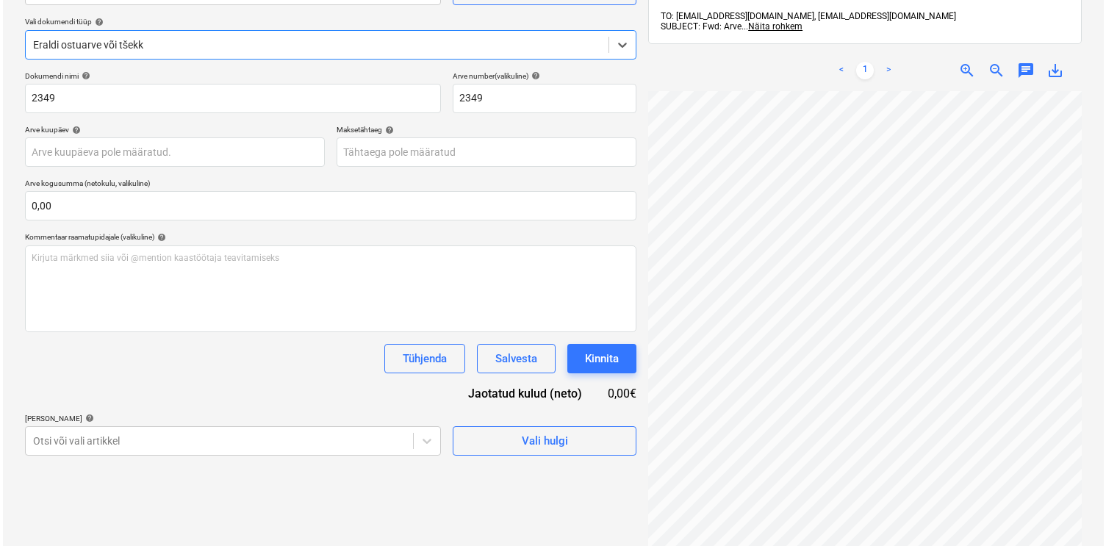
scroll to position [209, 0]
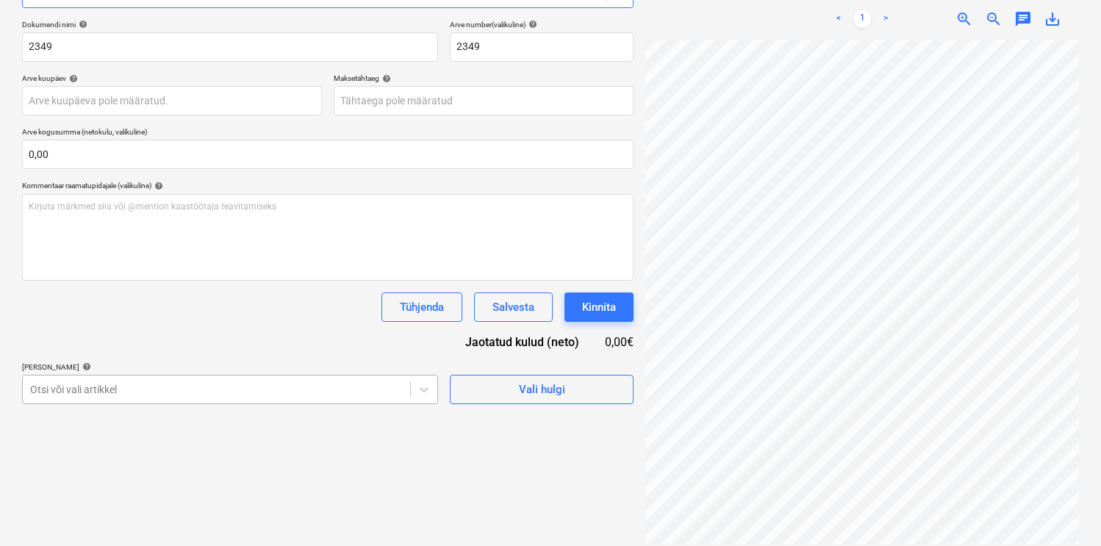
click at [274, 393] on div at bounding box center [216, 389] width 373 height 15
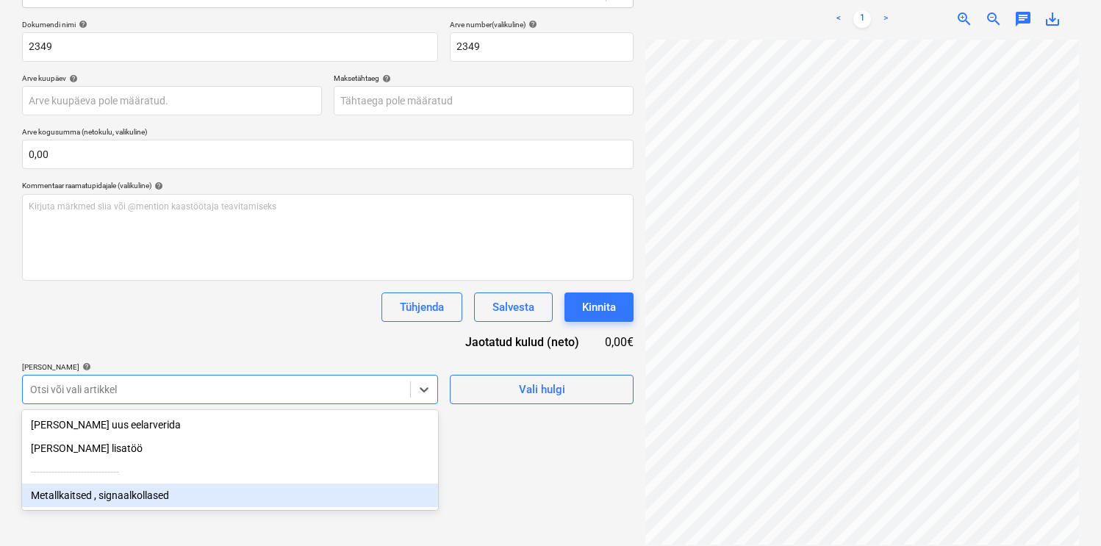
click at [146, 490] on div "Metallkaitsed , signaalkollased" at bounding box center [230, 496] width 416 height 24
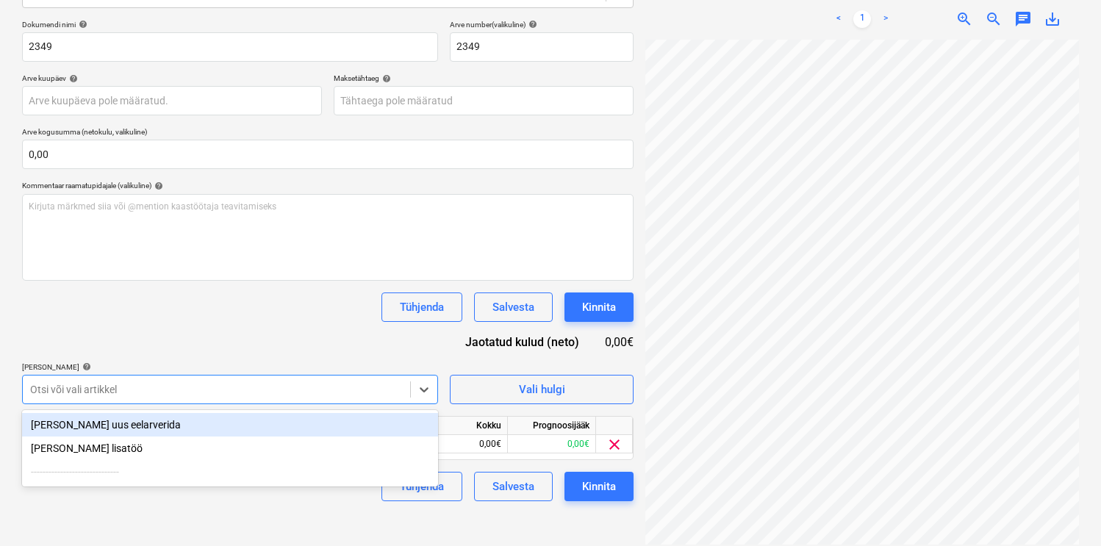
click at [229, 315] on div "Tühjenda Salvesta Kinnita" at bounding box center [328, 307] width 612 height 29
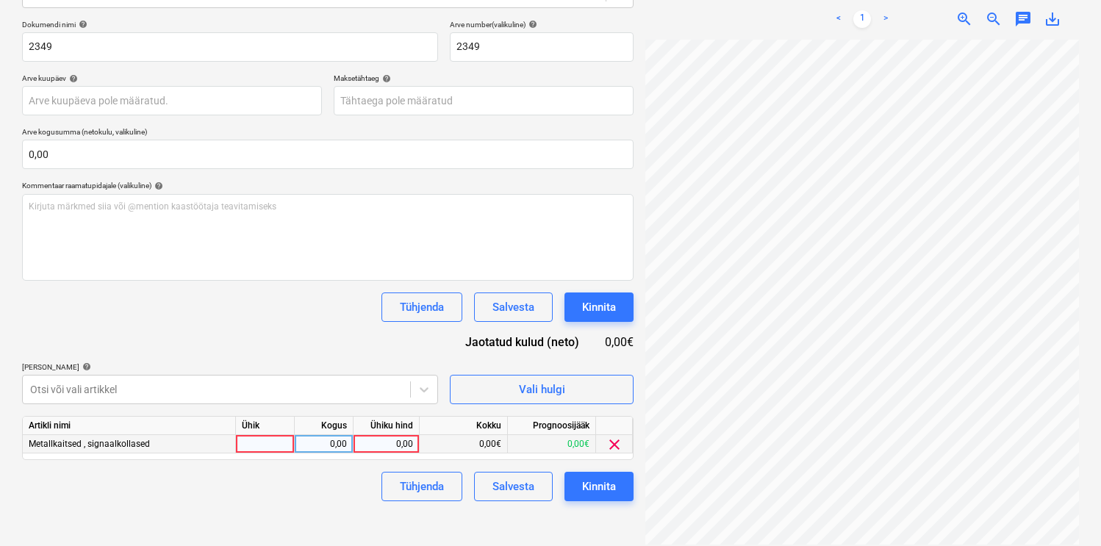
click at [270, 446] on div at bounding box center [265, 444] width 59 height 18
type input "kmp"
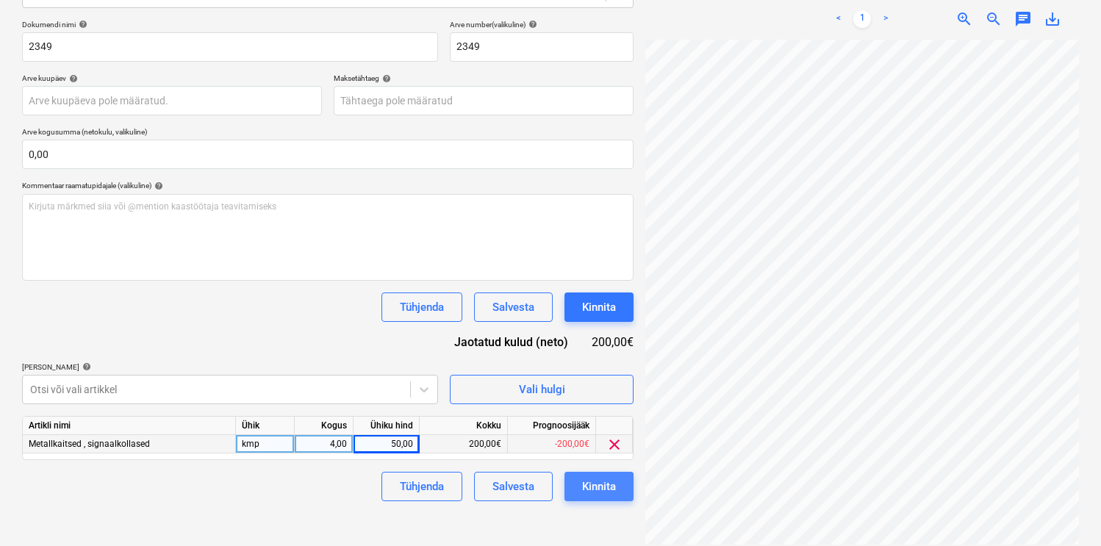
click at [597, 494] on div "Kinnita" at bounding box center [599, 486] width 34 height 19
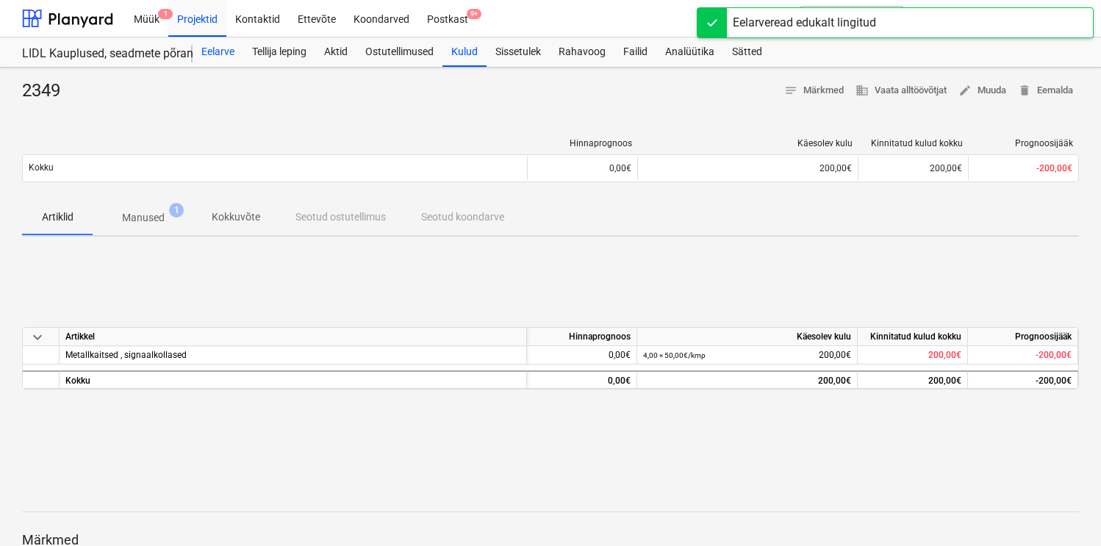
click at [216, 60] on div "Eelarve" at bounding box center [218, 51] width 51 height 29
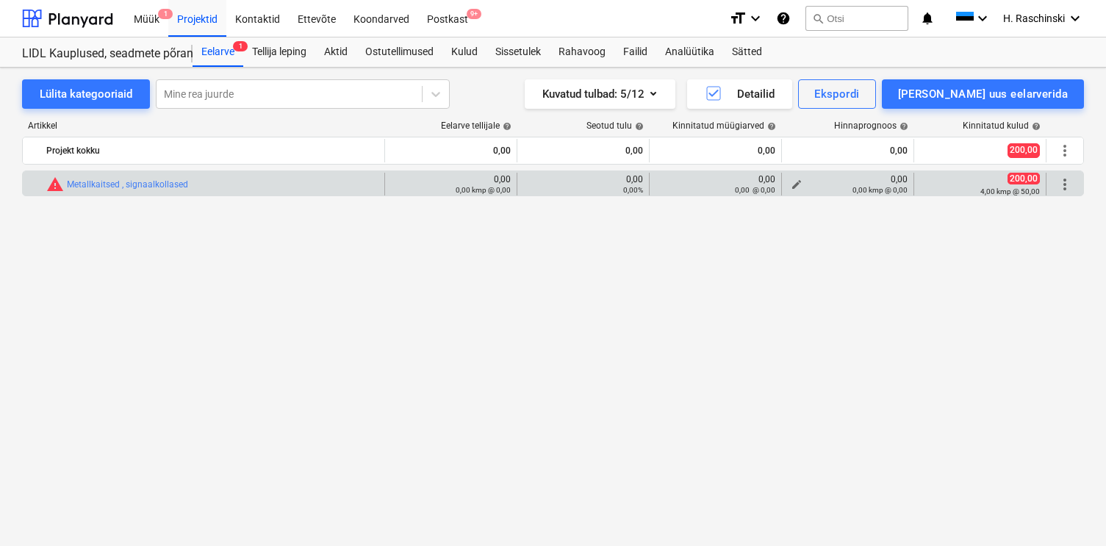
click at [796, 182] on span "edit" at bounding box center [797, 185] width 12 height 12
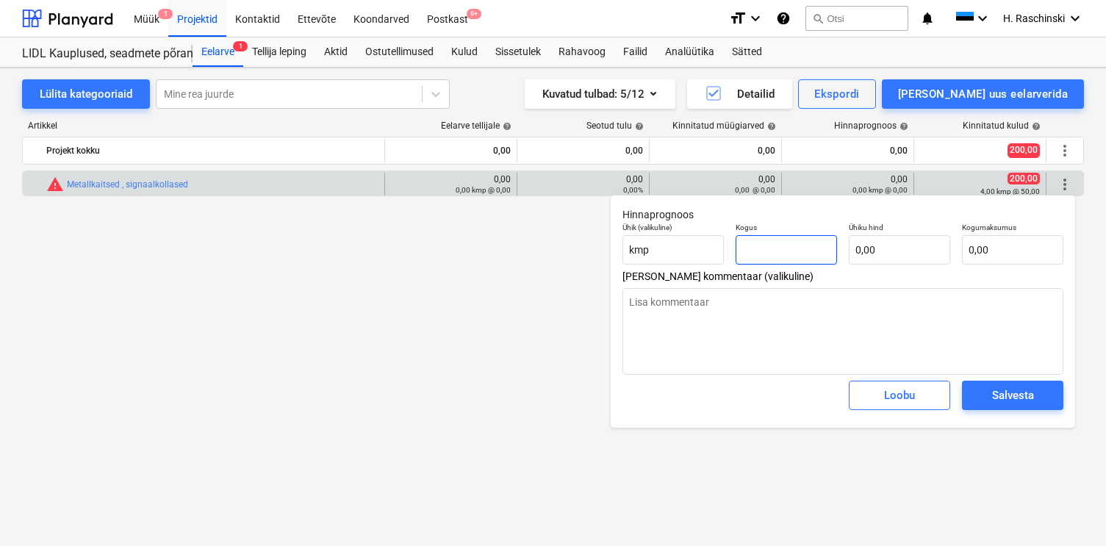
click at [798, 246] on input "text" at bounding box center [786, 249] width 101 height 29
type input "1"
type textarea "x"
type input "1,00"
type textarea "x"
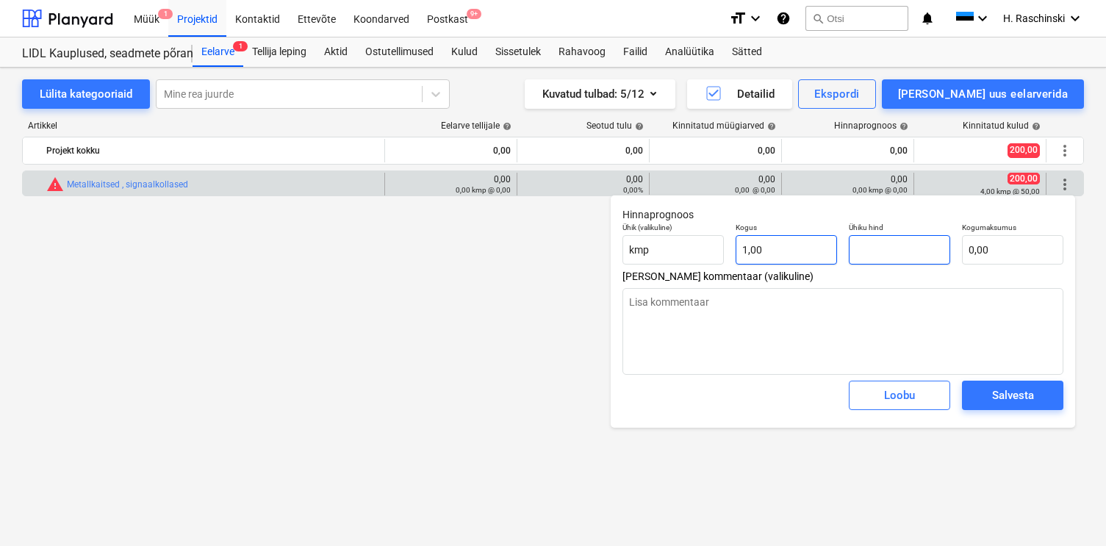
type input "1"
type textarea "x"
type input "1,00"
type input "14"
type textarea "x"
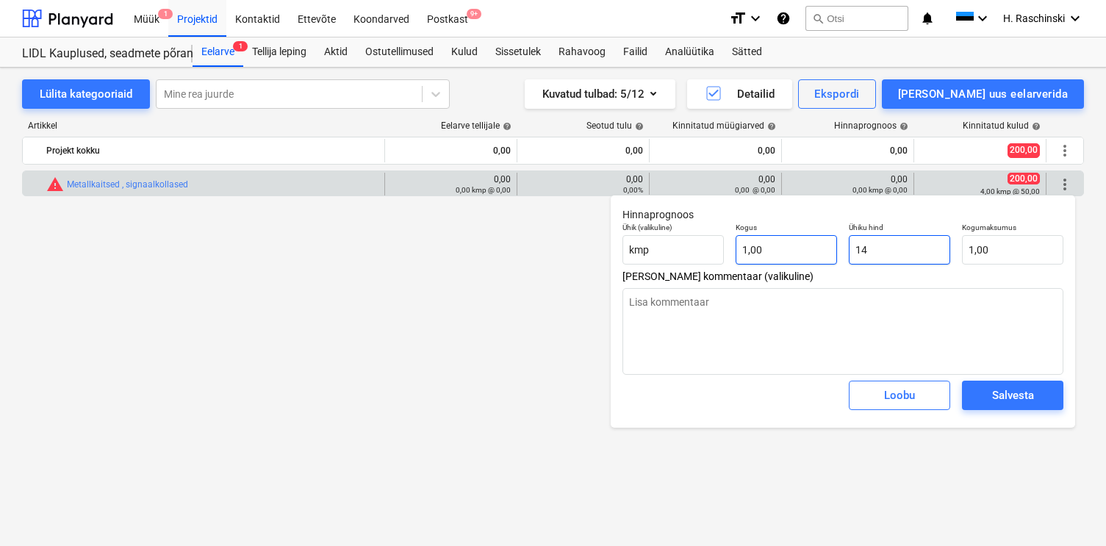
type input "14,00"
type input "140"
type textarea "x"
type input "140,00"
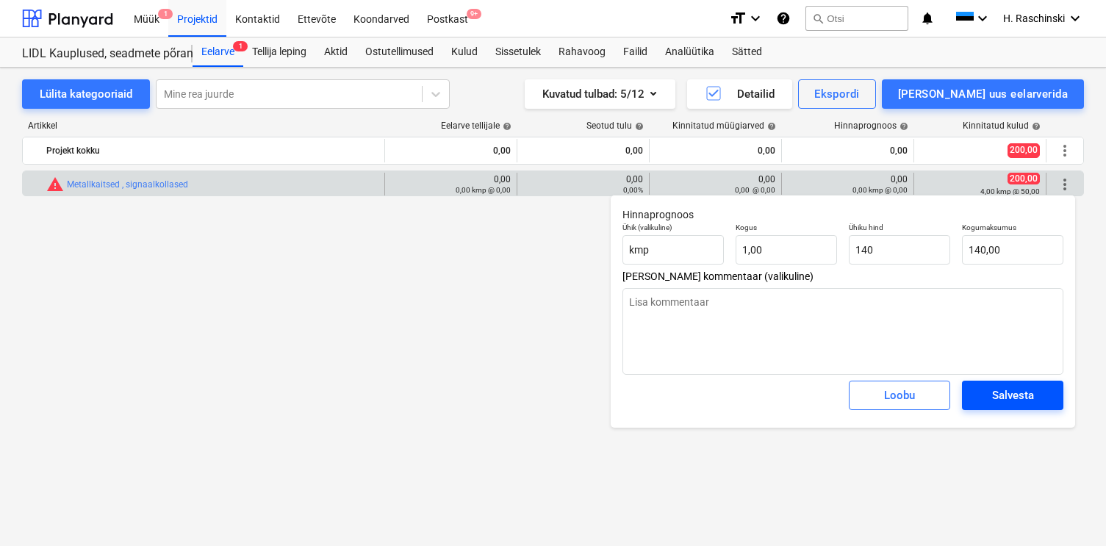
type input "140,00"
click at [992, 400] on div "Salvesta" at bounding box center [1013, 395] width 42 height 19
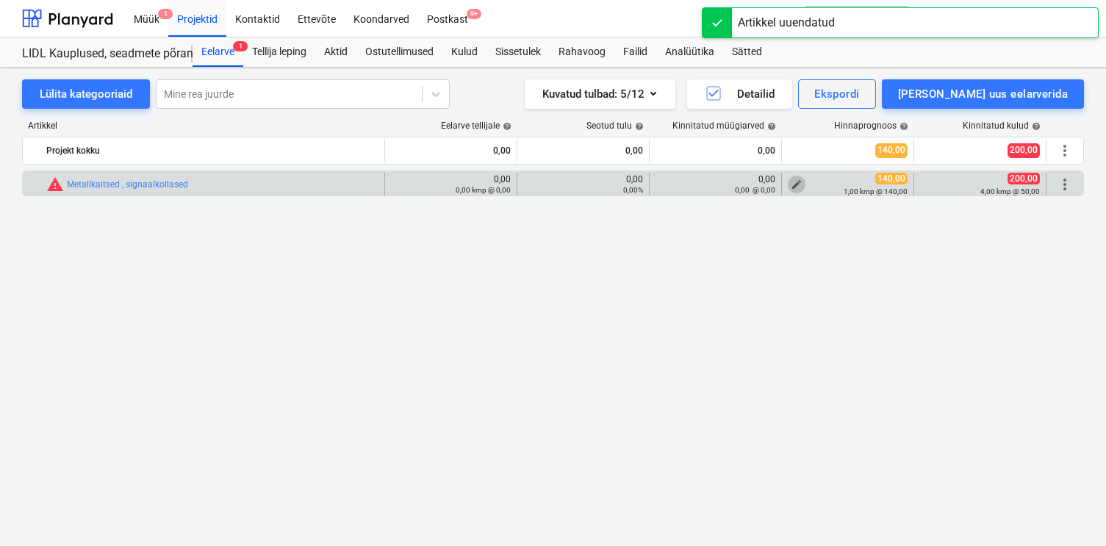
click at [800, 182] on span "edit" at bounding box center [797, 185] width 12 height 12
type textarea "x"
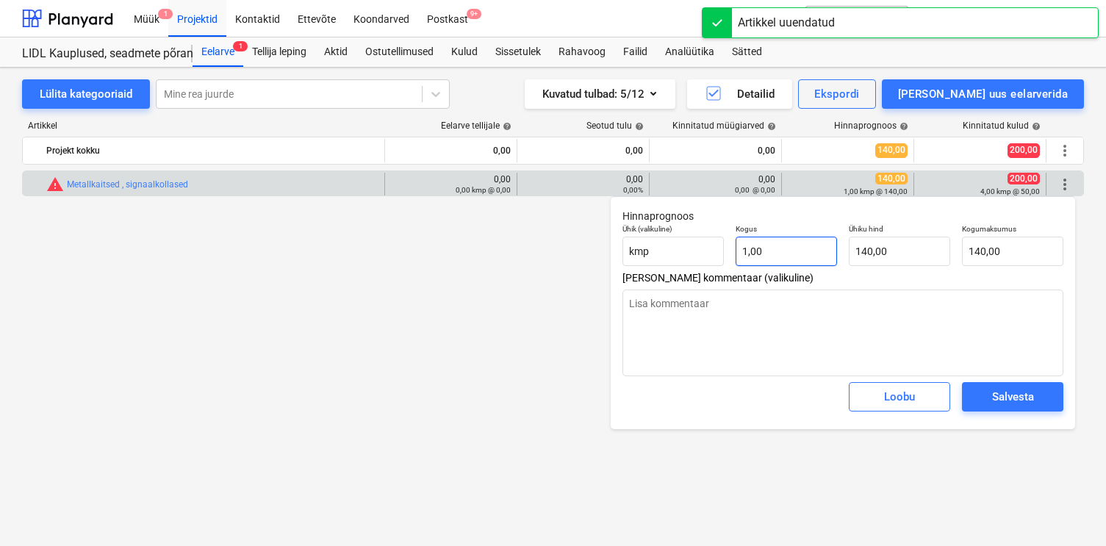
type input "1"
drag, startPoint x: 781, startPoint y: 254, endPoint x: 759, endPoint y: 254, distance: 22.1
click at [749, 254] on input "1" at bounding box center [786, 251] width 101 height 29
type textarea "x"
type input "1,00"
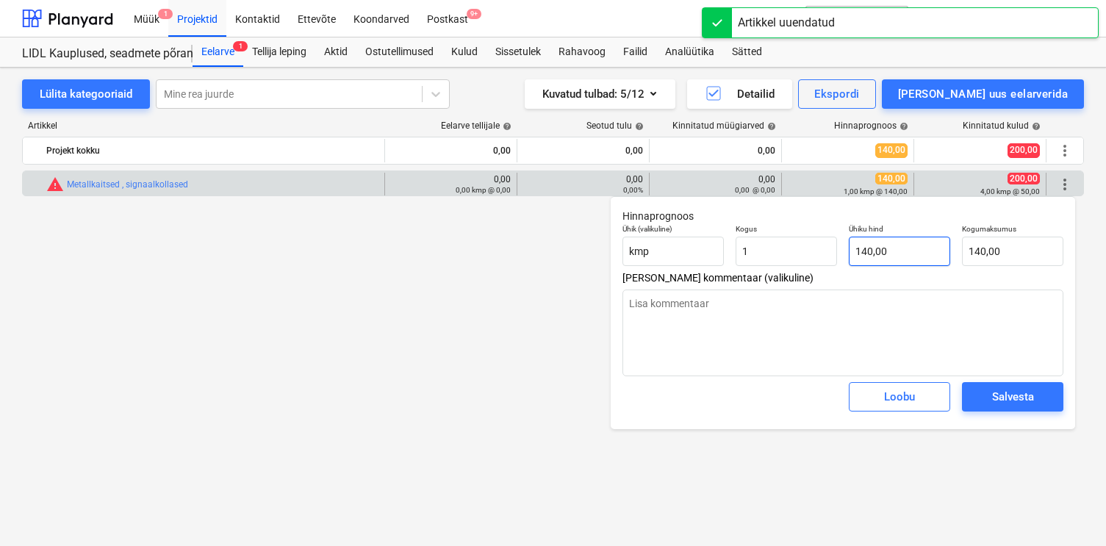
type input "140"
drag, startPoint x: 889, startPoint y: 250, endPoint x: 795, endPoint y: 241, distance: 93.8
click at [801, 245] on div "Ühik (valikuline) kmp Kogus 1,00 Ühiku hind 140 Kogumaksumus 140,00" at bounding box center [843, 245] width 453 height 54
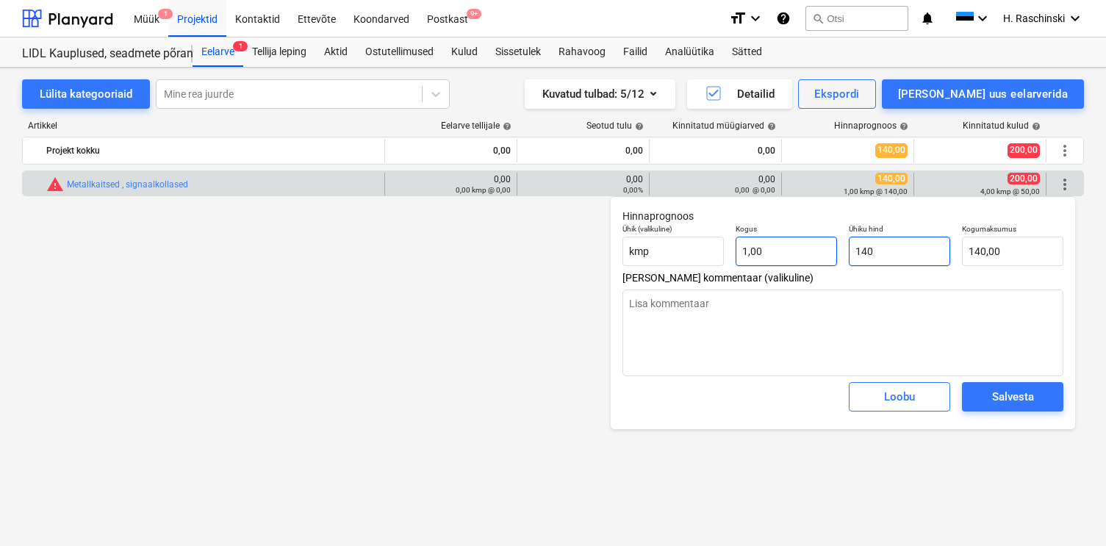
type textarea "x"
type input "3"
type input "3,00"
type textarea "x"
type input "34"
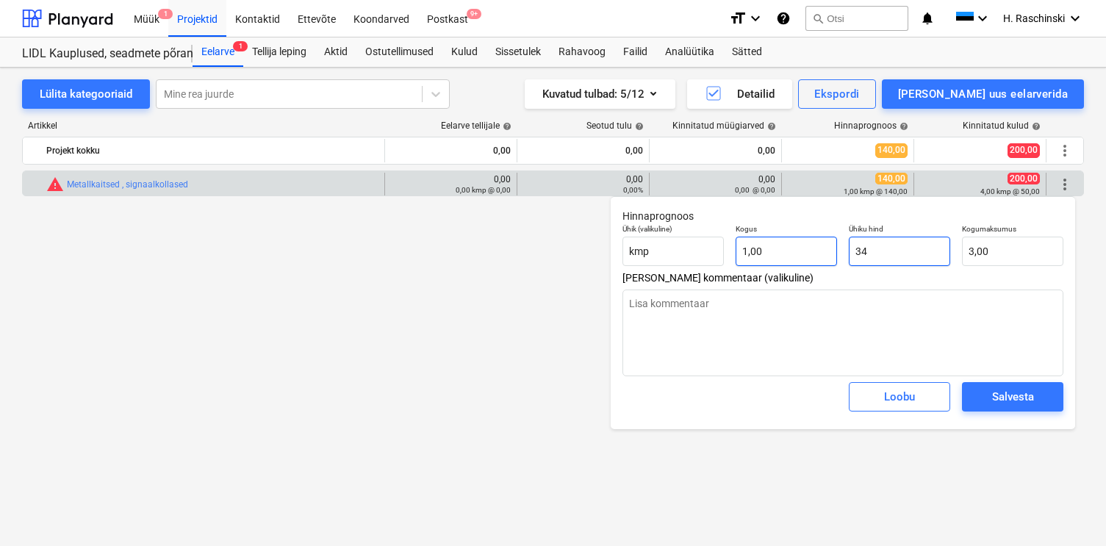
type input "34,00"
type textarea "x"
type input "340"
type input "340,00"
type input "340"
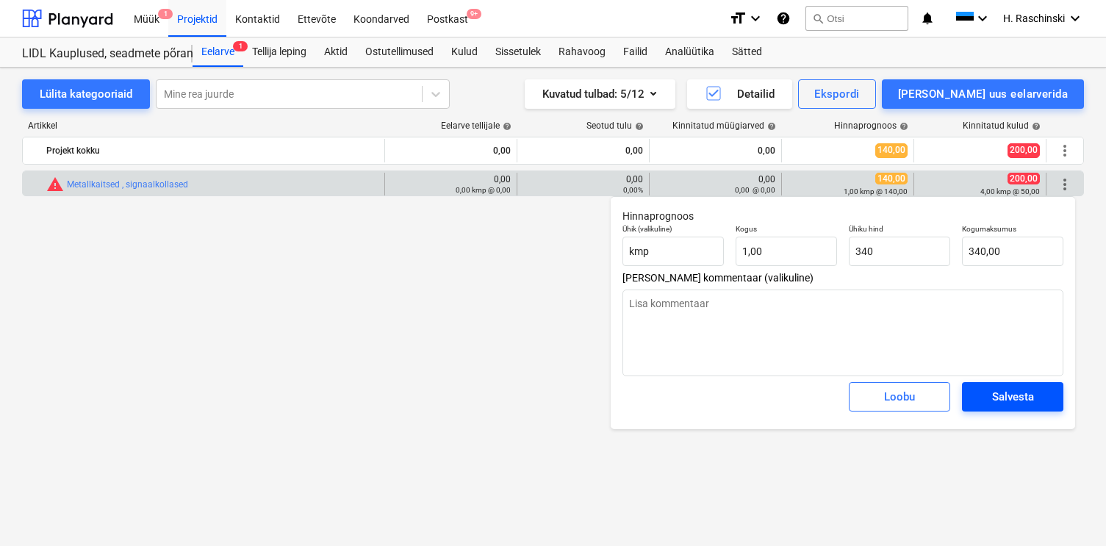
type textarea "x"
type input "340,00"
click at [1043, 396] on span "Salvesta" at bounding box center [1013, 396] width 66 height 19
type textarea "x"
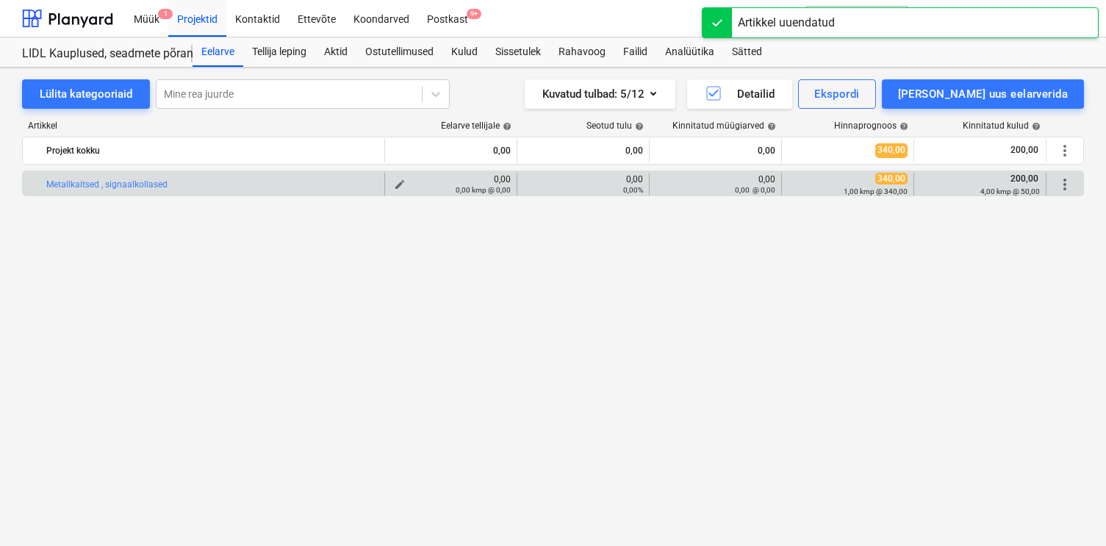
click at [400, 183] on span "edit" at bounding box center [400, 185] width 12 height 12
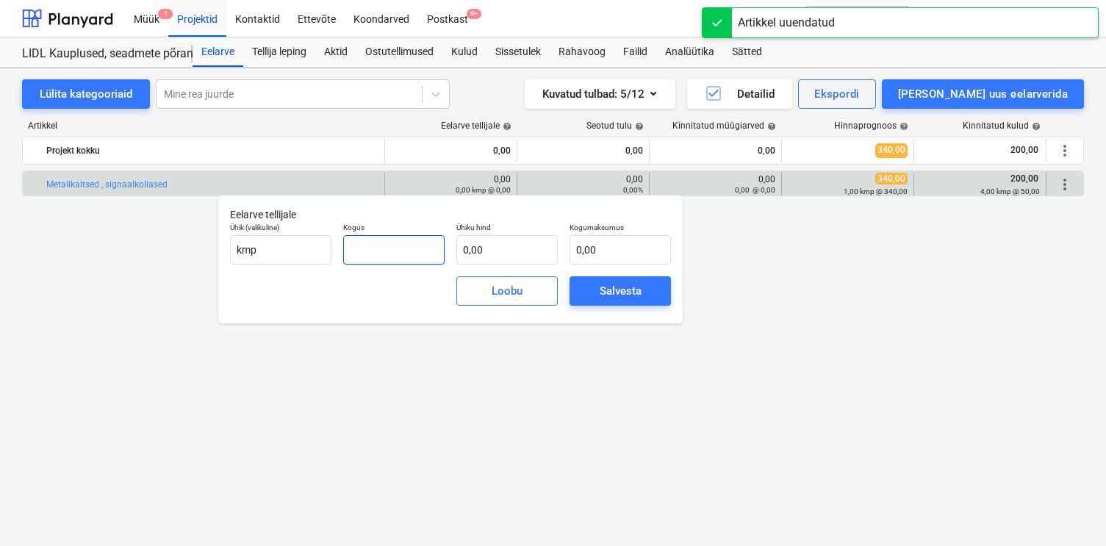
click at [394, 248] on input "text" at bounding box center [393, 249] width 101 height 29
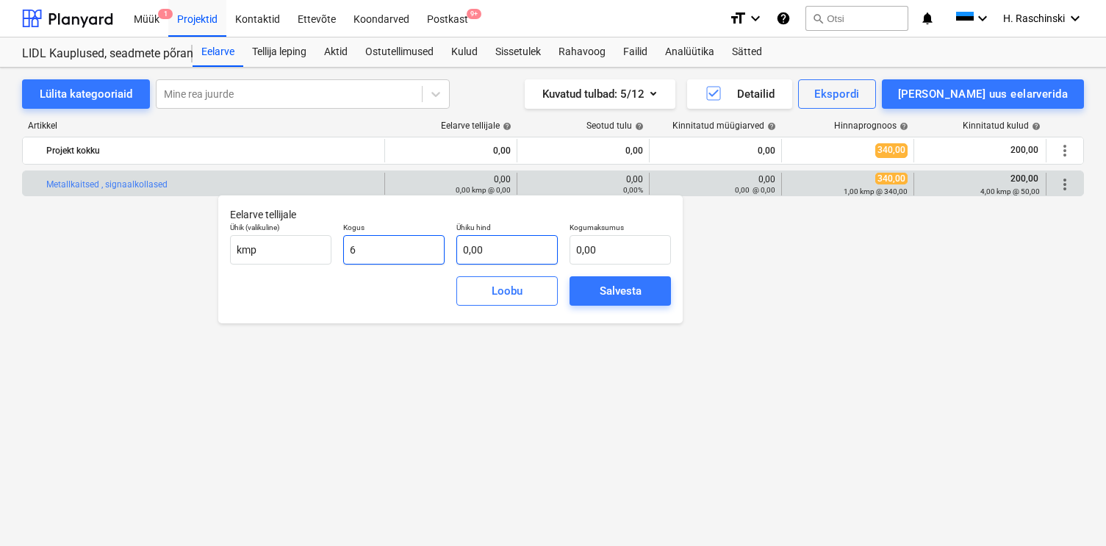
type input "6,00"
type input "7"
type input "42,00"
type input "75"
type input "450,00"
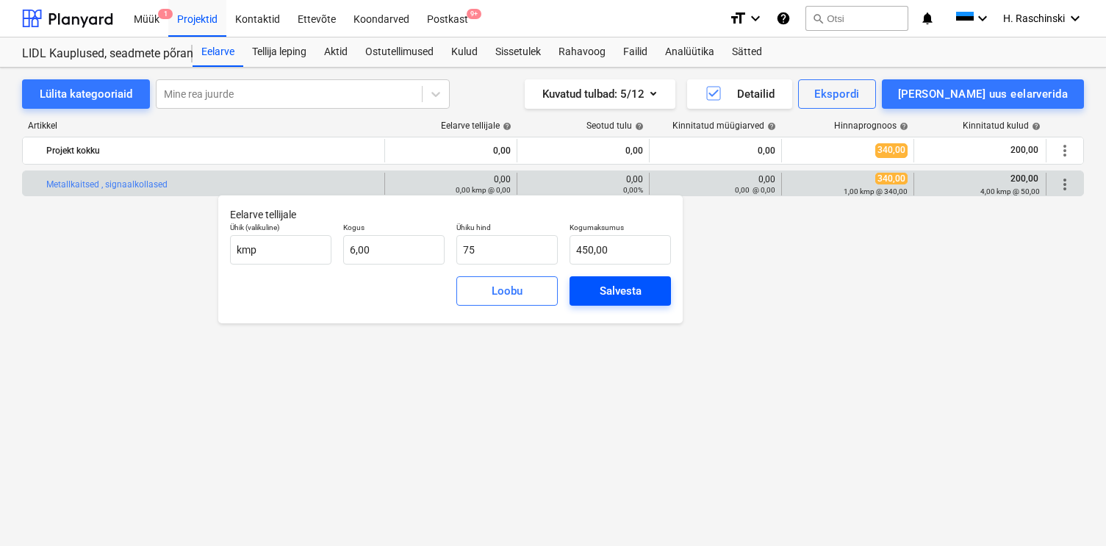
type input "75,00"
click at [601, 282] on div "Salvesta" at bounding box center [621, 291] width 42 height 19
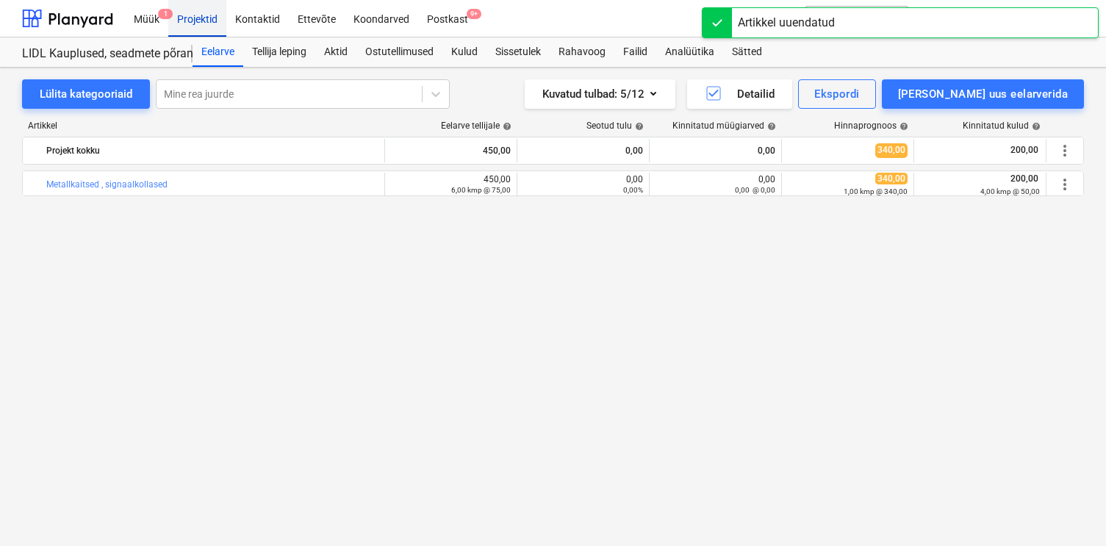
click at [193, 19] on div "Projektid" at bounding box center [197, 17] width 58 height 37
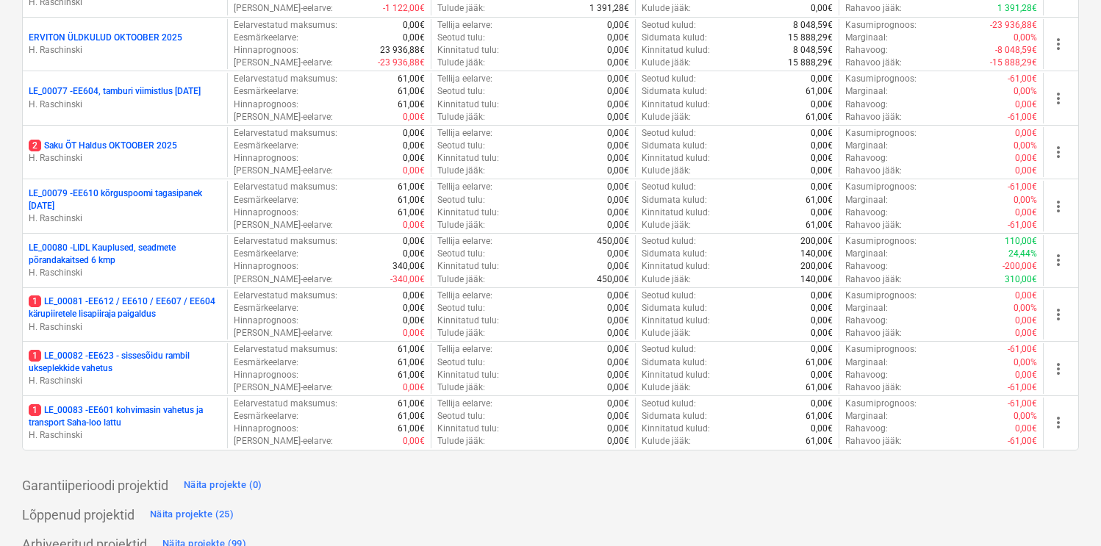
scroll to position [3058, 0]
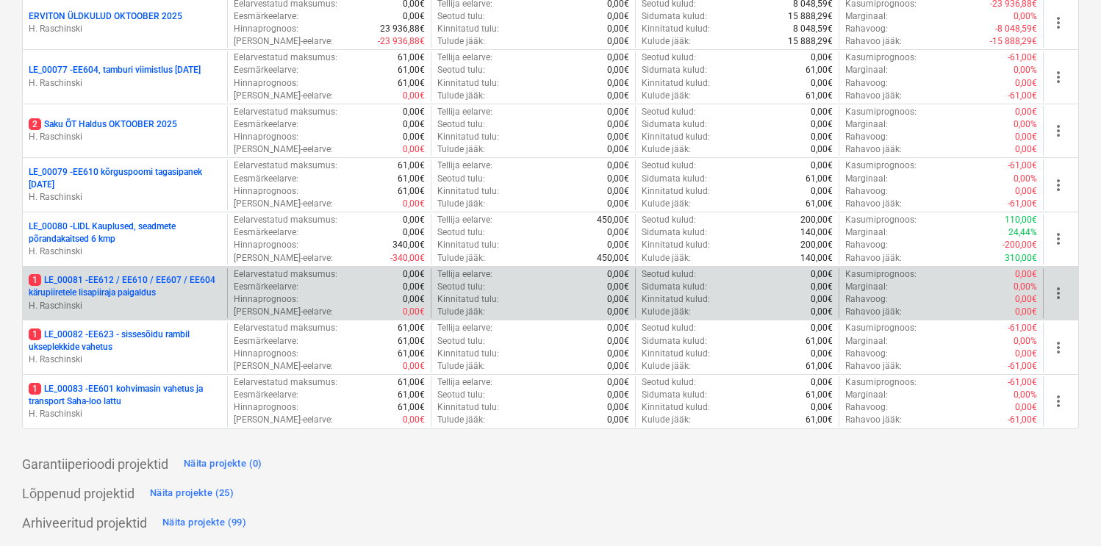
click at [114, 287] on p "1 LE_00081 - EE612 / EE610 / EE607 / EE604 kärupiiretele lisapiiraja paigaldus" at bounding box center [125, 286] width 193 height 25
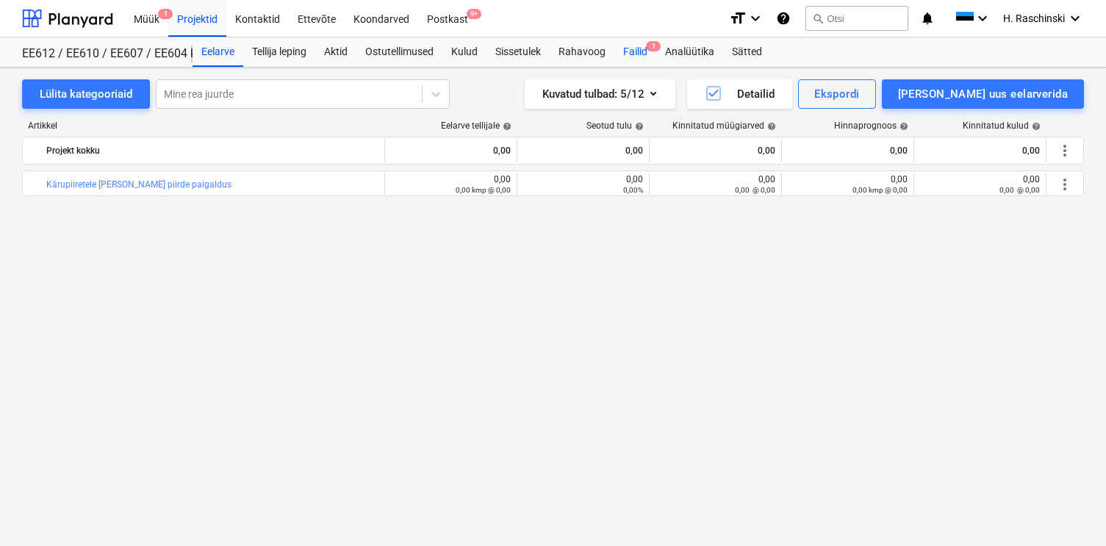
click at [633, 56] on div "Failid 1" at bounding box center [636, 51] width 42 height 29
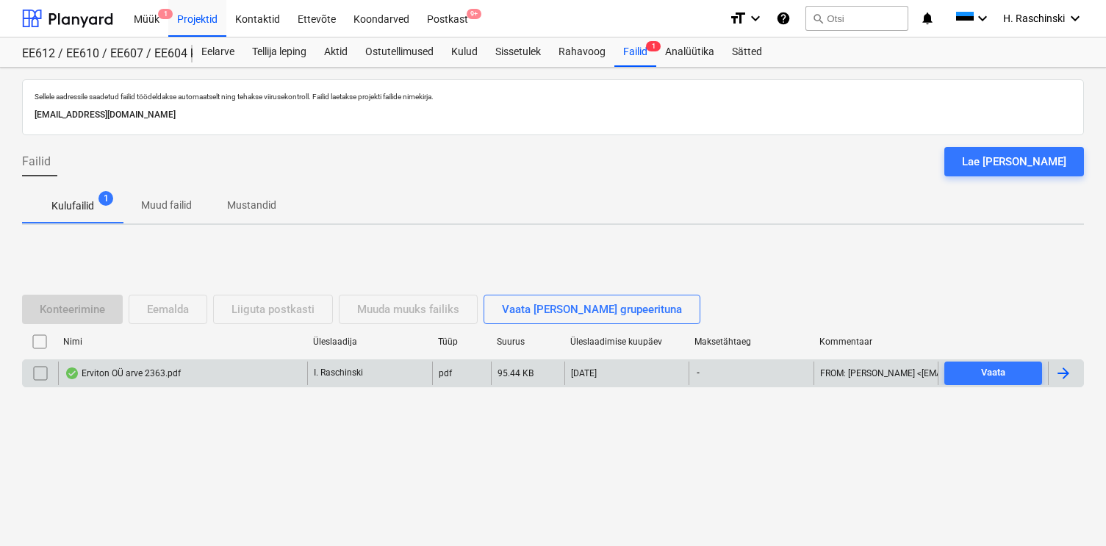
click at [93, 384] on div "Erviton OÜ arve 2363.pdf" at bounding box center [182, 374] width 249 height 24
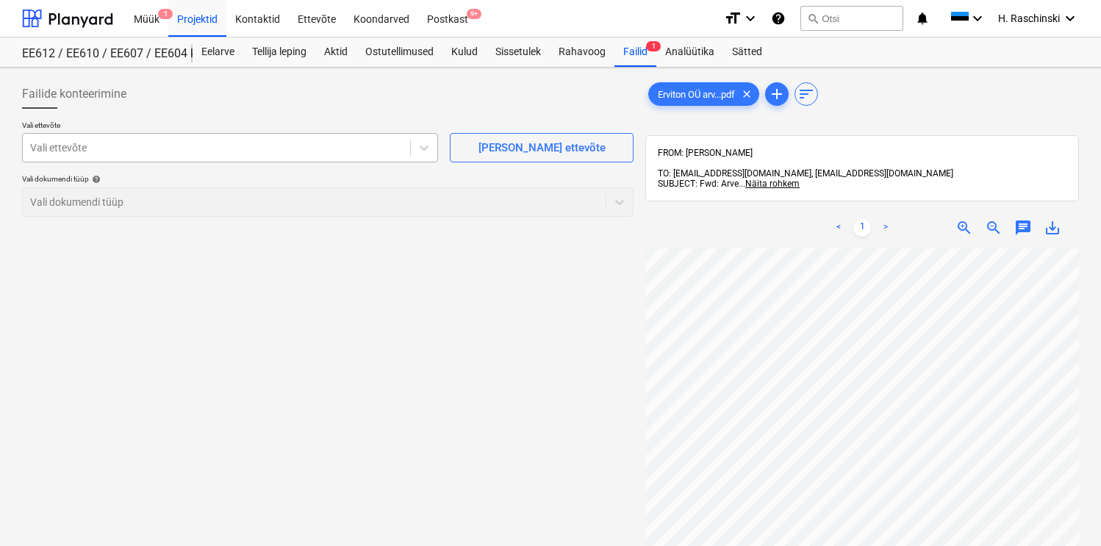
click at [352, 154] on div at bounding box center [216, 147] width 373 height 15
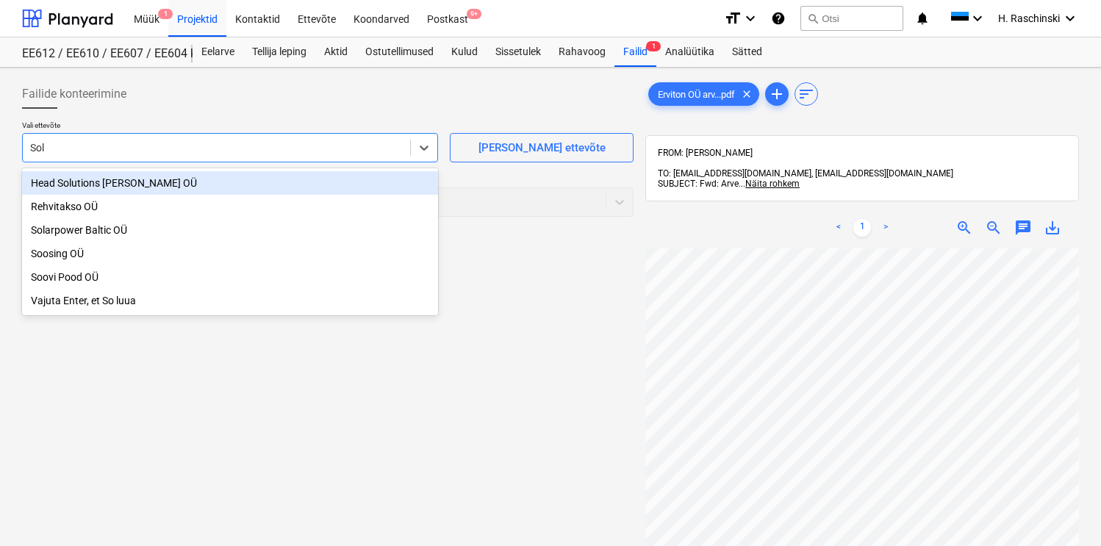
type input "Sola"
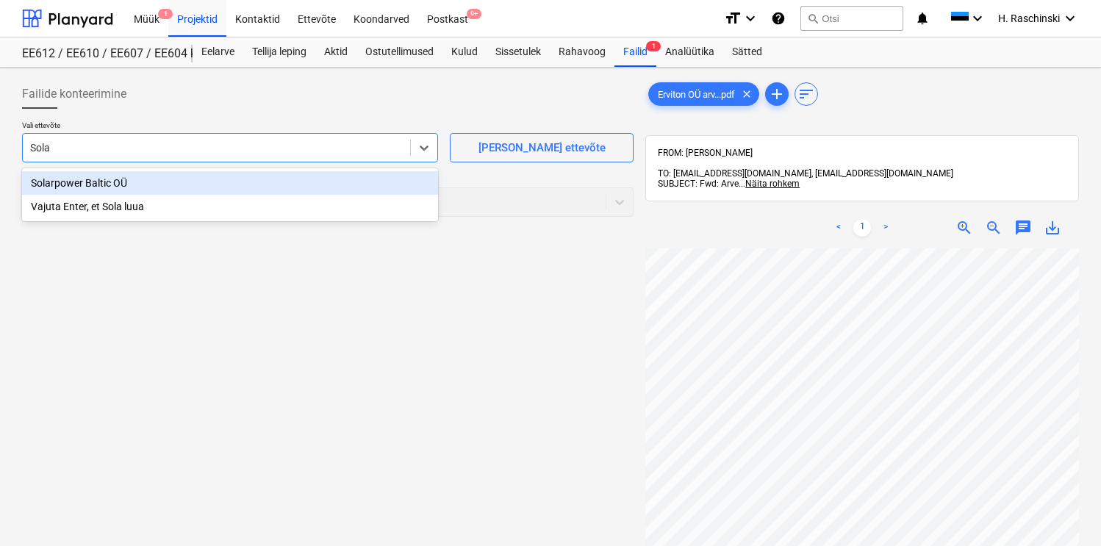
click at [256, 182] on div "Solarpower Baltic OÜ" at bounding box center [230, 183] width 416 height 24
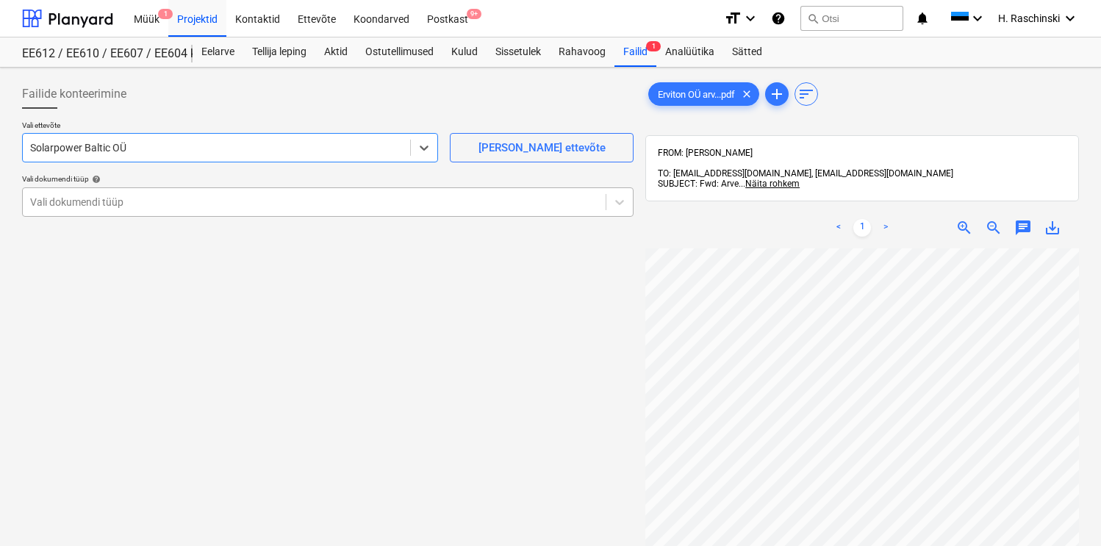
click at [163, 200] on div at bounding box center [314, 202] width 568 height 15
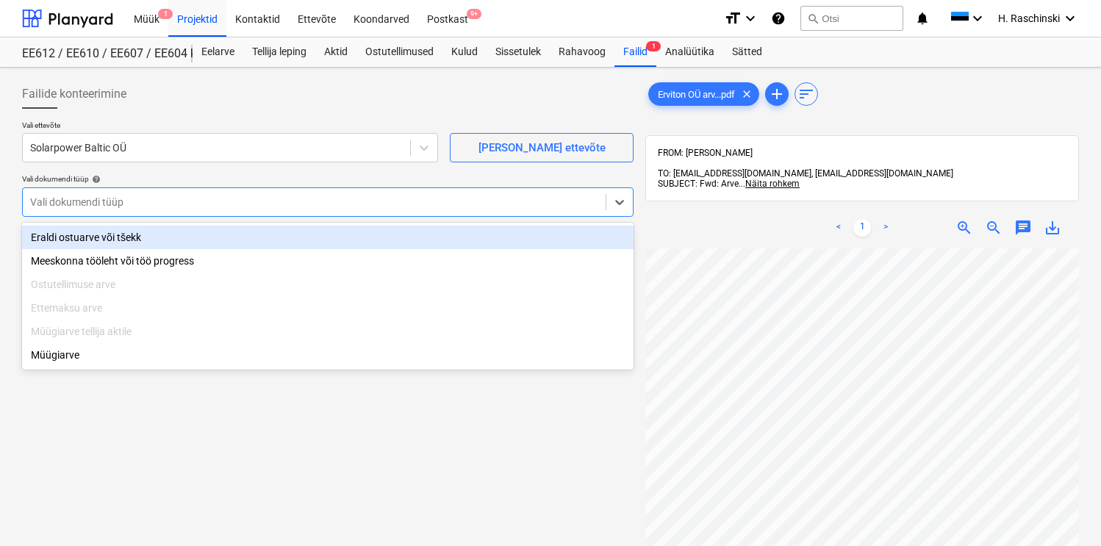
click at [133, 237] on div "Eraldi ostuarve või tšekk" at bounding box center [328, 238] width 612 height 24
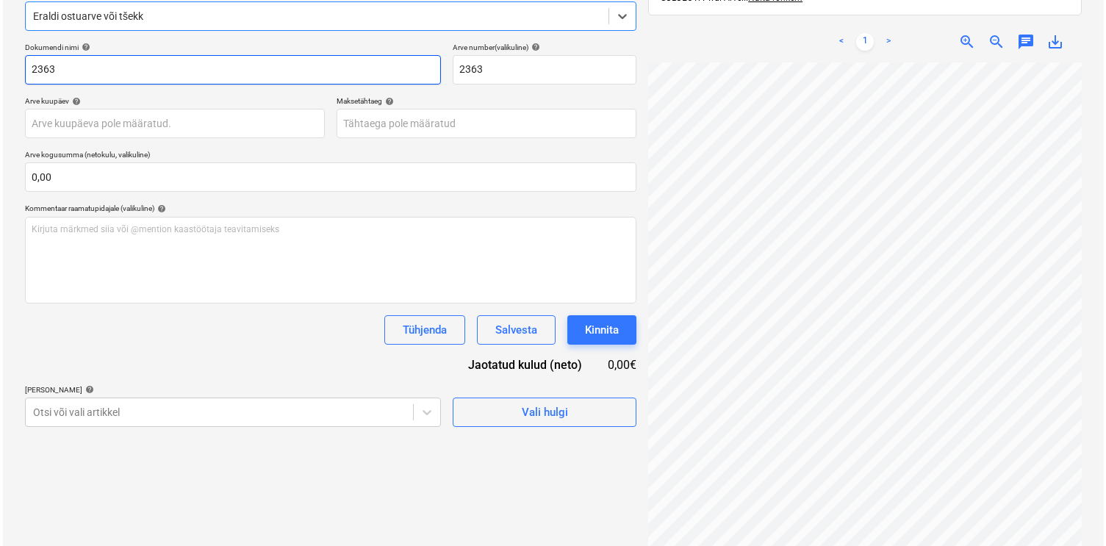
scroll to position [209, 0]
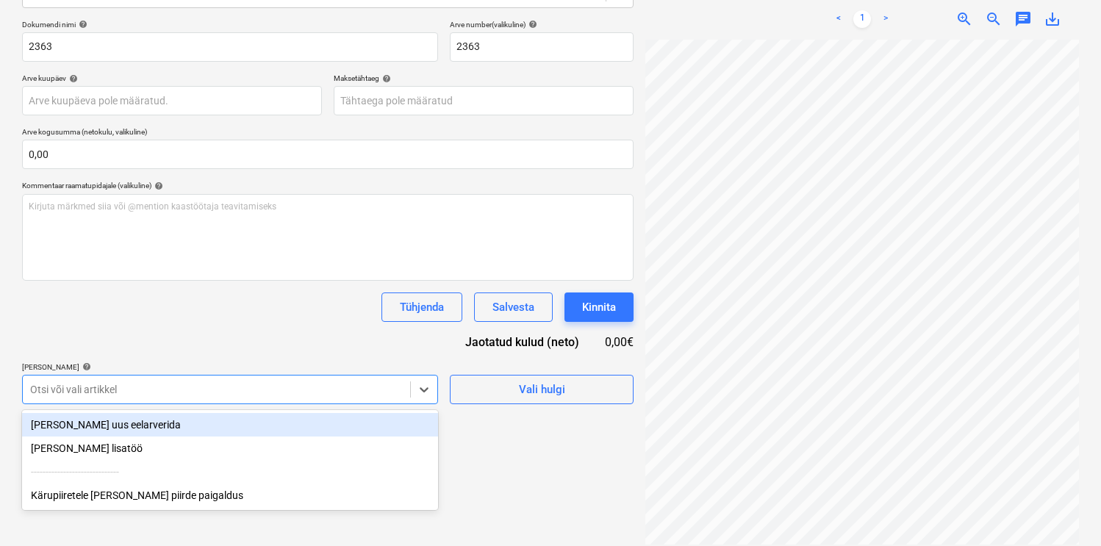
click at [190, 390] on div at bounding box center [216, 389] width 373 height 15
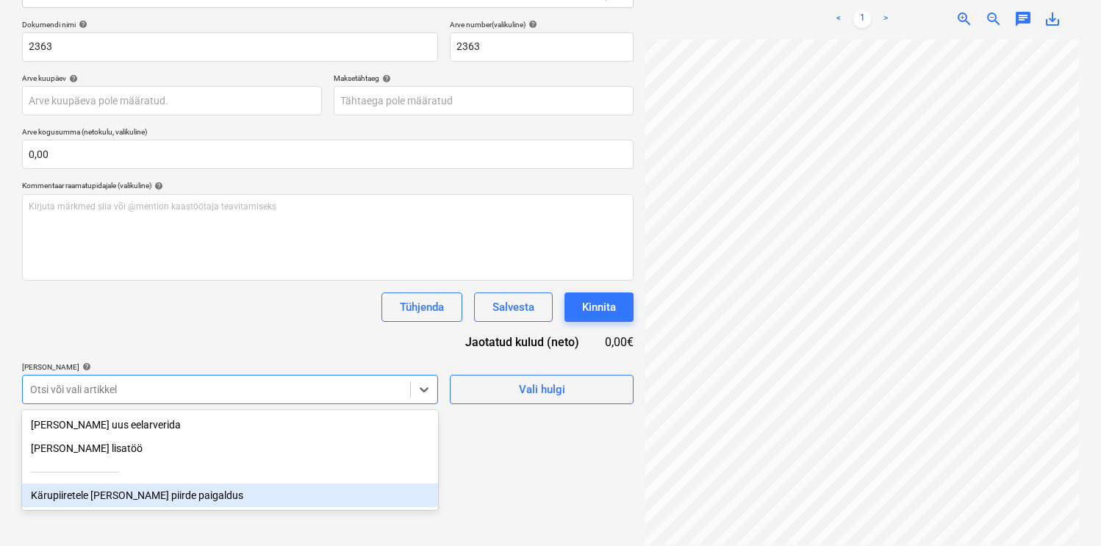
click at [139, 493] on div "Kärupiiretele [PERSON_NAME] piirde paigaldus" at bounding box center [230, 496] width 416 height 24
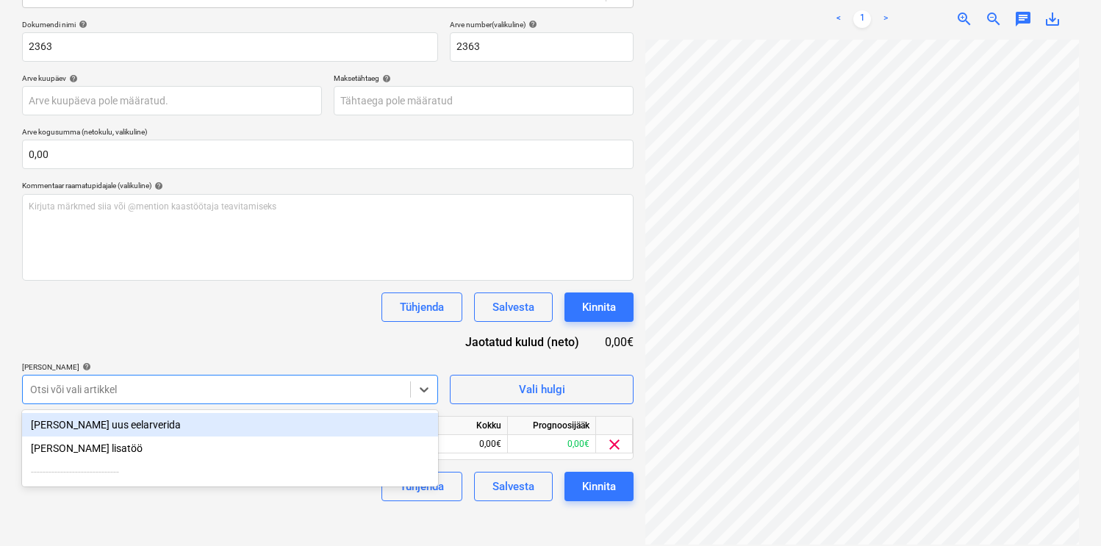
click at [196, 332] on div "Dokumendi nimi help 2363 Arve number (valikuline) help 2363 Arve kuupäev help P…" at bounding box center [328, 261] width 612 height 482
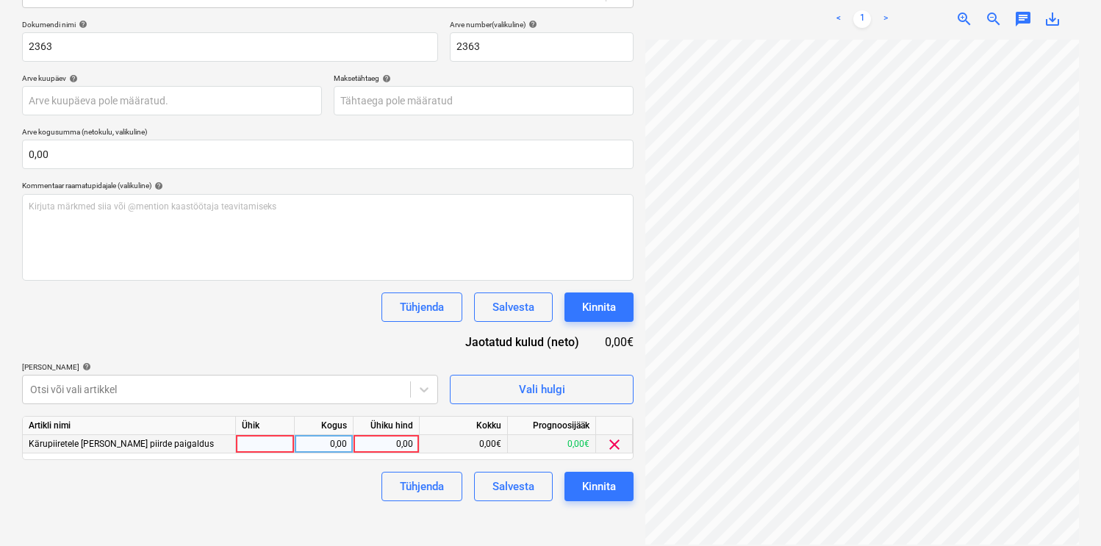
click at [255, 443] on div at bounding box center [265, 444] width 59 height 18
type input "2"
click at [251, 451] on div "2" at bounding box center [265, 444] width 59 height 18
type input "kmp"
type input "120"
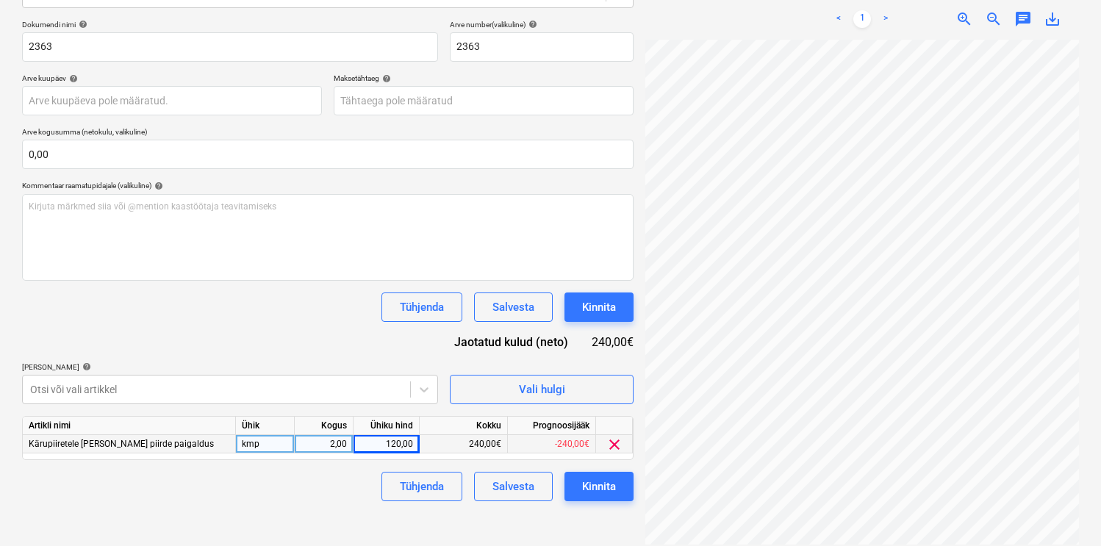
click at [307, 340] on div "Dokumendi nimi help 2363 Arve number (valikuline) help 2363 Arve kuupäev help P…" at bounding box center [328, 261] width 612 height 482
click at [595, 489] on div "Kinnita" at bounding box center [599, 486] width 34 height 19
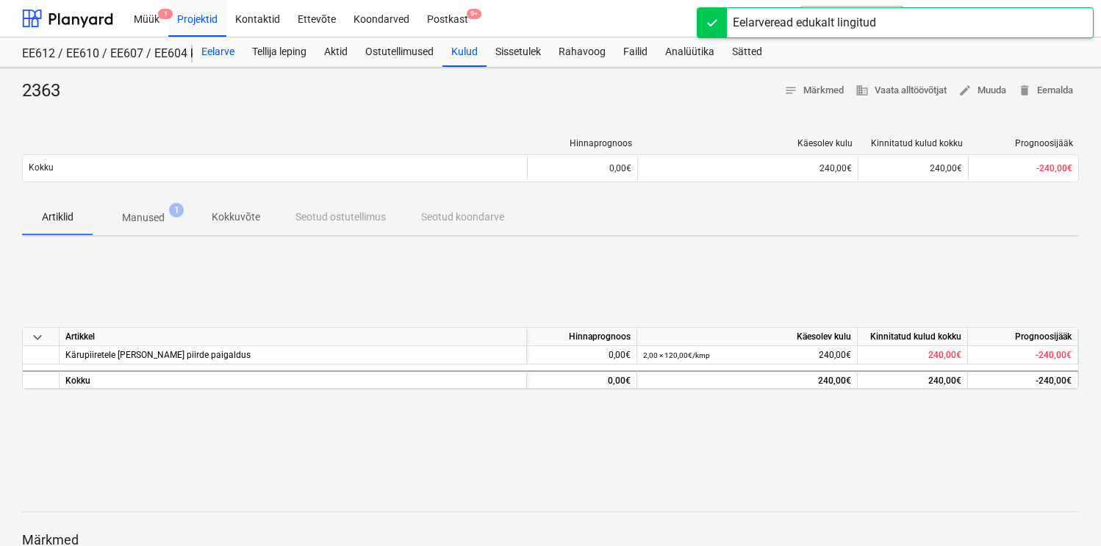
click at [226, 49] on div "Eelarve" at bounding box center [218, 51] width 51 height 29
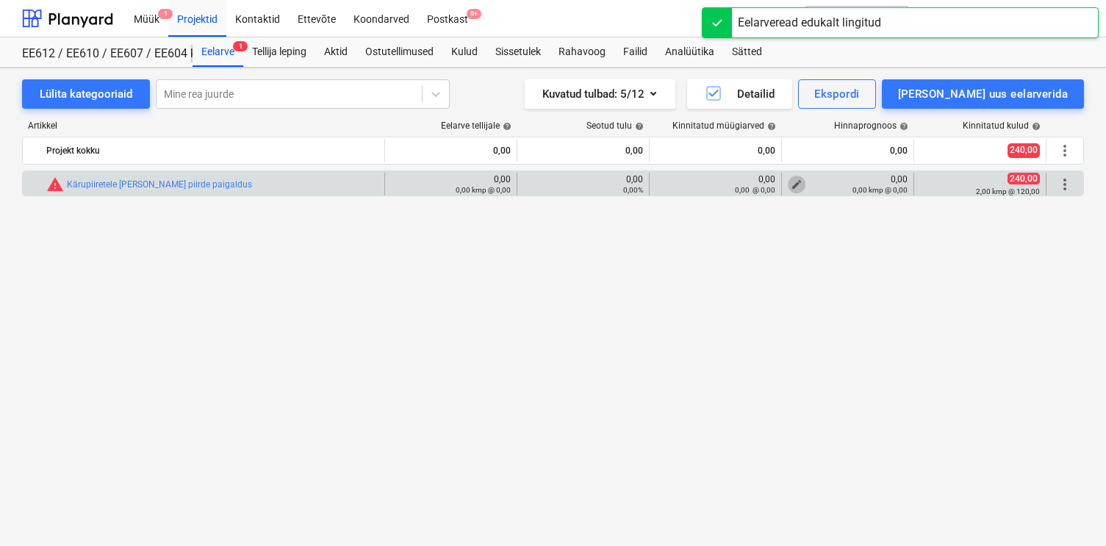
click at [803, 183] on button "edit" at bounding box center [797, 185] width 18 height 18
type textarea "x"
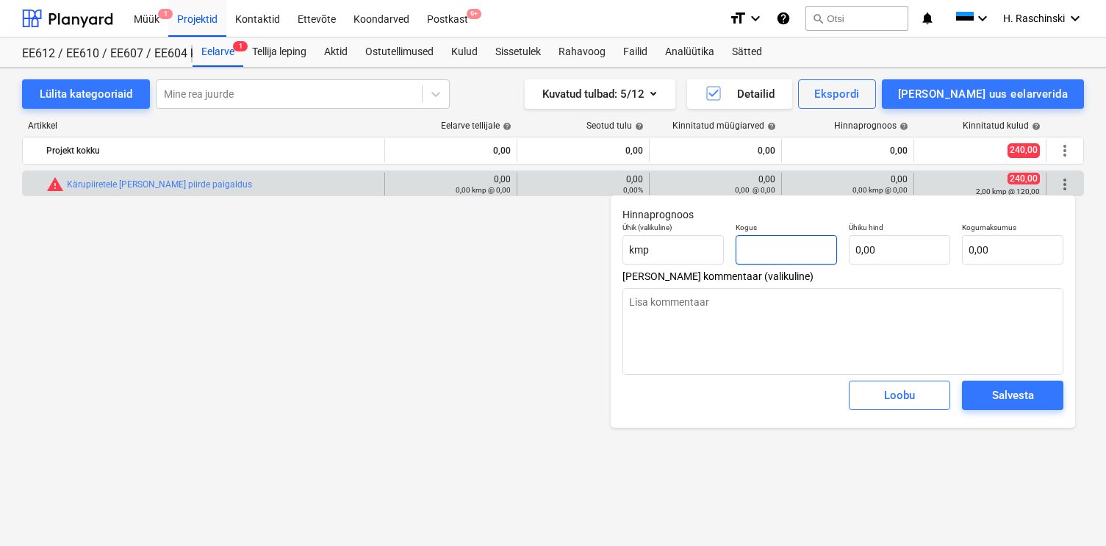
click at [781, 243] on input "text" at bounding box center [786, 249] width 101 height 29
type textarea "x"
type input "4"
type textarea "x"
type input "4,00"
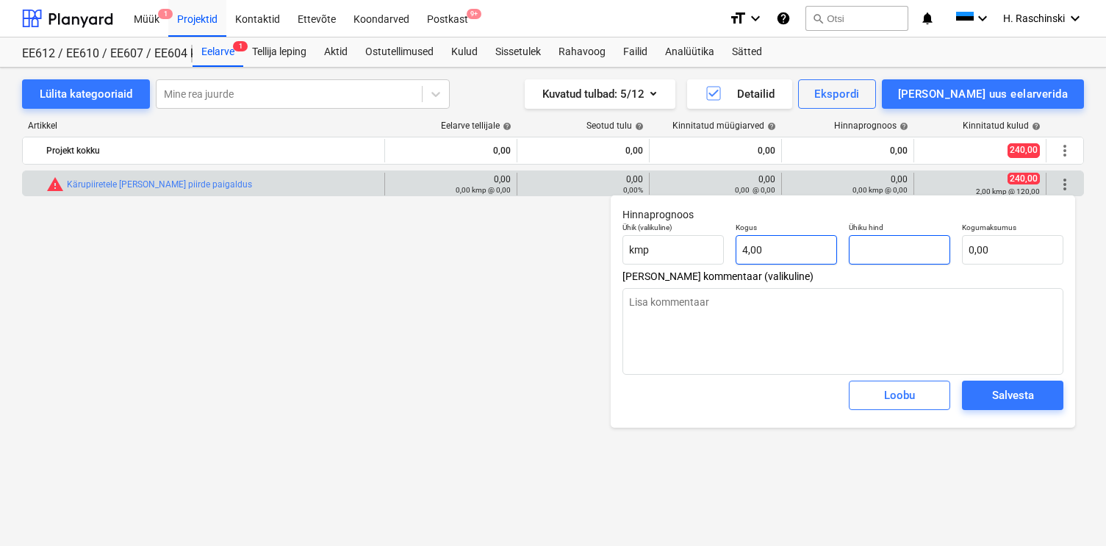
type textarea "x"
type input "1"
type input "4,00"
type textarea "x"
type input "12"
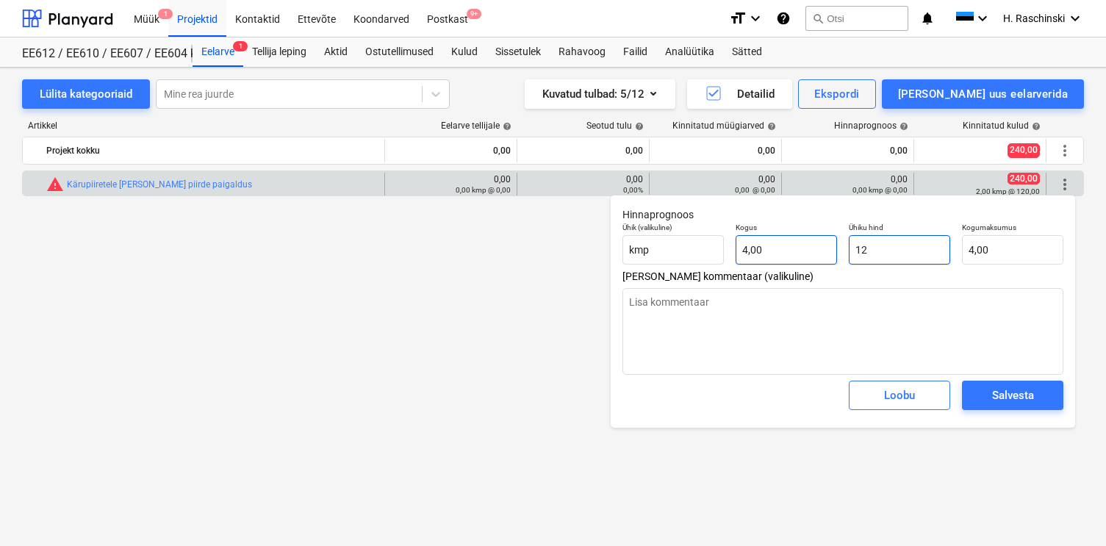
type input "48,00"
type textarea "x"
type input "120"
type input "480,00"
type input "120"
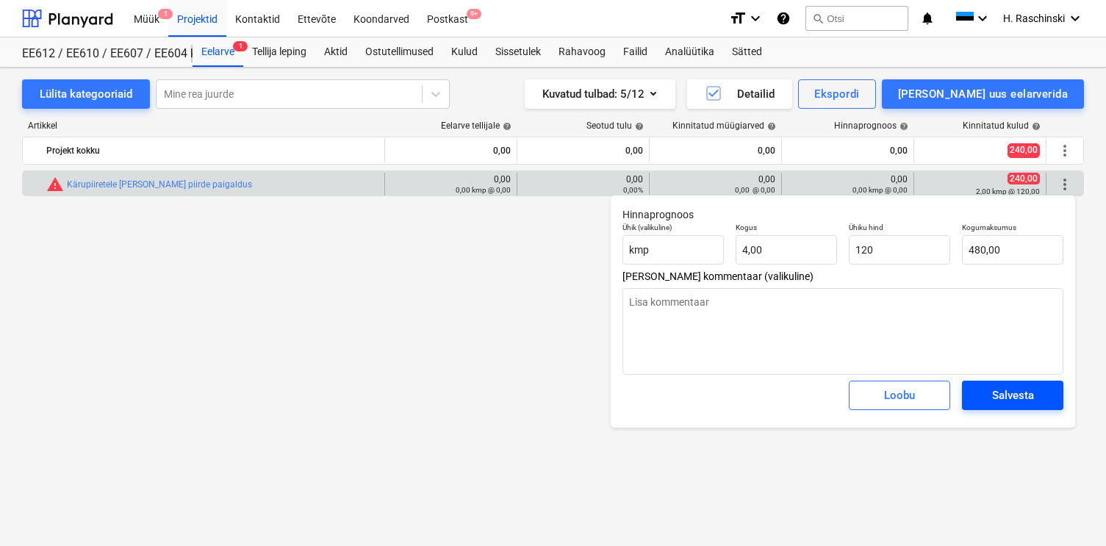
type textarea "x"
type input "120,00"
click at [996, 401] on div "Salvesta" at bounding box center [1013, 395] width 42 height 19
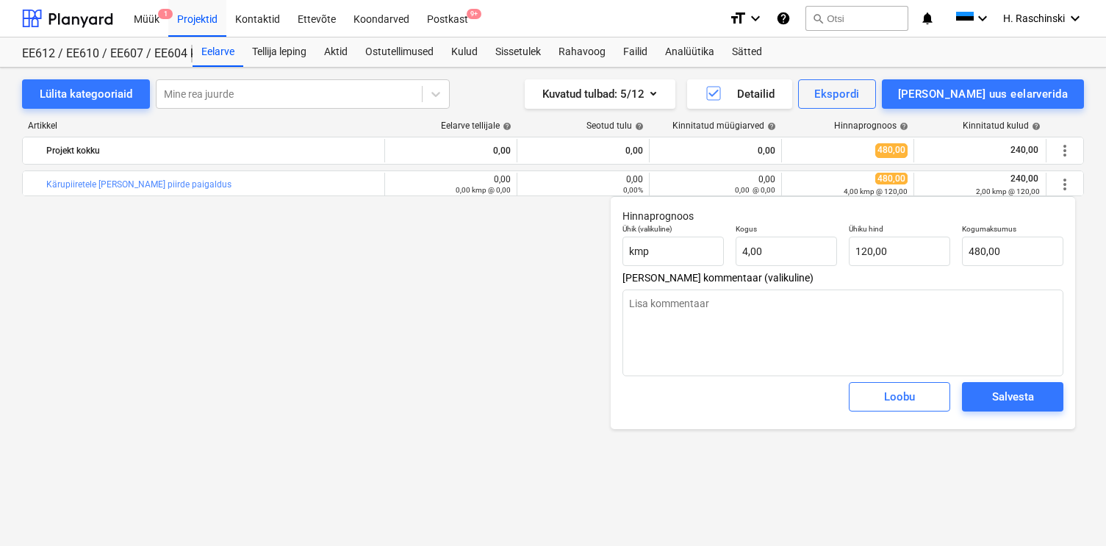
type textarea "x"
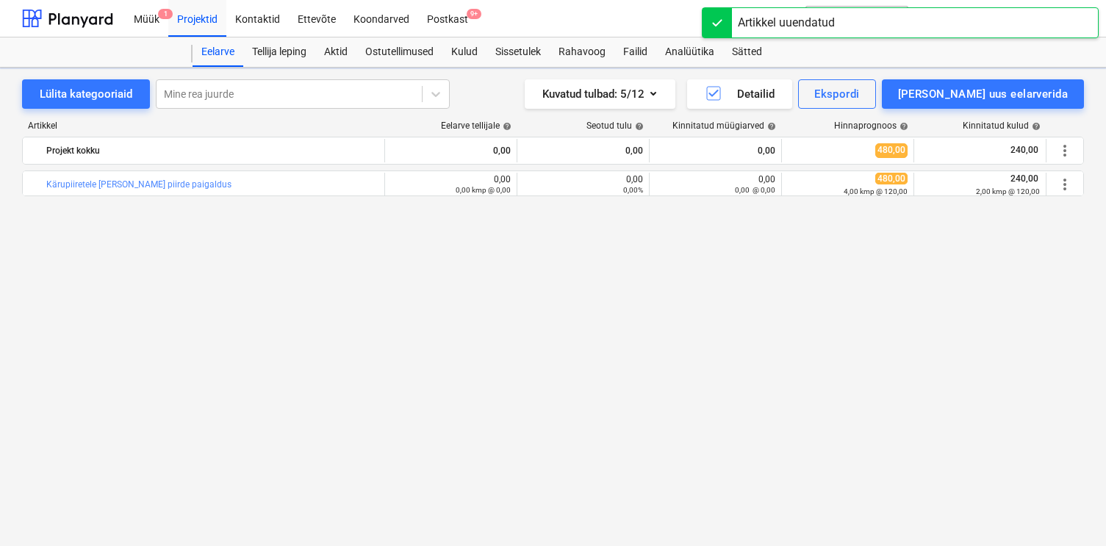
click at [402, 180] on span "edit" at bounding box center [400, 185] width 12 height 12
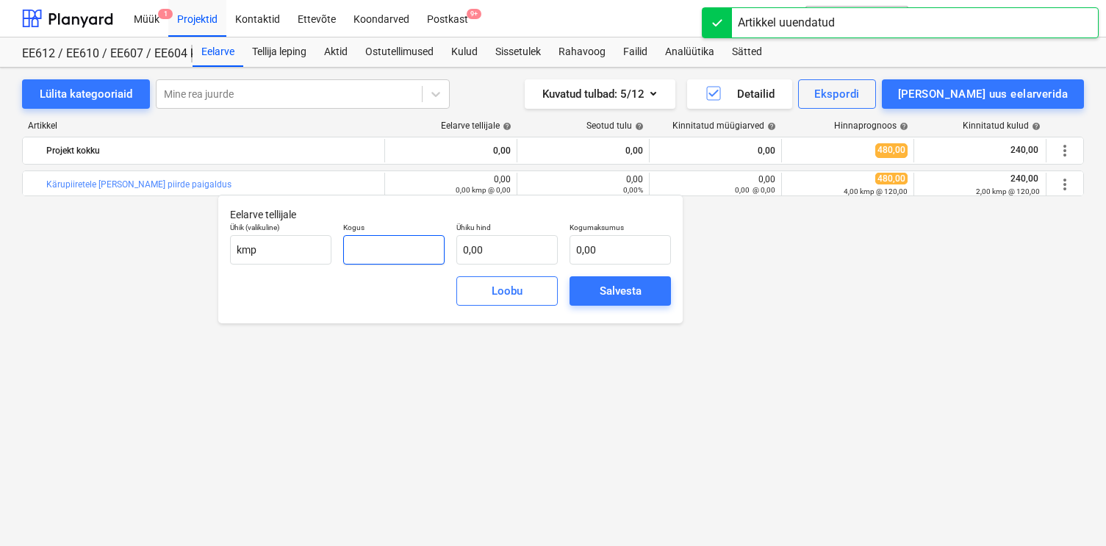
click at [419, 255] on input "text" at bounding box center [393, 249] width 101 height 29
type input "4,00"
type input "1"
type input "4,00"
type input "14"
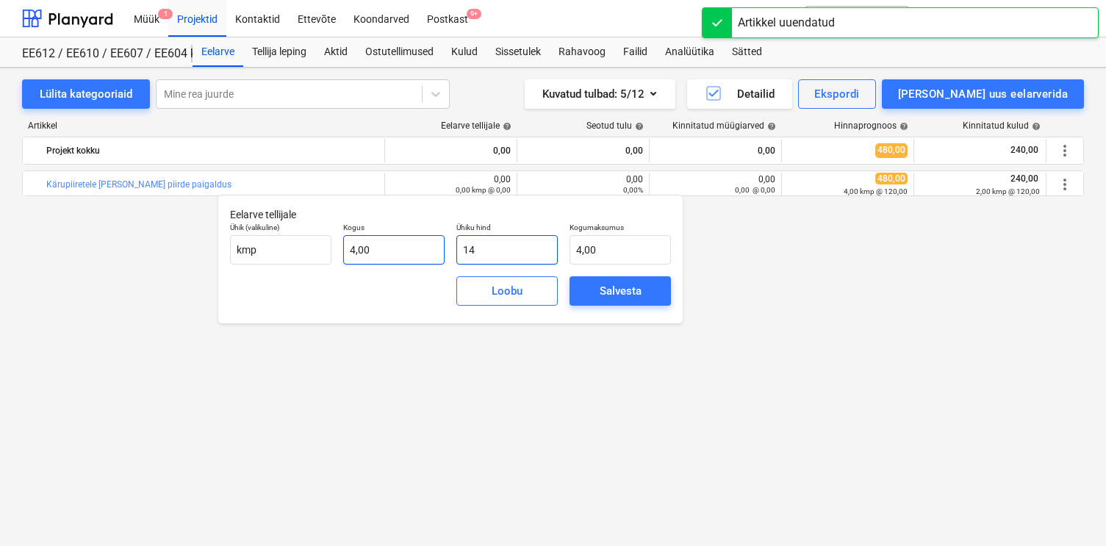
type input "56,00"
type input "140"
type input "560,00"
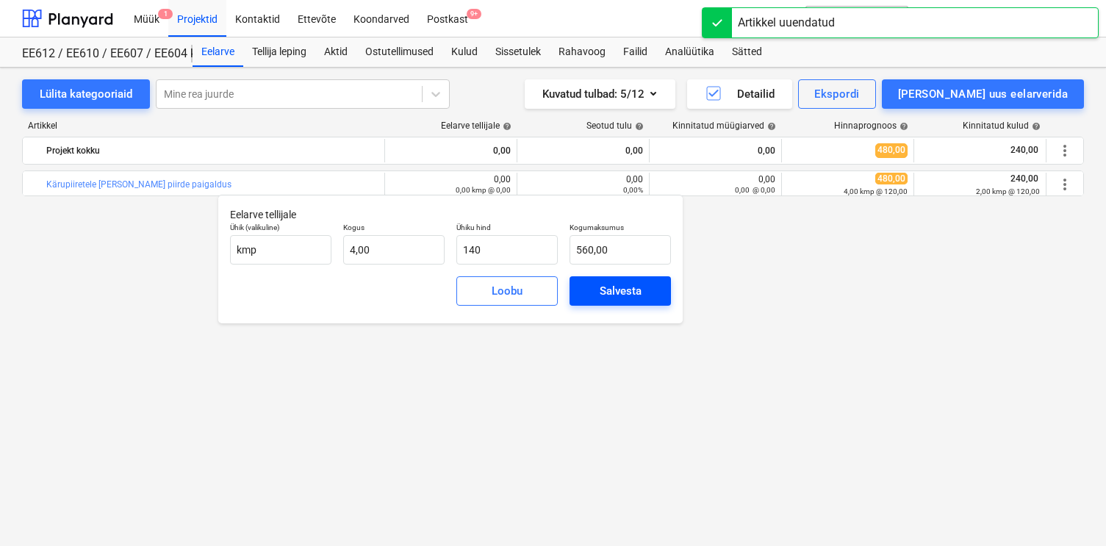
type input "140,00"
click at [595, 299] on span "Salvesta" at bounding box center [620, 291] width 66 height 19
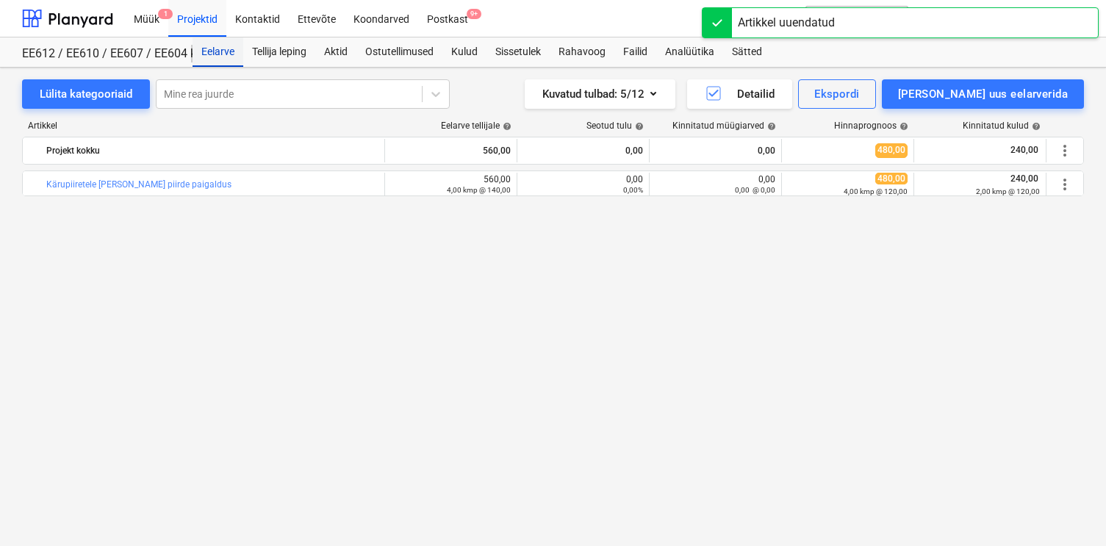
click at [223, 57] on div "Eelarve" at bounding box center [218, 51] width 51 height 29
click at [212, 25] on div "Projektid" at bounding box center [197, 17] width 58 height 37
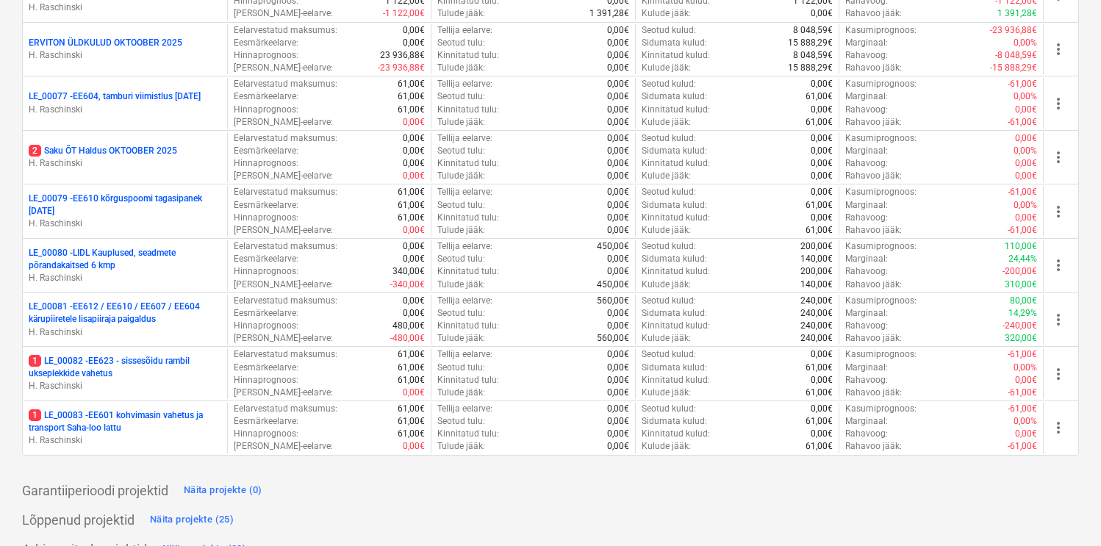
scroll to position [3041, 0]
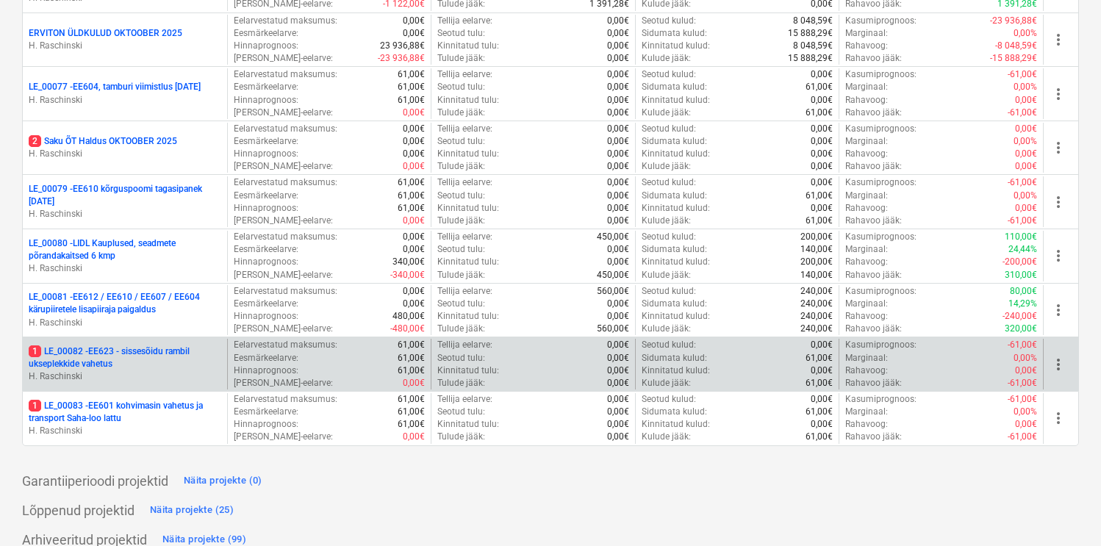
click at [105, 348] on p "1 LE_00082 - EE623 - sissesõidu rambil ukseplekkide vahetus" at bounding box center [125, 358] width 193 height 25
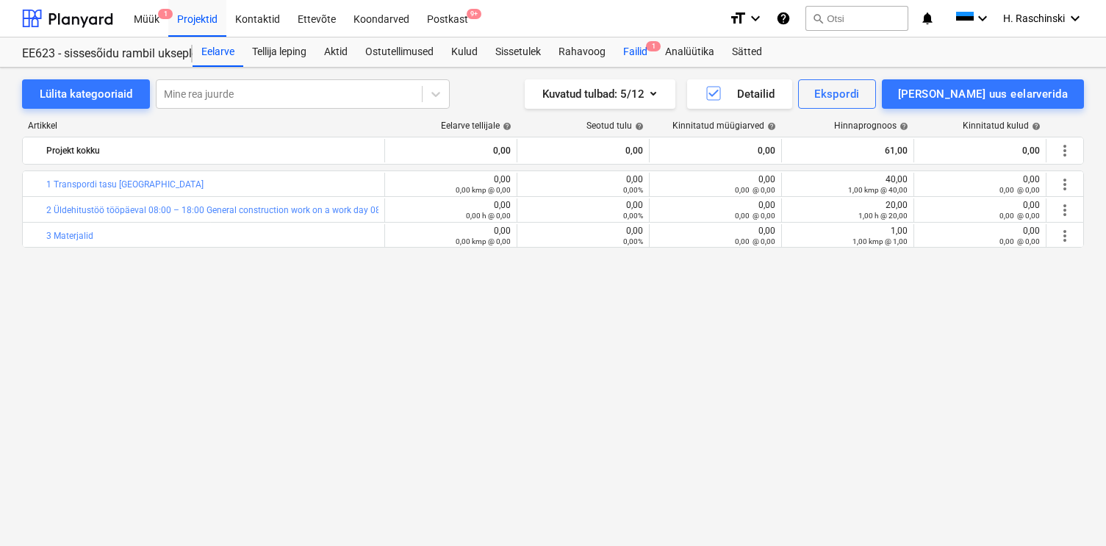
click at [631, 58] on div "Failid 1" at bounding box center [636, 51] width 42 height 29
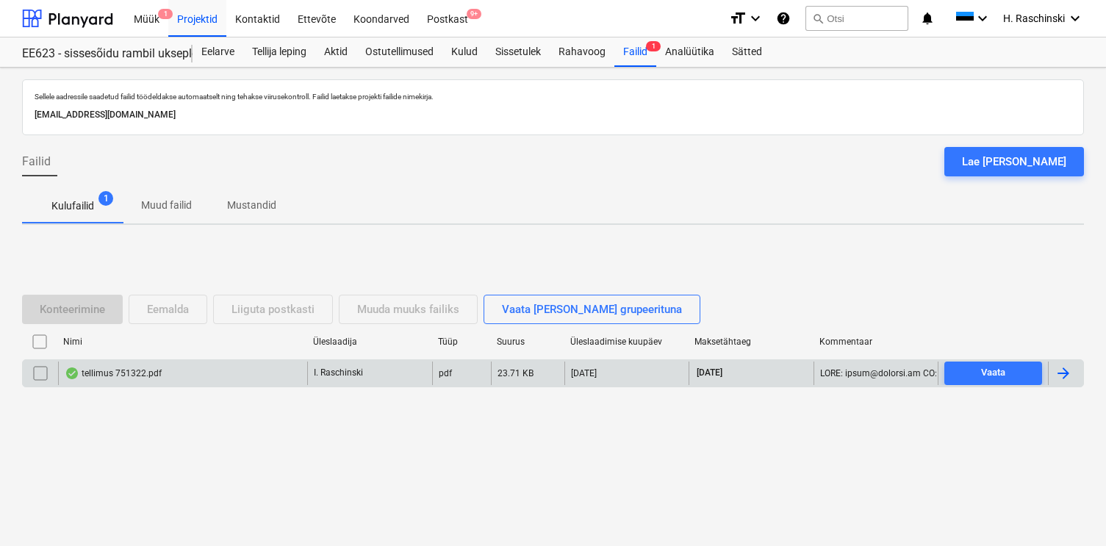
click at [145, 368] on div "tellimus 751322.pdf" at bounding box center [113, 374] width 97 height 12
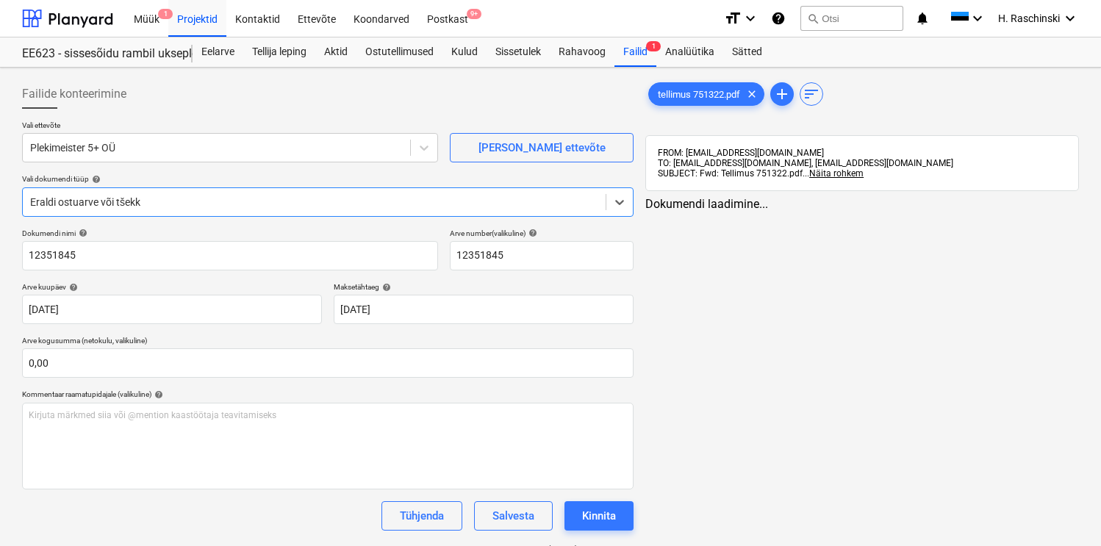
type input "12351845"
type input "[DATE]"
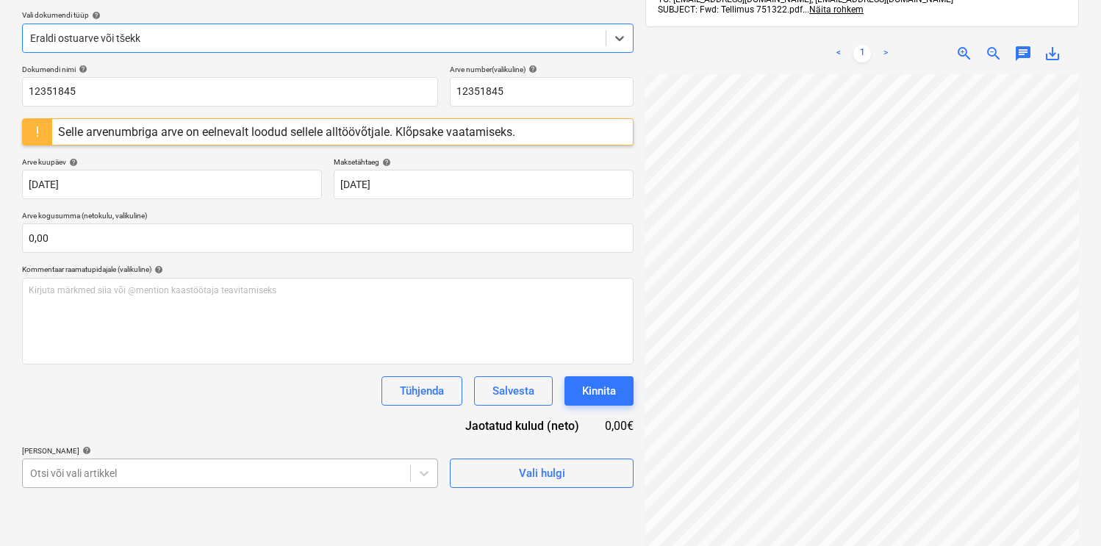
click at [225, 382] on body "Müük 1 Projektid Kontaktid Ettevõte Koondarved Postkast 9+ format_size keyboard…" at bounding box center [550, 109] width 1101 height 546
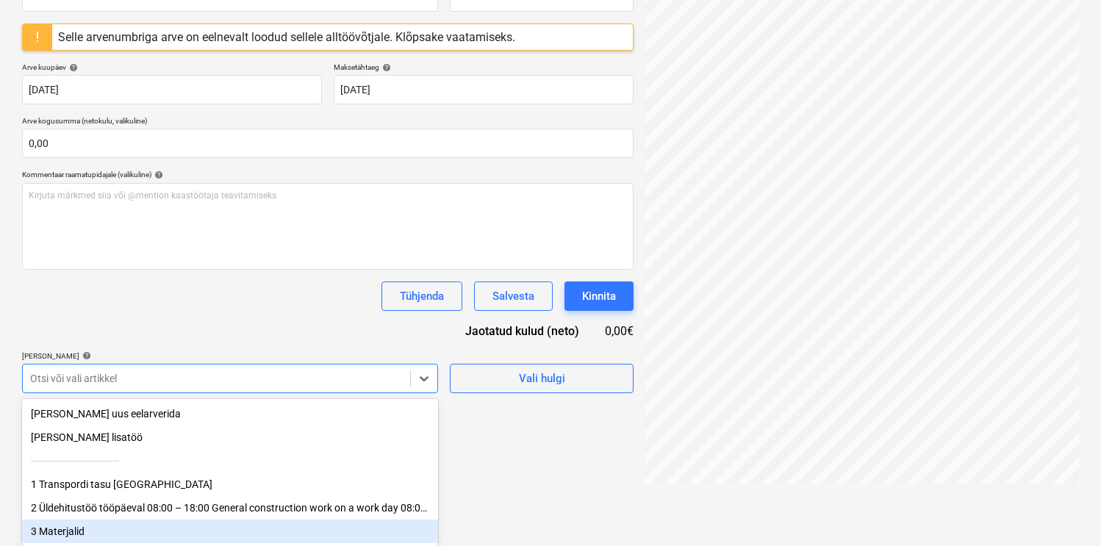
click at [143, 532] on div "3 Materjalid" at bounding box center [230, 532] width 416 height 24
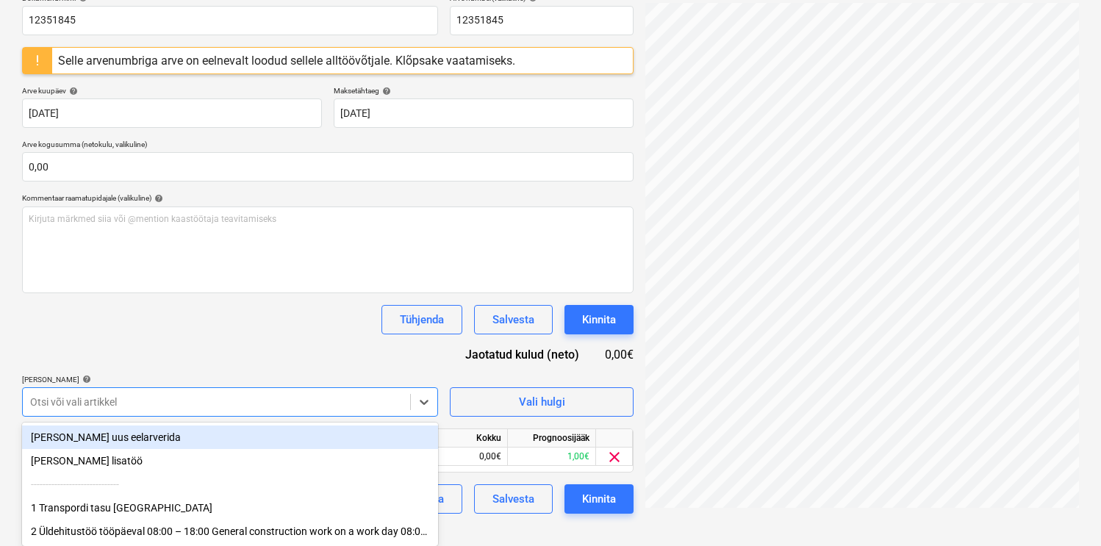
scroll to position [215, 0]
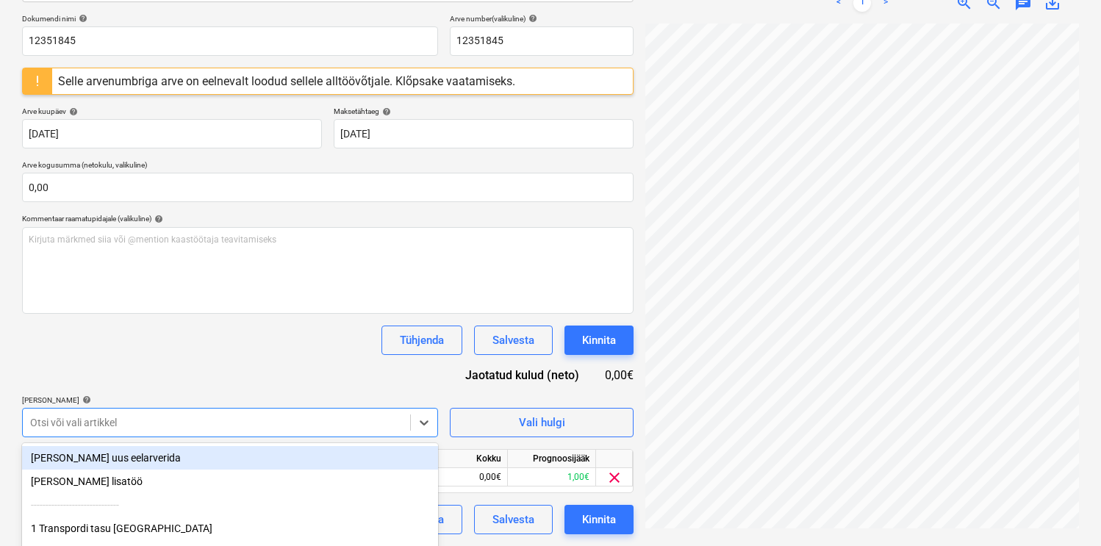
click at [187, 365] on div "Dokumendi nimi help 12351845 Arve number (valikuline) help 12351845 Selle arven…" at bounding box center [328, 274] width 612 height 520
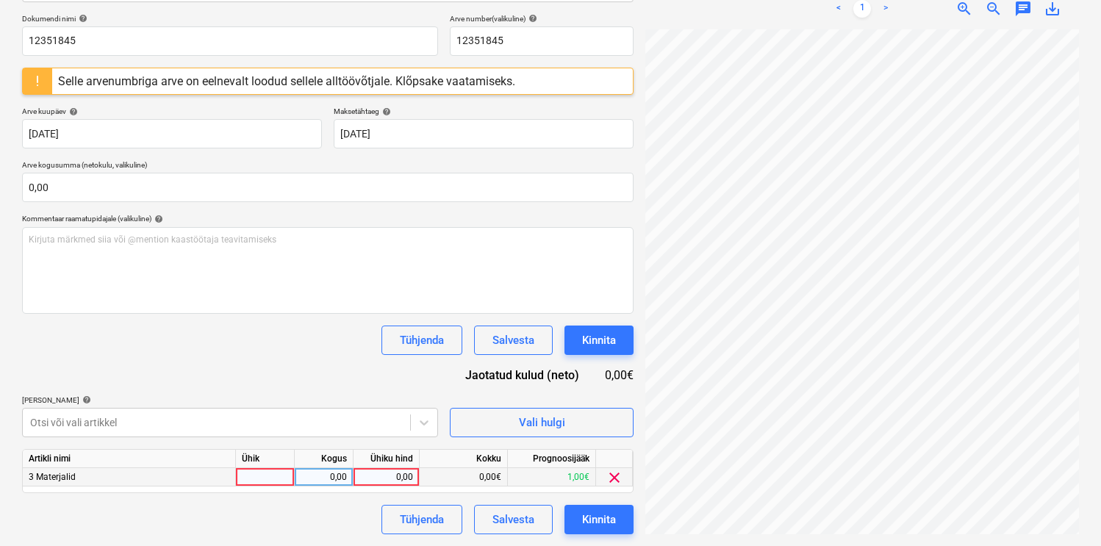
click at [261, 473] on div at bounding box center [265, 477] width 59 height 18
type input "kmp"
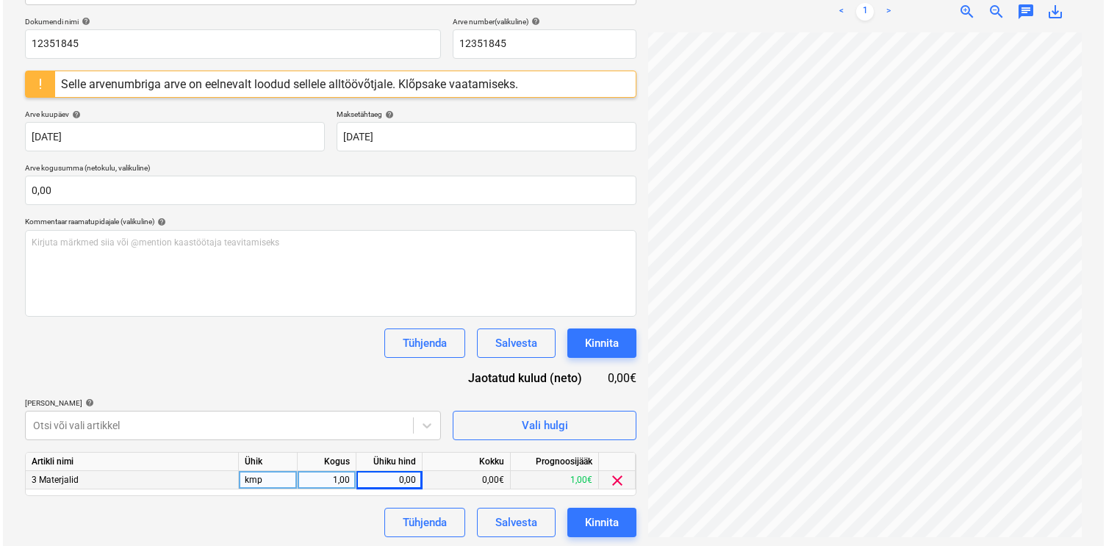
scroll to position [0, 121]
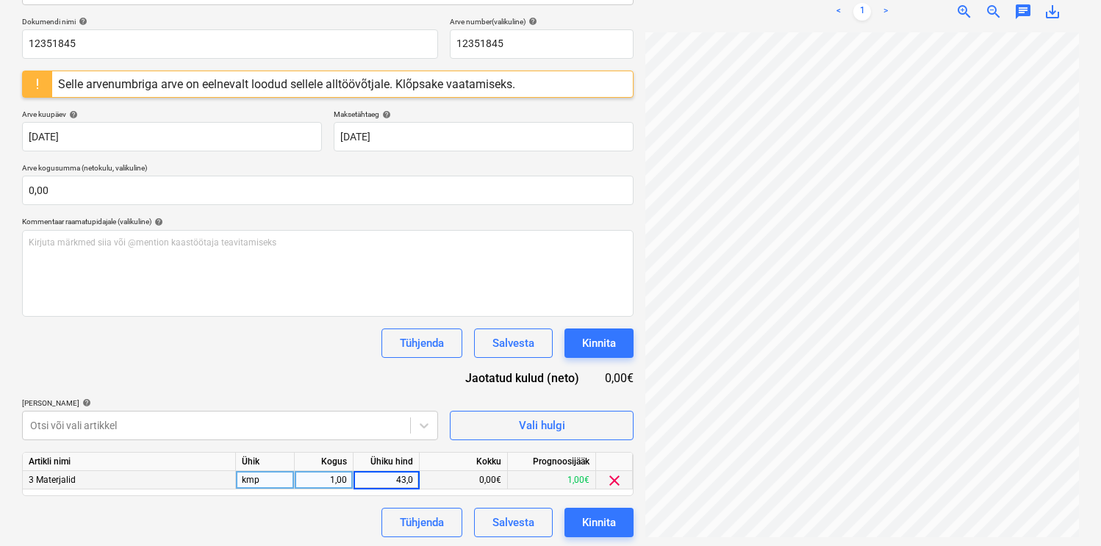
type input "43,05"
click at [605, 514] on div "Kinnita" at bounding box center [599, 522] width 34 height 19
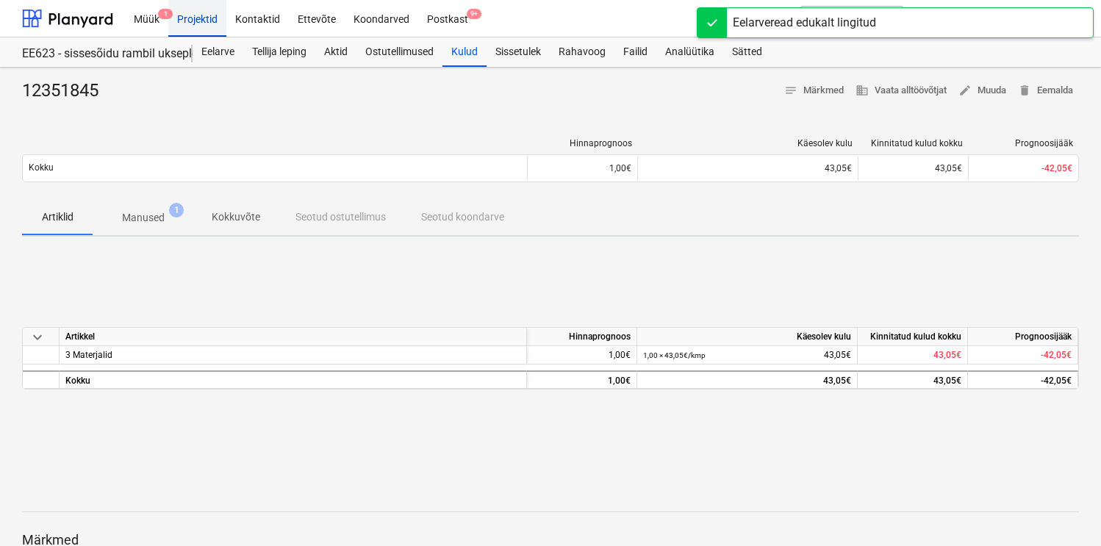
click at [210, 26] on div "Projektid" at bounding box center [197, 17] width 58 height 37
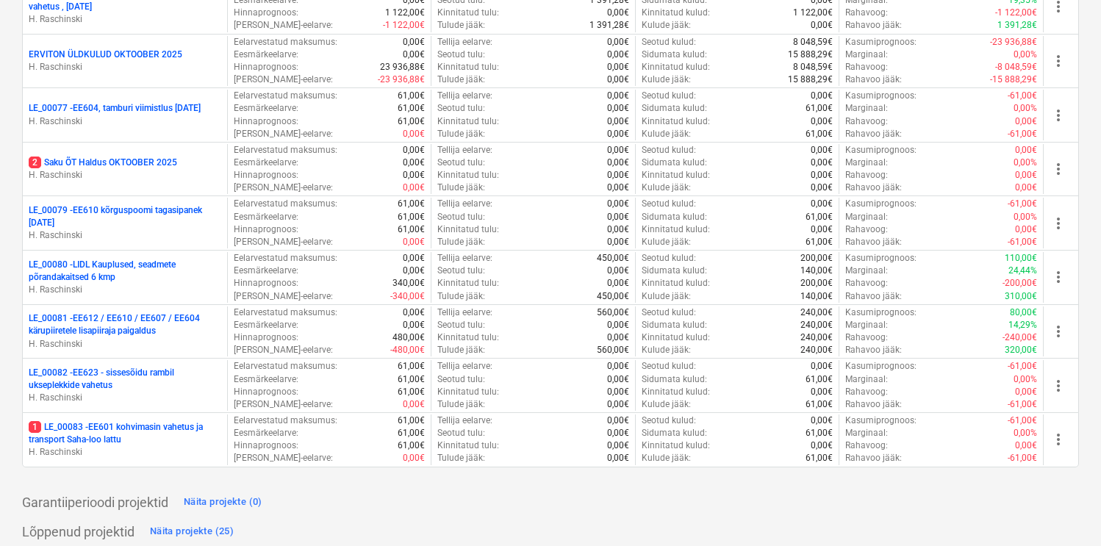
scroll to position [3025, 0]
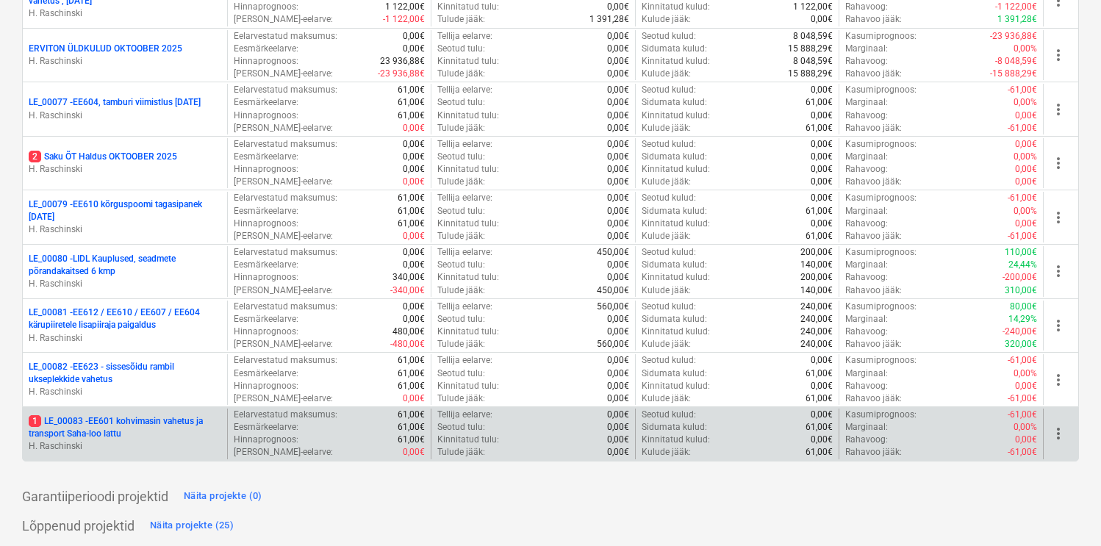
click at [143, 426] on p "1 LE_00083 - EE601 kohvimasin vahetus ja transport Saha-loo lattu" at bounding box center [125, 427] width 193 height 25
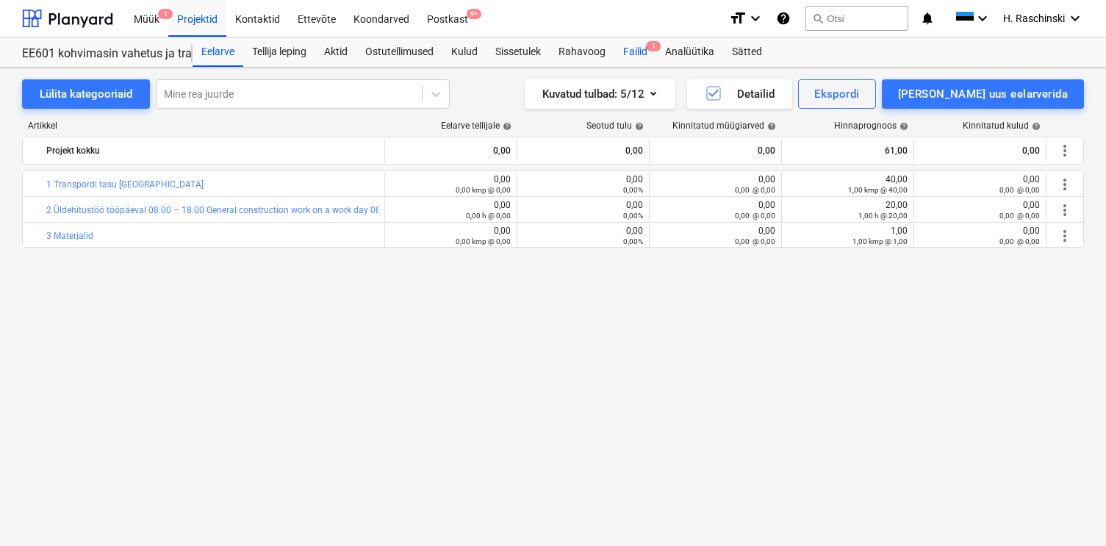
click at [637, 60] on div "Failid 1" at bounding box center [636, 51] width 42 height 29
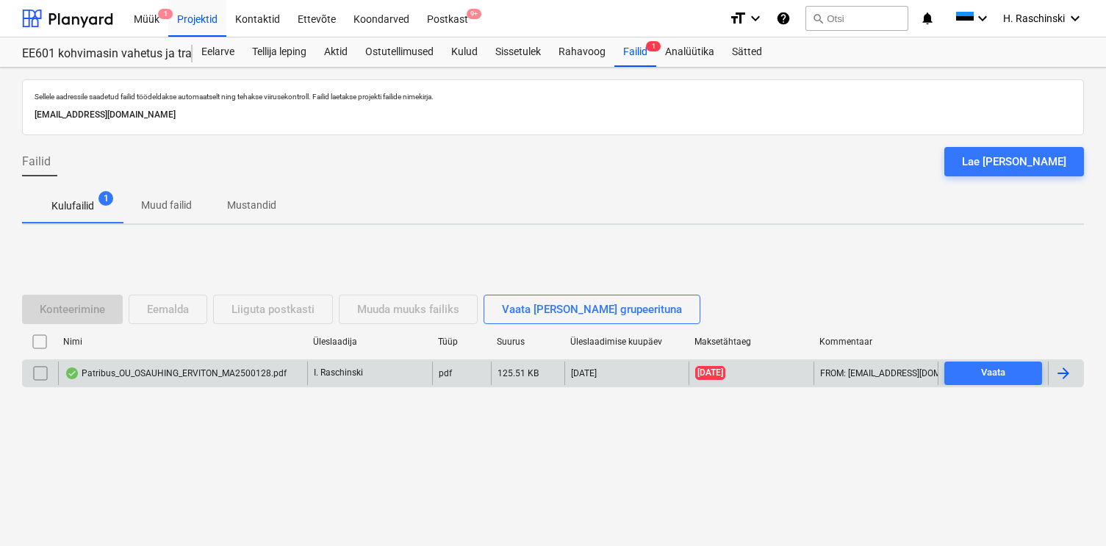
click at [156, 373] on div "Patribus_OU_OSAUHING_ERVITON_MA2500128.pdf" at bounding box center [176, 374] width 222 height 12
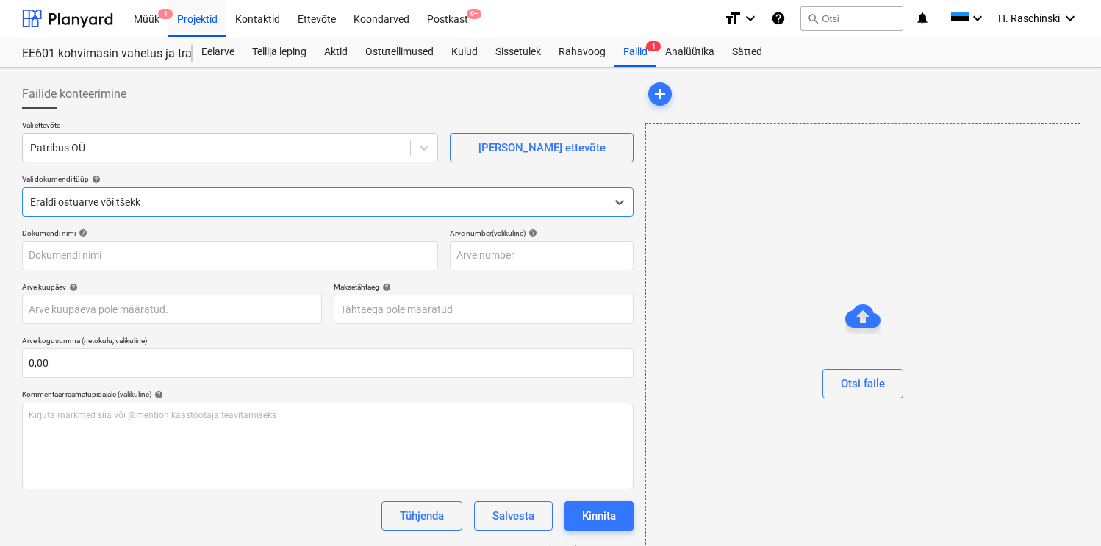
type input "14203959"
type input "26 Sep 2025"
type input "[DATE]"
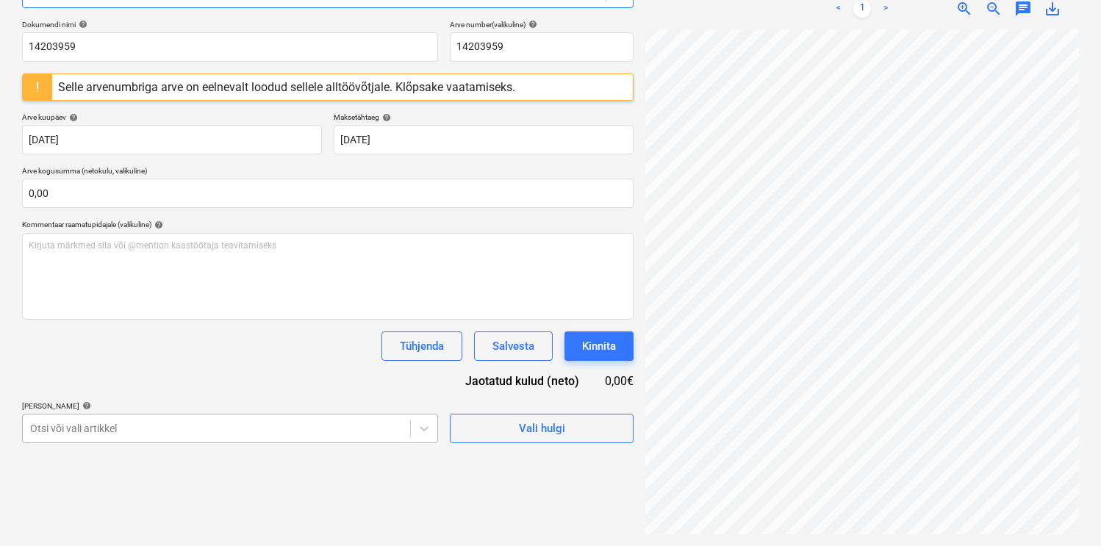
scroll to position [261, 0]
click at [261, 337] on body "Müük 1 Projektid Kontaktid Ettevõte Koondarved Postkast 9+ format_size keyboard…" at bounding box center [550, 64] width 1101 height 546
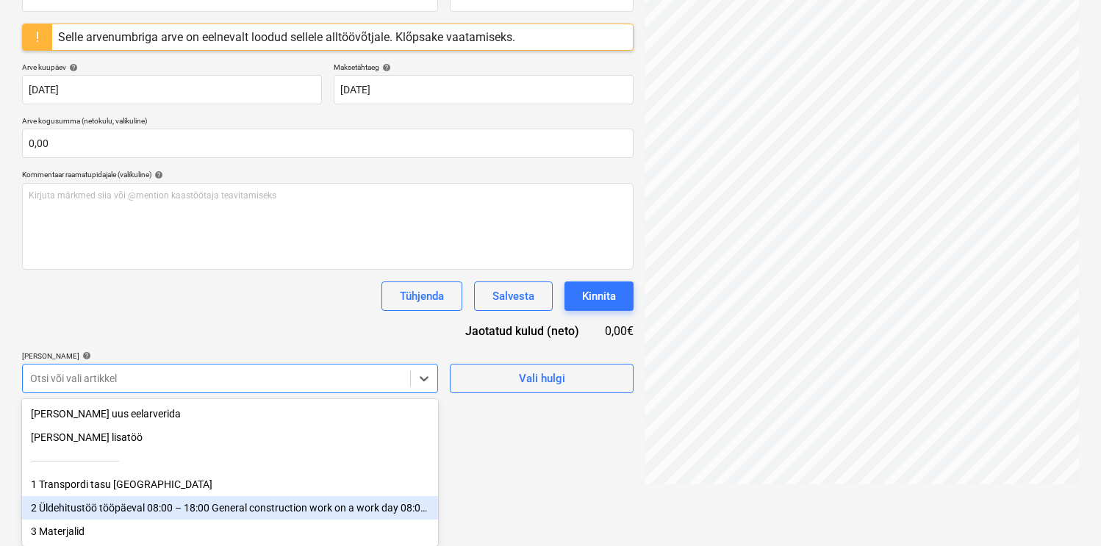
click at [139, 504] on div "2 Üldehitustöö tööpäeval 08:00 – 18:00 General construction work on a work day …" at bounding box center [230, 508] width 416 height 24
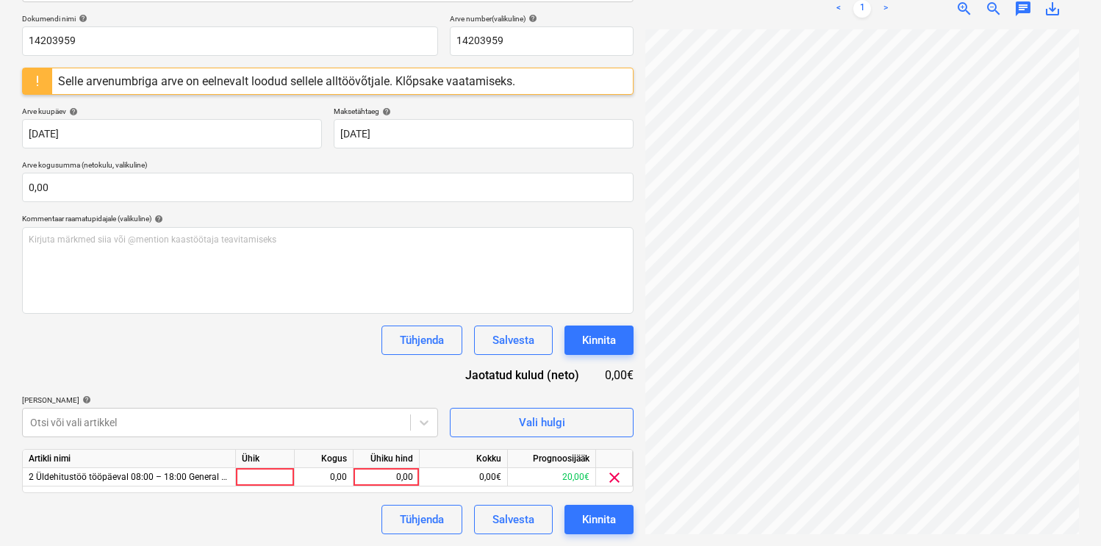
scroll to position [215, 0]
click at [243, 346] on div "Dokumendi nimi help 14203959 Arve number (valikuline) help 14203959 Selle arven…" at bounding box center [328, 274] width 612 height 520
click at [270, 475] on div at bounding box center [265, 477] width 59 height 18
type input "kmp"
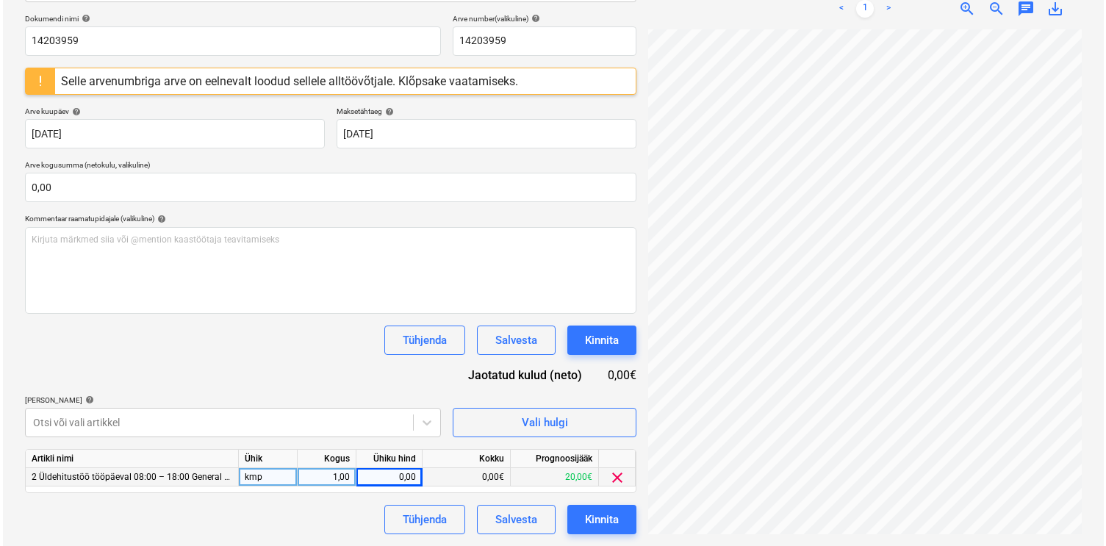
scroll to position [0, 121]
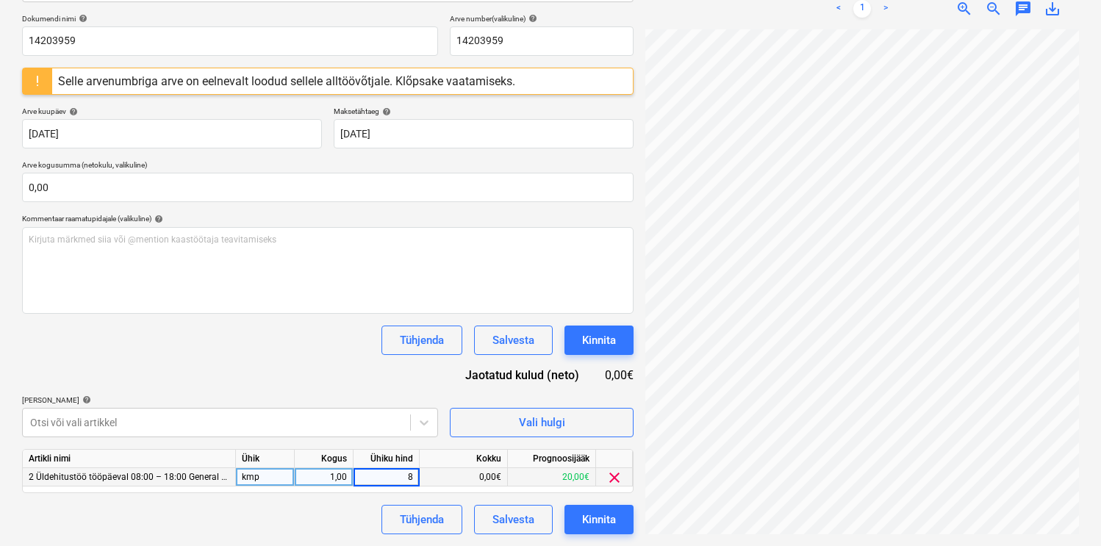
type input "80"
click at [615, 507] on button "Kinnita" at bounding box center [599, 519] width 69 height 29
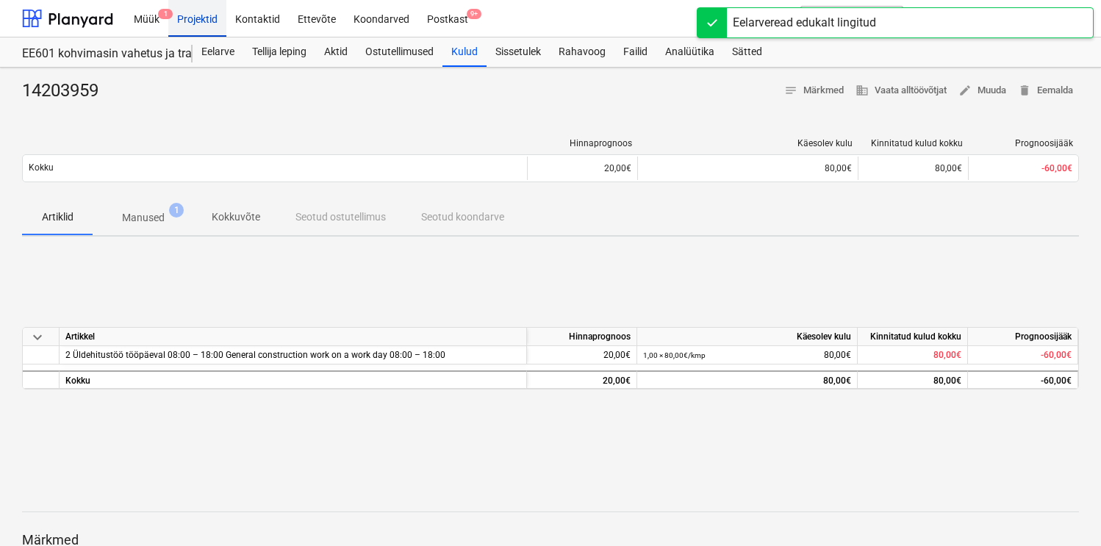
click at [215, 35] on div "Projektid" at bounding box center [197, 17] width 58 height 37
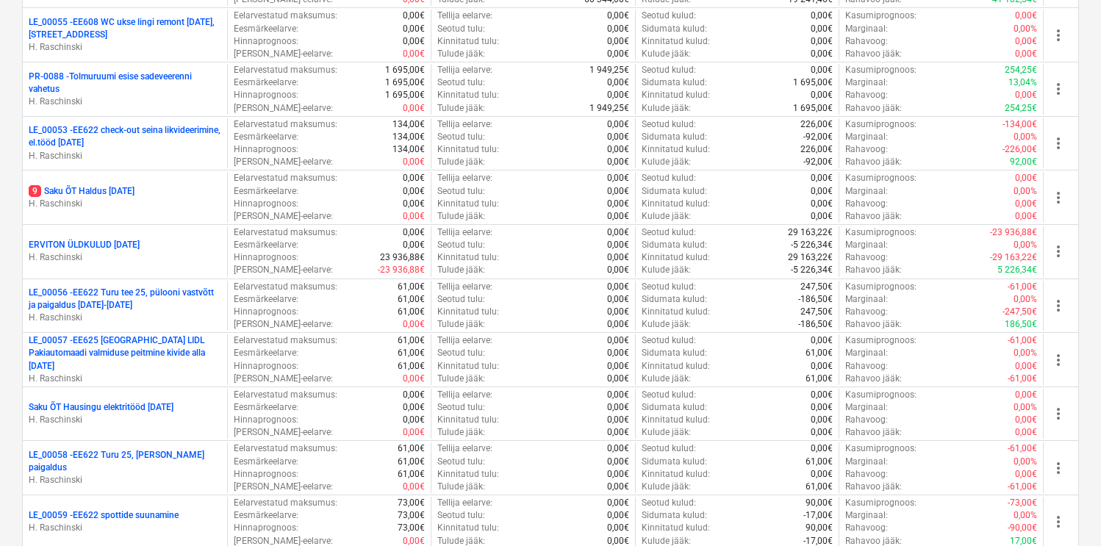
scroll to position [1476, 0]
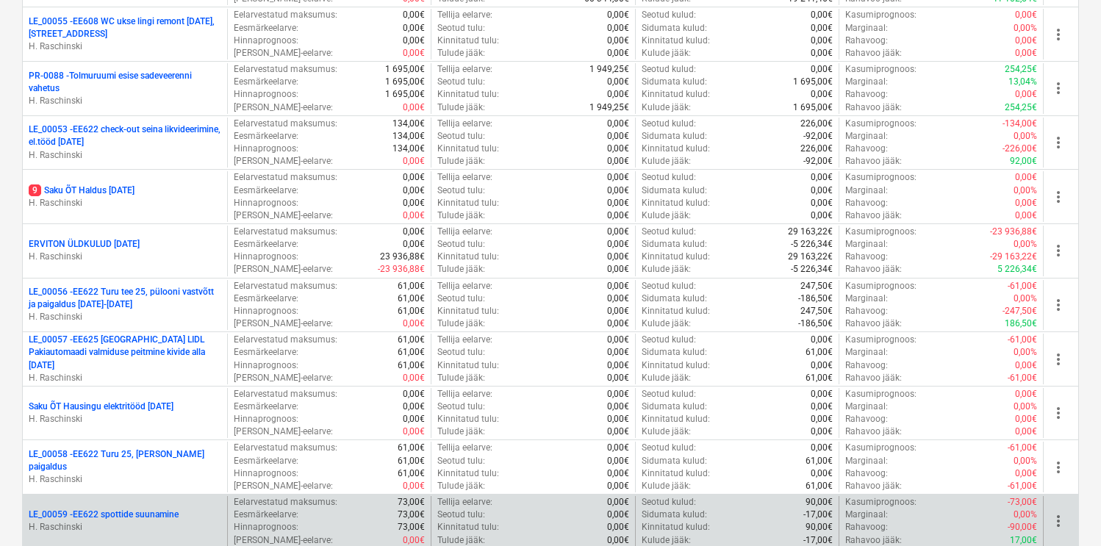
click at [962, 529] on div "Rahavoog : -90,00€" at bounding box center [941, 527] width 192 height 12
